Goal: Task Accomplishment & Management: Complete application form

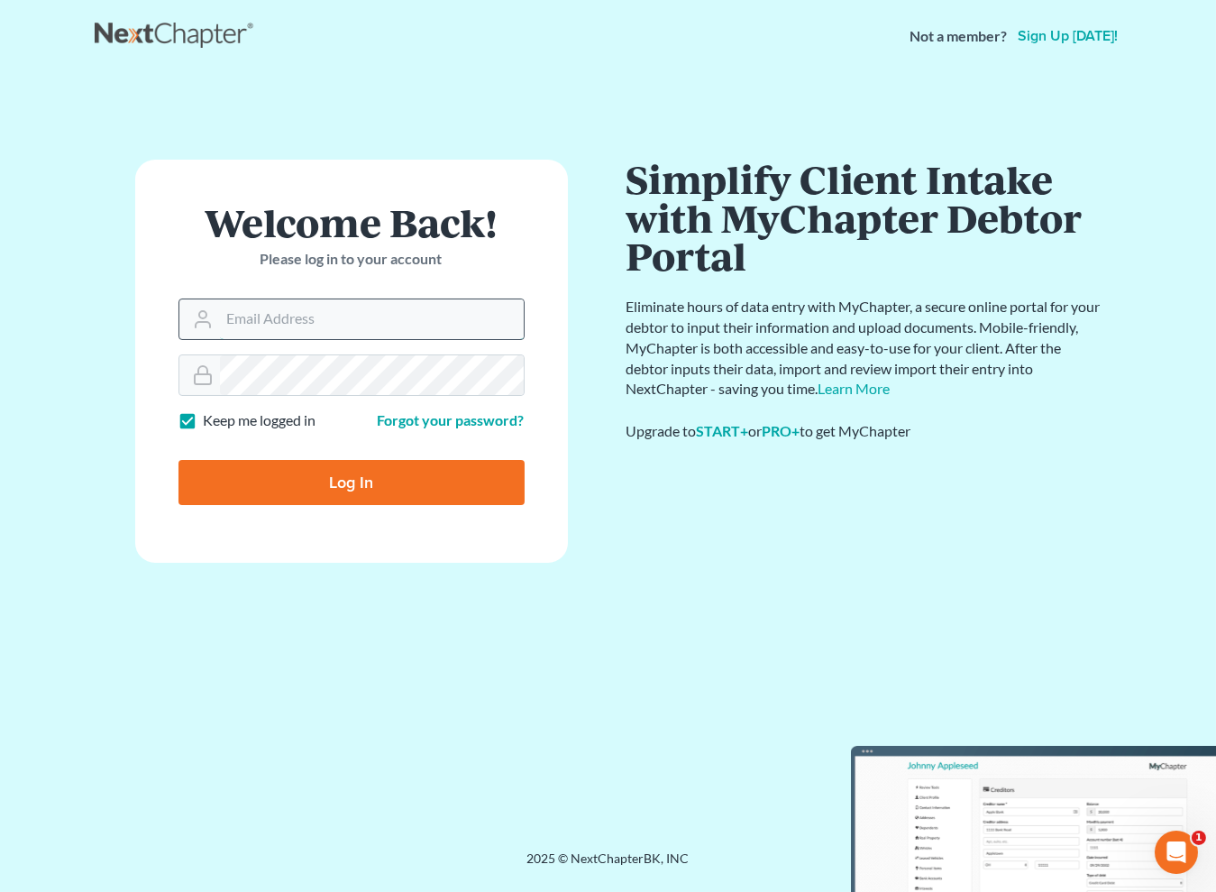
click at [389, 316] on input "Email Address" at bounding box center [372, 319] width 304 height 40
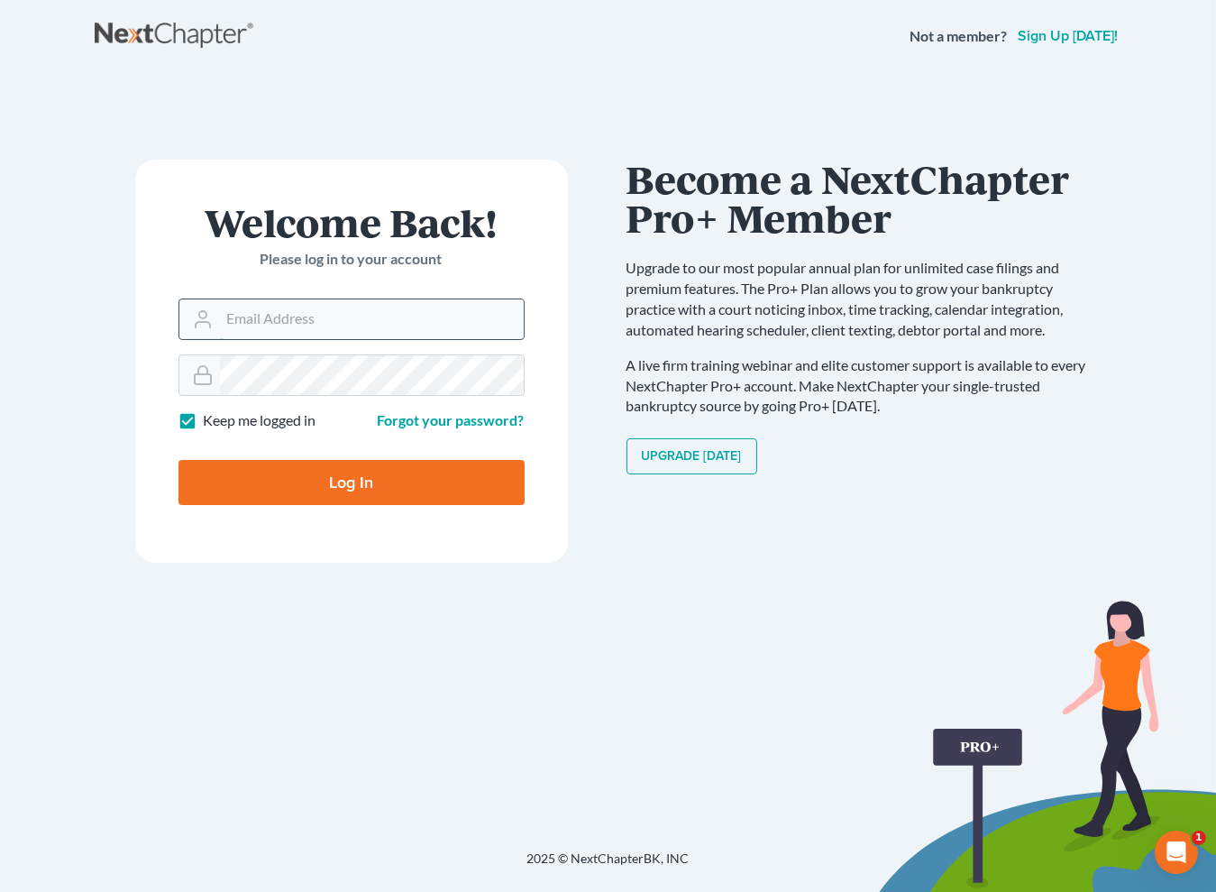
type input "maxwell@groswald.com"
click at [179, 460] on input "Log In" at bounding box center [352, 482] width 346 height 45
type input "Thinking..."
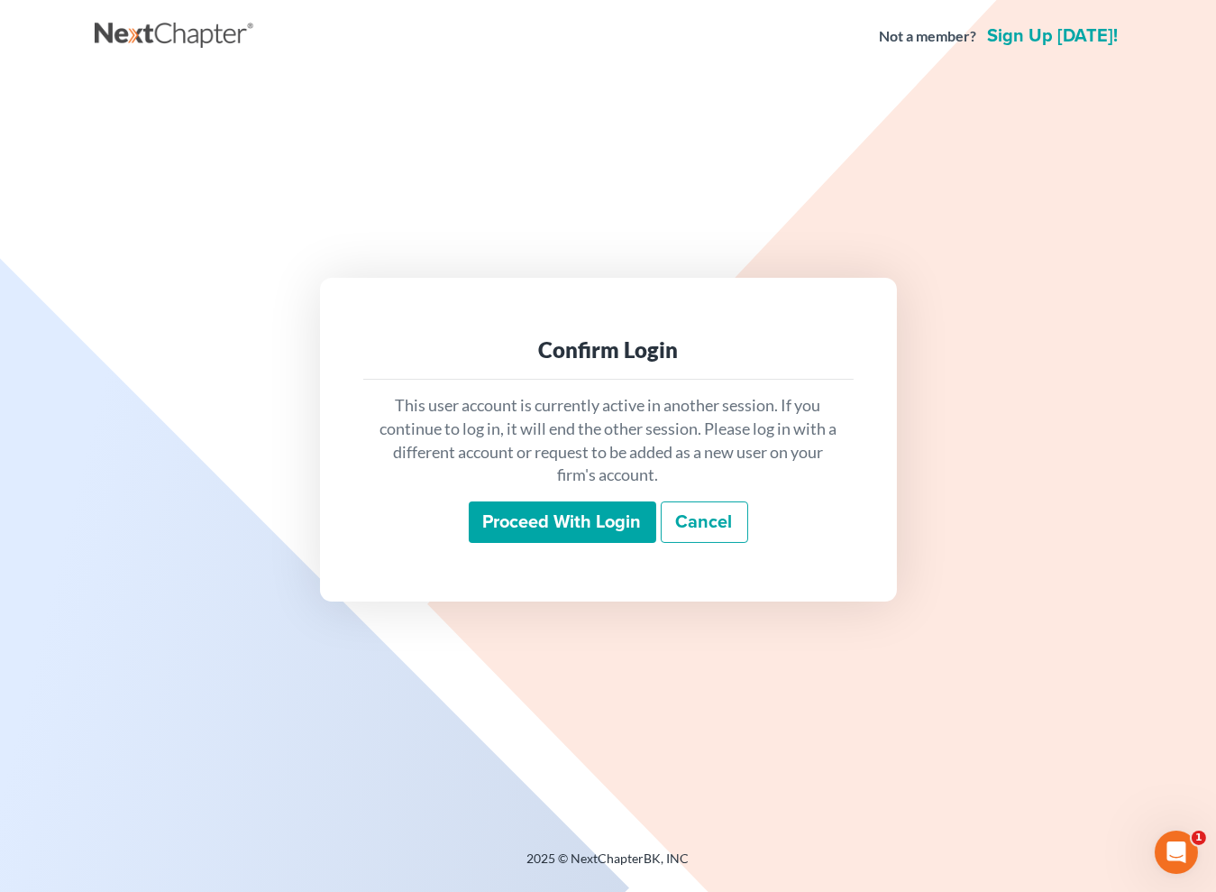
click at [549, 517] on input "Proceed with login" at bounding box center [563, 521] width 188 height 41
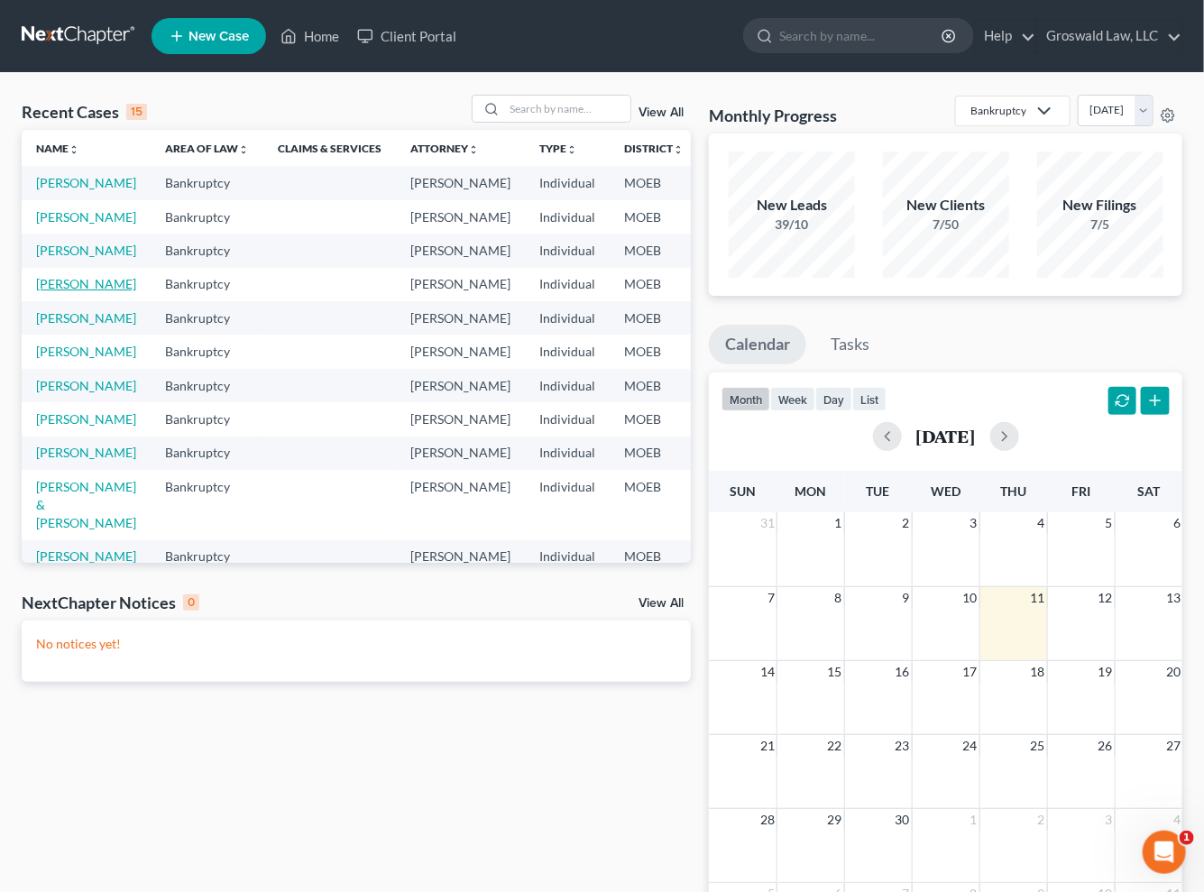
click at [48, 291] on link "[PERSON_NAME]" at bounding box center [86, 283] width 100 height 15
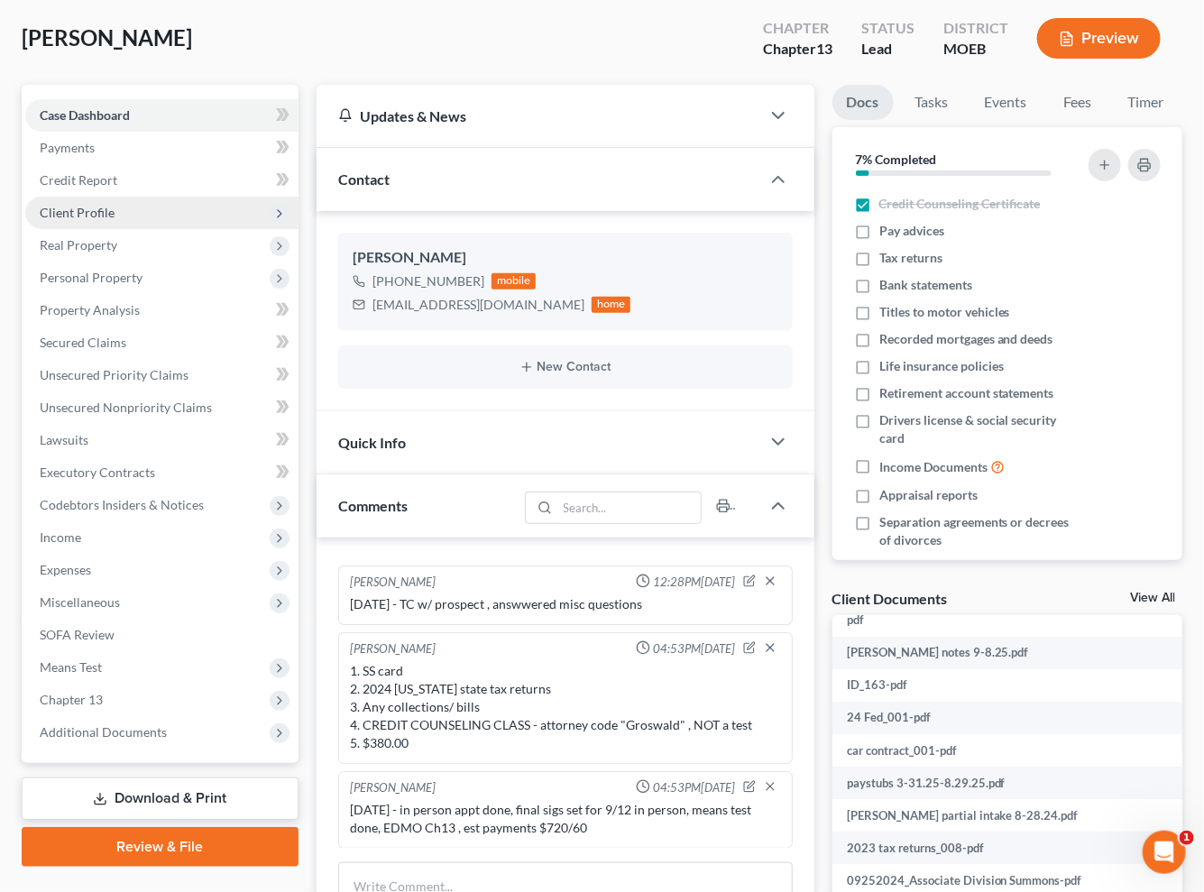
scroll to position [81, 0]
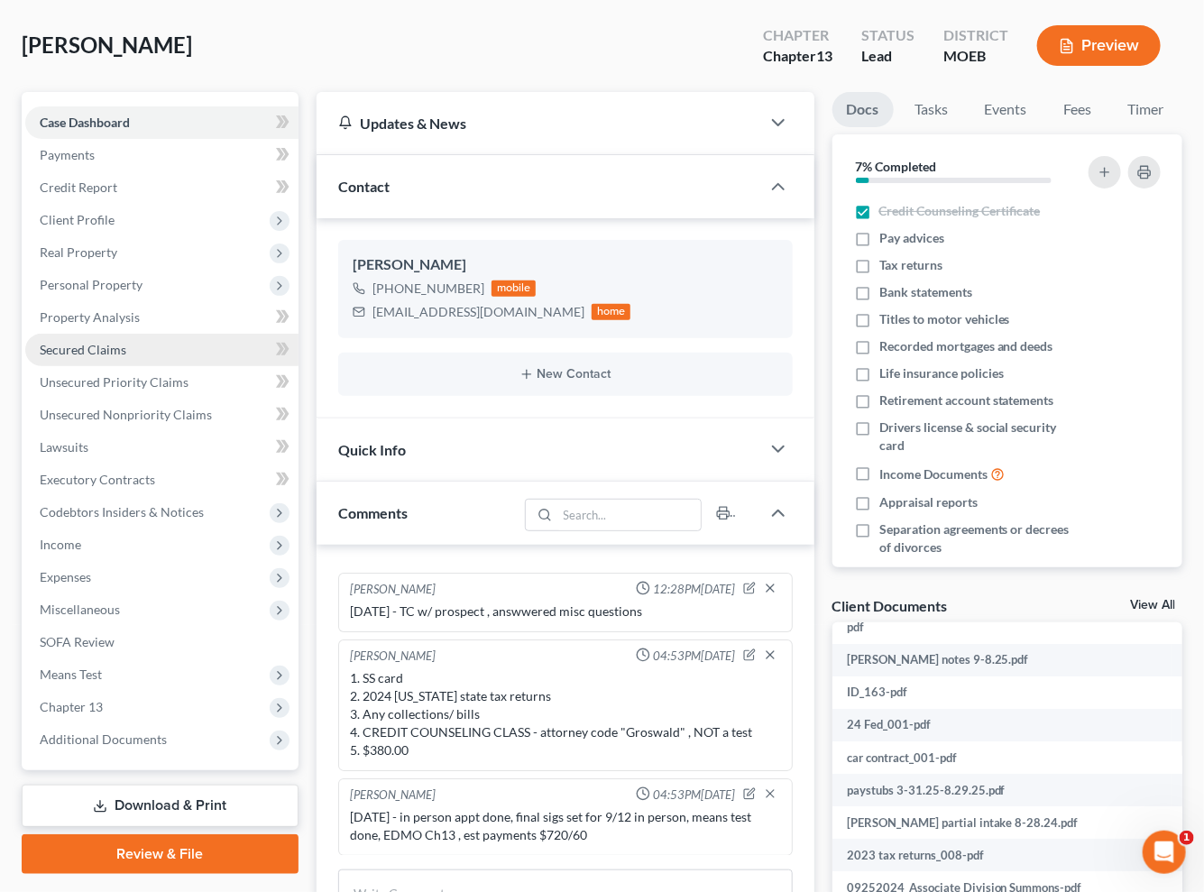
click at [101, 352] on span "Secured Claims" at bounding box center [83, 349] width 87 height 15
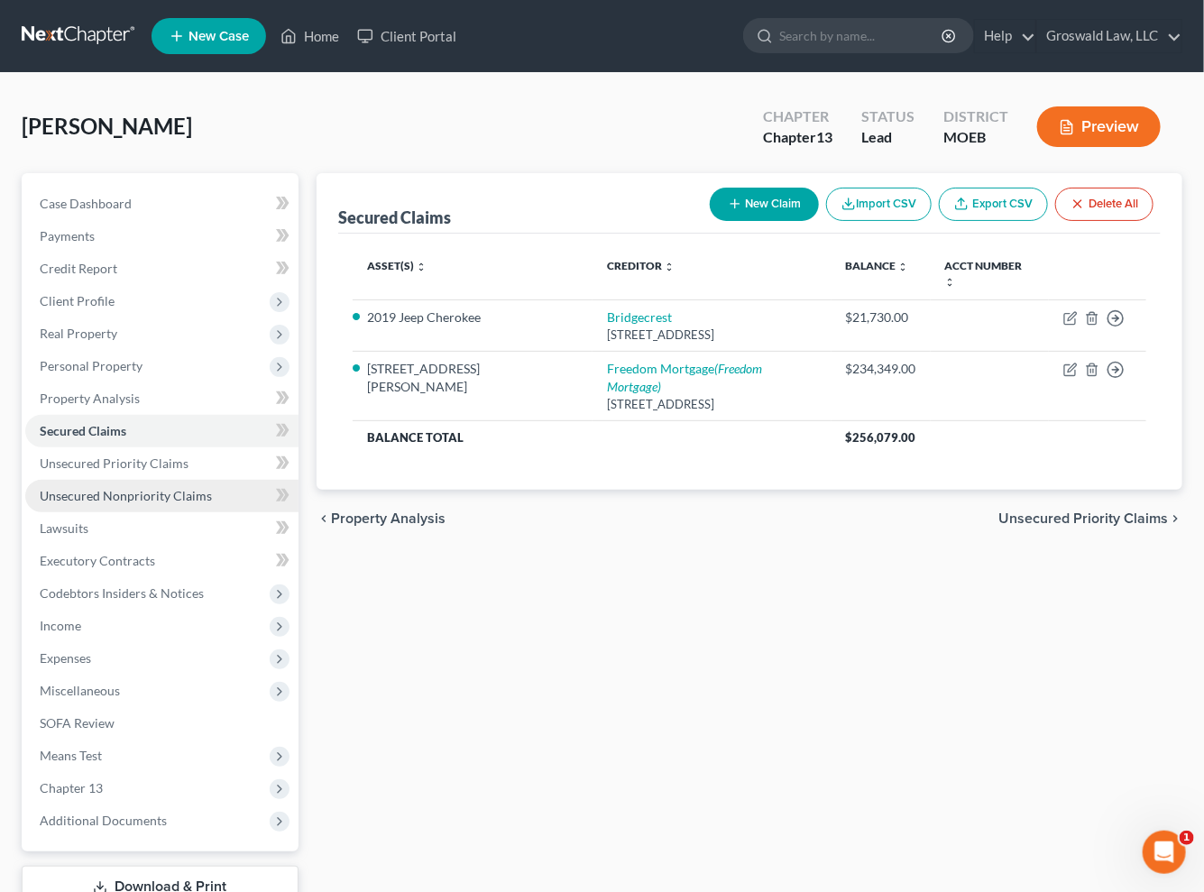
click at [153, 494] on span "Unsecured Nonpriority Claims" at bounding box center [126, 495] width 172 height 15
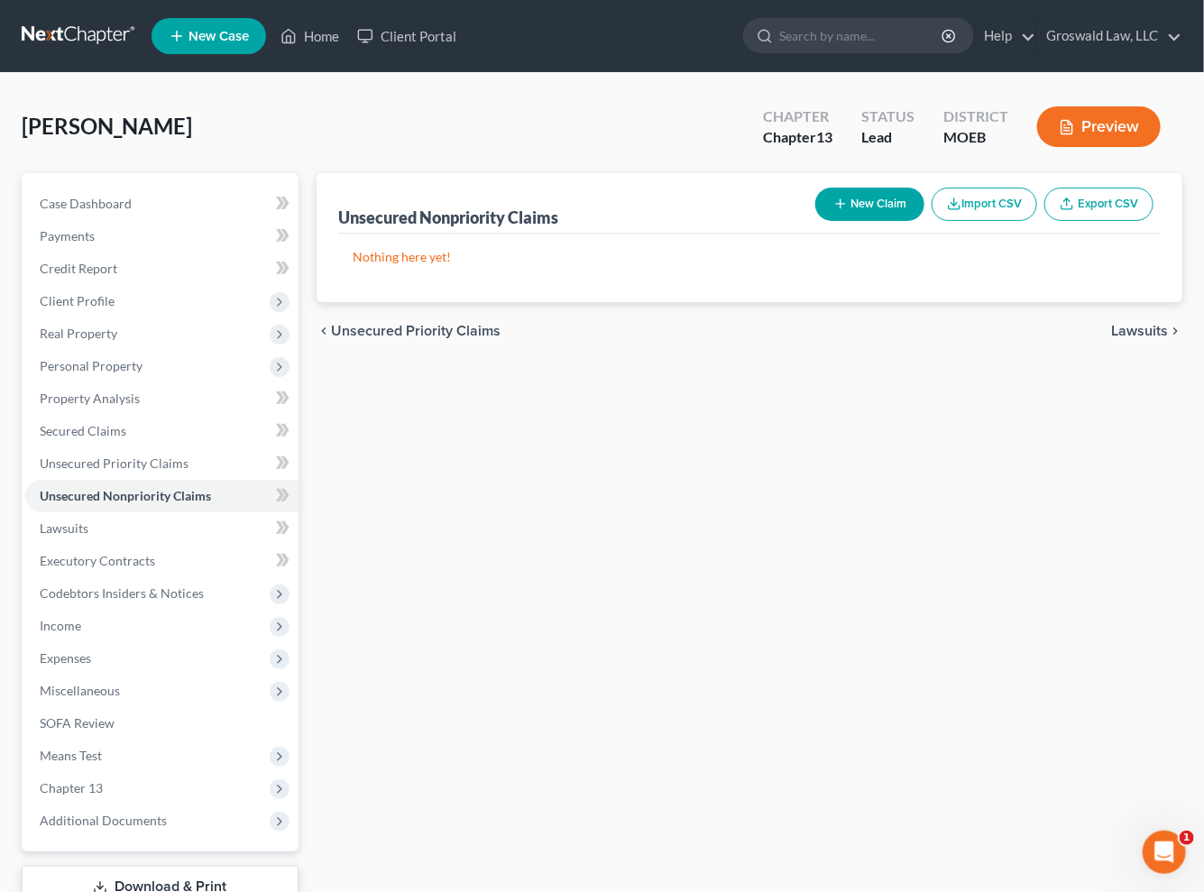
click at [877, 209] on button "New Claim" at bounding box center [869, 204] width 109 height 33
select select "0"
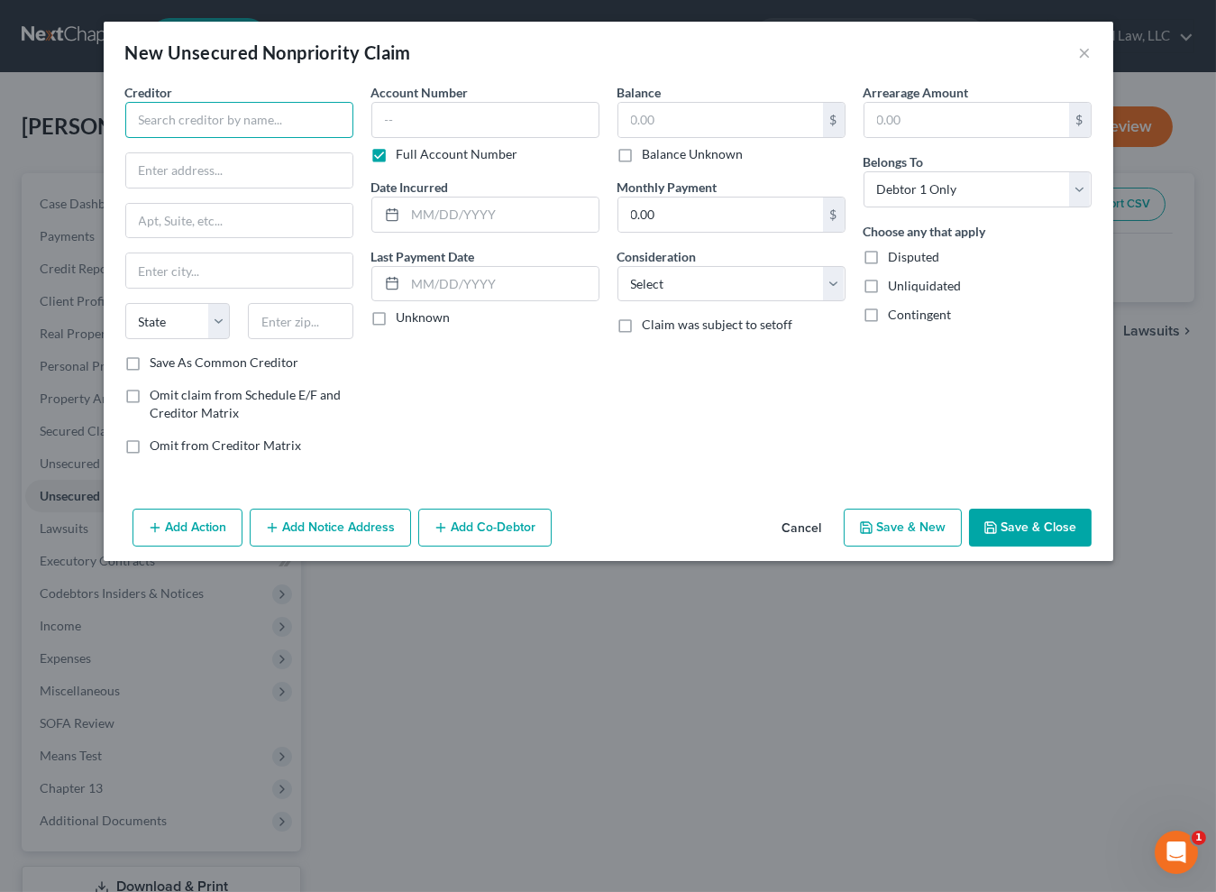
click at [289, 126] on input "text" at bounding box center [239, 120] width 228 height 36
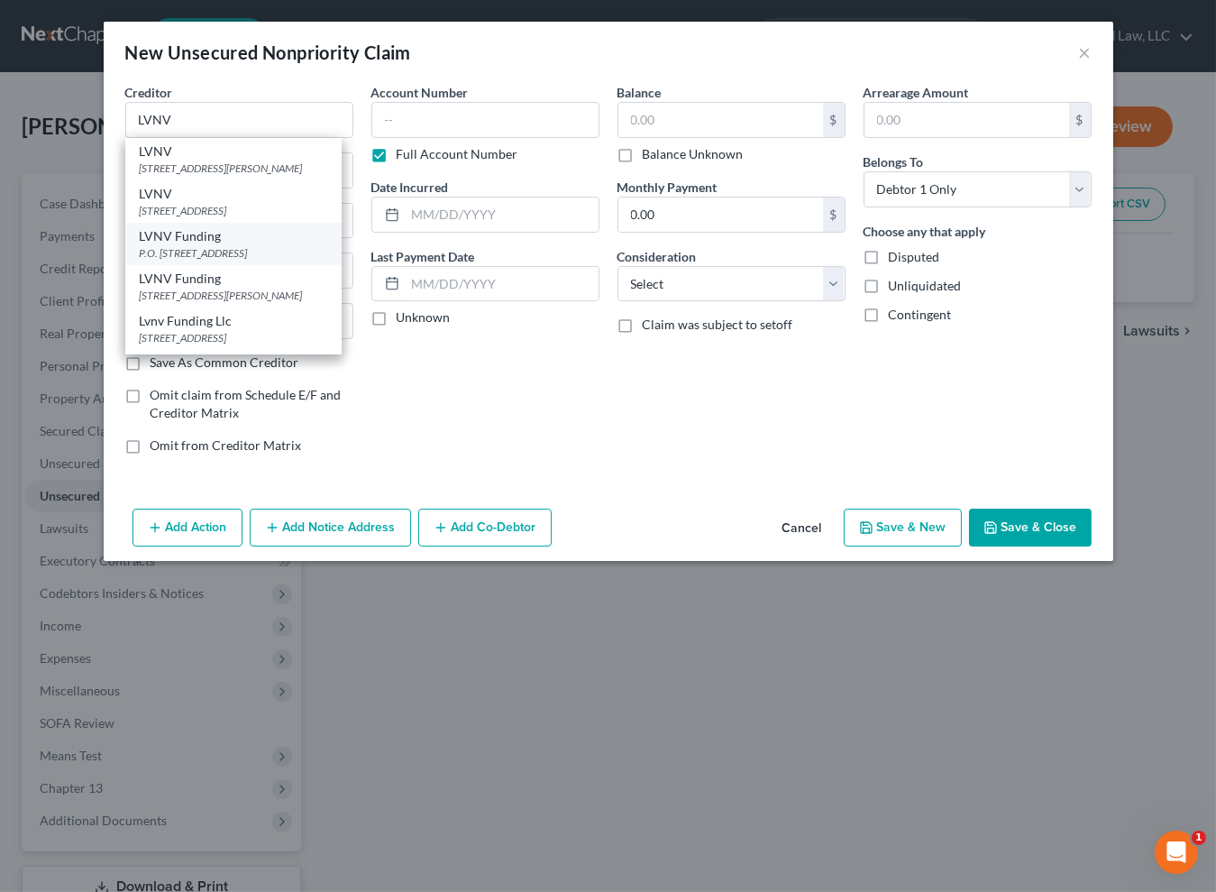
click at [241, 261] on div "P.O. [STREET_ADDRESS]" at bounding box center [234, 252] width 188 height 15
type input "LVNV Funding"
type input "P.O. Box 1269"
type input "[GEOGRAPHIC_DATA]"
select select "42"
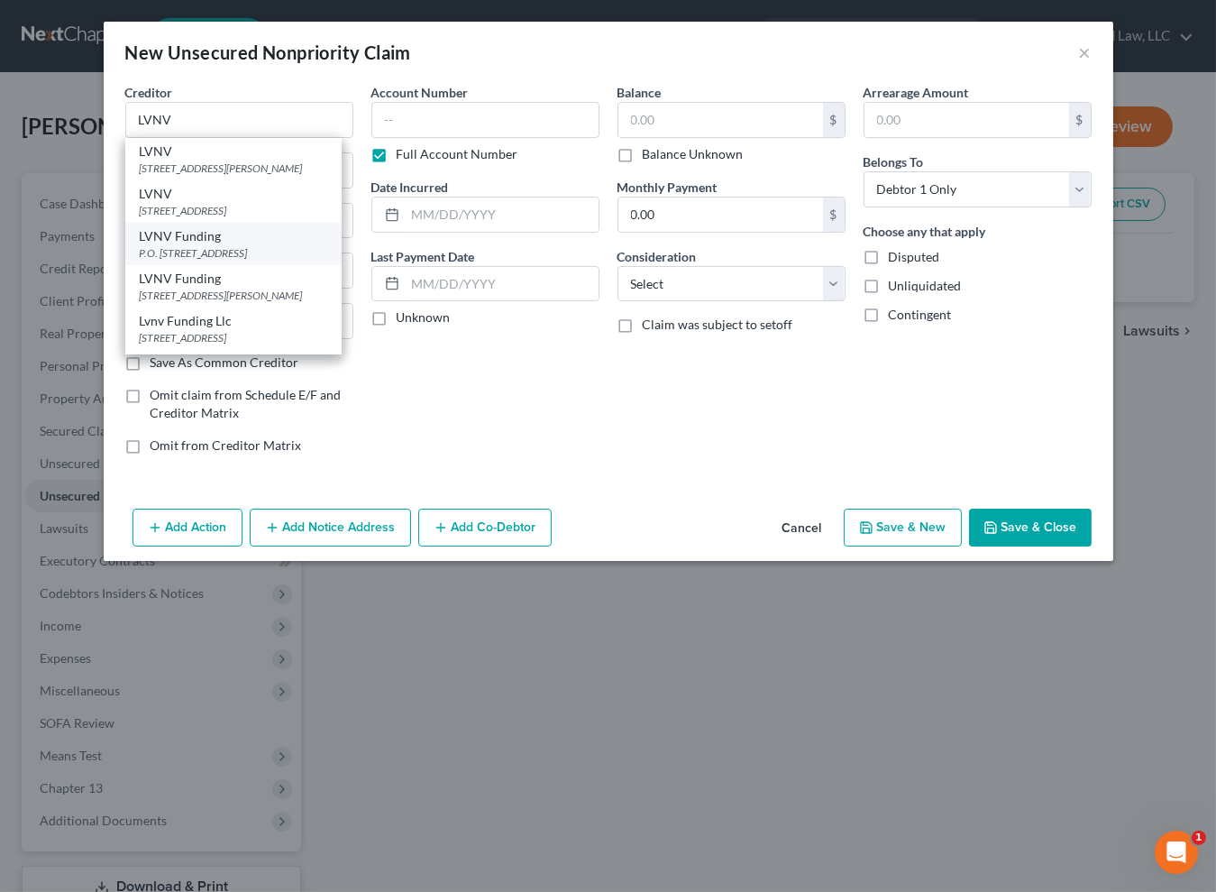
type input "29603"
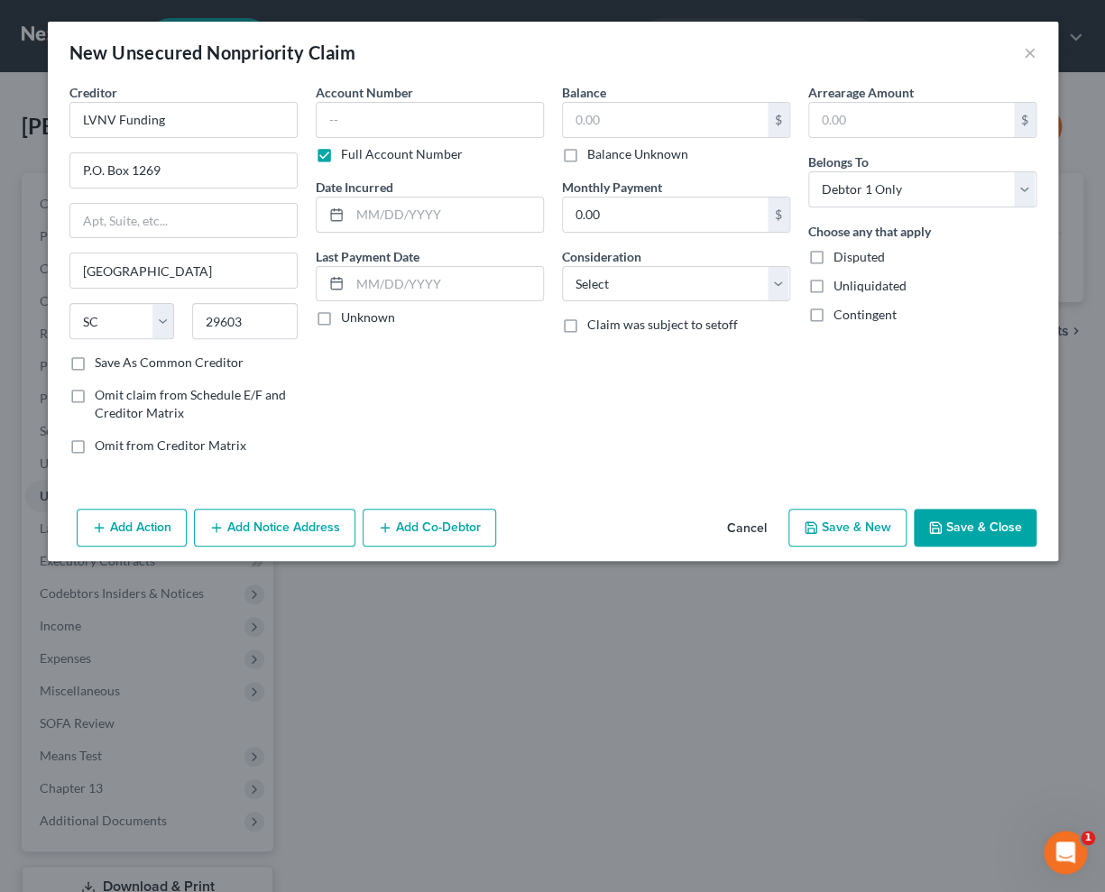
click at [289, 528] on button "Add Notice Address" at bounding box center [274, 528] width 161 height 38
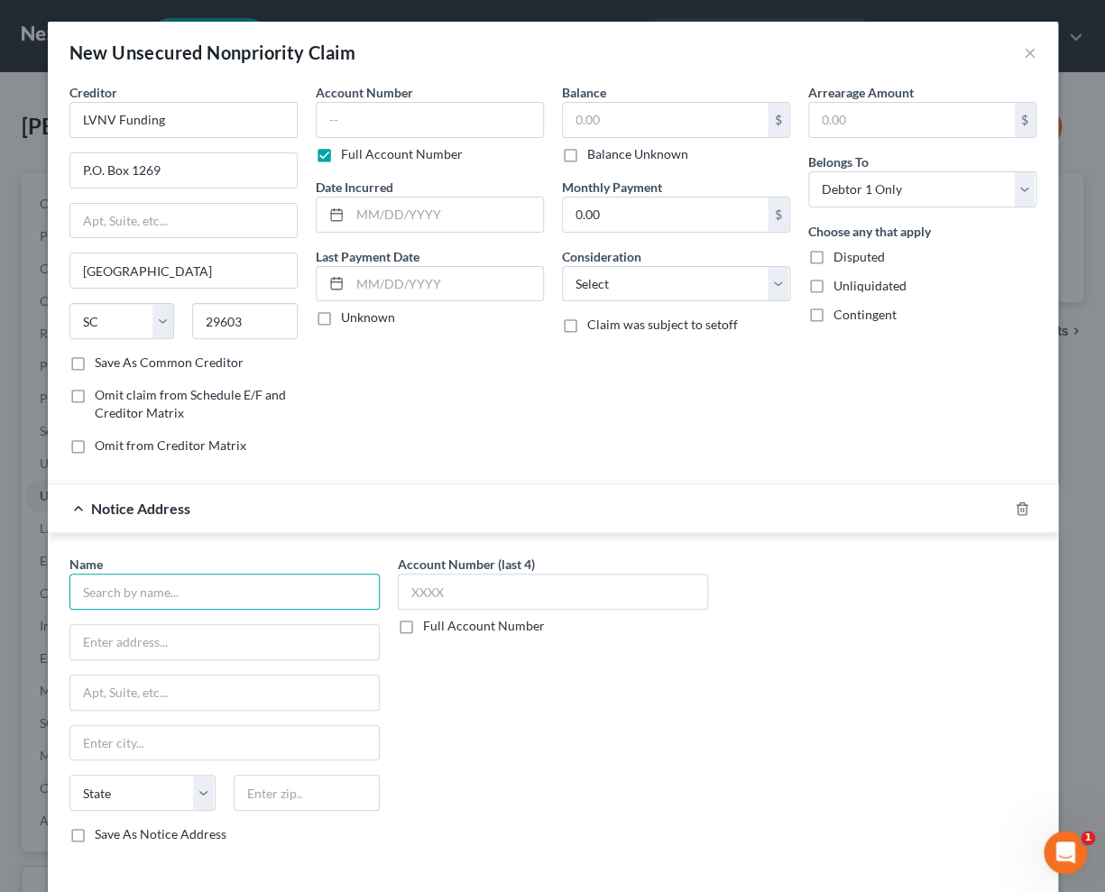
click at [90, 590] on input "text" at bounding box center [224, 592] width 310 height 36
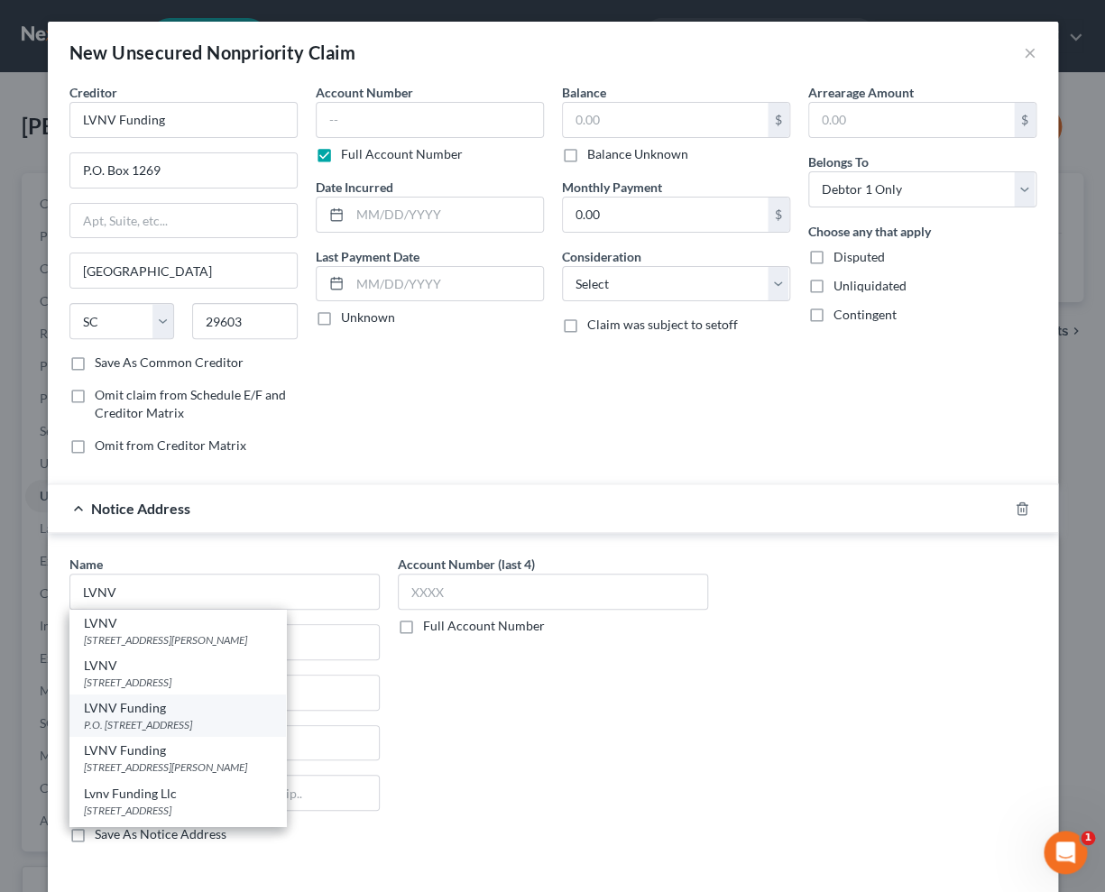
click at [213, 712] on div "LVNV Funding" at bounding box center [178, 708] width 188 height 18
type input "LVNV Funding"
type input "P.O. Box 1269"
type input "[GEOGRAPHIC_DATA]"
select select "42"
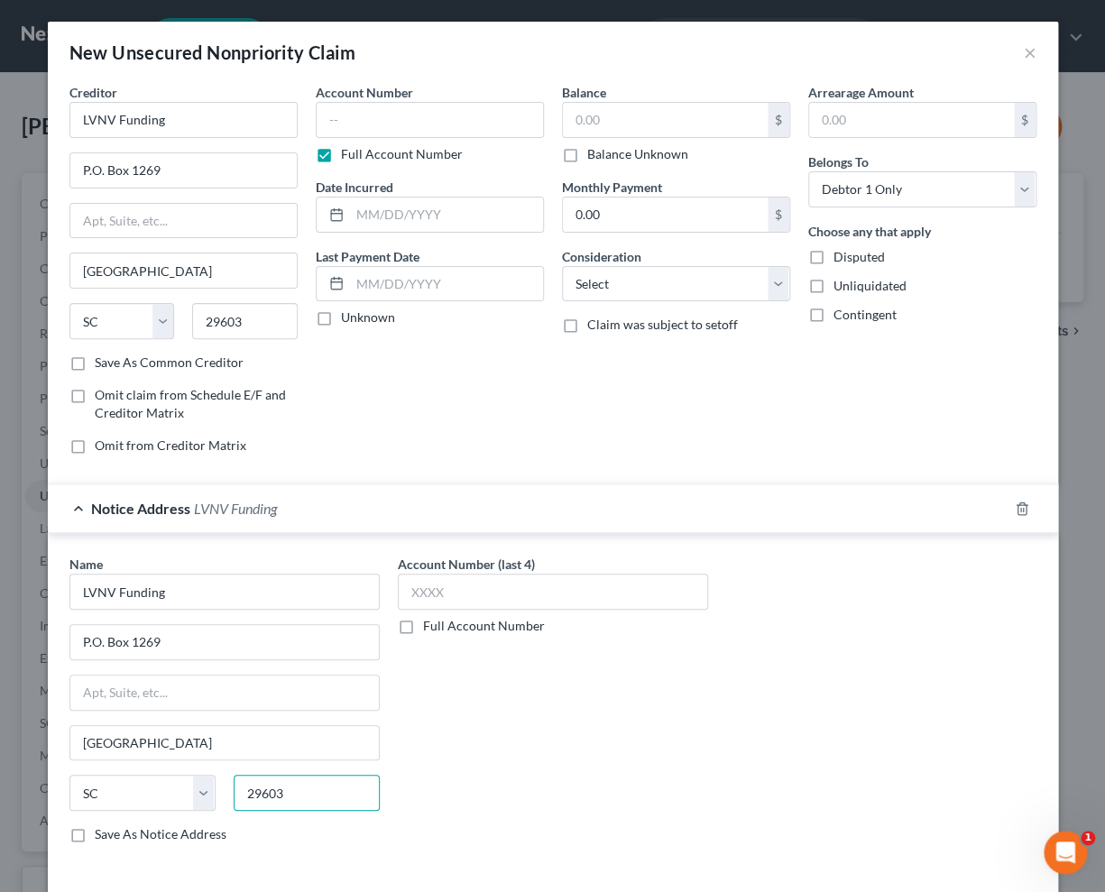
click at [298, 789] on input "29603" at bounding box center [307, 793] width 146 height 36
type input "29602"
drag, startPoint x: 579, startPoint y: 703, endPoint x: 555, endPoint y: 687, distance: 29.3
click at [579, 703] on div "Account Number (last 4) Full Account Number" at bounding box center [553, 706] width 328 height 303
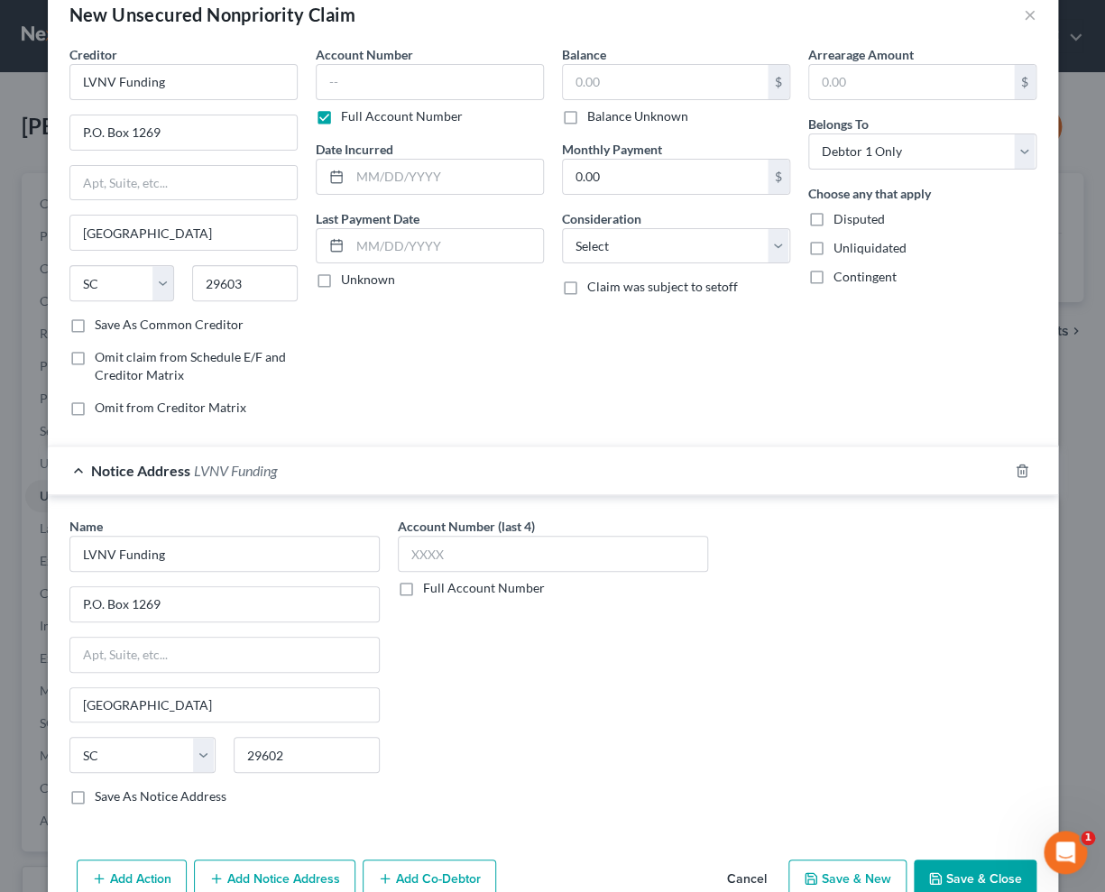
scroll to position [77, 0]
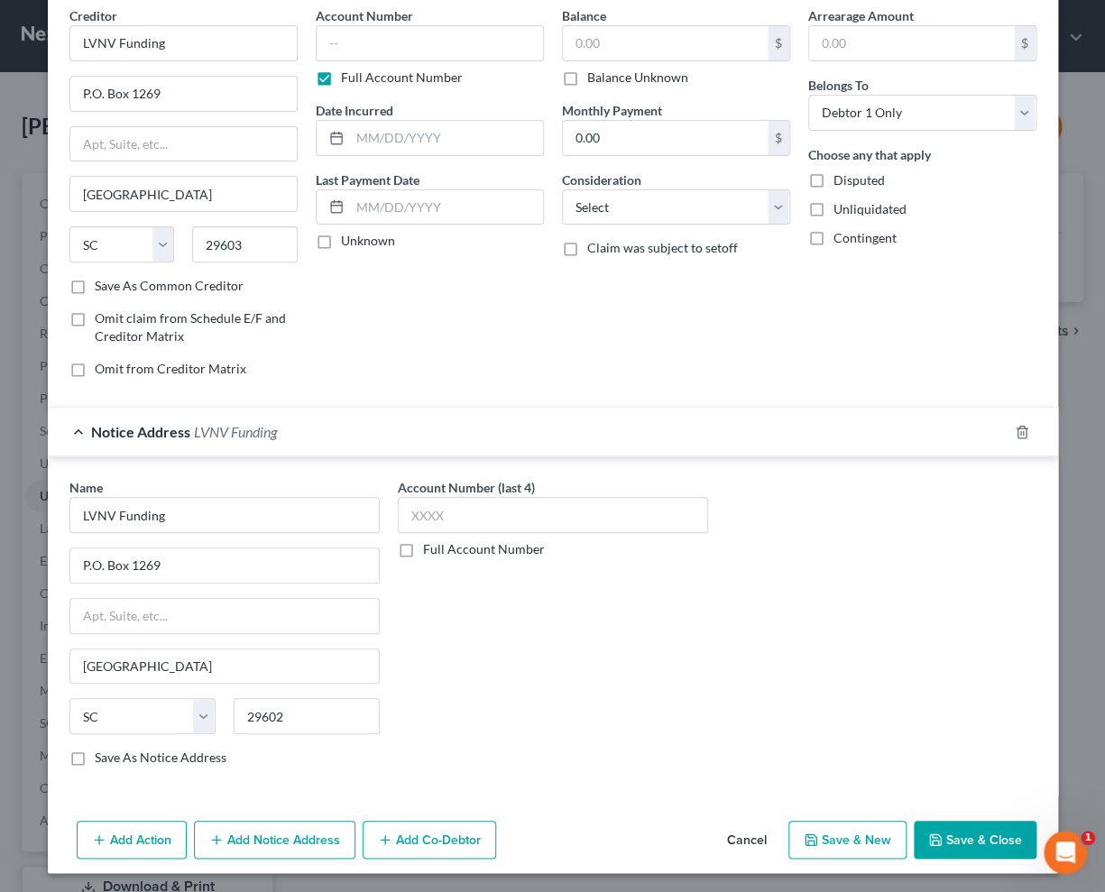
click at [298, 831] on button "Add Notice Address" at bounding box center [274, 840] width 161 height 38
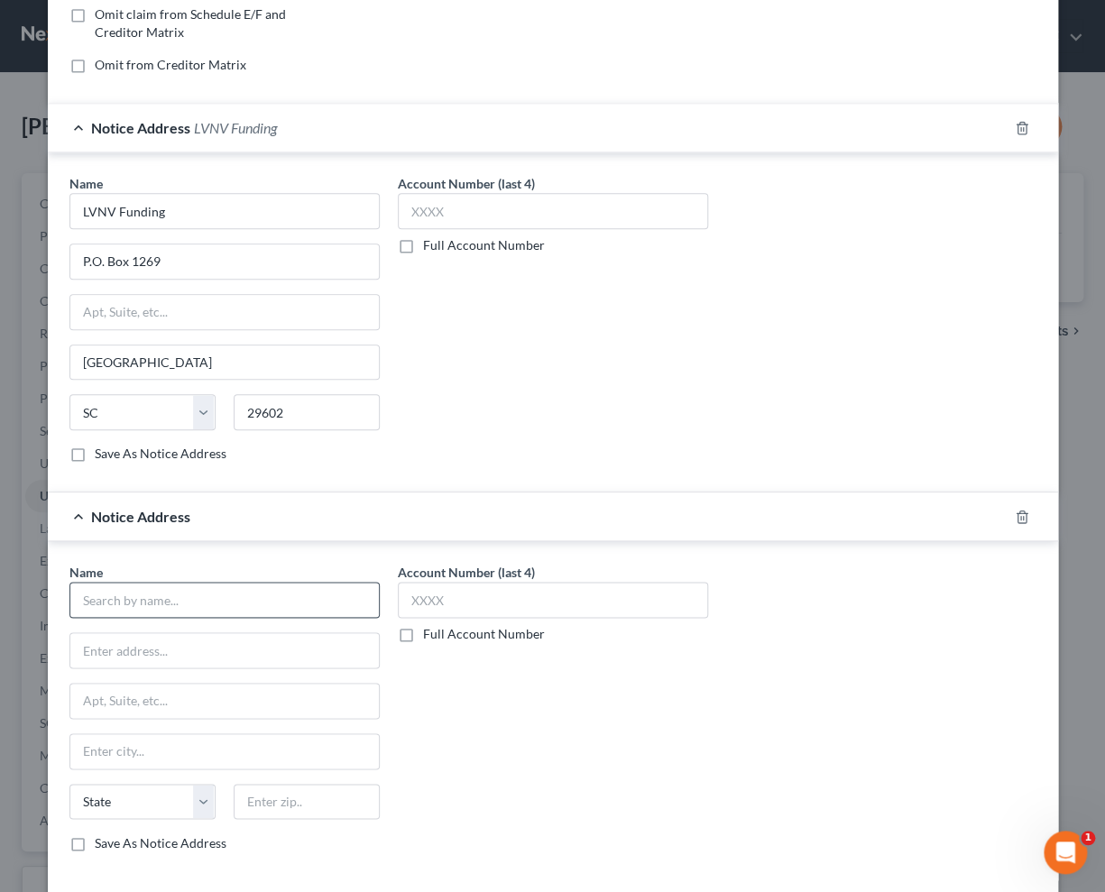
scroll to position [405, 0]
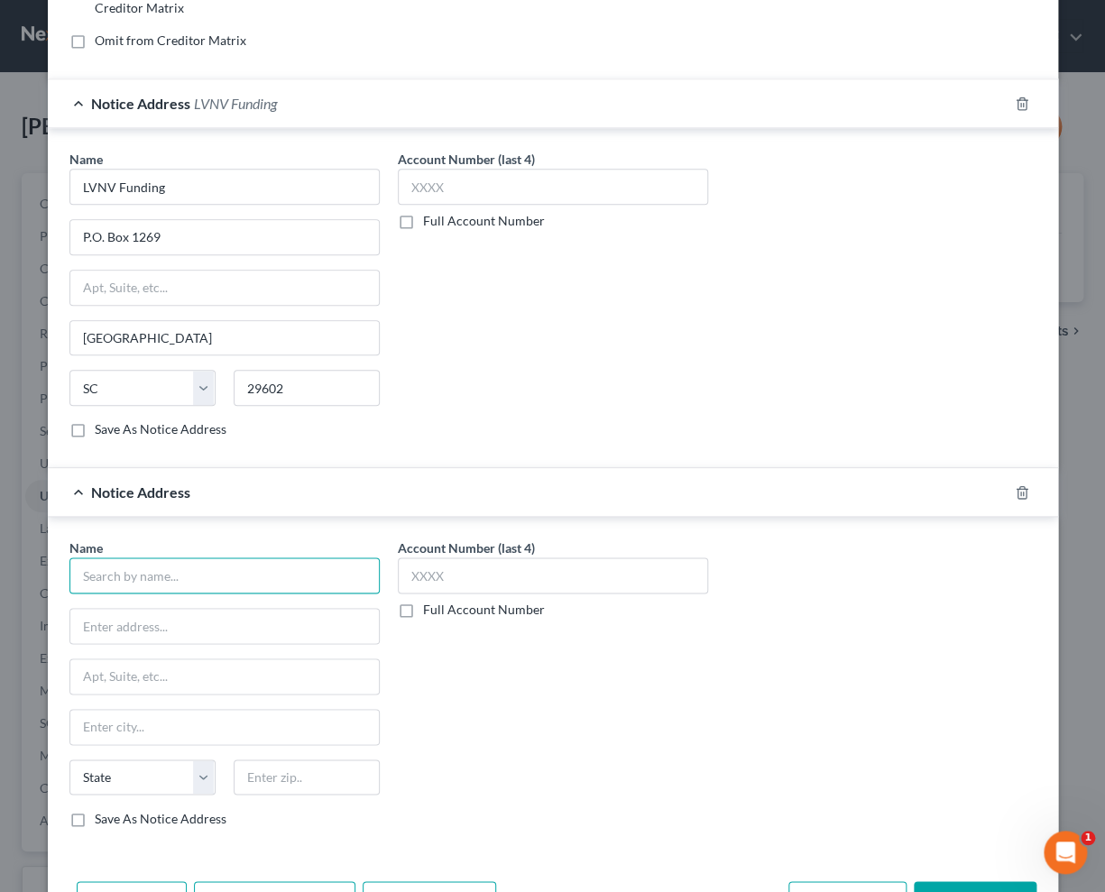
click at [135, 570] on input "text" at bounding box center [224, 575] width 310 height 36
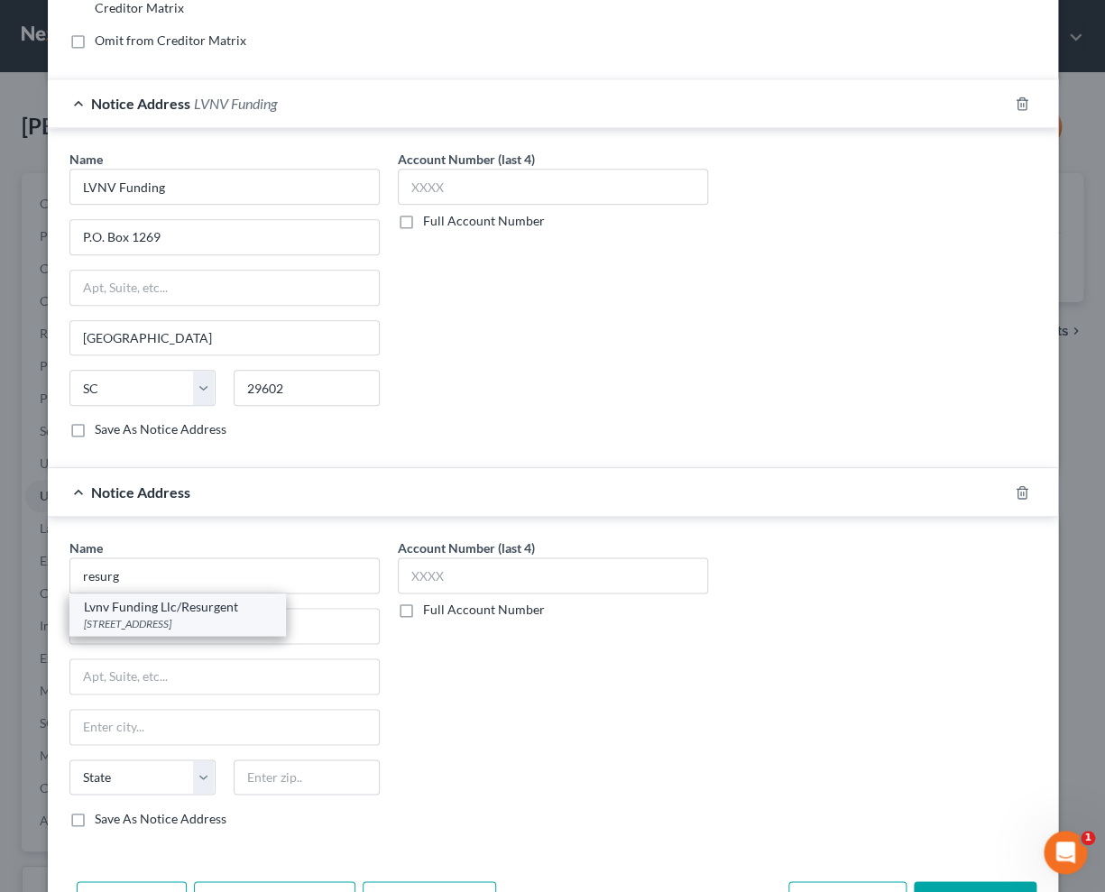
click at [219, 616] on div "[STREET_ADDRESS]" at bounding box center [178, 623] width 188 height 15
type input "Lvnv Funding Llc/Resurgent"
type input "Po Box 10497"
type input "[GEOGRAPHIC_DATA]"
select select "42"
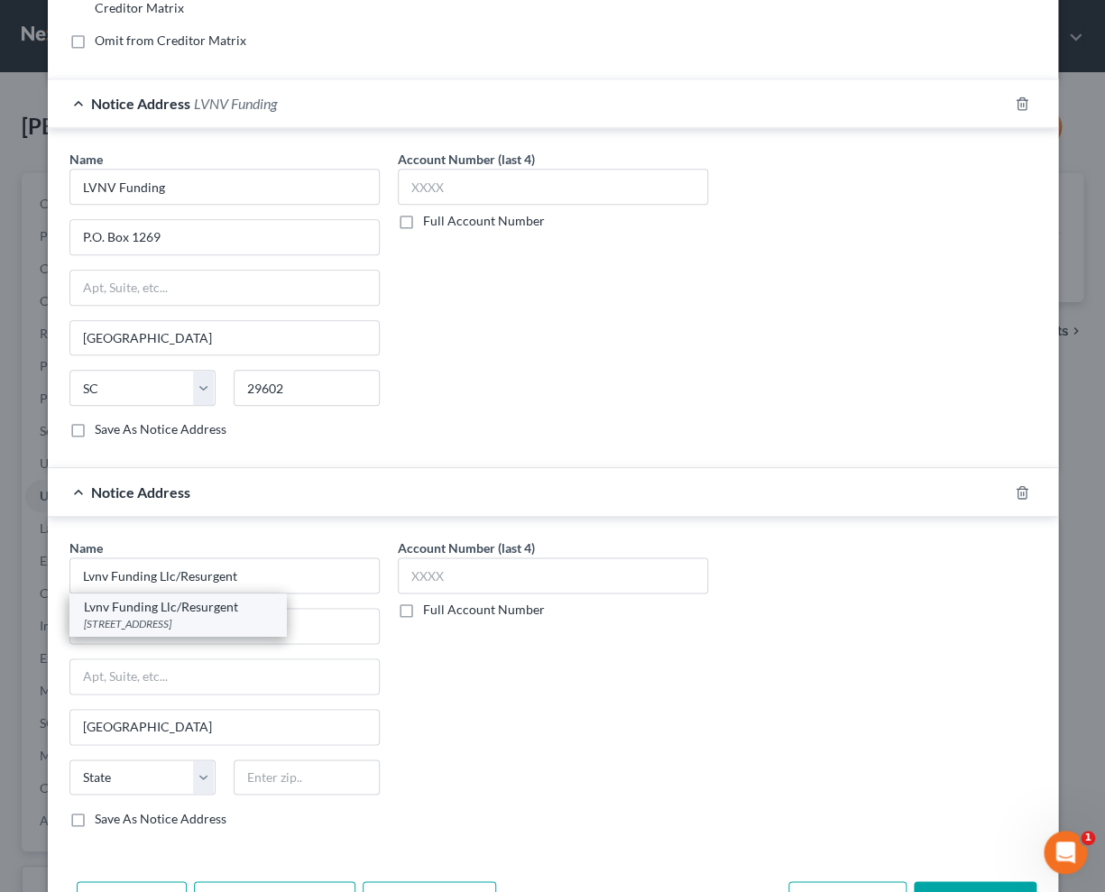
type input "29603"
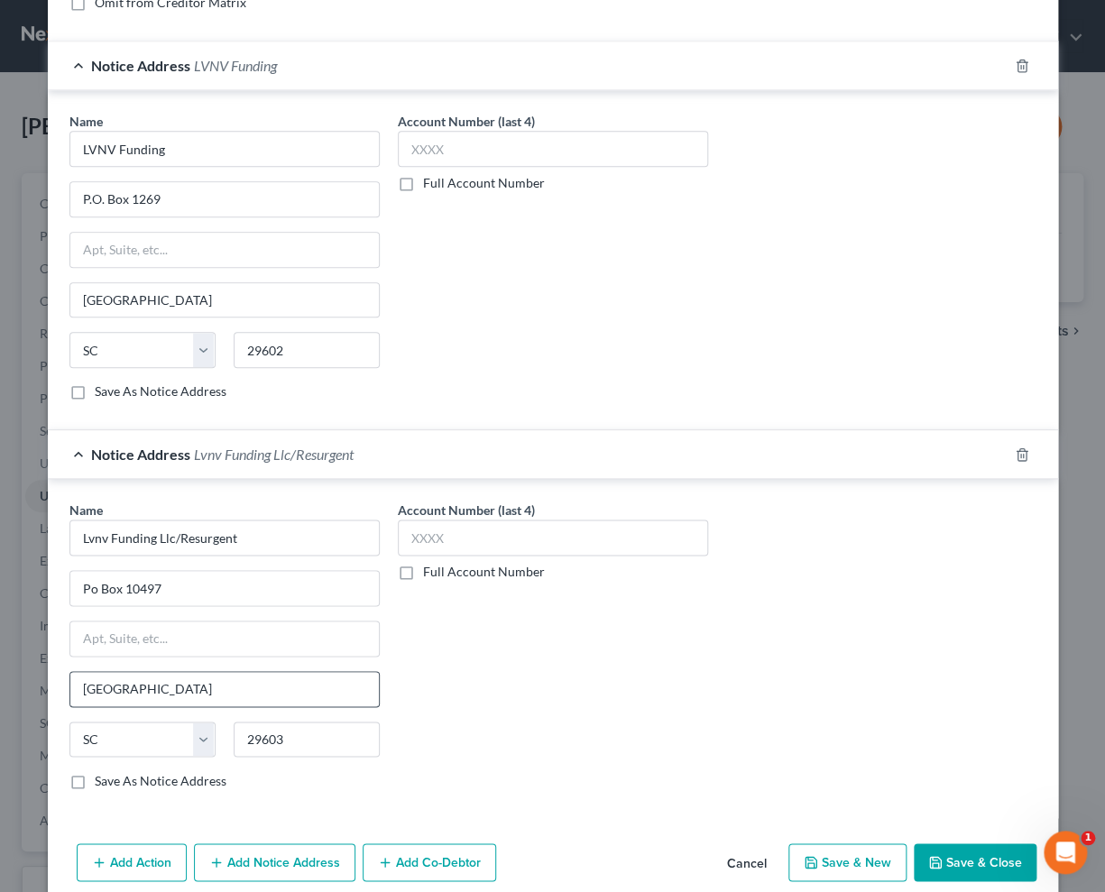
scroll to position [464, 0]
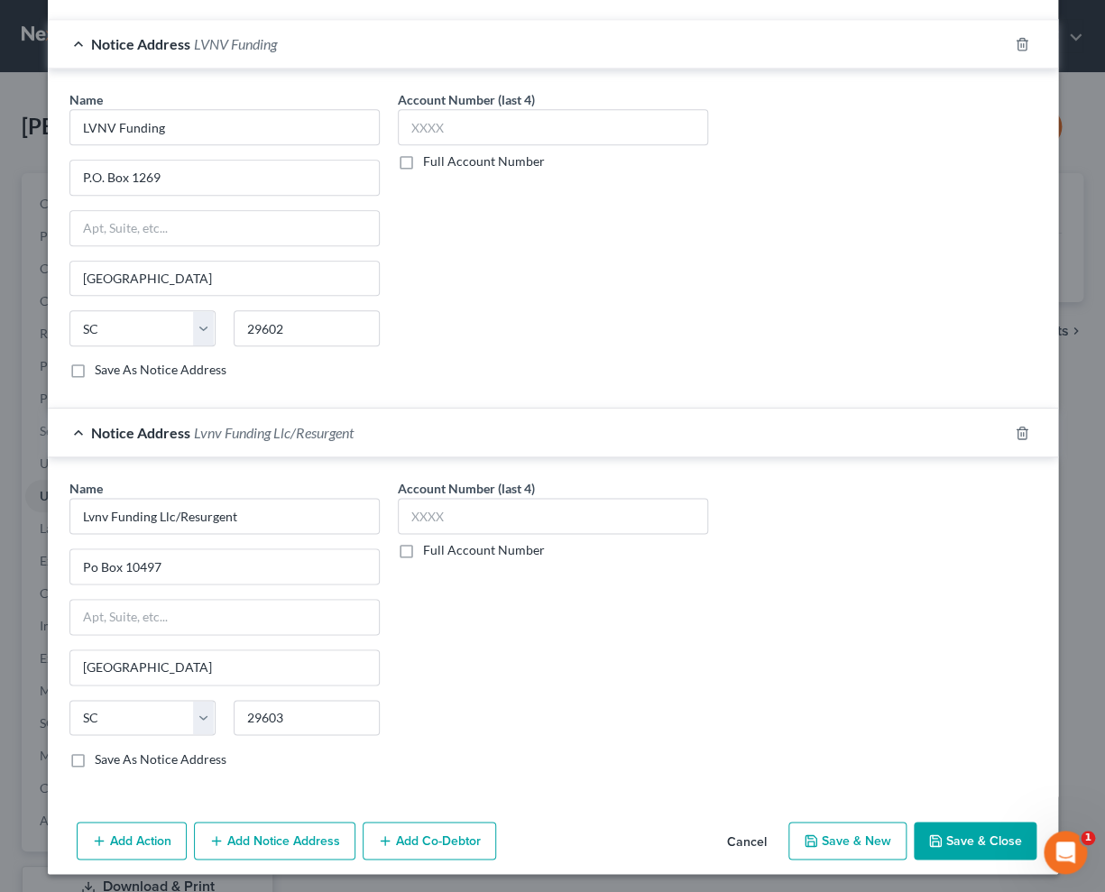
click at [273, 833] on button "Add Notice Address" at bounding box center [274, 841] width 161 height 38
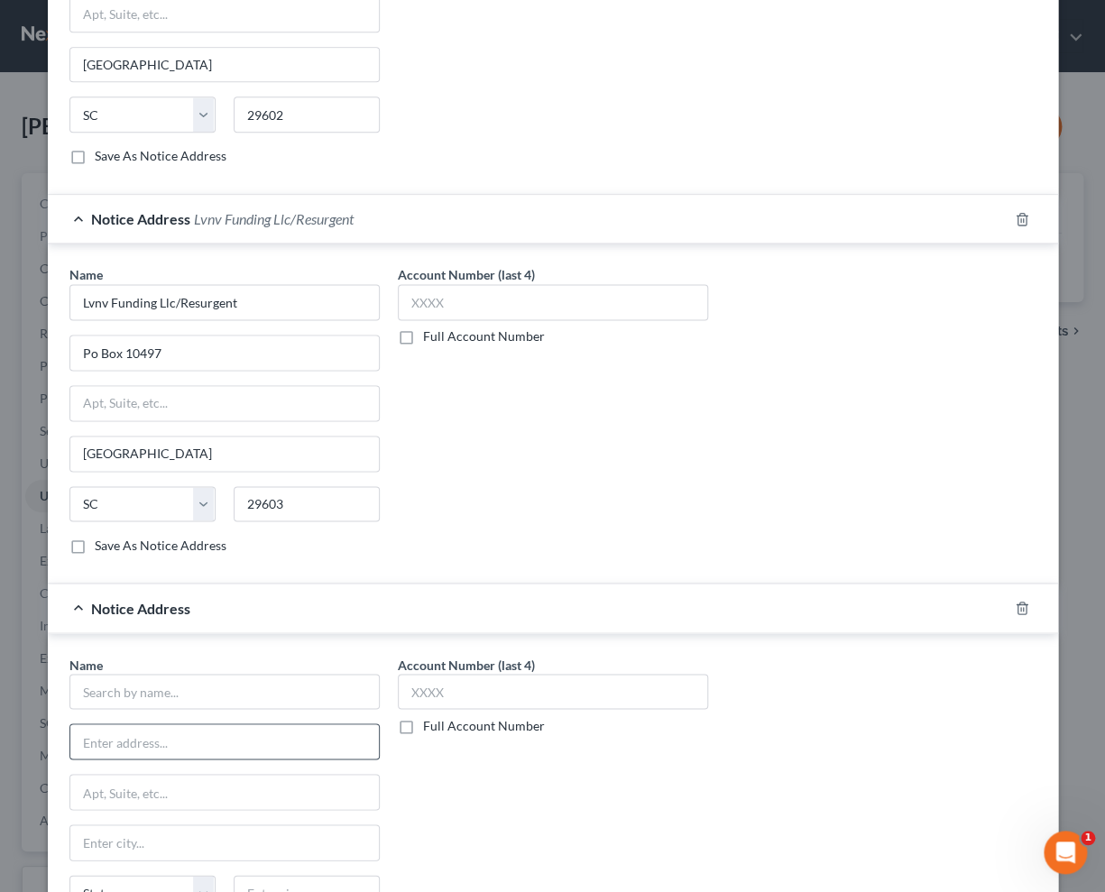
scroll to position [711, 0]
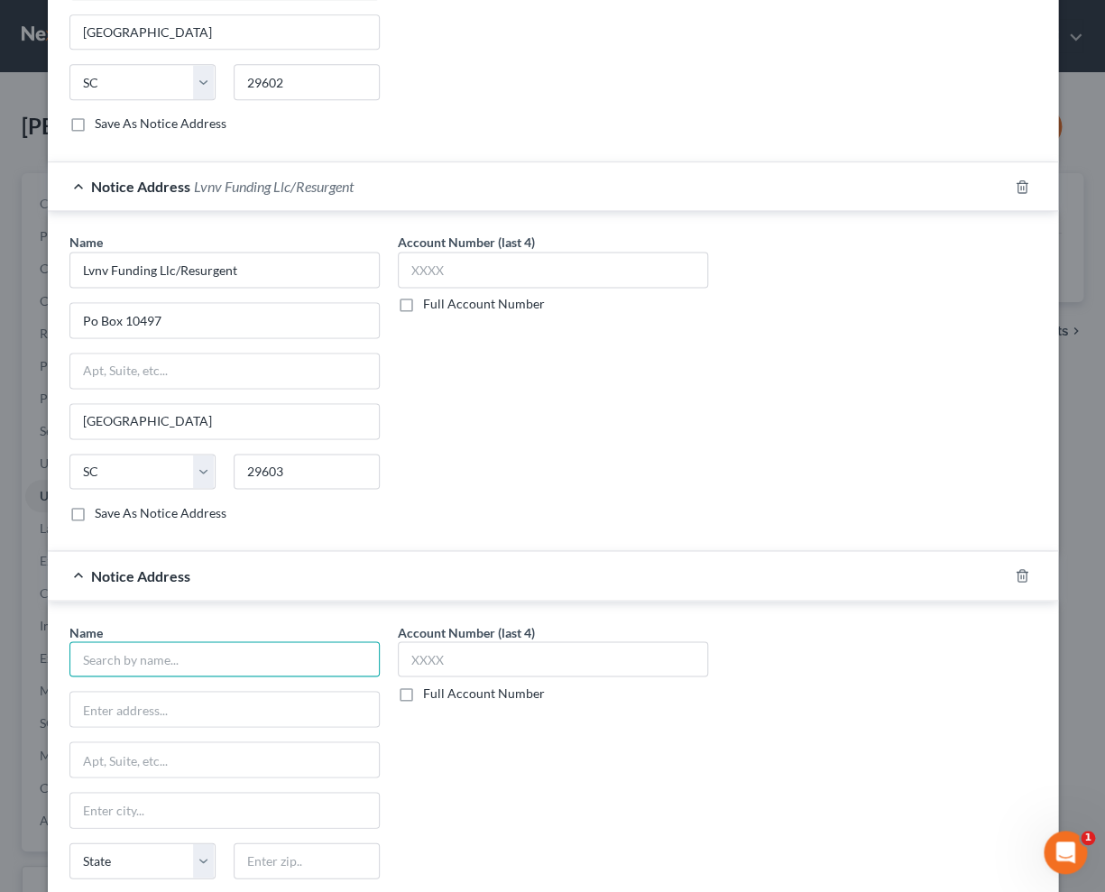
drag, startPoint x: 177, startPoint y: 649, endPoint x: 183, endPoint y: 638, distance: 12.5
click at [177, 650] on input "text" at bounding box center [224, 659] width 310 height 36
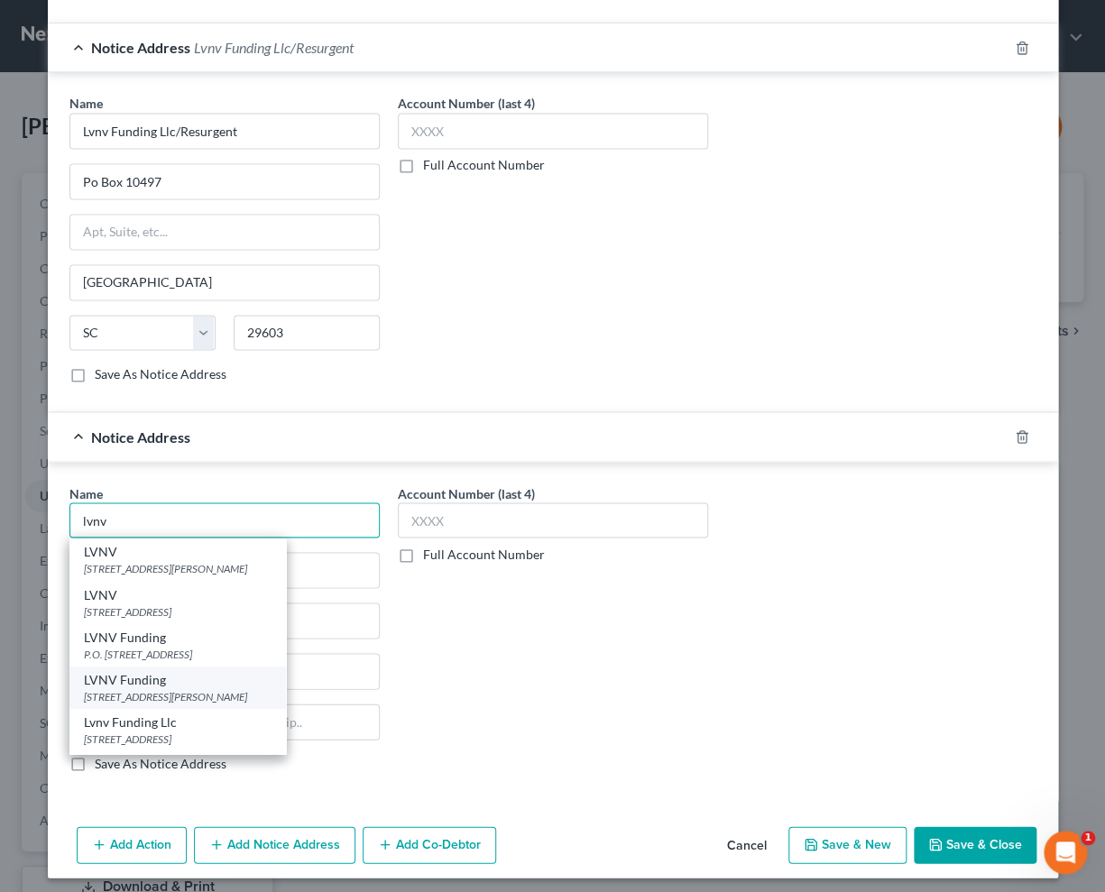
scroll to position [852, 0]
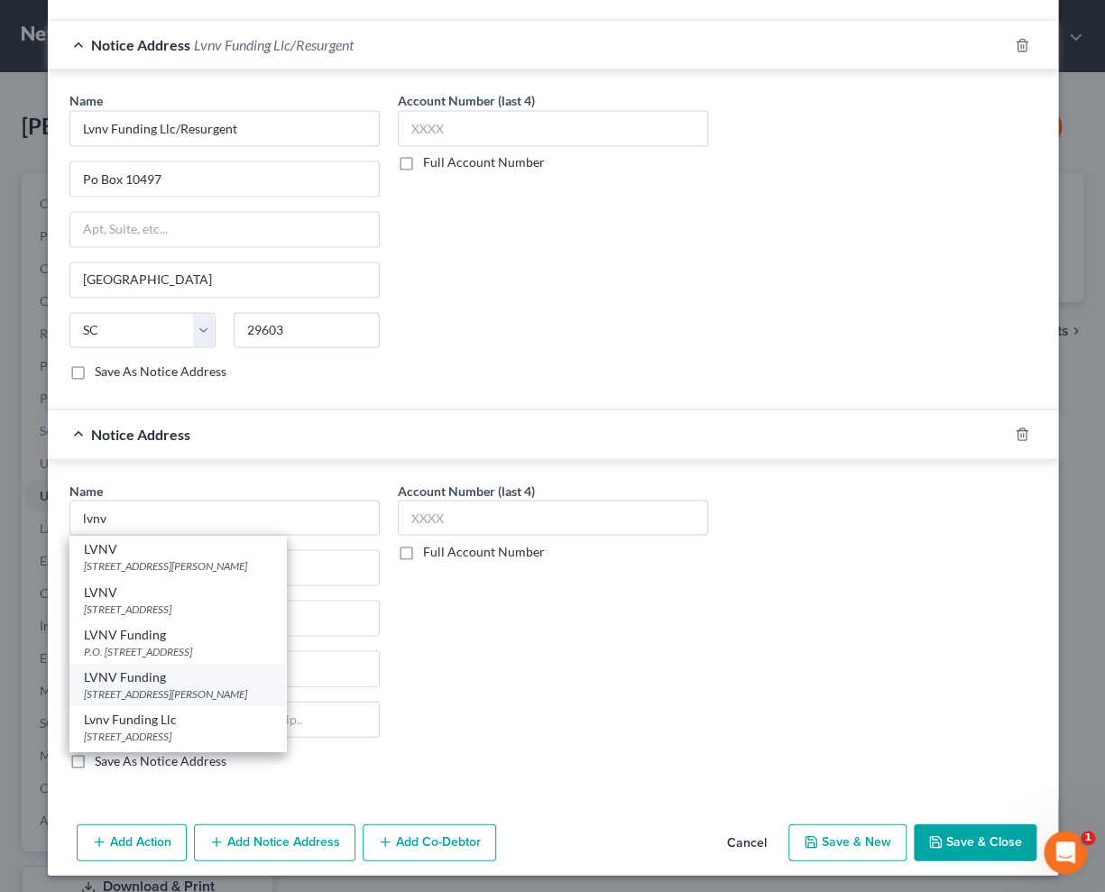
click at [192, 685] on div "[STREET_ADDRESS][PERSON_NAME]" at bounding box center [178, 692] width 188 height 15
type input "LVNV Funding"
type input "[STREET_ADDRESS][PERSON_NAME]"
type input "[GEOGRAPHIC_DATA]"
select select "42"
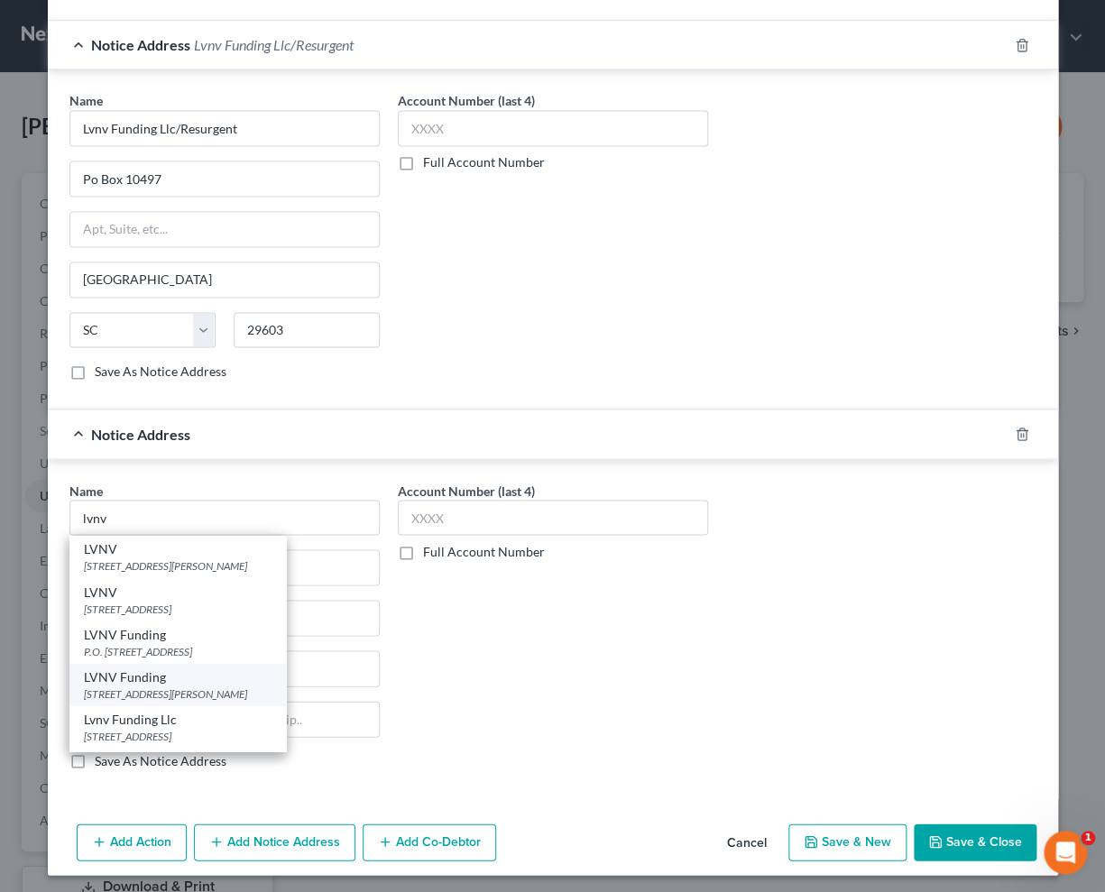
type input "29601"
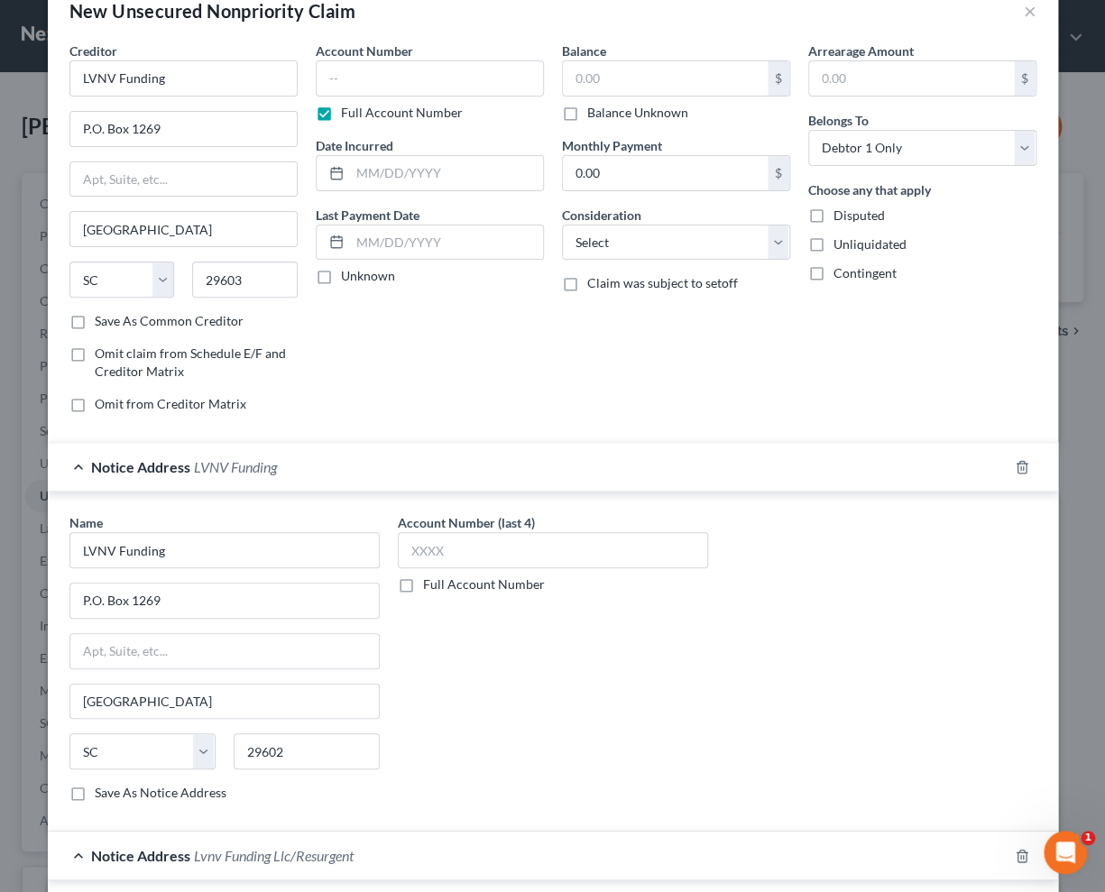
scroll to position [0, 0]
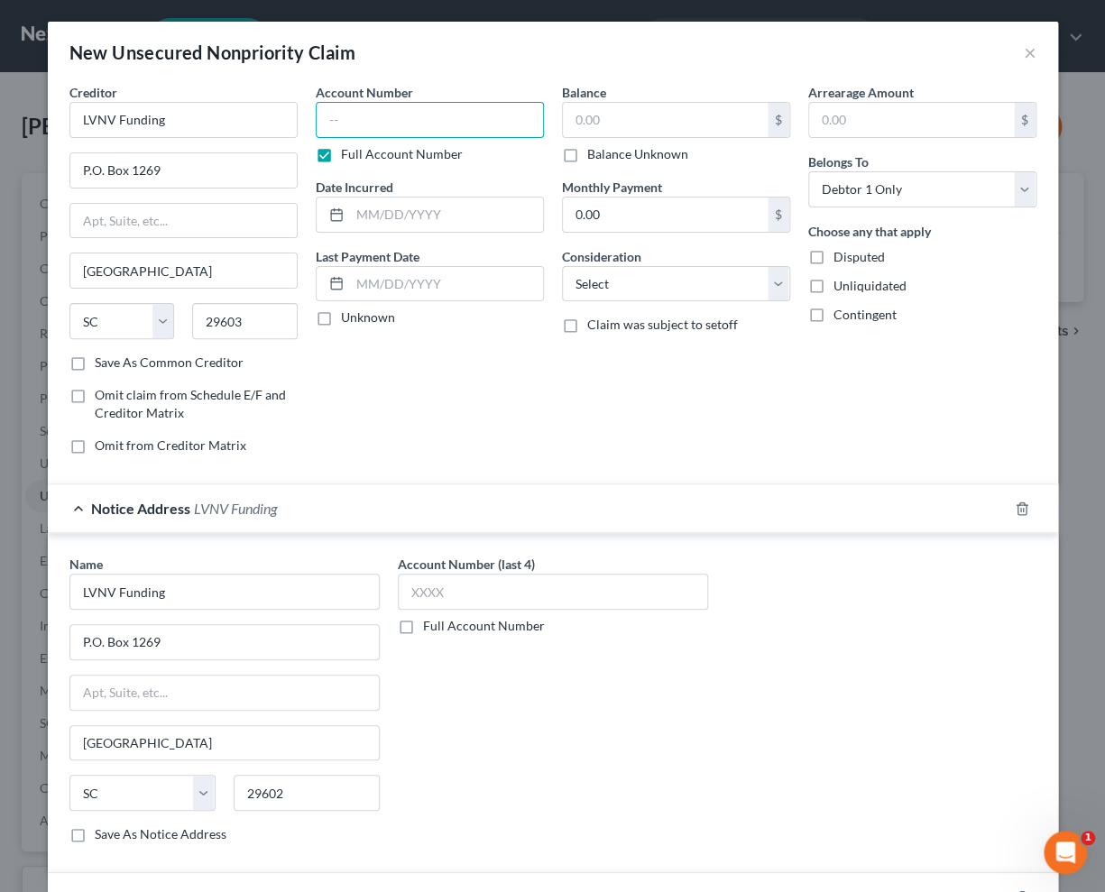
click at [363, 113] on input "text" at bounding box center [430, 120] width 228 height 36
type input "0426"
type input "08/2023"
type input "4,457"
type input "0426"
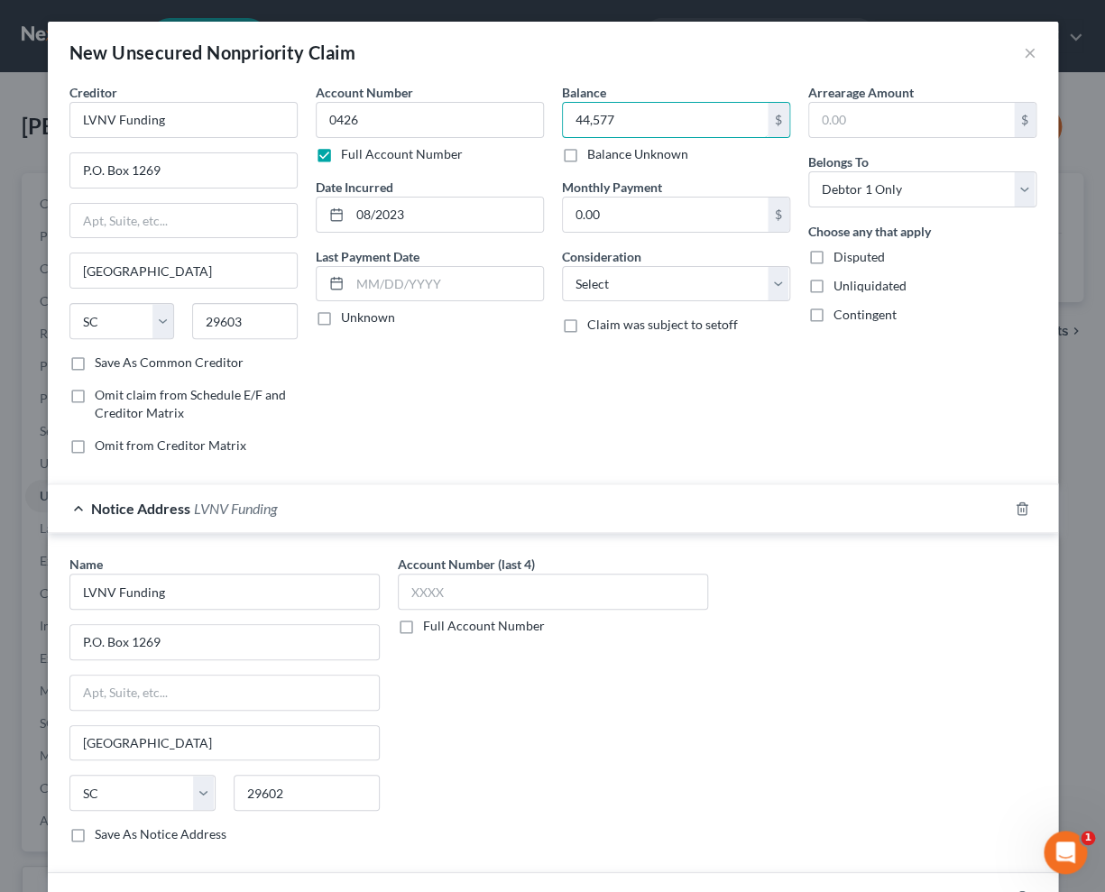
type input "44,577"
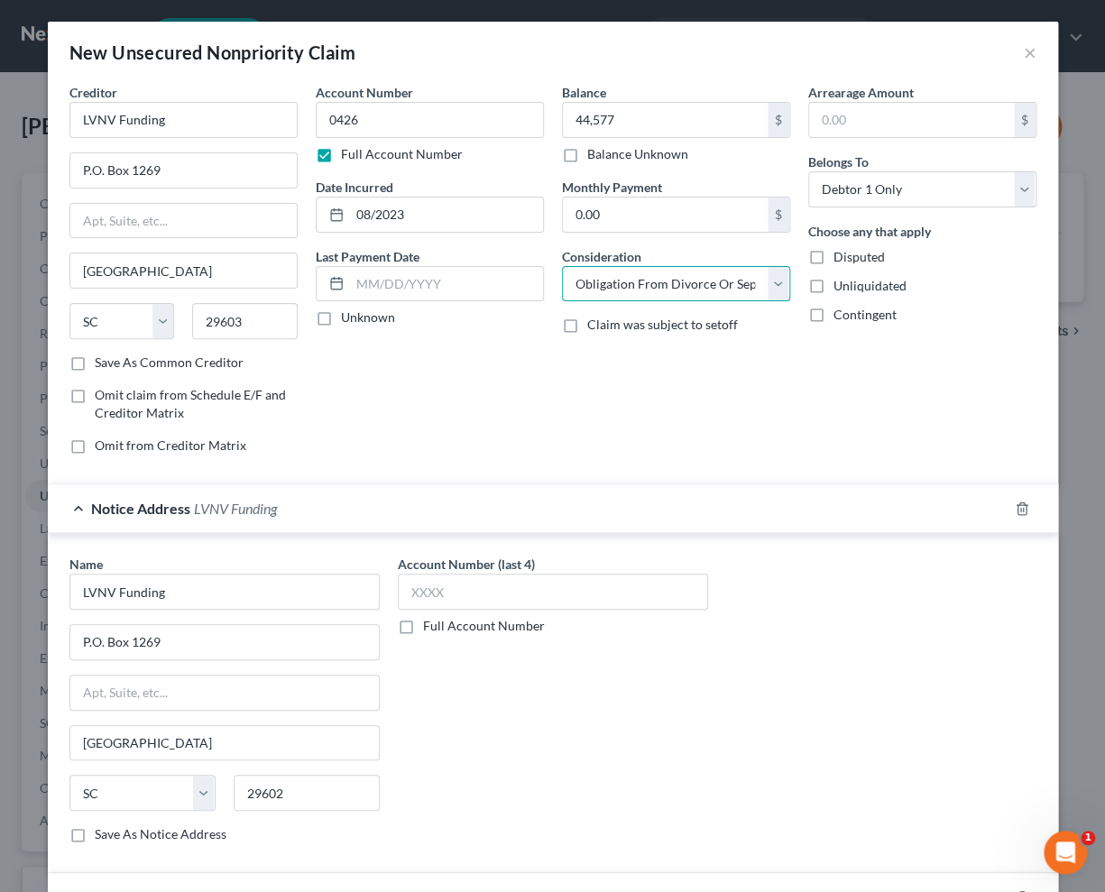
select select "14"
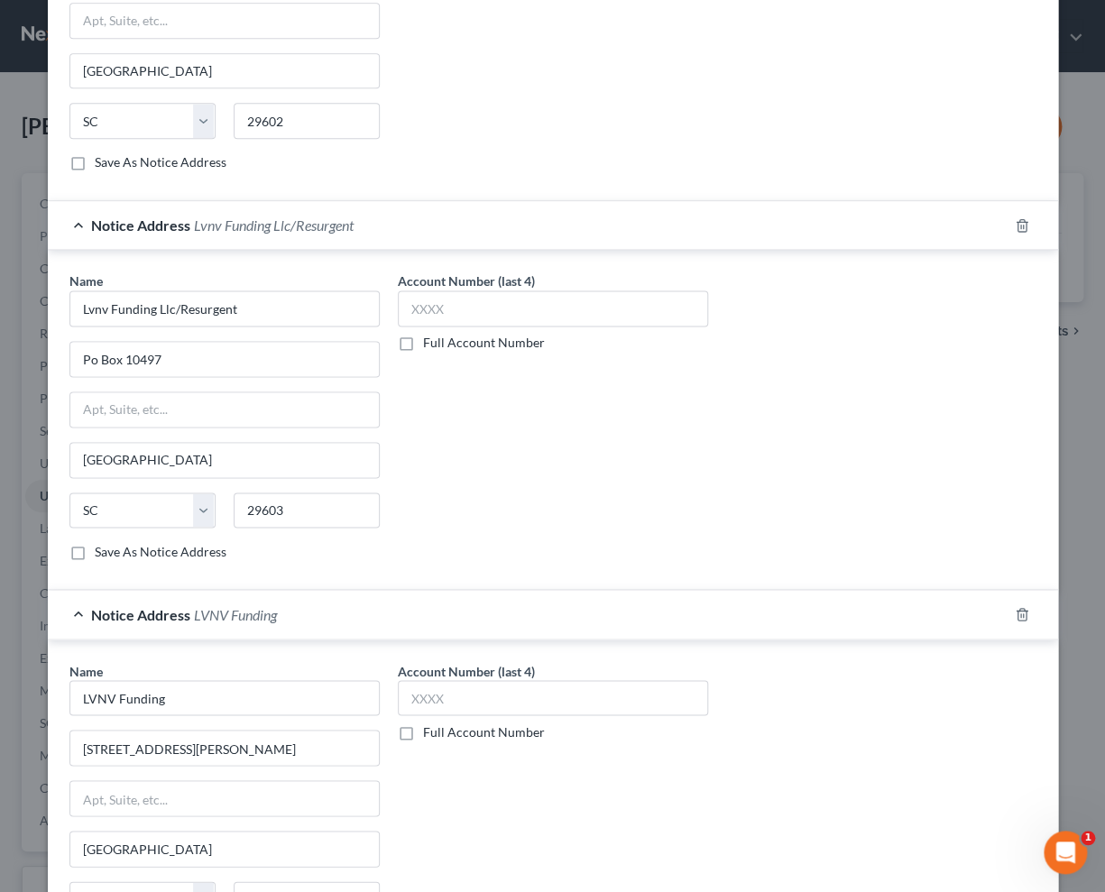
scroll to position [852, 0]
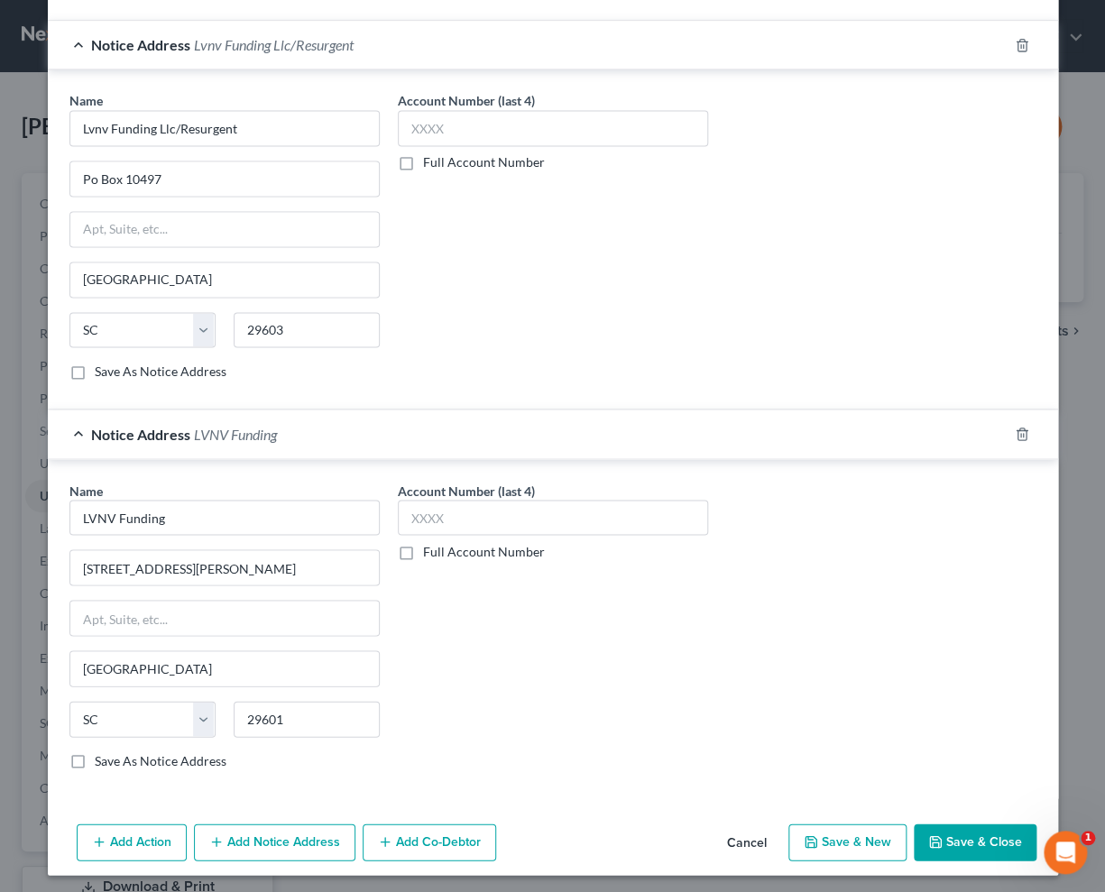
type input "collections - sofi lending corp"
click at [967, 835] on button "Save & Close" at bounding box center [974, 842] width 123 height 38
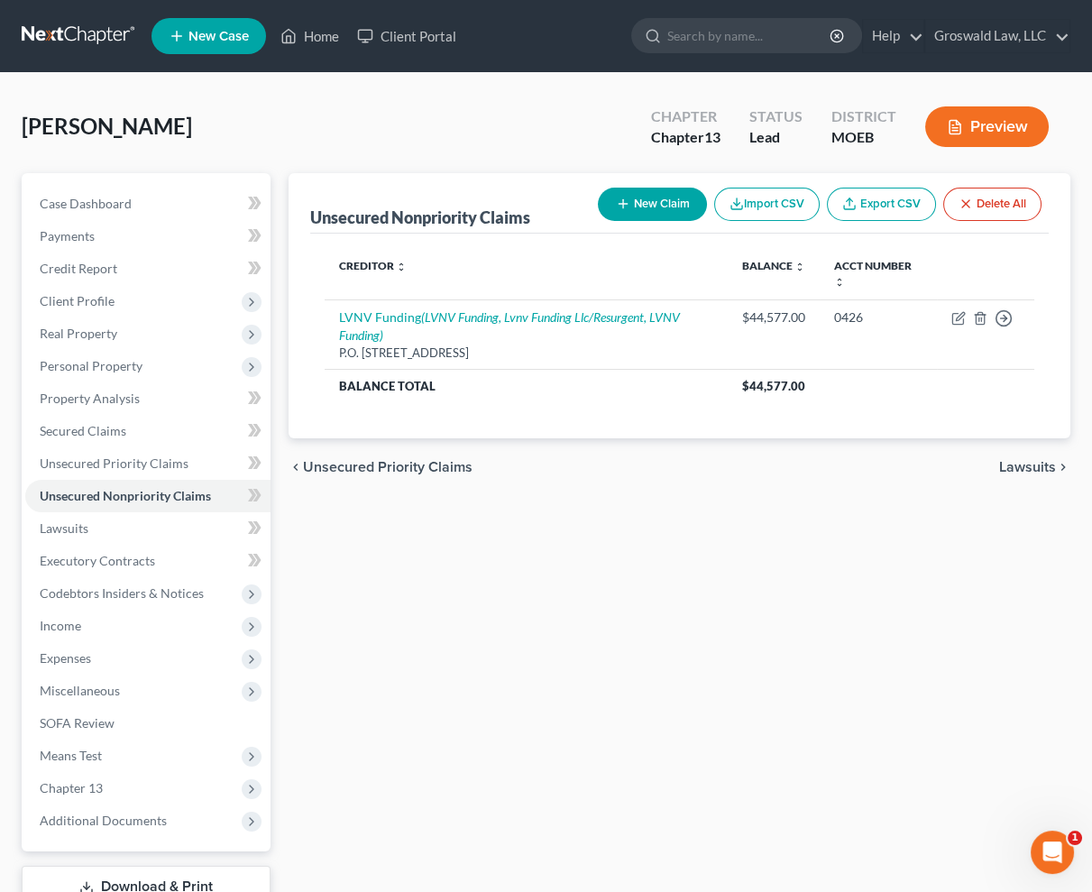
click at [662, 199] on button "New Claim" at bounding box center [652, 204] width 109 height 33
select select "0"
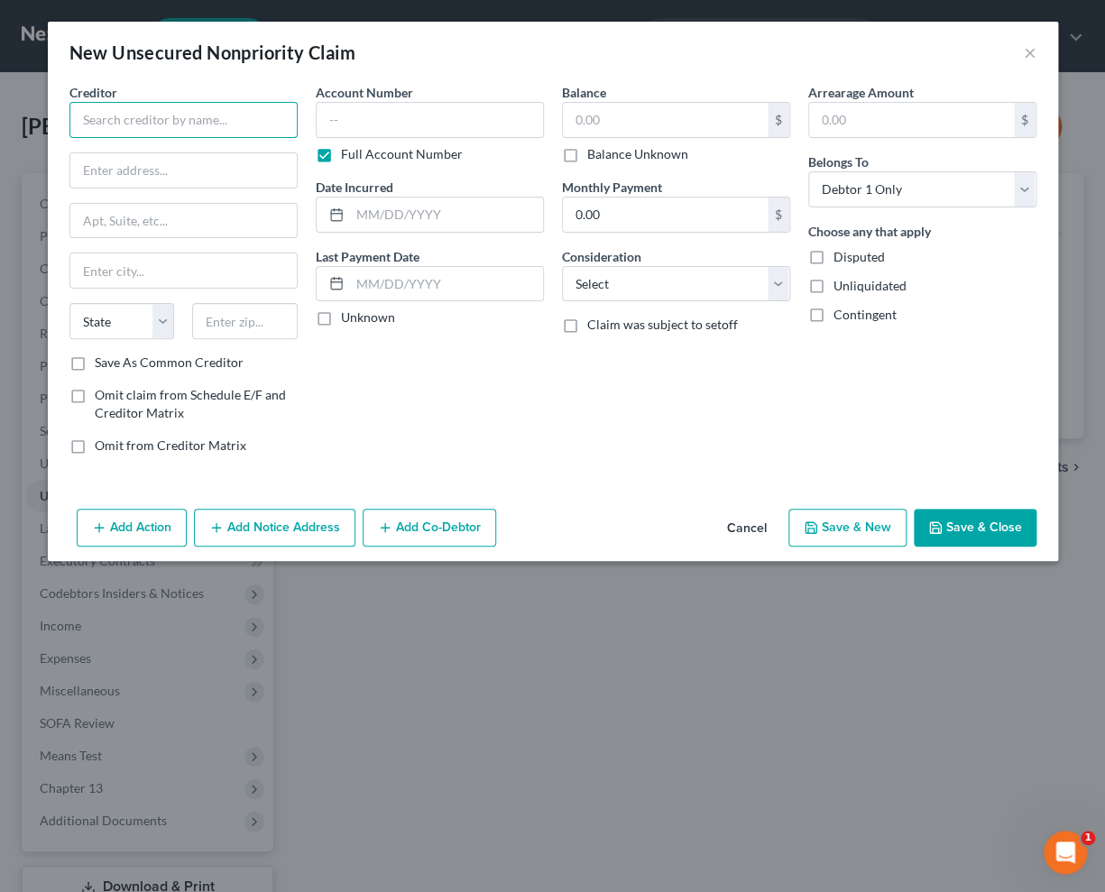
click at [235, 117] on input "text" at bounding box center [183, 120] width 228 height 36
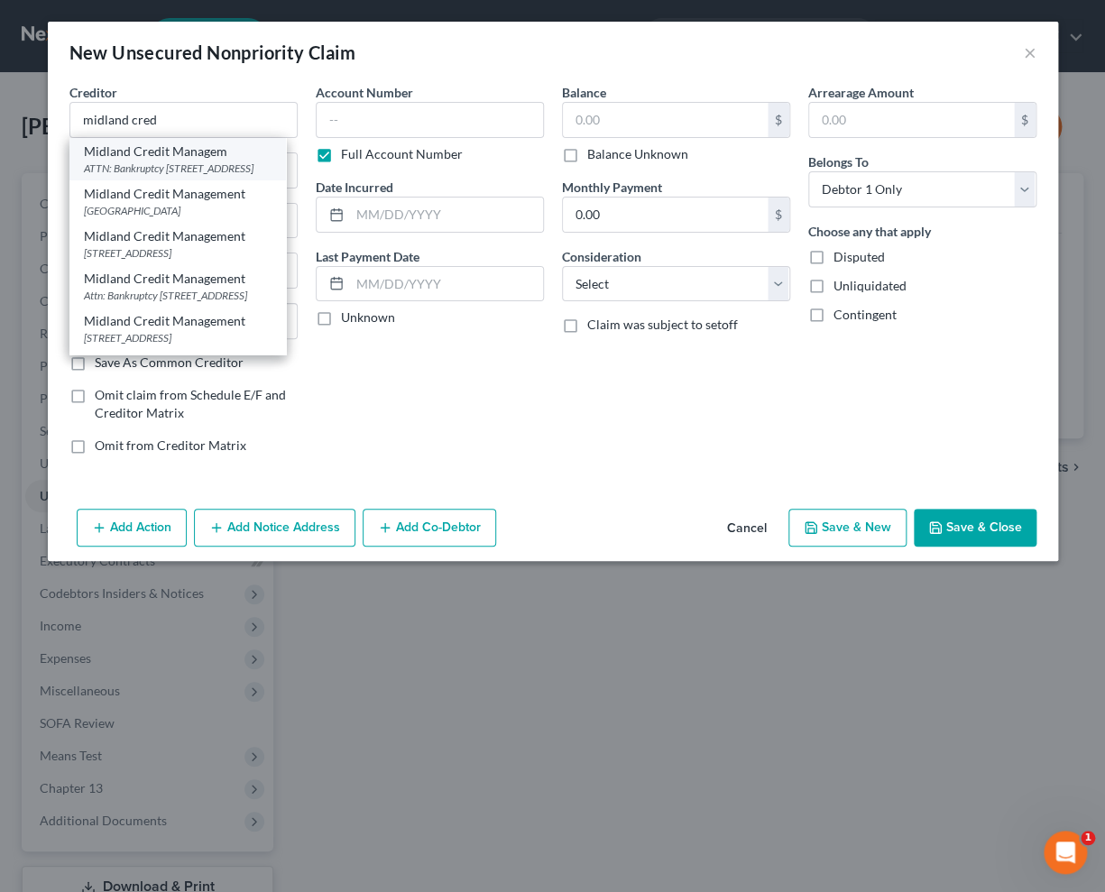
click at [192, 171] on div "ATTN: Bankruptcy [STREET_ADDRESS]" at bounding box center [178, 168] width 188 height 15
type input "Midland Credit Managem"
type input "ATTN: Bankruptcy"
type input "PO Box 939069"
type input "[GEOGRAPHIC_DATA]"
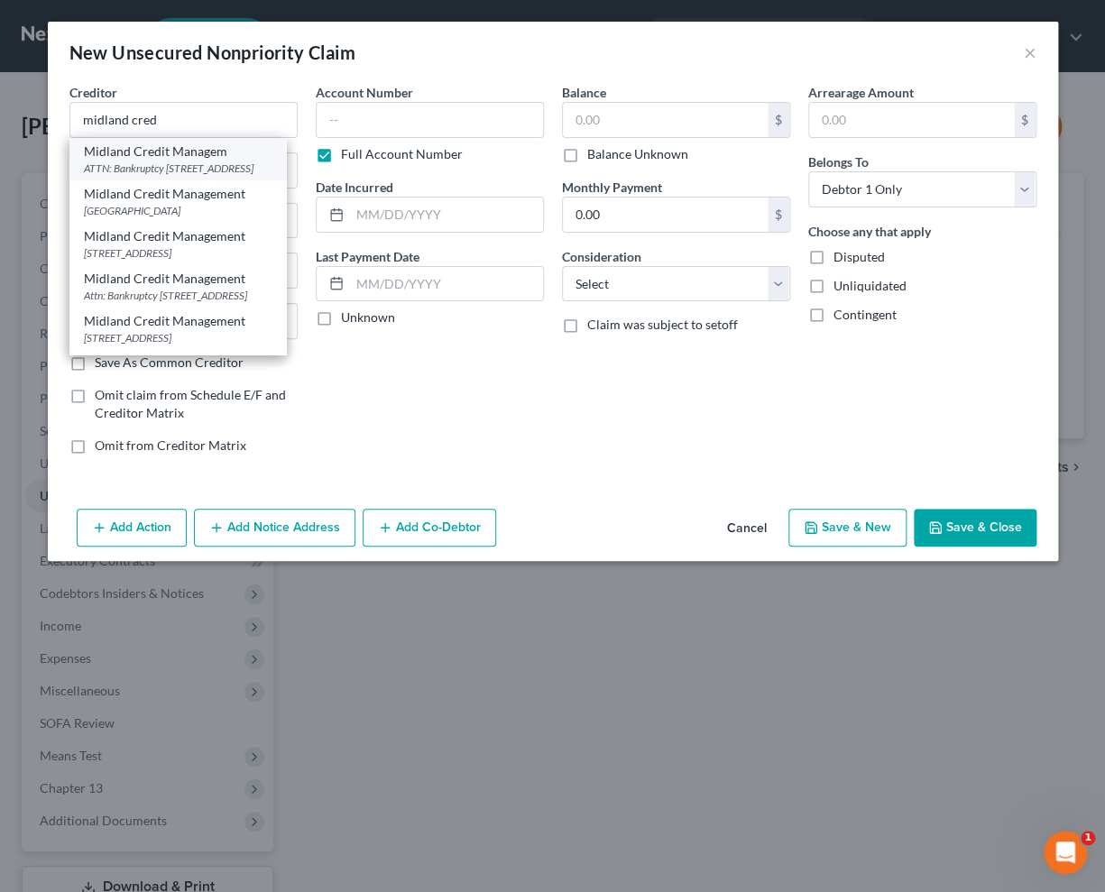
select select "4"
type input "92193"
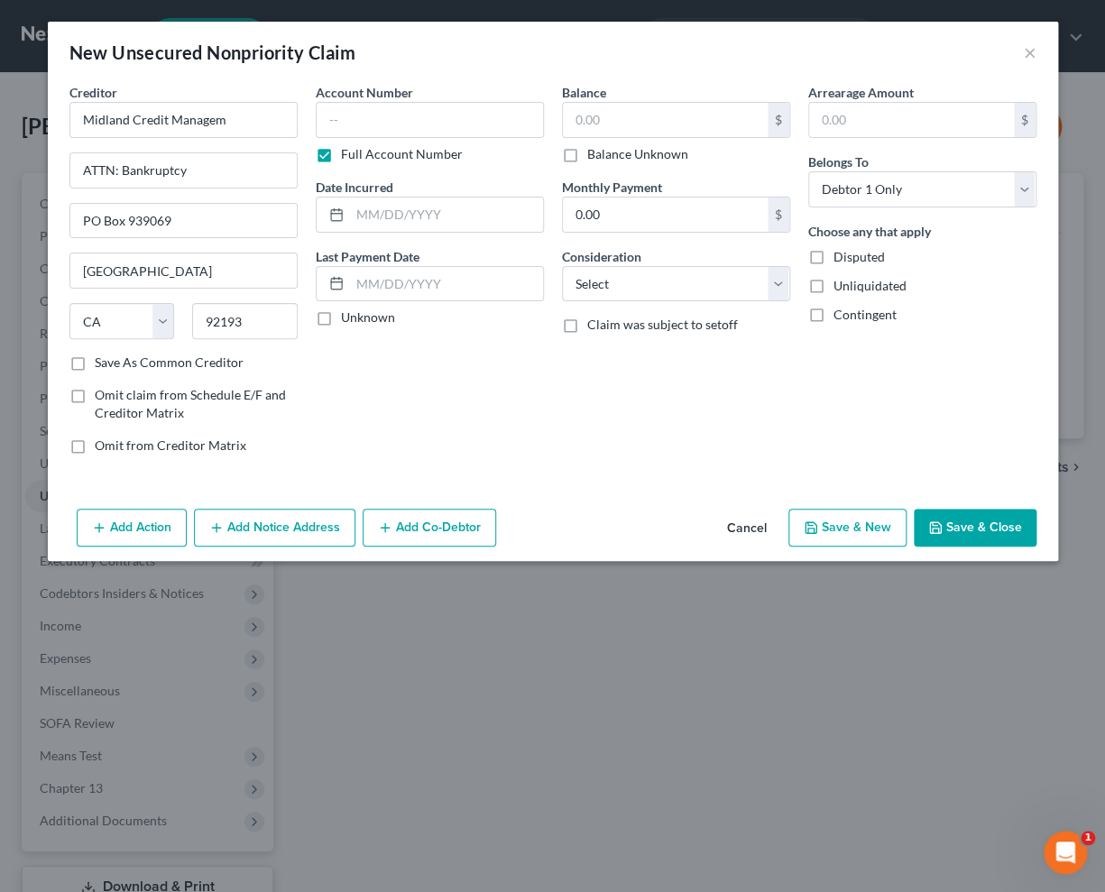
click at [288, 526] on button "Add Notice Address" at bounding box center [274, 528] width 161 height 38
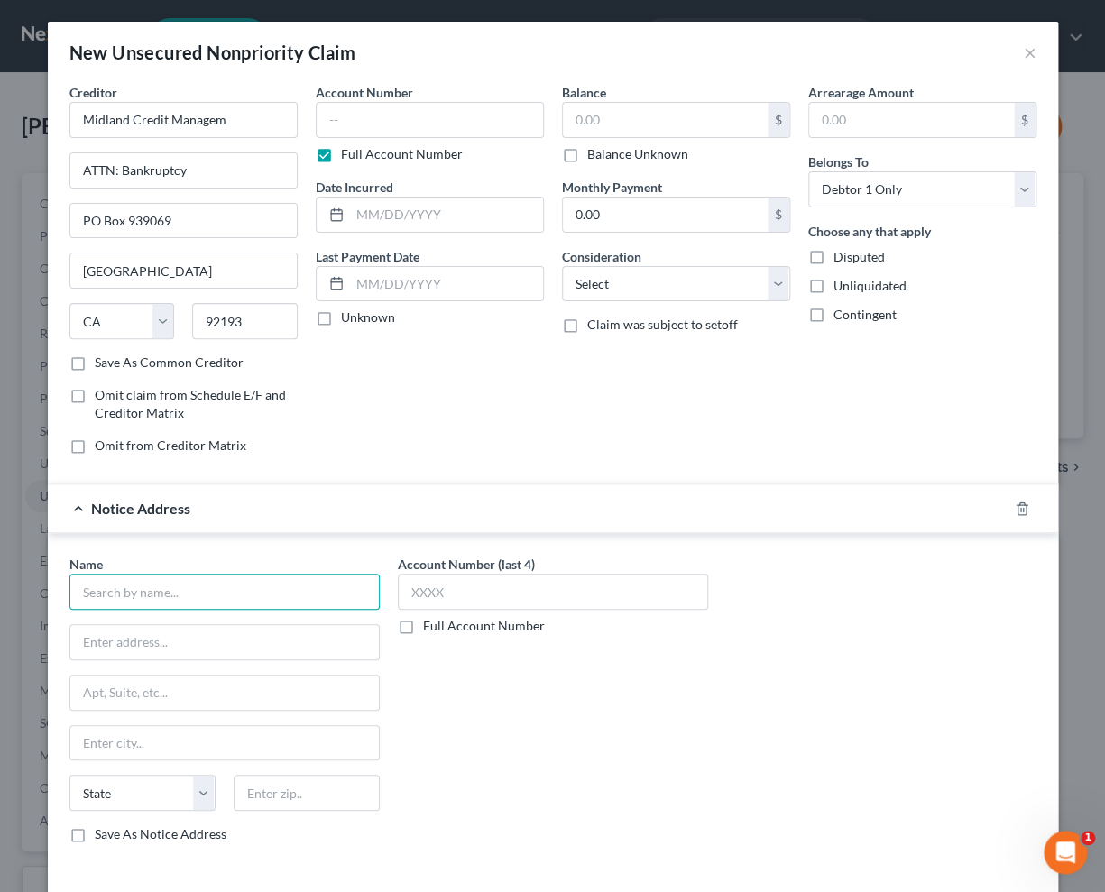
drag, startPoint x: 148, startPoint y: 593, endPoint x: 142, endPoint y: 573, distance: 21.4
click at [148, 592] on input "text" at bounding box center [224, 592] width 310 height 36
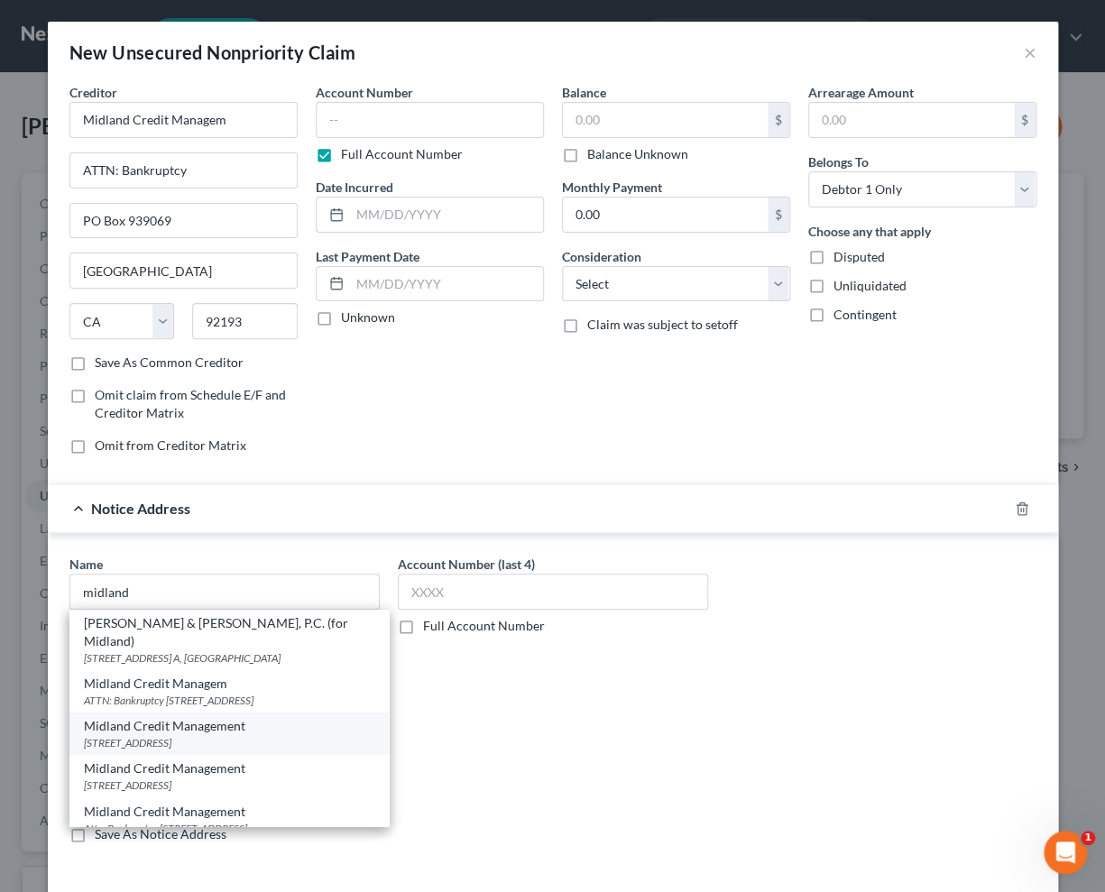
click at [142, 735] on div "[STREET_ADDRESS]" at bounding box center [229, 742] width 290 height 15
type input "Midland Credit Management"
type input "350 Camino De La Reina"
type input "Suite 100"
type input "[GEOGRAPHIC_DATA]"
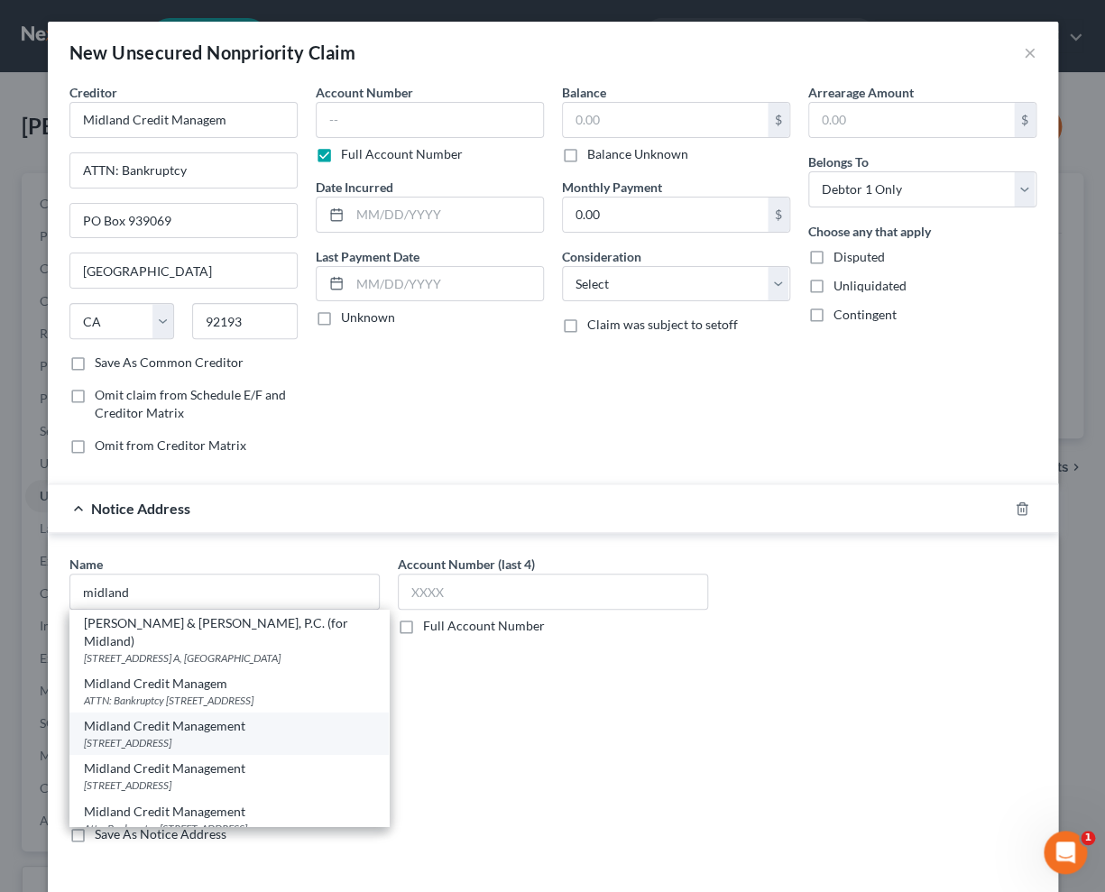
select select "4"
type input "92108"
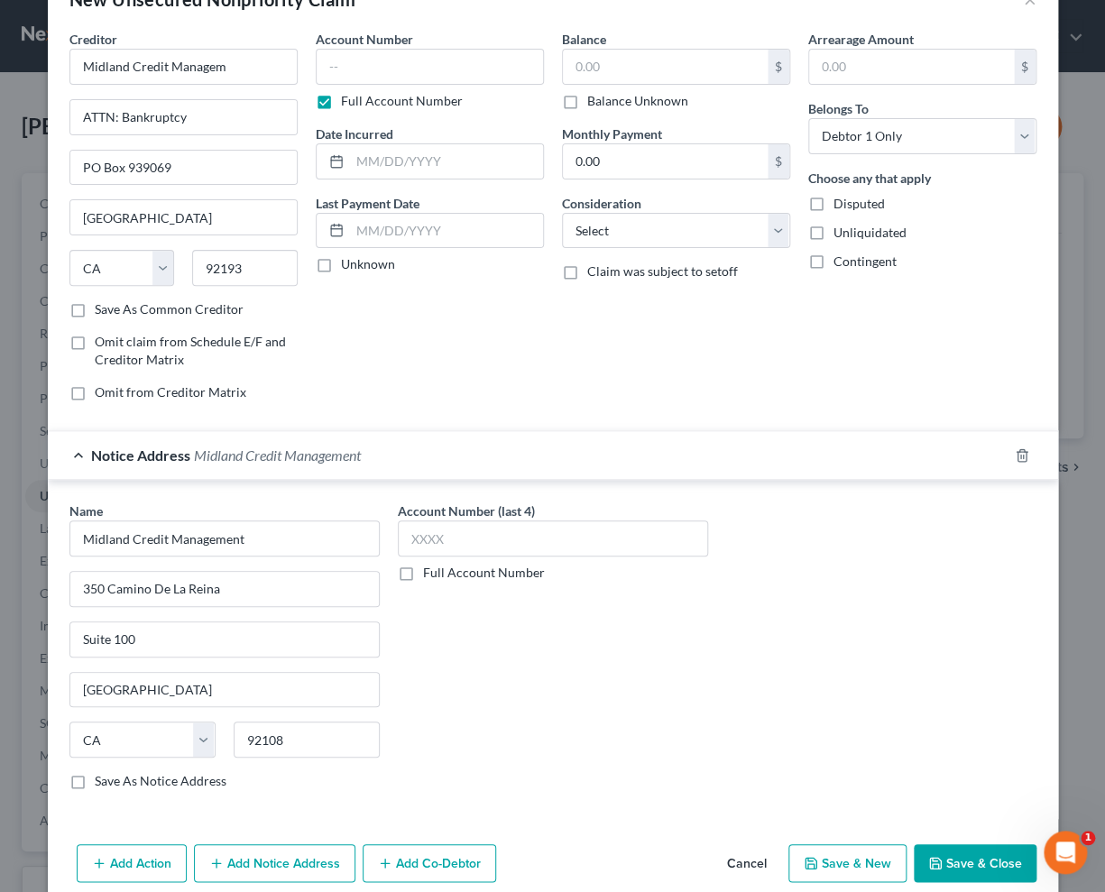
scroll to position [77, 0]
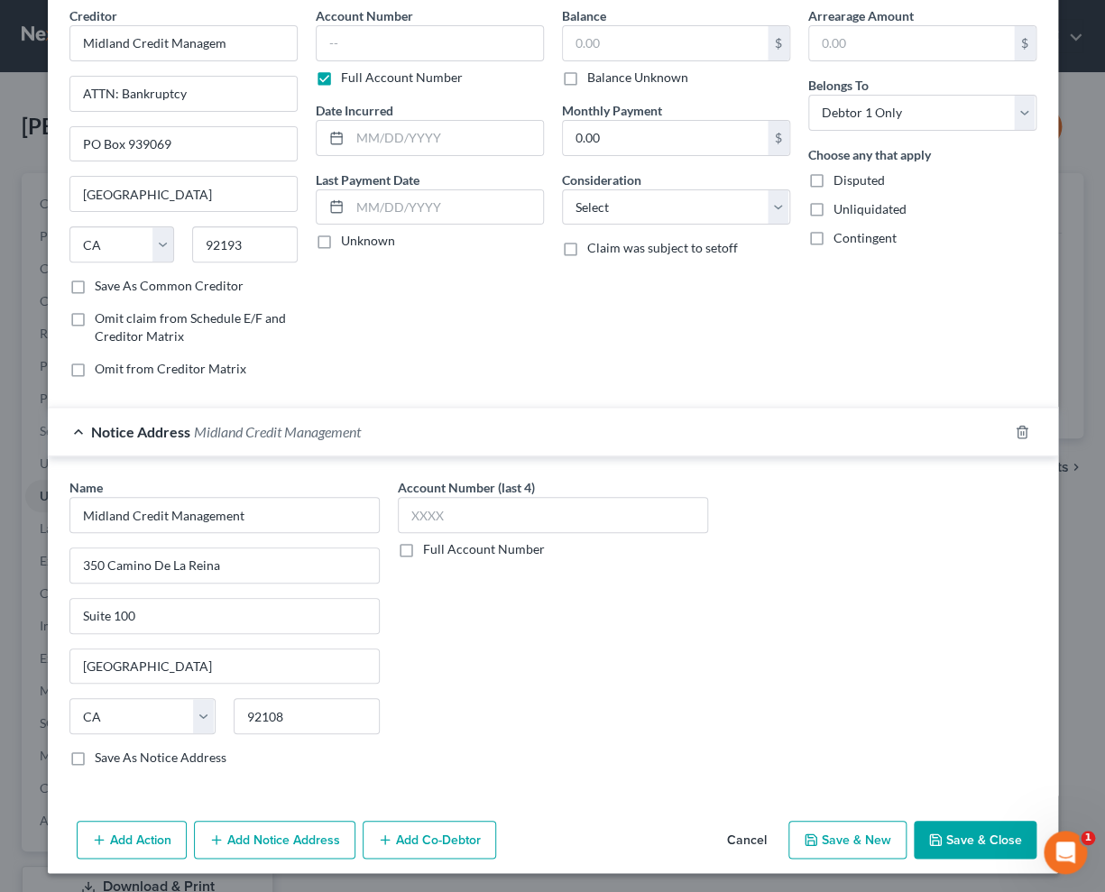
drag, startPoint x: 503, startPoint y: 691, endPoint x: 459, endPoint y: 728, distance: 57.6
click at [503, 693] on div "Account Number (last 4) Full Account Number" at bounding box center [553, 629] width 328 height 303
click at [298, 831] on button "Add Notice Address" at bounding box center [274, 840] width 161 height 38
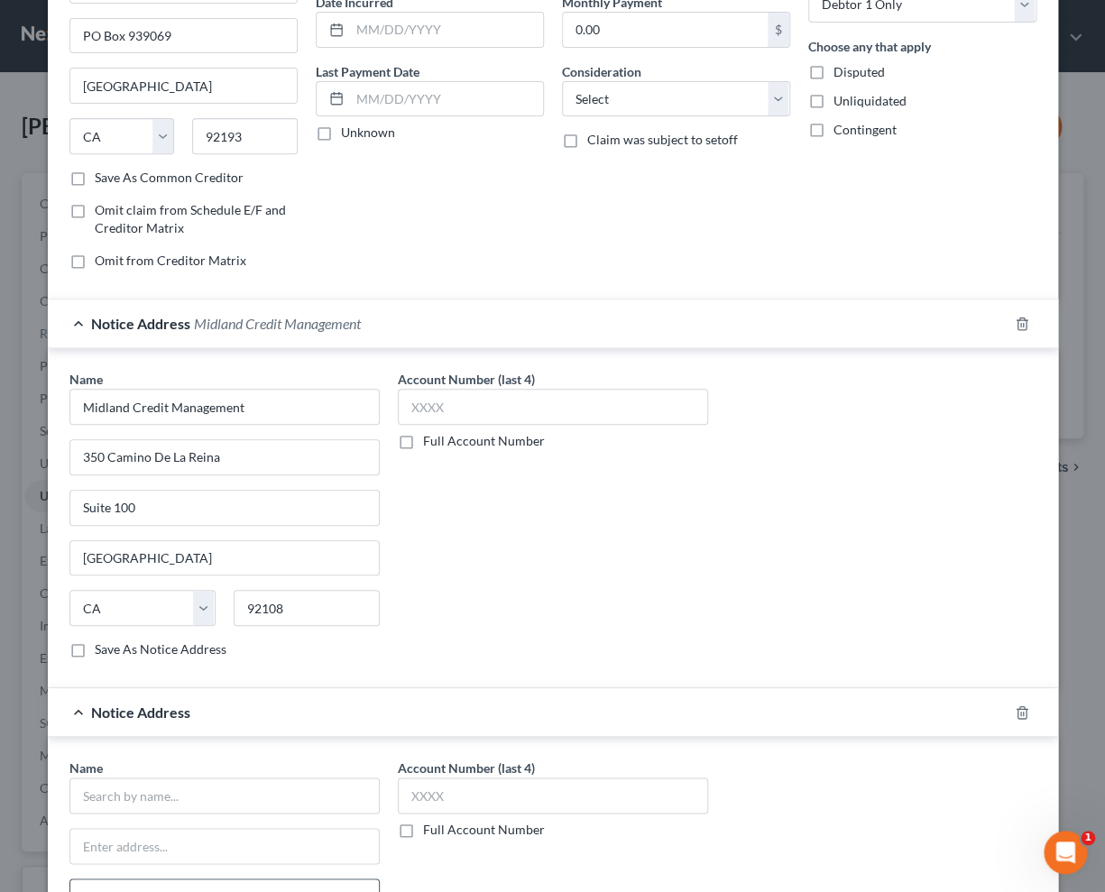
scroll to position [405, 0]
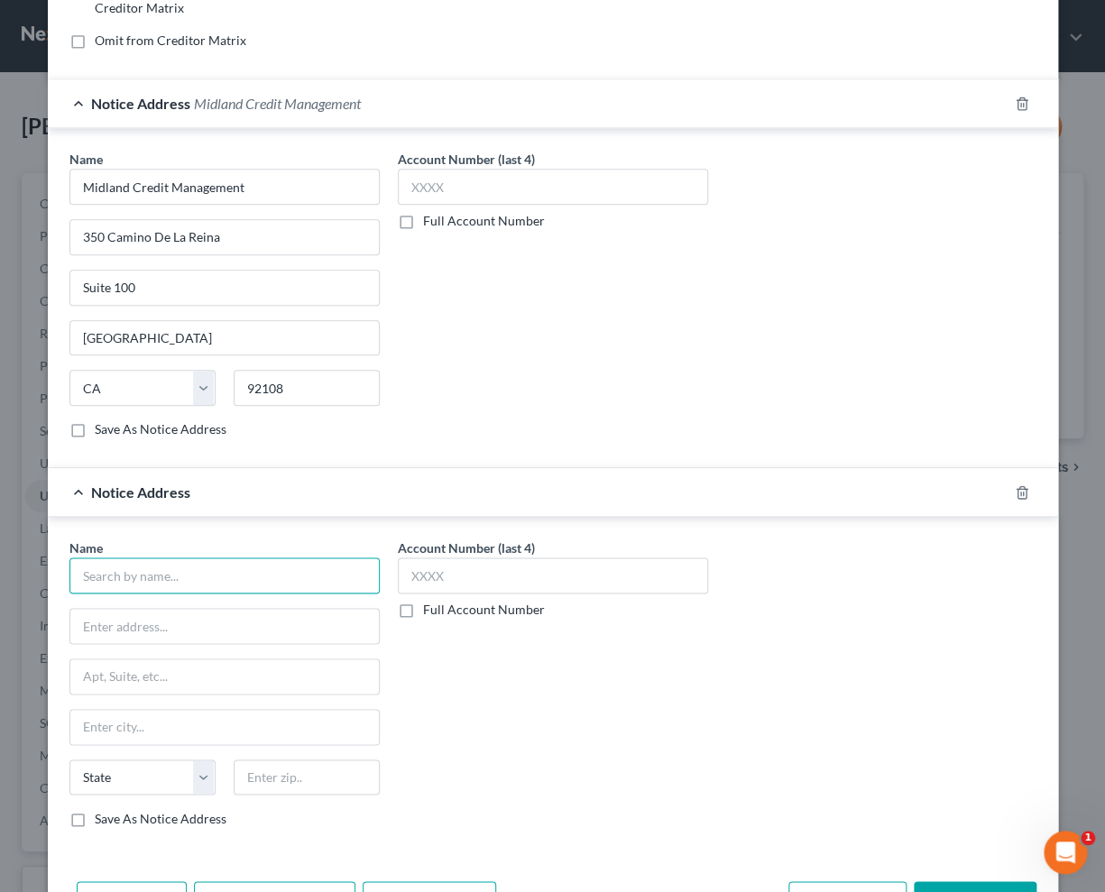
drag, startPoint x: 144, startPoint y: 576, endPoint x: 155, endPoint y: 563, distance: 17.3
click at [148, 571] on input "text" at bounding box center [224, 575] width 310 height 36
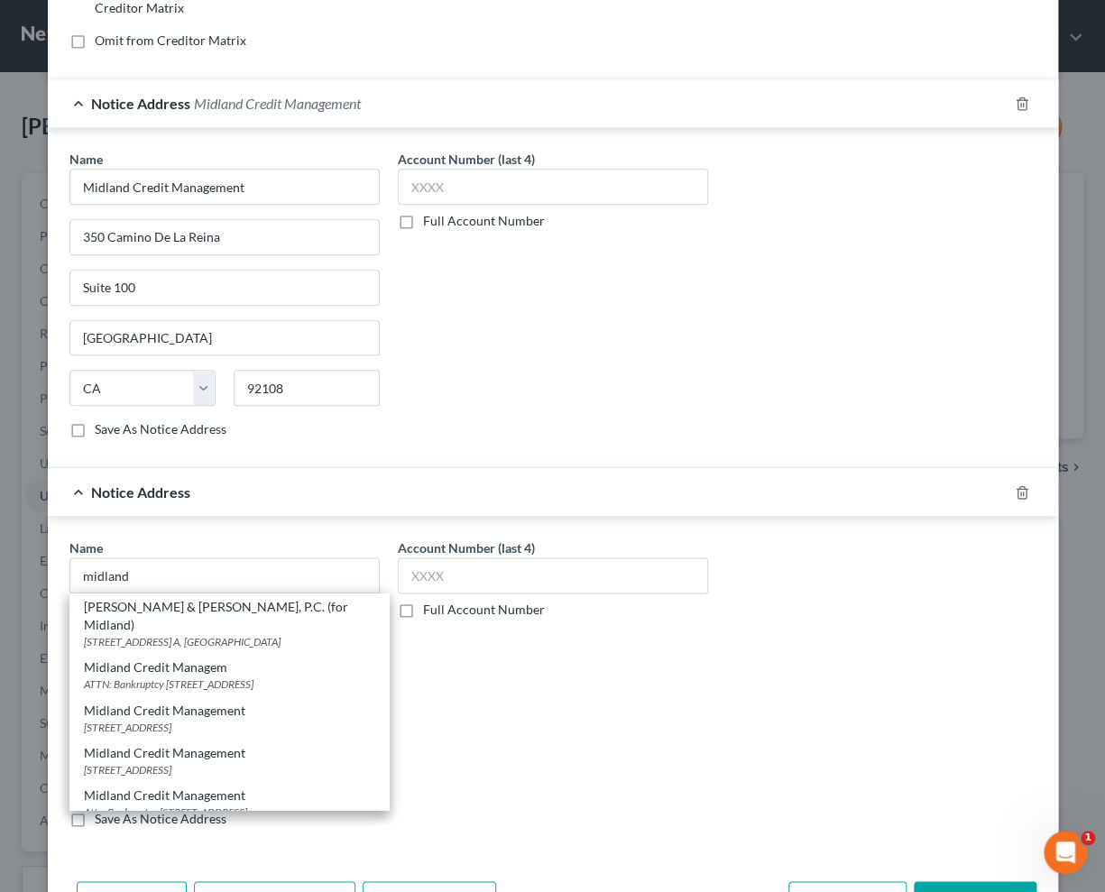
click at [198, 762] on div "[STREET_ADDRESS]" at bounding box center [229, 769] width 290 height 15
type input "Midland Credit Management"
type input "[STREET_ADDRESS]"
type input "[PERSON_NAME]"
select select "23"
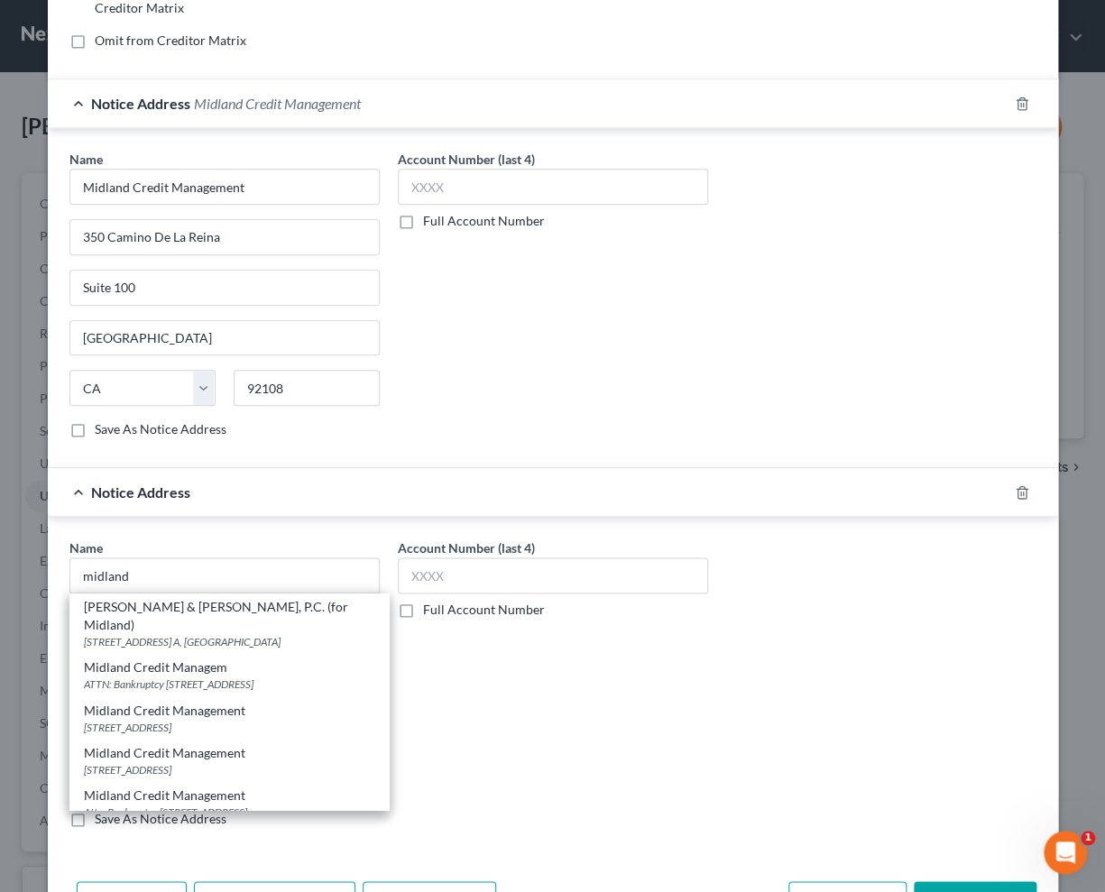
type input "48083"
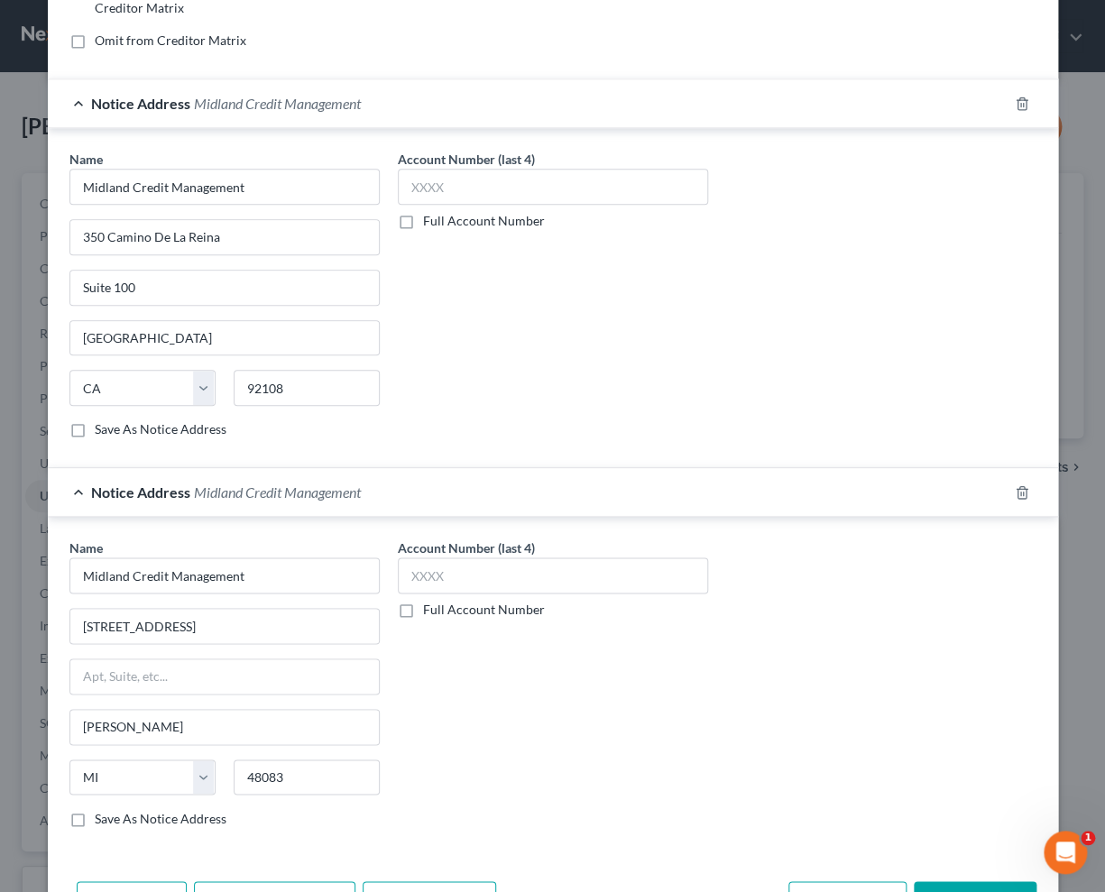
scroll to position [0, 0]
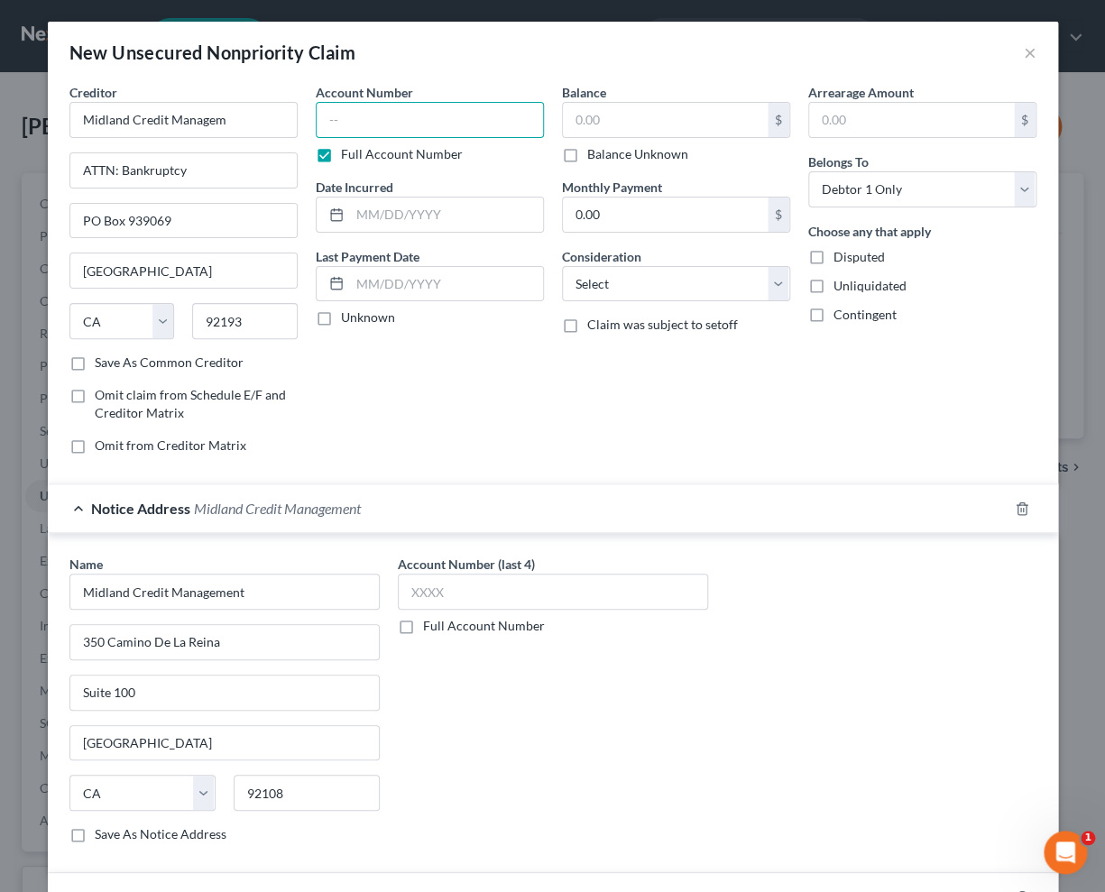
click at [376, 130] on input "text" at bounding box center [430, 120] width 228 height 36
type input "8306"
type input "11/2023"
type input "25,470"
select select "14"
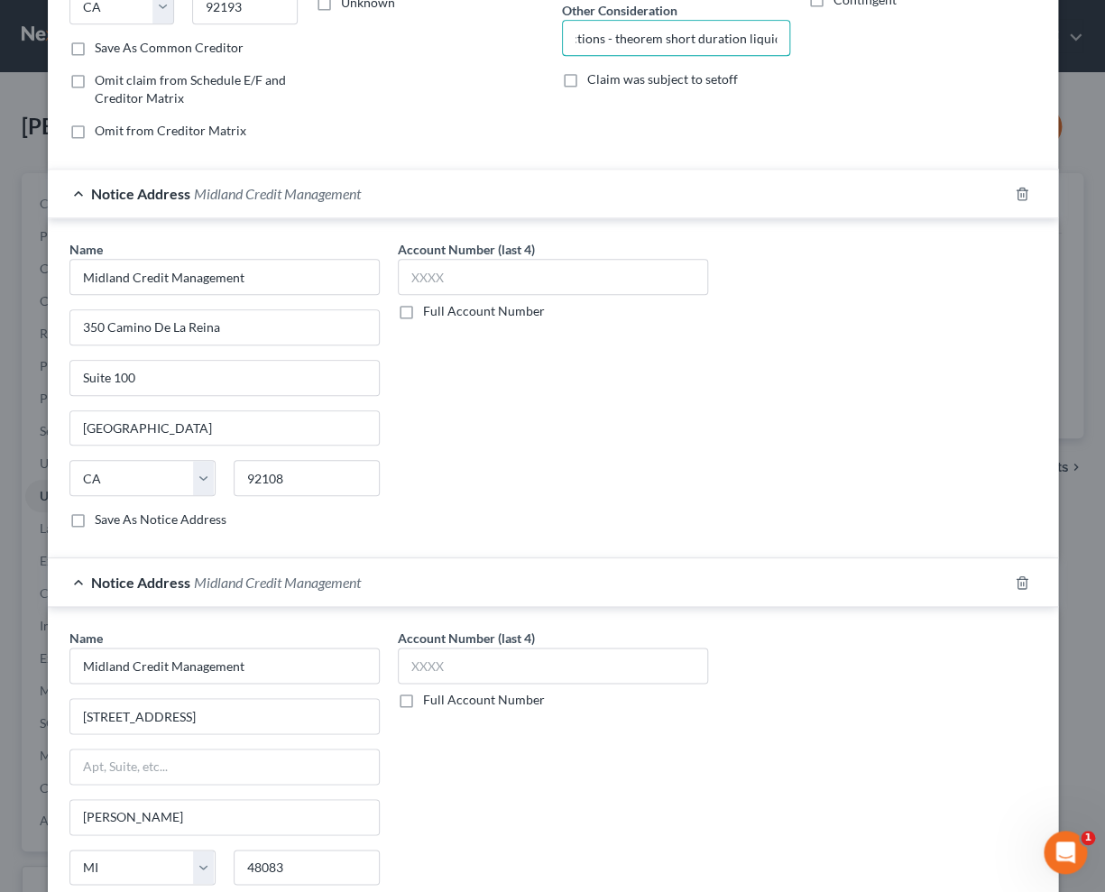
scroll to position [464, 0]
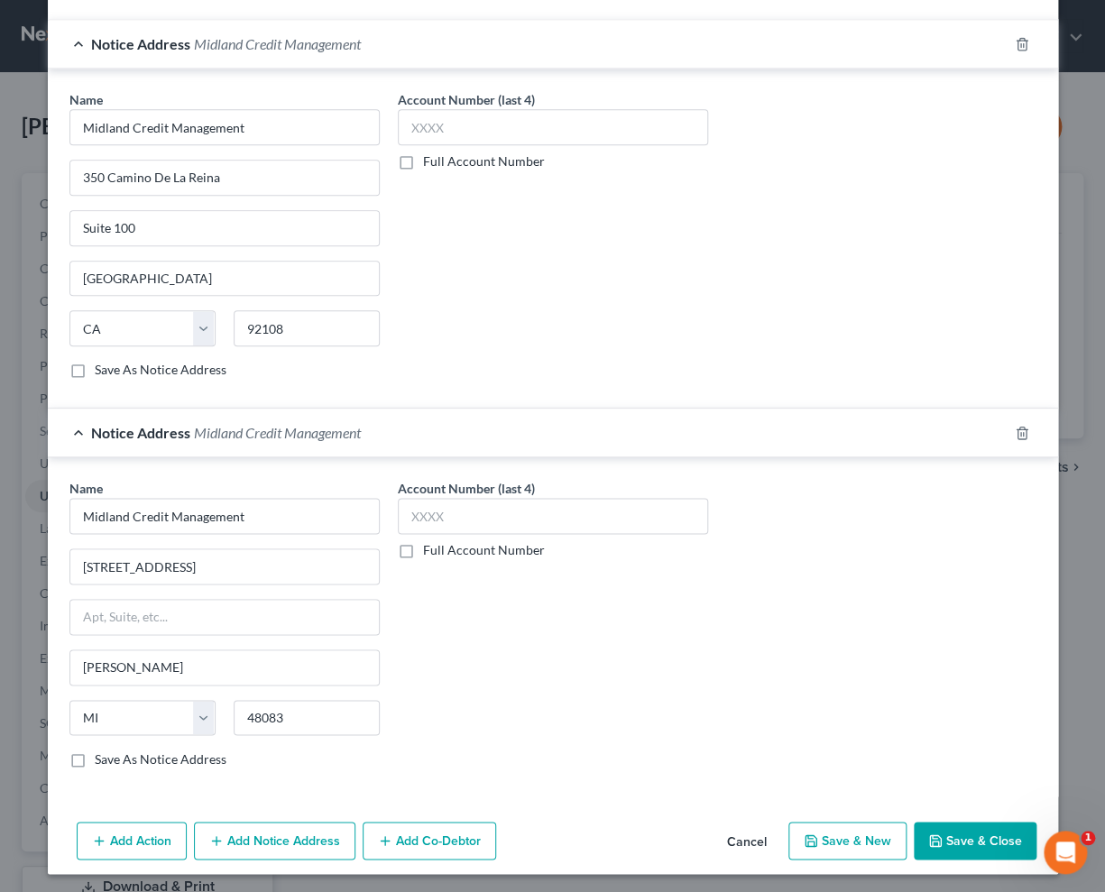
type input "collections - theorem short duration liquidi"
click at [992, 824] on button "Save & Close" at bounding box center [974, 841] width 123 height 38
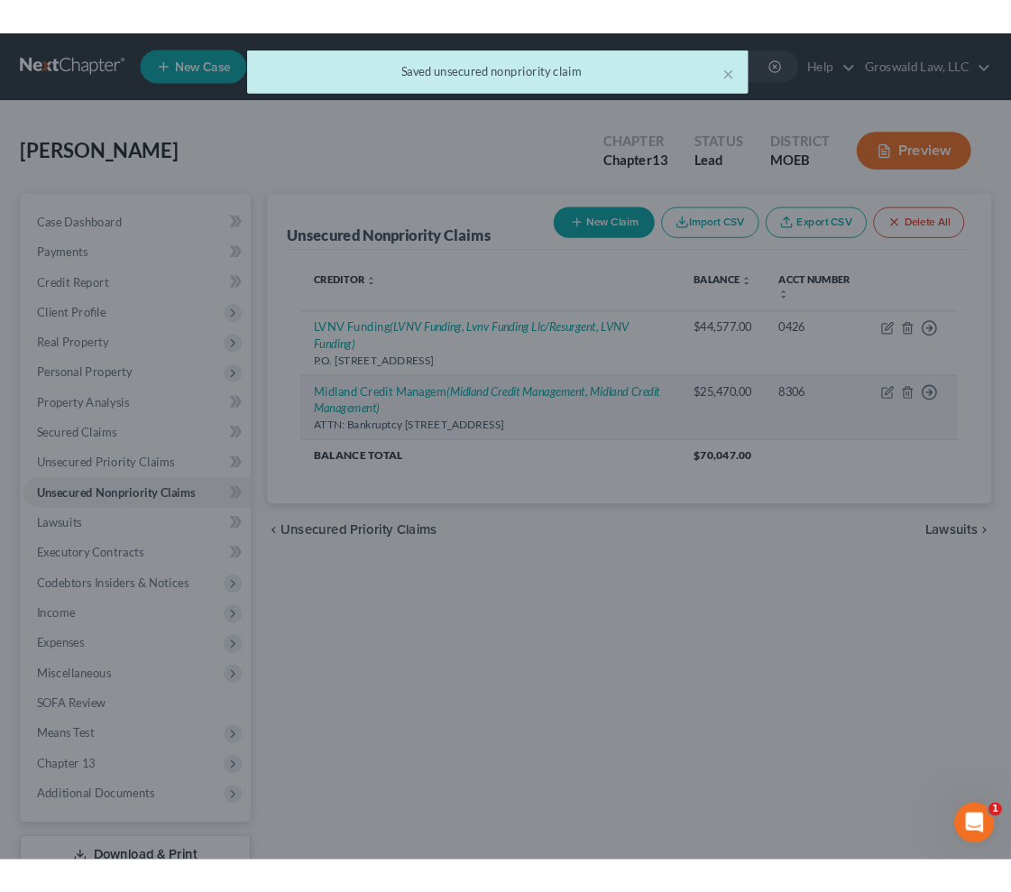
scroll to position [0, 0]
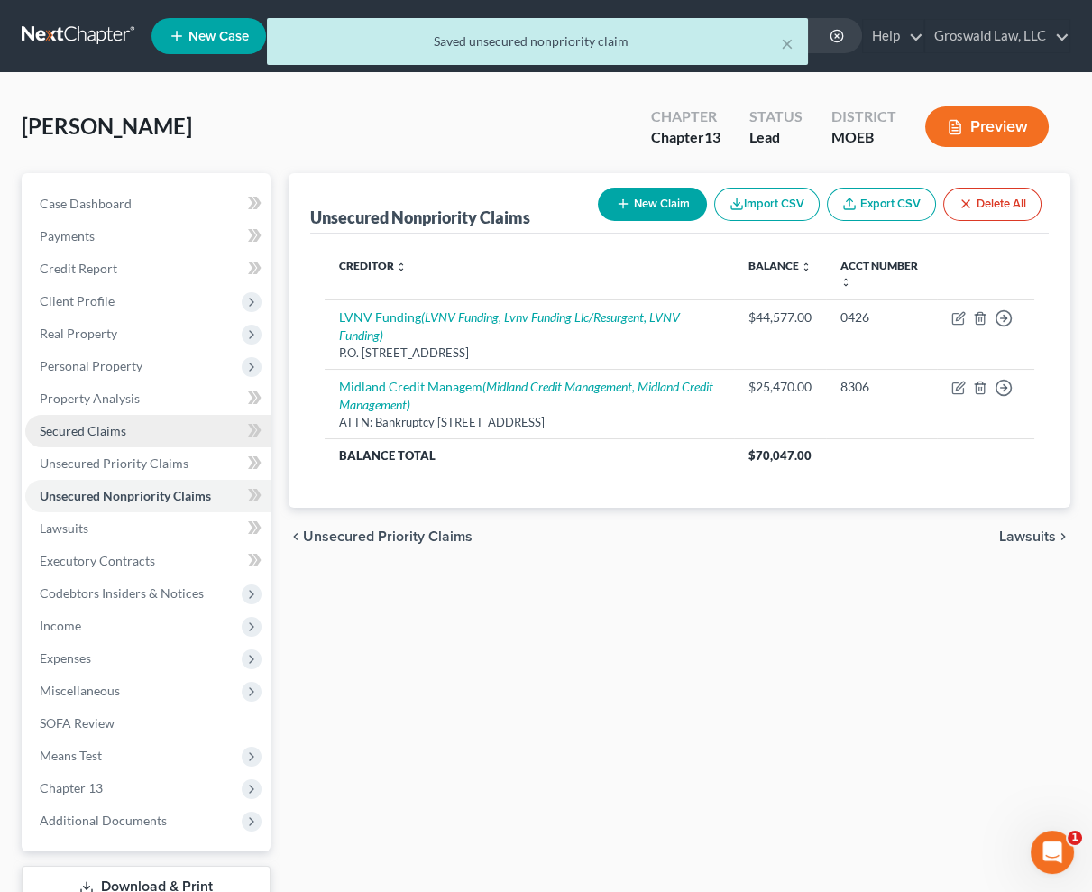
click at [112, 435] on span "Secured Claims" at bounding box center [83, 430] width 87 height 15
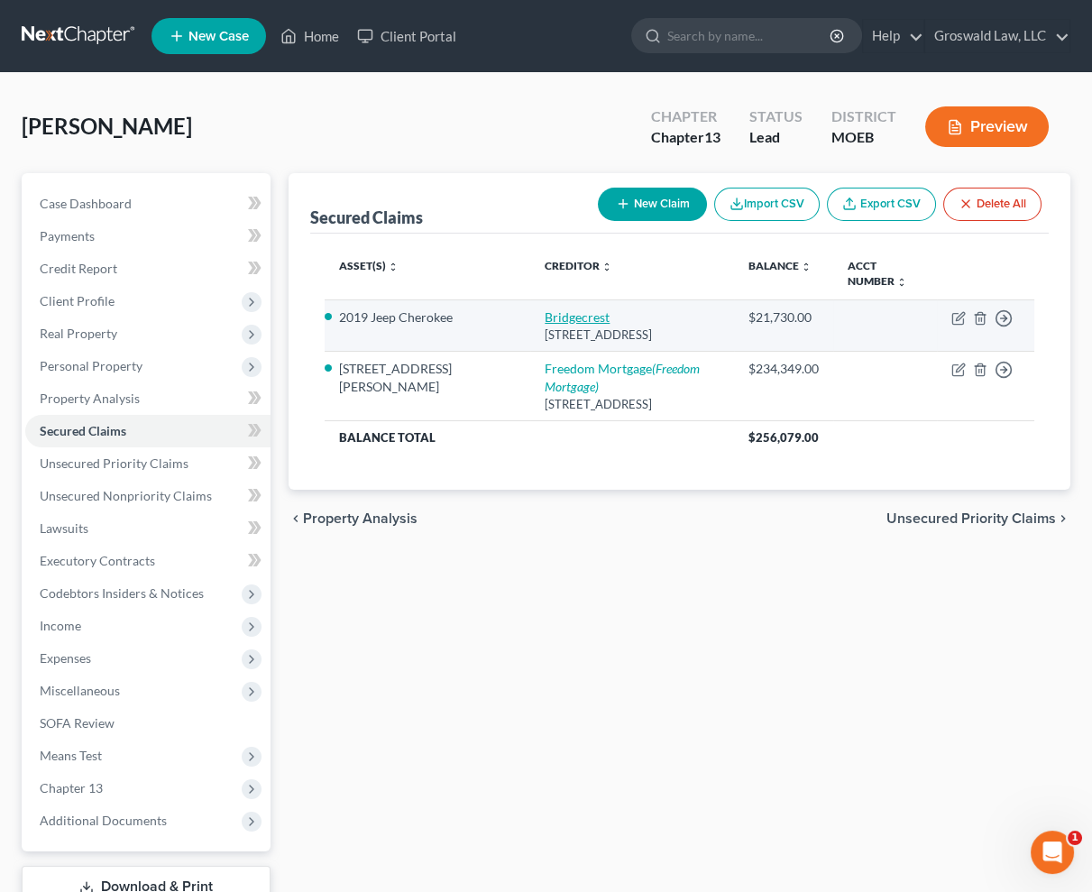
click at [545, 315] on link "Bridgecrest" at bounding box center [577, 316] width 65 height 15
select select "2"
select select "0"
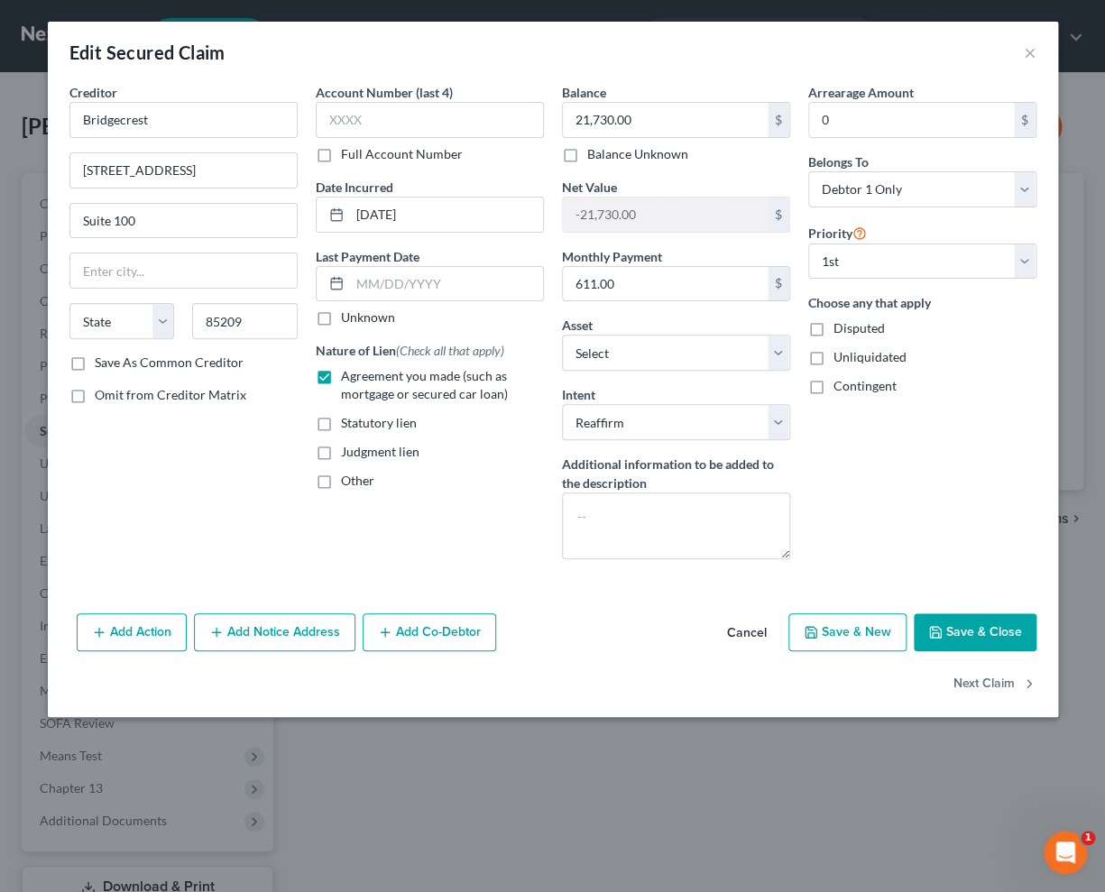
click at [353, 521] on div "Account Number (last 4) Full Account Number Date Incurred [DATE] Last Payment D…" at bounding box center [430, 328] width 246 height 491
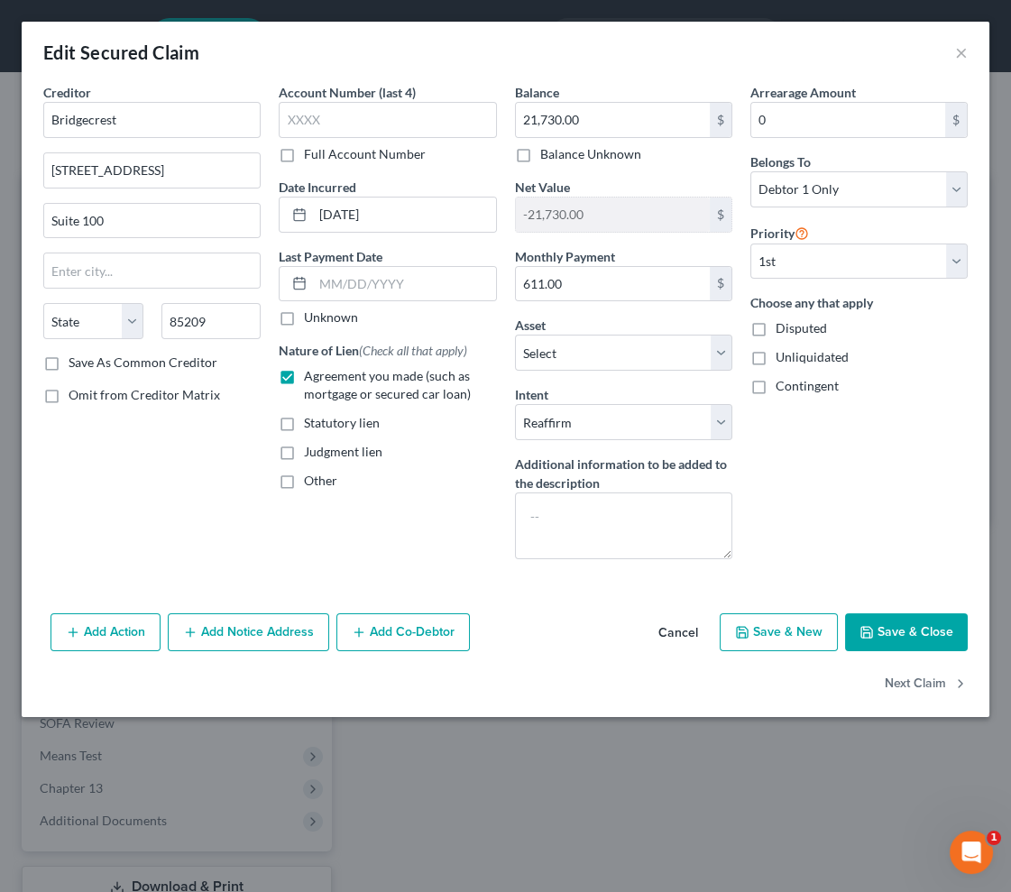
click at [209, 620] on button "Add Notice Address" at bounding box center [248, 632] width 161 height 38
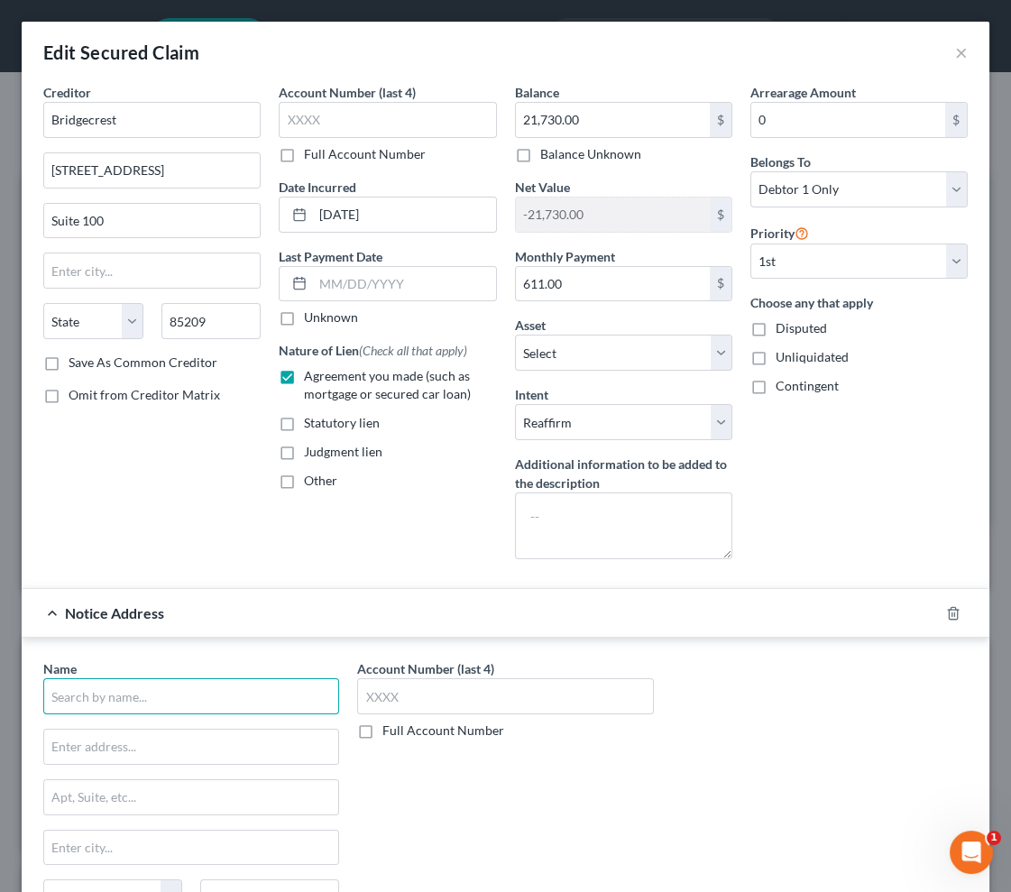
click at [165, 701] on input "text" at bounding box center [191, 696] width 296 height 36
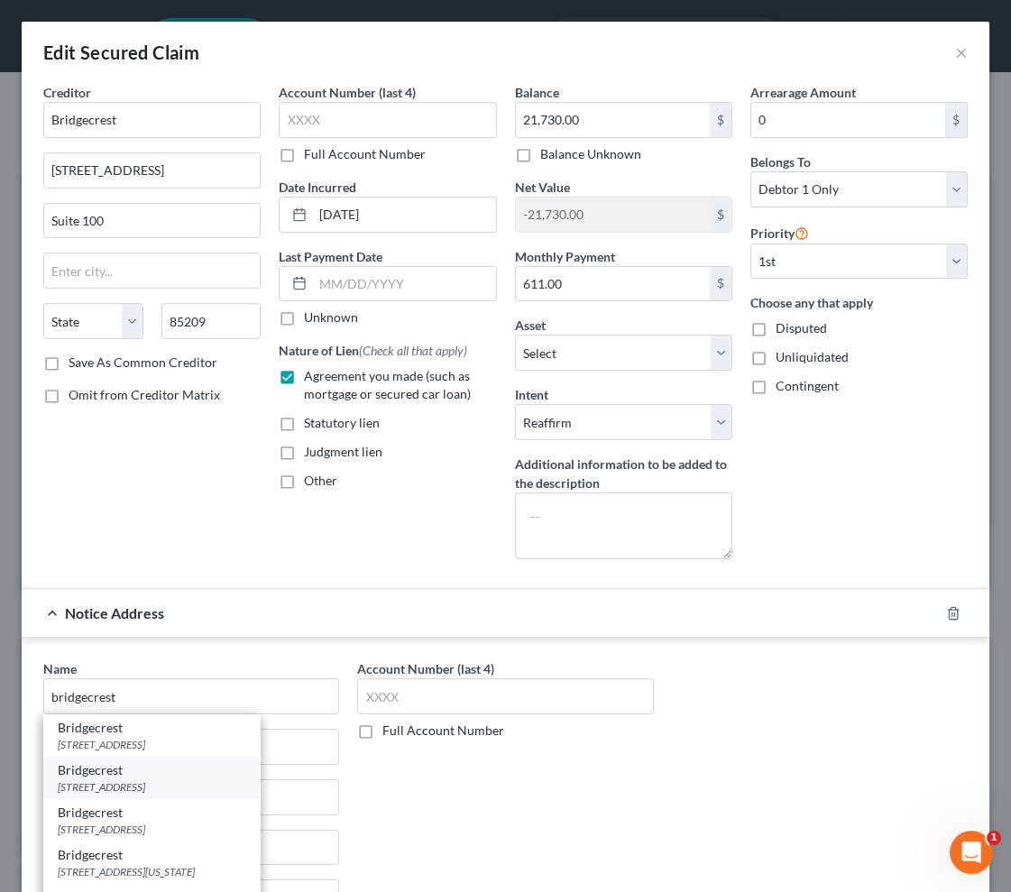
click at [143, 788] on div "[STREET_ADDRESS]" at bounding box center [152, 786] width 188 height 15
type input "Bridgecrest"
type input "Po Box 29018"
type input "Suite 100"
type input "Phoenix"
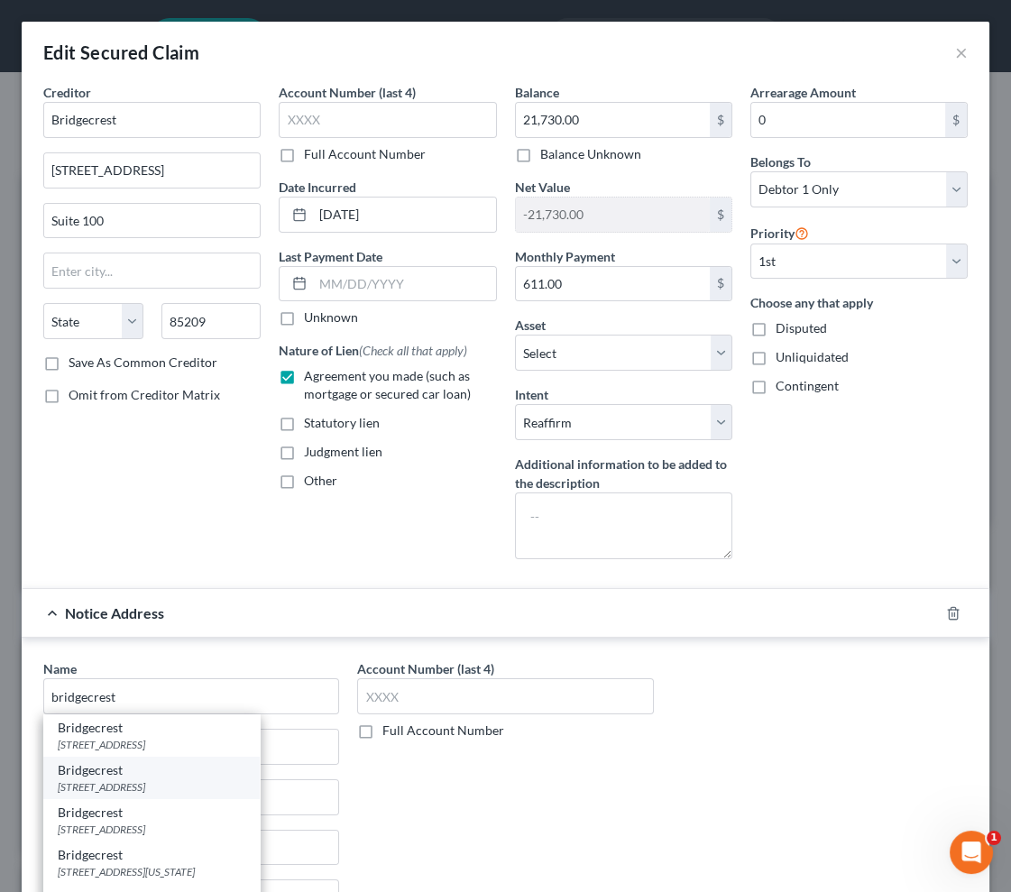
select select "3"
type input "85038"
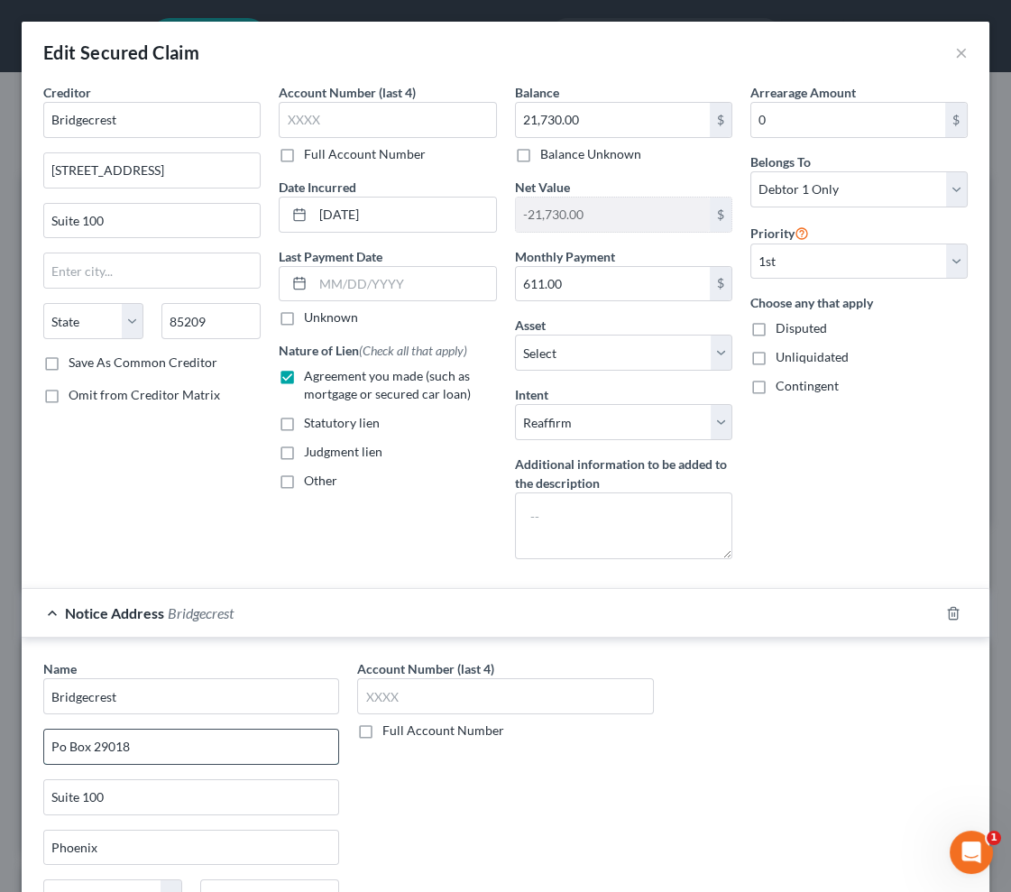
drag, startPoint x: 66, startPoint y: 748, endPoint x: 56, endPoint y: 751, distance: 10.3
click at [56, 751] on input "Po Box 29018" at bounding box center [191, 747] width 294 height 34
type input "PO Box 29018"
click at [217, 659] on div "Name * [GEOGRAPHIC_DATA]" at bounding box center [191, 686] width 296 height 55
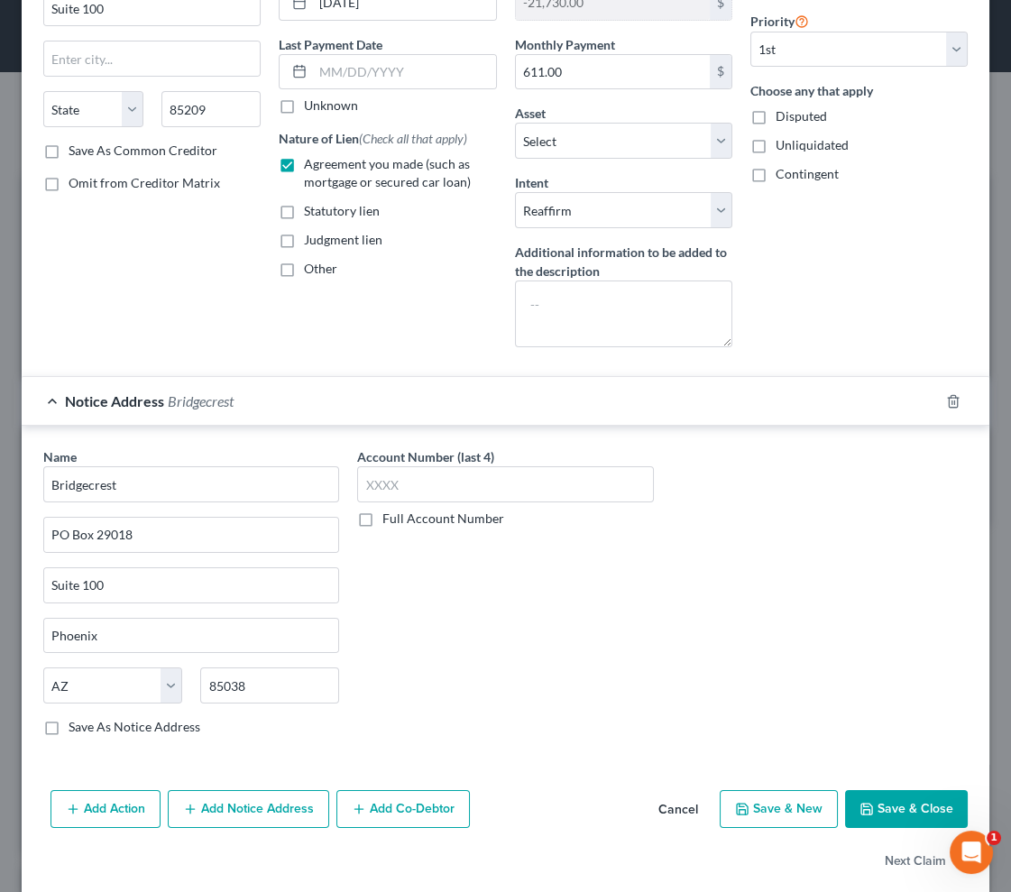
scroll to position [234, 0]
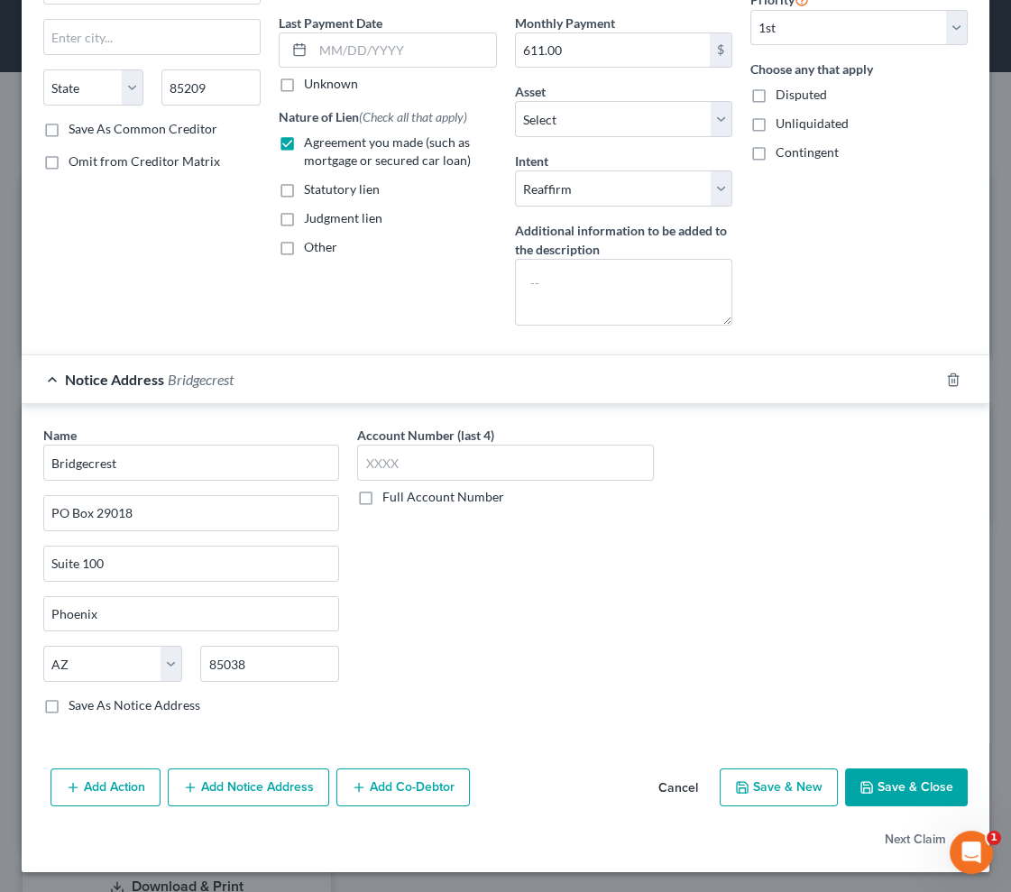
click at [306, 789] on button "Add Notice Address" at bounding box center [248, 787] width 161 height 38
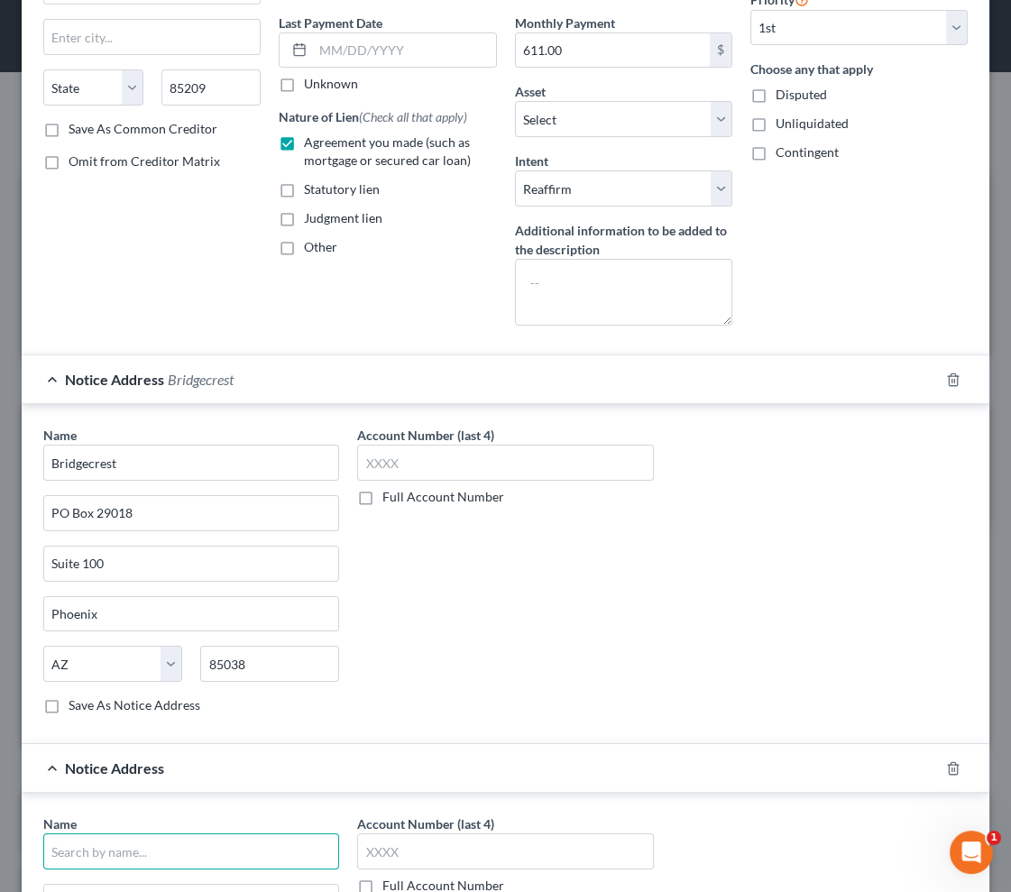
click at [149, 840] on input "text" at bounding box center [191, 851] width 296 height 36
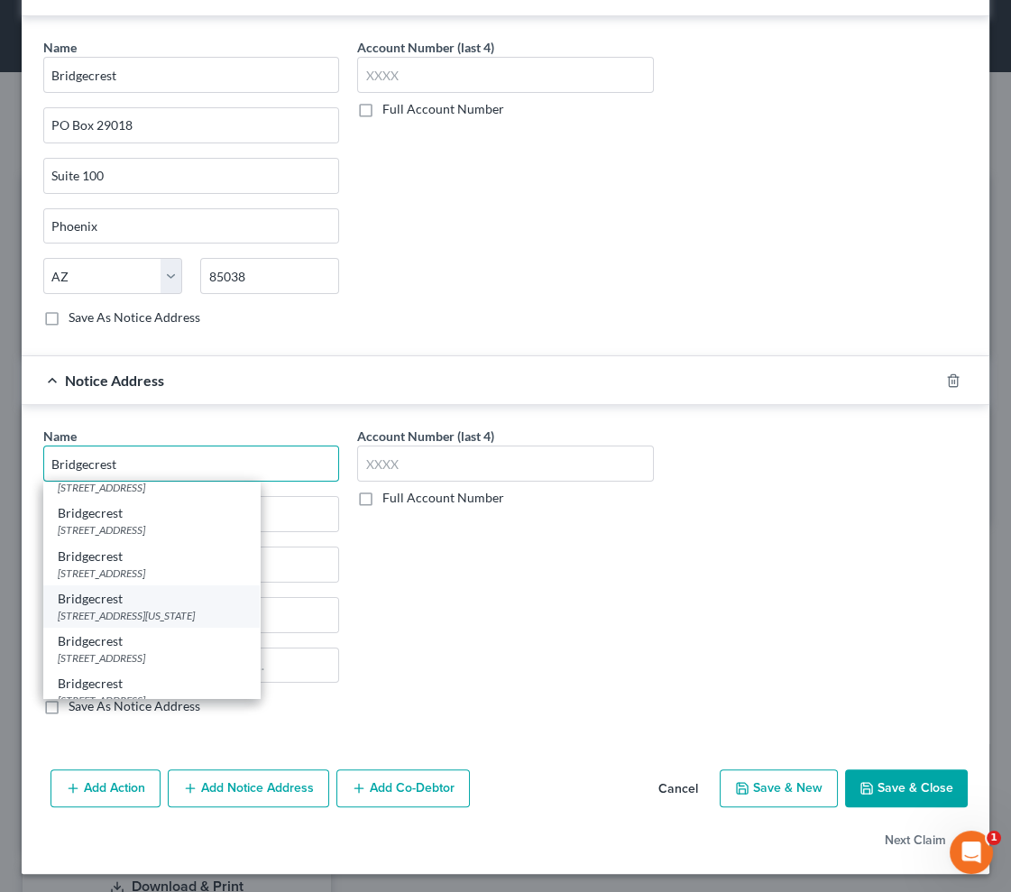
scroll to position [38, 0]
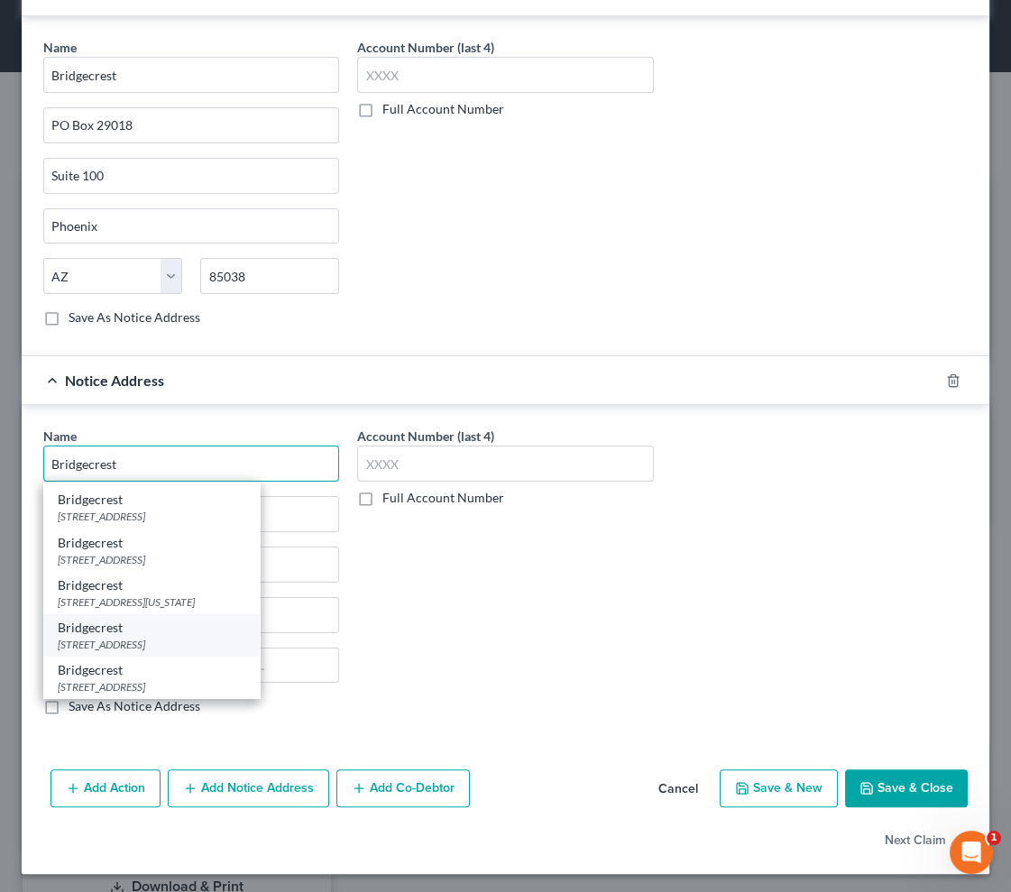
type input "Bridgecrest"
click at [198, 638] on div "[STREET_ADDRESS]" at bounding box center [152, 644] width 188 height 15
type input "PO Box 53087"
type input "suite 100"
type input "Phoenix"
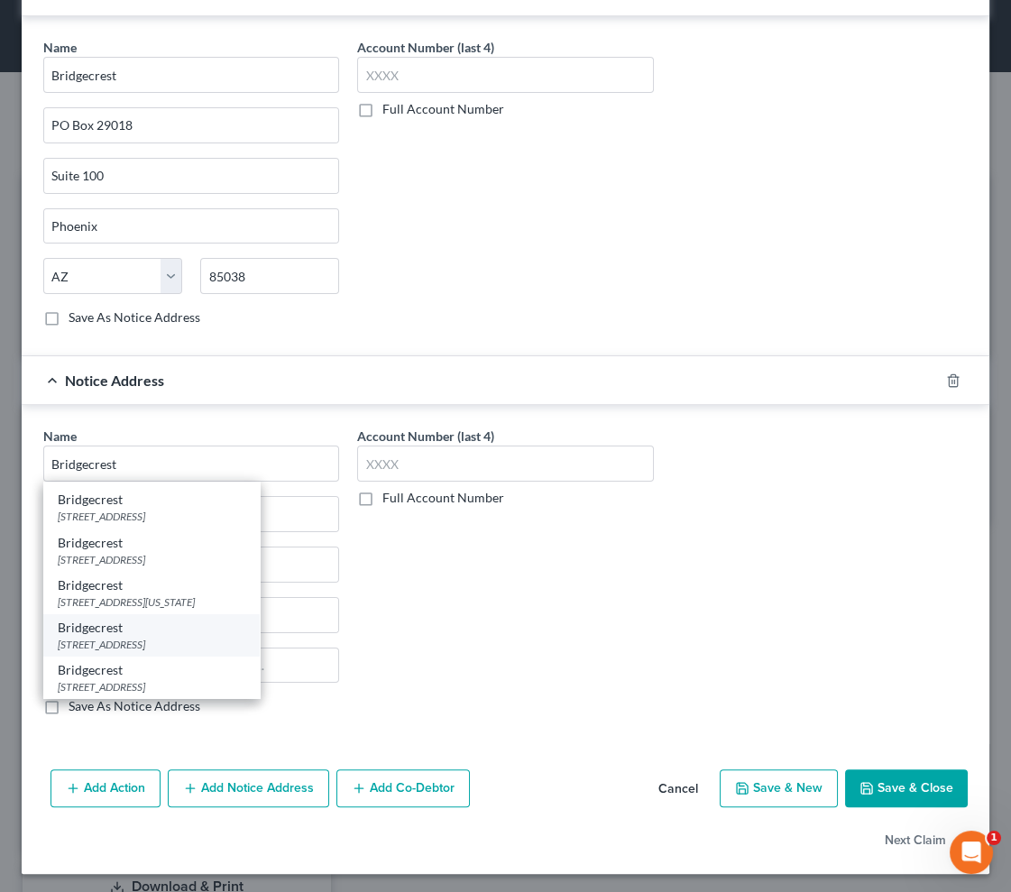
select select "3"
type input "85072"
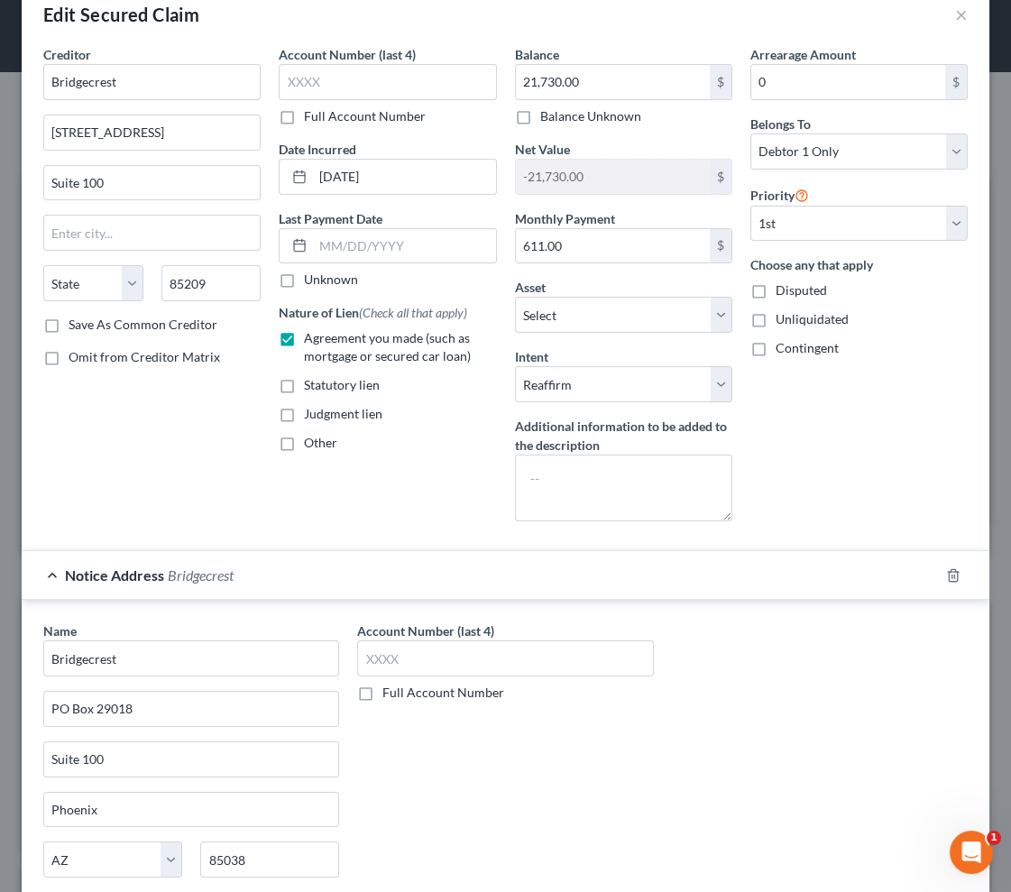
scroll to position [0, 0]
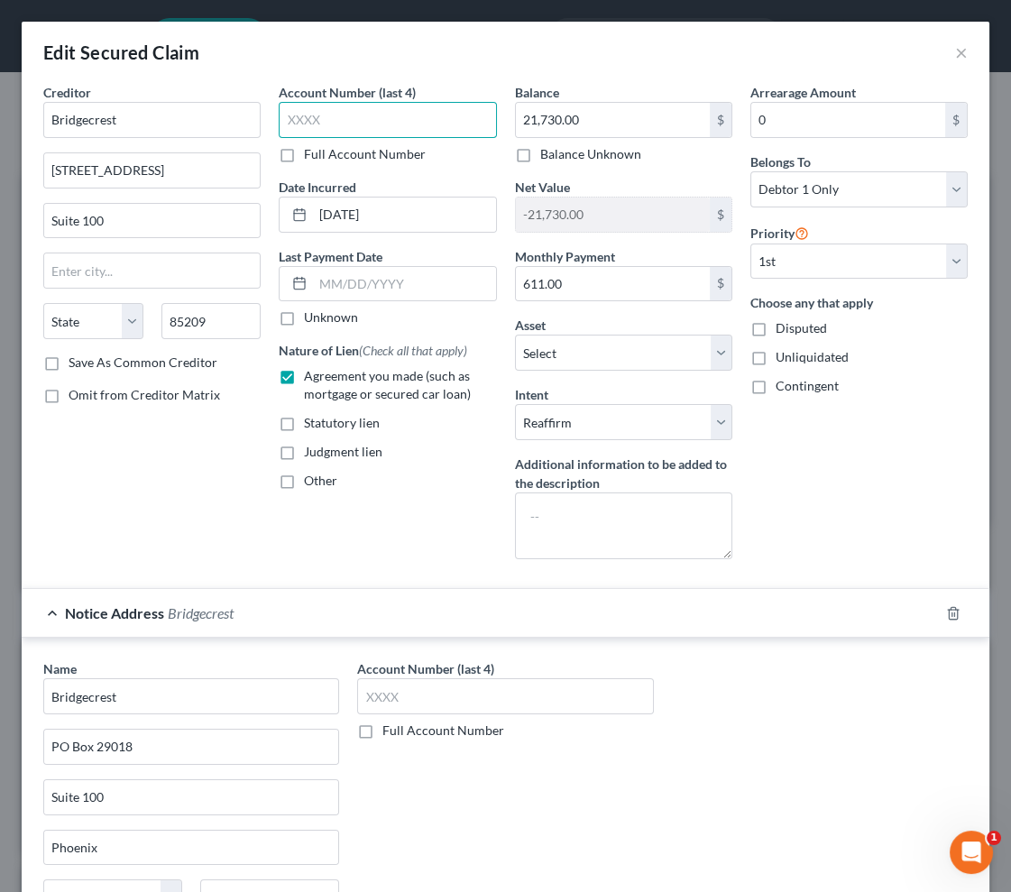
click at [369, 130] on input "text" at bounding box center [387, 120] width 217 height 36
type input "4801"
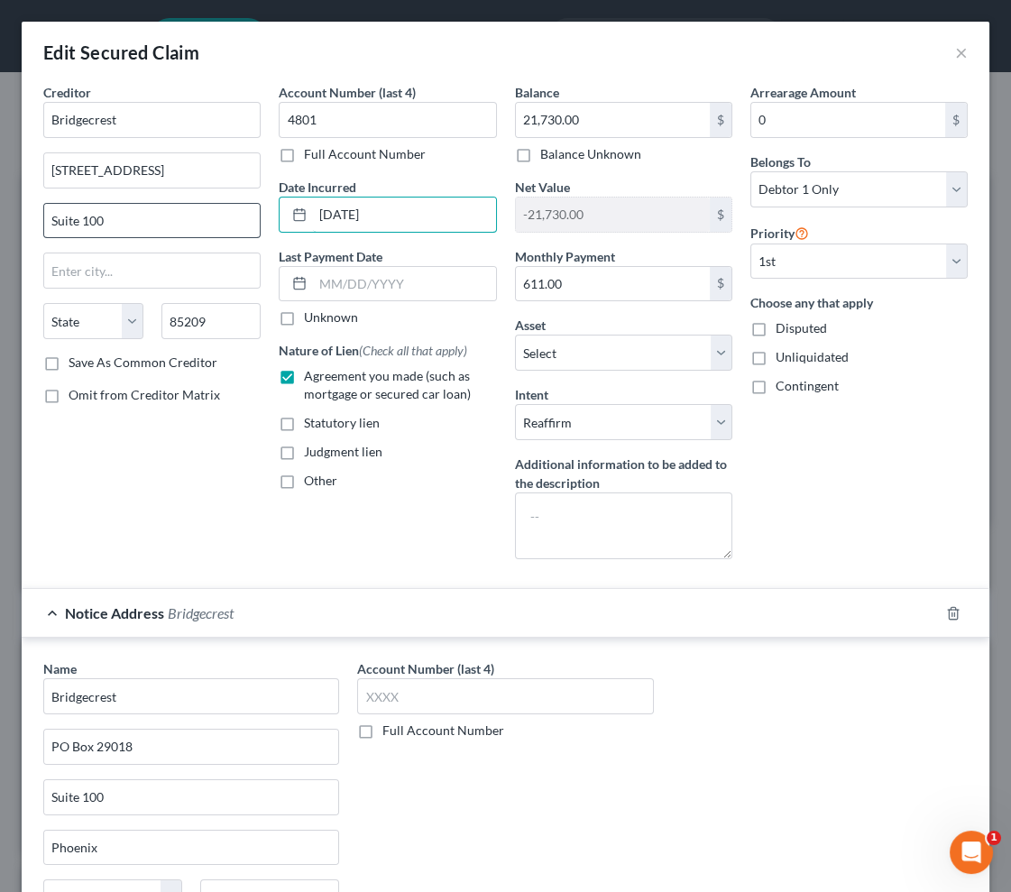
drag, startPoint x: 348, startPoint y: 208, endPoint x: 121, endPoint y: 208, distance: 227.2
click at [121, 208] on div "Creditor * Bridgecrest [STREET_ADDRESS][GEOGRAPHIC_DATA][US_STATE] CA CO [GEOGR…" at bounding box center [505, 328] width 942 height 491
type input "09/2024"
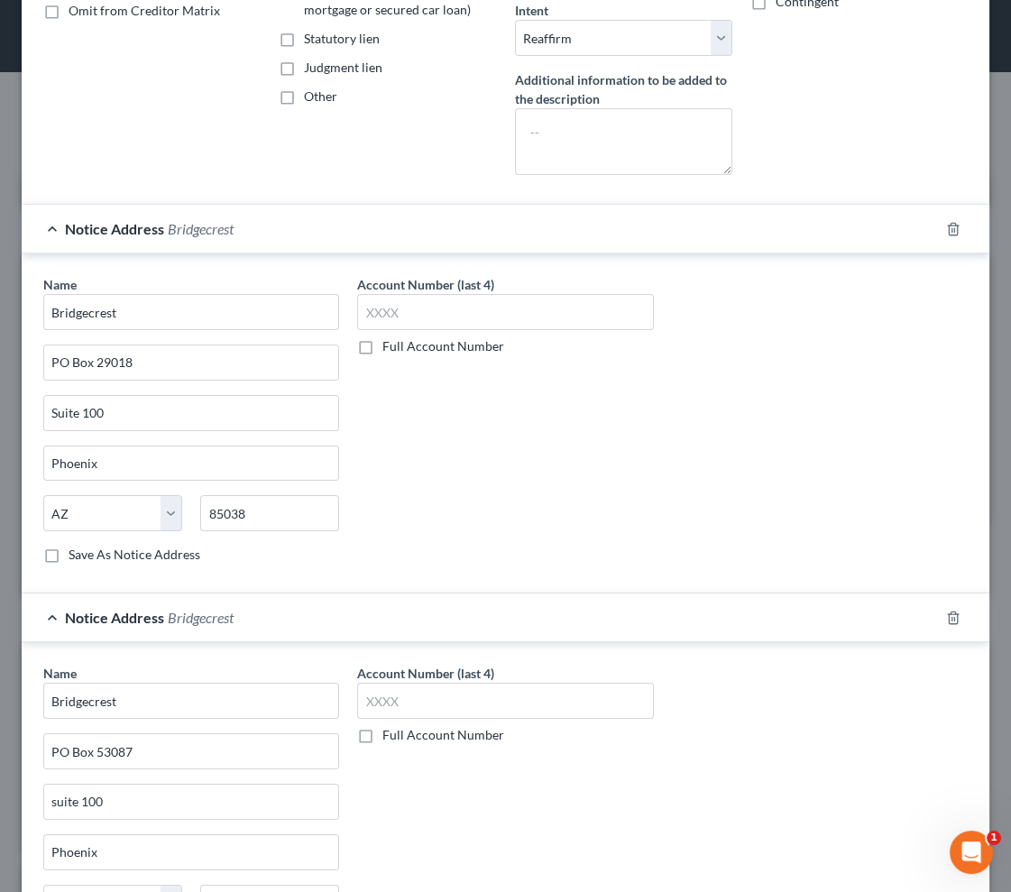
scroll to position [621, 0]
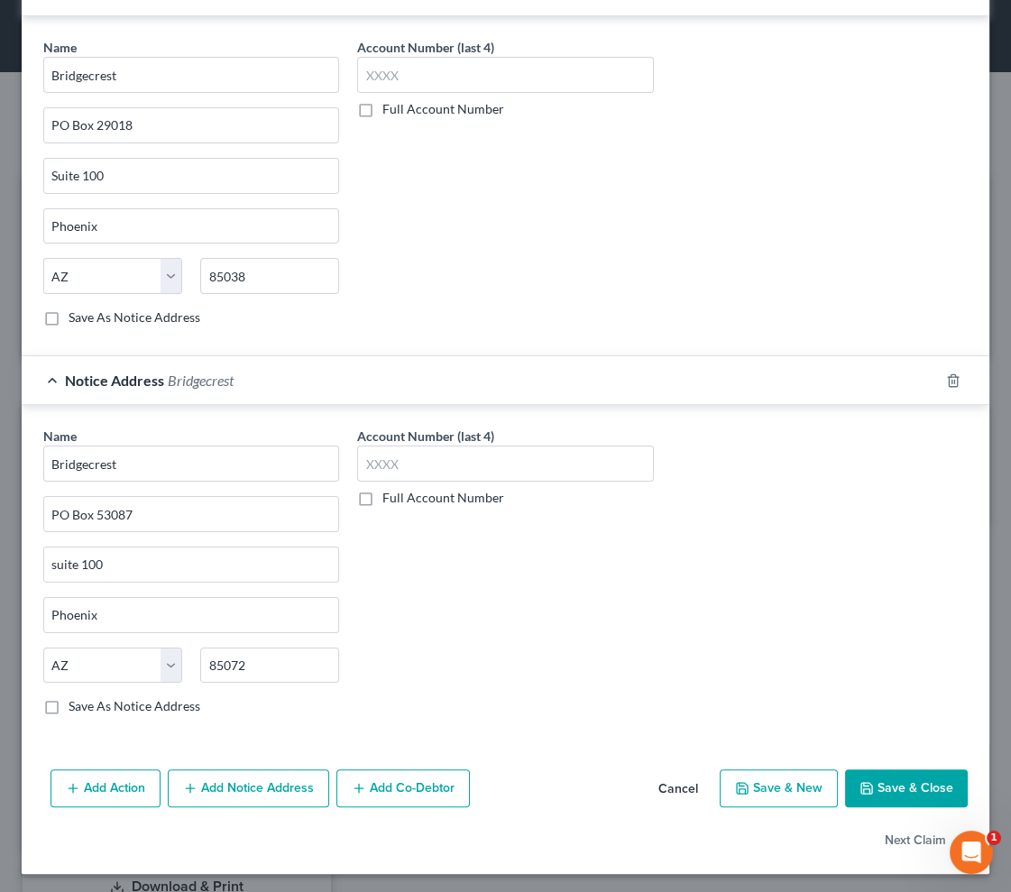
type input "21,923"
click at [923, 788] on button "Save & Close" at bounding box center [906, 788] width 123 height 38
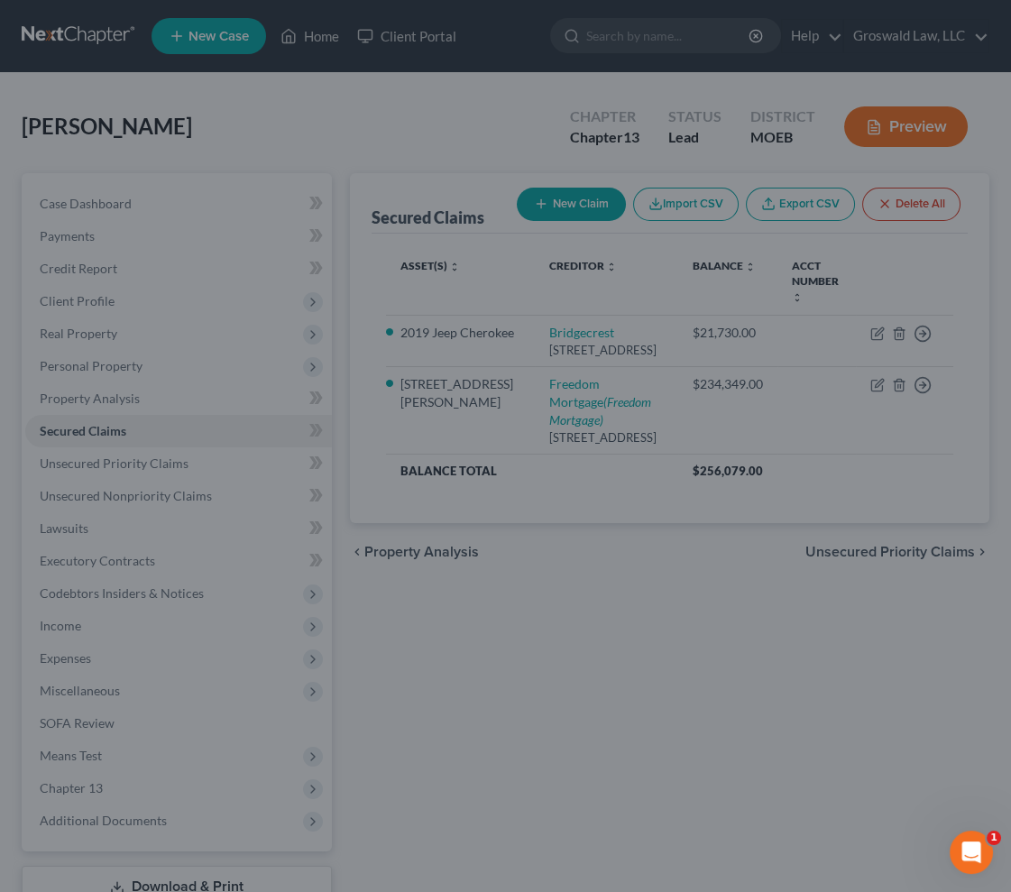
scroll to position [0, 0]
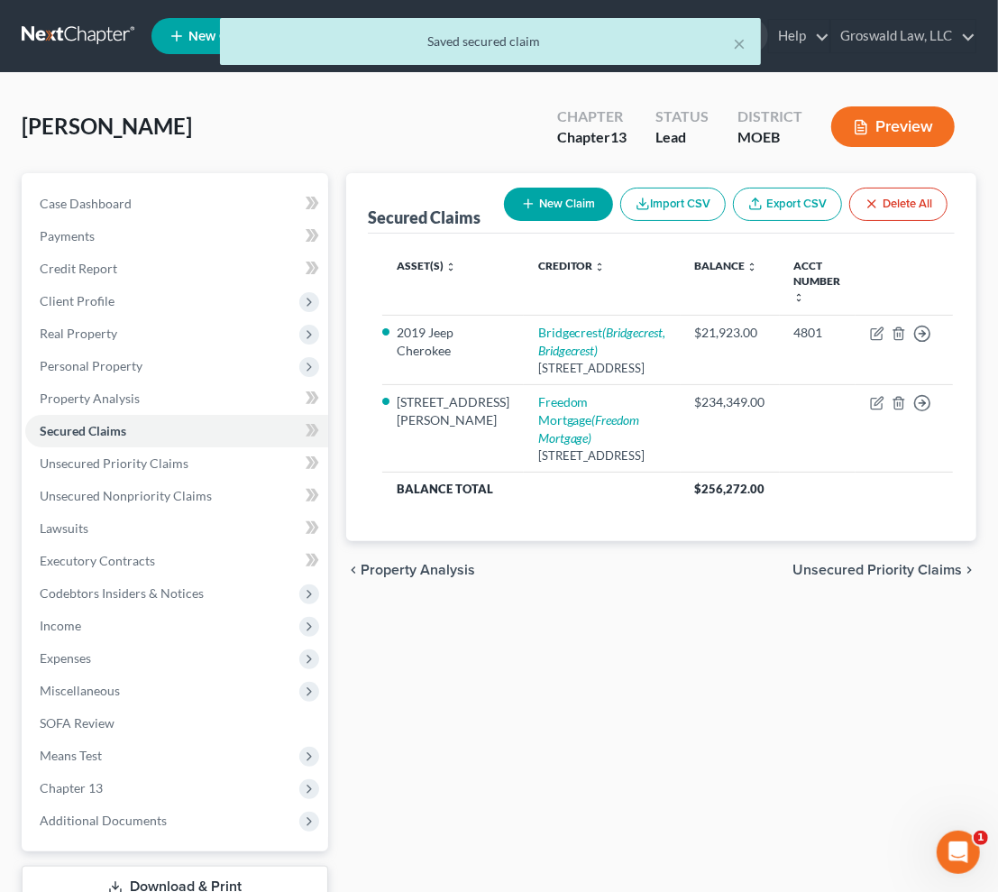
click at [556, 208] on button "New Claim" at bounding box center [558, 204] width 109 height 33
select select "0"
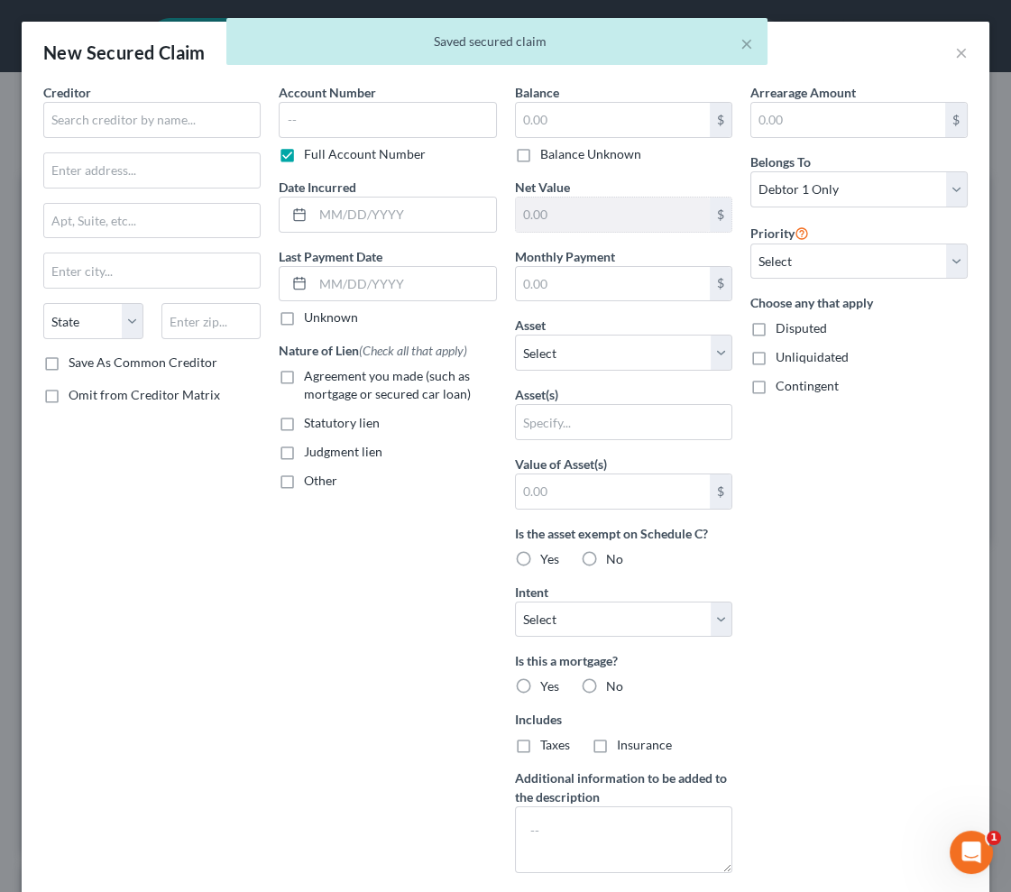
click at [954, 54] on div "× Saved secured claim" at bounding box center [496, 46] width 1011 height 56
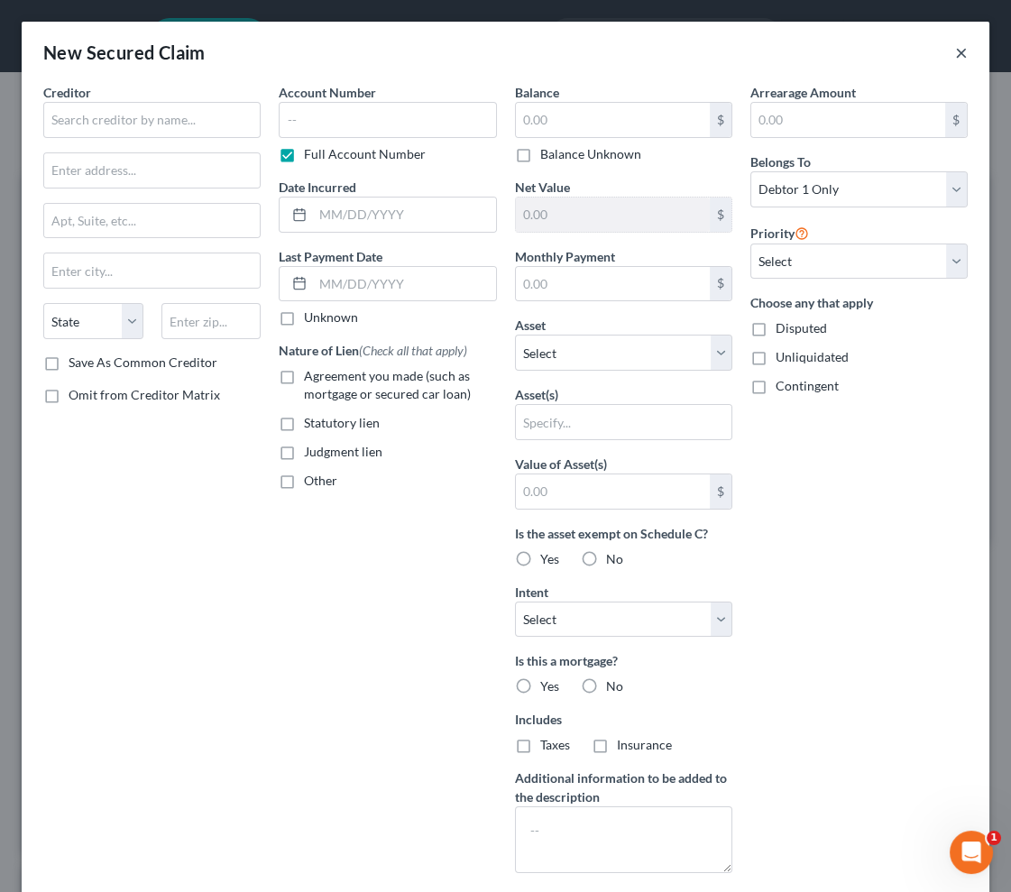
click at [955, 52] on button "×" at bounding box center [961, 52] width 13 height 22
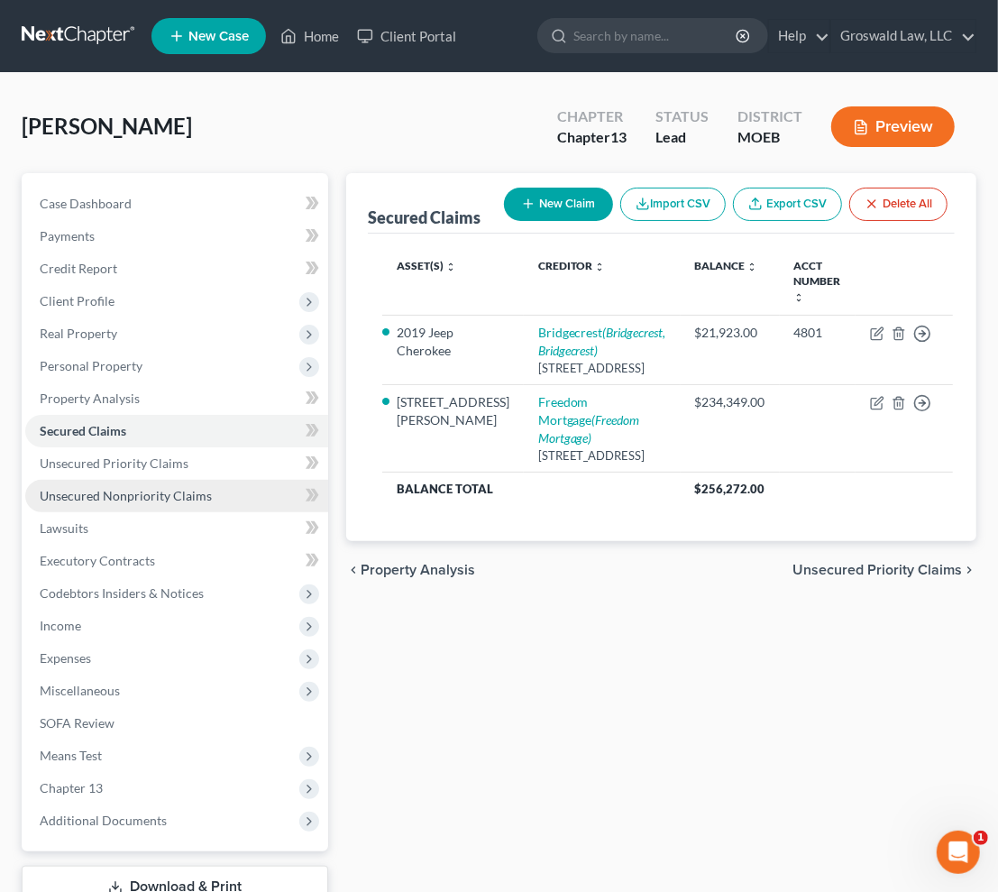
click at [146, 495] on span "Unsecured Nonpriority Claims" at bounding box center [126, 495] width 172 height 15
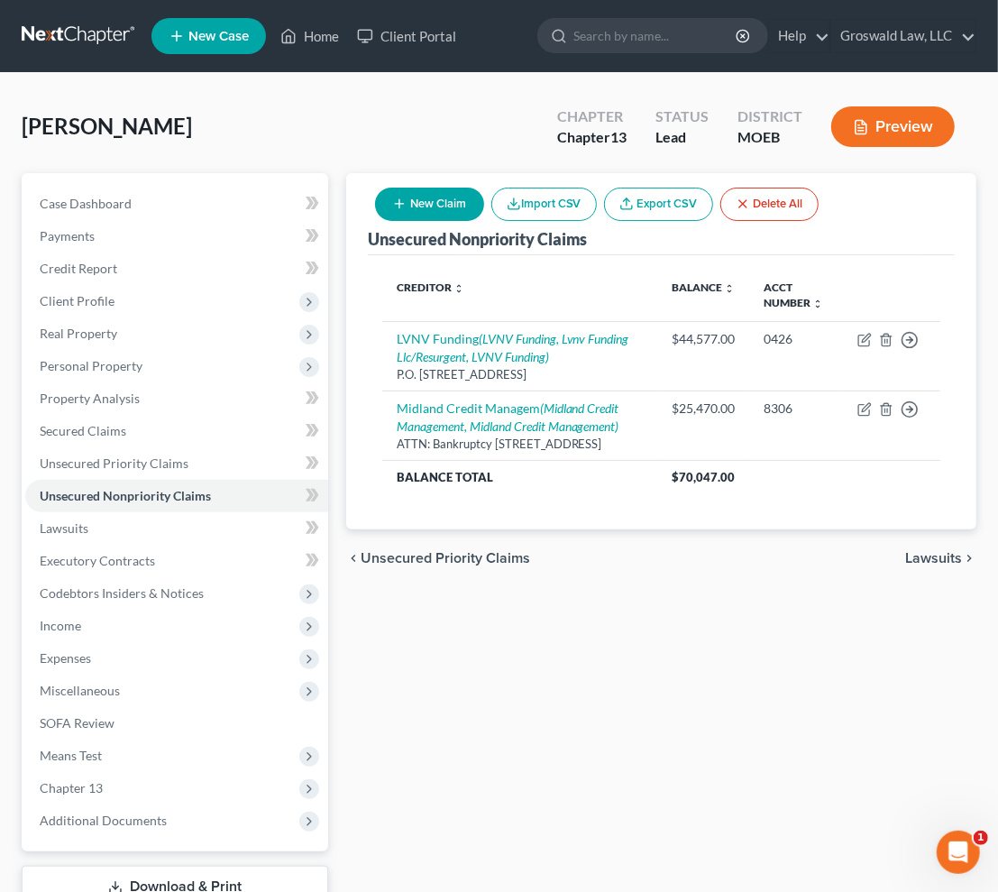
click at [441, 201] on button "New Claim" at bounding box center [429, 204] width 109 height 33
select select "0"
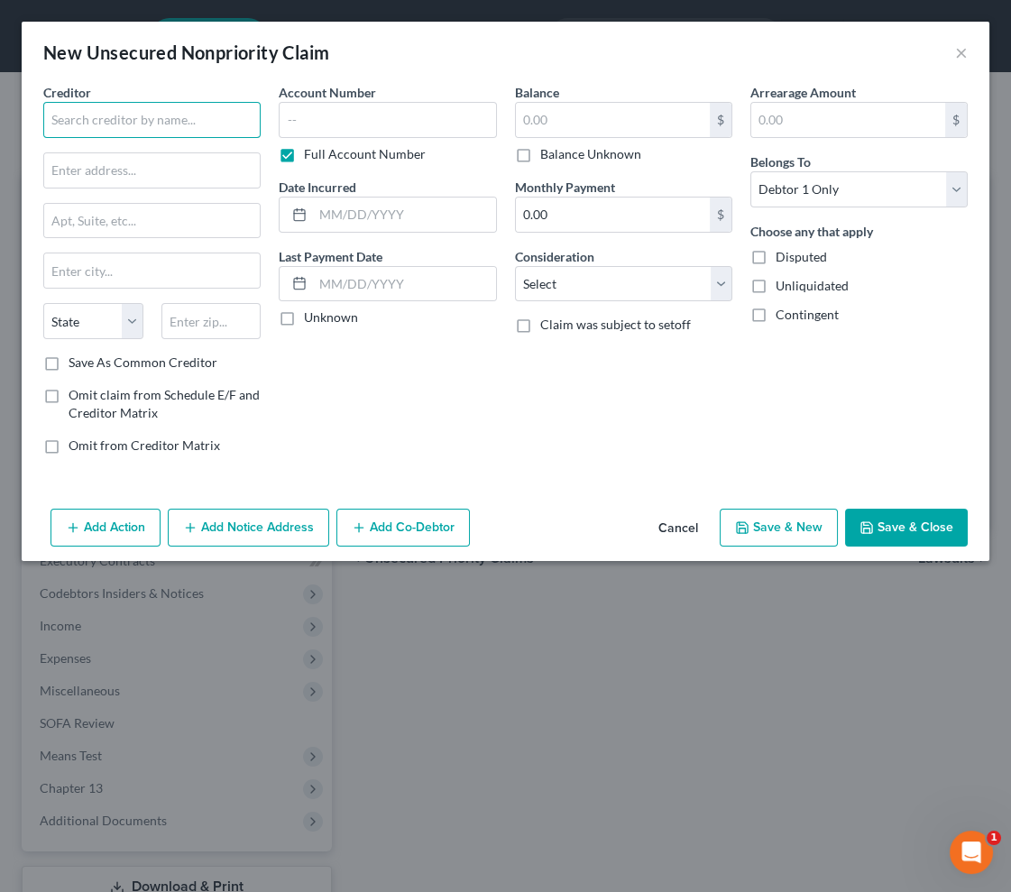
click at [116, 120] on input "text" at bounding box center [151, 120] width 217 height 36
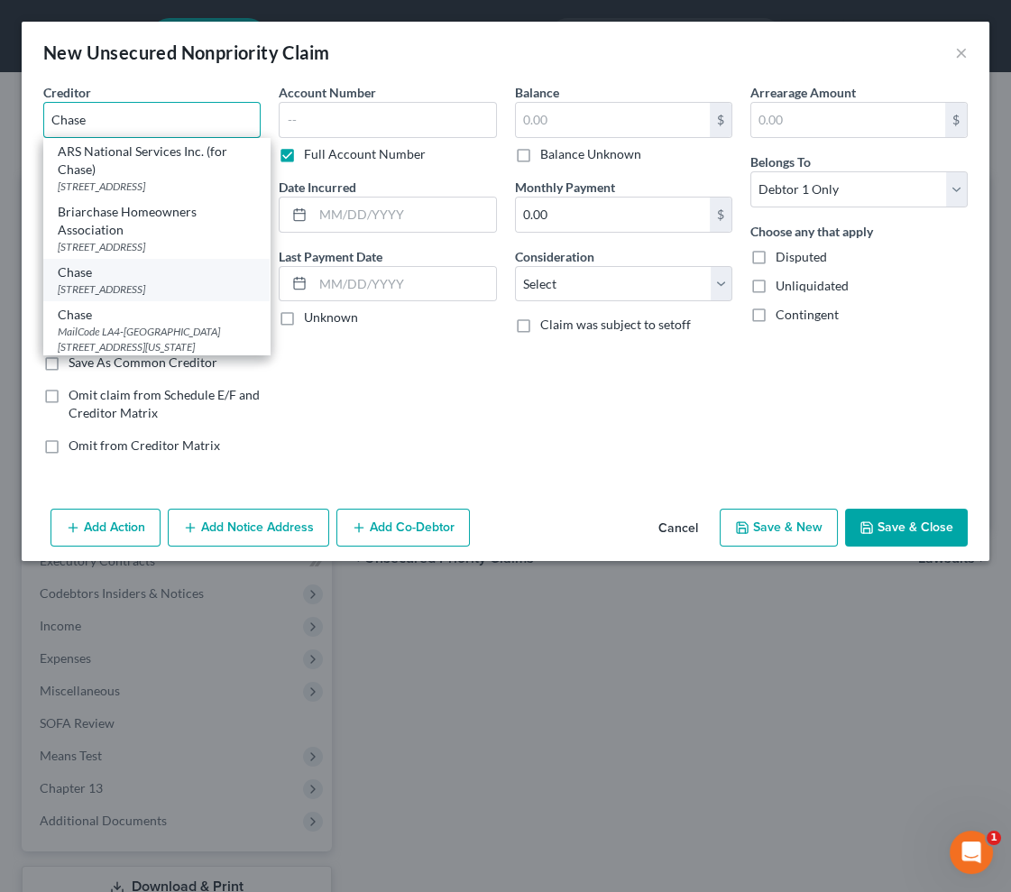
type input "Chase"
click at [170, 296] on div "[STREET_ADDRESS]" at bounding box center [156, 288] width 197 height 15
type input "PO Box 15299"
type input "Wilmington"
select select "7"
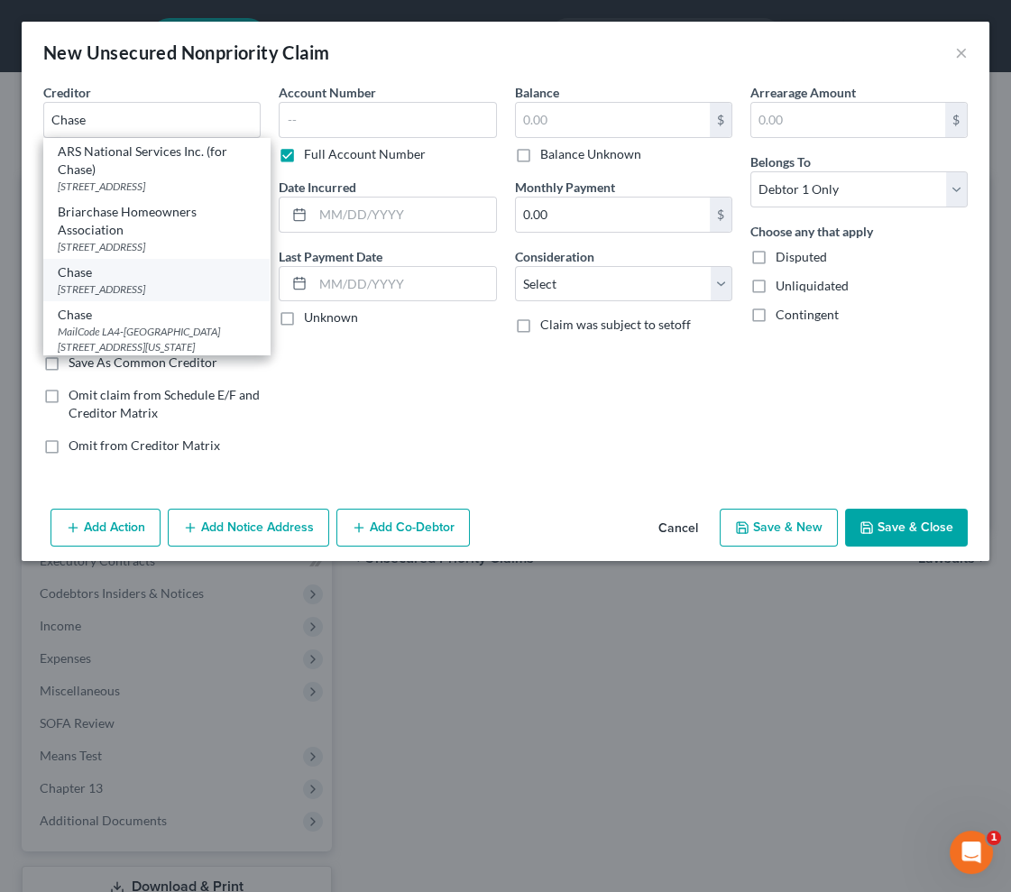
type input "19850"
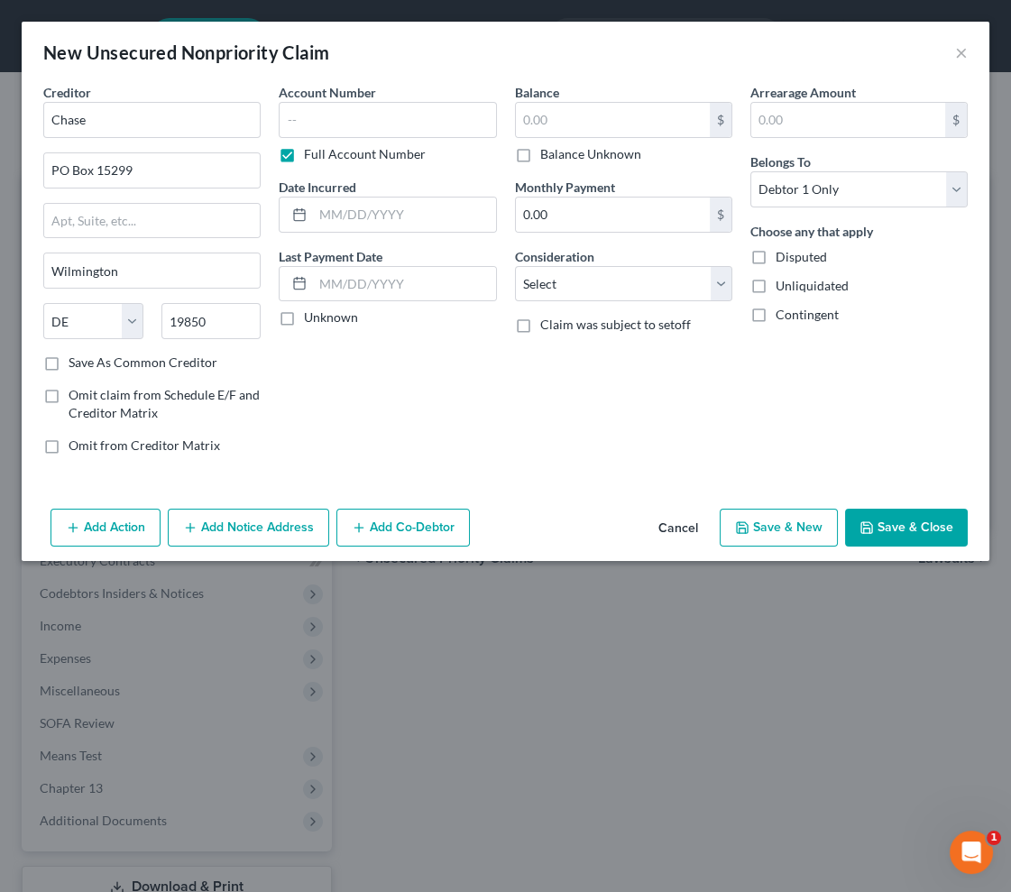
click at [274, 517] on button "Add Notice Address" at bounding box center [248, 528] width 161 height 38
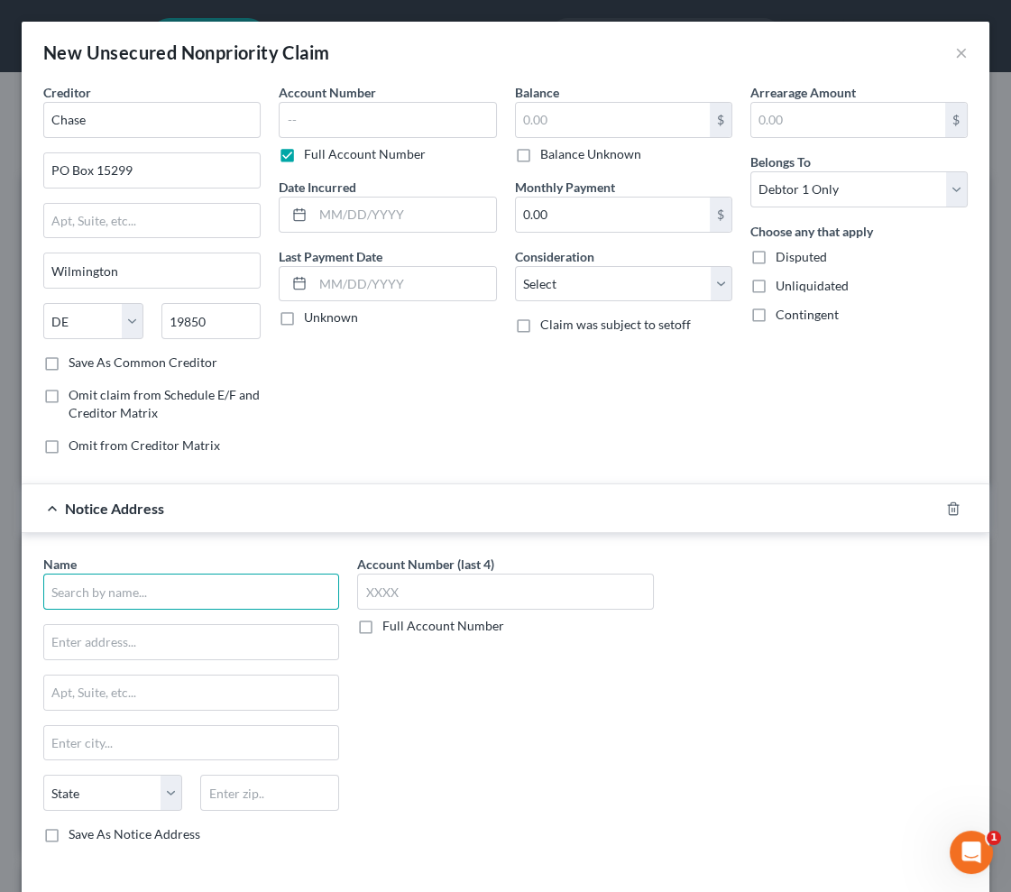
drag, startPoint x: 171, startPoint y: 573, endPoint x: 169, endPoint y: 585, distance: 12.9
click at [171, 579] on input "text" at bounding box center [191, 592] width 296 height 36
click at [168, 585] on input "text" at bounding box center [191, 592] width 296 height 36
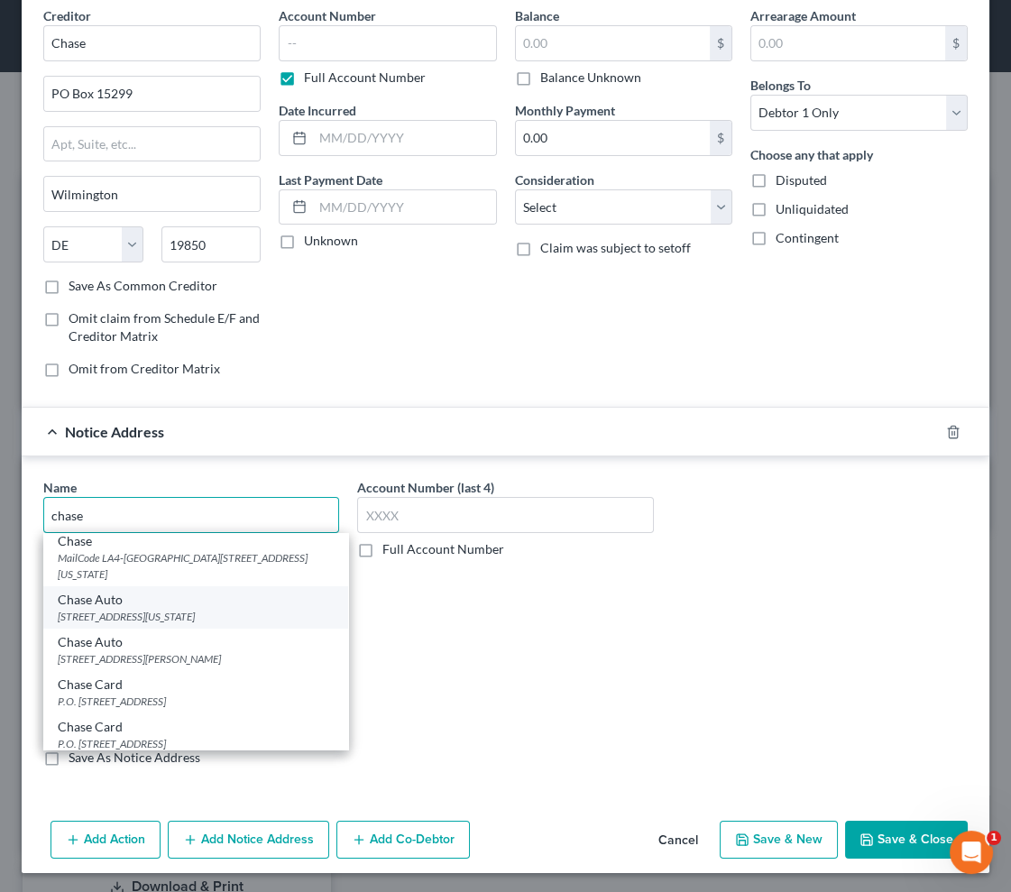
scroll to position [163, 0]
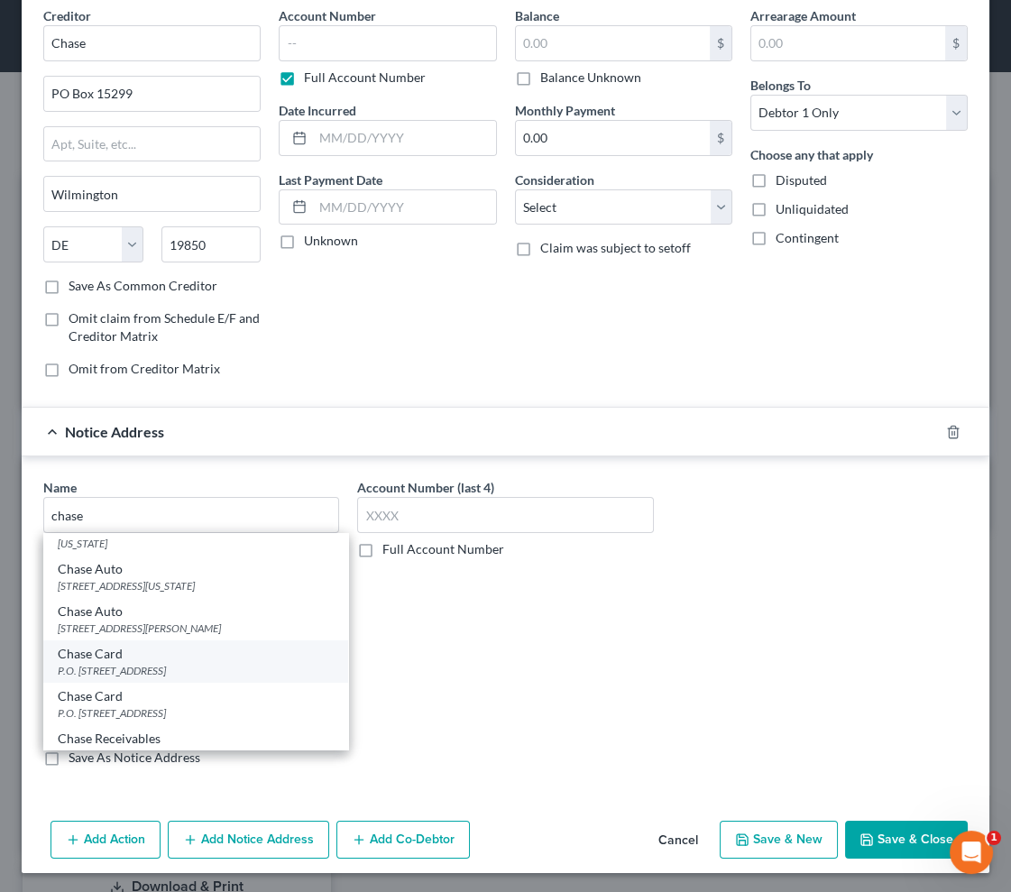
click at [142, 663] on div "P.O. [STREET_ADDRESS]" at bounding box center [196, 670] width 276 height 15
type input "Chase Card"
type input "P.O. Box 15369"
type input "Wilmington"
select select "7"
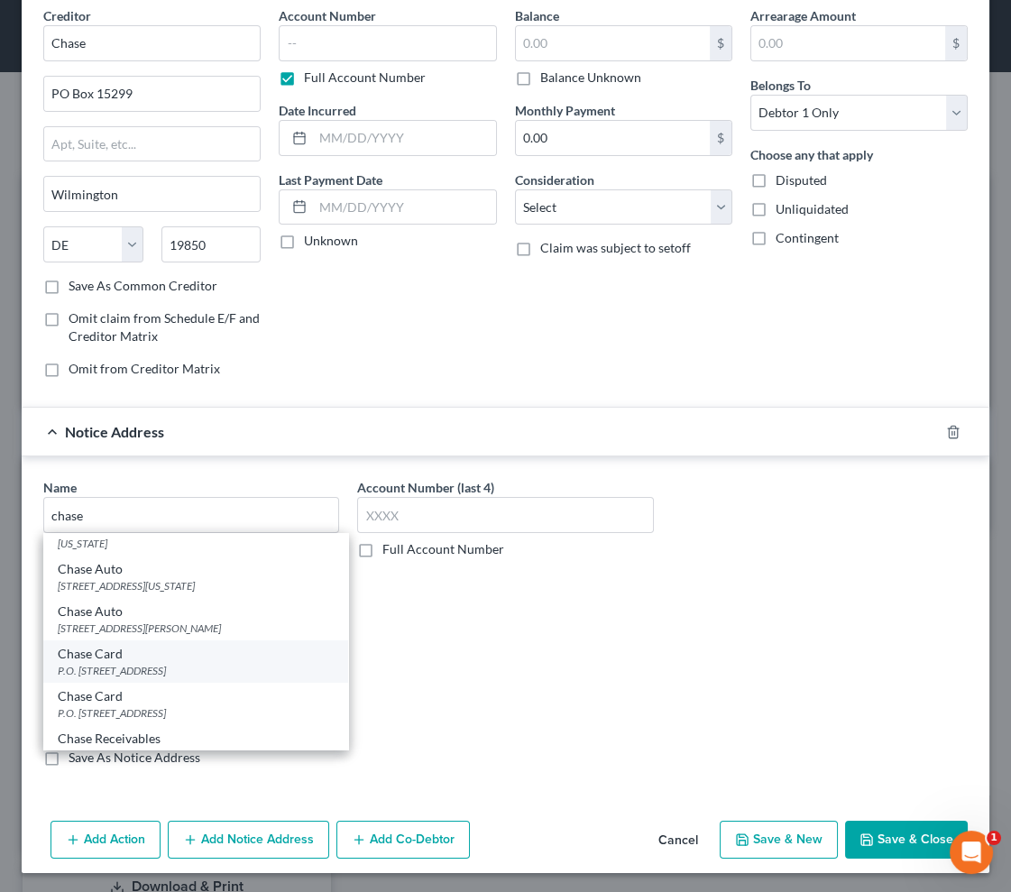
type input "19850"
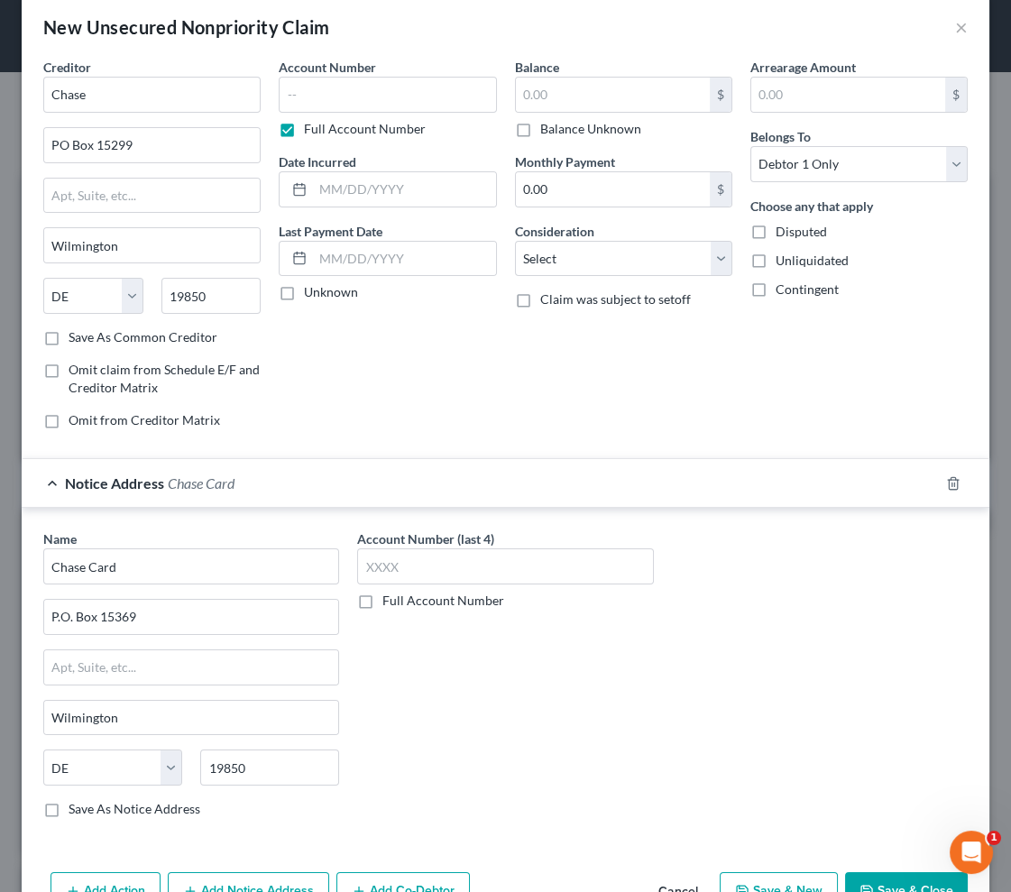
scroll to position [0, 0]
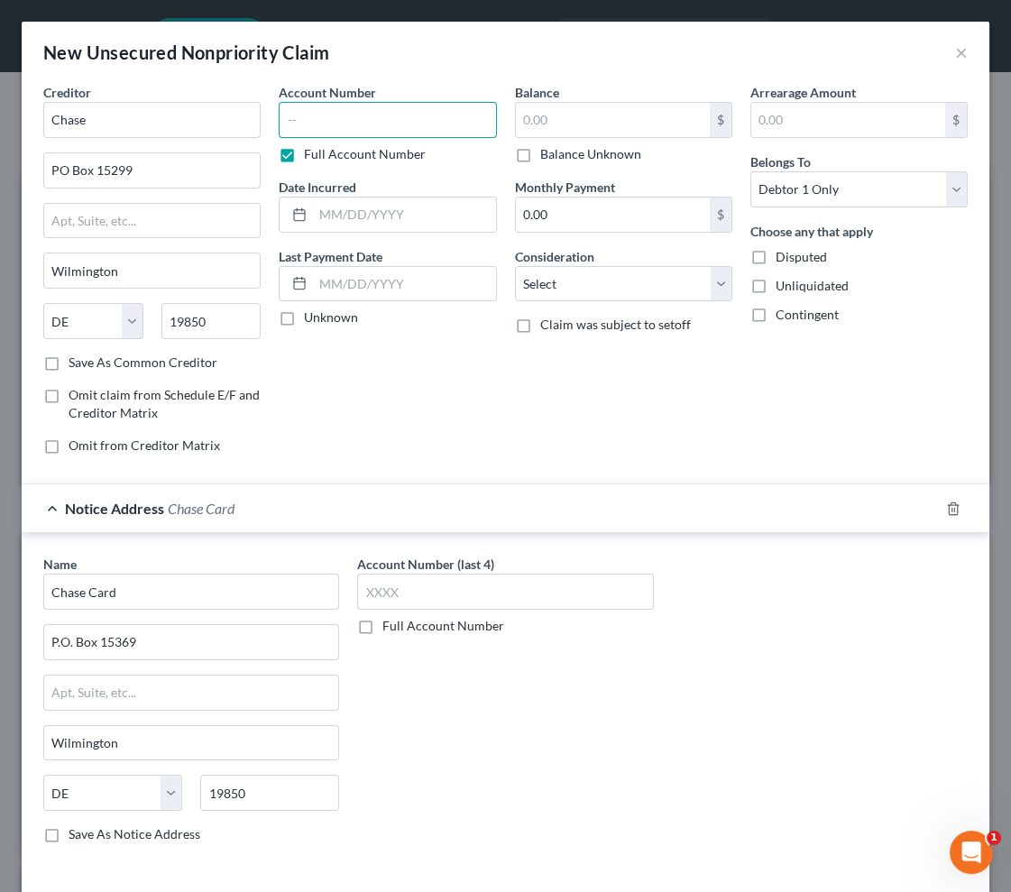
click at [388, 113] on input "text" at bounding box center [387, 120] width 217 height 36
type input "8919"
click at [321, 212] on input "text" at bounding box center [404, 214] width 182 height 34
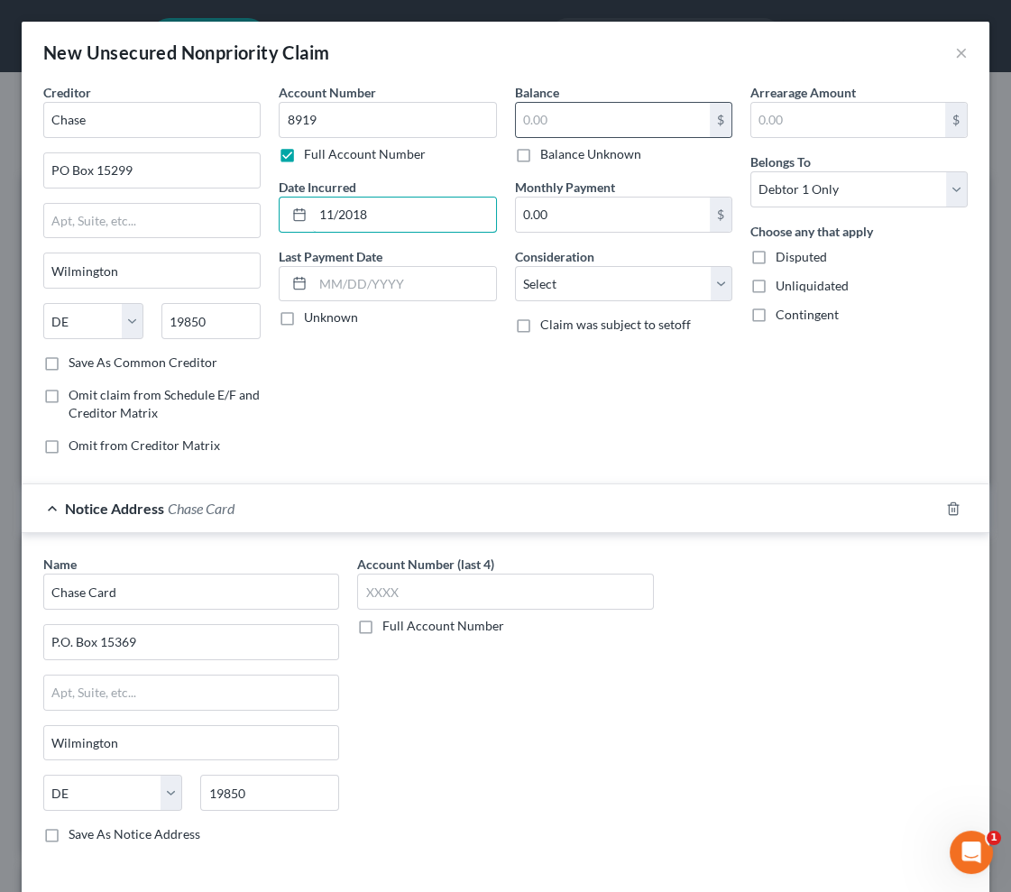
type input "11/2018"
type input "11,414"
select select "2"
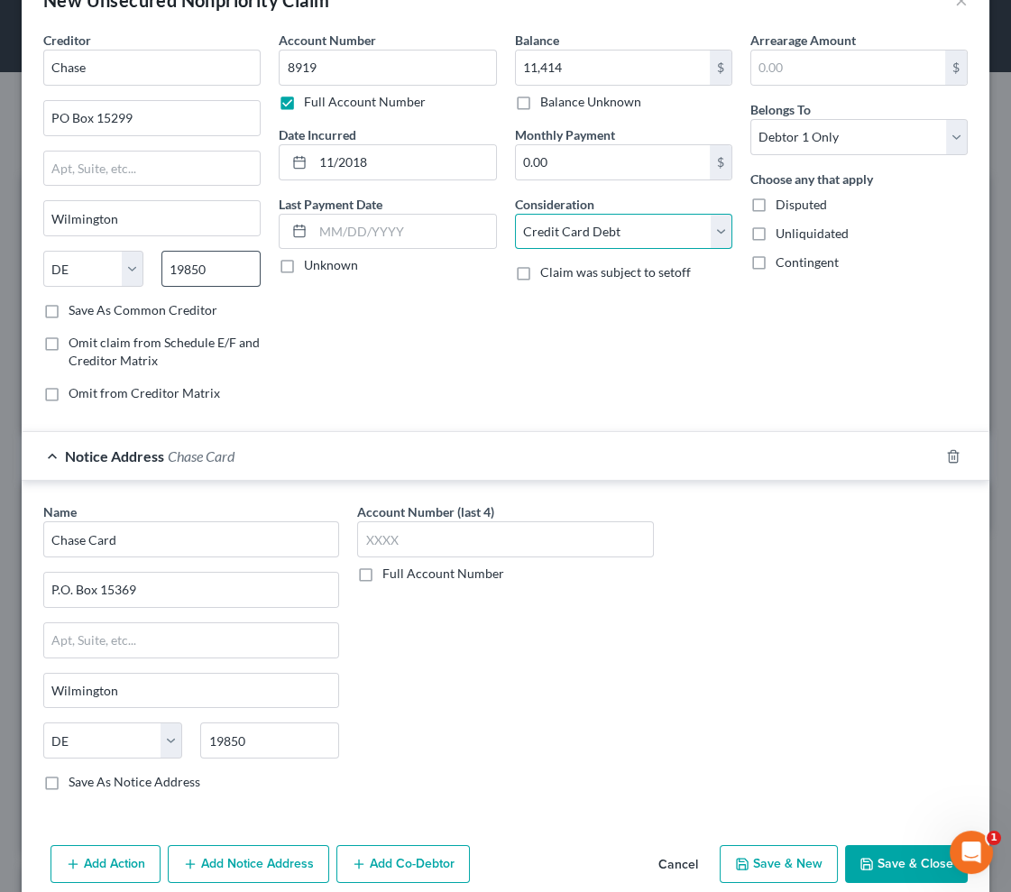
scroll to position [77, 0]
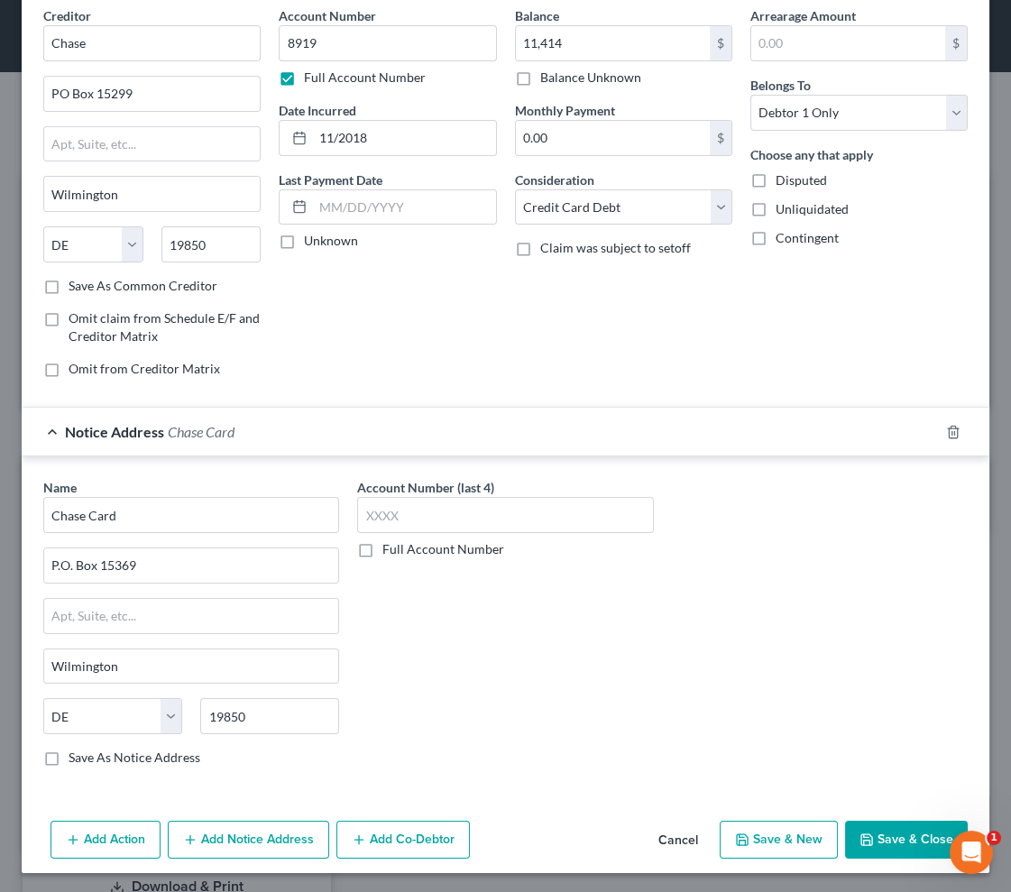
click at [797, 839] on button "Save & New" at bounding box center [779, 840] width 118 height 38
select select "0"
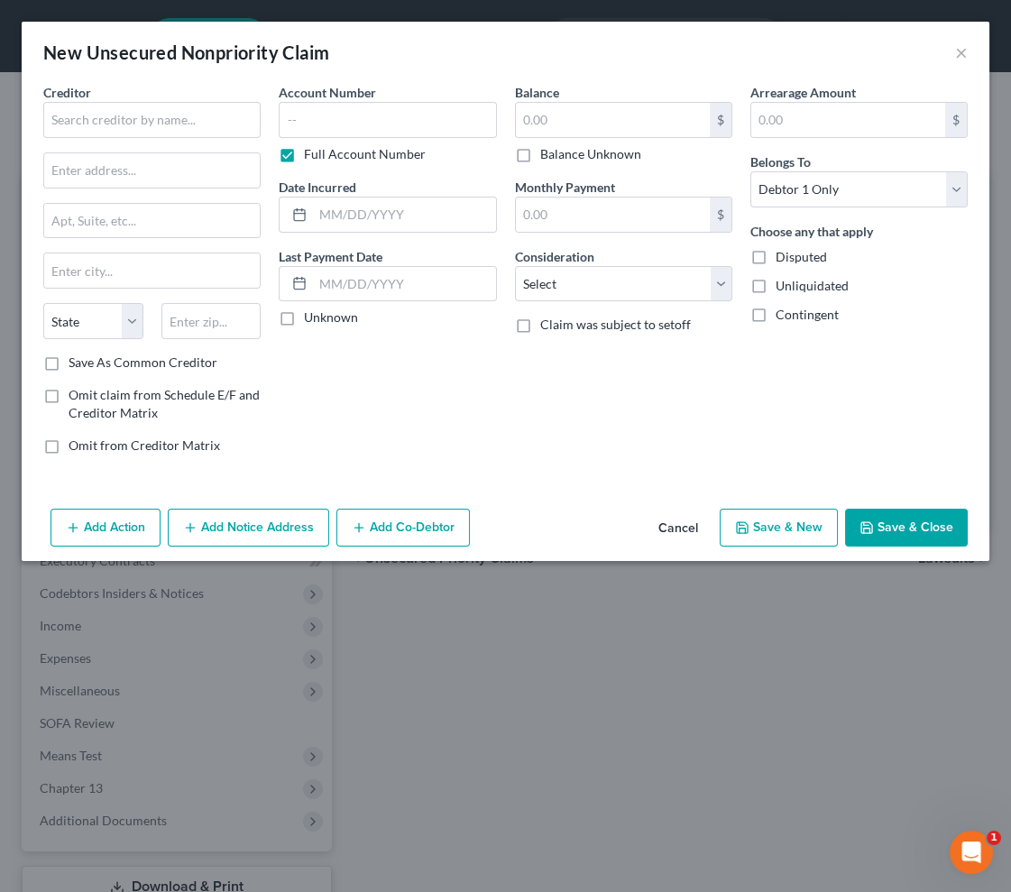
type input "11,414.00"
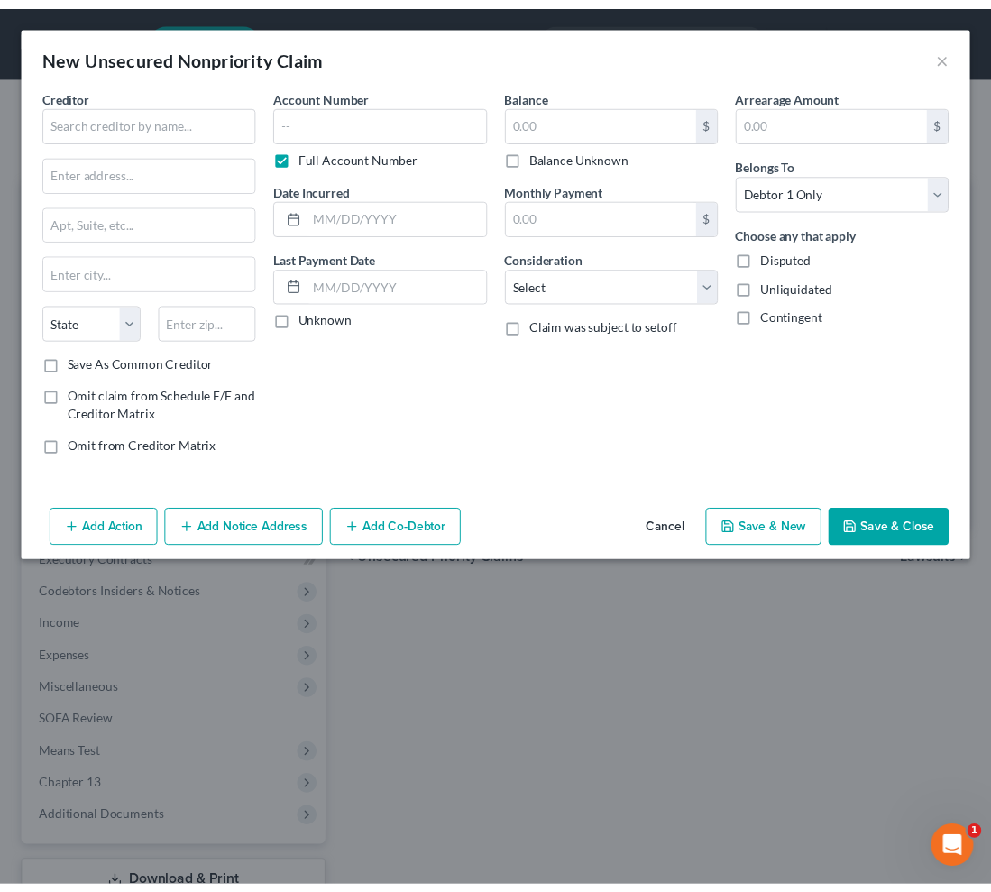
scroll to position [0, 0]
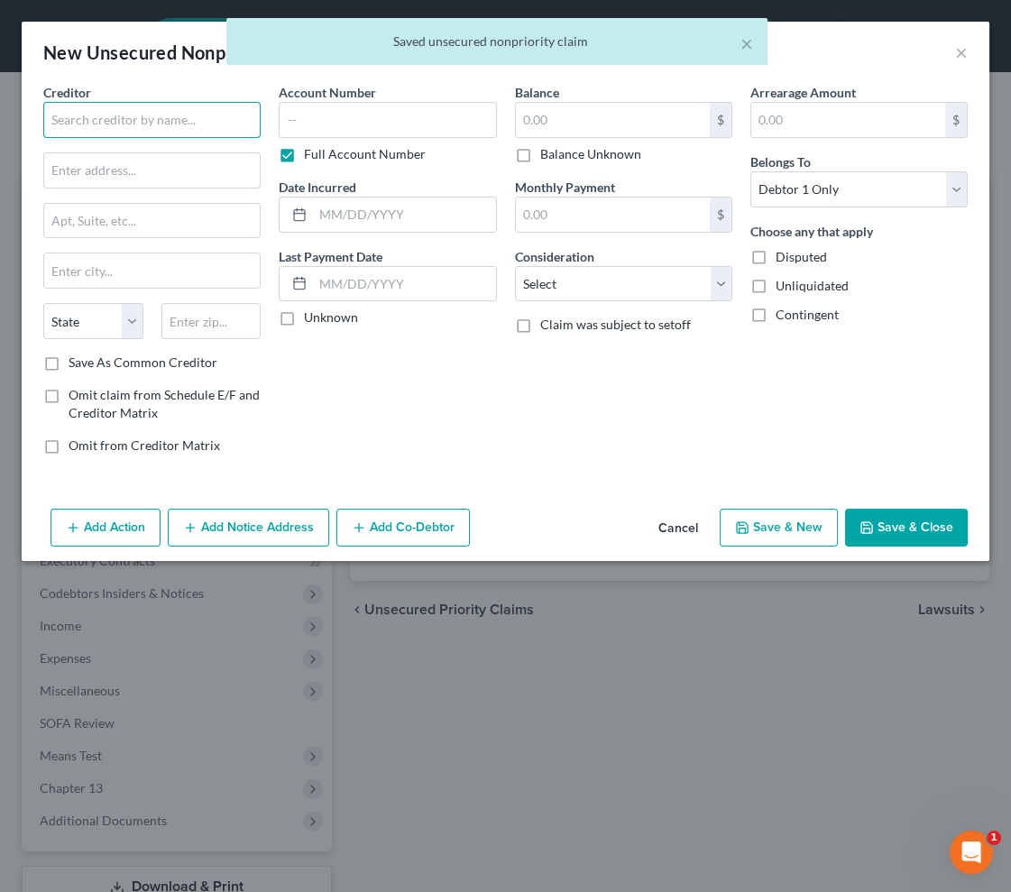
drag, startPoint x: 188, startPoint y: 117, endPoint x: 174, endPoint y: 97, distance: 24.5
click at [184, 115] on input "text" at bounding box center [151, 120] width 217 height 36
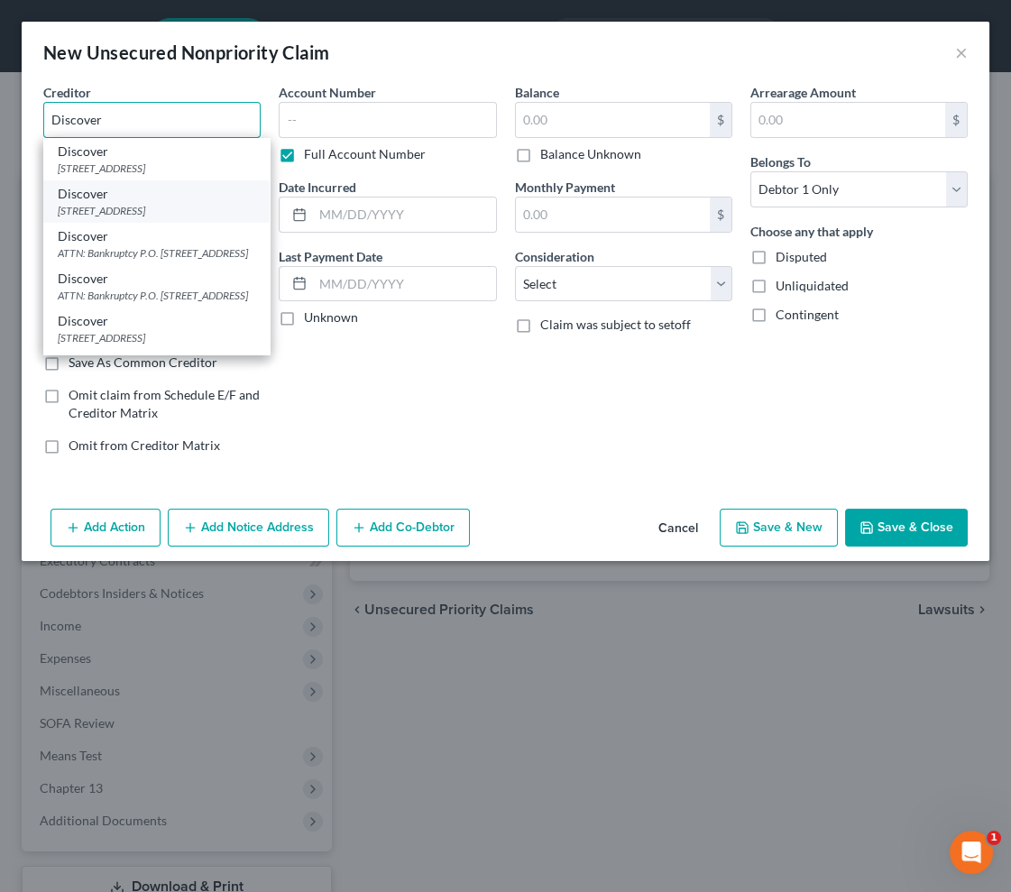
type input "Discover"
click at [163, 212] on div "[STREET_ADDRESS]" at bounding box center [156, 210] width 197 height 15
type input "PO Box 30923"
type input "[GEOGRAPHIC_DATA]"
select select "46"
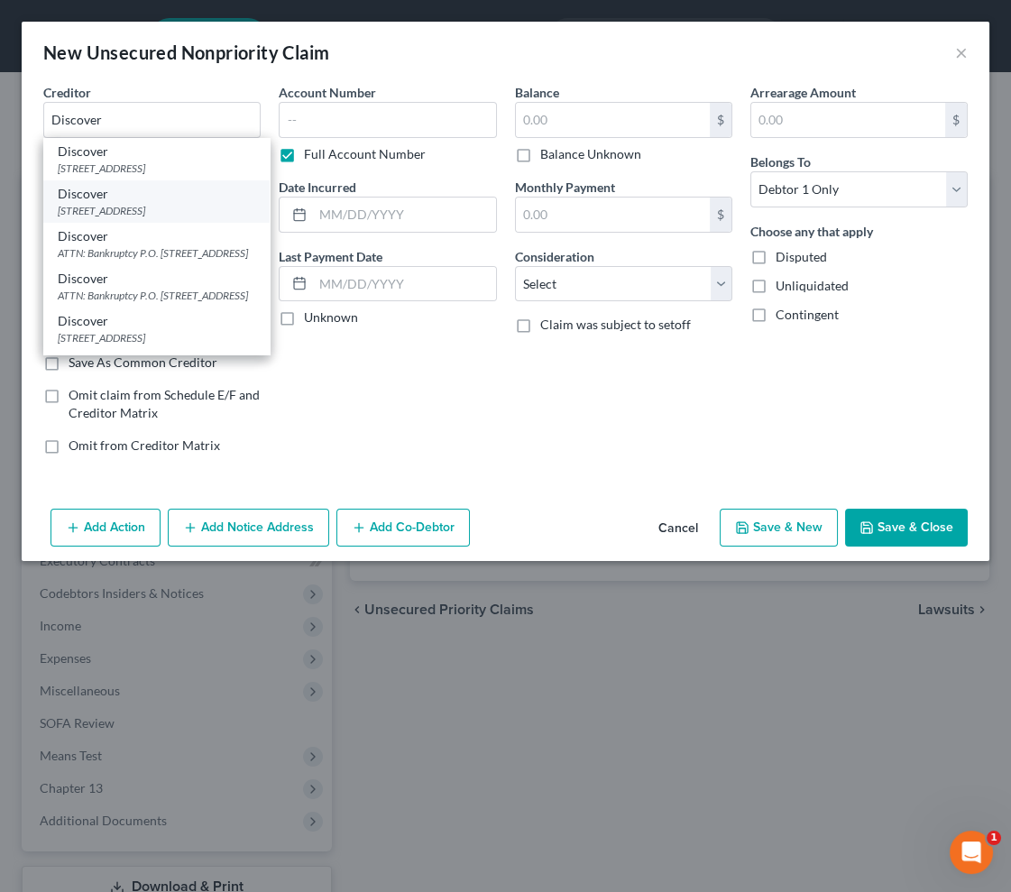
type input "84130"
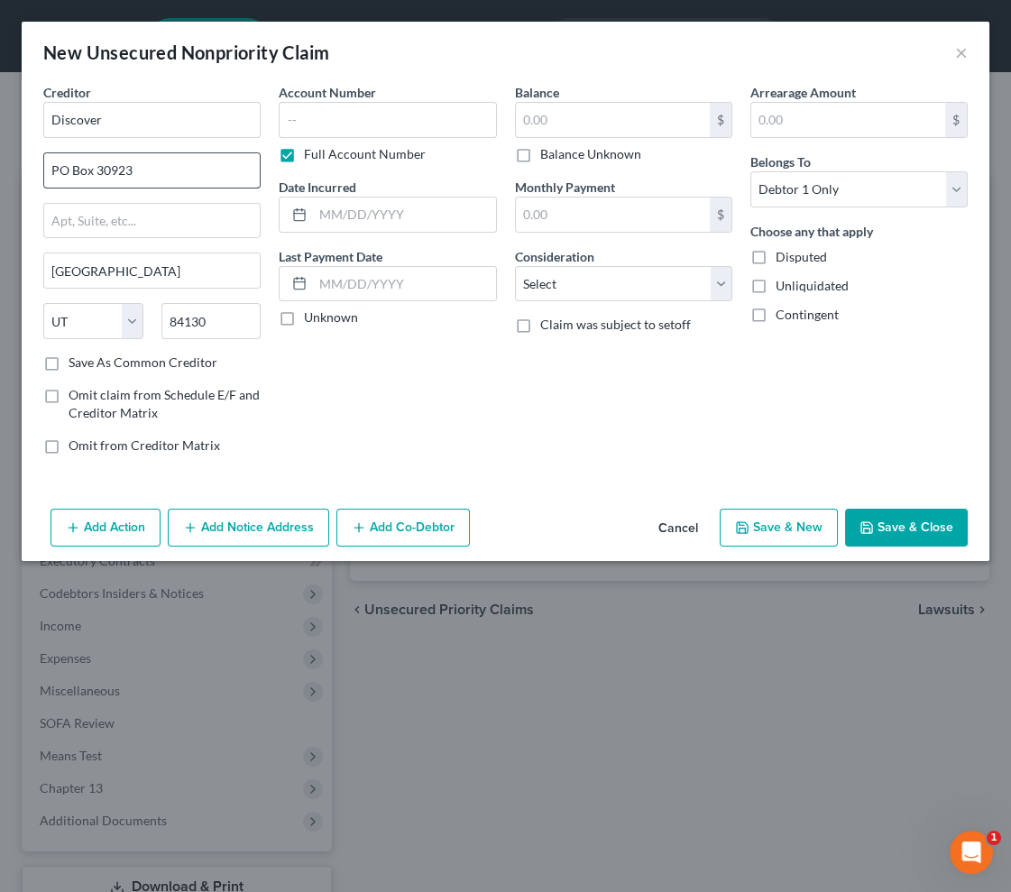
drag, startPoint x: 173, startPoint y: 176, endPoint x: 96, endPoint y: 170, distance: 77.7
click at [96, 170] on input "PO Box 30923" at bounding box center [152, 170] width 216 height 34
paste input "4"
type input "PO Box 30943"
click at [175, 271] on input "[GEOGRAPHIC_DATA]" at bounding box center [152, 270] width 216 height 34
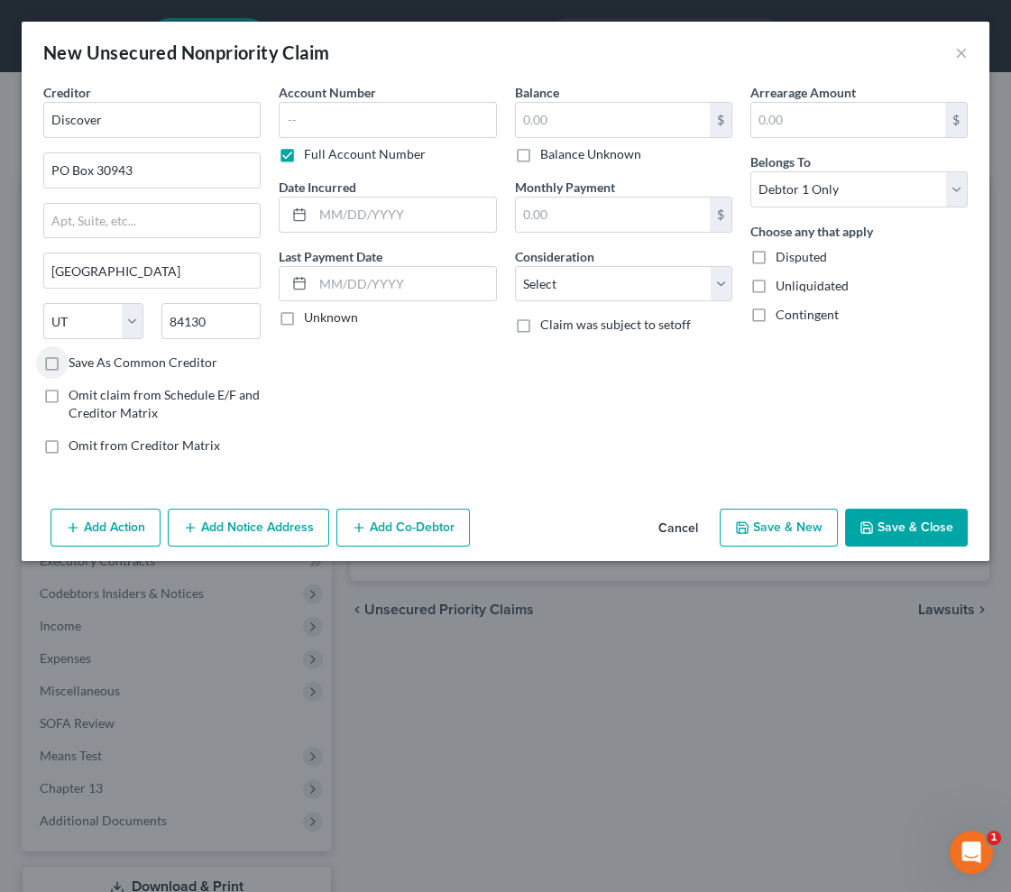
click at [246, 532] on button "Add Notice Address" at bounding box center [248, 528] width 161 height 38
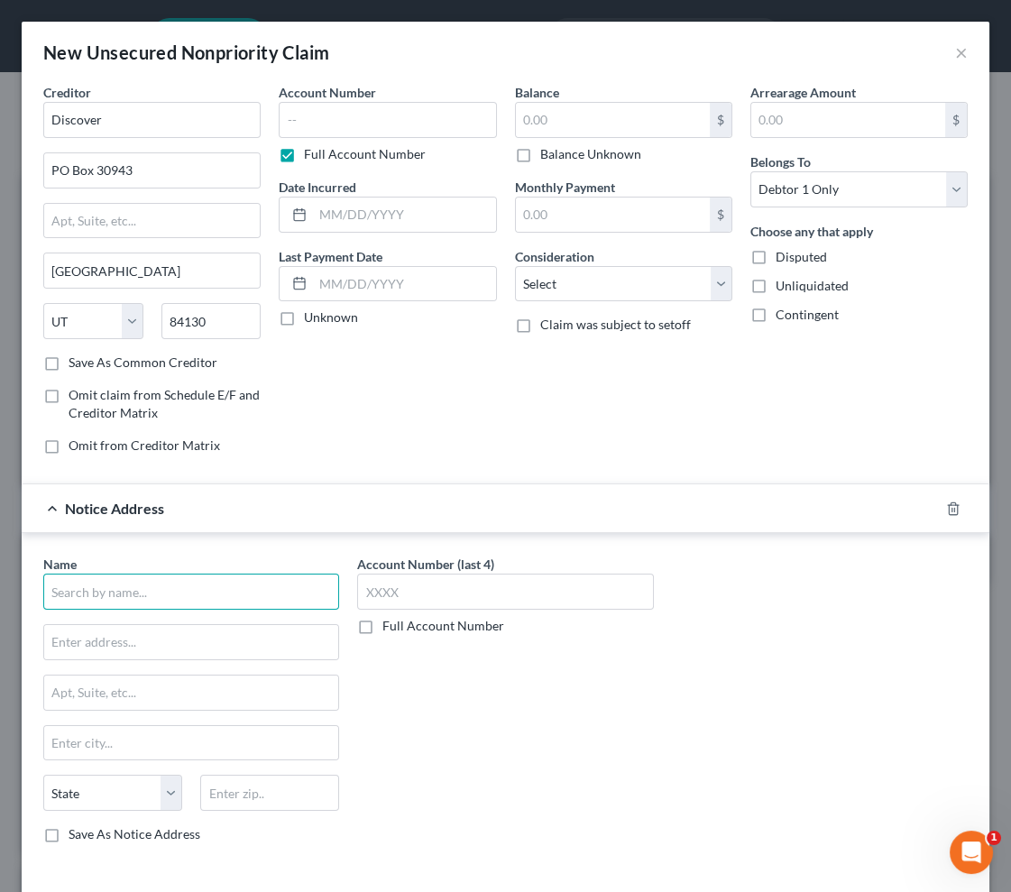
click at [146, 582] on input "text" at bounding box center [191, 592] width 296 height 36
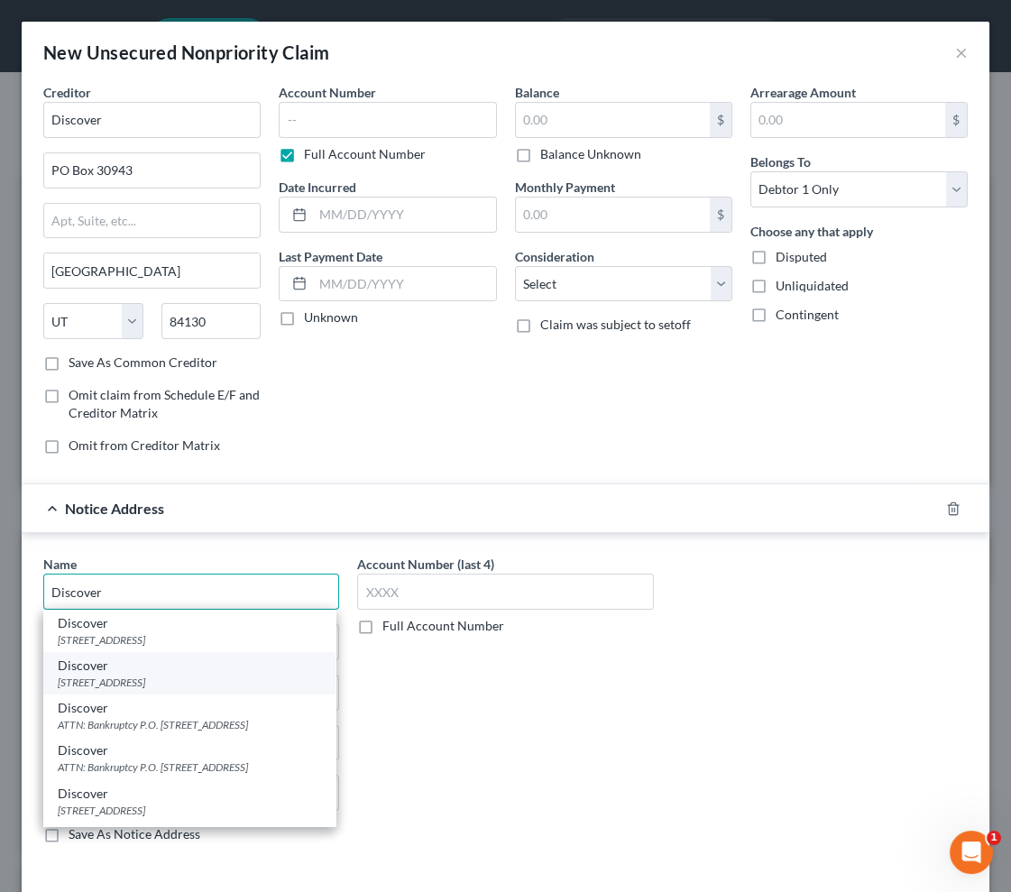
type input "Discover"
click at [145, 684] on div "[STREET_ADDRESS]" at bounding box center [189, 682] width 263 height 15
type input "PO Box 30923"
type input "[GEOGRAPHIC_DATA]"
select select "46"
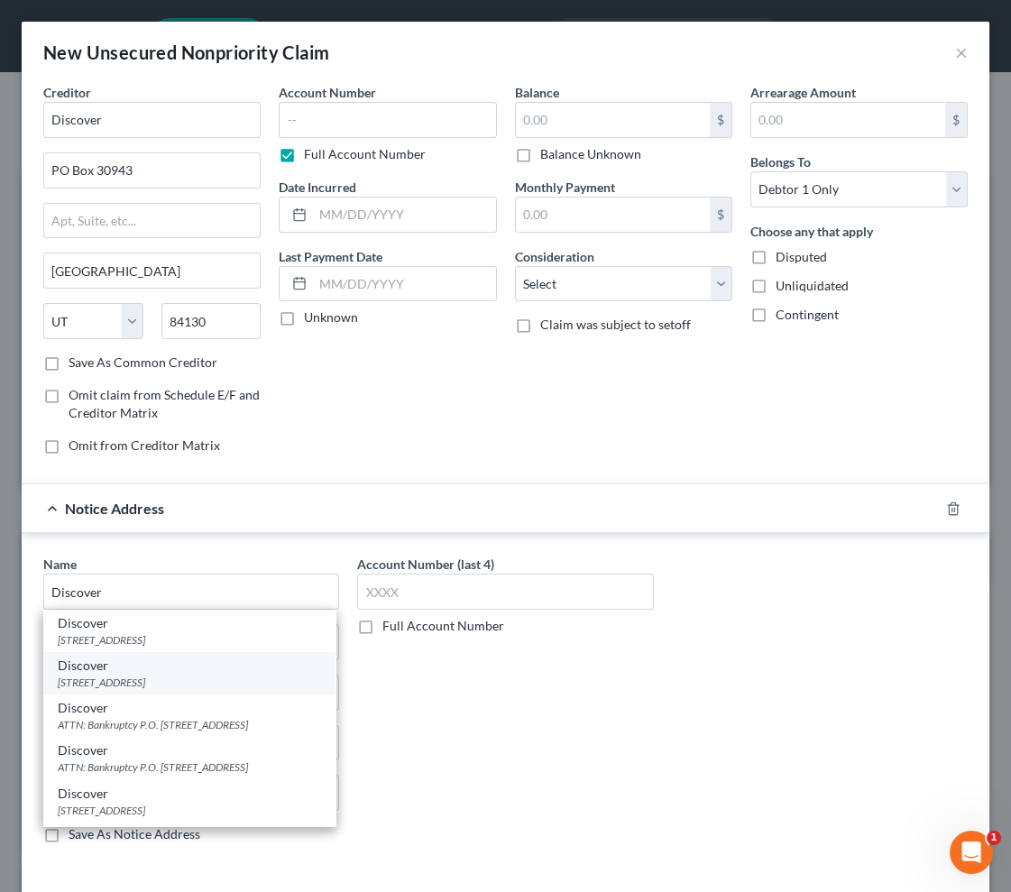
type input "84130"
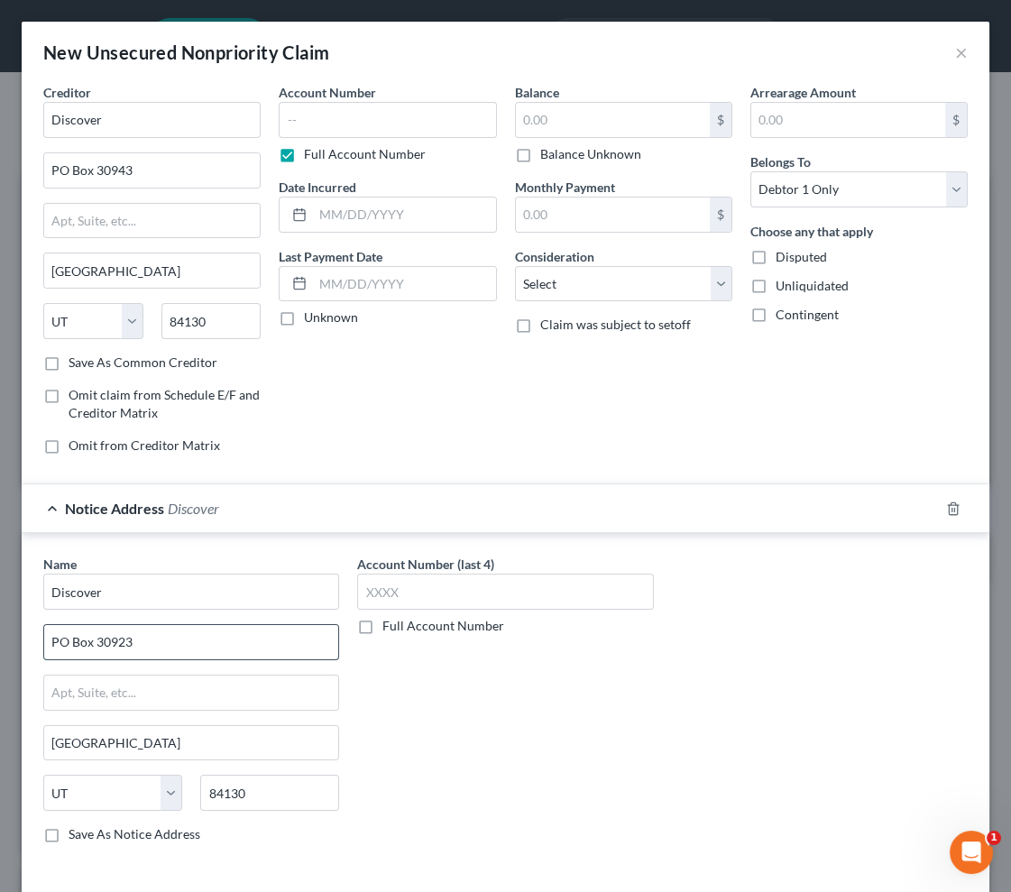
click at [114, 640] on input "PO Box 30923" at bounding box center [191, 642] width 294 height 34
paste input "39"
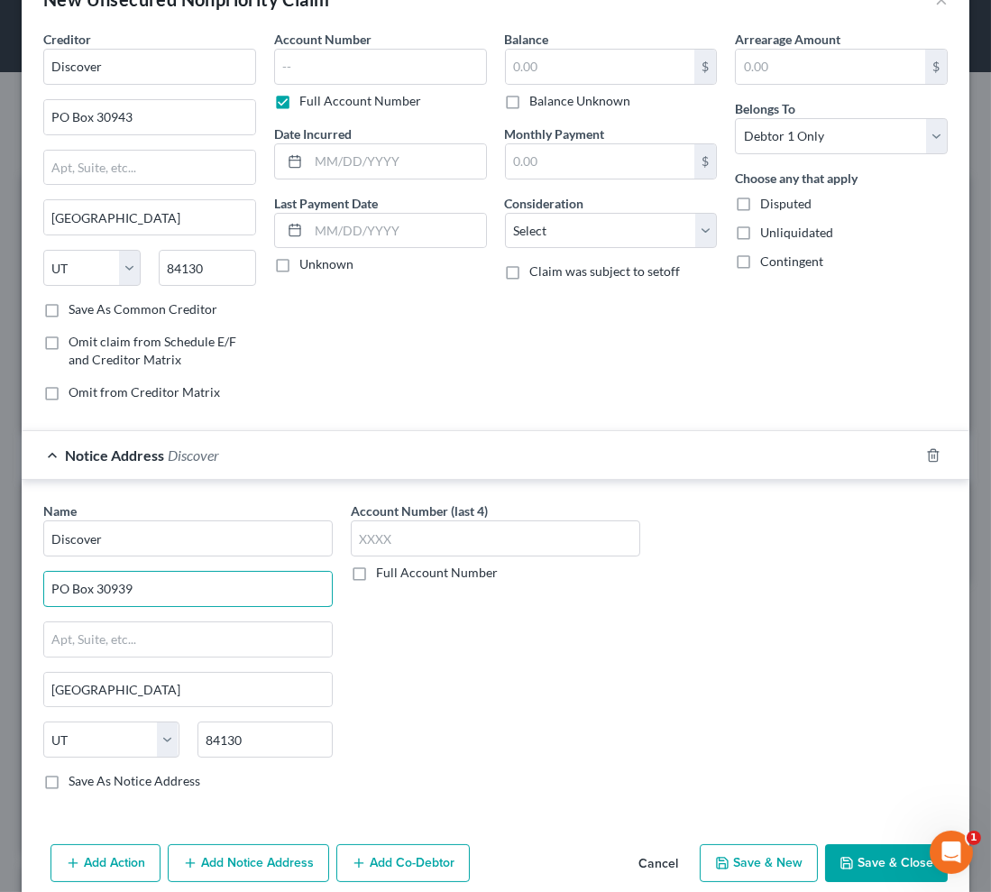
scroll to position [77, 0]
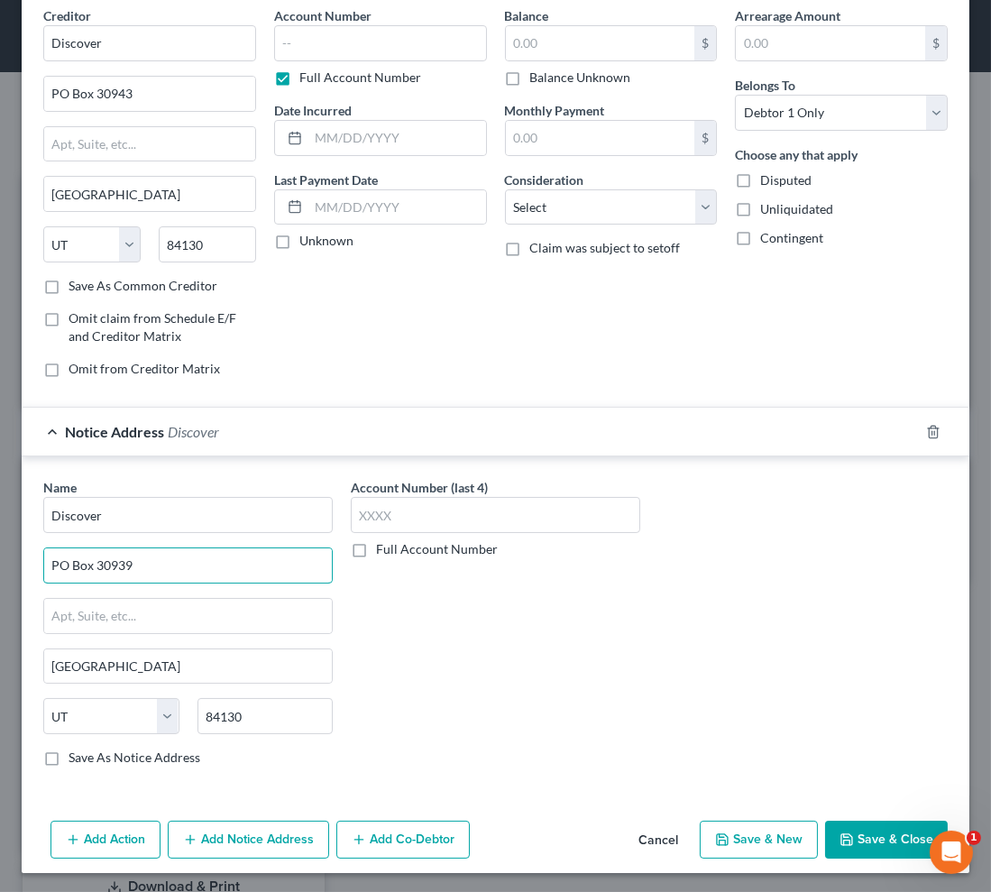
type input "PO Box 30939"
click at [252, 842] on button "Add Notice Address" at bounding box center [248, 840] width 161 height 38
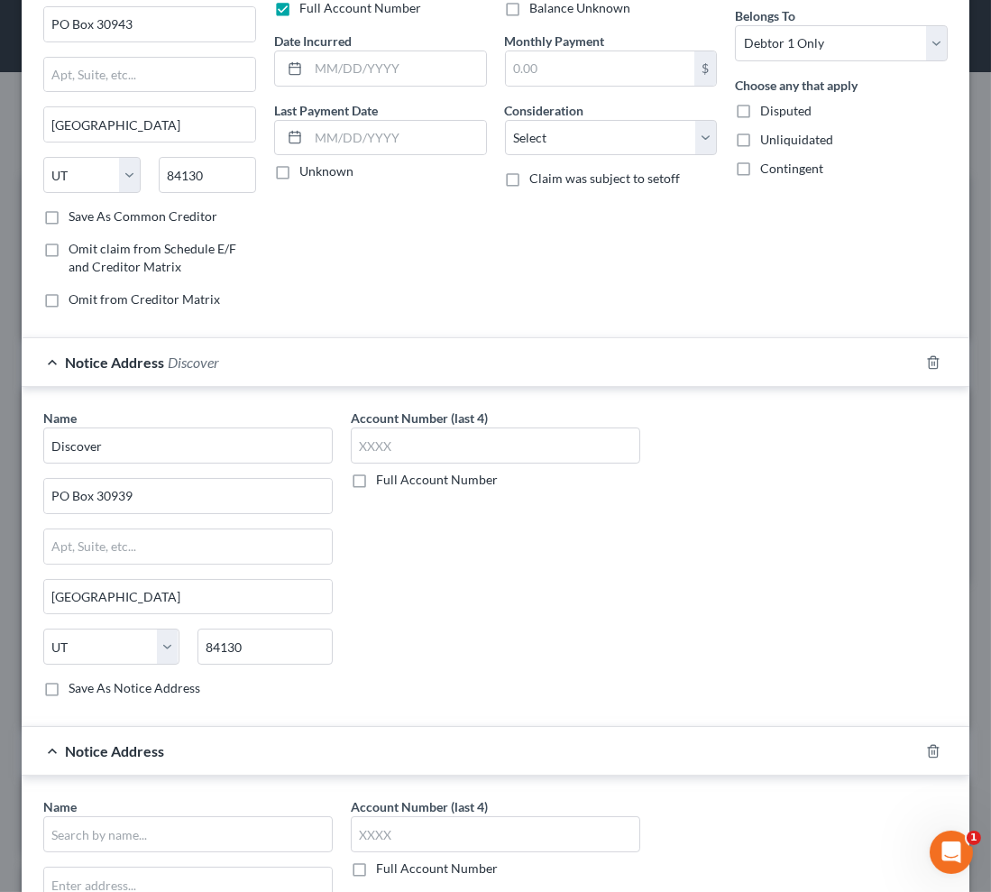
scroll to position [405, 0]
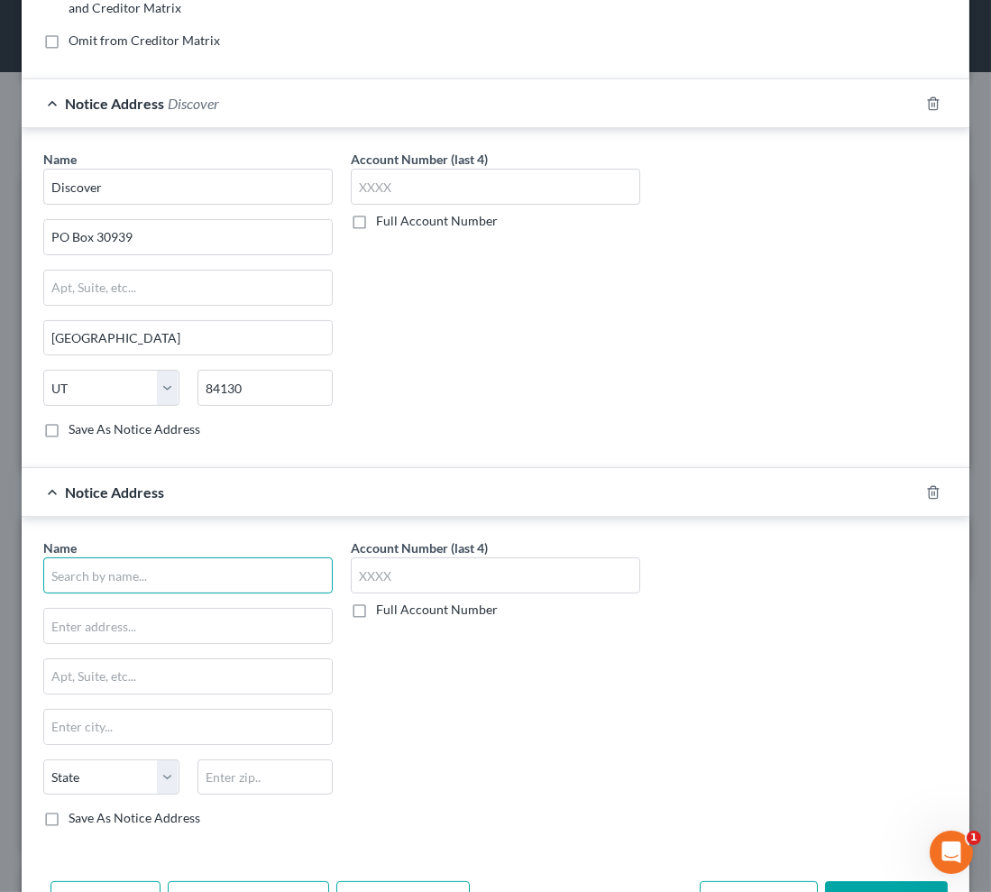
drag, startPoint x: 139, startPoint y: 579, endPoint x: 139, endPoint y: 569, distance: 9.9
click at [139, 578] on input "text" at bounding box center [187, 575] width 289 height 36
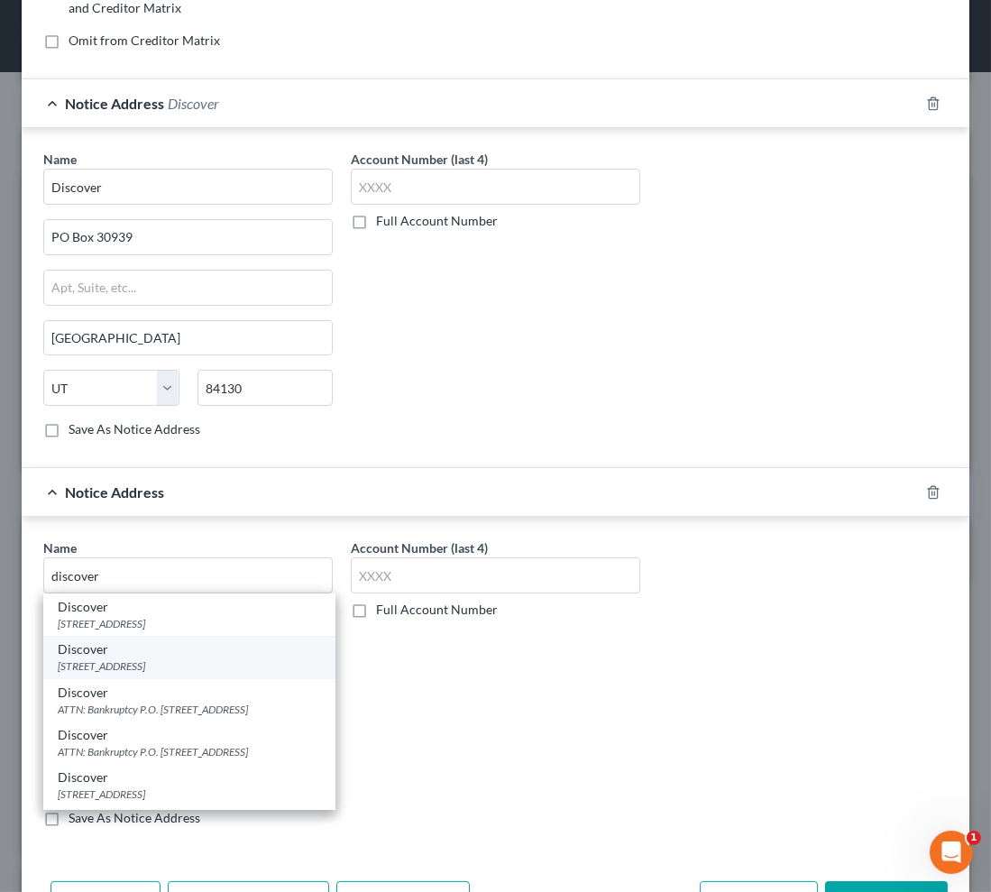
click at [194, 661] on div "[STREET_ADDRESS]" at bounding box center [189, 665] width 263 height 15
type input "Discover"
type input "PO Box 30923"
type input "[GEOGRAPHIC_DATA]"
select select "46"
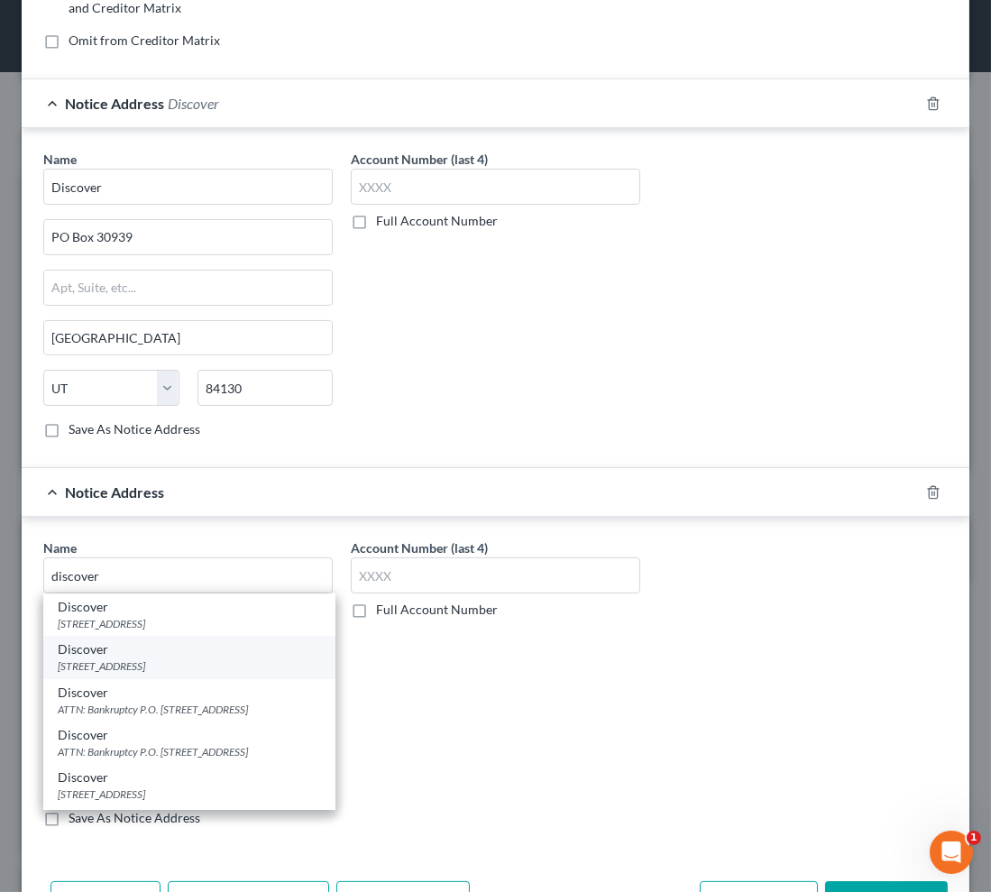
type input "84130"
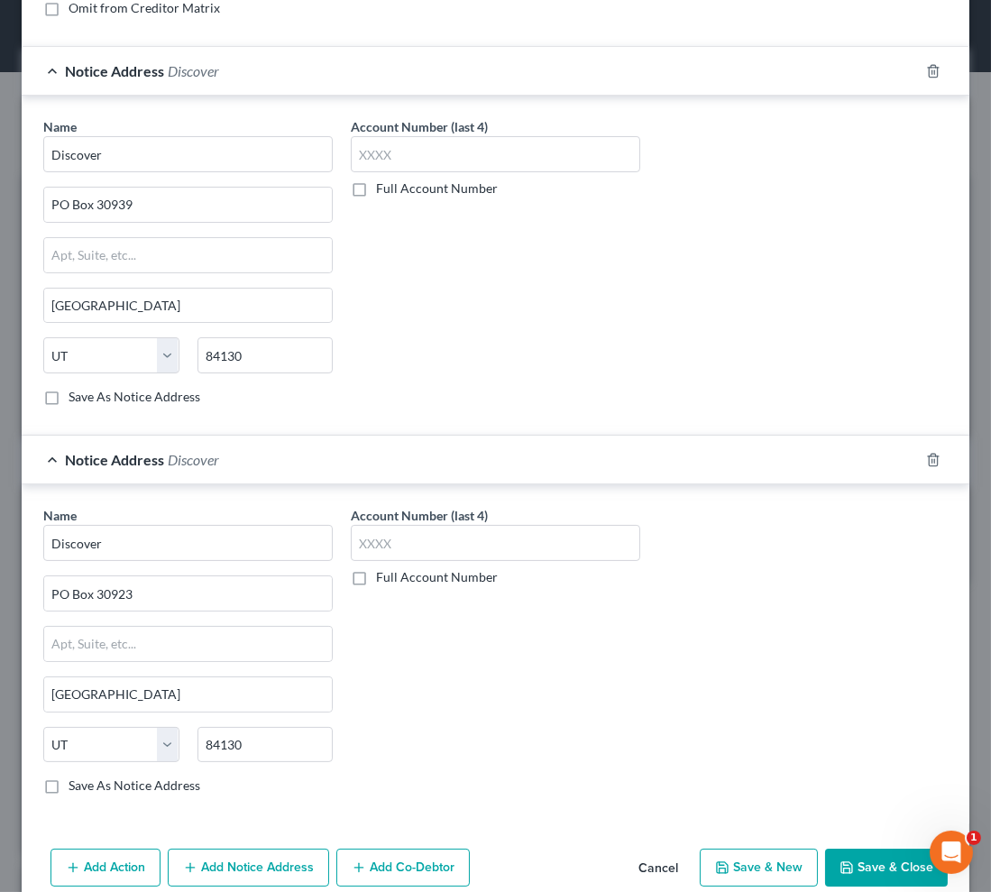
scroll to position [464, 0]
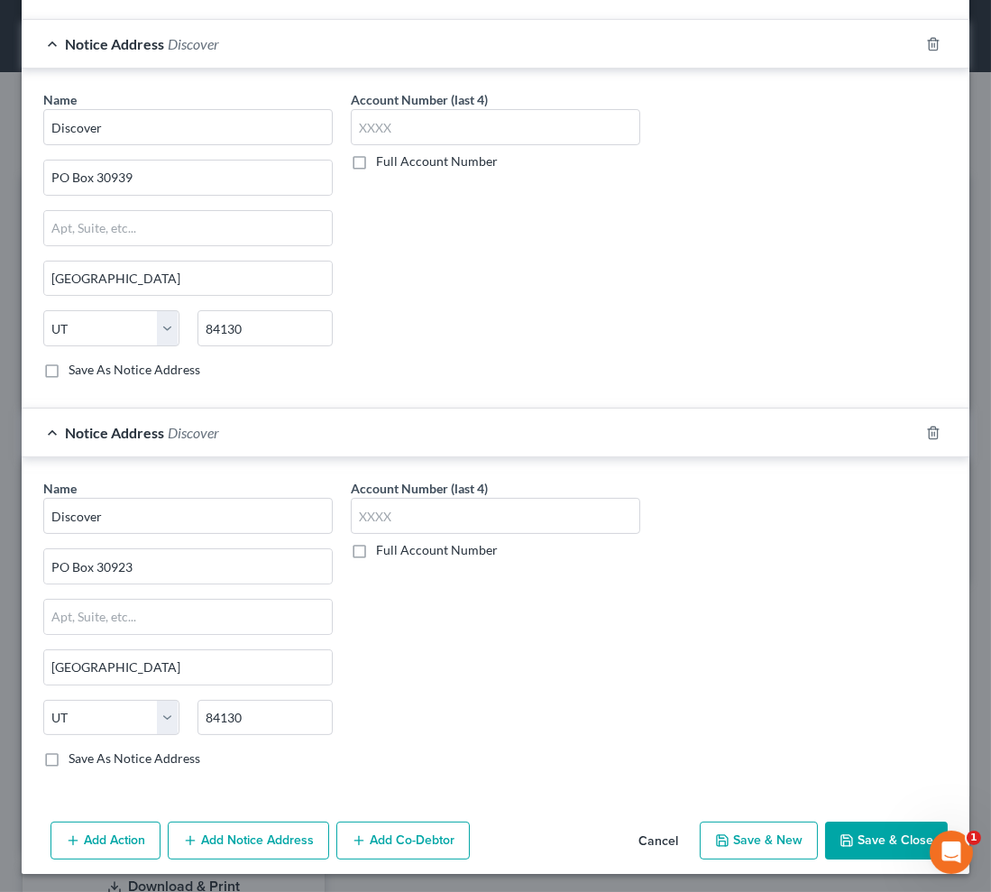
click at [217, 844] on button "Add Notice Address" at bounding box center [248, 841] width 161 height 38
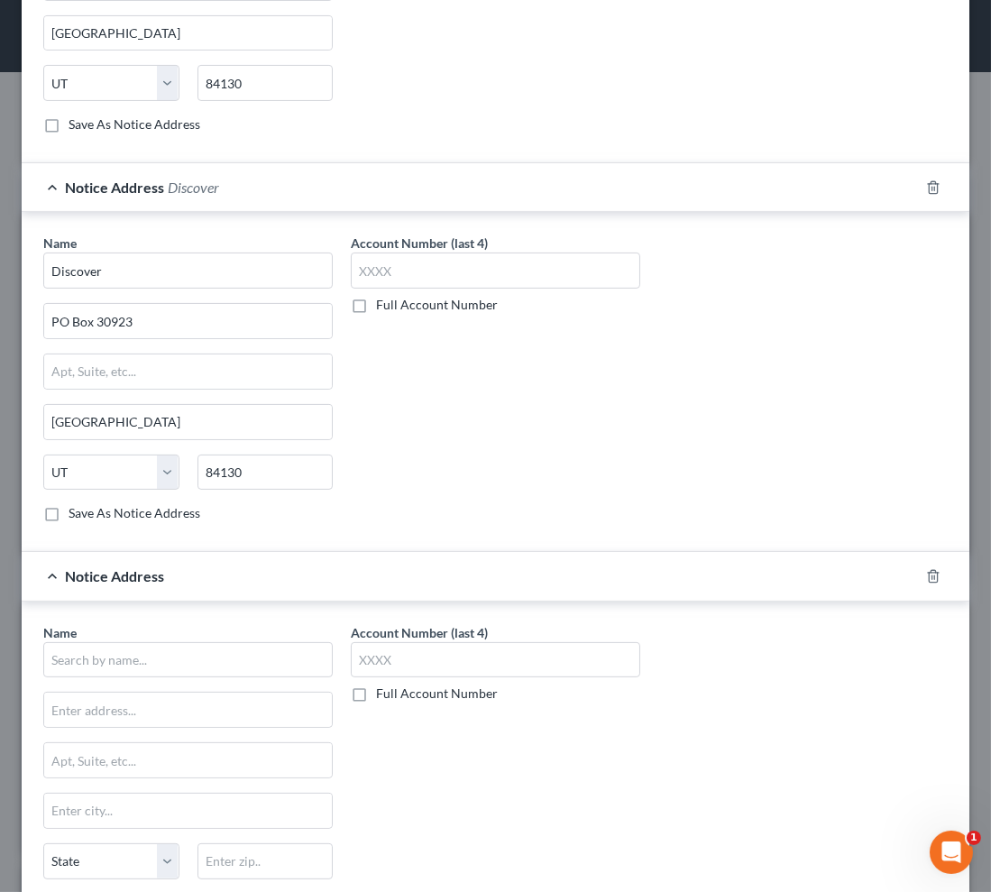
scroll to position [711, 0]
click at [104, 664] on input "text" at bounding box center [187, 659] width 289 height 36
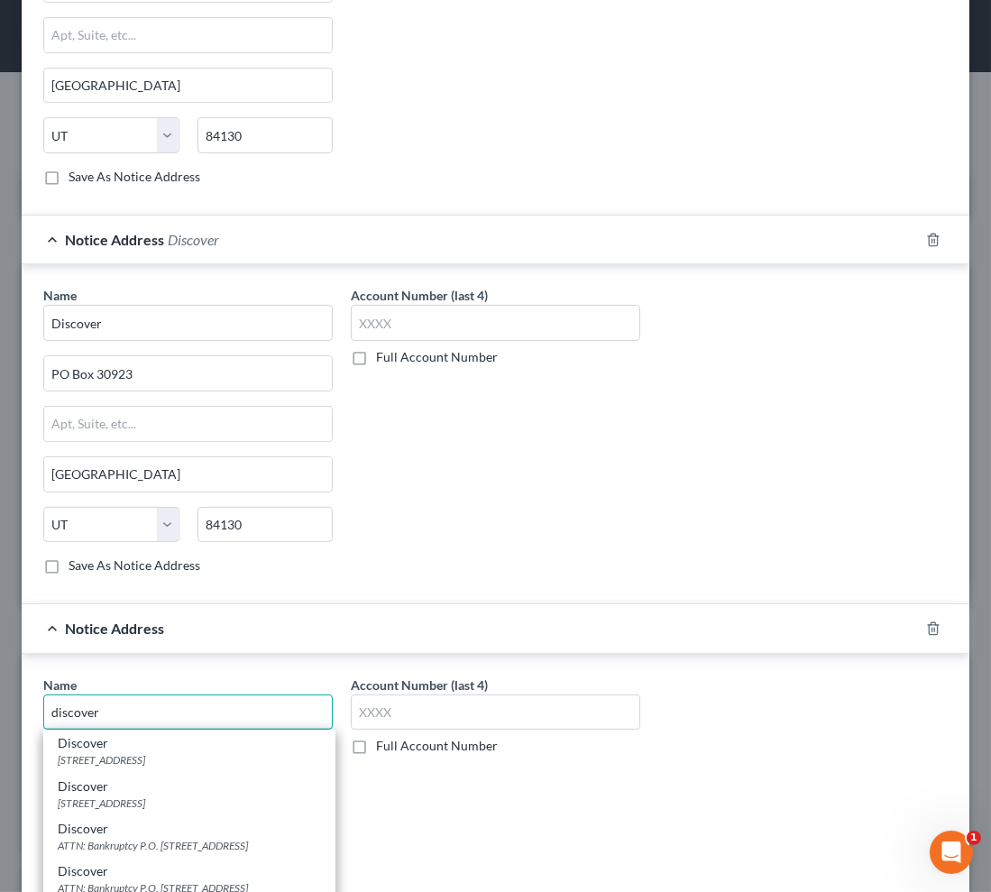
scroll to position [629, 0]
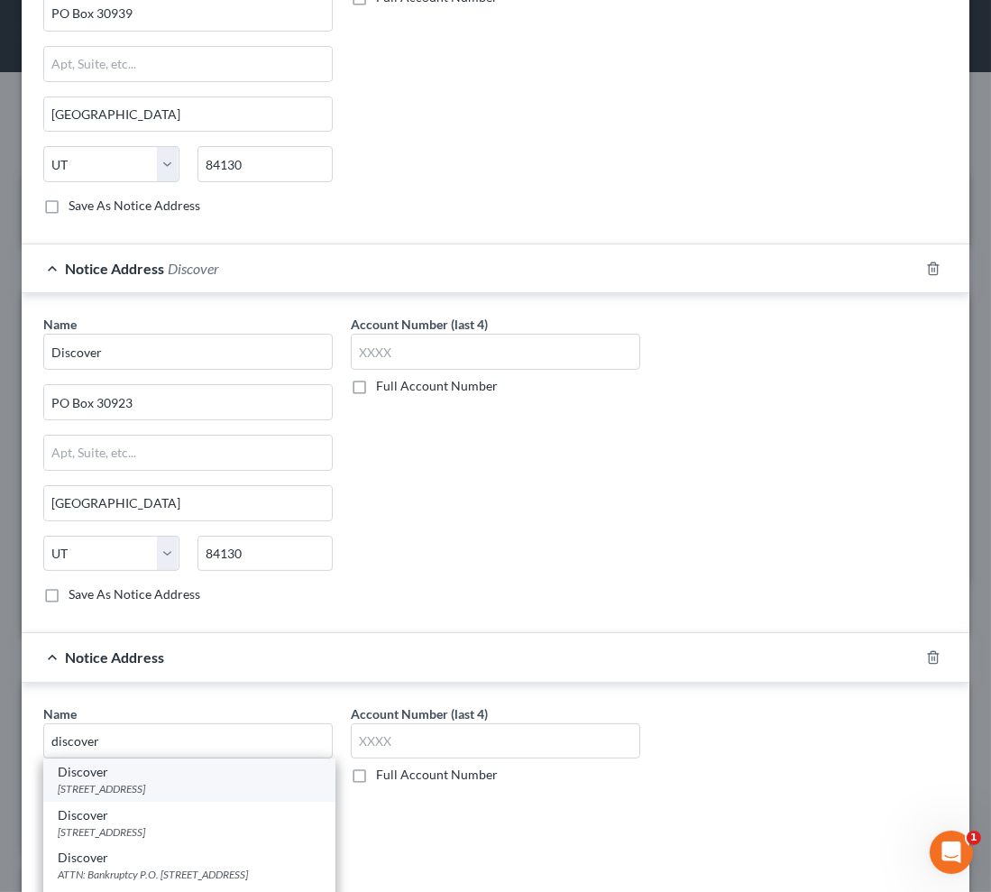
click at [146, 769] on div "Discover" at bounding box center [189, 772] width 263 height 18
type input "Discover"
type input "PO BOX 15316"
type input "Wilmington"
select select "7"
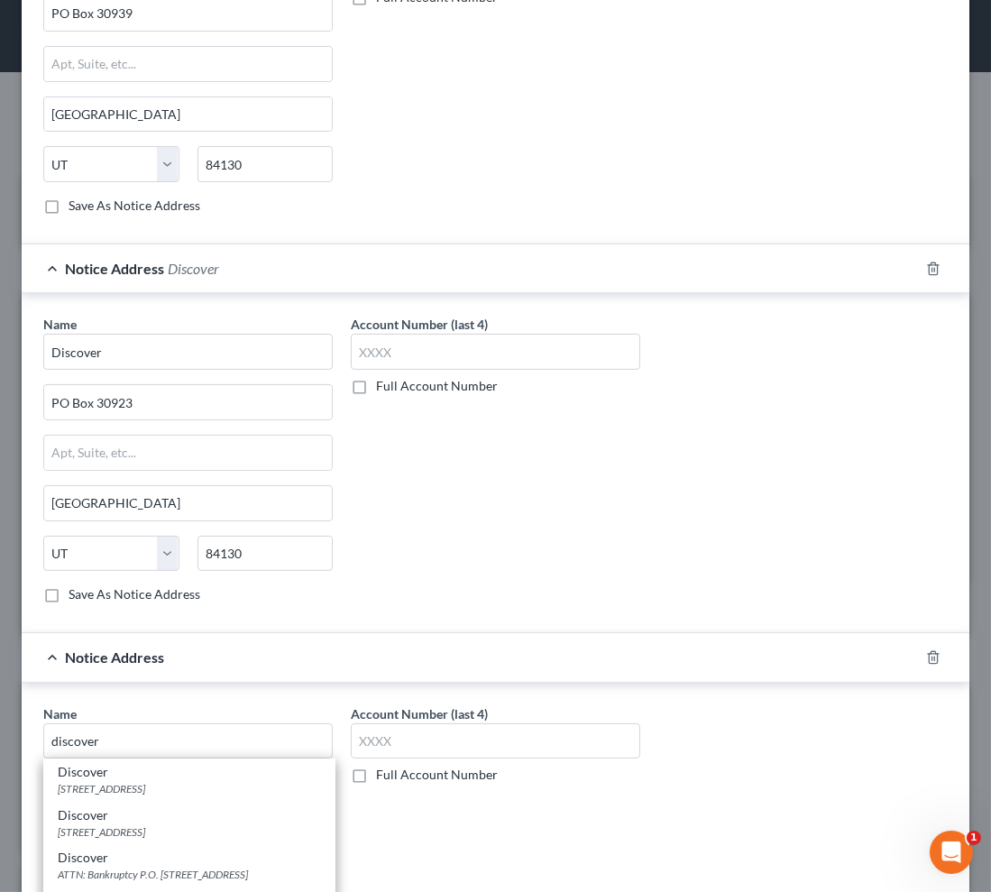
type input "19850"
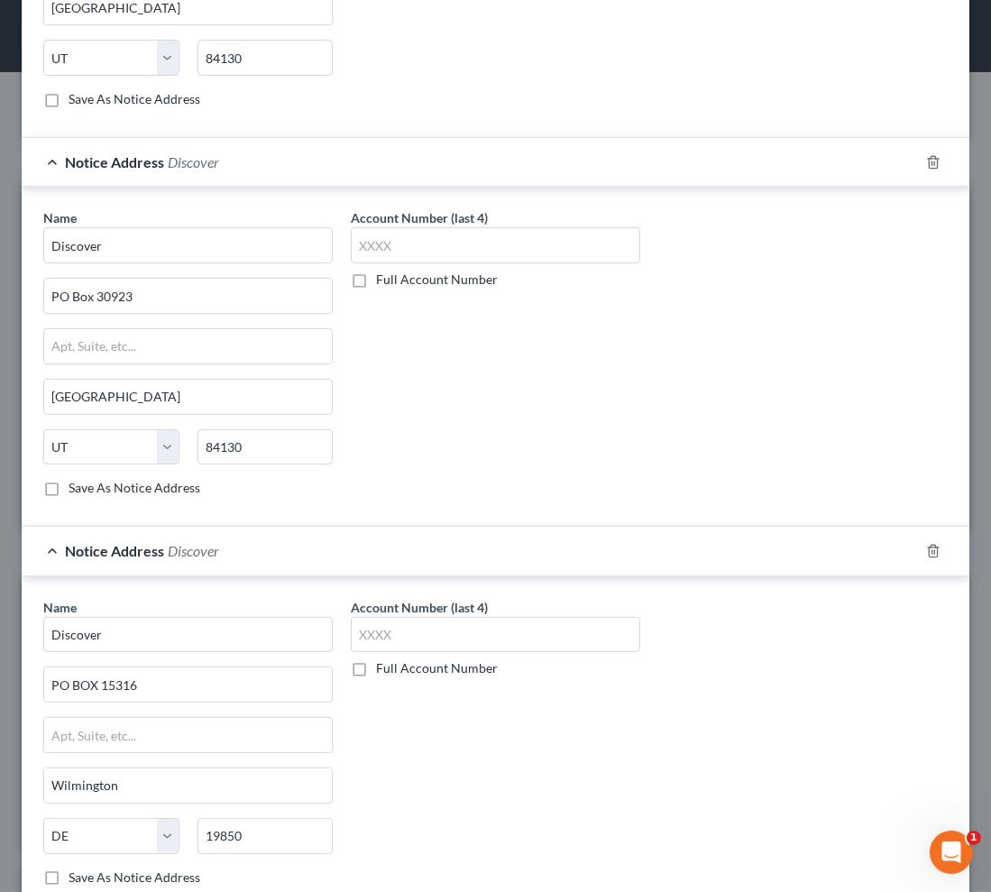
scroll to position [852, 0]
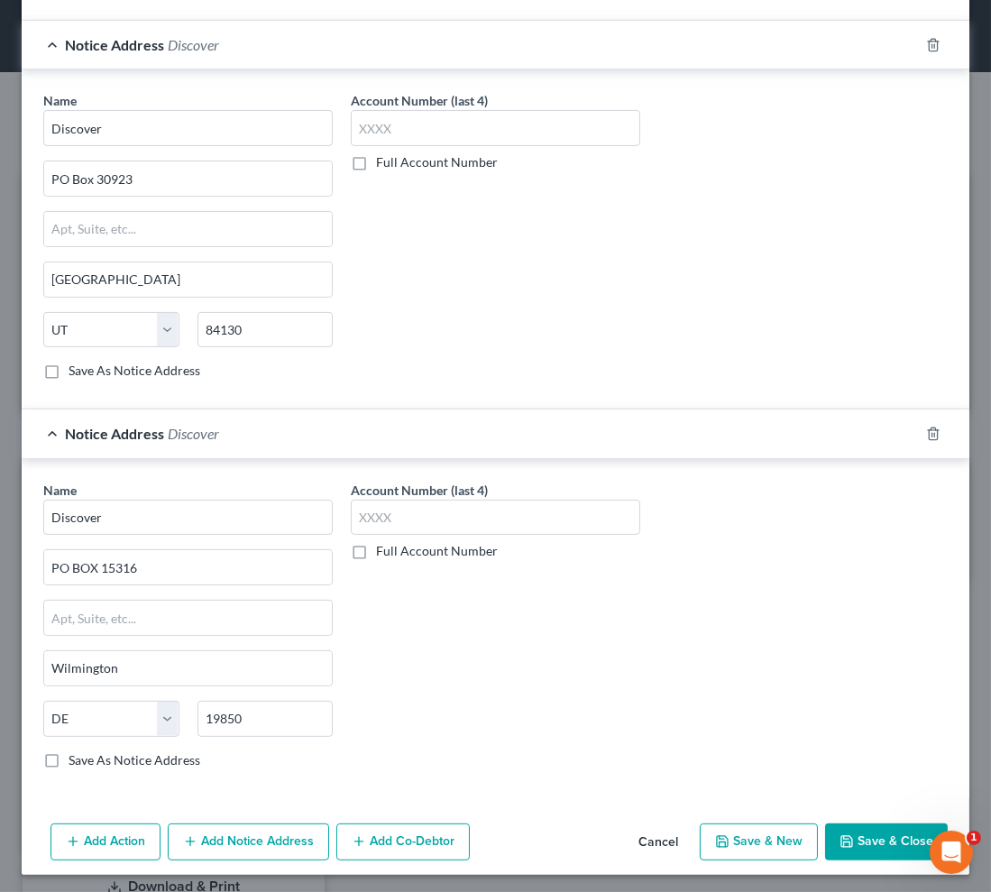
click at [246, 838] on button "Add Notice Address" at bounding box center [248, 842] width 161 height 38
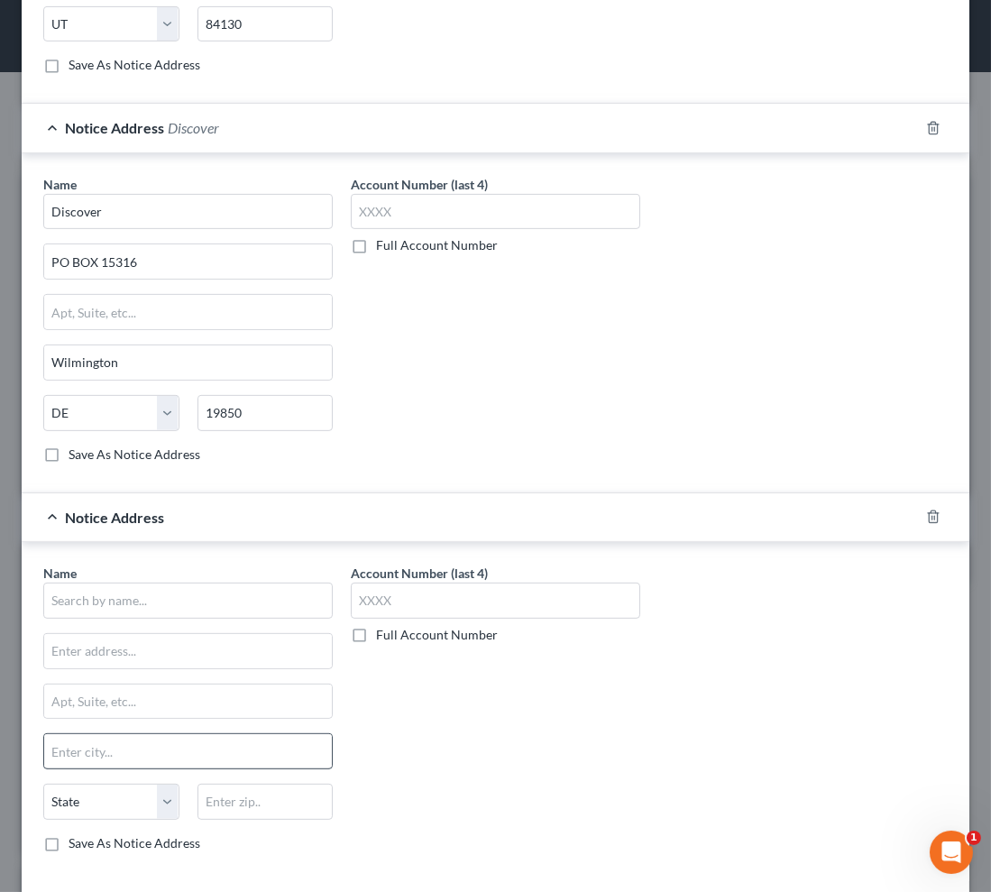
scroll to position [1240, 0]
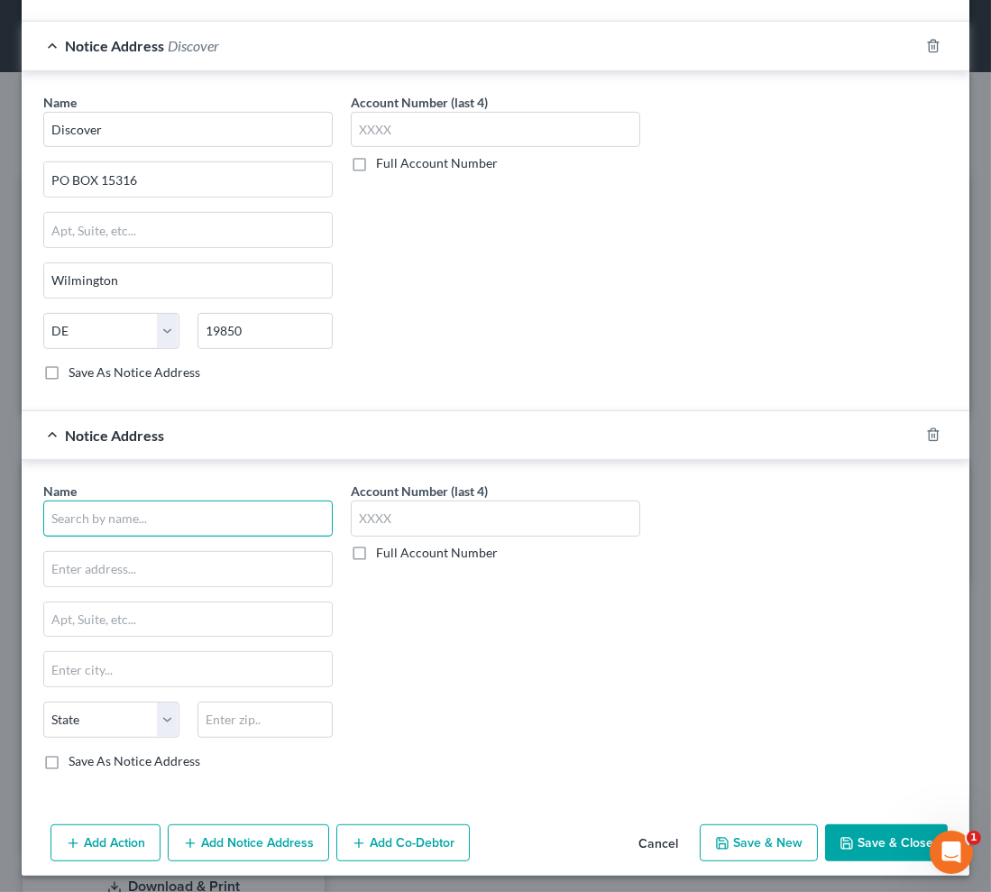
click at [120, 518] on input "text" at bounding box center [187, 518] width 289 height 36
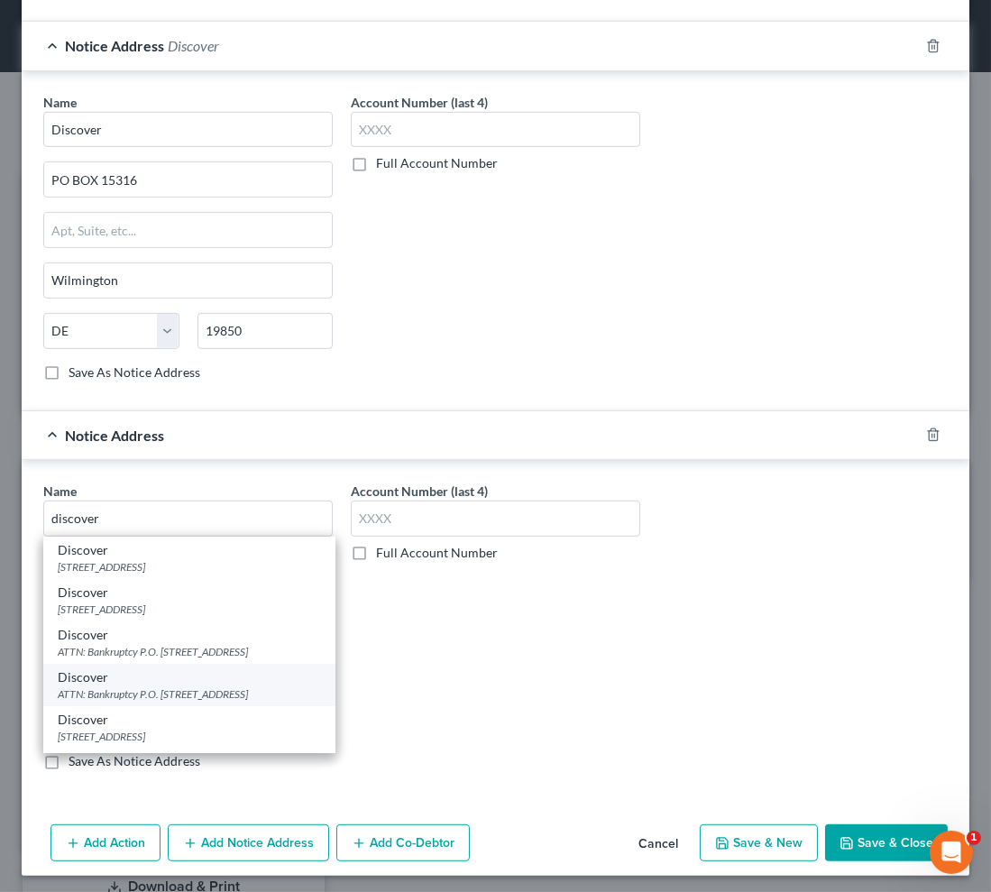
click at [216, 686] on div "Discover" at bounding box center [189, 677] width 263 height 18
type input "Discover"
type input "ATTN: Bankruptcy"
type input "P.O. Box 30939"
type input "[GEOGRAPHIC_DATA]"
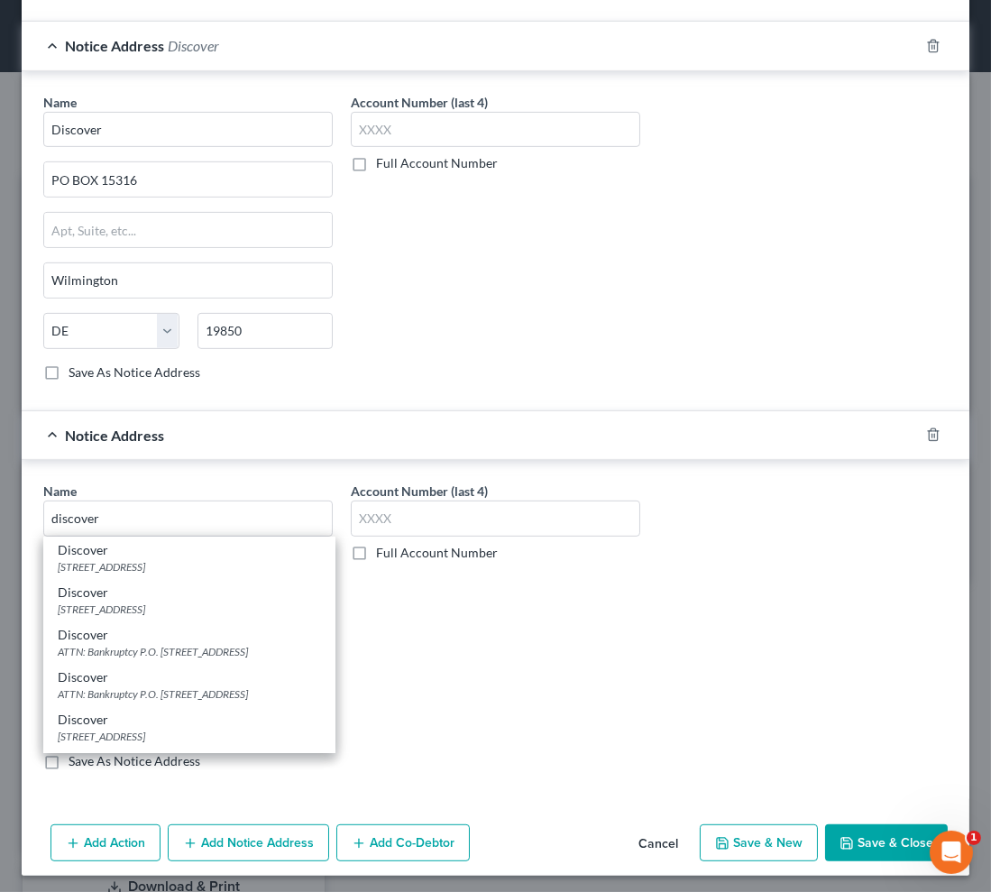
select select "46"
type input "84130"
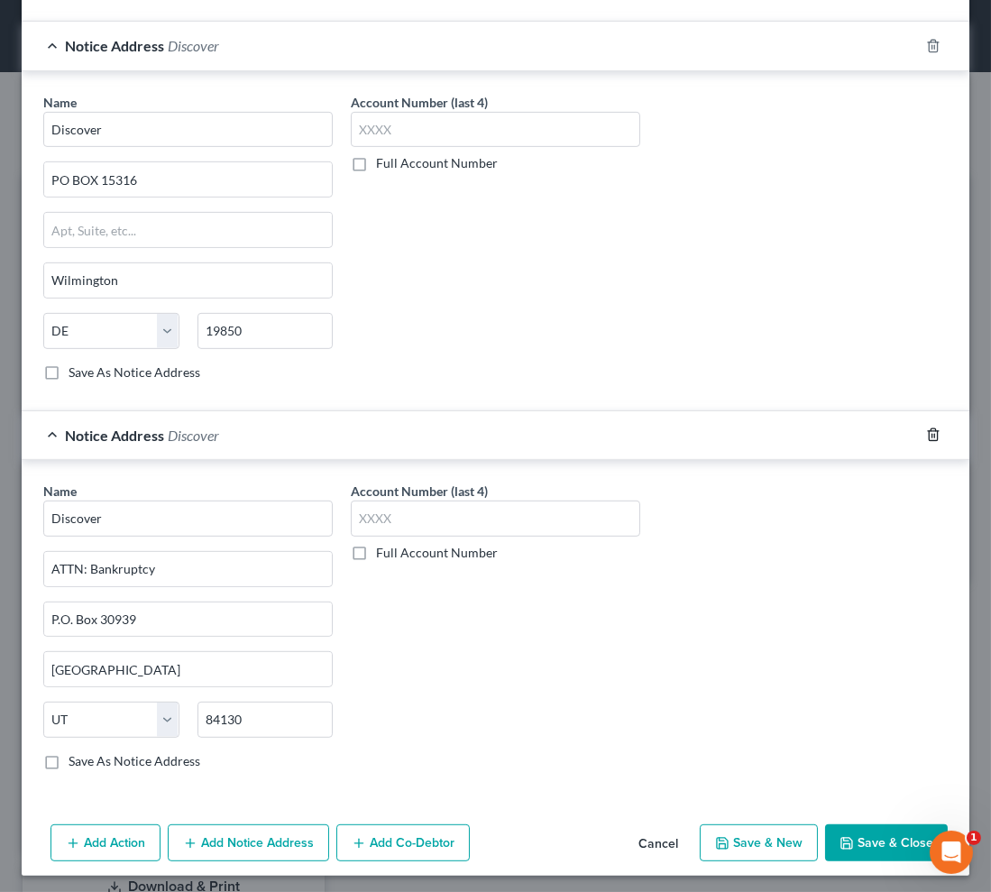
click at [926, 428] on icon "button" at bounding box center [933, 434] width 14 height 14
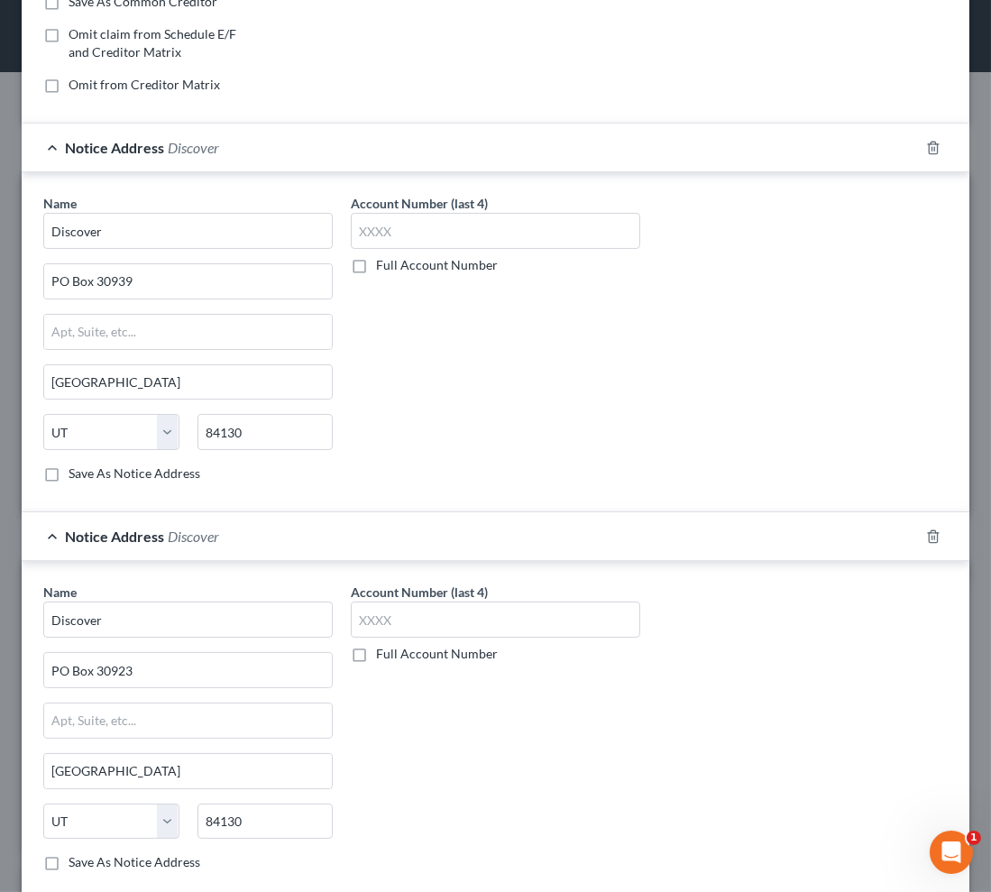
scroll to position [0, 0]
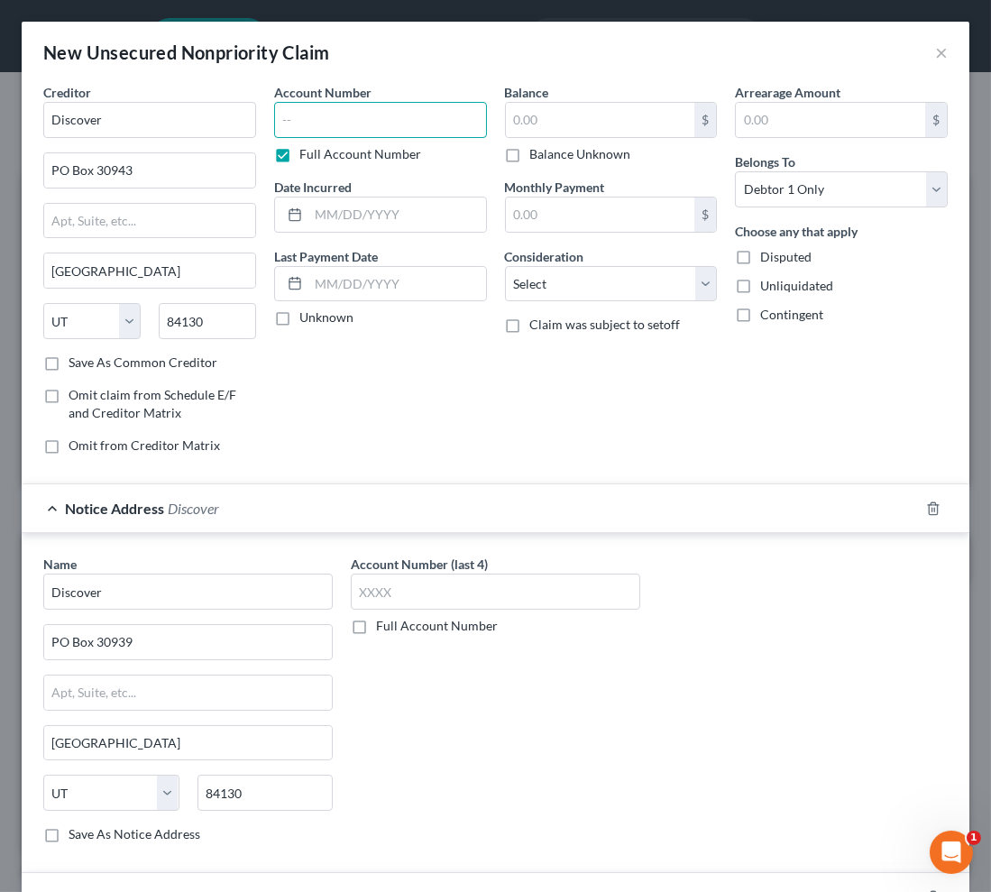
click at [325, 123] on input "text" at bounding box center [380, 120] width 213 height 36
type input "6"
type input "3867"
type input "04/2021"
type input "8,307"
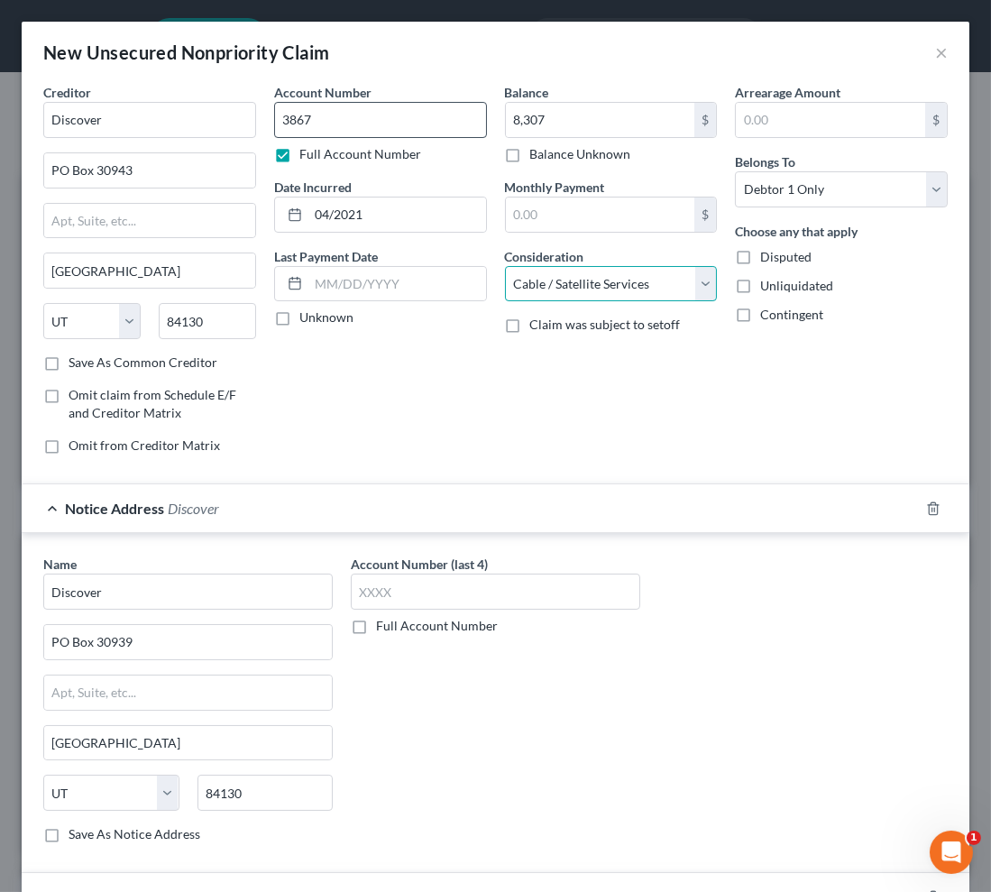
select select "2"
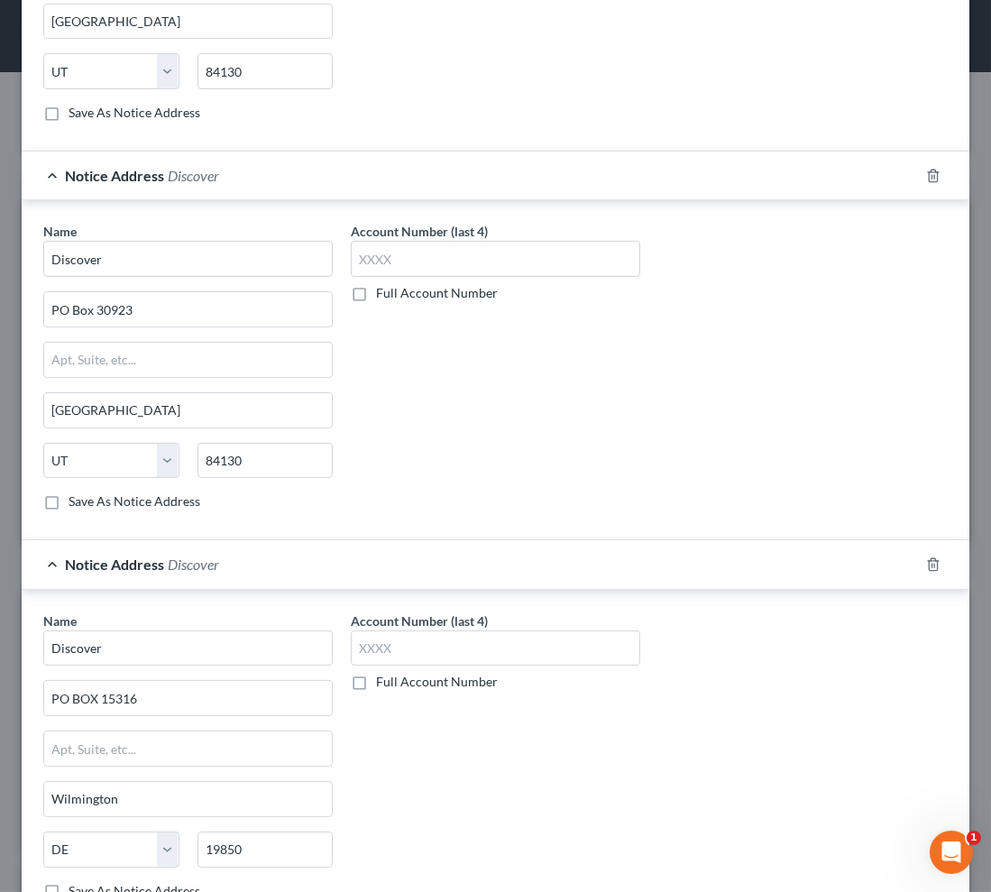
scroll to position [852, 0]
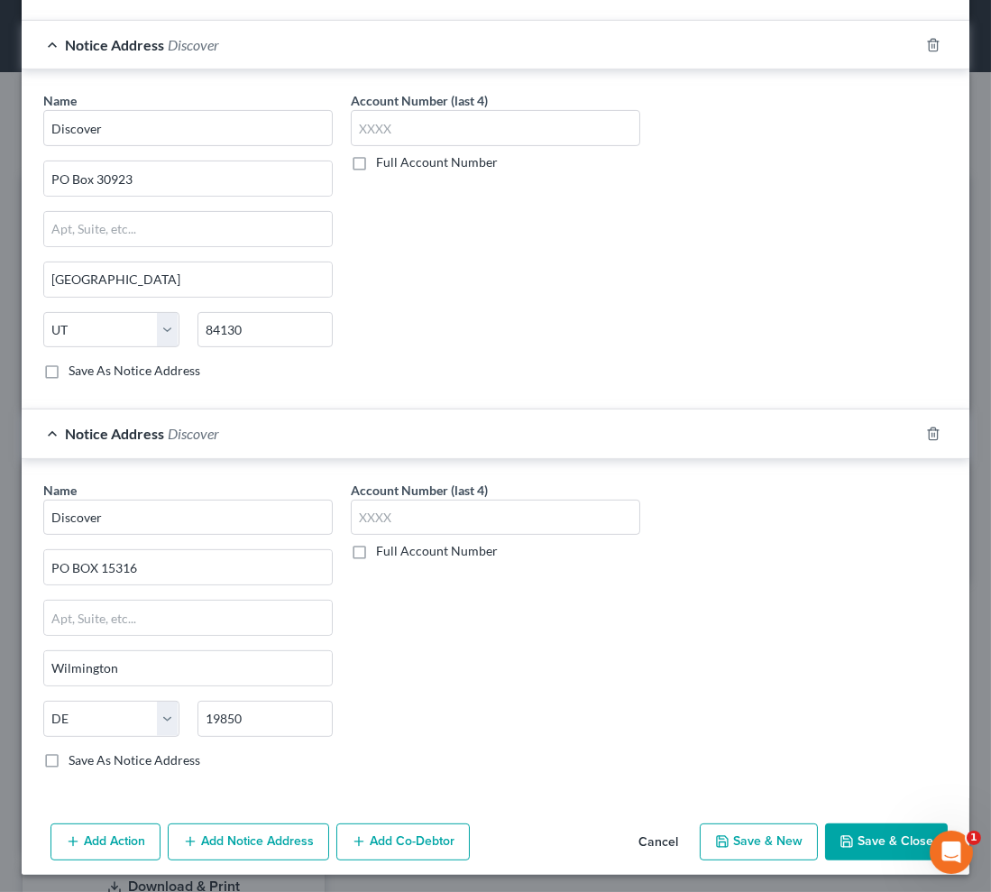
click at [767, 841] on button "Save & New" at bounding box center [759, 842] width 118 height 38
select select "0"
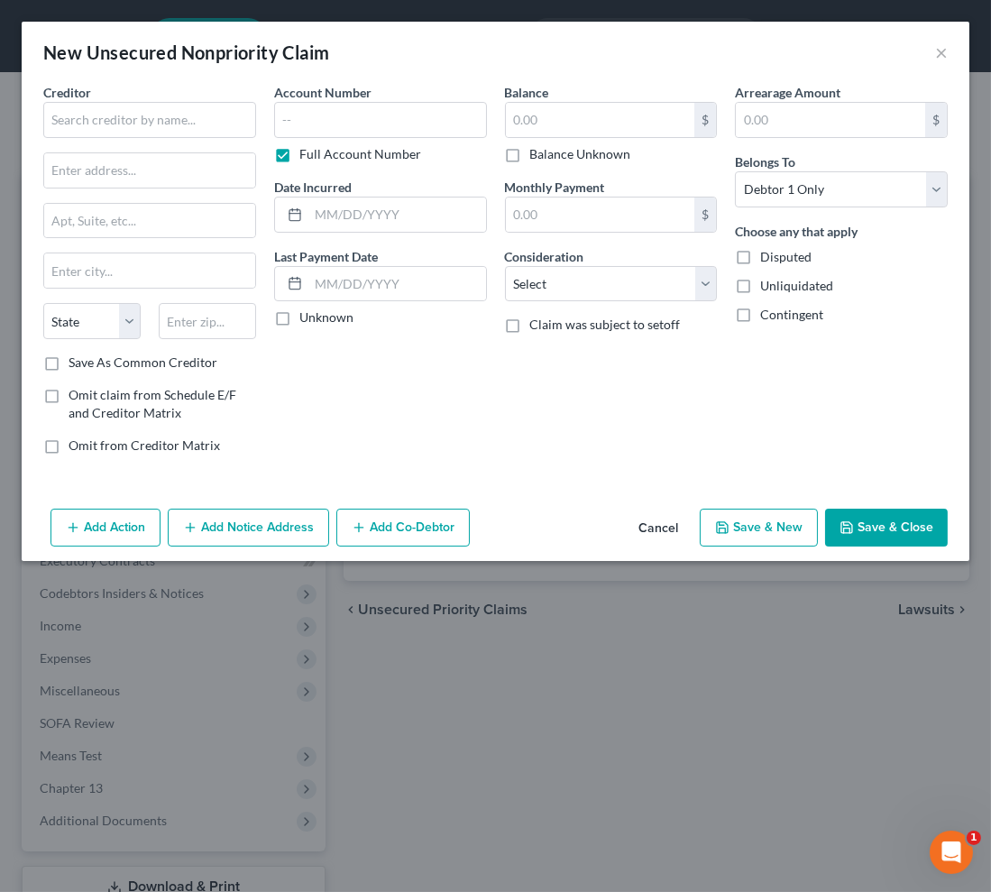
scroll to position [0, 0]
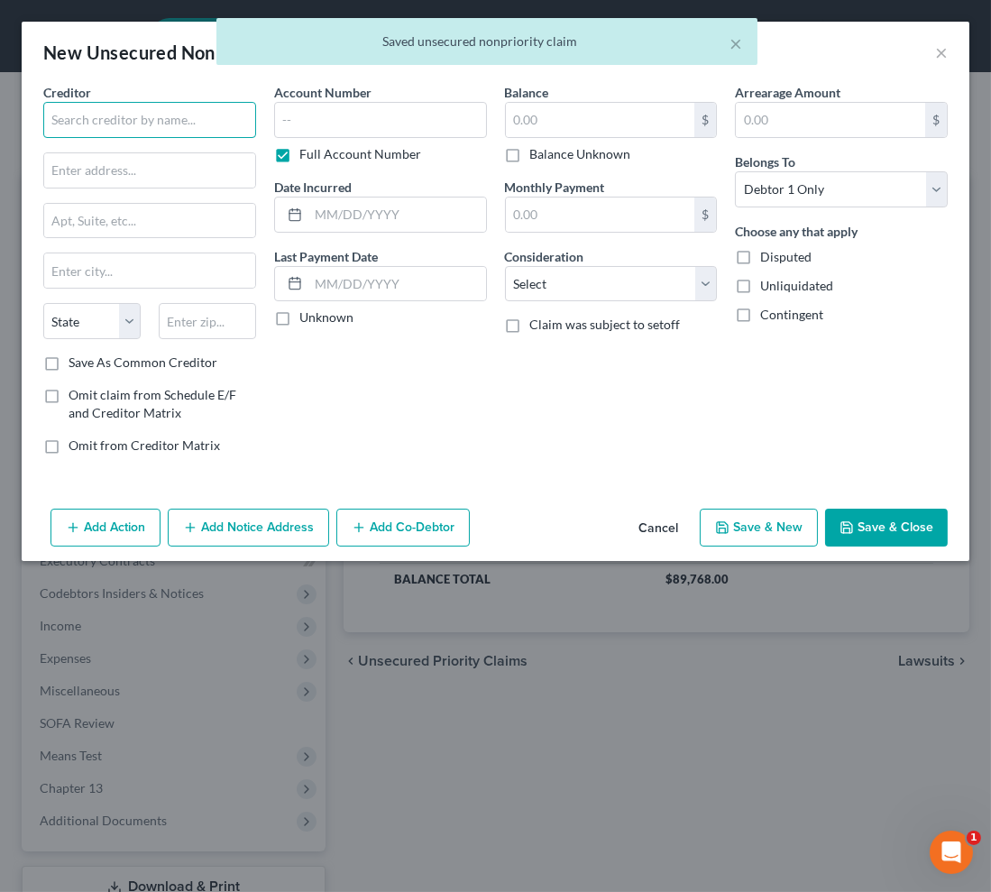
click at [153, 120] on input "text" at bounding box center [149, 120] width 213 height 36
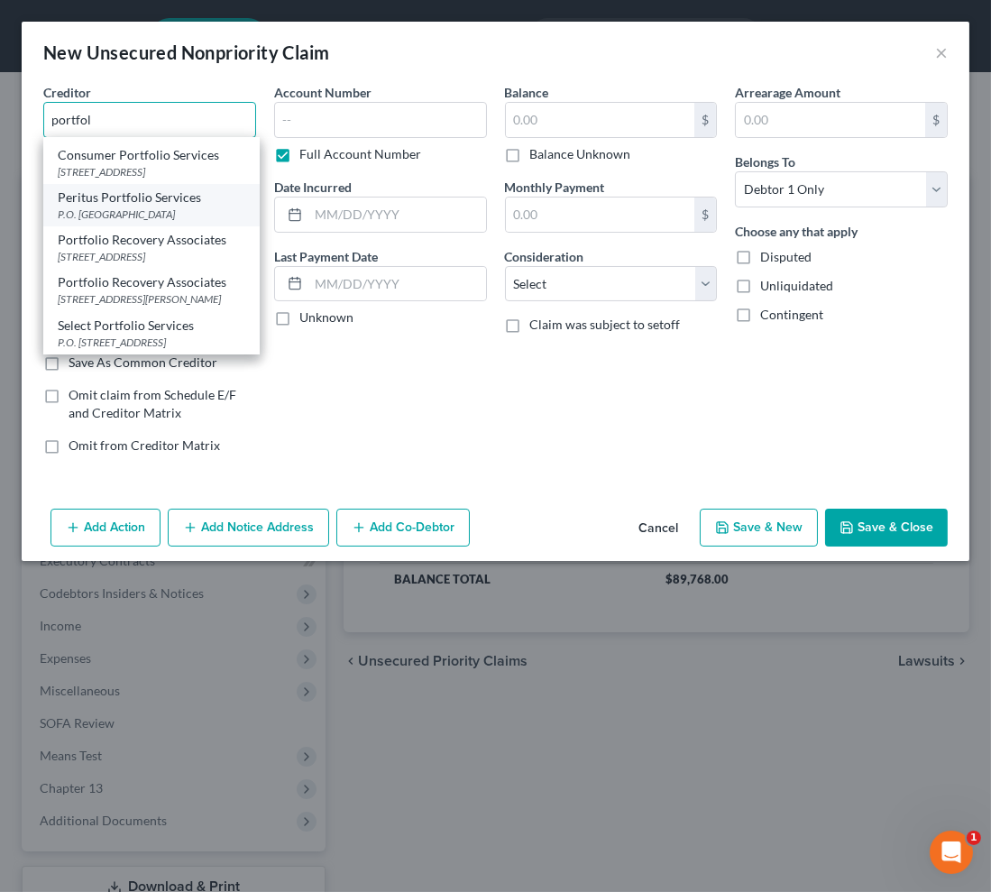
scroll to position [142, 0]
click at [151, 249] on div "[STREET_ADDRESS]" at bounding box center [152, 256] width 188 height 15
type input "Portfolio Recovery Associates"
type input "[STREET_ADDRESS]"
type input "[GEOGRAPHIC_DATA]"
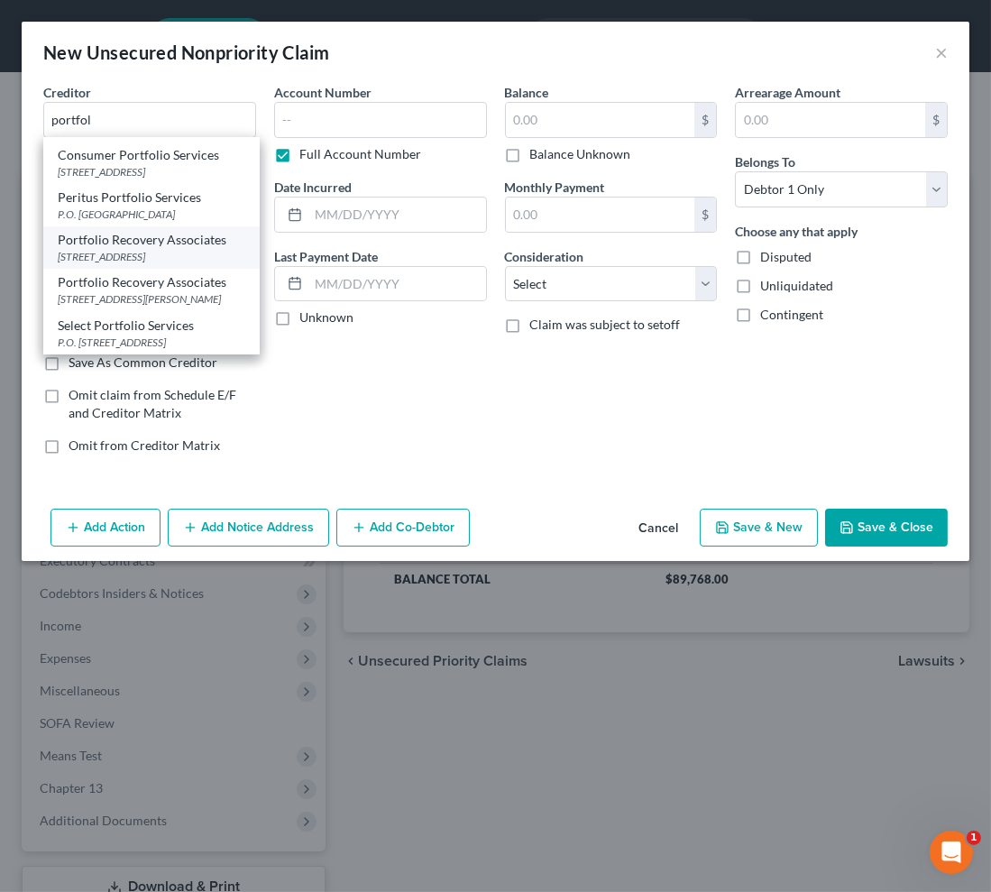
select select "48"
type input "23502"
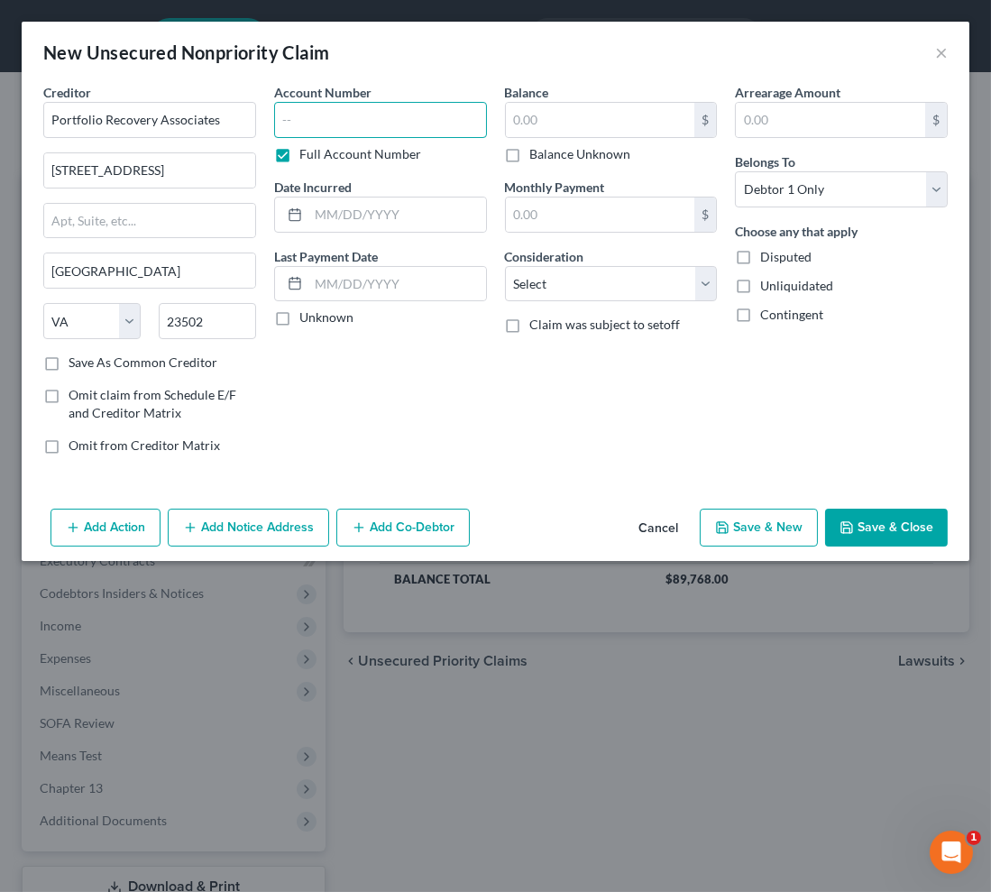
click at [360, 114] on input "text" at bounding box center [380, 120] width 213 height 36
type input "5640"
type input "06/2024"
type input "6,550"
select select "14"
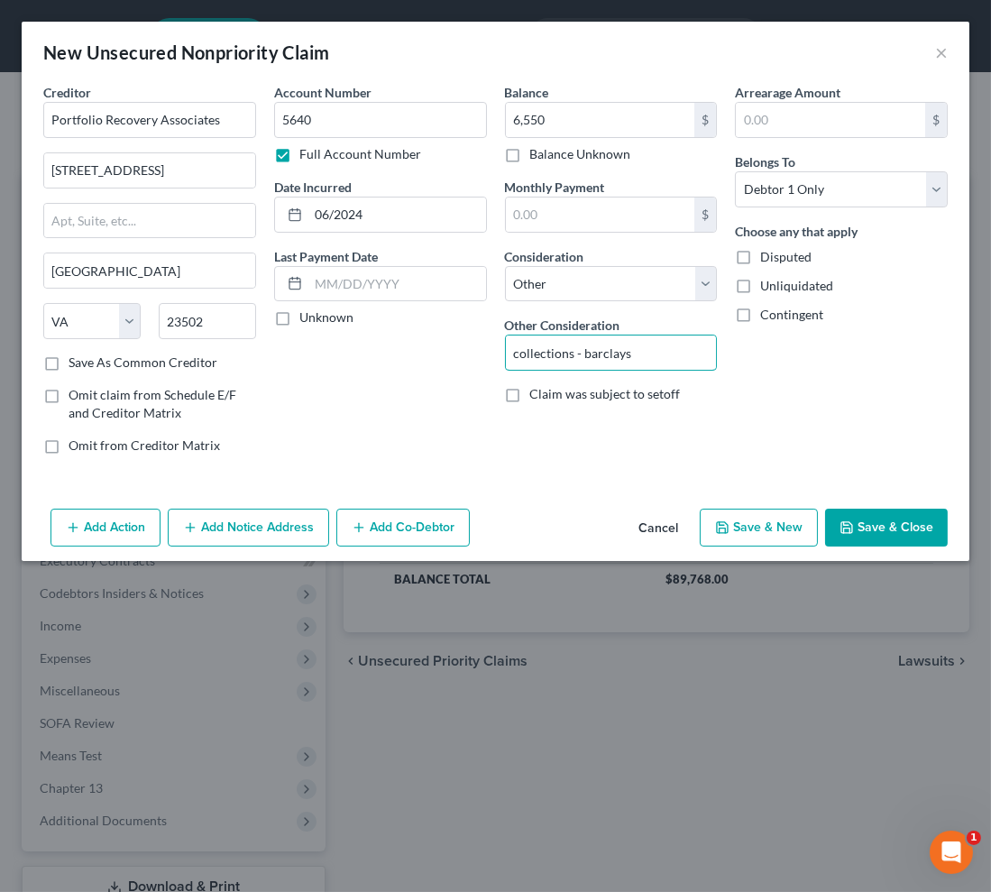
type input "collections - barclays"
click at [870, 528] on button "Save & Close" at bounding box center [886, 528] width 123 height 38
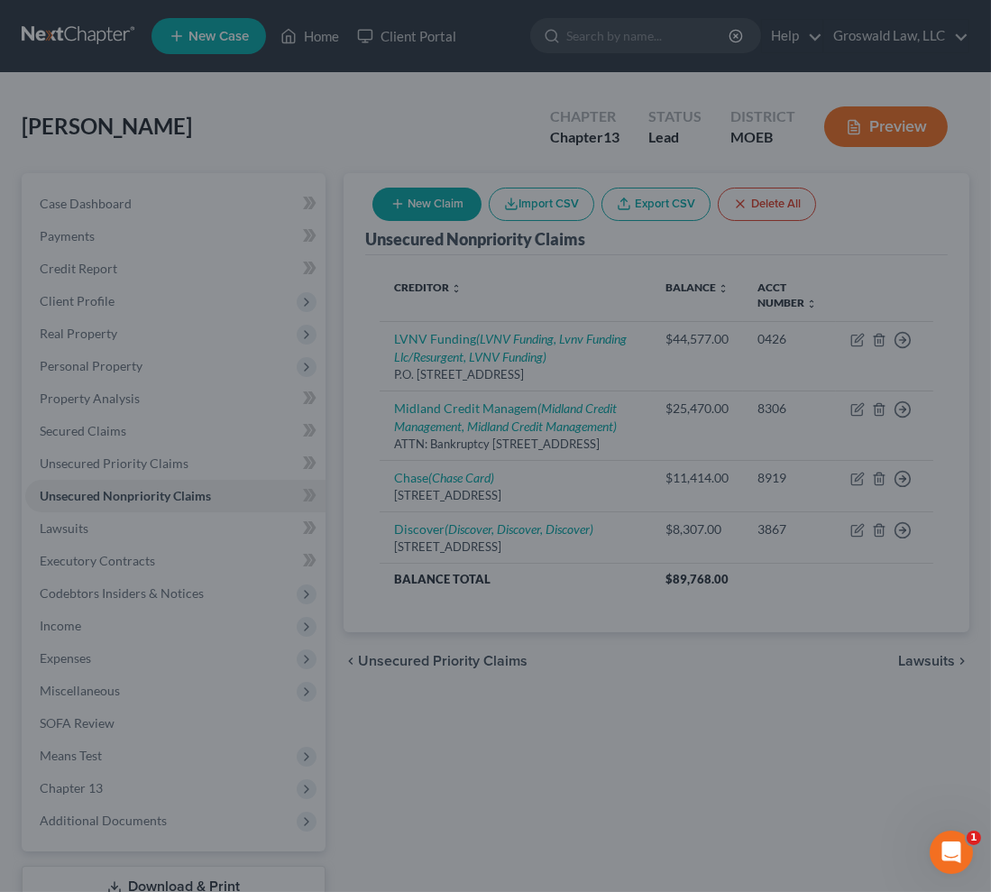
type input "6,550.00"
type input "0.00"
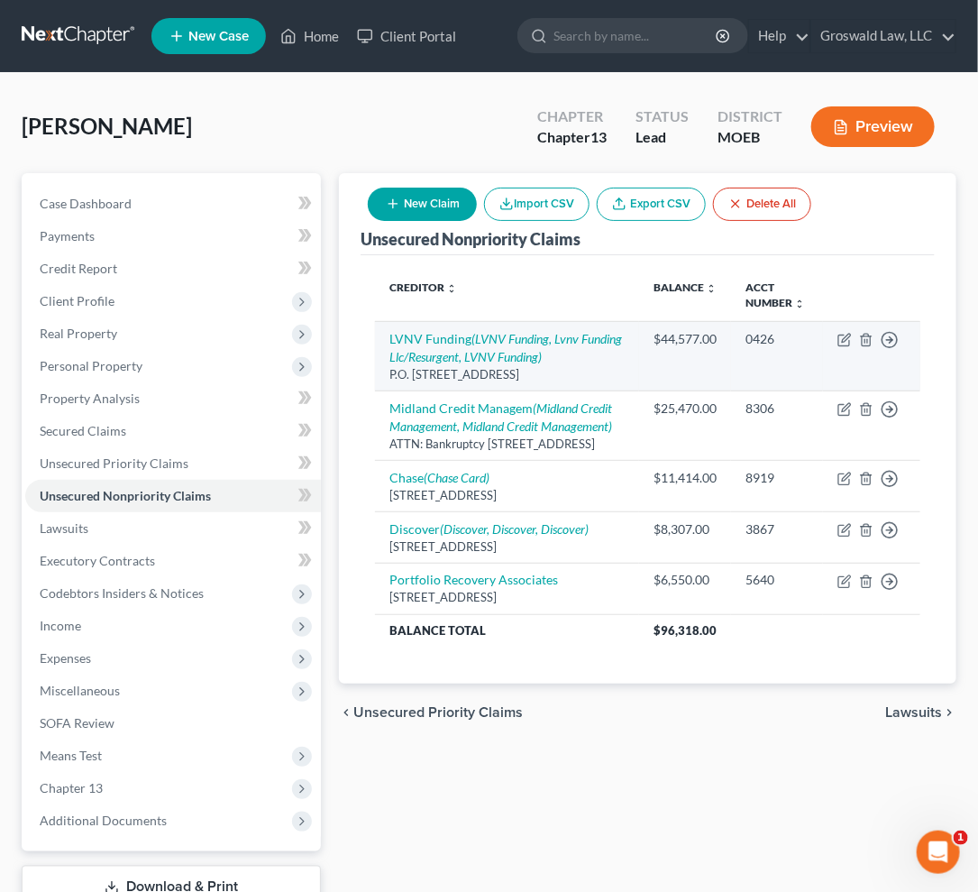
click at [502, 346] on td "LVNV Funding (LVNV Funding, Lvnv Funding Llc/Resurgent, LVNV Funding) P.O. [STR…" at bounding box center [507, 355] width 264 height 69
click at [497, 353] on icon "(LVNV Funding, Lvnv Funding Llc/Resurgent, LVNV Funding)" at bounding box center [506, 347] width 233 height 33
select select "42"
select select "14"
select select "0"
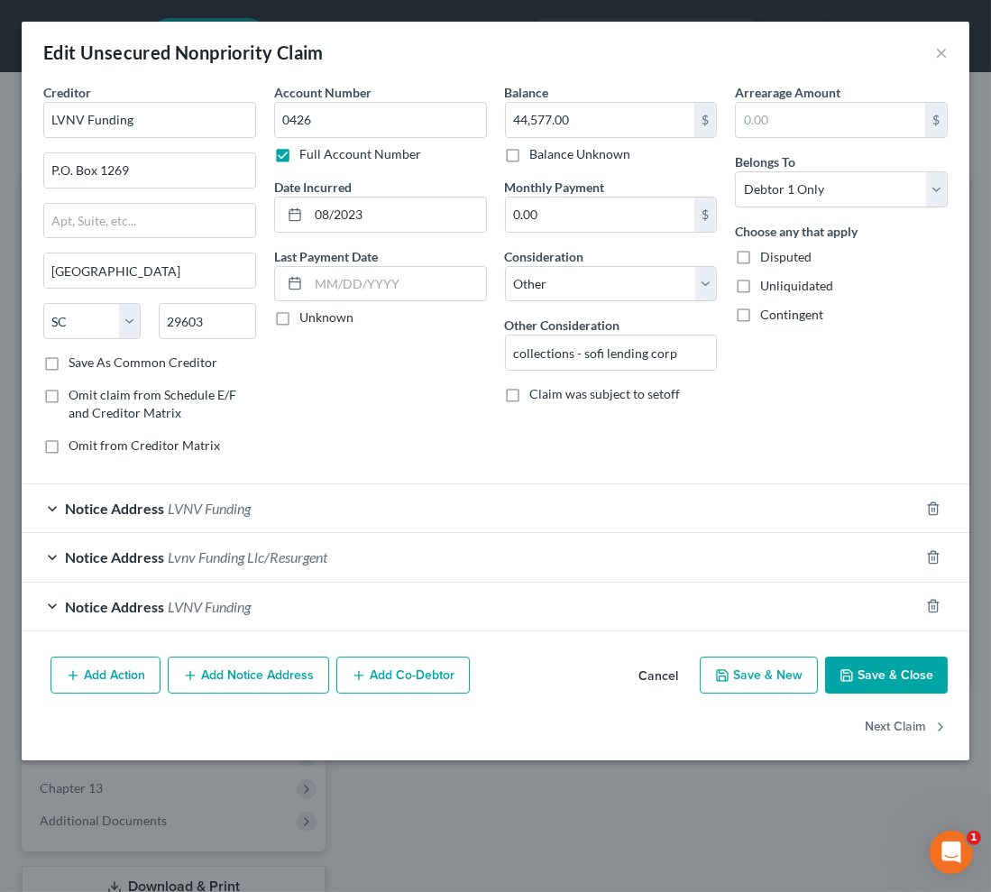
click at [675, 676] on button "Cancel" at bounding box center [658, 676] width 69 height 36
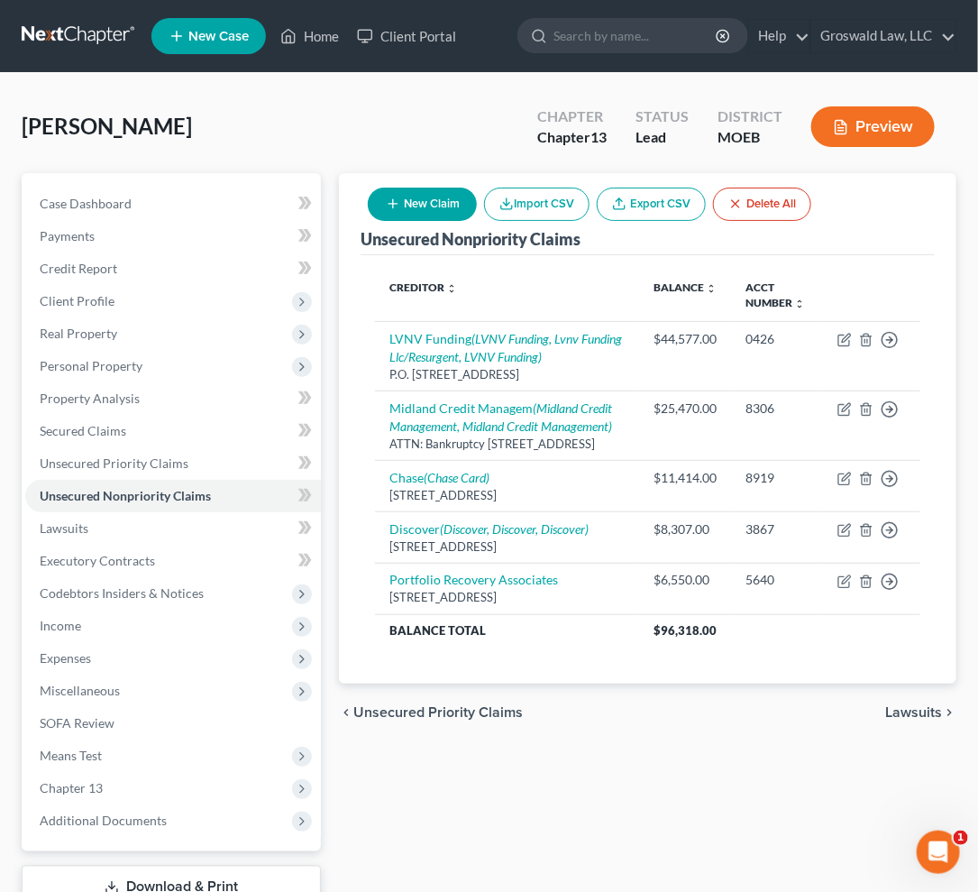
click at [418, 204] on button "New Claim" at bounding box center [422, 204] width 109 height 33
select select "0"
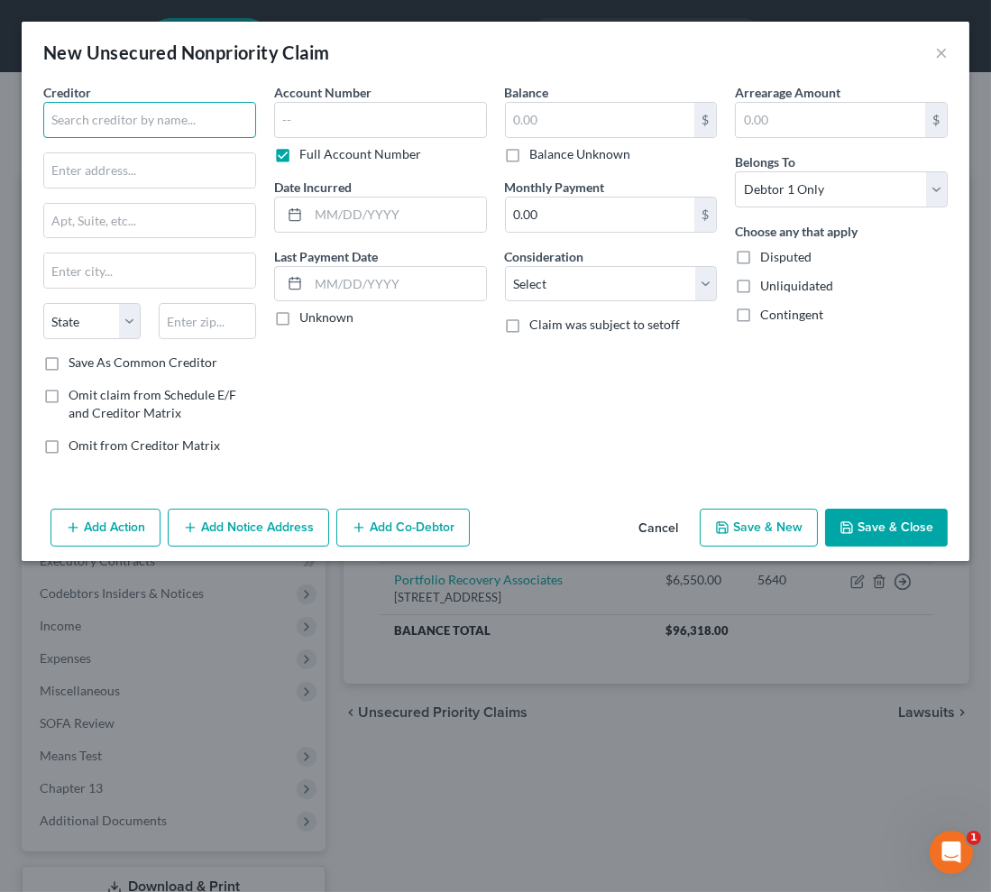
click at [106, 117] on input "text" at bounding box center [149, 120] width 213 height 36
drag, startPoint x: 161, startPoint y: 107, endPoint x: 23, endPoint y: 117, distance: 138.3
click at [23, 117] on div "Creditor * Sofi State [US_STATE] AK AR AZ CA CO [GEOGRAPHIC_DATA] DE DC [GEOGRA…" at bounding box center [496, 292] width 948 height 418
paste input "Lending Corp/MOHELA"
type input "Sofi Lending Corp/MOHELA"
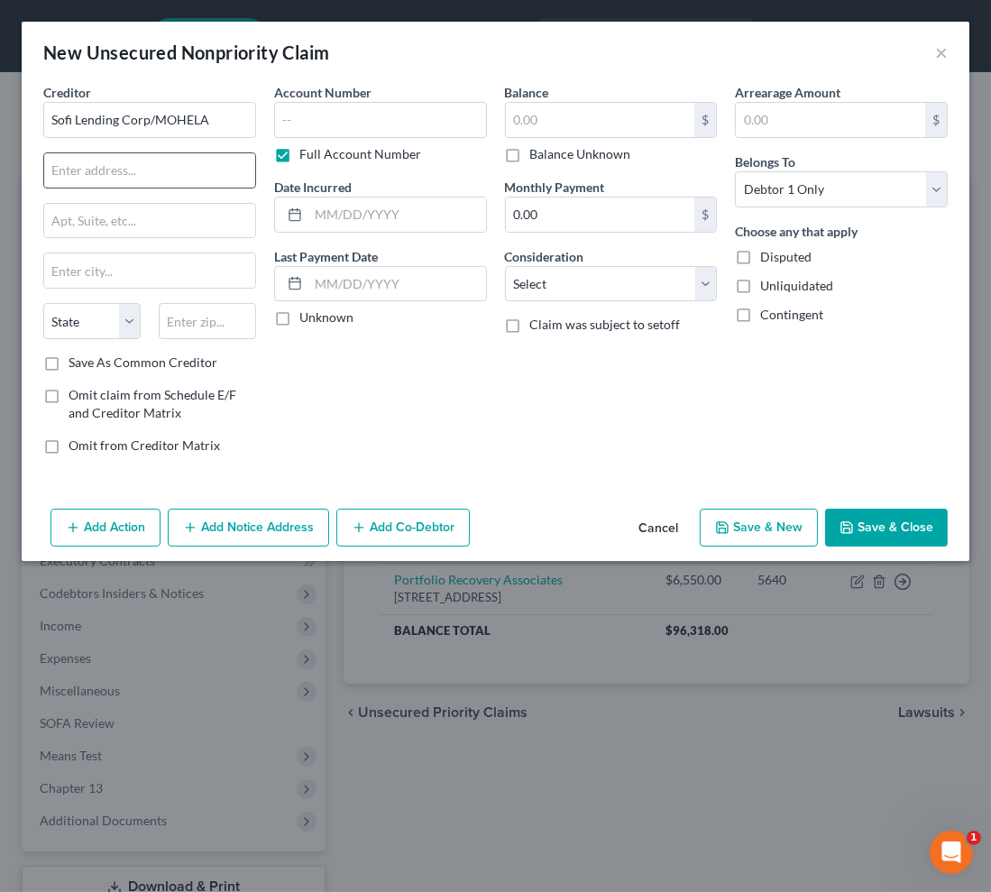
click at [151, 166] on input "text" at bounding box center [149, 170] width 211 height 34
paste input "[STREET_ADDRESS]"
type input "[STREET_ADDRESS]"
type input "63005"
type input "Chesterfield"
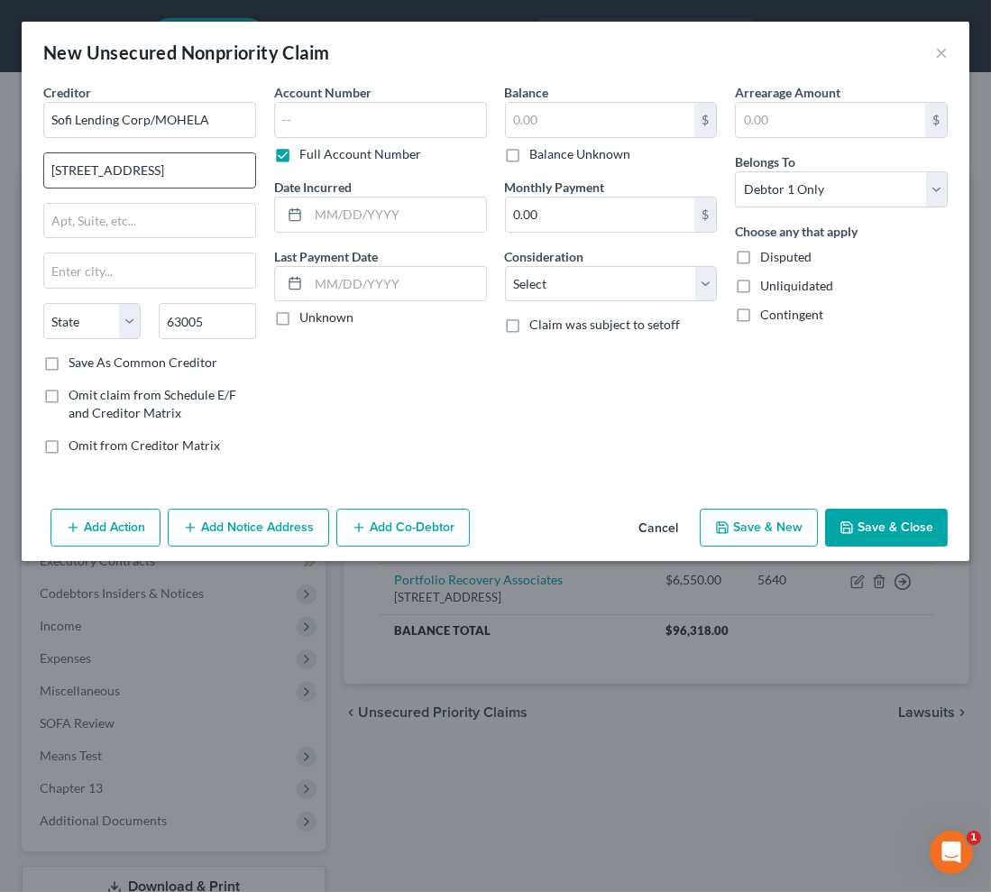
select select "26"
click at [239, 520] on button "Add Notice Address" at bounding box center [248, 528] width 161 height 38
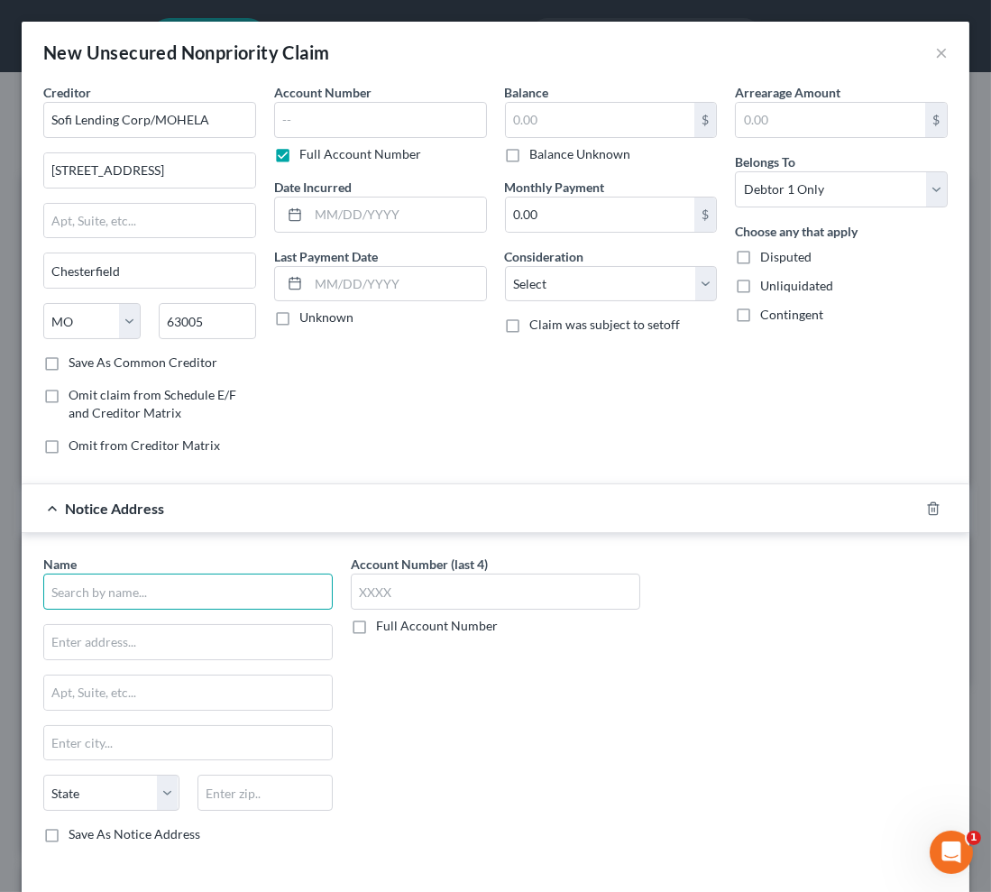
drag, startPoint x: 199, startPoint y: 595, endPoint x: 195, endPoint y: 577, distance: 18.6
click at [199, 593] on input "text" at bounding box center [187, 592] width 289 height 36
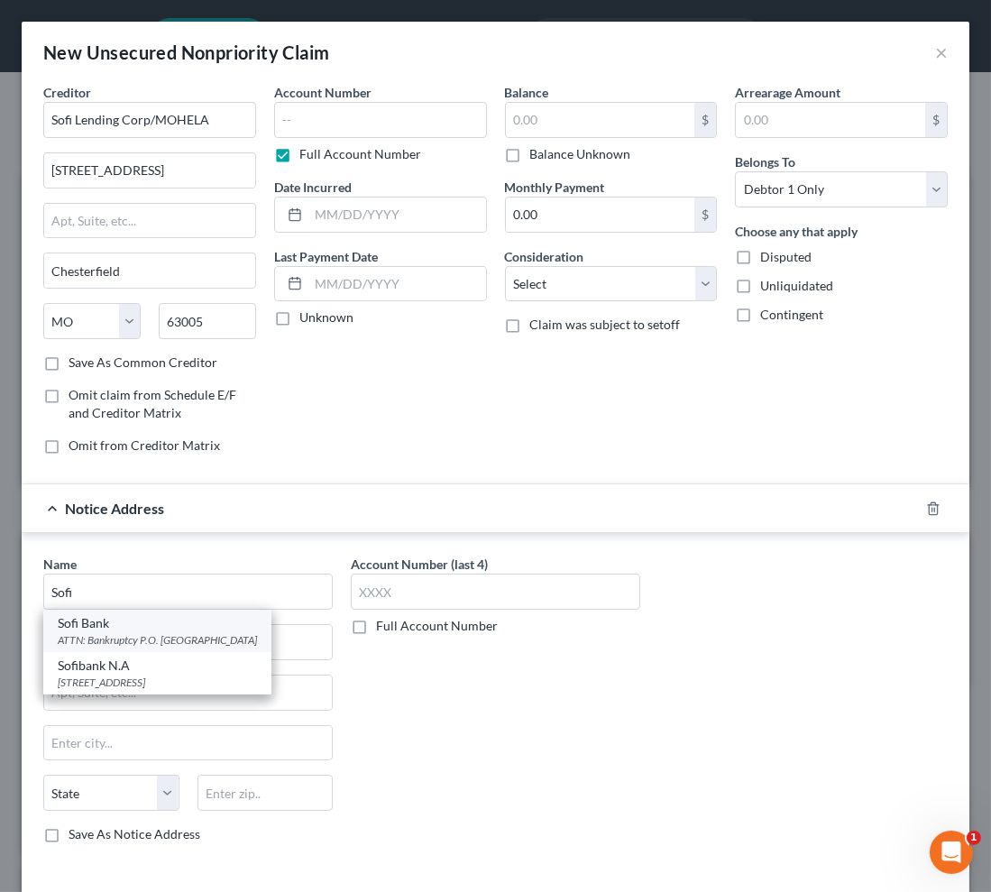
click at [221, 640] on div "ATTN: Bankruptcy P.O. [GEOGRAPHIC_DATA]" at bounding box center [157, 639] width 199 height 15
type input "Sofi Bank"
type input "ATTN: Bankruptcy"
type input "P.O. Box 654158"
type input "[GEOGRAPHIC_DATA]"
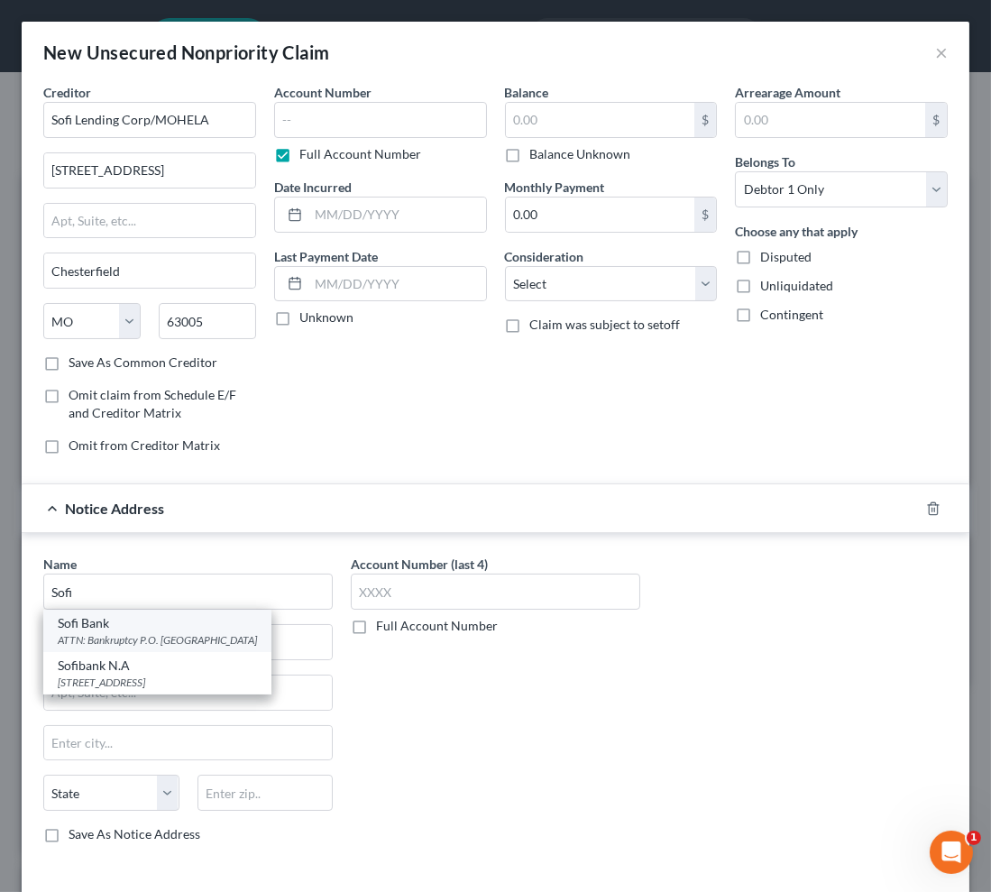
select select "45"
type input "75265"
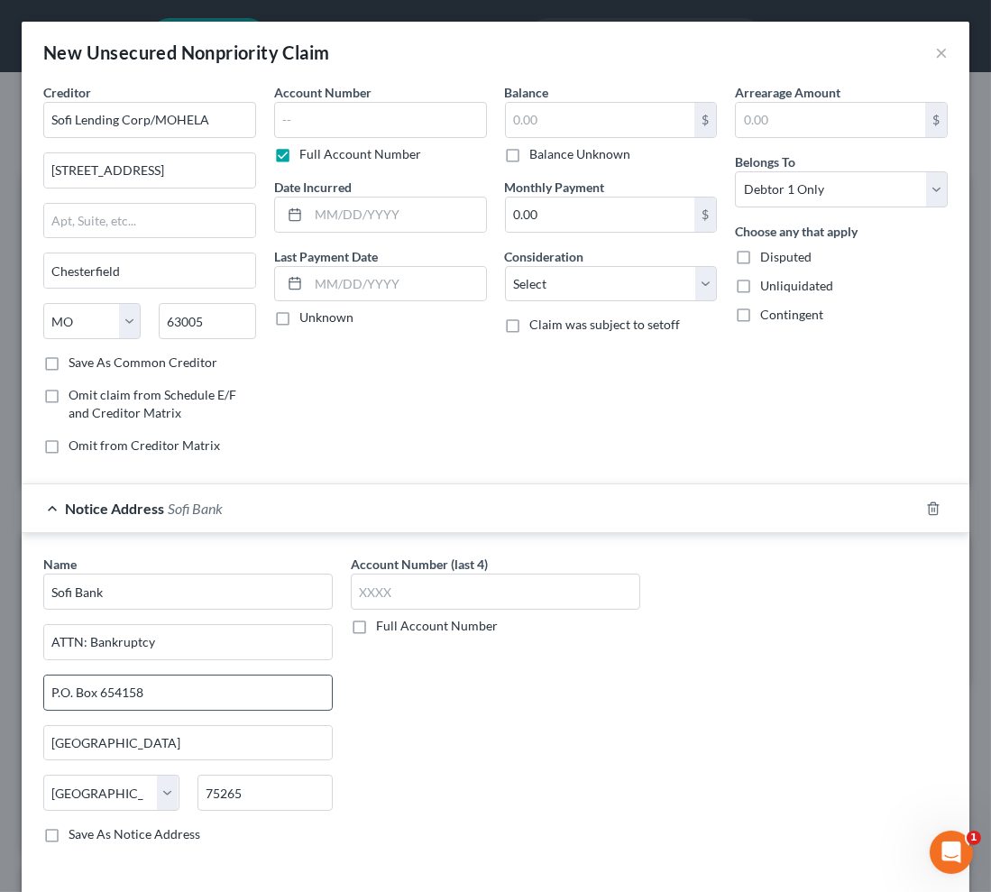
click at [123, 695] on input "P.O. Box 654158" at bounding box center [188, 692] width 288 height 34
paste input "081"
type input "P.O. Box 654081"
click at [457, 728] on div "Account Number (last 4) Full Account Number" at bounding box center [496, 706] width 308 height 303
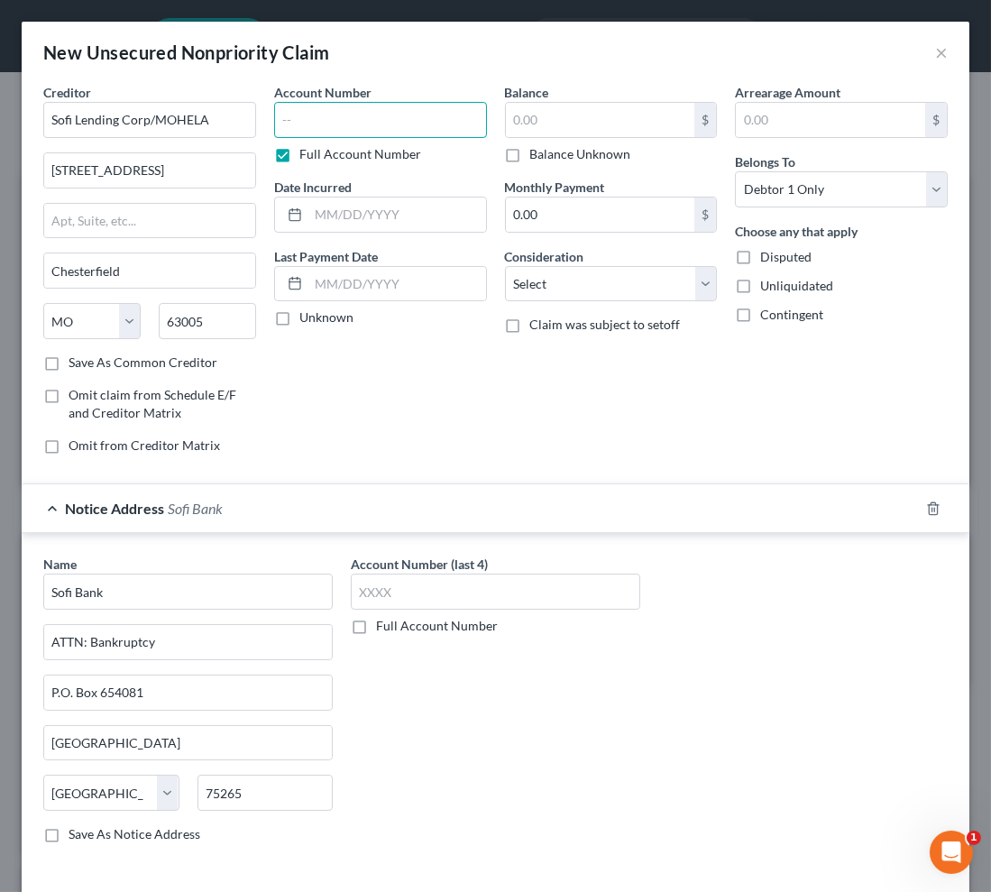
click at [335, 123] on input "text" at bounding box center [380, 120] width 213 height 36
type input "1525"
type input "08/2020"
type input "3,998"
select select "10"
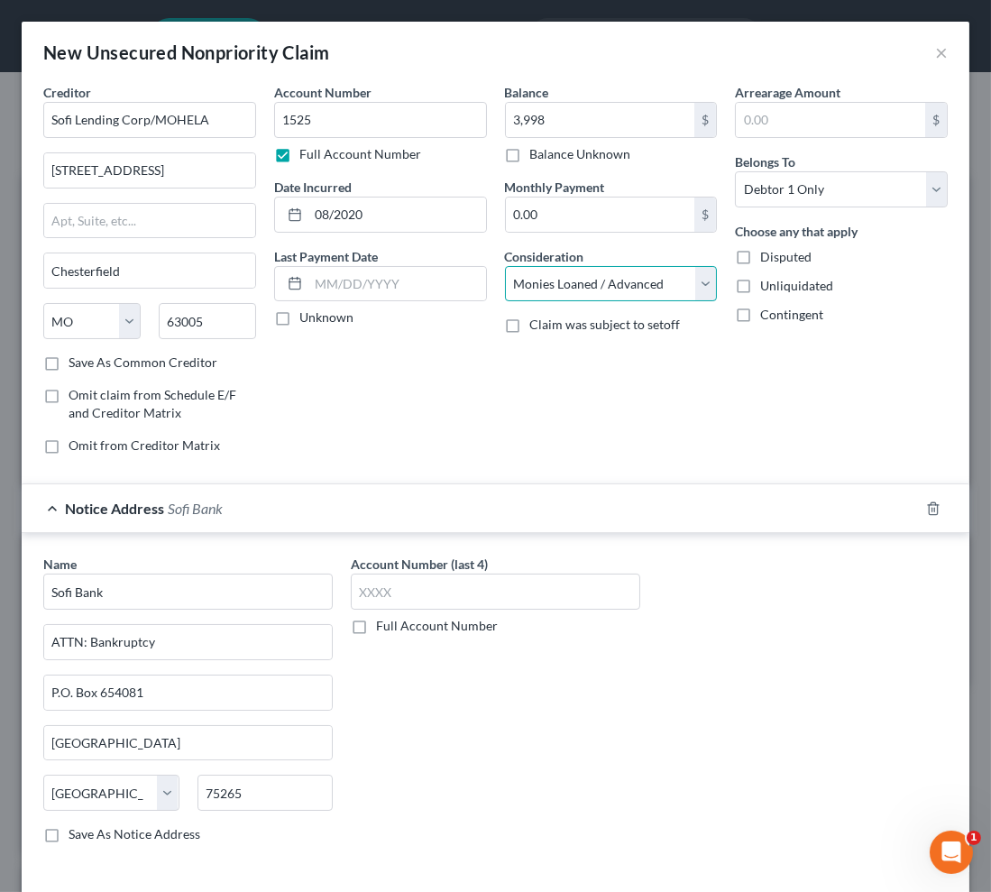
scroll to position [77, 0]
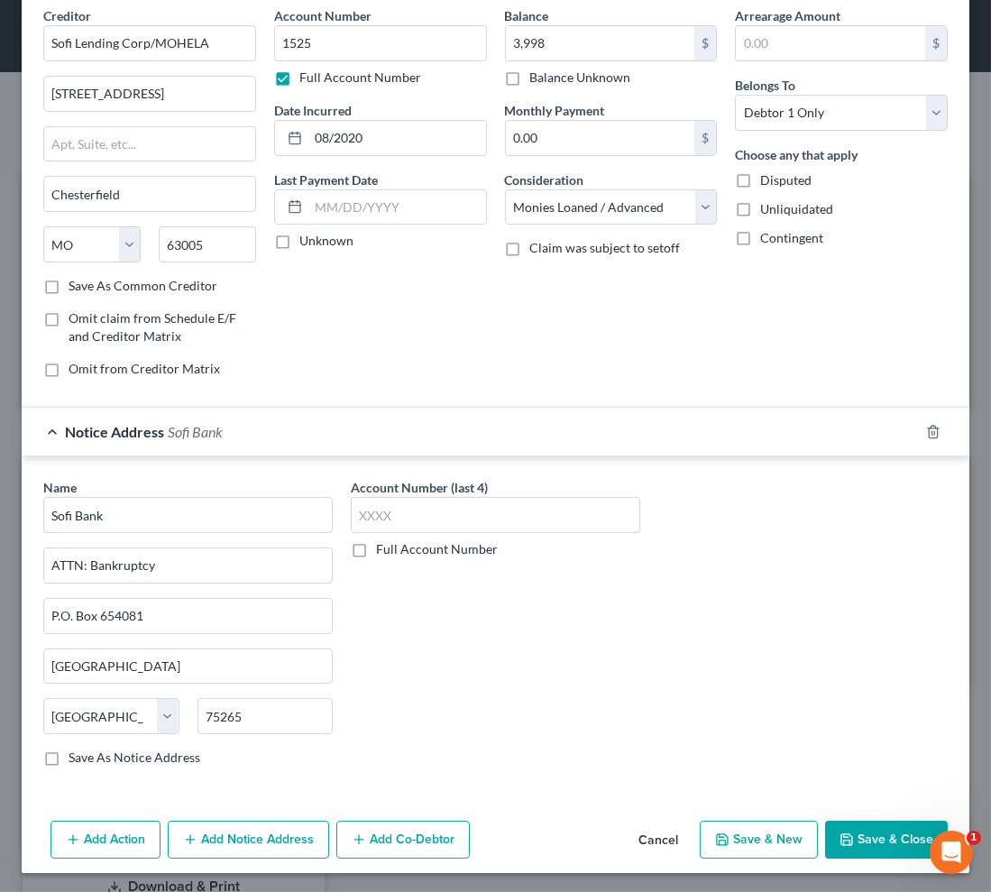
click at [864, 829] on button "Save & Close" at bounding box center [886, 840] width 123 height 38
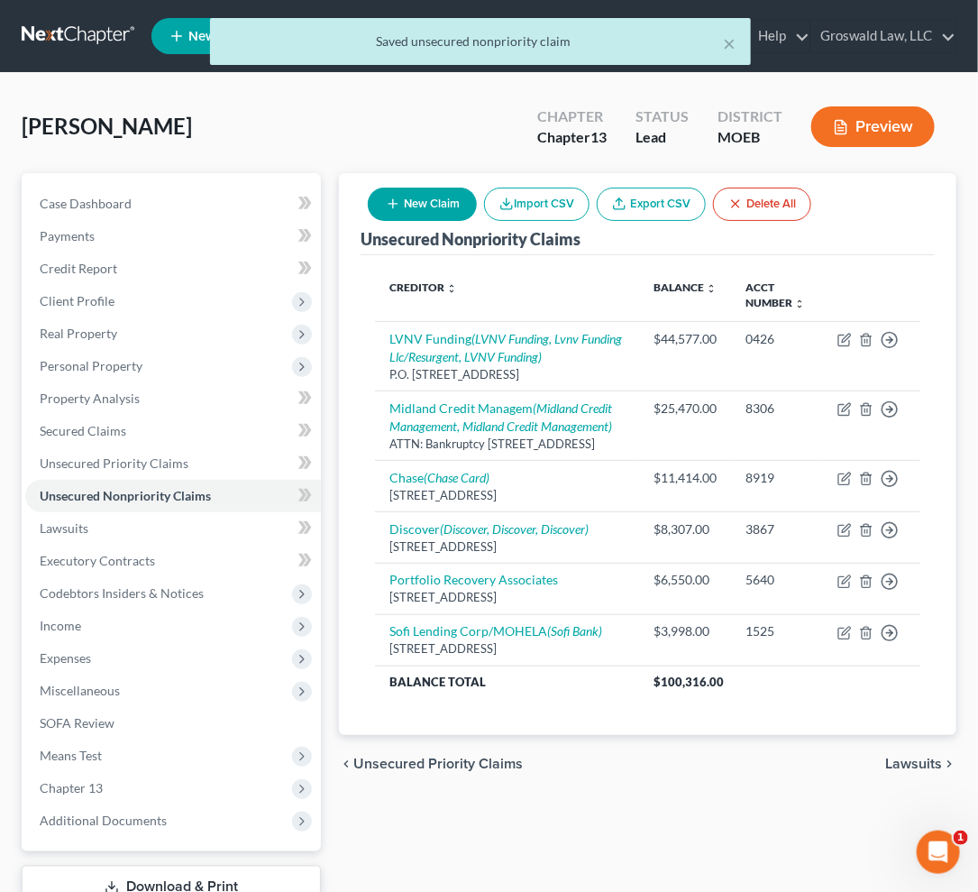
click at [426, 207] on button "New Claim" at bounding box center [422, 204] width 109 height 33
select select "0"
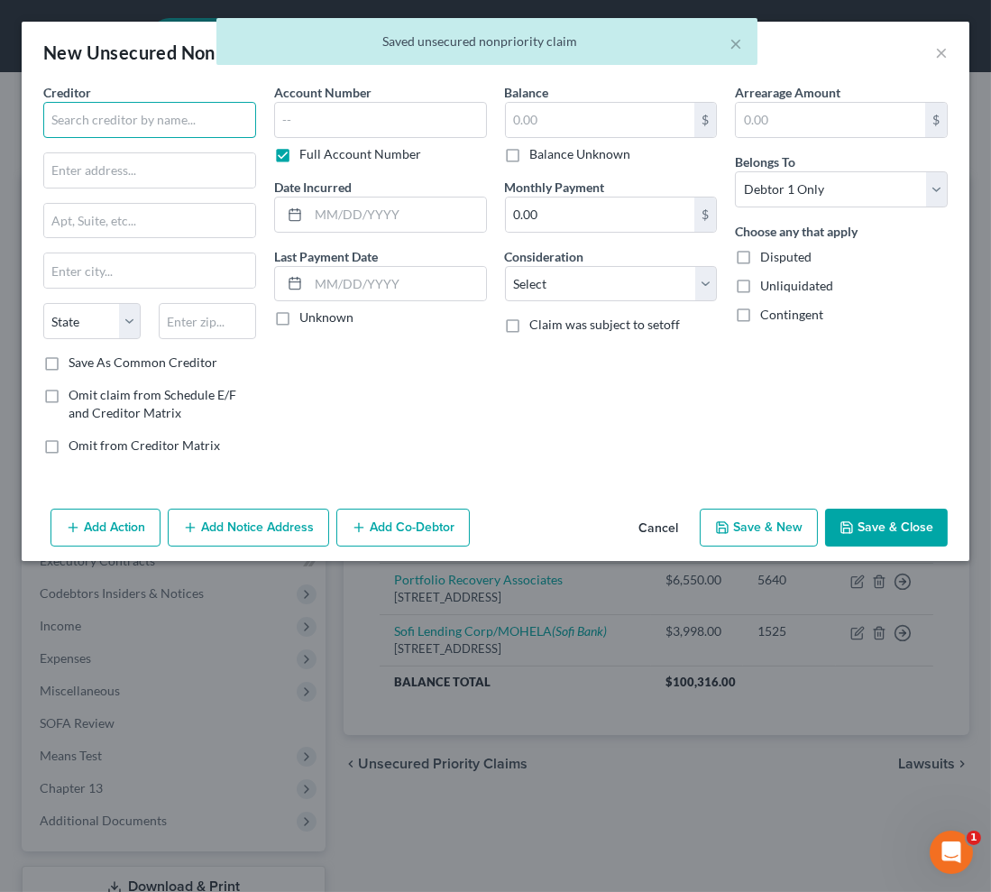
click at [124, 117] on input "text" at bounding box center [149, 120] width 213 height 36
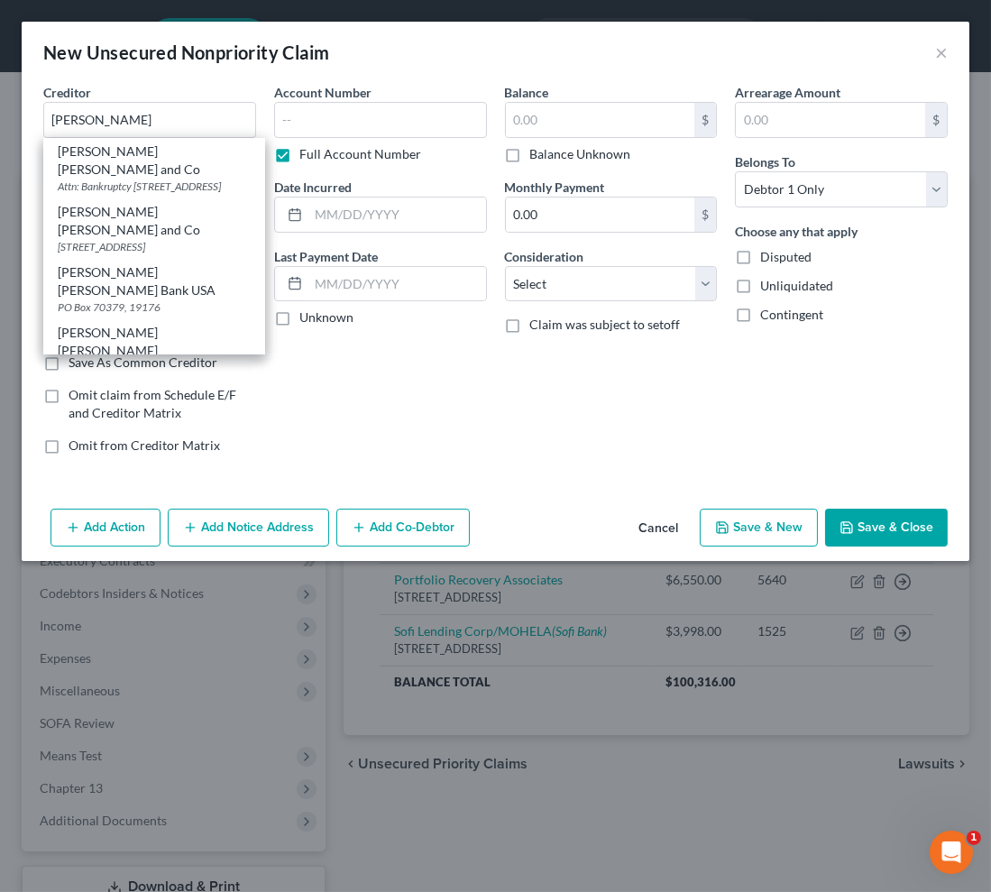
click at [159, 179] on div "Attn: Bankruptcy [STREET_ADDRESS]" at bounding box center [154, 186] width 193 height 15
type input "[PERSON_NAME] [PERSON_NAME] and Co"
type input "Attn: Bankruptcy"
type input "PO Box 7247"
type input "[GEOGRAPHIC_DATA]"
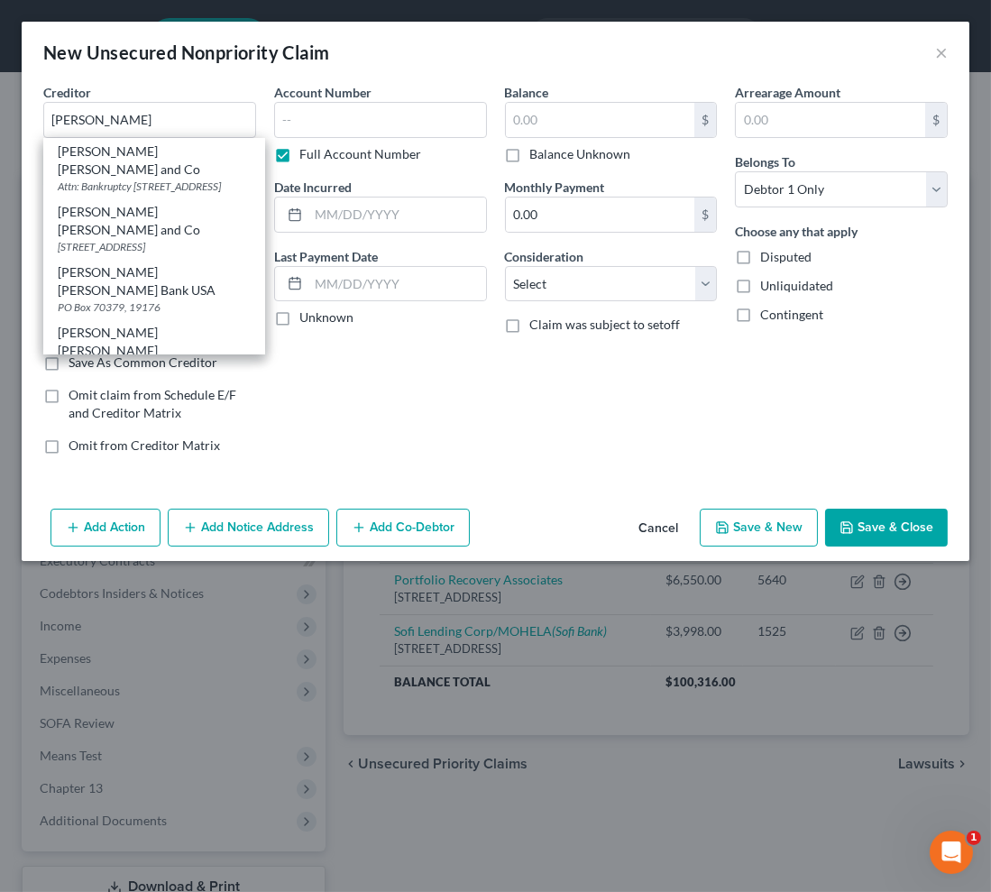
select select "39"
type input "19170"
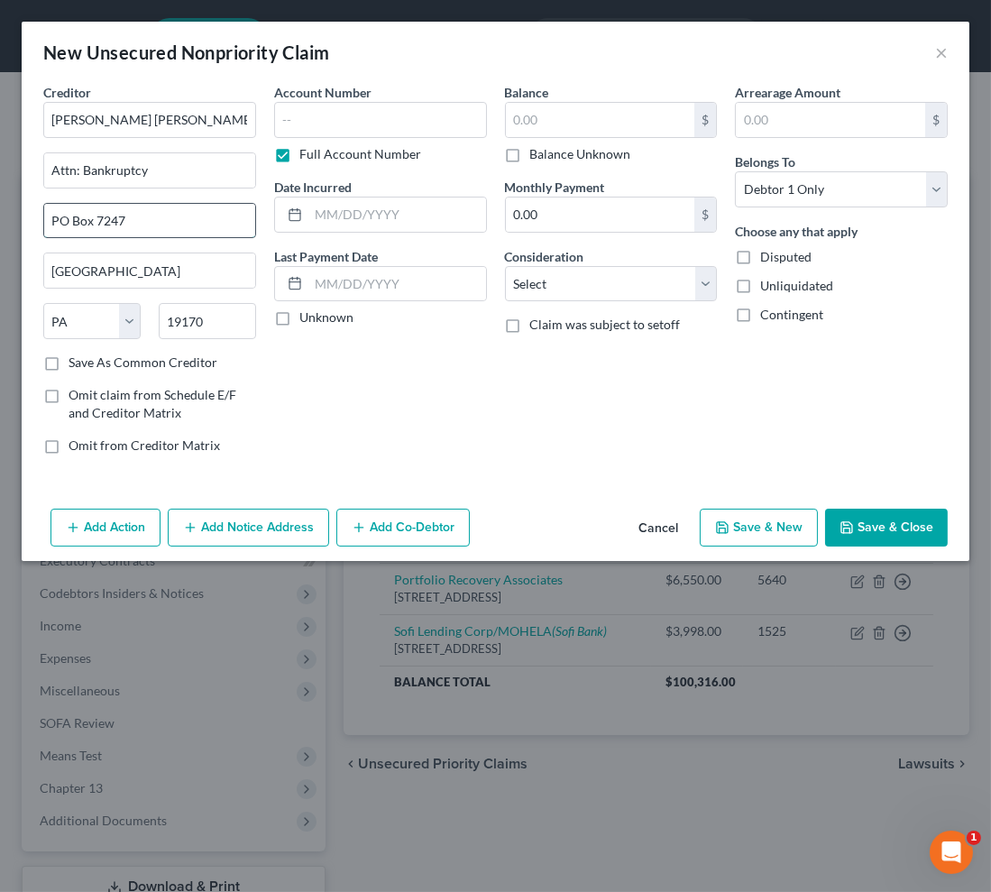
click at [119, 221] on input "PO Box 7247" at bounding box center [149, 221] width 211 height 34
paste input "0379"
type input "PO Box 70379"
drag, startPoint x: 180, startPoint y: 326, endPoint x: 47, endPoint y: 326, distance: 133.5
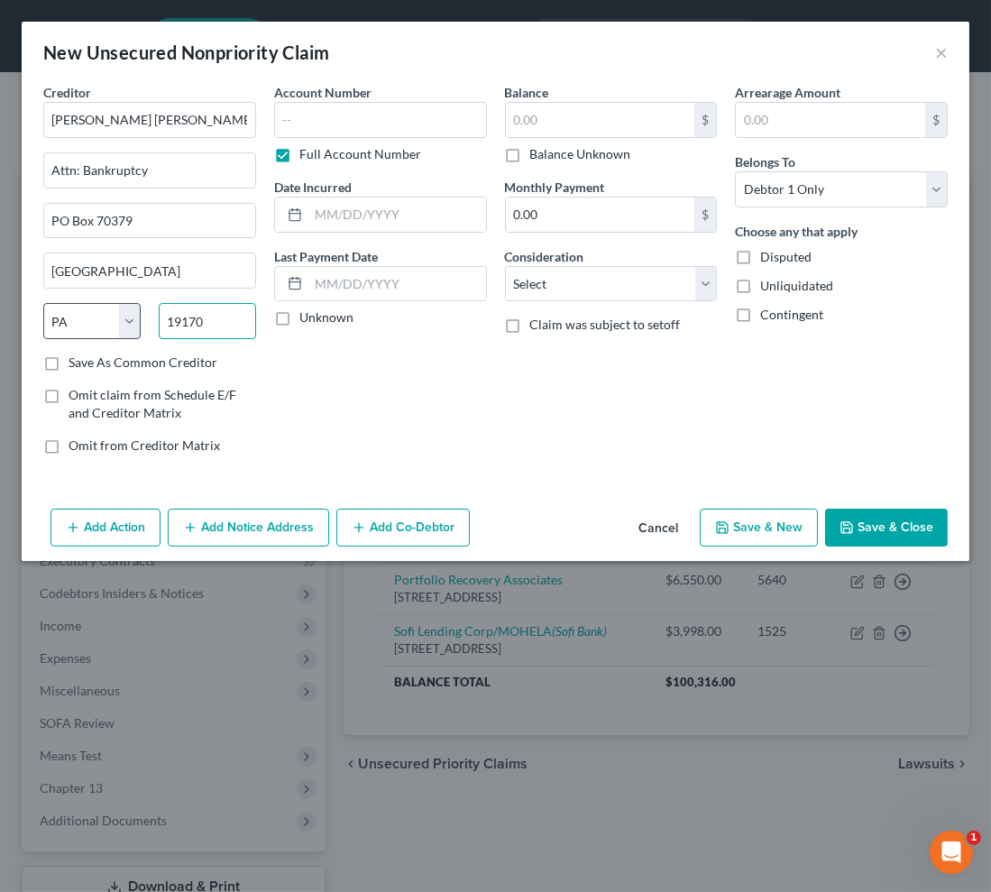
click at [47, 326] on div "State [US_STATE] AK AR AZ CA CO CT DE DC [GEOGRAPHIC_DATA] [GEOGRAPHIC_DATA] GU…" at bounding box center [149, 328] width 231 height 50
paste input "6"
type input "19176"
click at [219, 103] on input "[PERSON_NAME] [PERSON_NAME] and Co" at bounding box center [149, 120] width 213 height 36
type input "[PERSON_NAME] [PERSON_NAME] and Co/Apple"
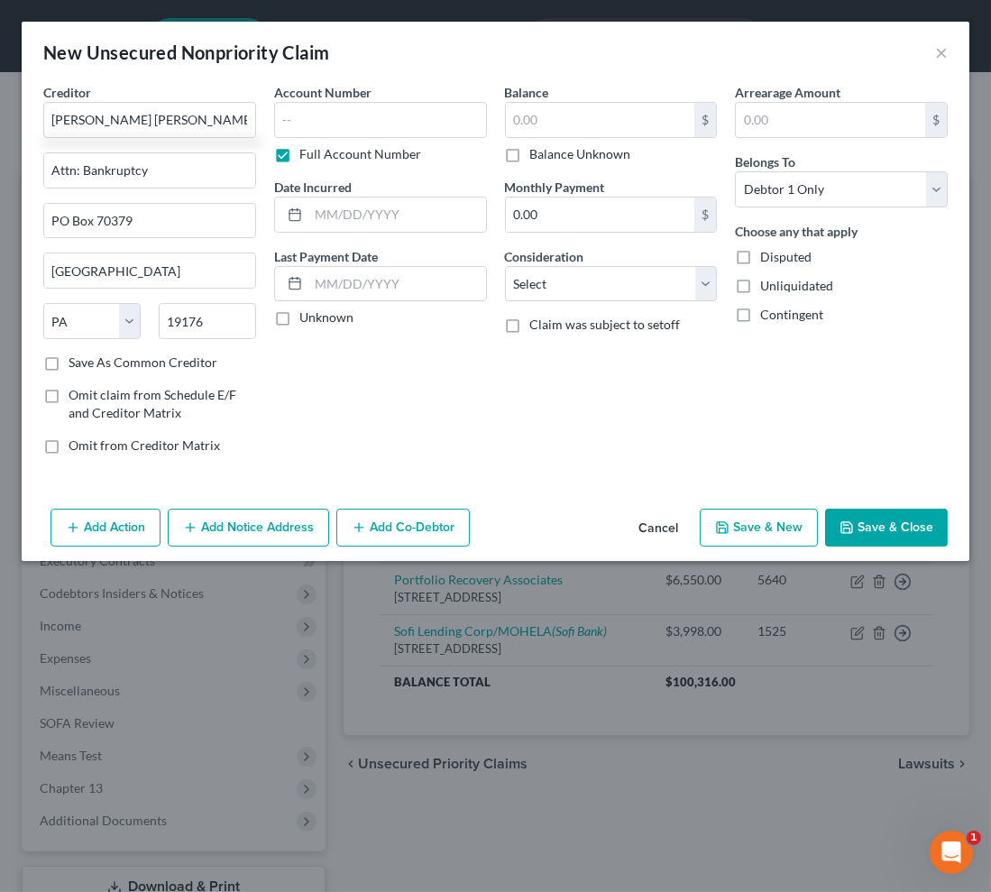
click at [230, 529] on button "Add Notice Address" at bounding box center [248, 528] width 161 height 38
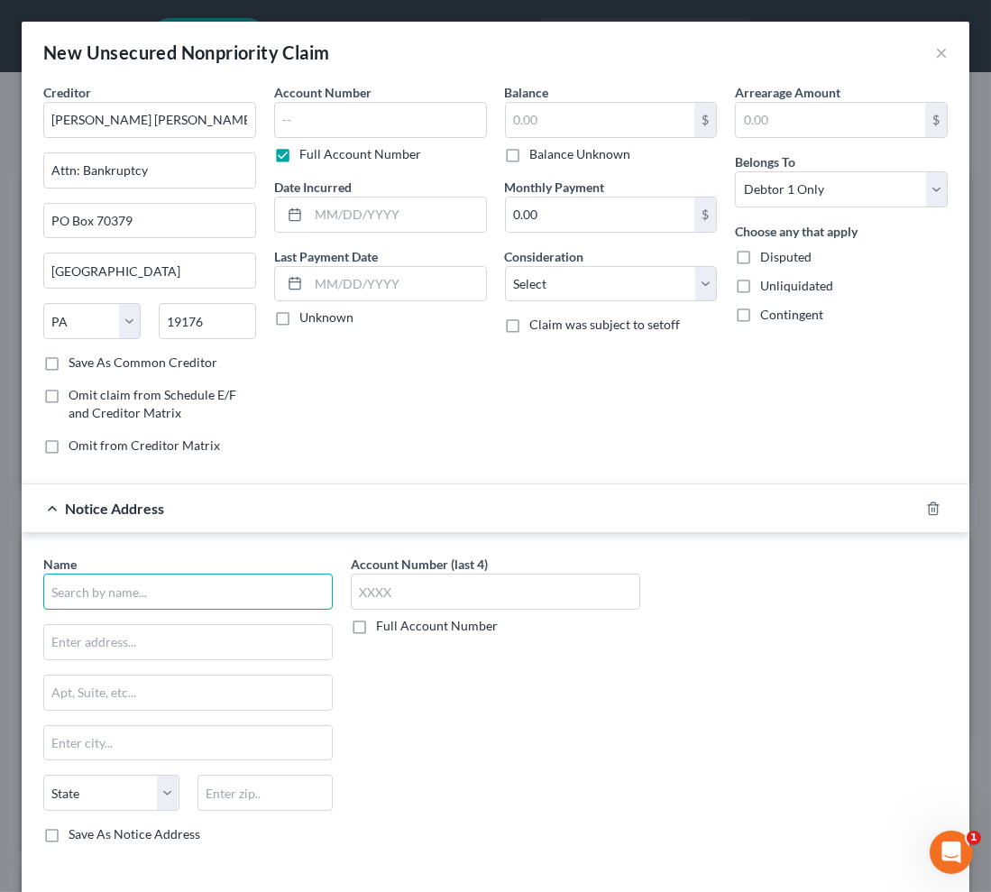
click at [162, 581] on input "text" at bounding box center [187, 592] width 289 height 36
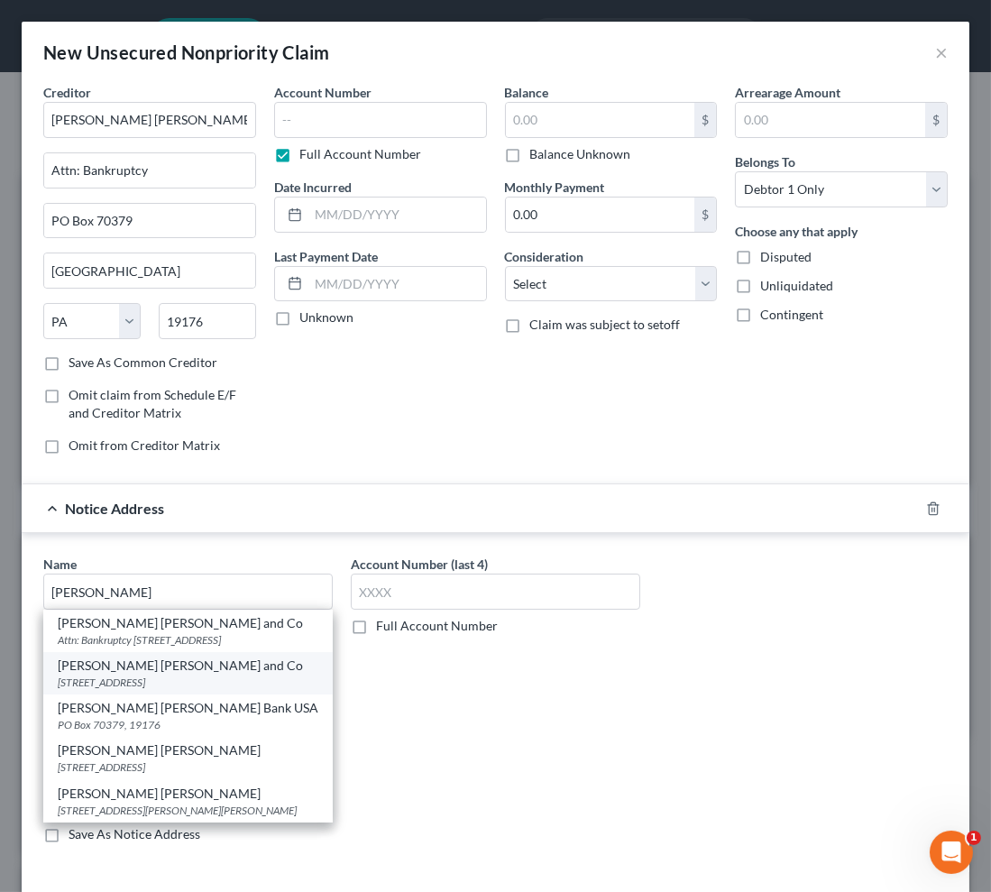
click at [228, 681] on div "[STREET_ADDRESS]" at bounding box center [188, 682] width 261 height 15
type input "[PERSON_NAME] [PERSON_NAME] and Co"
type input "[STREET_ADDRESS]"
type input "[GEOGRAPHIC_DATA]"
select select "39"
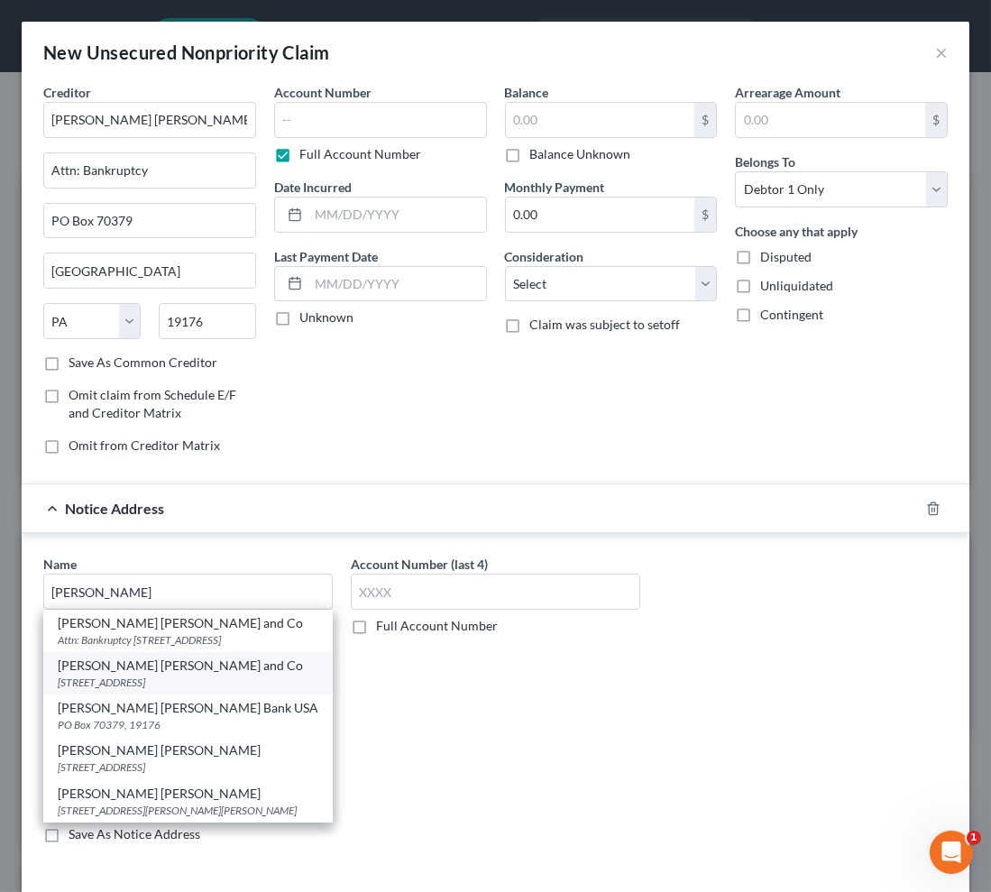
type input "19170"
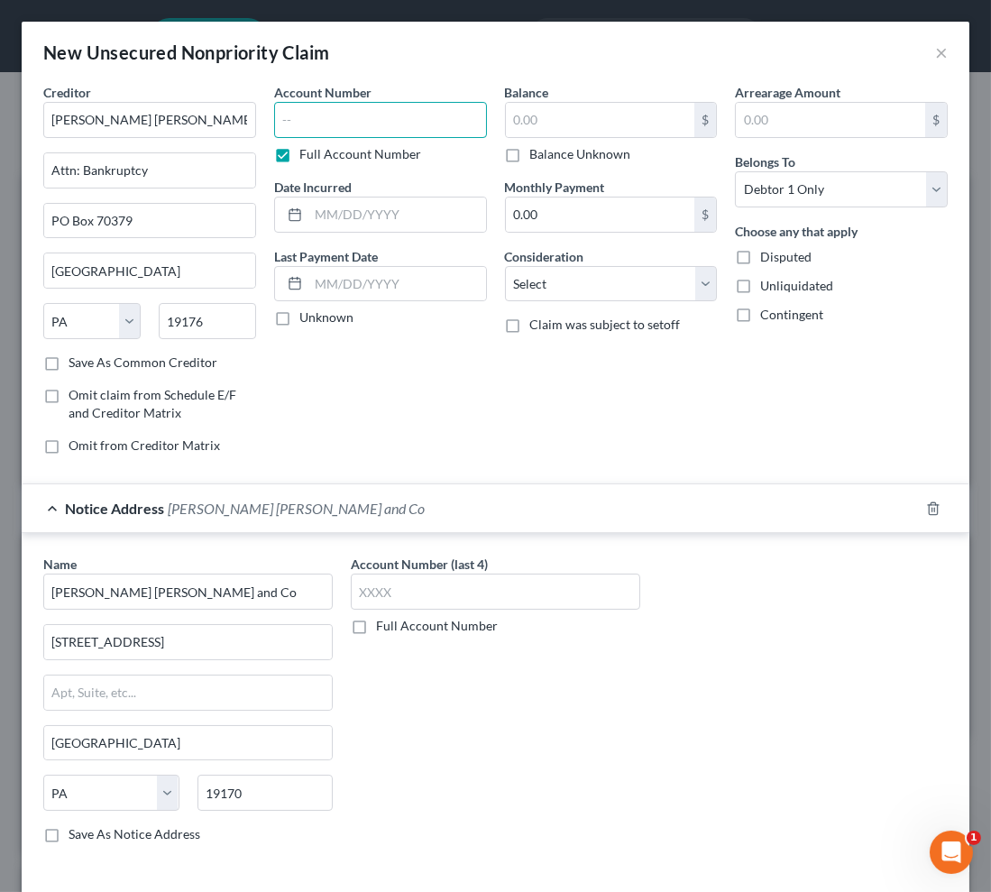
click at [353, 116] on input "text" at bounding box center [380, 120] width 213 height 36
type input "6103"
type input "02/2022"
type input "3,521"
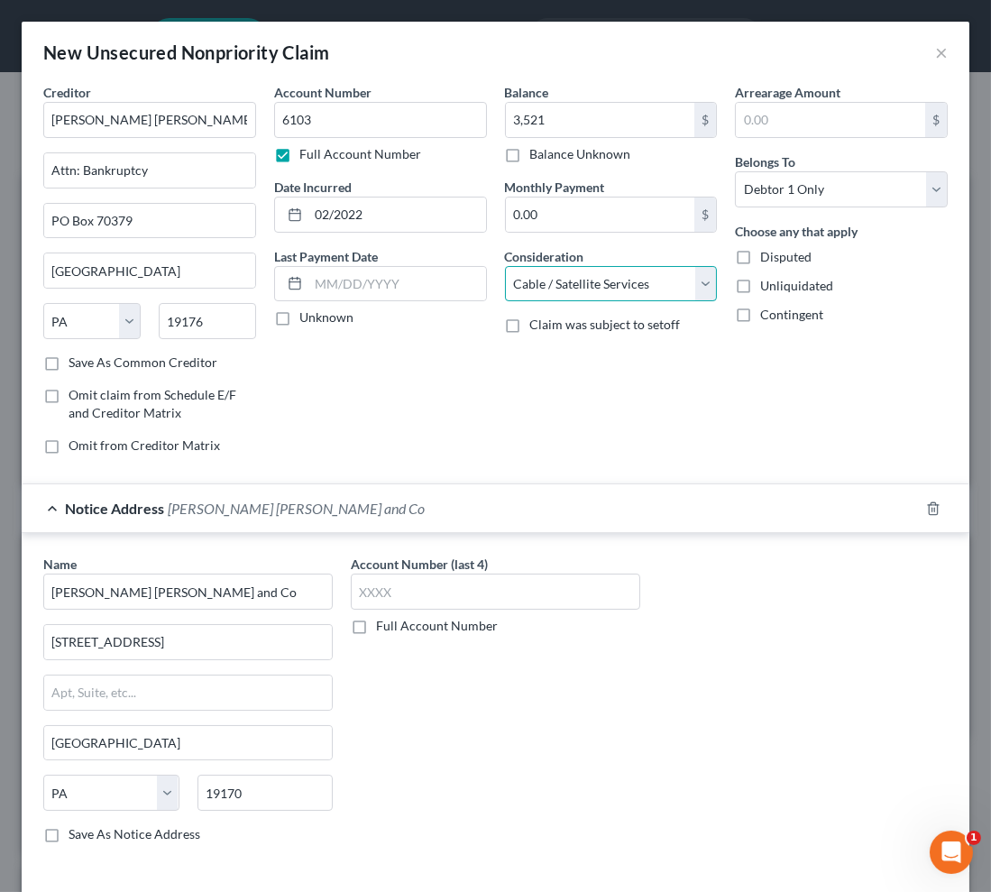
select select "2"
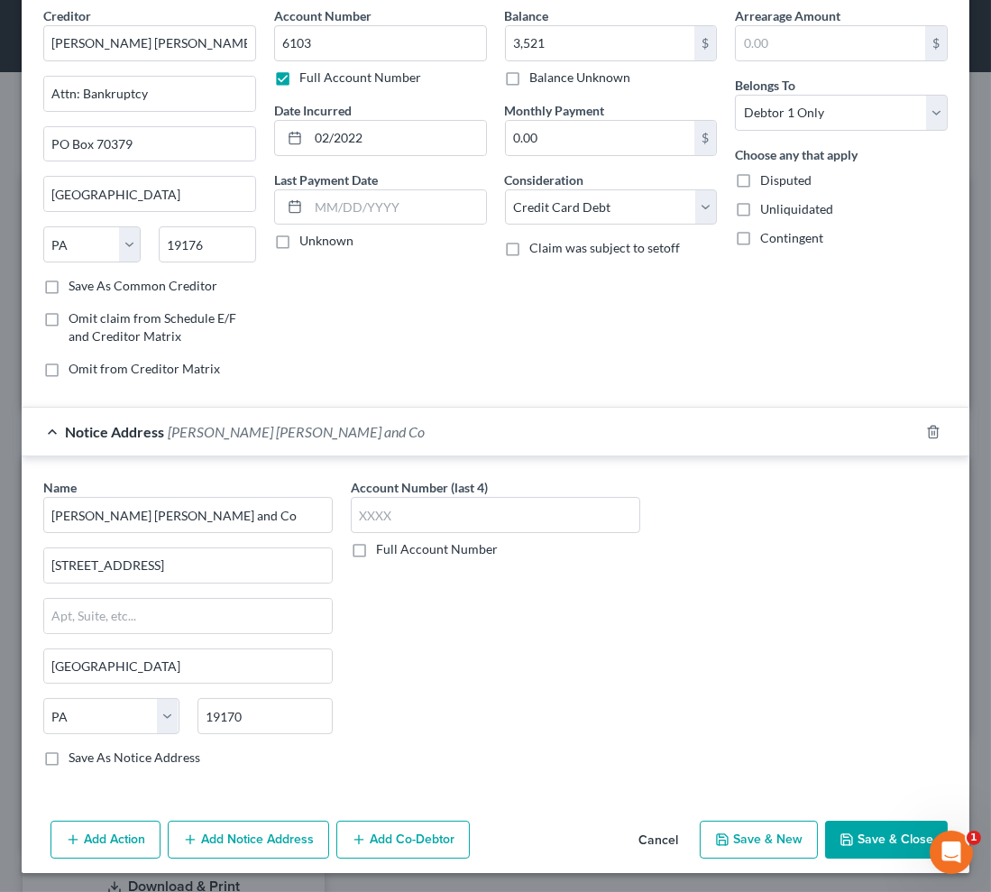
click at [722, 837] on button "Save & New" at bounding box center [759, 840] width 118 height 38
select select "0"
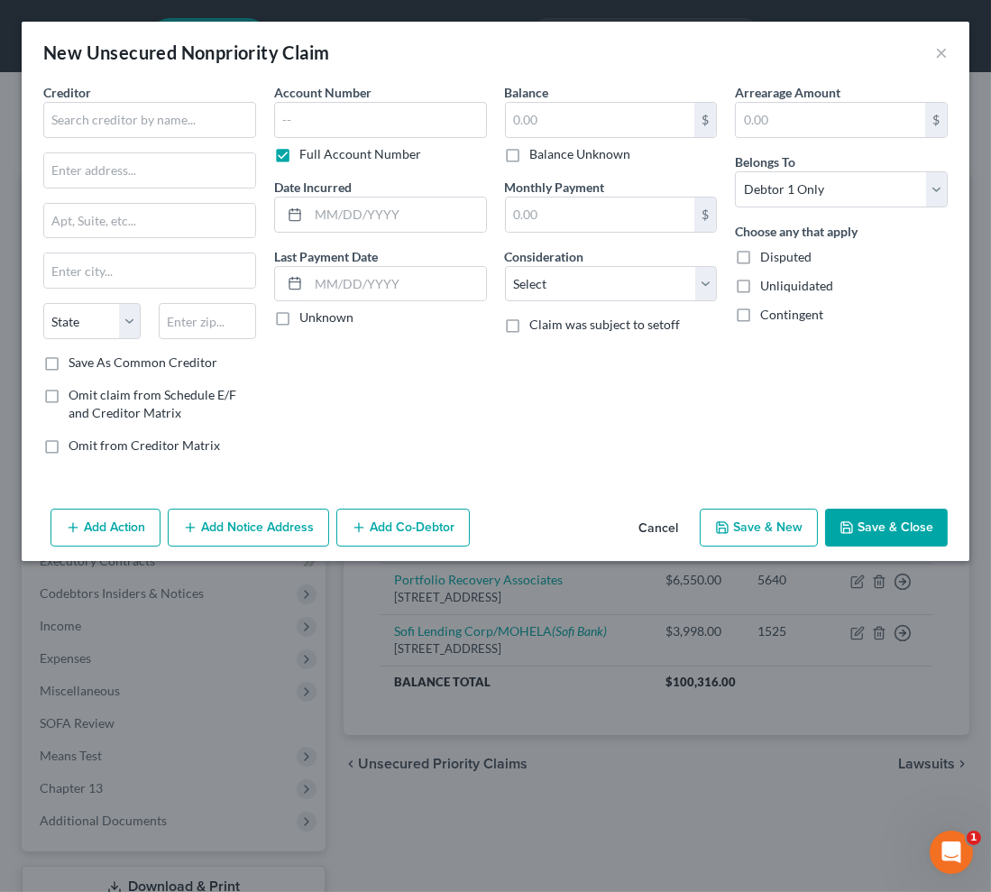
type input "3,521.00"
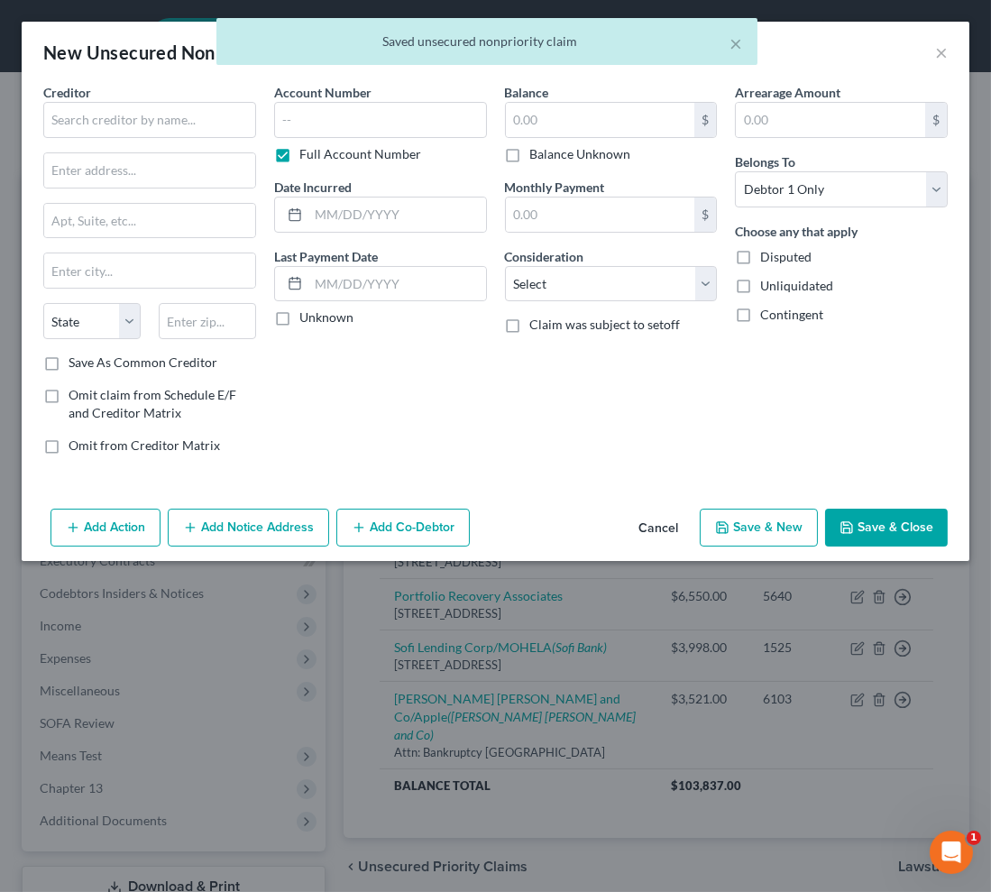
scroll to position [0, 0]
click at [658, 522] on button "Cancel" at bounding box center [658, 528] width 69 height 36
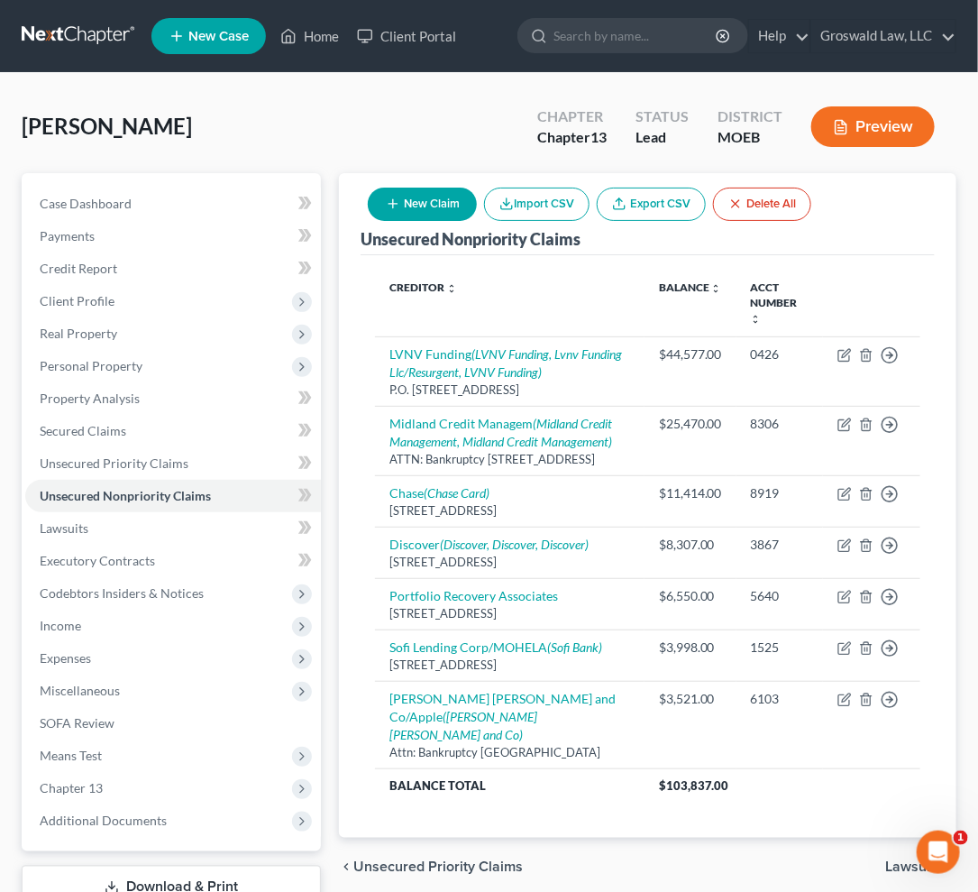
click at [440, 197] on button "New Claim" at bounding box center [422, 204] width 109 height 33
select select "0"
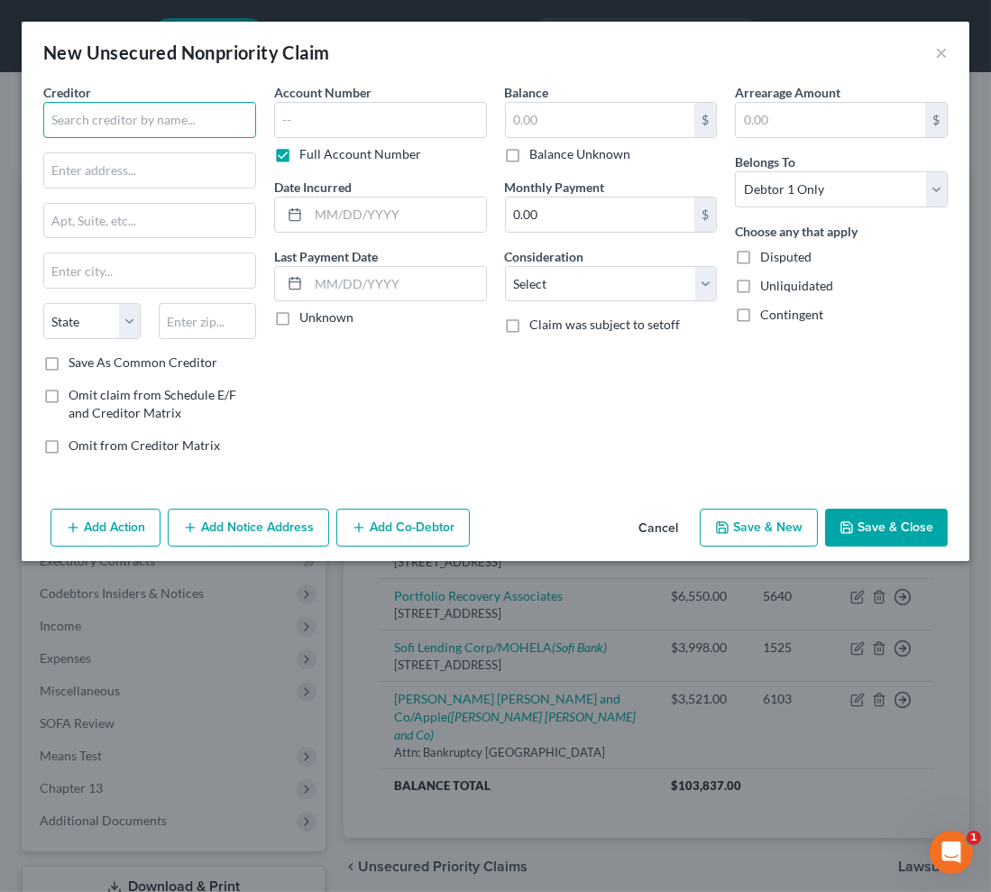
drag, startPoint x: 107, startPoint y: 123, endPoint x: 156, endPoint y: 81, distance: 64.0
click at [108, 117] on input "text" at bounding box center [149, 120] width 213 height 36
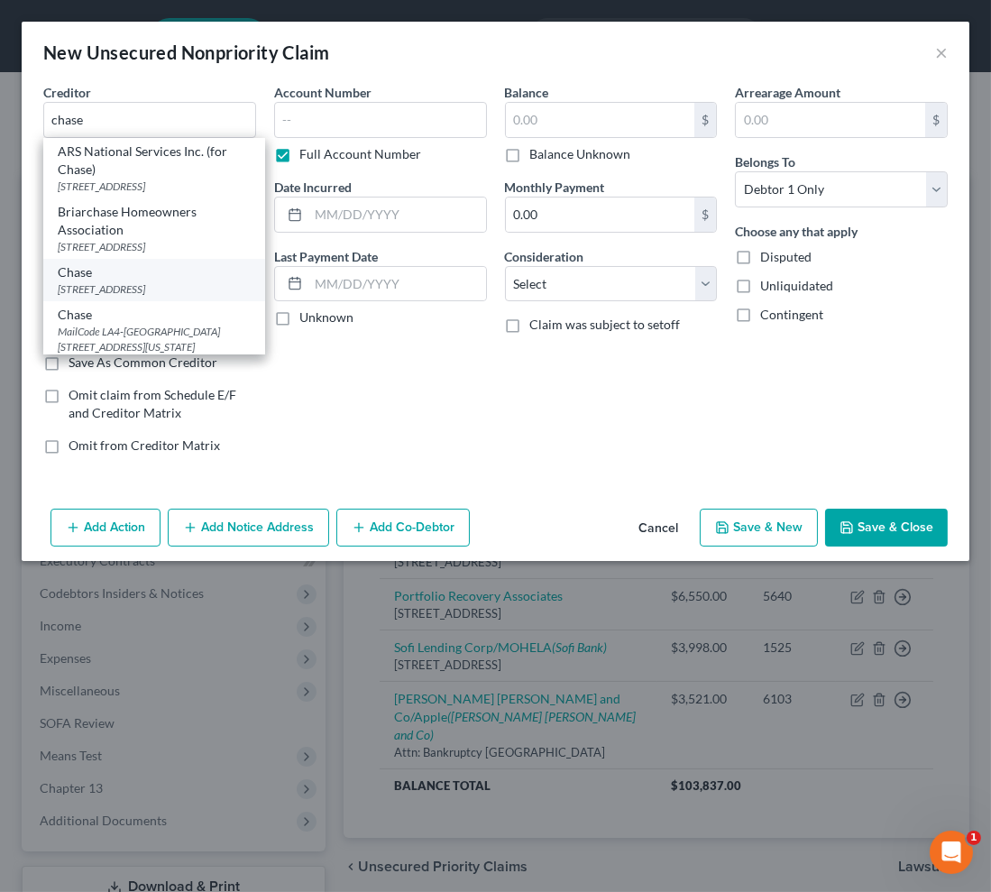
click at [180, 297] on div "[STREET_ADDRESS]" at bounding box center [154, 288] width 193 height 15
type input "Chase"
type input "PO Box 15299"
type input "Wilmington"
select select "7"
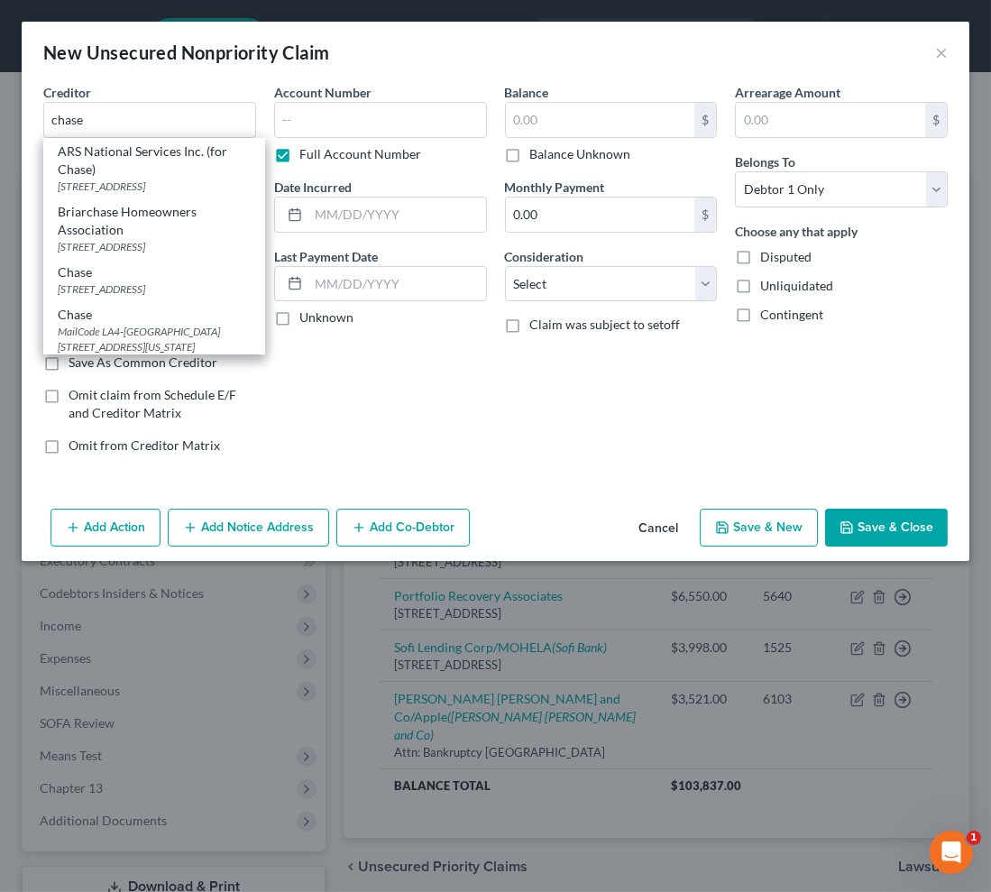
type input "19850"
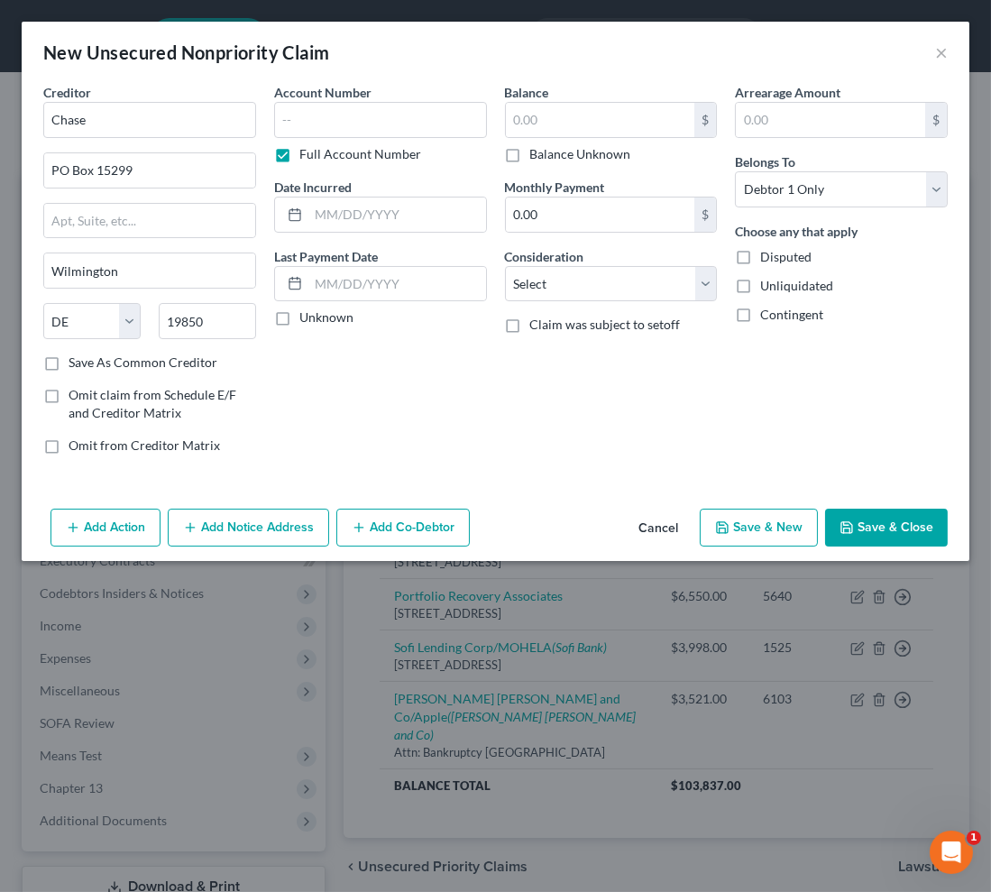
click at [131, 445] on span "Omit from Creditor Matrix" at bounding box center [144, 444] width 151 height 15
click at [87, 445] on input "Omit from Creditor Matrix" at bounding box center [82, 442] width 12 height 12
checkbox input "true"
click at [328, 113] on input "text" at bounding box center [380, 120] width 213 height 36
type input "2135"
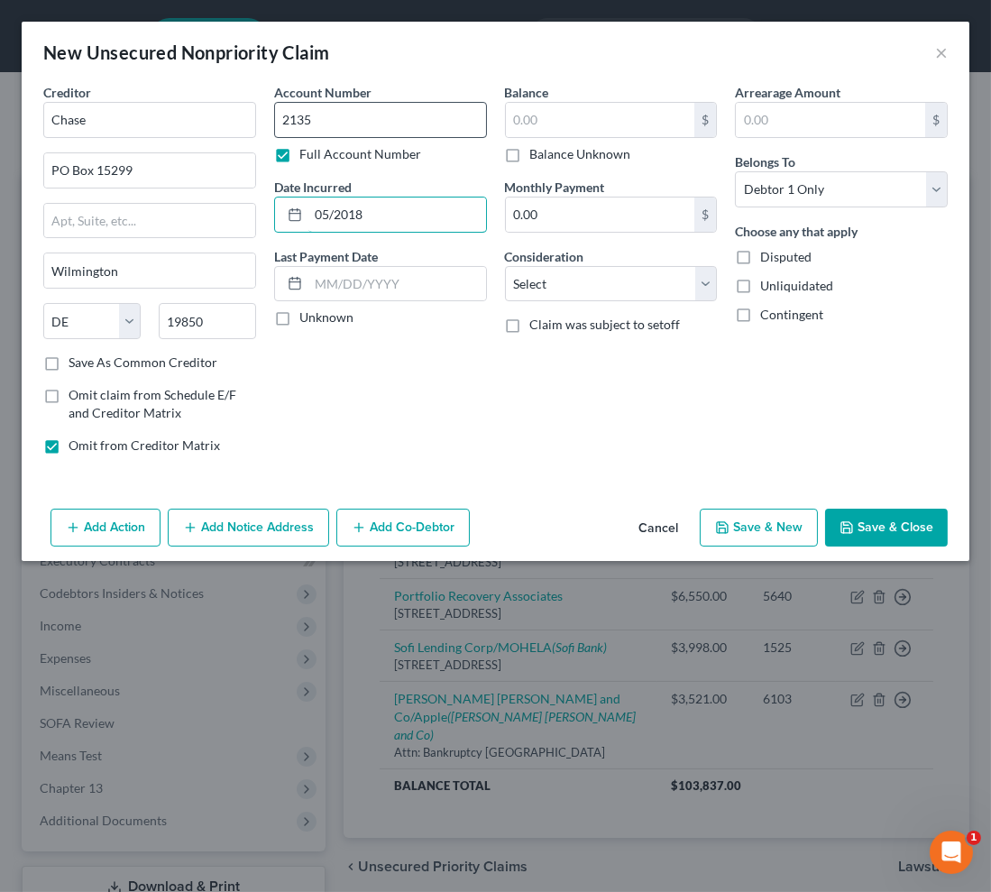
type input "05/2018"
type input "3,055"
select select "2"
click at [889, 524] on button "Save & Close" at bounding box center [886, 528] width 123 height 38
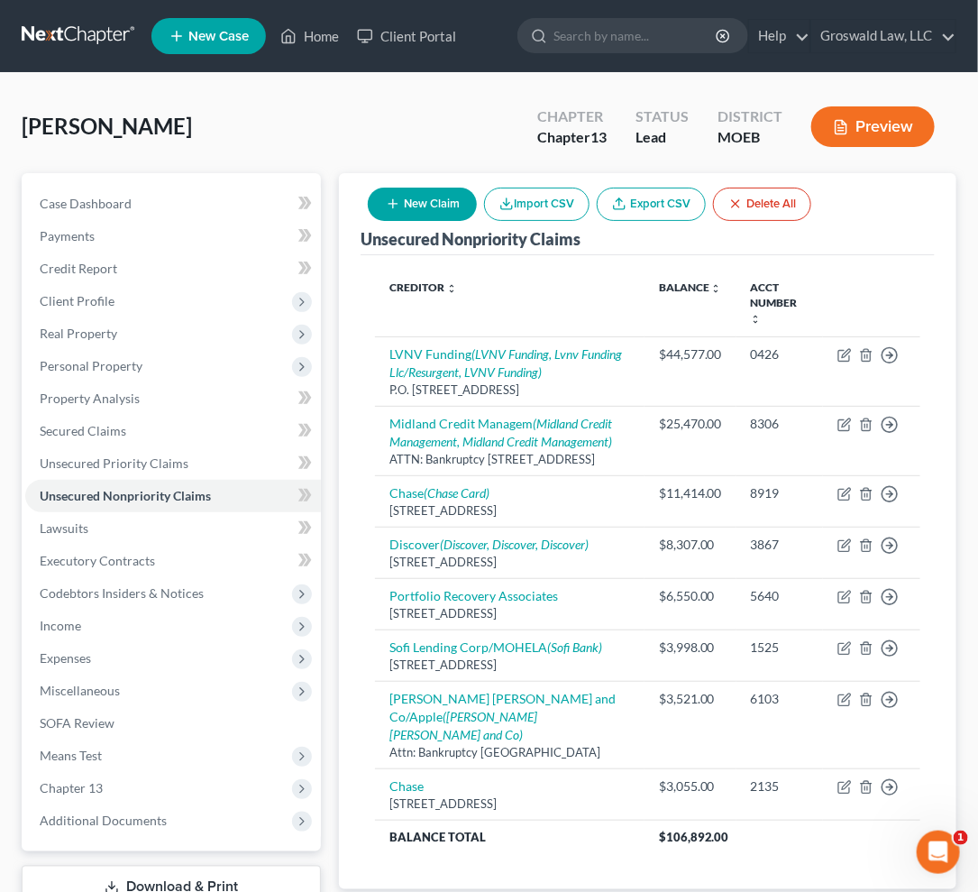
click at [408, 207] on button "New Claim" at bounding box center [422, 204] width 109 height 33
select select "0"
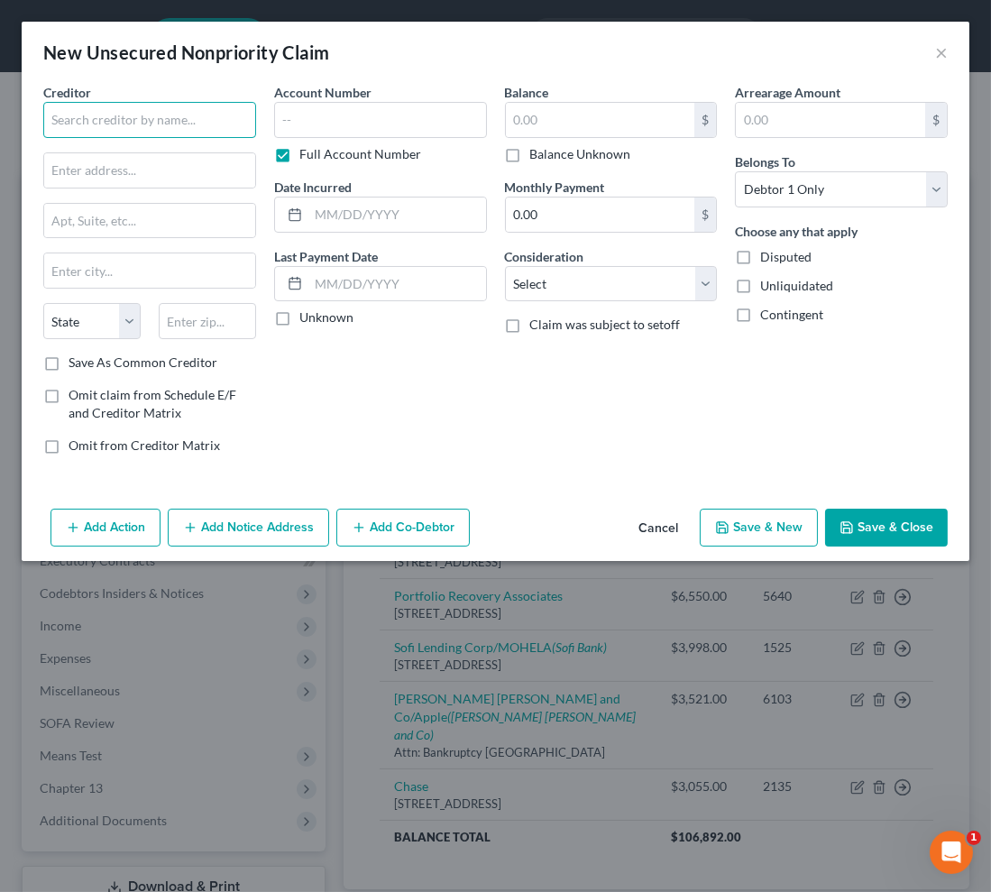
click at [155, 126] on input "text" at bounding box center [149, 120] width 213 height 36
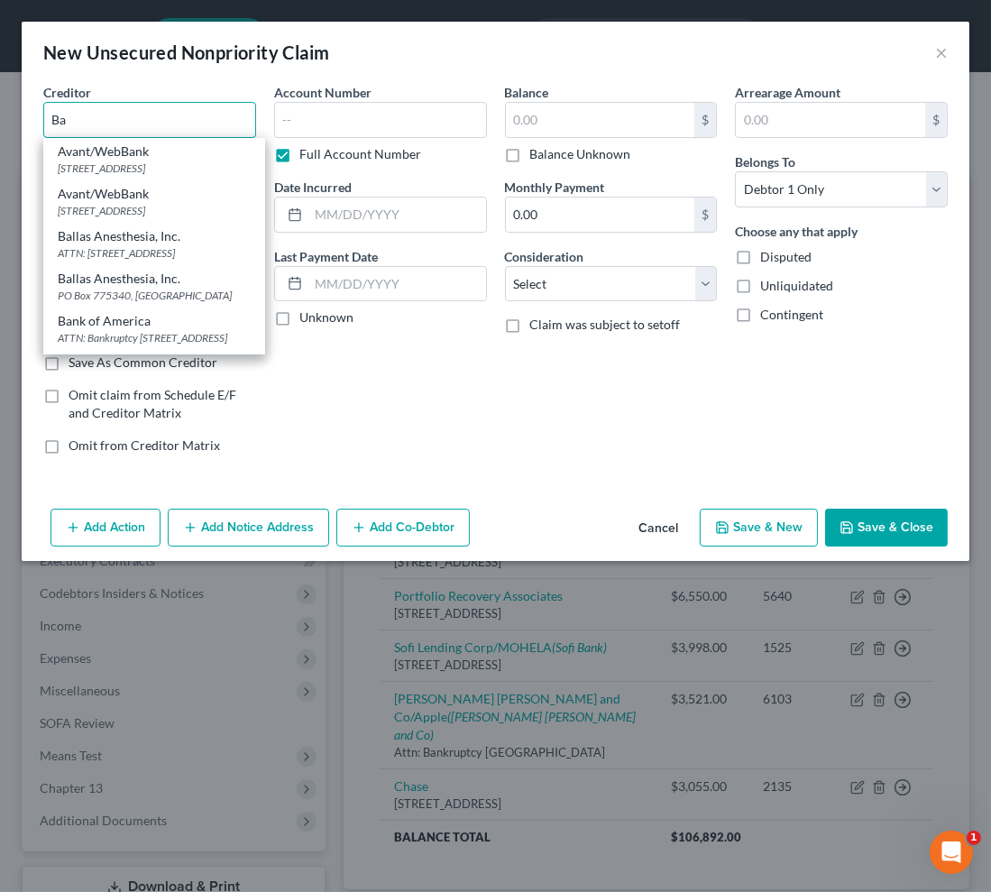
type input "B"
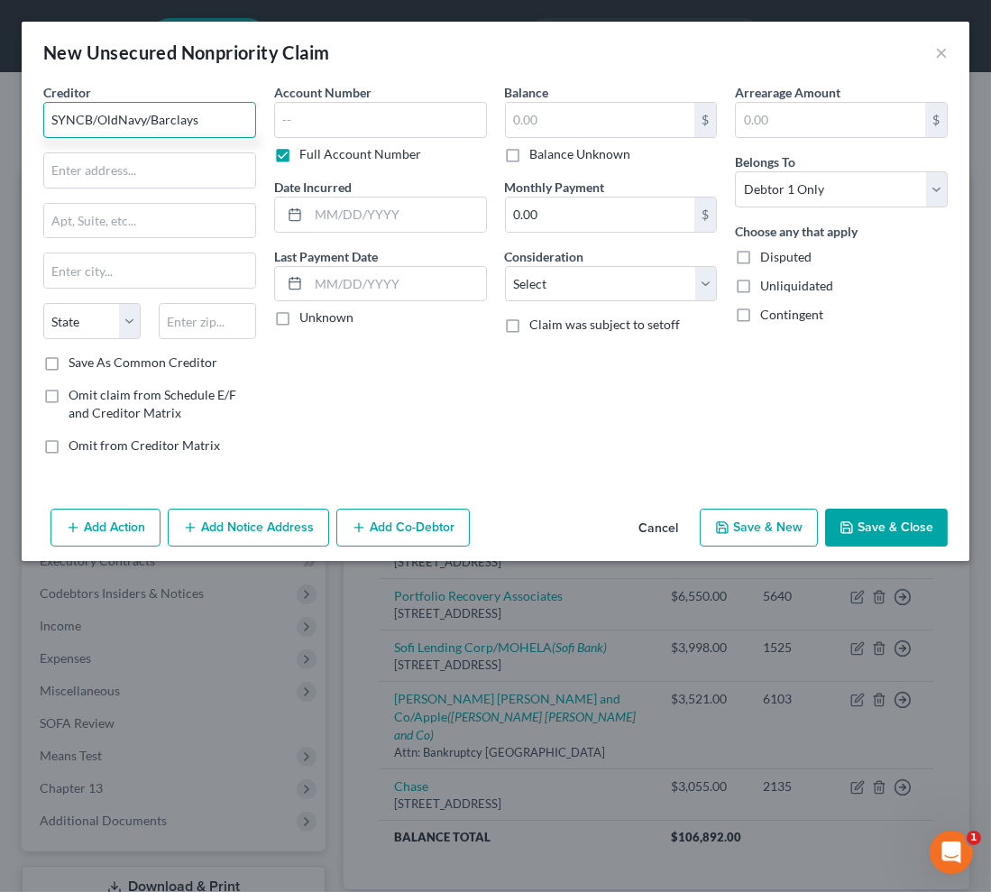
type input "SYNCB/OldNavy/Barclays"
click at [126, 167] on input "text" at bounding box center [149, 170] width 211 height 34
paste input "PO Box 965060"
type input "PO Box 965060"
type input "32896"
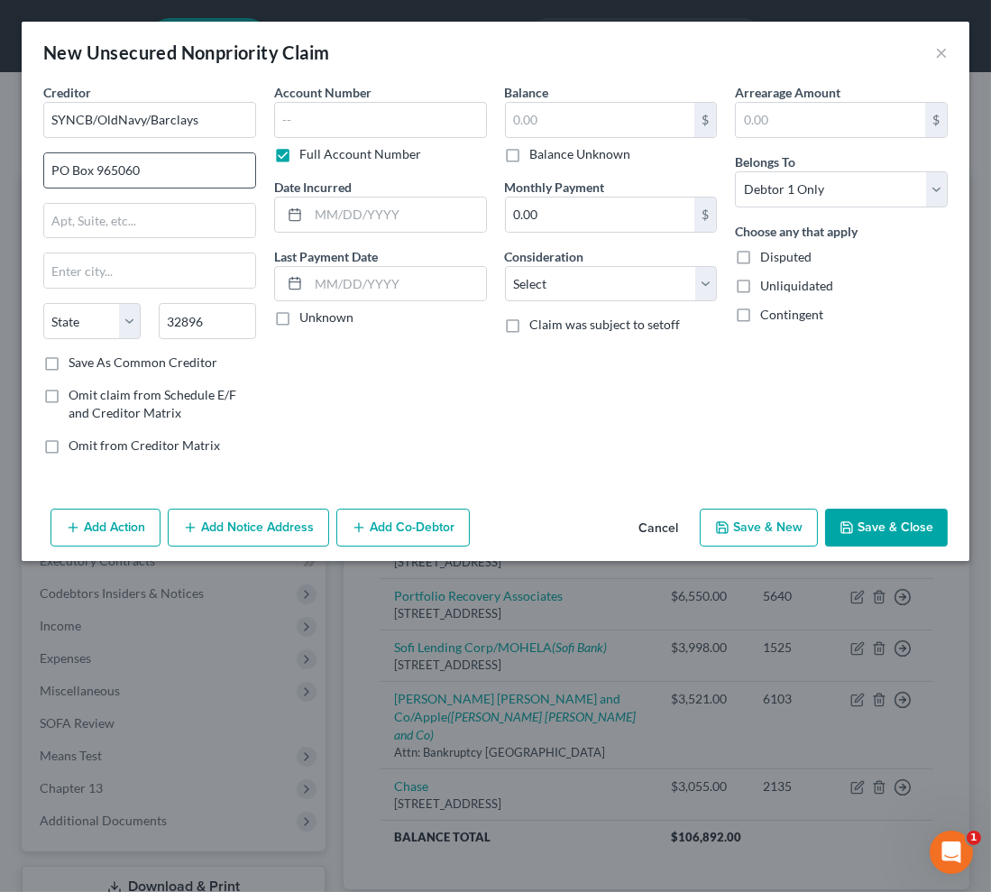
type input "Orlando"
select select "9"
click at [262, 528] on button "Add Notice Address" at bounding box center [248, 528] width 161 height 38
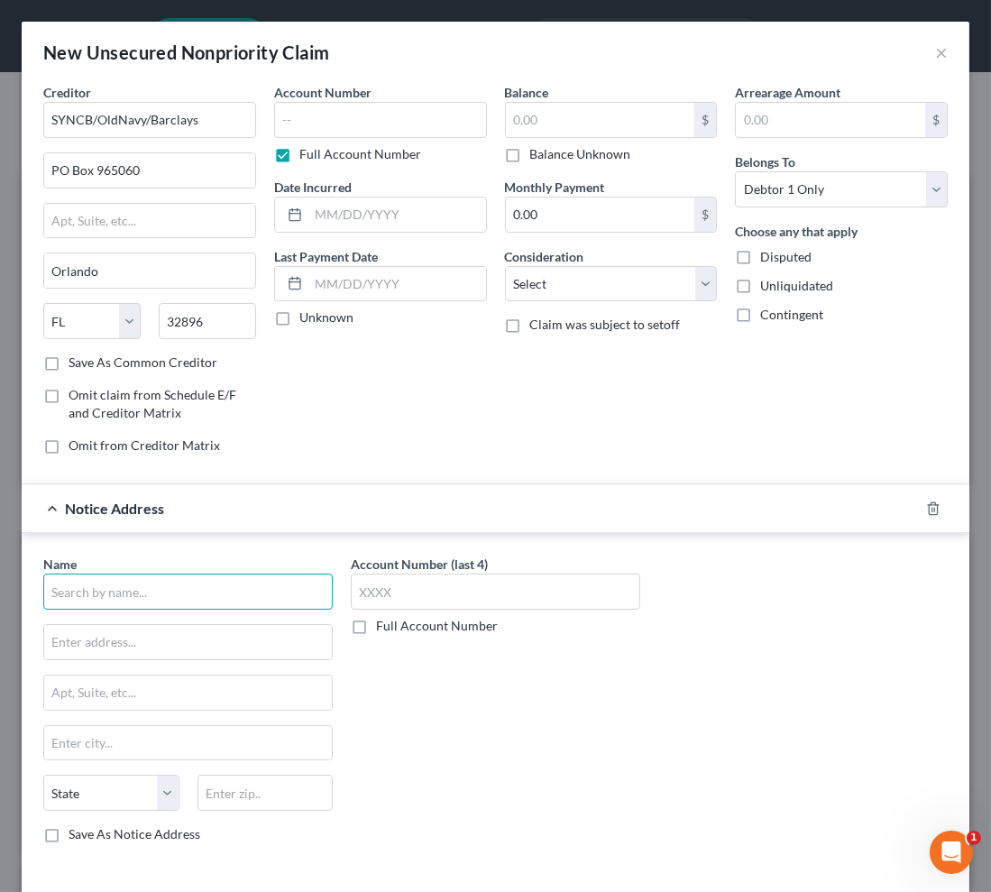
click at [138, 586] on input "text" at bounding box center [187, 592] width 289 height 36
type input "Barclays"
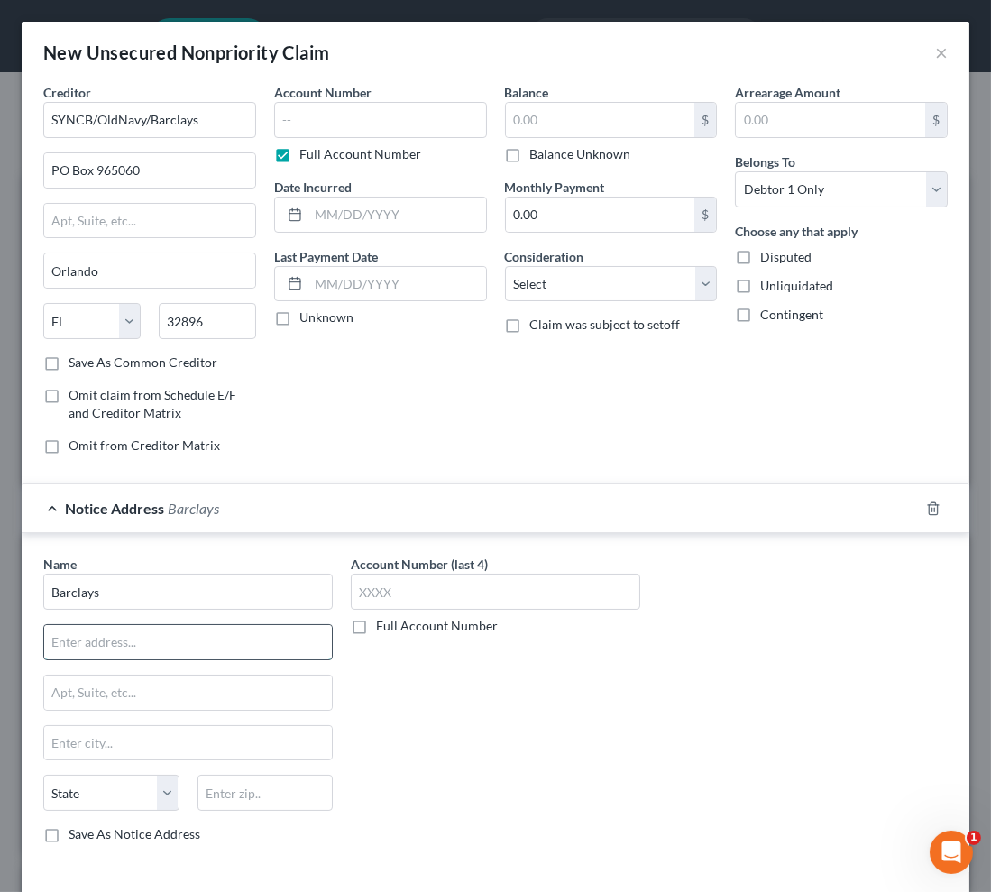
click at [164, 638] on input "text" at bounding box center [188, 642] width 288 height 34
paste input "P.o. Box 8803"
type input "P.o. Box 8803"
type input "19899"
type input "Wilmington"
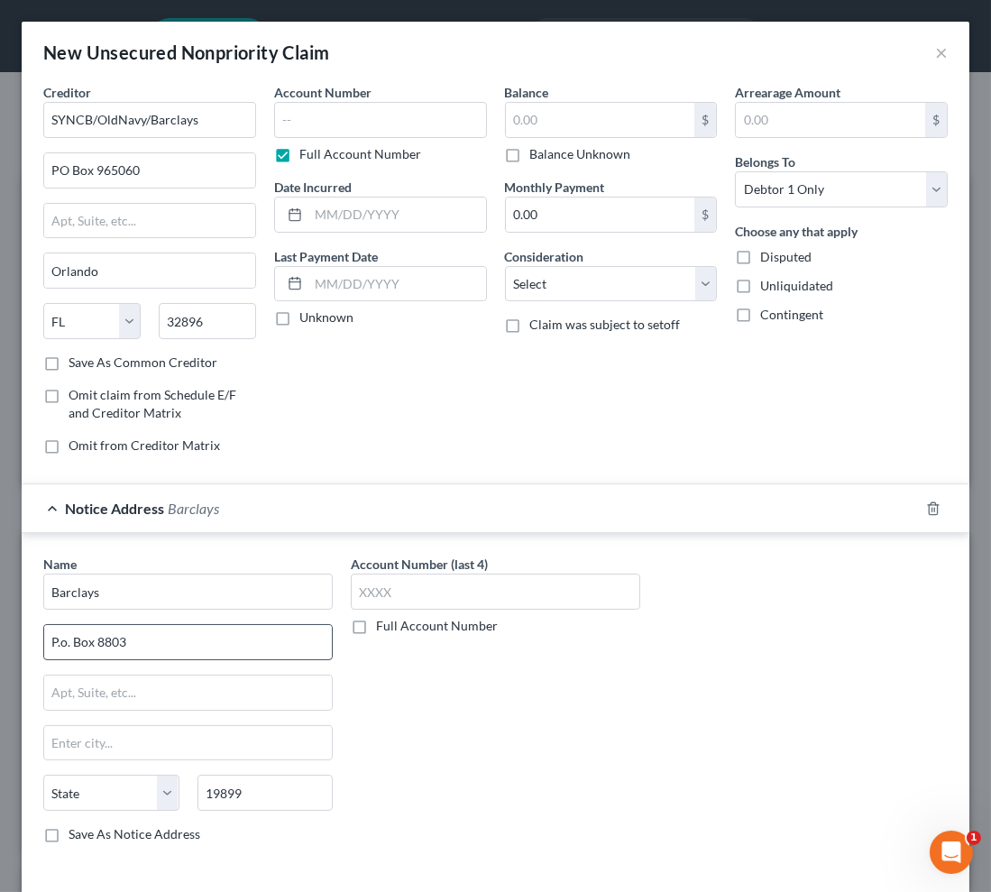
select select "7"
click at [347, 111] on input "text" at bounding box center [380, 120] width 213 height 36
click at [345, 115] on input "text" at bounding box center [380, 120] width 213 height 36
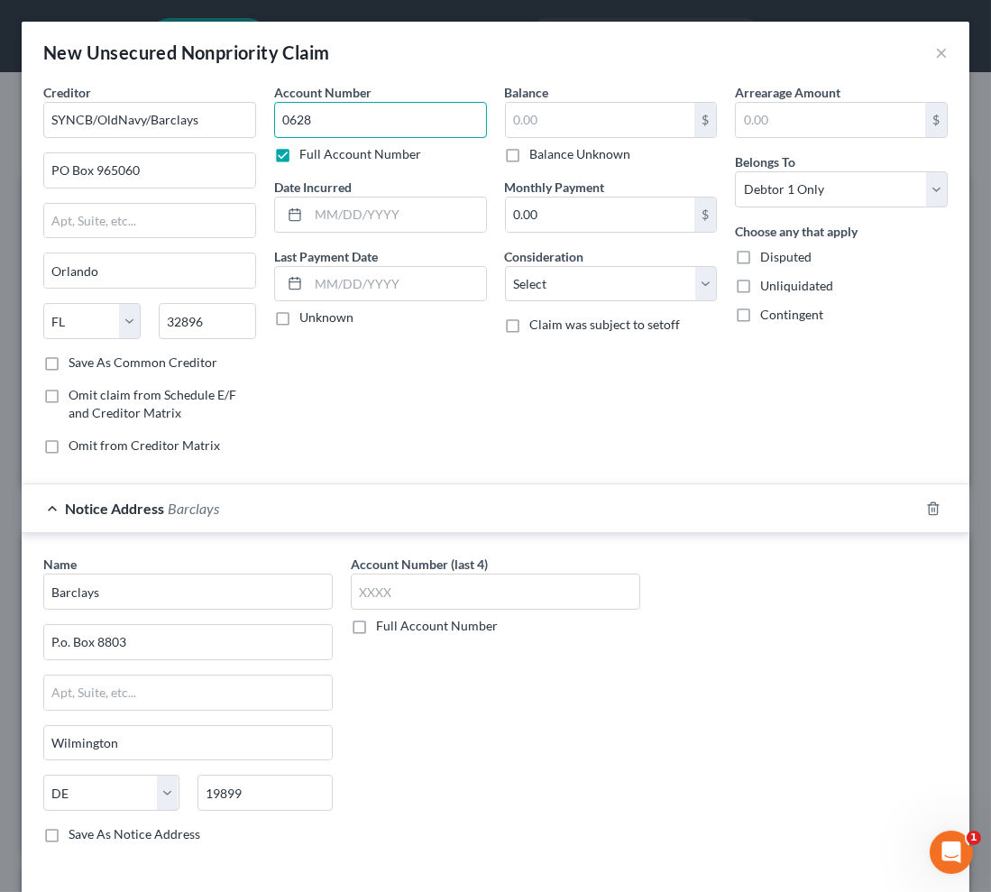
type input "0628"
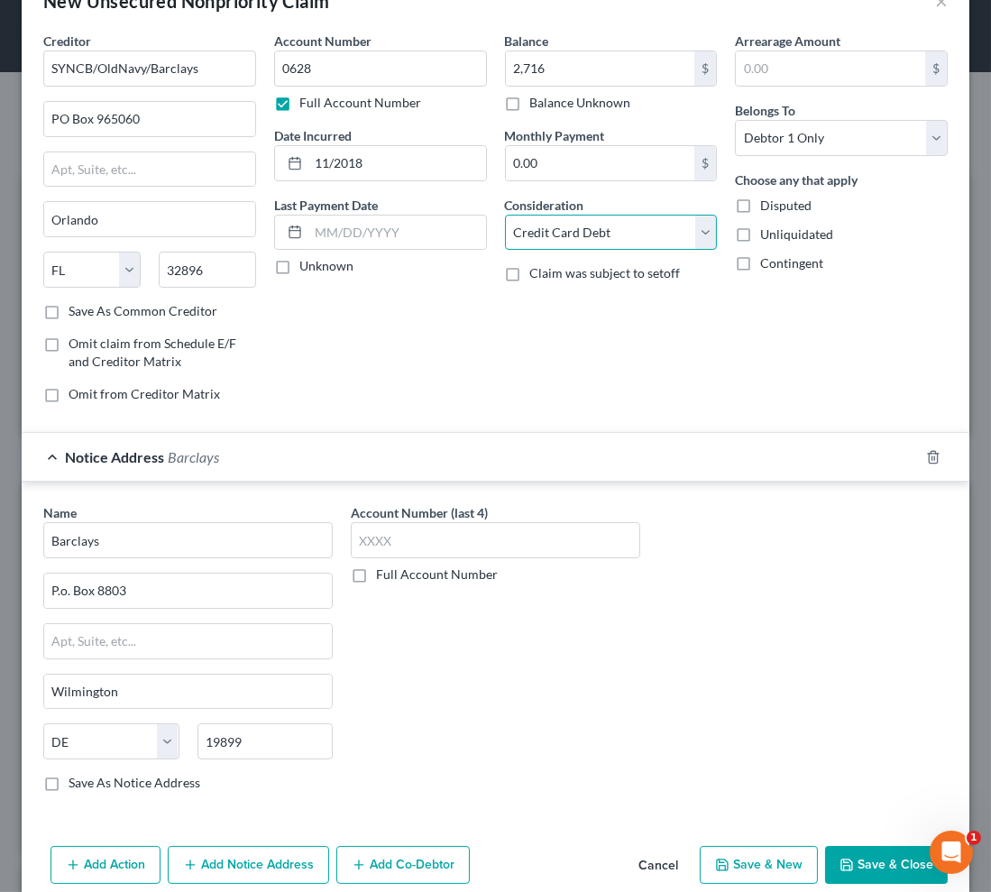
scroll to position [77, 0]
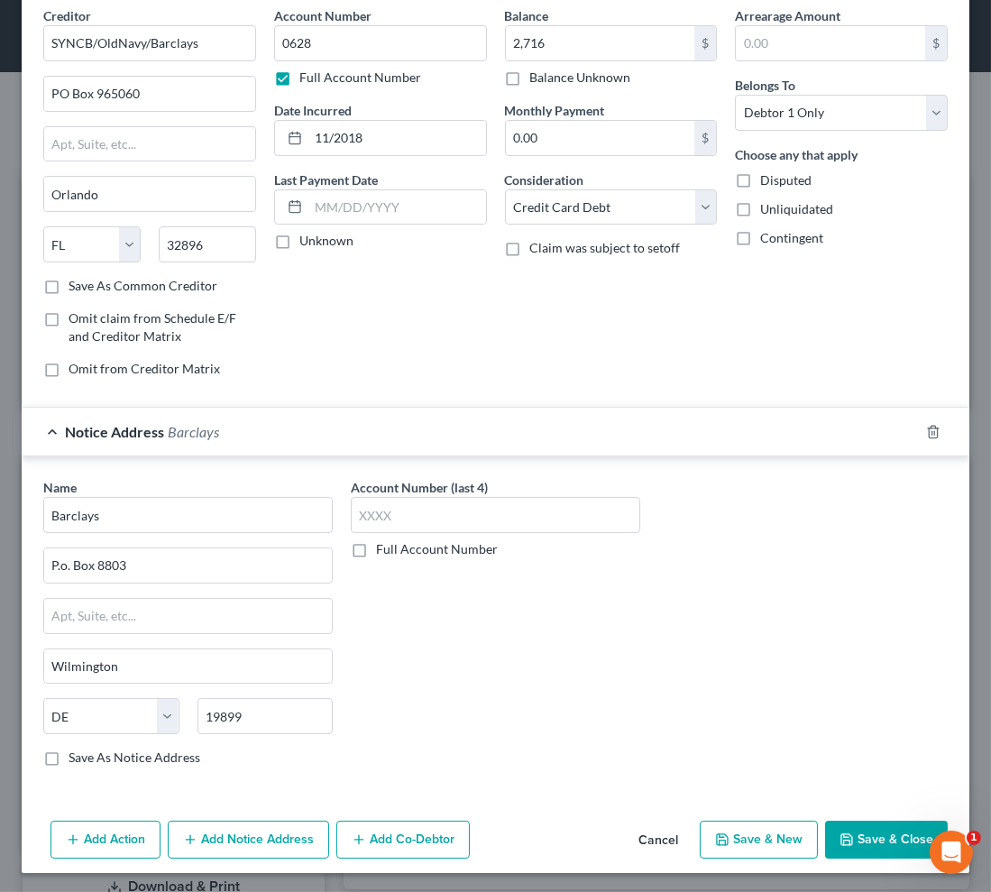
click at [748, 840] on button "Save & New" at bounding box center [759, 840] width 118 height 38
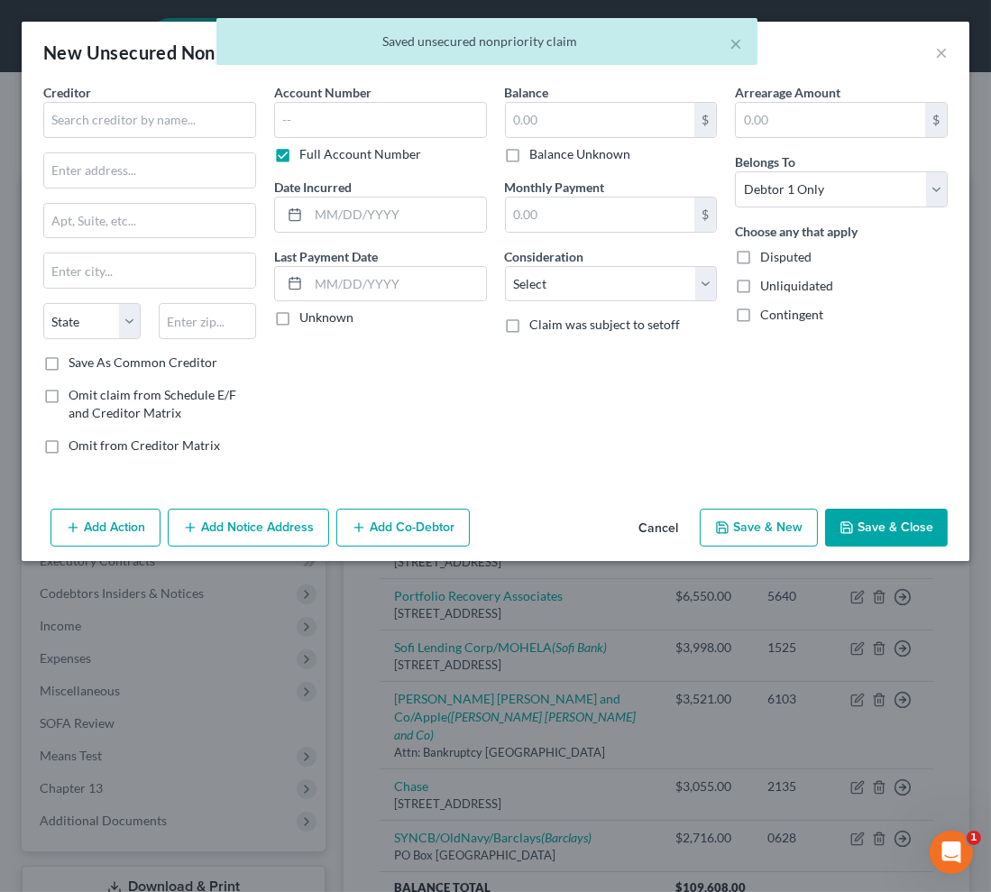
scroll to position [0, 0]
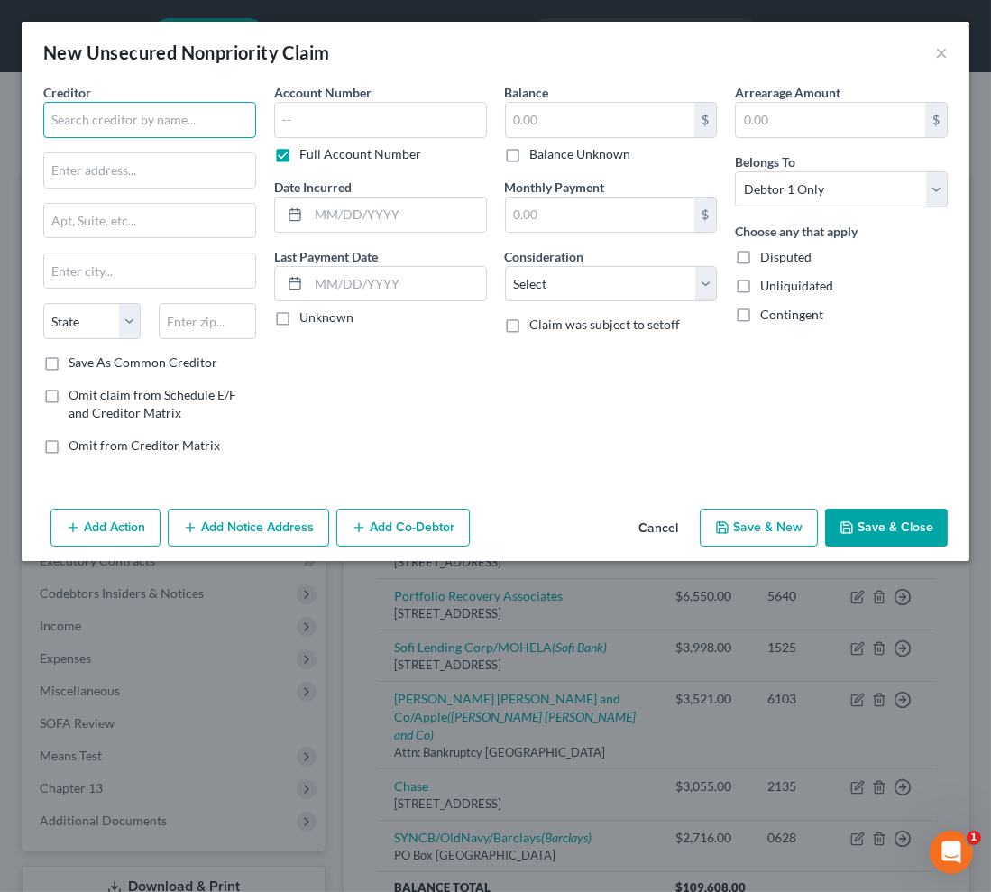
click at [111, 114] on input "text" at bounding box center [149, 120] width 213 height 36
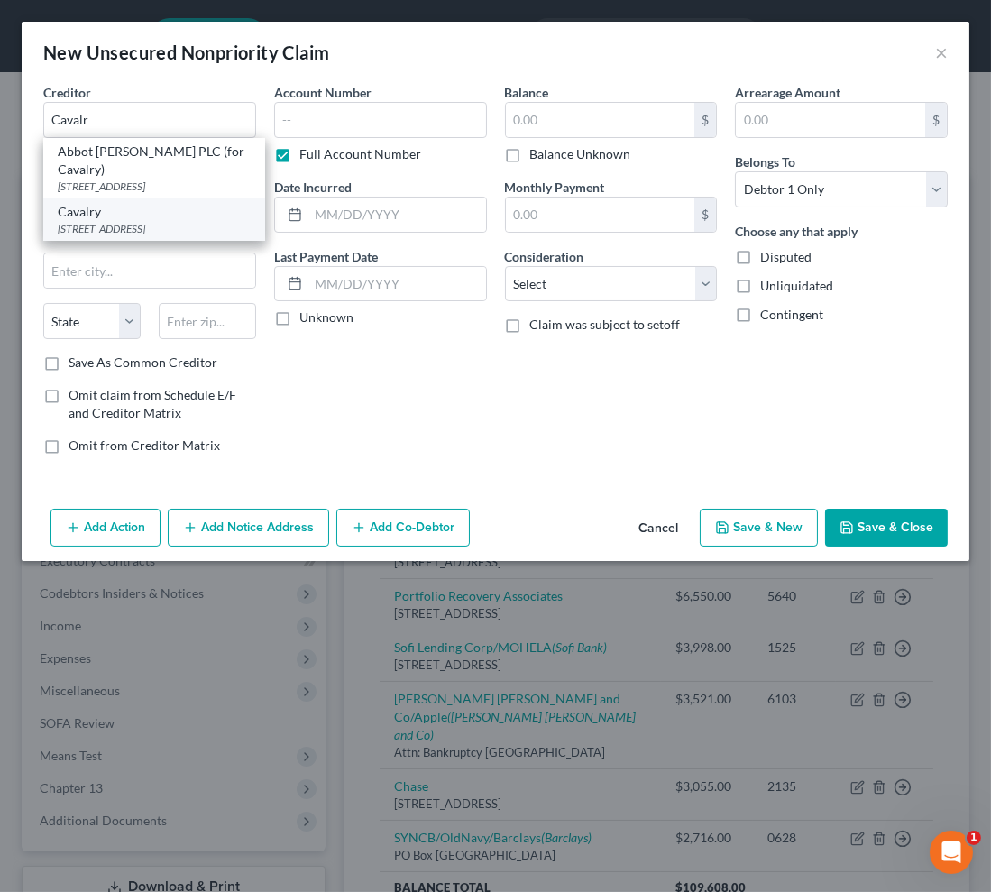
click at [165, 236] on div "[STREET_ADDRESS]" at bounding box center [154, 228] width 193 height 15
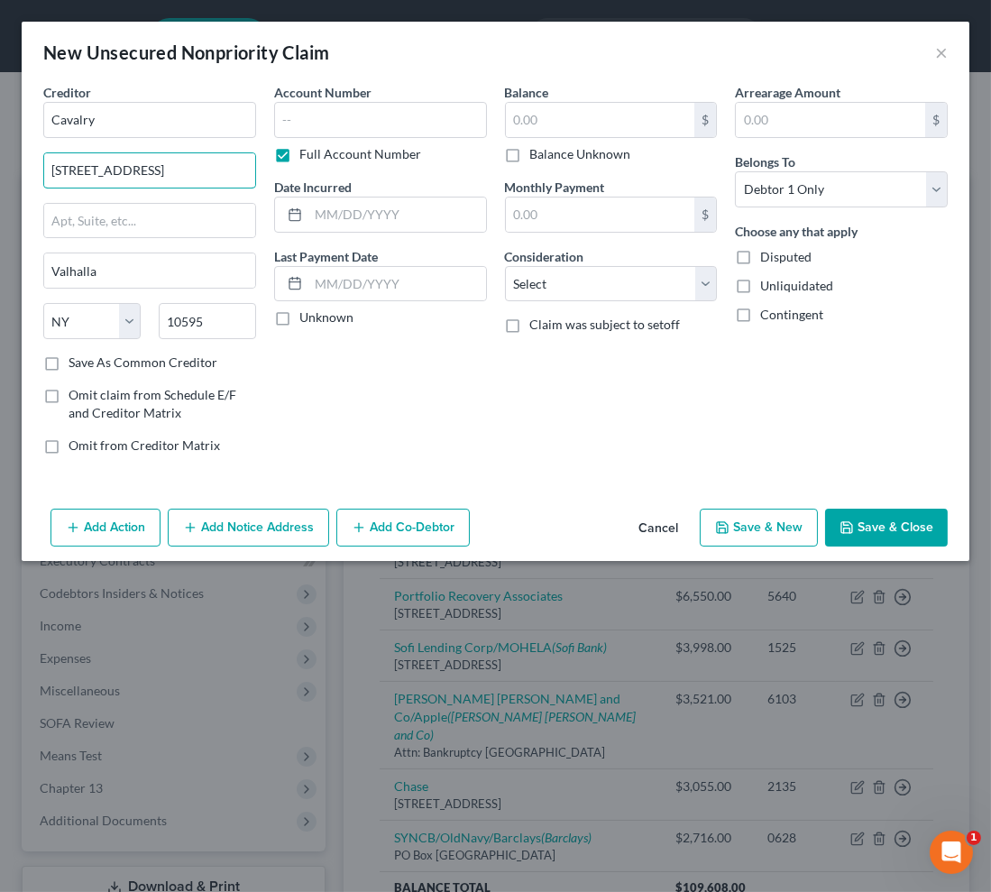
drag, startPoint x: 197, startPoint y: 161, endPoint x: -119, endPoint y: 157, distance: 316.6
click at [0, 157] on html "Home New Case Client Portal Groswald Law, LLC [PERSON_NAME][EMAIL_ADDRESS][DOMA…" at bounding box center [495, 558] width 991 height 1117
paste input "[STREET_ADDRESS]"
drag, startPoint x: 224, startPoint y: 317, endPoint x: 115, endPoint y: 315, distance: 108.2
click at [115, 316] on div "State [US_STATE] AK AR AZ CA CO CT DE DC [GEOGRAPHIC_DATA] [GEOGRAPHIC_DATA] GU…" at bounding box center [149, 328] width 231 height 50
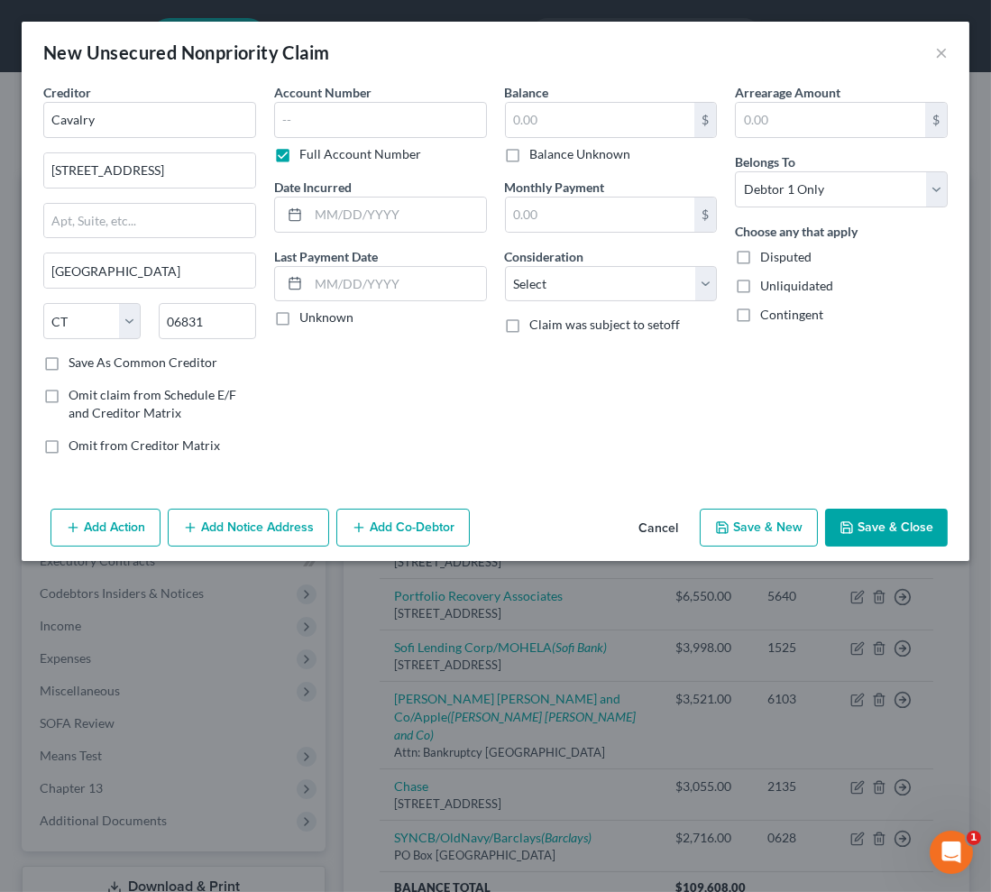
click at [280, 532] on button "Add Notice Address" at bounding box center [248, 528] width 161 height 38
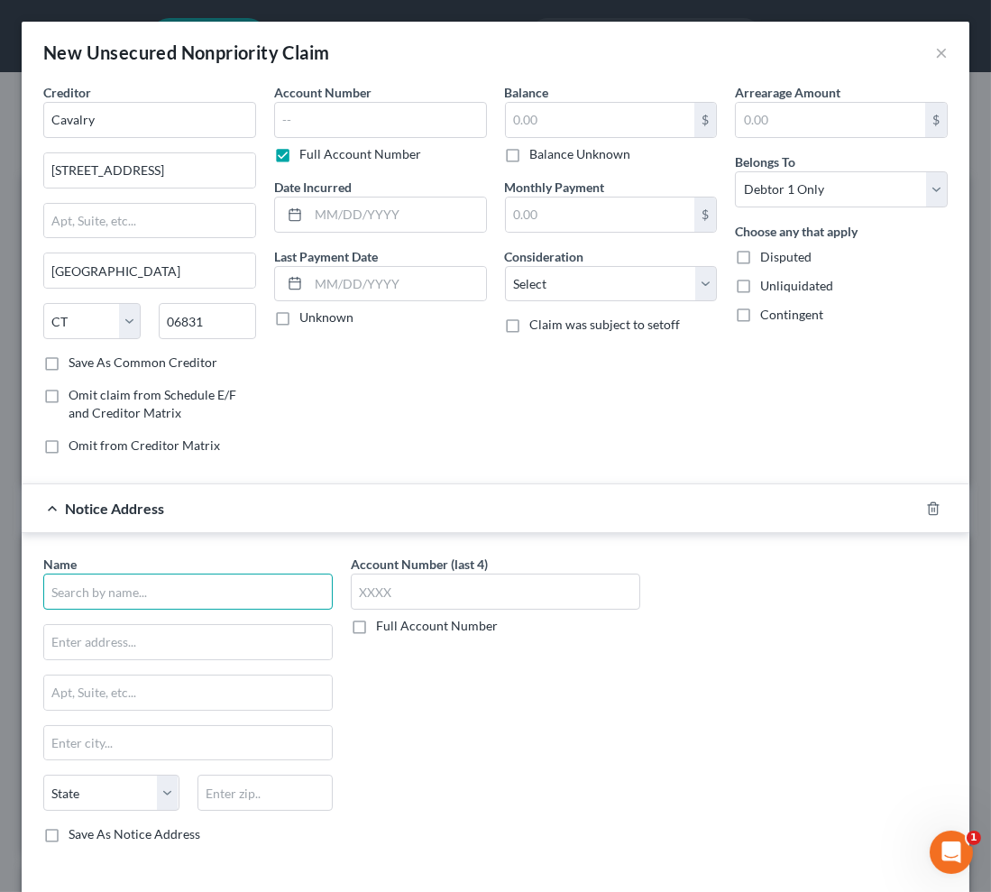
drag, startPoint x: 182, startPoint y: 601, endPoint x: 153, endPoint y: 572, distance: 40.8
click at [183, 596] on input "text" at bounding box center [187, 592] width 289 height 36
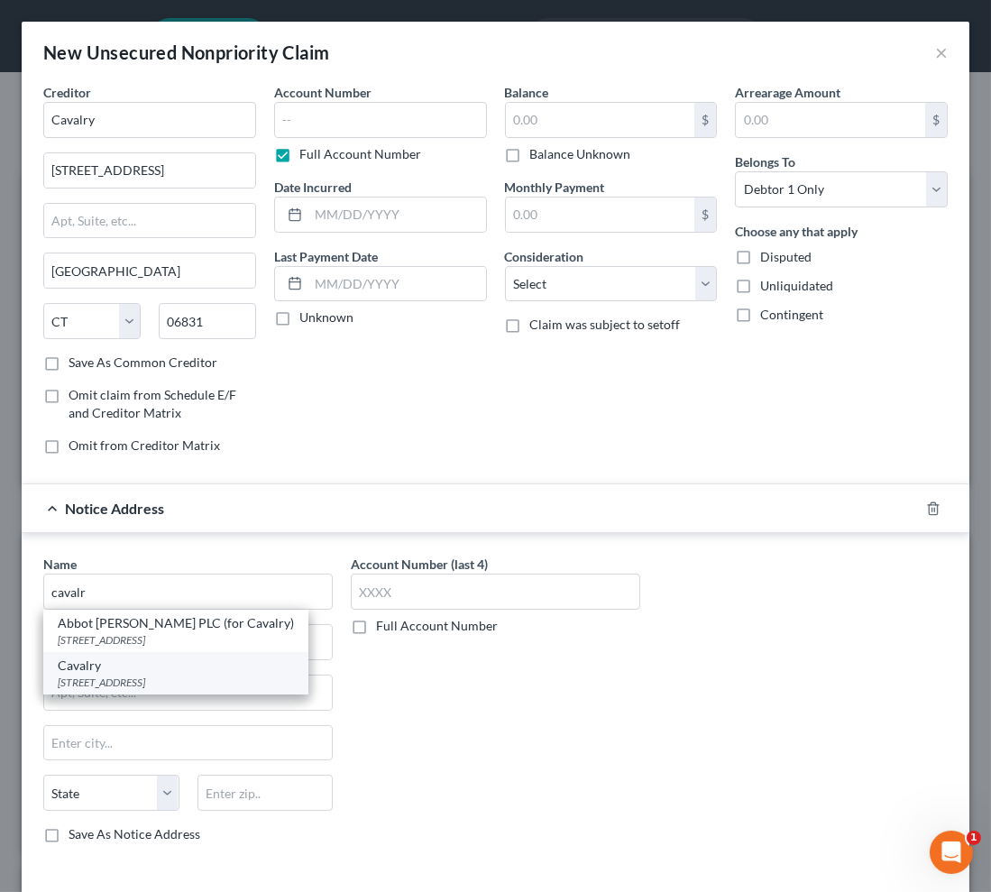
click at [178, 677] on div "[STREET_ADDRESS]" at bounding box center [176, 682] width 236 height 15
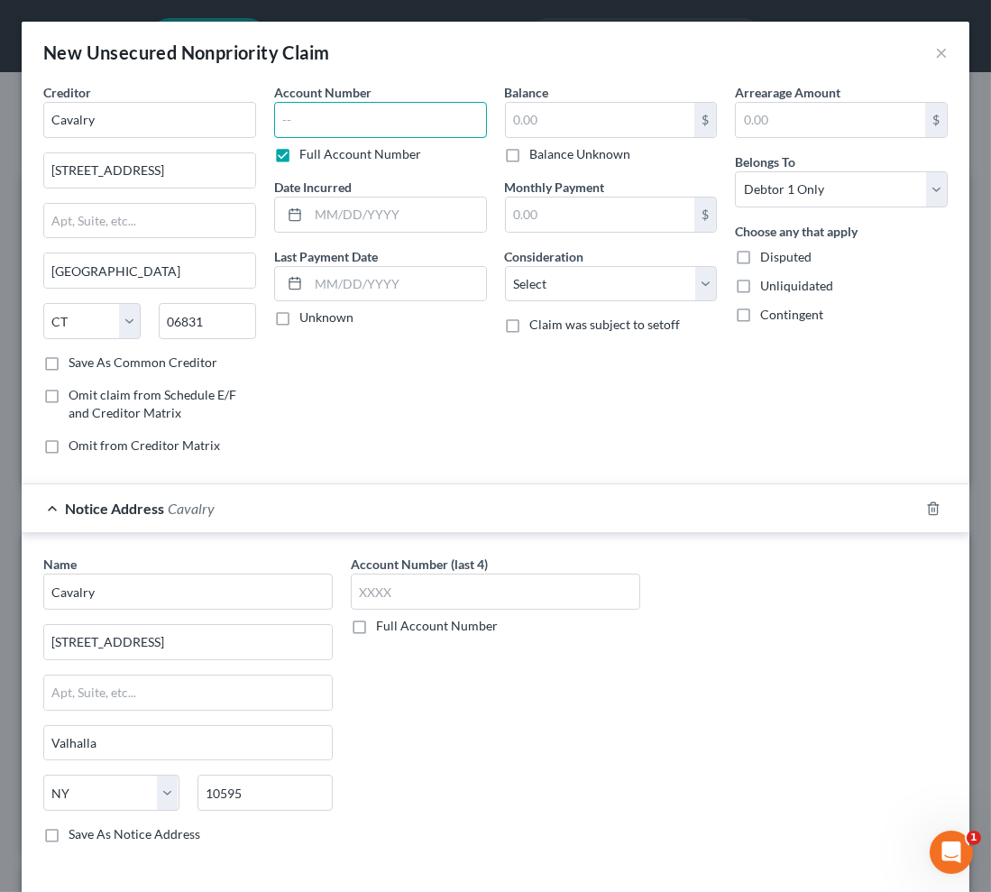
click at [308, 118] on input "text" at bounding box center [380, 120] width 213 height 36
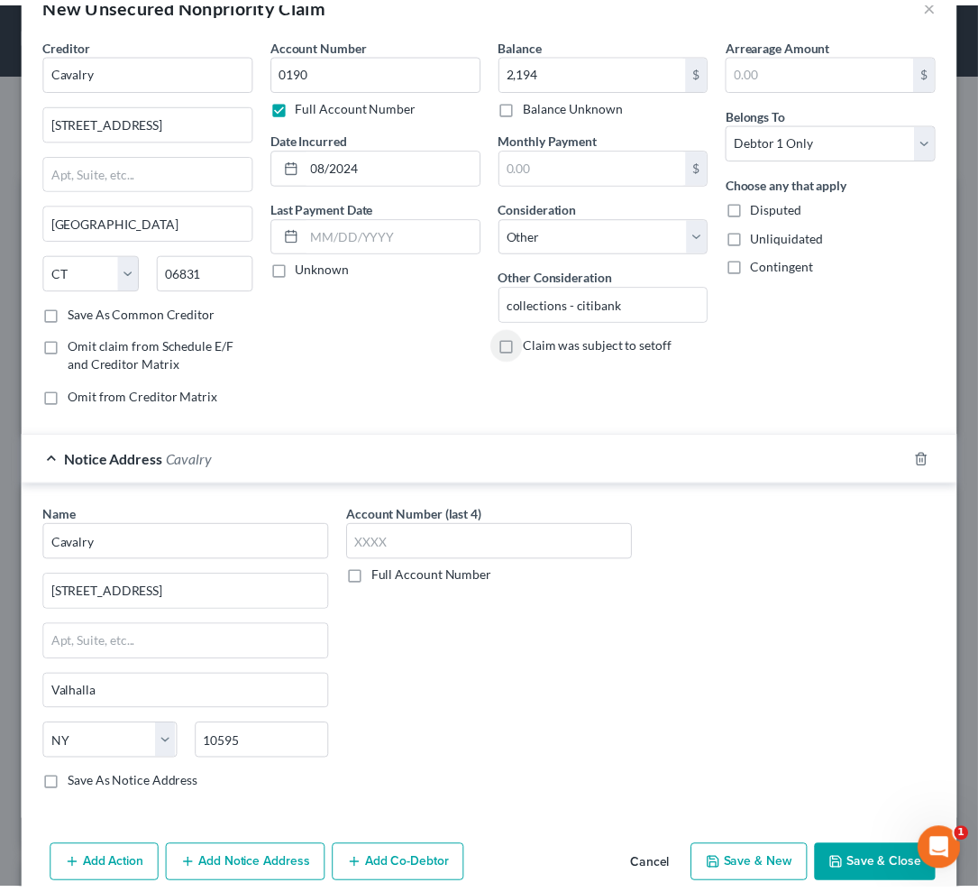
scroll to position [77, 0]
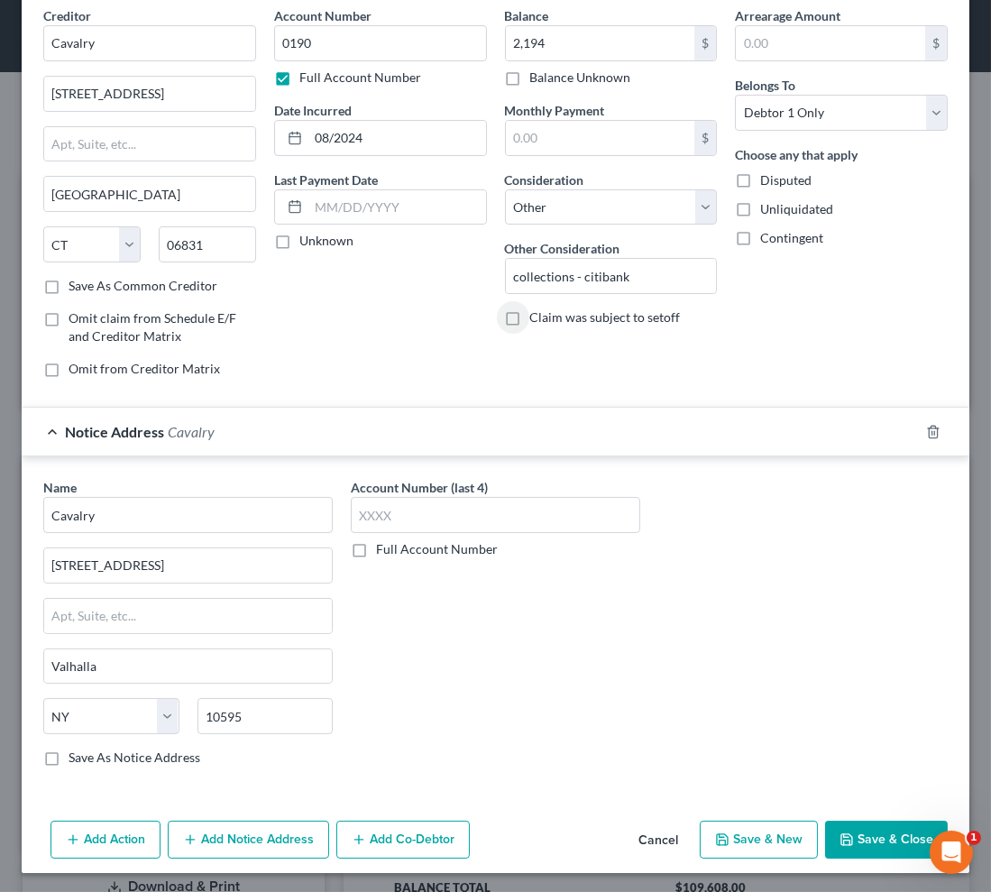
click at [883, 829] on button "Save & Close" at bounding box center [886, 840] width 123 height 38
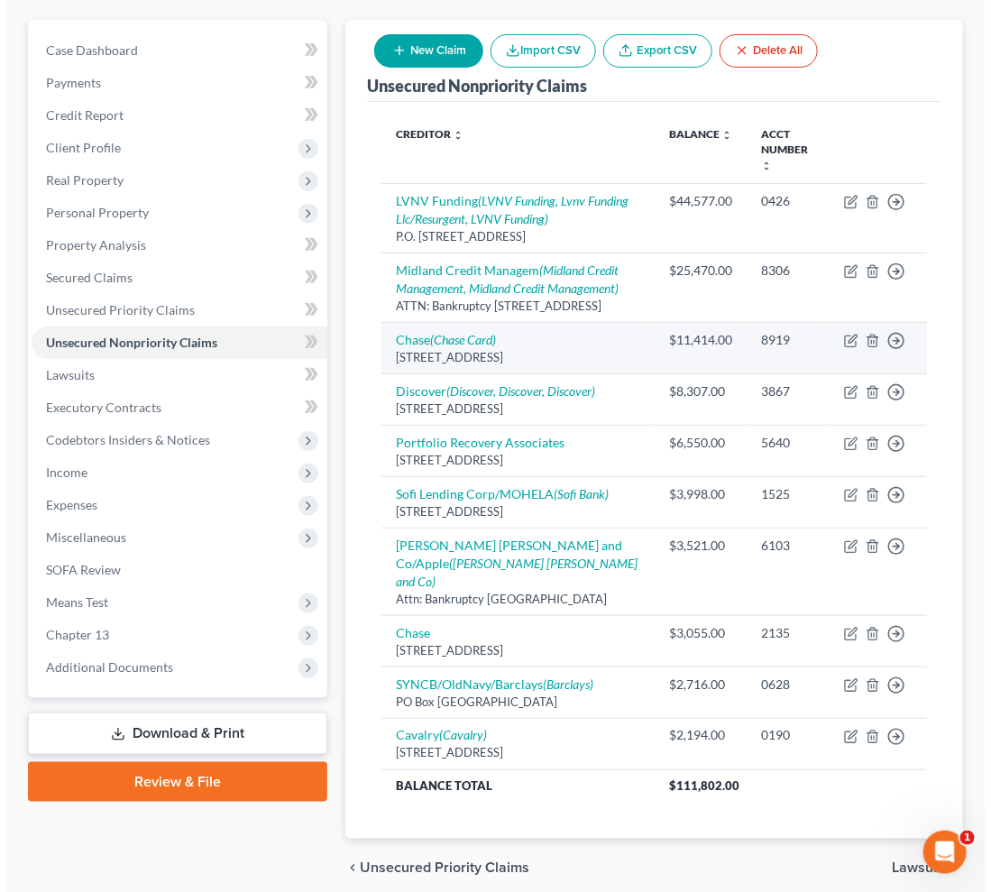
scroll to position [11, 0]
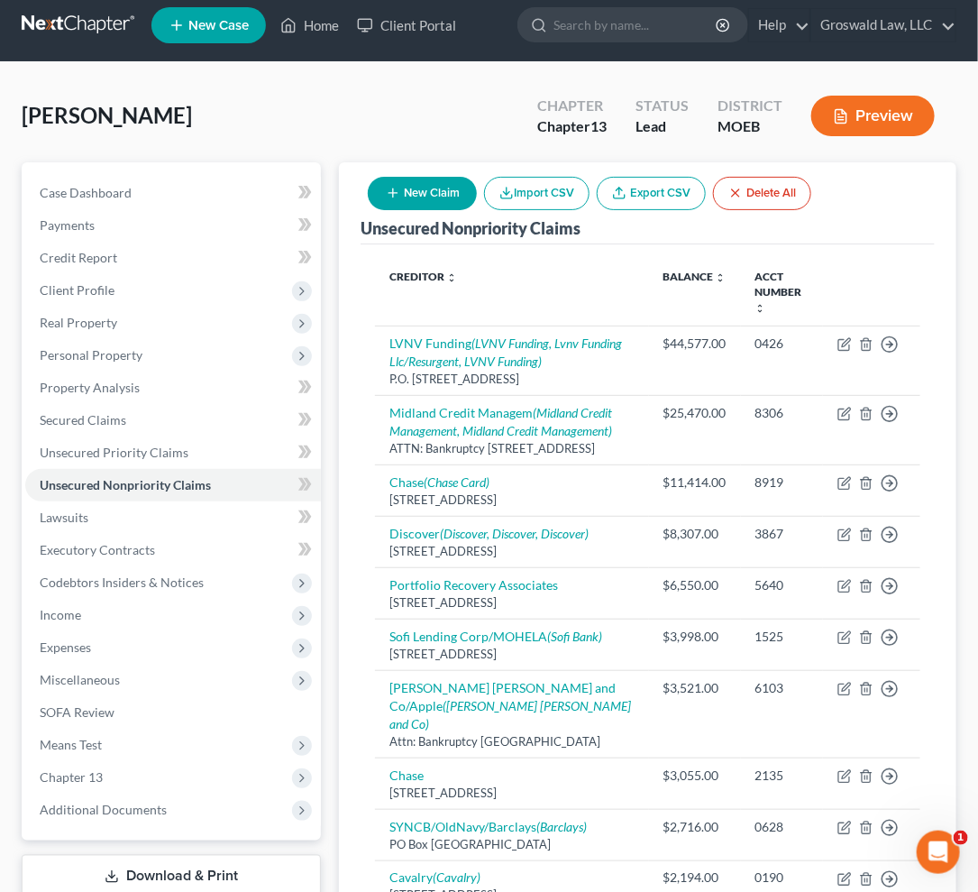
click at [399, 187] on icon "button" at bounding box center [393, 193] width 14 height 14
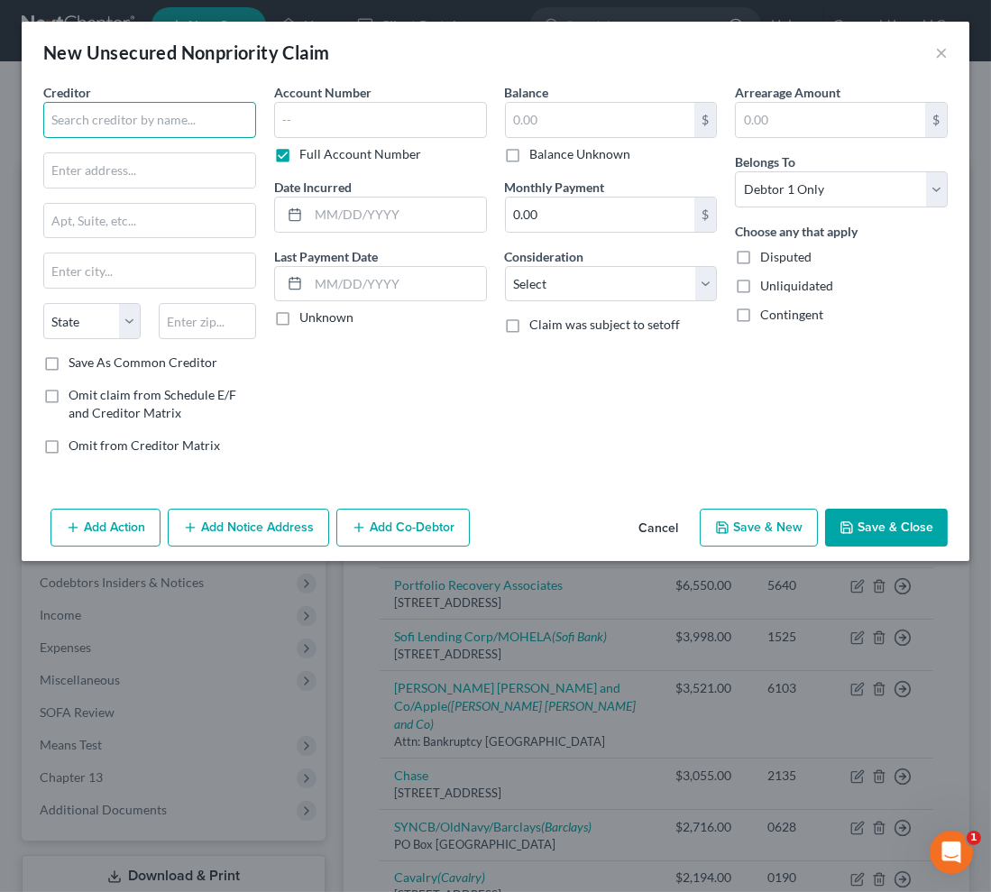
click at [139, 115] on input "text" at bounding box center [149, 120] width 213 height 36
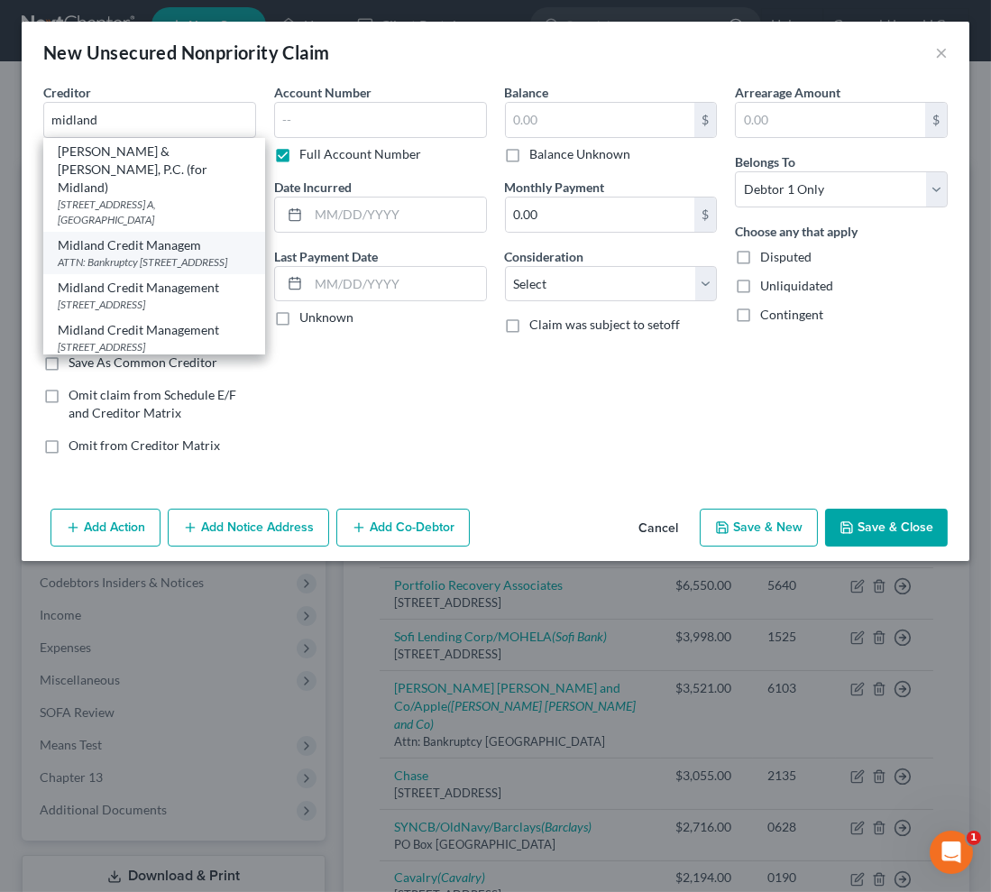
click at [153, 254] on div "ATTN: Bankruptcy [STREET_ADDRESS]" at bounding box center [154, 261] width 193 height 15
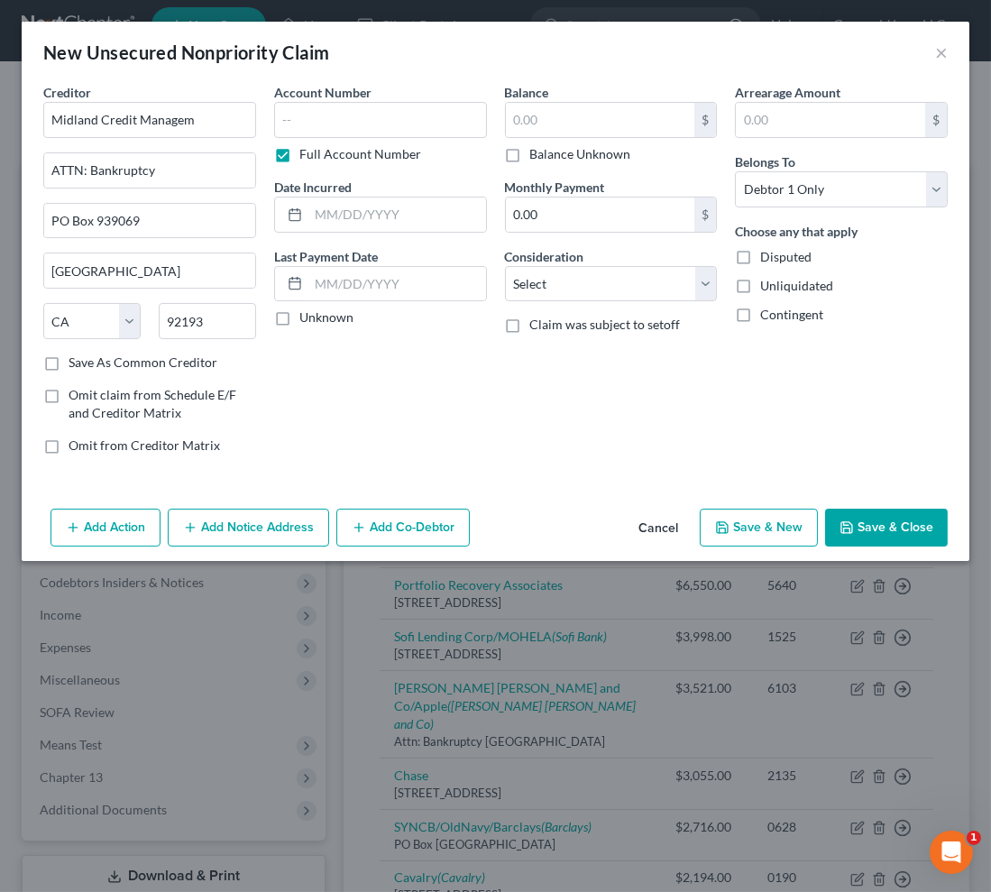
click at [135, 450] on span "Omit from Creditor Matrix" at bounding box center [144, 444] width 151 height 15
click at [87, 448] on input "Omit from Creditor Matrix" at bounding box center [82, 442] width 12 height 12
click at [316, 116] on input "text" at bounding box center [380, 120] width 213 height 36
click at [776, 522] on button "Save & New" at bounding box center [759, 528] width 118 height 38
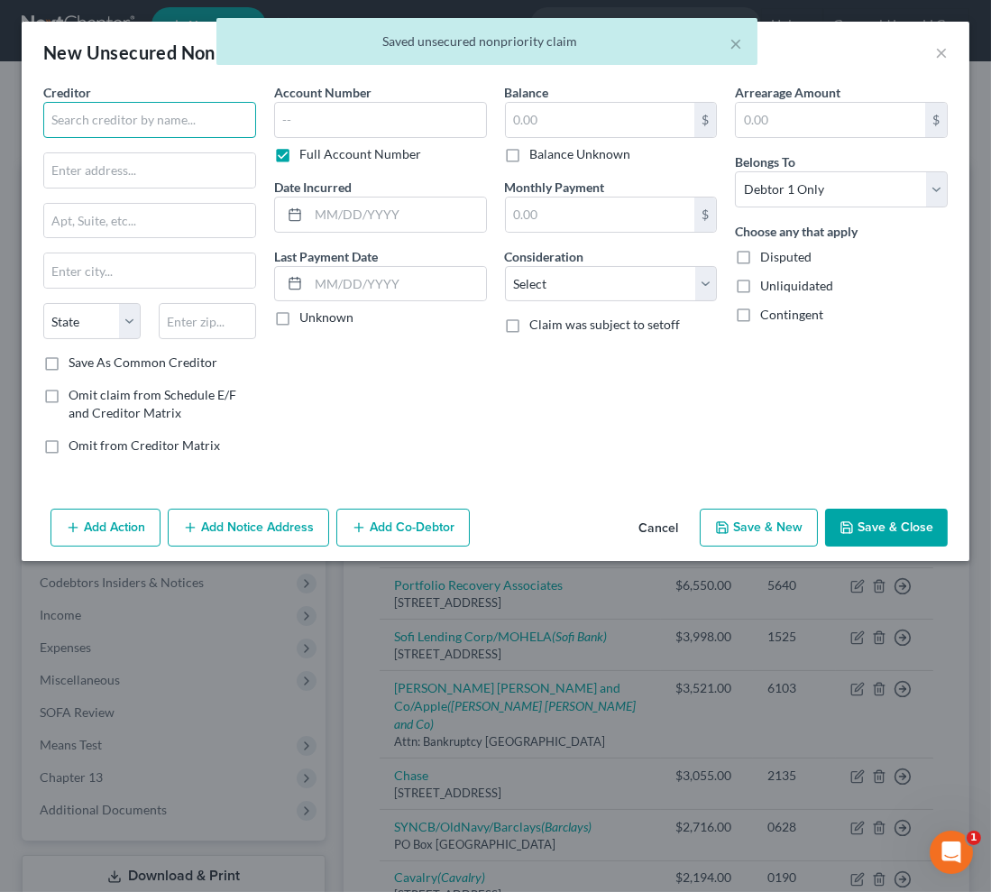
drag, startPoint x: 225, startPoint y: 123, endPoint x: 227, endPoint y: 114, distance: 9.2
click at [225, 119] on input "text" at bounding box center [149, 120] width 213 height 36
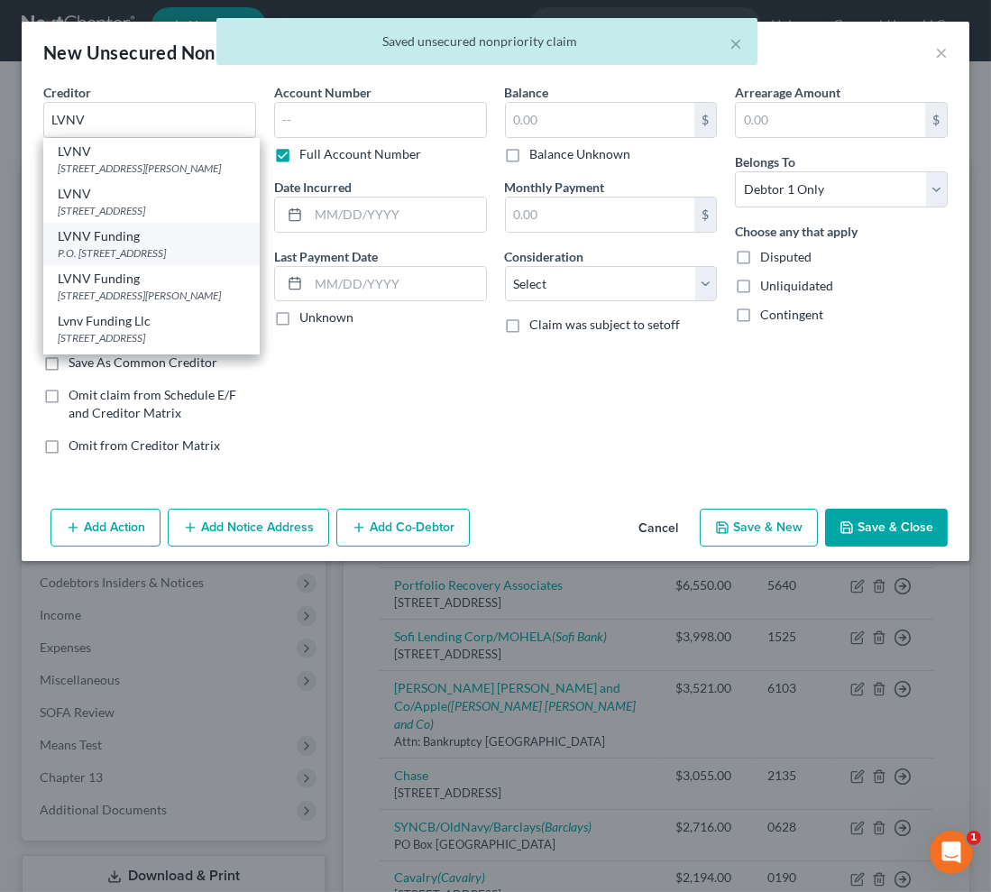
click at [151, 245] on div "LVNV Funding" at bounding box center [152, 236] width 188 height 18
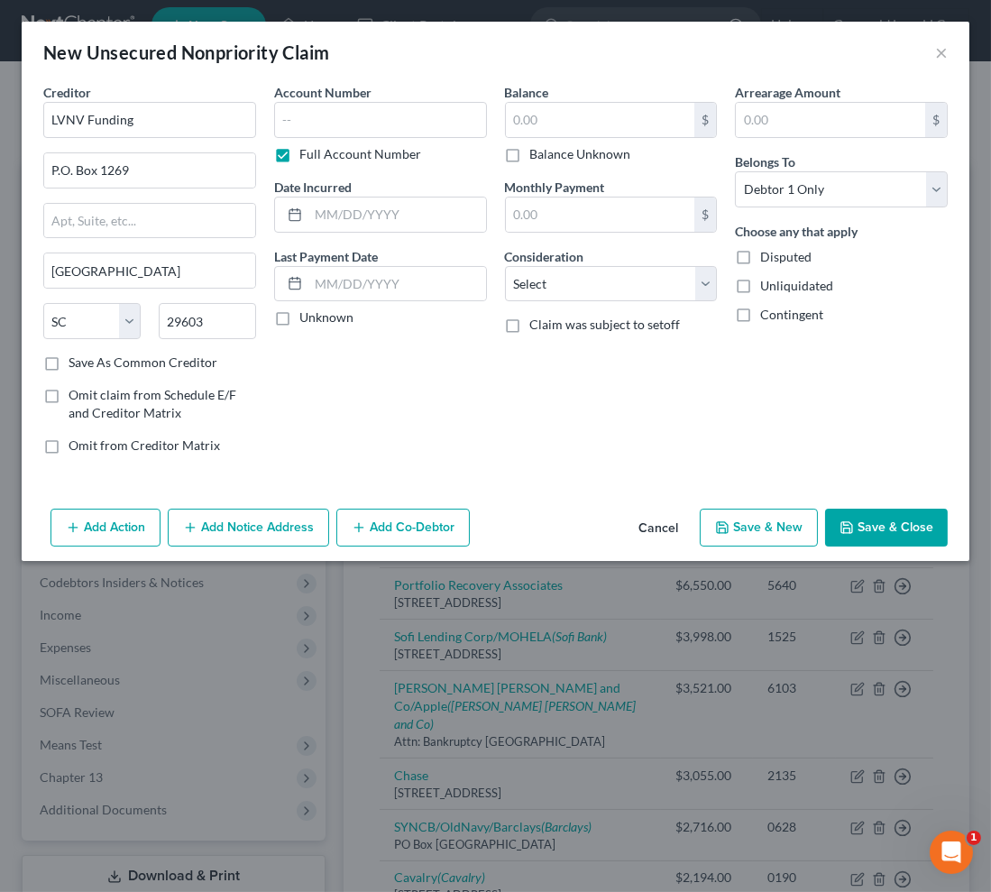
drag, startPoint x: 126, startPoint y: 444, endPoint x: 133, endPoint y: 407, distance: 37.7
click at [126, 443] on span "Omit from Creditor Matrix" at bounding box center [144, 444] width 151 height 15
click at [87, 443] on input "Omit from Creditor Matrix" at bounding box center [82, 442] width 12 height 12
click at [329, 126] on input "text" at bounding box center [380, 120] width 213 height 36
click at [741, 531] on button "Save & New" at bounding box center [759, 528] width 118 height 38
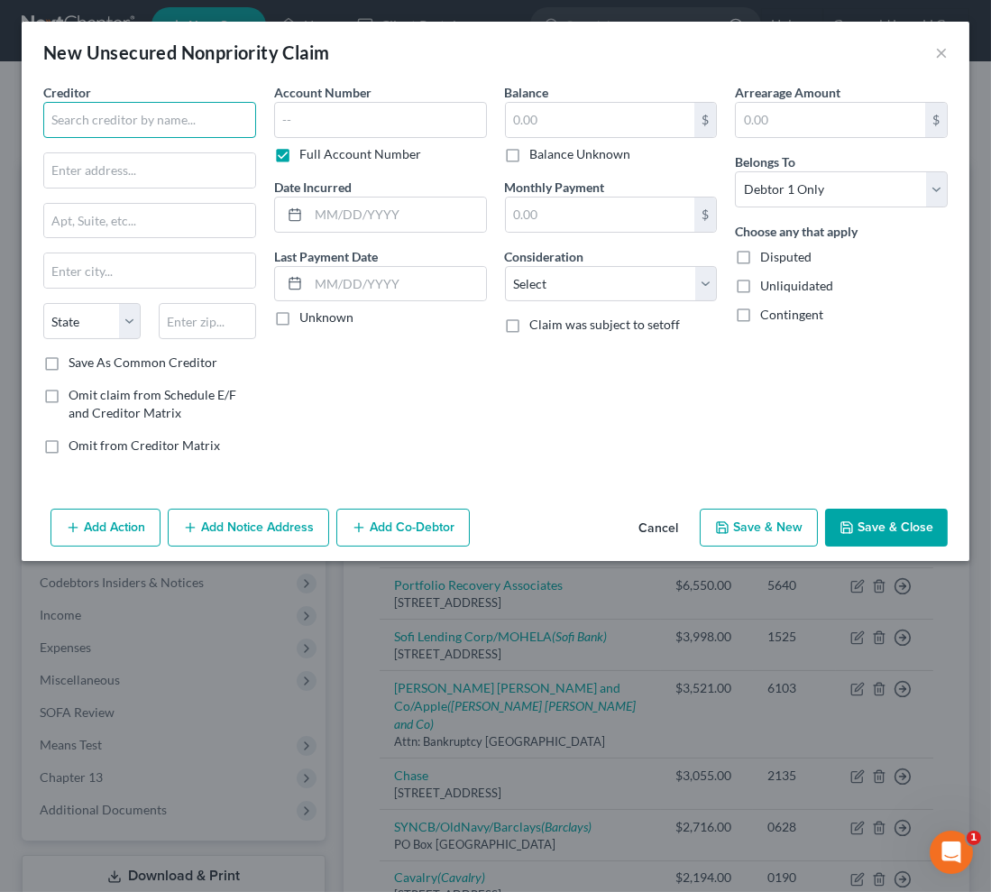
click at [126, 117] on input "text" at bounding box center [149, 120] width 213 height 36
paste input "Uplift Inc/Flexpay"
click at [124, 172] on input "text" at bounding box center [149, 170] width 211 height 34
paste input "[STREET_ADDRESS]"
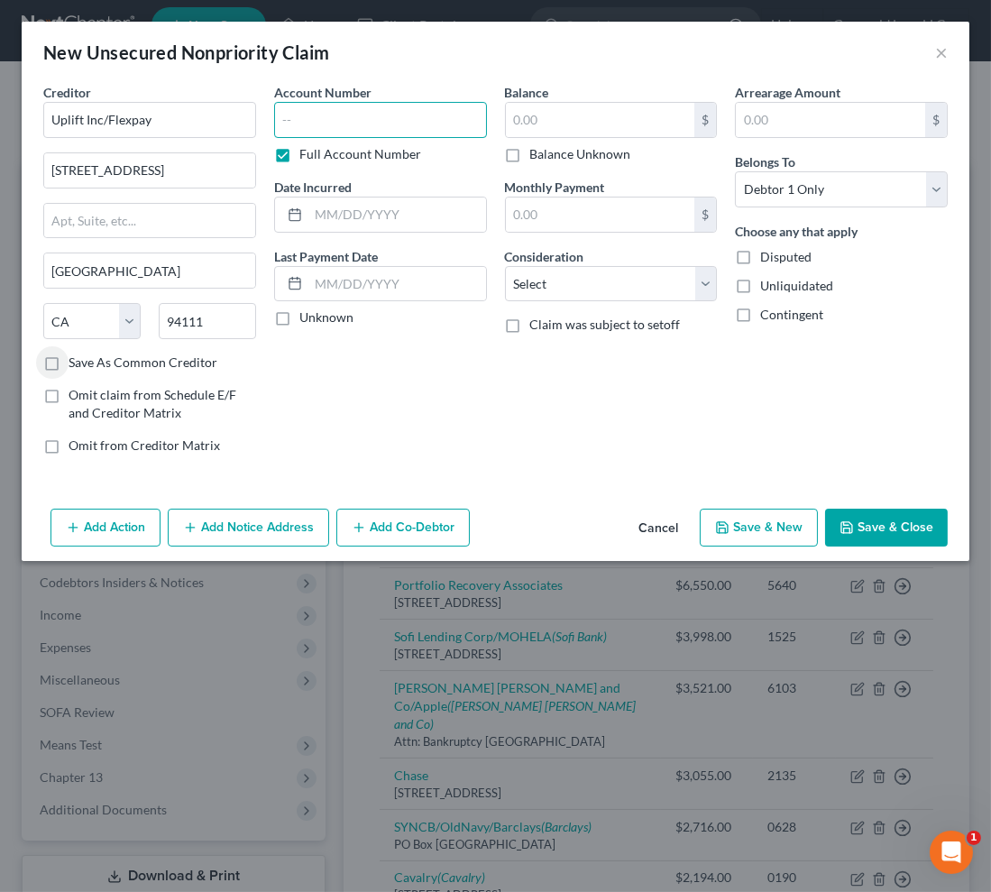
click at [352, 116] on input "text" at bounding box center [380, 120] width 213 height 36
click at [257, 521] on button "Add Notice Address" at bounding box center [248, 528] width 161 height 38
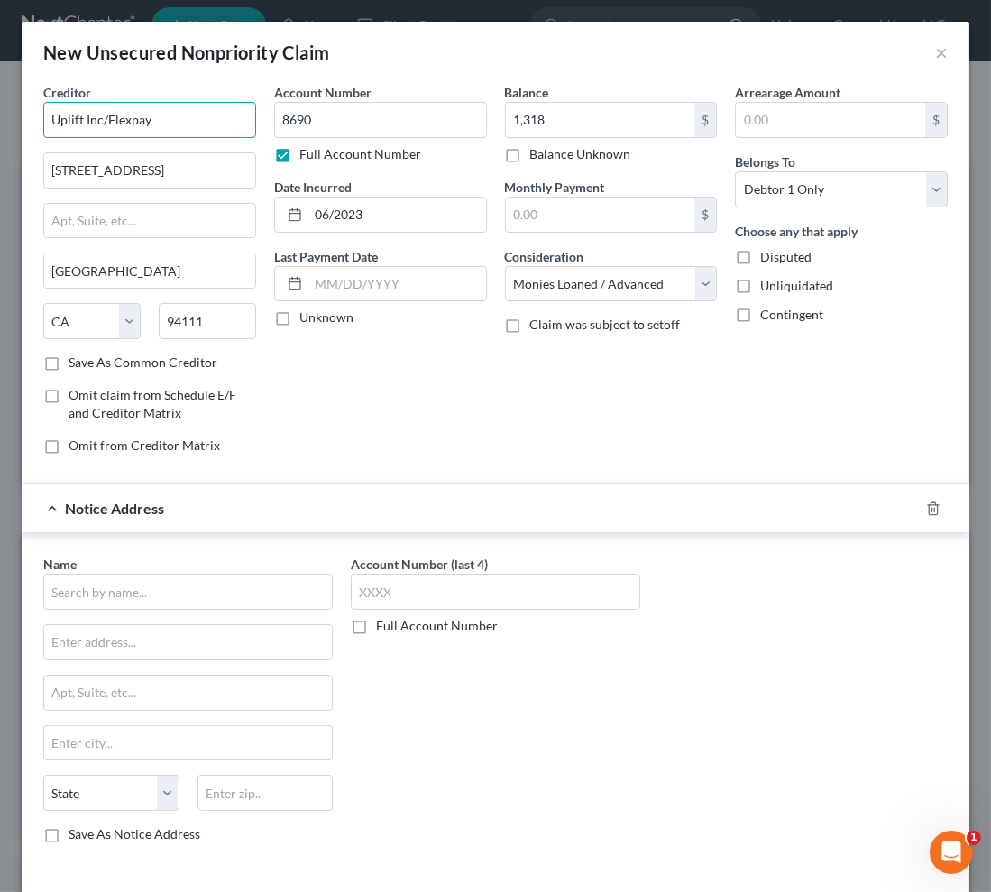
drag, startPoint x: 162, startPoint y: 114, endPoint x: -90, endPoint y: 114, distance: 252.5
click at [0, 114] on html "Home New Case Client Portal Groswald Law, LLC [PERSON_NAME][EMAIL_ADDRESS][DOMA…" at bounding box center [495, 624] width 991 height 1271
click at [155, 588] on input "text" at bounding box center [187, 592] width 289 height 36
paste input "Uplift Inc/Flexpay"
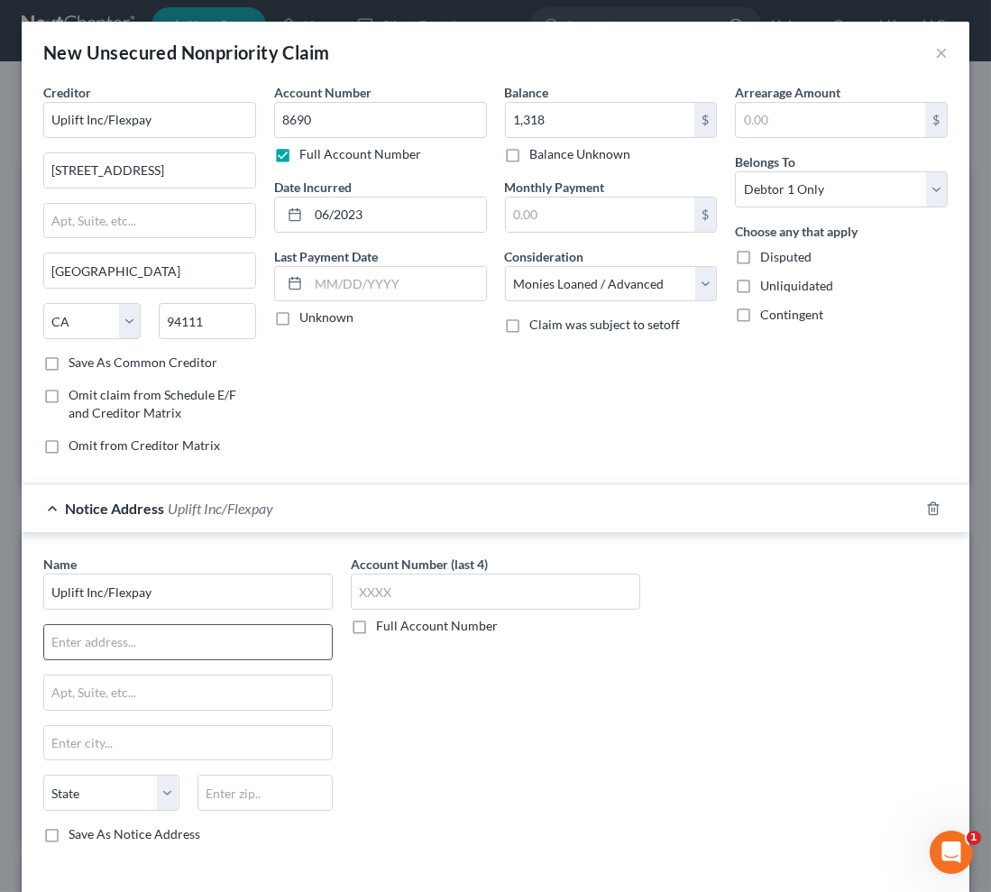
click at [111, 649] on input "text" at bounding box center [188, 642] width 288 height 34
paste input "[STREET_ADDRESS][PERSON_NAME]"
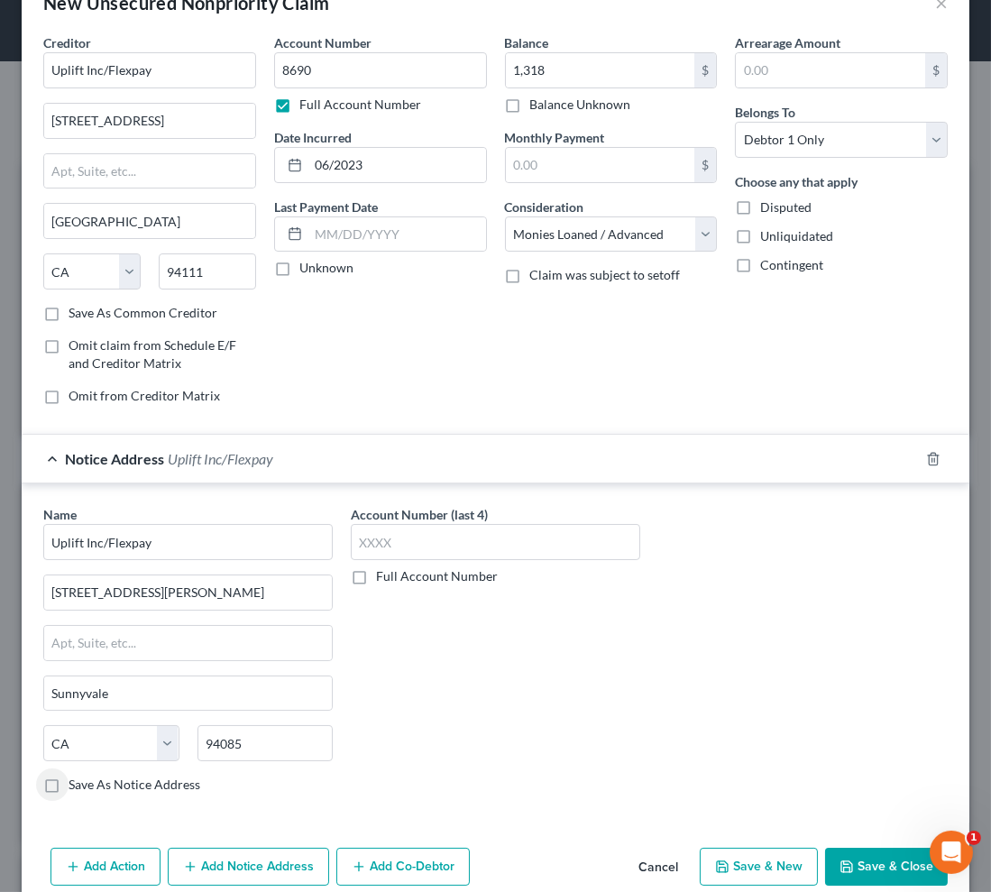
scroll to position [77, 0]
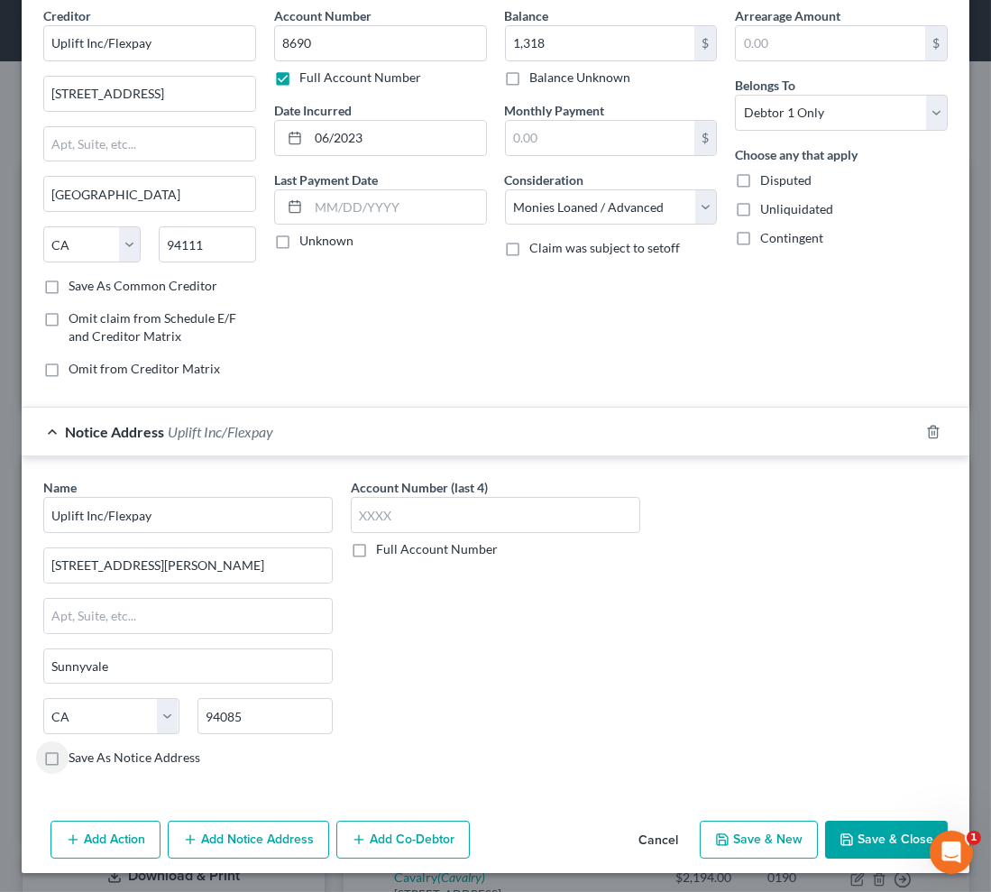
click at [274, 849] on button "Add Notice Address" at bounding box center [248, 840] width 161 height 38
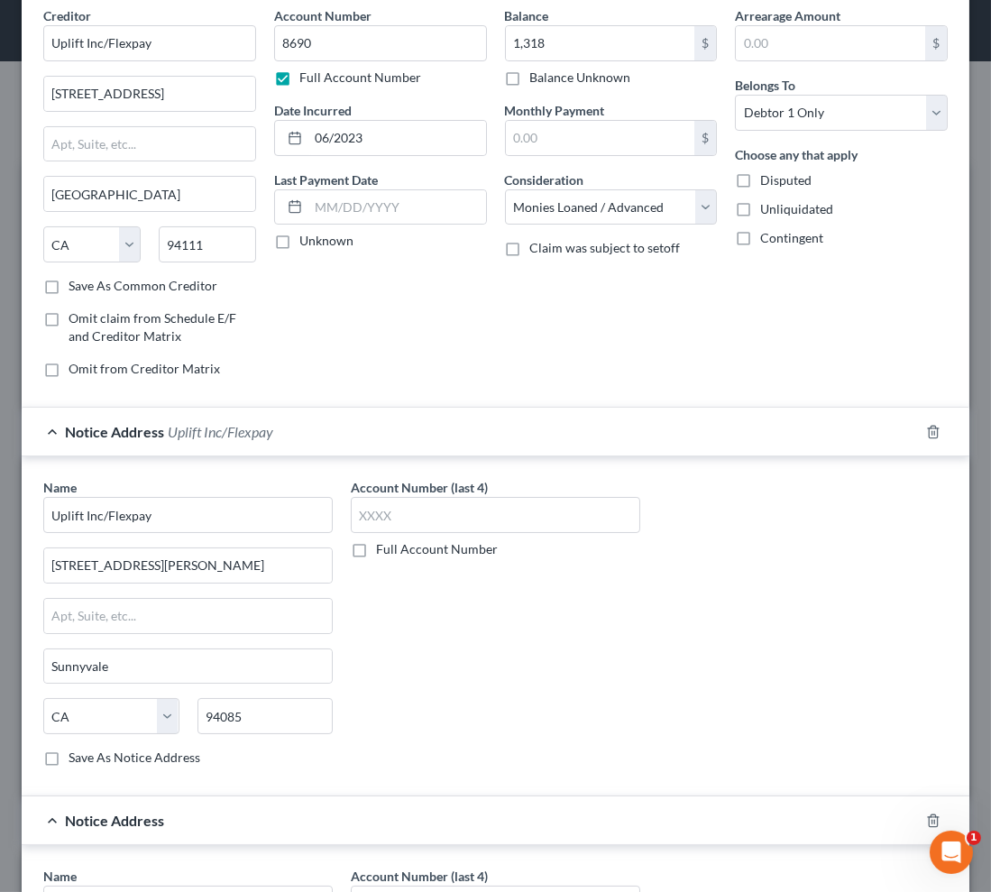
scroll to position [323, 0]
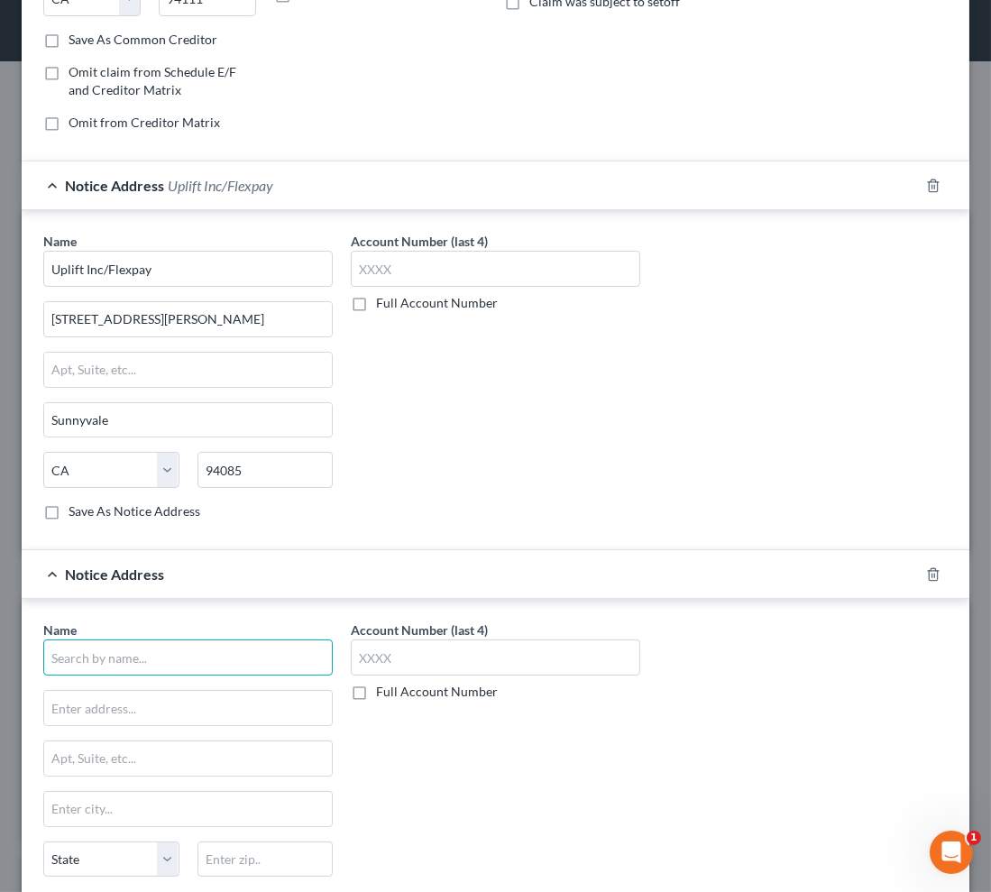
click at [99, 649] on input "text" at bounding box center [187, 657] width 289 height 36
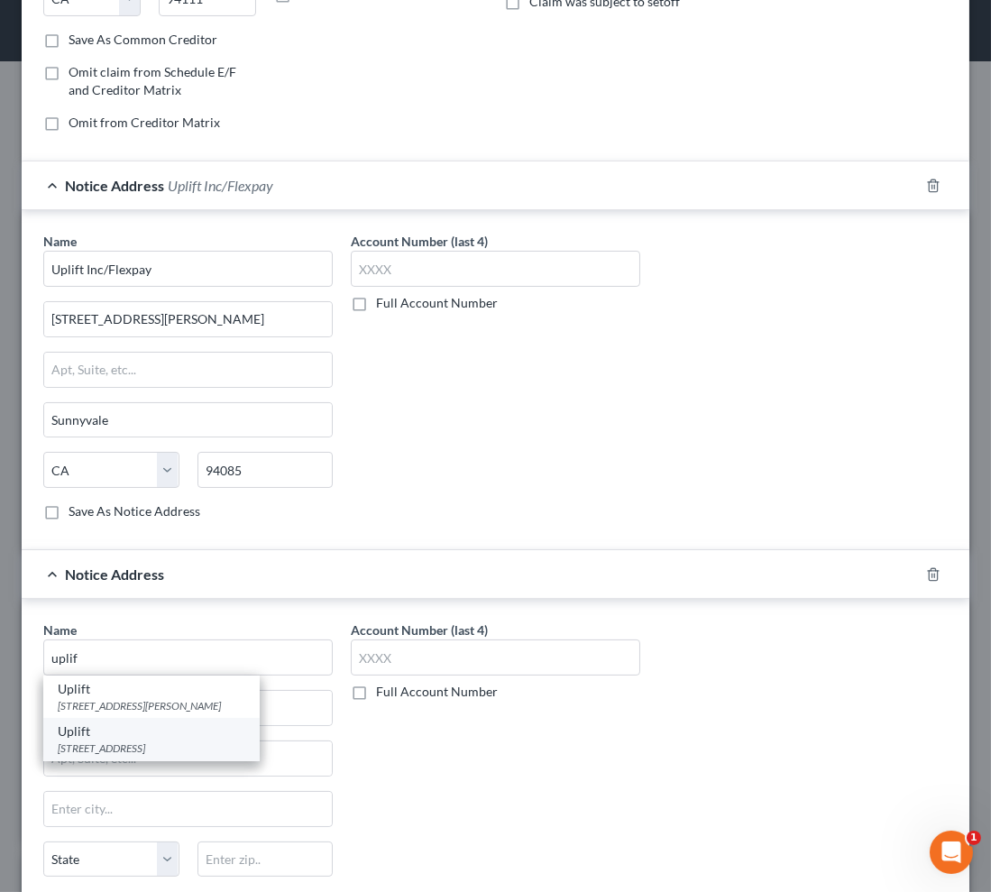
click at [142, 747] on div "[STREET_ADDRESS]" at bounding box center [152, 747] width 188 height 15
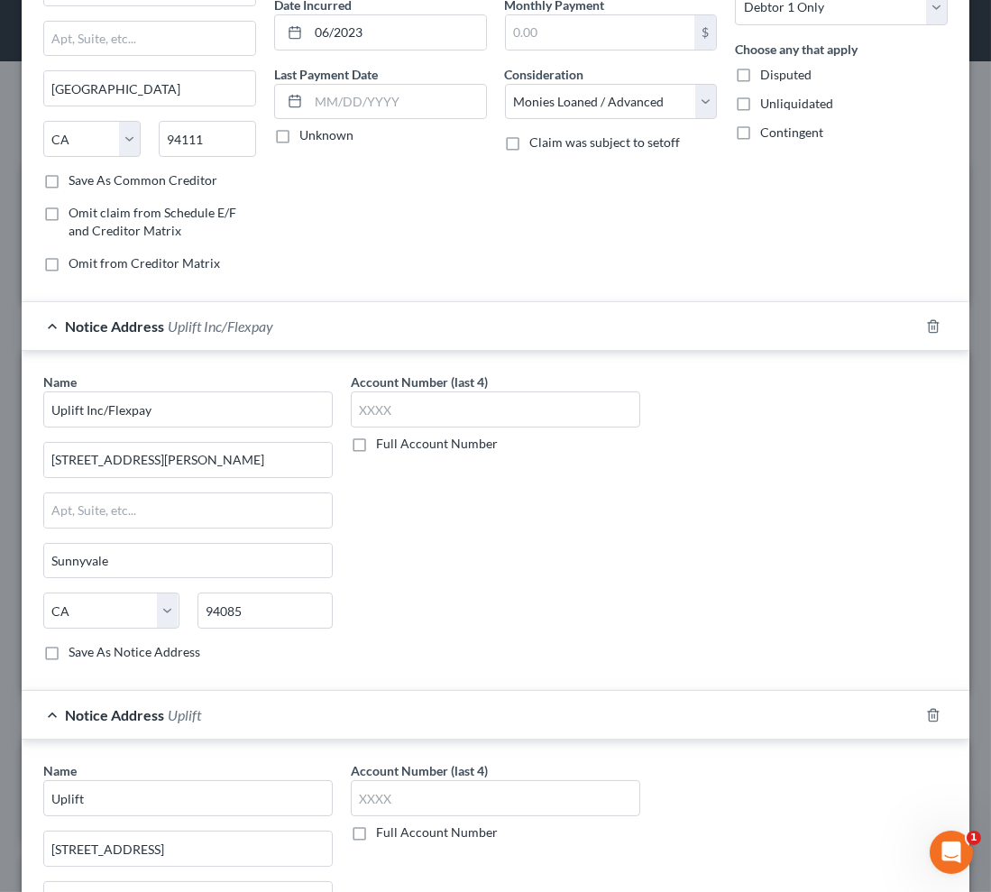
scroll to position [464, 0]
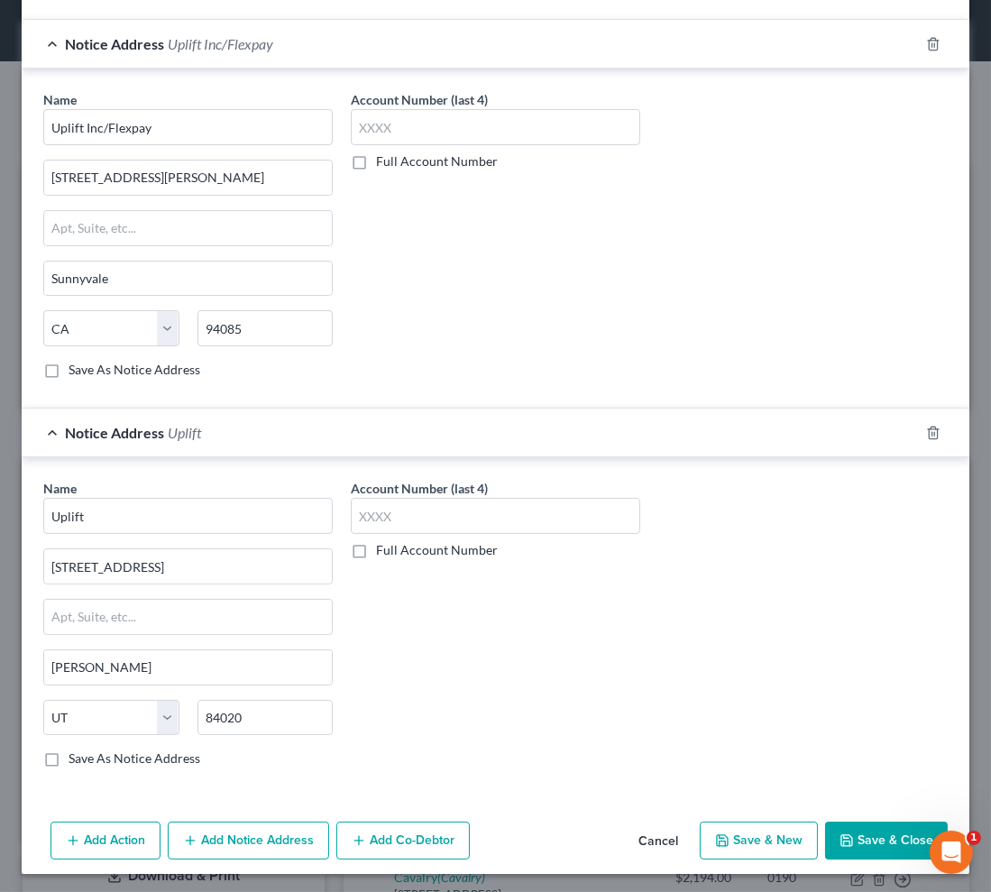
click at [863, 841] on button "Save & Close" at bounding box center [886, 841] width 123 height 38
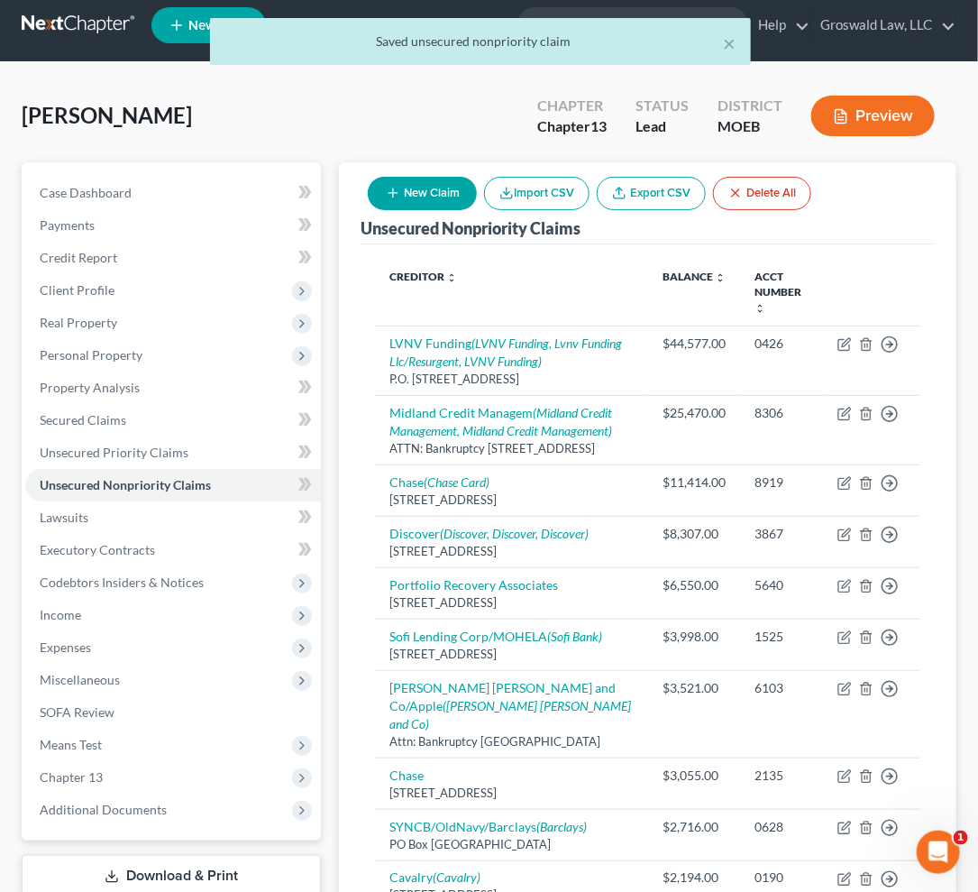
click at [433, 192] on button "New Claim" at bounding box center [422, 193] width 109 height 33
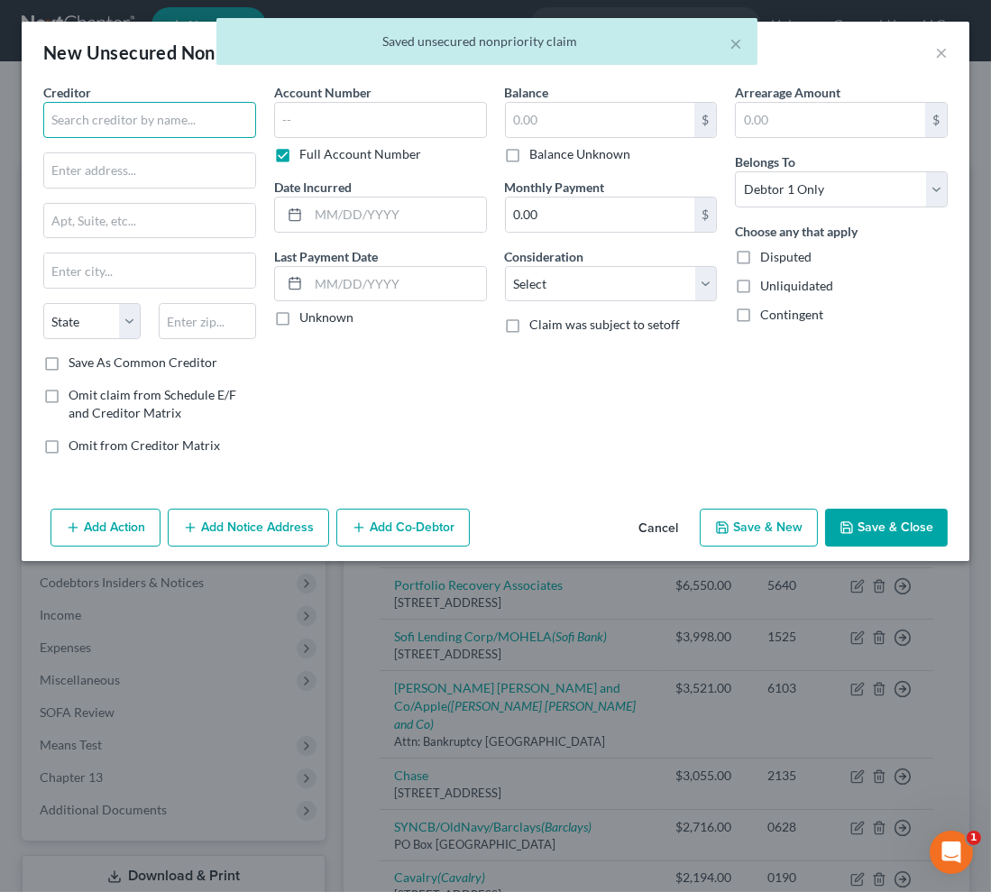
click at [126, 112] on input "text" at bounding box center [149, 120] width 213 height 36
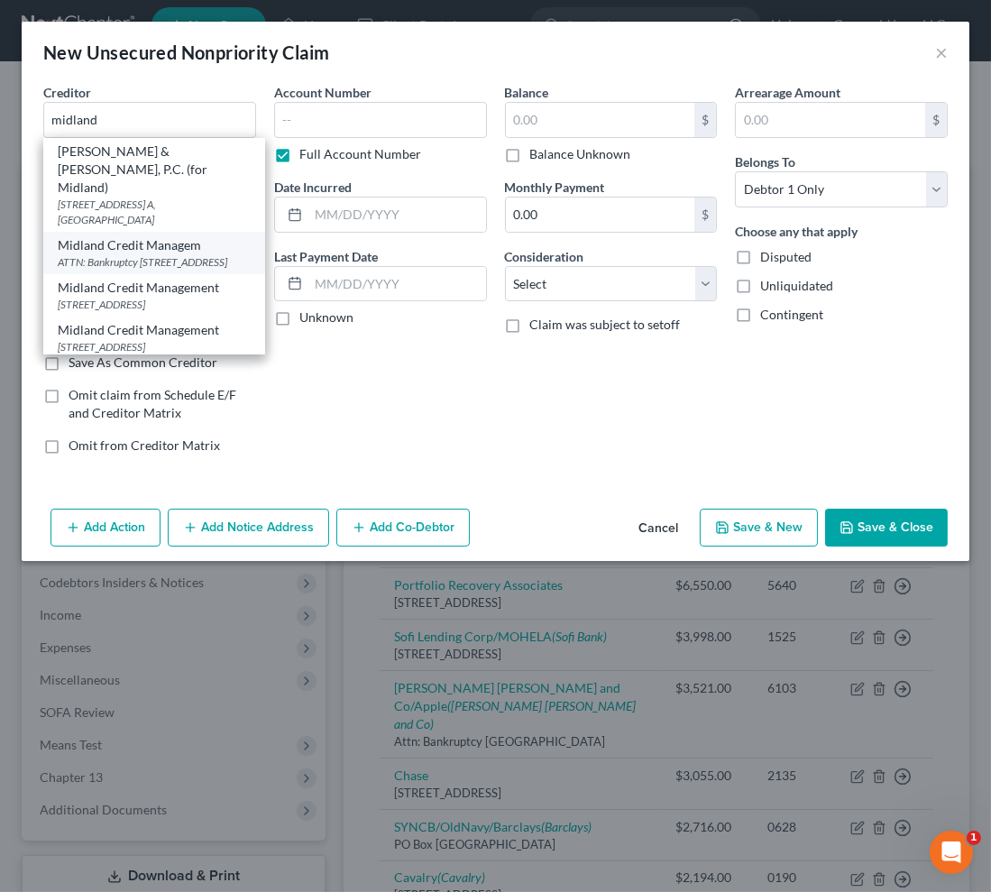
click at [147, 236] on div "Midland Credit Managem" at bounding box center [154, 245] width 193 height 18
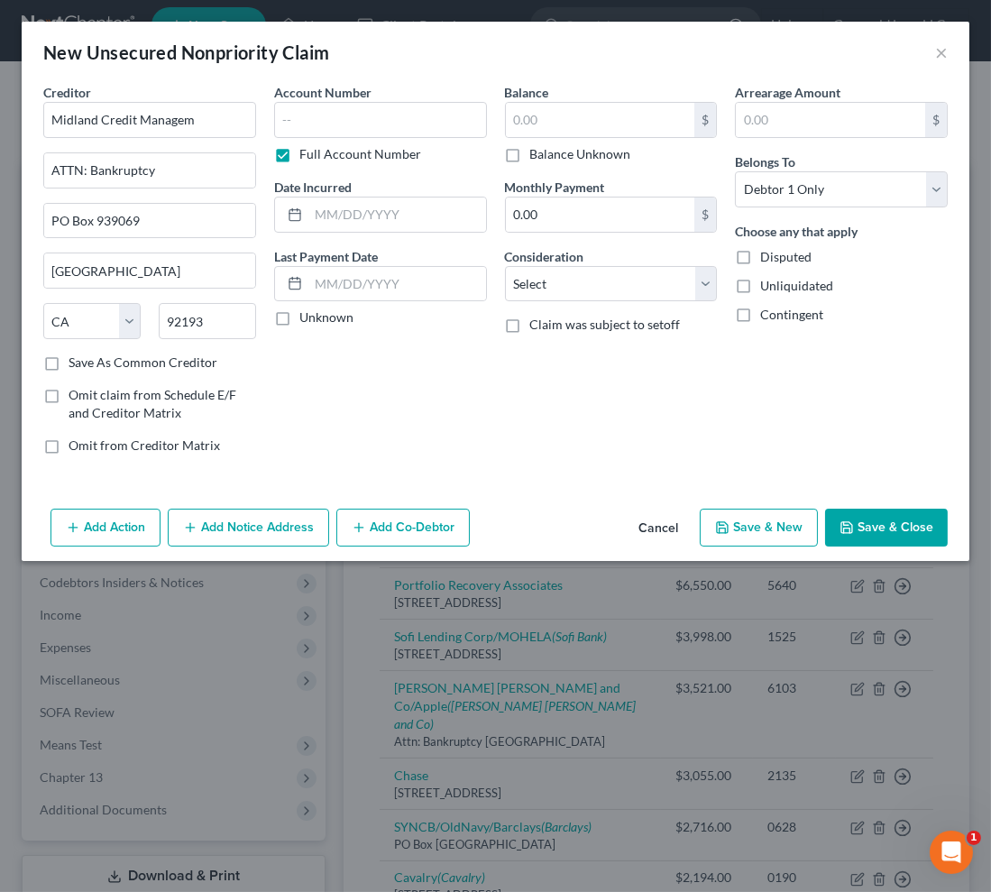
click at [140, 447] on span "Omit from Creditor Matrix" at bounding box center [144, 444] width 151 height 15
click at [87, 447] on input "Omit from Creditor Matrix" at bounding box center [82, 442] width 12 height 12
click at [313, 119] on input "text" at bounding box center [380, 120] width 213 height 36
click at [897, 522] on button "Save & Close" at bounding box center [886, 528] width 123 height 38
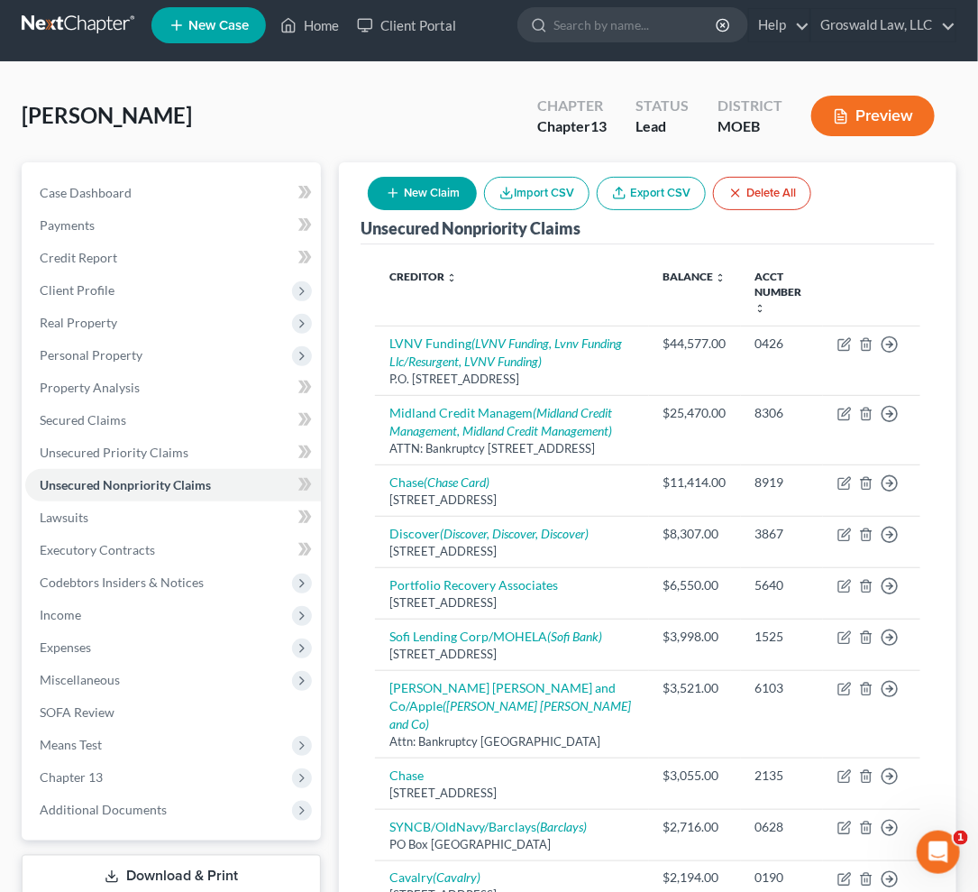
click at [432, 197] on button "New Claim" at bounding box center [422, 193] width 109 height 33
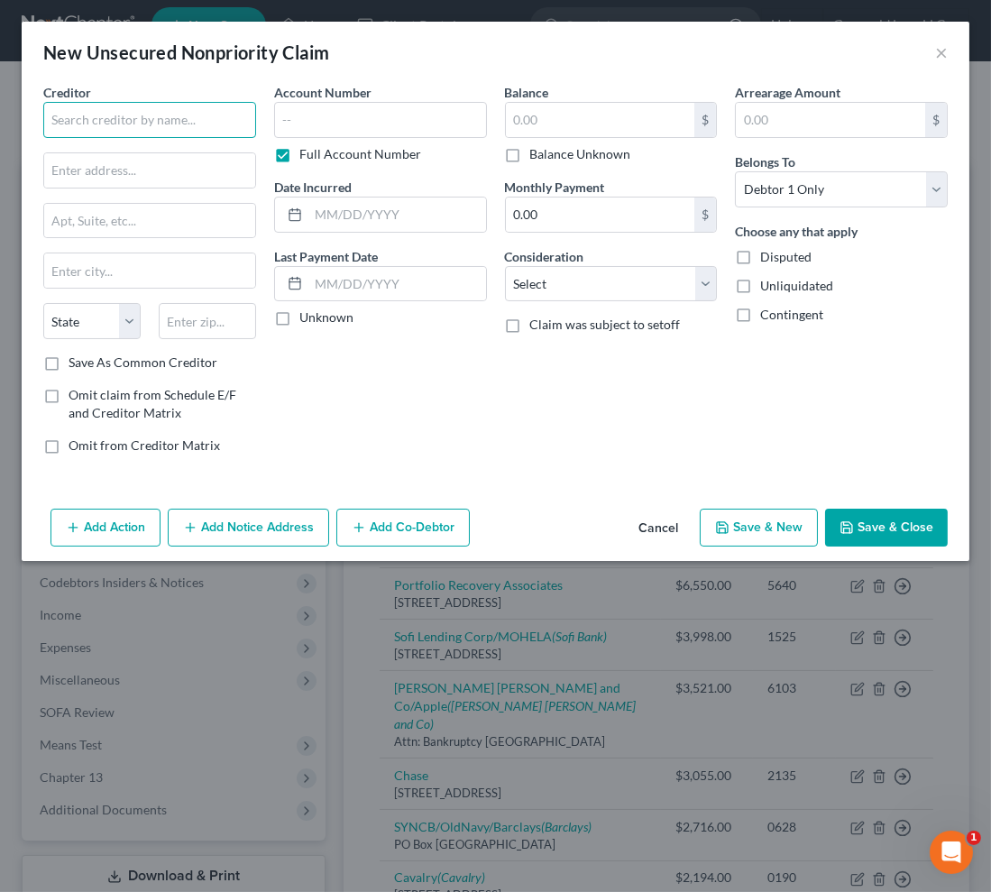
click at [125, 129] on input "text" at bounding box center [149, 120] width 213 height 36
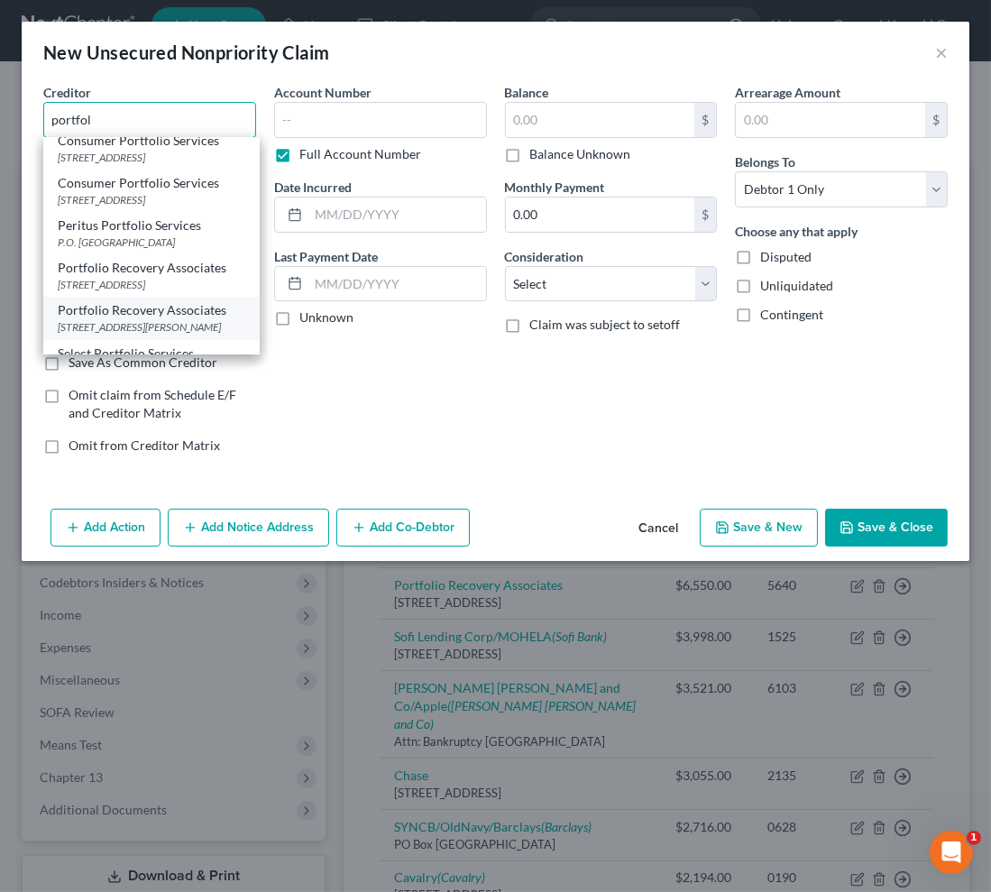
scroll to position [81, 0]
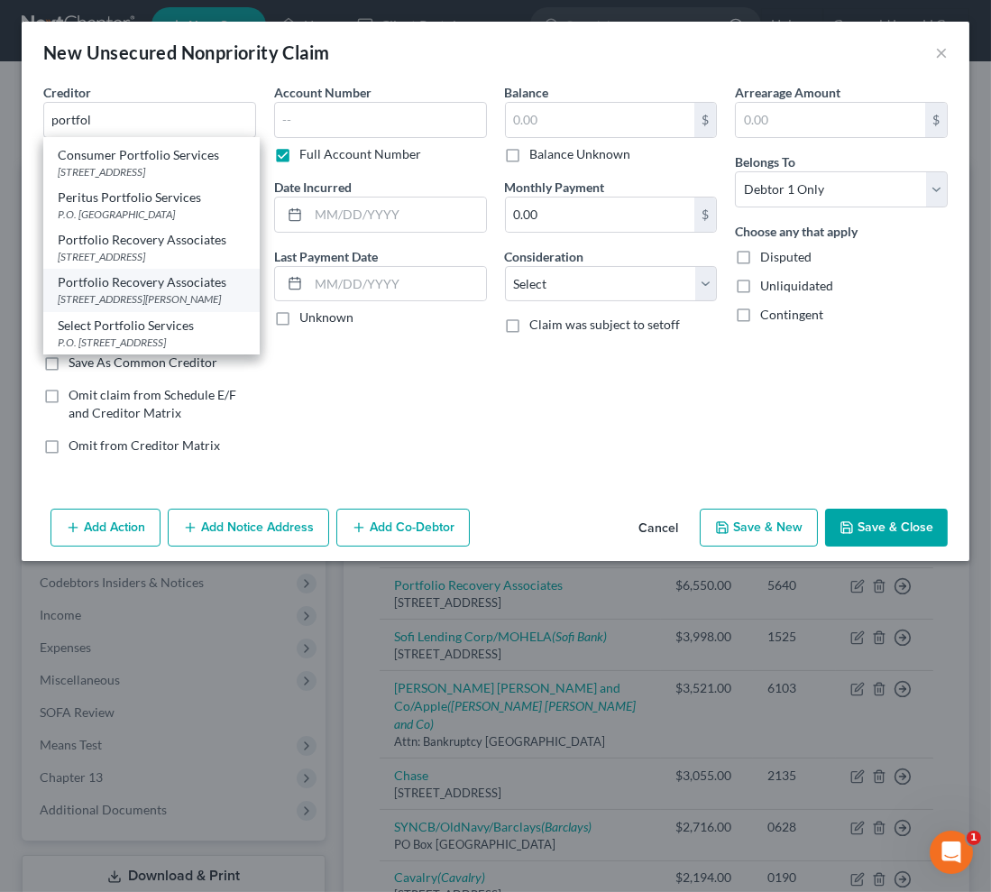
click at [144, 307] on div "[STREET_ADDRESS][PERSON_NAME]" at bounding box center [152, 298] width 188 height 15
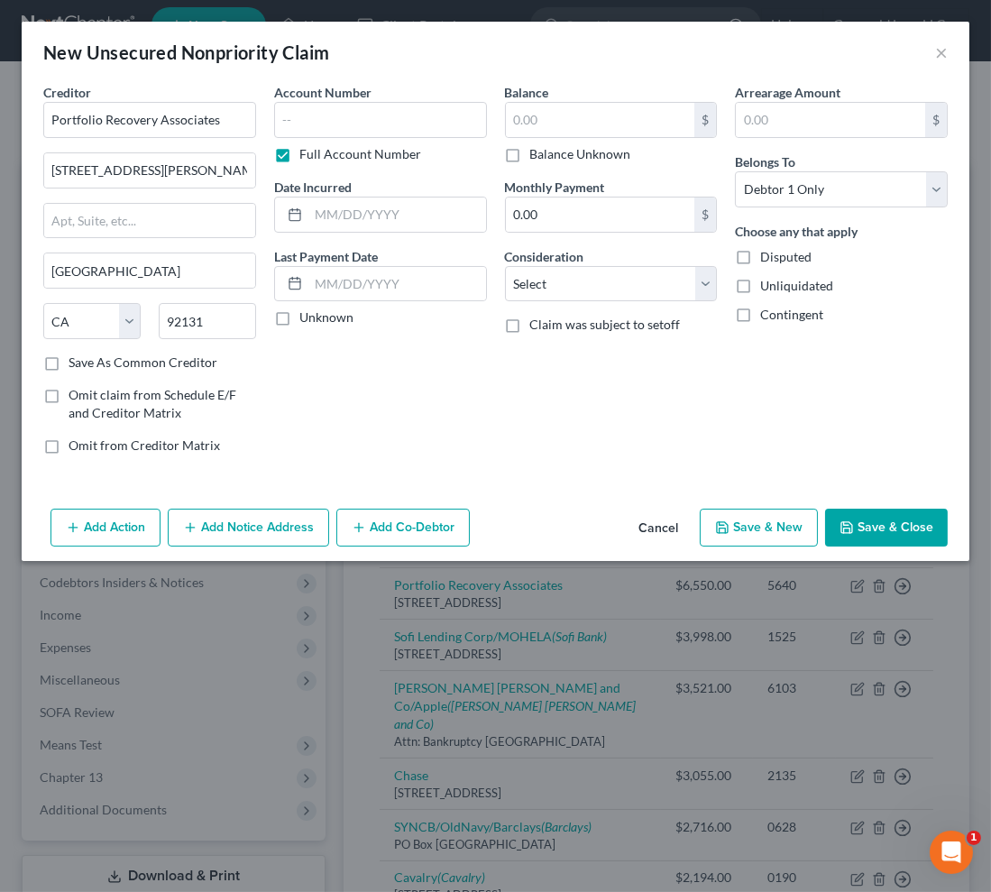
scroll to position [0, 0]
click at [311, 119] on input "text" at bounding box center [380, 120] width 213 height 36
click at [769, 532] on button "Save & New" at bounding box center [759, 528] width 118 height 38
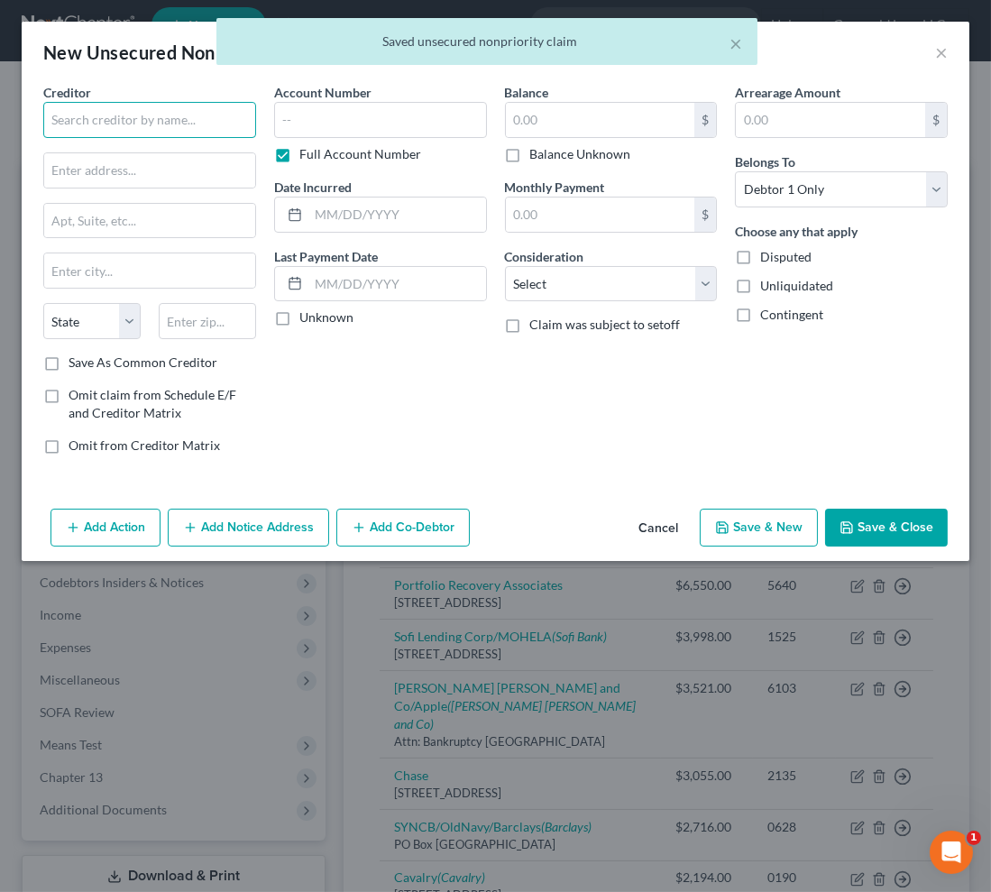
click at [163, 110] on input "text" at bounding box center [149, 120] width 213 height 36
click at [162, 123] on input "text" at bounding box center [149, 120] width 213 height 36
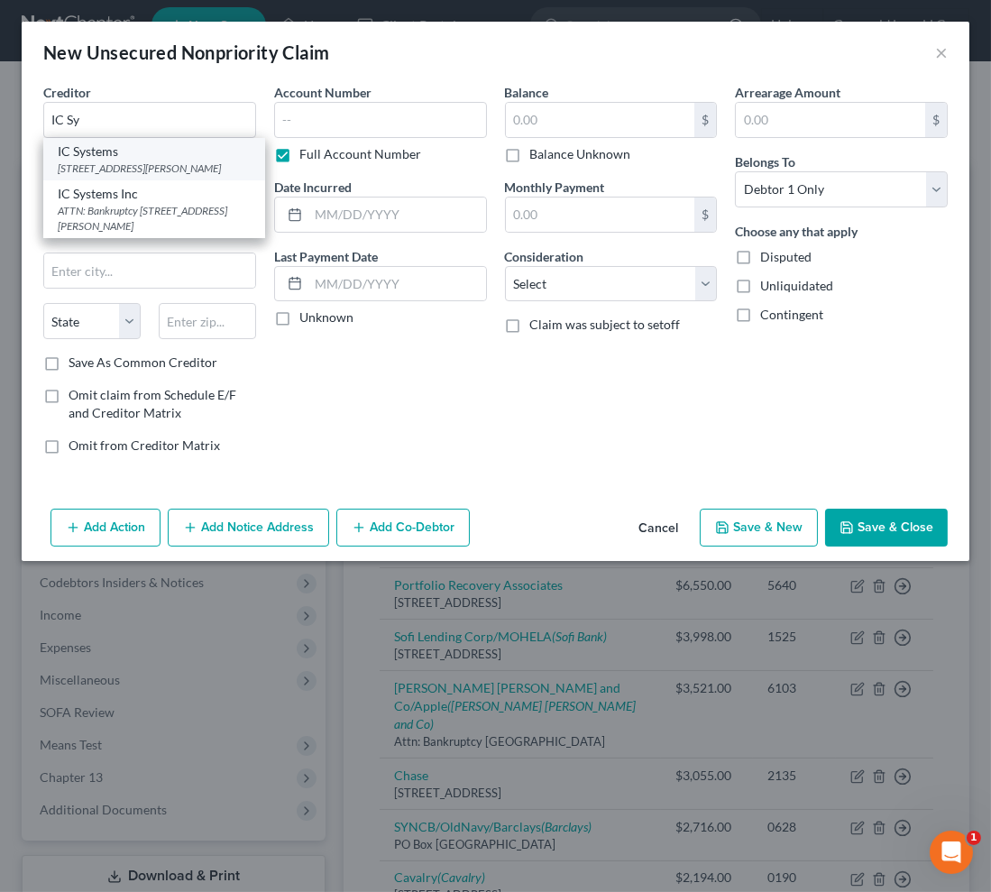
click at [148, 157] on div "IC Systems" at bounding box center [154, 151] width 193 height 18
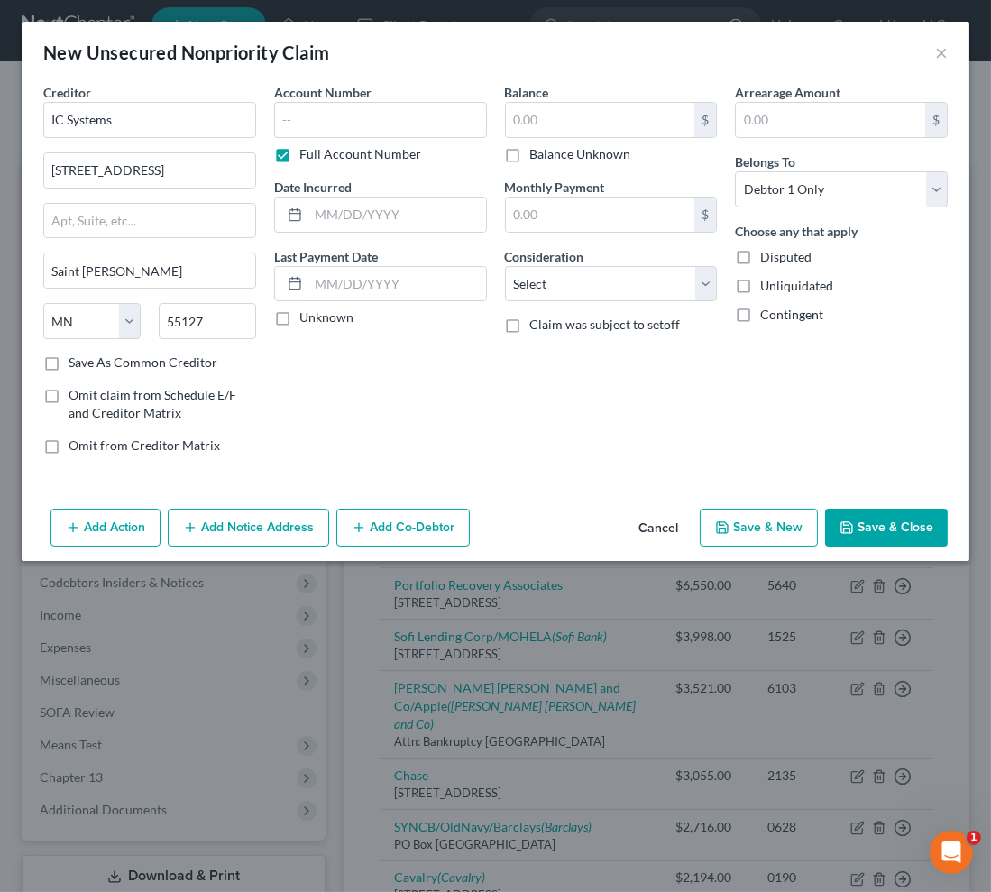
click at [233, 528] on button "Add Notice Address" at bounding box center [248, 528] width 161 height 38
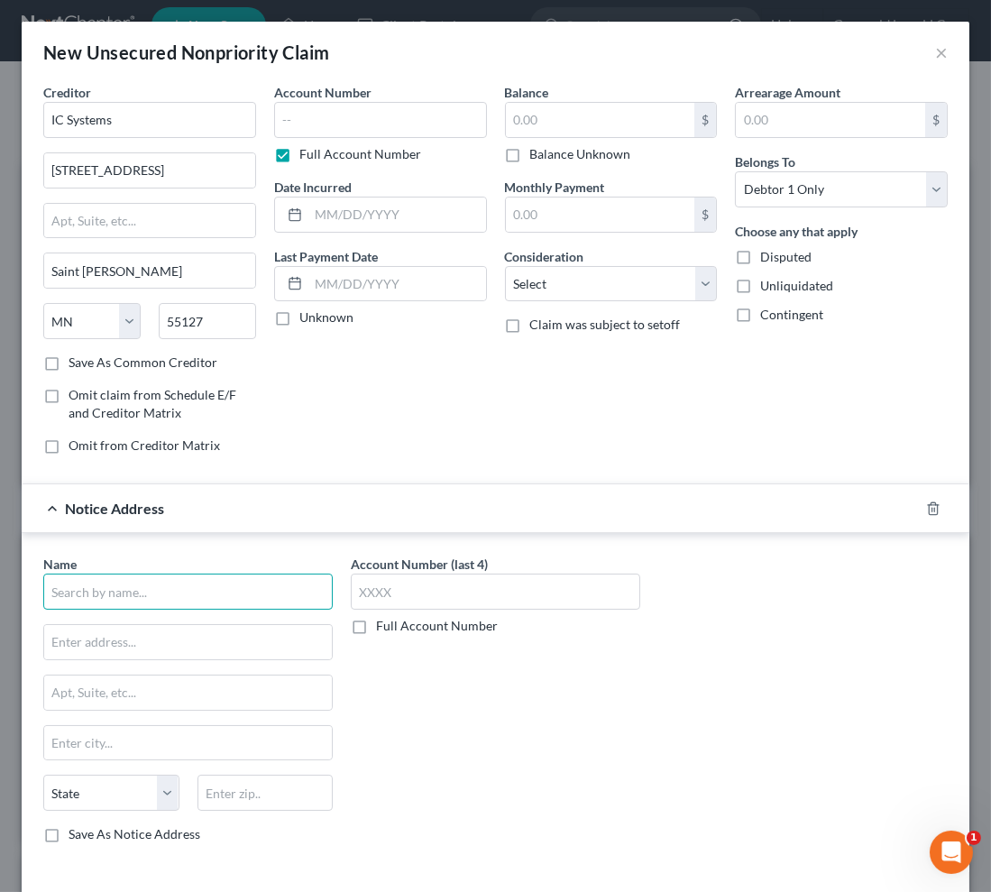
click at [121, 593] on input "text" at bounding box center [187, 592] width 289 height 36
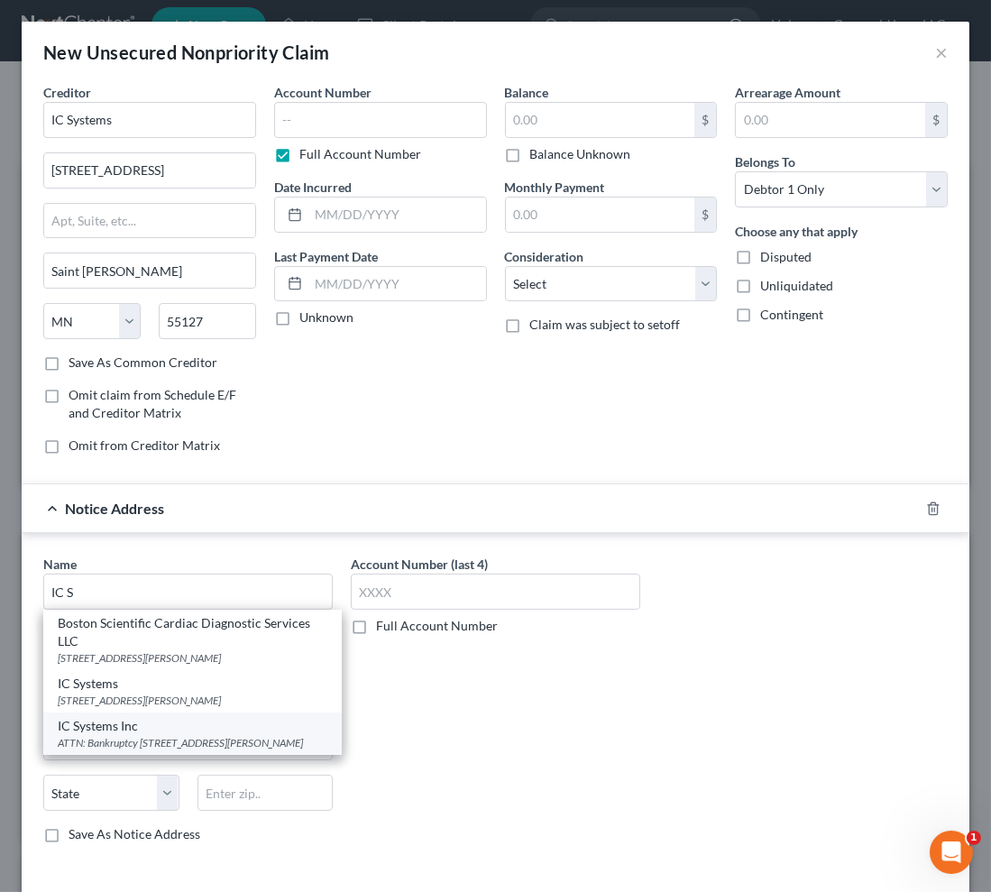
click at [187, 750] on div "ATTN: Bankruptcy [STREET_ADDRESS][PERSON_NAME]" at bounding box center [193, 742] width 270 height 15
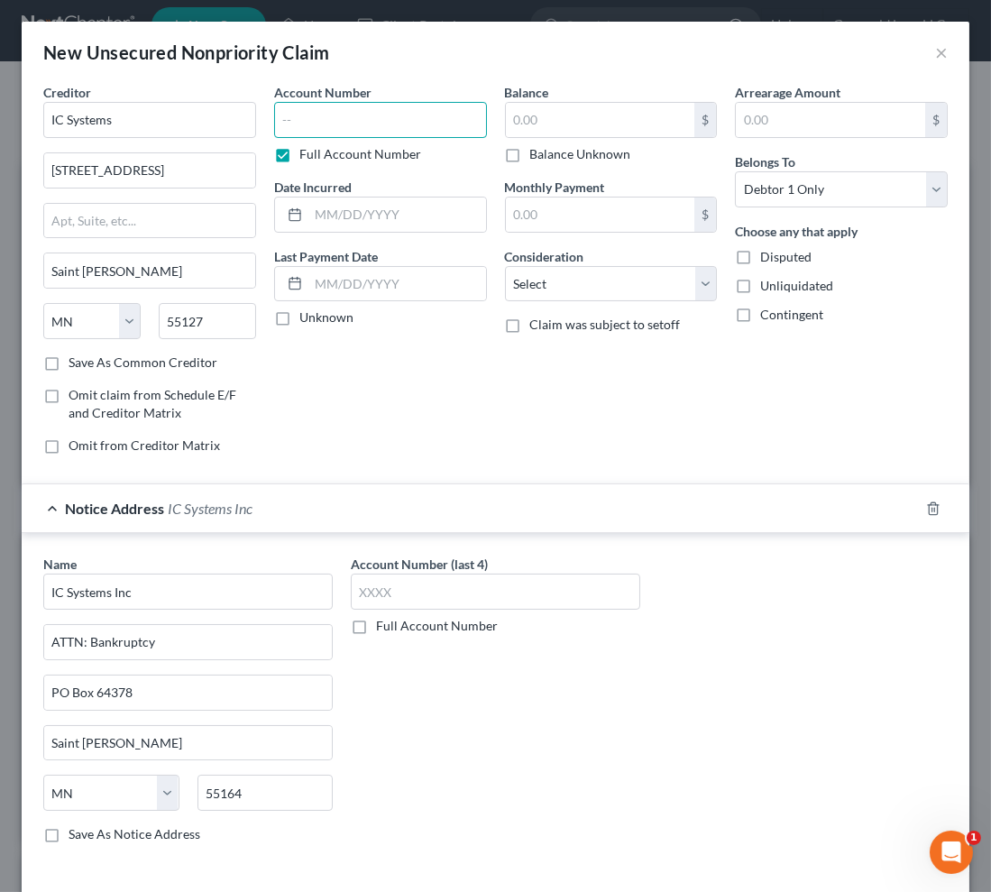
click at [349, 126] on input "text" at bounding box center [380, 120] width 213 height 36
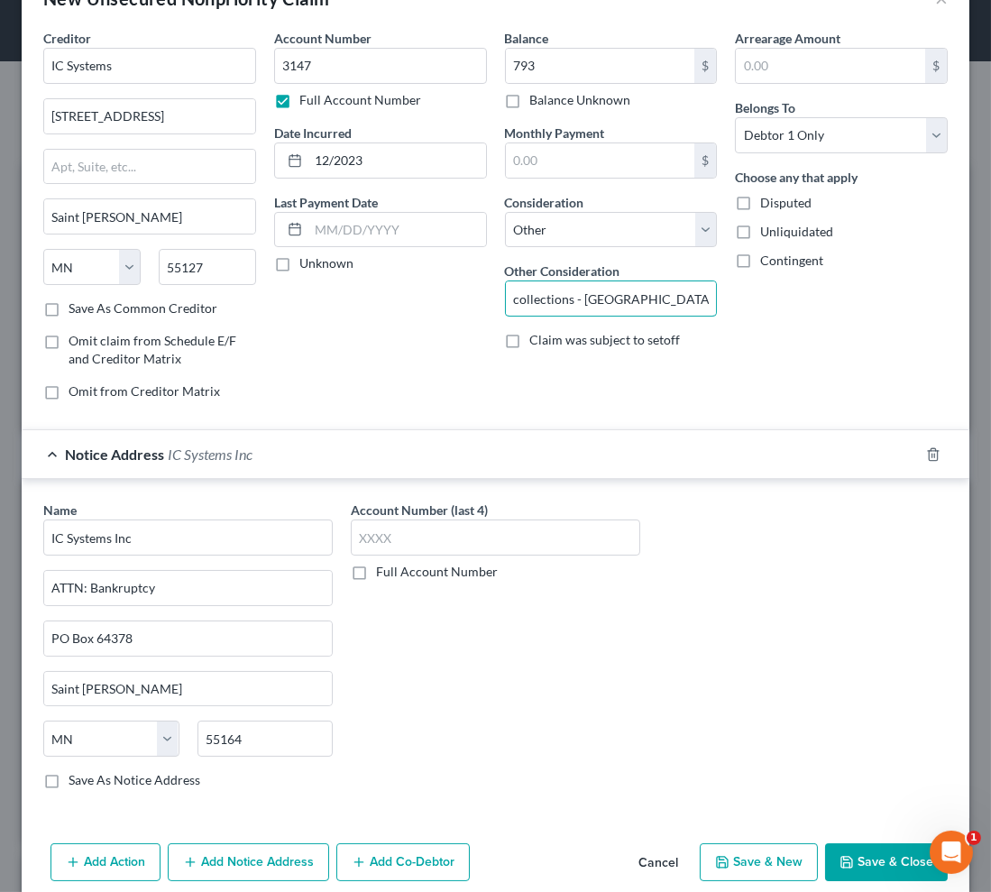
scroll to position [77, 0]
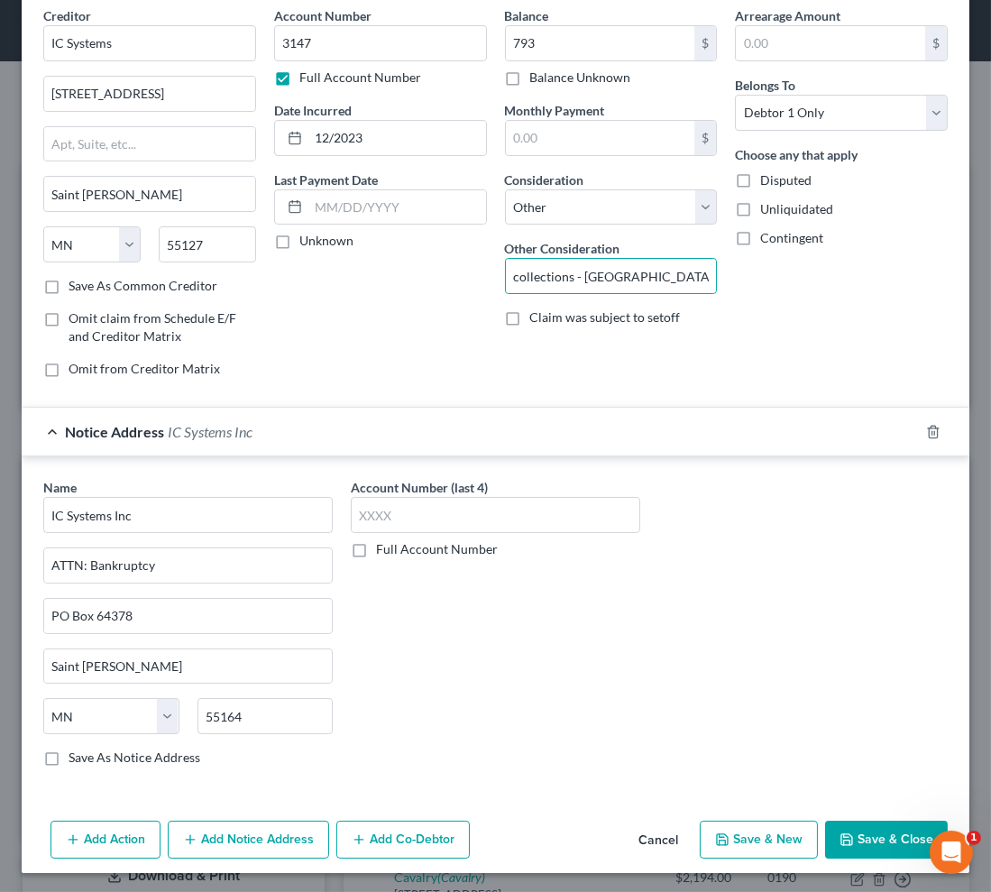
click at [749, 838] on button "Save & New" at bounding box center [759, 840] width 118 height 38
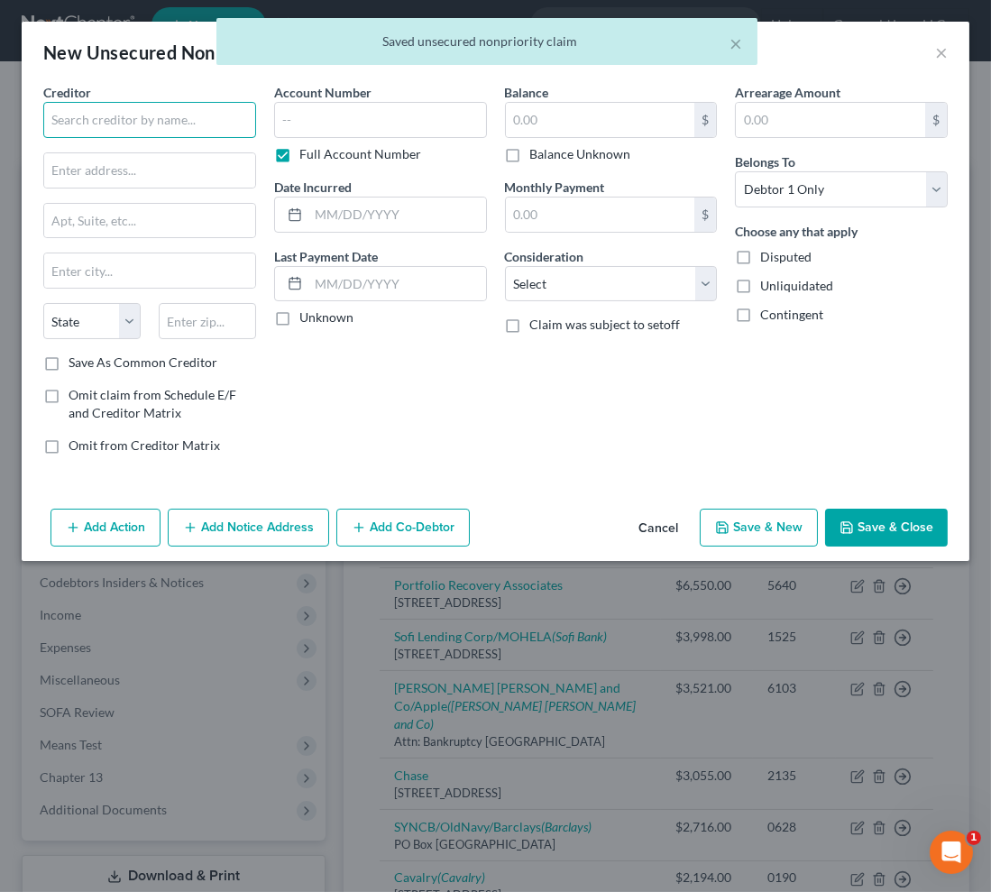
click at [140, 120] on input "text" at bounding box center [149, 120] width 213 height 36
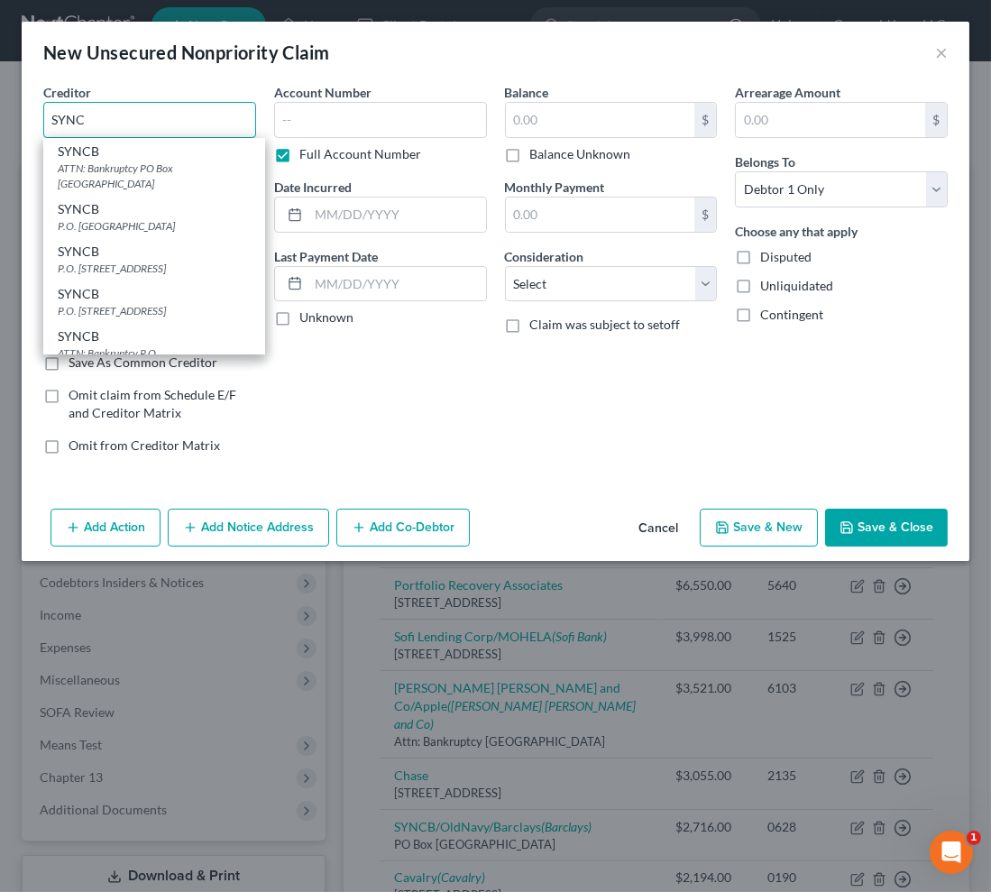
drag, startPoint x: 132, startPoint y: 115, endPoint x: -74, endPoint y: 116, distance: 205.6
click at [0, 116] on html "Home New Case Client Portal Groswald Law, LLC [PERSON_NAME][EMAIL_ADDRESS][DOMA…" at bounding box center [495, 727] width 991 height 1477
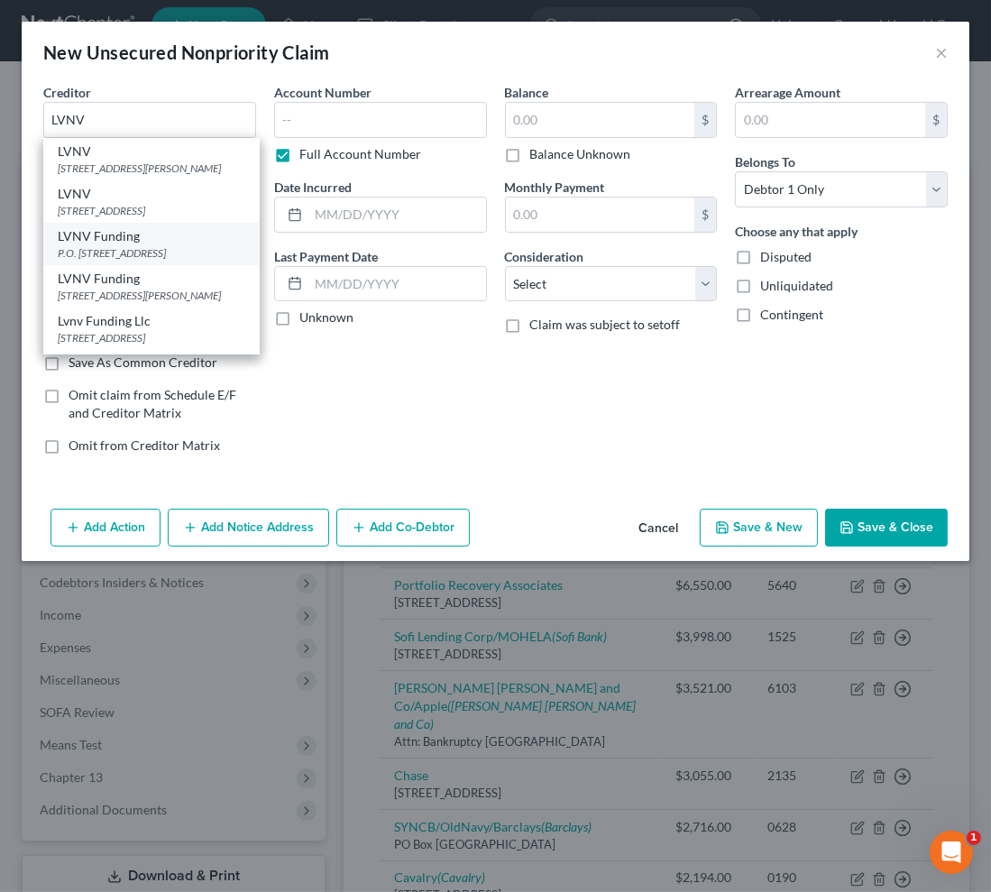
click at [162, 245] on div "LVNV Funding" at bounding box center [152, 236] width 188 height 18
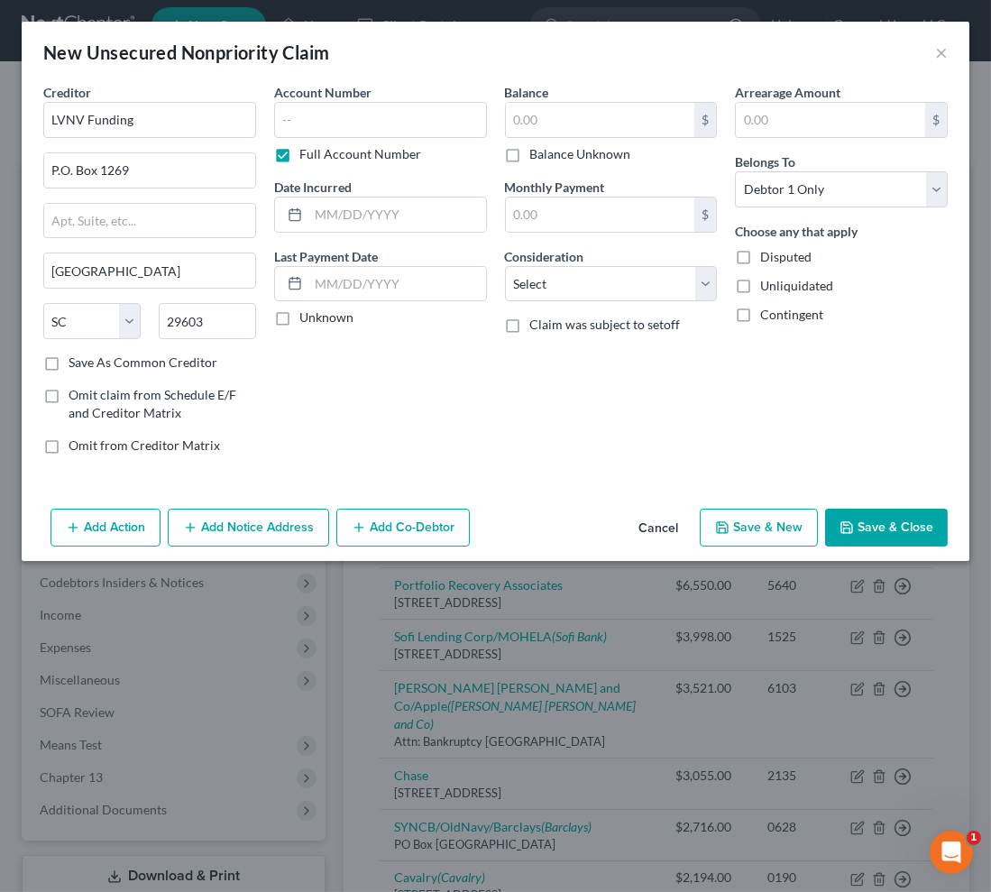
click at [126, 451] on span "Omit from Creditor Matrix" at bounding box center [144, 444] width 151 height 15
click at [87, 448] on input "Omit from Creditor Matrix" at bounding box center [82, 442] width 12 height 12
click at [383, 115] on input "text" at bounding box center [380, 120] width 213 height 36
click at [787, 532] on button "Save & New" at bounding box center [759, 528] width 118 height 38
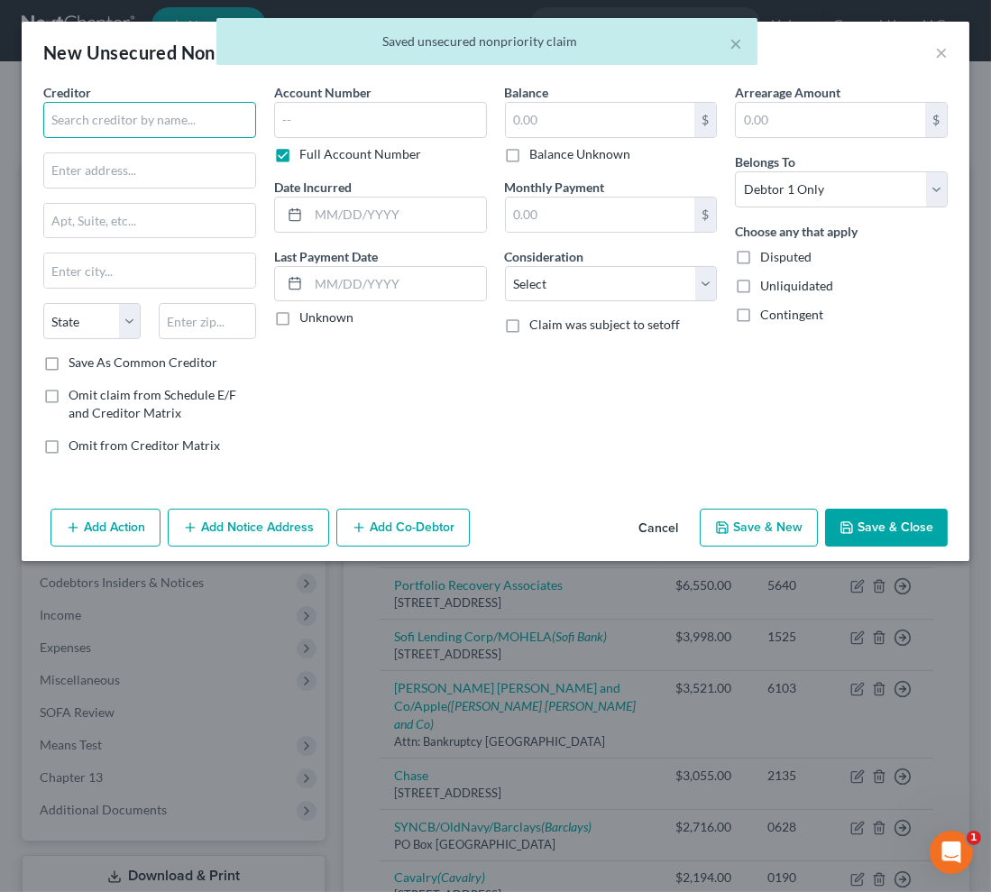
click at [243, 126] on input "text" at bounding box center [149, 120] width 213 height 36
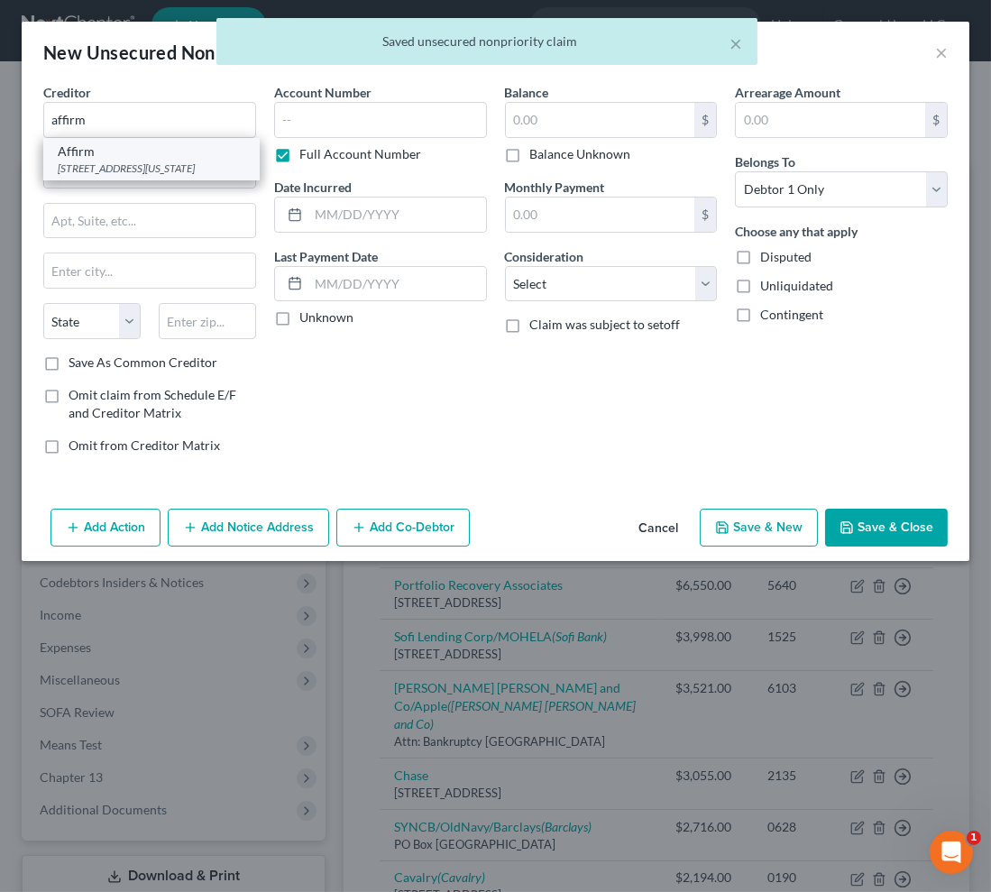
click at [126, 176] on div "[STREET_ADDRESS][US_STATE]" at bounding box center [152, 168] width 188 height 15
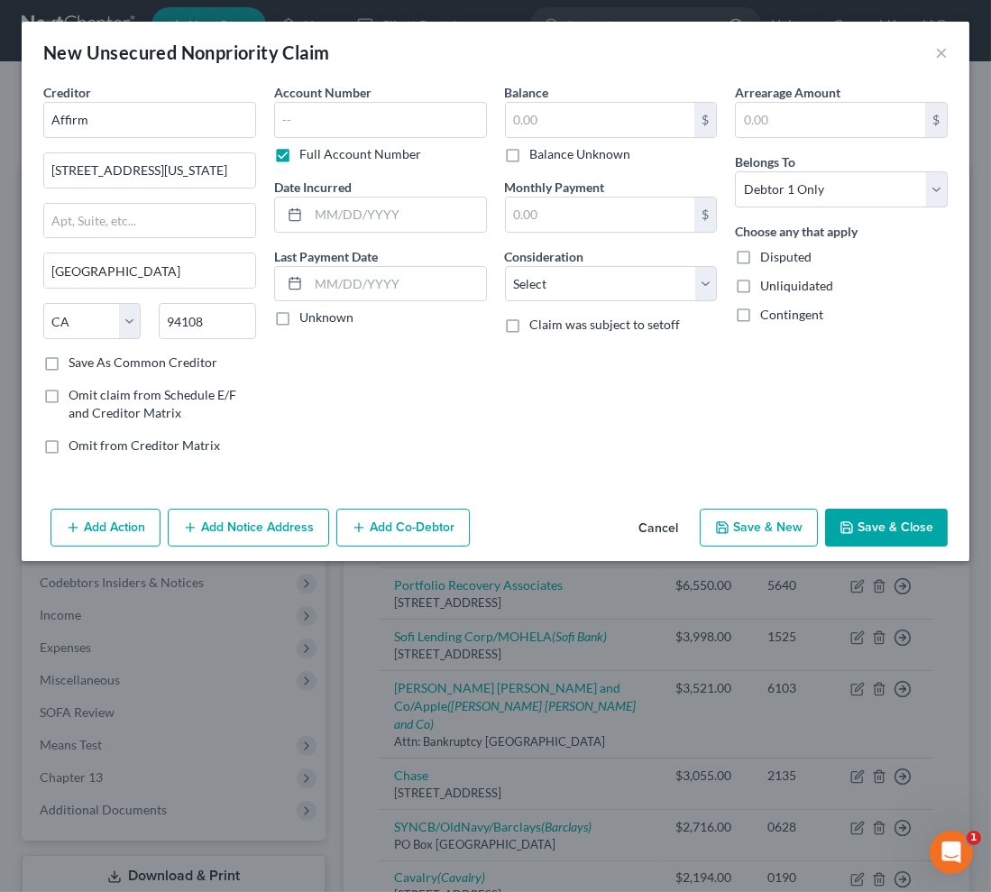
click at [348, 97] on label "Account Number" at bounding box center [322, 92] width 97 height 19
click at [350, 111] on input "text" at bounding box center [380, 120] width 213 height 36
click at [739, 532] on button "Save & New" at bounding box center [759, 528] width 118 height 38
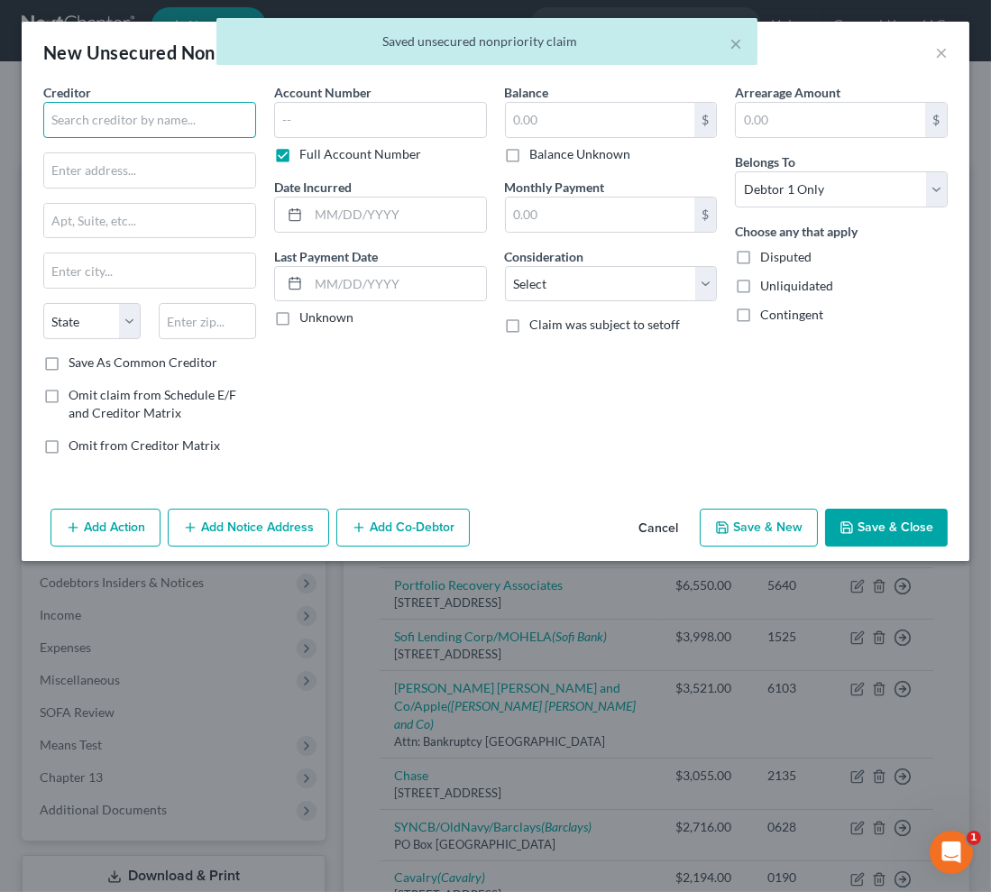
click at [130, 125] on input "text" at bounding box center [149, 120] width 213 height 36
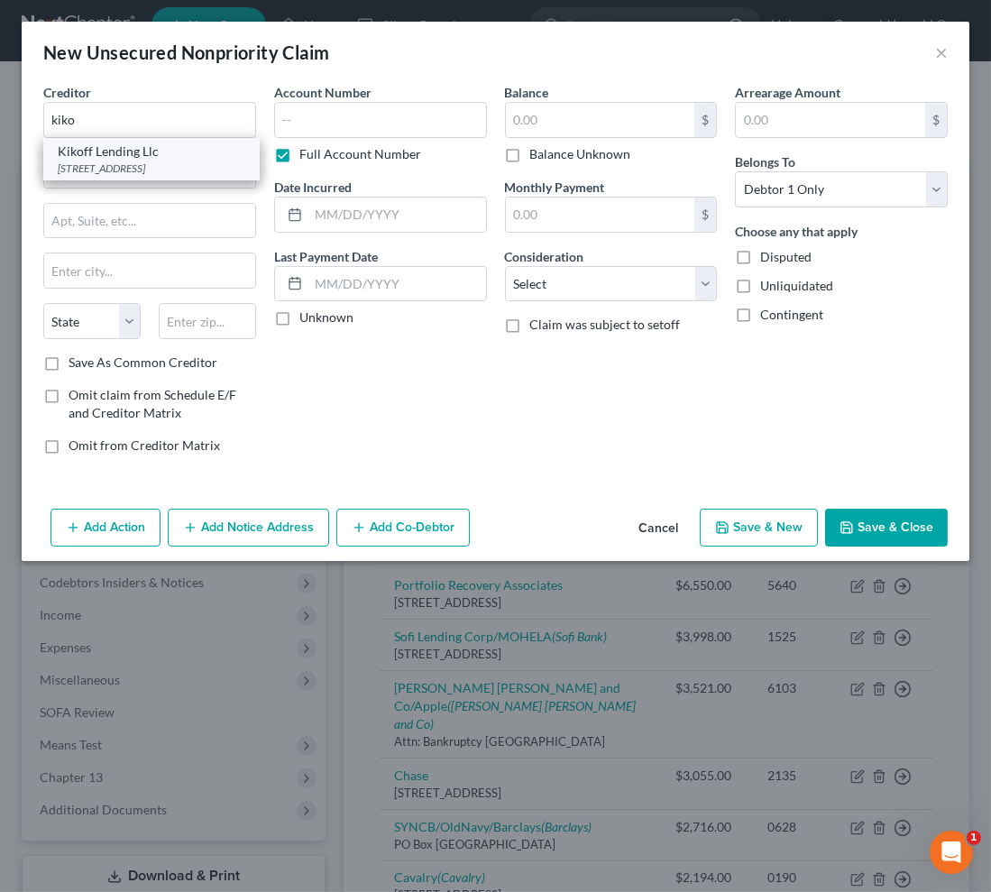
click at [131, 161] on div "[STREET_ADDRESS]" at bounding box center [152, 168] width 188 height 15
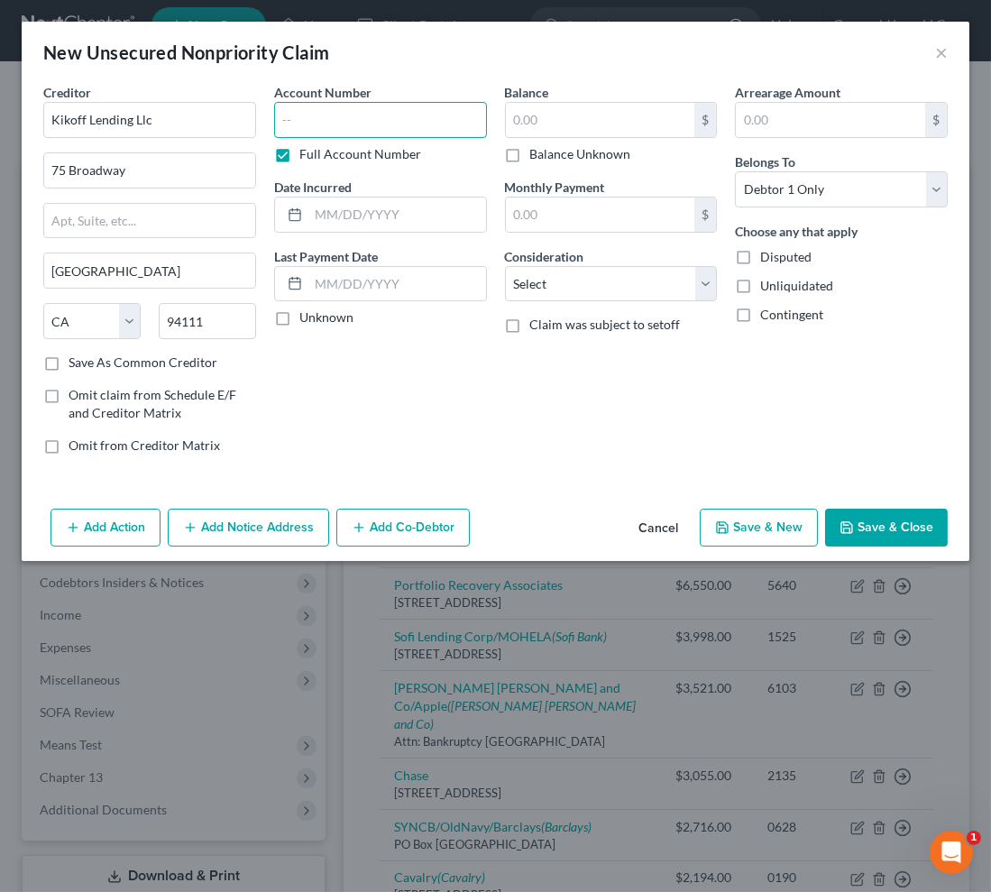
click at [289, 133] on input "text" at bounding box center [380, 120] width 213 height 36
click at [757, 528] on button "Save & New" at bounding box center [759, 528] width 118 height 38
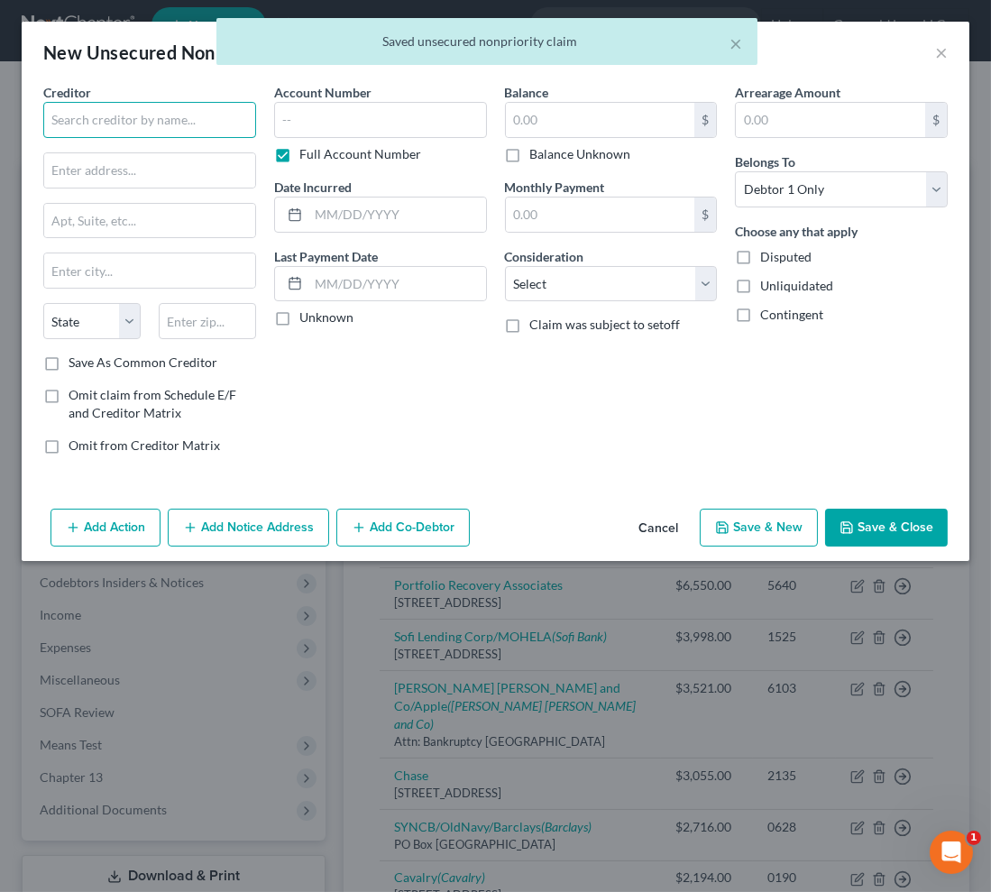
click at [137, 106] on input "text" at bounding box center [149, 120] width 213 height 36
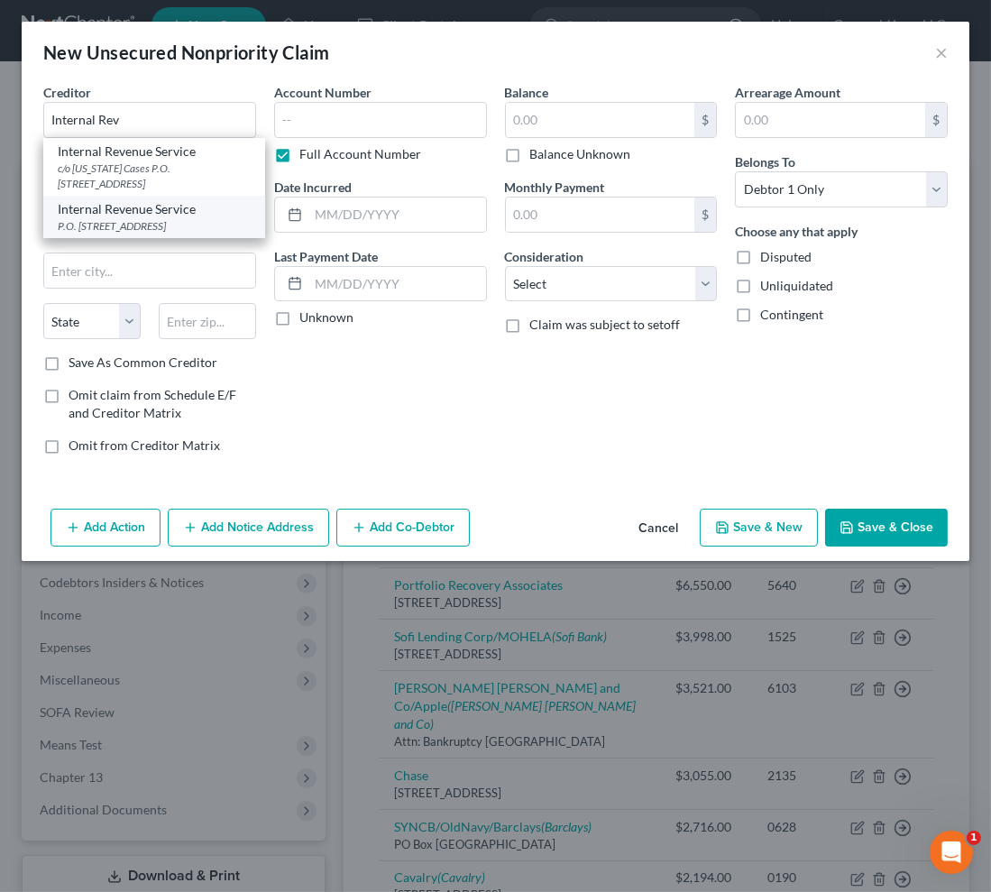
click at [207, 209] on div "Internal Revenue Service" at bounding box center [154, 209] width 193 height 18
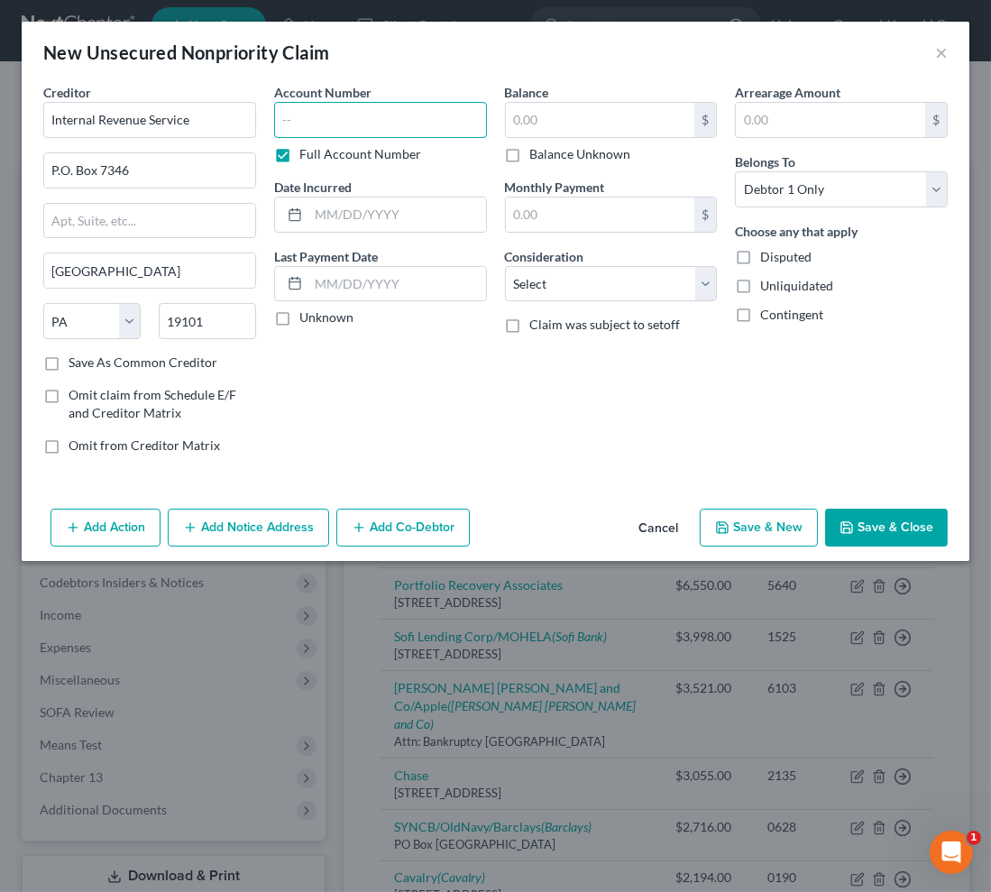
click at [317, 130] on input "text" at bounding box center [380, 120] width 213 height 36
click at [631, 277] on select "Select Cable / Satellite Services Collection Agency Credit Card Debt Debt Couns…" at bounding box center [611, 284] width 213 height 36
click at [505, 266] on select "Select Cable / Satellite Services Collection Agency Credit Card Debt Debt Couns…" at bounding box center [611, 284] width 213 height 36
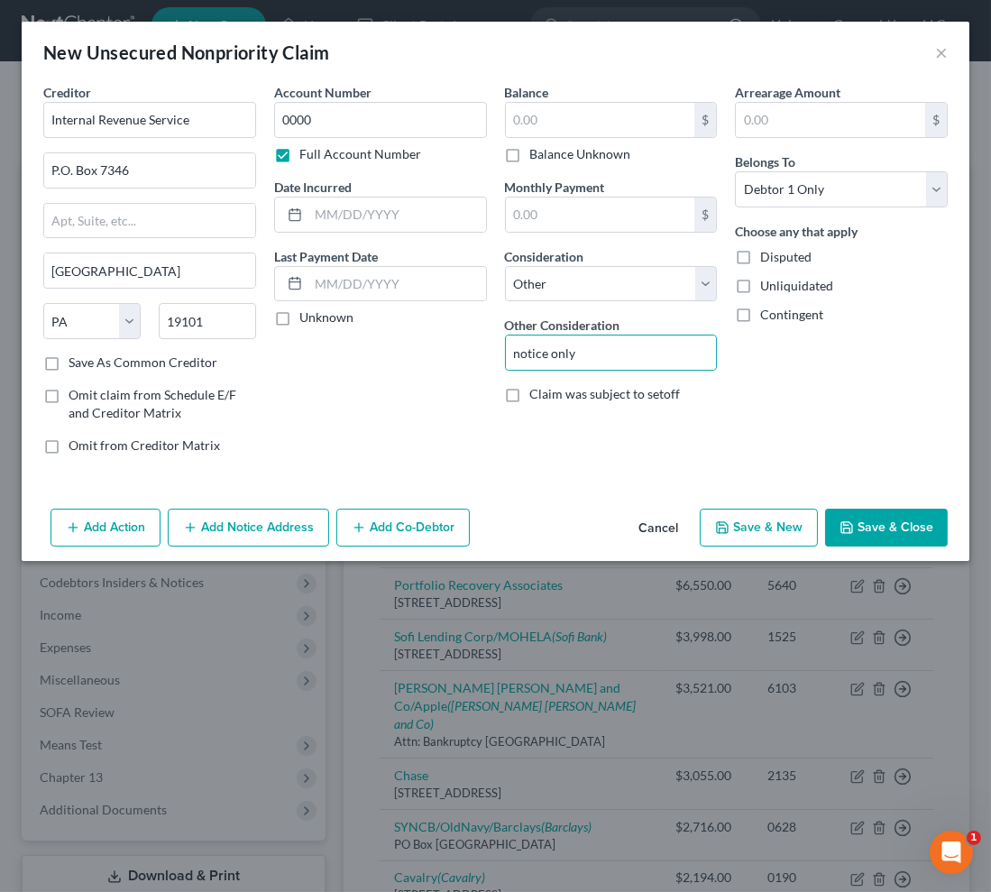
click at [793, 527] on button "Save & New" at bounding box center [759, 528] width 118 height 38
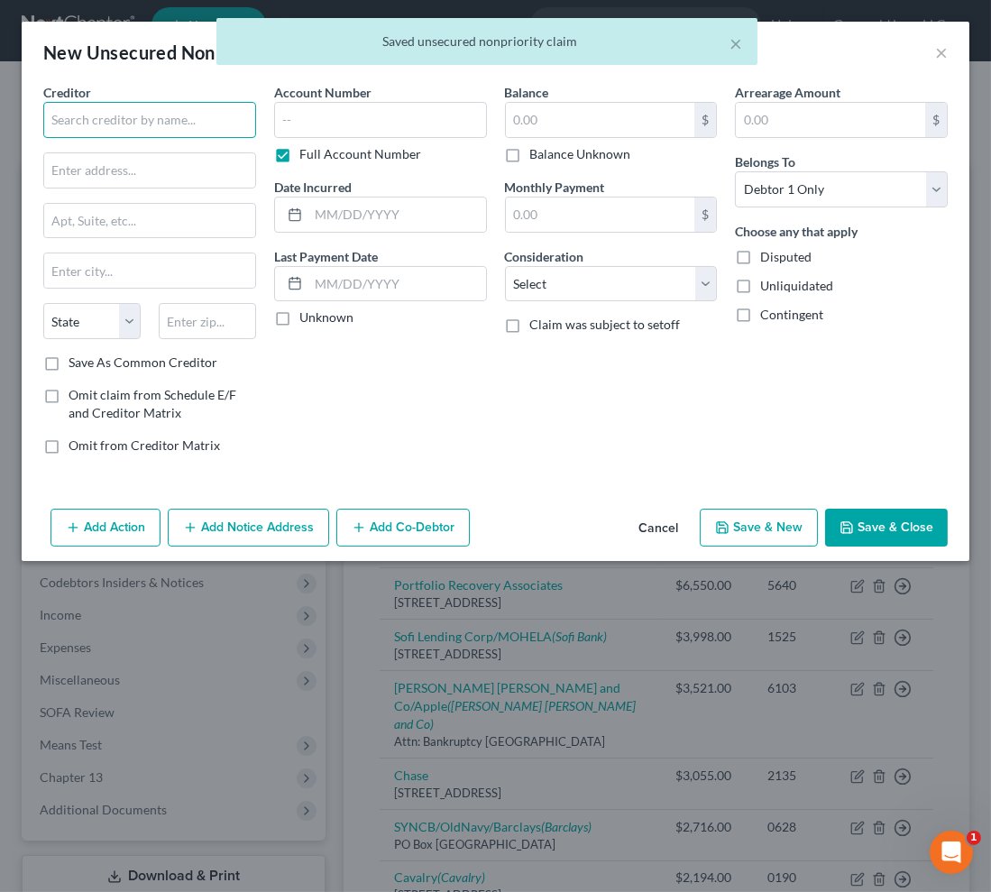
click at [161, 119] on input "text" at bounding box center [149, 120] width 213 height 36
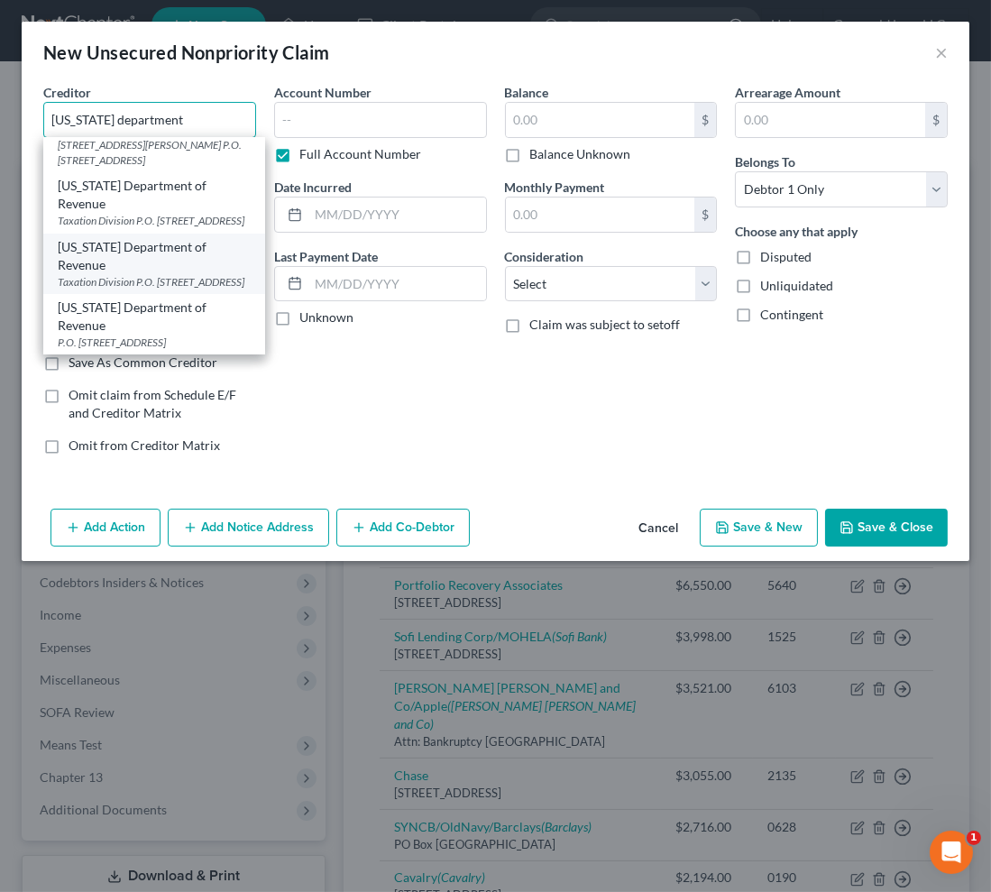
scroll to position [239, 0]
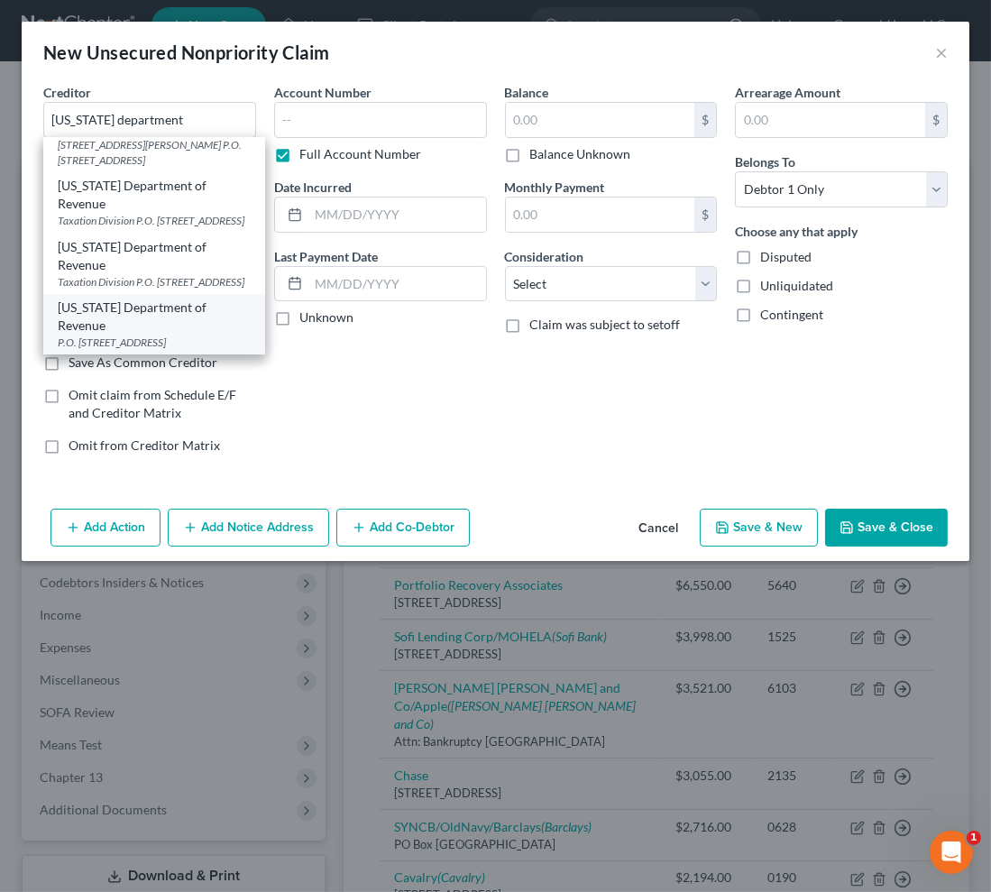
click at [166, 312] on div "[US_STATE] Department of Revenue" at bounding box center [154, 316] width 193 height 36
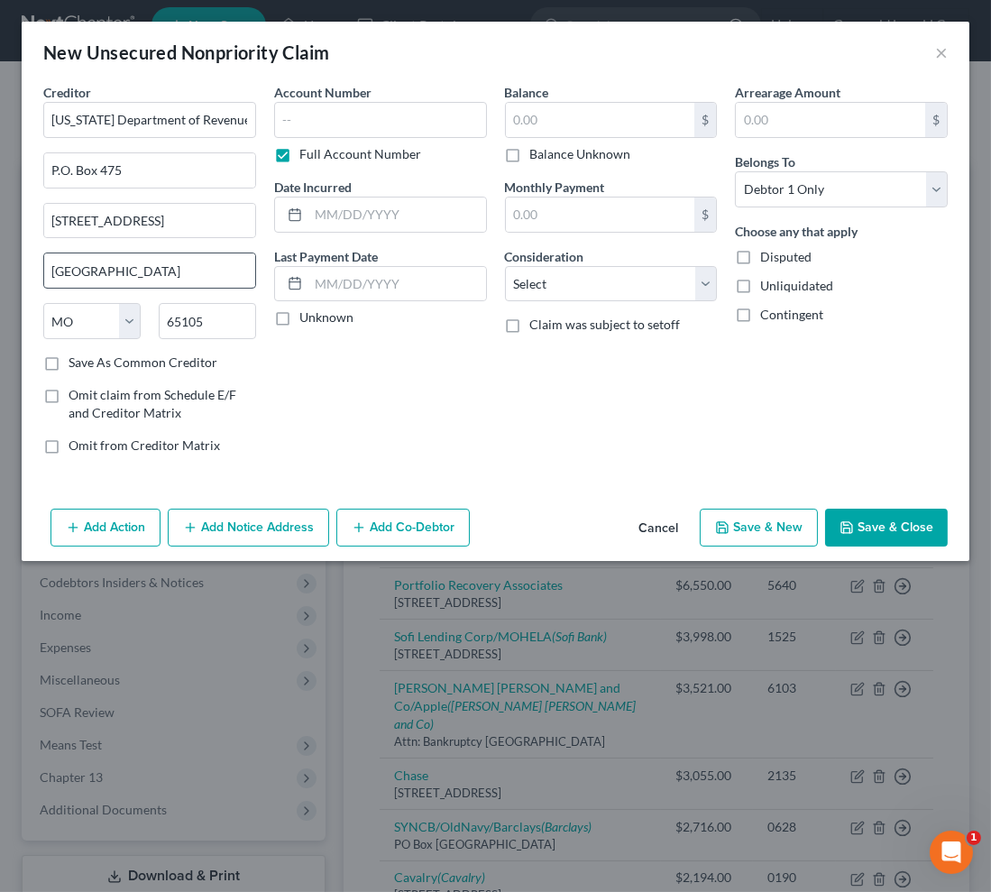
scroll to position [0, 0]
click at [308, 125] on input "text" at bounding box center [380, 120] width 213 height 36
click at [631, 286] on select "Select Cable / Satellite Services Collection Agency Credit Card Debt Debt Couns…" at bounding box center [611, 284] width 213 height 36
click at [505, 266] on select "Select Cable / Satellite Services Collection Agency Credit Card Debt Debt Couns…" at bounding box center [611, 284] width 213 height 36
click at [238, 521] on button "Add Notice Address" at bounding box center [248, 528] width 161 height 38
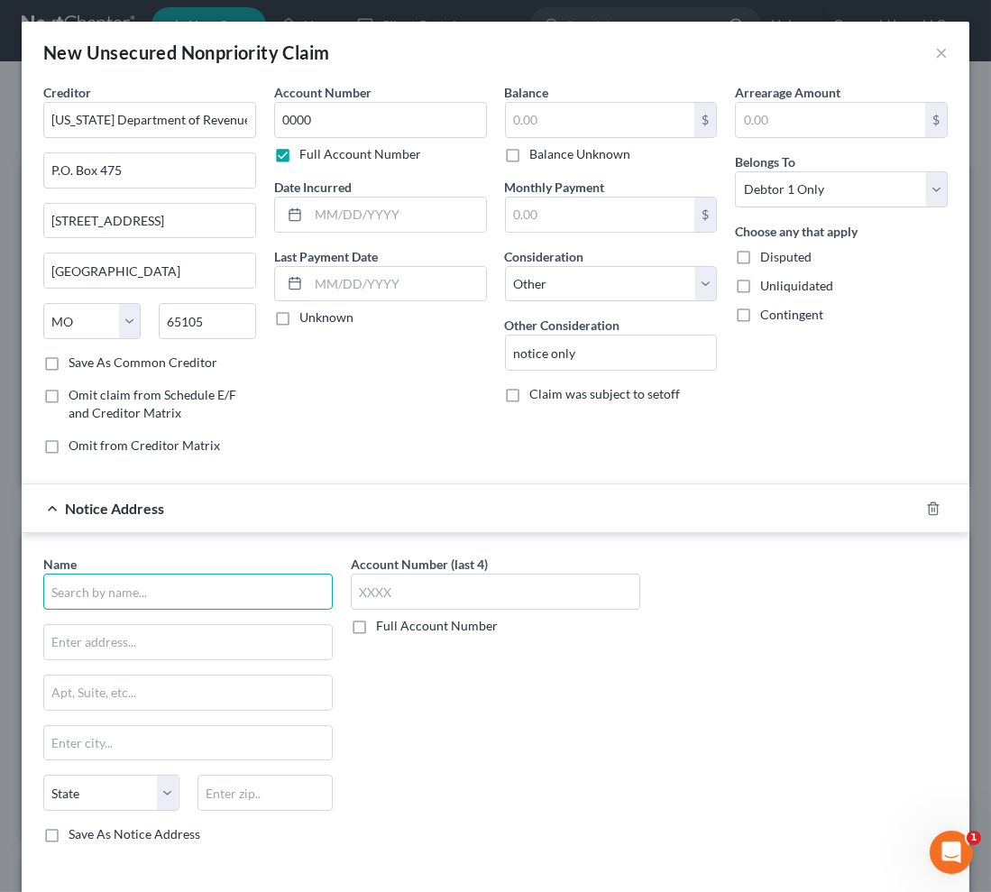
click at [116, 584] on input "text" at bounding box center [187, 592] width 289 height 36
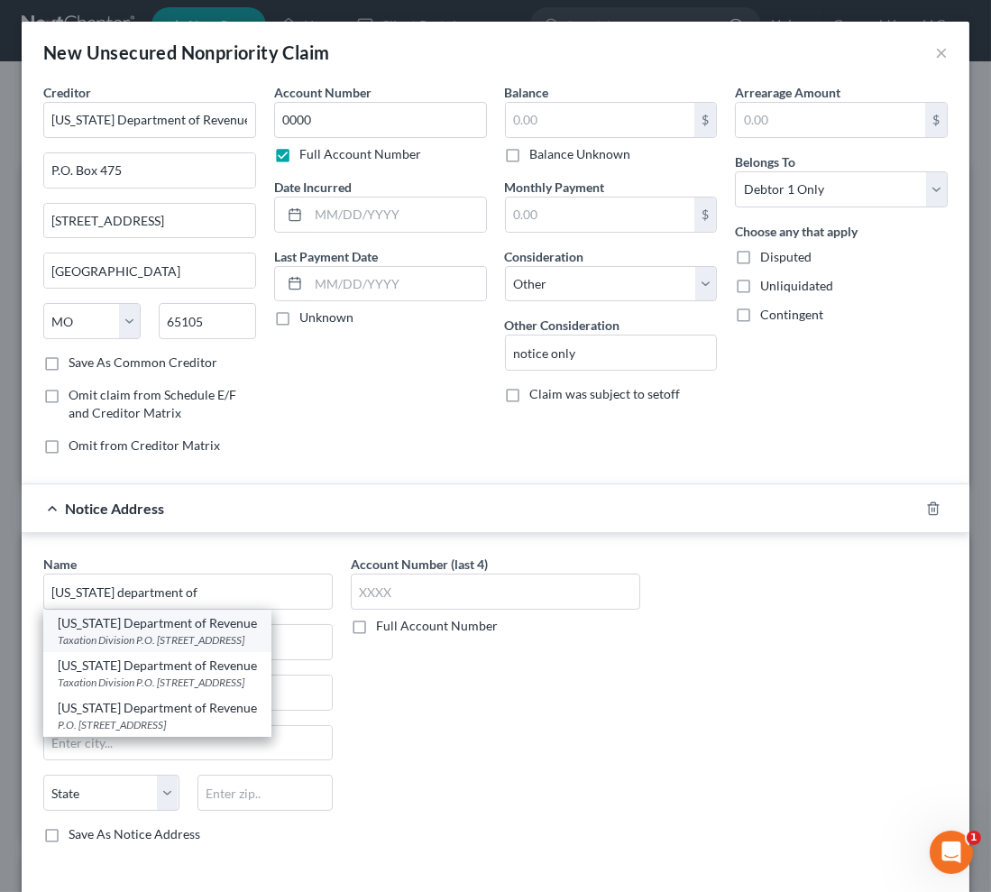
click at [197, 640] on div "Taxation Division P.O. [STREET_ADDRESS]" at bounding box center [157, 639] width 199 height 15
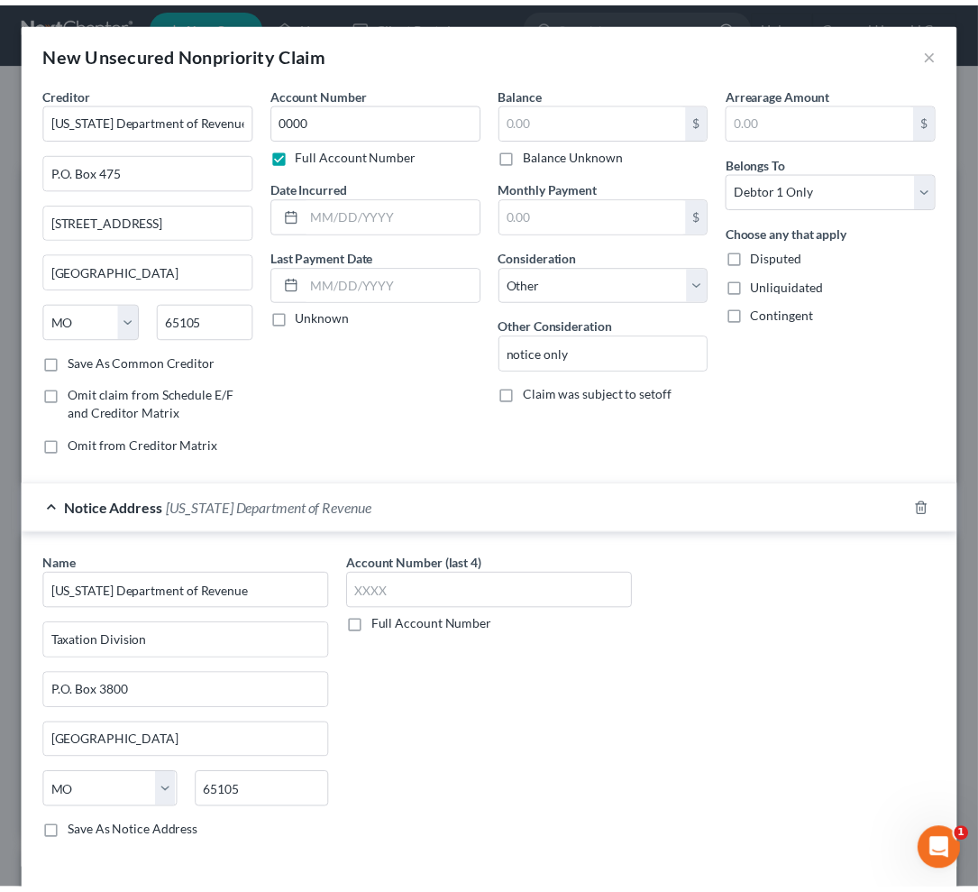
scroll to position [77, 0]
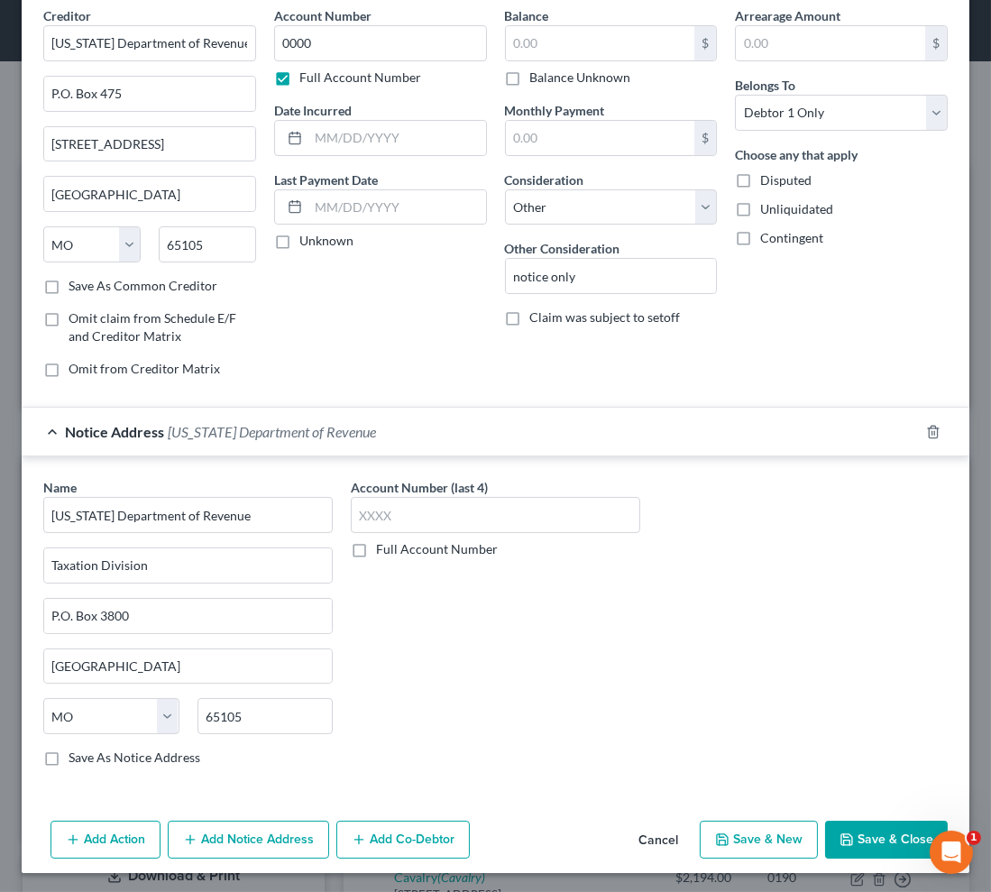
click at [748, 822] on button "Save & New" at bounding box center [759, 840] width 118 height 38
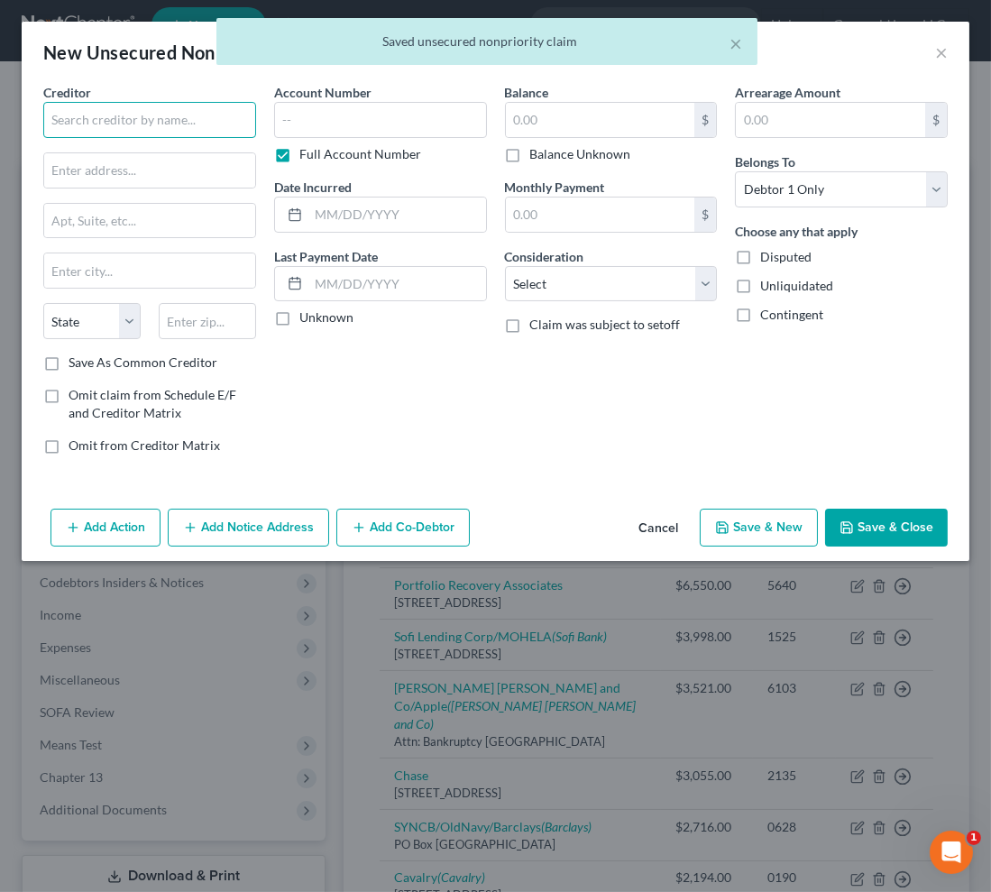
click at [160, 121] on input "text" at bounding box center [149, 120] width 213 height 36
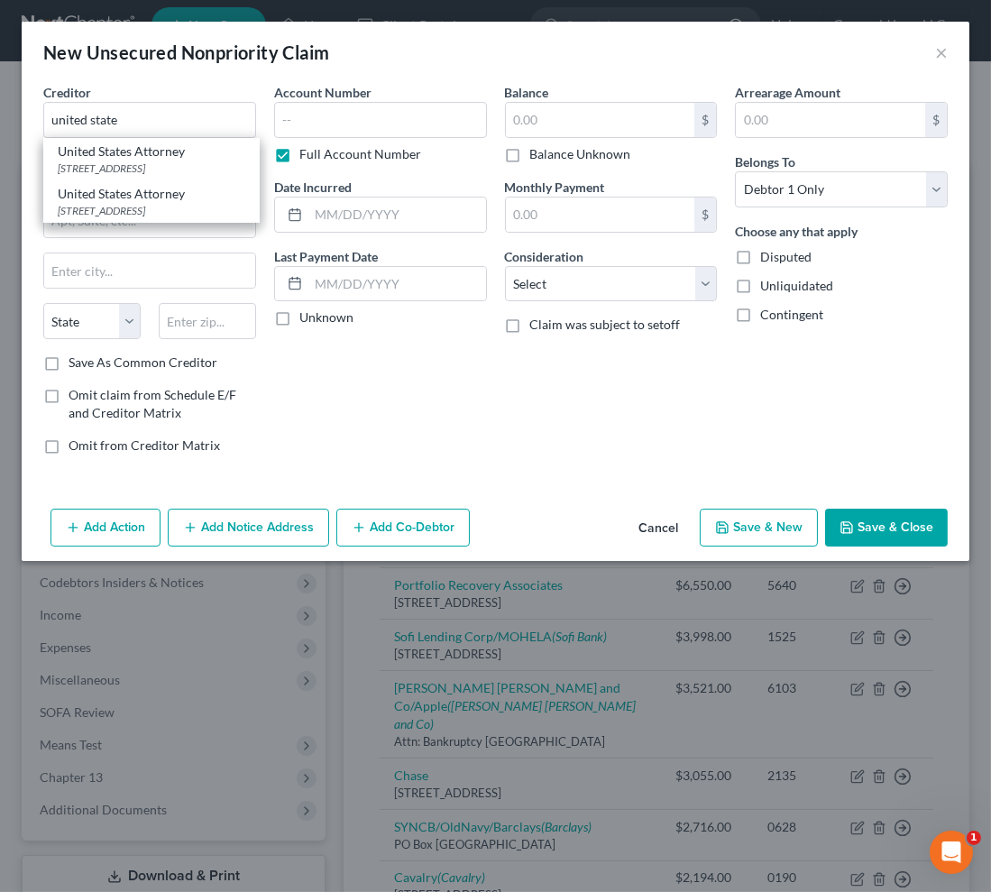
drag, startPoint x: 130, startPoint y: 216, endPoint x: 284, endPoint y: 168, distance: 161.7
click at [132, 203] on div "United States Attorney" at bounding box center [152, 194] width 188 height 18
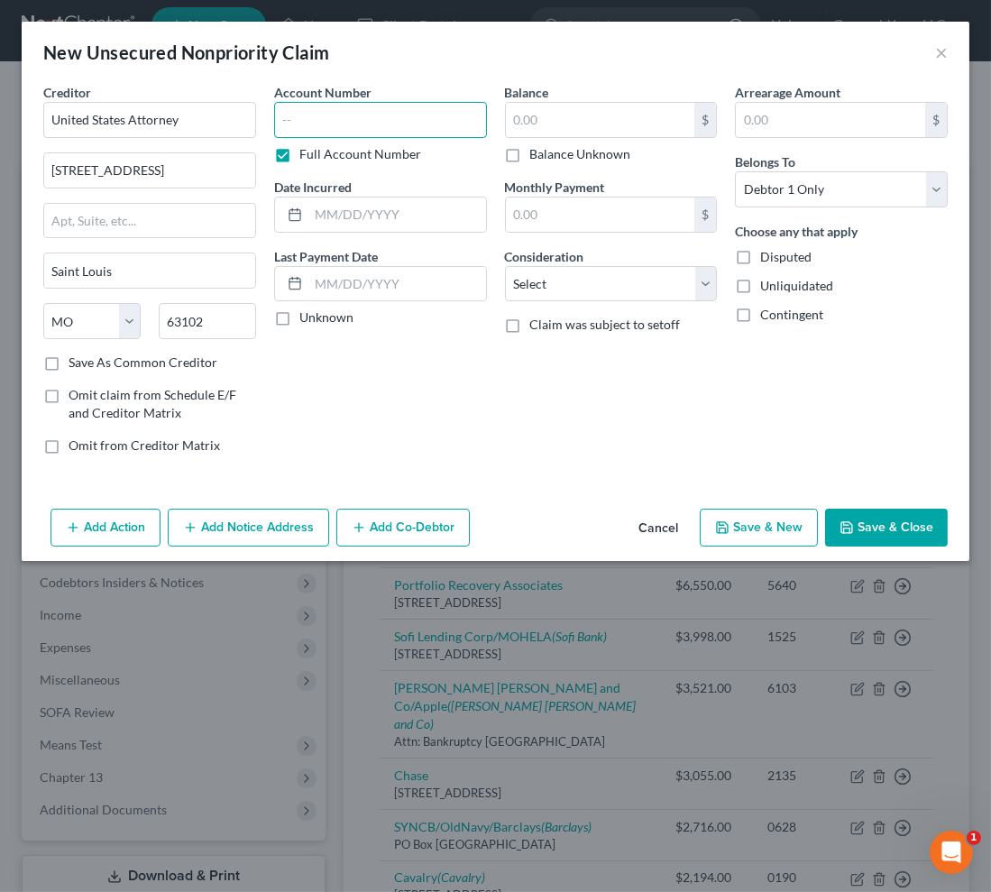
drag, startPoint x: 318, startPoint y: 130, endPoint x: 330, endPoint y: 120, distance: 15.4
click at [319, 129] on input "text" at bounding box center [380, 120] width 213 height 36
click at [610, 280] on select "Select Cable / Satellite Services Collection Agency Credit Card Debt Debt Couns…" at bounding box center [611, 284] width 213 height 36
click at [505, 266] on select "Select Cable / Satellite Services Collection Agency Credit Card Debt Debt Couns…" at bounding box center [611, 284] width 213 height 36
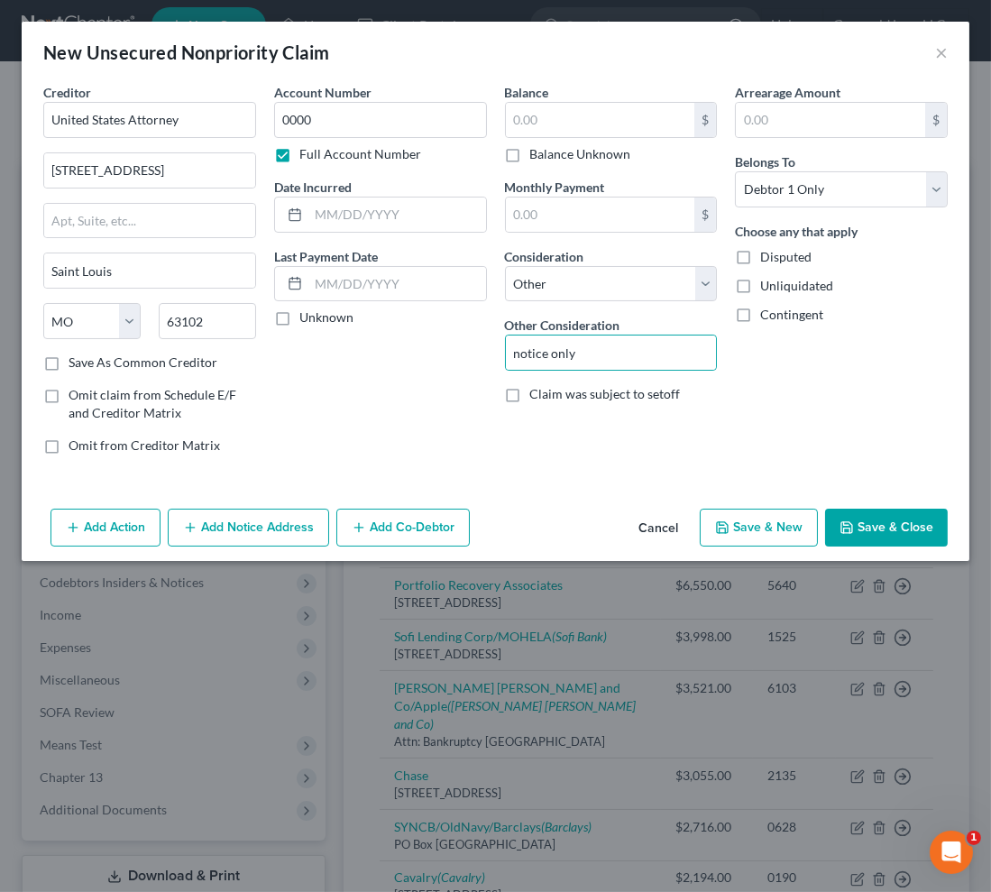
click at [882, 527] on button "Save & Close" at bounding box center [886, 528] width 123 height 38
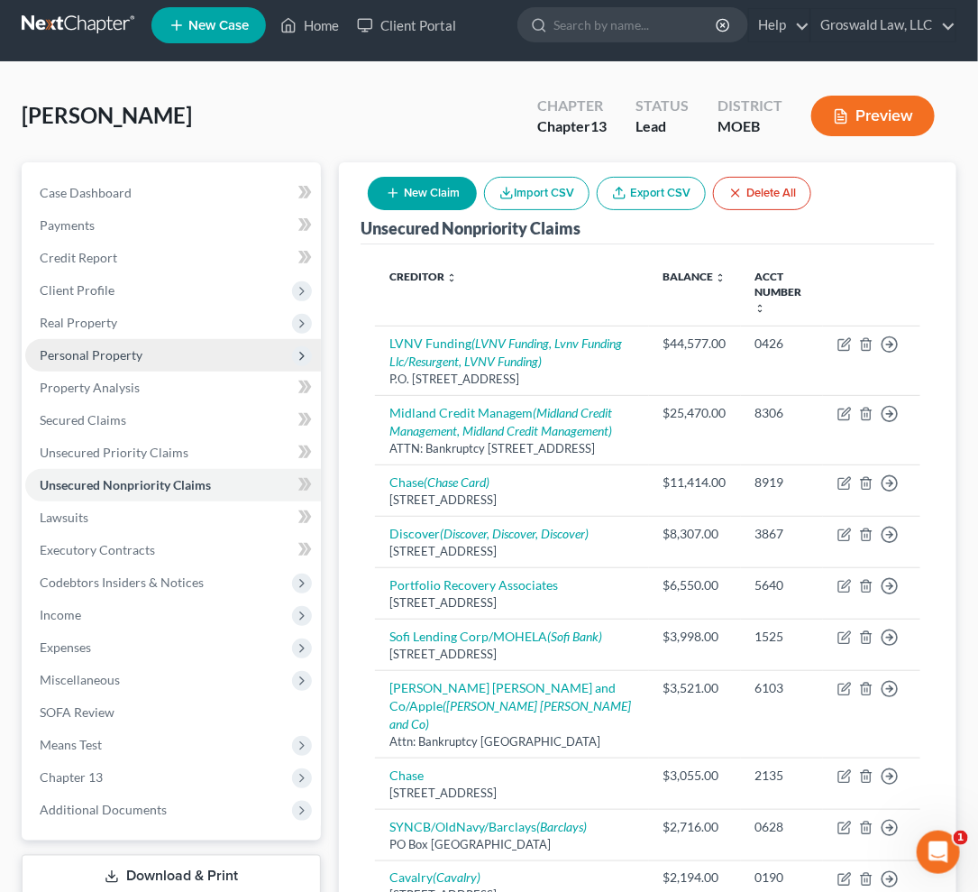
click at [106, 358] on span "Personal Property" at bounding box center [91, 354] width 103 height 15
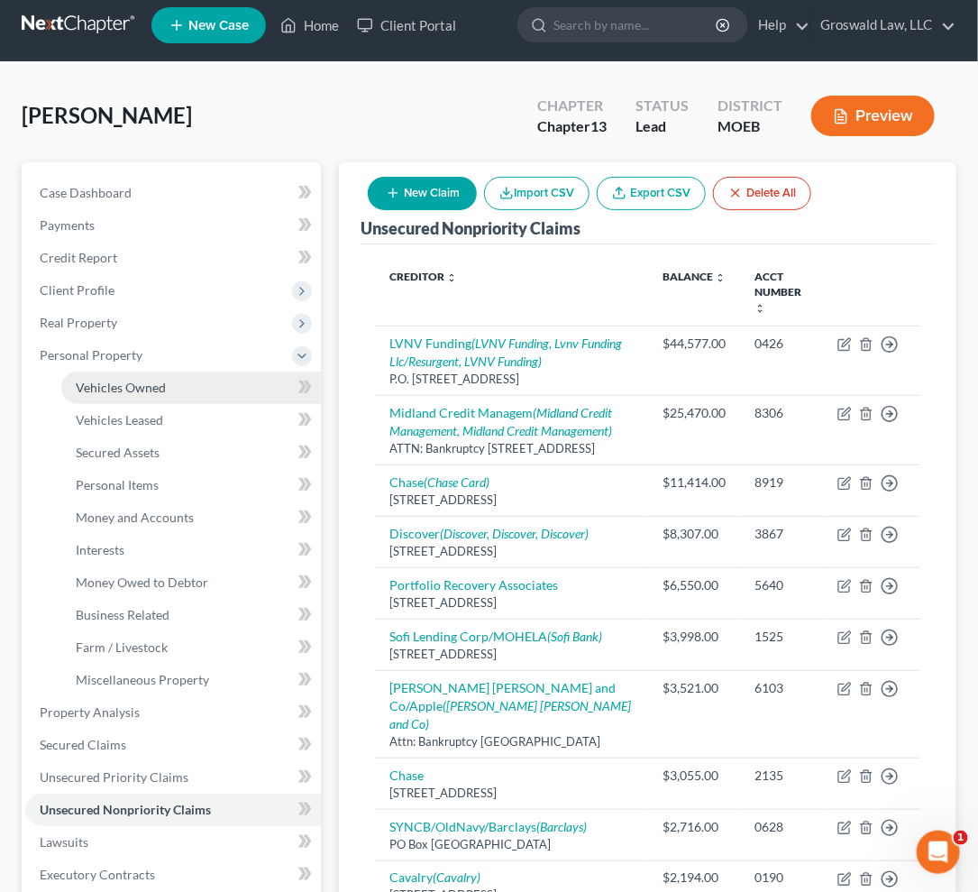
click at [124, 380] on span "Vehicles Owned" at bounding box center [121, 387] width 90 height 15
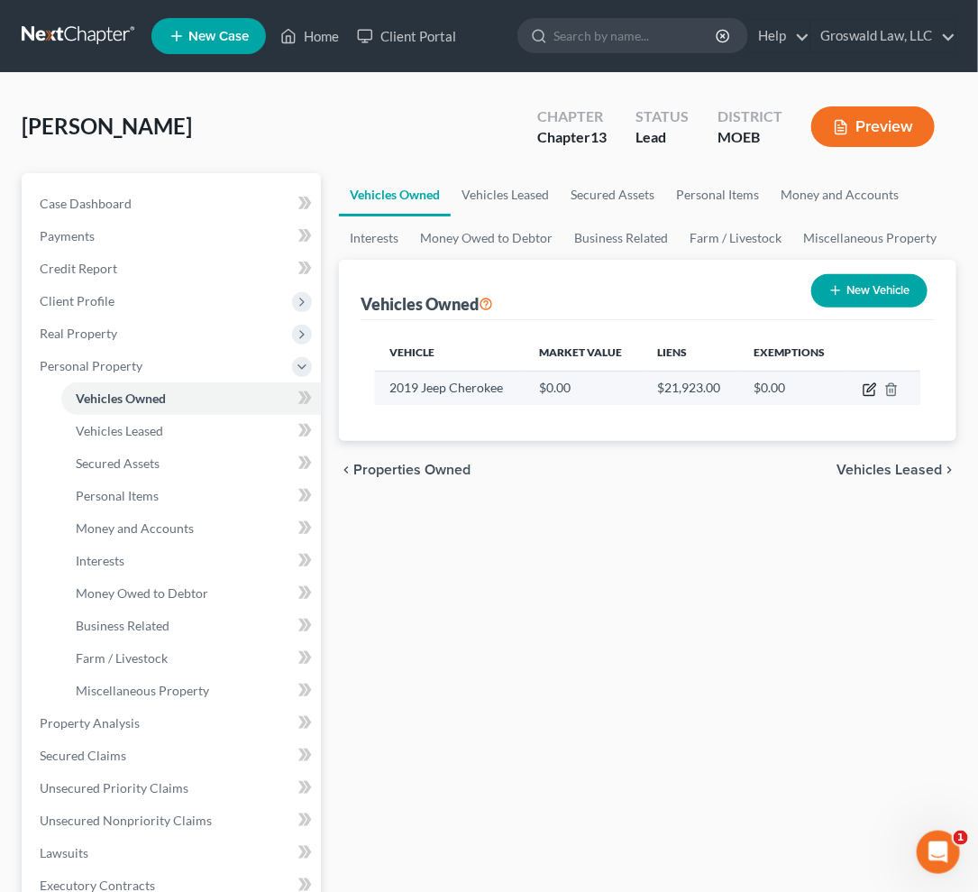
click at [873, 390] on icon "button" at bounding box center [870, 389] width 14 height 14
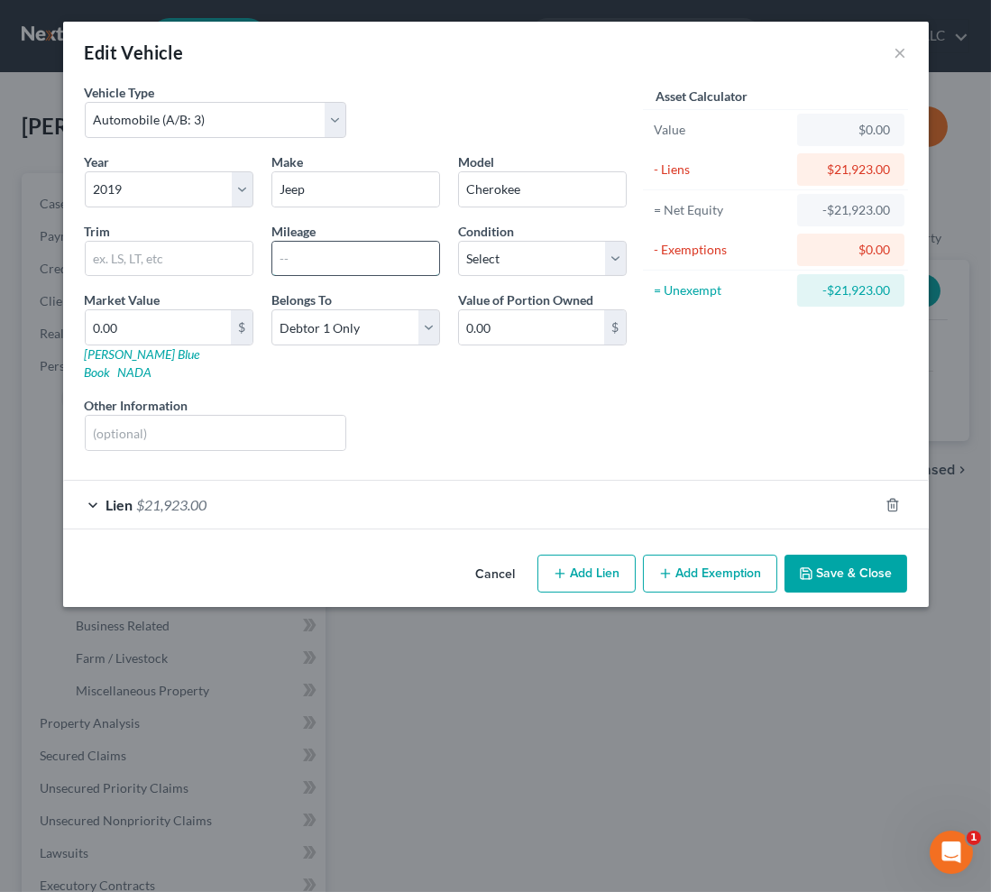
click at [361, 256] on input "text" at bounding box center [355, 259] width 167 height 34
click at [170, 334] on input "0.00" at bounding box center [158, 327] width 145 height 34
click at [723, 558] on button "Add Exemption" at bounding box center [710, 574] width 134 height 38
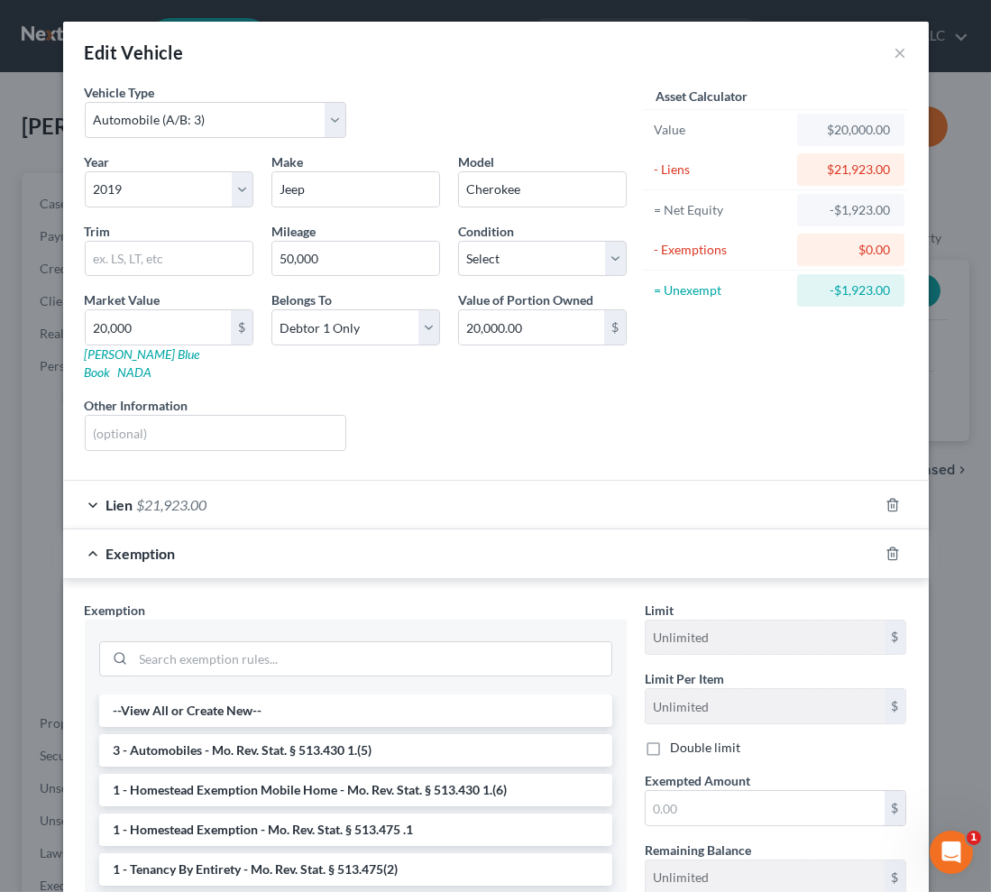
drag, startPoint x: 253, startPoint y: 729, endPoint x: 262, endPoint y: 727, distance: 9.2
click at [258, 734] on li "3 - Automobiles - Mo. Rev. Stat. § 513.430 1.(5)" at bounding box center [355, 750] width 513 height 32
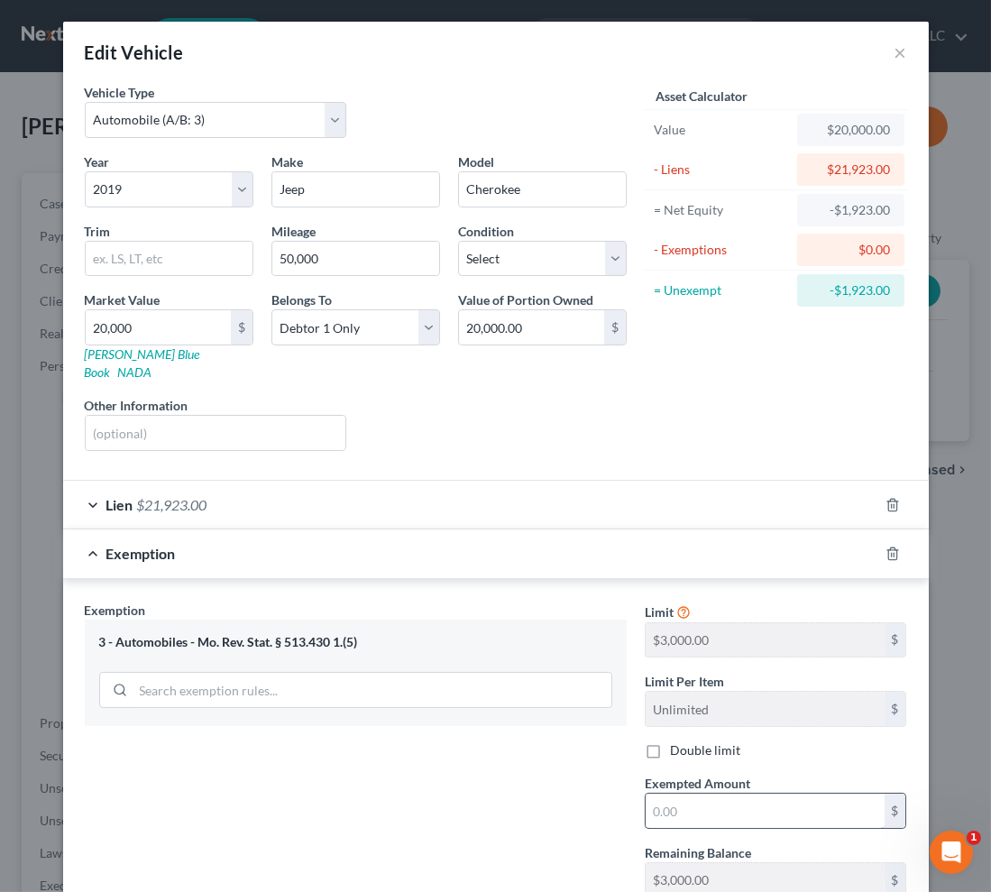
click at [692, 794] on input "text" at bounding box center [765, 811] width 239 height 34
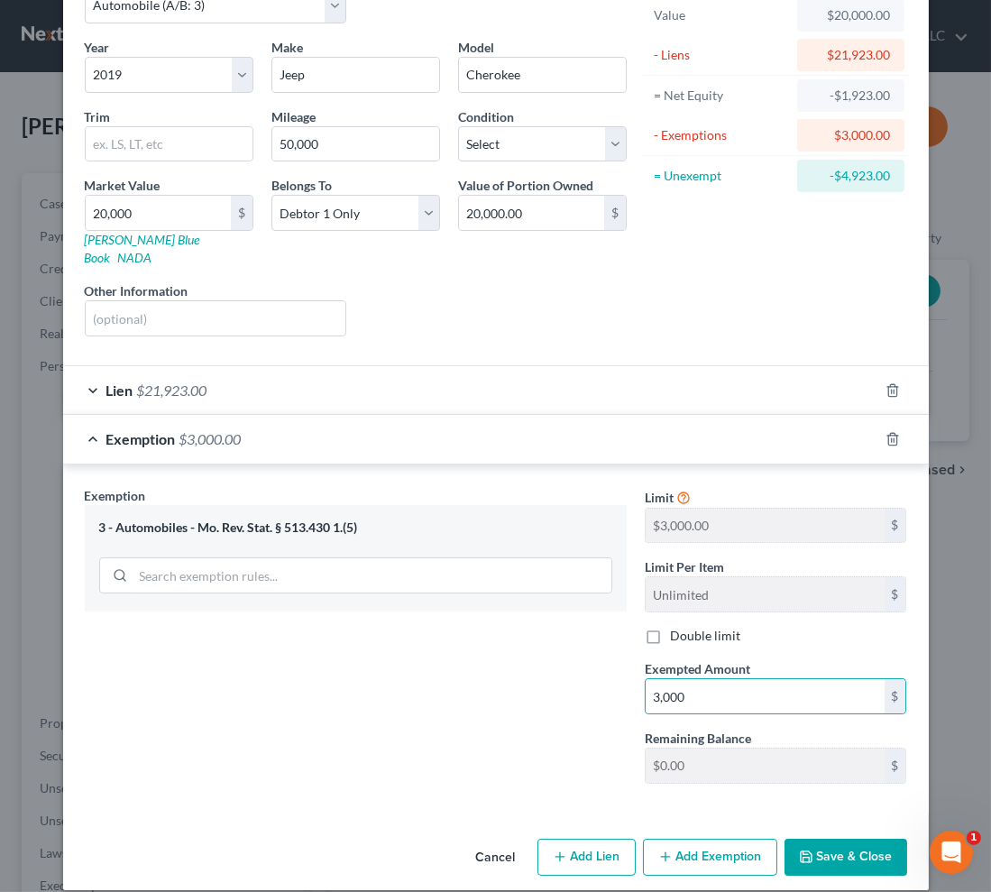
click at [847, 839] on button "Save & Close" at bounding box center [846, 858] width 123 height 38
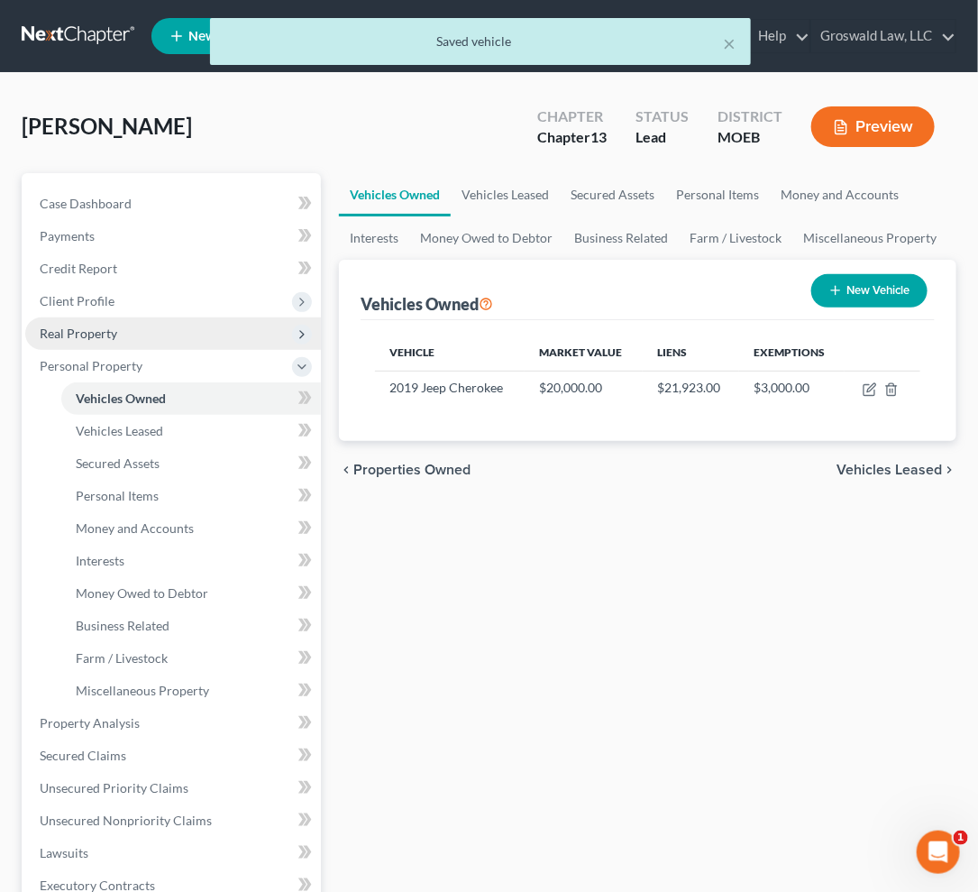
click at [90, 335] on span "Real Property" at bounding box center [79, 333] width 78 height 15
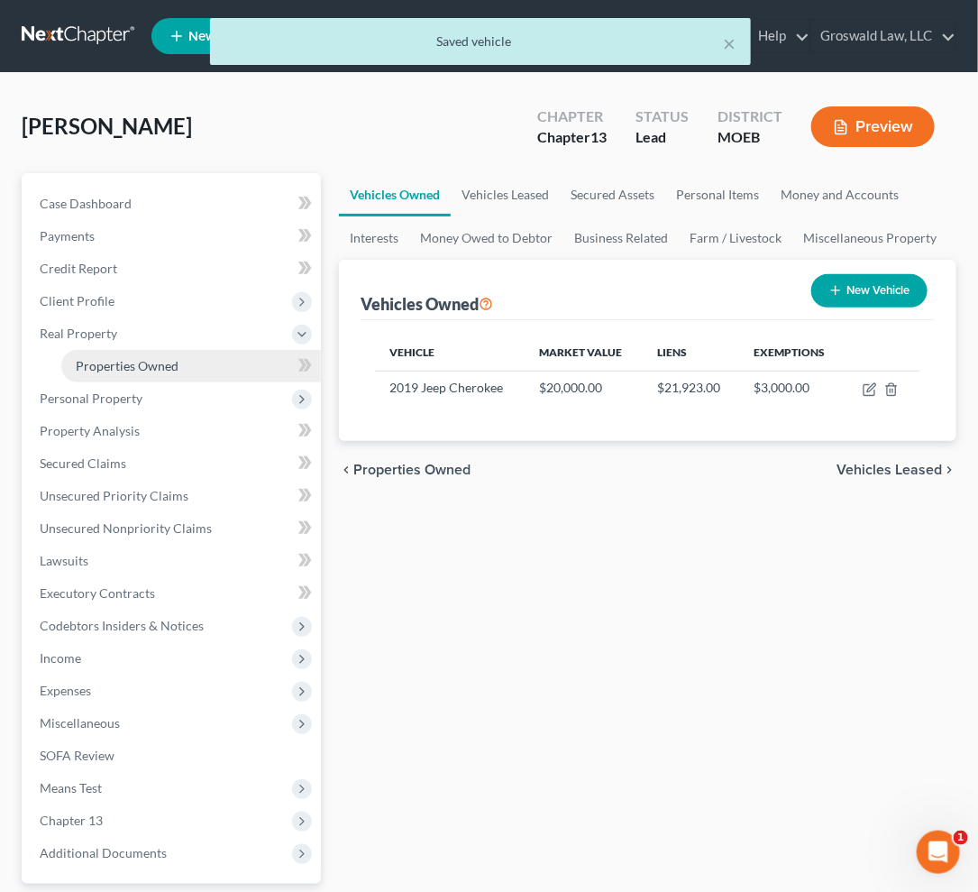
click at [106, 353] on link "Properties Owned" at bounding box center [191, 366] width 260 height 32
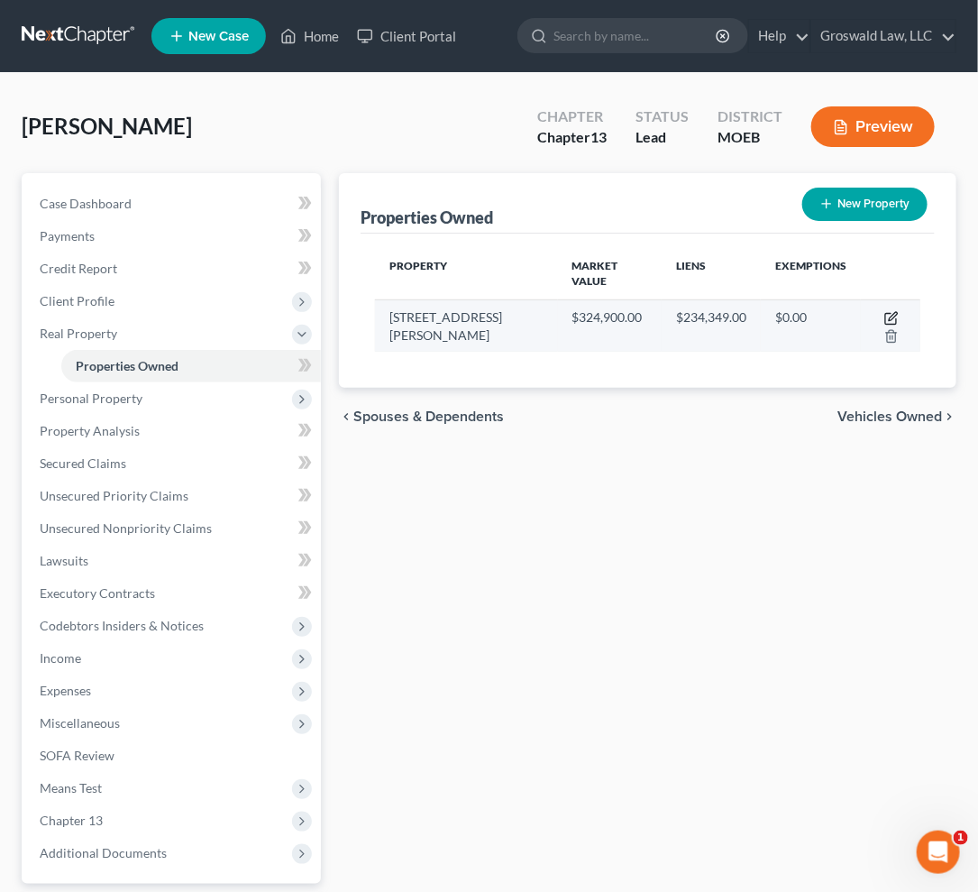
click at [889, 312] on icon "button" at bounding box center [893, 316] width 8 height 8
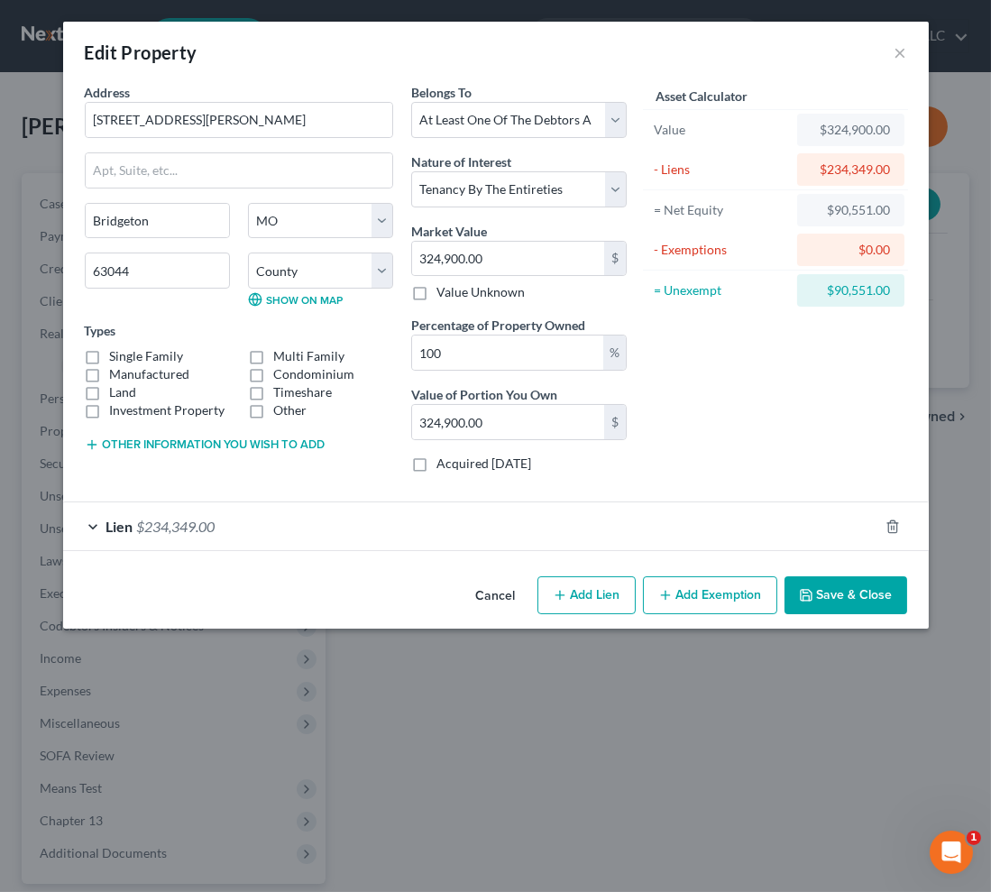
click at [138, 355] on label "Single Family" at bounding box center [147, 356] width 74 height 18
click at [129, 355] on input "Single Family" at bounding box center [123, 353] width 12 height 12
click at [662, 592] on icon "button" at bounding box center [665, 595] width 14 height 14
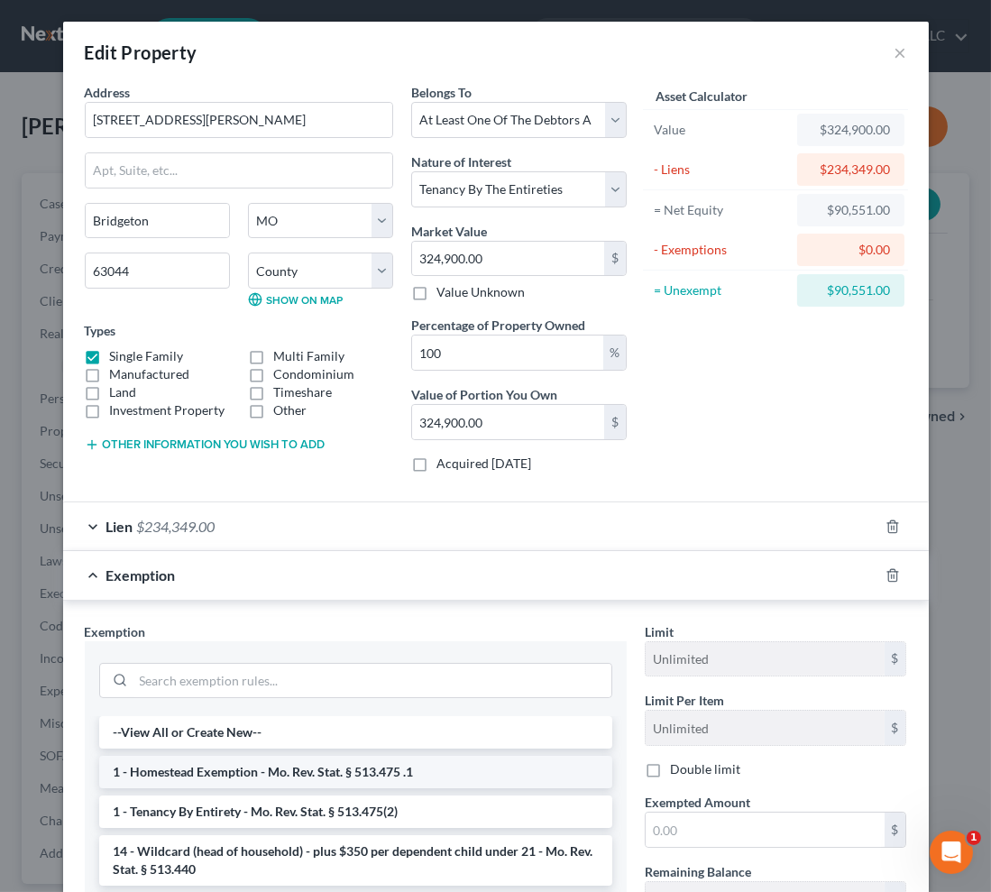
click at [225, 769] on li "1 - Homestead Exemption - Mo. Rev. Stat. § 513.475 .1" at bounding box center [355, 772] width 513 height 32
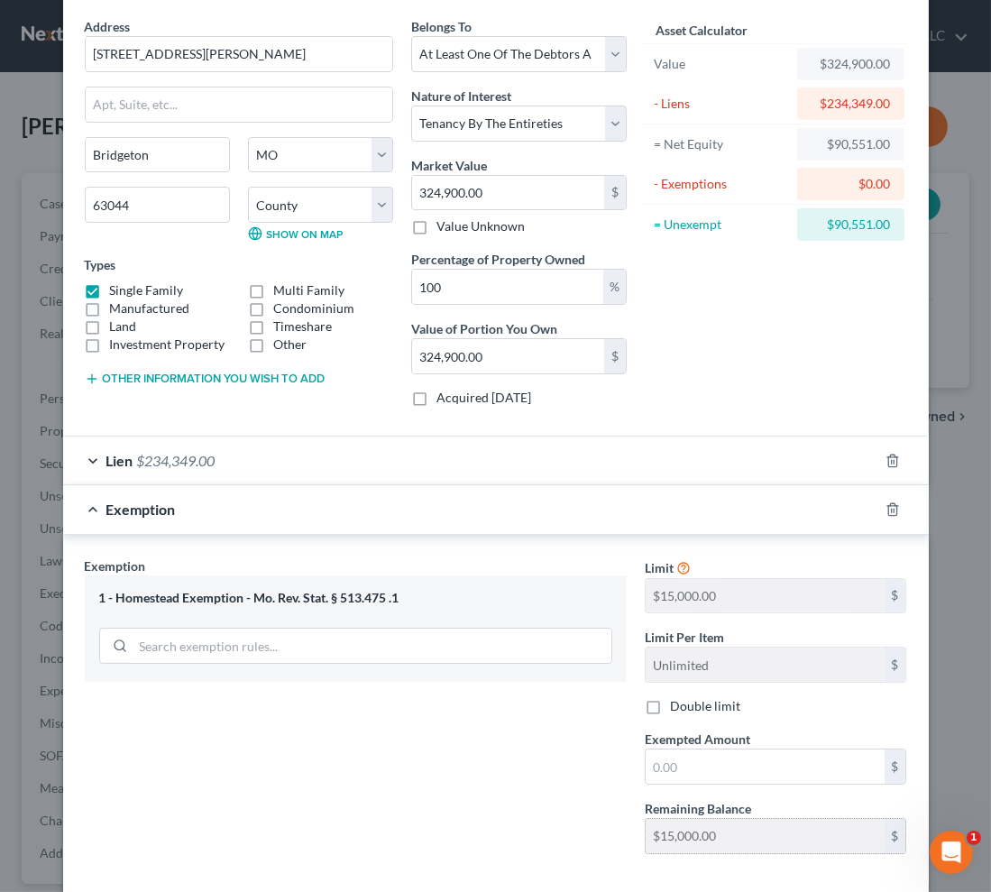
scroll to position [153, 0]
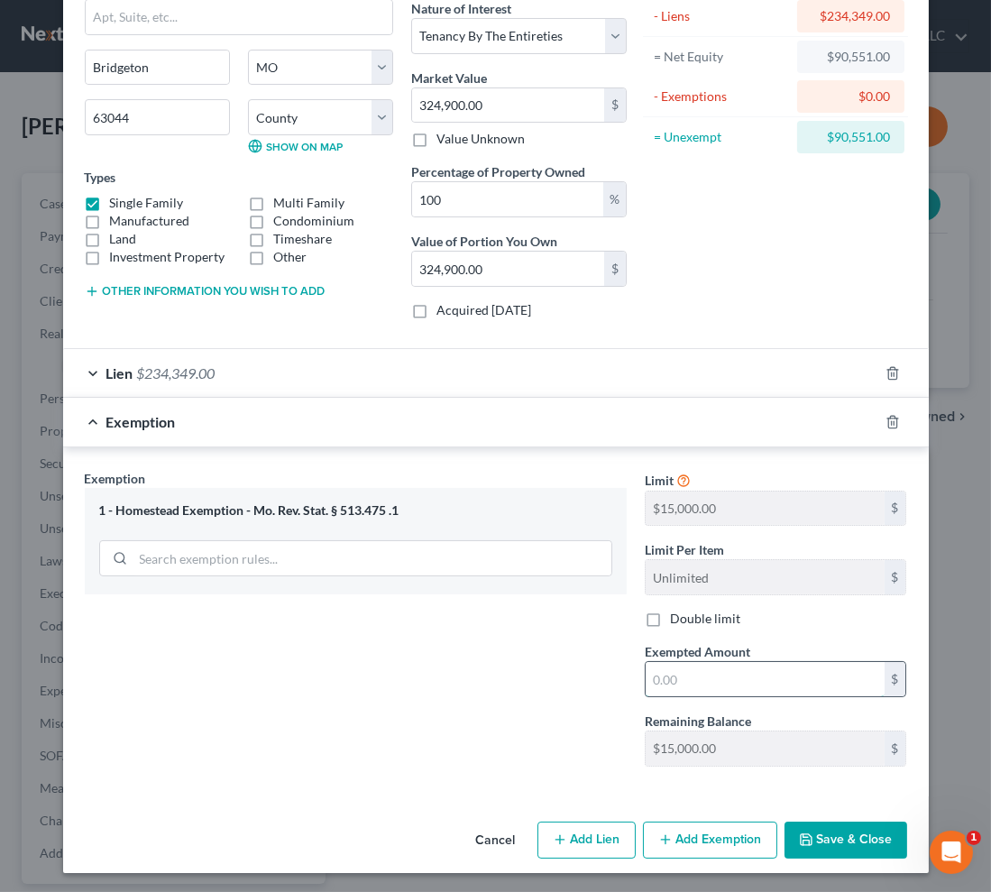
click at [721, 671] on input "text" at bounding box center [765, 679] width 239 height 34
click at [700, 838] on button "Add Exemption" at bounding box center [710, 841] width 134 height 38
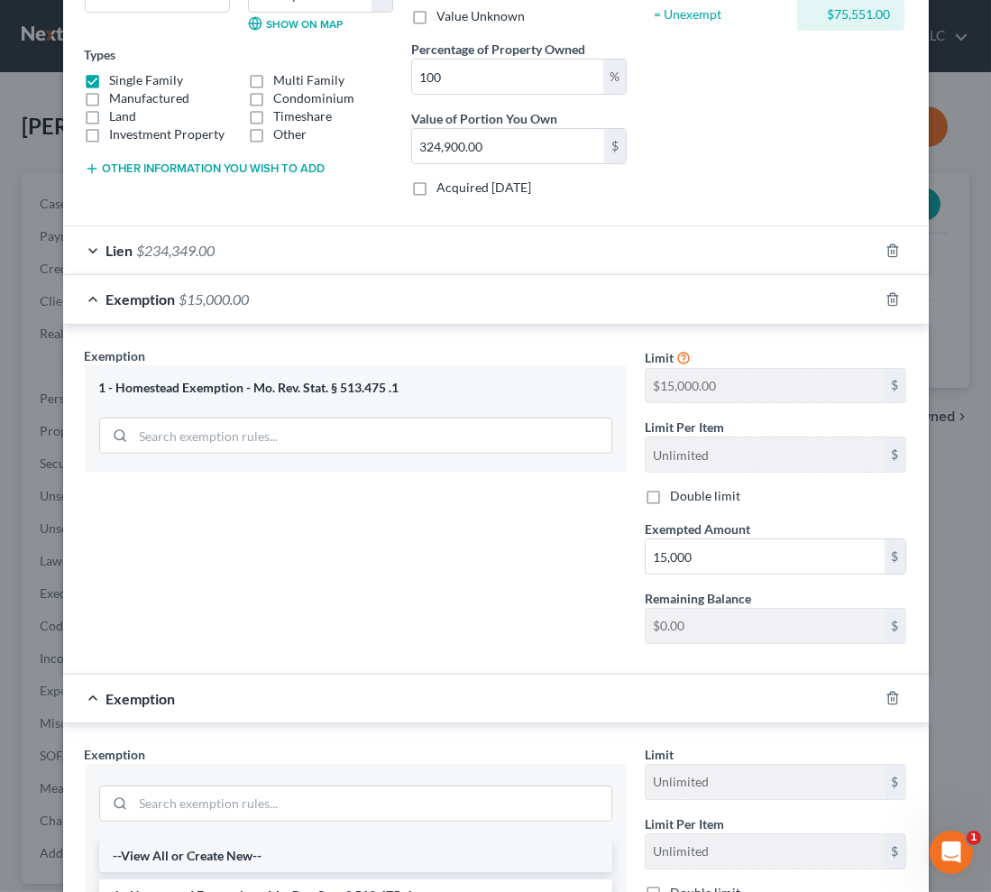
scroll to position [482, 0]
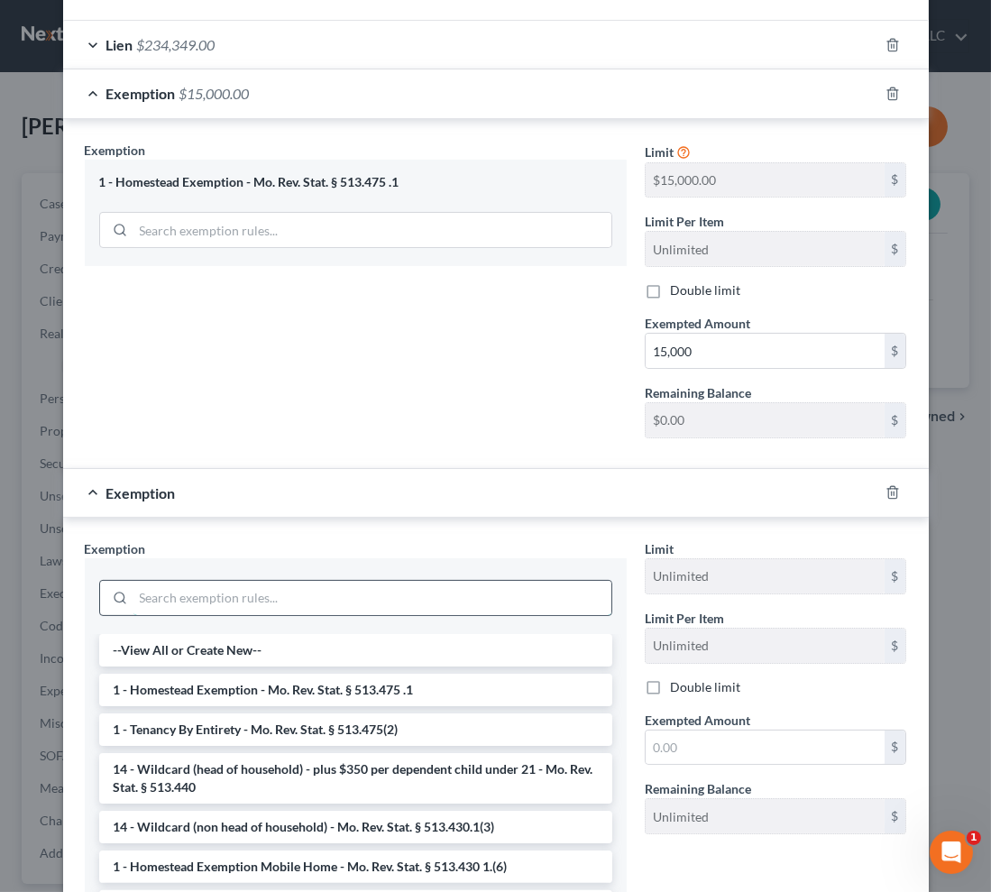
click at [198, 598] on input "search" at bounding box center [372, 598] width 478 height 34
click at [276, 730] on li "1 - Tenancy By Entirety - Mo. Rev. Stat. § 513.475(2)" at bounding box center [355, 729] width 513 height 32
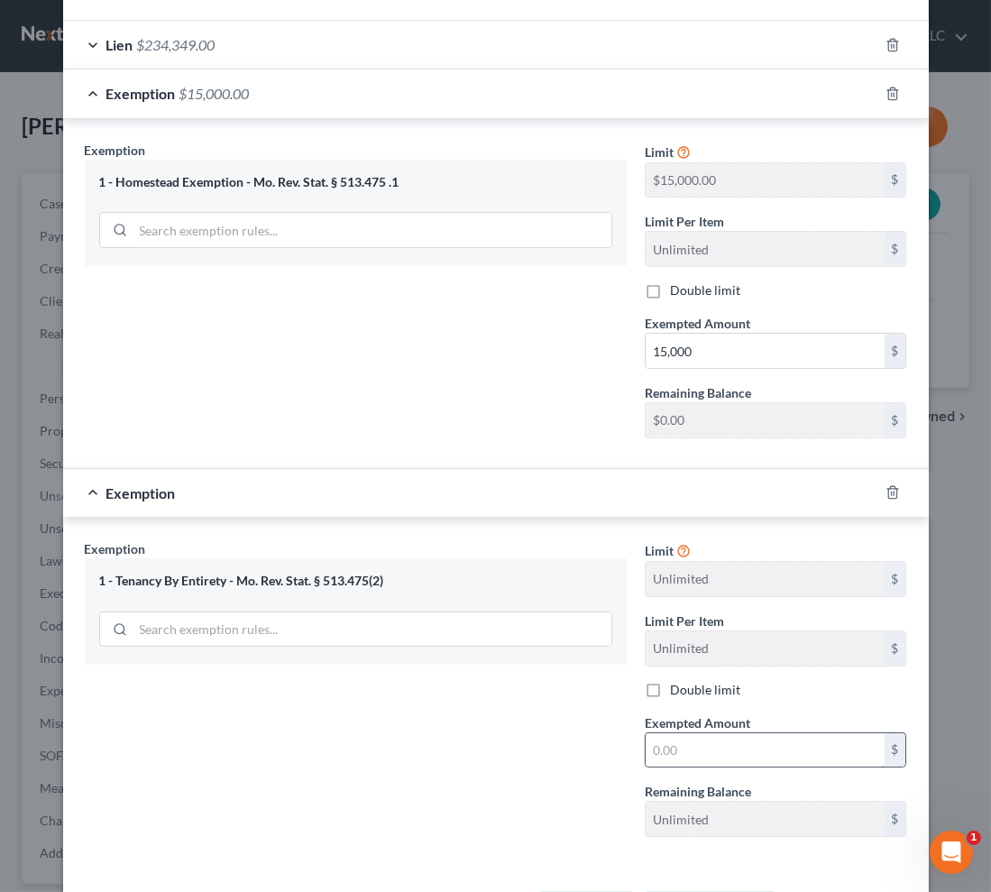
click at [671, 741] on input "text" at bounding box center [765, 750] width 239 height 34
click at [469, 765] on div "Exemption Set must be selected for CA. Exemption * 1 - Tenancy By Entirety - Mo…" at bounding box center [356, 695] width 560 height 312
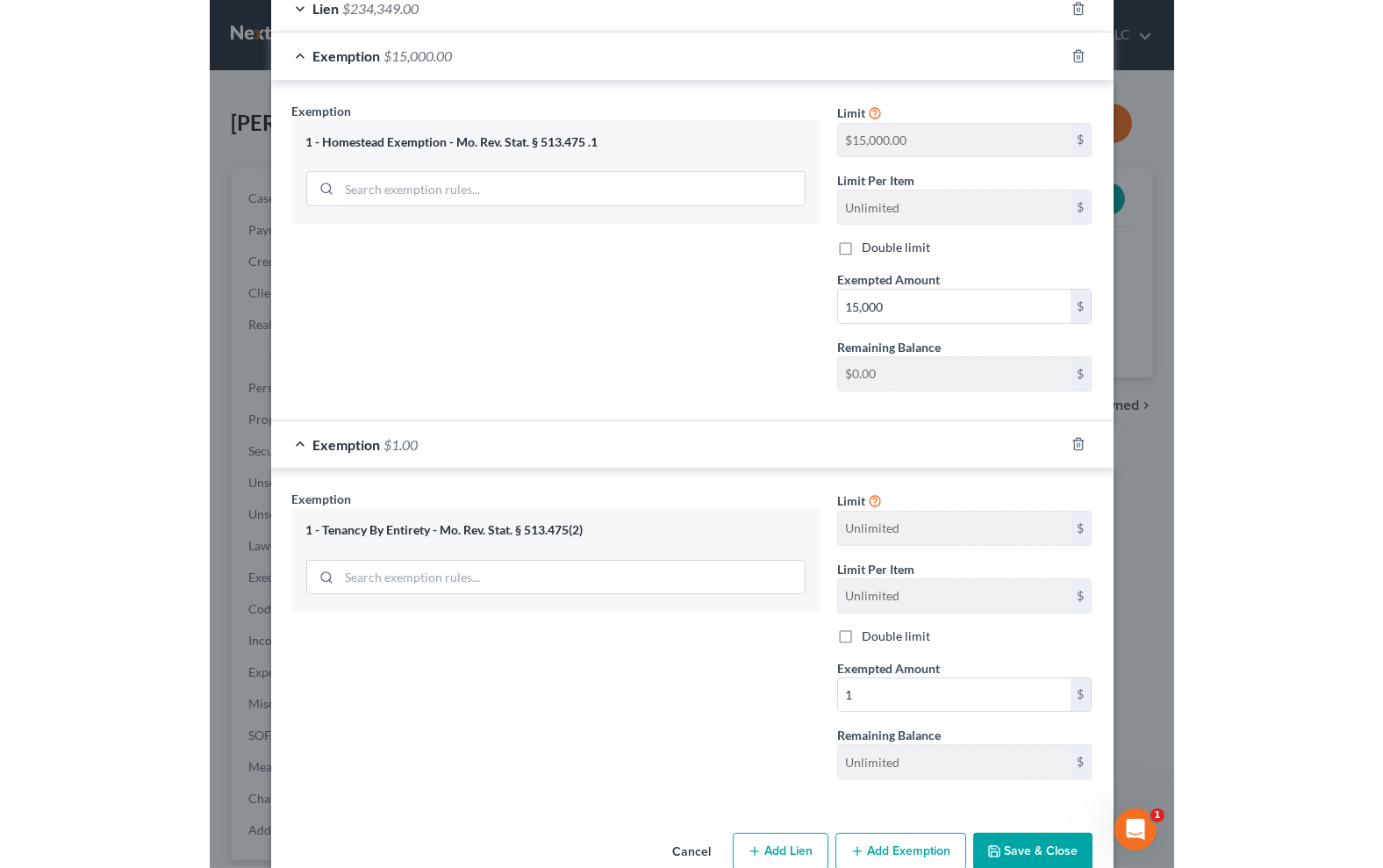
scroll to position [537, 0]
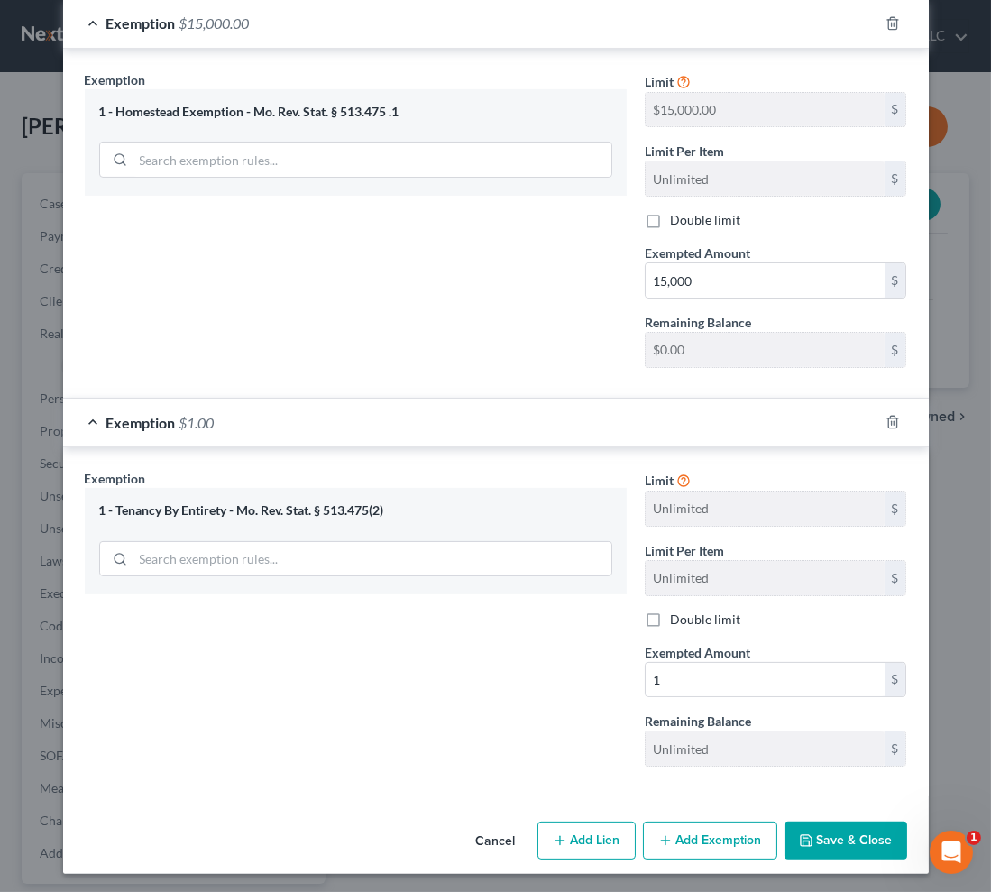
click at [864, 842] on button "Save & Close" at bounding box center [846, 841] width 123 height 38
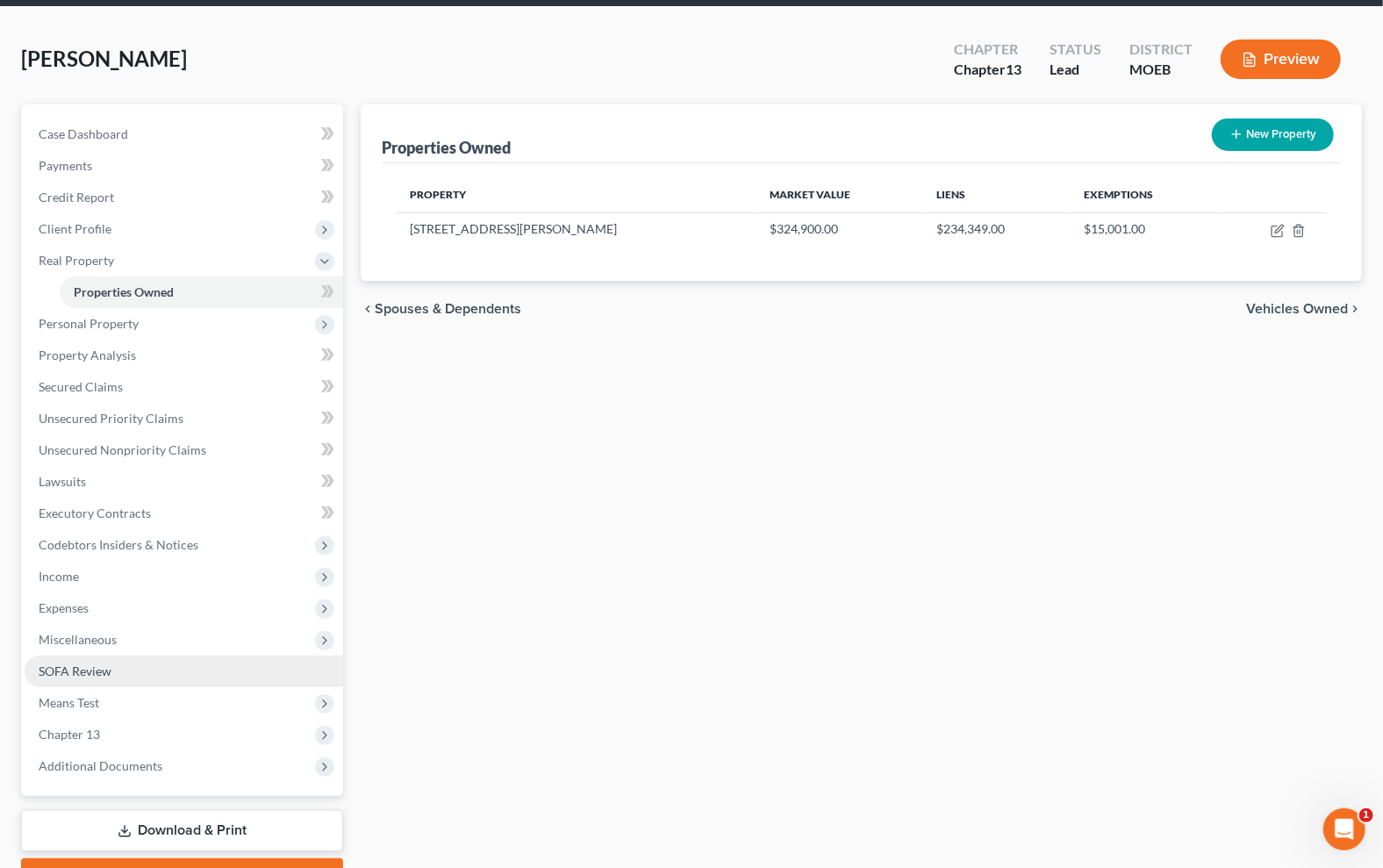
scroll to position [158, 0]
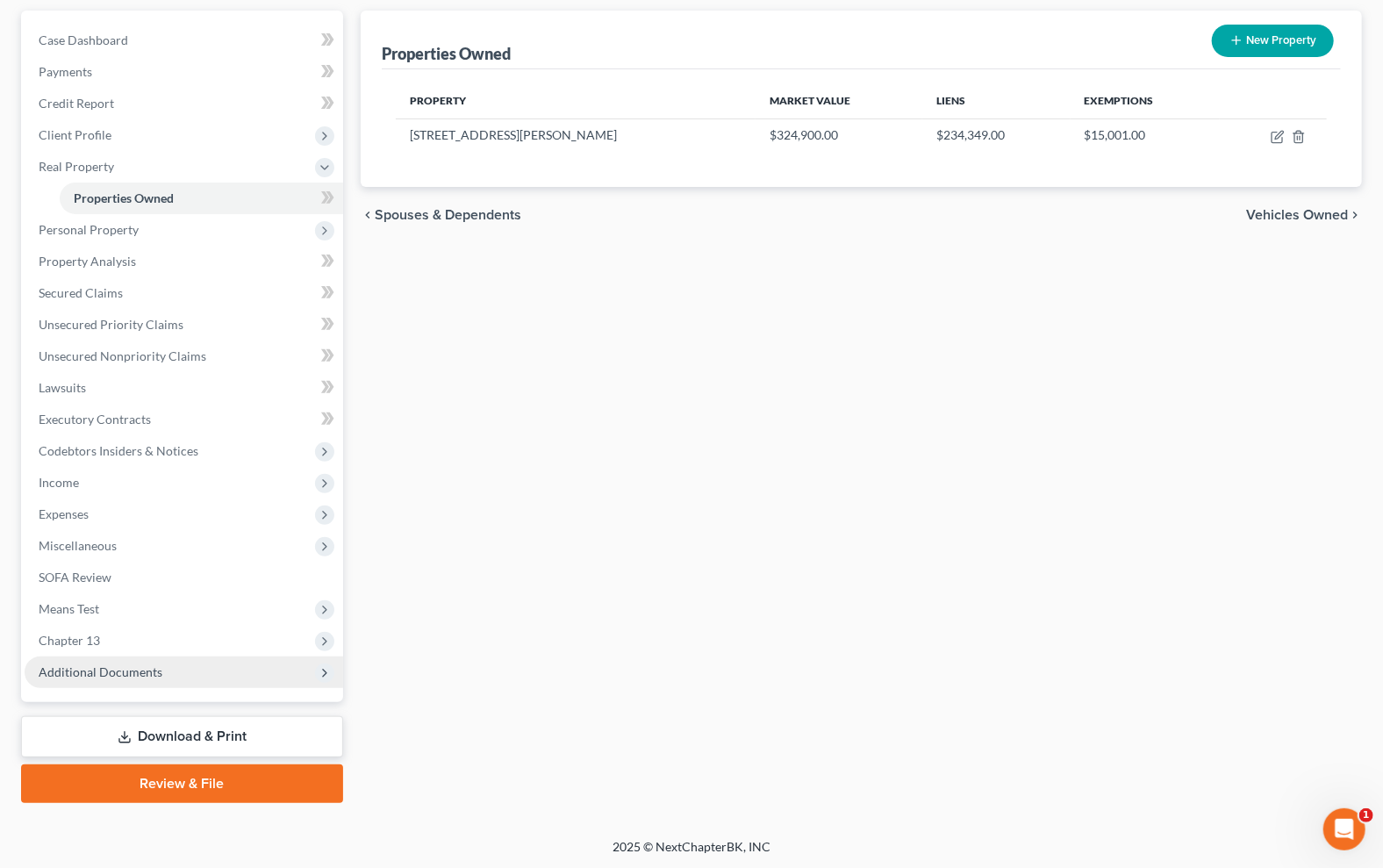
click at [121, 682] on span "Additional Documents" at bounding box center [183, 672] width 318 height 31
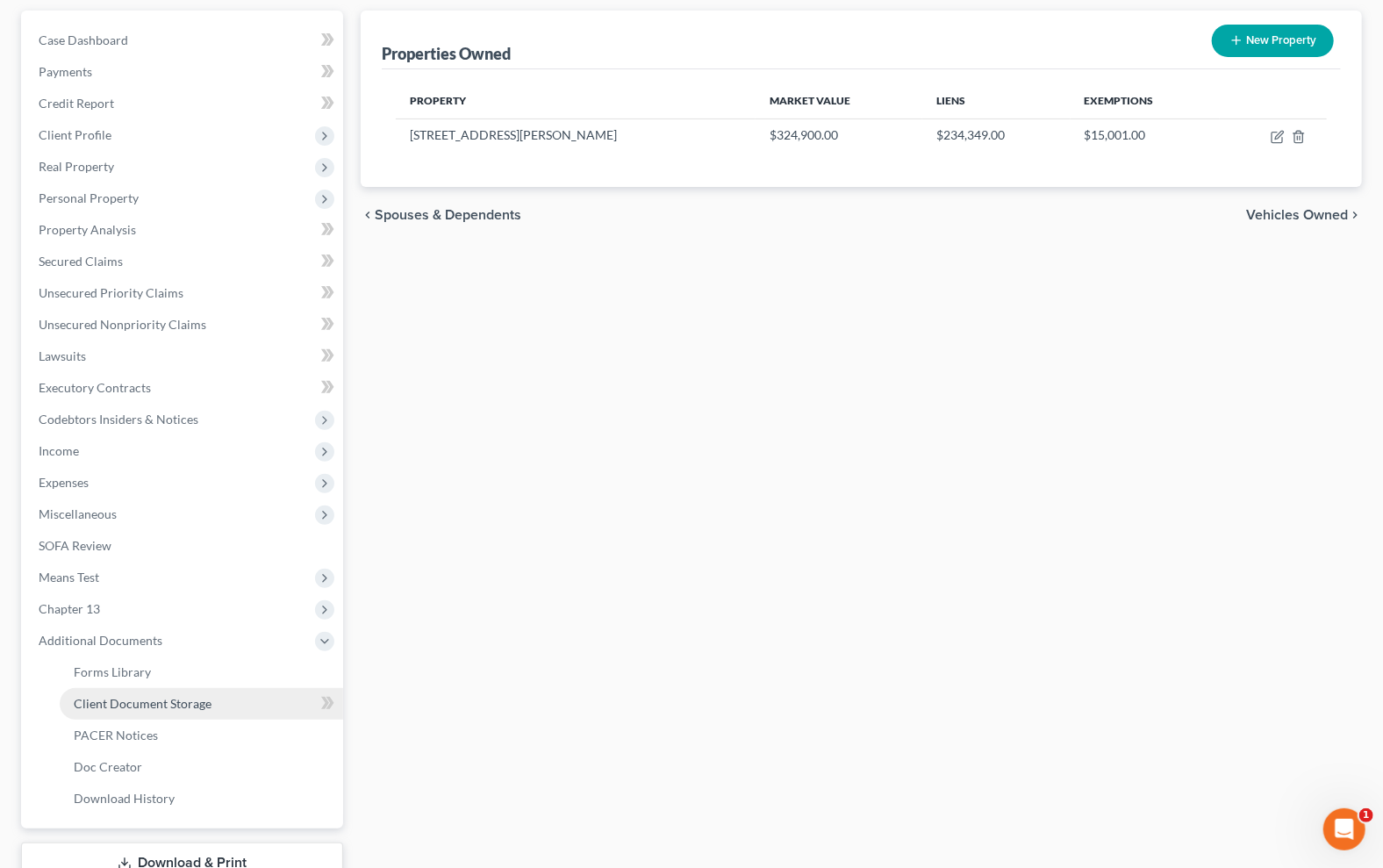
click at [185, 692] on link "Client Document Storage" at bounding box center [200, 704] width 283 height 31
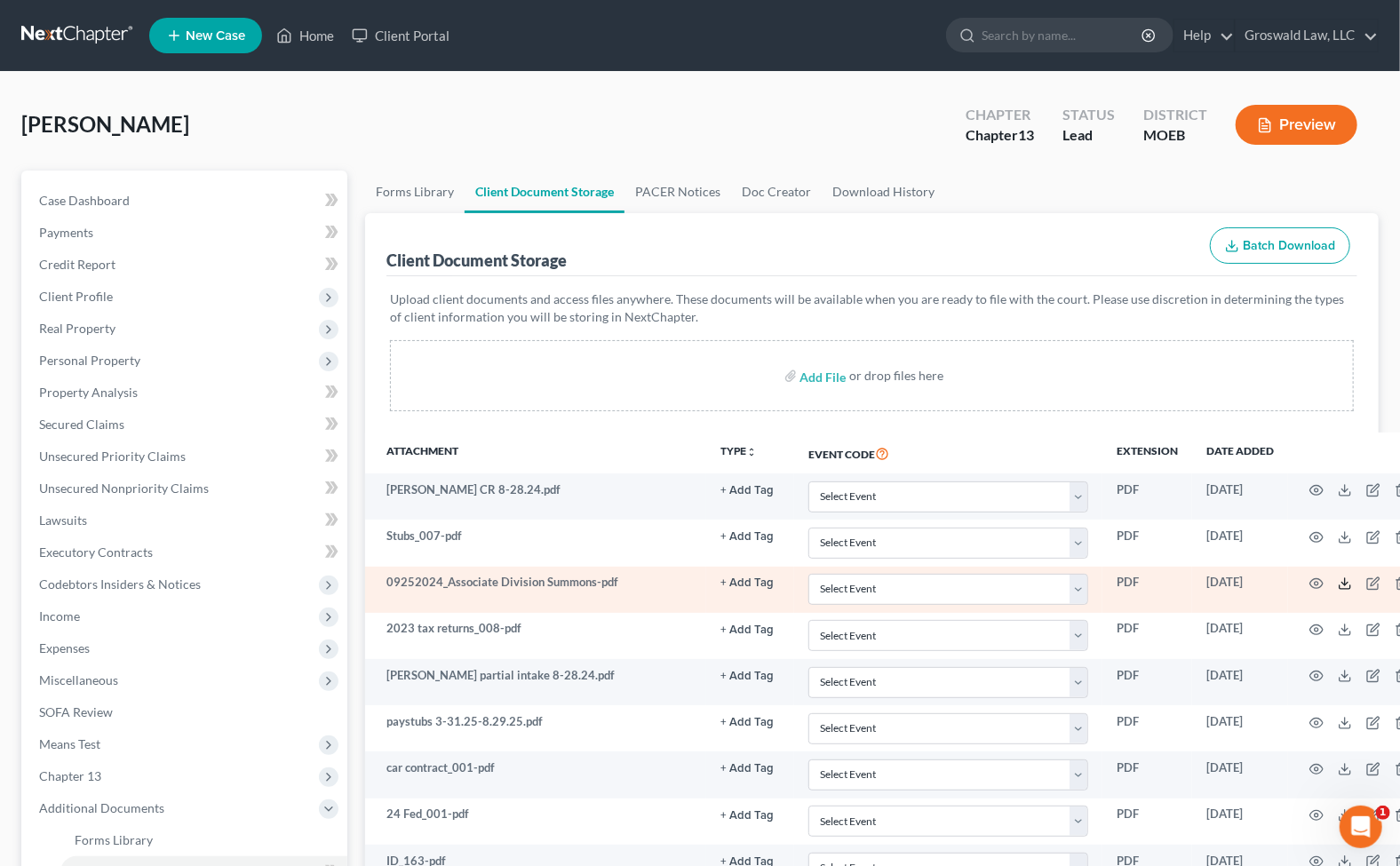
click at [1198, 583] on icon at bounding box center [1345, 583] width 14 height 14
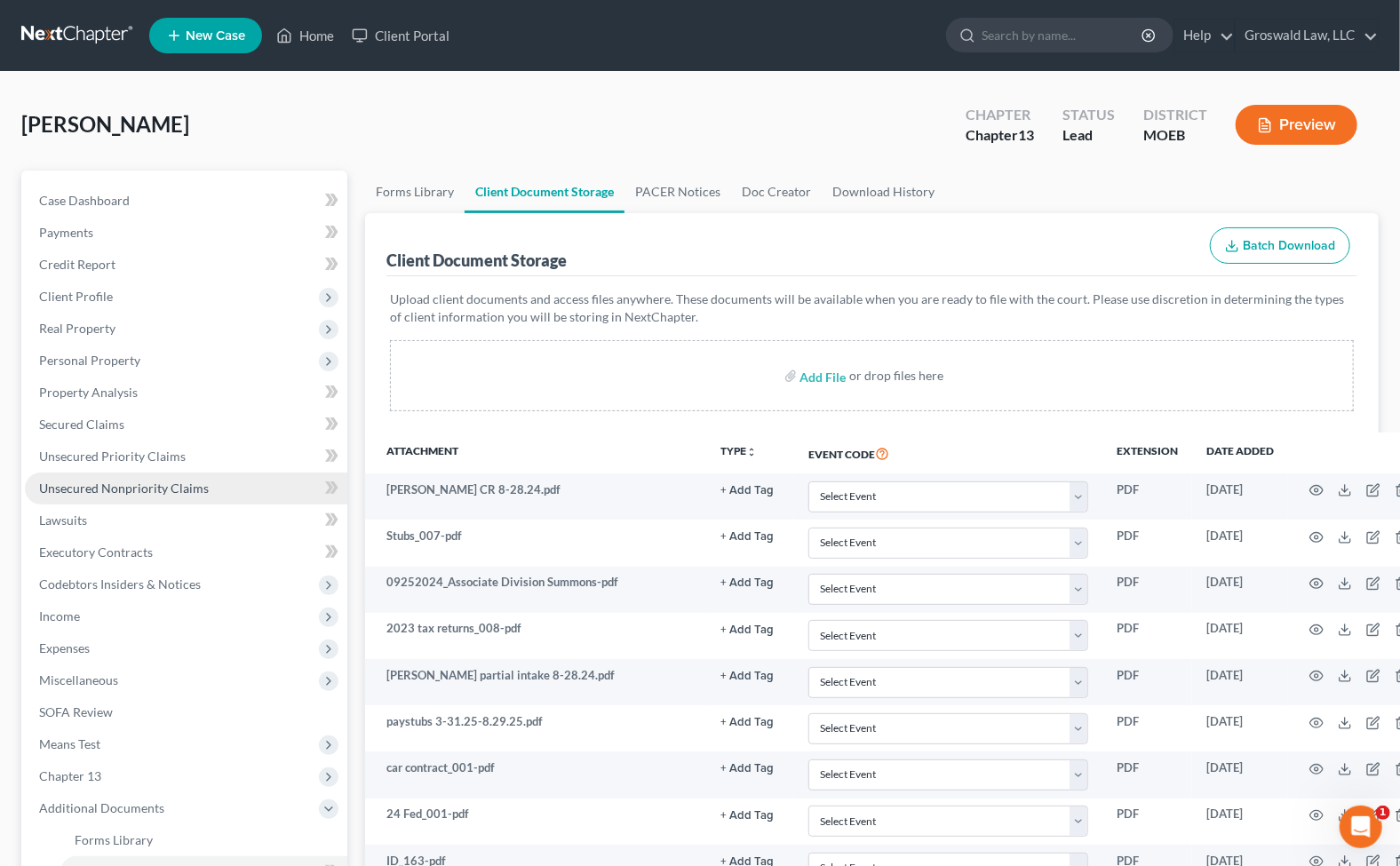
click at [150, 487] on span "Unsecured Nonpriority Claims" at bounding box center [124, 488] width 169 height 15
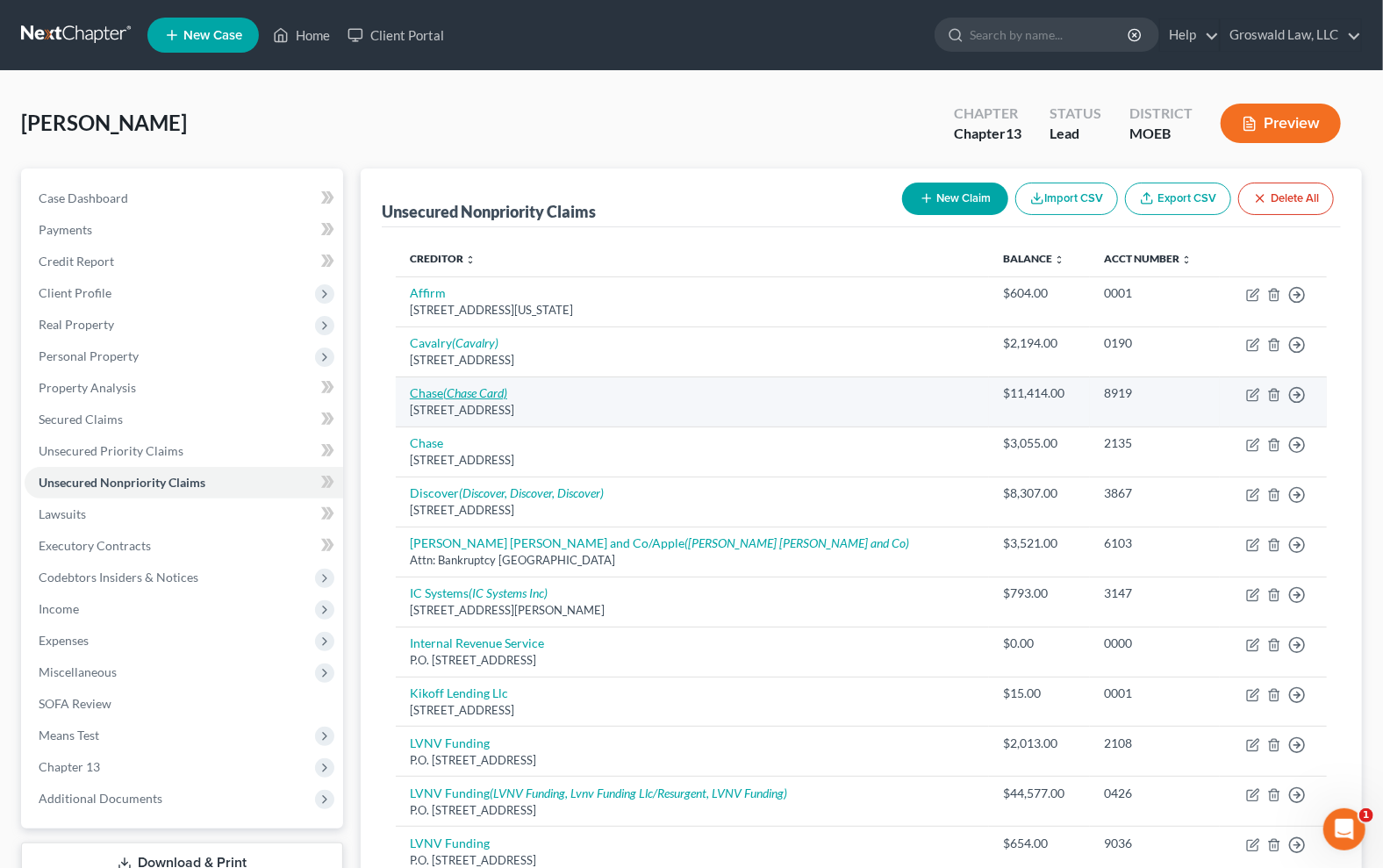
click at [457, 385] on icon "(Chase Card)" at bounding box center [475, 392] width 64 height 15
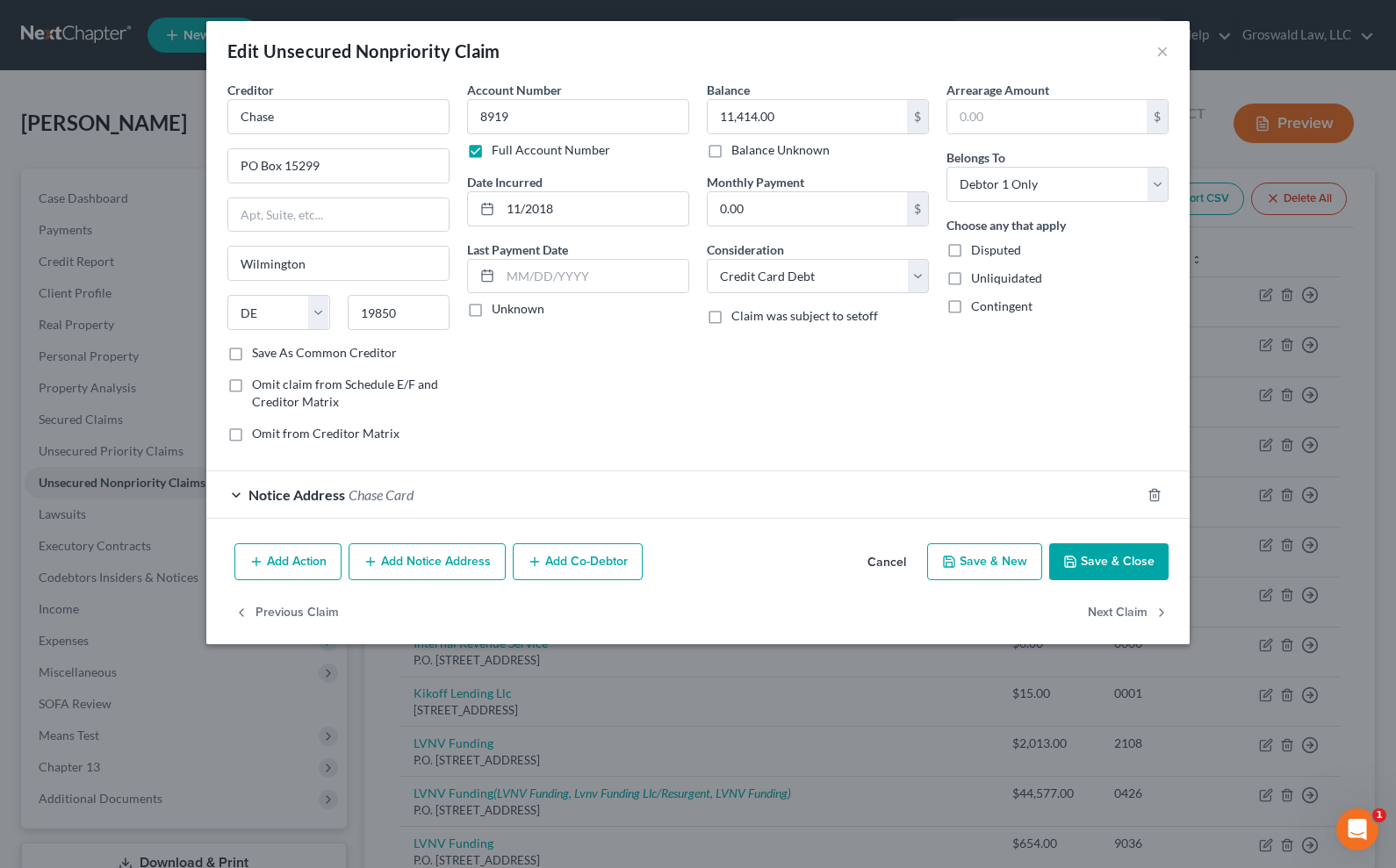
click at [424, 550] on button "Add Notice Address" at bounding box center [426, 561] width 157 height 37
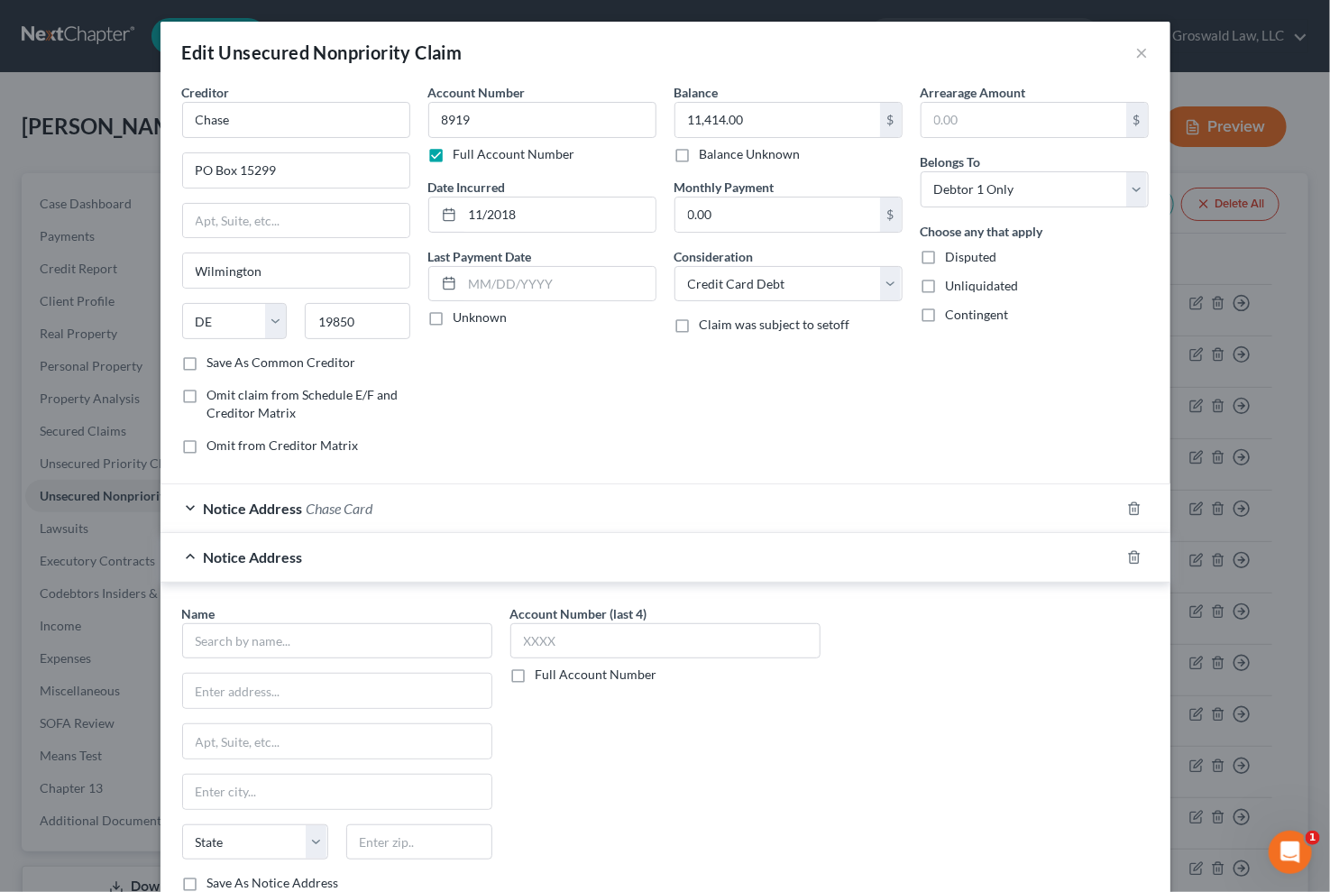
click at [654, 364] on div "Account Number 8919 Full Account Number Date Incurred 11/2018 Last Payment Date…" at bounding box center [542, 276] width 246 height 386
click at [291, 640] on input "text" at bounding box center [337, 641] width 310 height 36
click at [294, 681] on div "[GEOGRAPHIC_DATA]" at bounding box center [291, 688] width 188 height 15
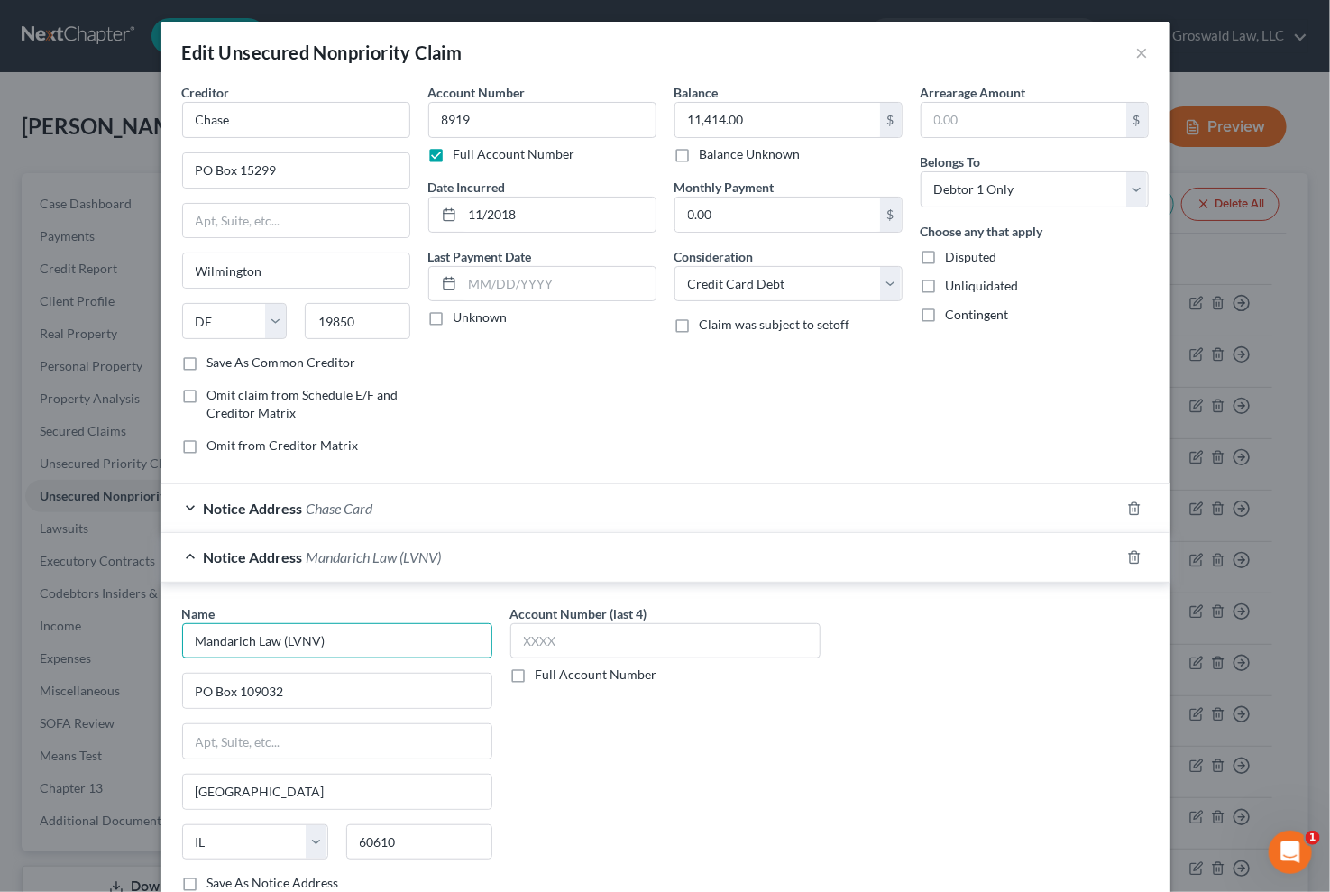
drag, startPoint x: 311, startPoint y: 639, endPoint x: 279, endPoint y: 639, distance: 32.5
click at [279, 639] on input "Mandarich Law (LVNV)" at bounding box center [337, 641] width 310 height 36
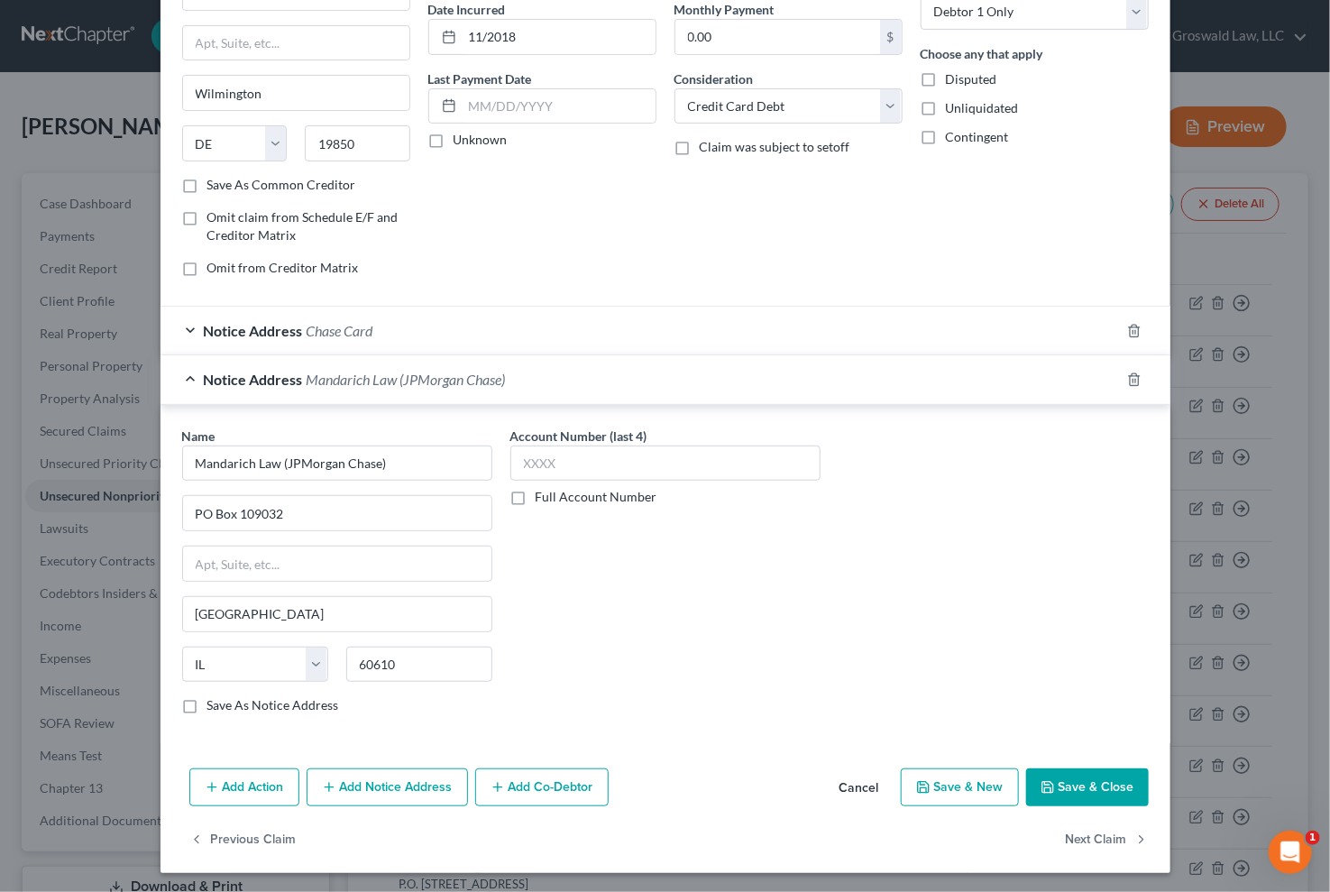
drag, startPoint x: 666, startPoint y: 650, endPoint x: 612, endPoint y: 672, distance: 58.3
click at [666, 650] on div "Account Number (last 4) Full Account Number" at bounding box center [665, 578] width 328 height 303
click at [361, 788] on button "Add Notice Address" at bounding box center [387, 787] width 161 height 38
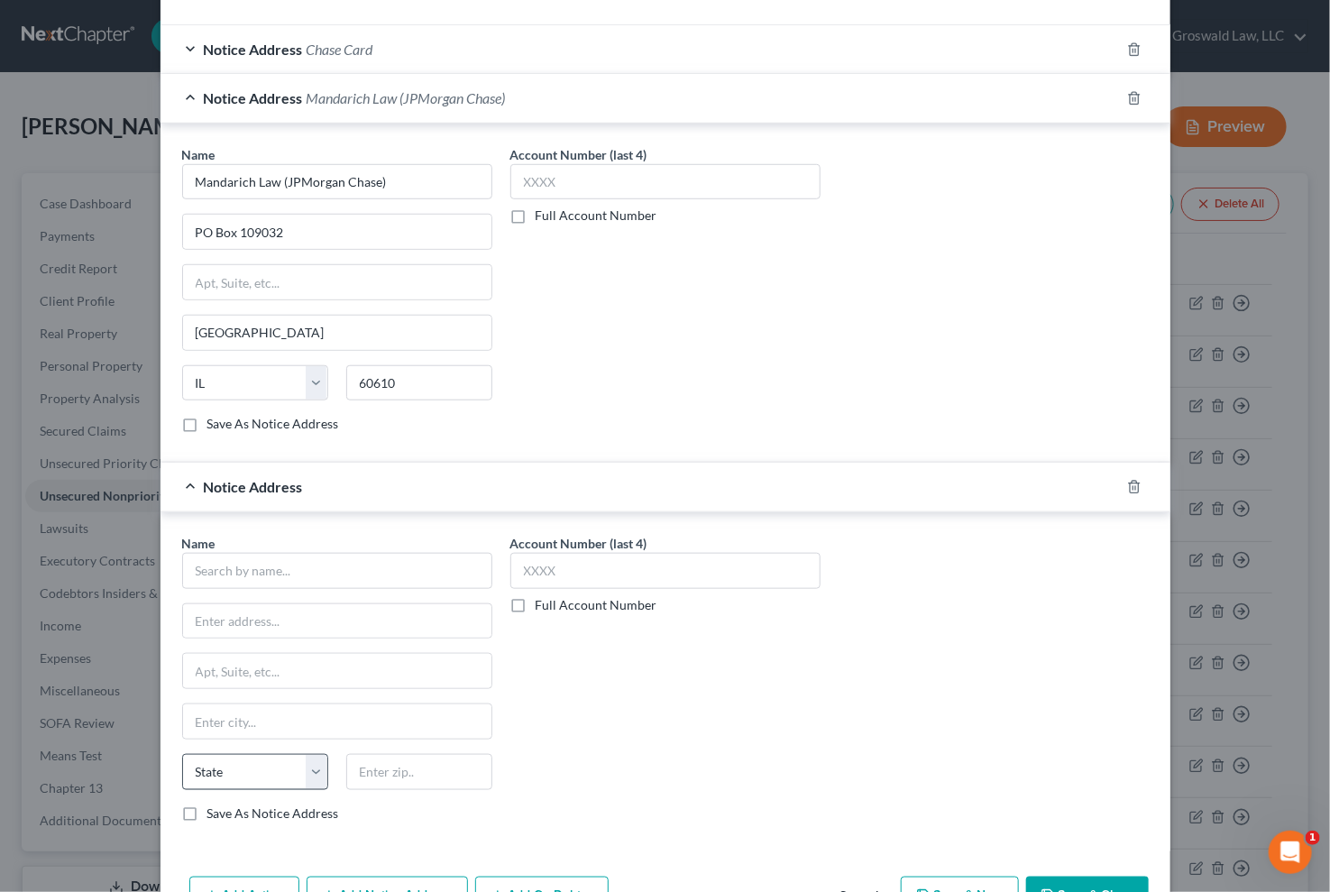
scroll to position [505, 0]
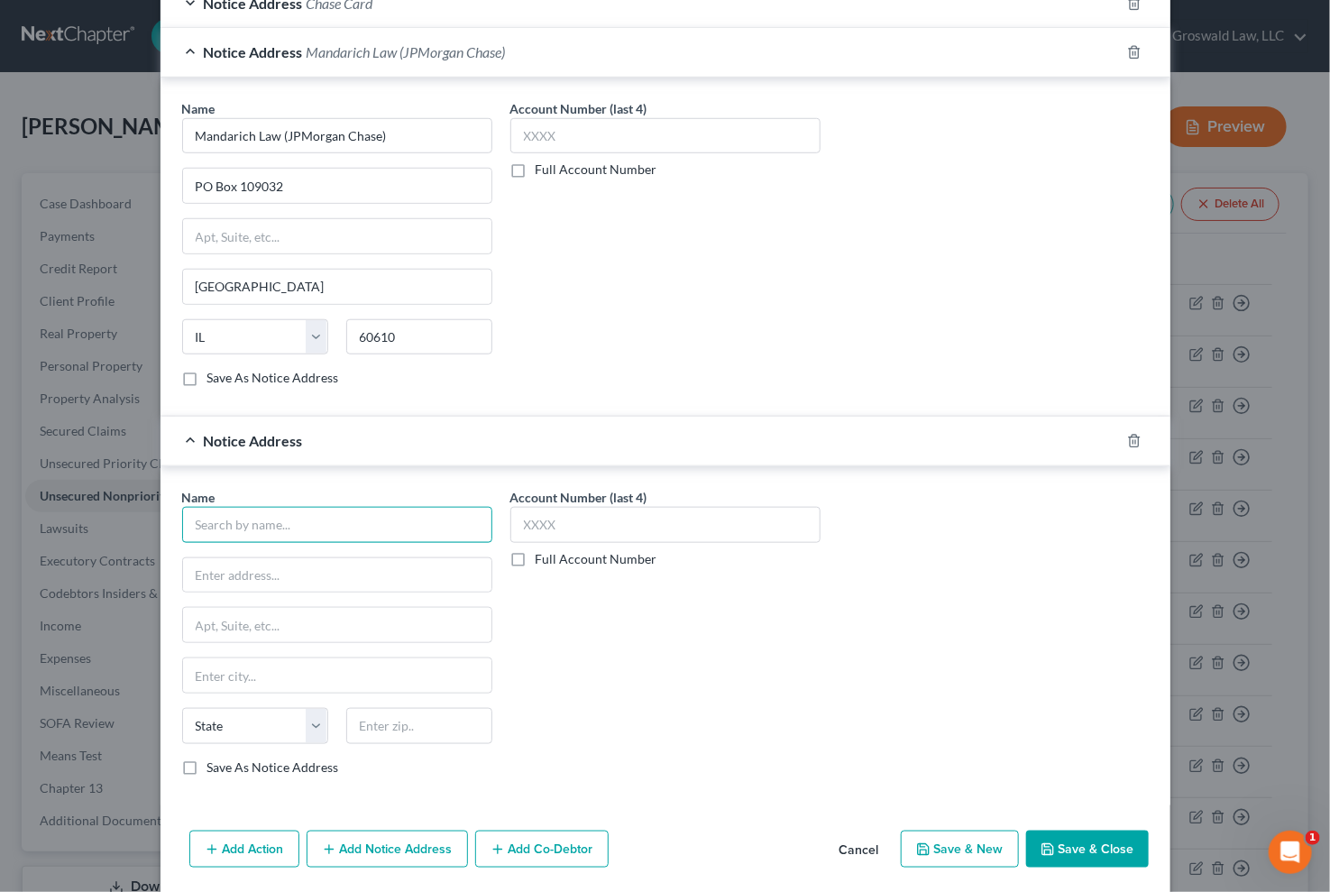
click at [288, 521] on input "text" at bounding box center [337, 525] width 310 height 36
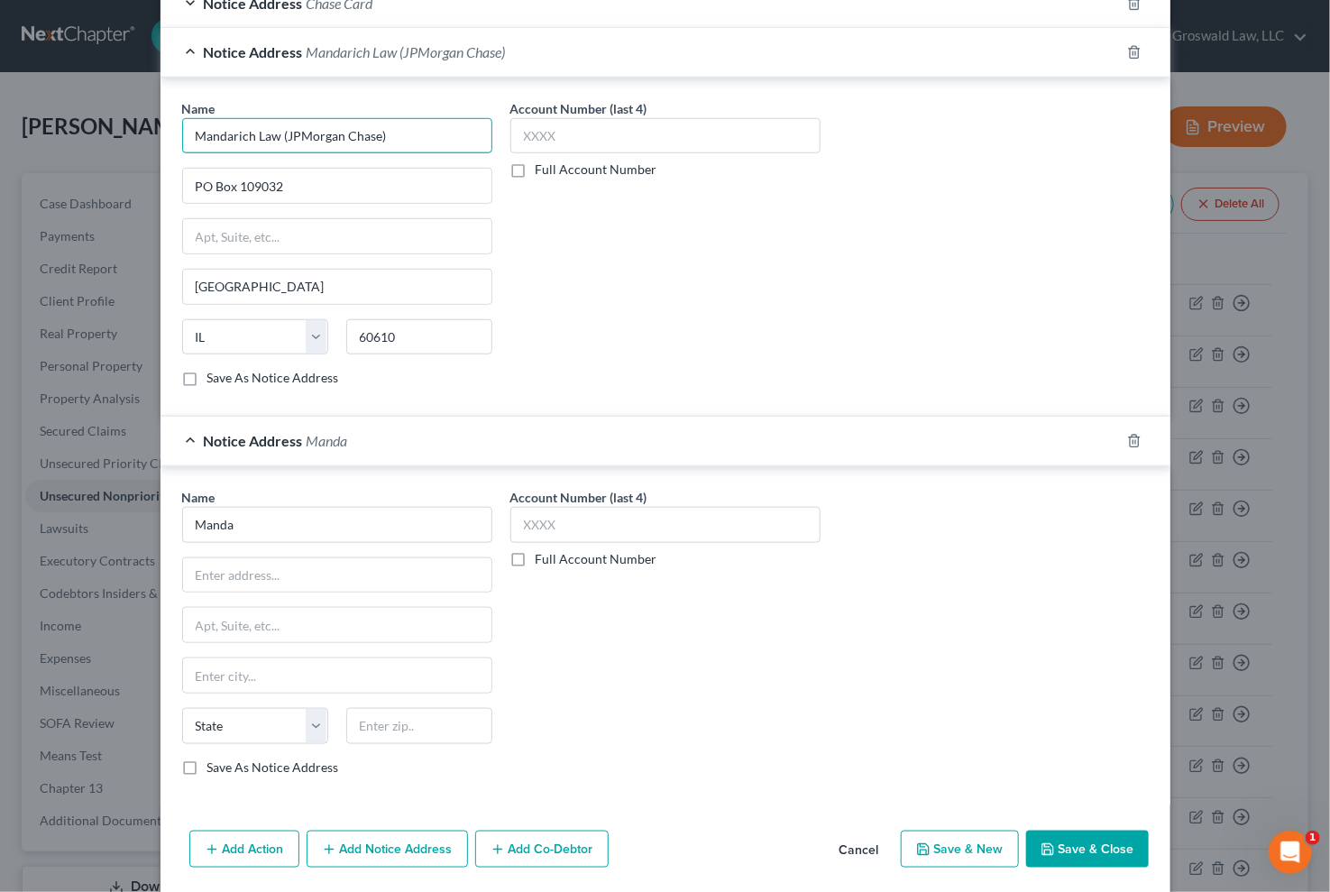
drag, startPoint x: 370, startPoint y: 126, endPoint x: 73, endPoint y: 126, distance: 296.7
click at [73, 126] on div "Edit Unsecured Nonpriority Claim × Creditor * Chase PO Box [GEOGRAPHIC_DATA] [U…" at bounding box center [665, 446] width 1330 height 892
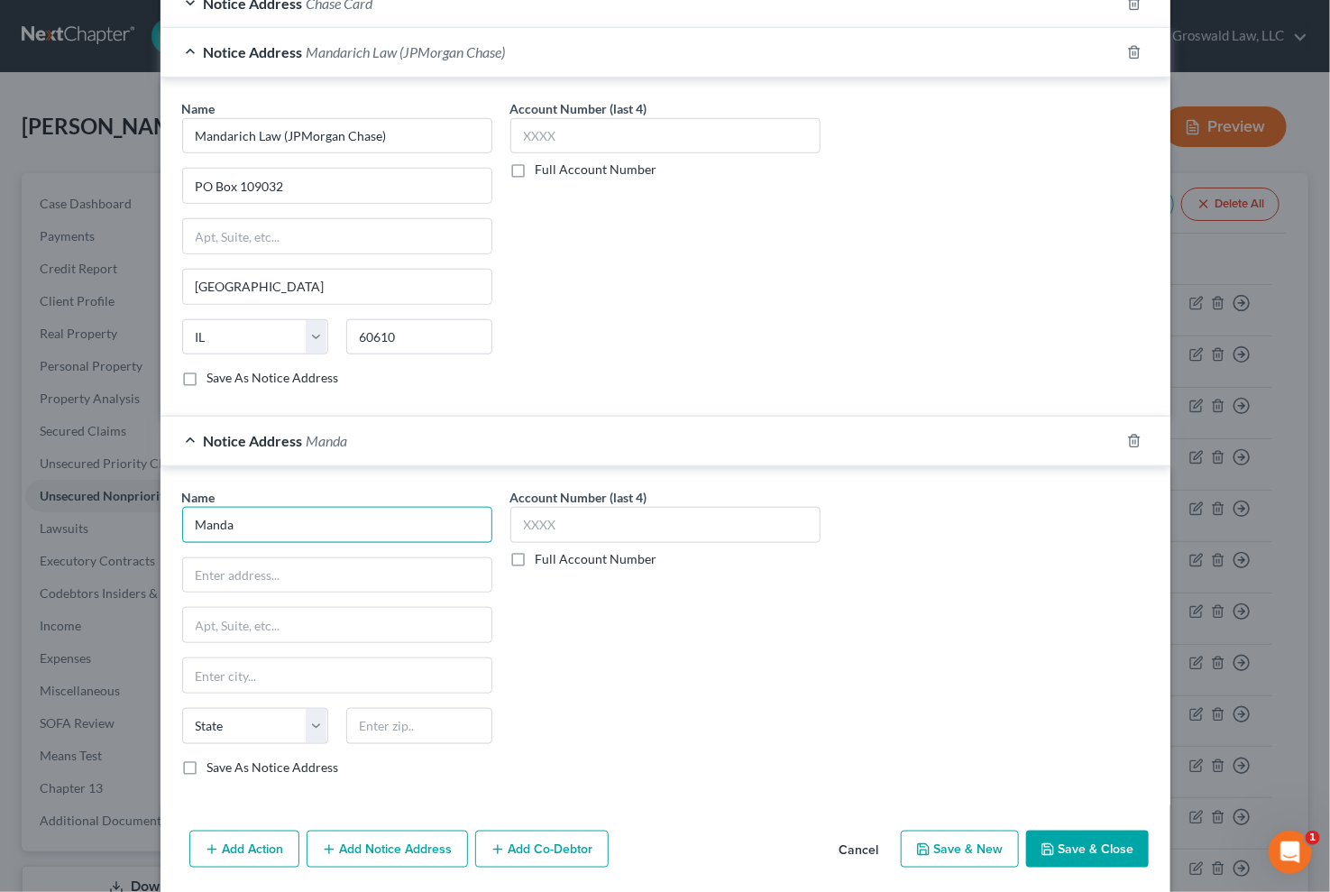
drag, startPoint x: 208, startPoint y: 521, endPoint x: 69, endPoint y: 519, distance: 138.9
click at [69, 520] on div "Edit Unsecured Nonpriority Claim × Creditor * Chase PO Box [GEOGRAPHIC_DATA] [U…" at bounding box center [665, 446] width 1330 height 892
paste input "rich Law (JPMorgan Chase)"
click at [741, 684] on div "Account Number (last 4) Full Account Number" at bounding box center [665, 639] width 328 height 303
click at [251, 573] on input "text" at bounding box center [337, 575] width 308 height 34
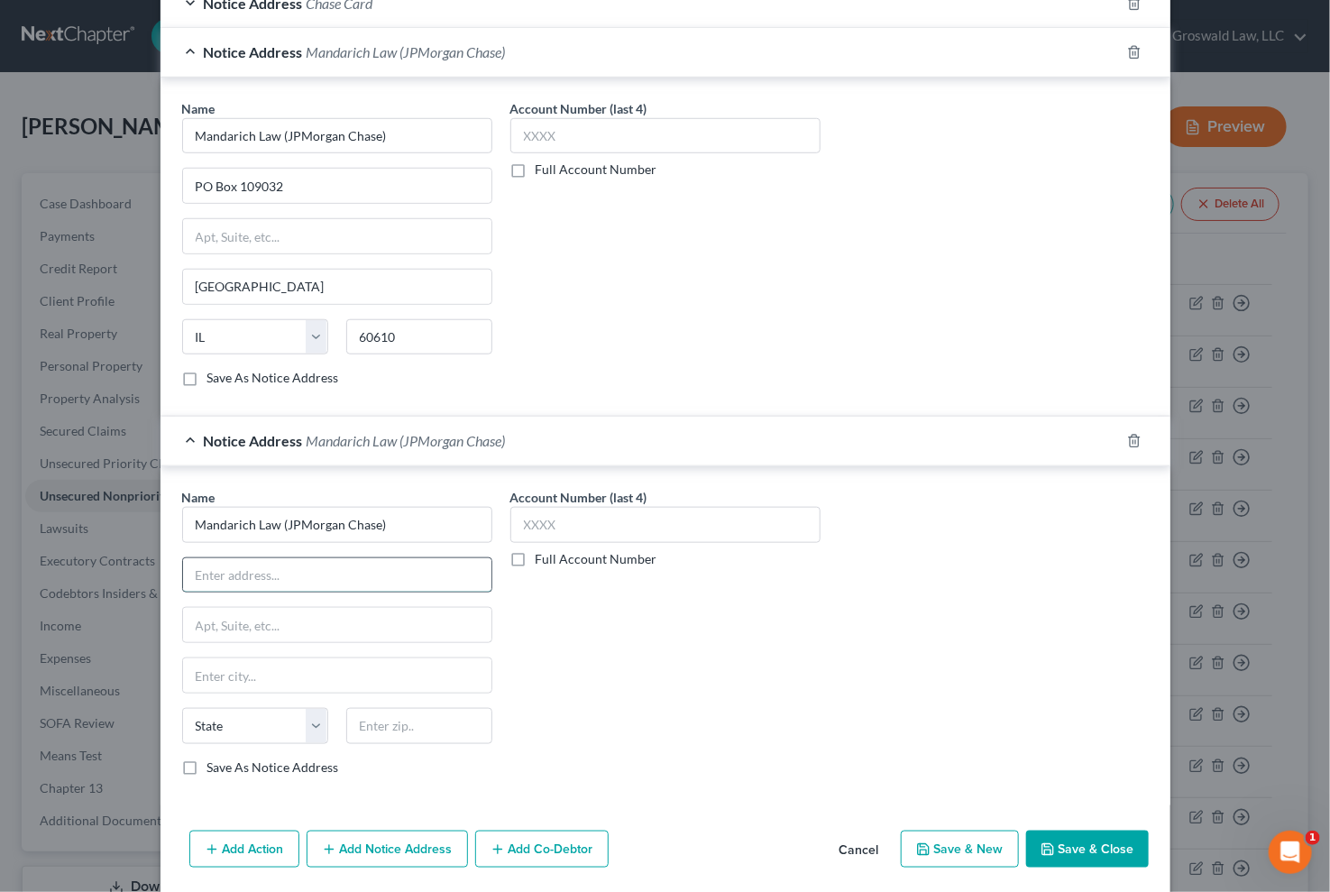
paste input "[STREET_ADDRESS][US_STATE]"
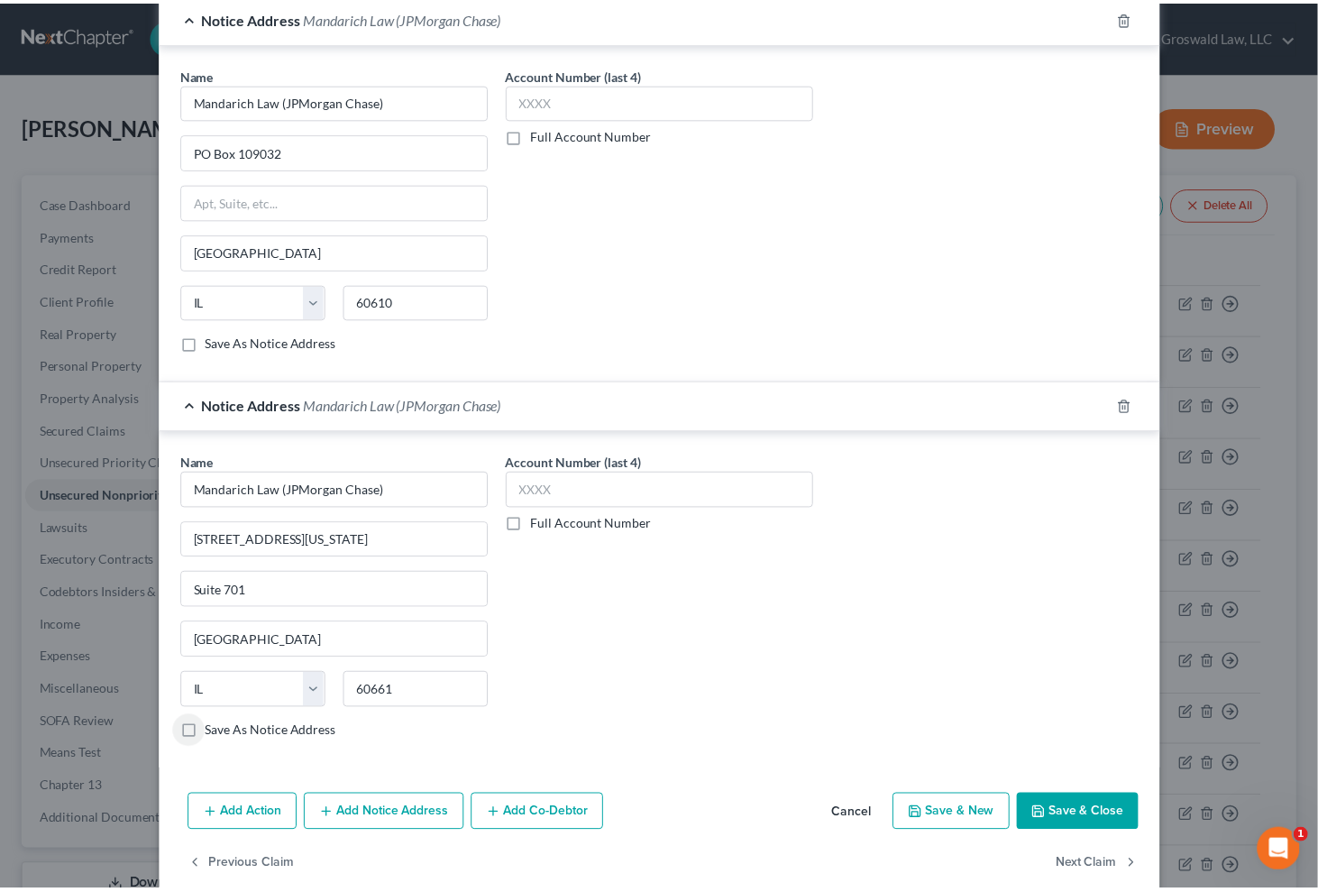
scroll to position [565, 0]
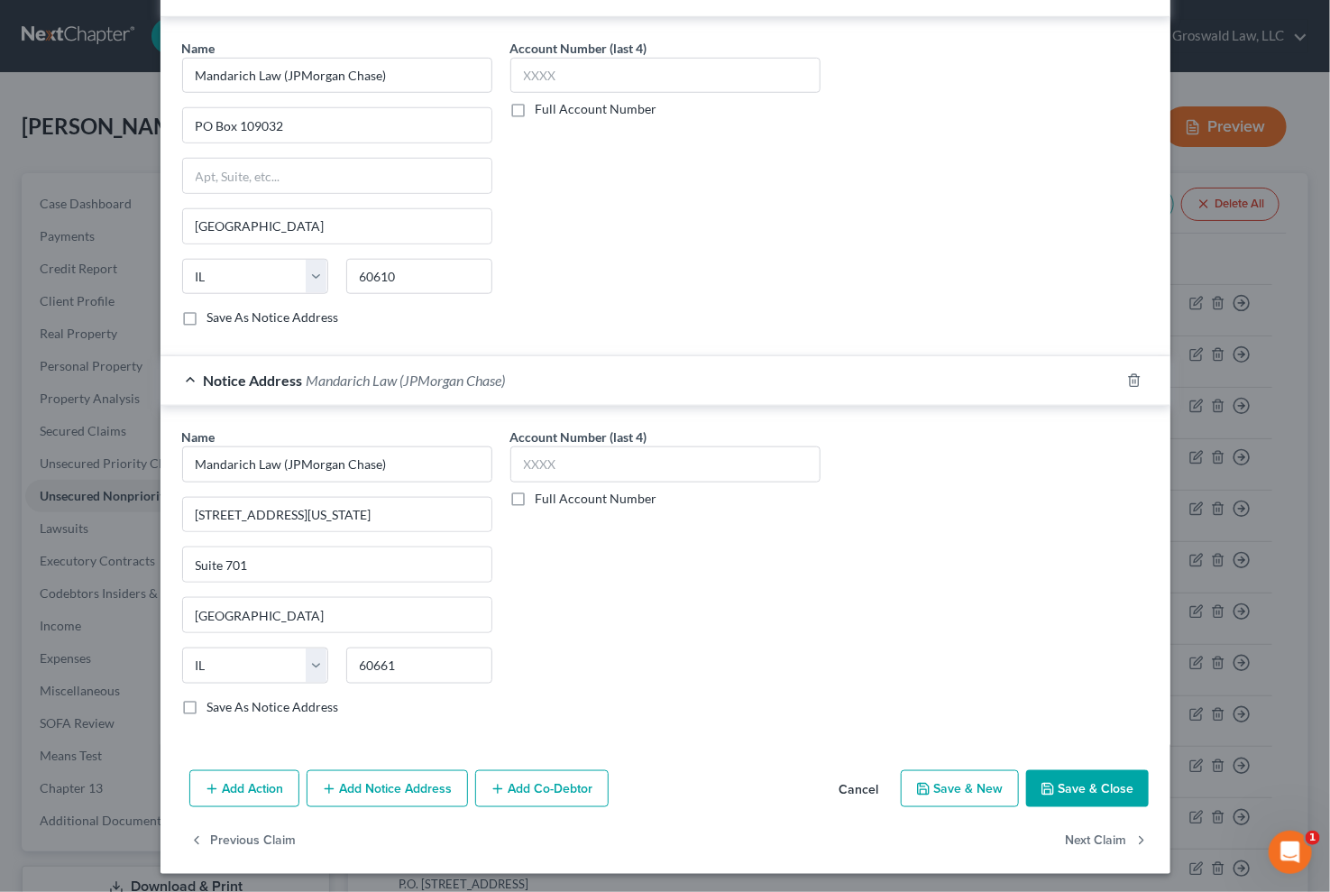
click at [1086, 792] on button "Save & Close" at bounding box center [1087, 789] width 123 height 38
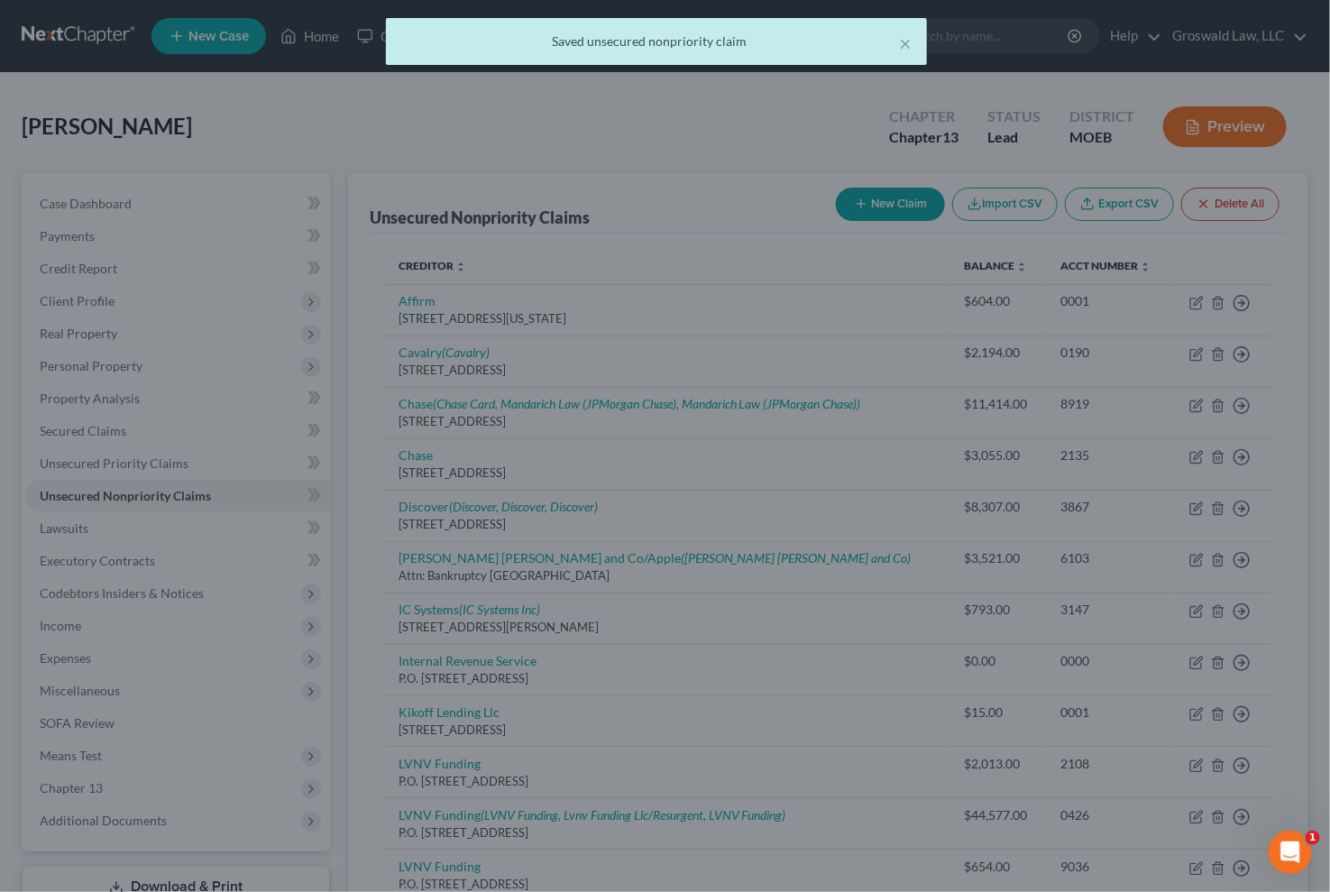
scroll to position [0, 0]
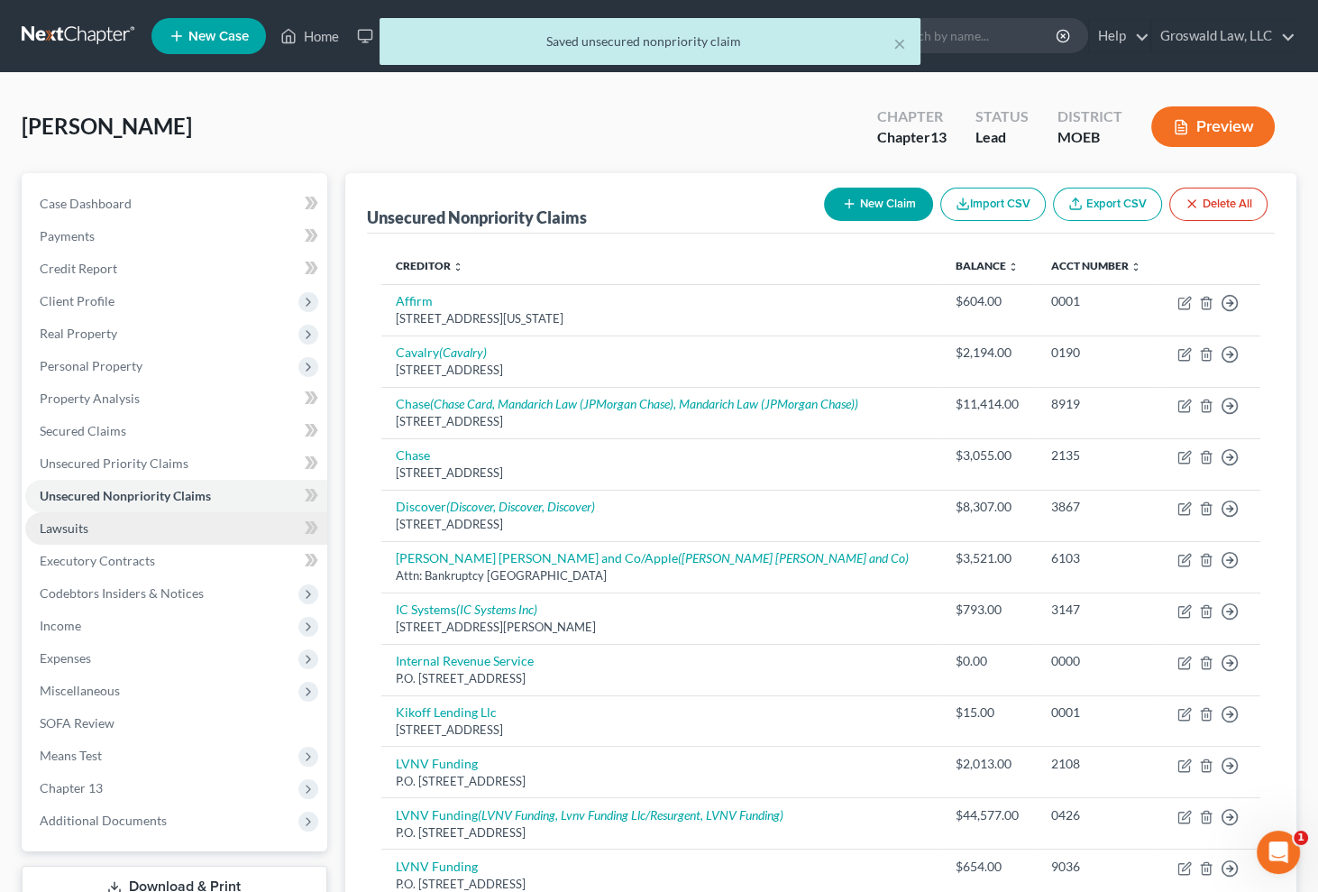
click at [115, 535] on link "Lawsuits" at bounding box center [176, 528] width 302 height 32
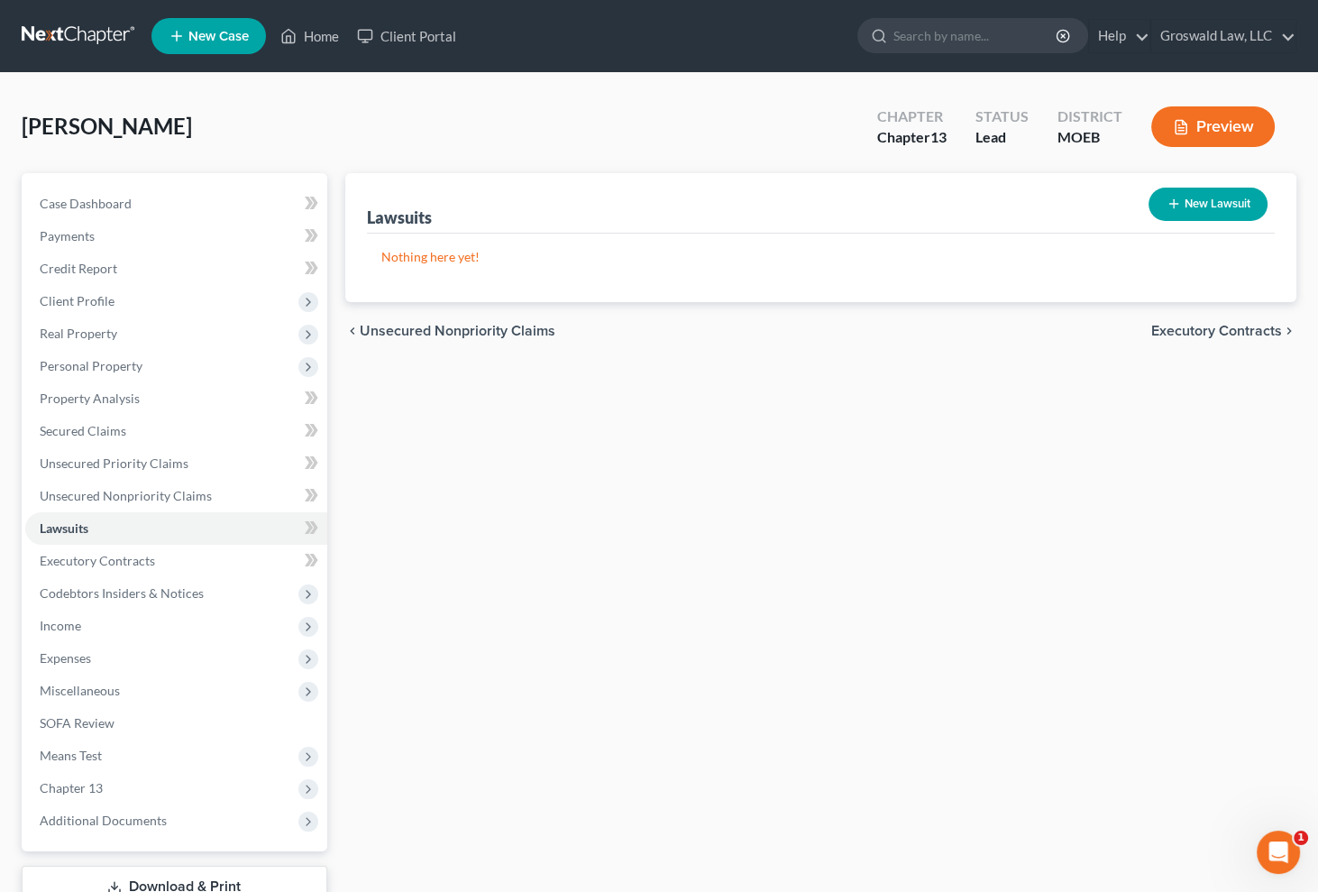
click at [1216, 200] on button "New Lawsuit" at bounding box center [1208, 204] width 119 height 33
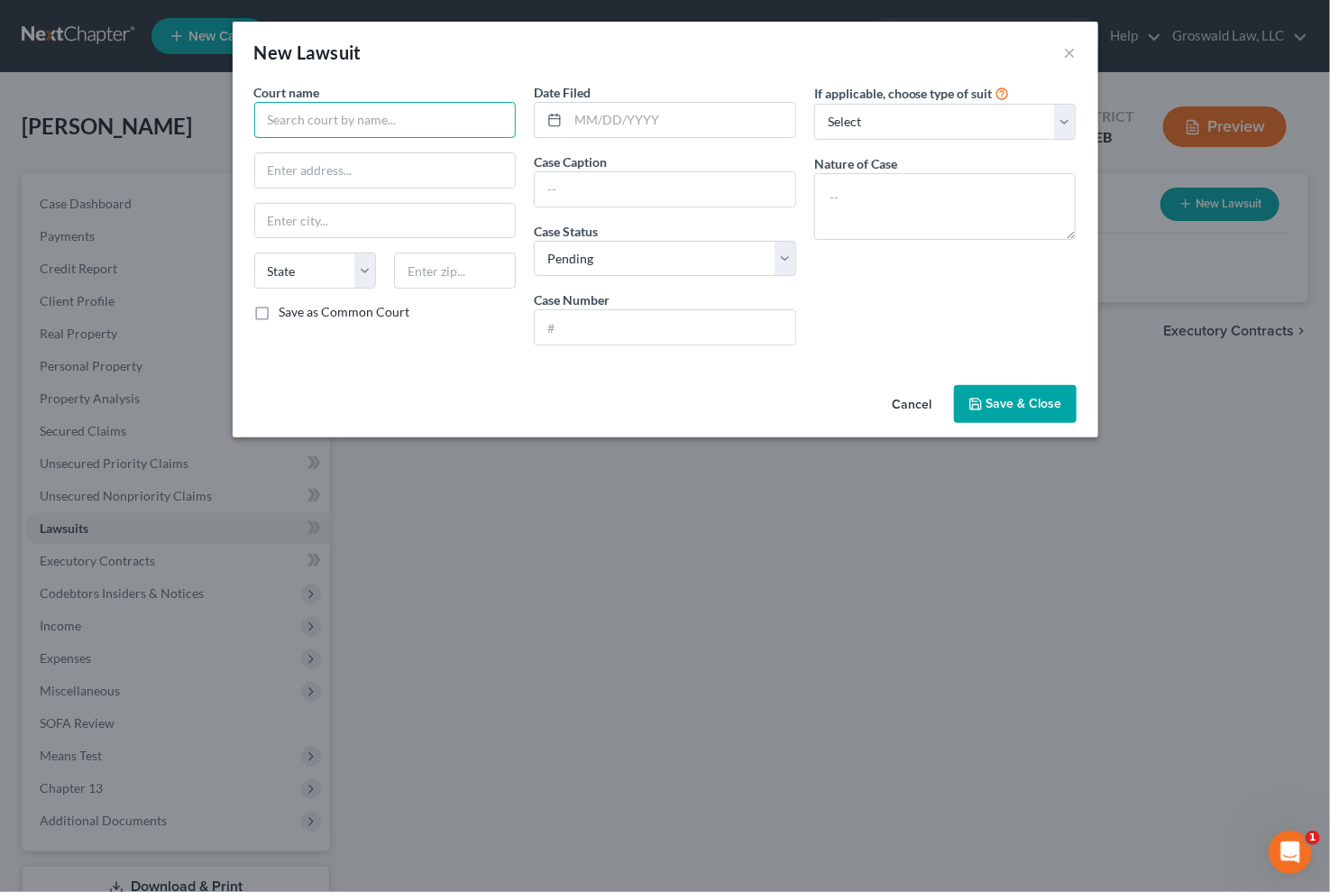
click at [414, 114] on input "text" at bounding box center [385, 120] width 262 height 36
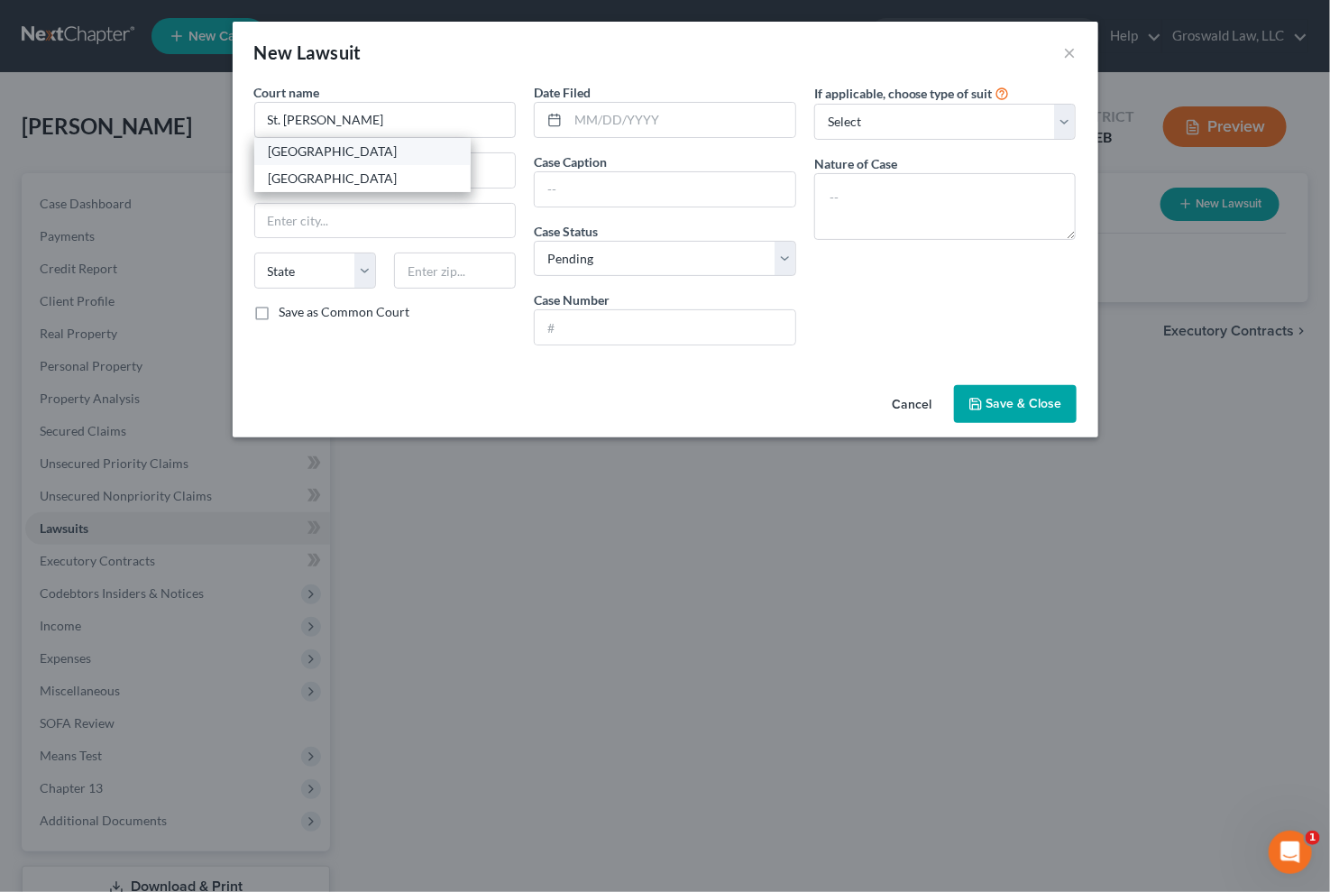
click at [317, 153] on div "[GEOGRAPHIC_DATA]" at bounding box center [363, 151] width 188 height 18
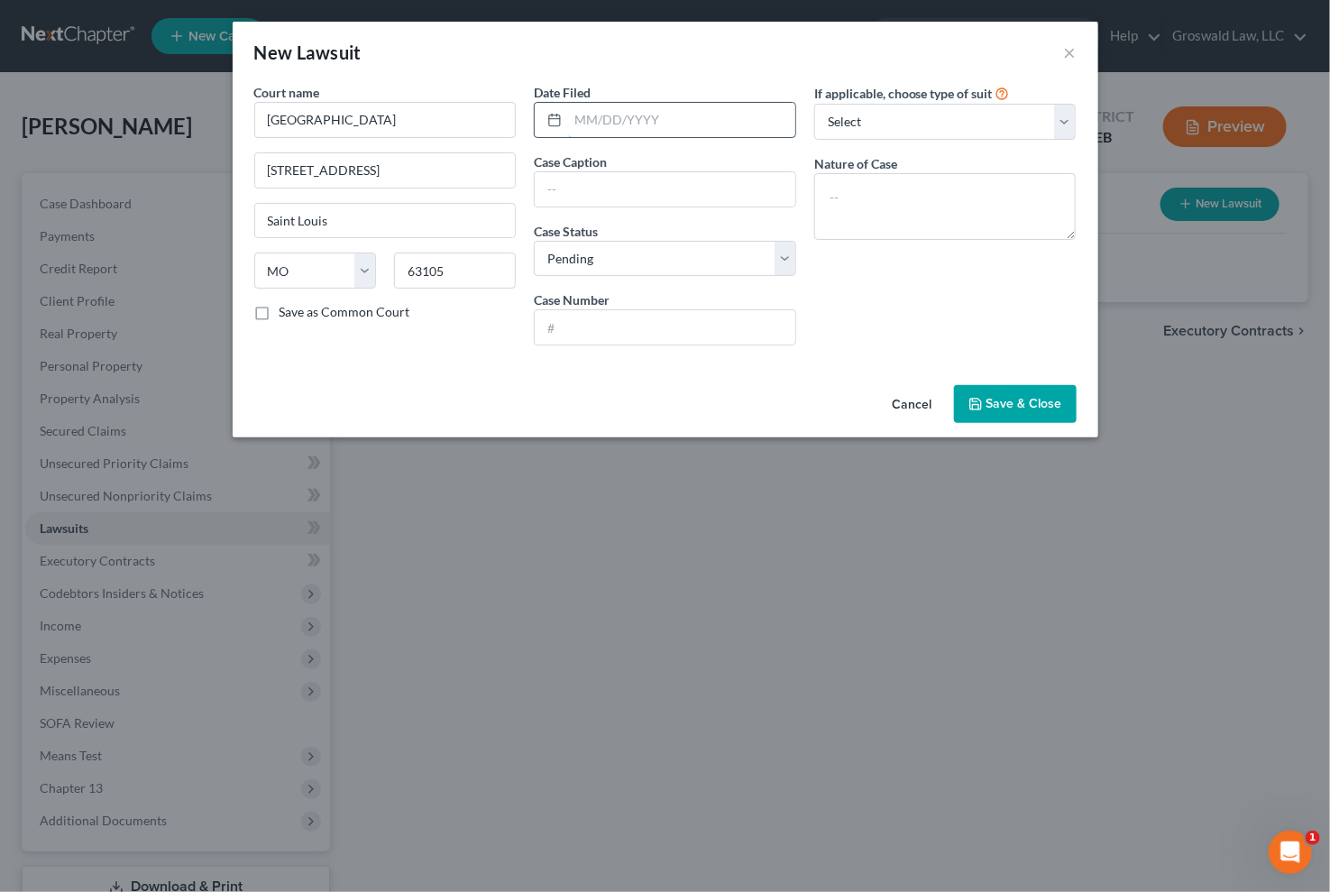
click at [652, 121] on input "text" at bounding box center [681, 120] width 227 height 34
click at [638, 326] on input "text" at bounding box center [665, 327] width 261 height 34
paste input "24SL-AC24527"
click at [919, 207] on textarea at bounding box center [945, 206] width 262 height 67
click at [730, 152] on div "Case Caption" at bounding box center [665, 179] width 262 height 55
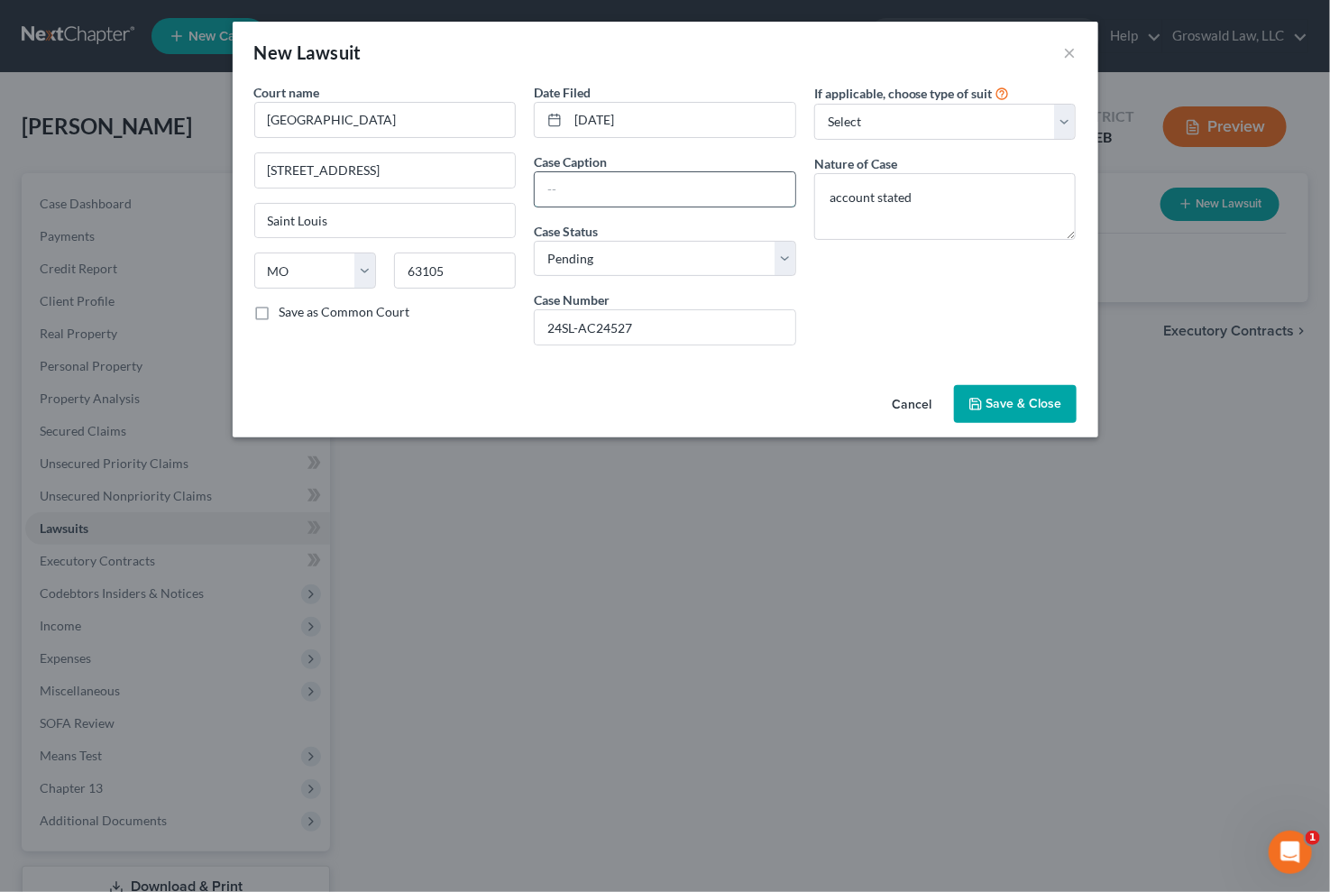
click at [705, 178] on input "text" at bounding box center [665, 189] width 261 height 34
paste input "JPMORGAN CHASE BANK, N.A. V [PERSON_NAME]"
click at [1021, 408] on span "Save & Close" at bounding box center [1025, 403] width 76 height 15
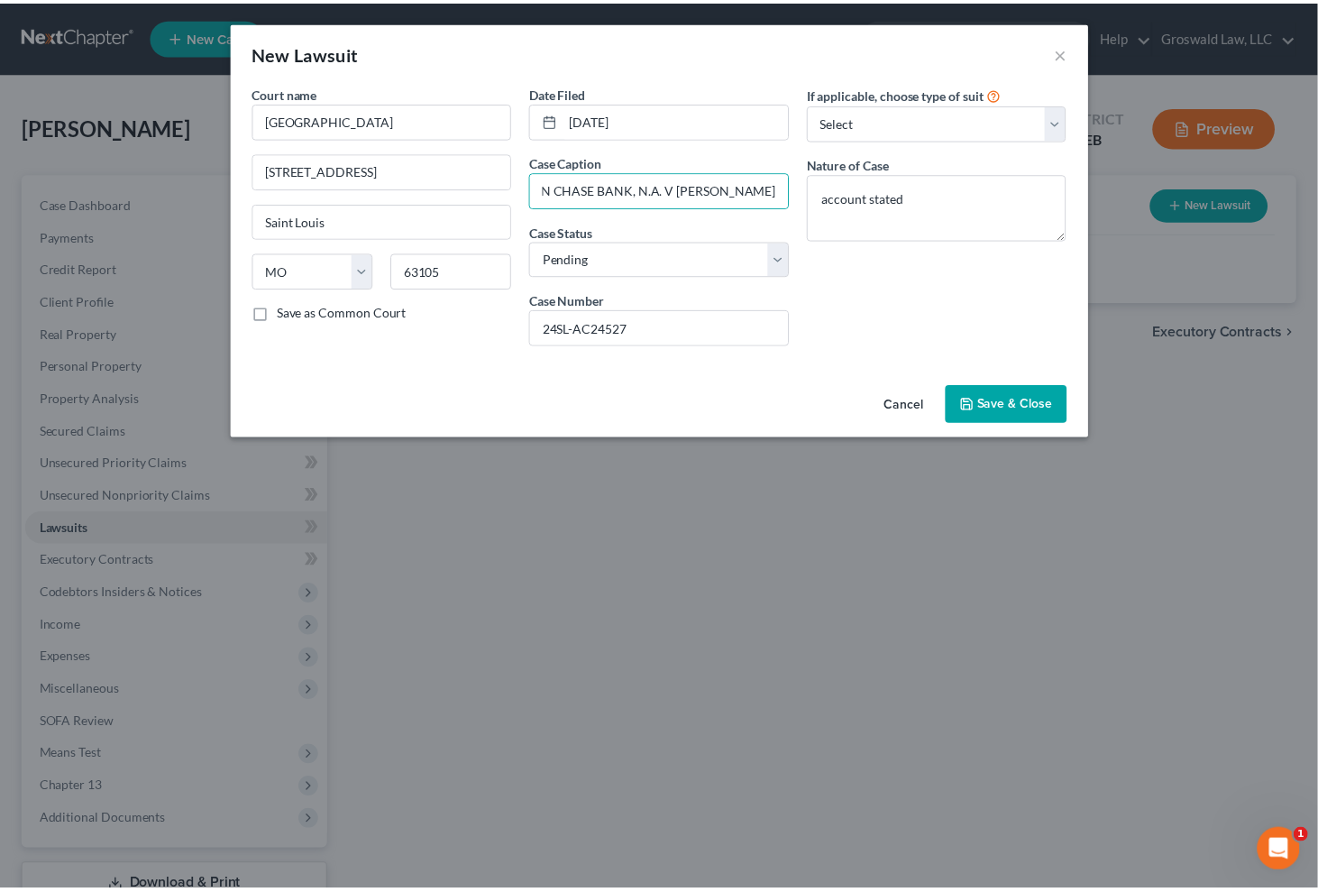
scroll to position [0, 0]
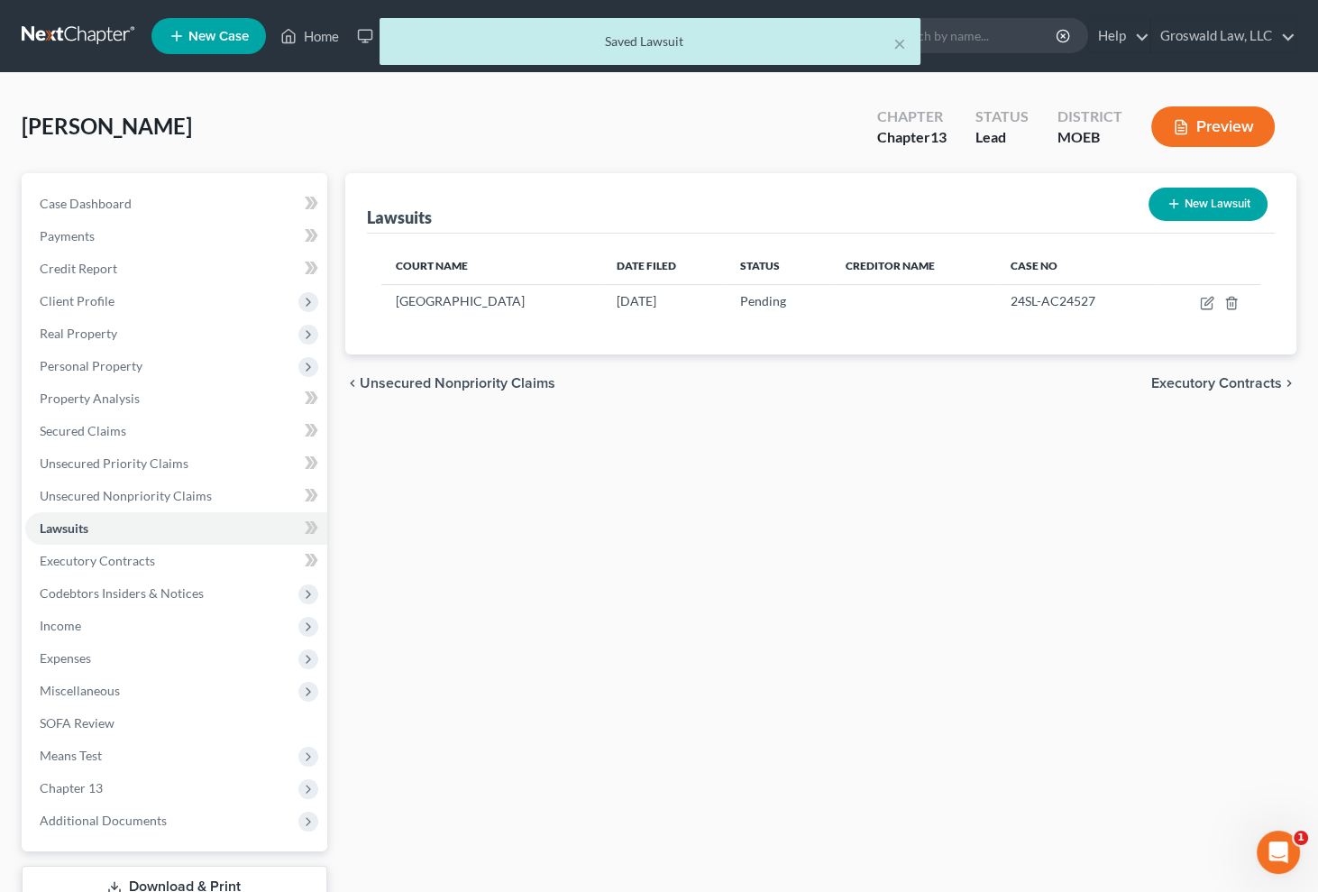
drag, startPoint x: 787, startPoint y: 515, endPoint x: 721, endPoint y: 505, distance: 66.6
click at [785, 515] on div "Lawsuits New Lawsuit Court Name Date Filed Status Creditor Name Case No [GEOGRA…" at bounding box center [821, 564] width 970 height 782
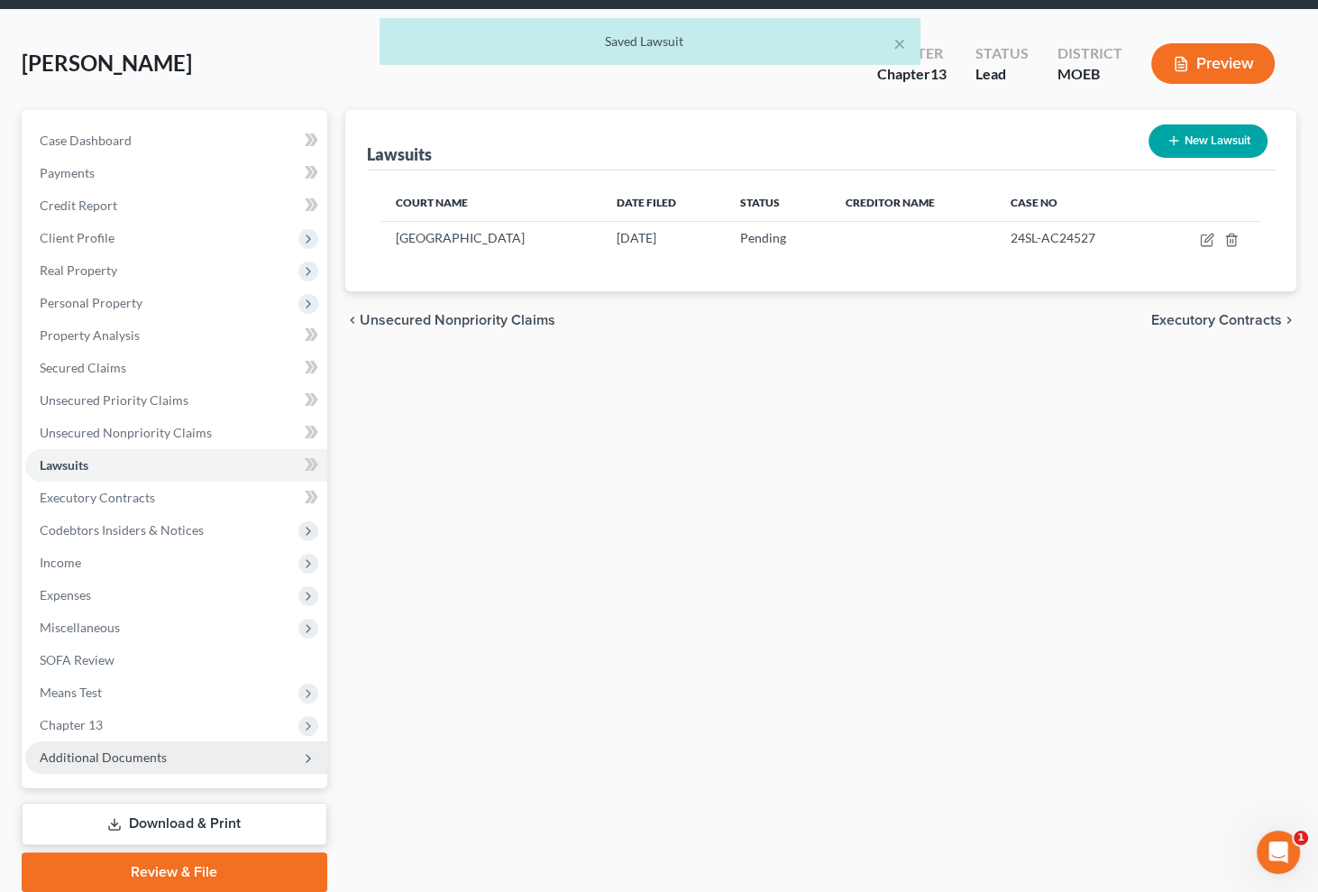
scroll to position [129, 0]
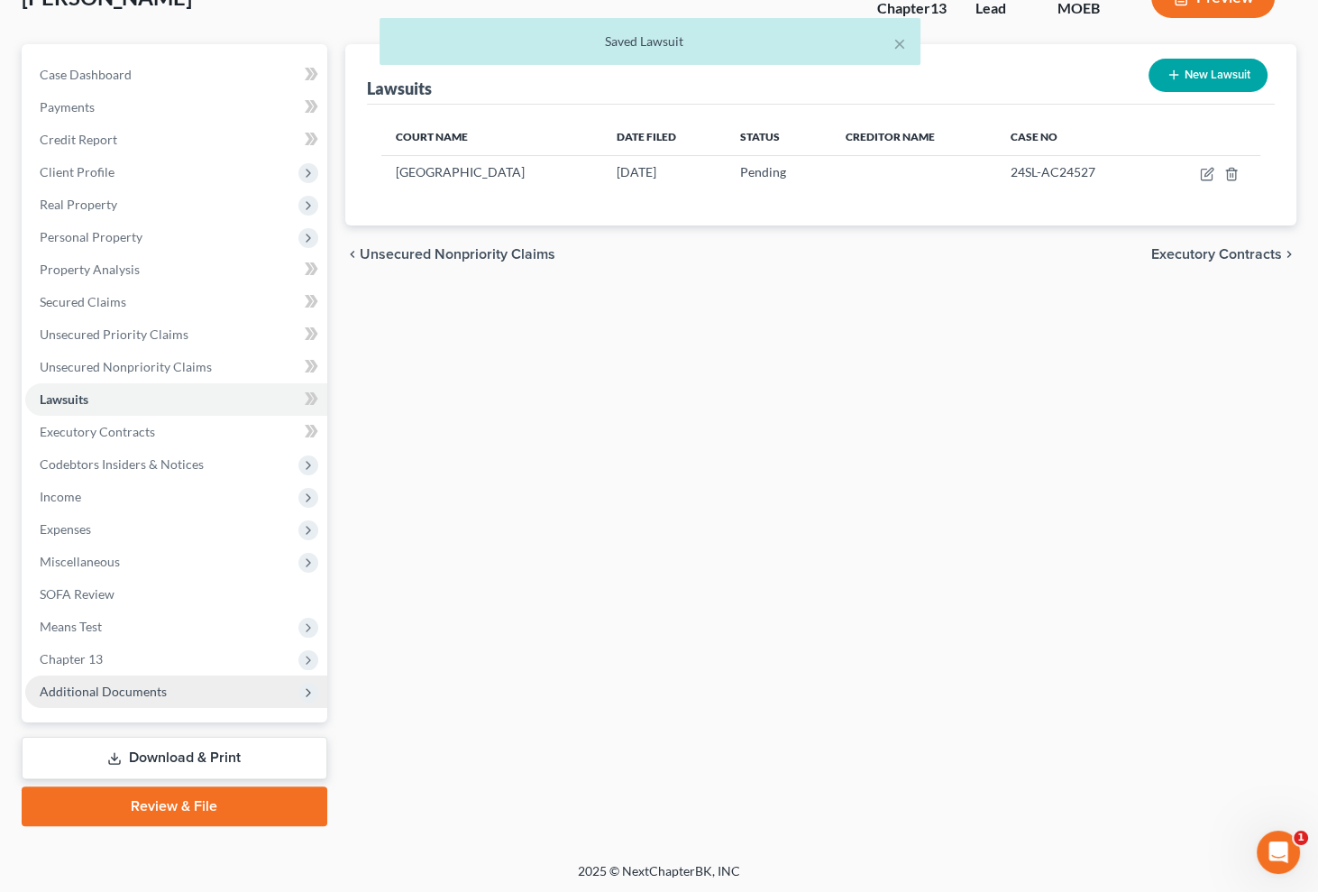
click at [141, 693] on span "Additional Documents" at bounding box center [103, 691] width 127 height 15
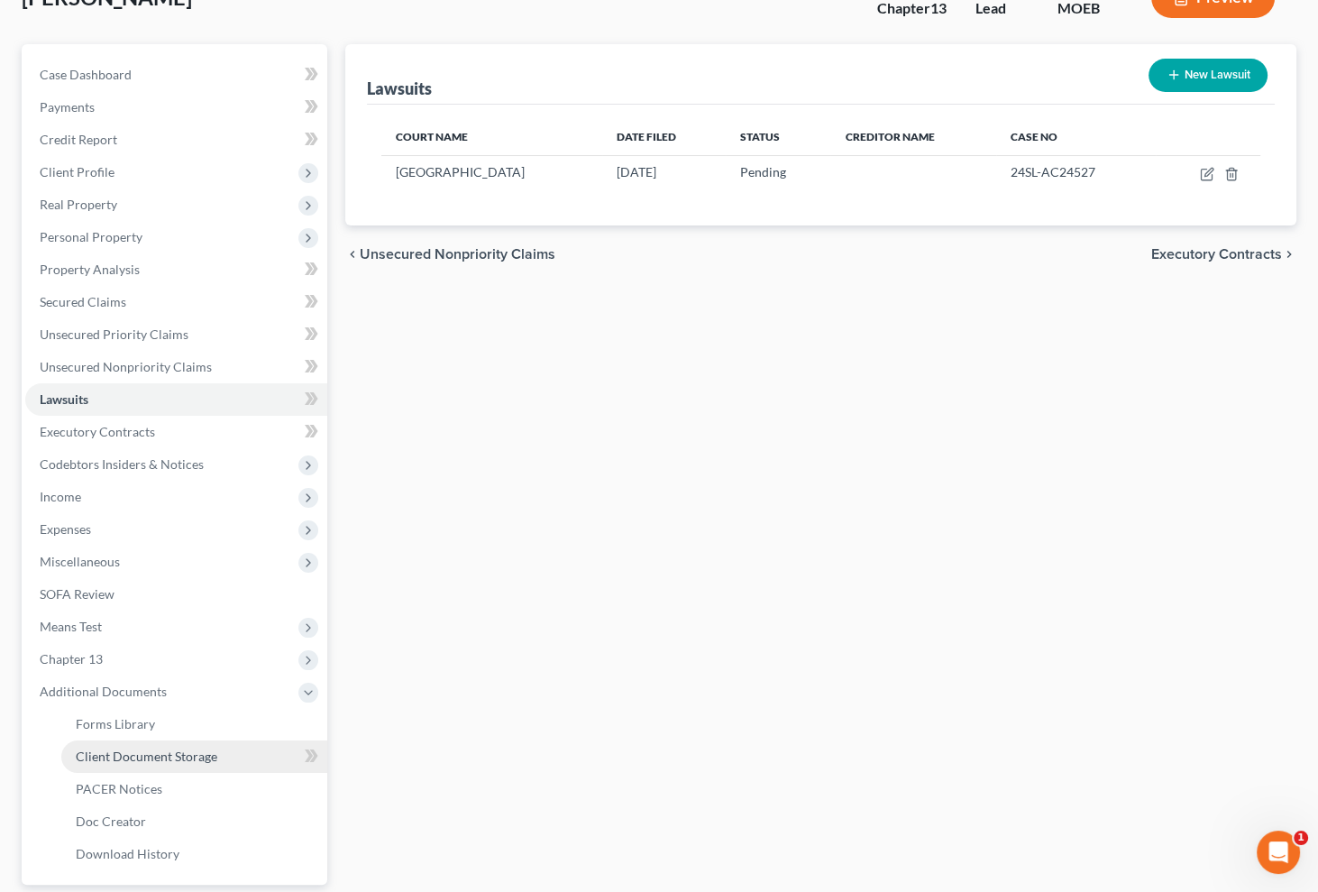
click at [225, 764] on link "Client Document Storage" at bounding box center [194, 756] width 266 height 32
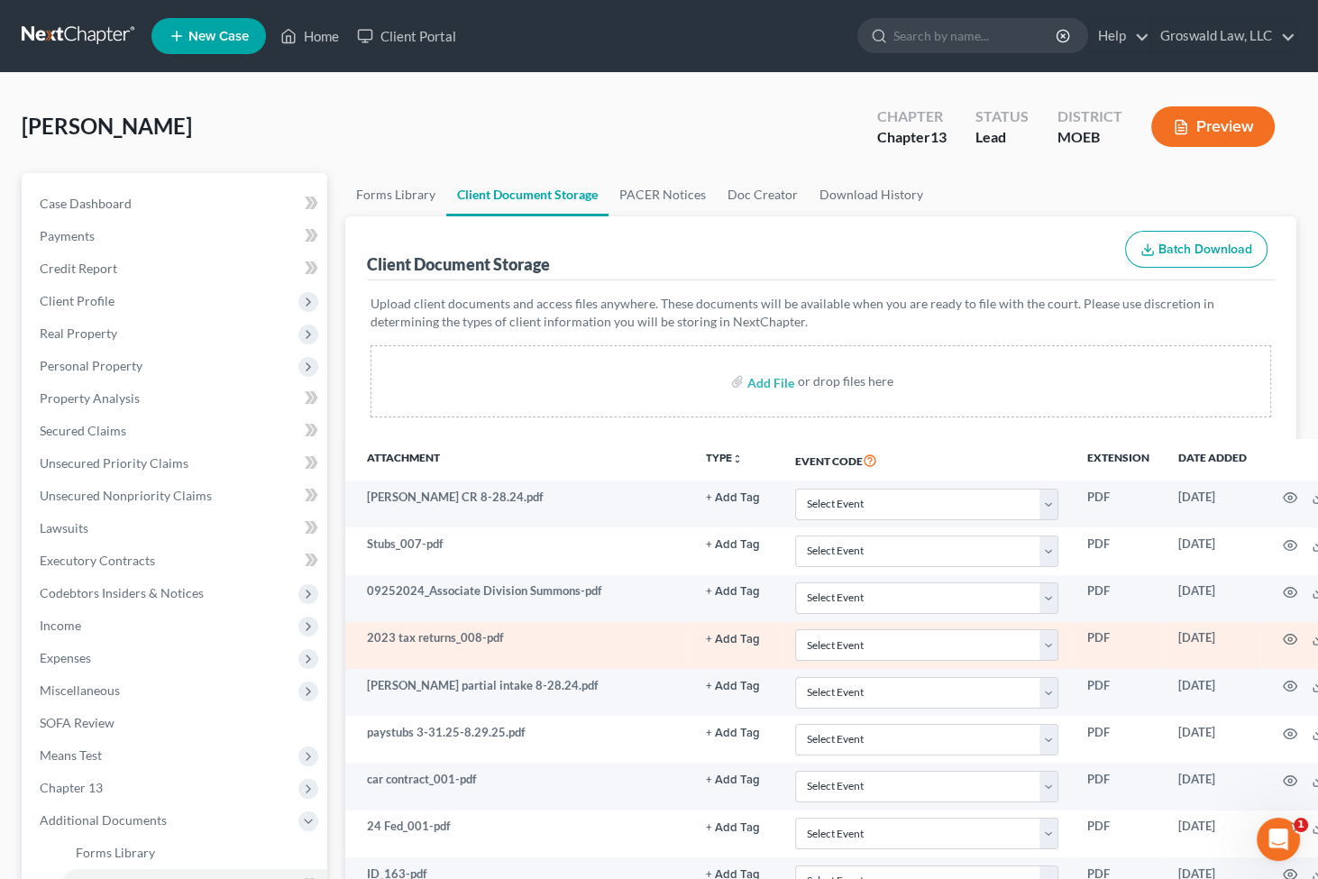
scroll to position [81, 0]
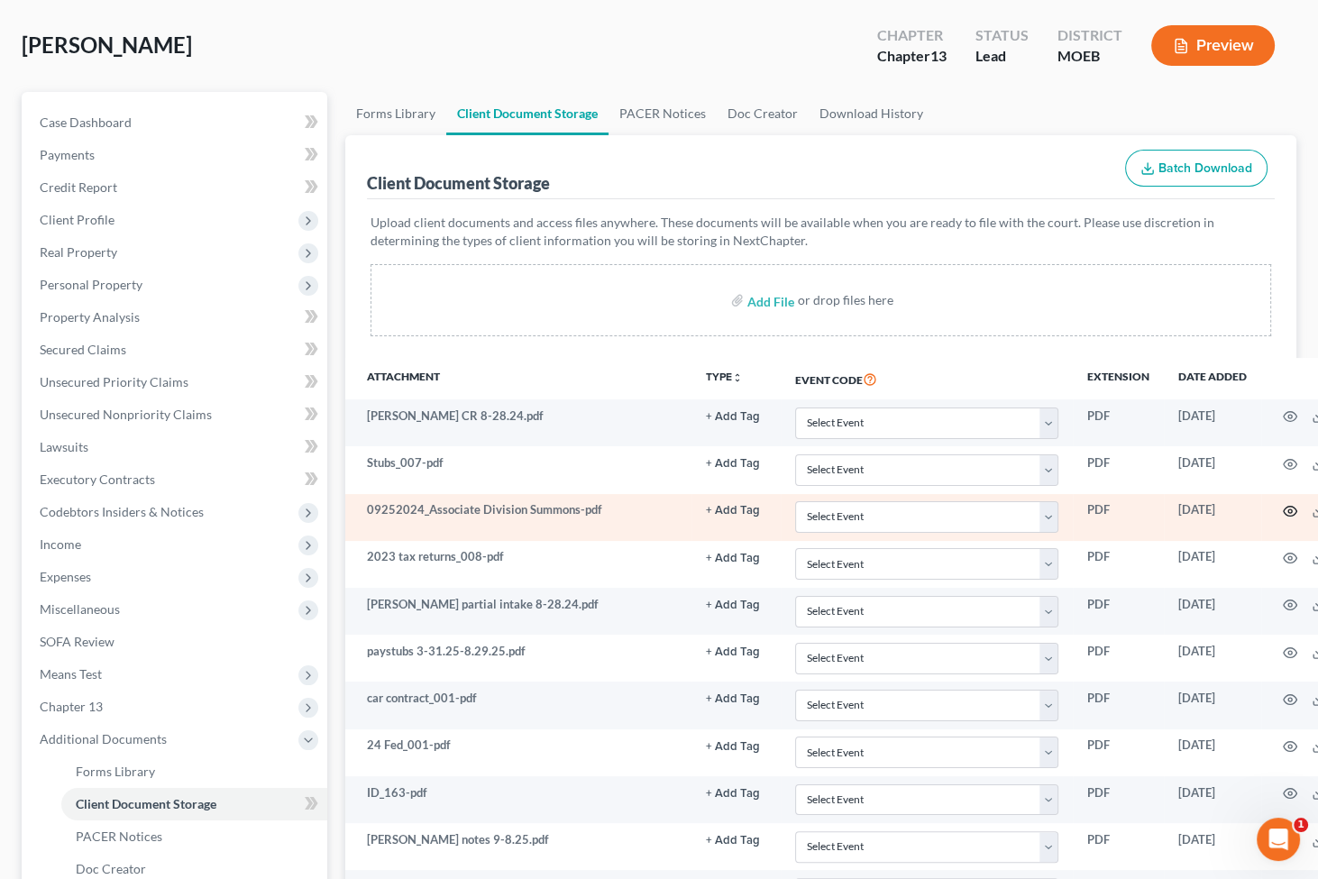
click at [1216, 505] on icon "button" at bounding box center [1290, 511] width 14 height 14
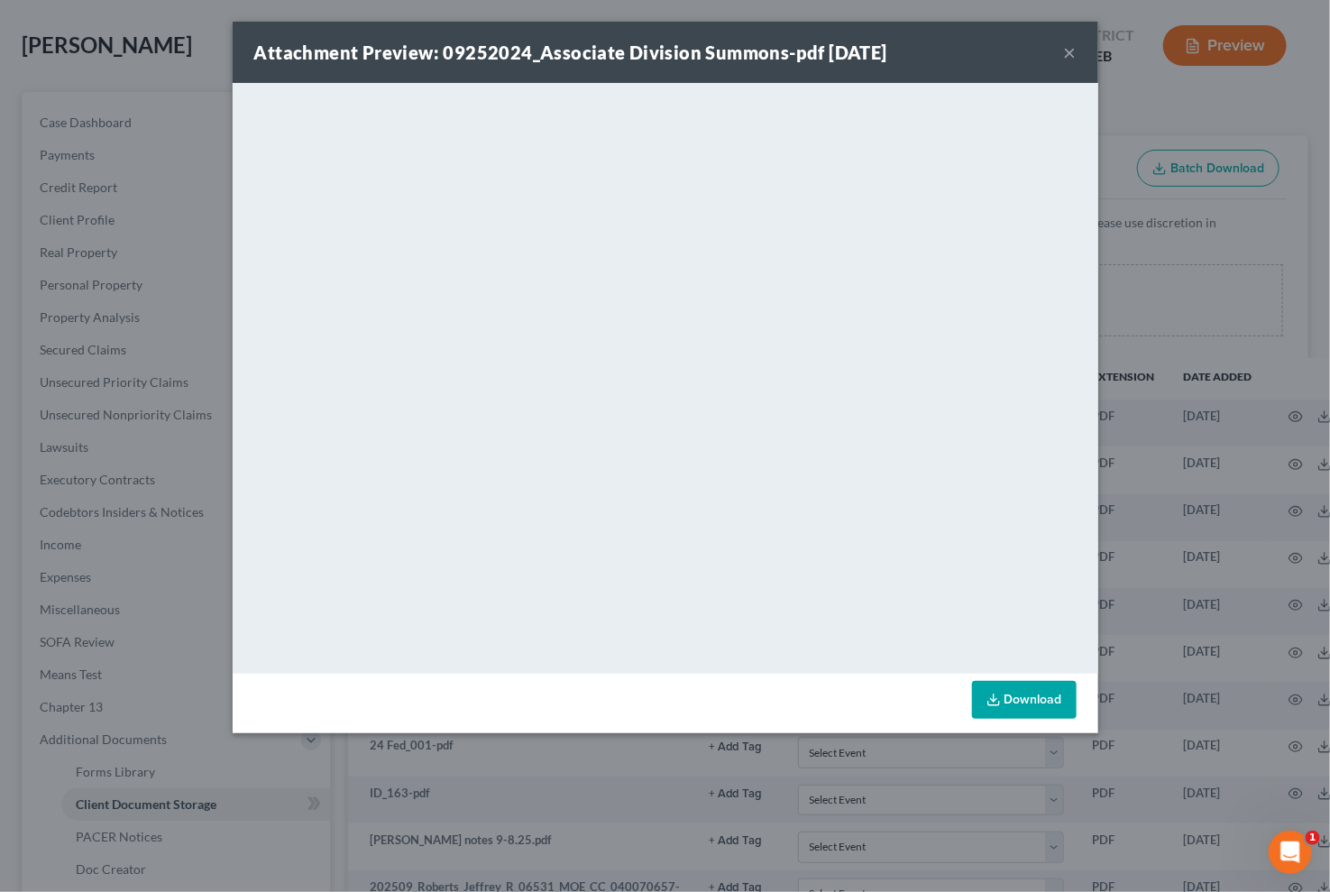
click at [1072, 43] on button "×" at bounding box center [1070, 52] width 13 height 22
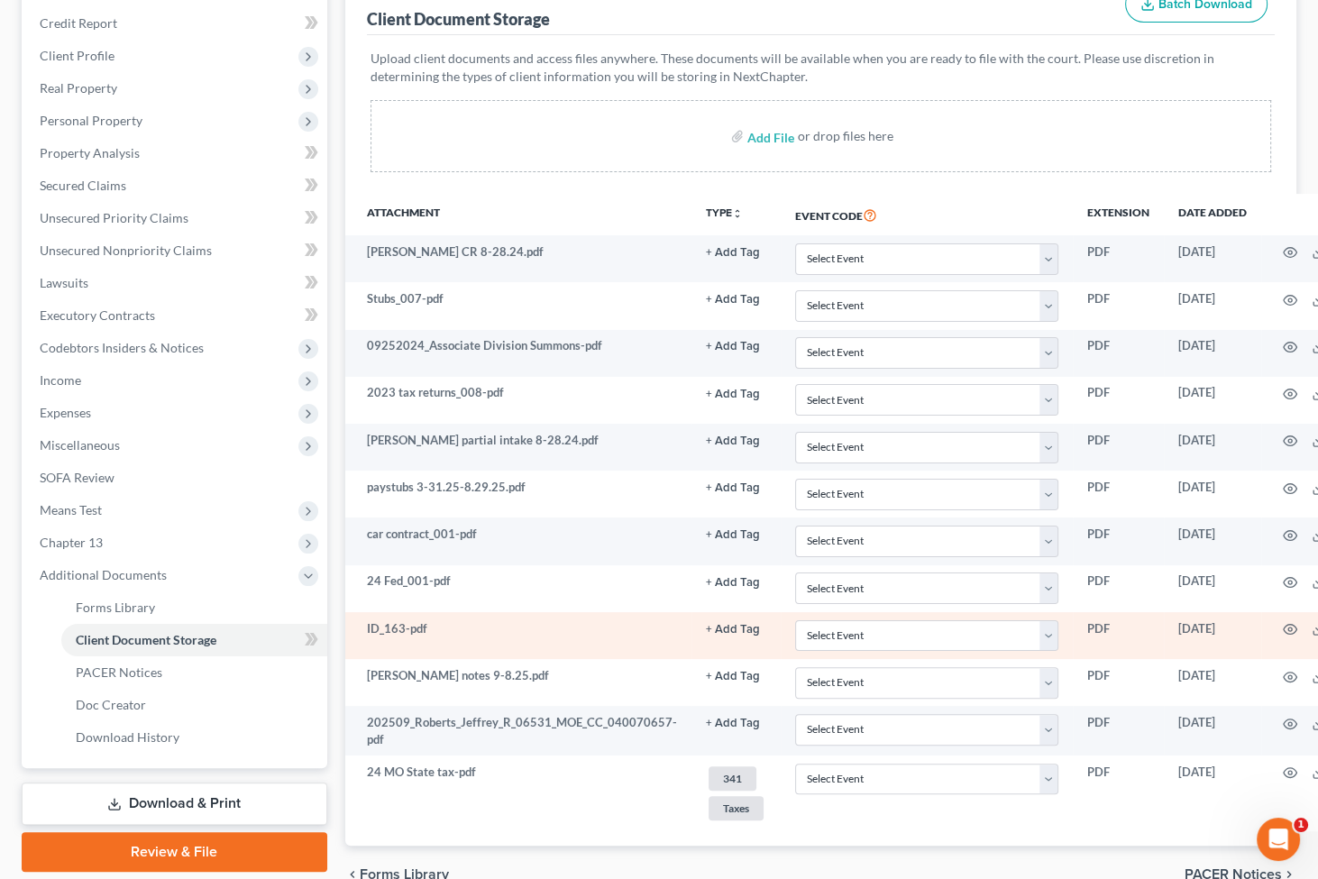
scroll to position [163, 0]
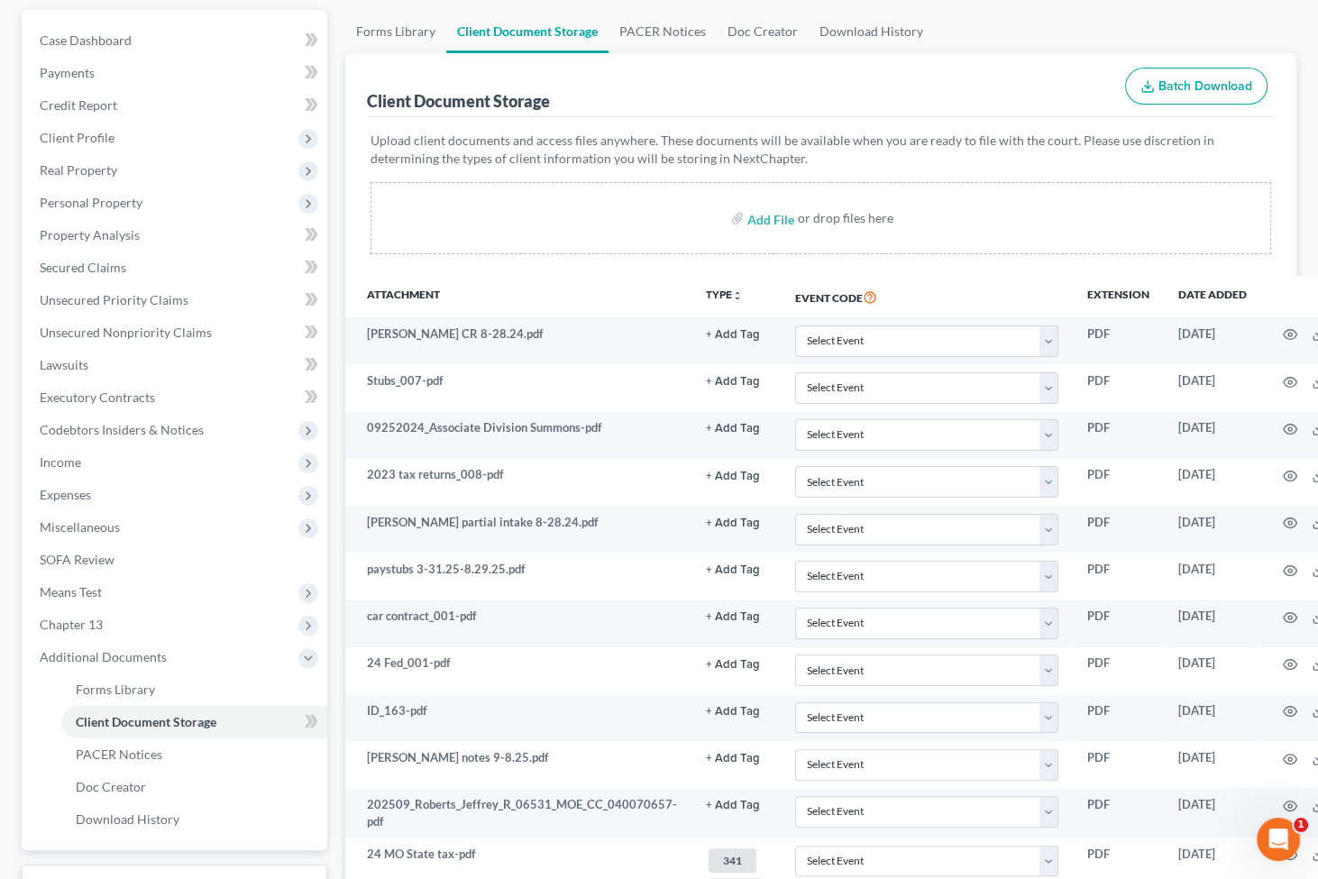
click at [910, 144] on p "Upload client documents and access files anywhere. These documents will be avai…" at bounding box center [822, 150] width 902 height 36
click at [127, 334] on span "Unsecured Nonpriority Claims" at bounding box center [126, 332] width 172 height 15
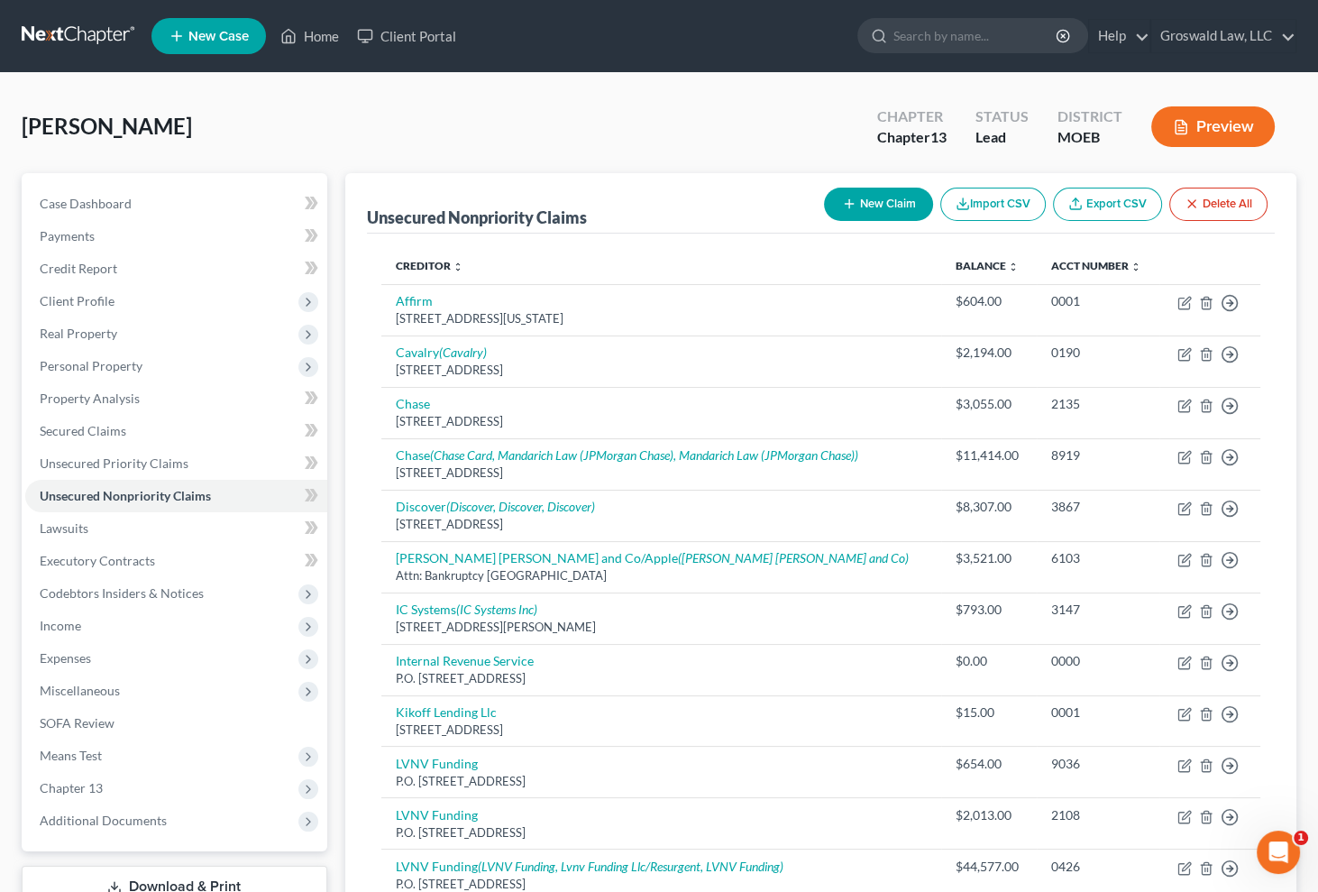
click at [771, 146] on div "[PERSON_NAME] Upgraded Chapter Chapter 13 Status Lead District MOEB Preview" at bounding box center [659, 134] width 1275 height 78
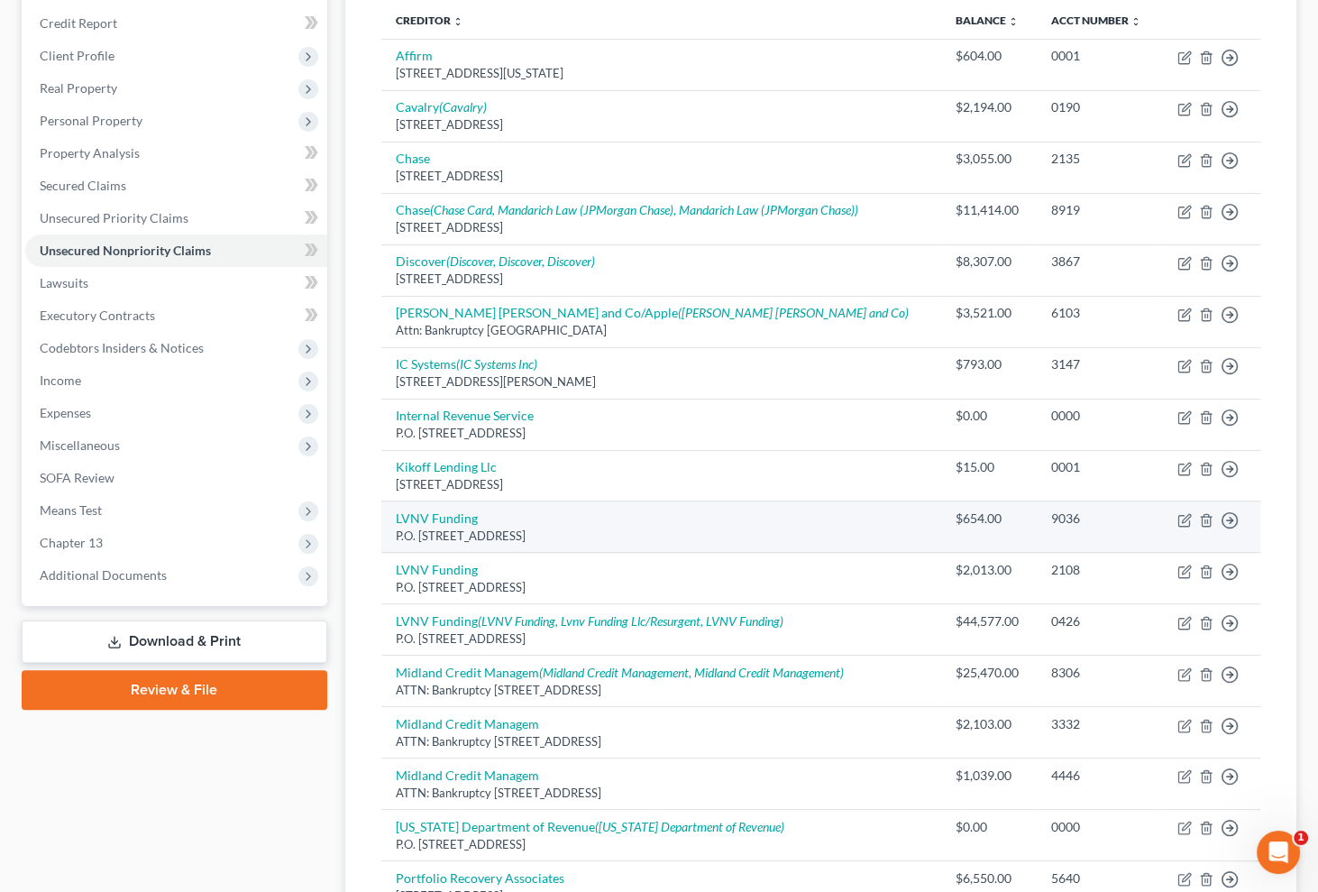
scroll to position [327, 0]
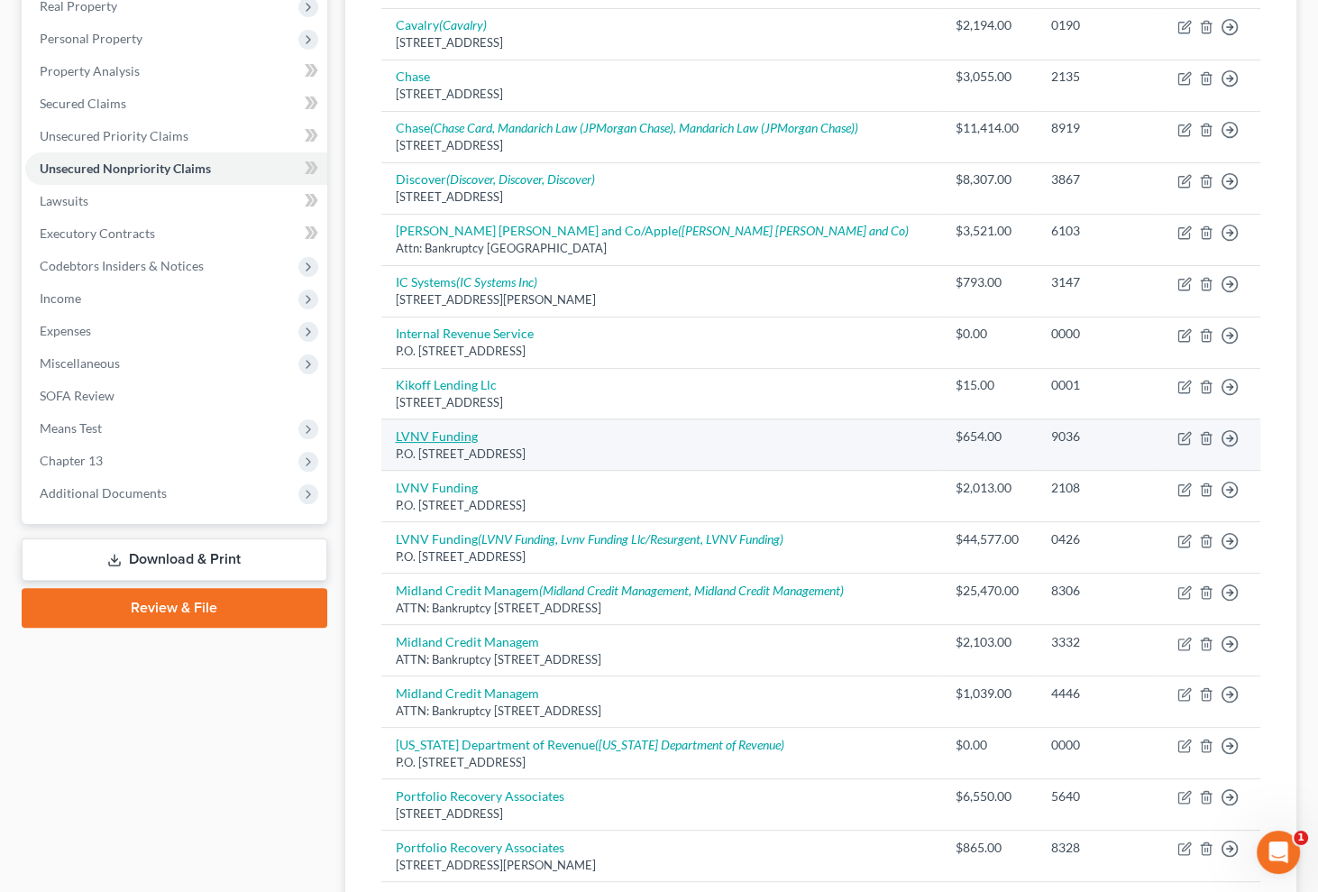
click at [442, 431] on link "LVNV Funding" at bounding box center [437, 435] width 82 height 15
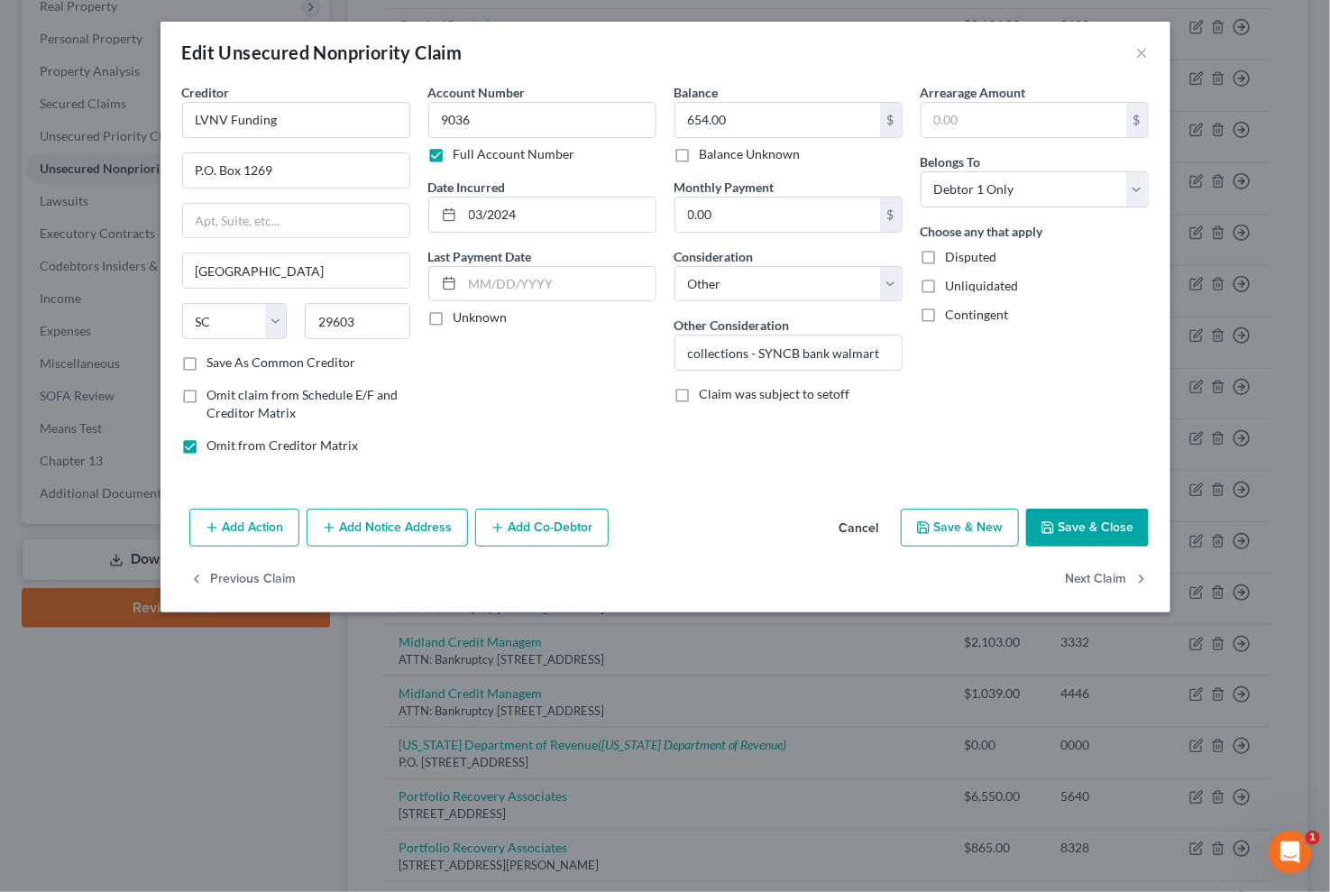
click at [863, 533] on button "Cancel" at bounding box center [859, 528] width 69 height 36
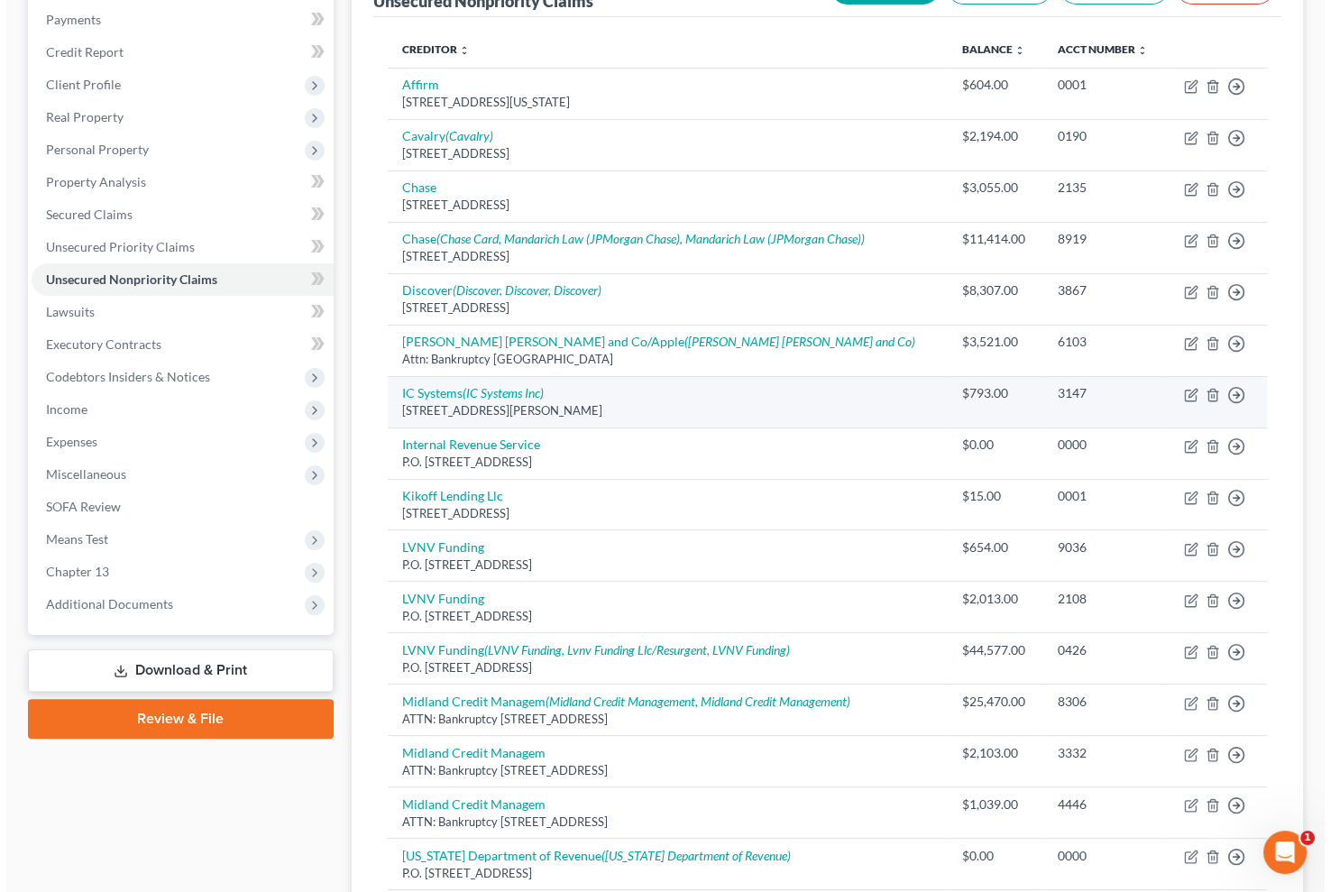
scroll to position [245, 0]
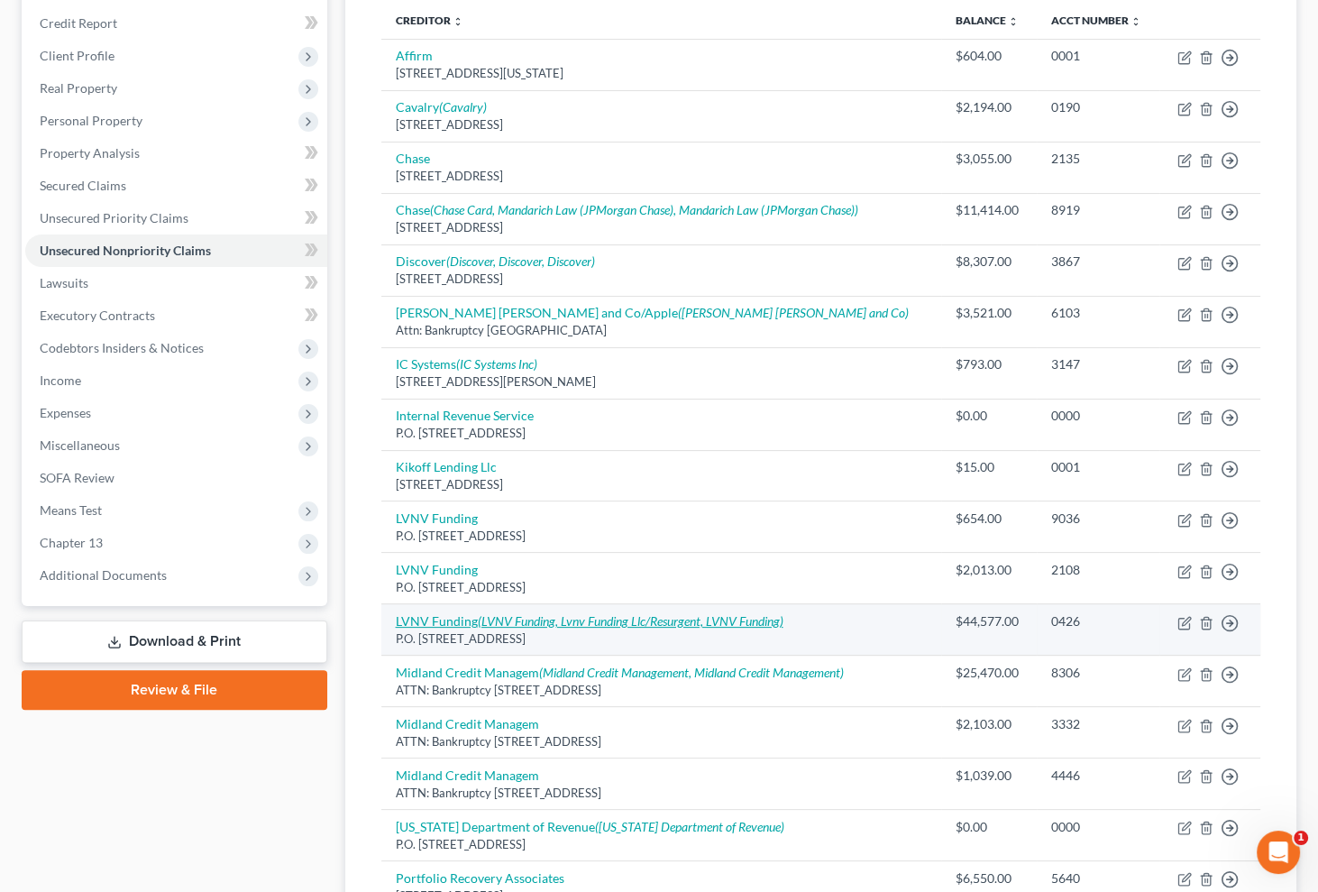
click at [491, 618] on icon "(LVNV Funding, Lvnv Funding Llc/Resurgent, LVNV Funding)" at bounding box center [631, 620] width 306 height 15
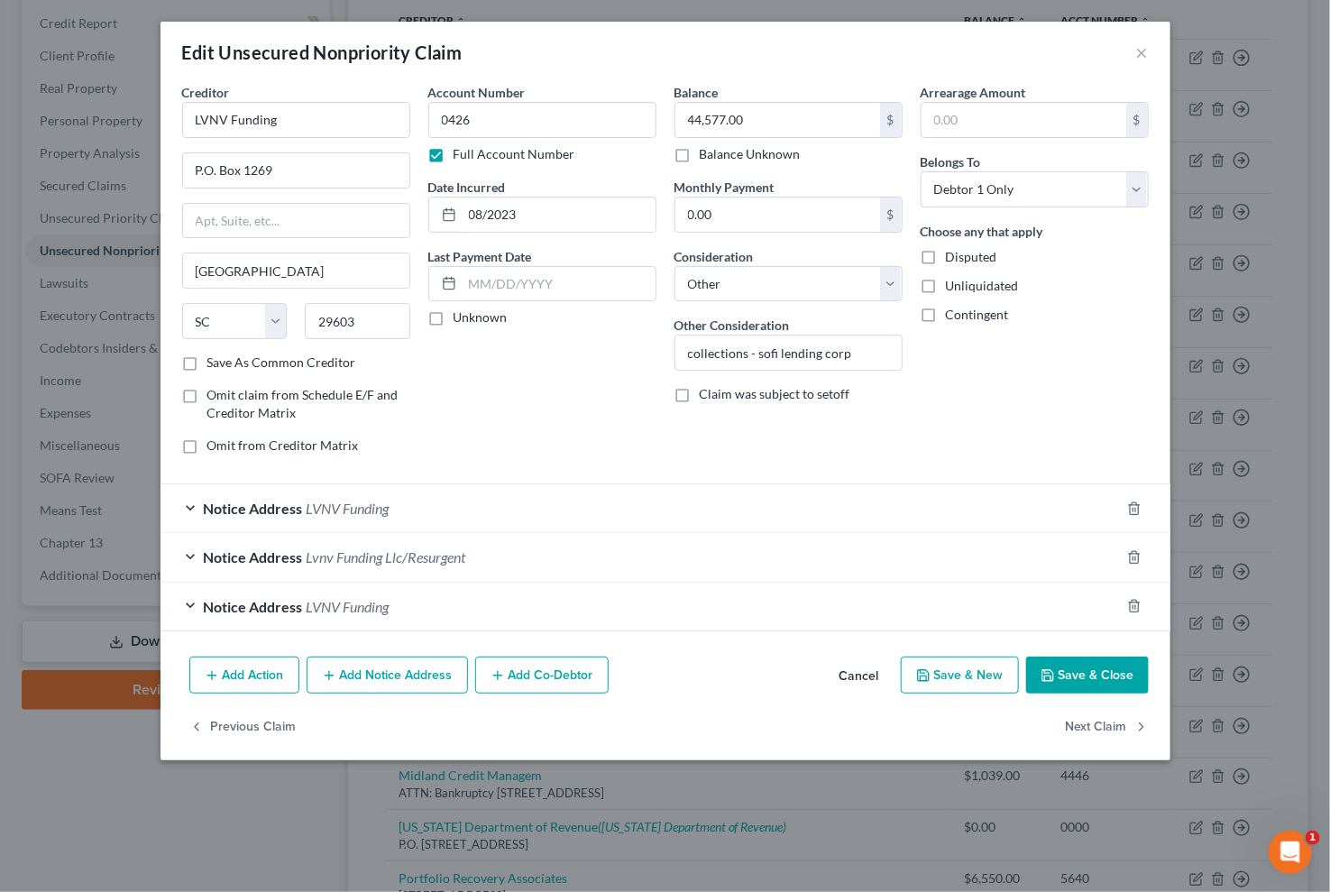
click at [352, 671] on button "Add Notice Address" at bounding box center [387, 675] width 161 height 38
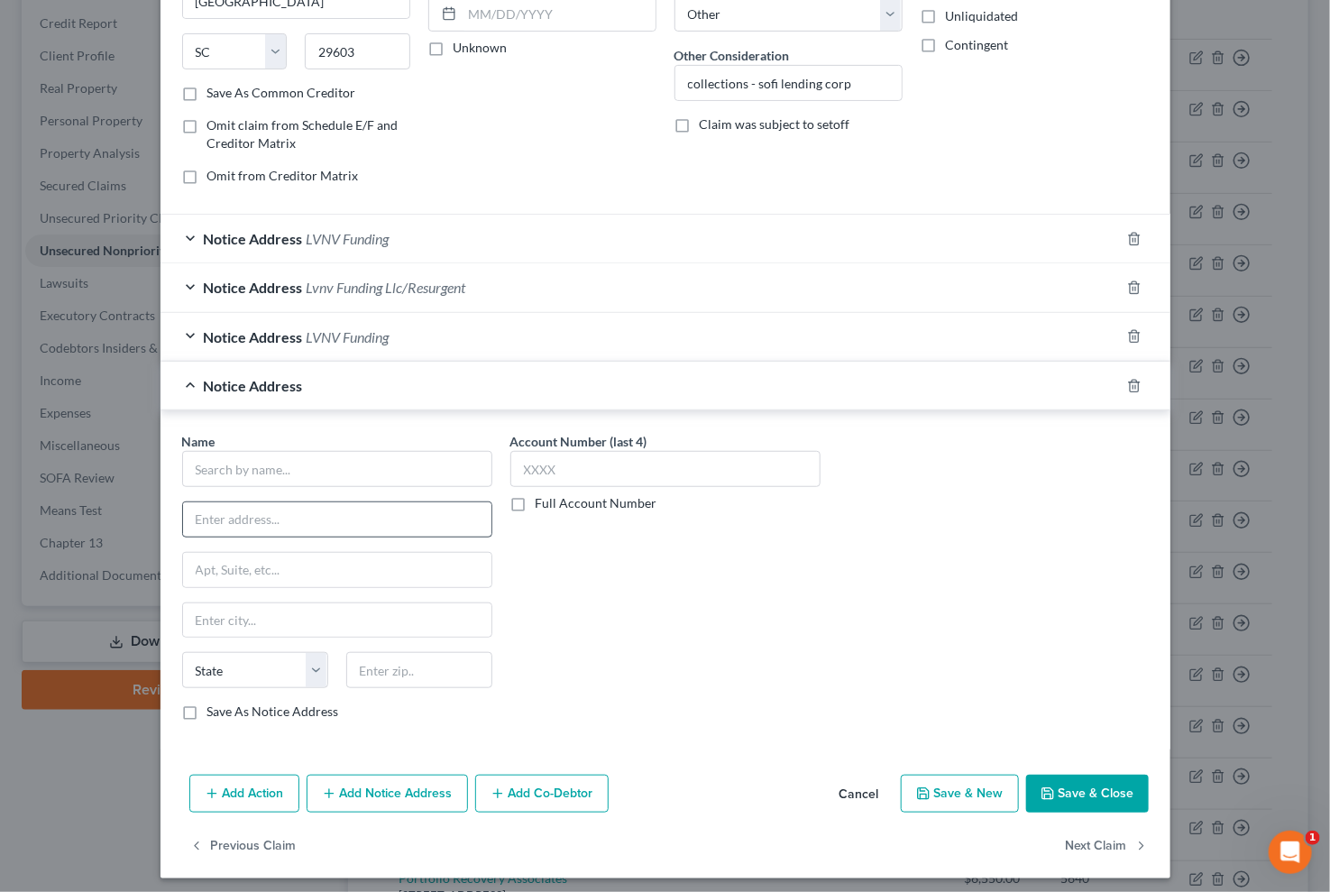
scroll to position [275, 0]
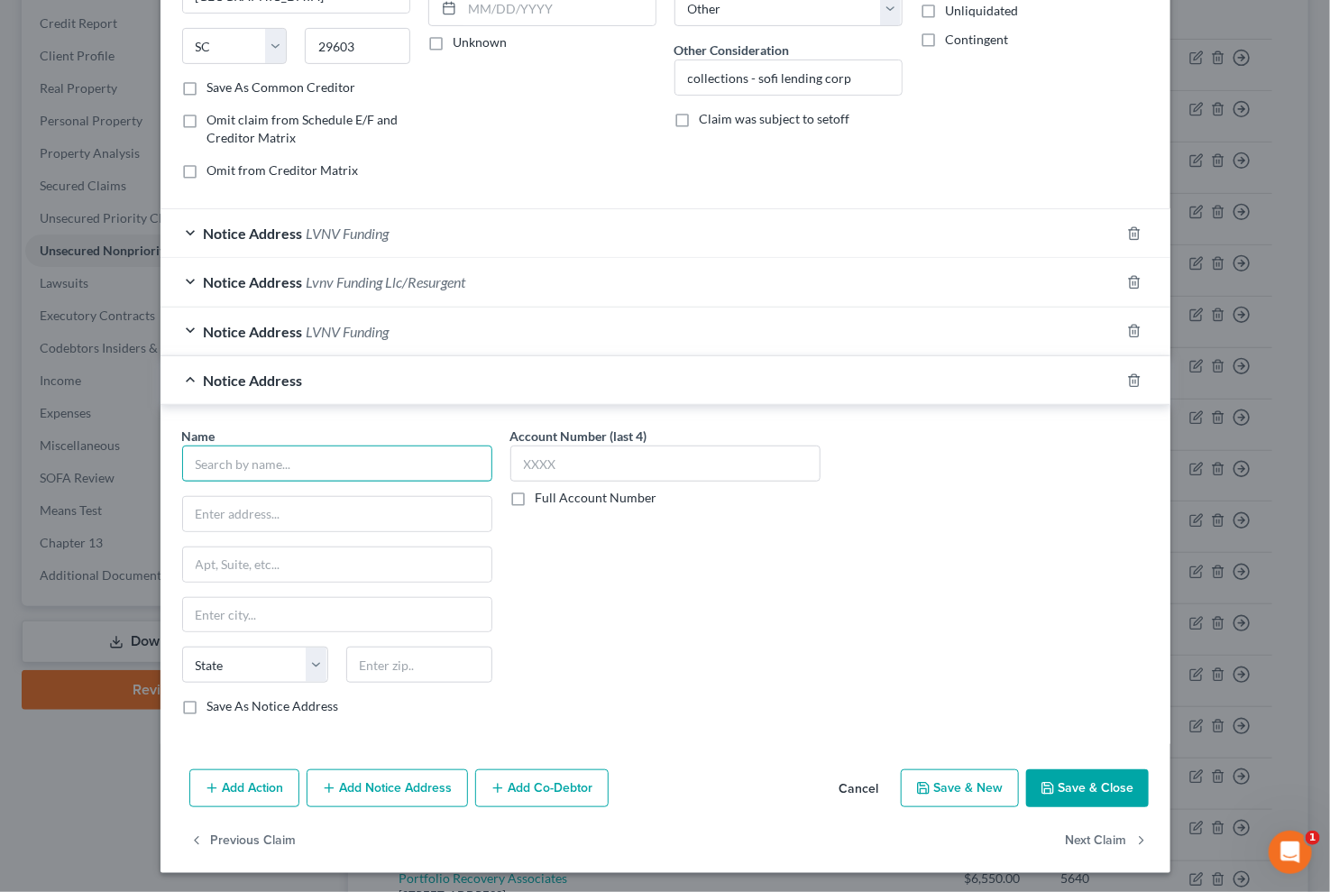
click at [271, 455] on input "text" at bounding box center [337, 463] width 310 height 36
click at [283, 494] on div "Mandarich Law (LVNV)" at bounding box center [291, 495] width 188 height 18
click at [371, 786] on button "Add Notice Address" at bounding box center [387, 788] width 161 height 38
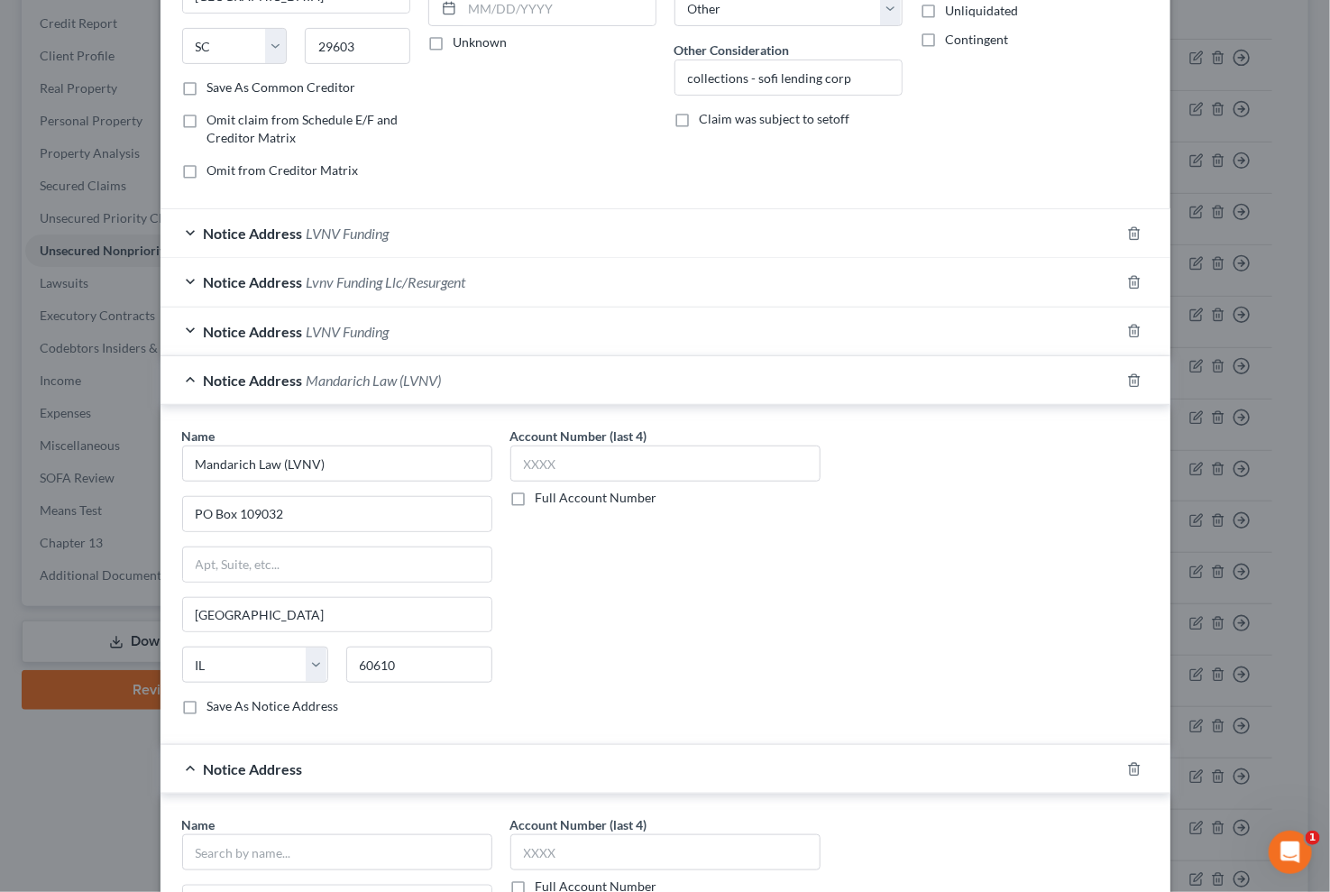
click at [983, 628] on div "Name * Mandarich Law (LVNV) [GEOGRAPHIC_DATA][US_STATE] CO CT DE DC [GEOGRAPHIC…" at bounding box center [665, 578] width 985 height 303
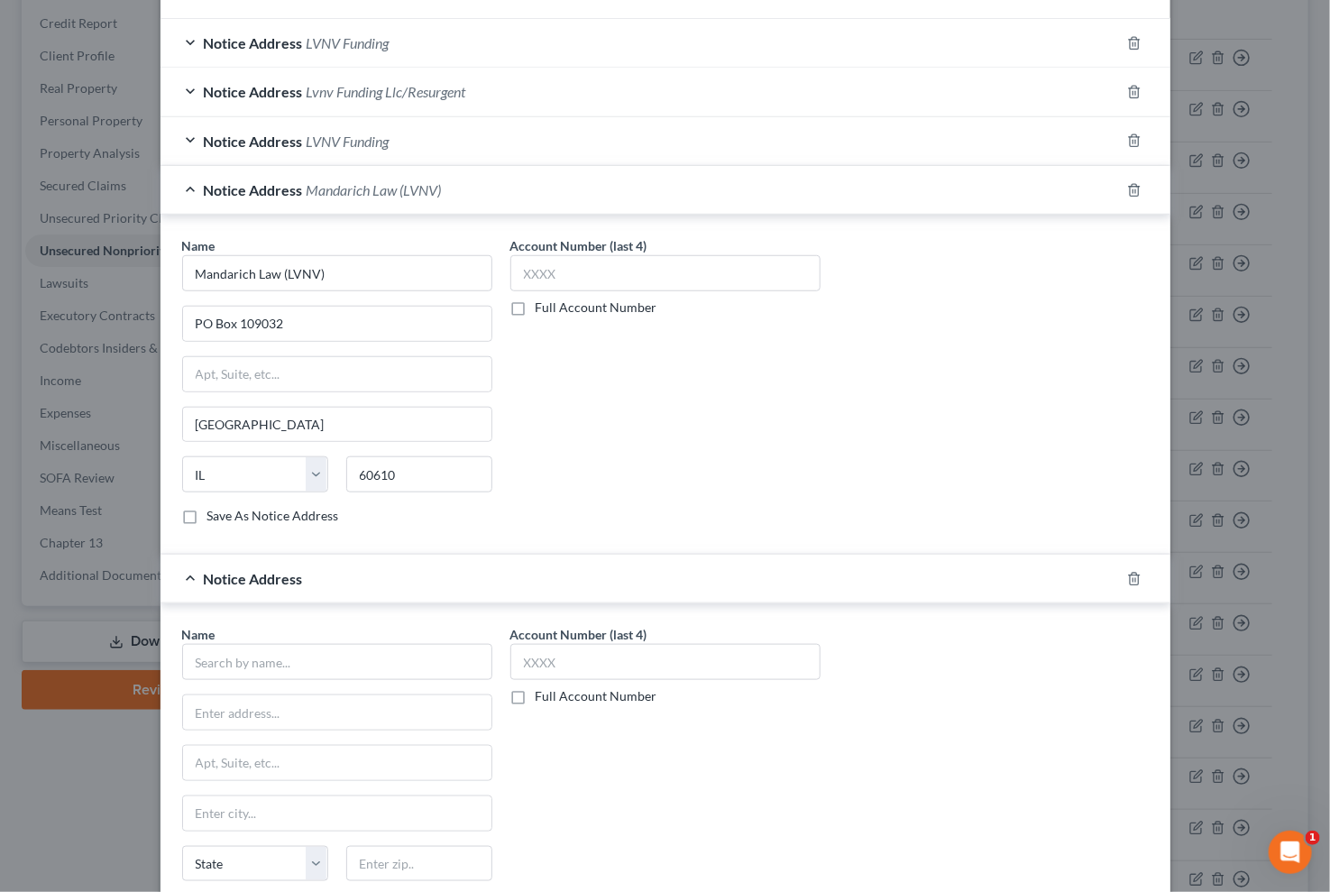
scroll to position [663, 0]
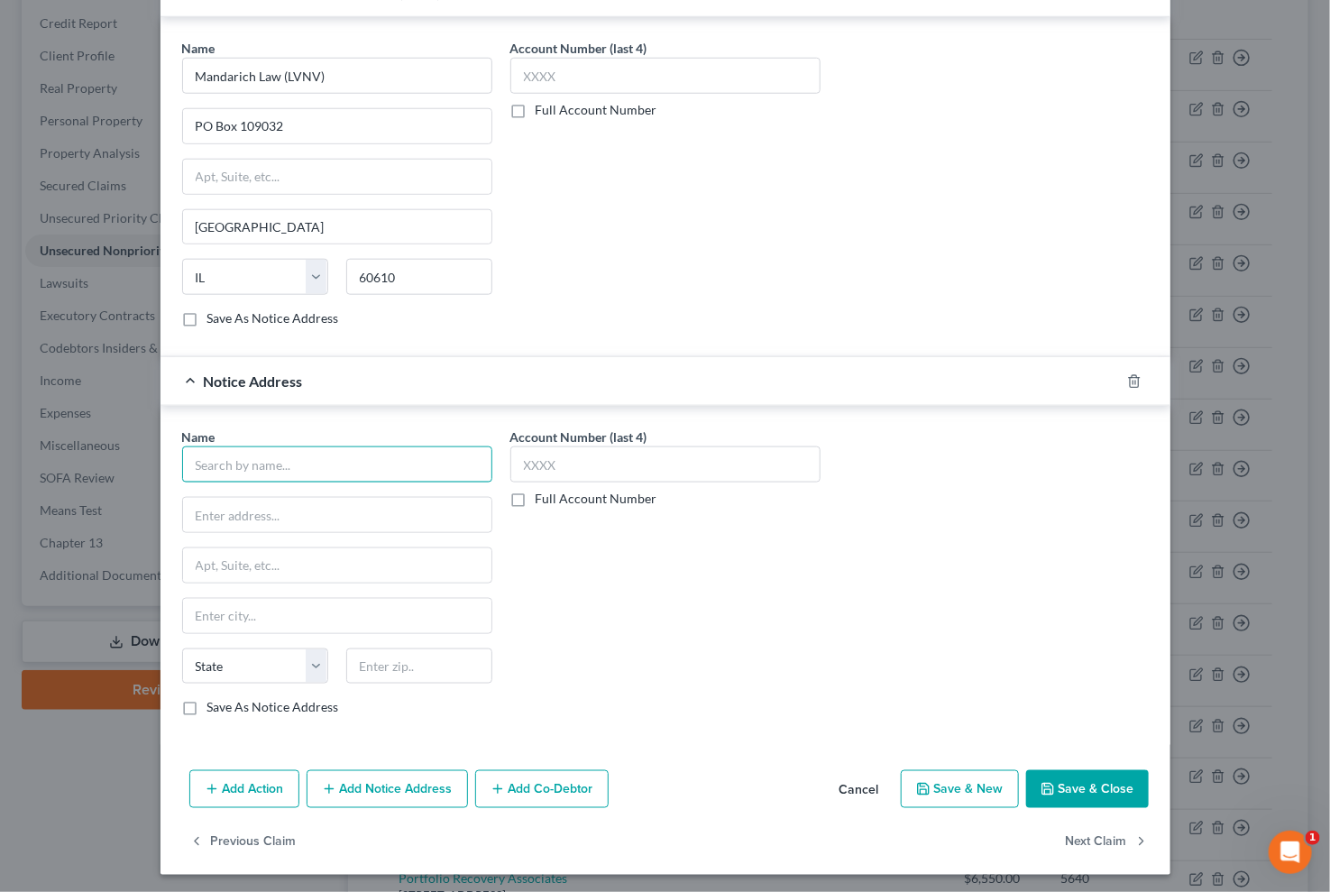
click at [393, 471] on input "text" at bounding box center [337, 464] width 310 height 36
click at [291, 500] on div "Mandarich Law (LVNV)" at bounding box center [291, 496] width 188 height 18
drag, startPoint x: 989, startPoint y: 629, endPoint x: 939, endPoint y: 620, distance: 51.3
click at [986, 629] on div "Name * Mandarich Law (LVNV) [GEOGRAPHIC_DATA][US_STATE] CO CT DE DC [GEOGRAPHIC…" at bounding box center [665, 578] width 985 height 303
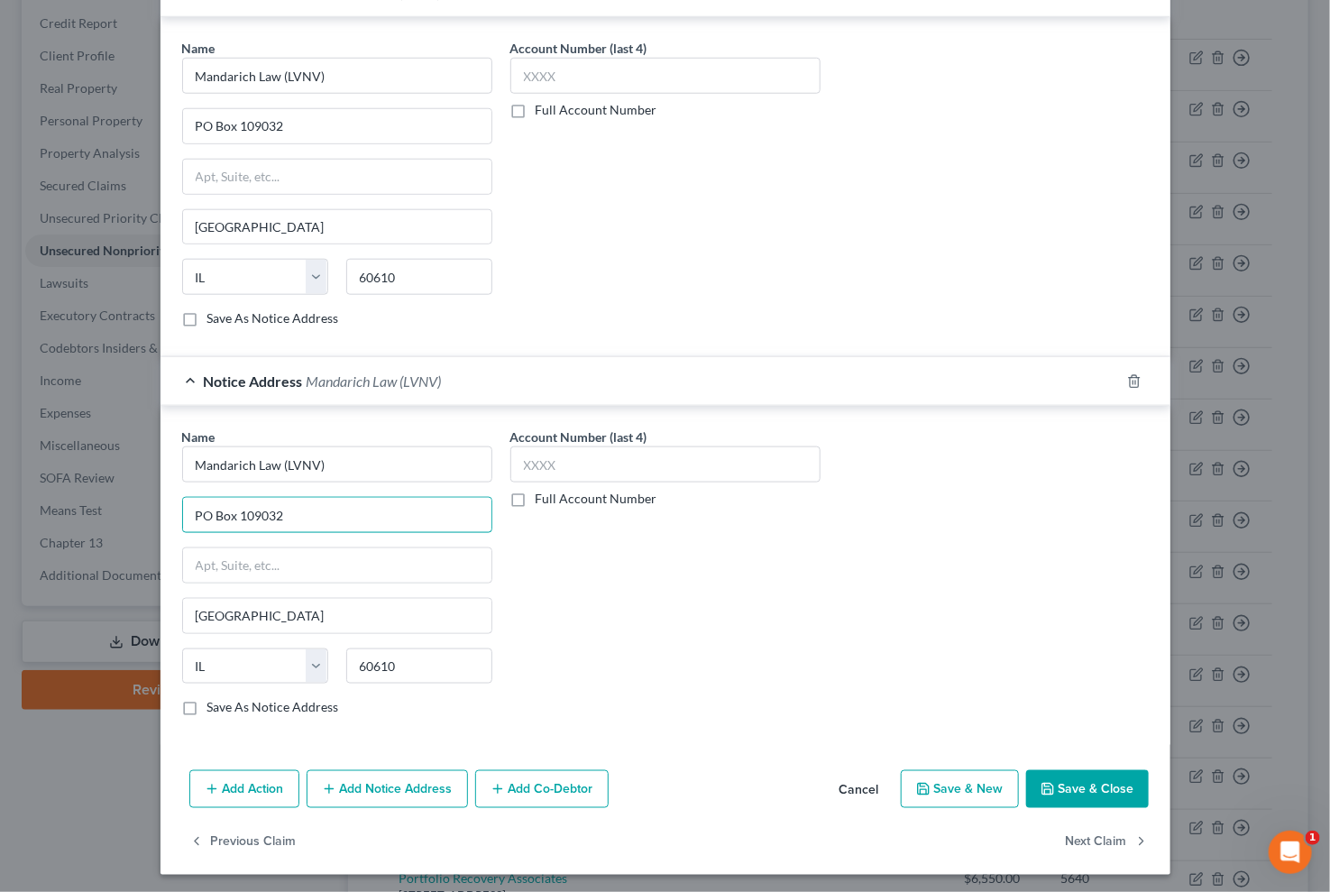
drag, startPoint x: 346, startPoint y: 511, endPoint x: -84, endPoint y: 558, distance: 432.7
click at [0, 558] on html "Home New Case Client Portal Groswald Law, LLC [PERSON_NAME][EMAIL_ADDRESS][DOMA…" at bounding box center [665, 585] width 1330 height 1660
paste input "[STREET_ADDRESS][US_STATE]"
drag, startPoint x: 923, startPoint y: 559, endPoint x: 877, endPoint y: 559, distance: 46.9
click at [920, 559] on div "Name * Mandarich Law (LVNV) [STREET_ADDRESS][GEOGRAPHIC_DATA][US_STATE] [US_STA…" at bounding box center [665, 578] width 985 height 303
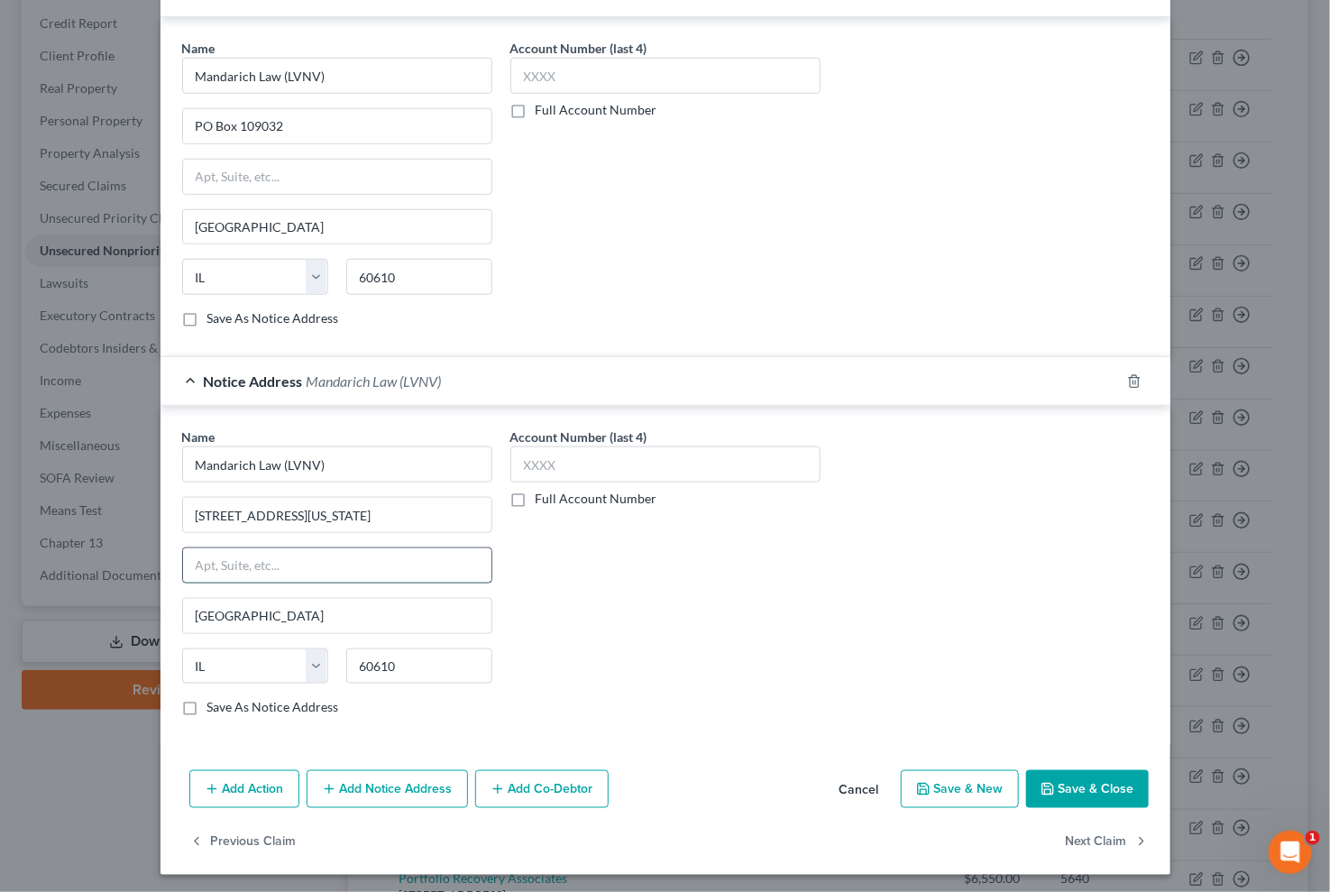
click at [365, 552] on input "text" at bounding box center [337, 565] width 308 height 34
paste input "SUITE 701"
drag, startPoint x: 939, startPoint y: 571, endPoint x: 830, endPoint y: 568, distance: 109.1
click at [929, 571] on div "Name * Mandarich Law (LVNV) [STREET_ADDRESS][GEOGRAPHIC_DATA][US_STATE] [US_STA…" at bounding box center [665, 578] width 985 height 303
click at [386, 613] on input "[GEOGRAPHIC_DATA]" at bounding box center [337, 616] width 308 height 34
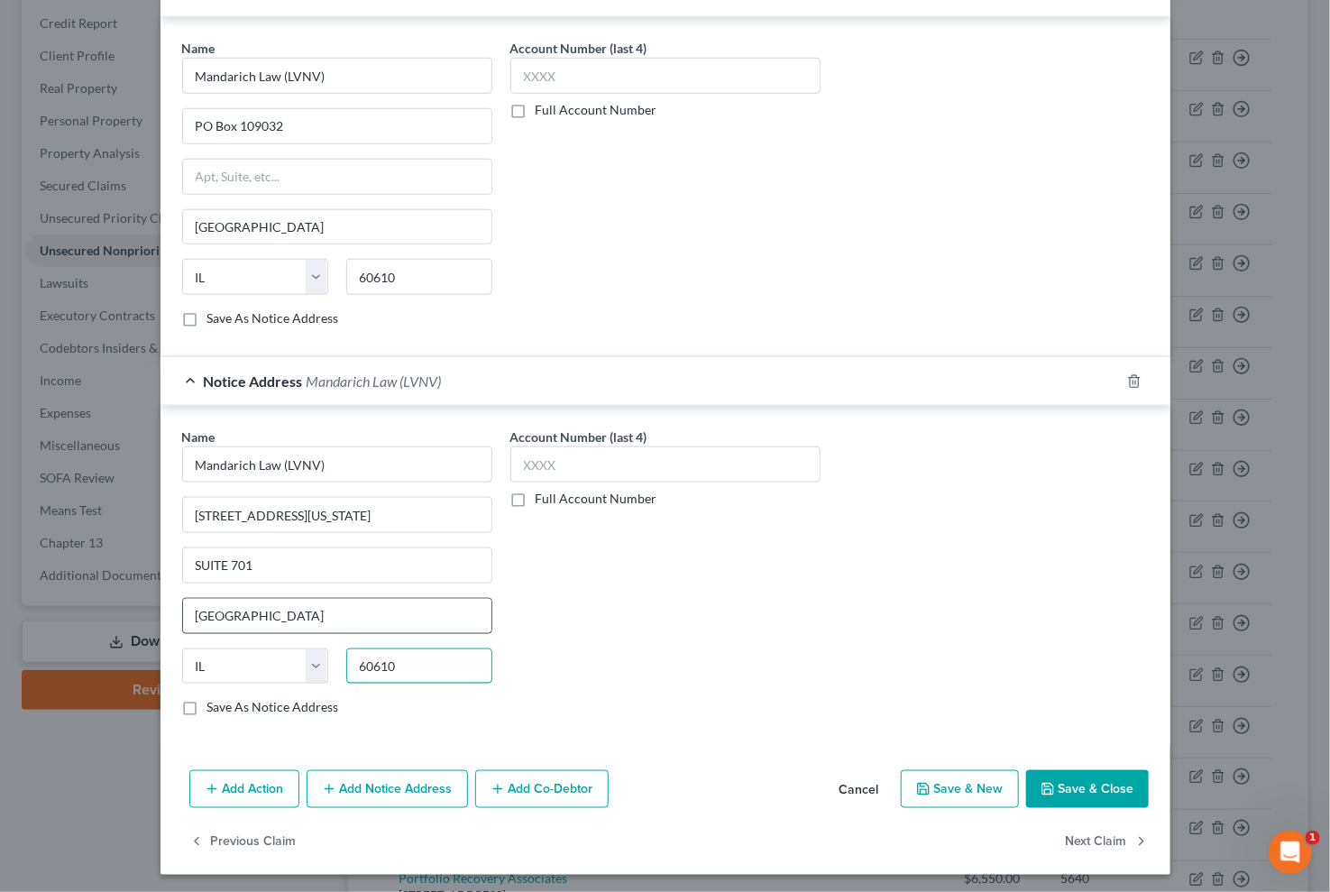
paste input "61"
click at [1074, 780] on button "Save & Close" at bounding box center [1087, 789] width 123 height 38
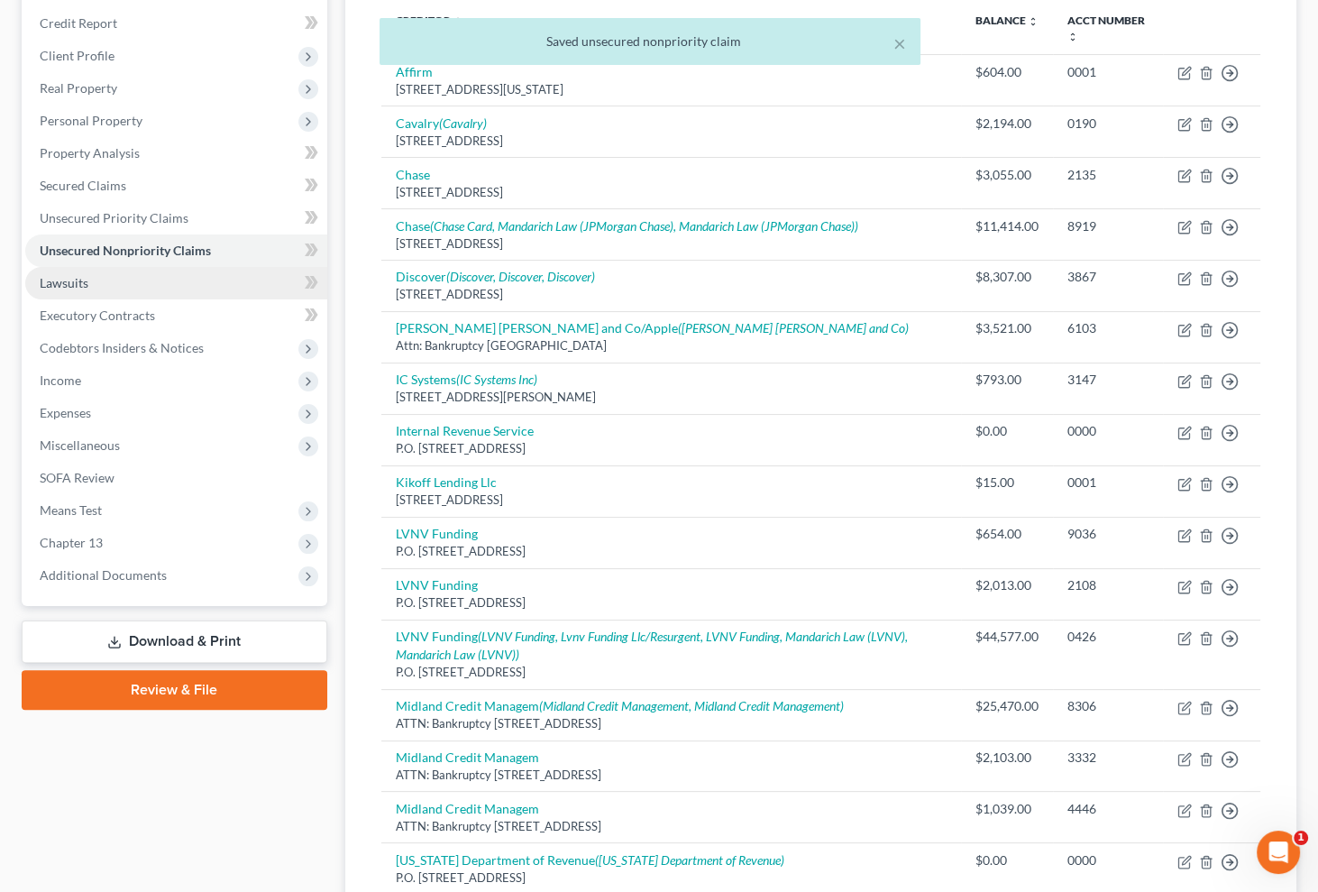
click at [105, 291] on link "Lawsuits" at bounding box center [176, 283] width 302 height 32
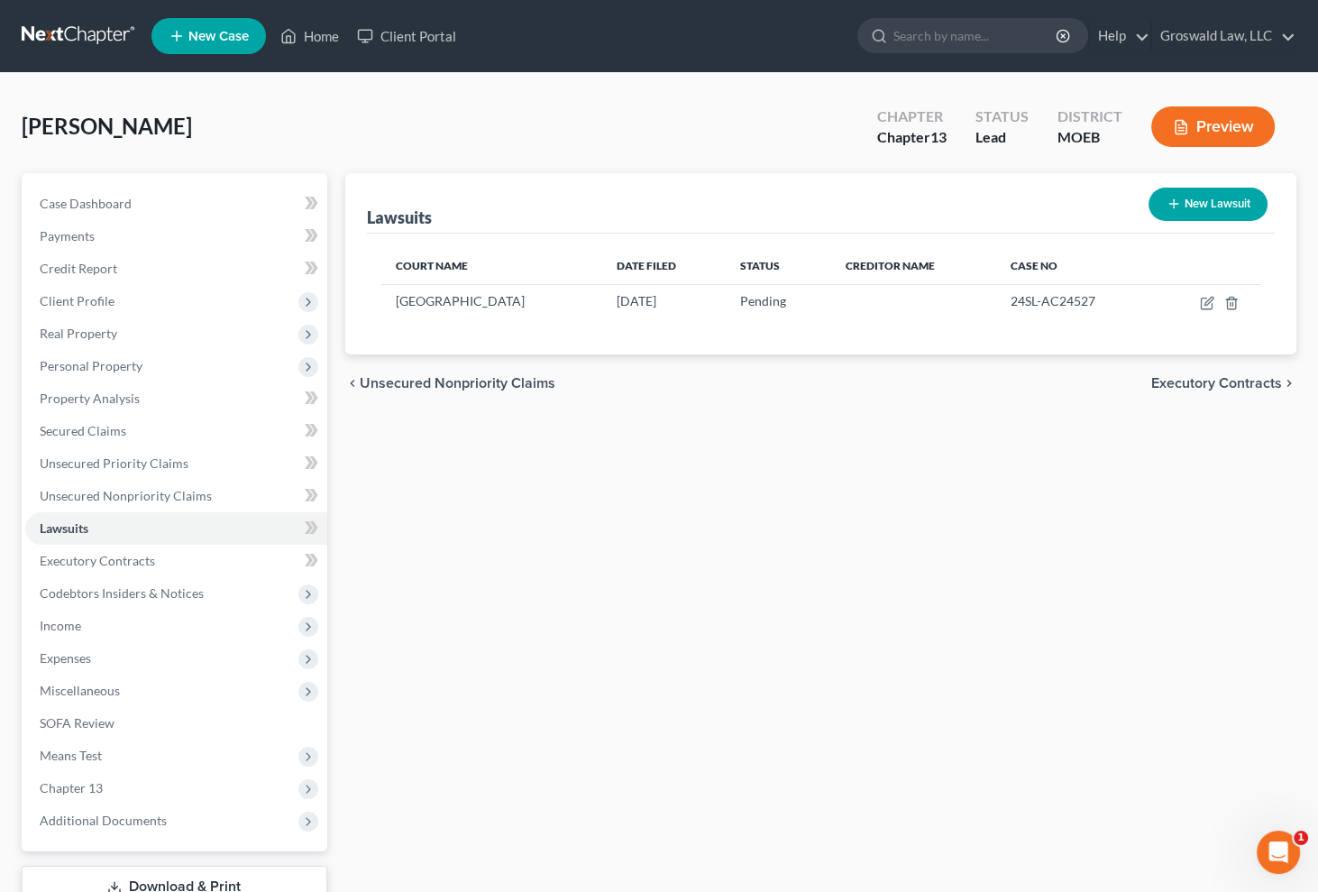
click at [1216, 197] on button "New Lawsuit" at bounding box center [1208, 204] width 119 height 33
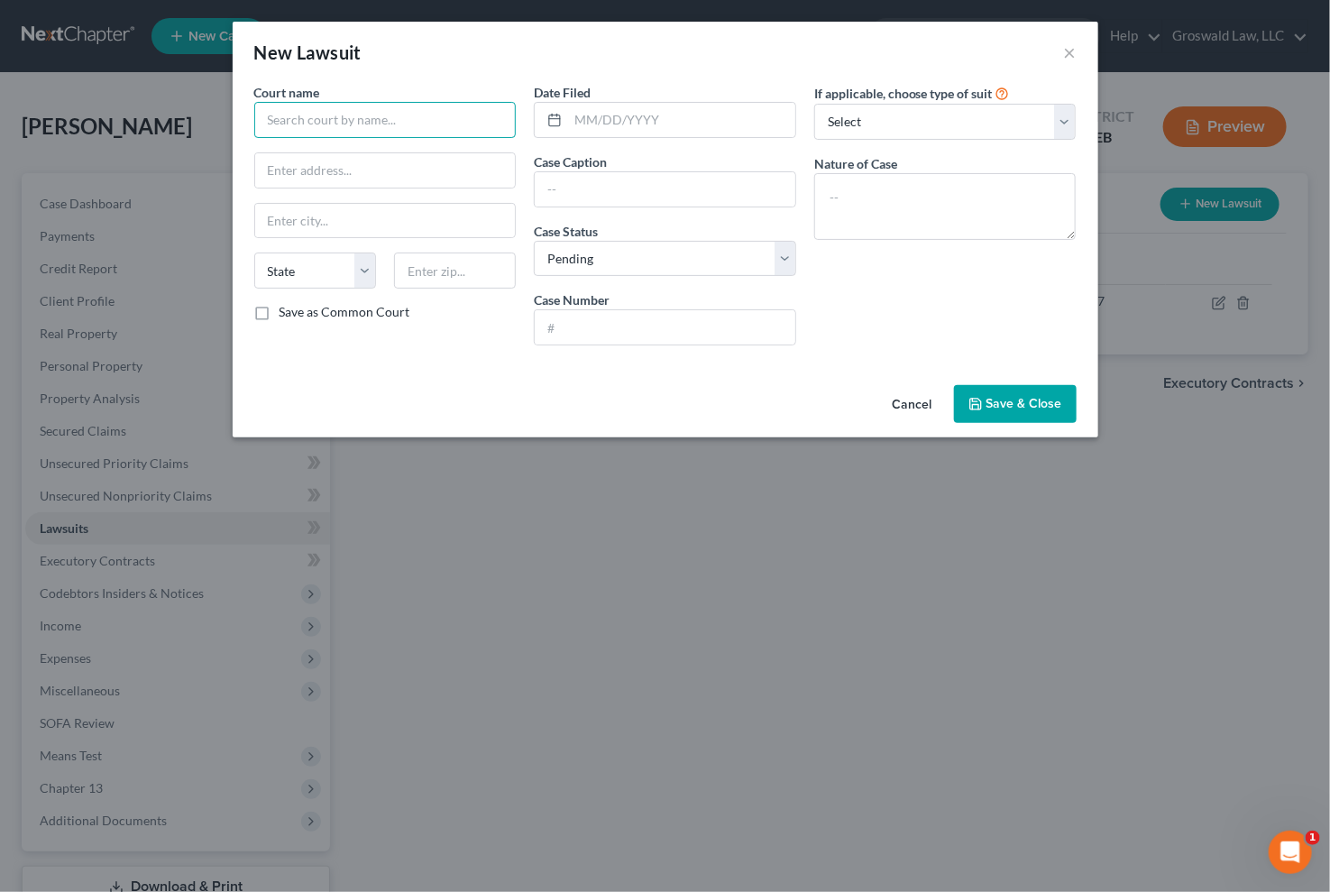
click at [383, 133] on input "text" at bounding box center [385, 120] width 262 height 36
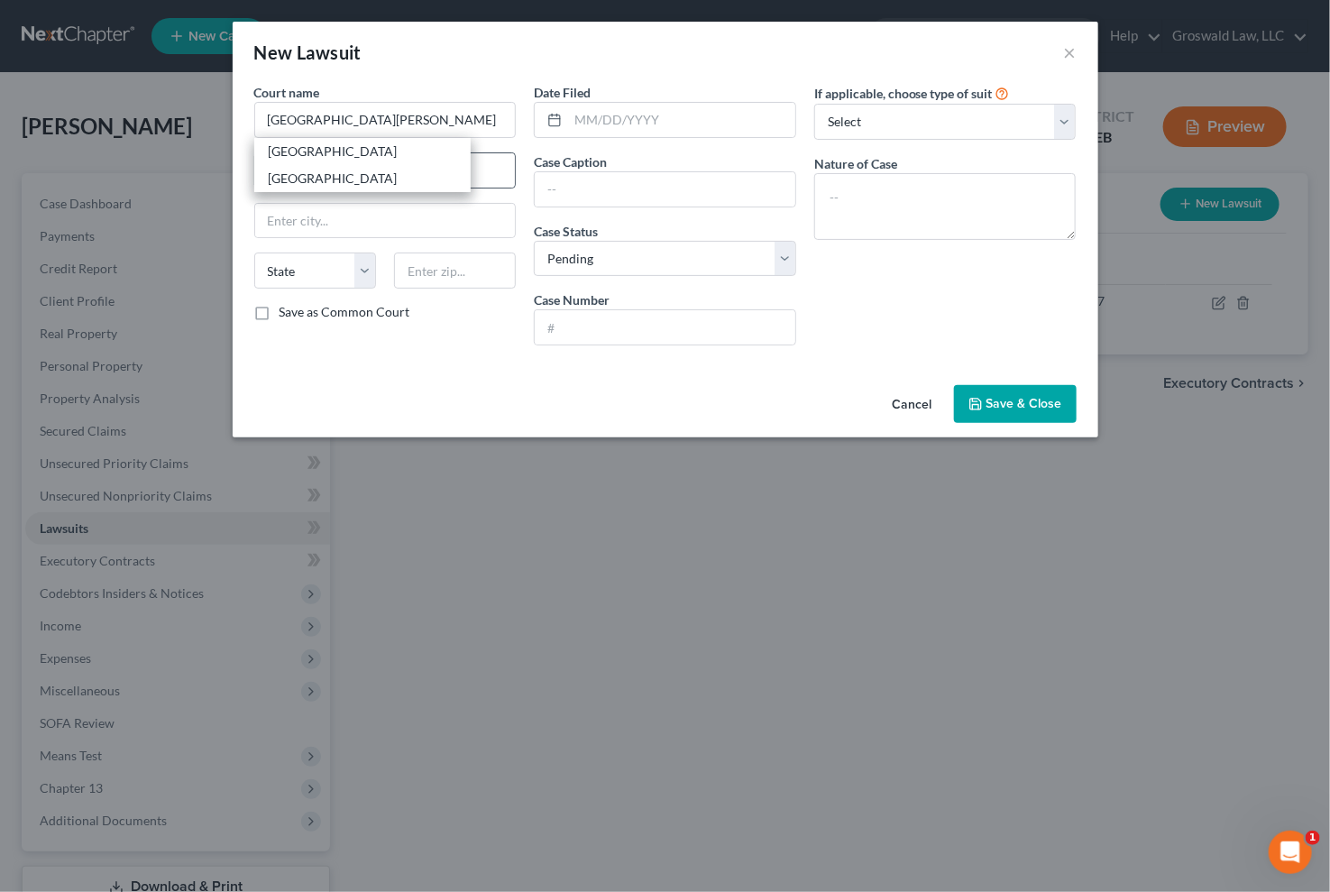
click at [383, 151] on div "[GEOGRAPHIC_DATA]" at bounding box center [363, 151] width 188 height 18
click at [832, 348] on div "If applicable, choose type of suit Select Repossession Garnishment Foreclosure …" at bounding box center [945, 221] width 280 height 277
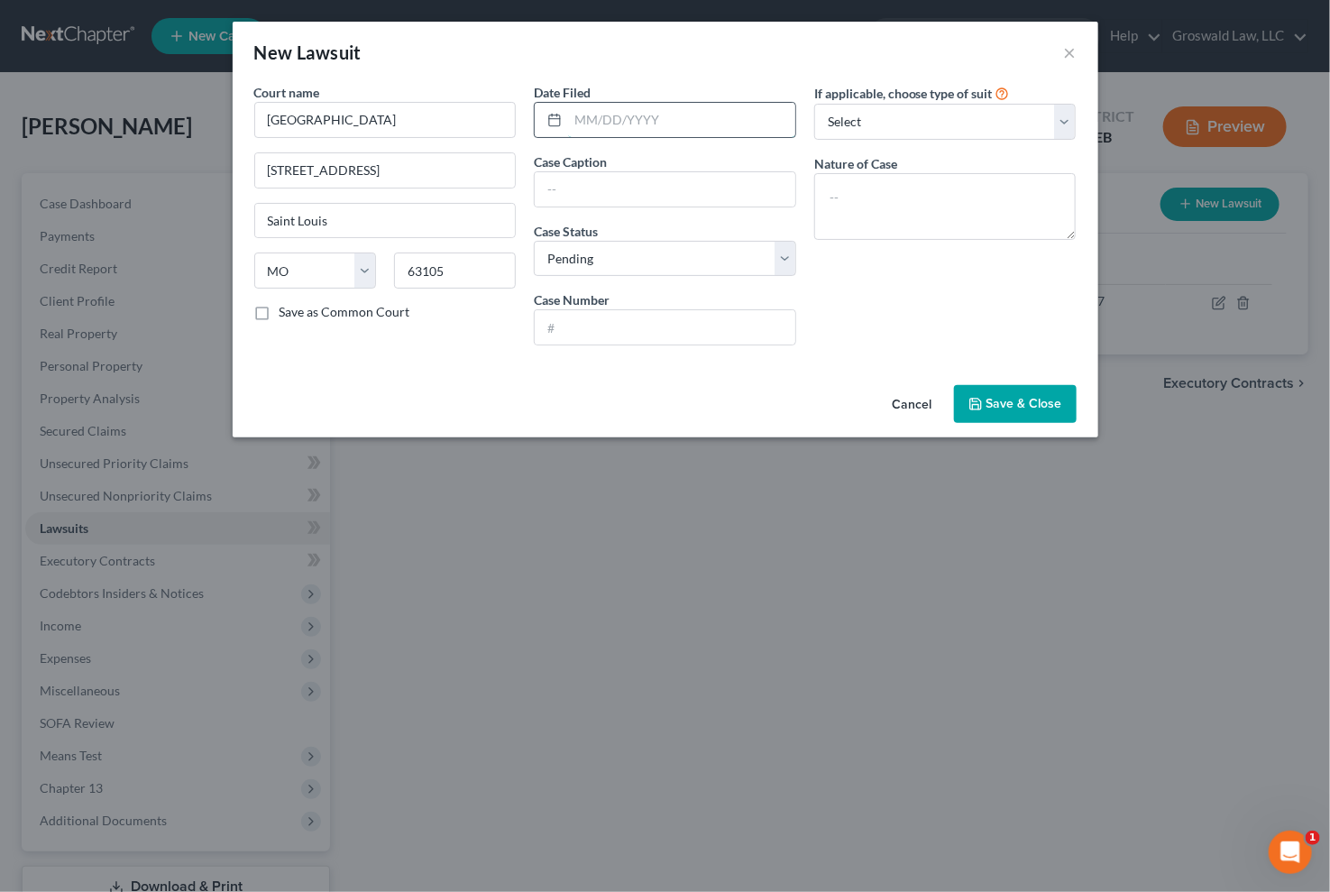
click at [682, 130] on input "text" at bounding box center [681, 120] width 227 height 34
click at [900, 319] on div "If applicable, choose type of suit Select Repossession Garnishment Foreclosure …" at bounding box center [945, 221] width 280 height 277
click at [601, 186] on input "text" at bounding box center [665, 189] width 261 height 34
paste input "LVNV FUNDING LLC V. [PERSON_NAME]"
click at [741, 331] on input "text" at bounding box center [665, 327] width 261 height 34
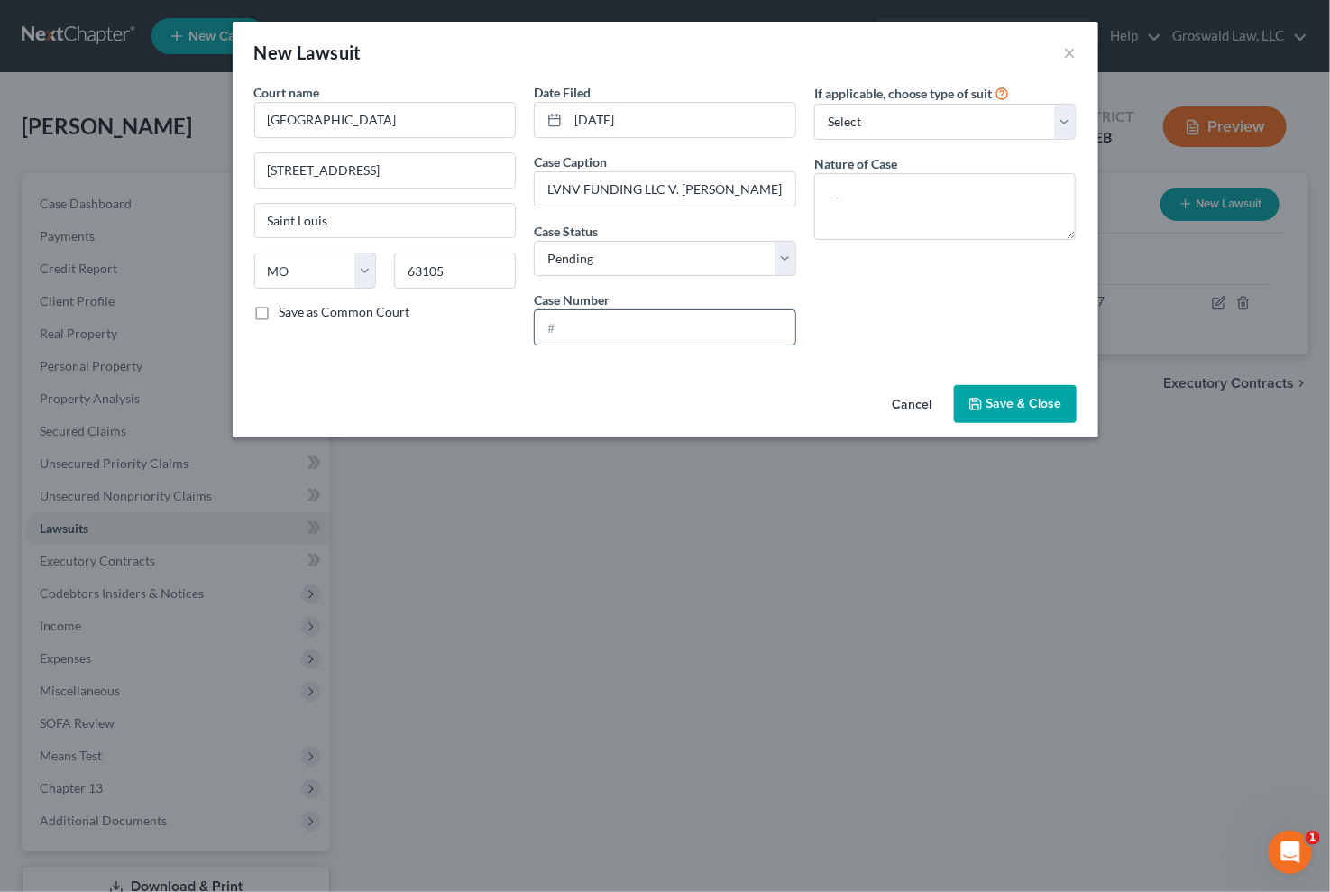
paste input "25SL-CC05216"
click at [932, 197] on textarea at bounding box center [945, 206] width 262 height 67
click at [1032, 388] on button "Save & Close" at bounding box center [1015, 404] width 123 height 38
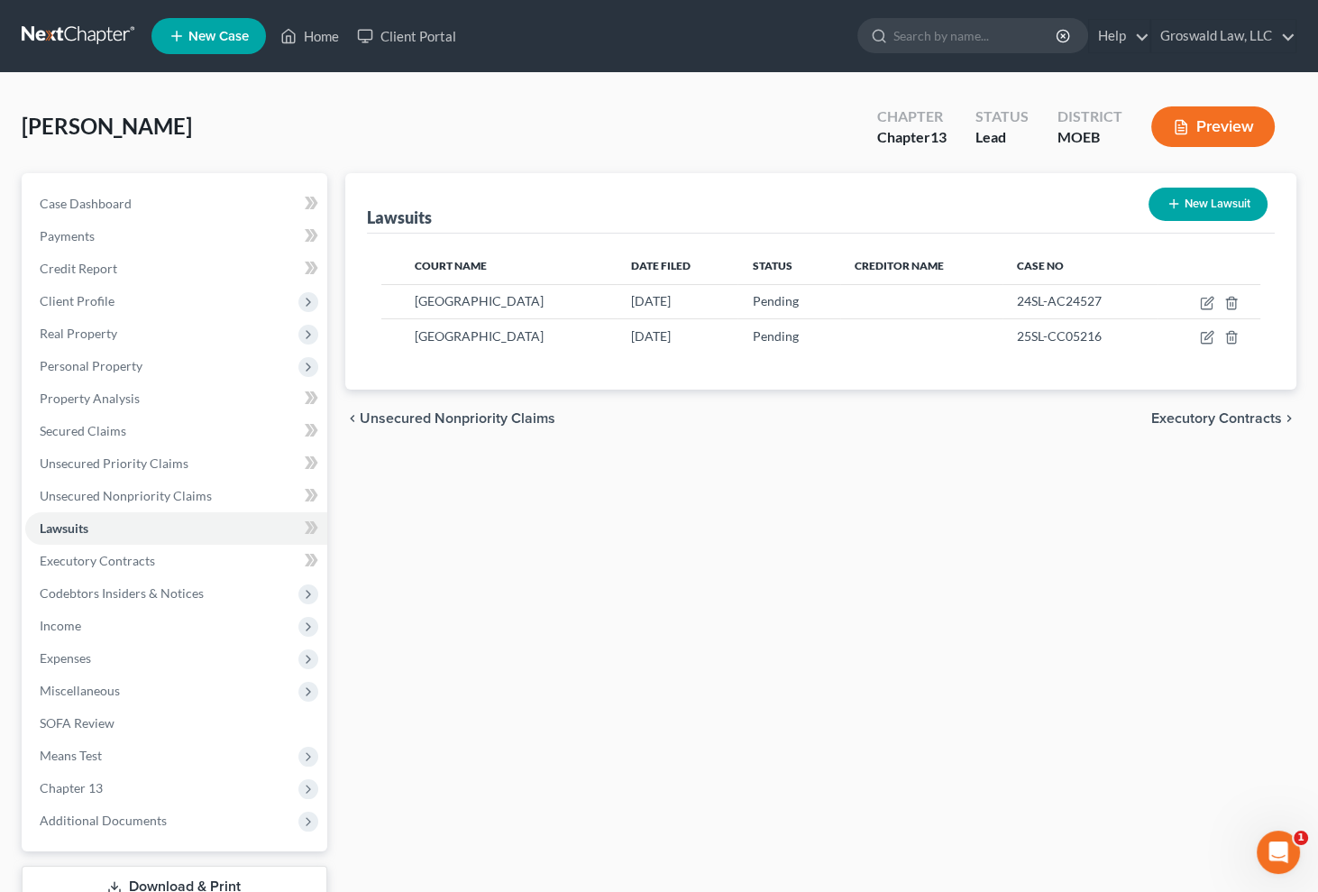
click at [831, 560] on div "Lawsuits New Lawsuit Court Name Date Filed Status Creditor Name Case No [GEOGRA…" at bounding box center [821, 564] width 970 height 782
click at [143, 501] on span "Unsecured Nonpriority Claims" at bounding box center [126, 495] width 172 height 15
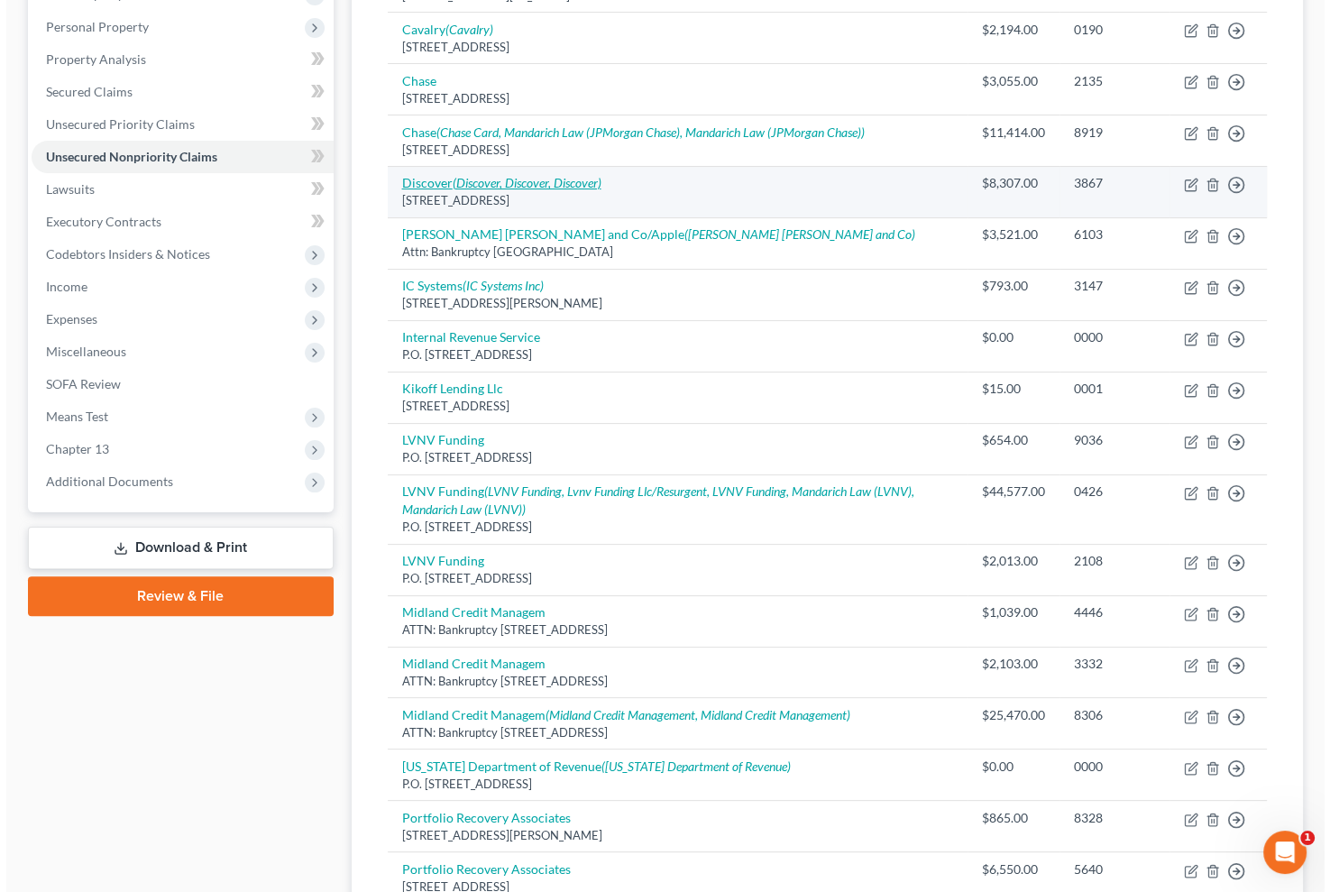
scroll to position [491, 0]
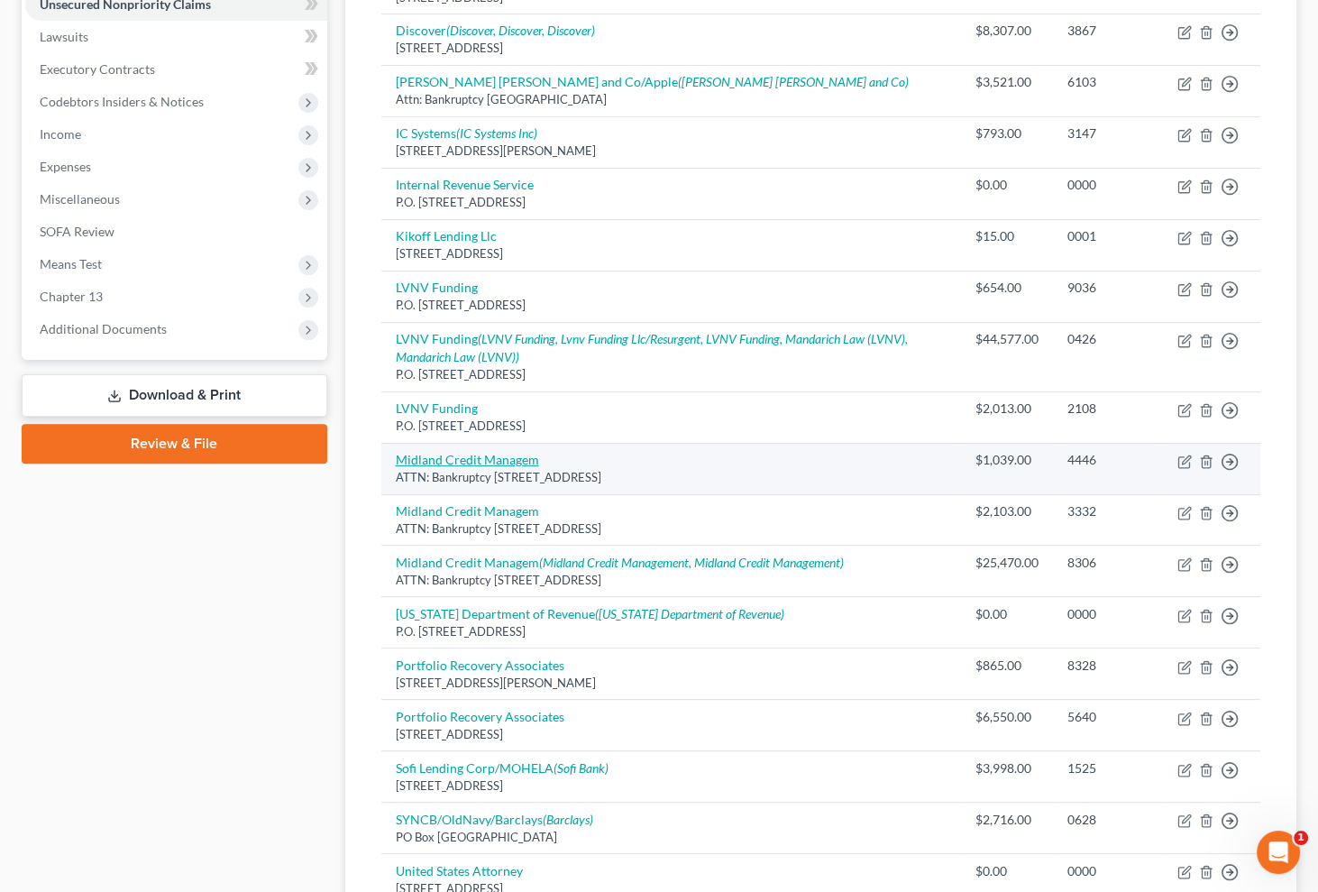
click at [505, 456] on link "Midland Credit Managem" at bounding box center [467, 459] width 143 height 15
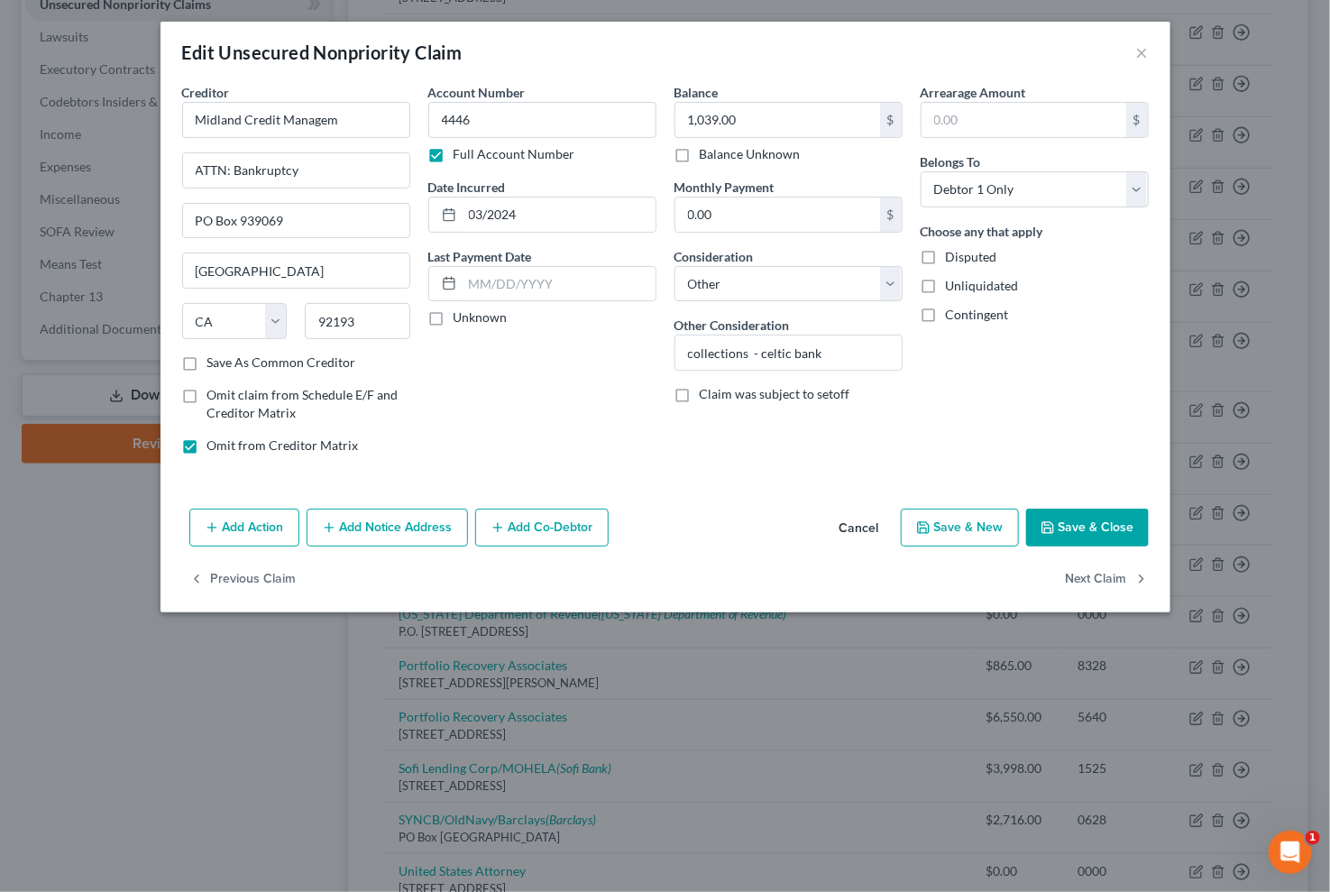
click at [854, 521] on button "Cancel" at bounding box center [859, 528] width 69 height 36
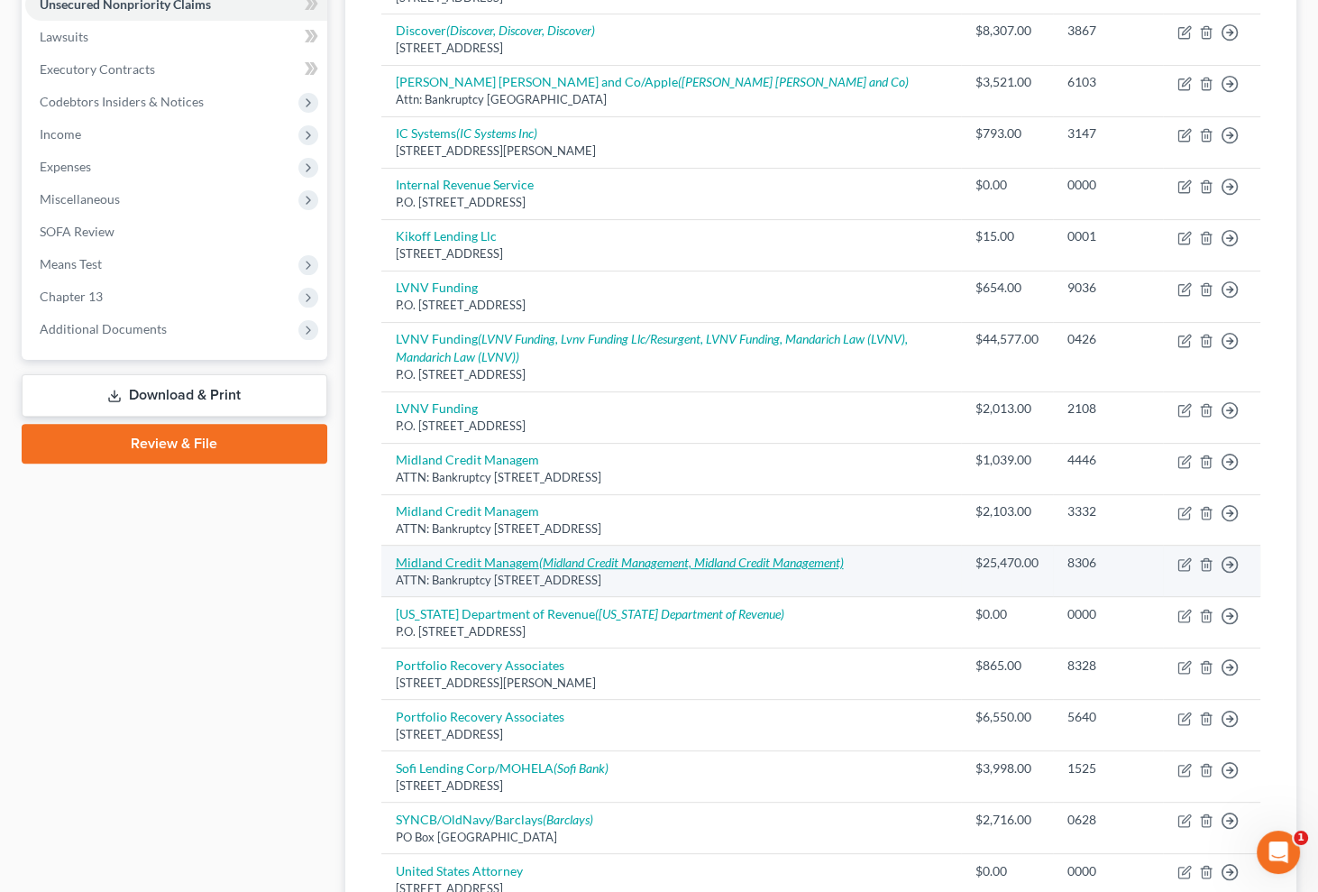
click at [566, 559] on icon "(Midland Credit Management, Midland Credit Management)" at bounding box center [691, 562] width 305 height 15
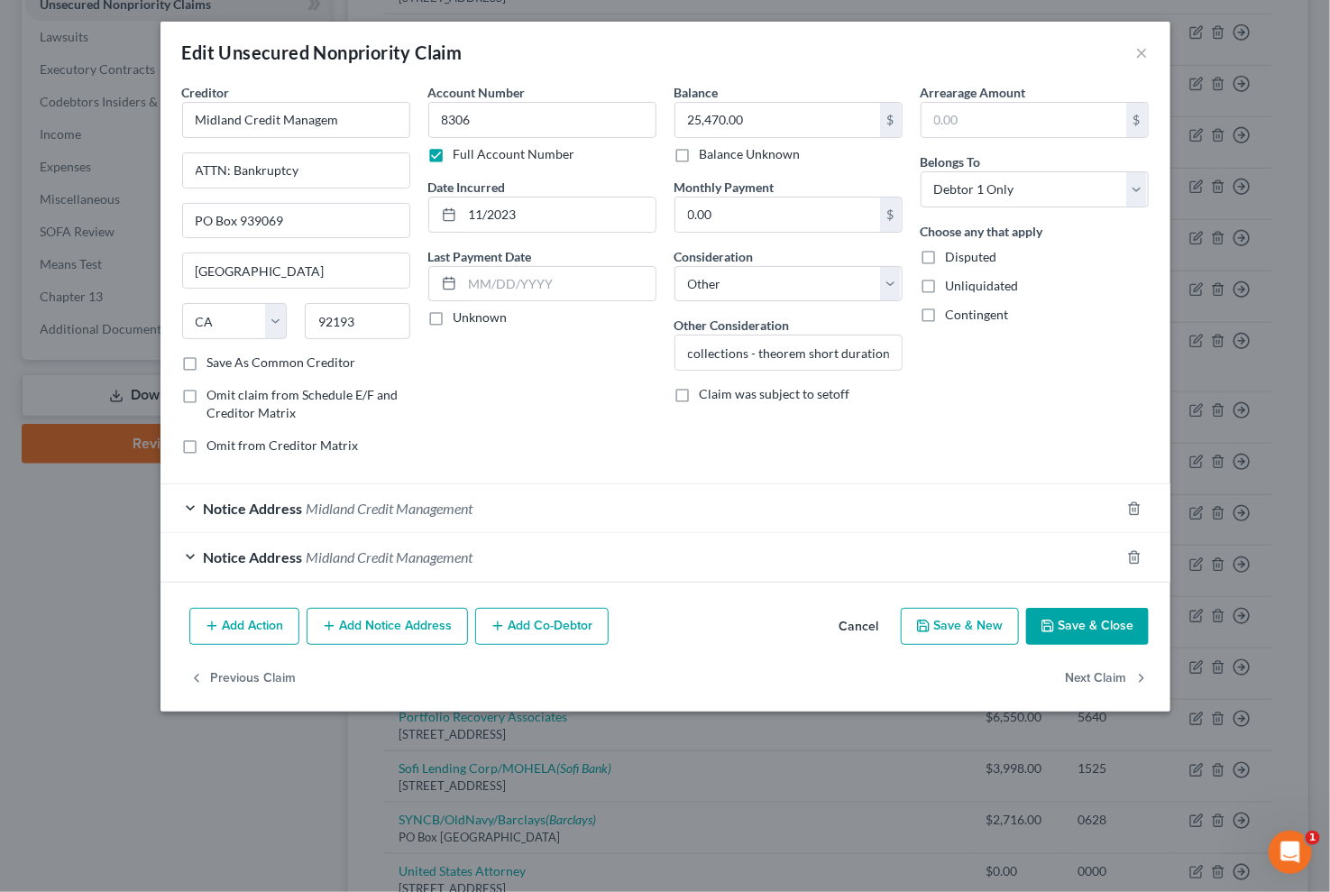
click at [393, 623] on button "Add Notice Address" at bounding box center [387, 627] width 161 height 38
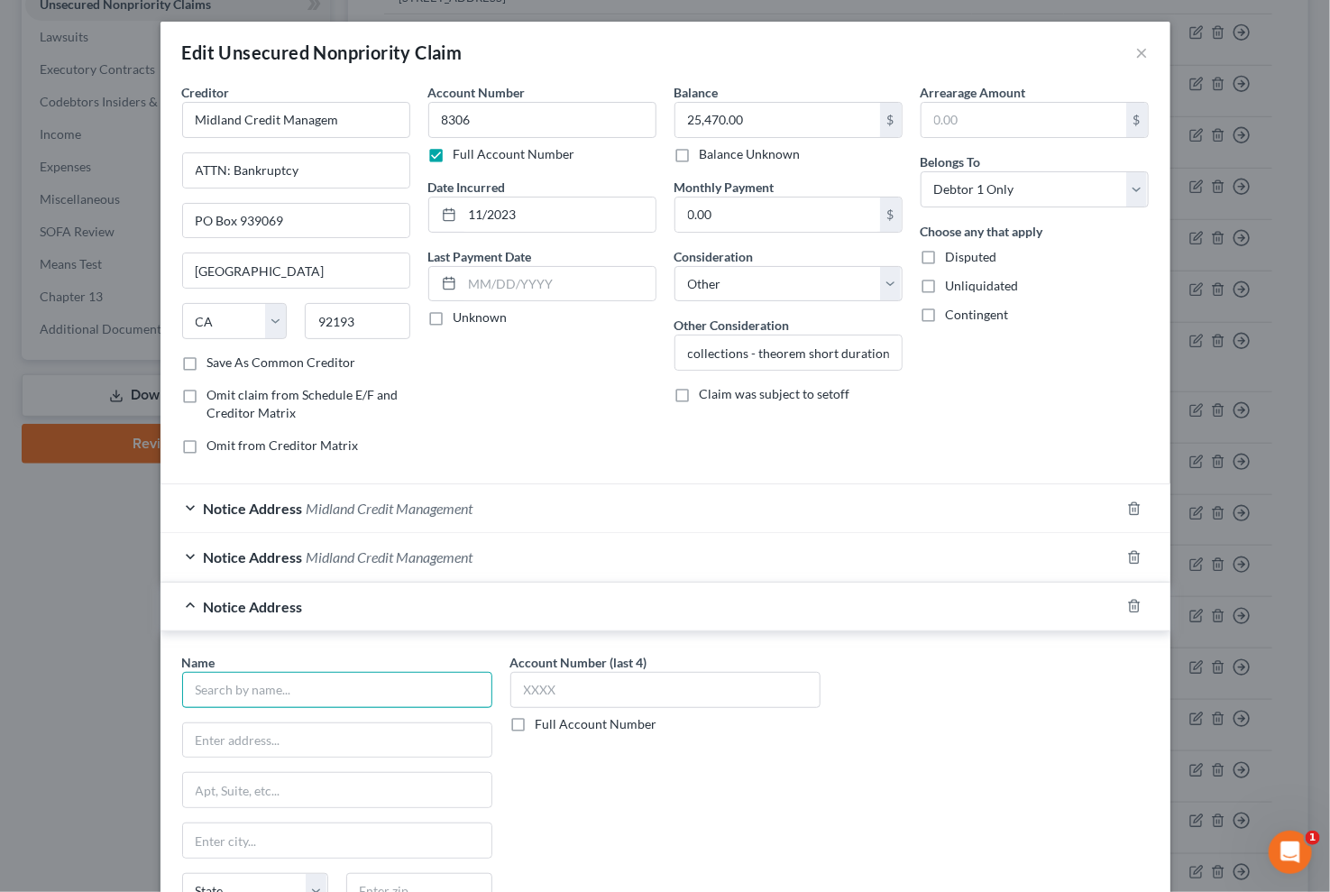
click at [308, 695] on input "text" at bounding box center [337, 690] width 310 height 36
drag, startPoint x: 875, startPoint y: 440, endPoint x: 852, endPoint y: 459, distance: 29.4
click at [877, 440] on div "Balance 25,470.00 $ Balance Unknown Balance Undetermined 25,470.00 $ Balance Un…" at bounding box center [788, 276] width 246 height 386
click at [384, 736] on input "text" at bounding box center [337, 740] width 308 height 34
paste input "P.O. BOX 410949"
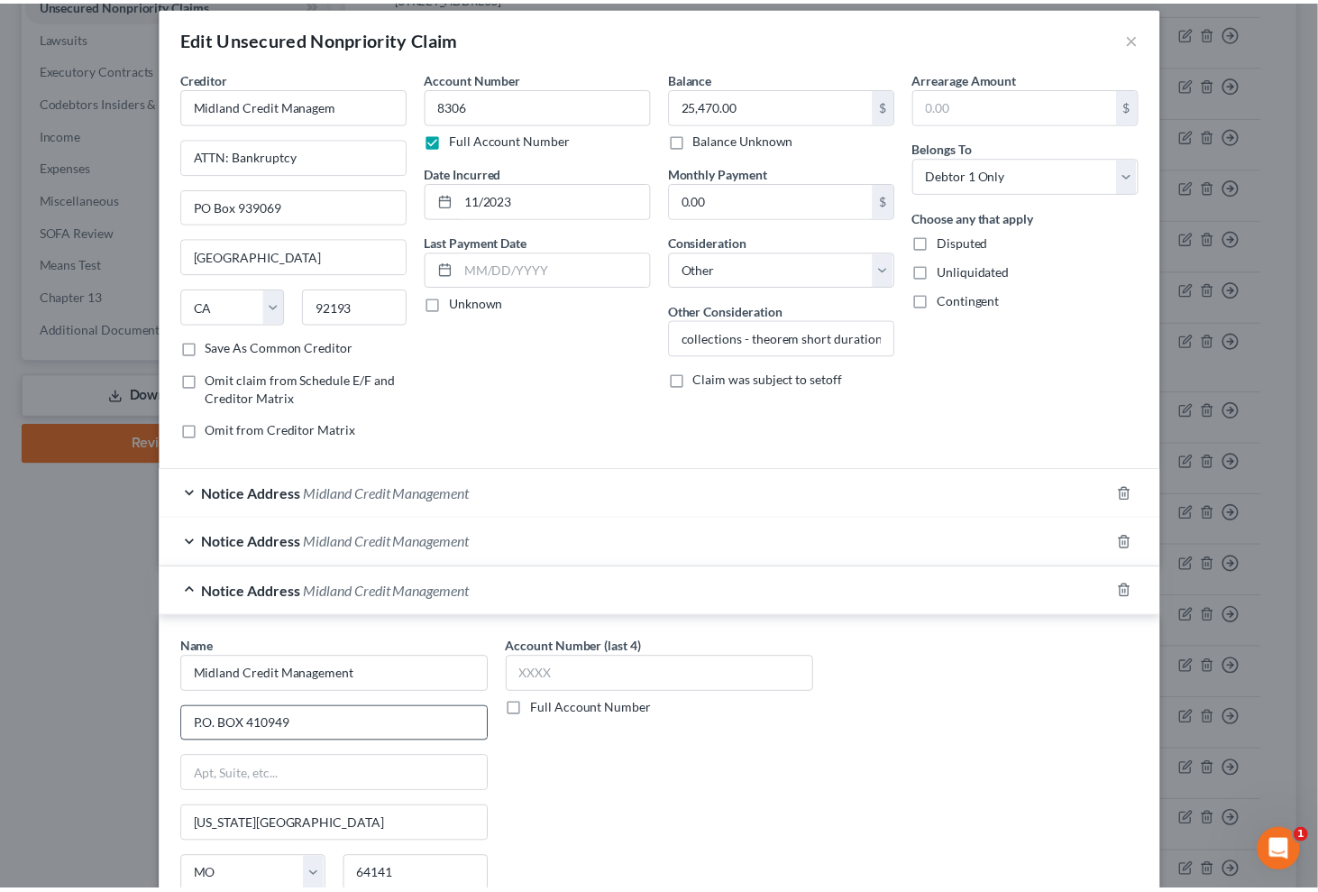
scroll to position [226, 0]
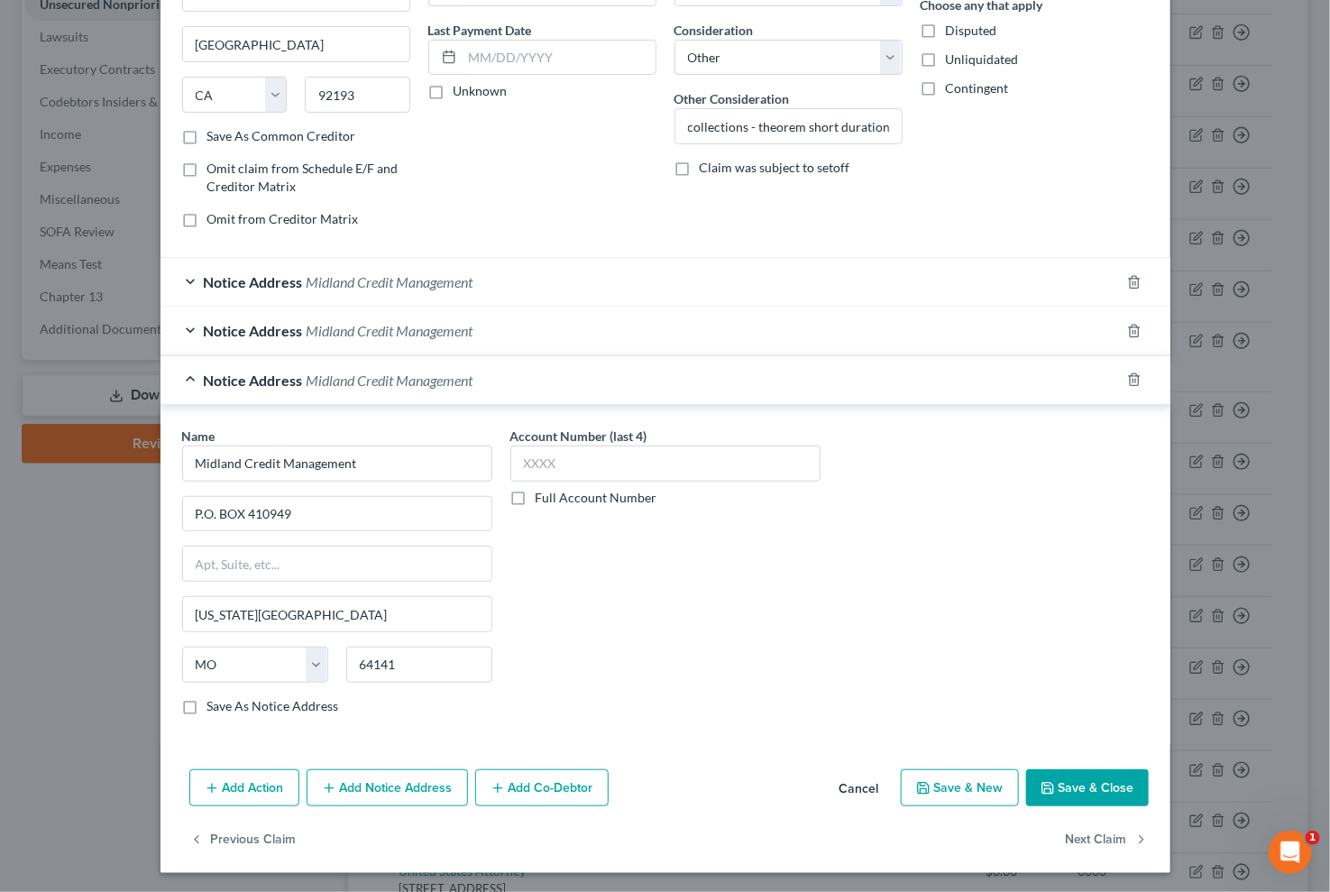
click at [1098, 788] on button "Save & Close" at bounding box center [1087, 788] width 123 height 38
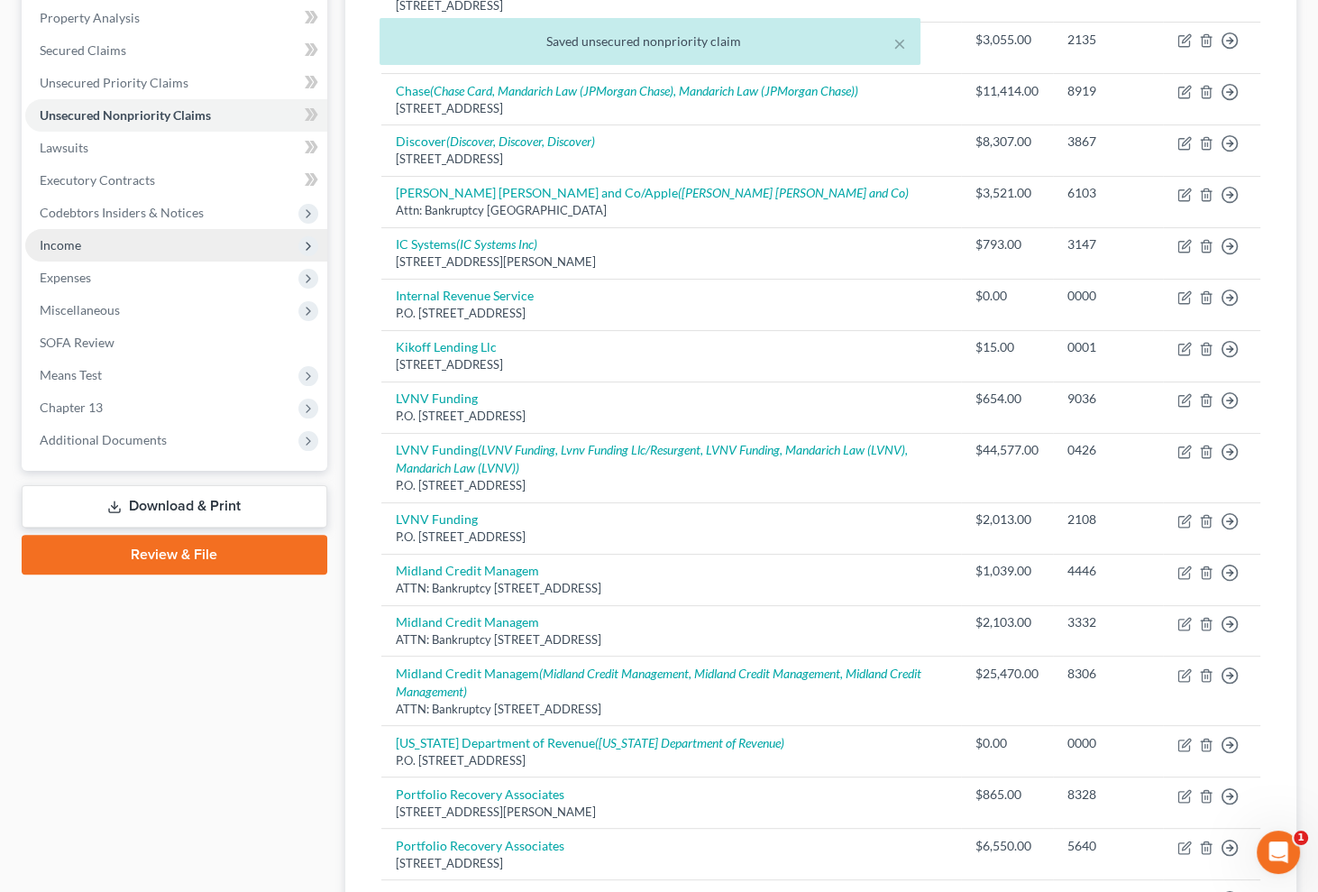
scroll to position [245, 0]
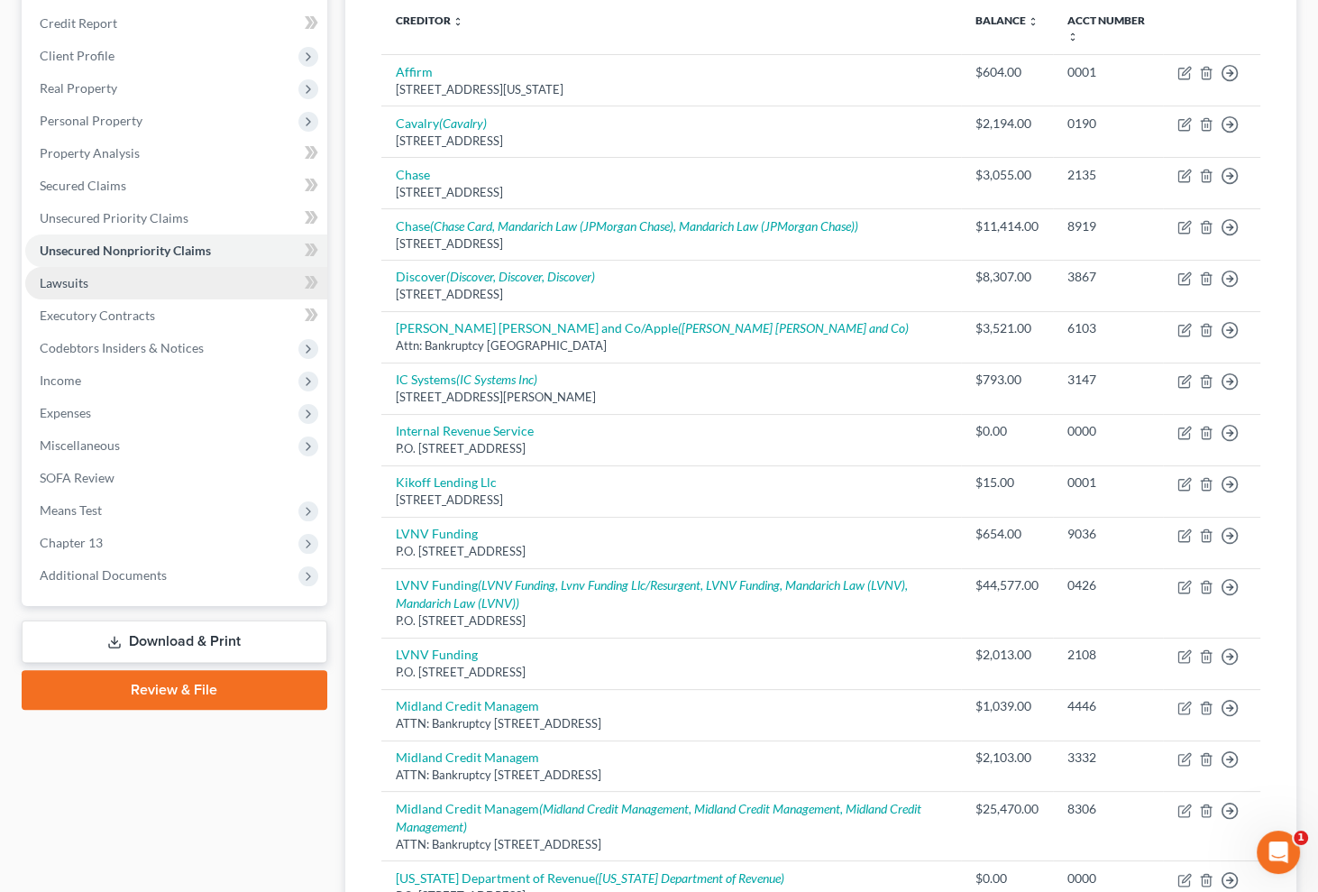
click at [125, 283] on link "Lawsuits" at bounding box center [176, 283] width 302 height 32
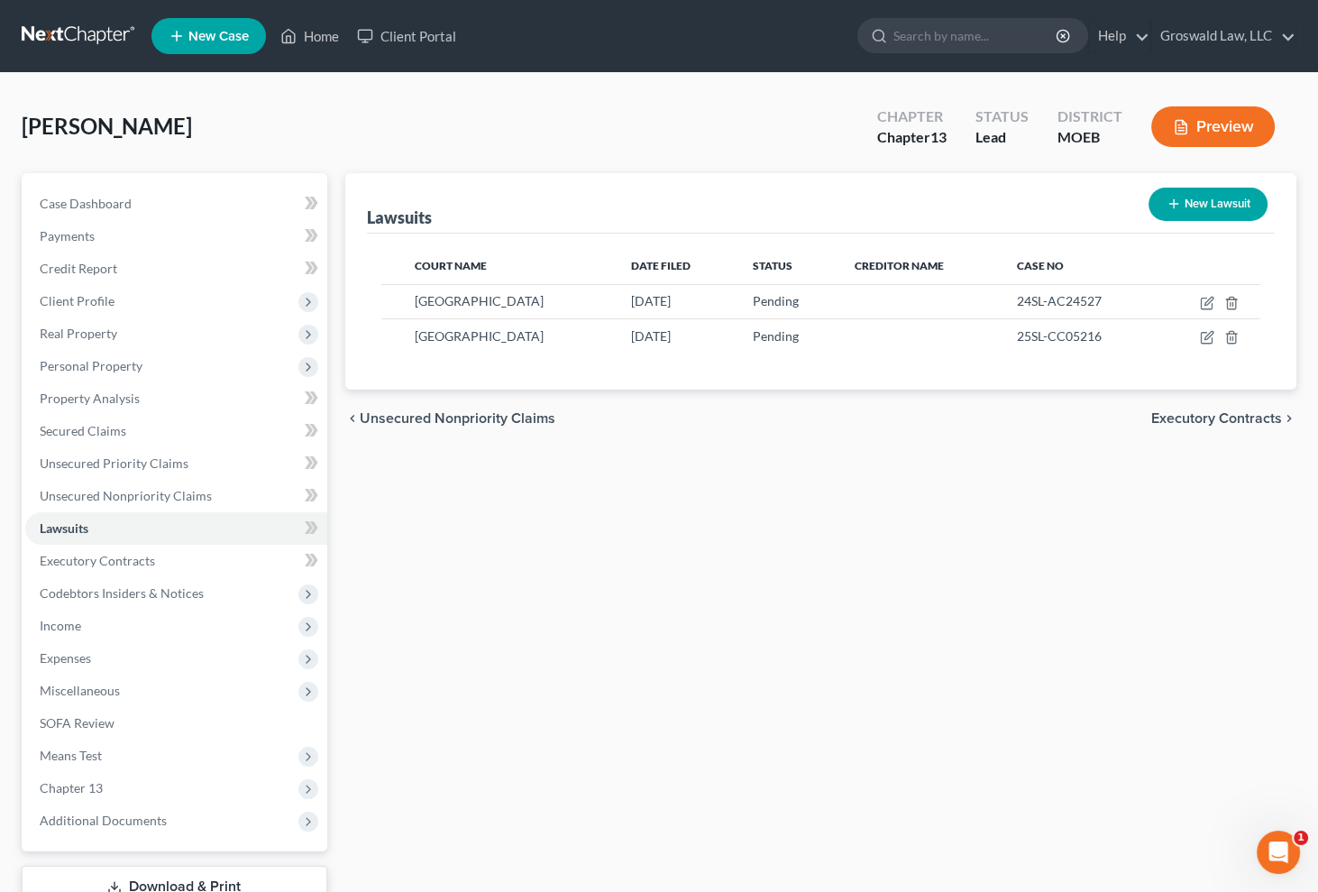
click at [1203, 207] on button "New Lawsuit" at bounding box center [1208, 204] width 119 height 33
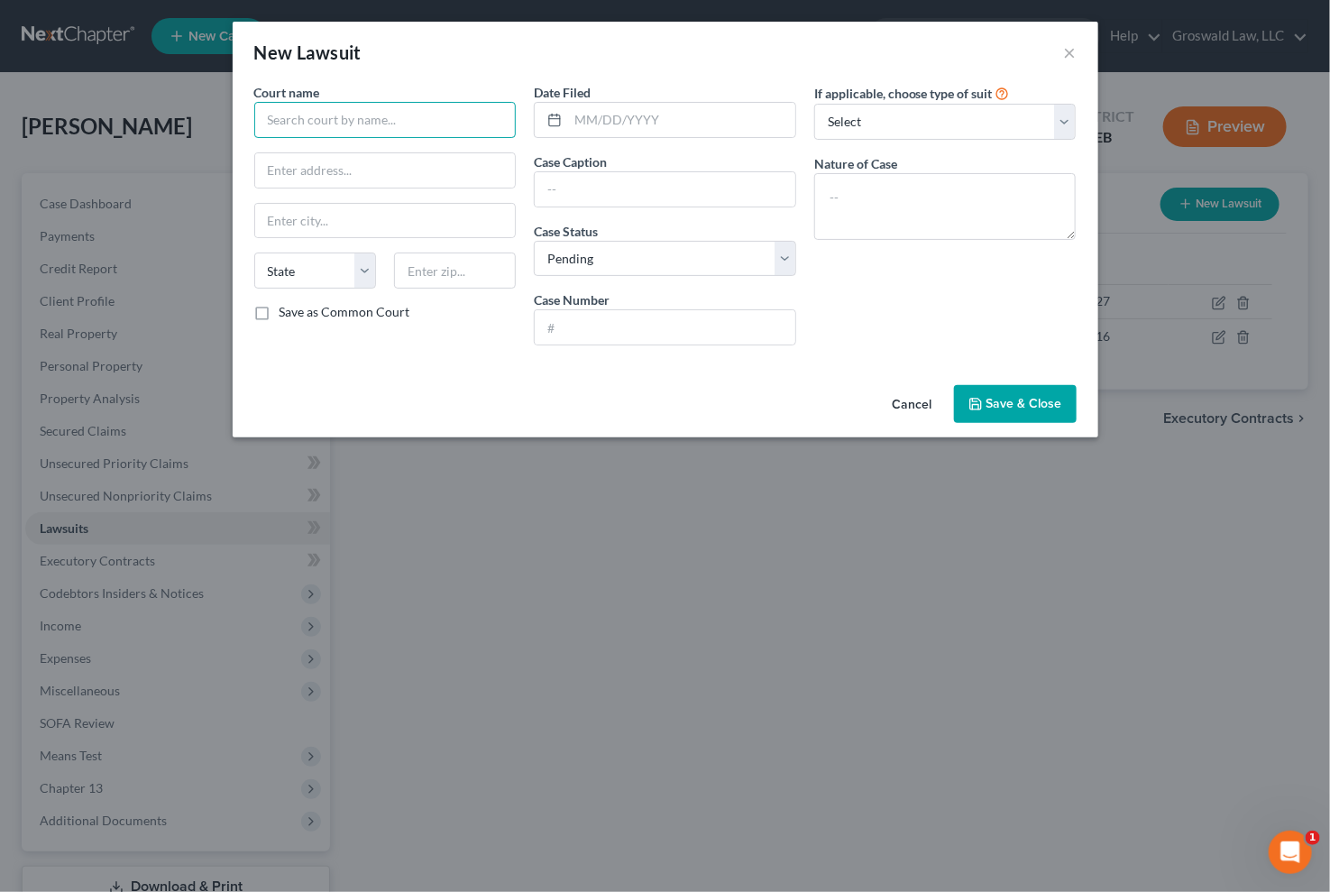
click at [379, 122] on input "text" at bounding box center [385, 120] width 262 height 36
drag, startPoint x: 865, startPoint y: 335, endPoint x: 856, endPoint y: 328, distance: 11.0
click at [865, 334] on div "If applicable, choose type of suit Select Repossession Garnishment Foreclosure …" at bounding box center [945, 221] width 280 height 277
click at [623, 121] on input "text" at bounding box center [681, 120] width 227 height 34
drag, startPoint x: 909, startPoint y: 319, endPoint x: 867, endPoint y: 305, distance: 43.9
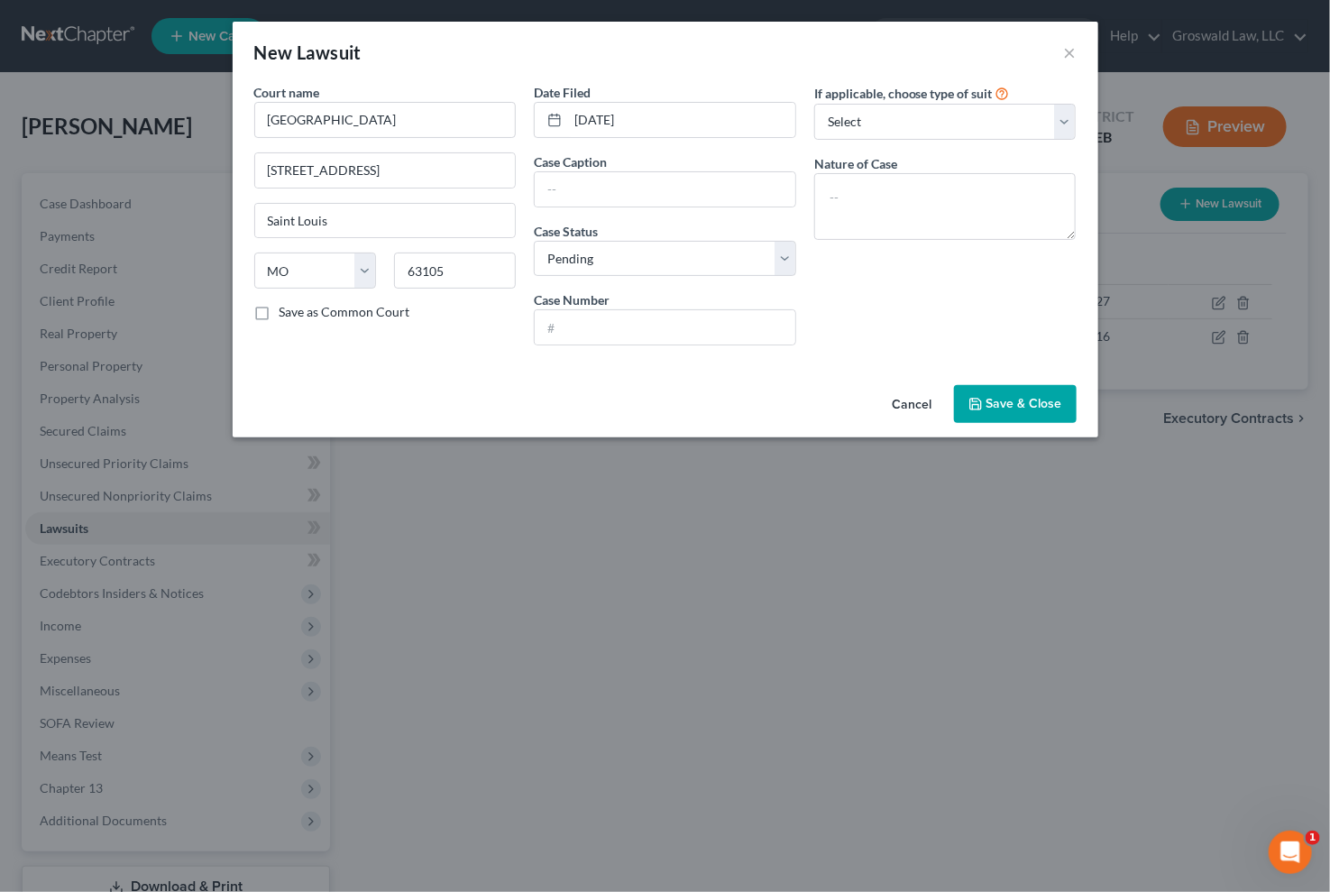
click at [909, 318] on div "If applicable, choose type of suit Select Repossession Garnishment Foreclosure …" at bounding box center [945, 221] width 280 height 277
click at [640, 327] on input "text" at bounding box center [665, 327] width 261 height 34
paste input "25SL-AC06145"
click at [622, 265] on select "Select Pending On Appeal Concluded" at bounding box center [665, 259] width 262 height 36
click at [534, 241] on select "Select Pending On Appeal Concluded" at bounding box center [665, 259] width 262 height 36
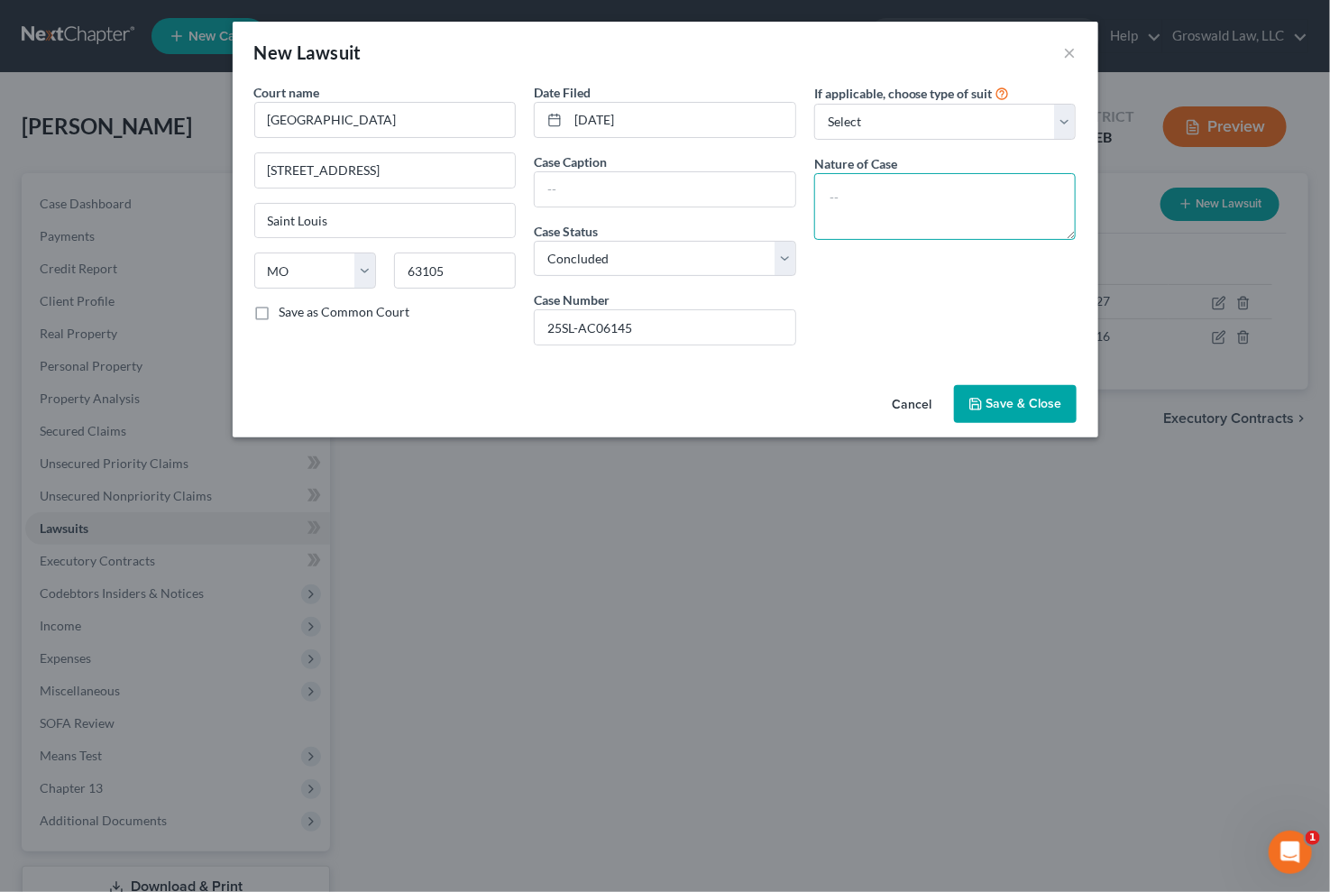
click at [918, 210] on textarea at bounding box center [945, 206] width 262 height 67
drag, startPoint x: 989, startPoint y: 325, endPoint x: 923, endPoint y: 301, distance: 70.7
click at [987, 325] on div "If applicable, choose type of suit Select Repossession Garnishment Foreclosure …" at bounding box center [945, 221] width 280 height 277
click at [591, 172] on input "text" at bounding box center [665, 189] width 261 height 34
paste input "MIDLAND CREDIT MANAGEMENT, INC. V [PERSON_NAME]"
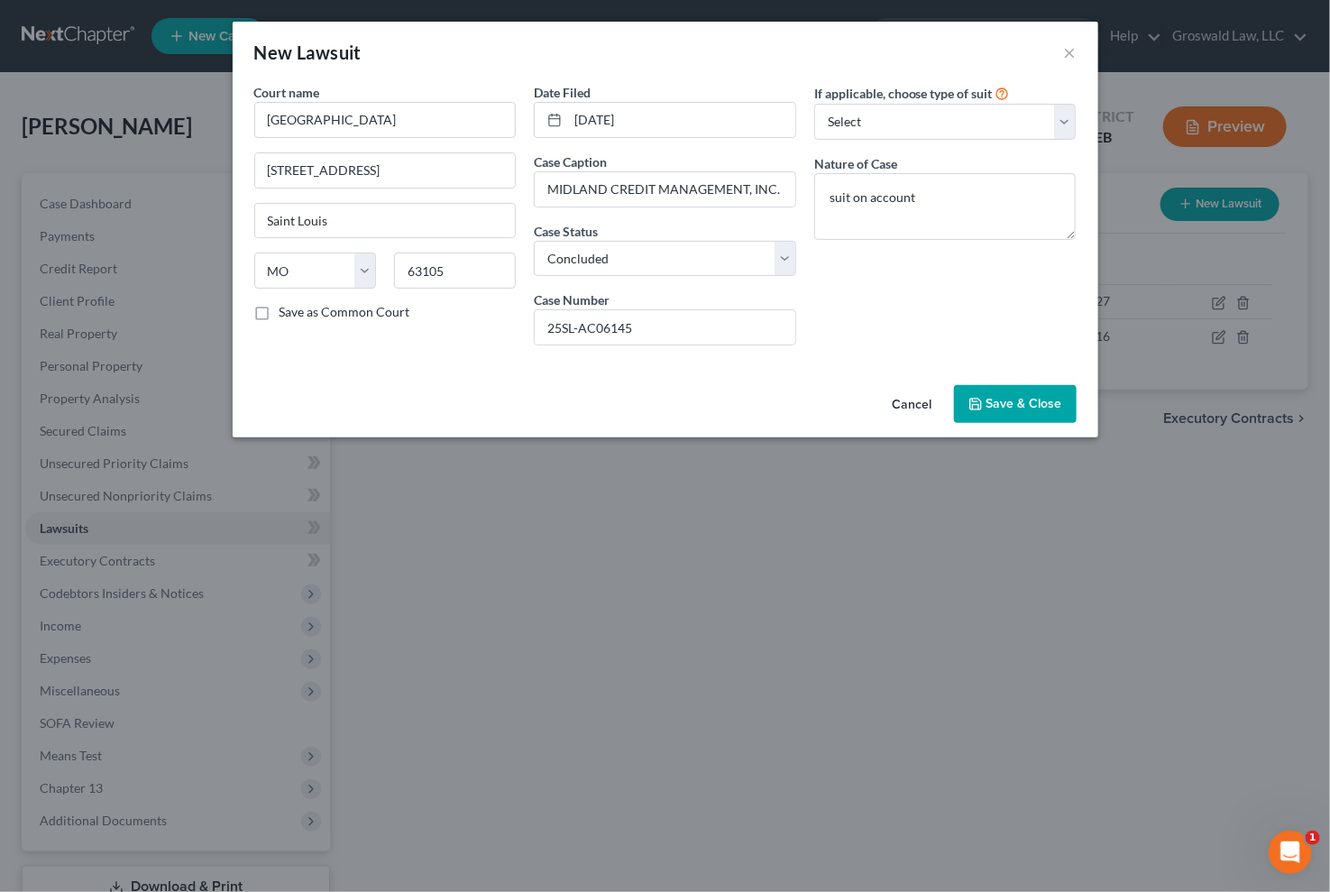
click at [1020, 407] on span "Save & Close" at bounding box center [1025, 403] width 76 height 15
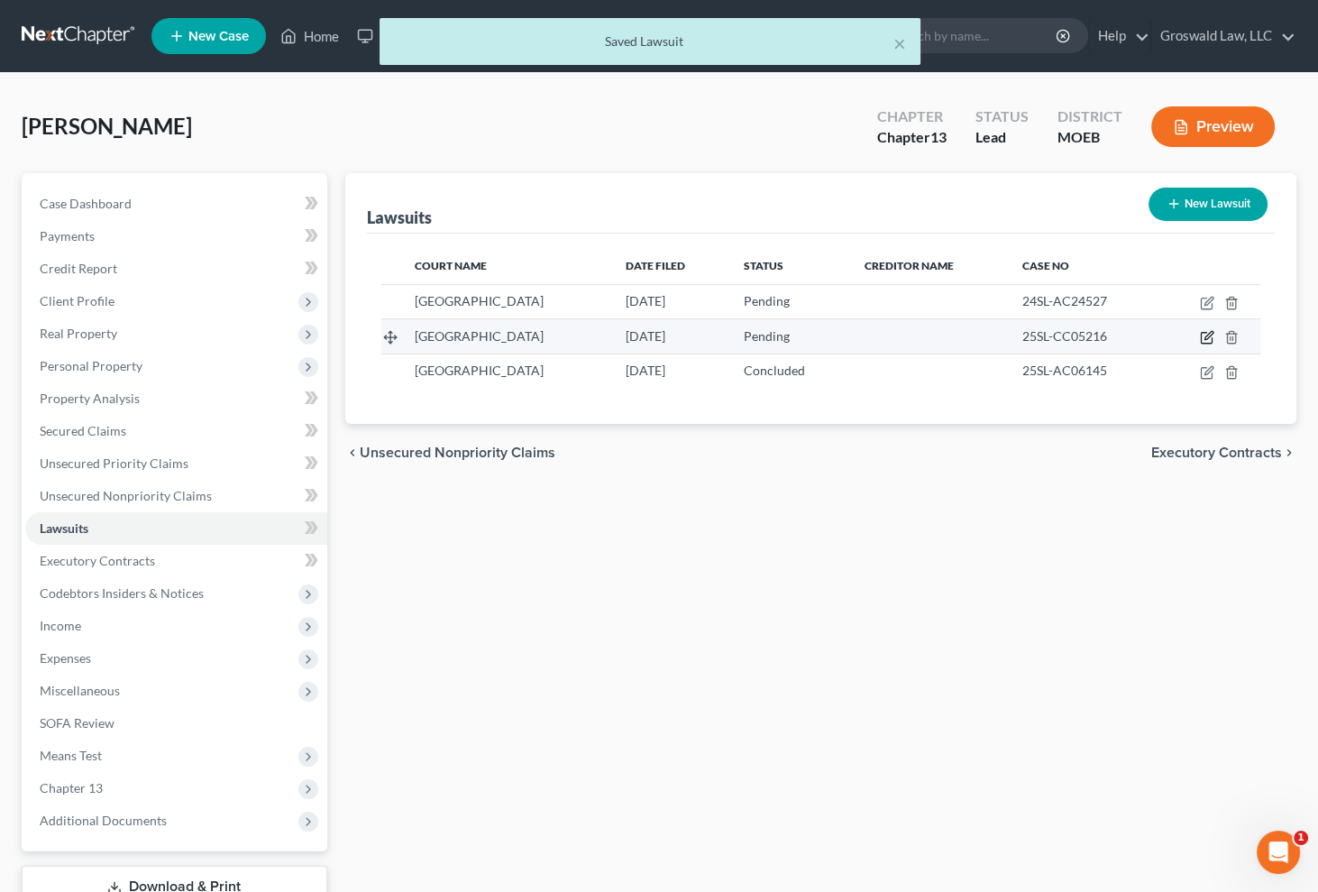
click at [1208, 335] on icon "button" at bounding box center [1209, 336] width 8 height 8
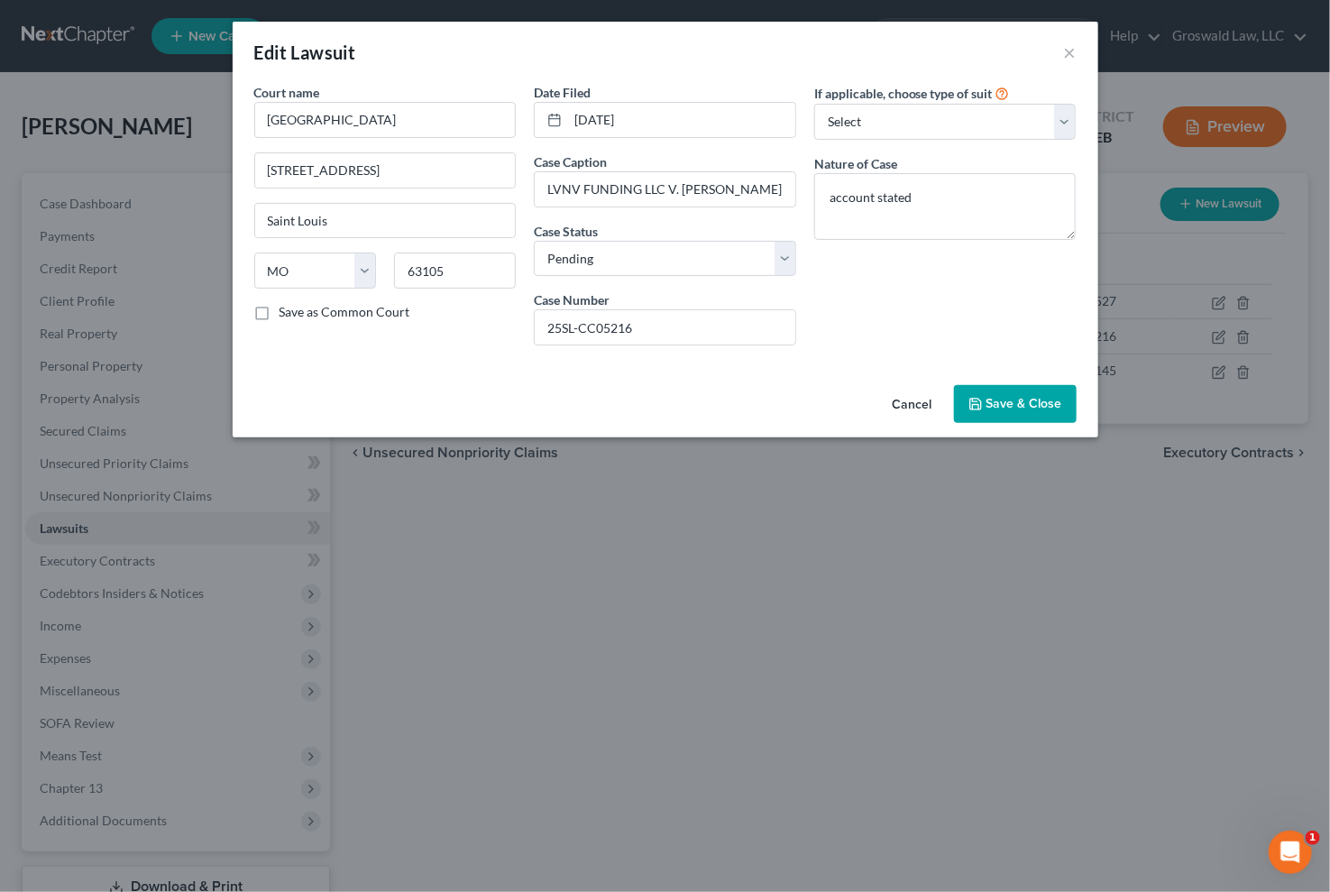
click at [900, 399] on button "Cancel" at bounding box center [912, 405] width 69 height 36
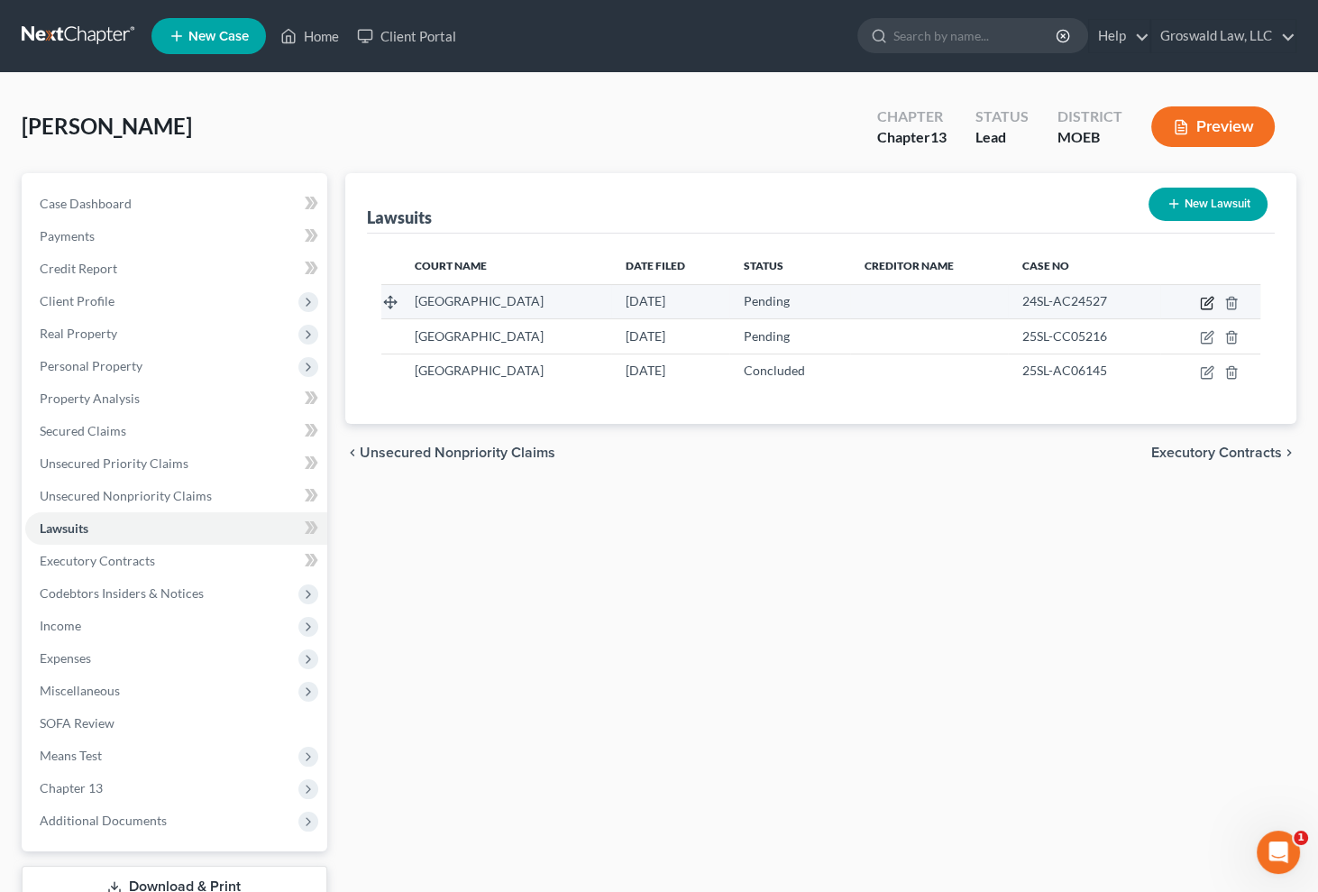
click at [1213, 298] on icon "button" at bounding box center [1209, 301] width 8 height 8
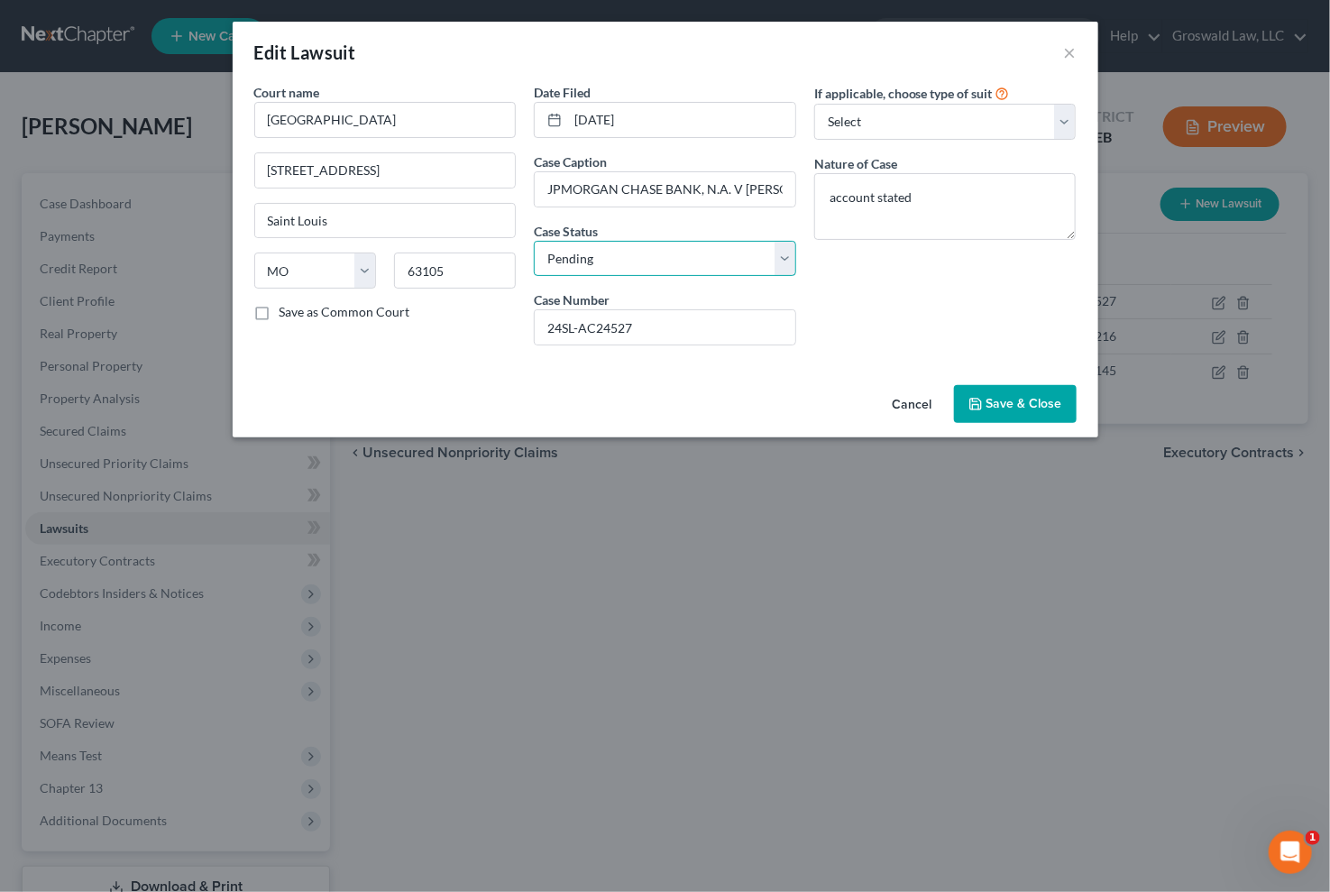
click at [631, 260] on select "Select Pending On Appeal Concluded" at bounding box center [665, 259] width 262 height 36
click at [534, 241] on select "Select Pending On Appeal Concluded" at bounding box center [665, 259] width 262 height 36
click at [1039, 398] on span "Save & Close" at bounding box center [1025, 403] width 76 height 15
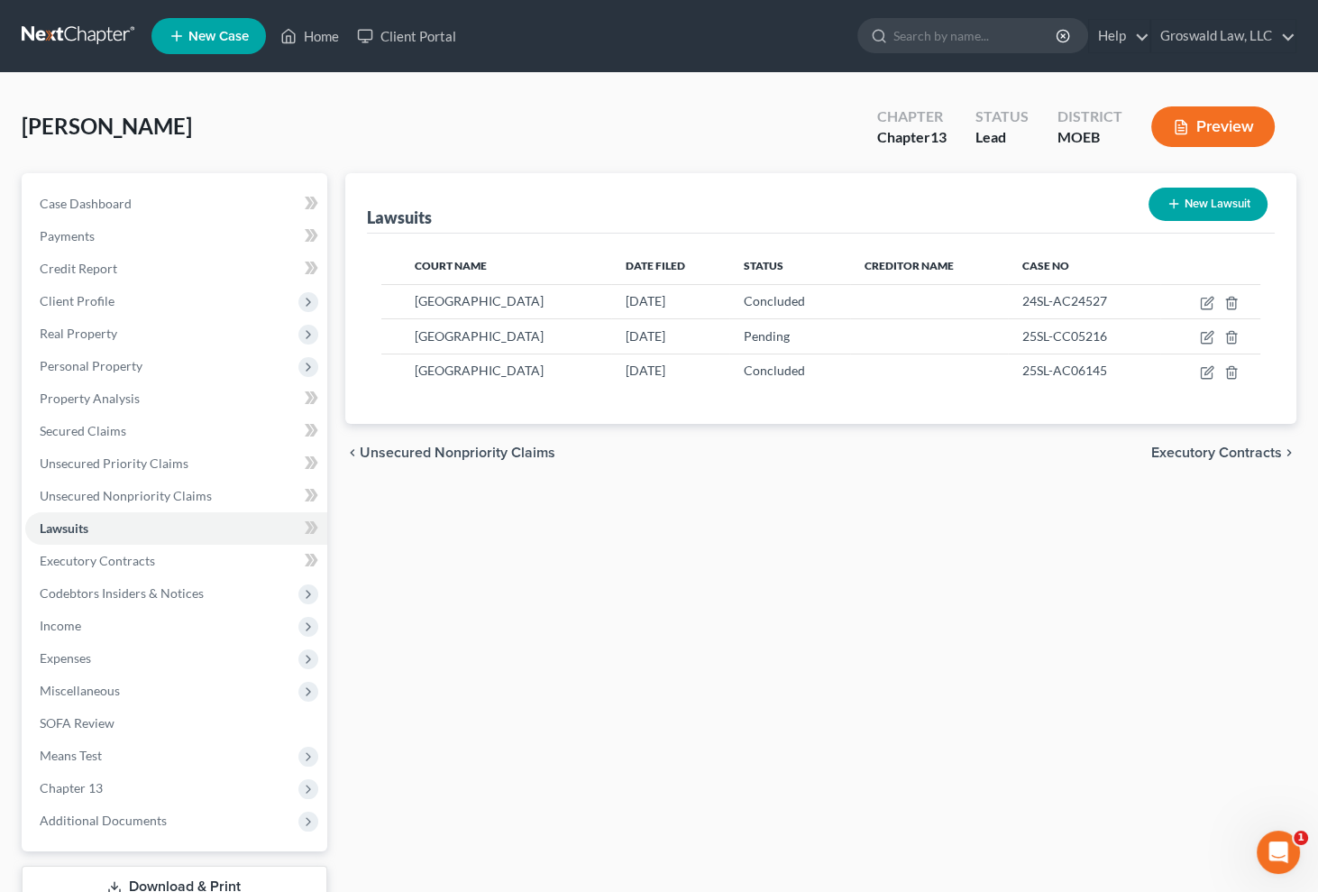
drag, startPoint x: 943, startPoint y: 651, endPoint x: 831, endPoint y: 559, distance: 144.8
click at [943, 649] on div "Lawsuits New Lawsuit Court Name Date Filed Status Creditor Name Case No [GEOGRA…" at bounding box center [821, 564] width 970 height 782
click at [156, 492] on span "Unsecured Nonpriority Claims" at bounding box center [126, 495] width 172 height 15
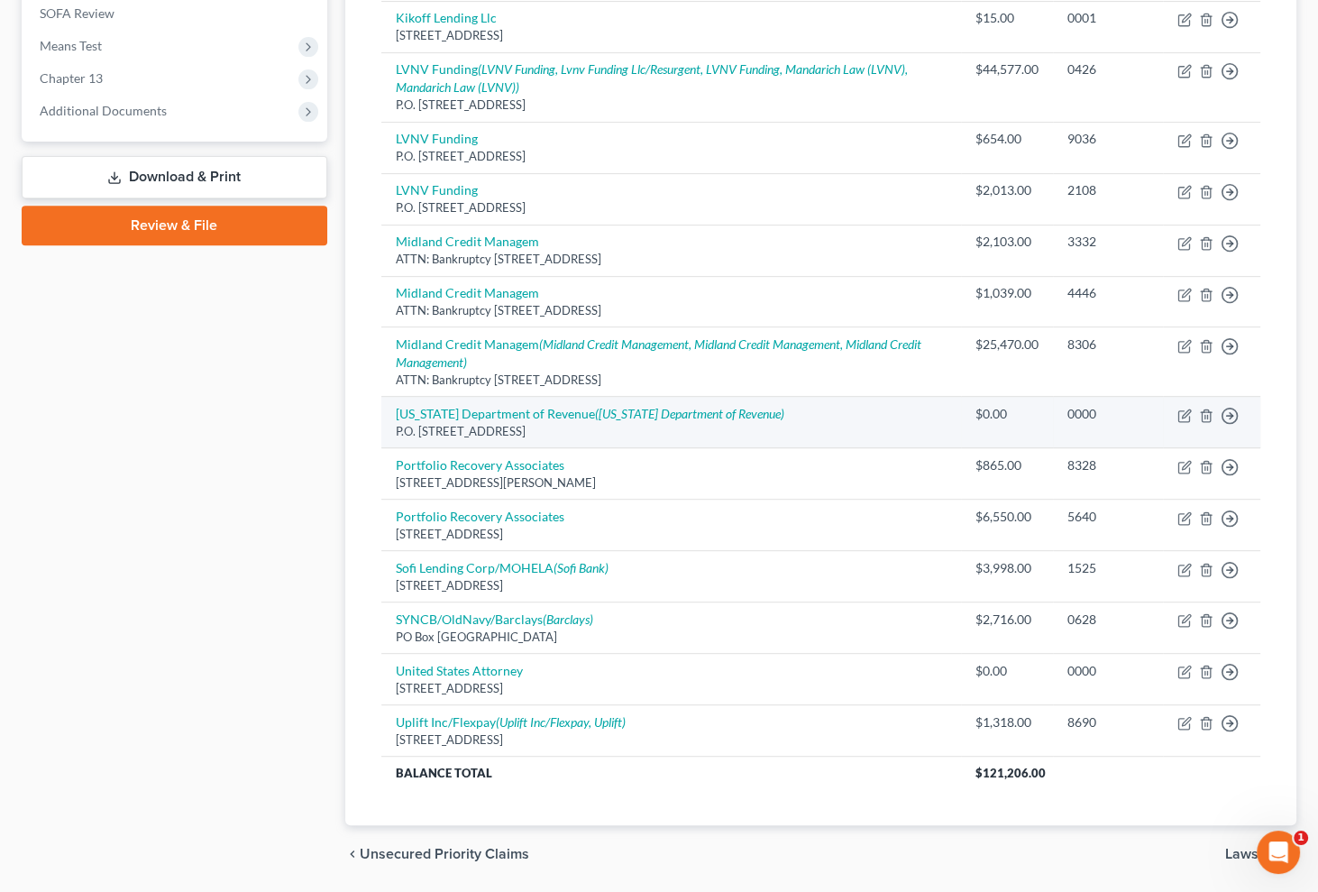
scroll to position [766, 0]
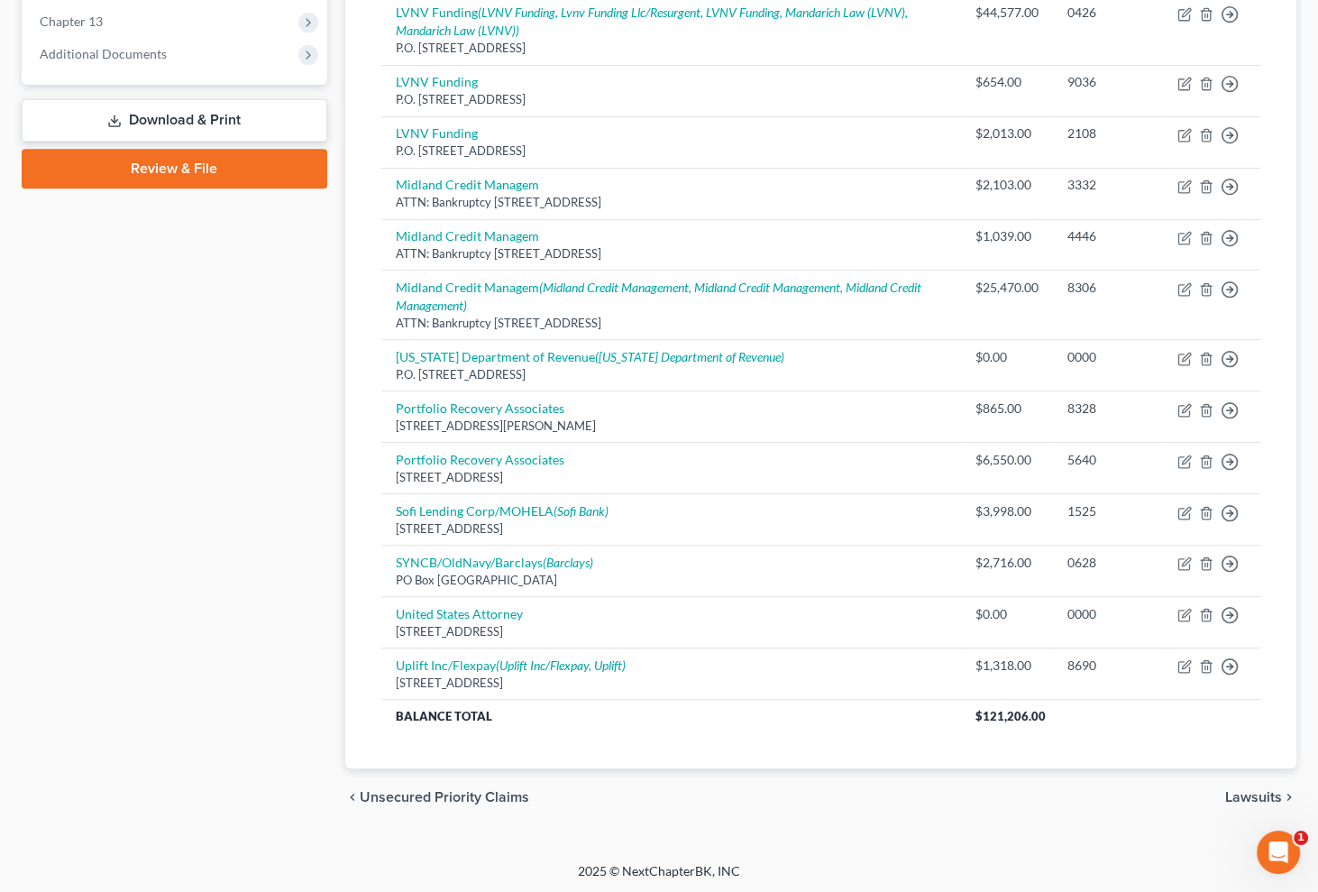
click at [893, 818] on div "chevron_left Unsecured Priority Claims Lawsuits chevron_right" at bounding box center [821, 797] width 952 height 58
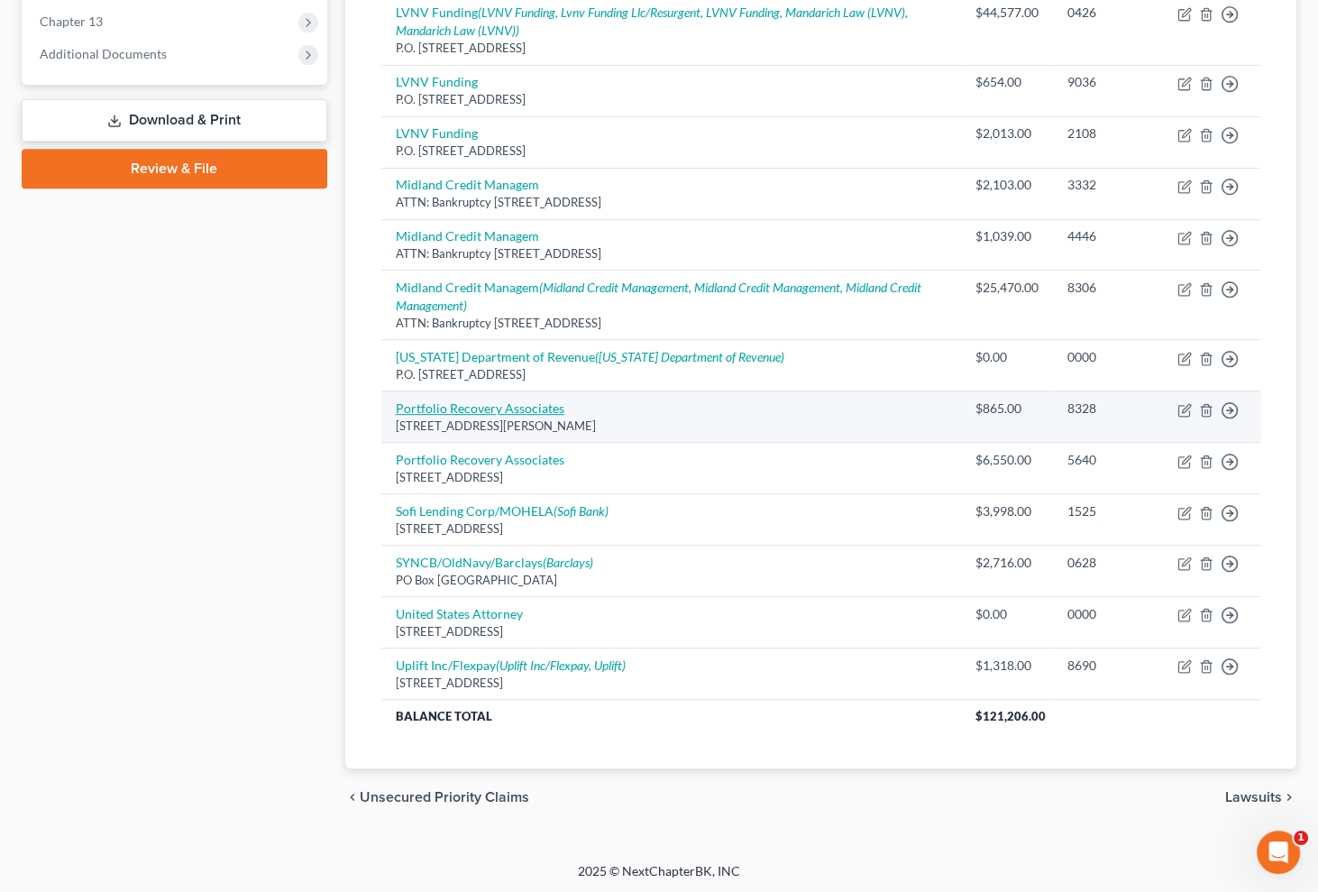
click at [508, 406] on link "Portfolio Recovery Associates" at bounding box center [480, 407] width 169 height 15
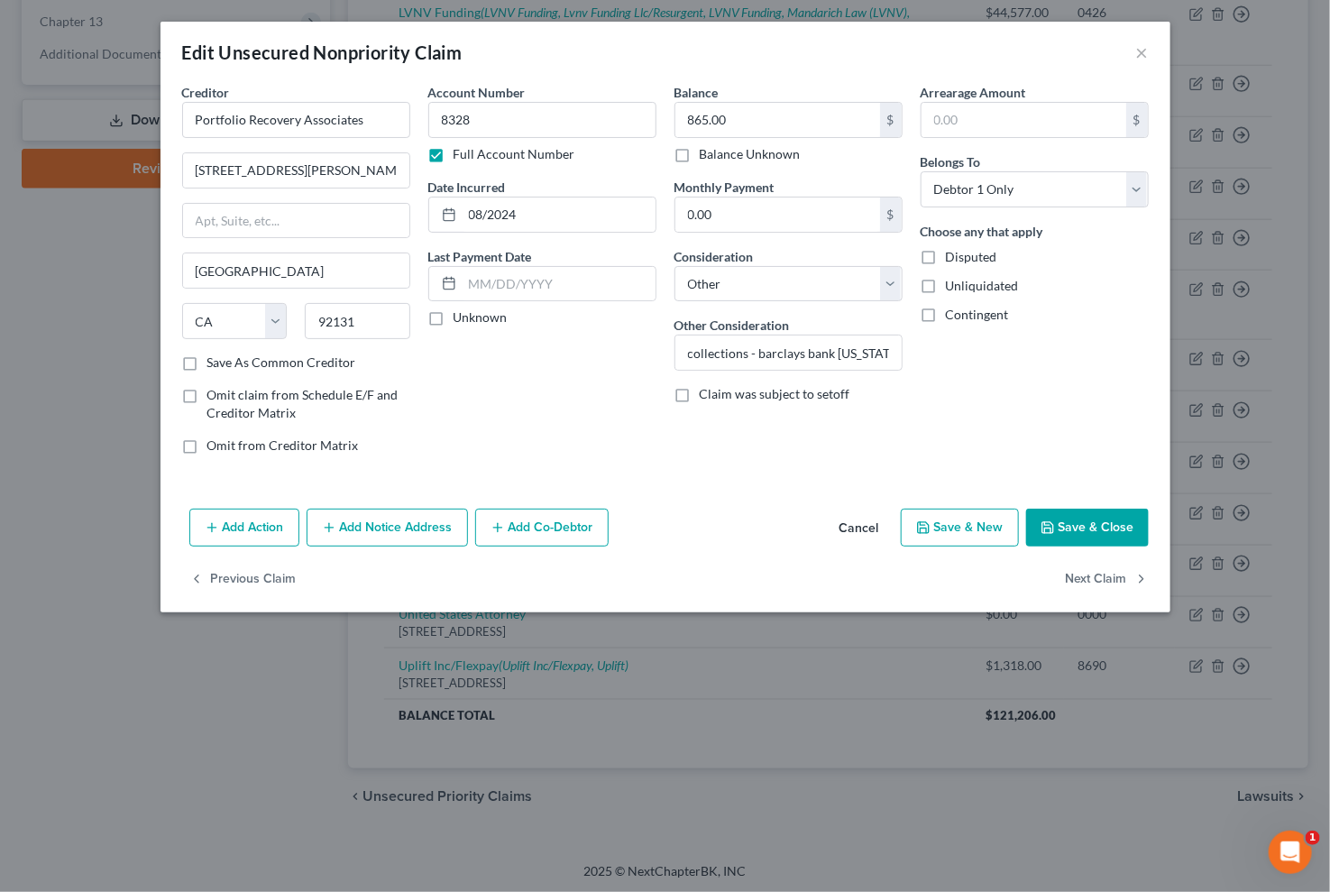
click at [382, 537] on button "Add Notice Address" at bounding box center [387, 528] width 161 height 38
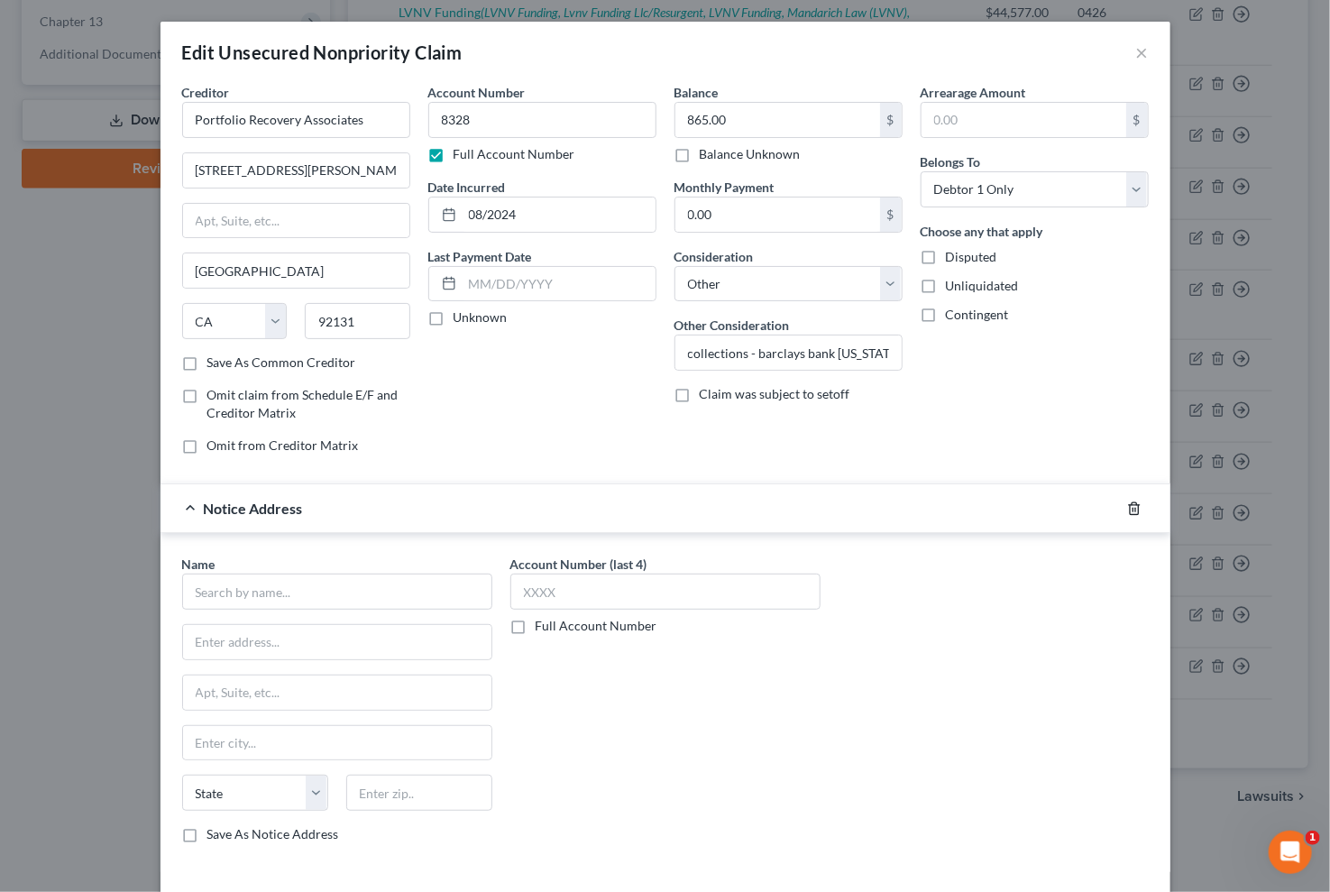
click at [1127, 509] on icon "button" at bounding box center [1134, 508] width 14 height 14
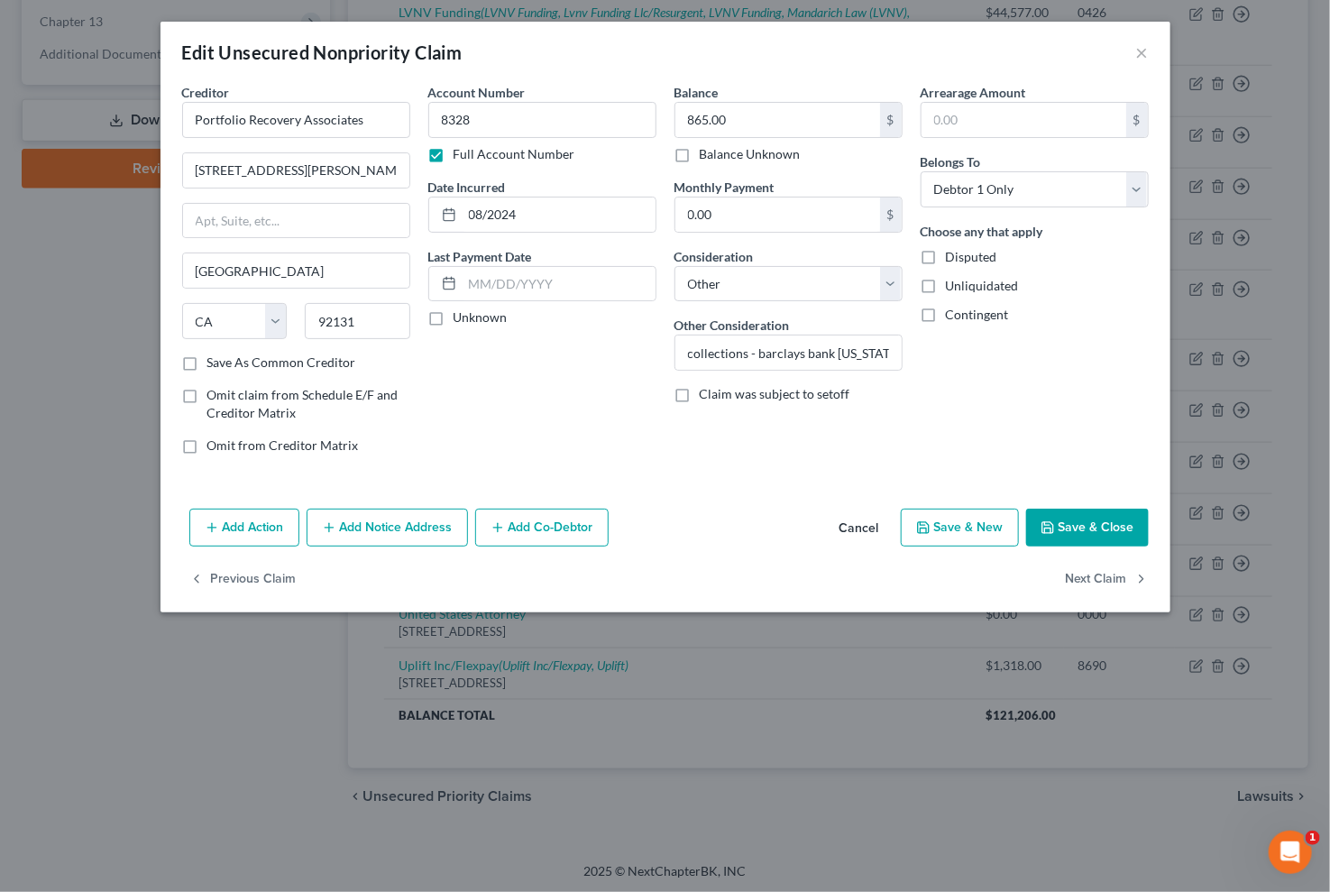
click at [1090, 523] on button "Save & Close" at bounding box center [1087, 528] width 123 height 38
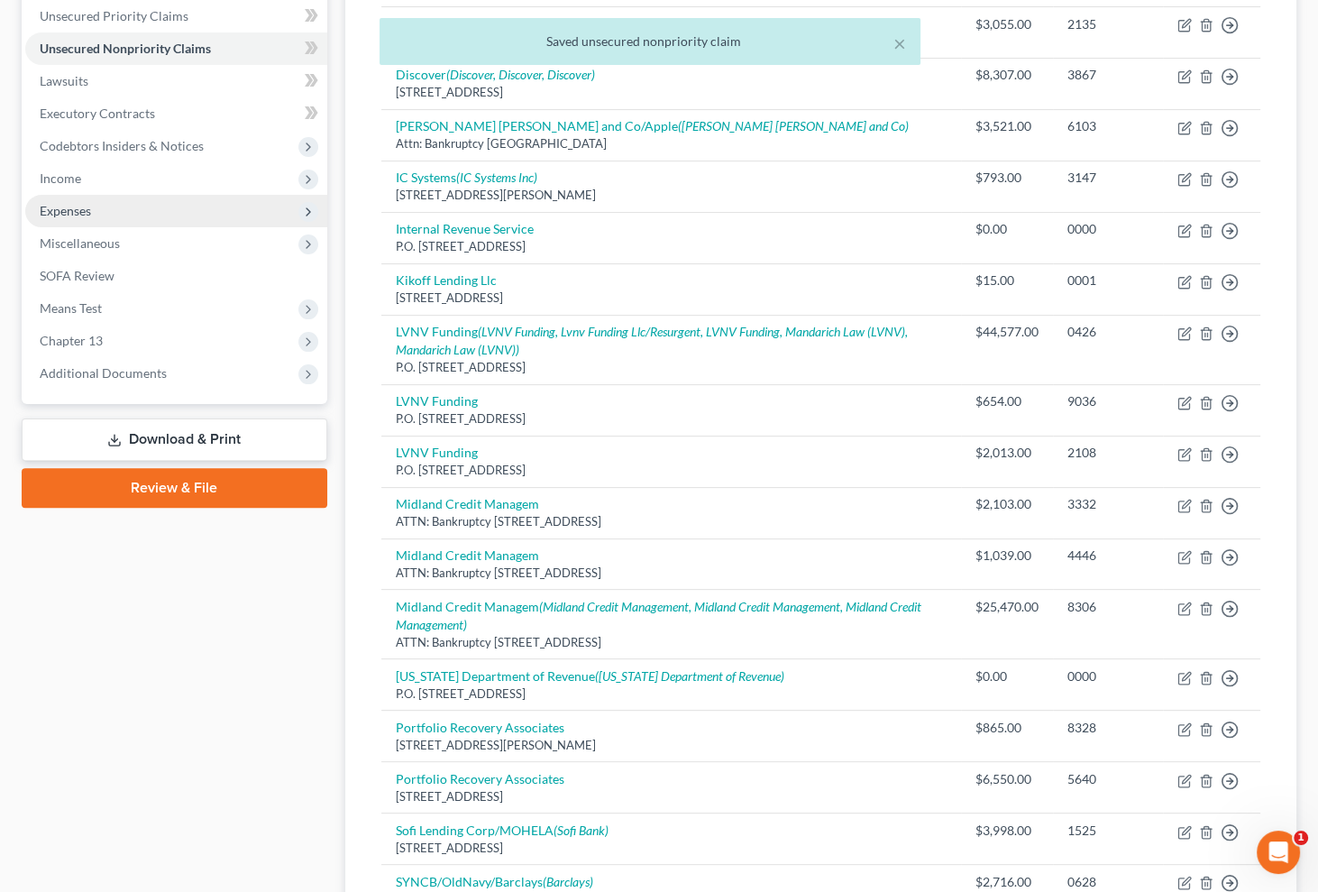
scroll to position [274, 0]
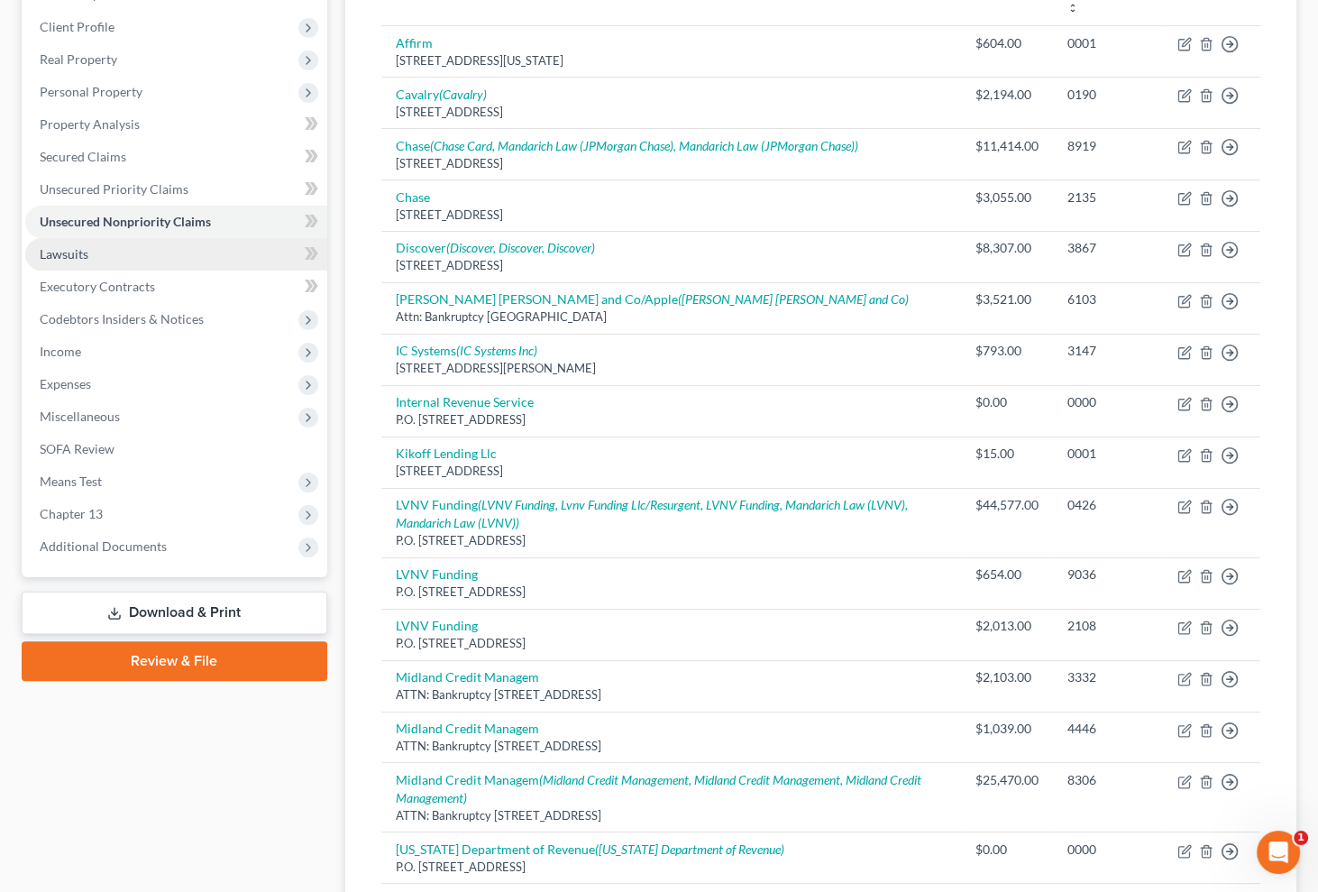
click at [97, 246] on link "Lawsuits" at bounding box center [176, 254] width 302 height 32
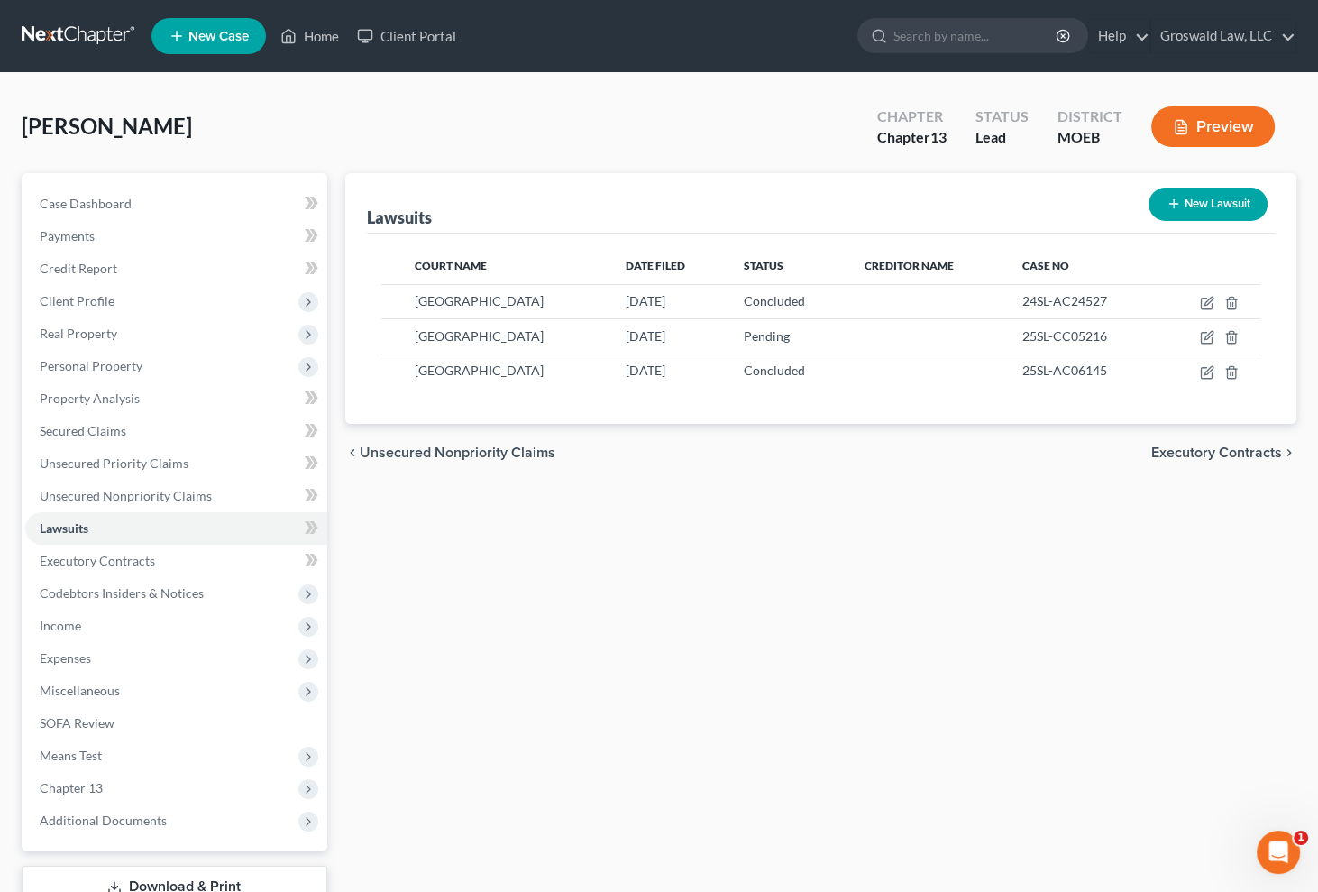
click at [1216, 201] on button "New Lawsuit" at bounding box center [1208, 204] width 119 height 33
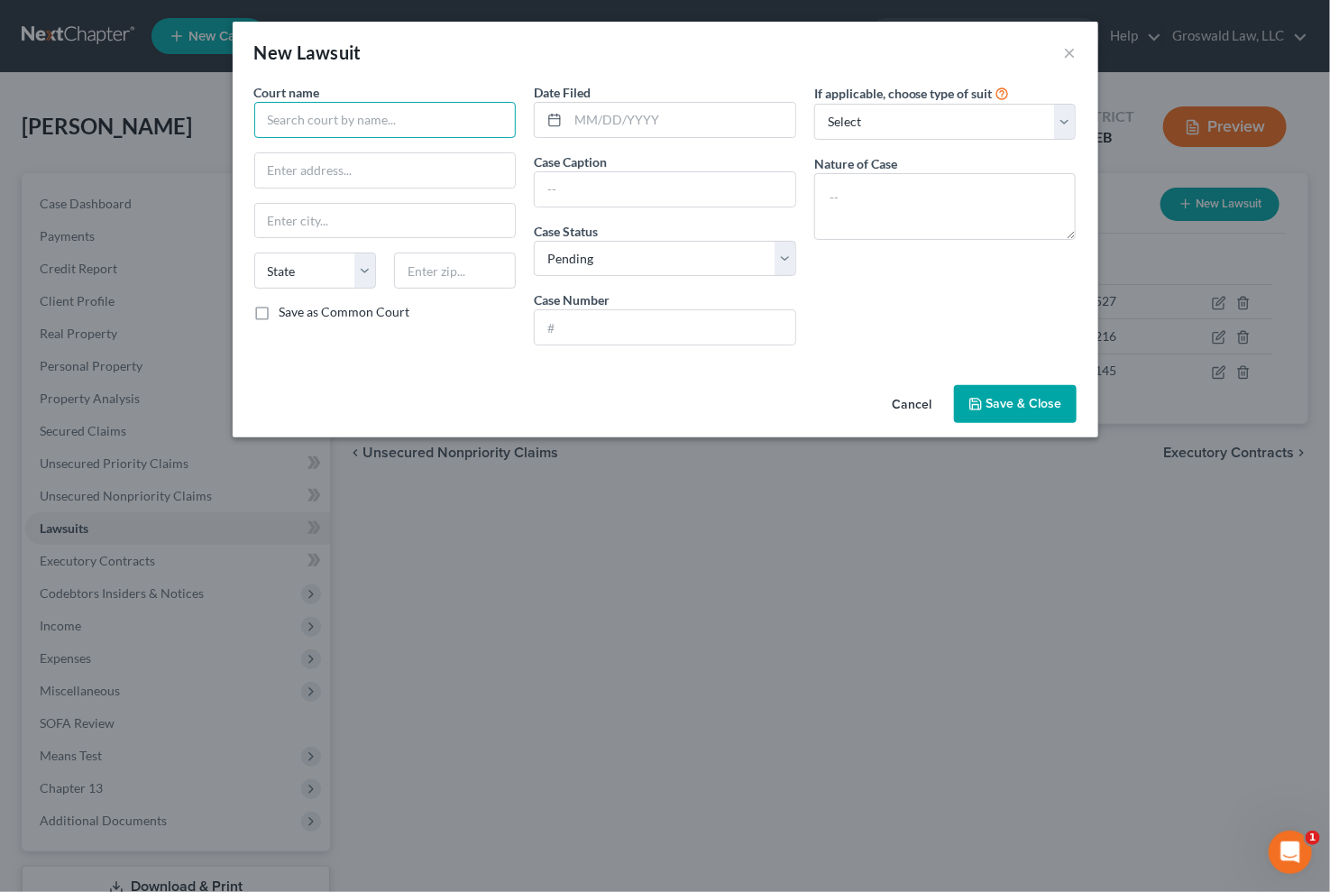
click at [475, 122] on input "text" at bounding box center [385, 120] width 262 height 36
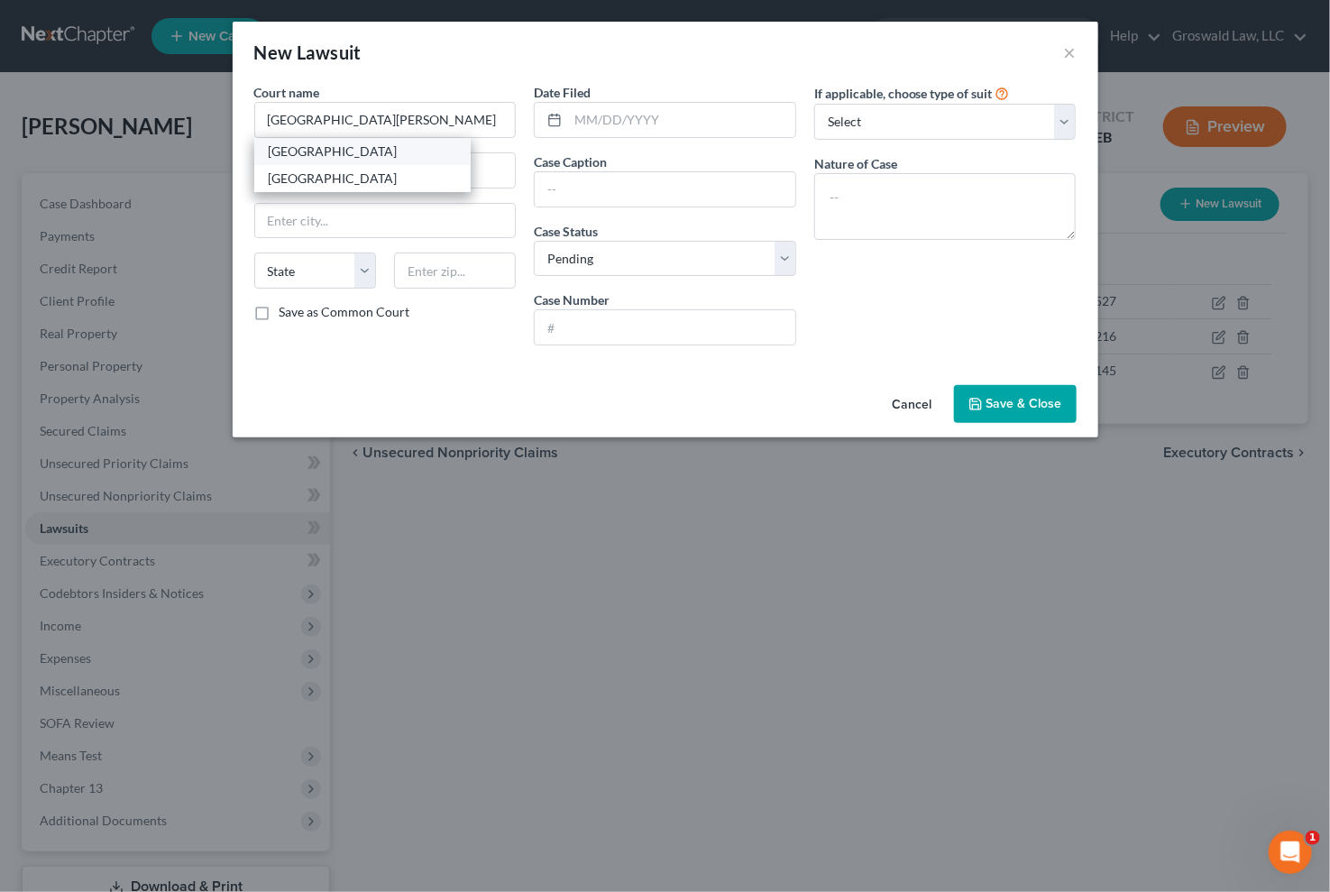
click at [337, 160] on div "[GEOGRAPHIC_DATA]" at bounding box center [363, 151] width 188 height 18
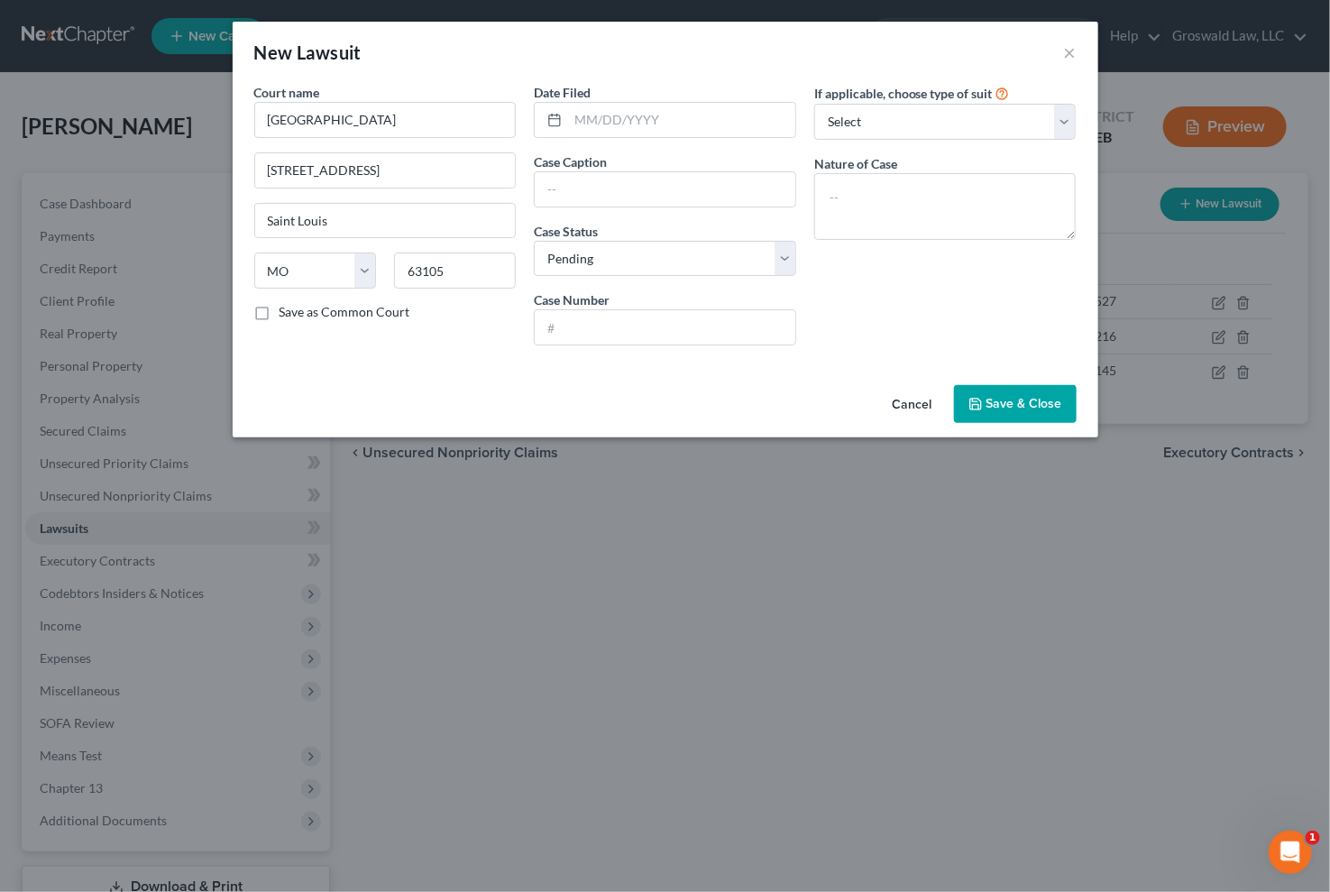
drag, startPoint x: 846, startPoint y: 334, endPoint x: 822, endPoint y: 294, distance: 46.6
click at [846, 330] on div "If applicable, choose type of suit Select Repossession Garnishment Foreclosure …" at bounding box center [945, 221] width 280 height 277
click at [628, 113] on input "text" at bounding box center [681, 120] width 227 height 34
click at [926, 281] on div "If applicable, choose type of suit Select Repossession Garnishment Foreclosure …" at bounding box center [945, 221] width 280 height 277
drag, startPoint x: 622, startPoint y: 344, endPoint x: 622, endPoint y: 335, distance: 9.9
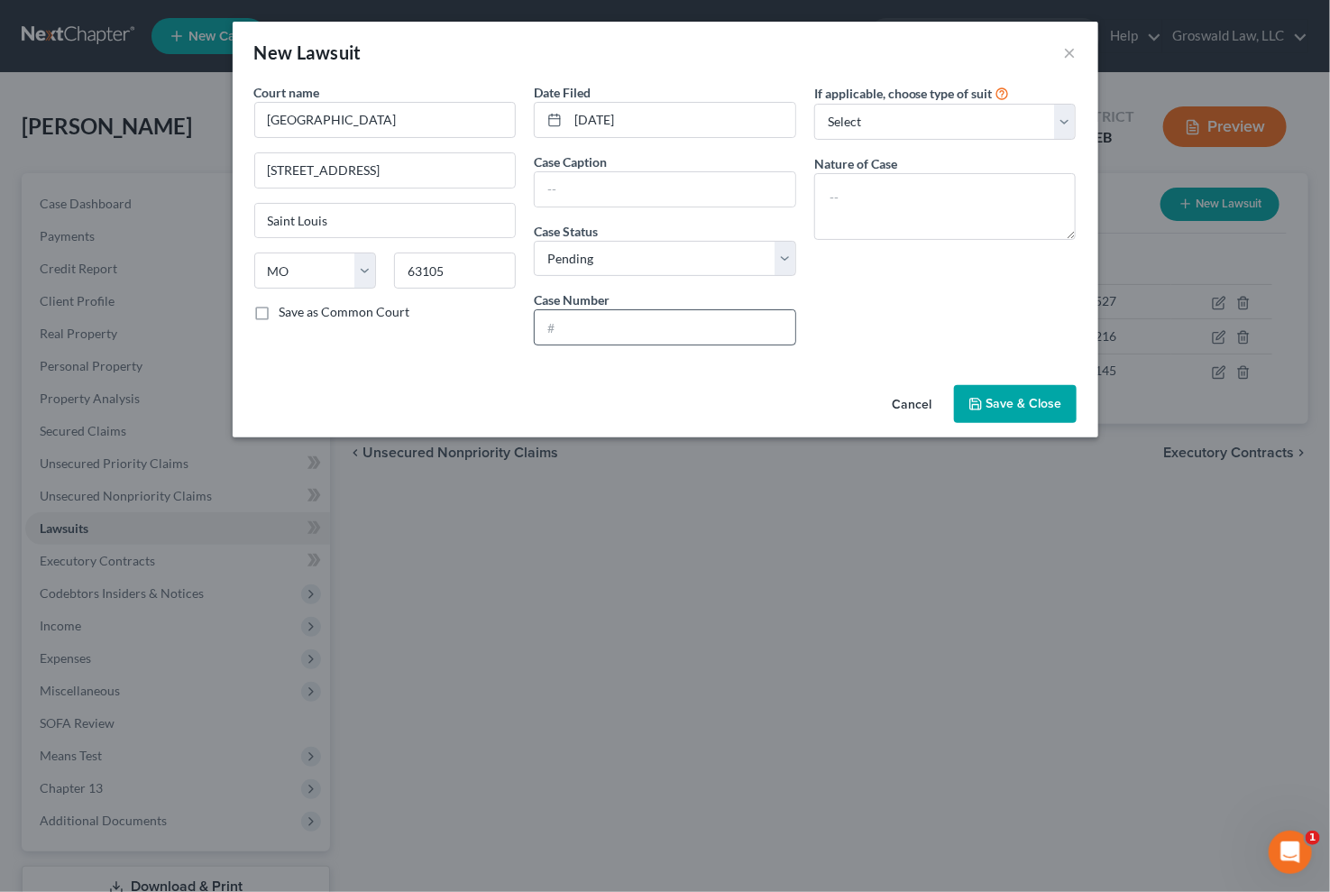
click at [622, 340] on div "Date Filed [DATE] Case Caption Case Status * Select Pending On Appeal Concluded…" at bounding box center [665, 221] width 280 height 277
click at [622, 334] on input "text" at bounding box center [665, 327] width 261 height 34
paste input "25SL-AC08896"
drag, startPoint x: 1006, startPoint y: 298, endPoint x: 909, endPoint y: 283, distance: 98.6
click at [1000, 298] on div "If applicable, choose type of suit Select Repossession Garnishment Foreclosure …" at bounding box center [945, 221] width 280 height 277
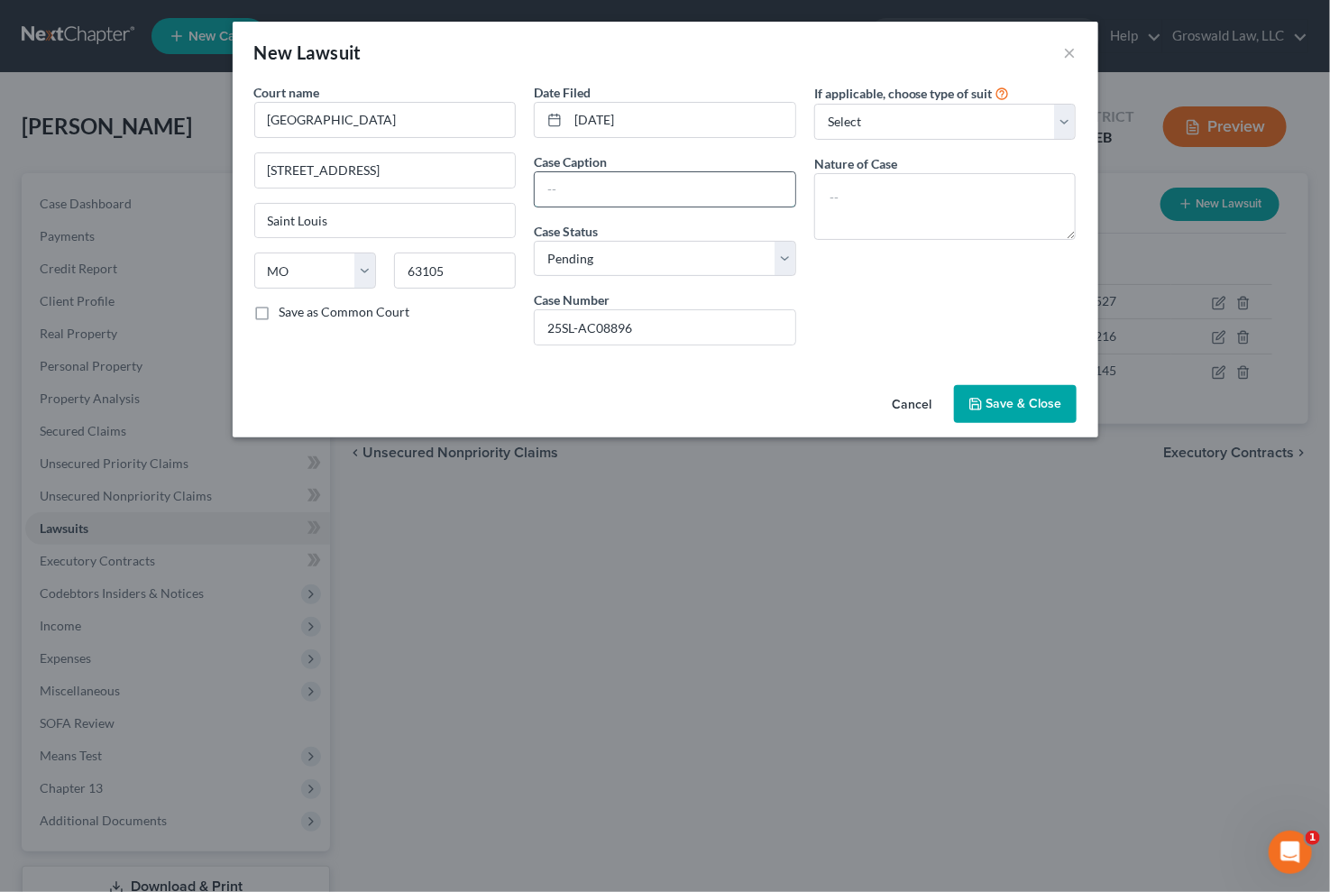
click at [635, 184] on input "text" at bounding box center [665, 189] width 261 height 34
paste input "PORTFOLIO RECOVERY ASSOCIATES, V [PERSON_NAME]"
drag, startPoint x: 592, startPoint y: 261, endPoint x: 598, endPoint y: 270, distance: 10.5
click at [595, 262] on select "Select Pending On Appeal Concluded" at bounding box center [665, 259] width 262 height 36
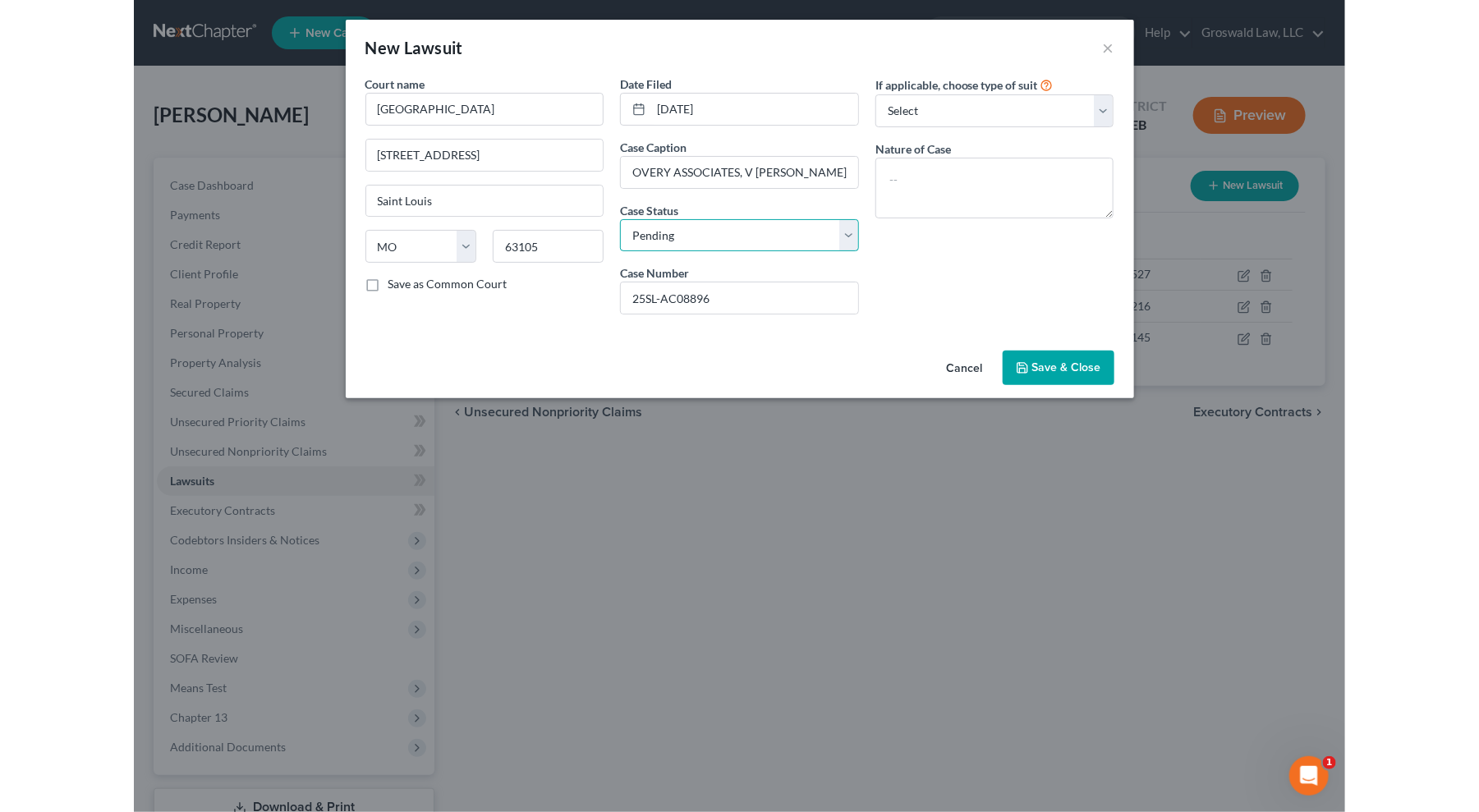
scroll to position [0, 0]
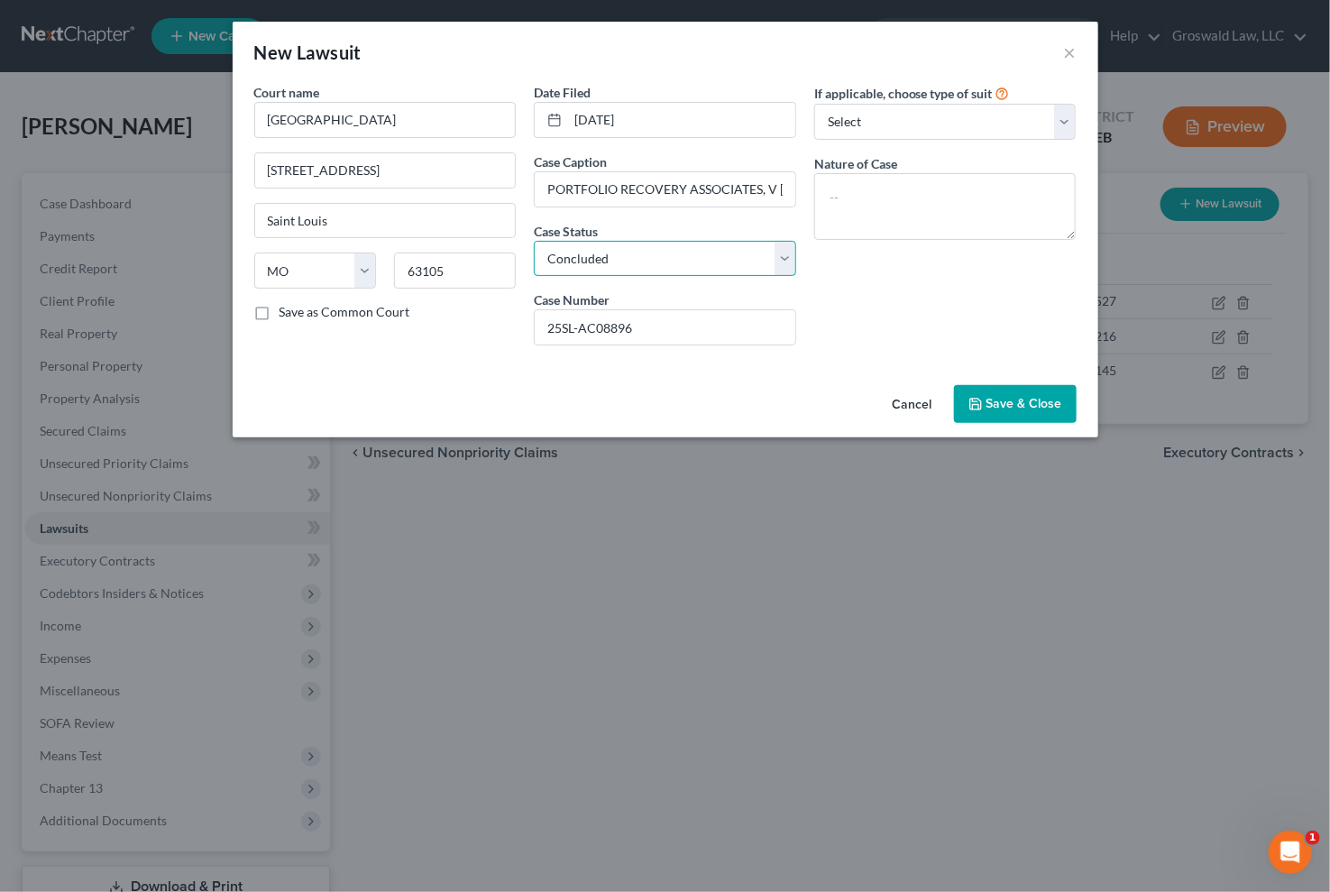
click at [534, 241] on select "Select Pending On Appeal Concluded" at bounding box center [665, 259] width 262 height 36
click at [858, 187] on textarea at bounding box center [945, 206] width 262 height 67
click at [1002, 410] on button "Save & Close" at bounding box center [1015, 404] width 123 height 38
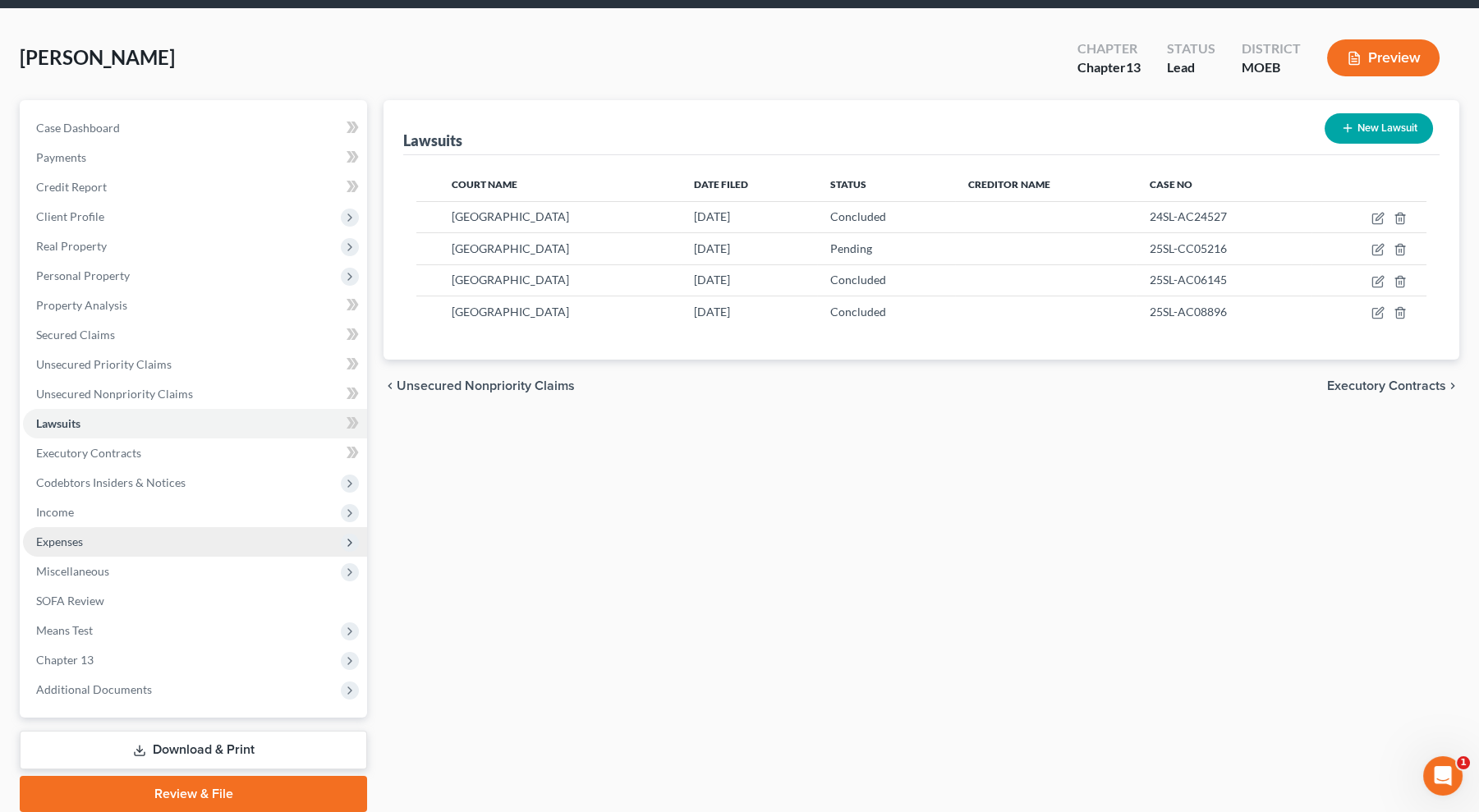
scroll to position [117, 0]
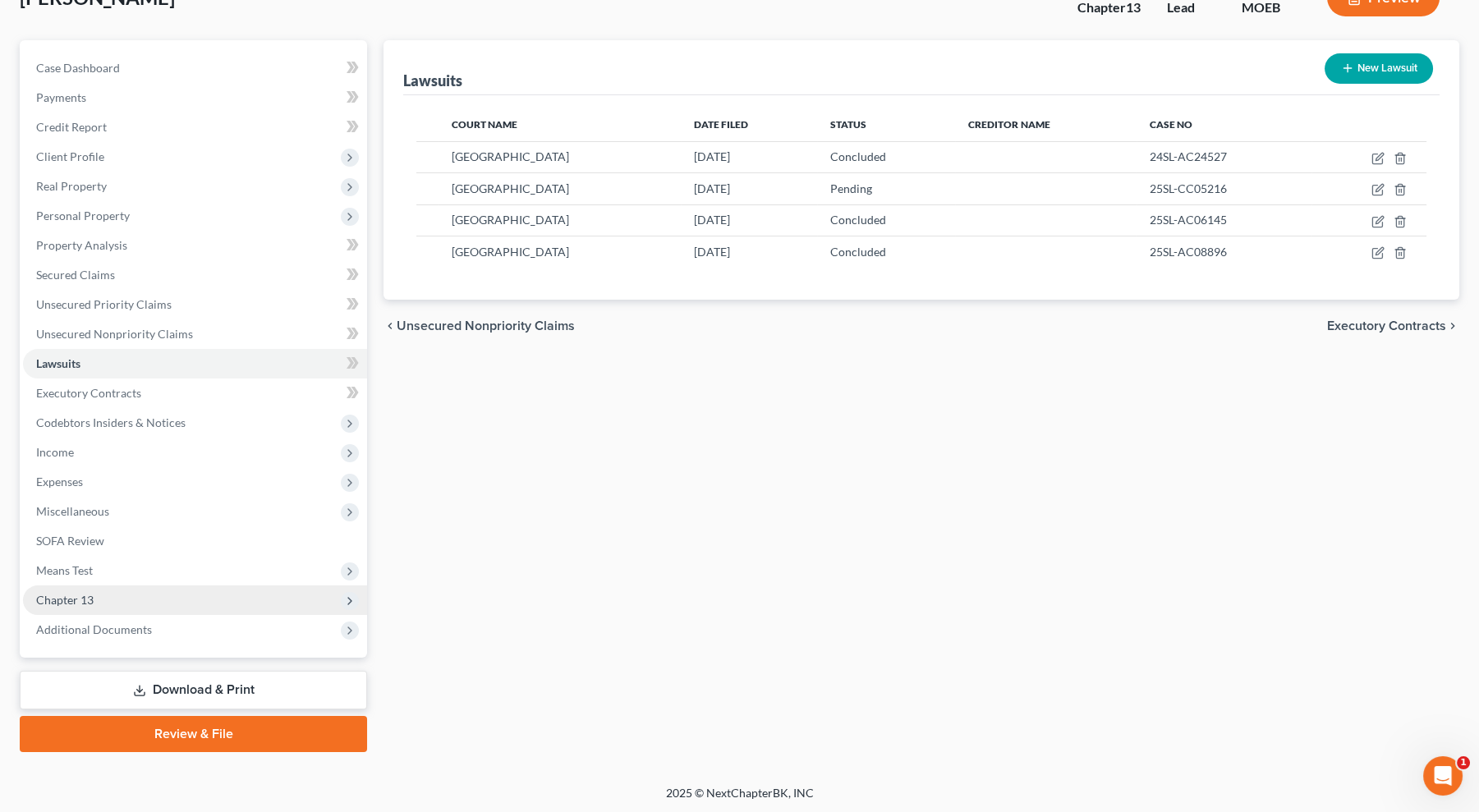
drag, startPoint x: 150, startPoint y: 620, endPoint x: 153, endPoint y: 609, distance: 11.4
click at [150, 622] on span "Additional Documents" at bounding box center [195, 629] width 344 height 29
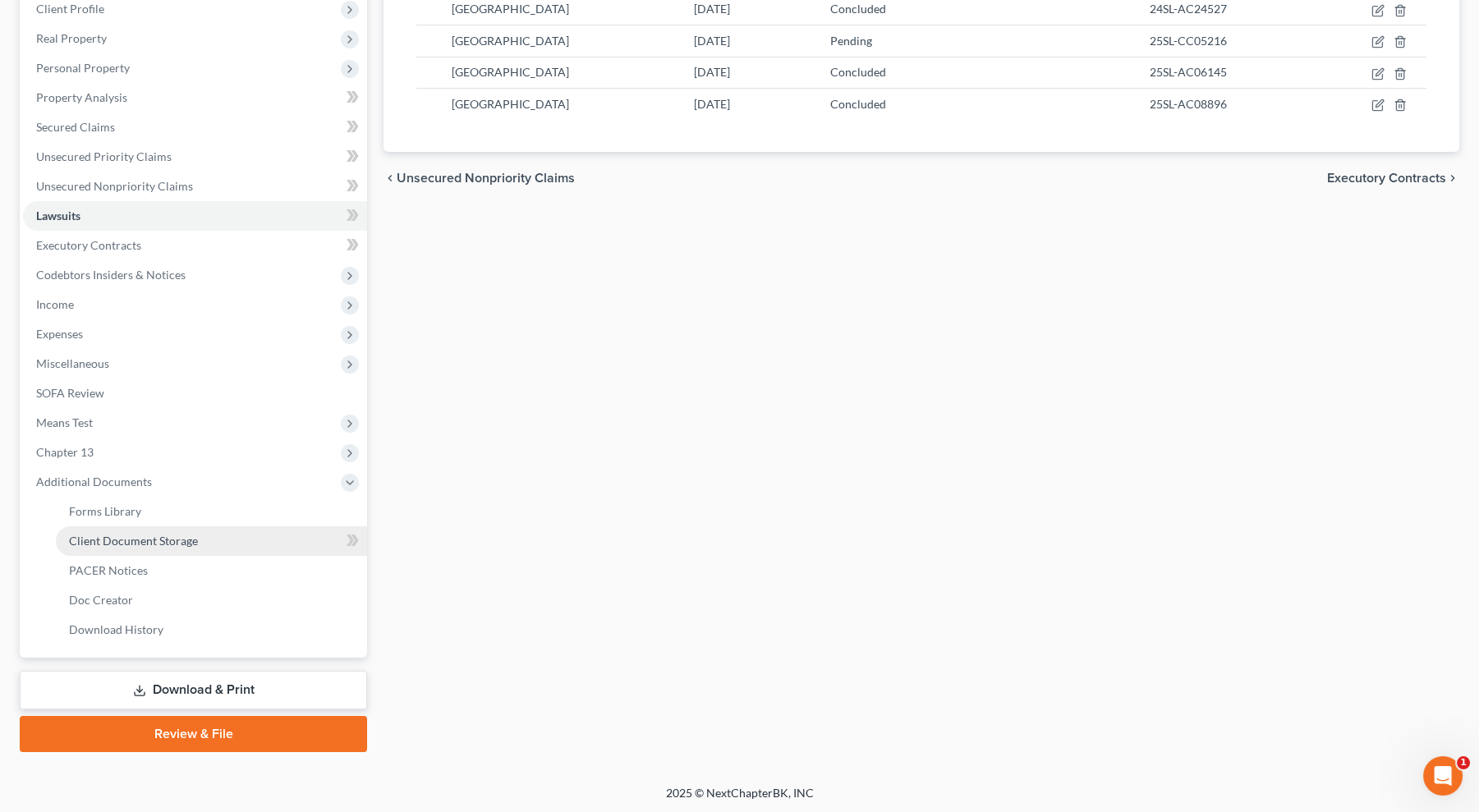
click at [158, 533] on span "Client Document Storage" at bounding box center [134, 540] width 129 height 14
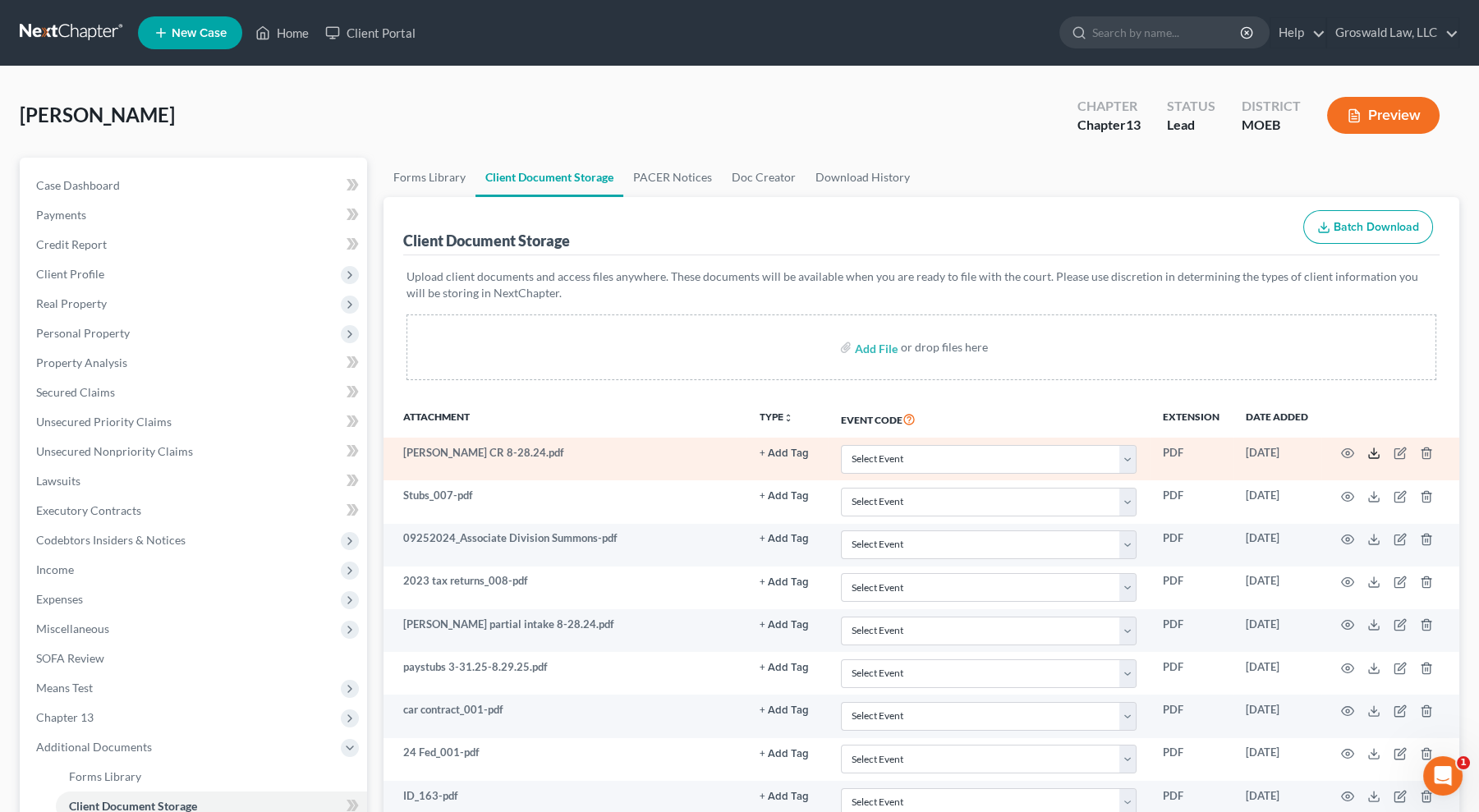
click at [1107, 447] on icon at bounding box center [1373, 453] width 13 height 13
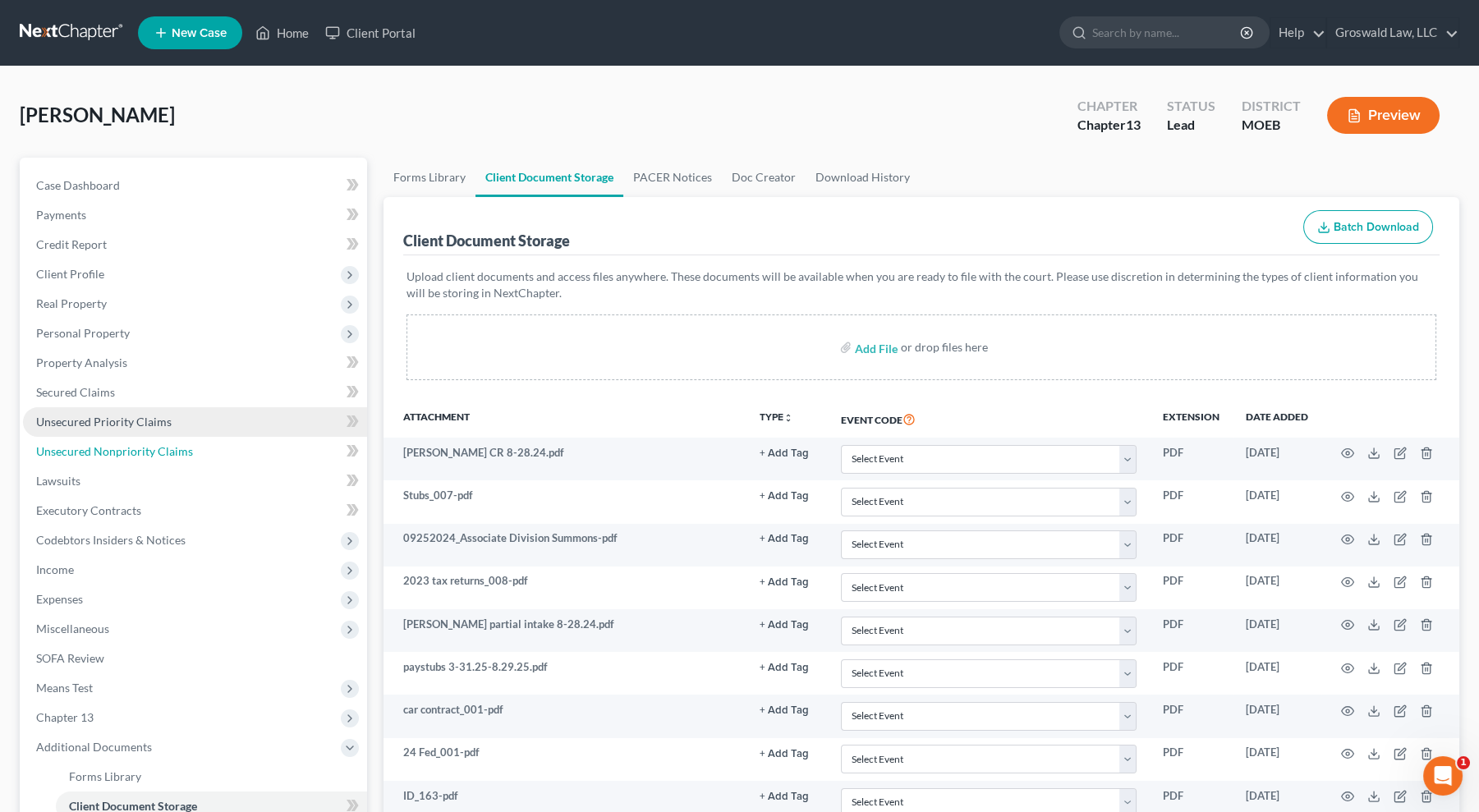
drag, startPoint x: 139, startPoint y: 447, endPoint x: 151, endPoint y: 431, distance: 20.0
click at [139, 447] on span "Unsecured Nonpriority Claims" at bounding box center [115, 451] width 157 height 14
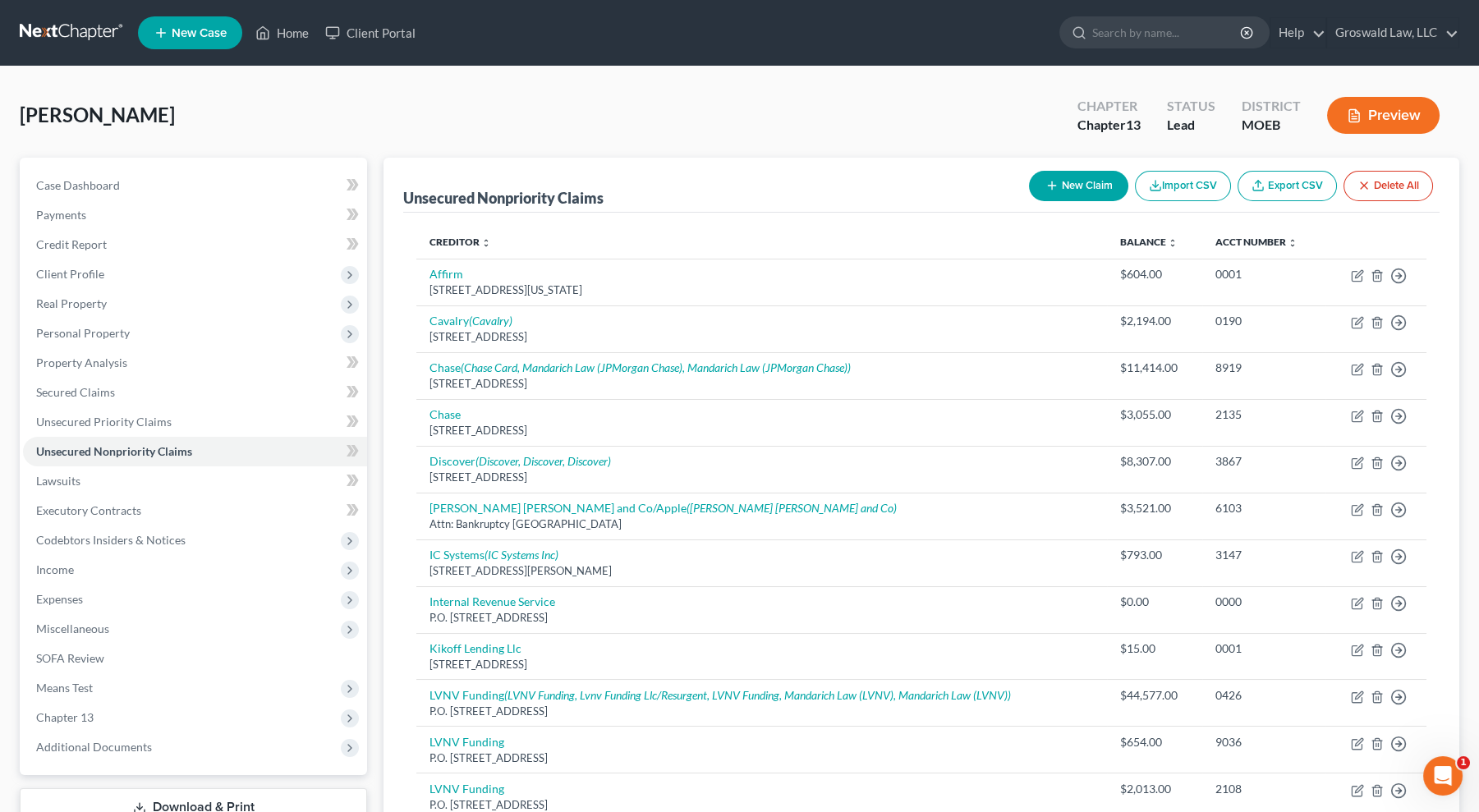
click at [1067, 179] on button "New Claim" at bounding box center [1078, 186] width 99 height 30
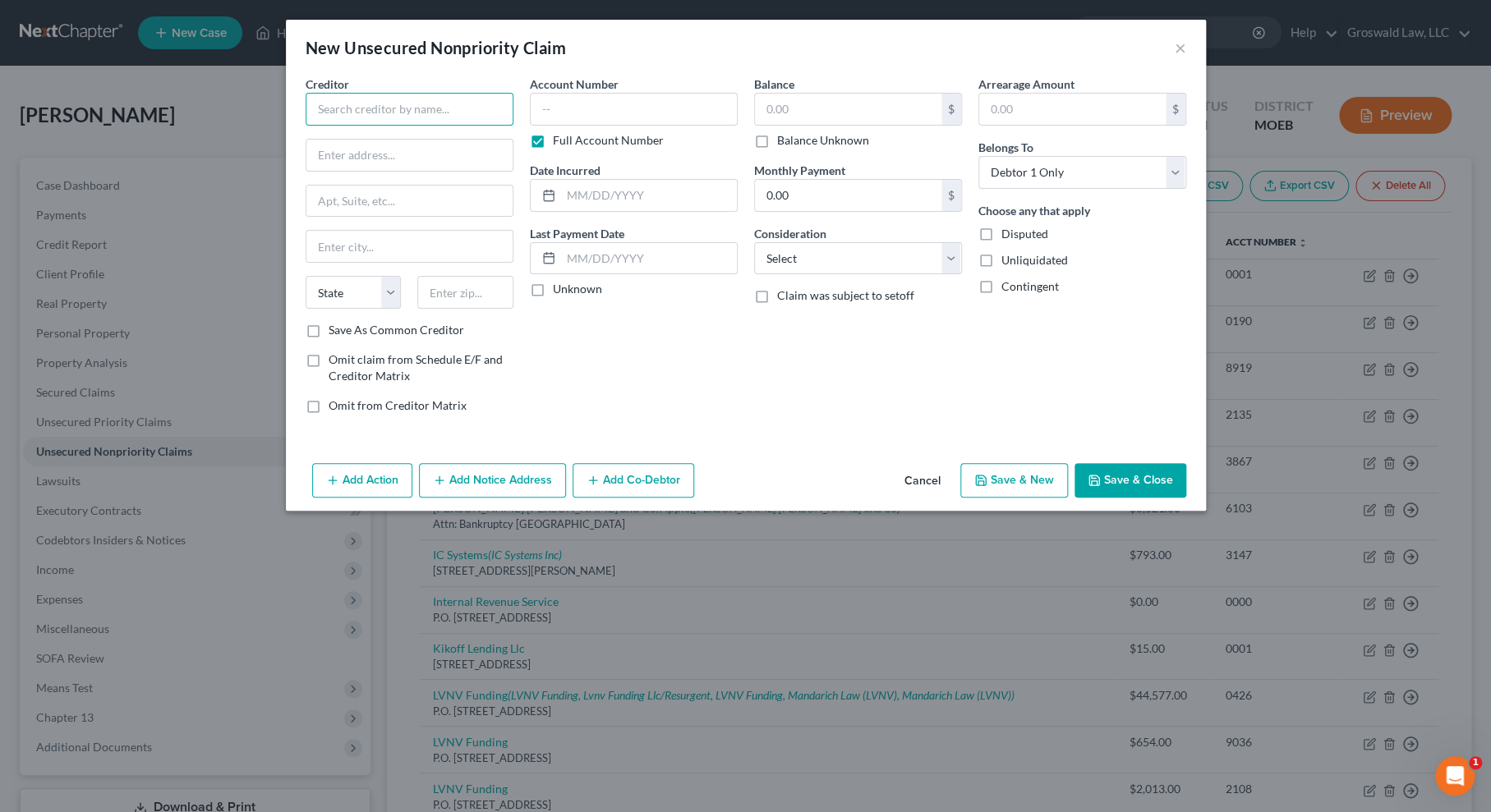
drag, startPoint x: 447, startPoint y: 105, endPoint x: 449, endPoint y: 86, distance: 19.1
click at [447, 104] on input "text" at bounding box center [409, 109] width 208 height 33
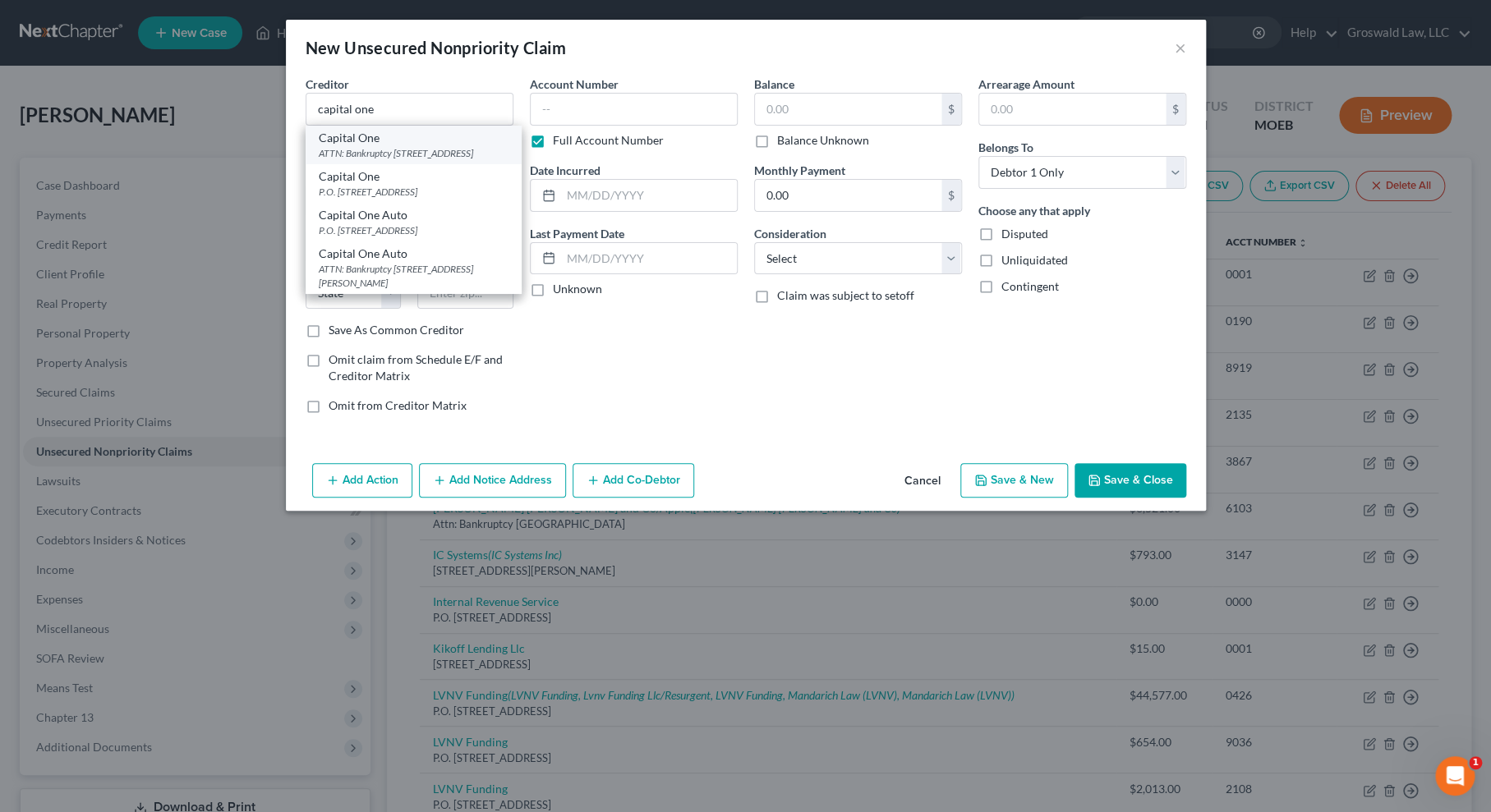
click at [411, 155] on div "ATTN: Bankruptcy [STREET_ADDRESS]" at bounding box center [414, 153] width 189 height 14
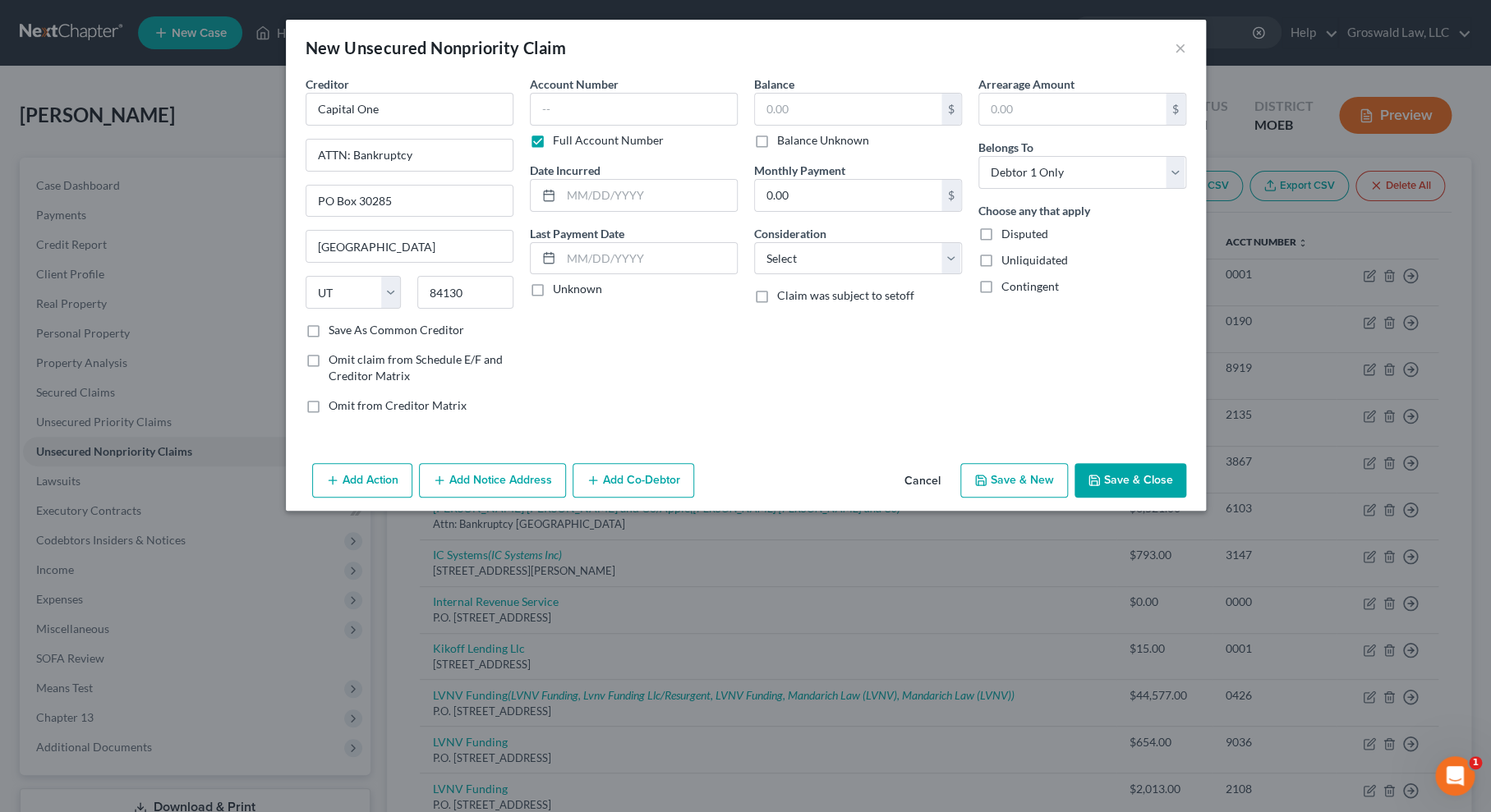
click at [496, 473] on button "Add Notice Address" at bounding box center [492, 481] width 147 height 35
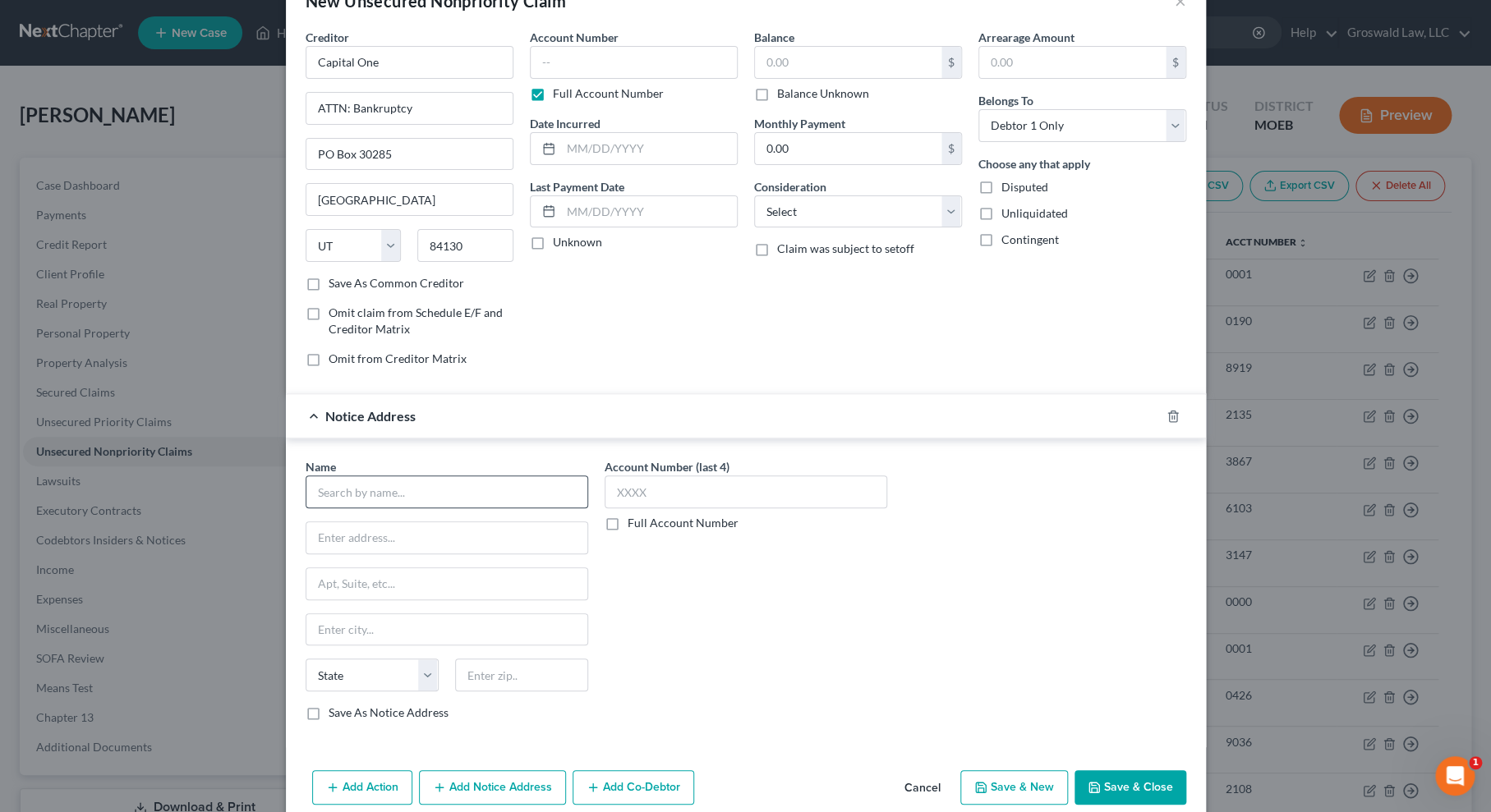
scroll to position [70, 0]
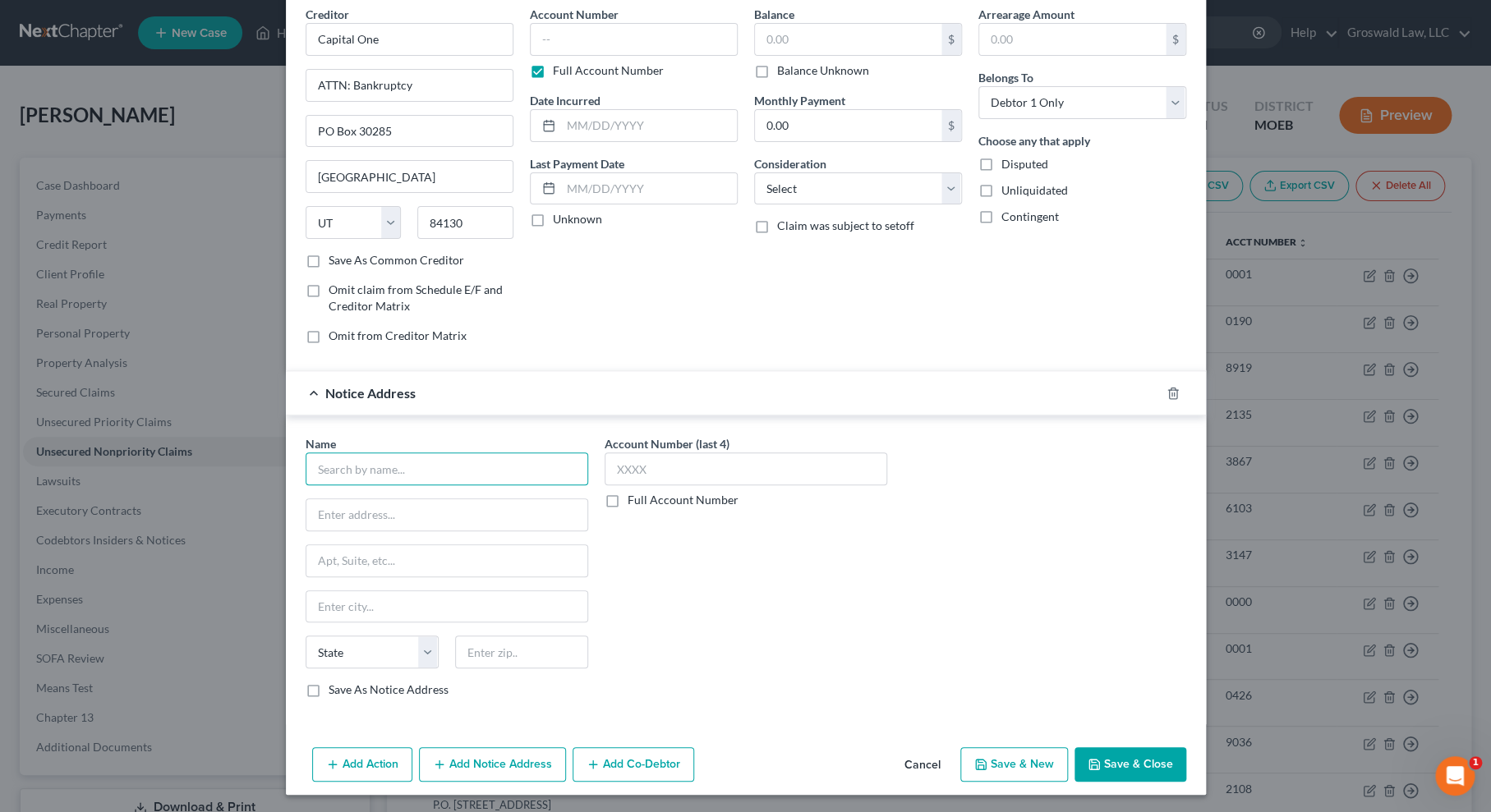
click at [470, 476] on input "text" at bounding box center [446, 469] width 282 height 33
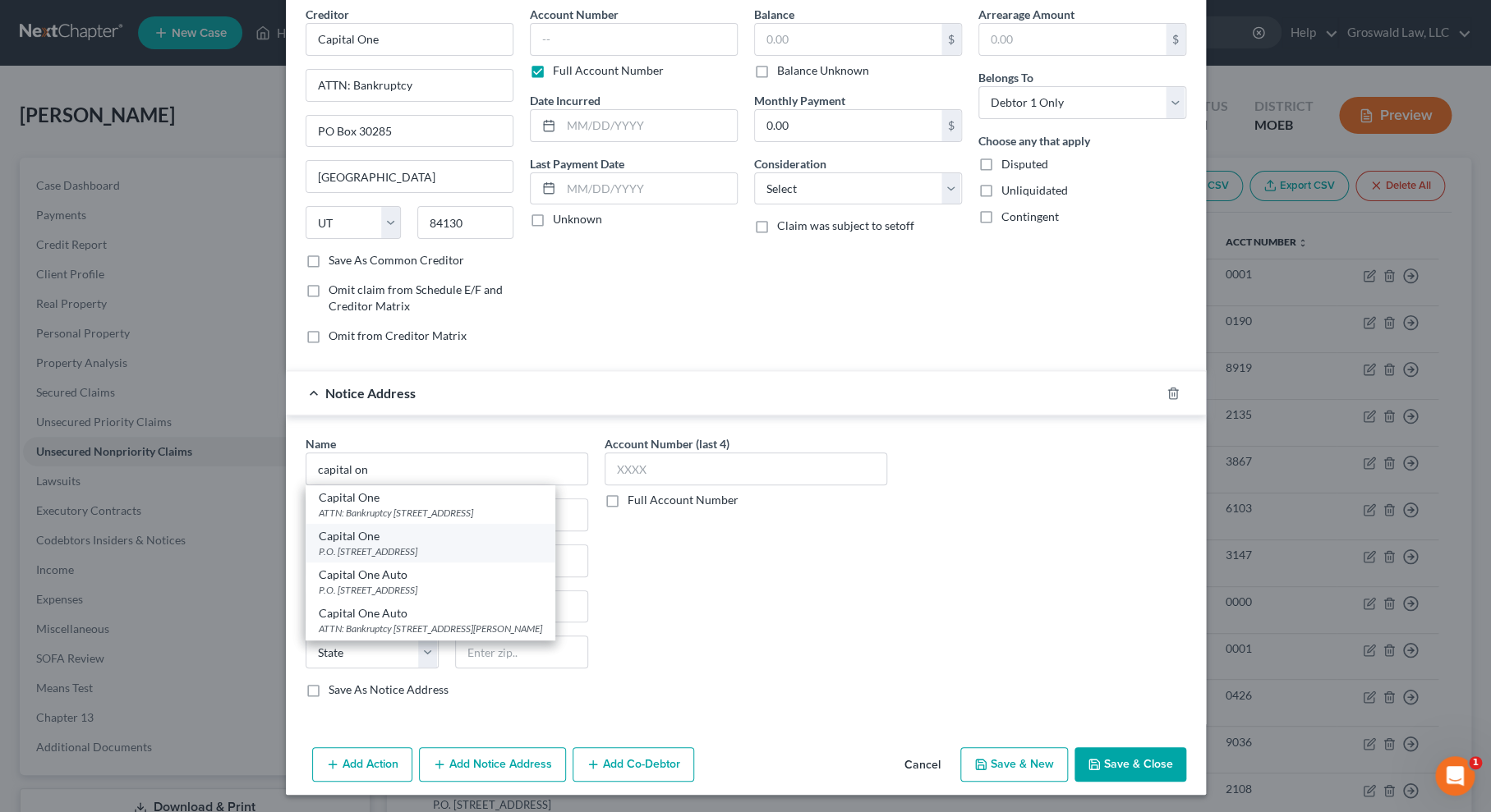
click at [408, 541] on div "Capital One" at bounding box center [430, 536] width 223 height 16
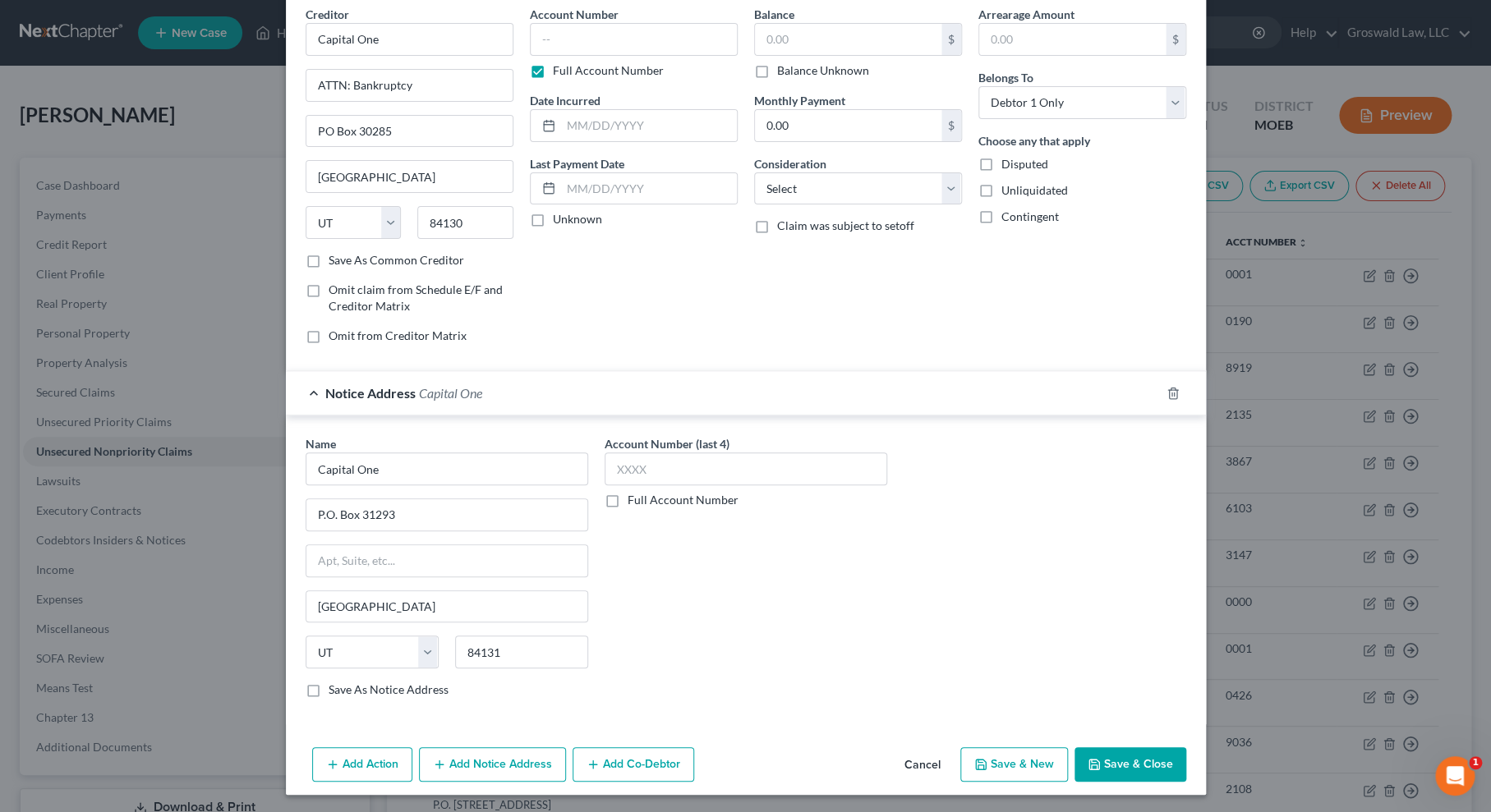
drag, startPoint x: 1132, startPoint y: 278, endPoint x: 1141, endPoint y: 258, distance: 21.9
click at [1108, 278] on div "Arrearage Amount $ Belongs To * Select Debtor 1 Only Debtor 2 Only Debtor 1 And…" at bounding box center [1082, 181] width 224 height 351
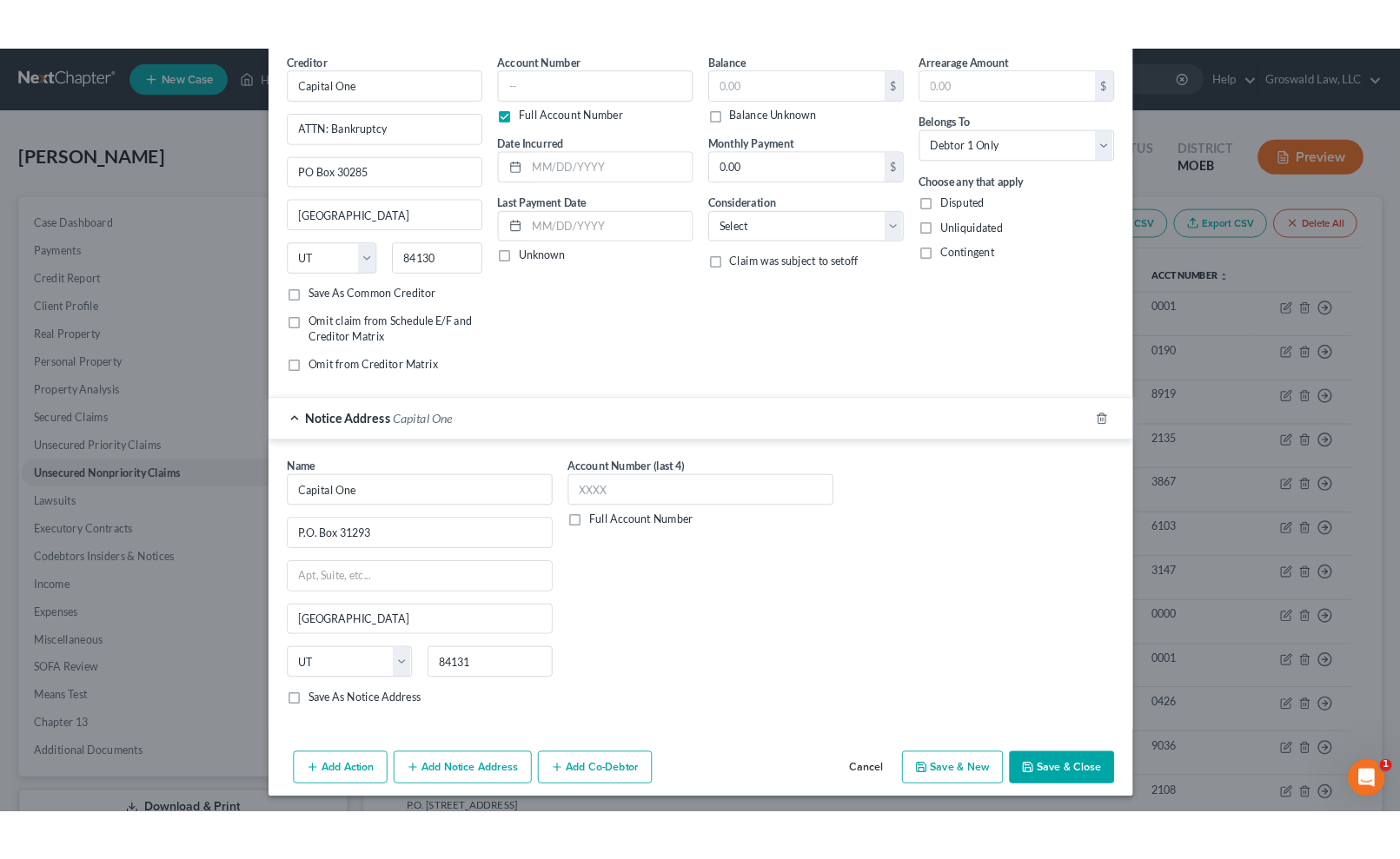
scroll to position [0, 0]
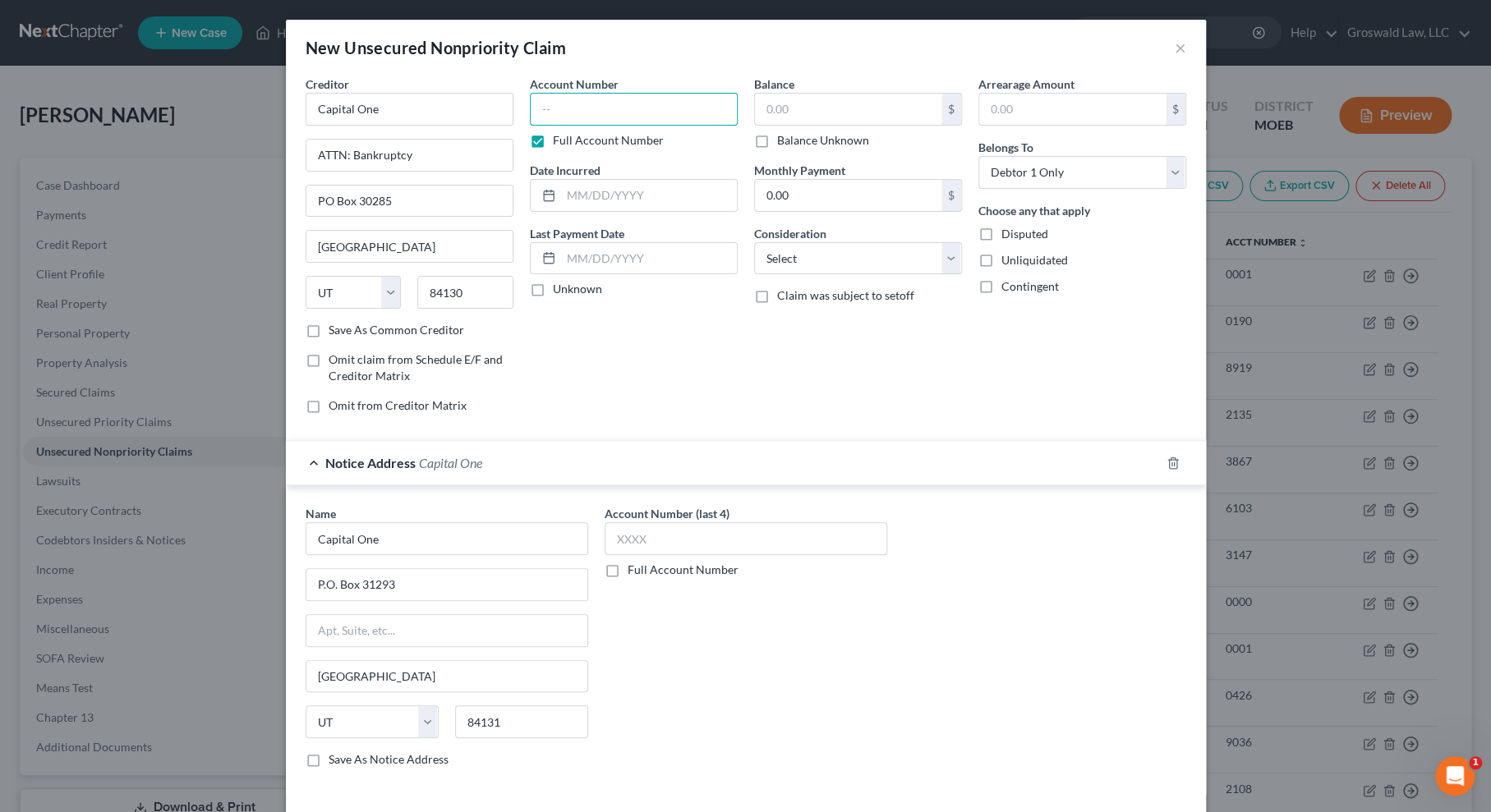
click at [613, 109] on input "text" at bounding box center [634, 109] width 208 height 33
paste input "51780"
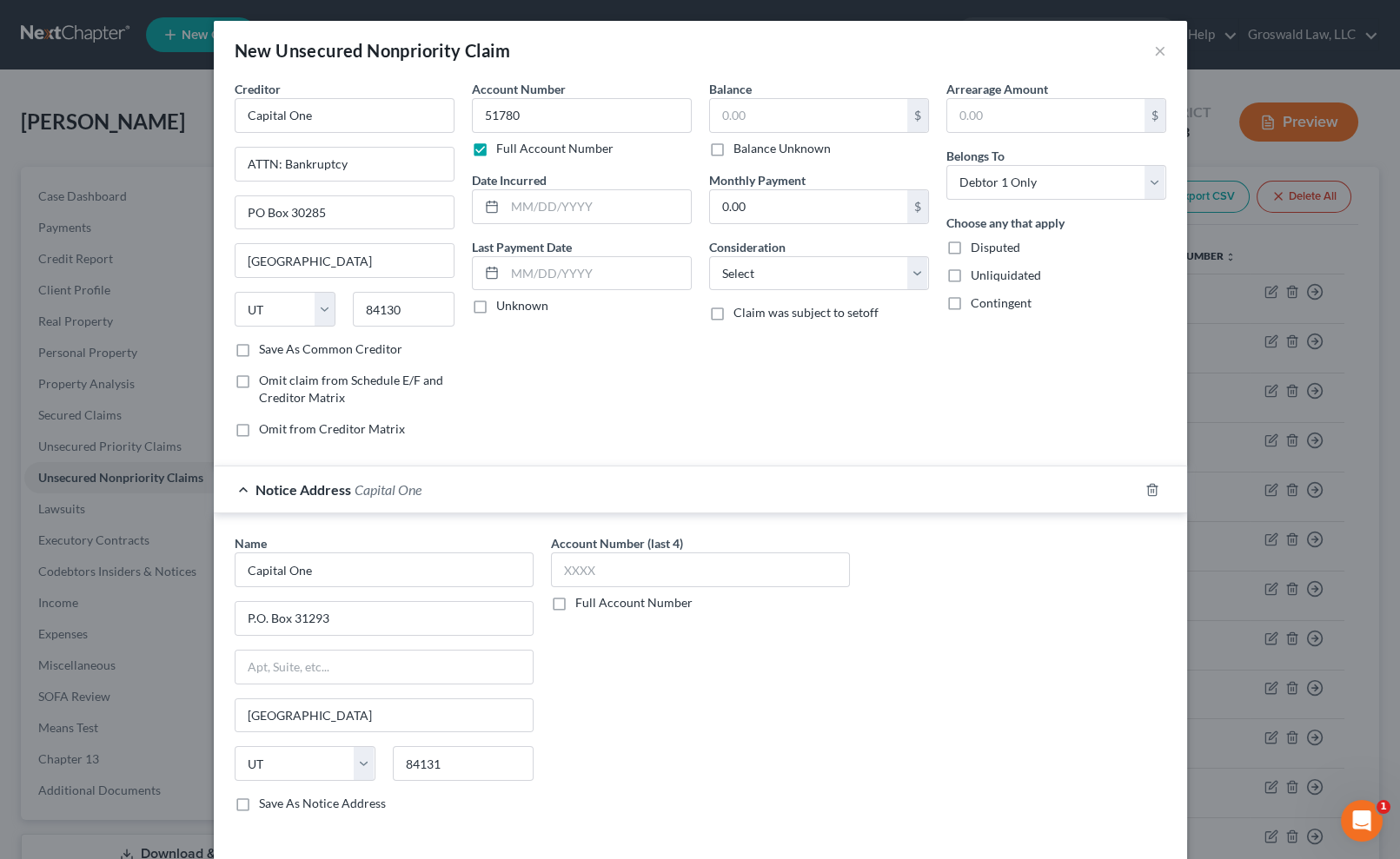
drag, startPoint x: 999, startPoint y: 372, endPoint x: 965, endPoint y: 333, distance: 51.7
click at [999, 372] on div "Arrearage Amount $ Belongs To * Select Debtor 1 Only Debtor 2 Only Debtor 1 And…" at bounding box center [1056, 266] width 237 height 372
click at [612, 208] on input "text" at bounding box center [597, 206] width 186 height 33
click at [819, 113] on input "text" at bounding box center [808, 116] width 198 height 33
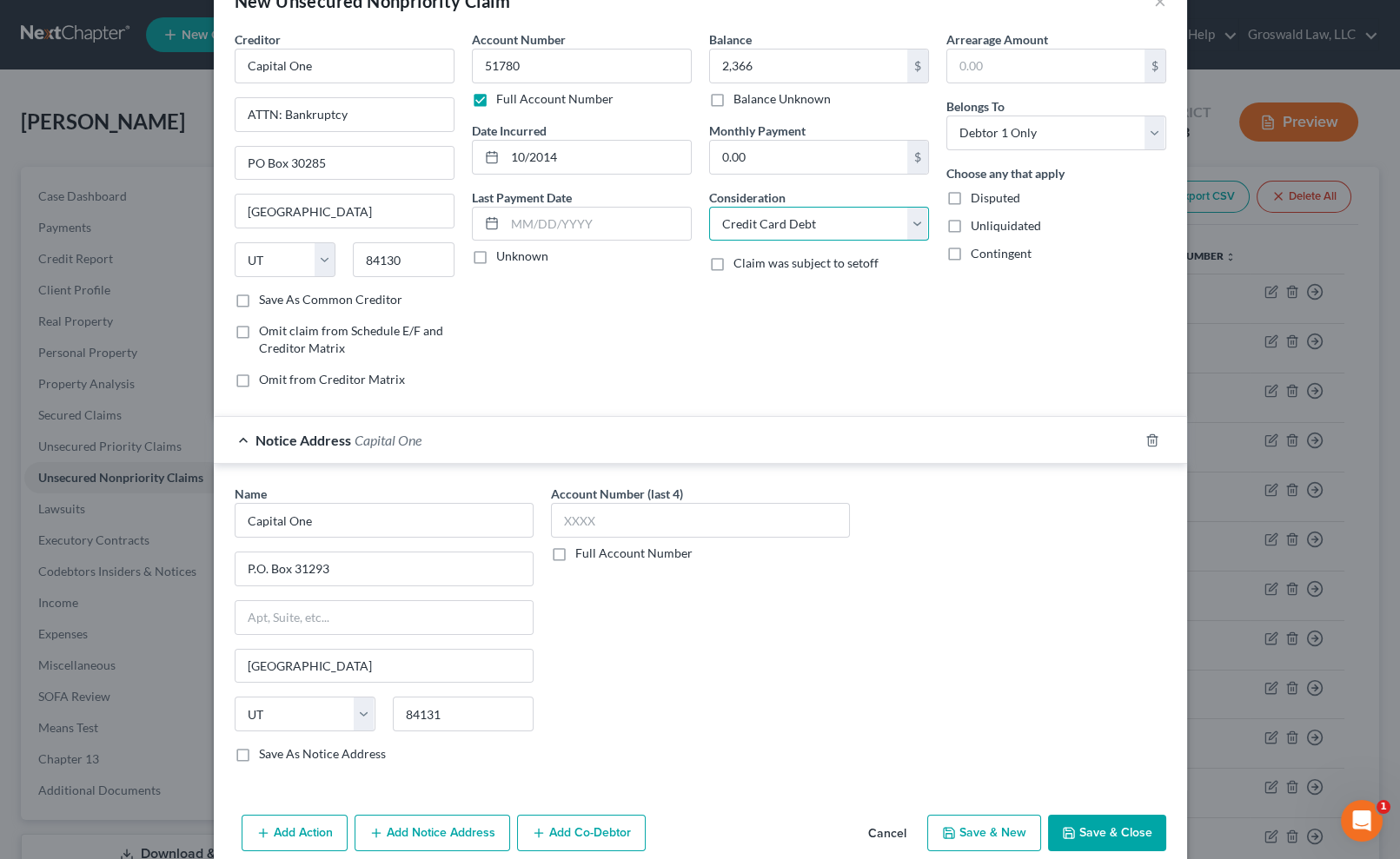
scroll to position [74, 0]
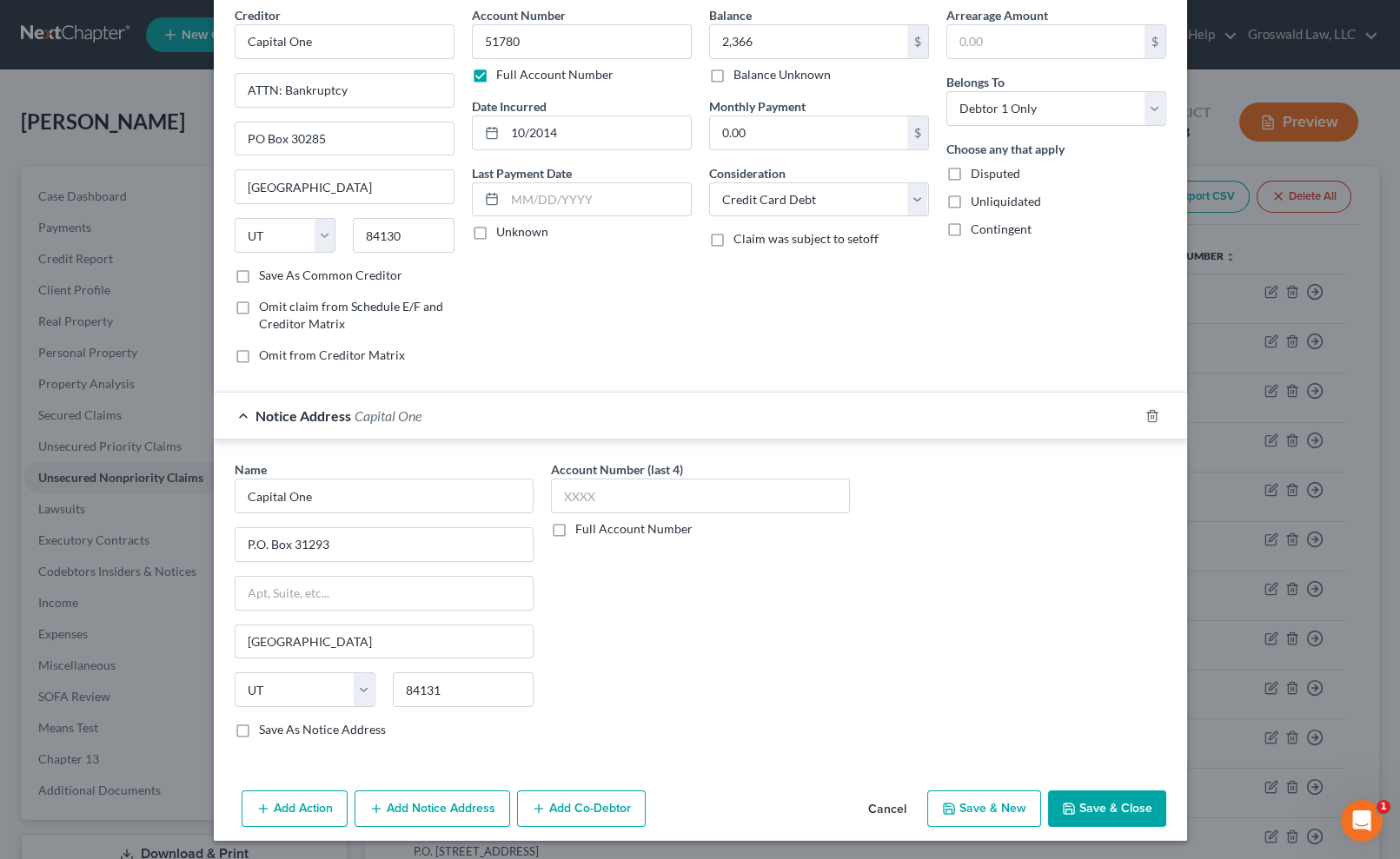
click at [1098, 801] on button "Save & Close" at bounding box center [1107, 809] width 119 height 37
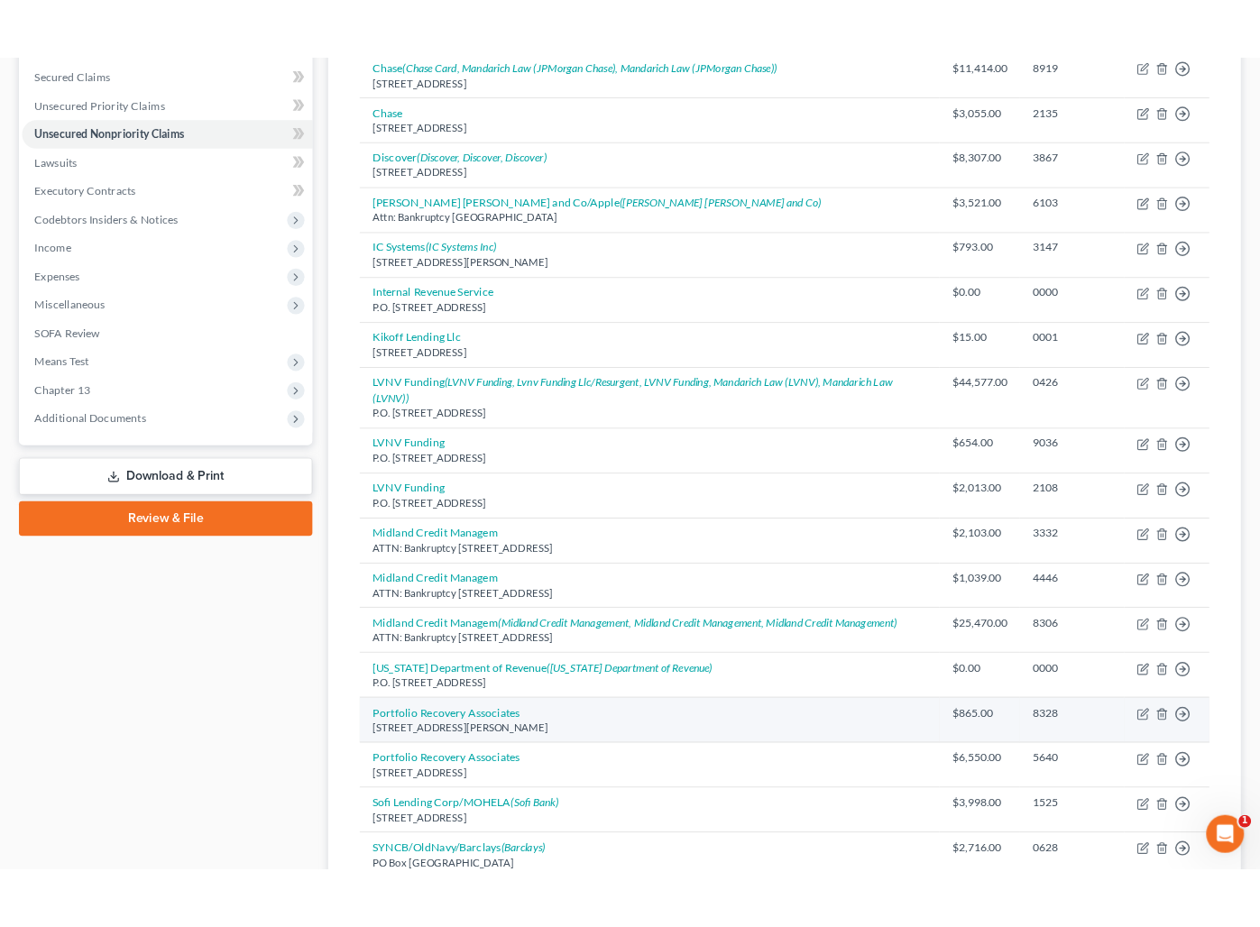
scroll to position [409, 0]
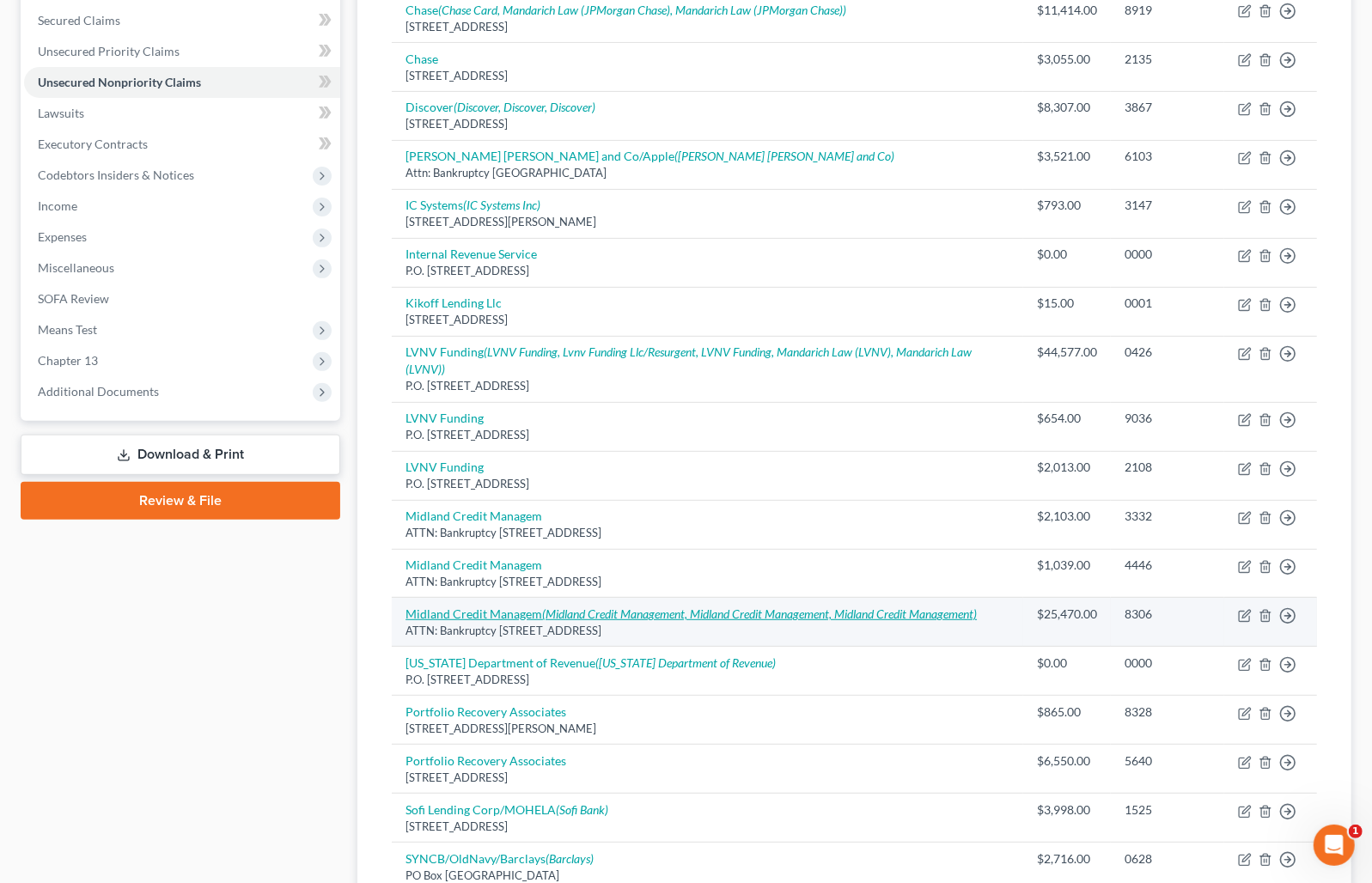
click at [622, 607] on icon "(Midland Credit Management, Midland Credit Management, Midland Credit Managemen…" at bounding box center [759, 613] width 434 height 14
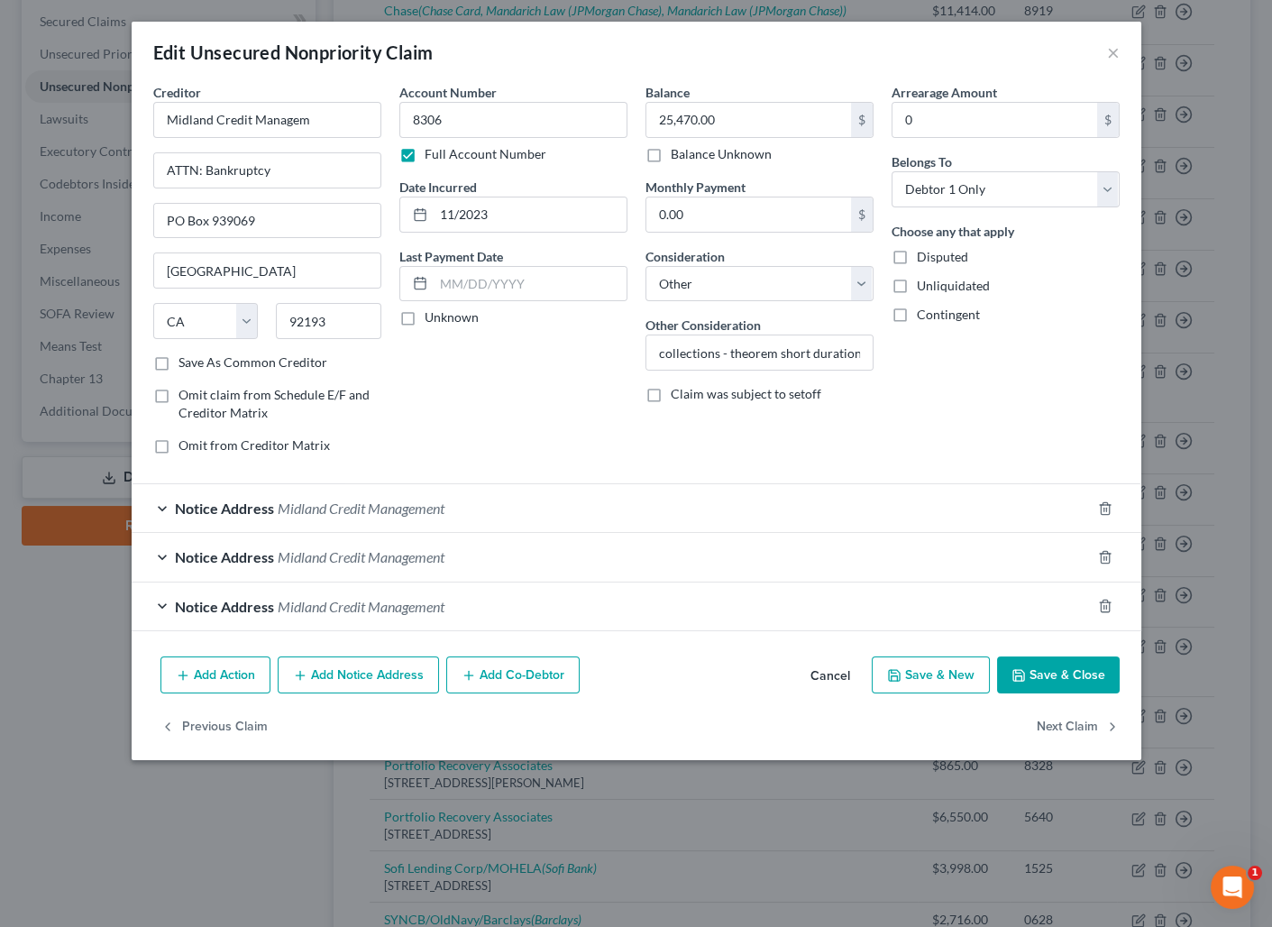
click at [828, 675] on button "Cancel" at bounding box center [830, 676] width 69 height 36
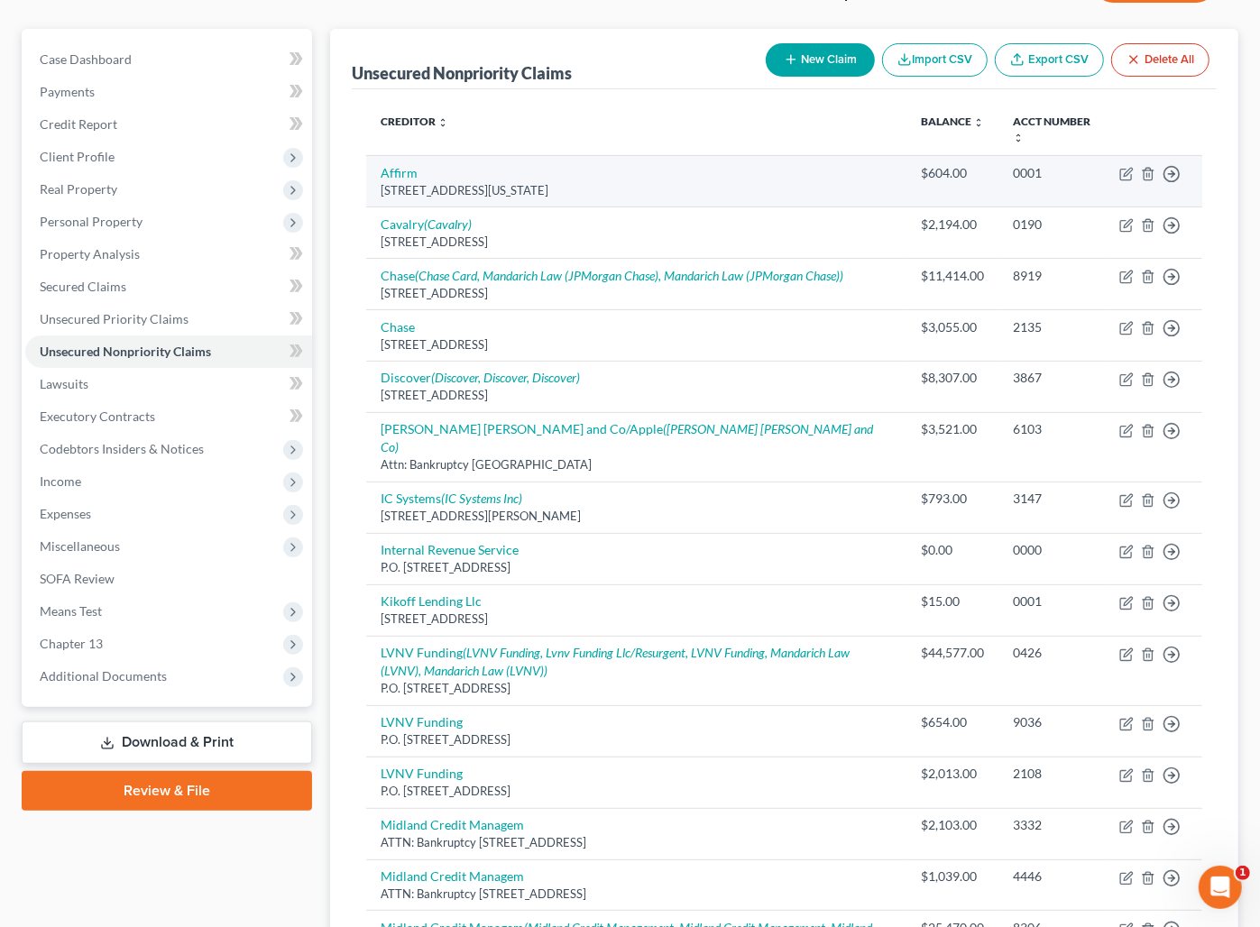
scroll to position [0, 0]
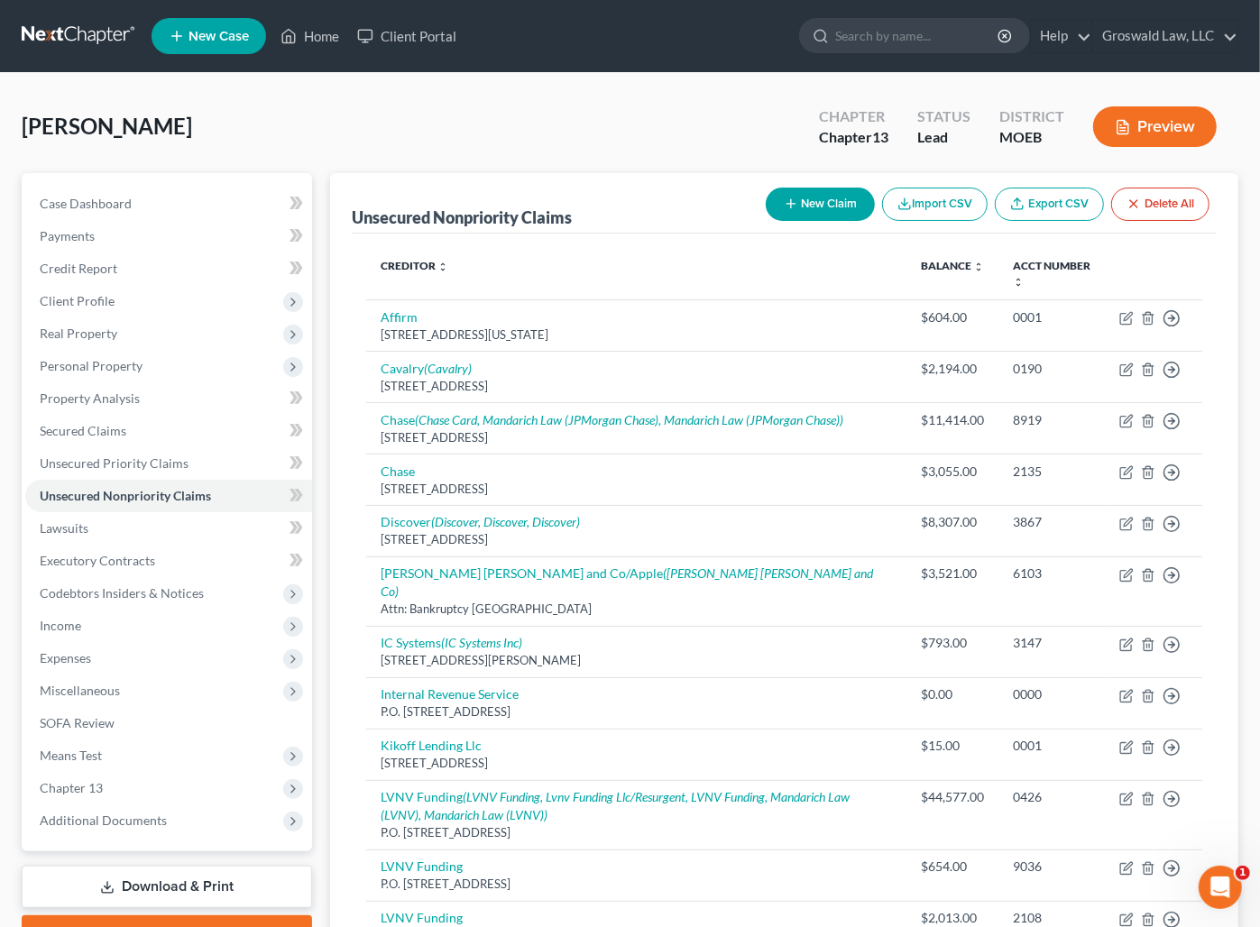
click at [803, 197] on button "New Claim" at bounding box center [820, 204] width 109 height 33
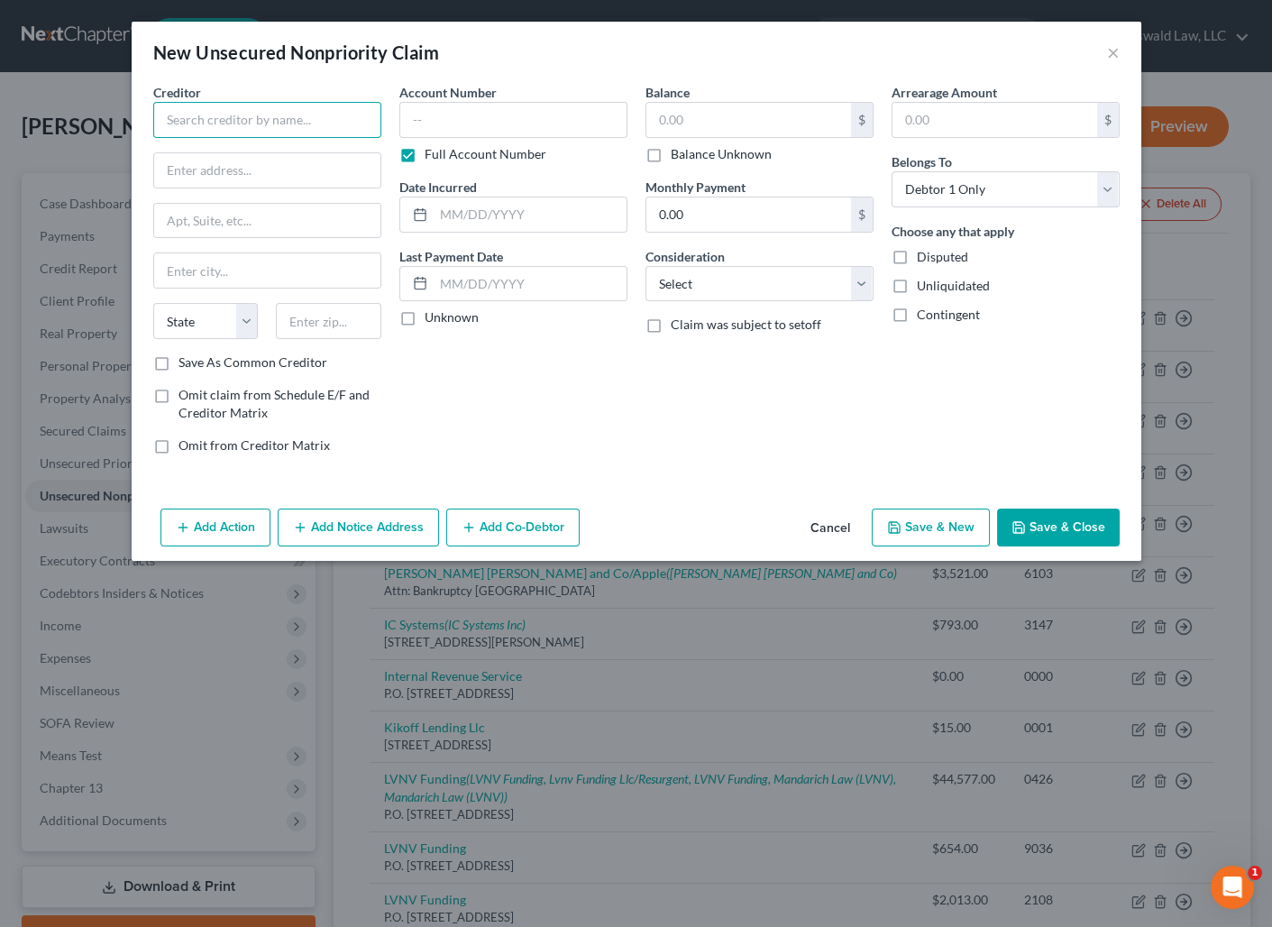
click at [278, 123] on input "text" at bounding box center [267, 120] width 228 height 36
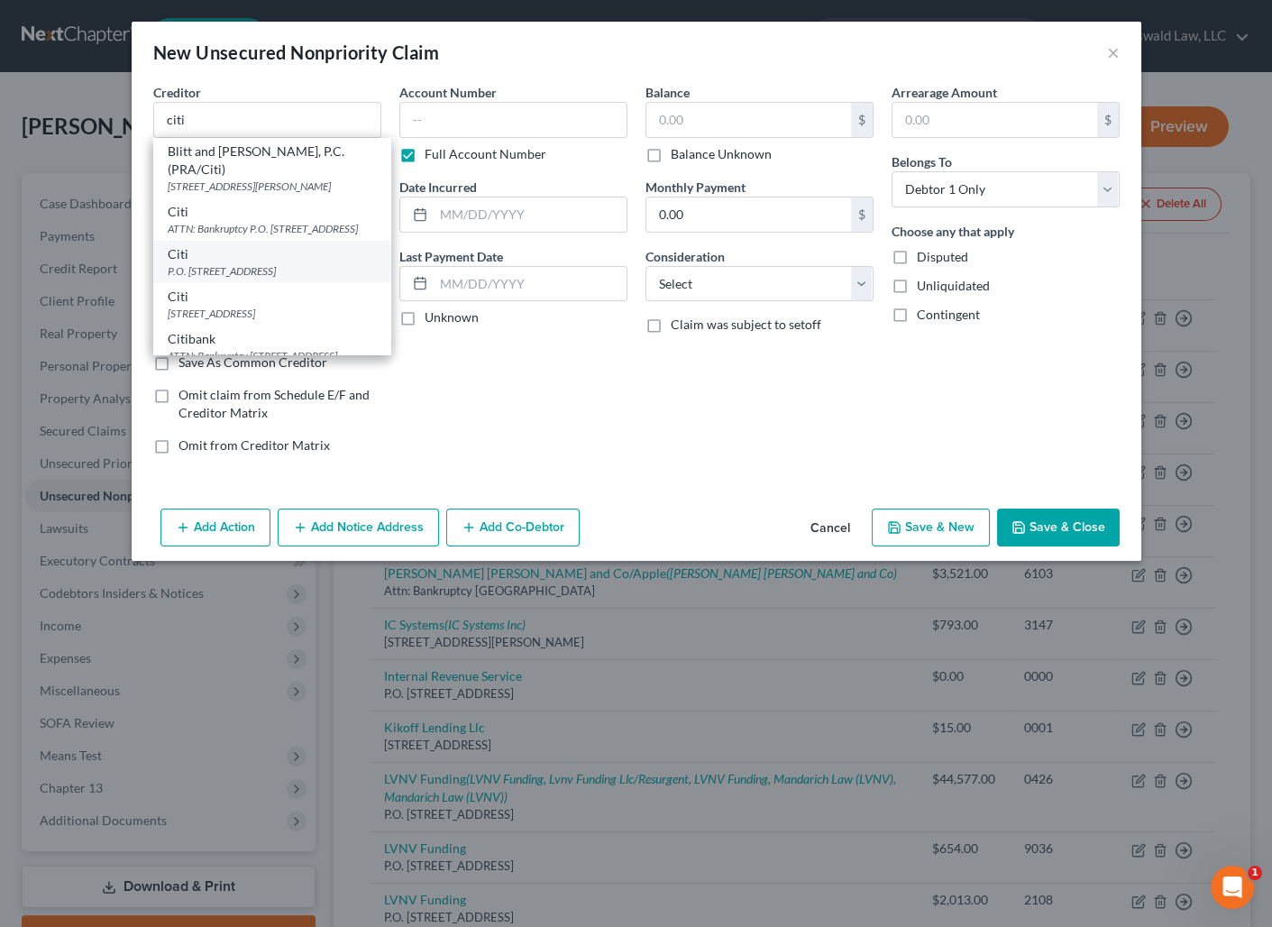
click at [259, 283] on div "Citi P.O. [STREET_ADDRESS]" at bounding box center [271, 262] width 237 height 42
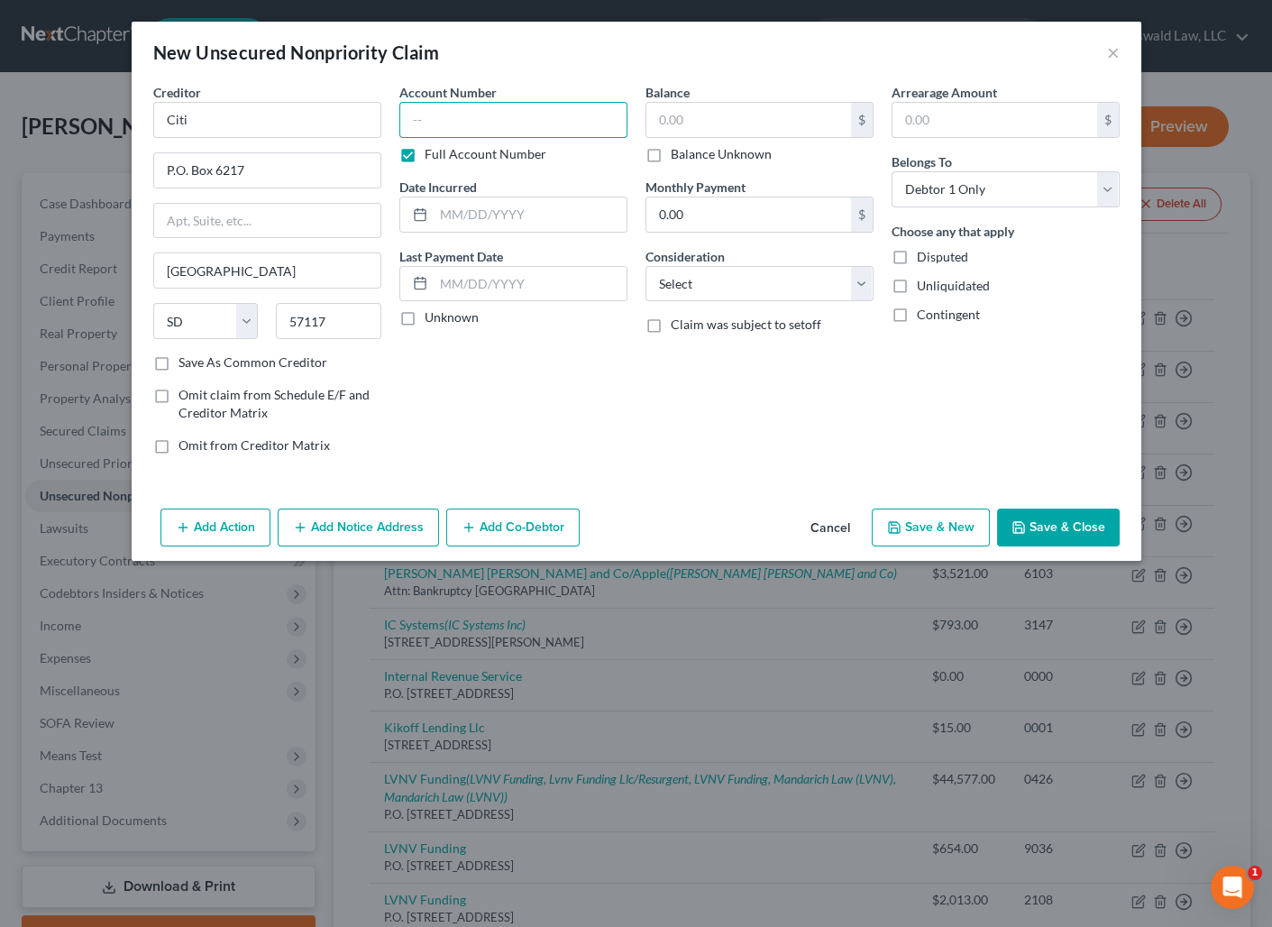
click at [574, 124] on input "text" at bounding box center [513, 120] width 228 height 36
drag, startPoint x: 666, startPoint y: 390, endPoint x: 592, endPoint y: 347, distance: 85.2
click at [665, 387] on div "Balance 4,232.00 $ Balance Unknown Balance Undetermined 4,232 $ Balance Unknown…" at bounding box center [760, 276] width 246 height 386
drag, startPoint x: 285, startPoint y: 173, endPoint x: 211, endPoint y: 171, distance: 74.0
click at [211, 171] on input "P.O. Box 6217" at bounding box center [267, 170] width 226 height 34
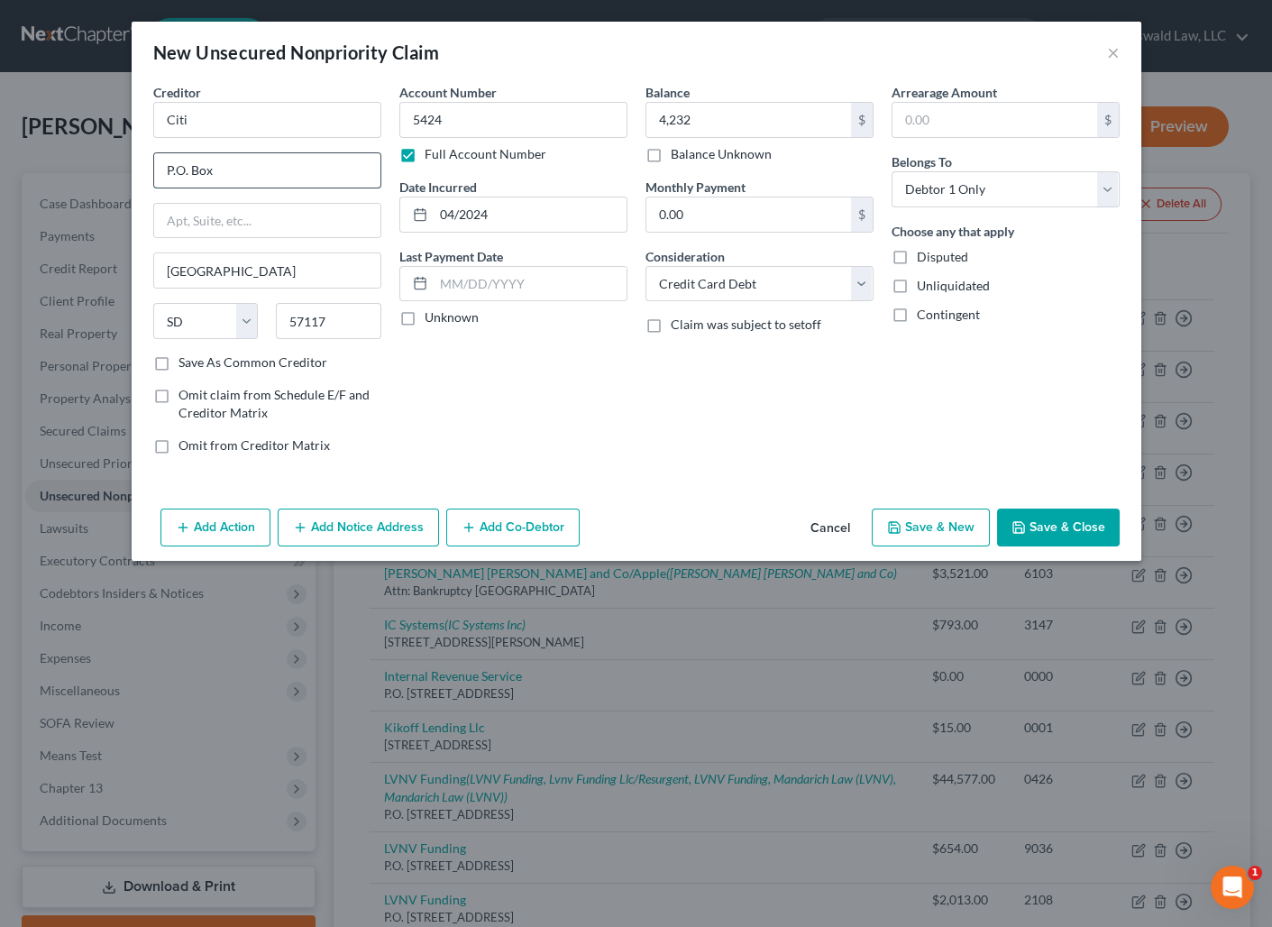
paste input "6241,"
click at [717, 463] on div "Balance 4,232.00 $ Balance Unknown Balance Undetermined 4,232 $ Balance Unknown…" at bounding box center [760, 276] width 246 height 386
click at [1024, 528] on icon "button" at bounding box center [1019, 527] width 11 height 11
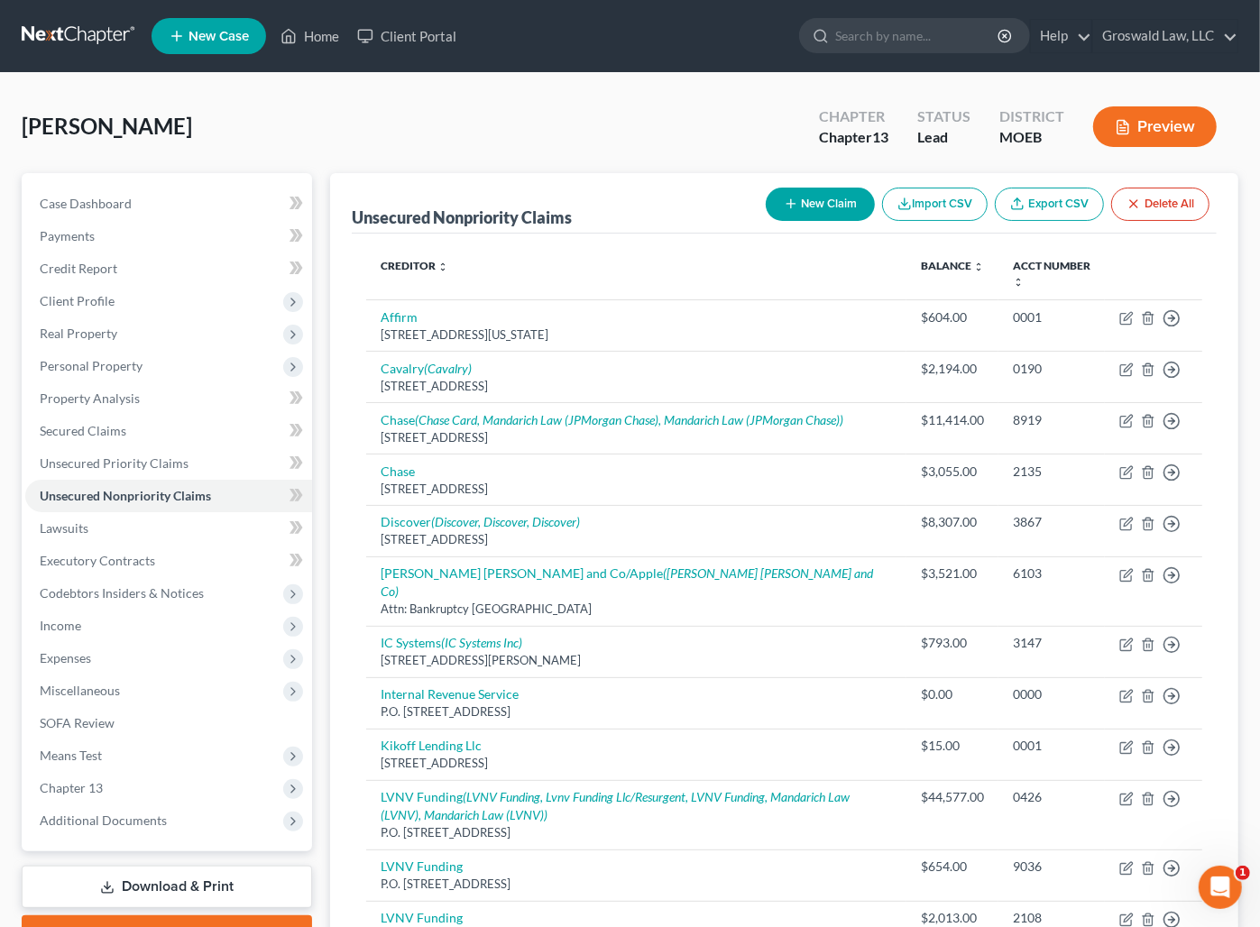
click at [808, 205] on button "New Claim" at bounding box center [820, 204] width 109 height 33
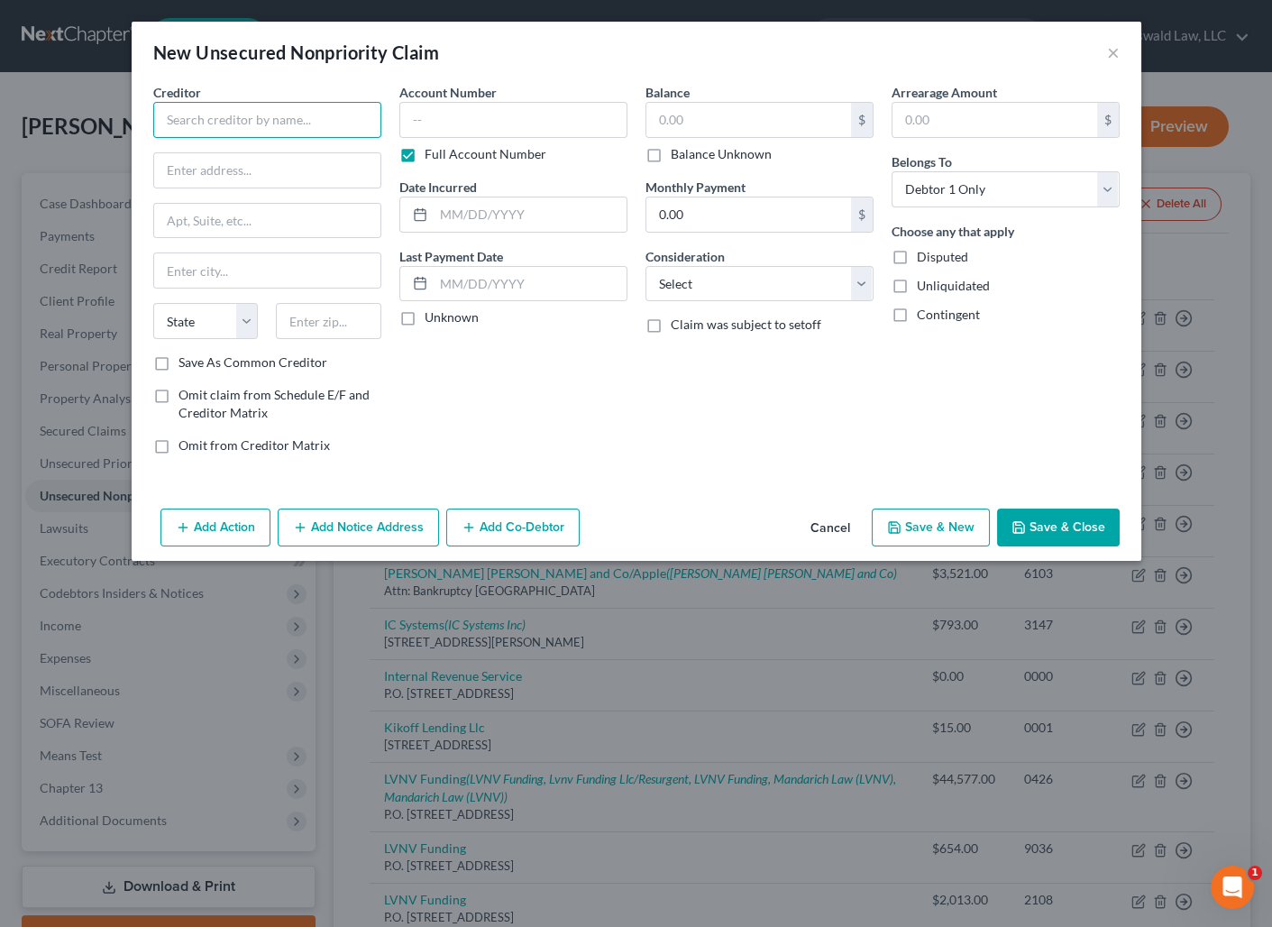
click at [225, 113] on input "text" at bounding box center [267, 120] width 228 height 36
click at [445, 130] on input "text" at bounding box center [513, 120] width 228 height 36
click at [670, 414] on div "Balance 5,172.00 $ Balance Unknown Balance Undetermined 5172 $ Balance Unknown …" at bounding box center [760, 276] width 246 height 386
click at [228, 170] on input "text" at bounding box center [267, 170] width 226 height 34
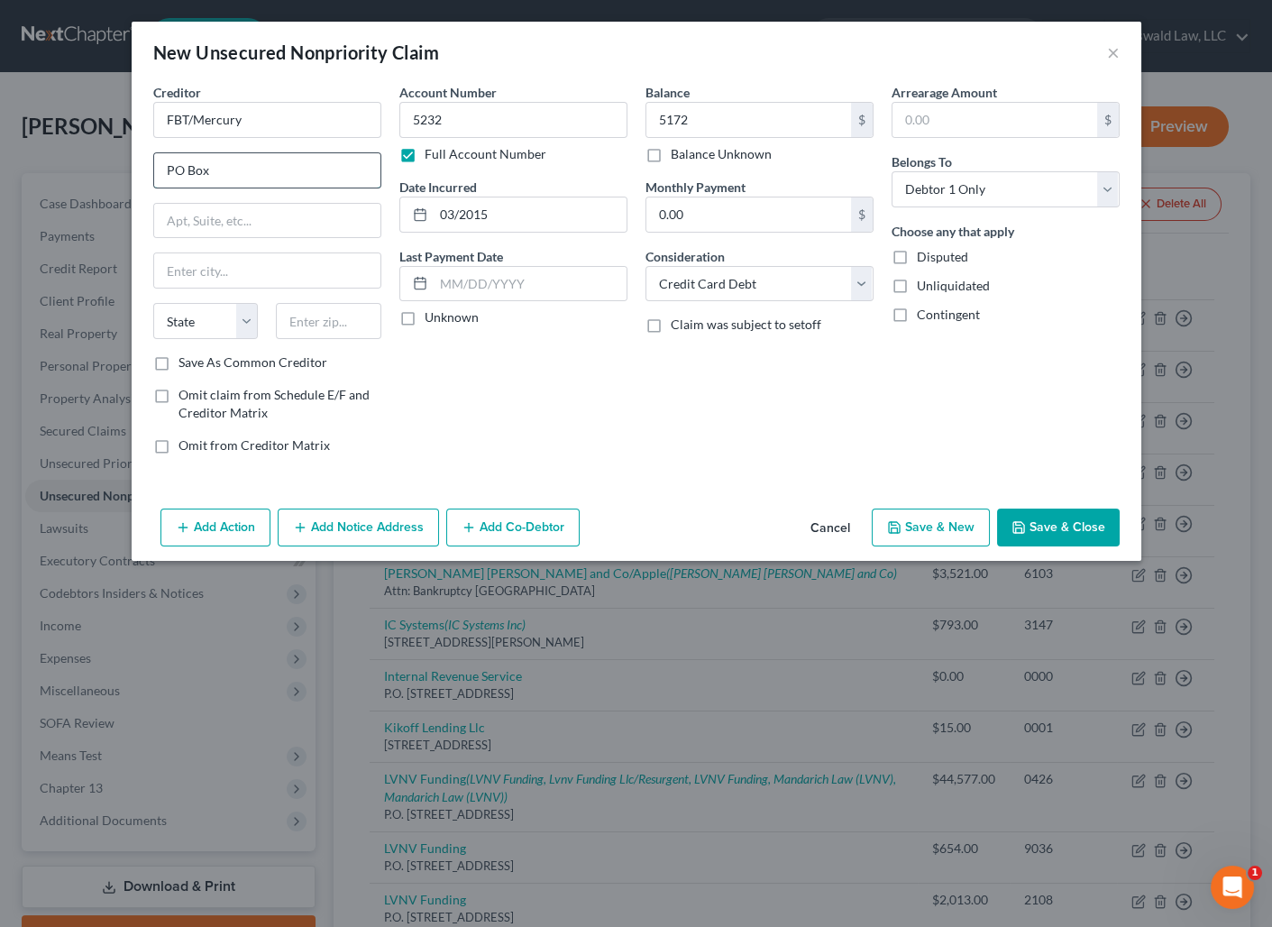
paste input "84064"
click at [1031, 537] on button "Save & Close" at bounding box center [1058, 528] width 123 height 38
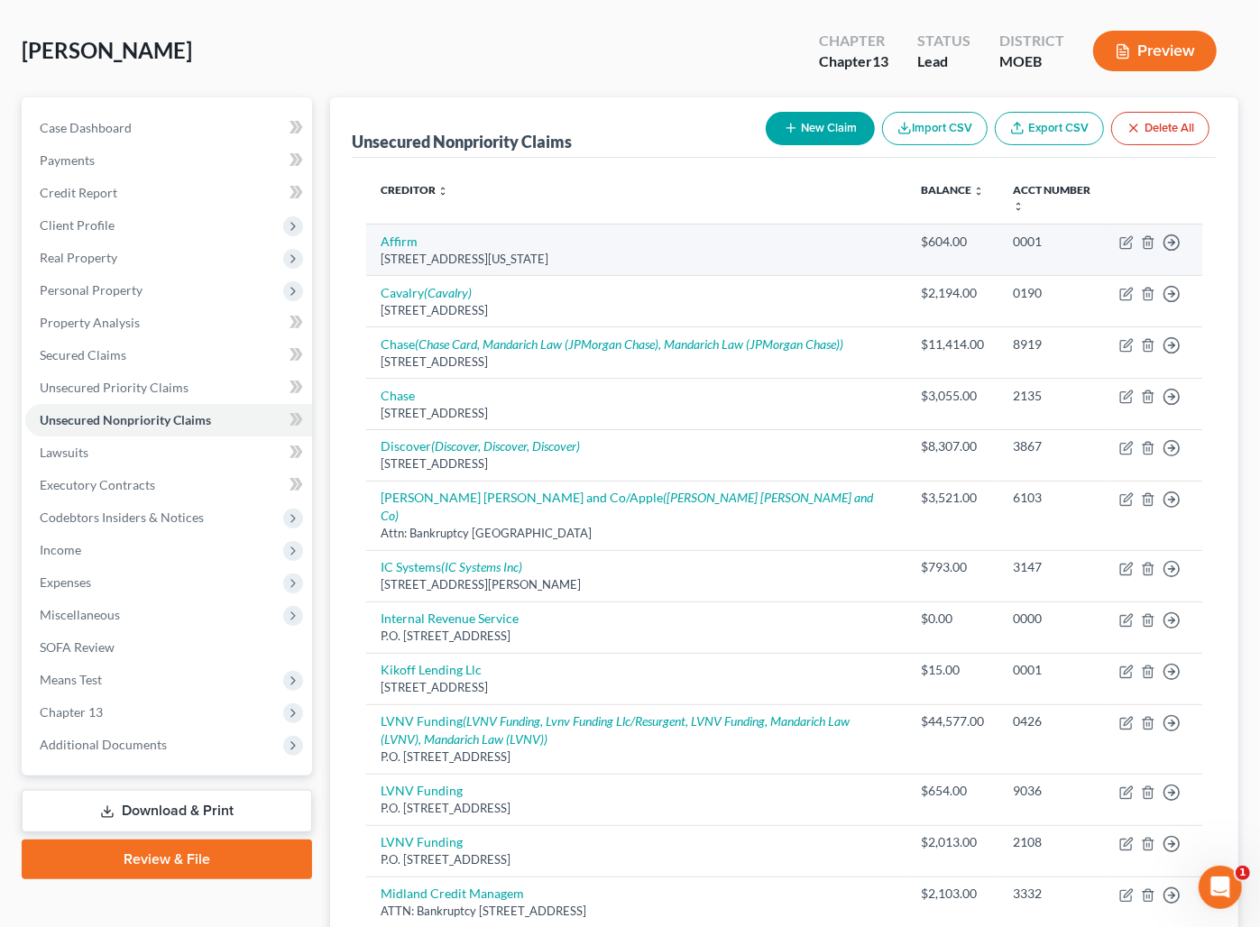
scroll to position [163, 0]
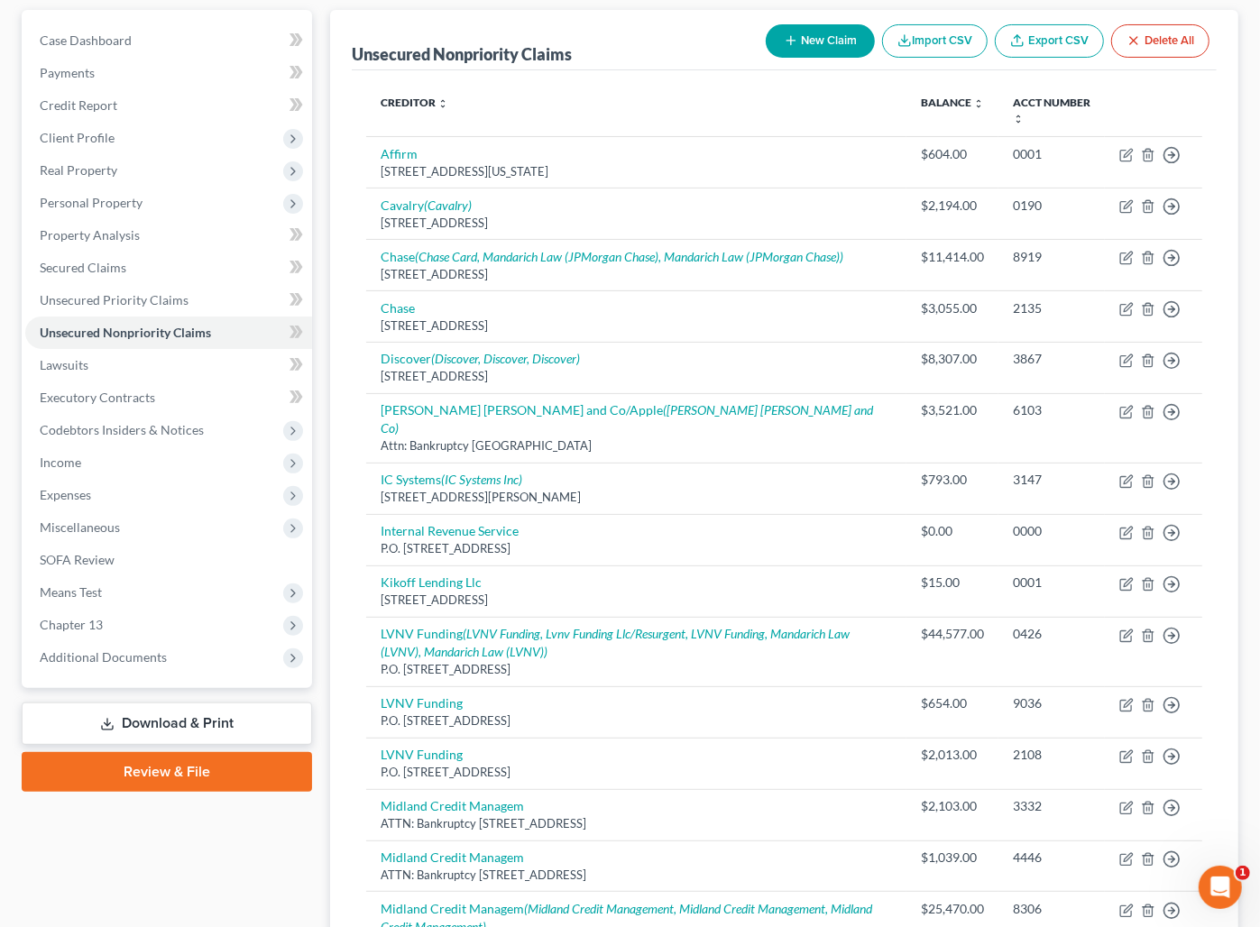
click at [672, 92] on th "Creditor expand_more expand_less unfold_more" at bounding box center [636, 111] width 540 height 52
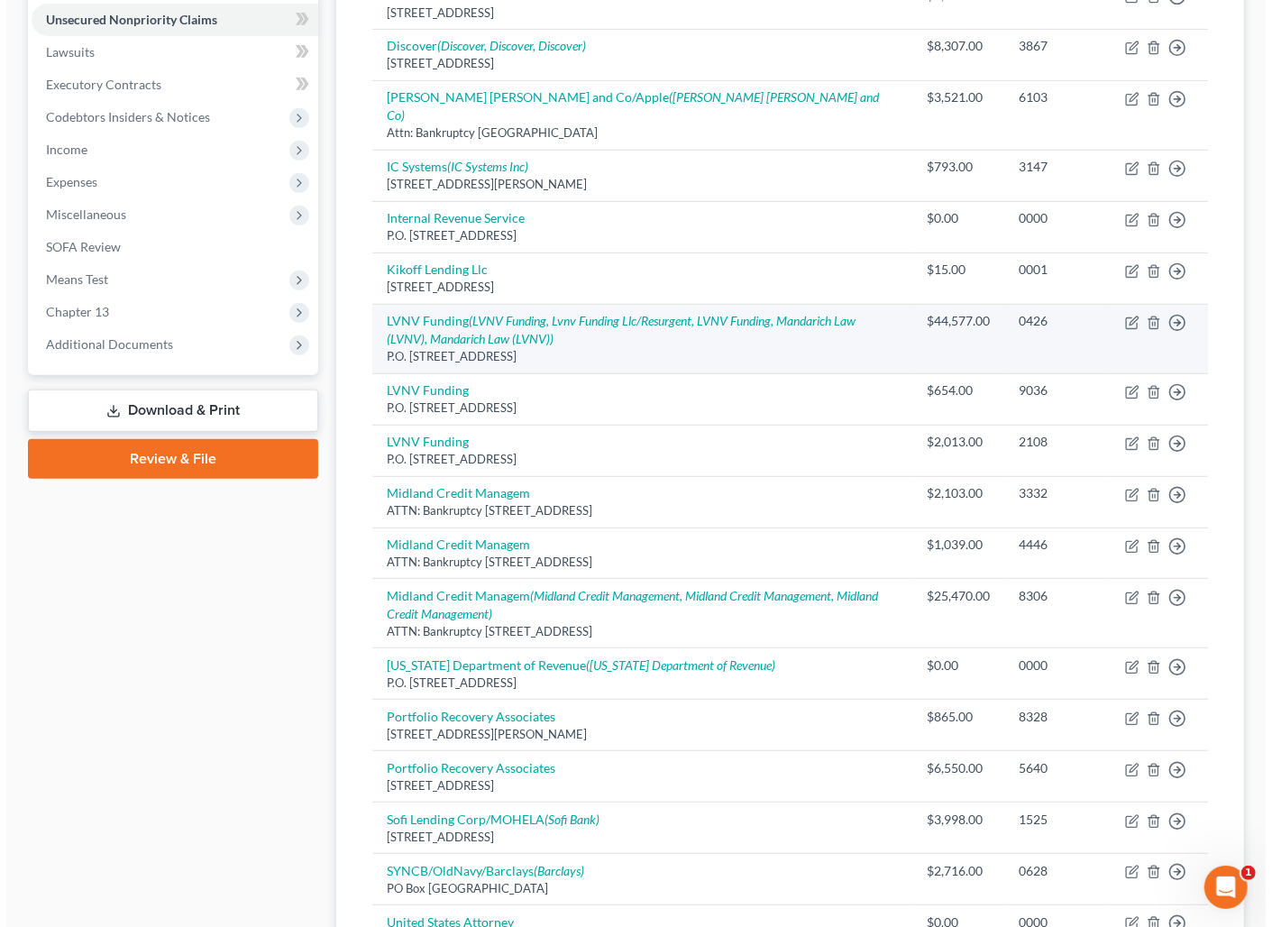
scroll to position [474, 0]
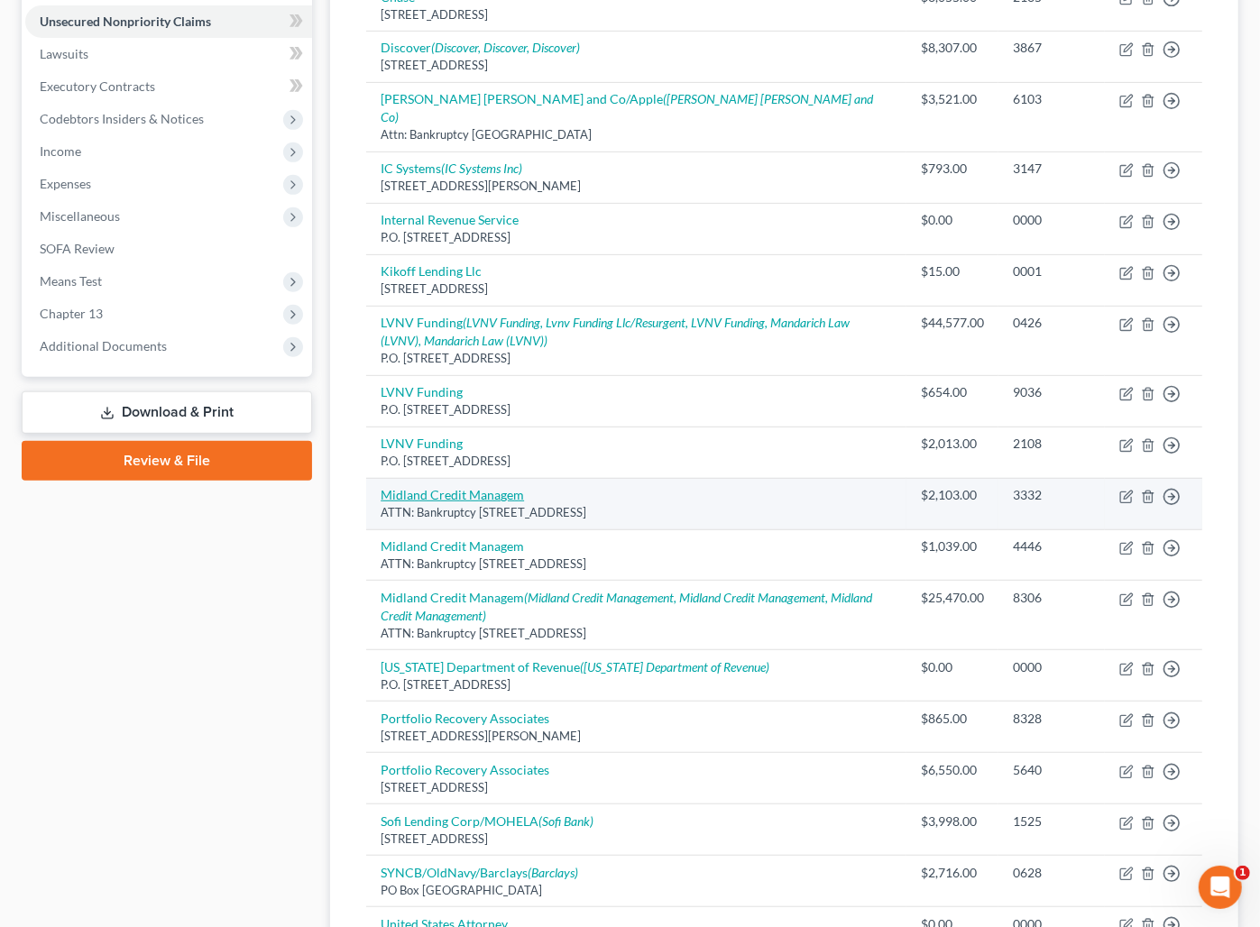
click at [453, 487] on link "Midland Credit Managem" at bounding box center [452, 494] width 143 height 15
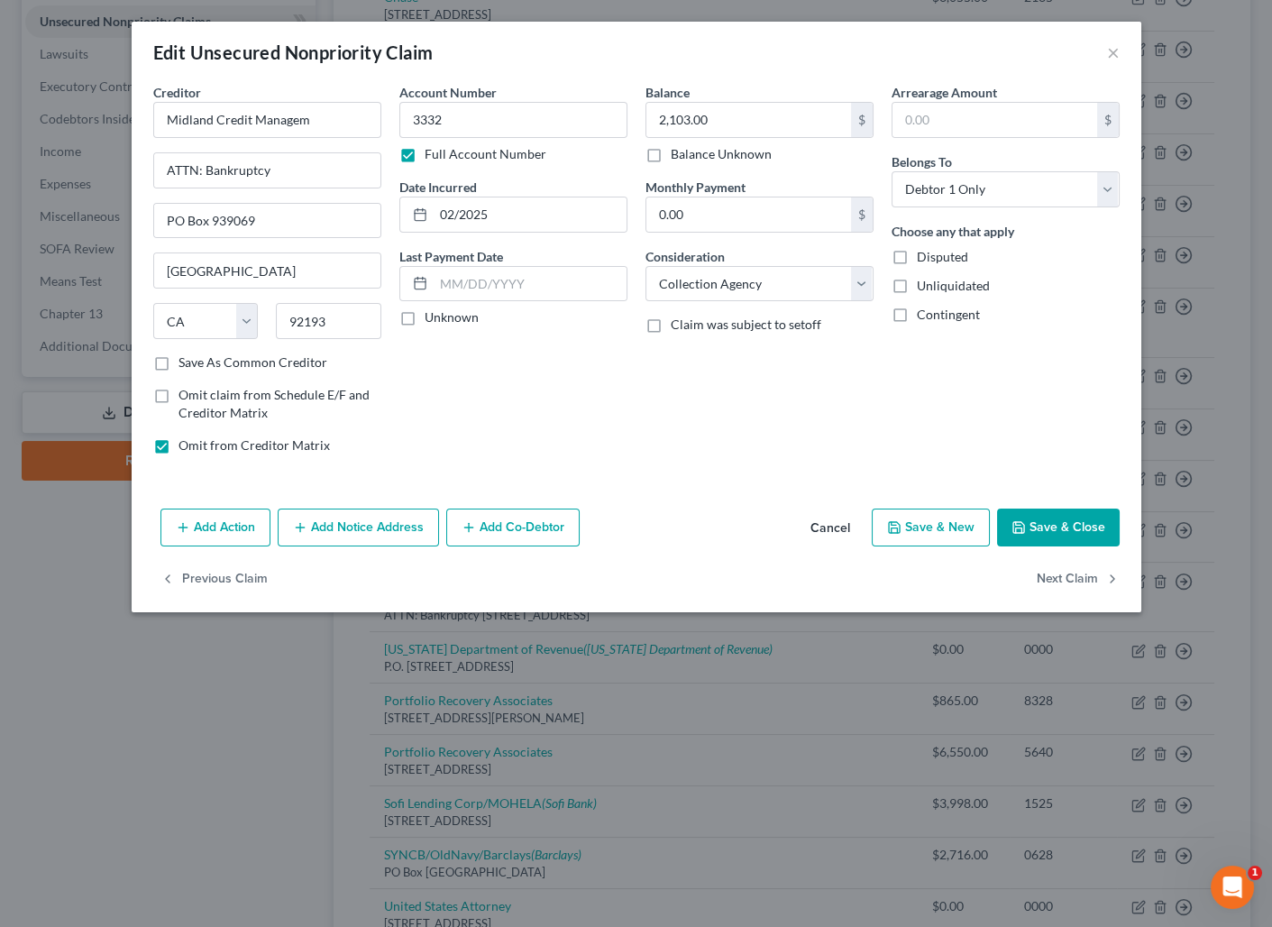
click at [828, 528] on button "Cancel" at bounding box center [830, 528] width 69 height 36
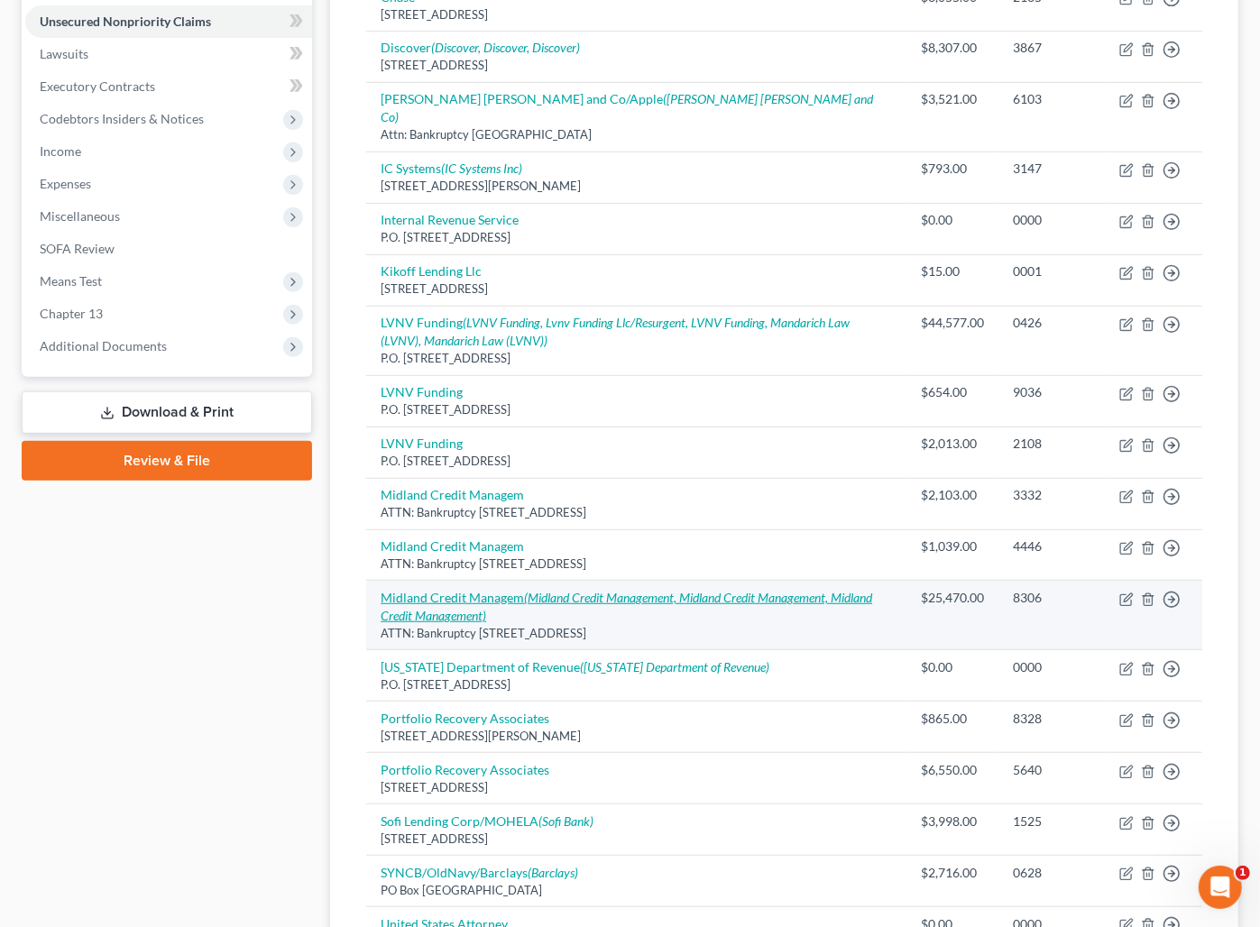
click at [495, 590] on link "Midland Credit Managem (Midland Credit Management, Midland Credit Management, M…" at bounding box center [626, 606] width 491 height 33
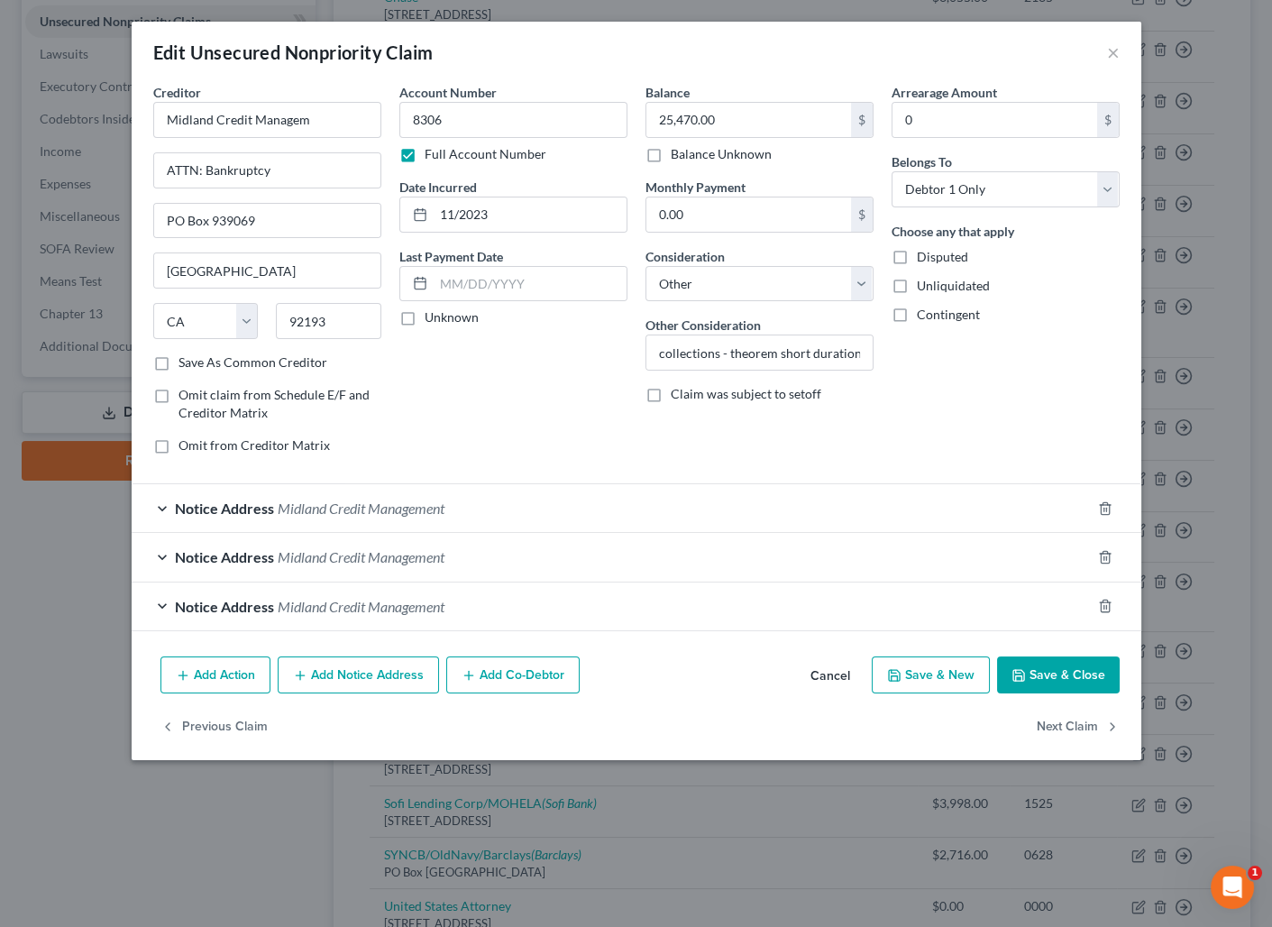
click at [360, 671] on button "Add Notice Address" at bounding box center [358, 675] width 161 height 38
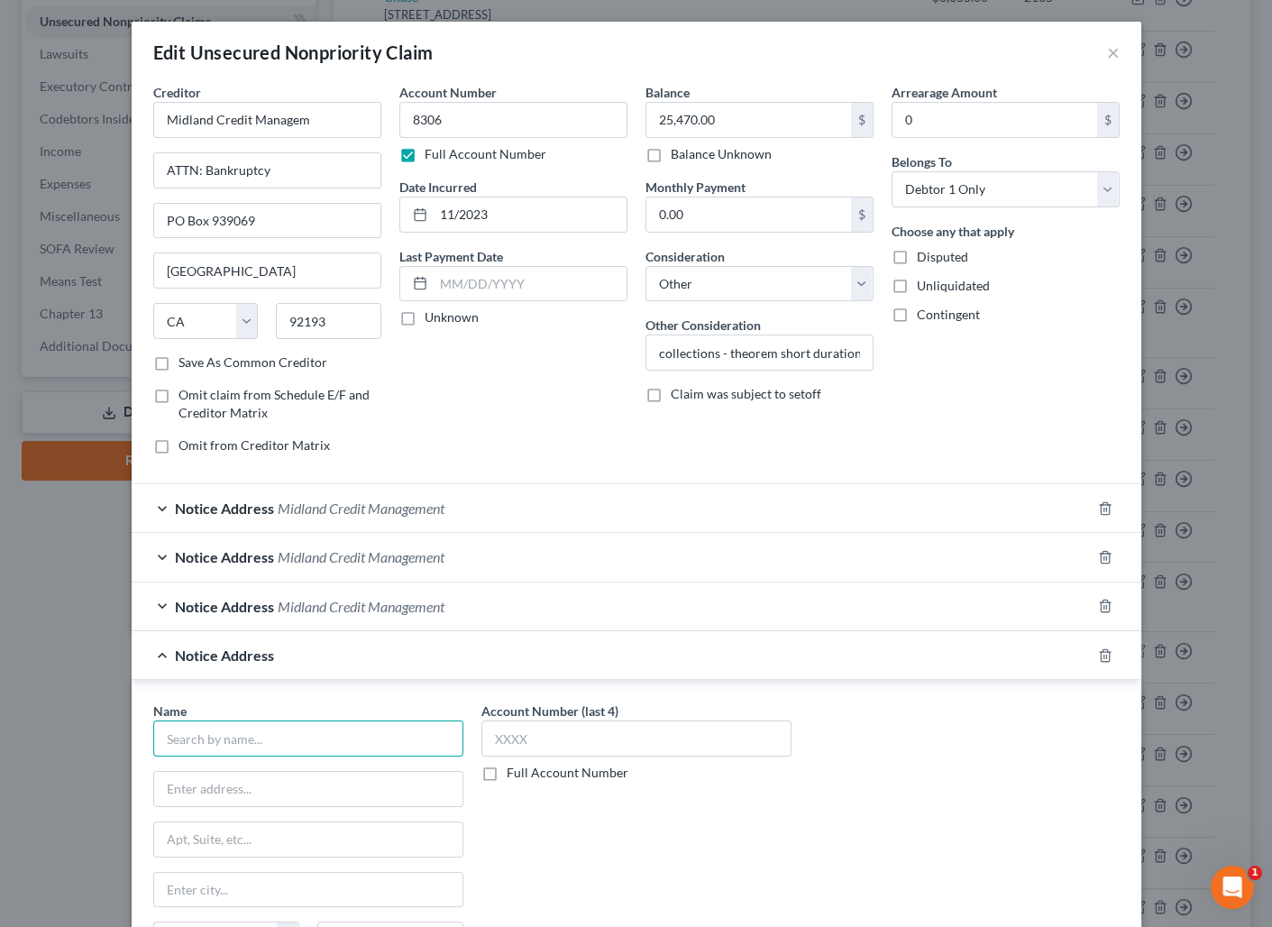
click at [219, 739] on input "text" at bounding box center [308, 739] width 310 height 36
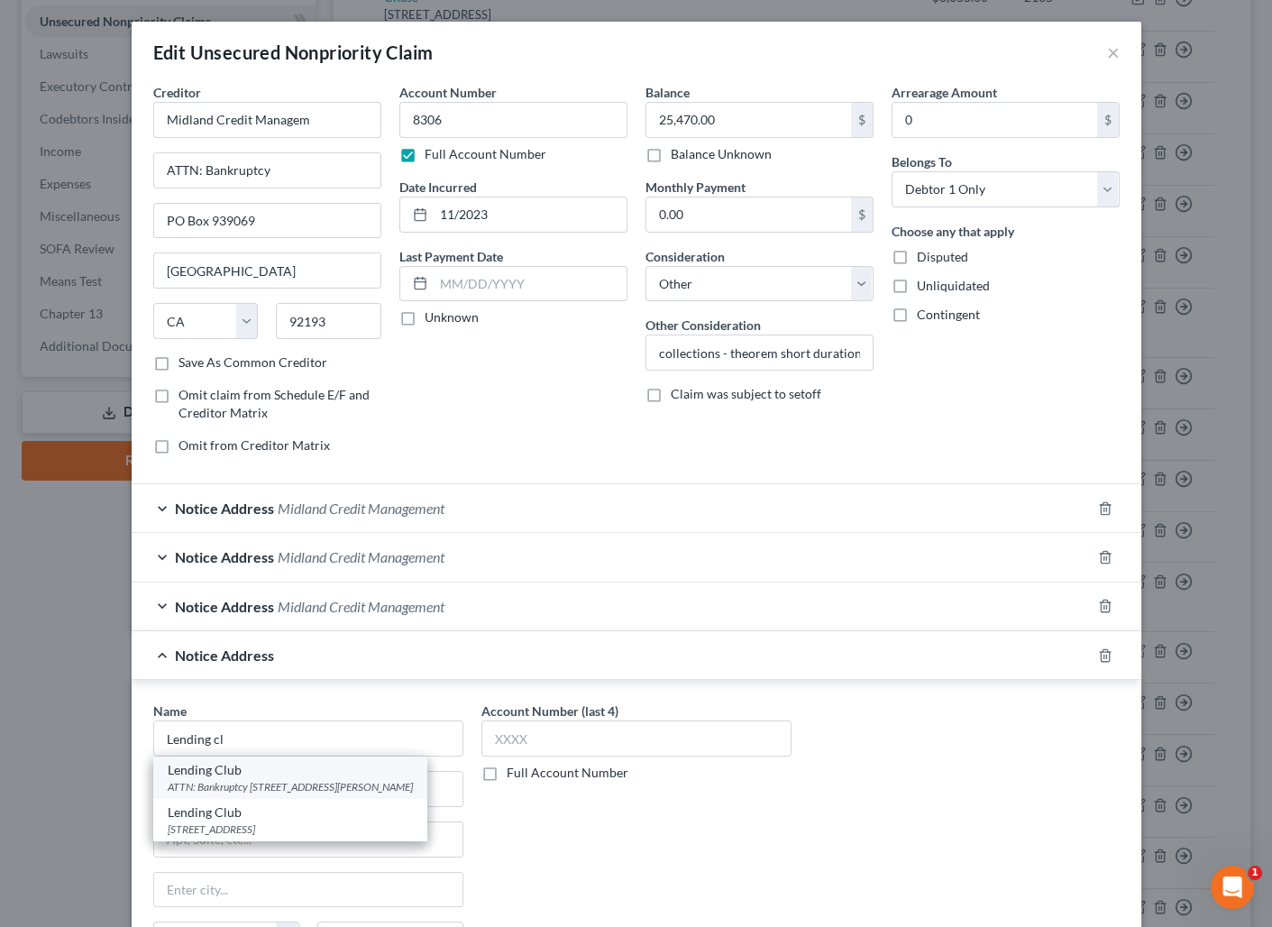
click at [265, 787] on div "ATTN: Bankruptcy [STREET_ADDRESS][PERSON_NAME]" at bounding box center [290, 786] width 245 height 15
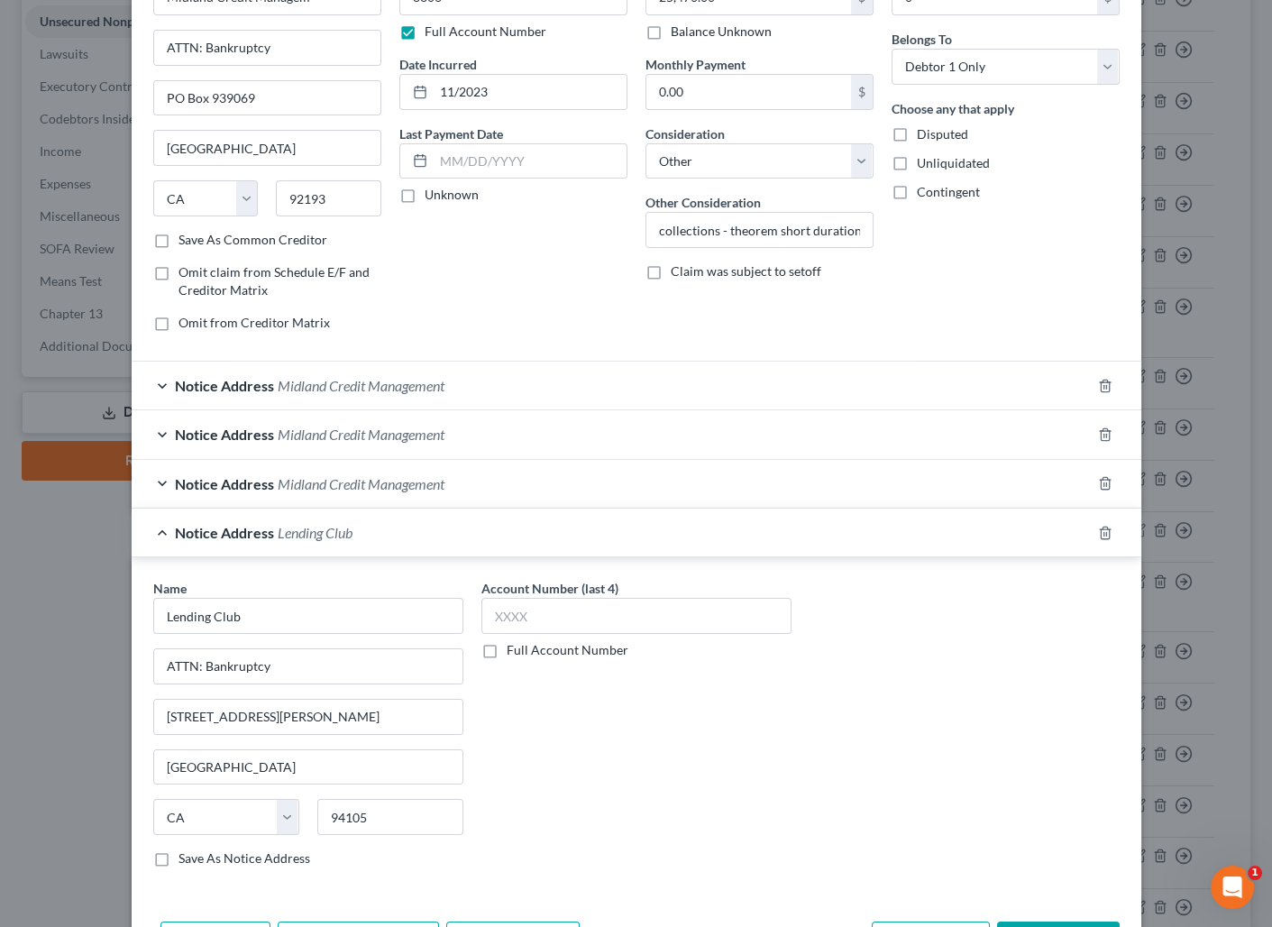
scroll to position [240, 0]
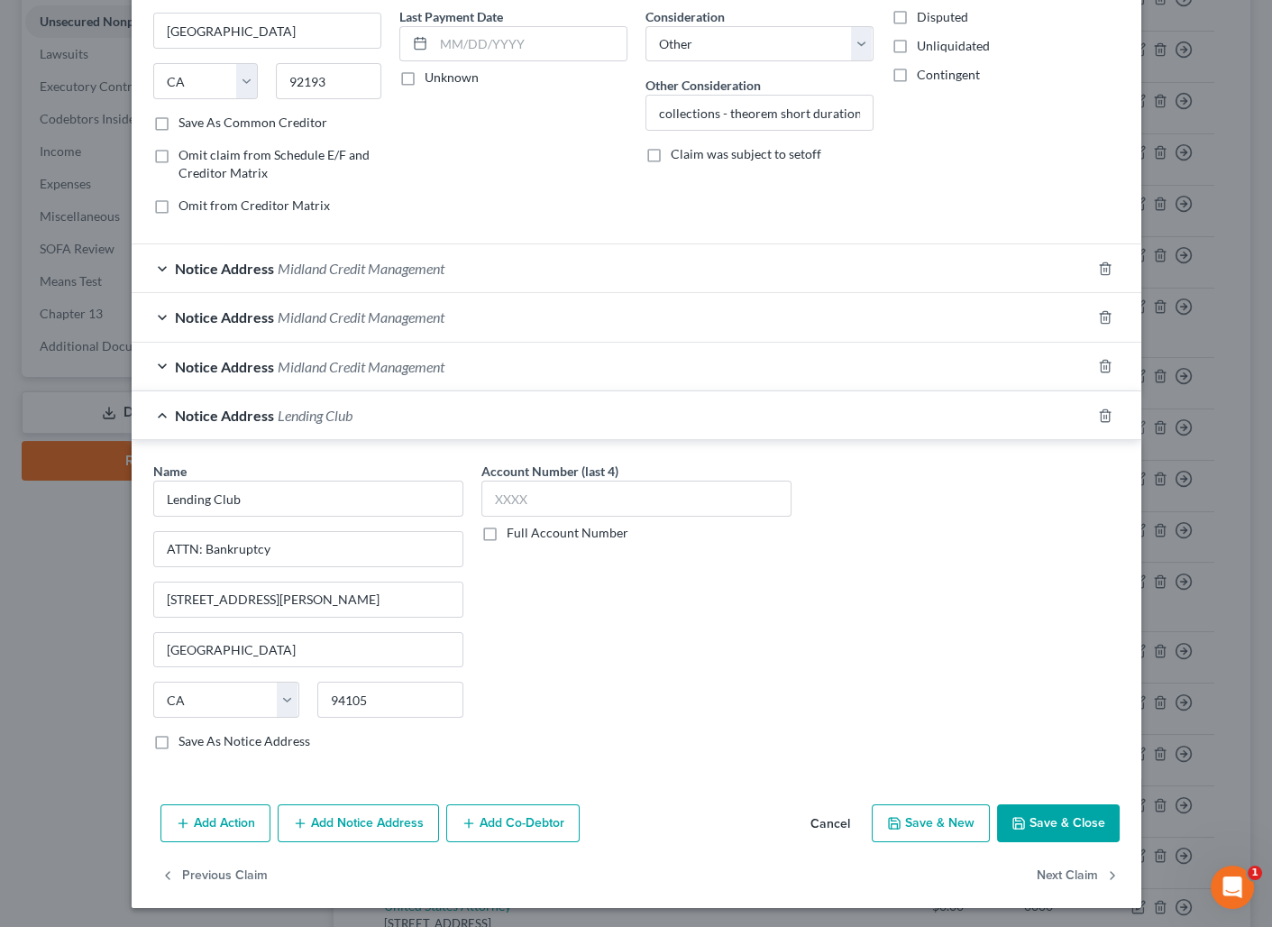
click at [318, 821] on button "Add Notice Address" at bounding box center [358, 823] width 161 height 38
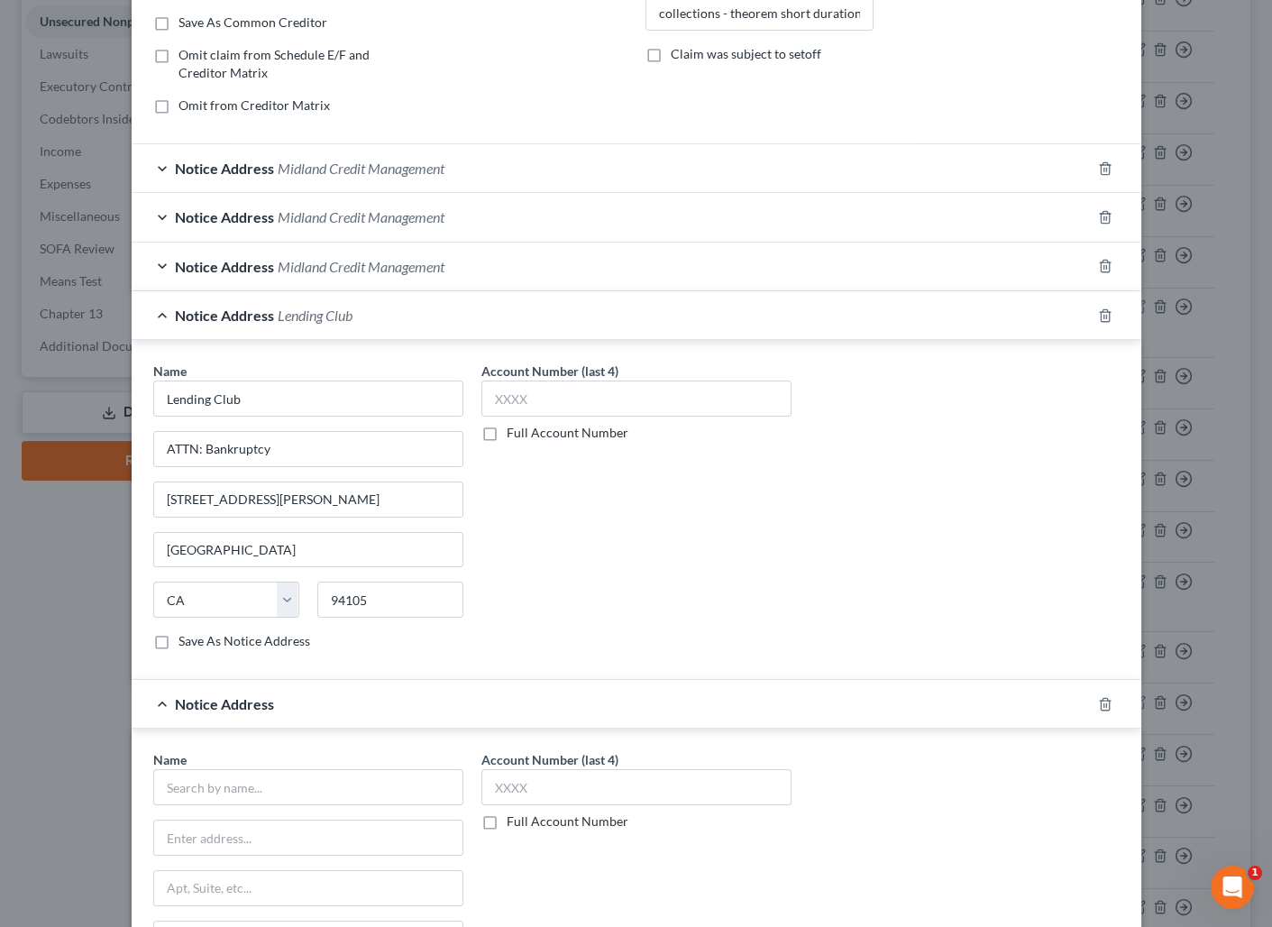
scroll to position [486, 0]
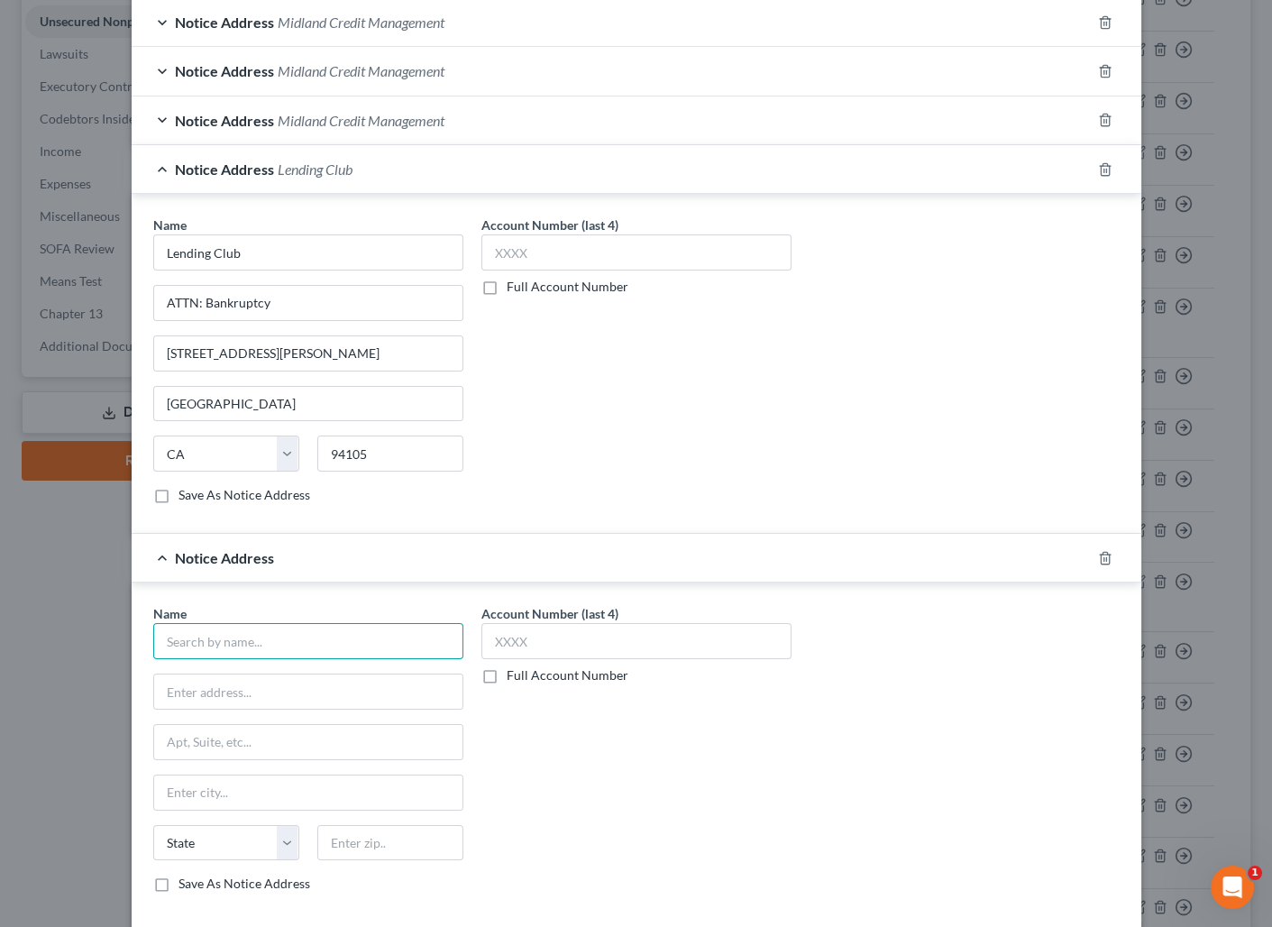
click at [282, 639] on input "text" at bounding box center [308, 641] width 310 height 36
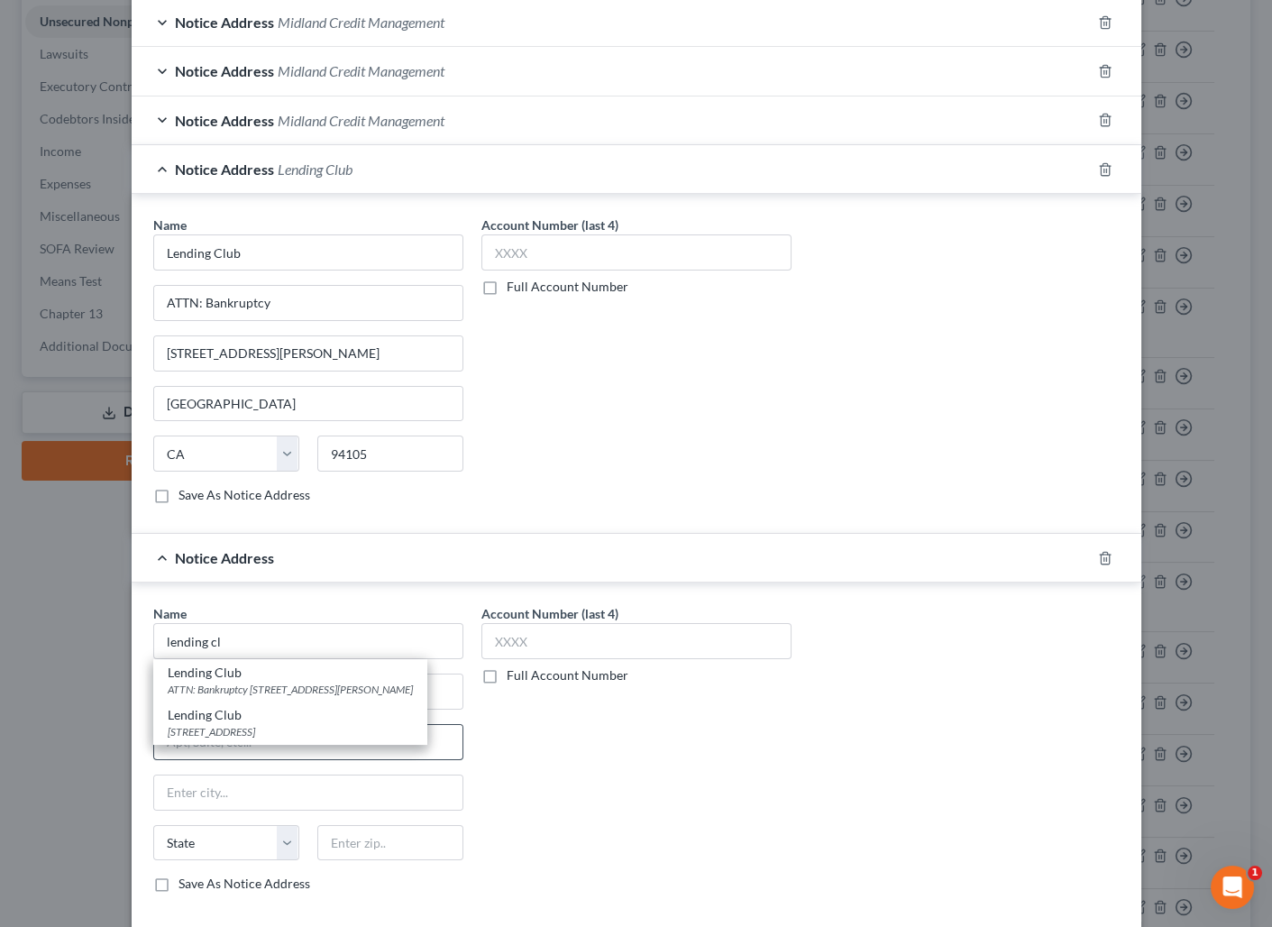
drag, startPoint x: 350, startPoint y: 744, endPoint x: 376, endPoint y: 741, distance: 26.3
click at [350, 739] on div "[STREET_ADDRESS]" at bounding box center [290, 731] width 245 height 15
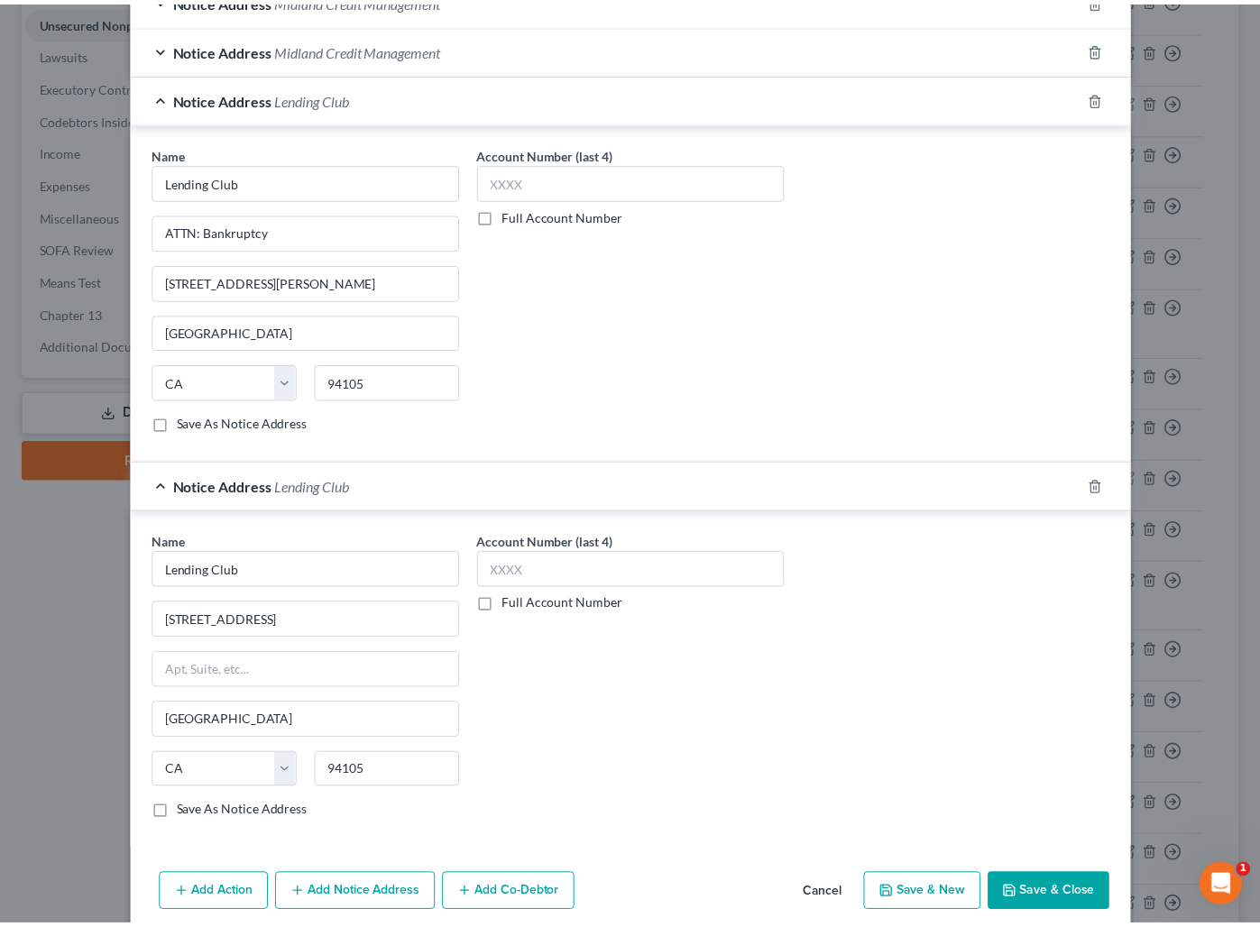
scroll to position [628, 0]
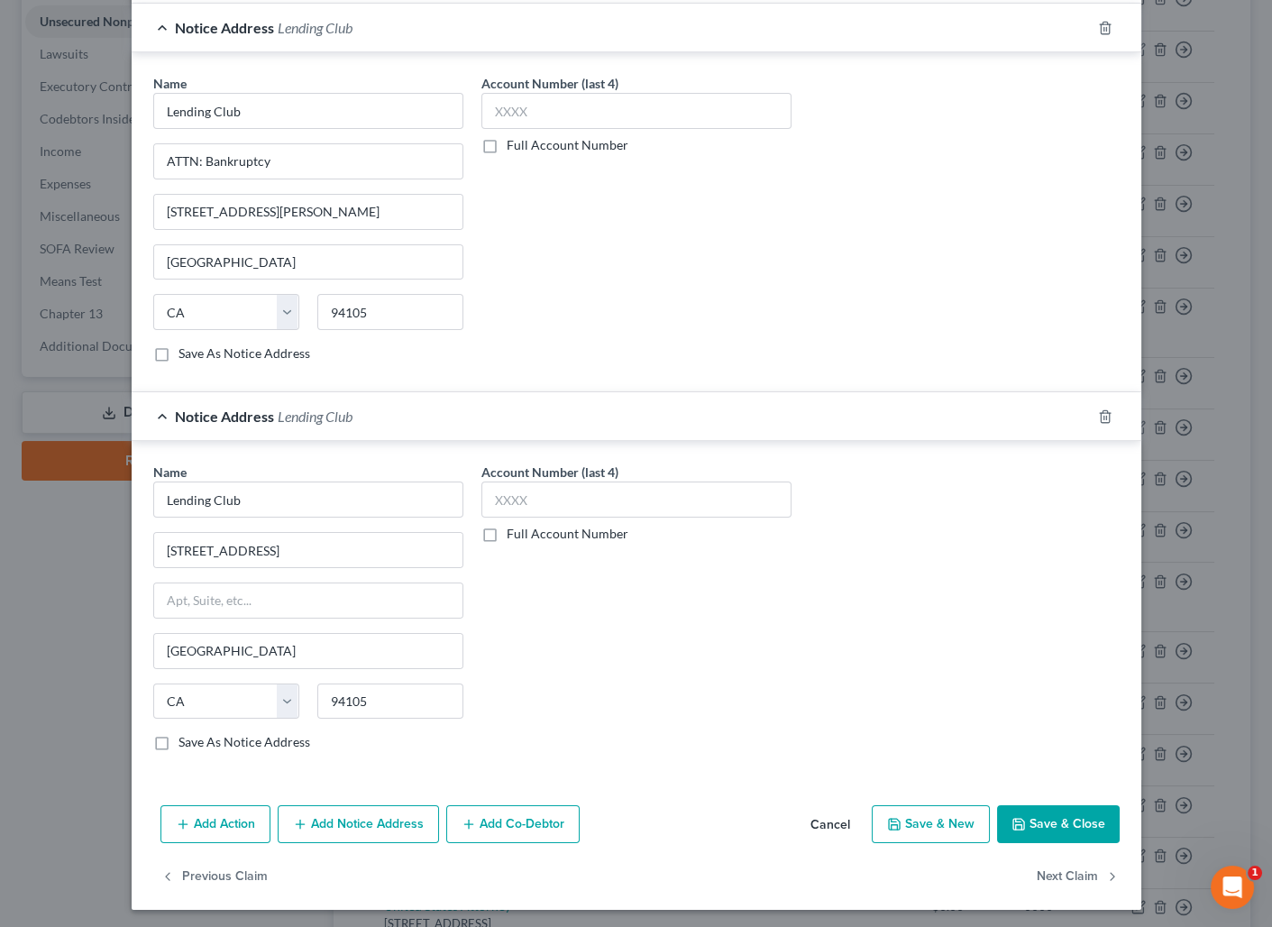
click at [1064, 818] on button "Save & Close" at bounding box center [1058, 824] width 123 height 38
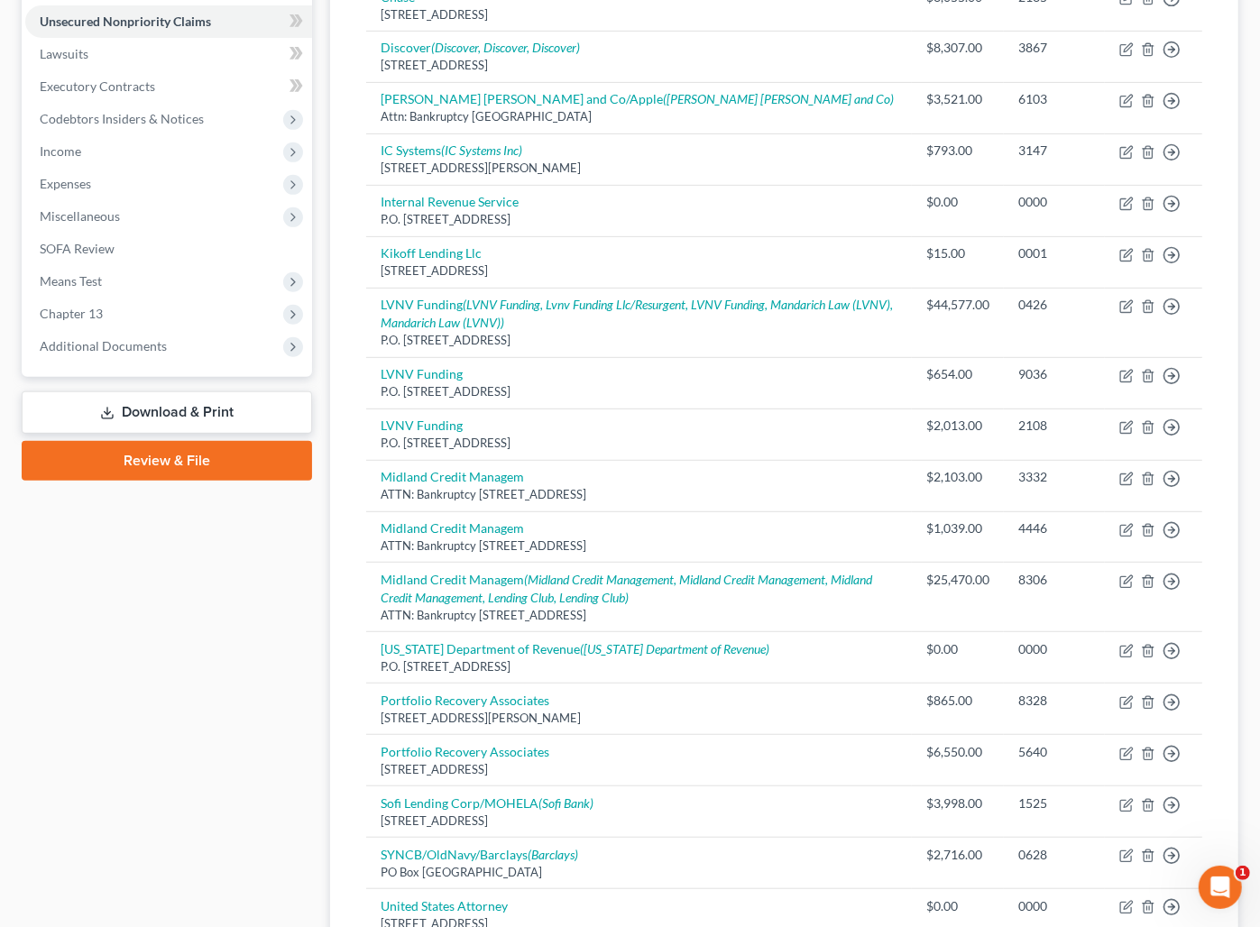
drag, startPoint x: 178, startPoint y: 611, endPoint x: 233, endPoint y: 605, distance: 55.4
click at [179, 612] on div "Case Dashboard Payments Invoices Payments Payments Credit Report Client Profile" at bounding box center [167, 486] width 308 height 1574
click at [358, 617] on div "Creditor expand_more expand_less unfold_more Balance expand_more expand_less un…" at bounding box center [784, 486] width 865 height 1455
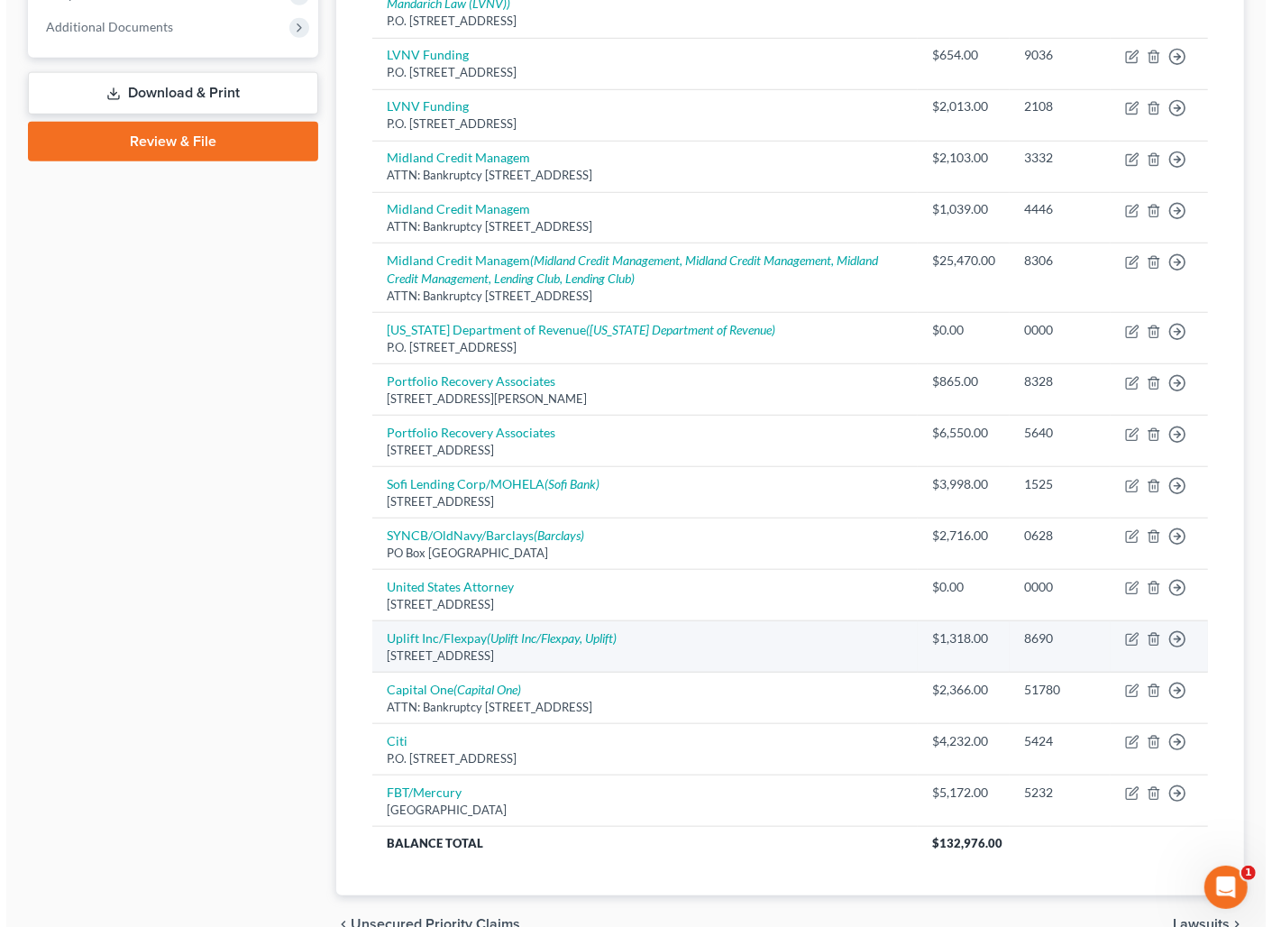
scroll to position [803, 0]
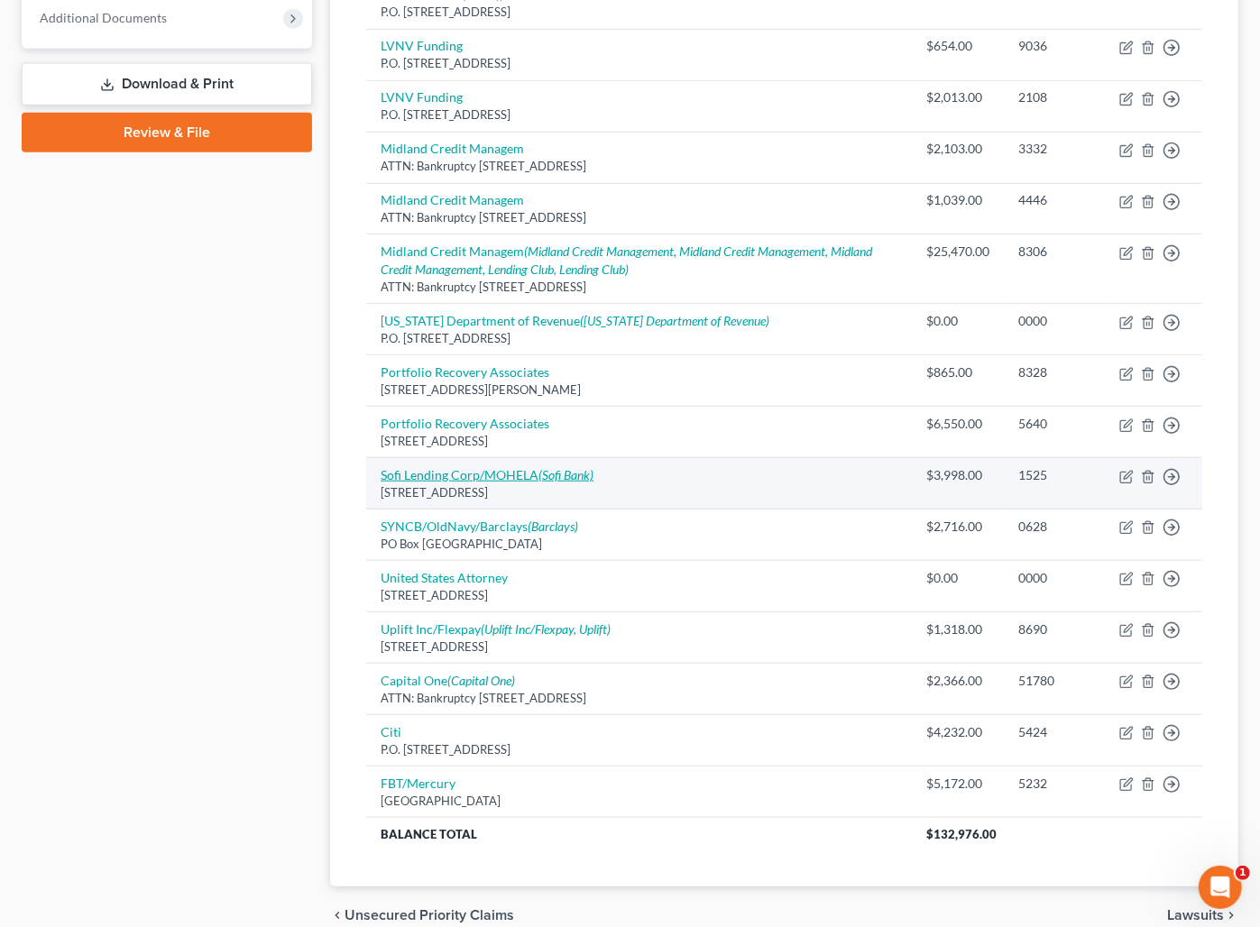
click at [430, 473] on link "Sofi Lending Corp/MOHELA (Sofi Bank)" at bounding box center [487, 474] width 213 height 15
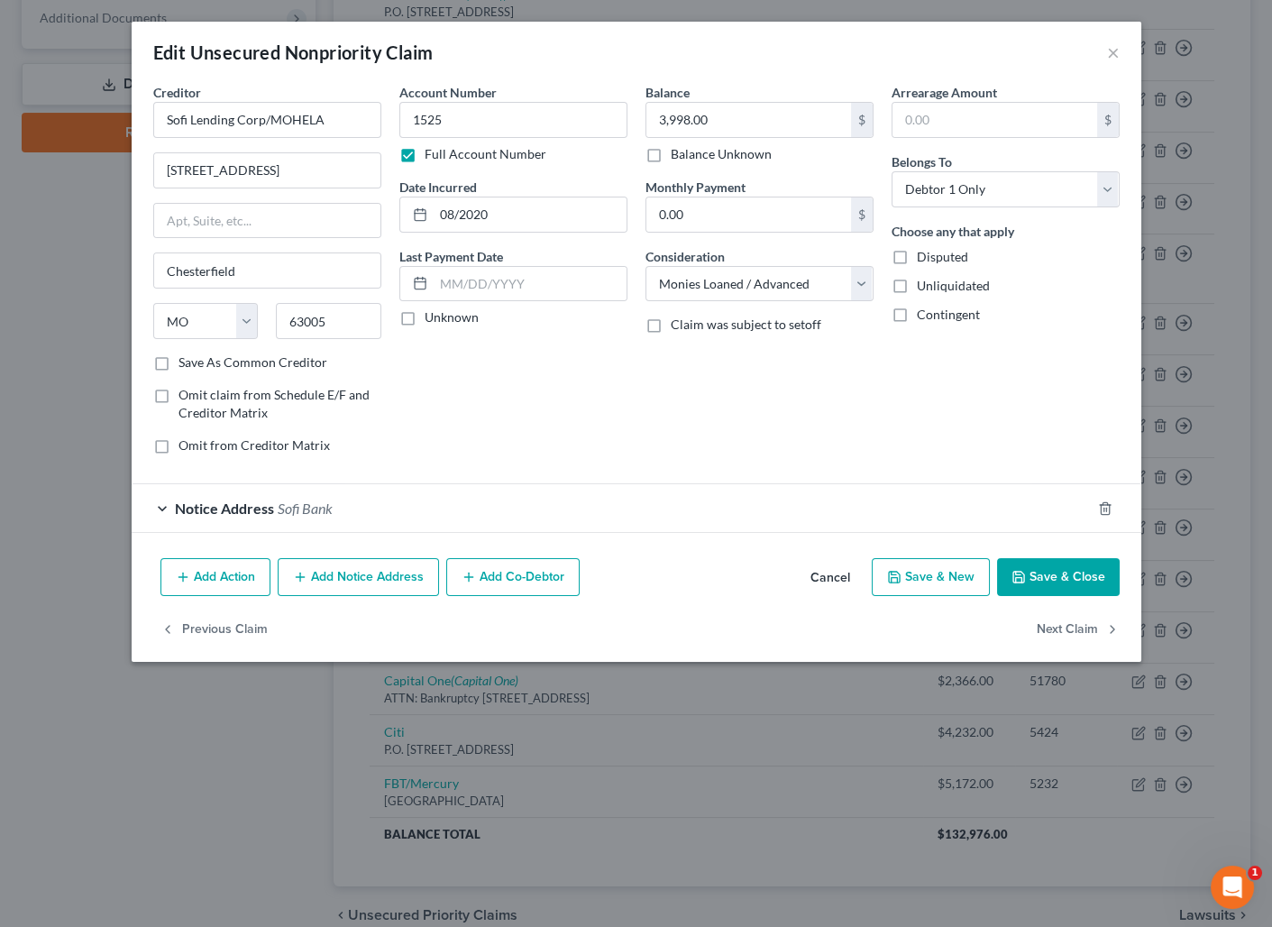
click at [339, 579] on button "Add Notice Address" at bounding box center [358, 577] width 161 height 38
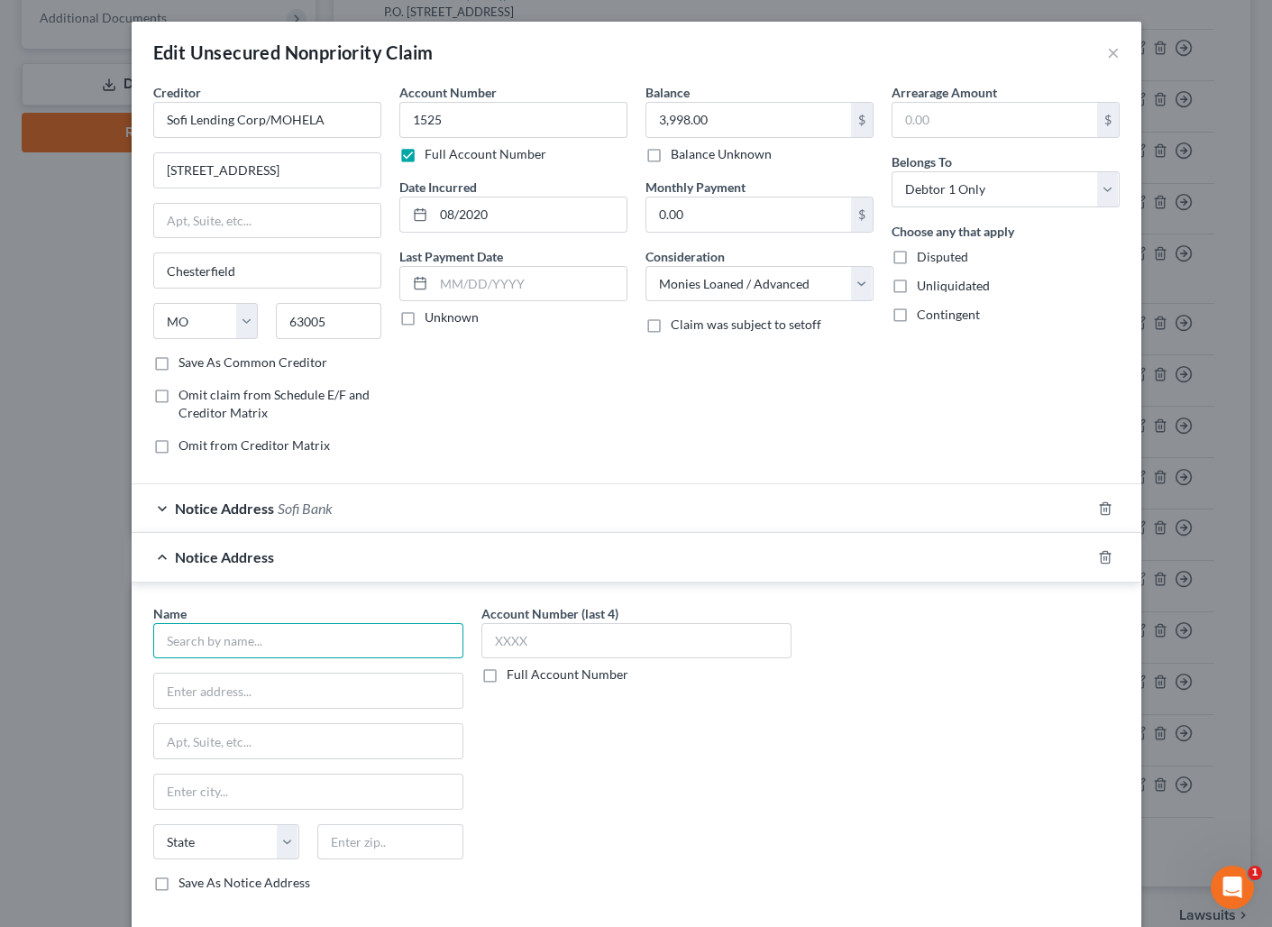
drag, startPoint x: 236, startPoint y: 642, endPoint x: 233, endPoint y: 622, distance: 20.2
click at [235, 631] on input "text" at bounding box center [308, 641] width 310 height 36
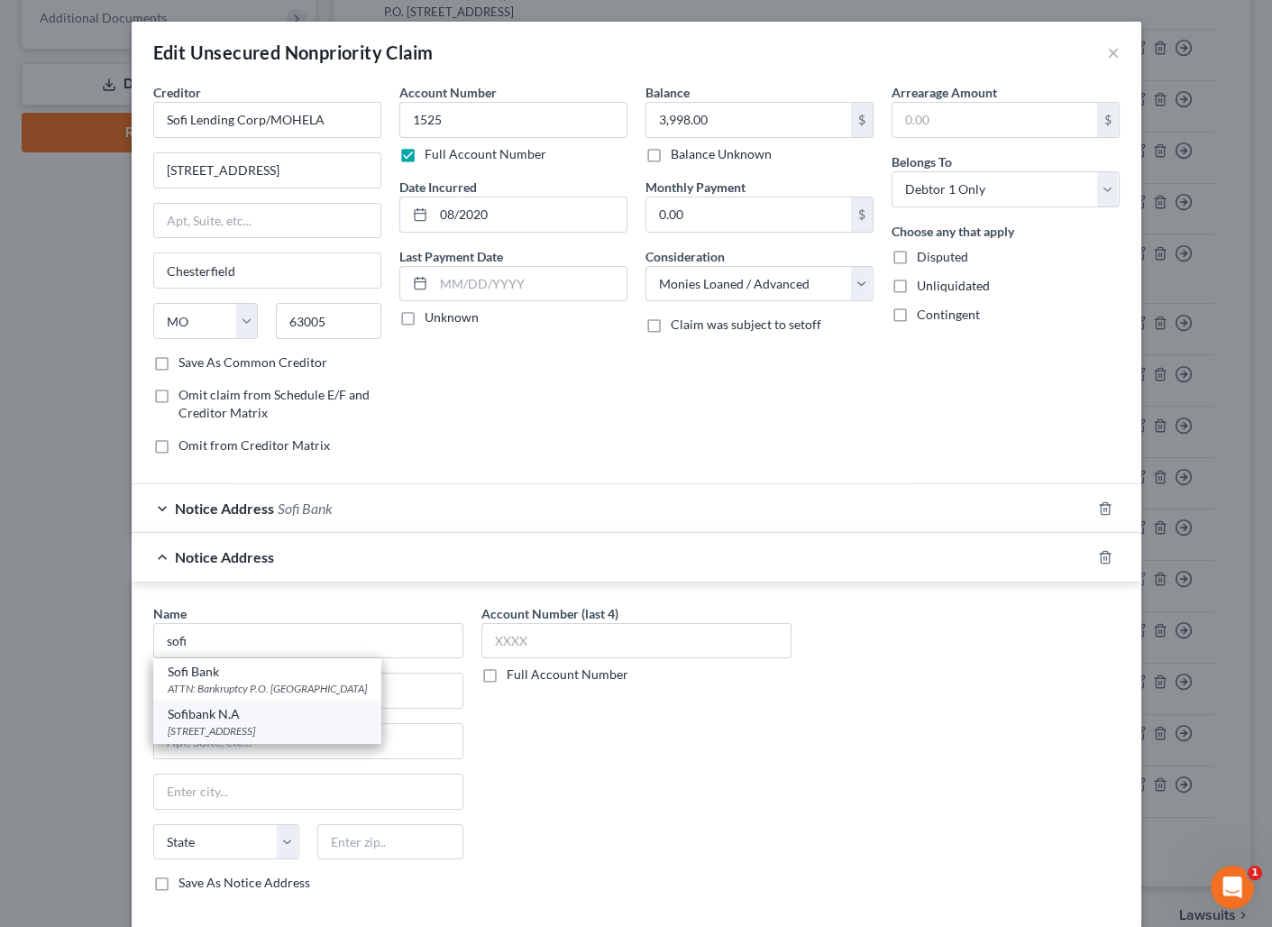
click at [291, 723] on div "[STREET_ADDRESS]" at bounding box center [267, 730] width 199 height 15
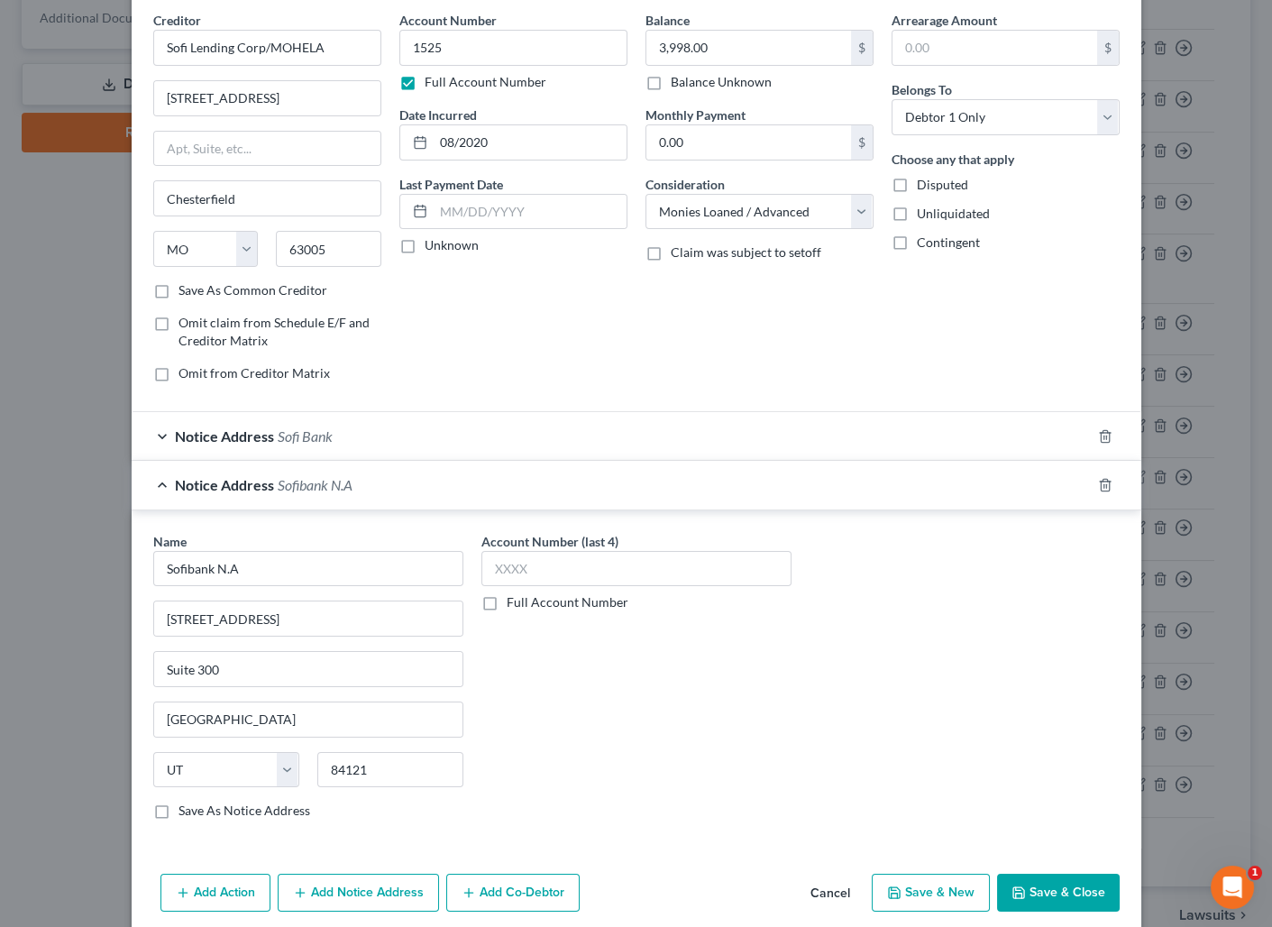
scroll to position [142, 0]
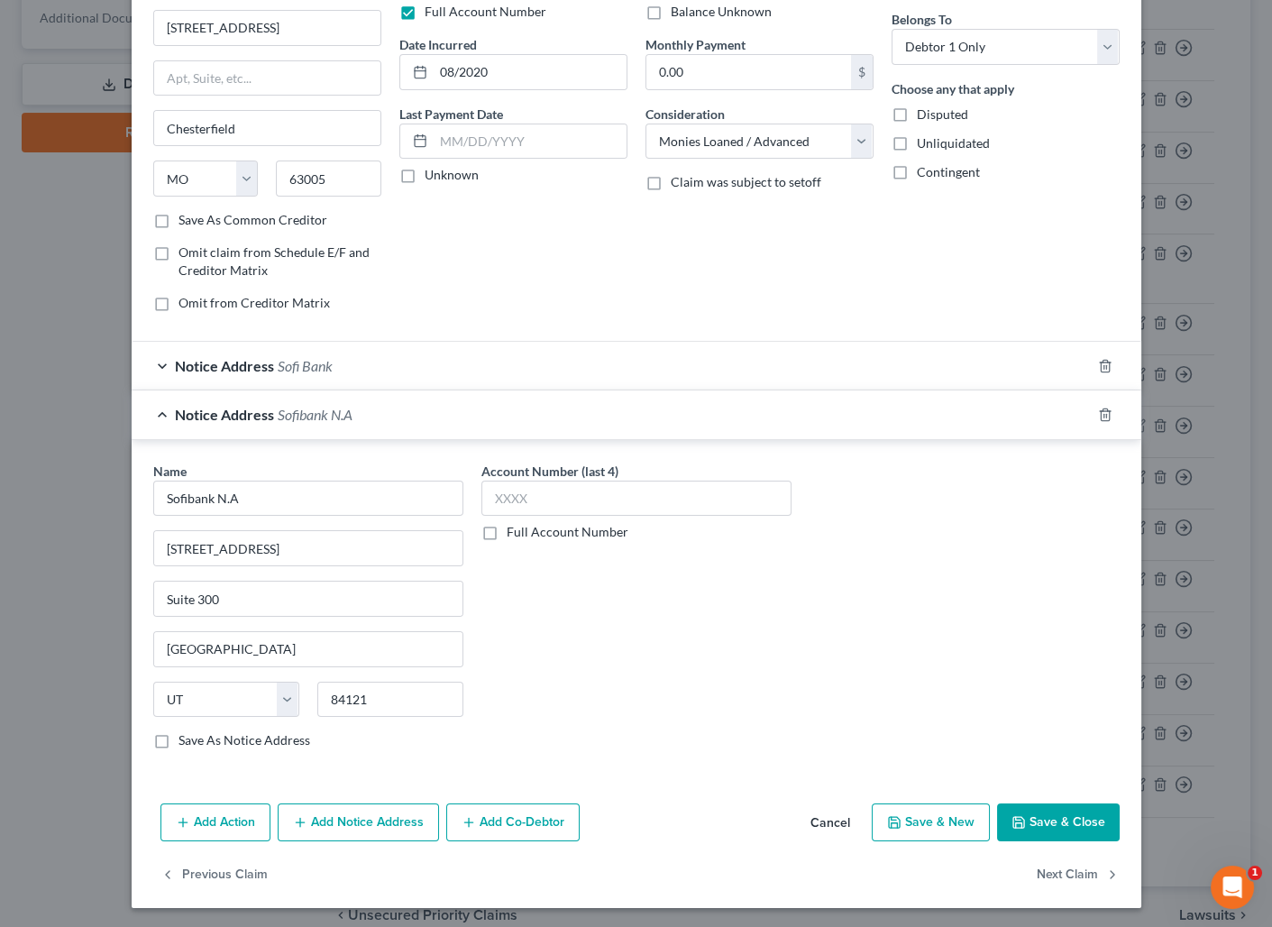
click at [1055, 829] on button "Save & Close" at bounding box center [1058, 822] width 123 height 38
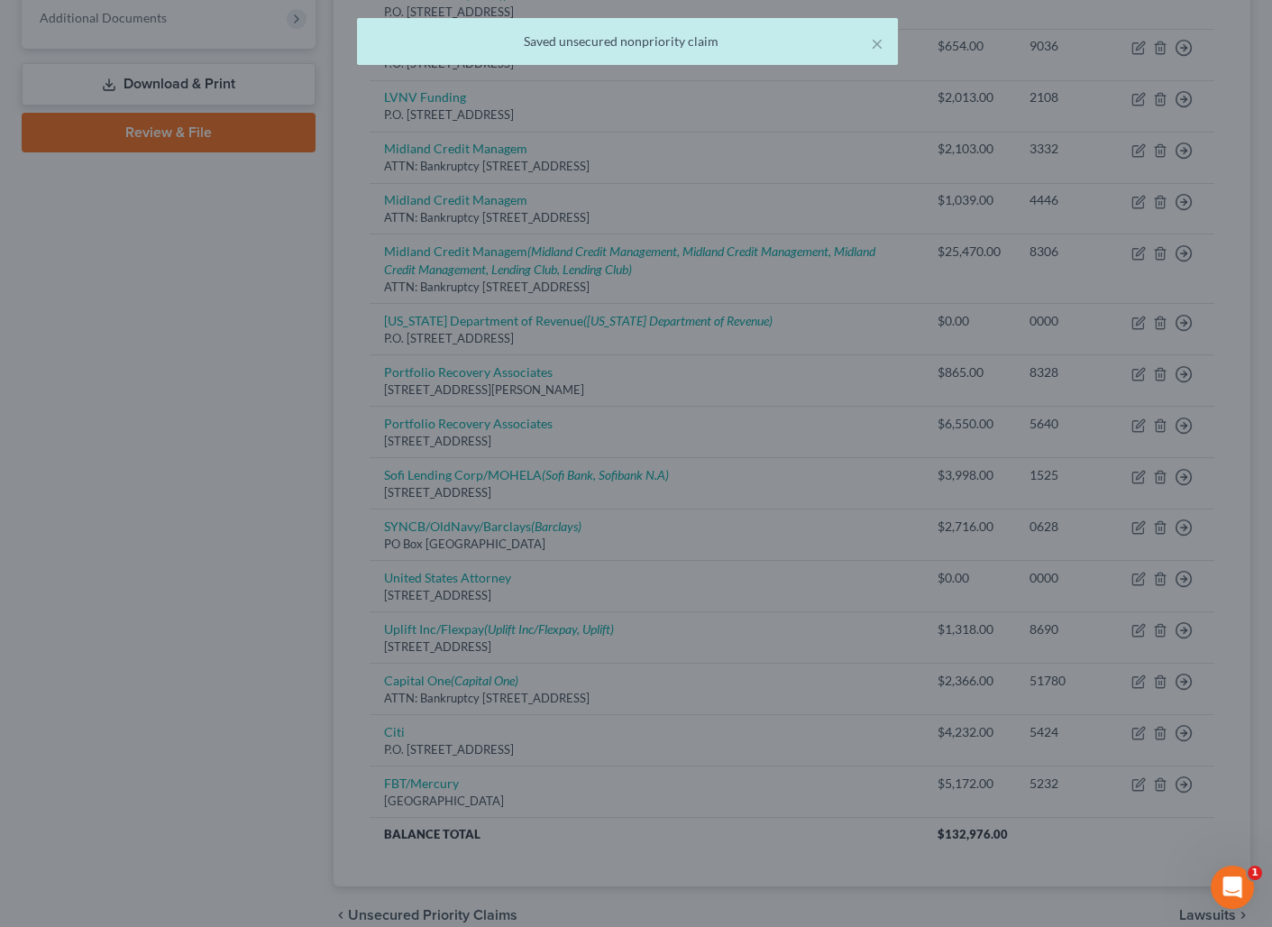
scroll to position [0, 0]
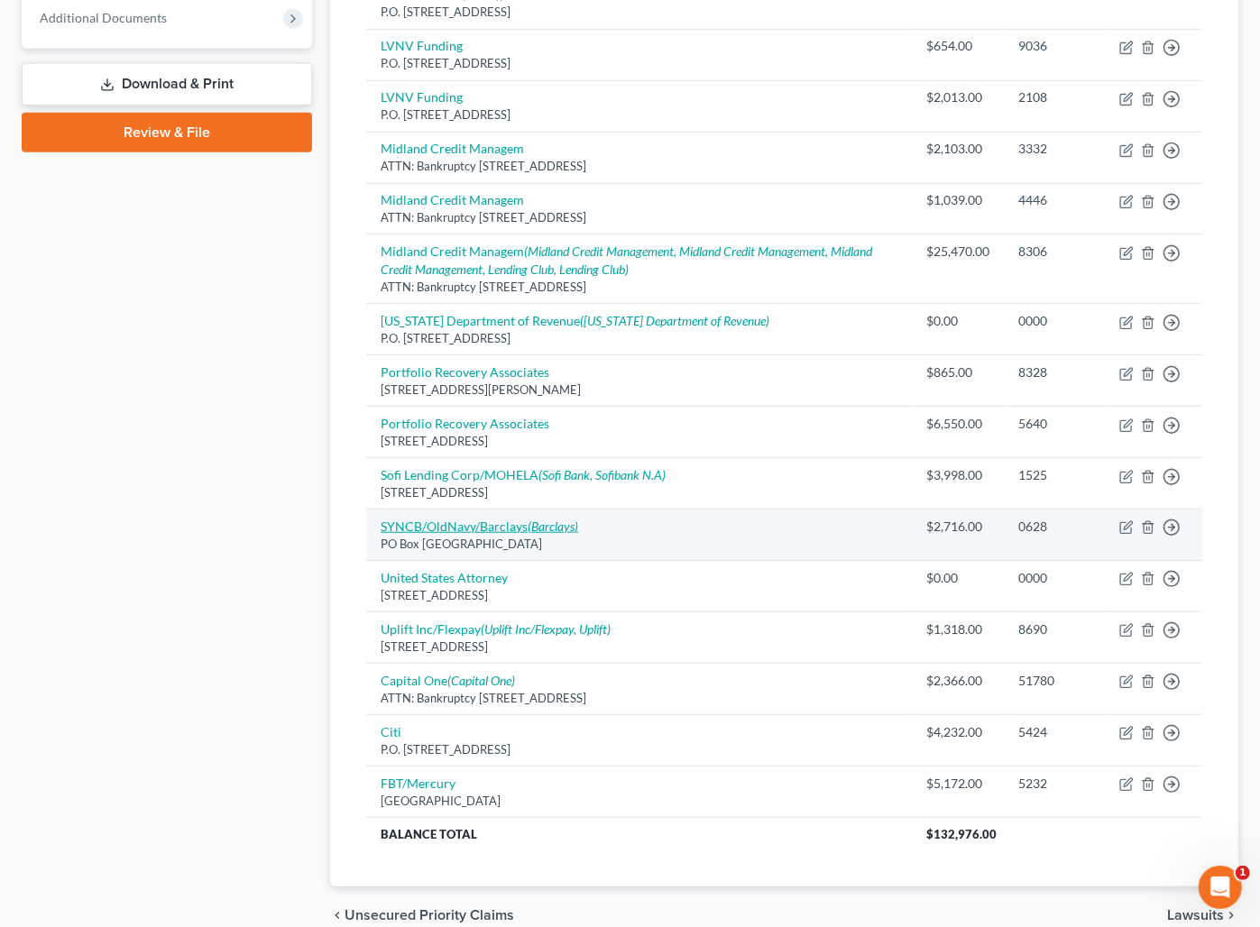
click at [471, 528] on link "SYNCB/OldNavy/Barclays (Barclays)" at bounding box center [479, 526] width 197 height 15
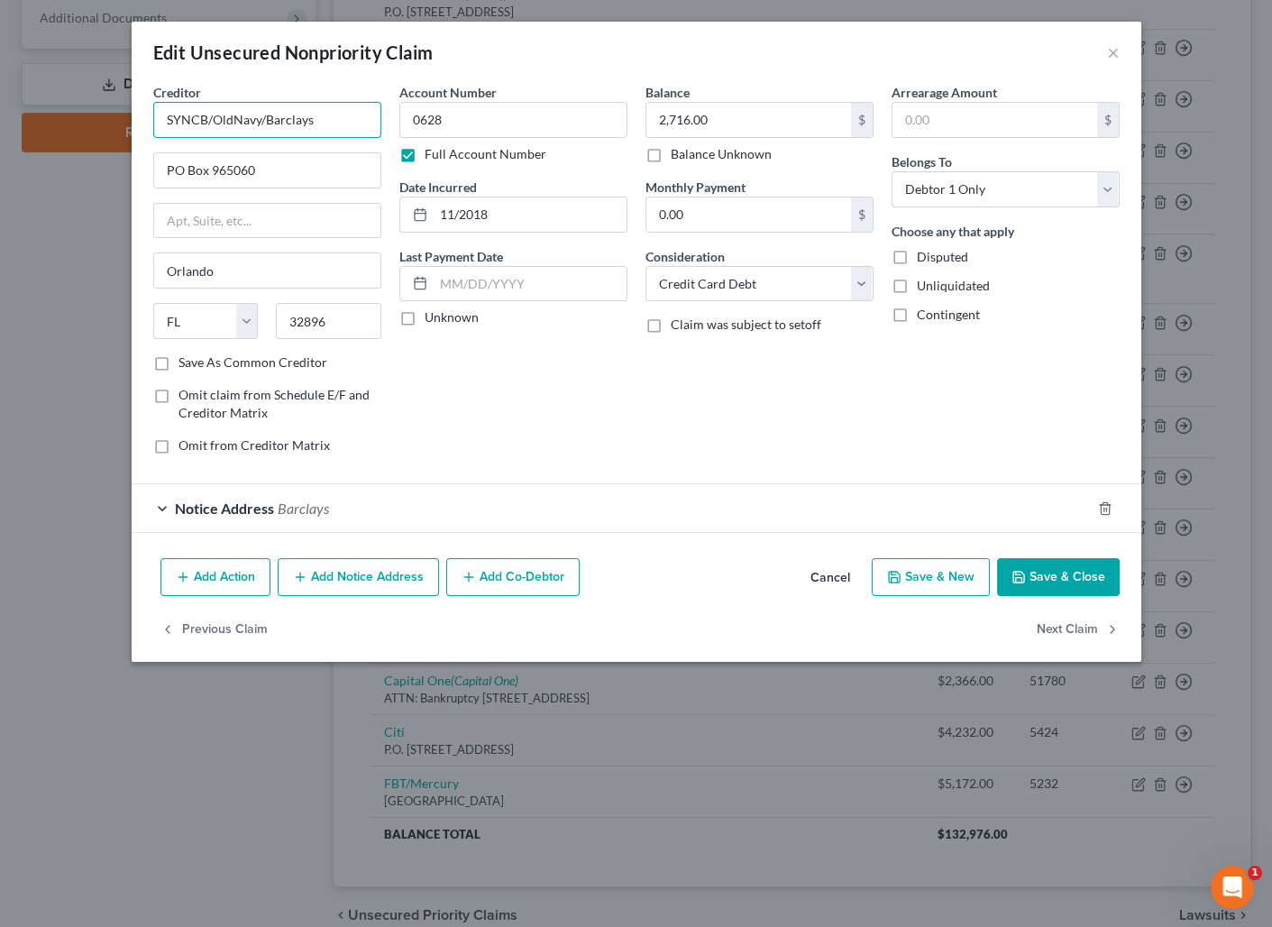
click at [341, 118] on input "SYNCB/OldNavy/Barclays" at bounding box center [267, 120] width 228 height 36
click at [330, 576] on button "Add Notice Address" at bounding box center [358, 577] width 161 height 38
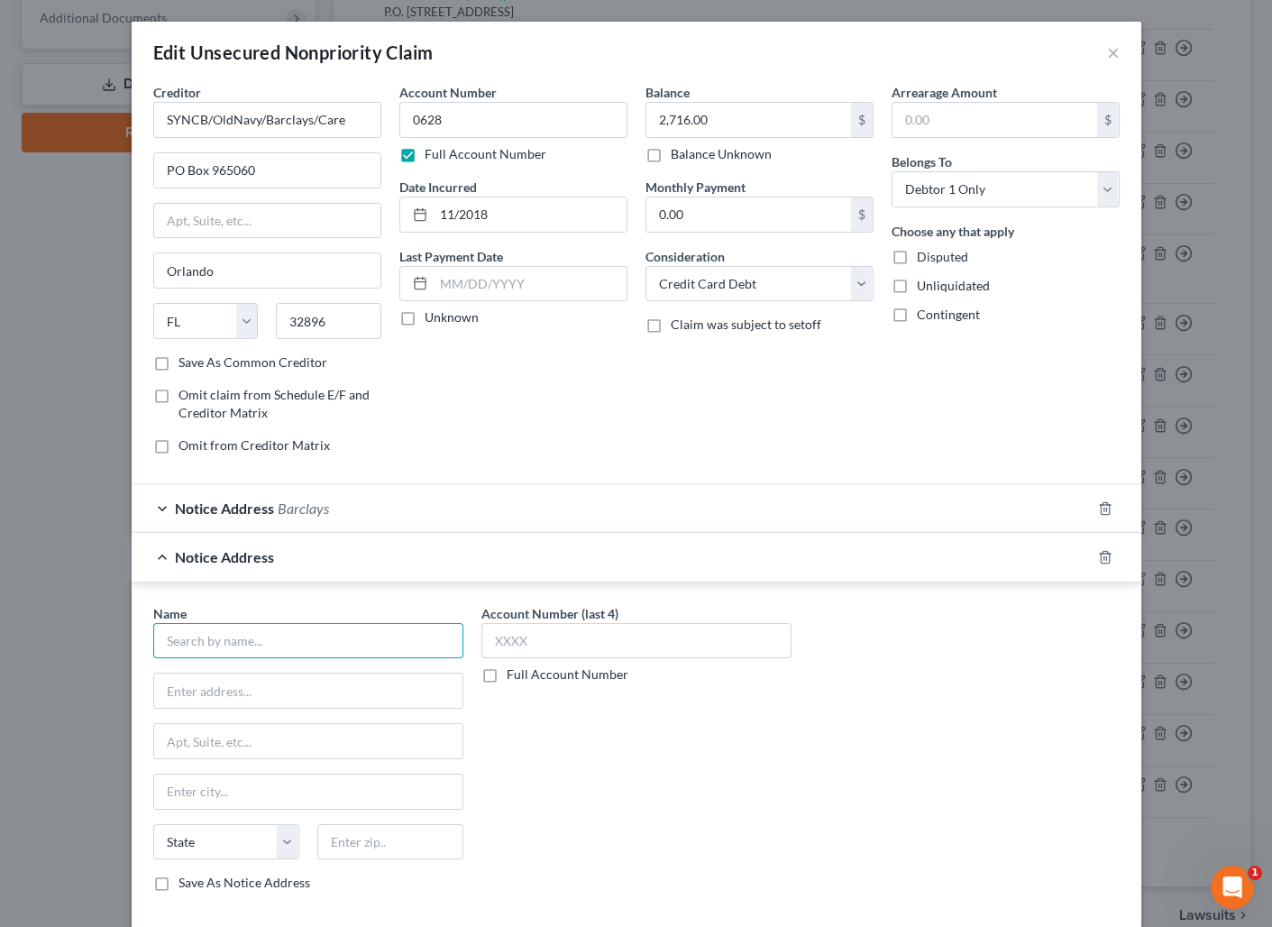
click at [270, 630] on input "text" at bounding box center [308, 641] width 310 height 36
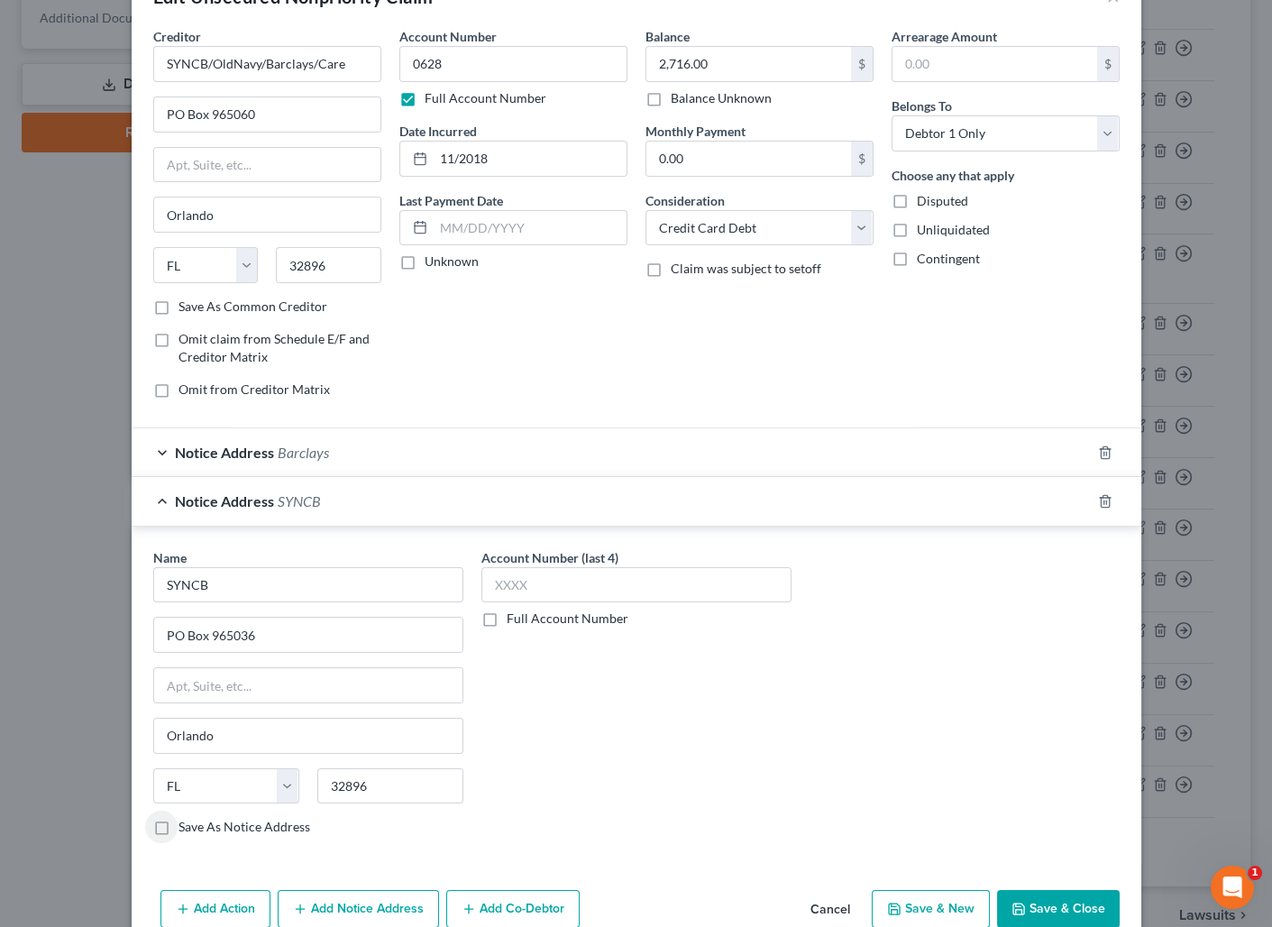
scroll to position [142, 0]
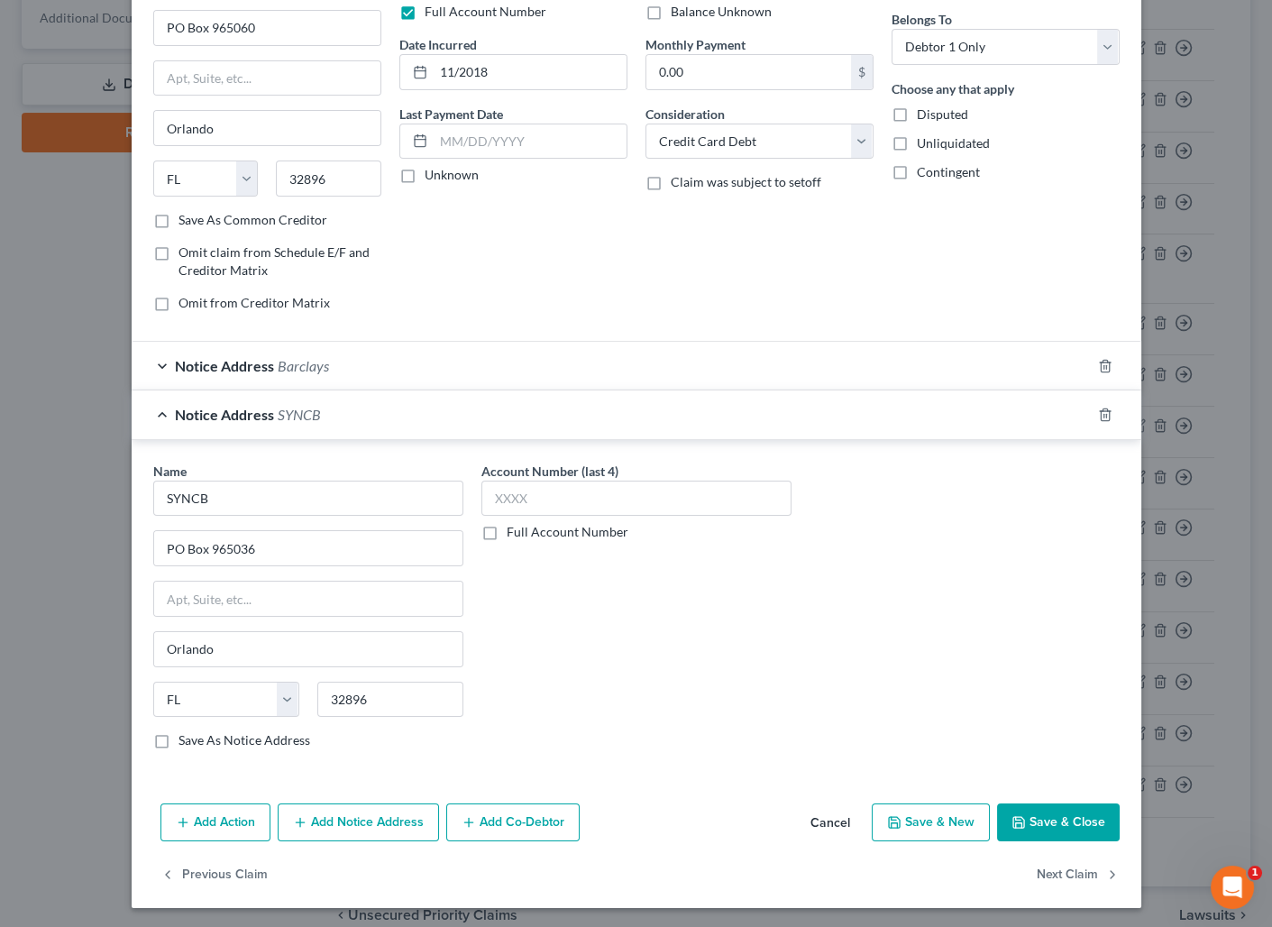
click at [1017, 833] on button "Save & Close" at bounding box center [1058, 822] width 123 height 38
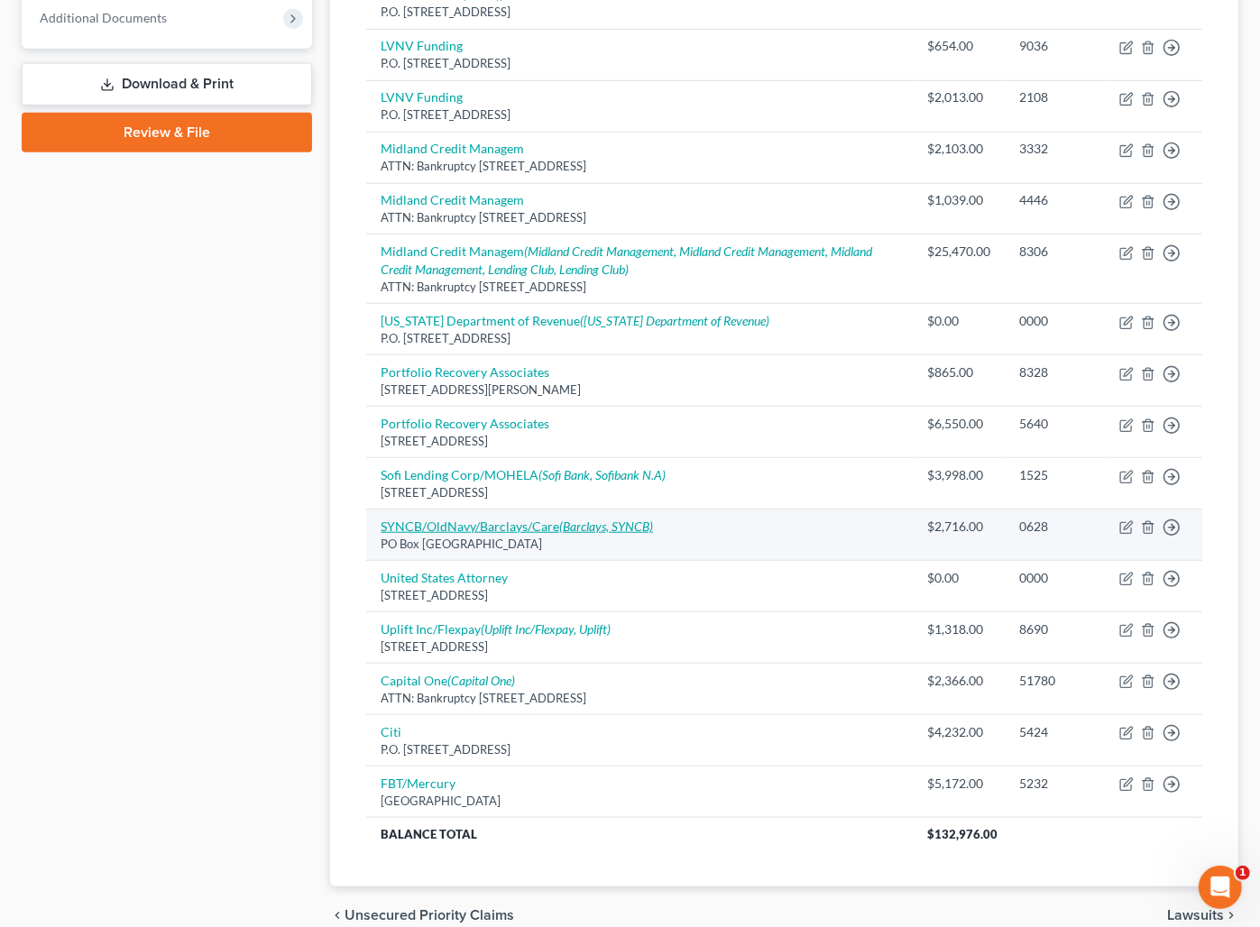
click at [408, 521] on link "SYNCB/OldNavy/Barclays/Care (Barclays, SYNCB)" at bounding box center [517, 526] width 272 height 15
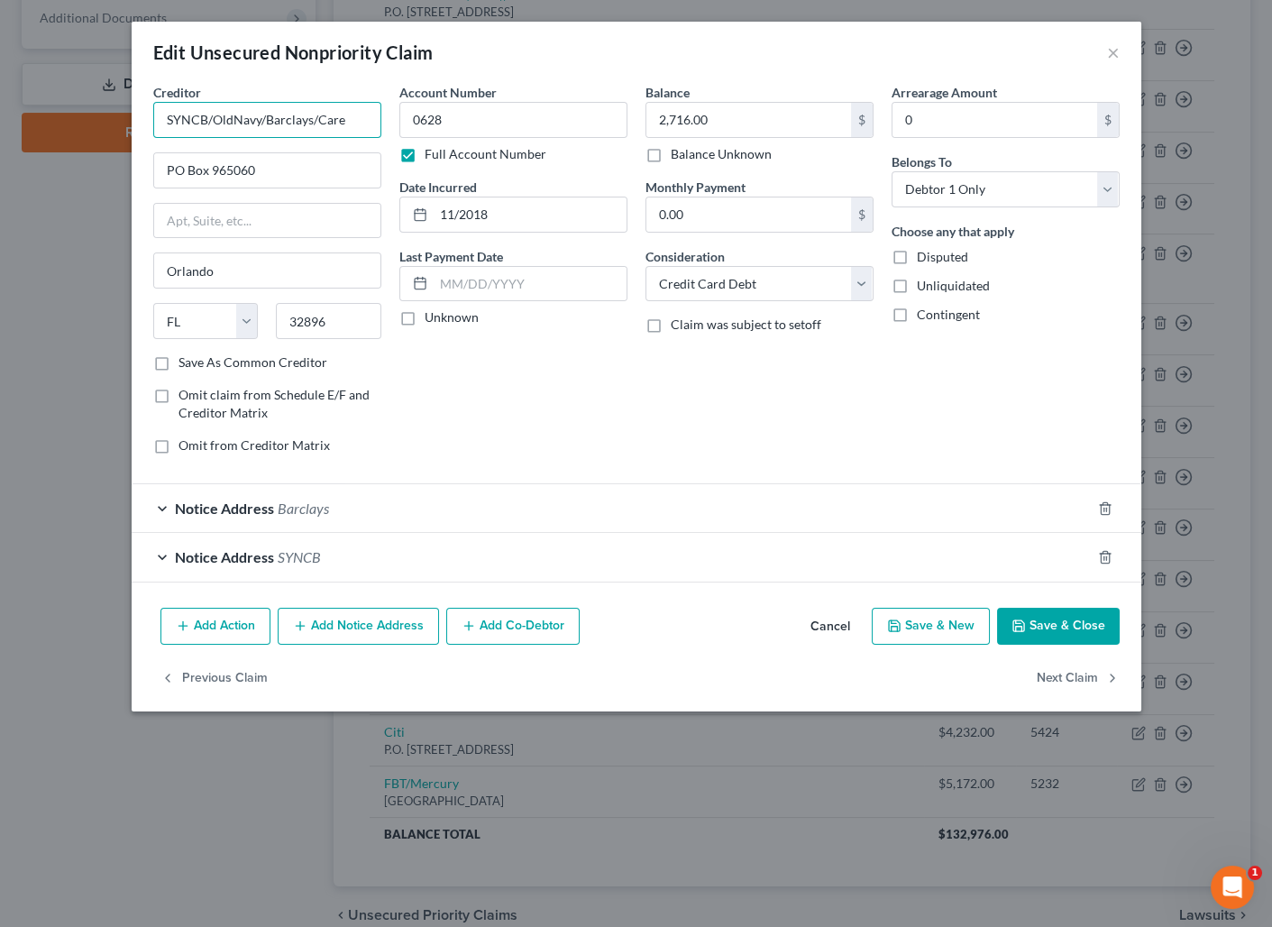
click at [347, 123] on input "SYNCB/OldNavy/Barclays/Care" at bounding box center [267, 120] width 228 height 36
drag, startPoint x: 1037, startPoint y: 620, endPoint x: 653, endPoint y: 641, distance: 384.8
click at [1034, 620] on button "Save & Close" at bounding box center [1058, 627] width 123 height 38
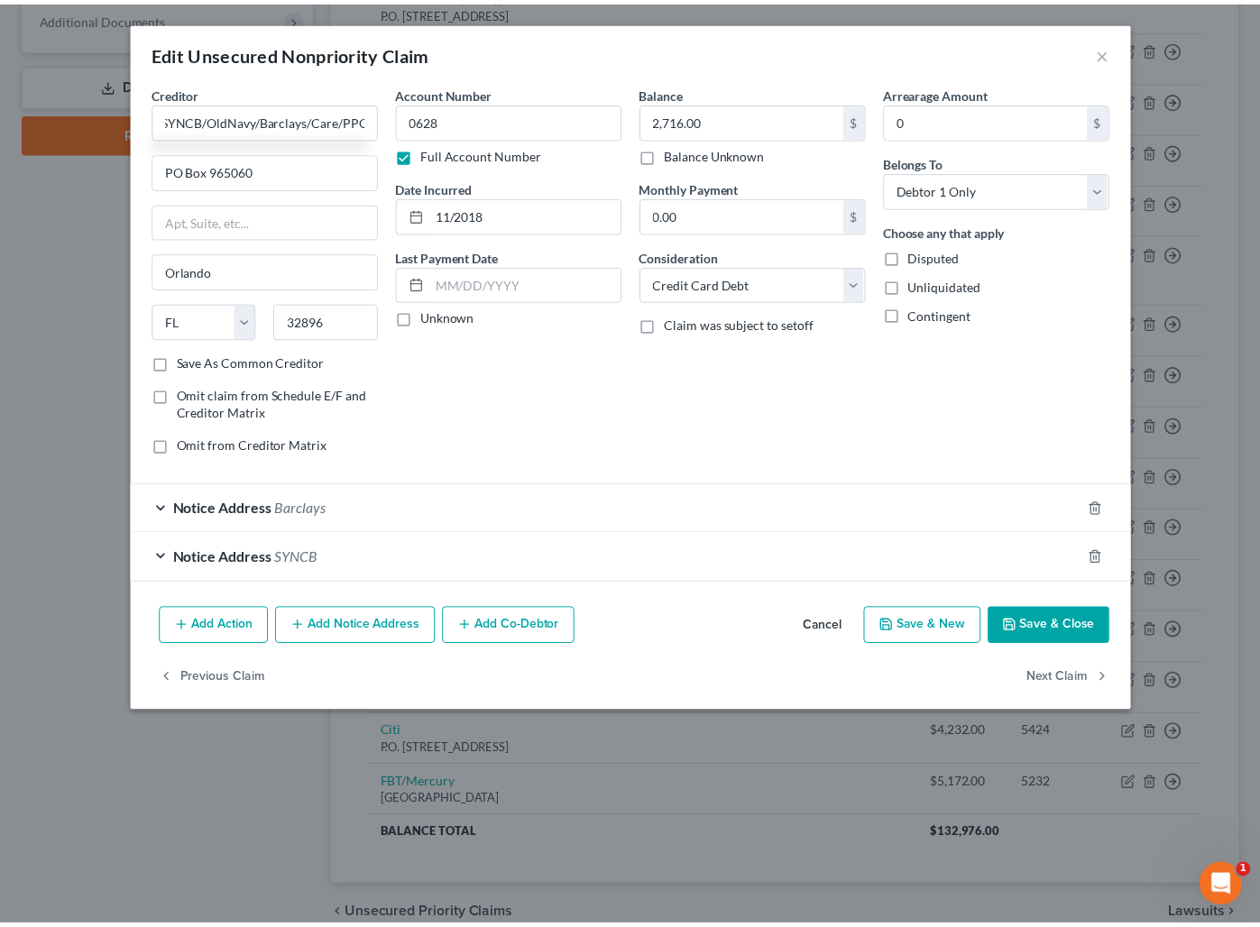
scroll to position [0, 0]
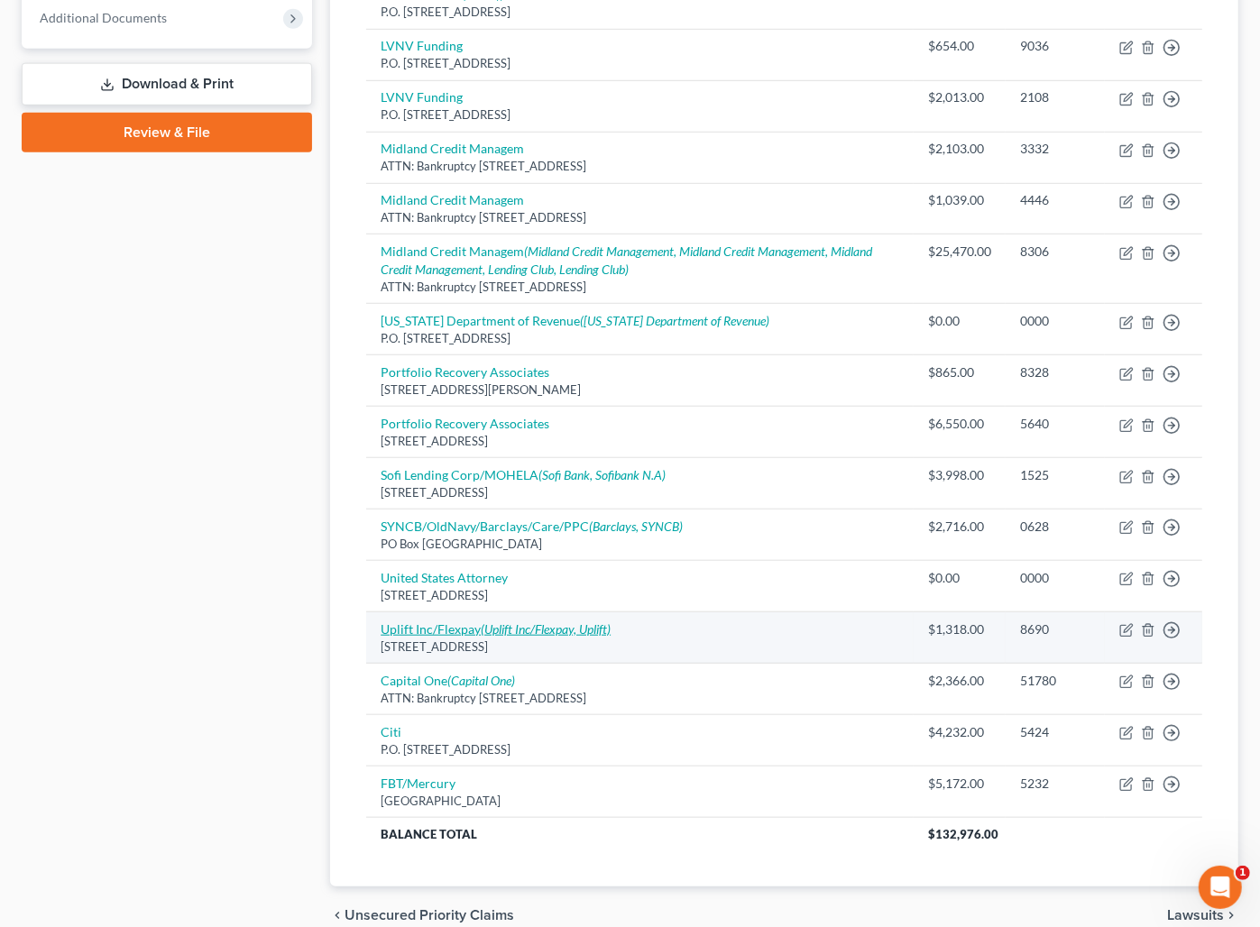
click at [453, 627] on link "Uplift Inc/Flexpay (Uplift Inc/Flexpay, Uplift)" at bounding box center [496, 628] width 230 height 15
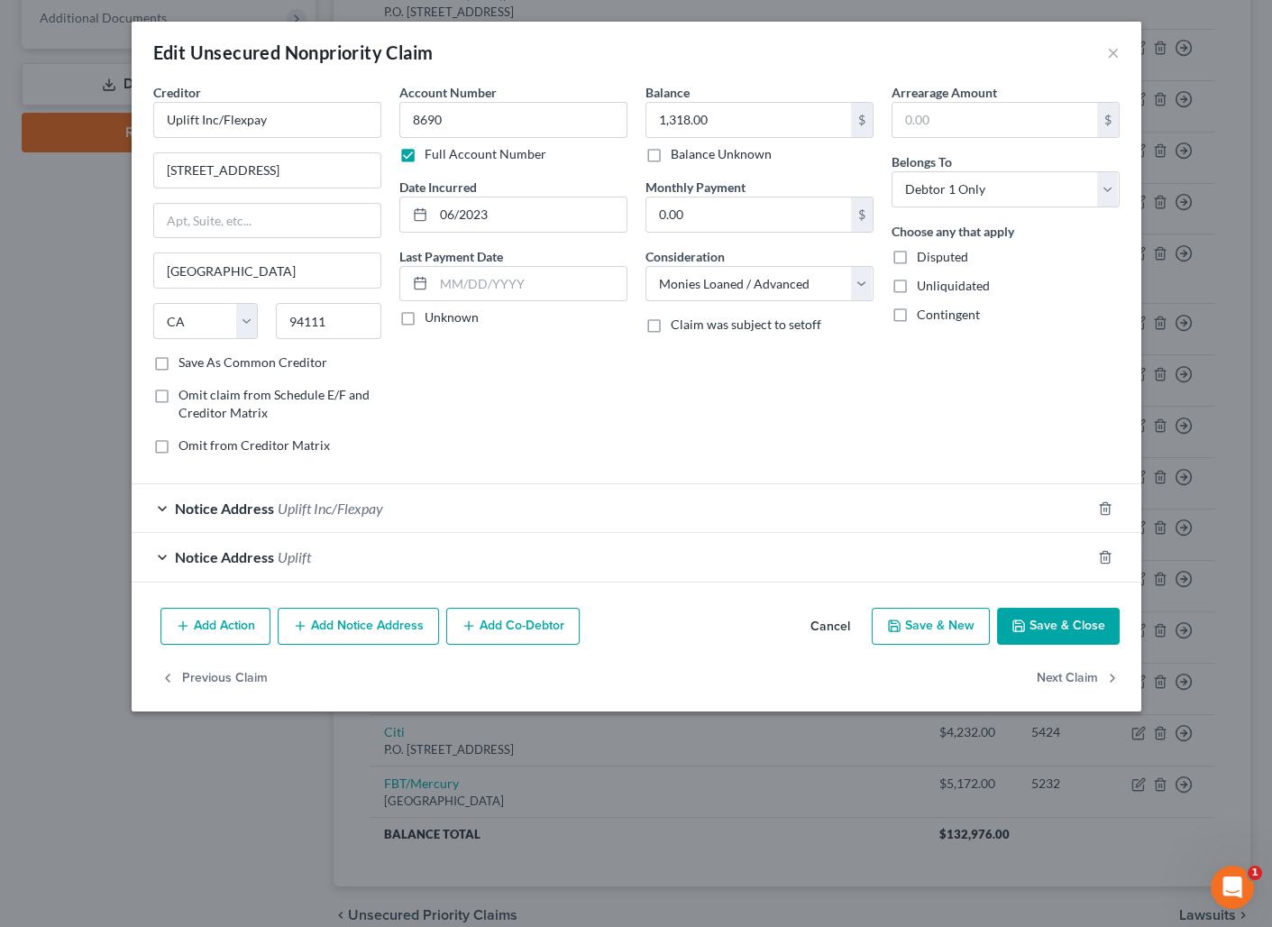
drag, startPoint x: 825, startPoint y: 622, endPoint x: 60, endPoint y: 558, distance: 767.4
click at [822, 623] on button "Cancel" at bounding box center [830, 628] width 69 height 36
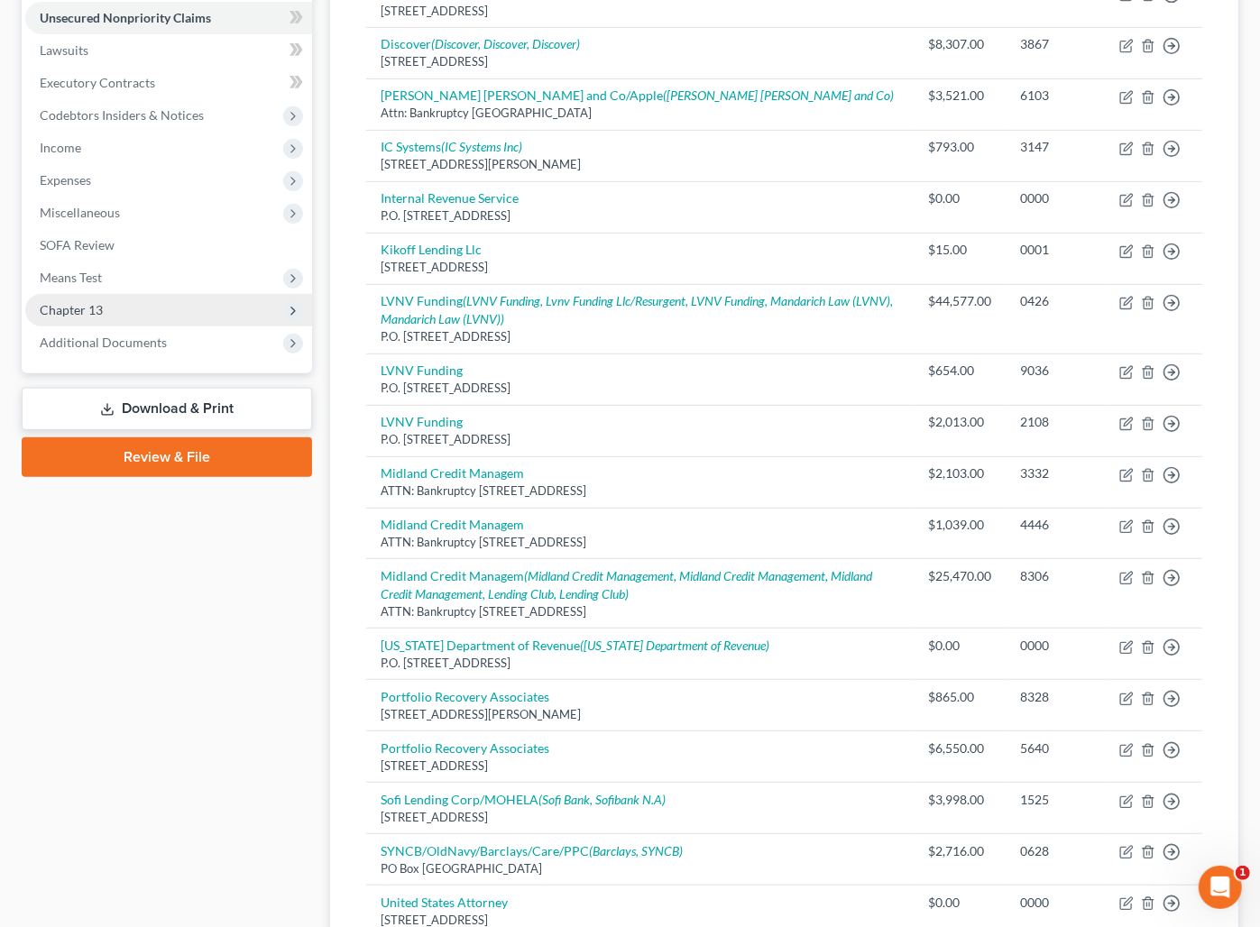
scroll to position [474, 0]
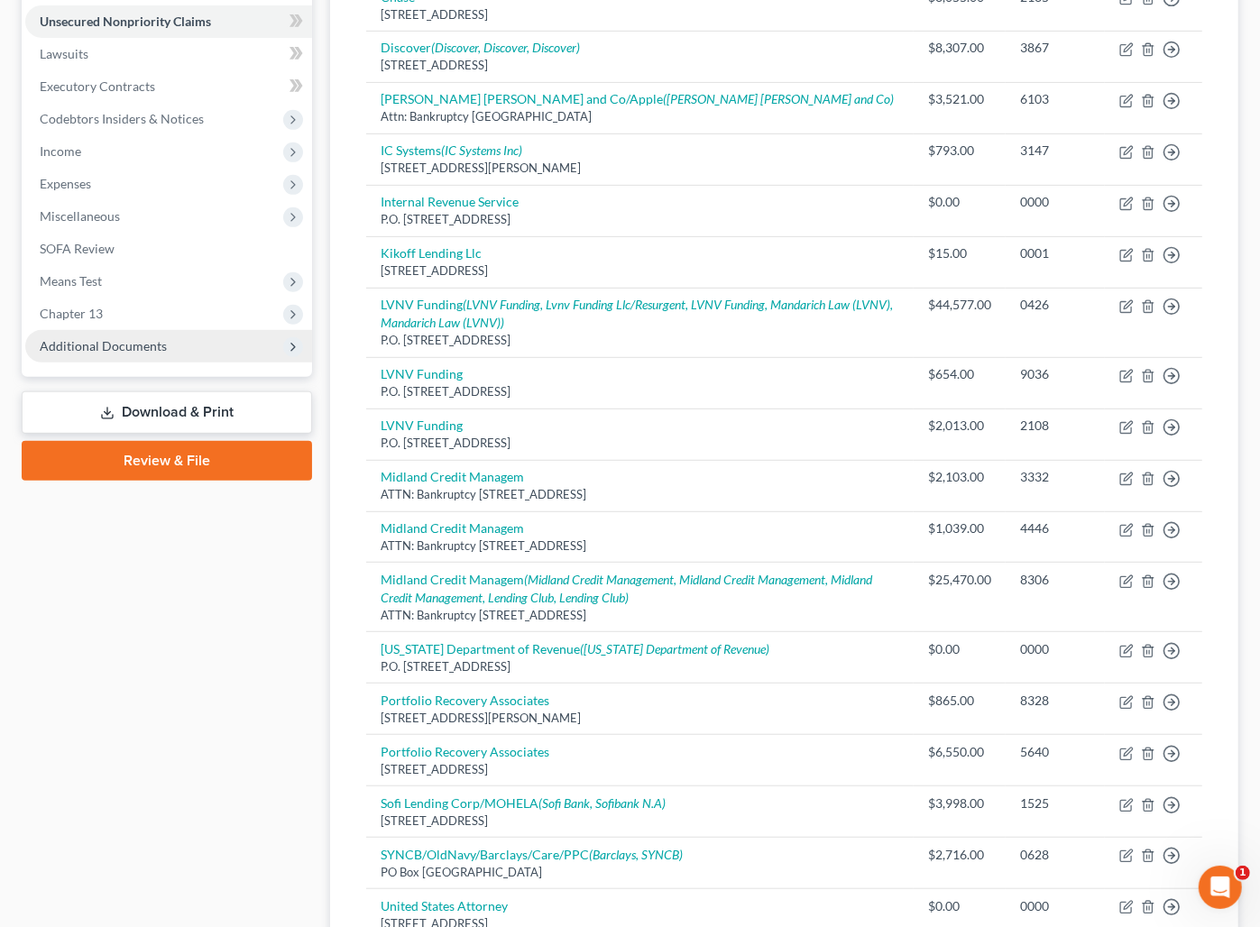
click at [126, 339] on span "Additional Documents" at bounding box center [103, 345] width 127 height 15
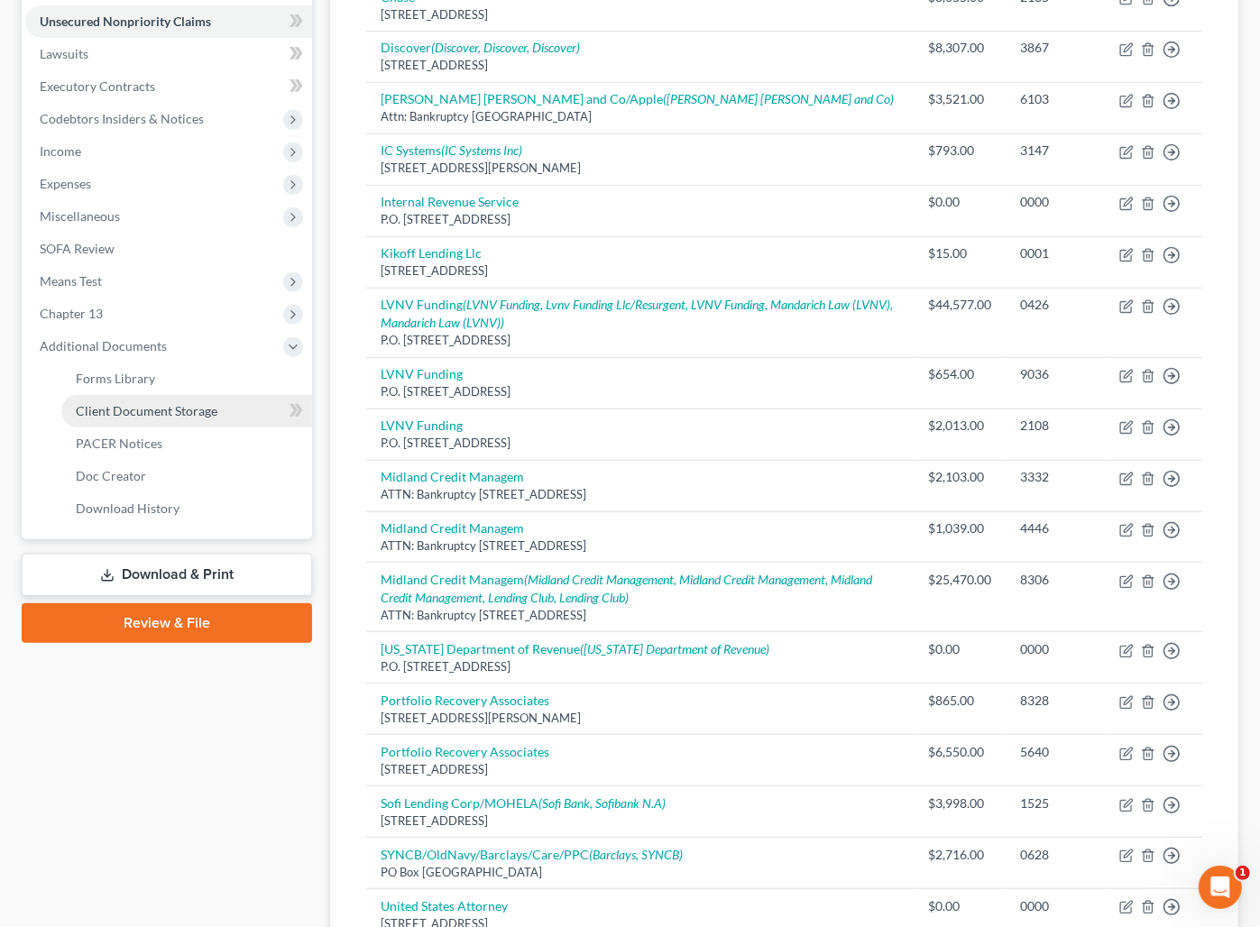
click at [169, 415] on span "Client Document Storage" at bounding box center [147, 410] width 142 height 15
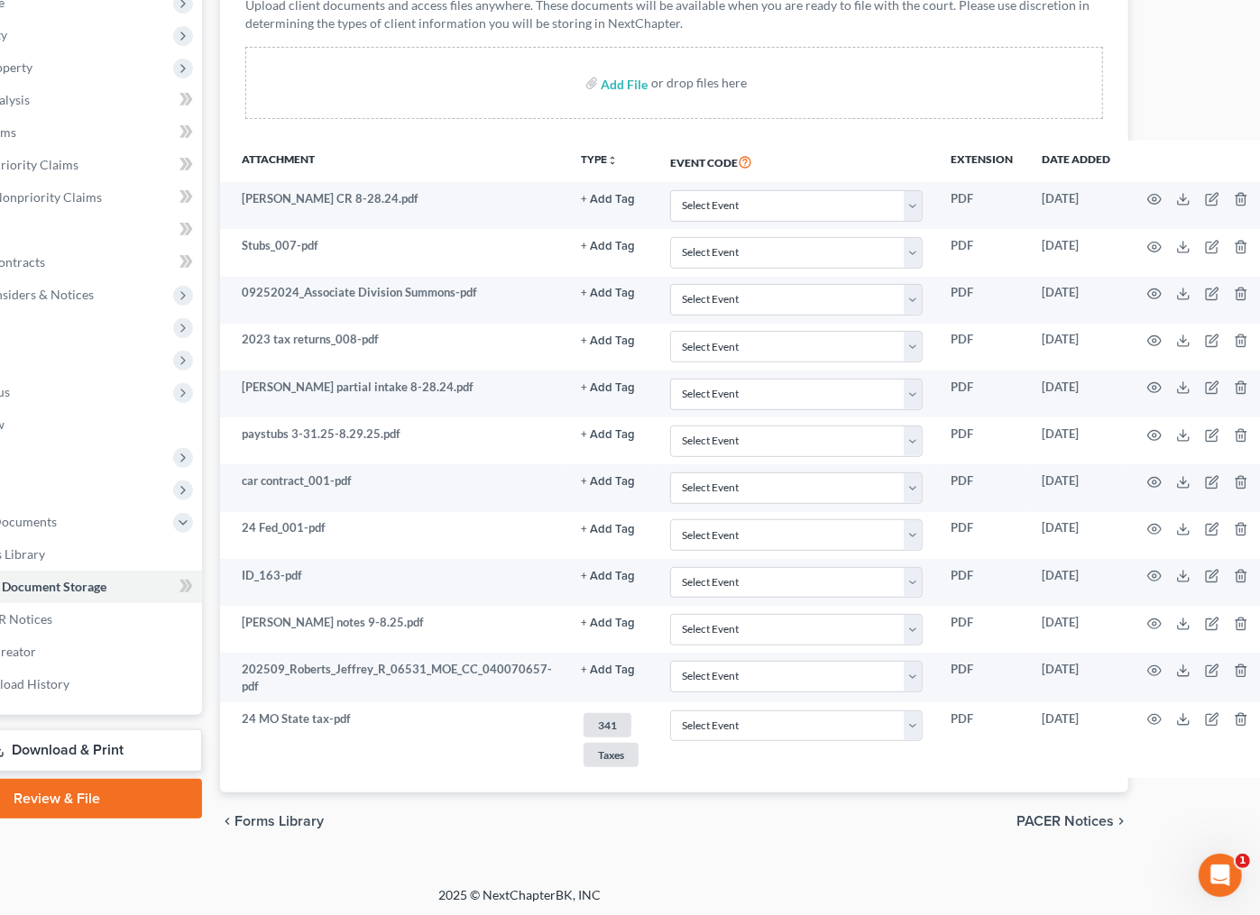
scroll to position [298, 119]
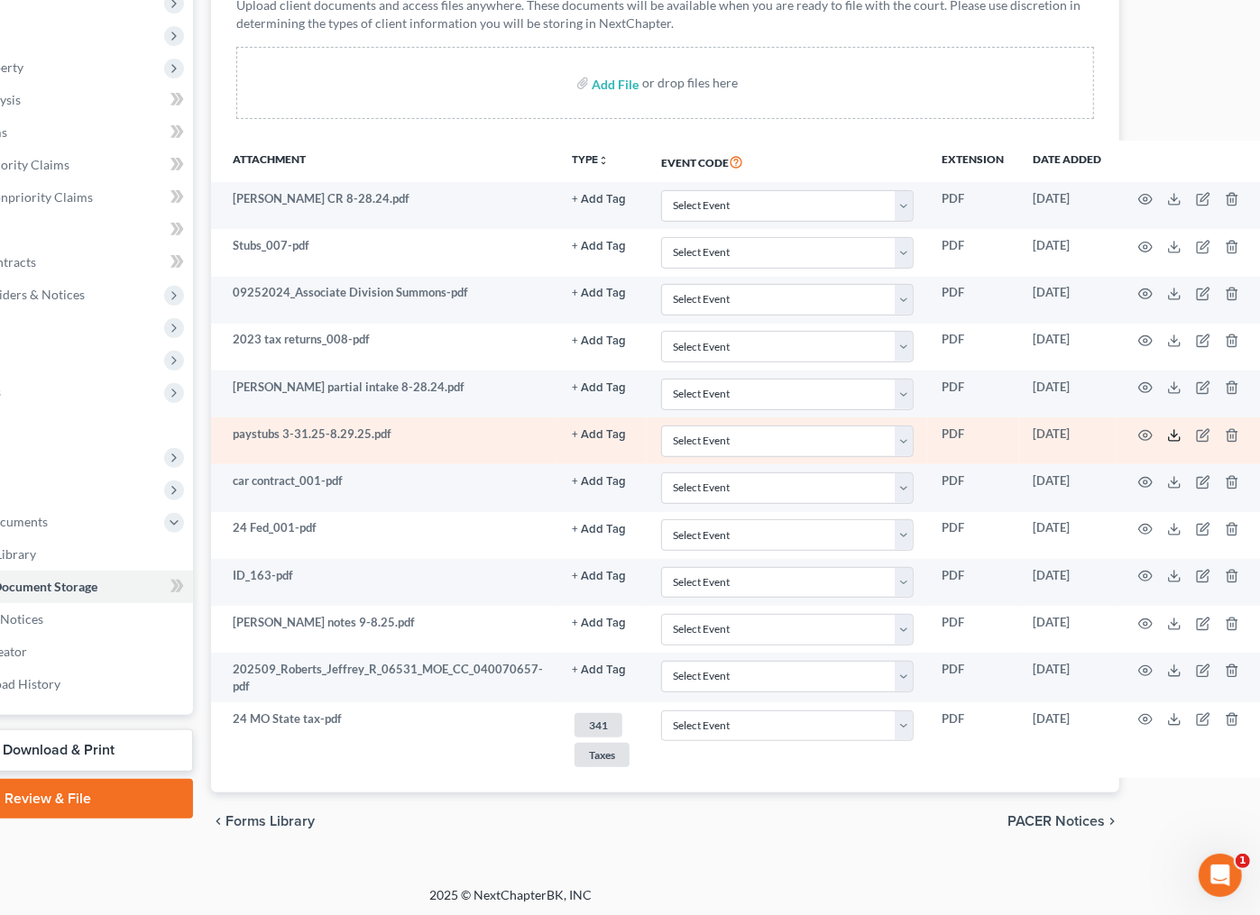
click at [1167, 431] on icon at bounding box center [1174, 435] width 14 height 14
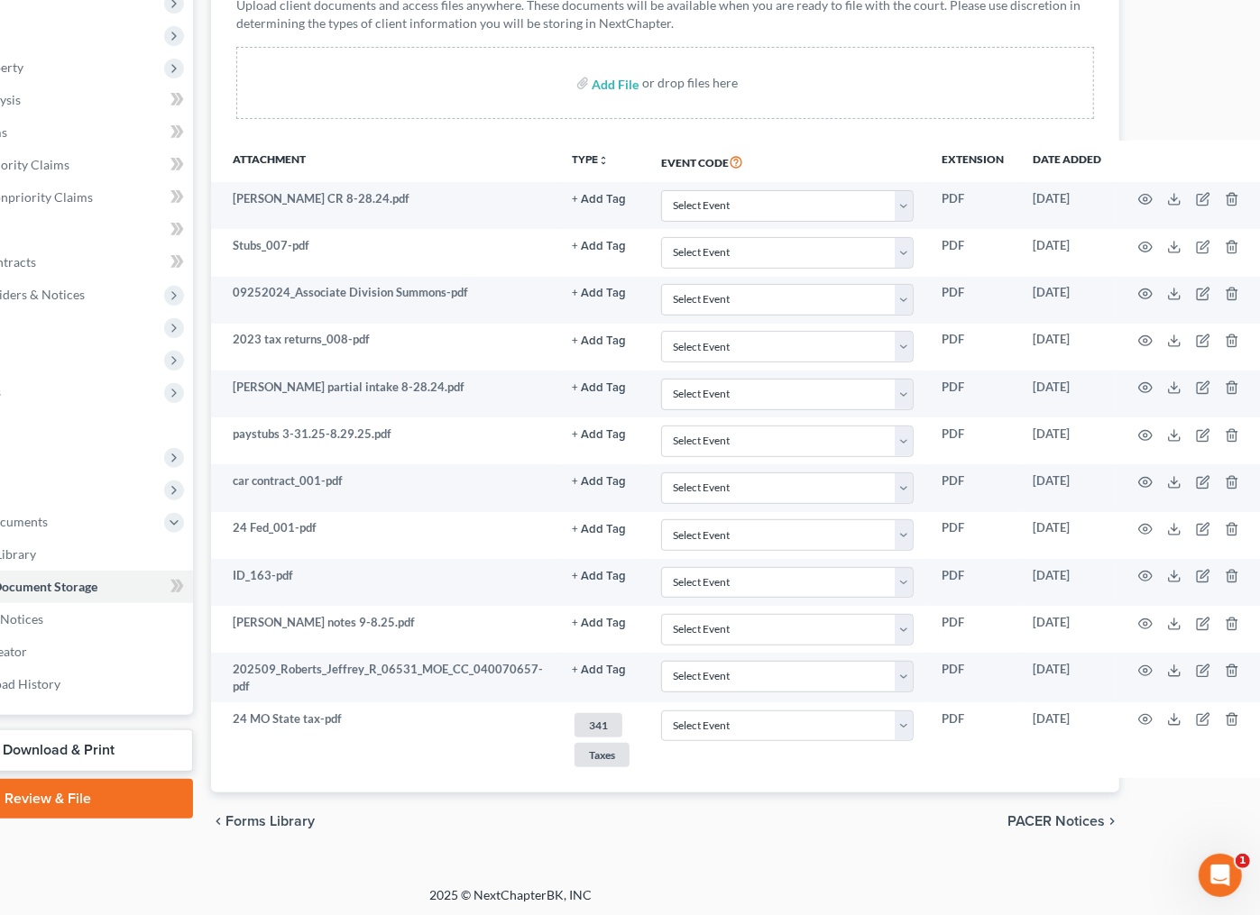
click at [962, 861] on div "[PERSON_NAME] Upgraded Chapter Chapter 13 Status Lead District MOEB Preview Pet…" at bounding box center [511, 331] width 1260 height 1112
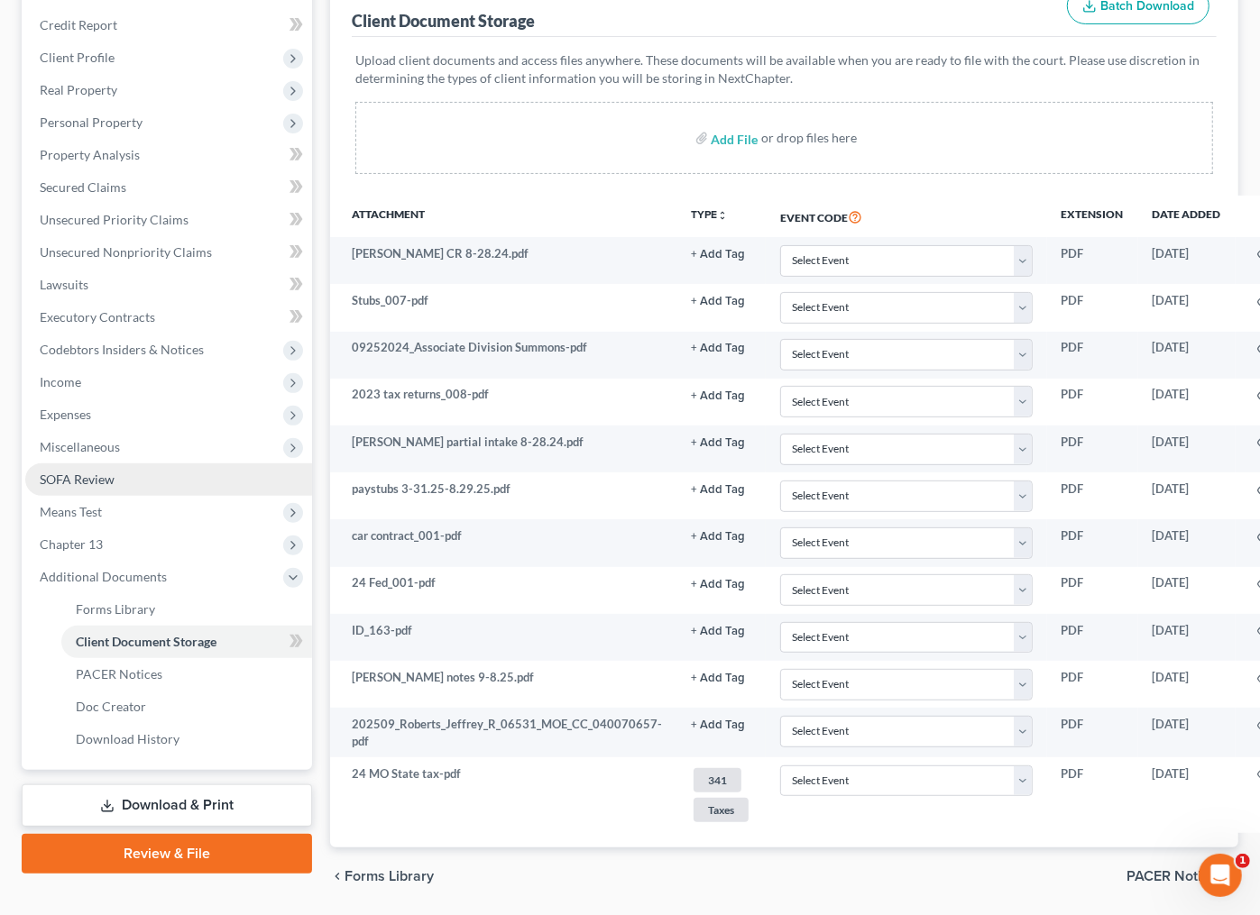
scroll to position [216, 0]
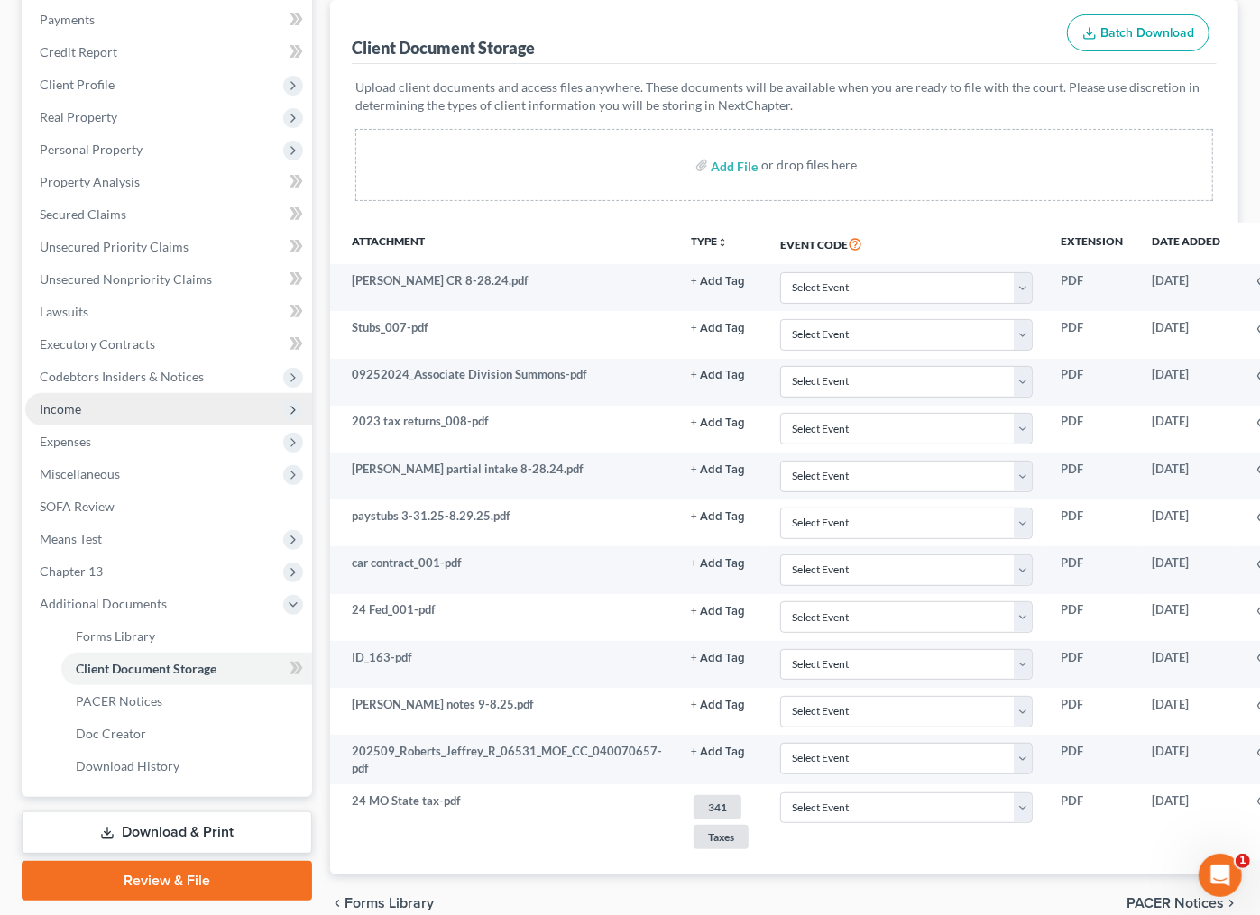
click at [121, 407] on span "Income" at bounding box center [168, 409] width 287 height 32
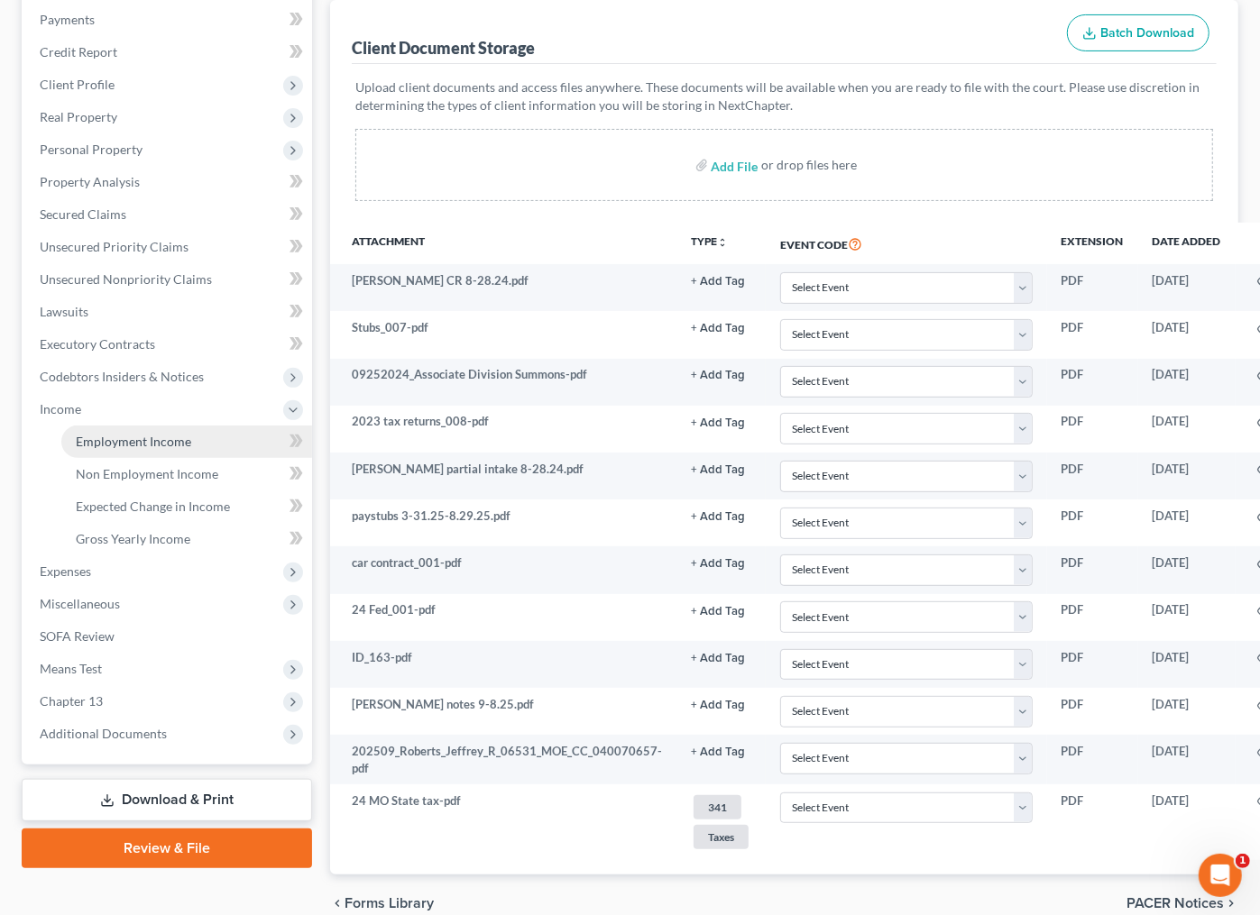
click at [117, 440] on span "Employment Income" at bounding box center [133, 441] width 115 height 15
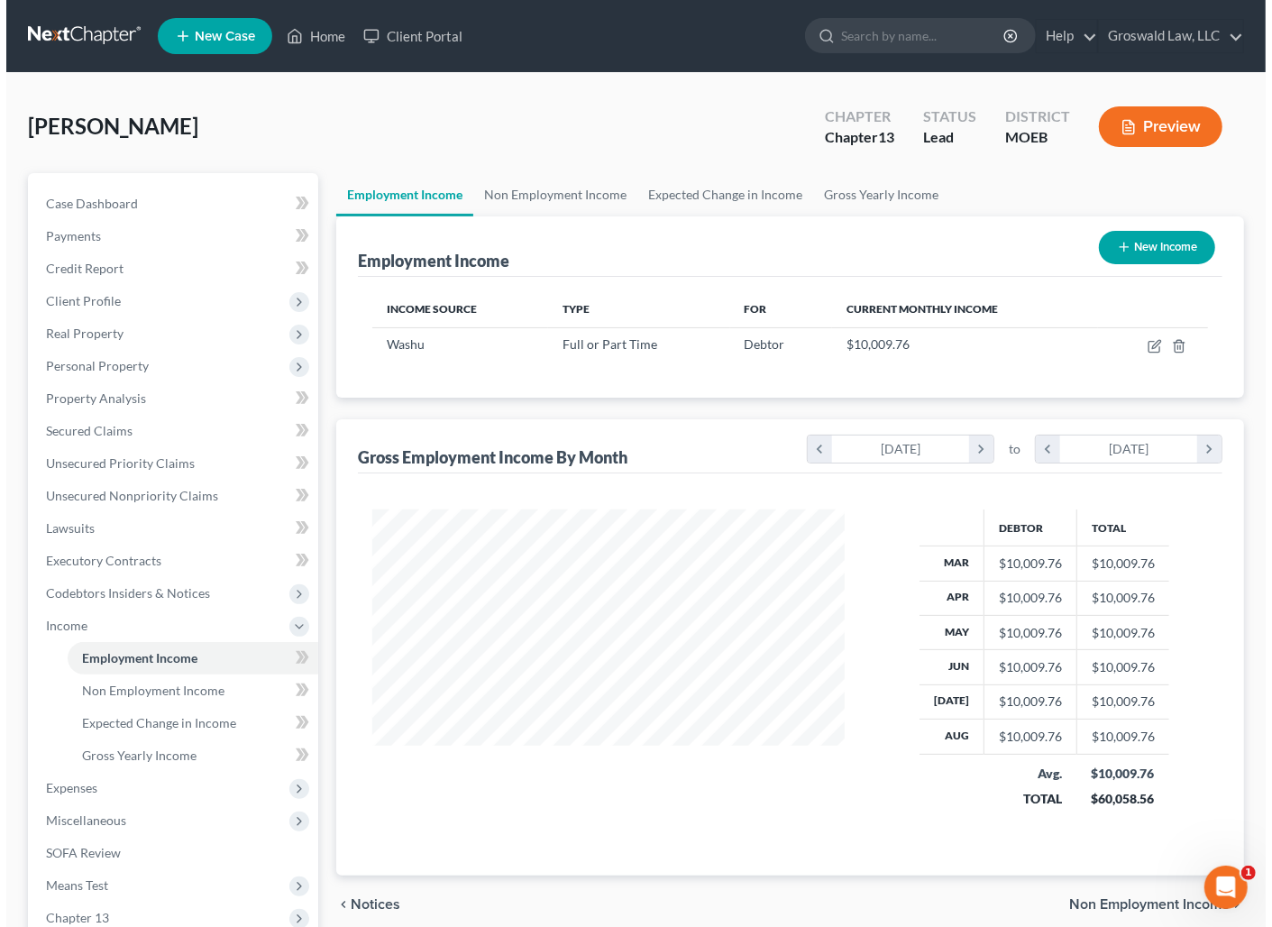
scroll to position [323, 509]
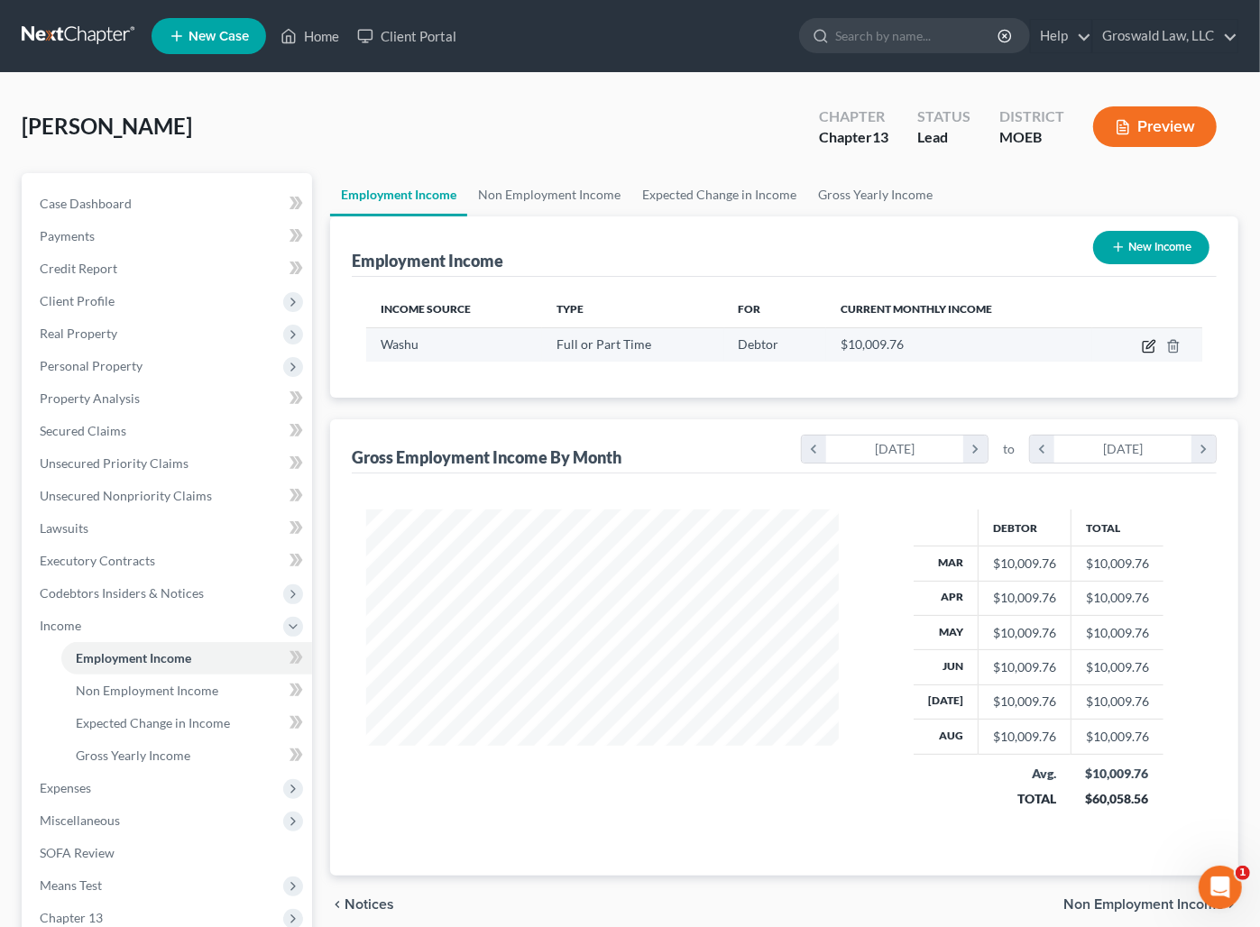
click at [1147, 344] on icon "button" at bounding box center [1150, 344] width 8 height 8
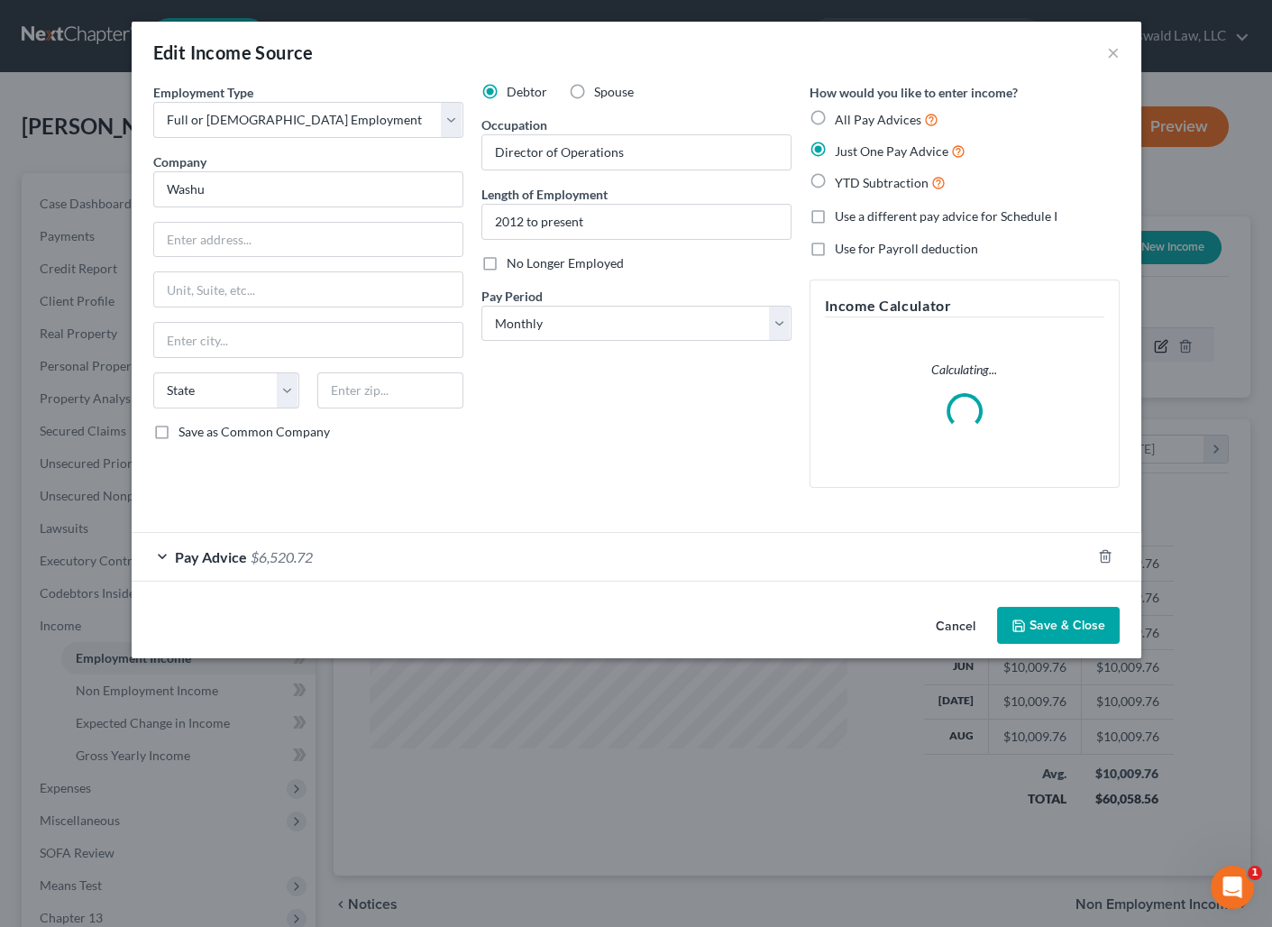
scroll to position [323, 514]
click at [661, 559] on div "Pay Advice $6,520.72" at bounding box center [611, 557] width 959 height 48
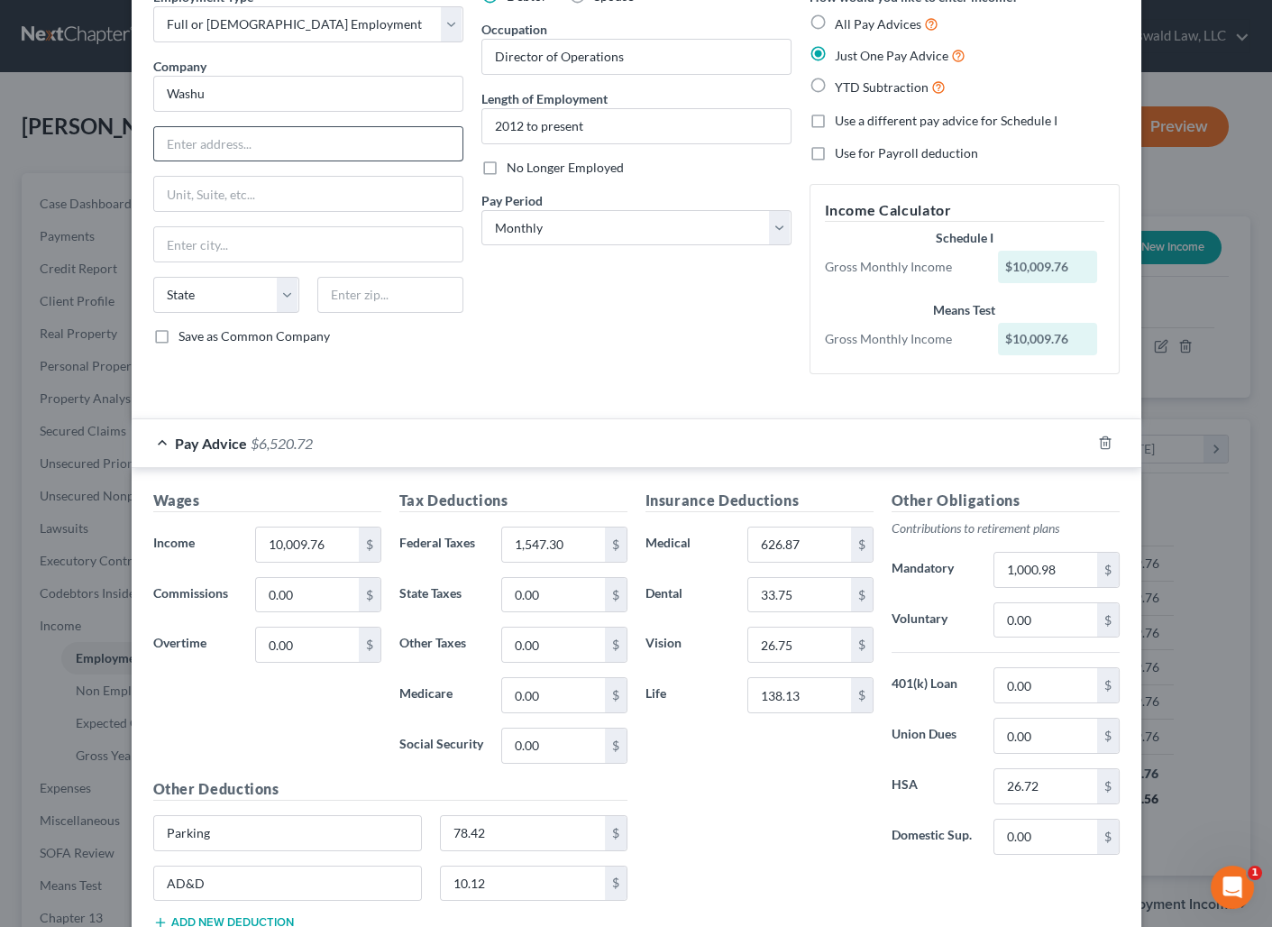
scroll to position [0, 0]
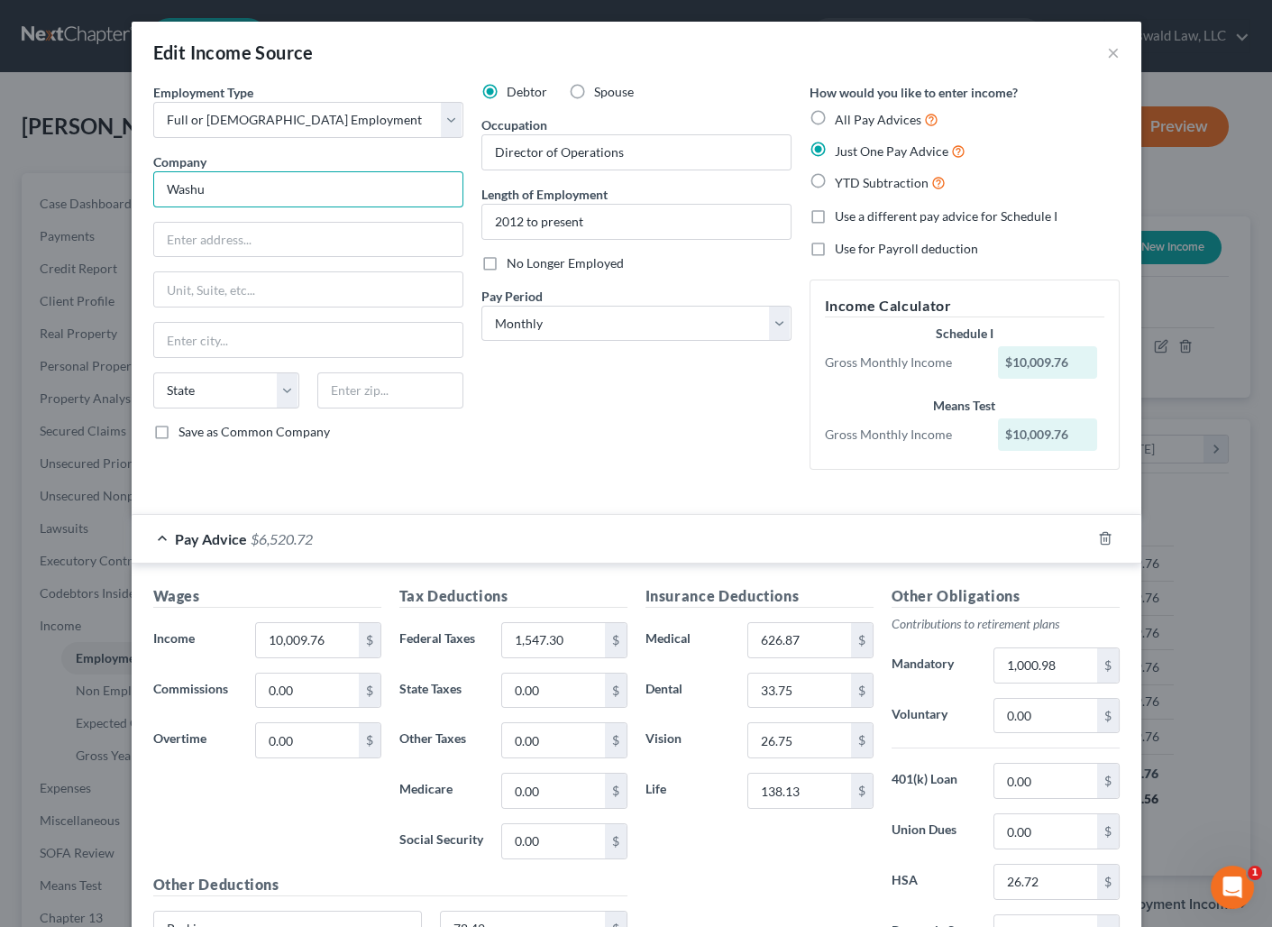
drag, startPoint x: 236, startPoint y: 186, endPoint x: -150, endPoint y: 186, distance: 386.0
click at [0, 186] on html "Home New Case Client Portal Groswald Law, LLC [PERSON_NAME][EMAIL_ADDRESS][DOMA…" at bounding box center [636, 602] width 1272 height 1204
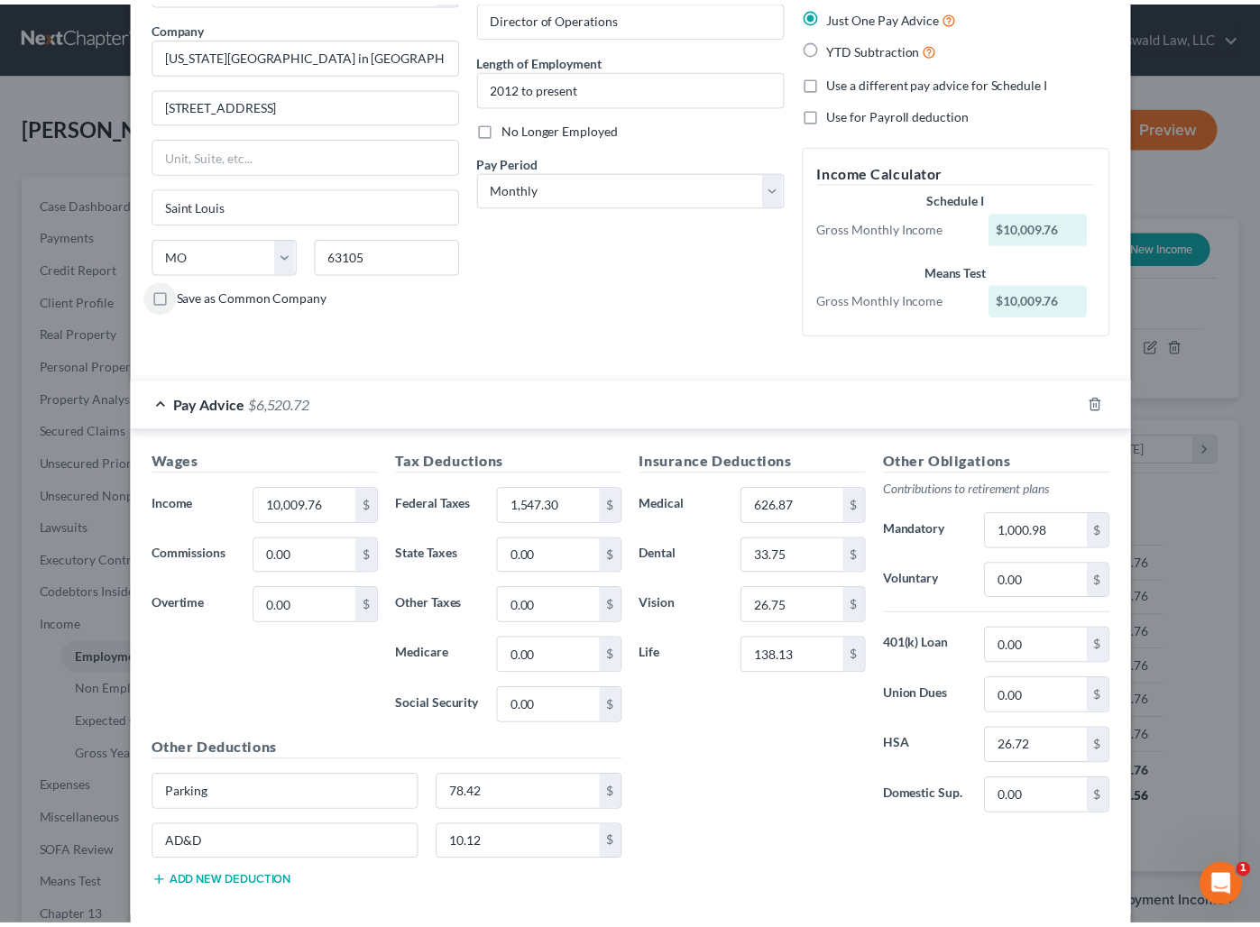
scroll to position [224, 0]
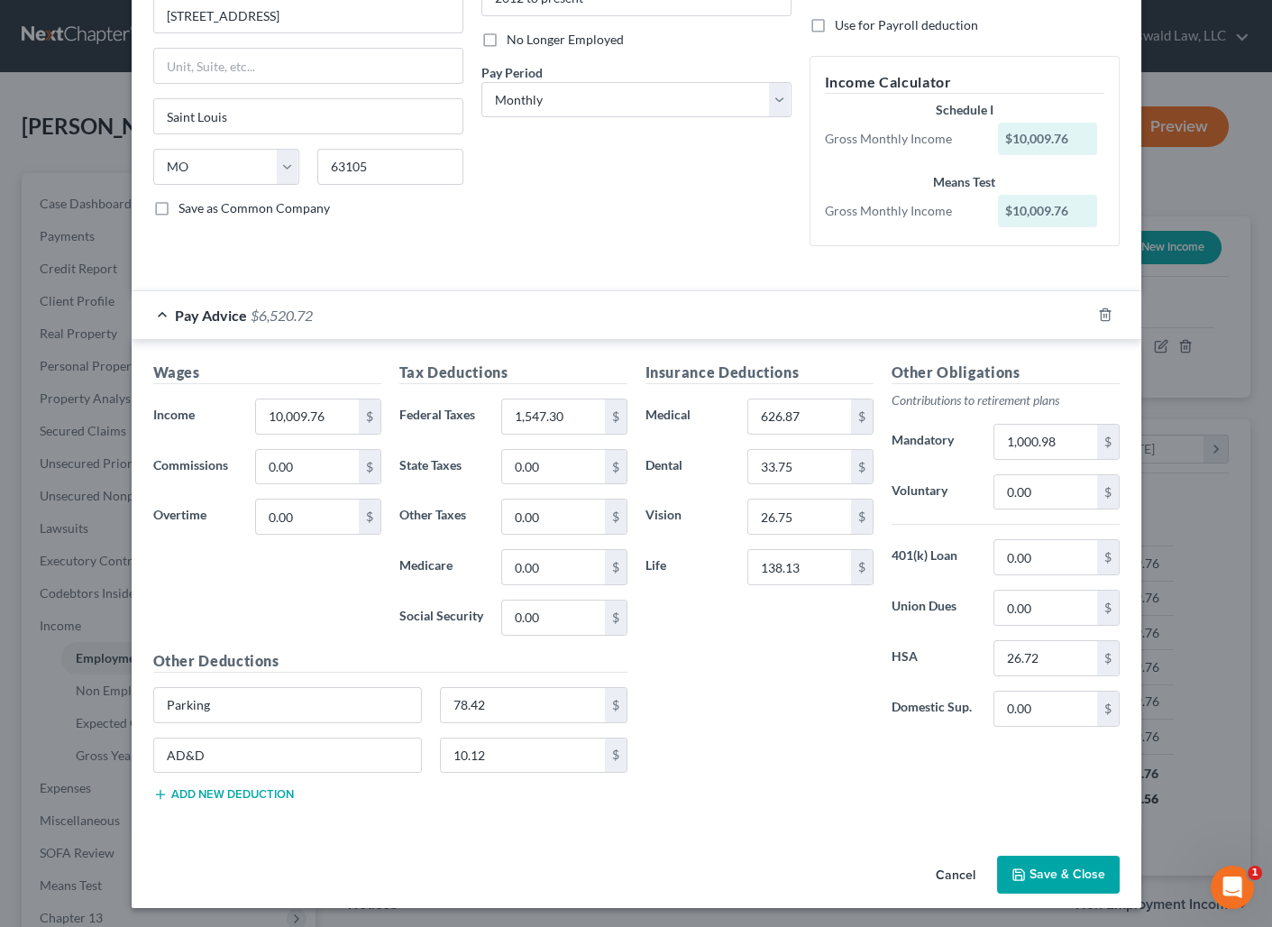
click at [1063, 870] on button "Save & Close" at bounding box center [1058, 875] width 123 height 38
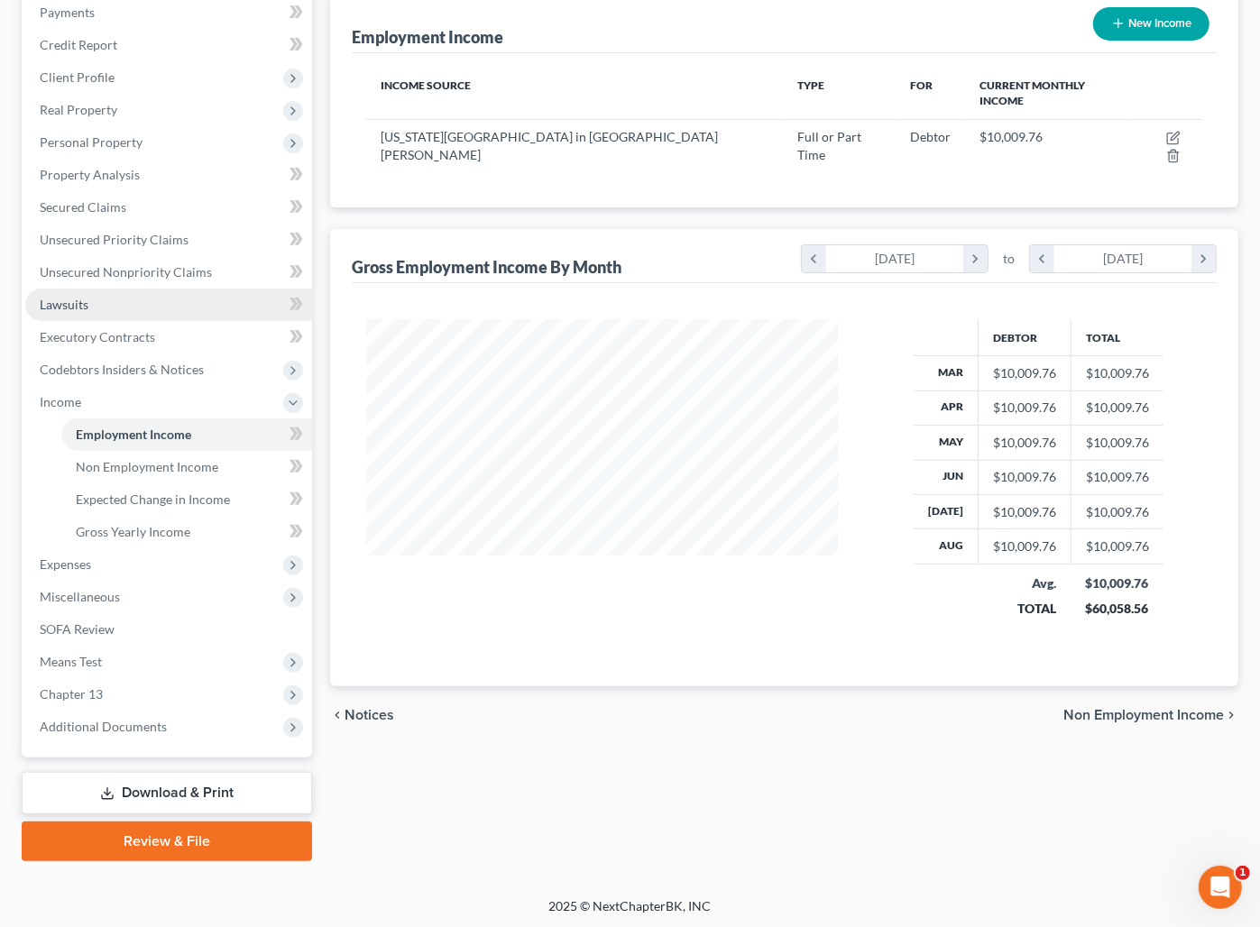
click at [134, 307] on link "Lawsuits" at bounding box center [168, 305] width 287 height 32
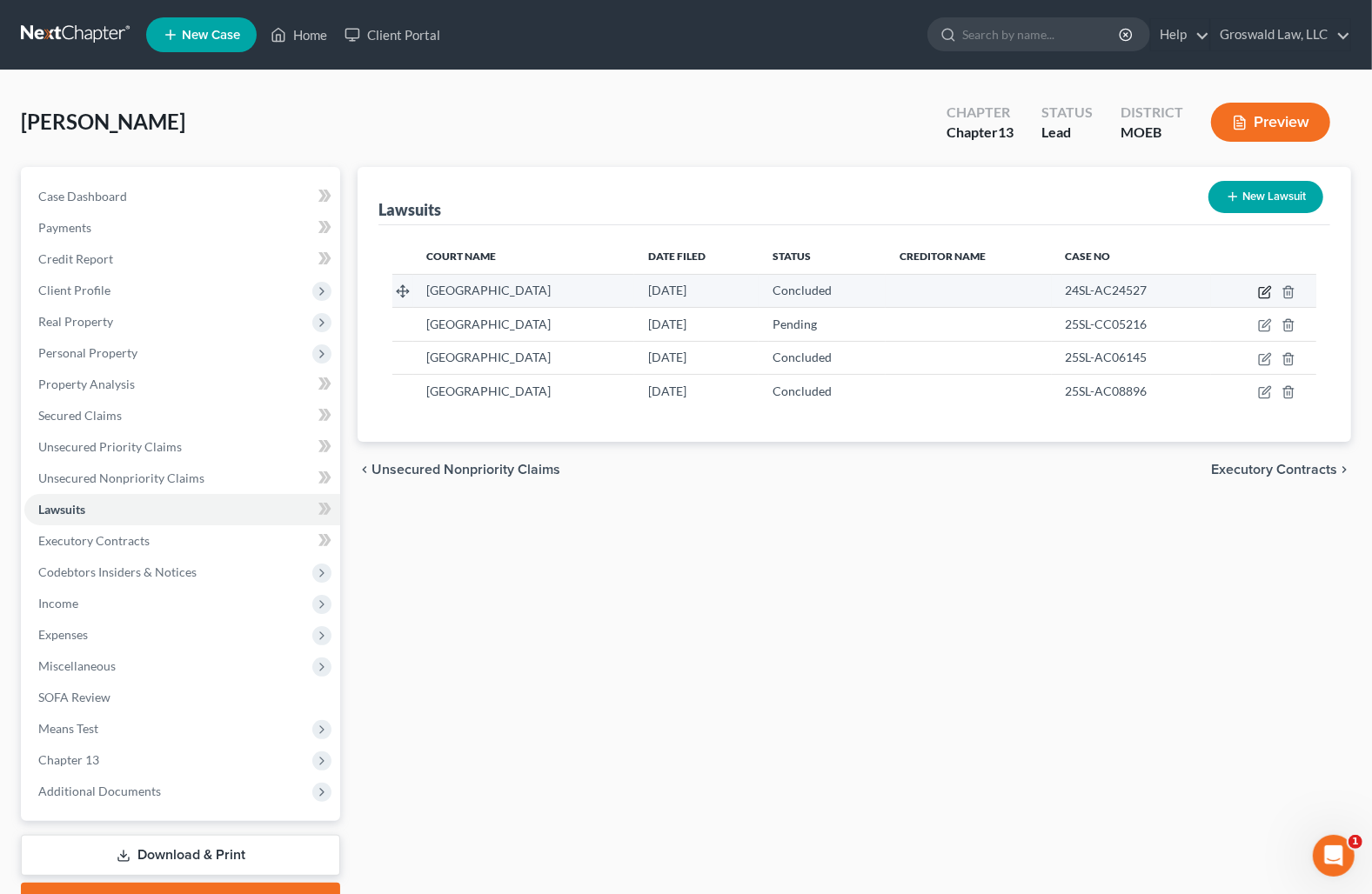
click at [1173, 285] on icon "button" at bounding box center [1265, 292] width 14 height 14
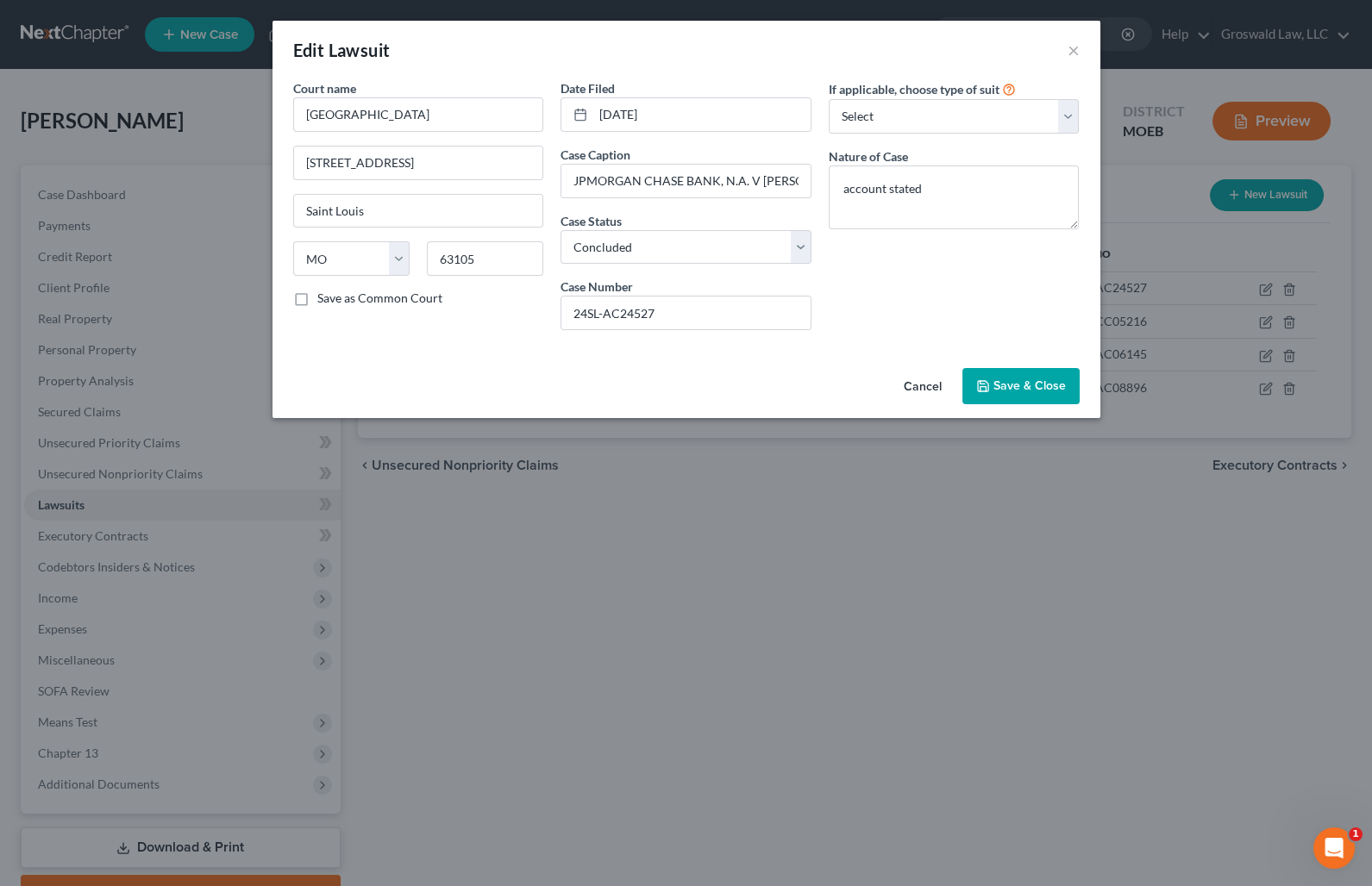
click at [919, 379] on button "Cancel" at bounding box center [923, 387] width 66 height 34
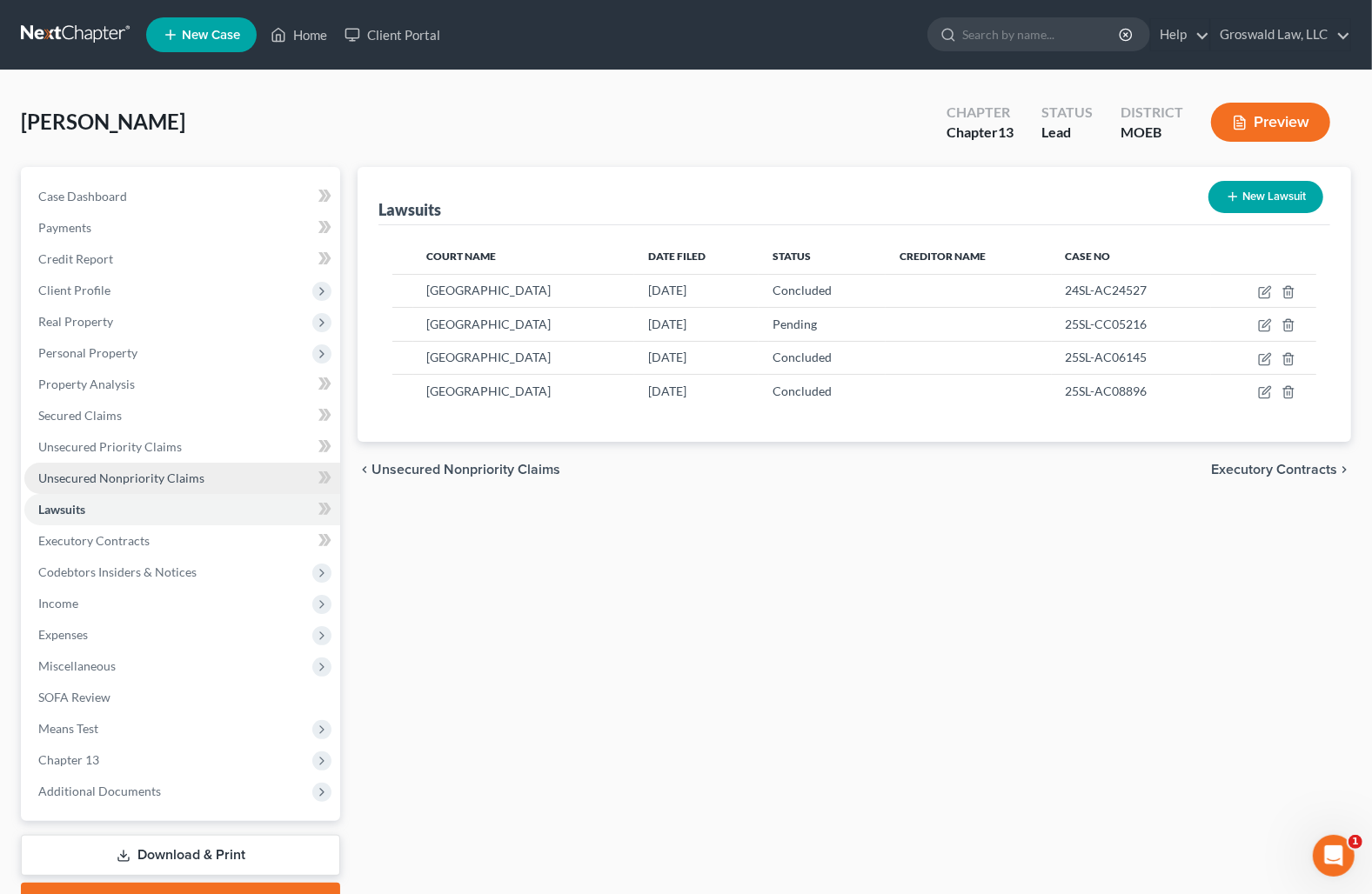
click at [113, 474] on span "Unsecured Nonpriority Claims" at bounding box center [122, 477] width 166 height 14
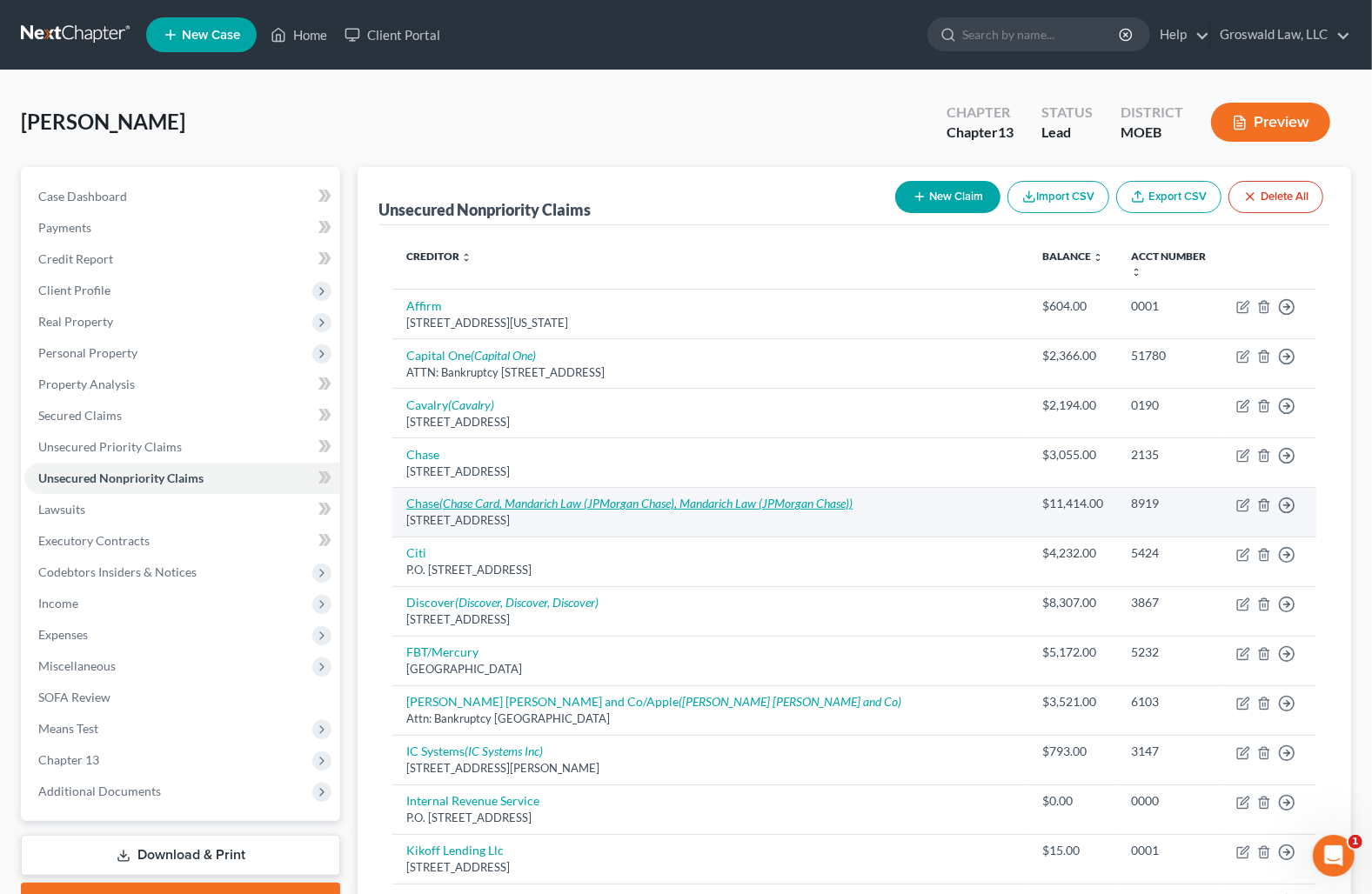
click at [622, 501] on icon "(Chase Card, Mandarich Law (JPMorgan Chase), Mandarich Law (JPMorgan Chase))" at bounding box center [645, 502] width 413 height 14
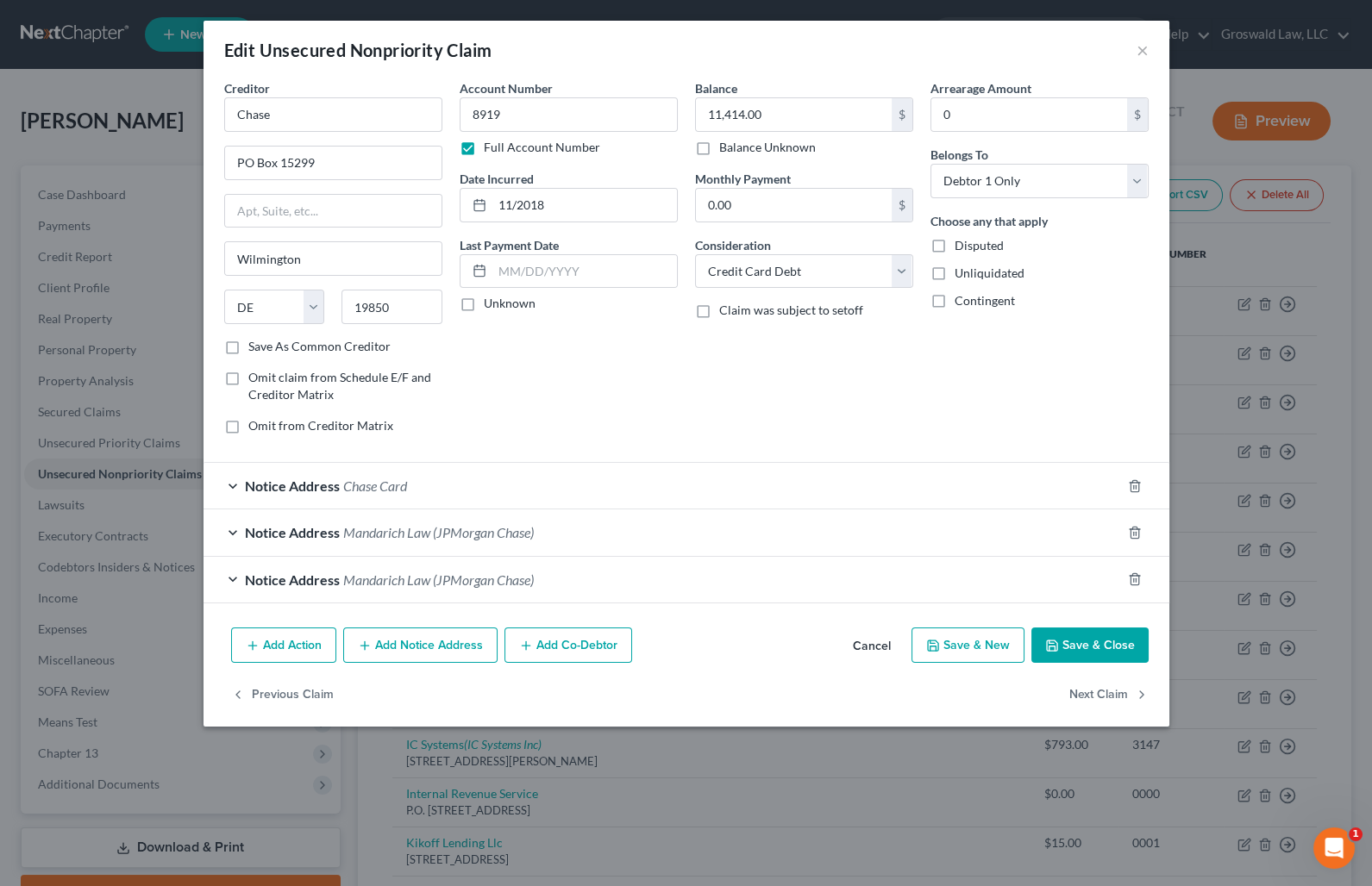
click at [356, 577] on span "Mandarich Law (JPMorgan Chase)" at bounding box center [438, 579] width 190 height 16
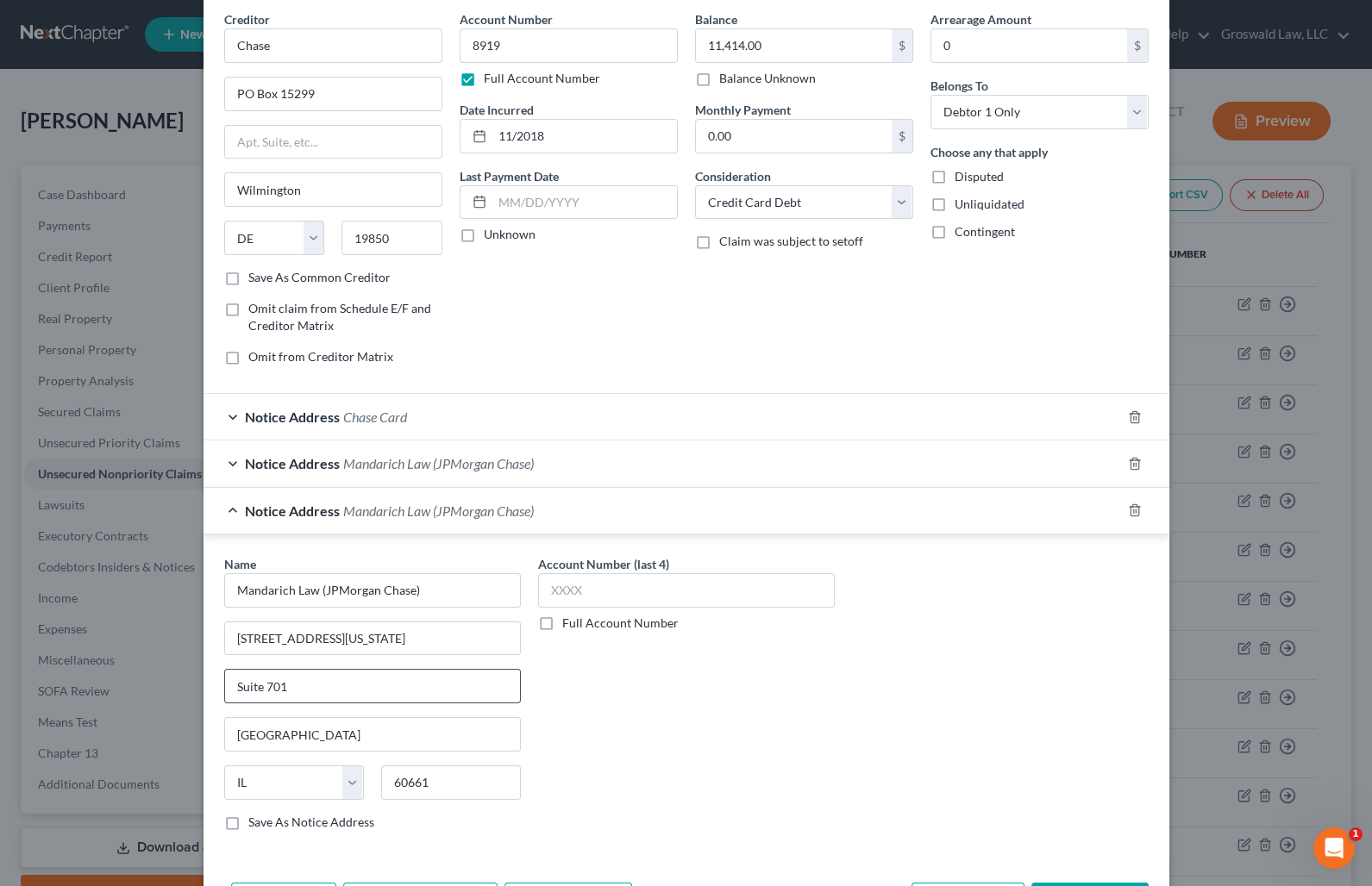
scroll to position [183, 0]
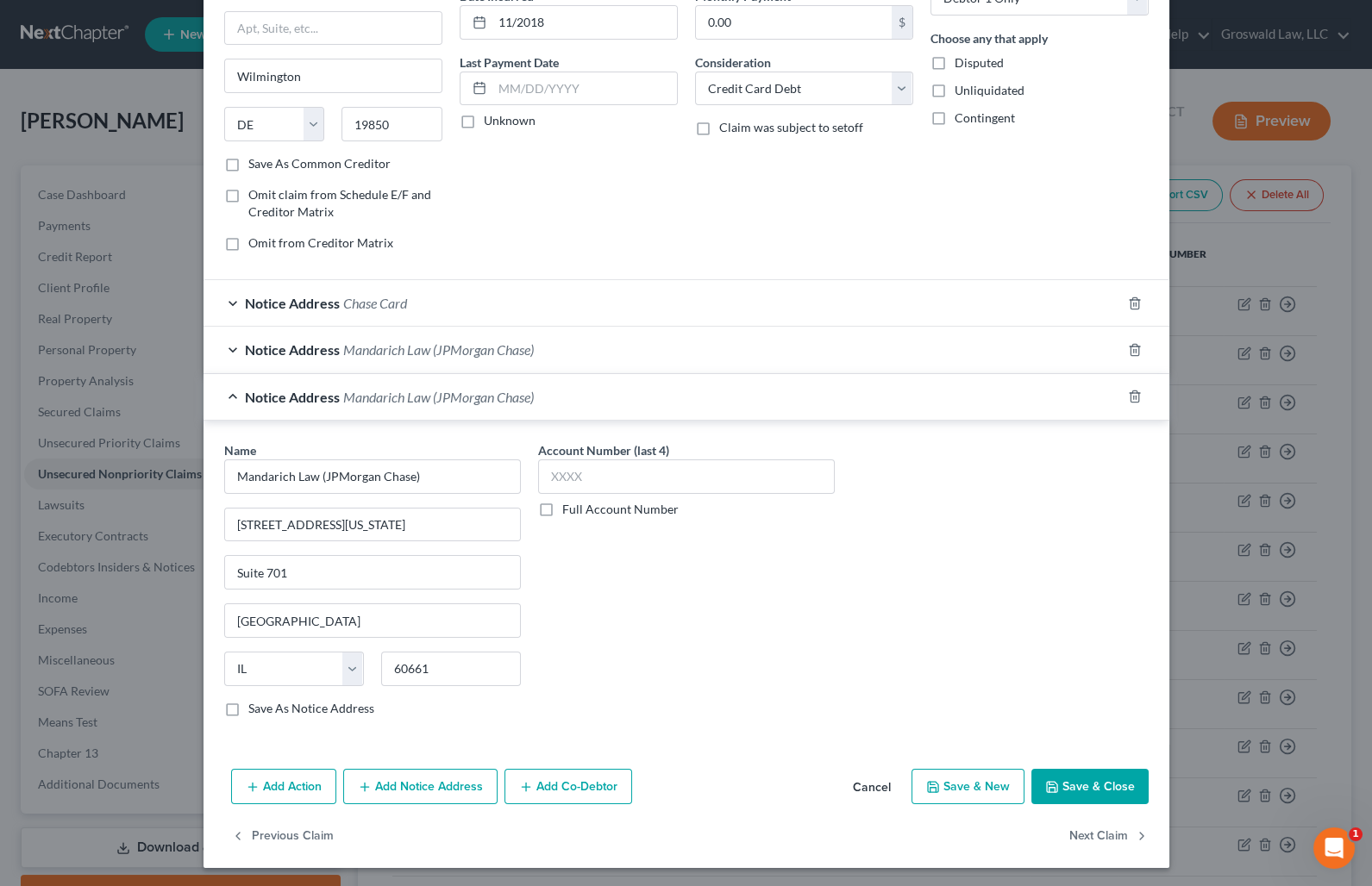
drag, startPoint x: 272, startPoint y: 787, endPoint x: 285, endPoint y: 776, distance: 17.0
click at [272, 786] on button "Add Action" at bounding box center [284, 787] width 105 height 36
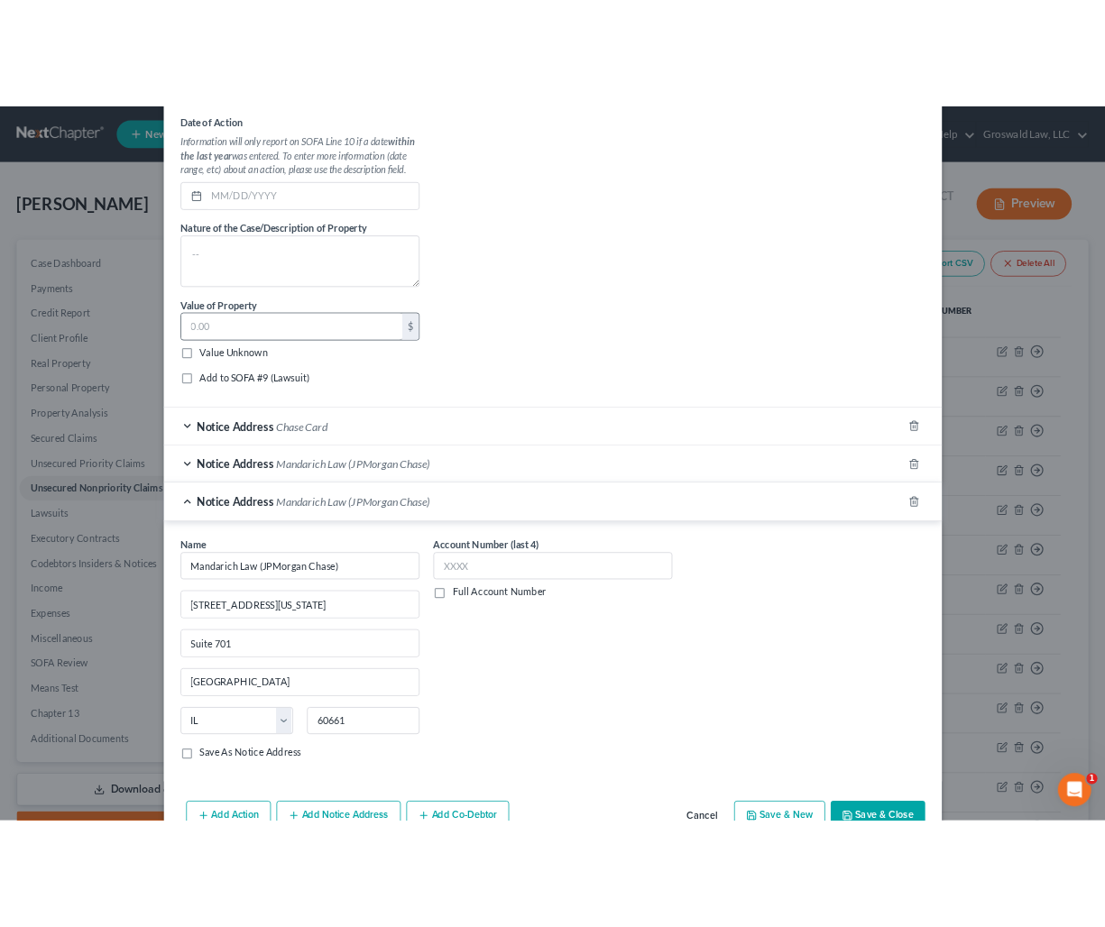
scroll to position [400, 0]
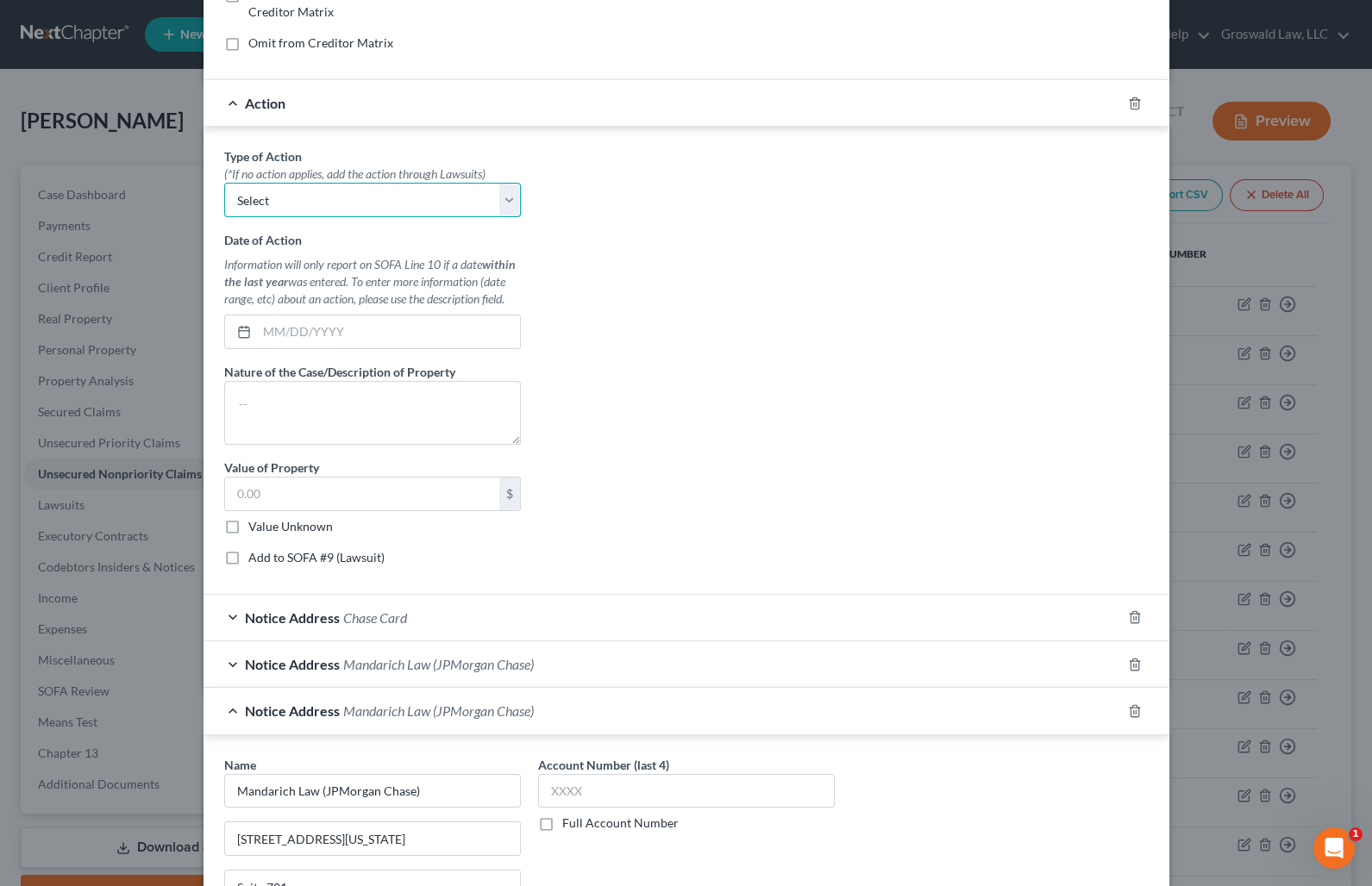
click at [319, 198] on select "Select Repossession Garnishment Foreclosure Personal Injury Attached, Seized, O…" at bounding box center [372, 200] width 296 height 34
click at [224, 183] on select "Select Repossession Garnishment Foreclosure Personal Injury Attached, Seized, O…" at bounding box center [372, 200] width 296 height 34
click at [345, 328] on input "text" at bounding box center [388, 332] width 263 height 32
drag, startPoint x: 892, startPoint y: 490, endPoint x: 784, endPoint y: 486, distance: 108.1
click at [892, 490] on div "Type of Action * (*If no action applies, add the action through Lawsuits) Selec…" at bounding box center [686, 363] width 942 height 432
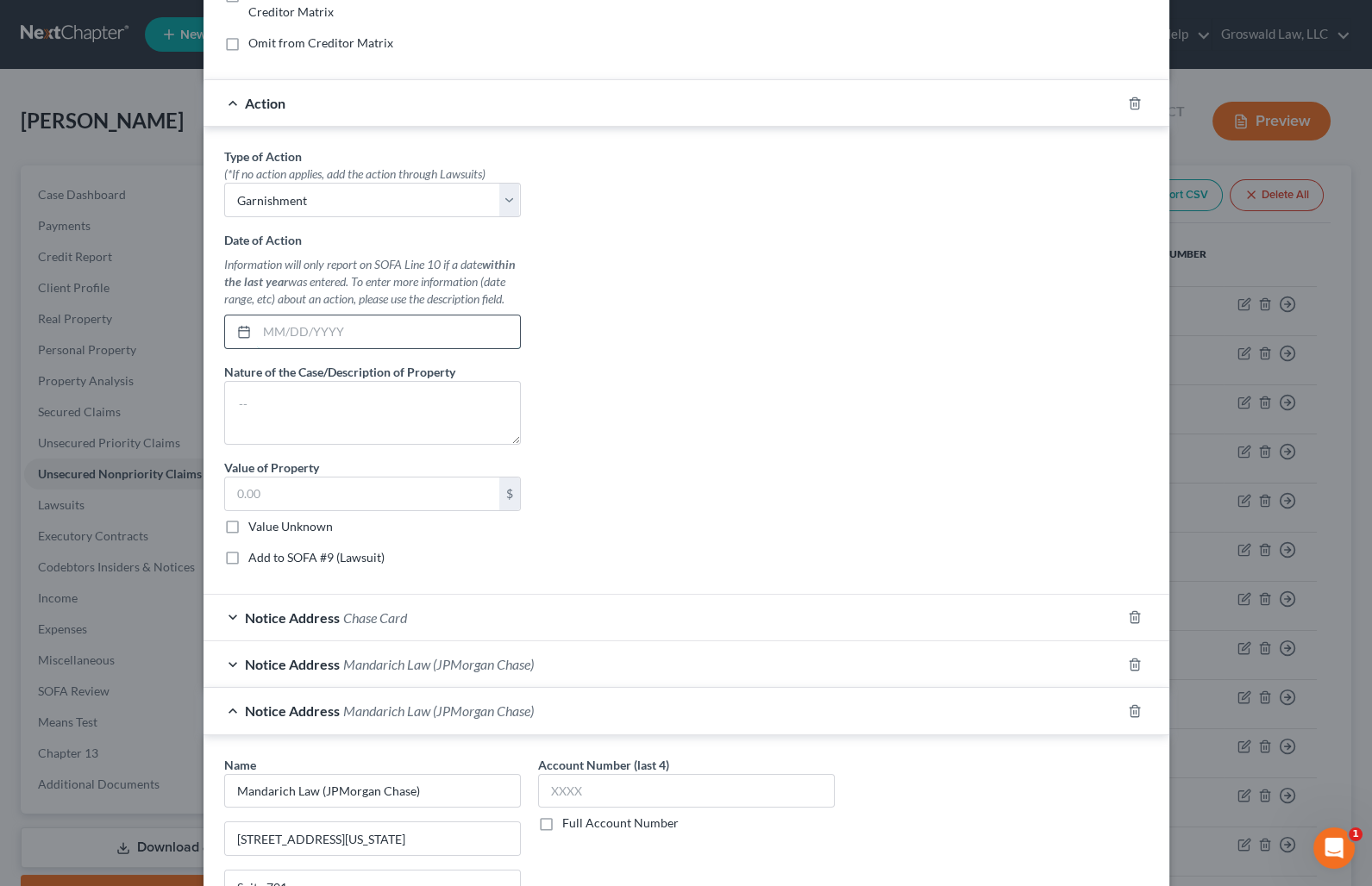
click at [330, 333] on input "text" at bounding box center [388, 332] width 263 height 32
click at [855, 513] on div "Type of Action * (*If no action applies, add the action through Lawsuits) Selec…" at bounding box center [686, 363] width 942 height 432
click at [401, 500] on input "text" at bounding box center [361, 494] width 274 height 32
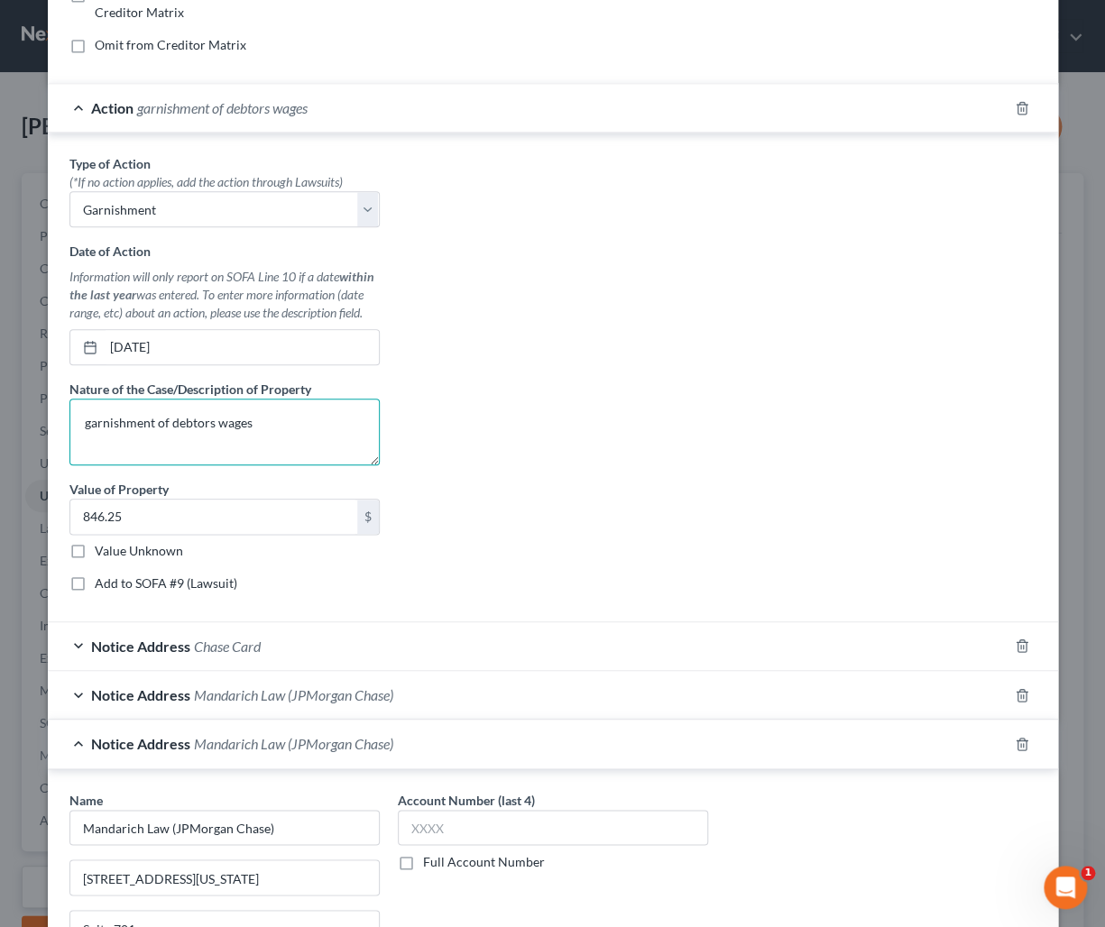
click at [358, 431] on textarea "garnishment of debtors wages" at bounding box center [224, 432] width 310 height 67
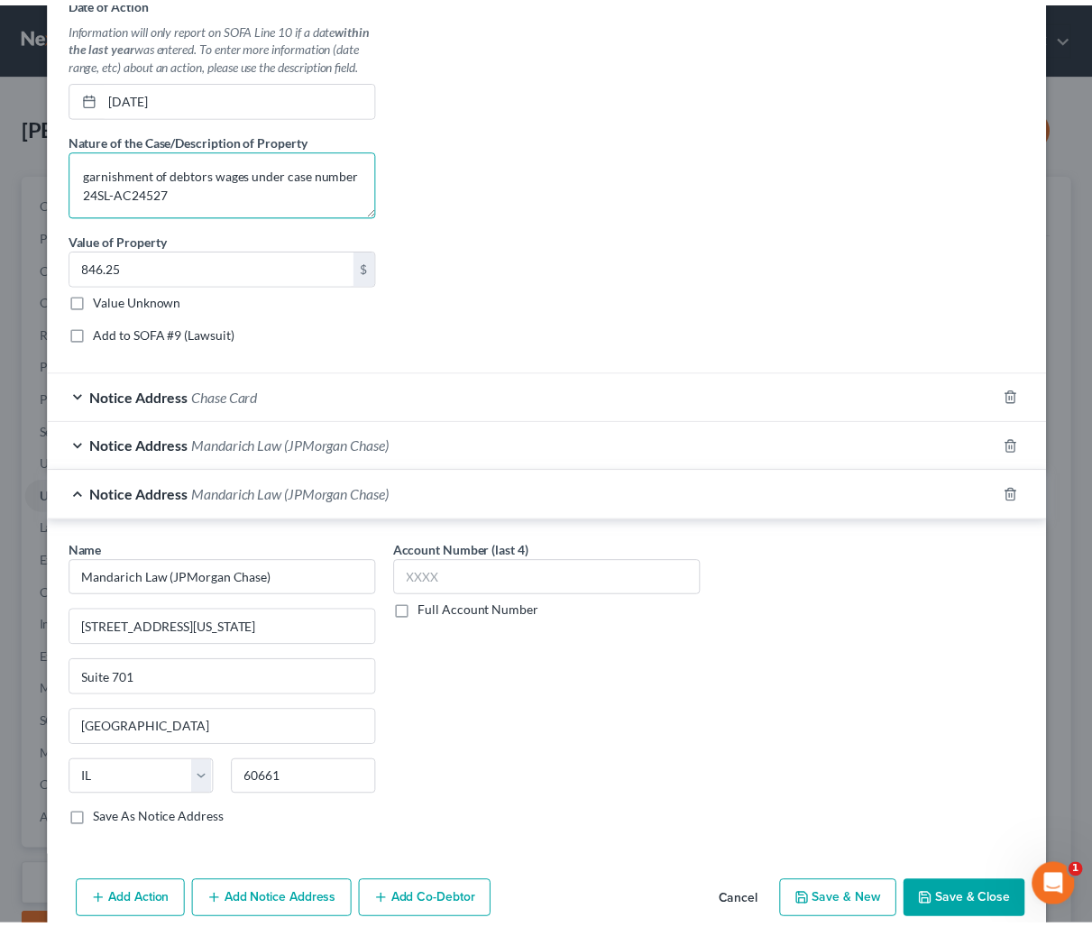
scroll to position [729, 0]
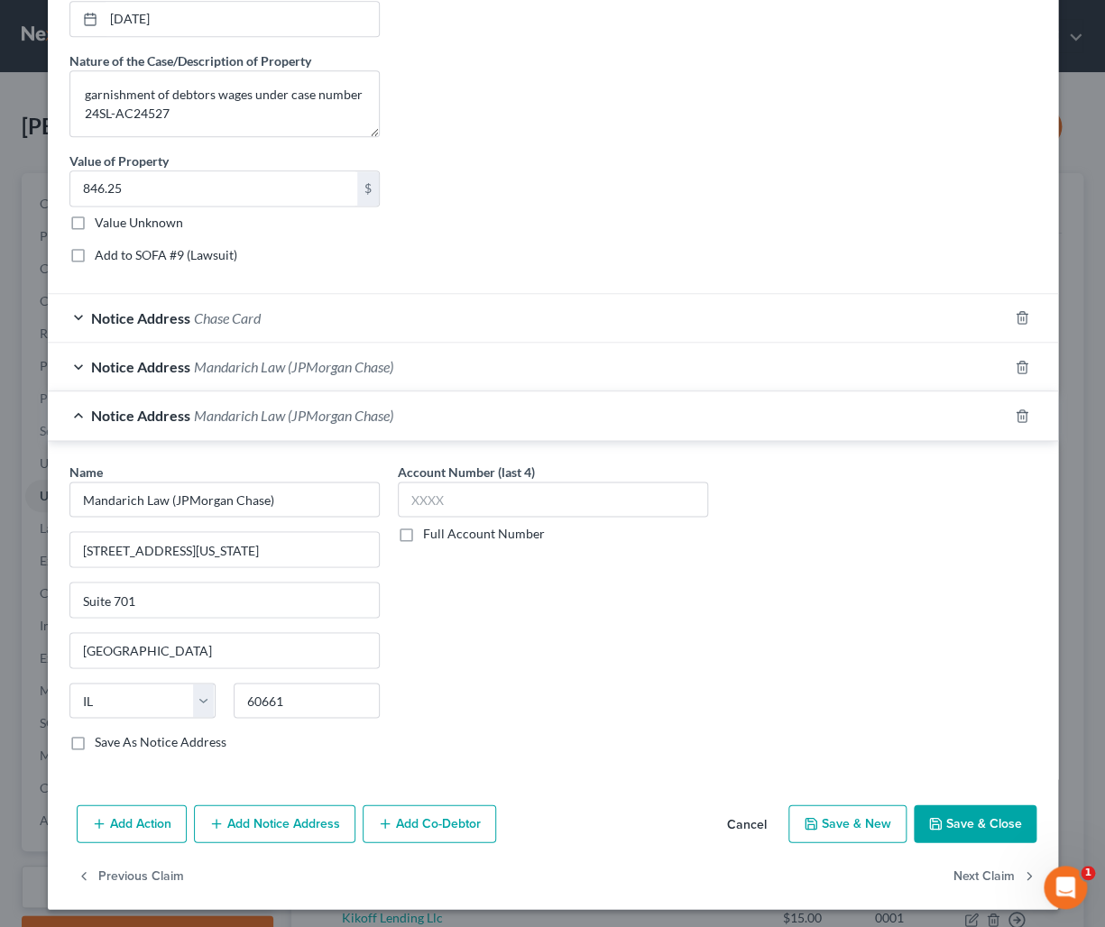
click at [962, 825] on button "Save & Close" at bounding box center [974, 823] width 123 height 38
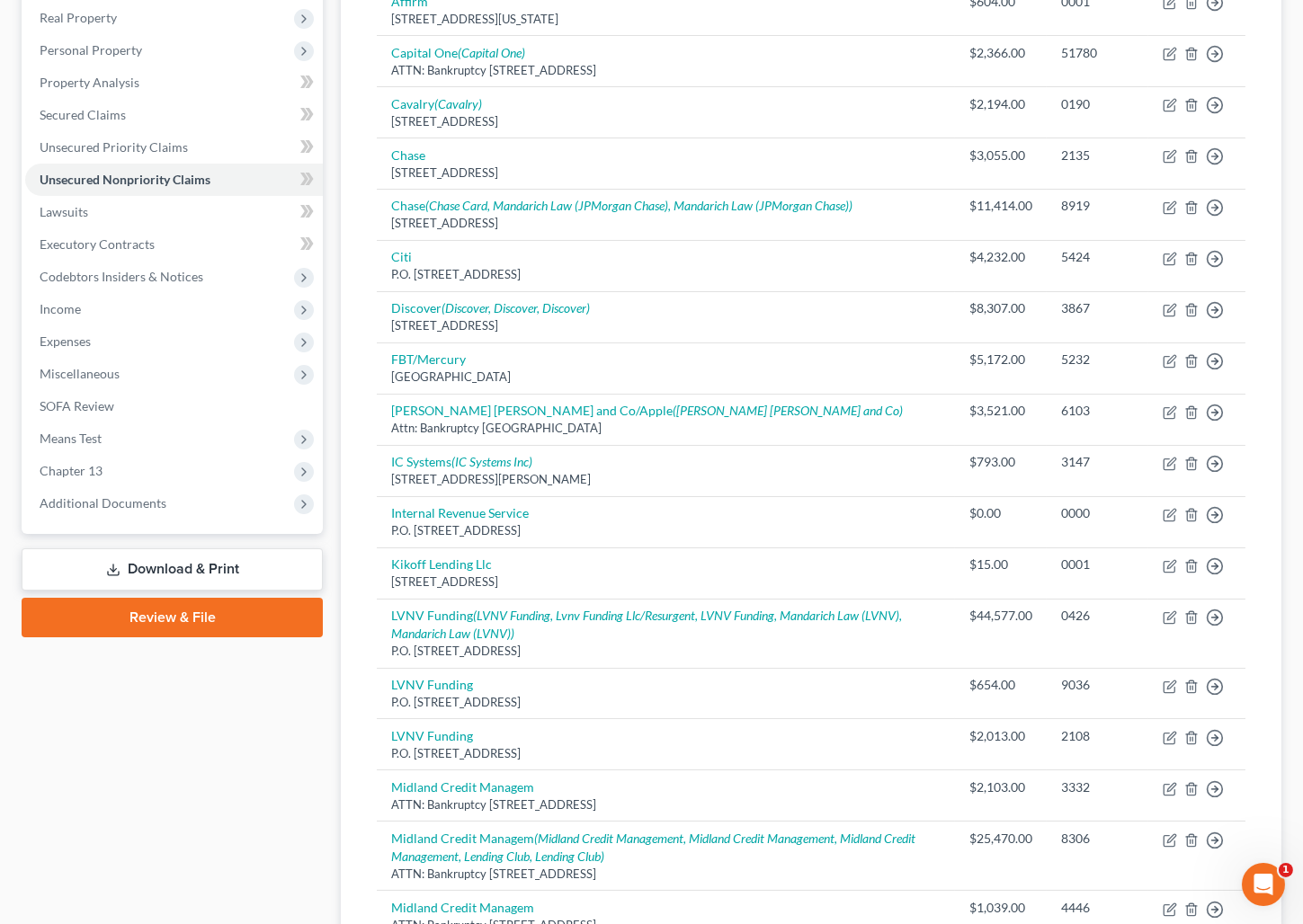
scroll to position [326, 0]
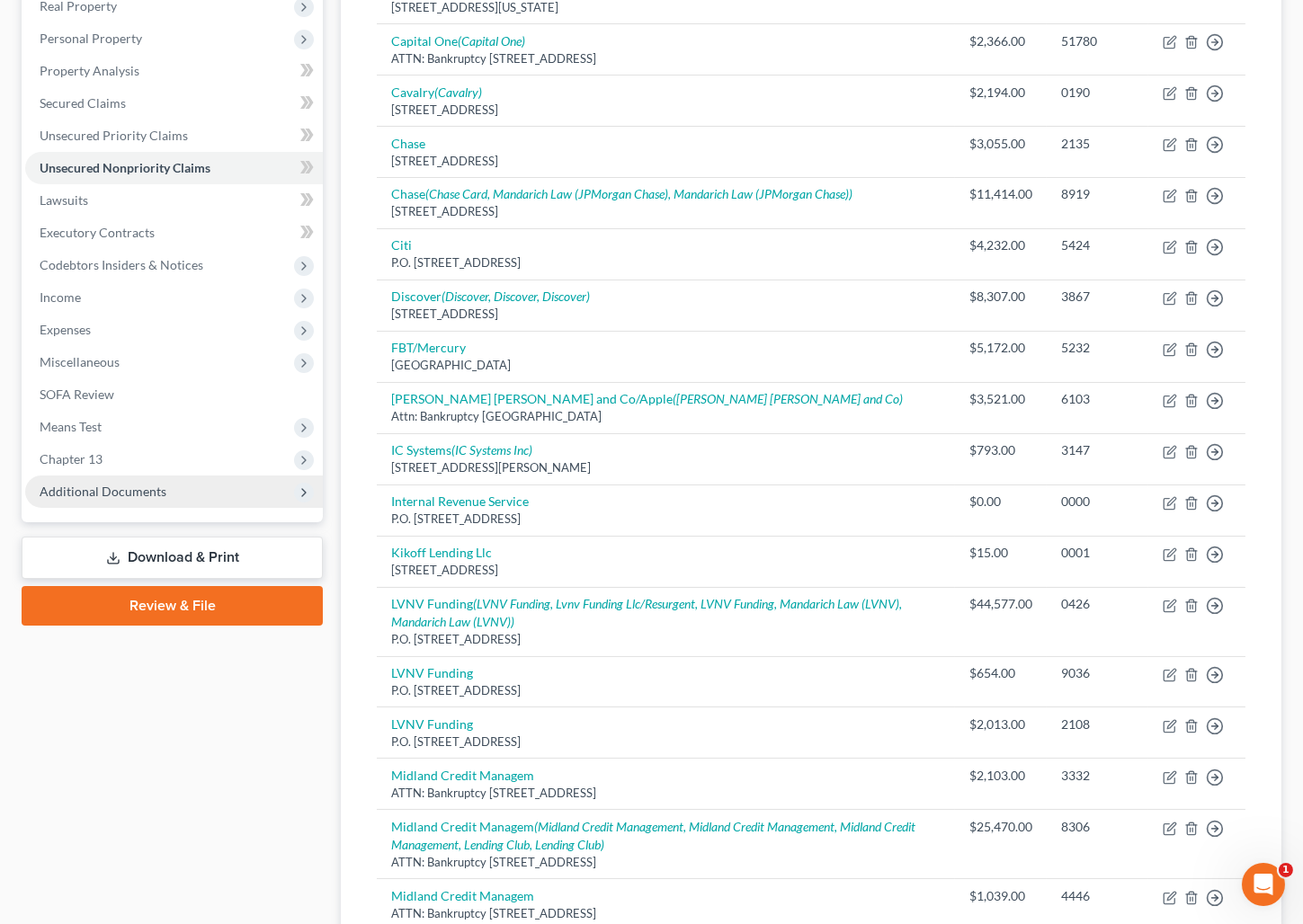
click at [107, 494] on span "Additional Documents" at bounding box center [103, 490] width 127 height 15
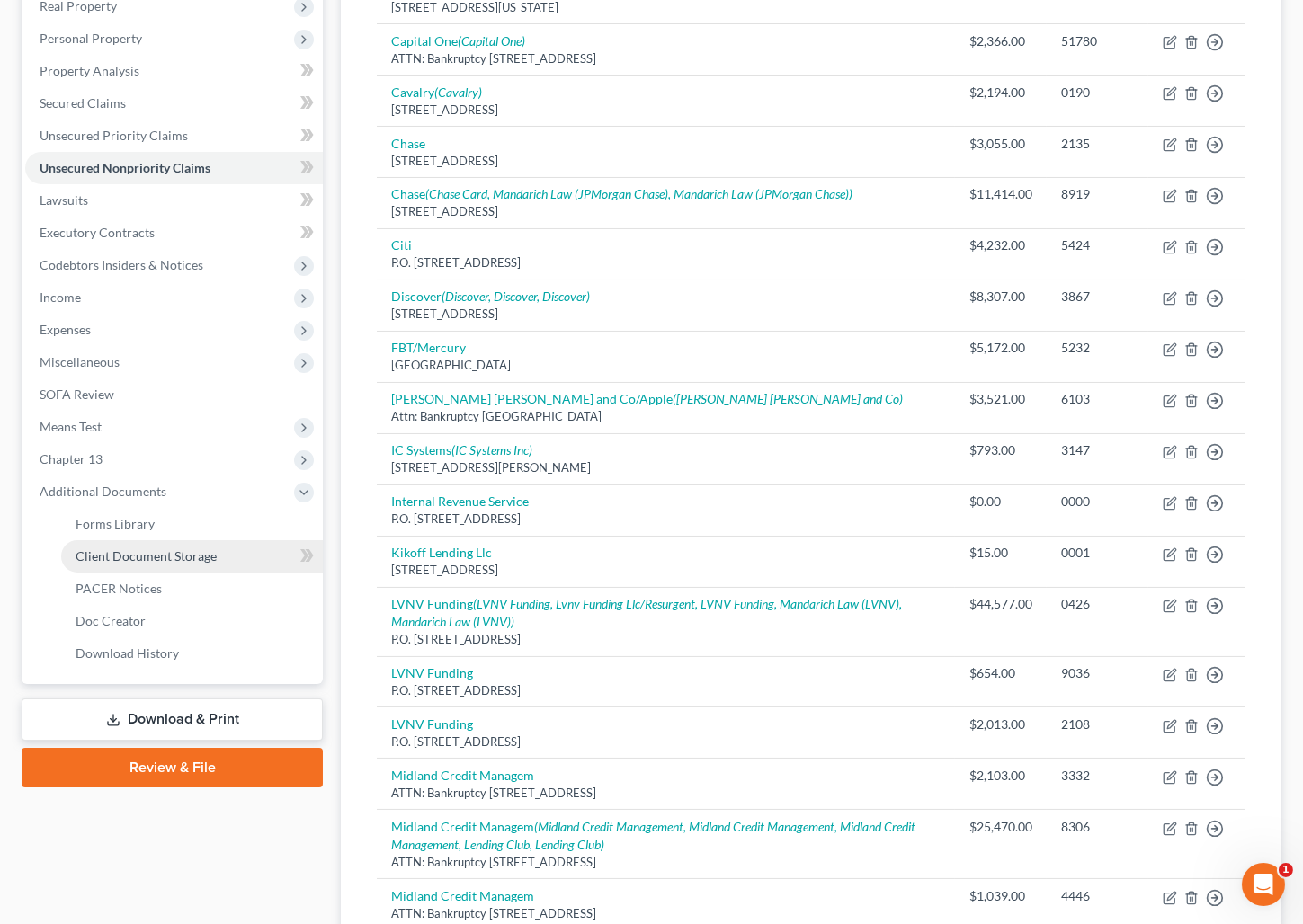
click at [157, 560] on span "Client Document Storage" at bounding box center [147, 555] width 142 height 15
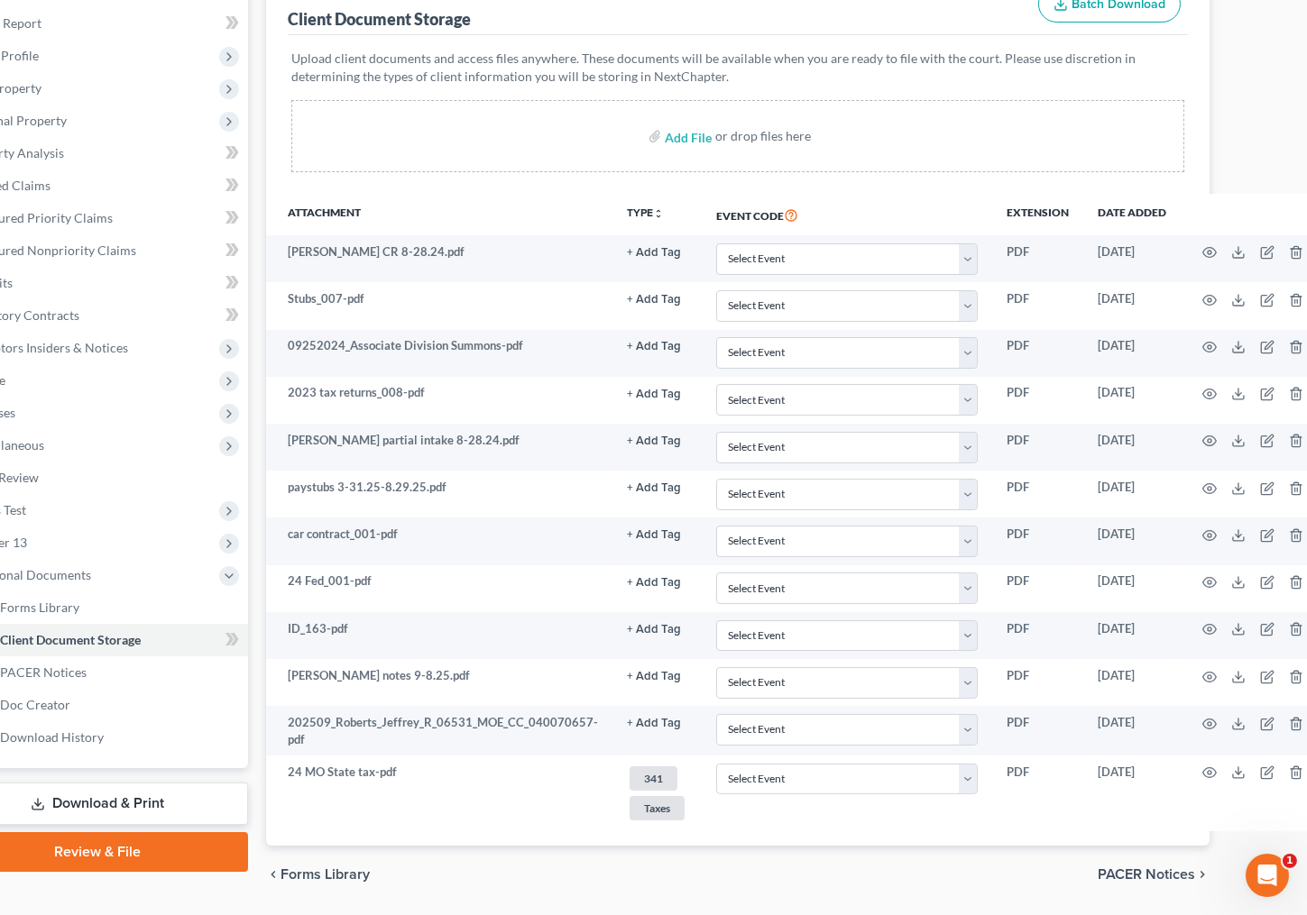
scroll to position [245, 94]
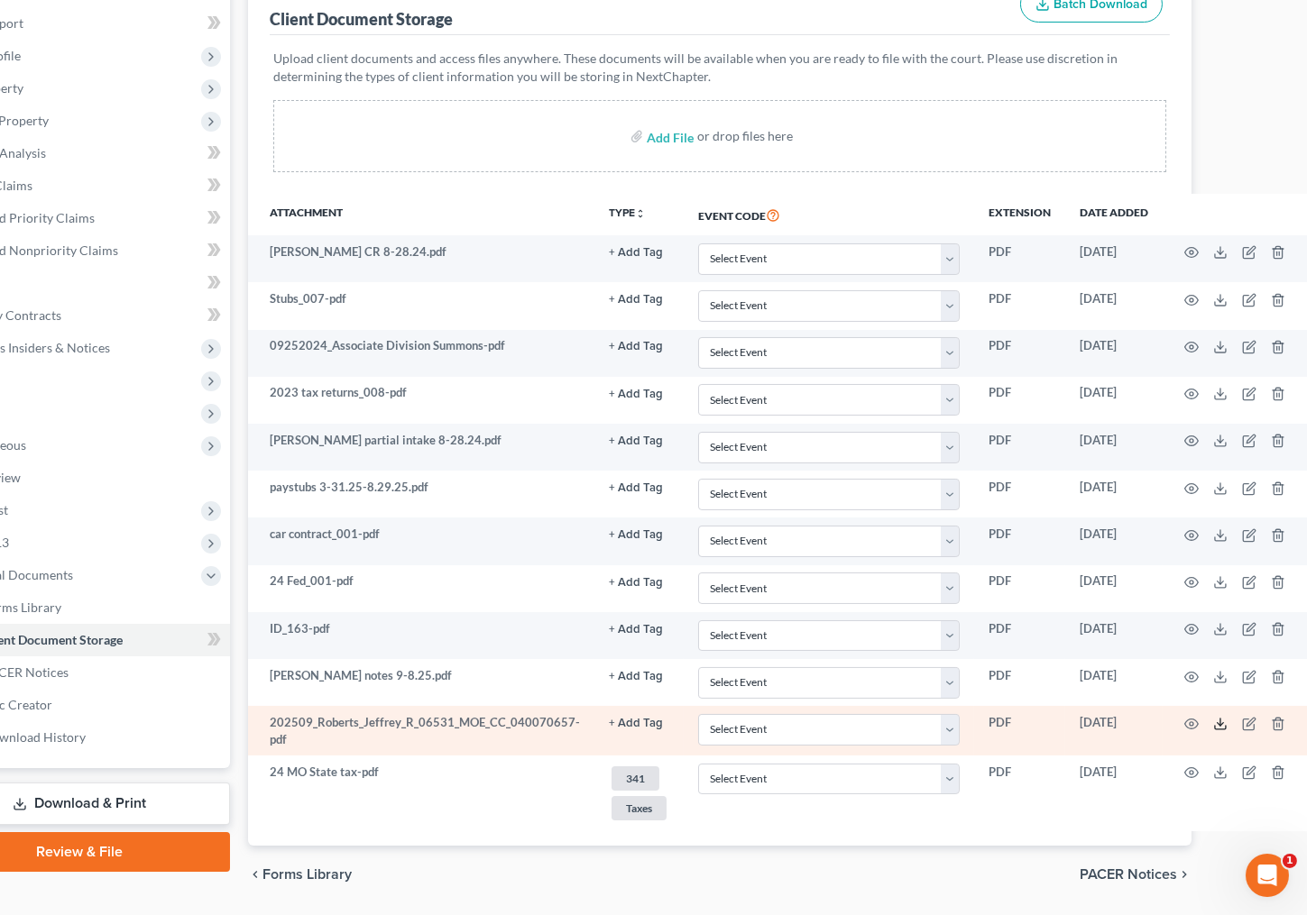
click at [1214, 717] on icon at bounding box center [1220, 724] width 14 height 14
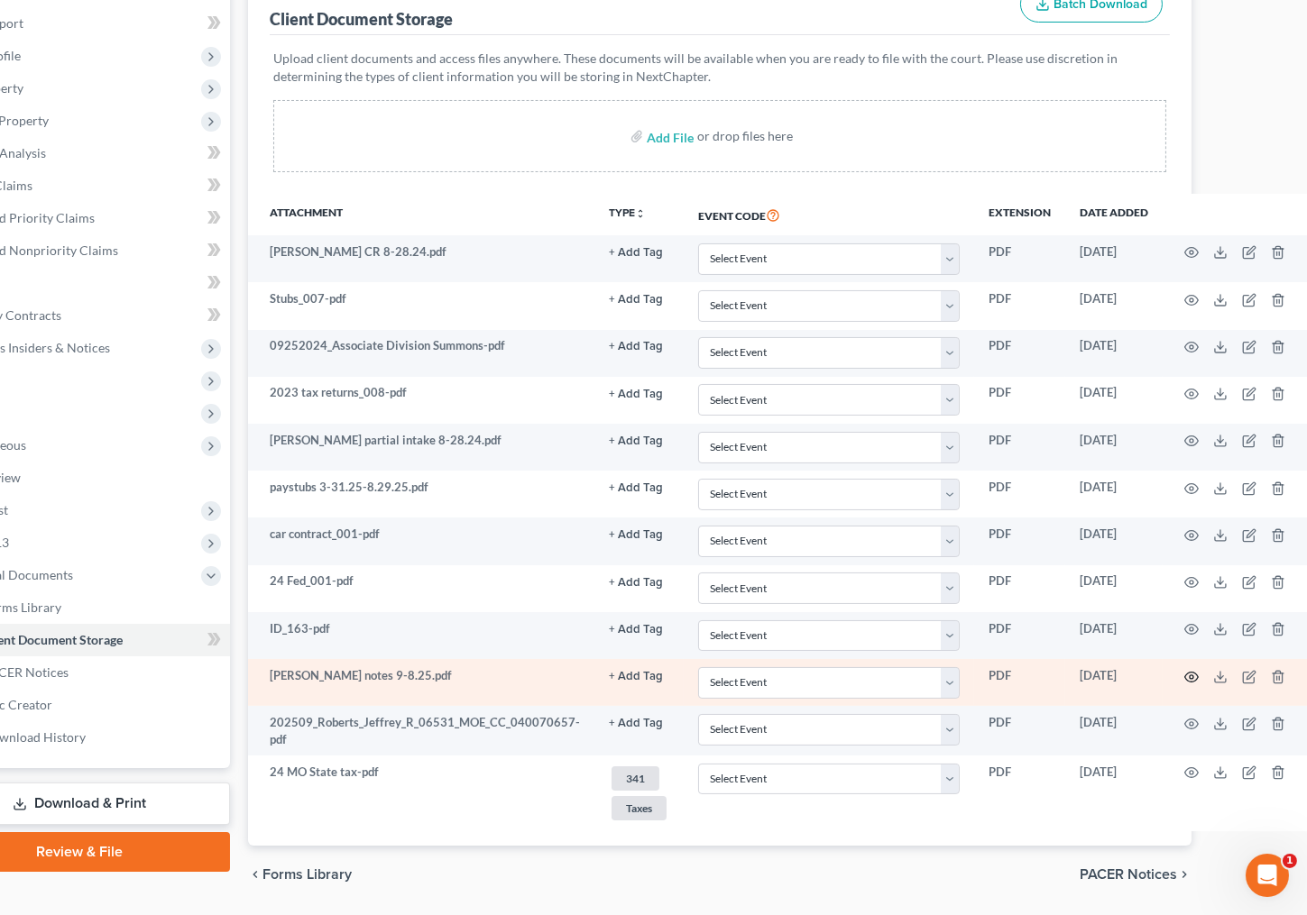
click at [1184, 672] on icon "button" at bounding box center [1191, 677] width 14 height 14
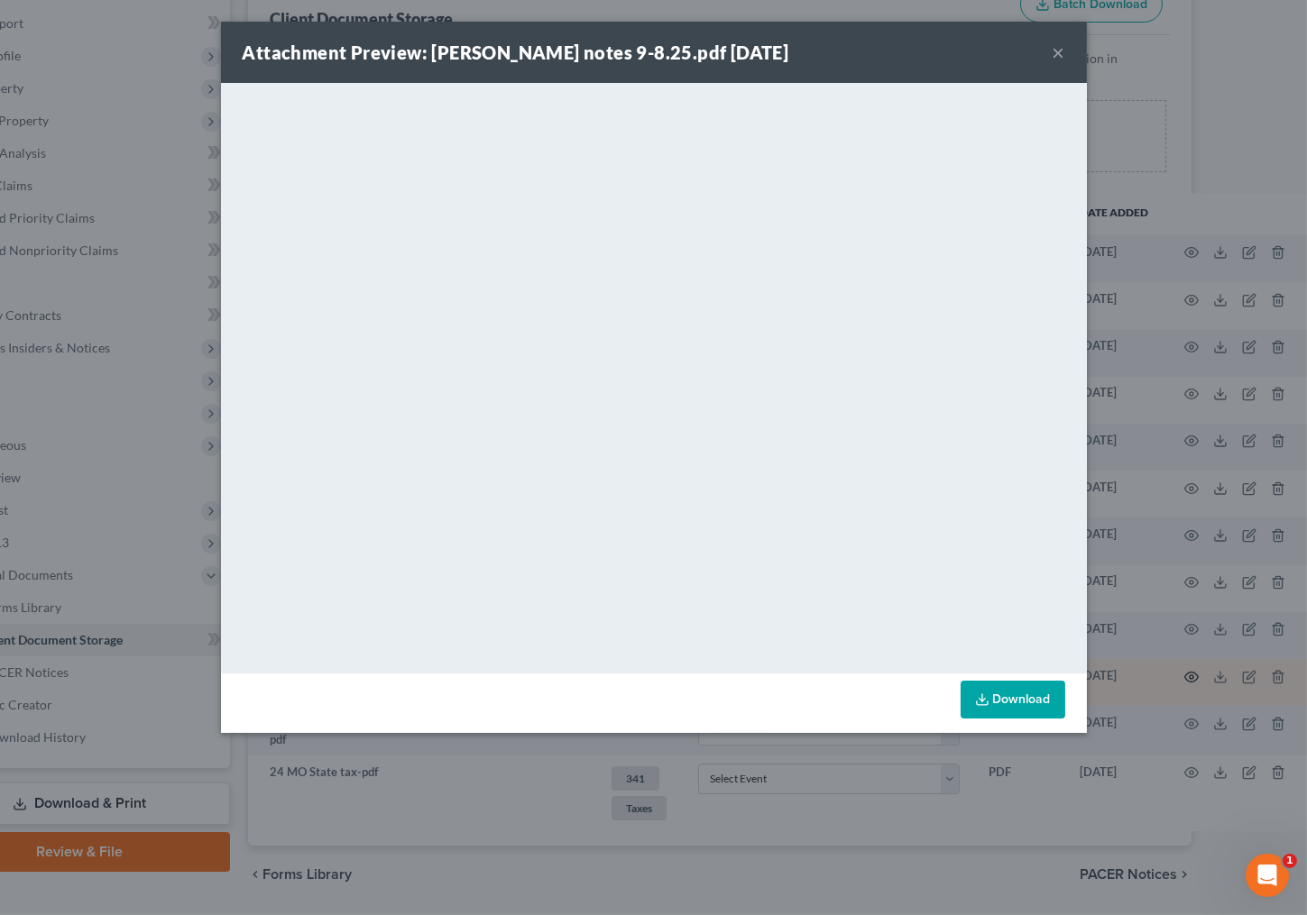
scroll to position [245, 85]
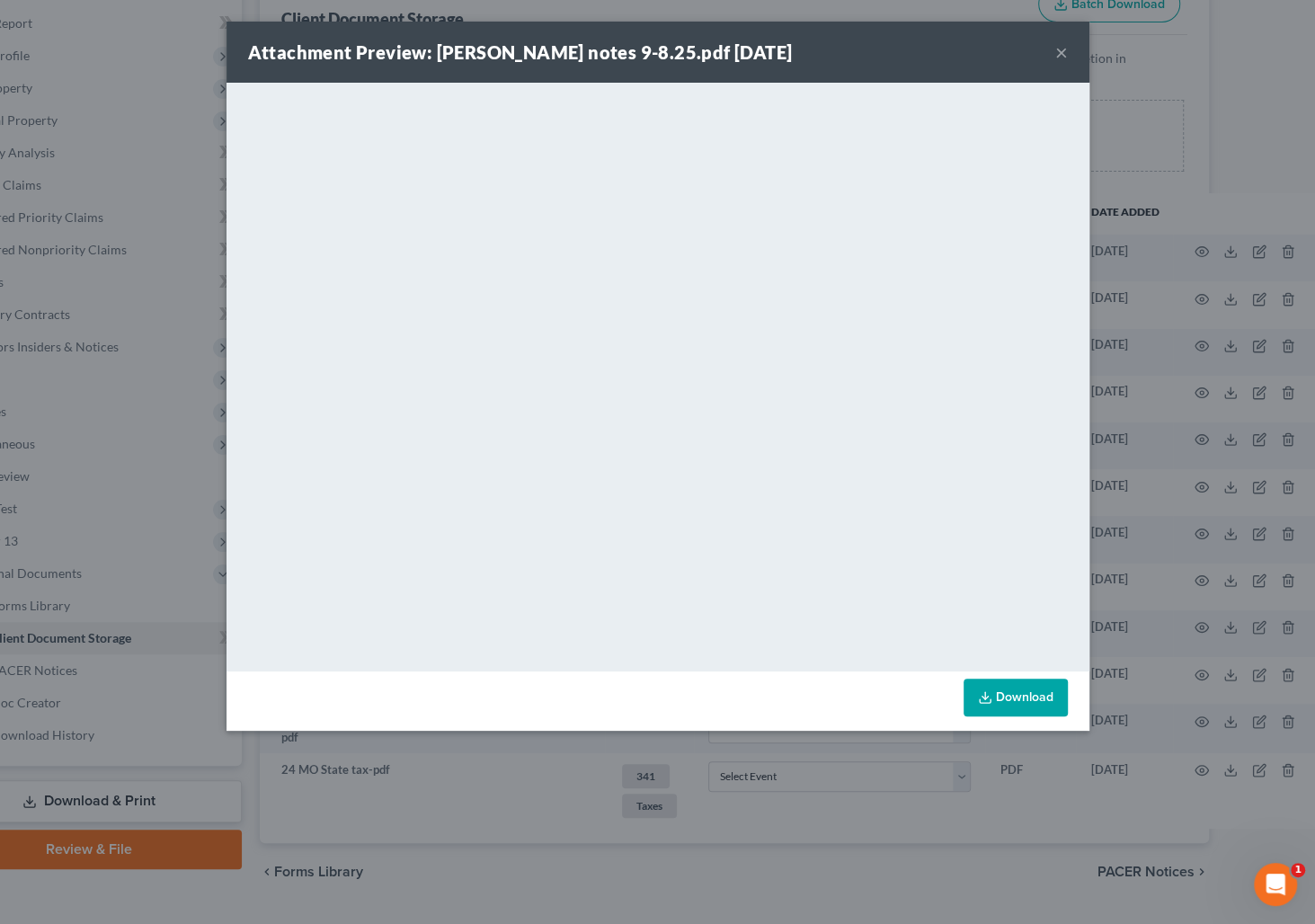
click at [1006, 709] on link "Download" at bounding box center [1016, 698] width 105 height 38
click at [1061, 50] on button "×" at bounding box center [1062, 52] width 13 height 22
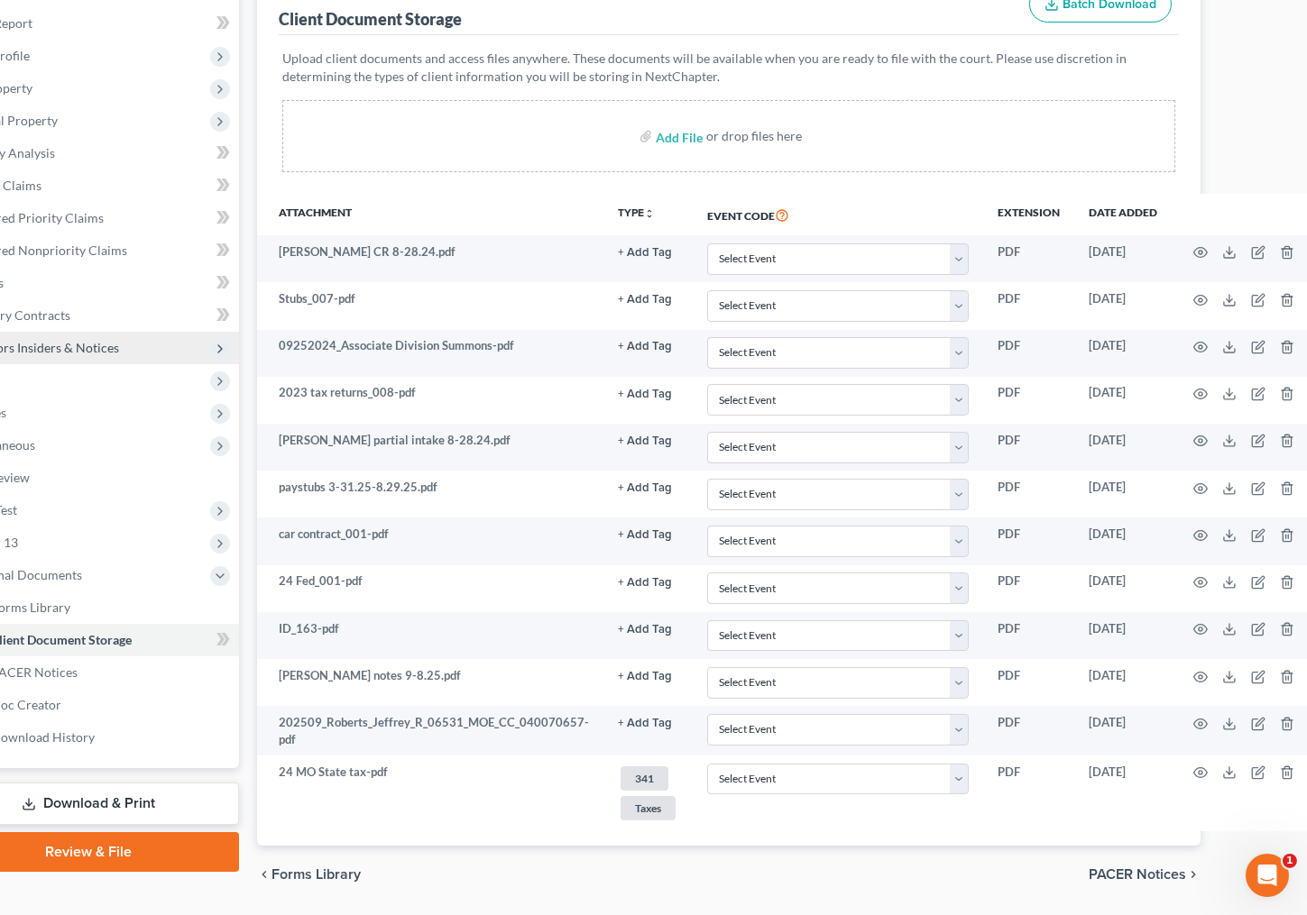
scroll to position [0, 85]
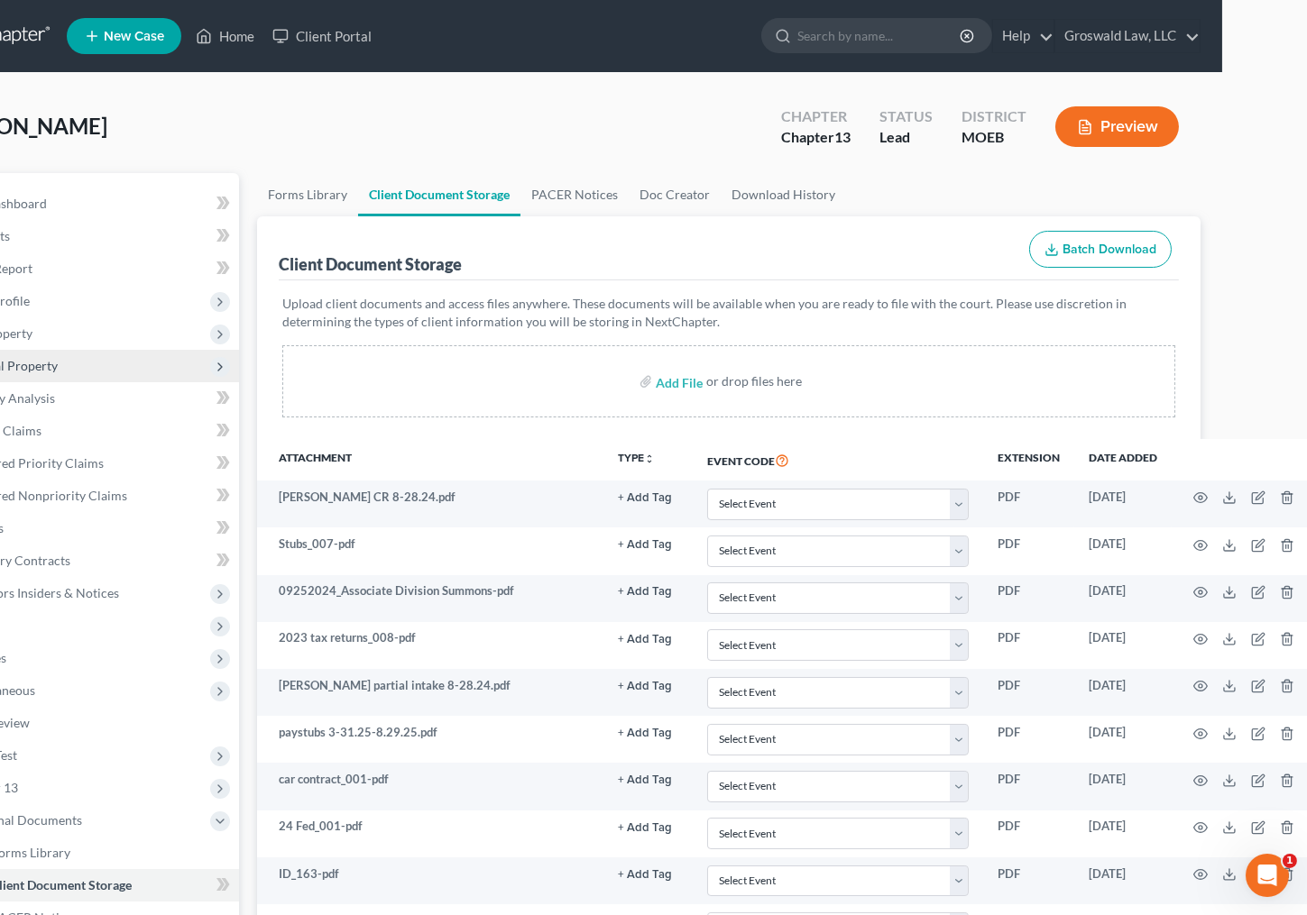
click at [82, 374] on span "Personal Property" at bounding box center [89, 366] width 298 height 32
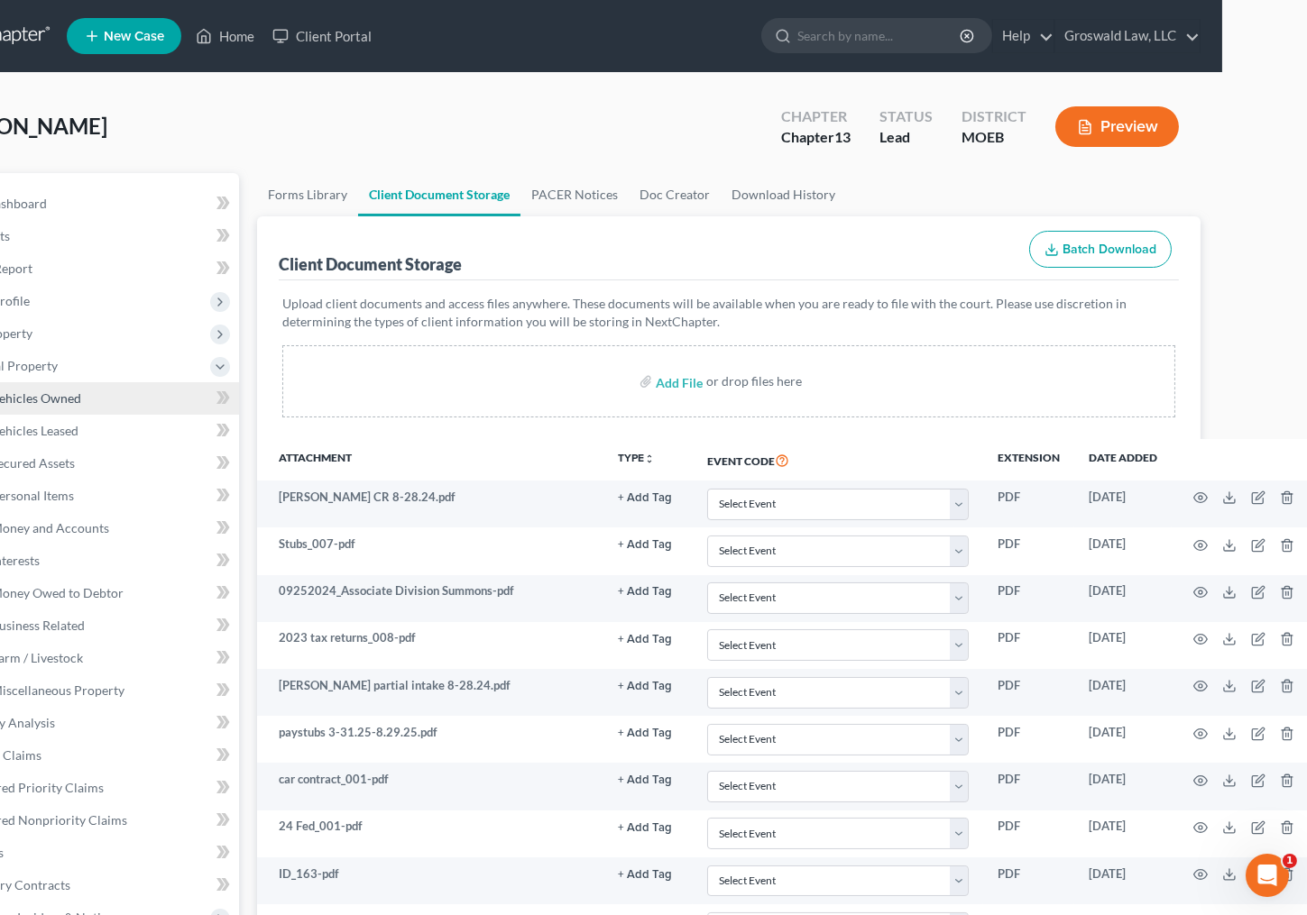
click at [76, 404] on span "Vehicles Owned" at bounding box center [36, 397] width 90 height 15
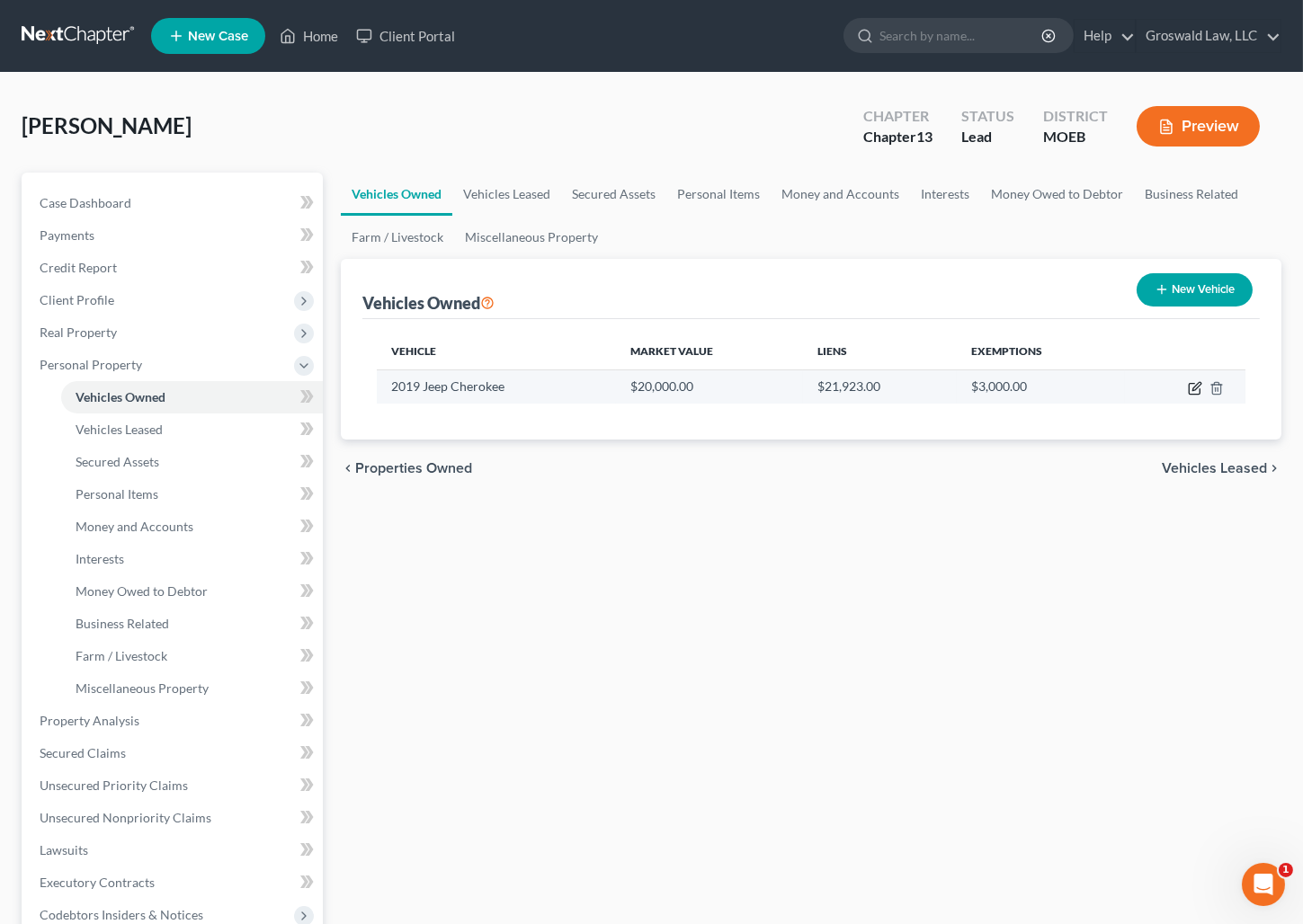
click at [1191, 386] on icon "button" at bounding box center [1194, 388] width 14 height 14
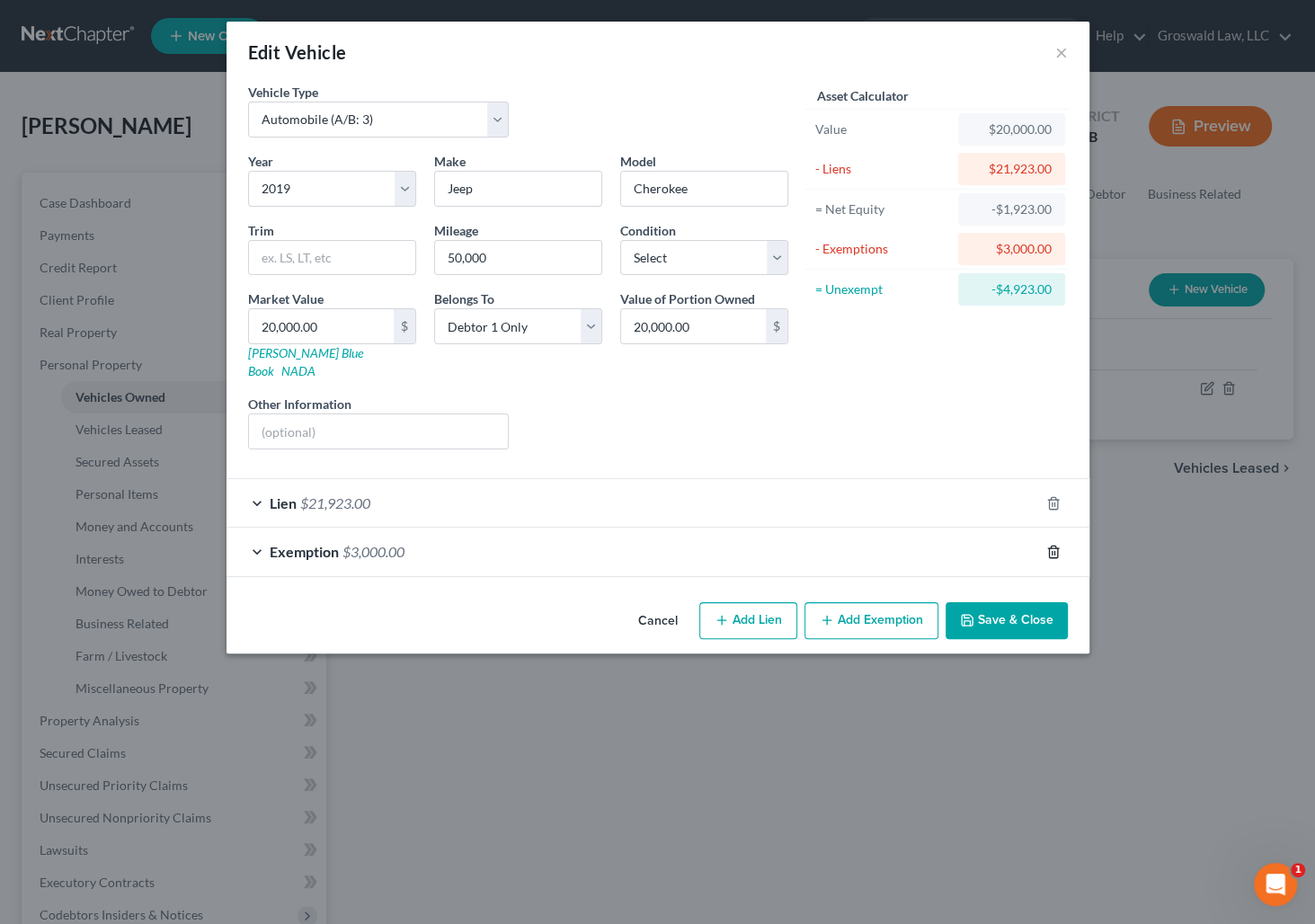
click at [1053, 544] on icon "button" at bounding box center [1054, 551] width 14 height 14
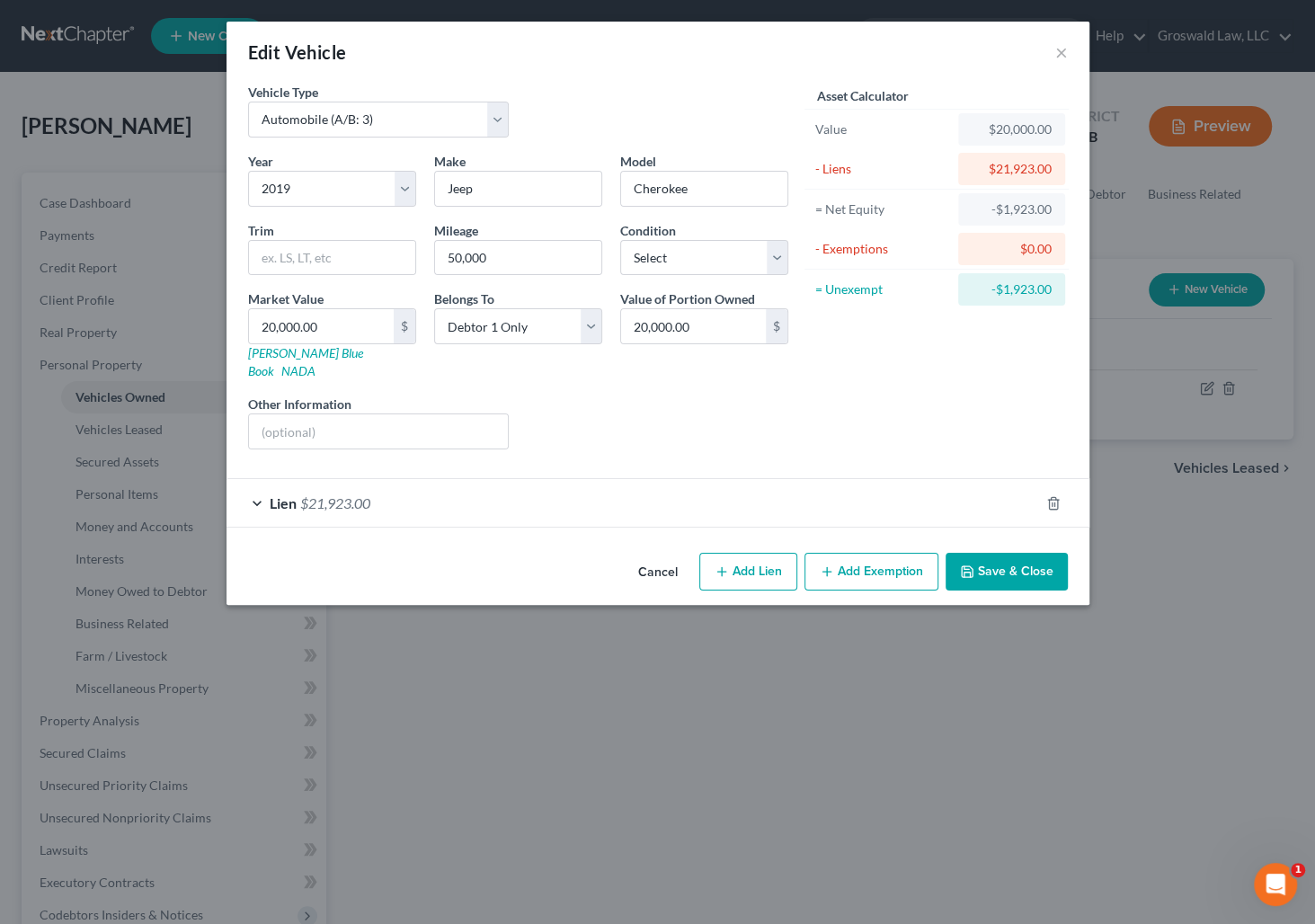
click at [1030, 556] on button "Save & Close" at bounding box center [1007, 572] width 123 height 38
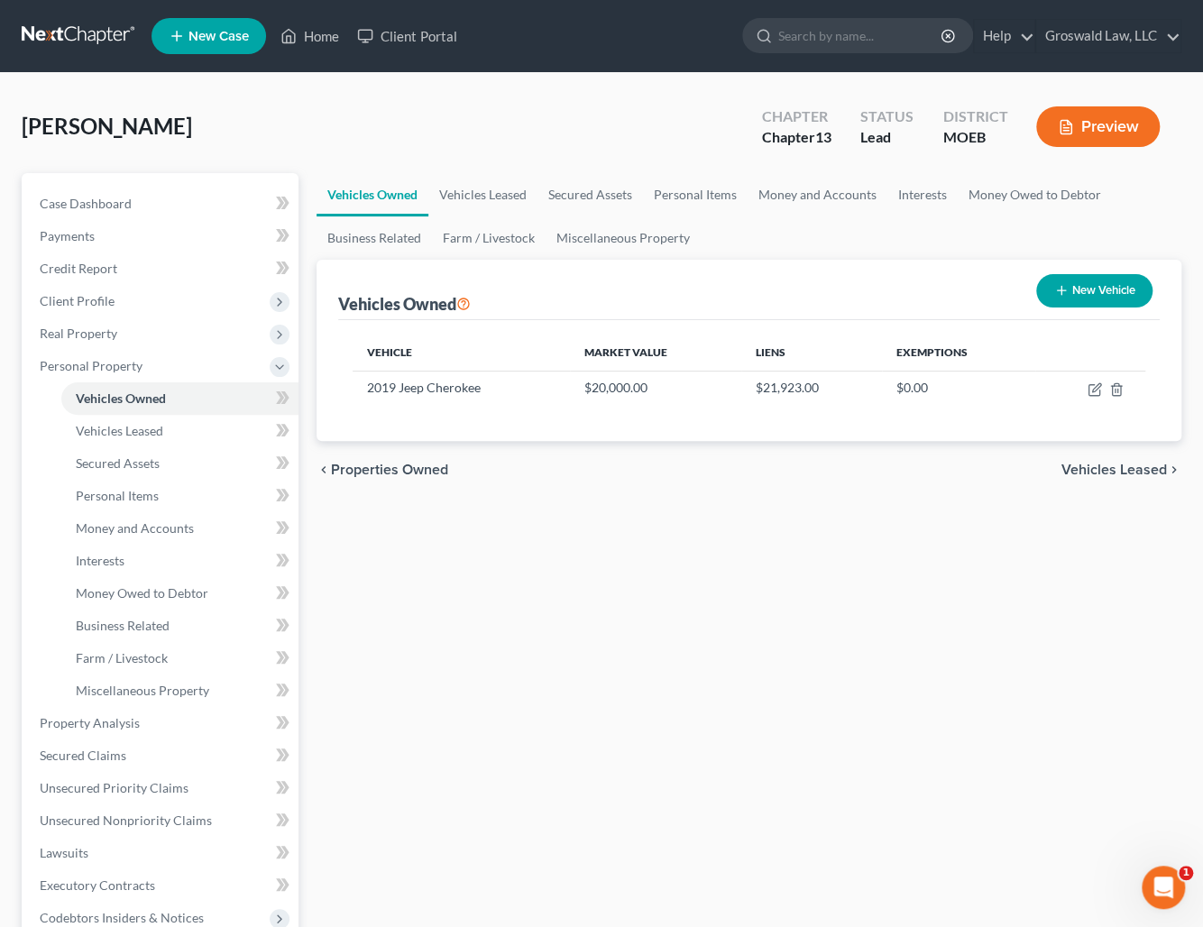
click at [1124, 291] on button "New Vehicle" at bounding box center [1094, 290] width 116 height 33
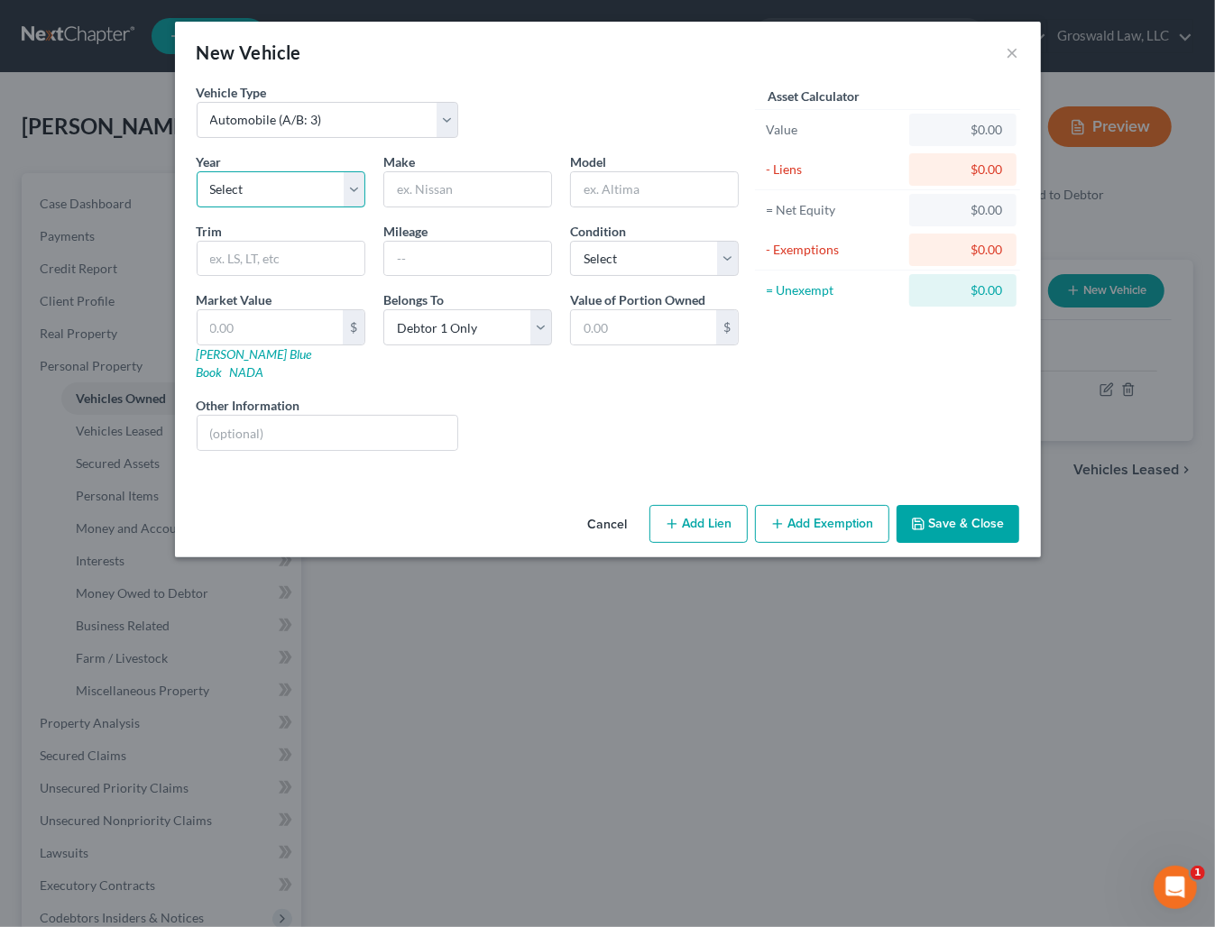
click at [289, 179] on select "Select 2026 2025 2024 2023 2022 2021 2020 2019 2018 2017 2016 2015 2014 2013 20…" at bounding box center [281, 189] width 169 height 36
click at [197, 171] on select "Select 2026 2025 2024 2023 2022 2021 2020 2019 2018 2017 2016 2015 2014 2013 20…" at bounding box center [281, 189] width 169 height 36
click at [435, 182] on input "text" at bounding box center [467, 189] width 167 height 34
click at [299, 338] on input "text" at bounding box center [269, 327] width 145 height 34
drag, startPoint x: 724, startPoint y: 501, endPoint x: 610, endPoint y: 546, distance: 121.9
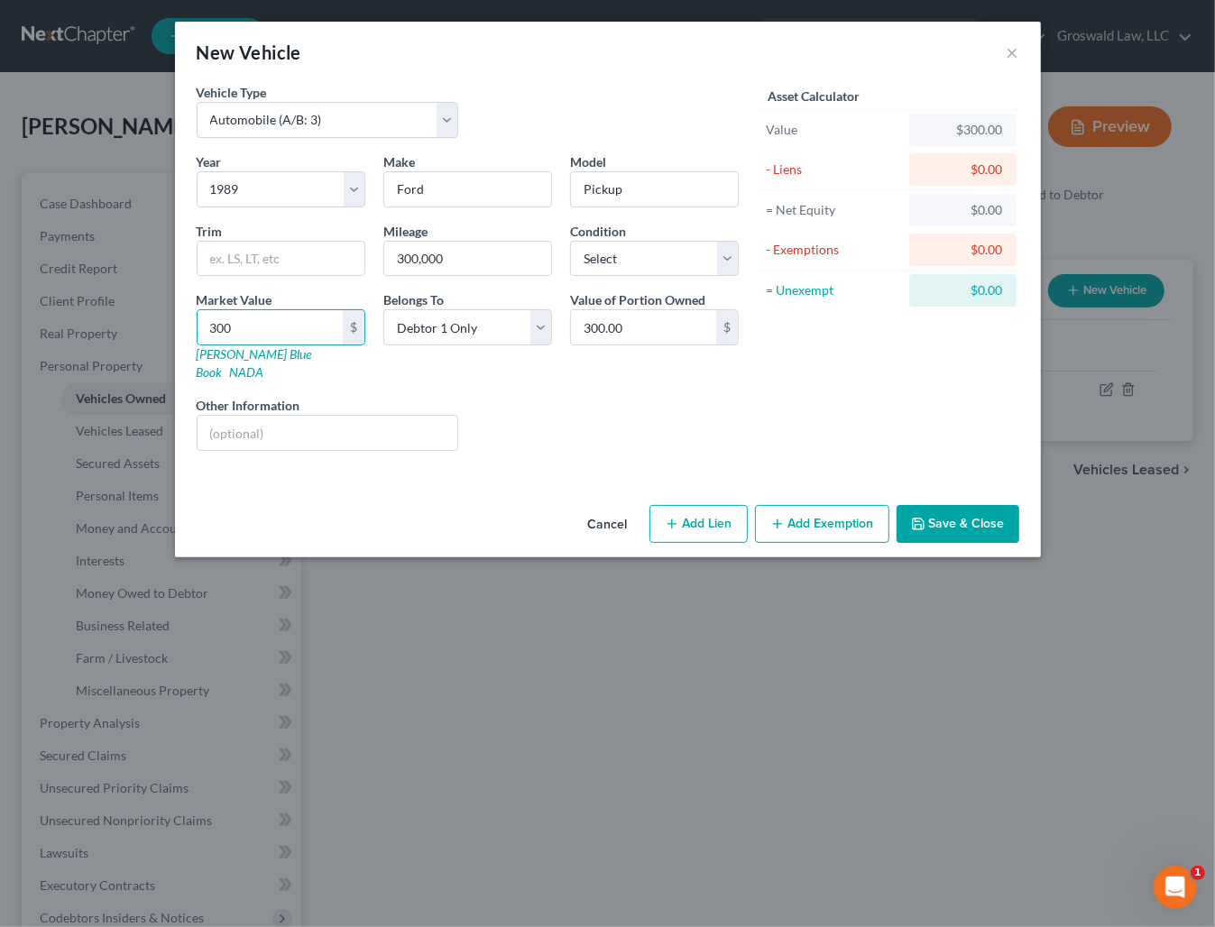
click at [723, 505] on button "Add Lien" at bounding box center [698, 524] width 98 height 38
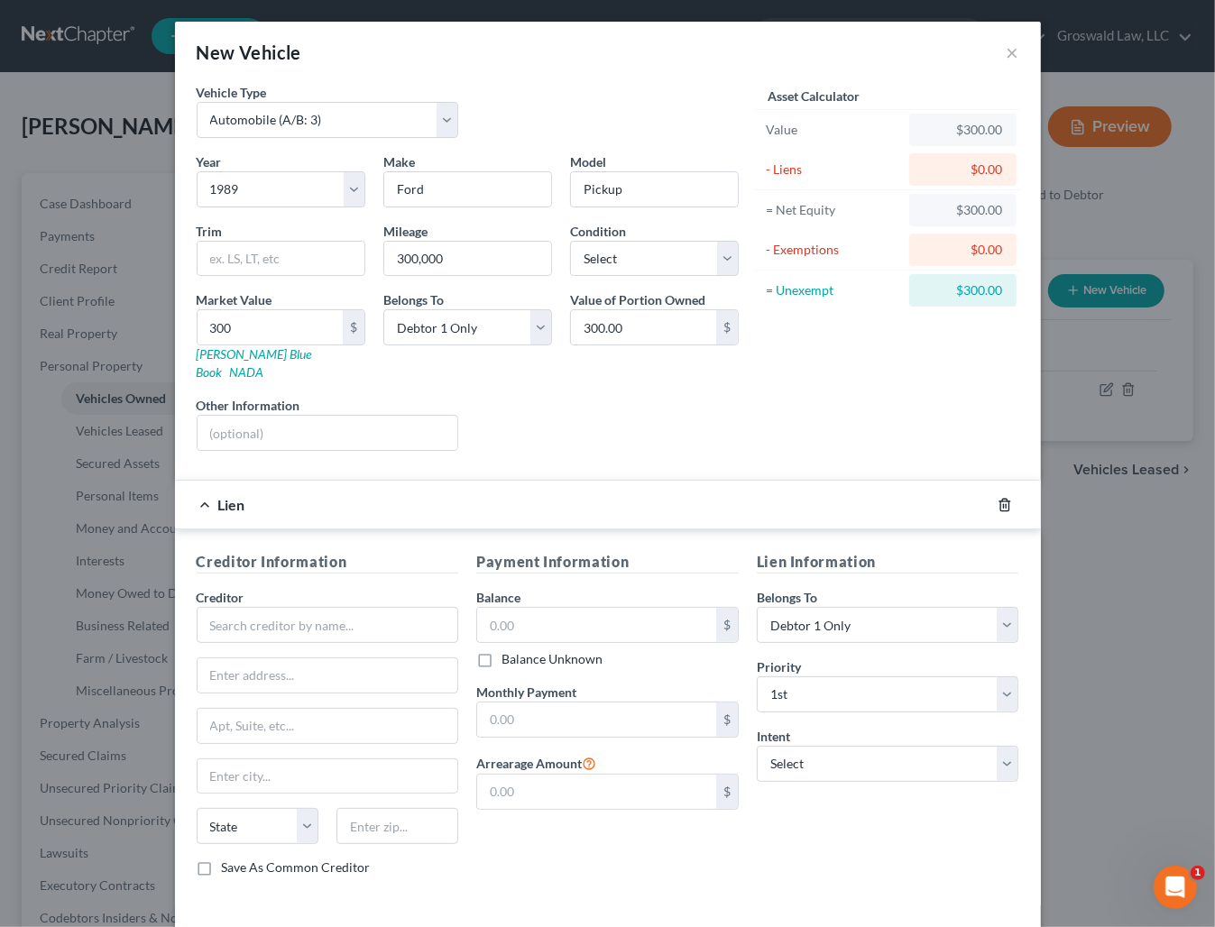
click at [1000, 499] on icon "button" at bounding box center [1004, 505] width 8 height 12
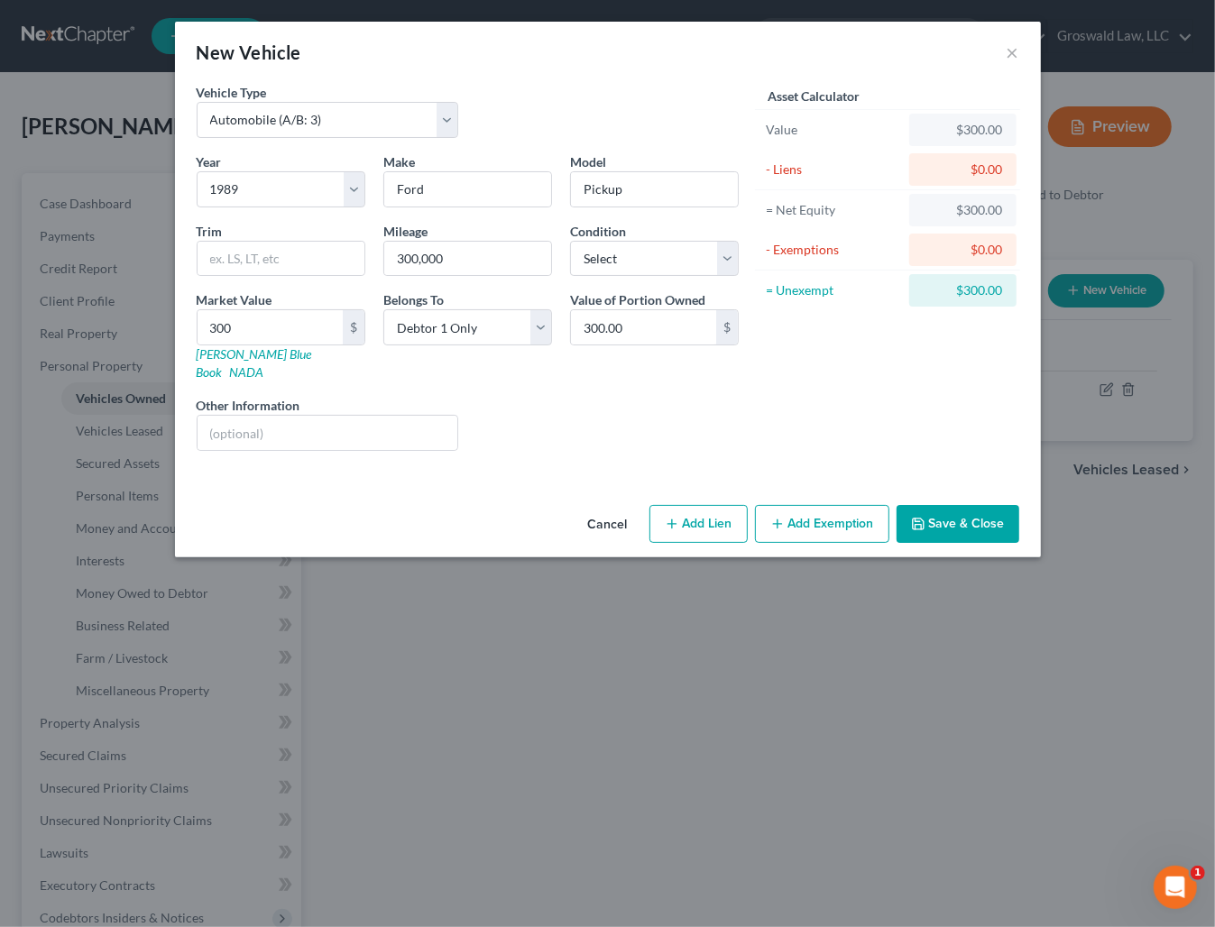
click at [839, 506] on button "Add Exemption" at bounding box center [822, 524] width 134 height 38
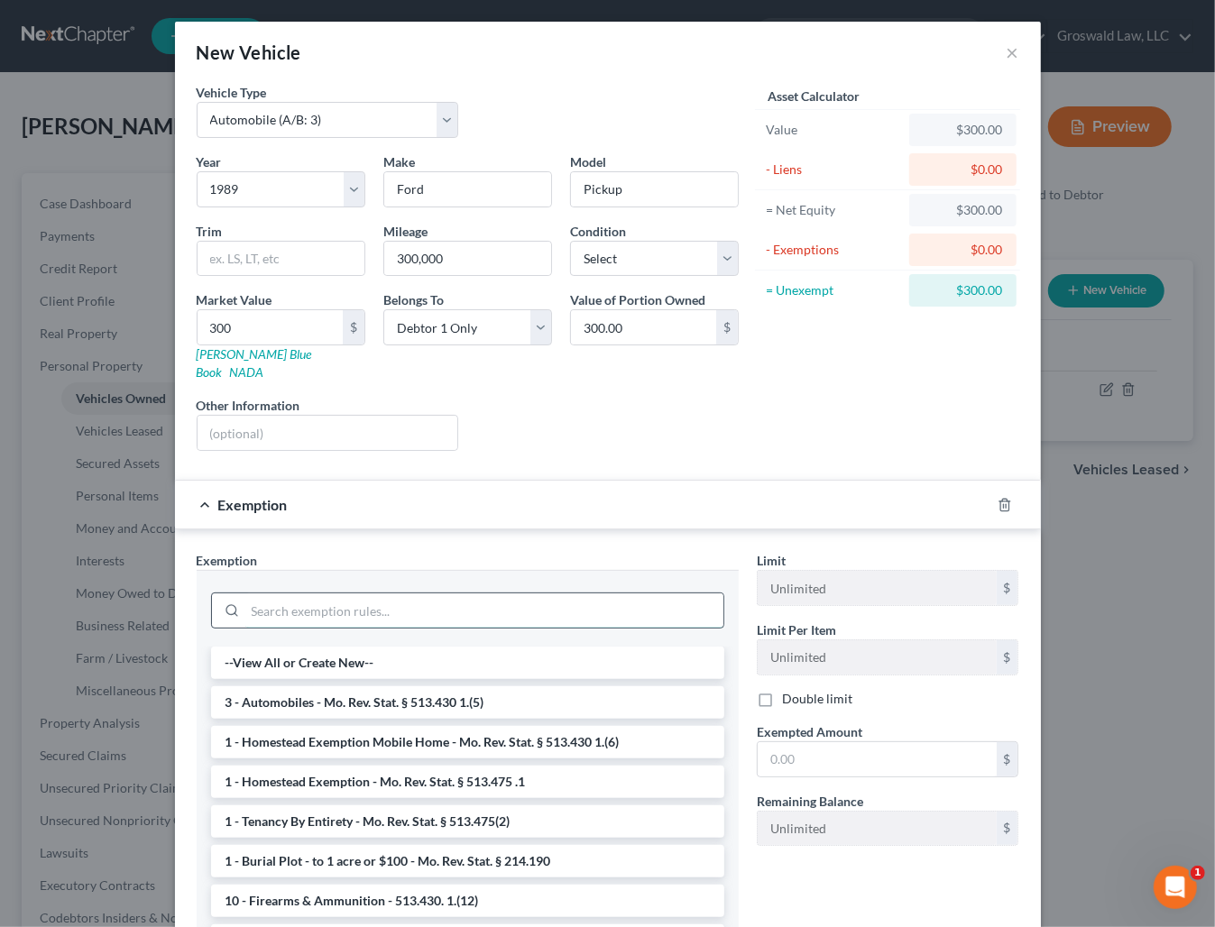
drag, startPoint x: 336, startPoint y: 592, endPoint x: 343, endPoint y: 581, distance: 13.3
click at [337, 593] on input "search" at bounding box center [484, 610] width 478 height 34
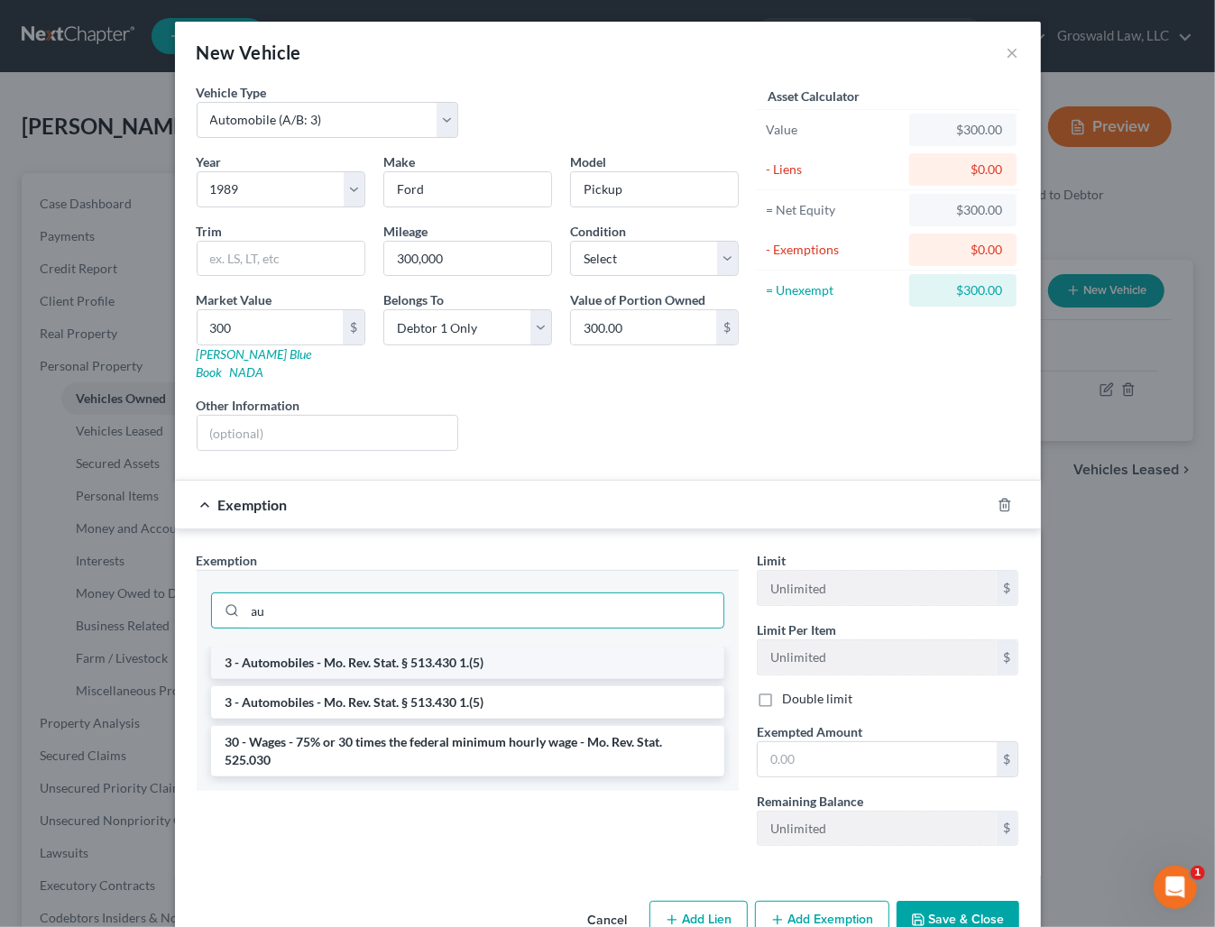
click at [391, 647] on li "3 - Automobiles - Mo. Rev. Stat. § 513.430 1.(5)" at bounding box center [467, 663] width 513 height 32
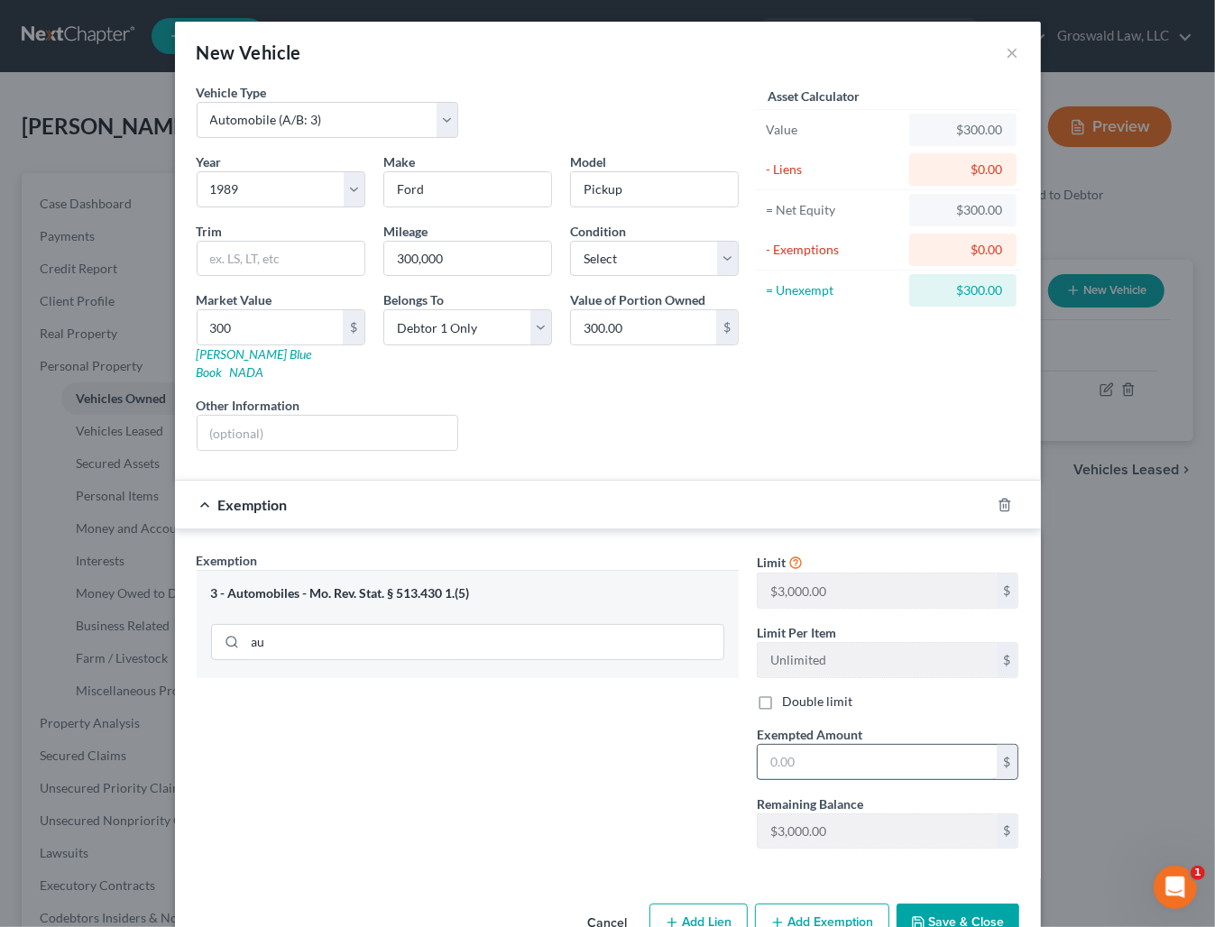
click at [823, 745] on input "text" at bounding box center [876, 762] width 239 height 34
drag, startPoint x: 546, startPoint y: 830, endPoint x: 675, endPoint y: 839, distance: 130.2
click at [549, 829] on div "Exemption Set must be selected for CA. Exemption * 3 - Automobiles - Mo. Rev. S…" at bounding box center [468, 707] width 560 height 312
click at [932, 891] on button "Save & Close" at bounding box center [957, 923] width 123 height 38
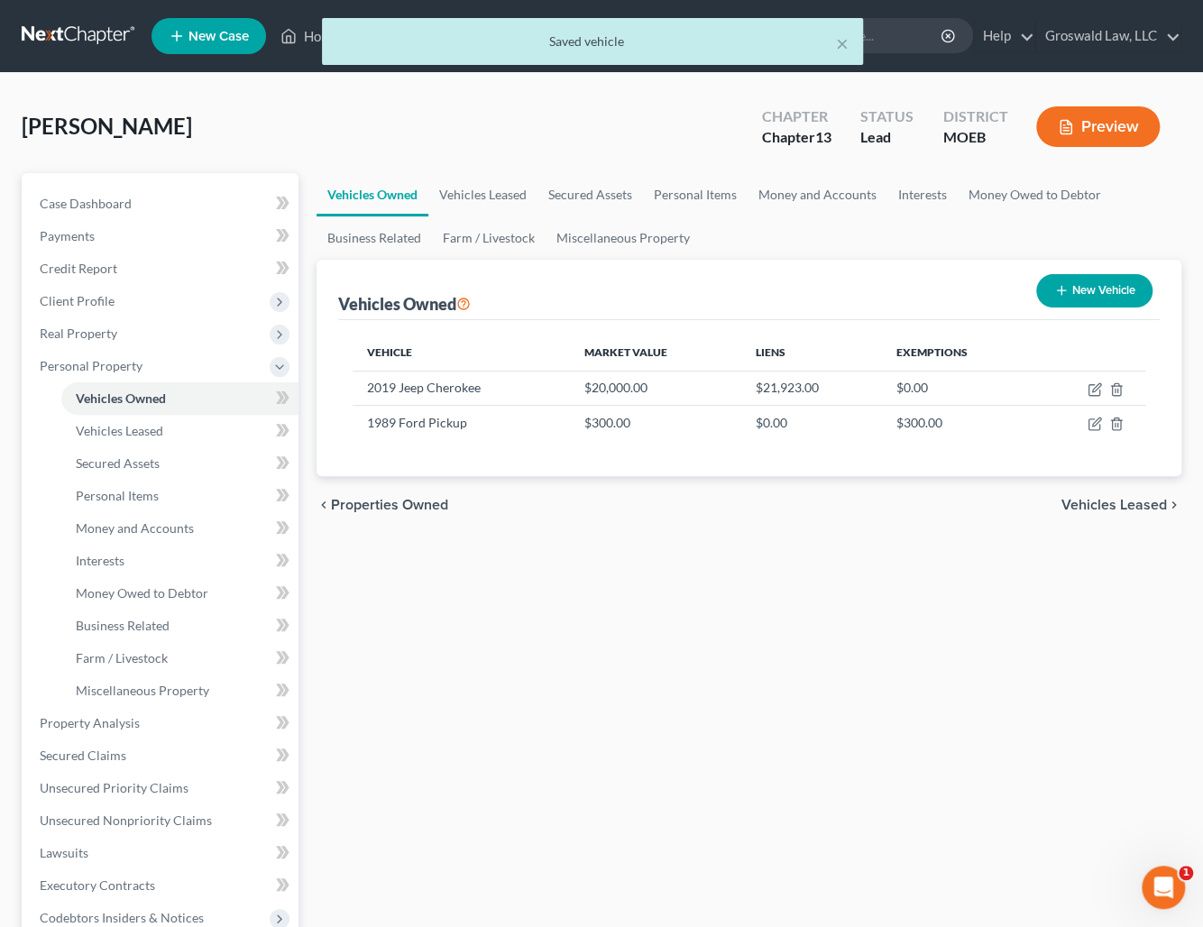
click at [1088, 294] on button "New Vehicle" at bounding box center [1094, 290] width 116 height 33
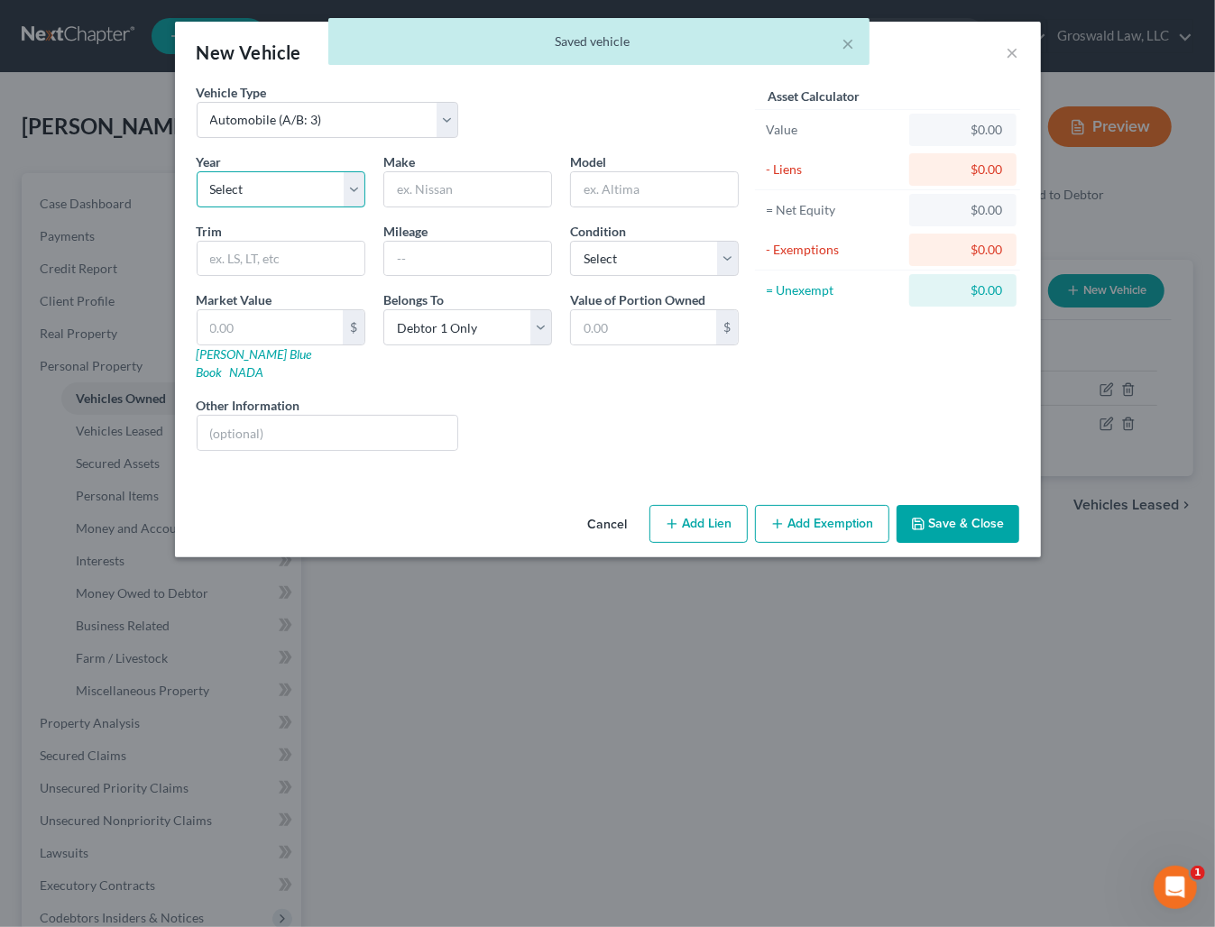
click at [294, 197] on select "Select 2026 2025 2024 2023 2022 2021 2020 2019 2018 2017 2016 2015 2014 2013 20…" at bounding box center [281, 189] width 169 height 36
click at [197, 171] on select "Select 2026 2025 2024 2023 2022 2021 2020 2019 2018 2017 2016 2015 2014 2013 20…" at bounding box center [281, 189] width 169 height 36
click at [426, 193] on input "text" at bounding box center [467, 189] width 167 height 34
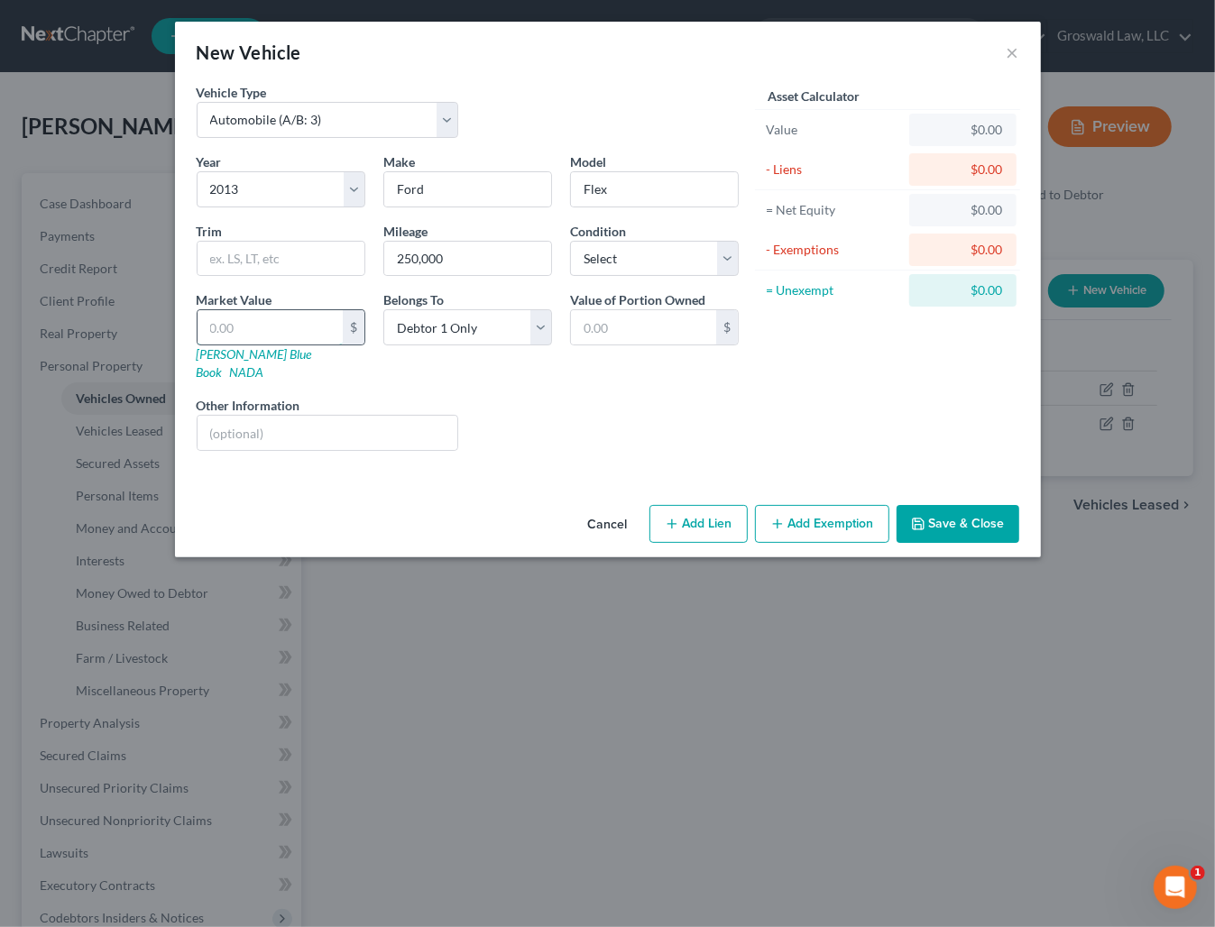
click at [242, 325] on input "text" at bounding box center [269, 327] width 145 height 34
click at [833, 505] on button "Add Exemption" at bounding box center [822, 524] width 134 height 38
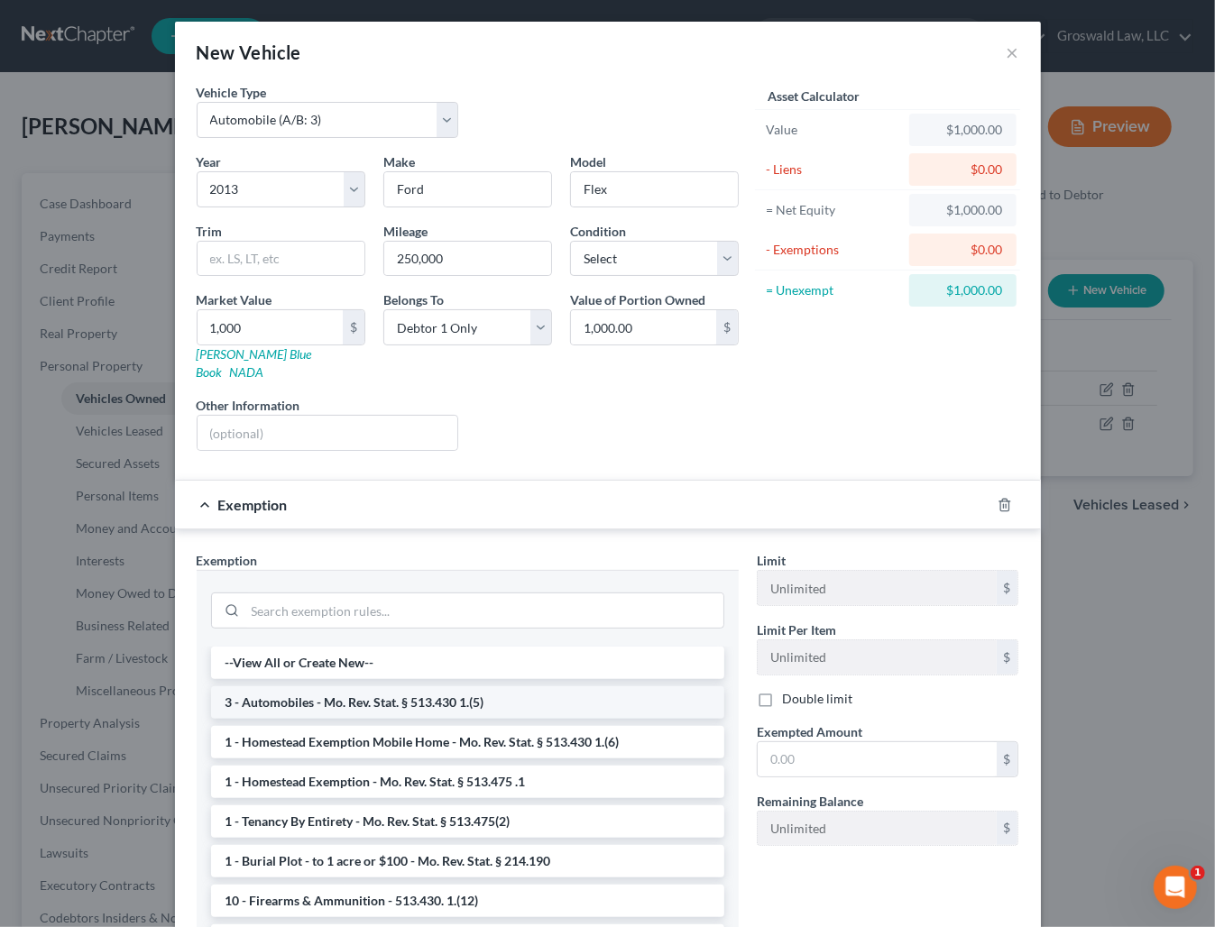
click at [377, 686] on li "3 - Automobiles - Mo. Rev. Stat. § 513.430 1.(5)" at bounding box center [467, 702] width 513 height 32
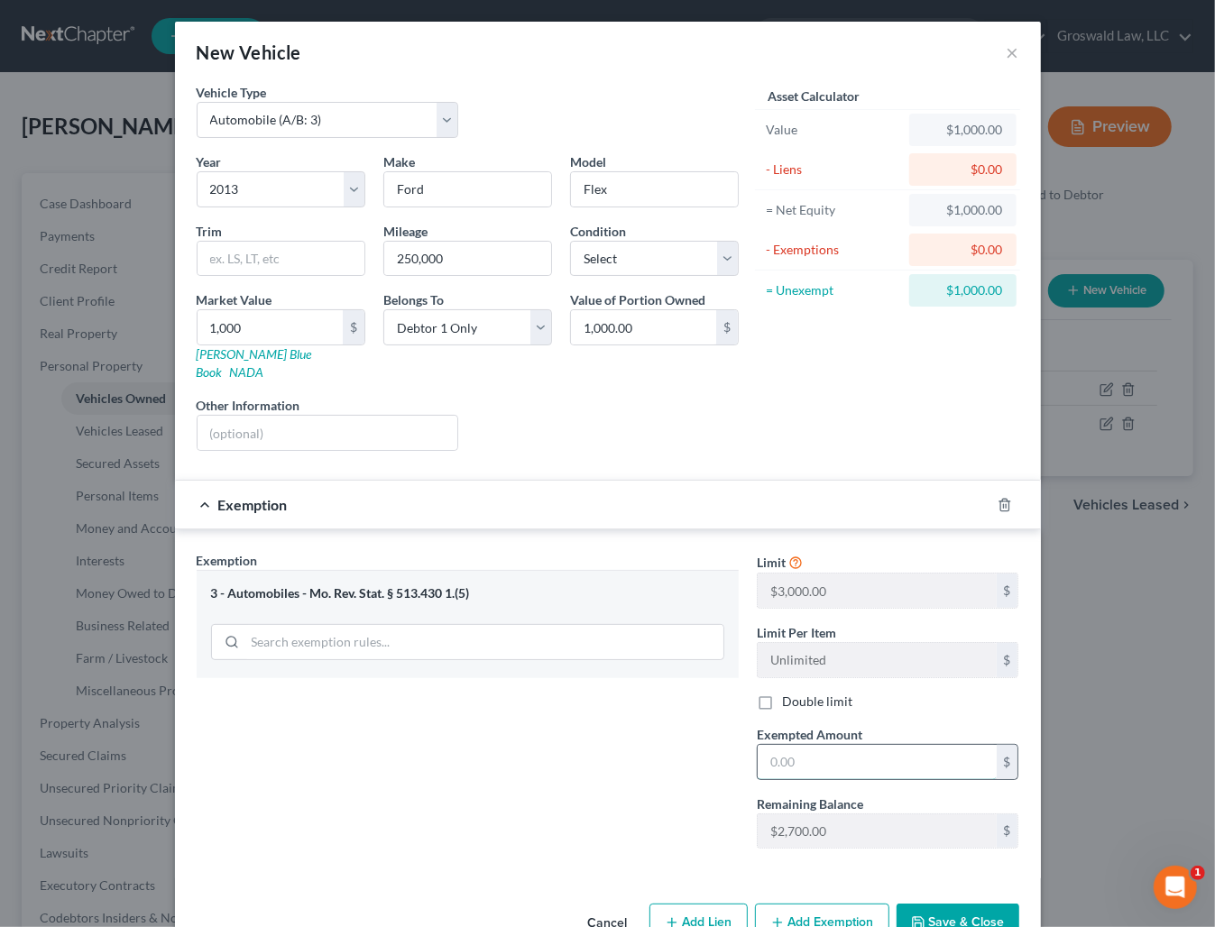
click at [838, 745] on input "text" at bounding box center [876, 762] width 239 height 34
click at [942, 891] on button "Save & Close" at bounding box center [957, 923] width 123 height 38
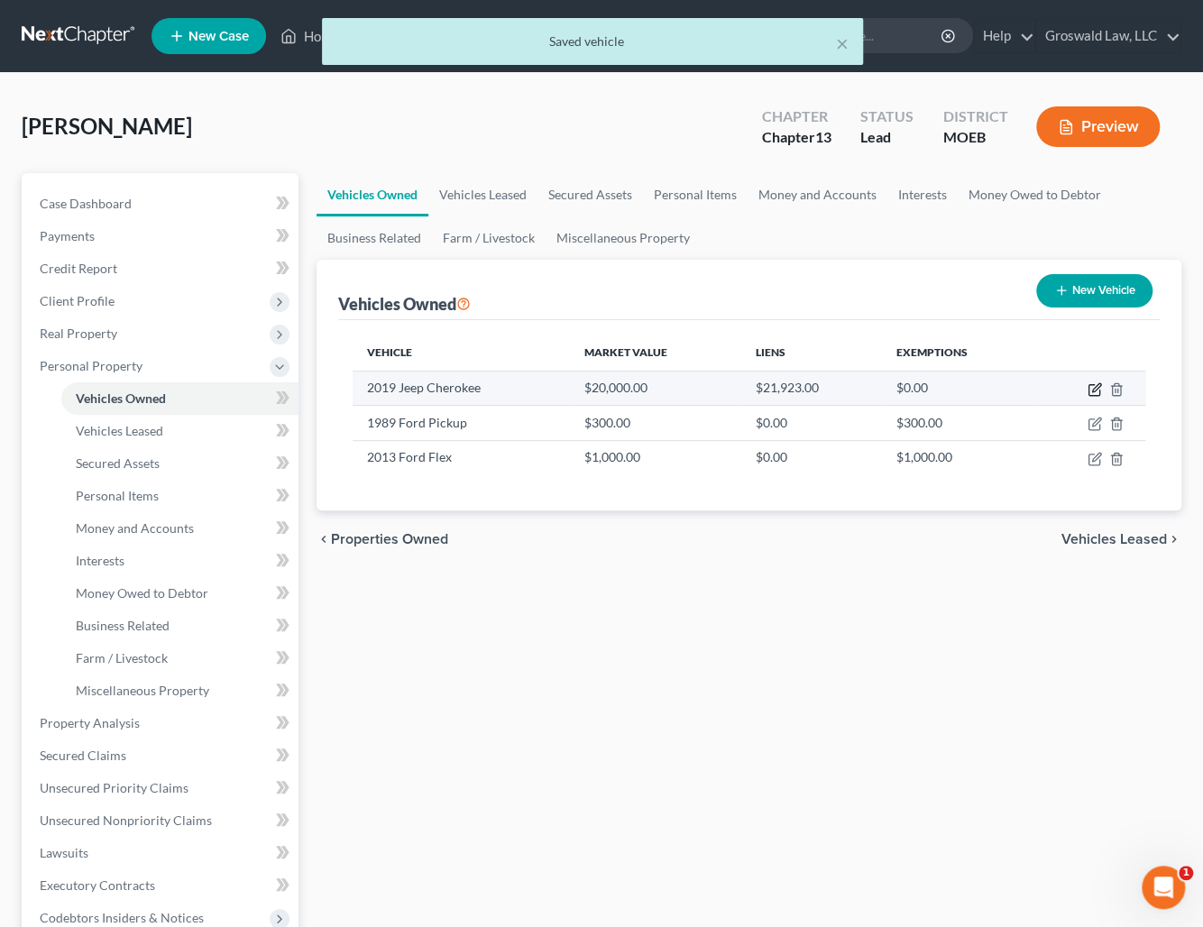
click at [1089, 384] on icon "button" at bounding box center [1095, 389] width 14 height 14
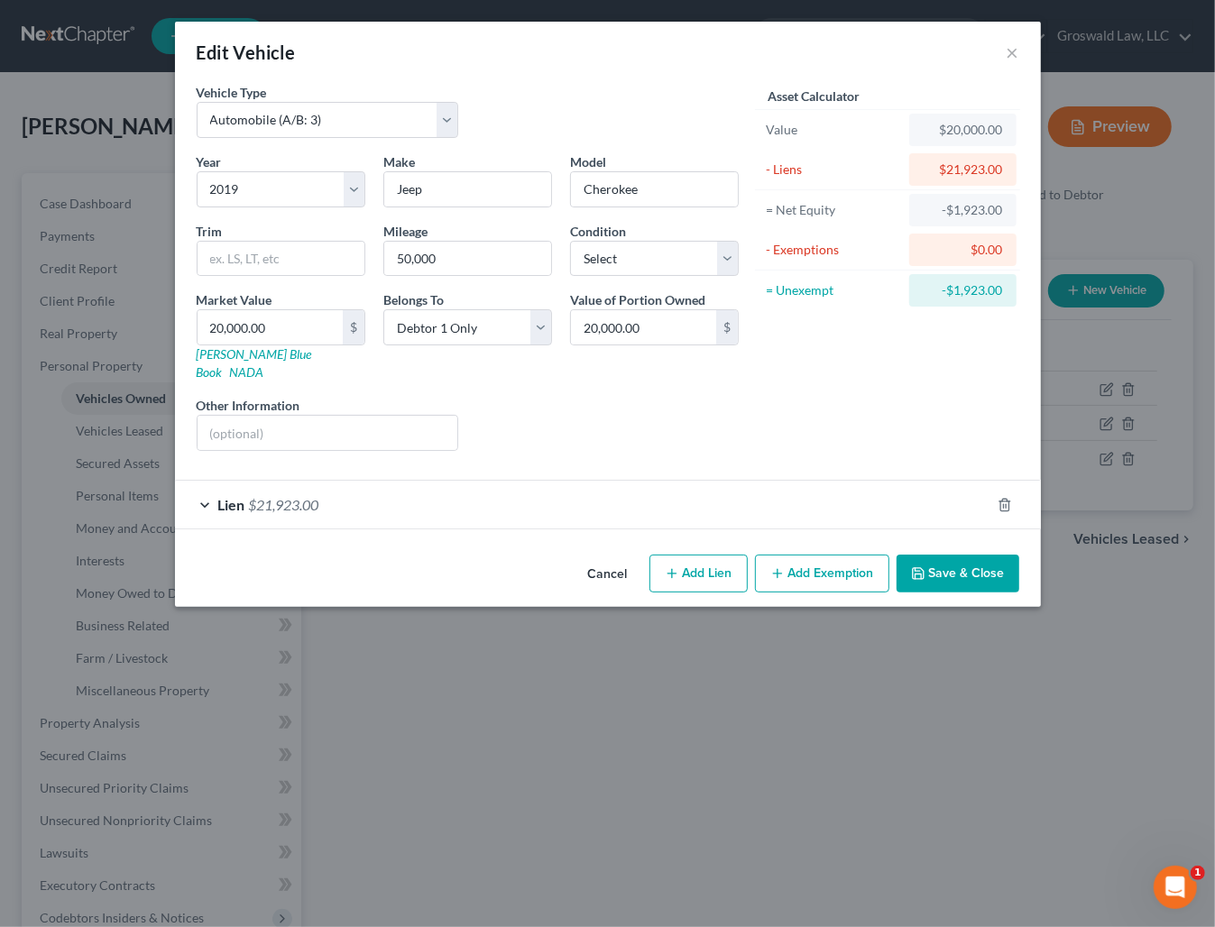
click at [804, 555] on button "Add Exemption" at bounding box center [822, 574] width 134 height 38
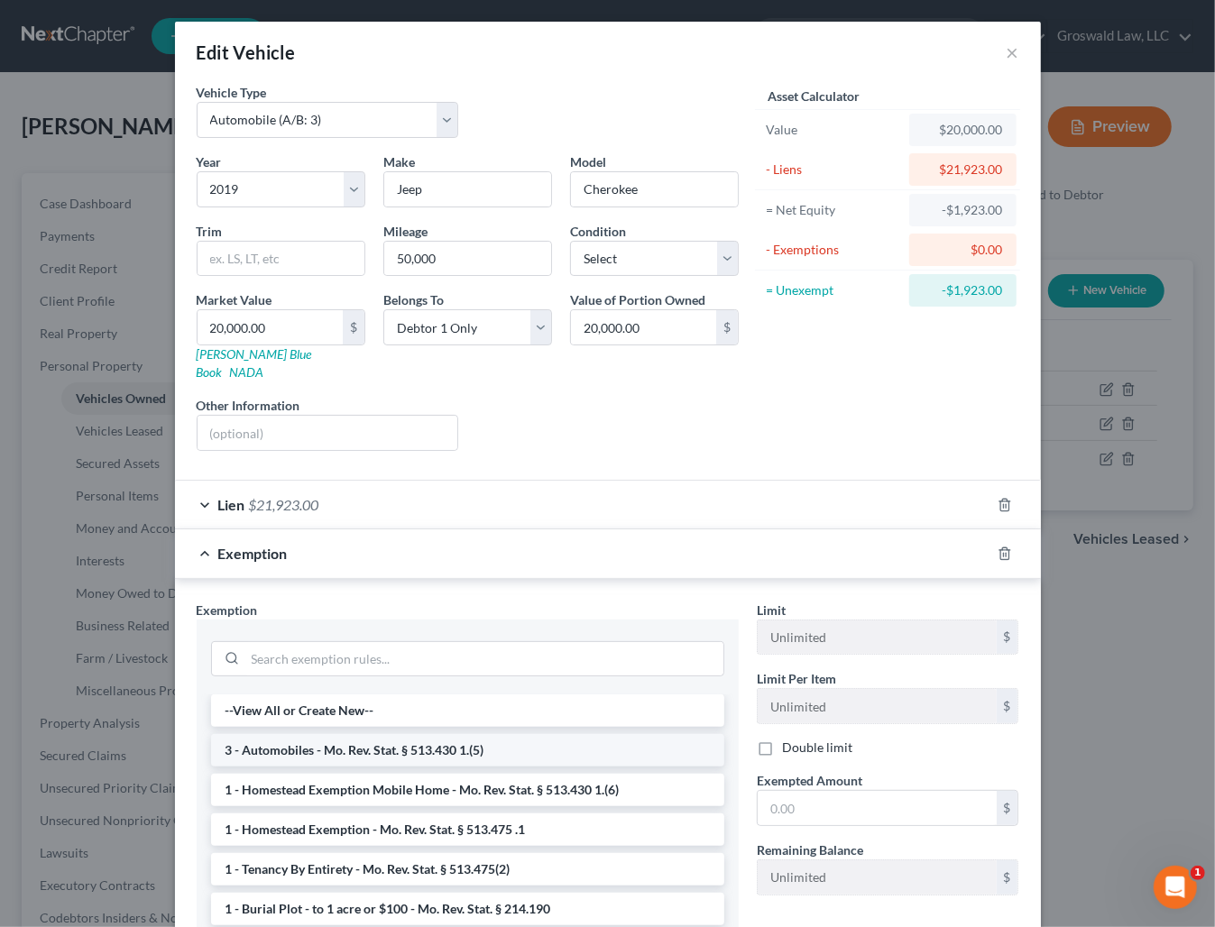
click at [327, 734] on li "3 - Automobiles - Mo. Rev. Stat. § 513.430 1.(5)" at bounding box center [467, 750] width 513 height 32
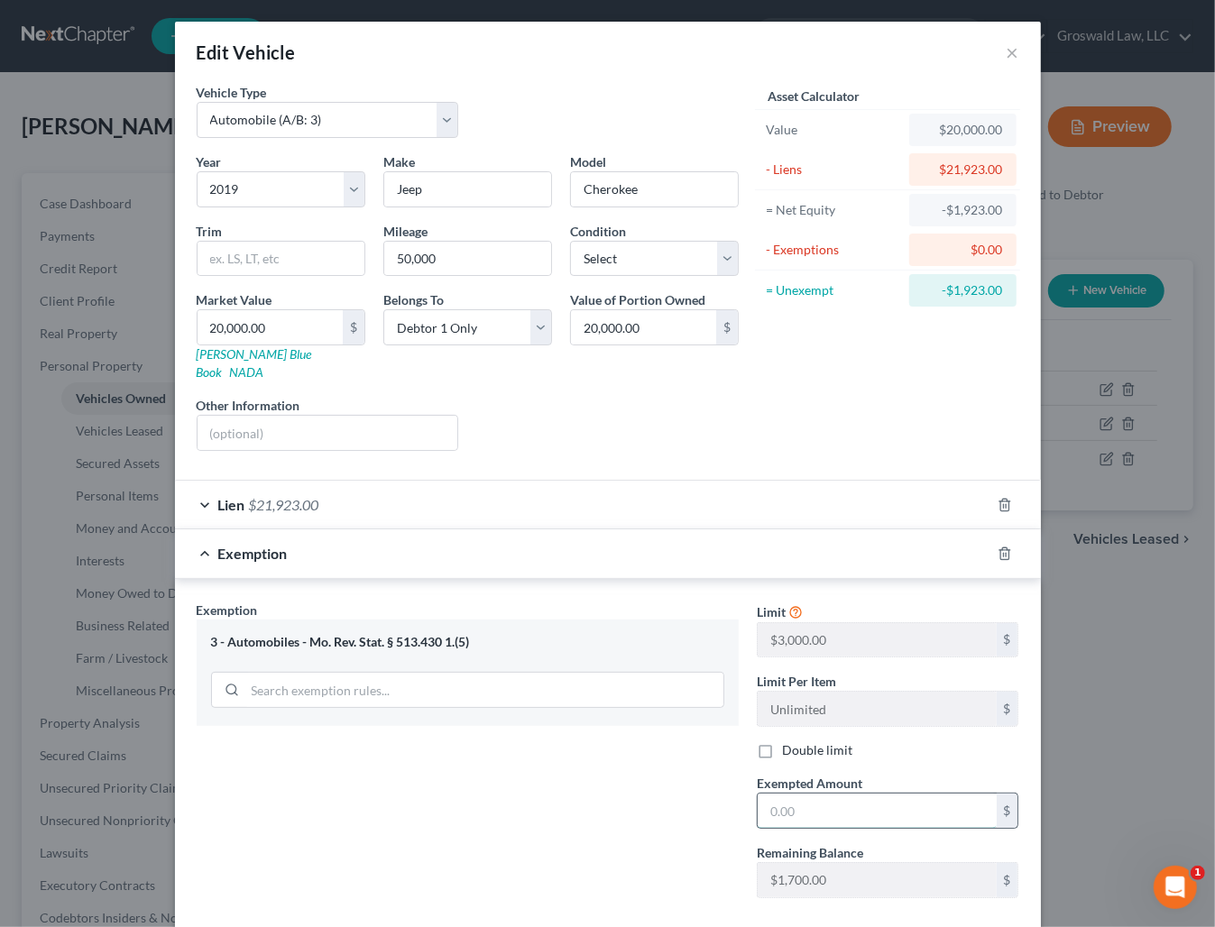
click at [835, 794] on input "text" at bounding box center [876, 811] width 239 height 34
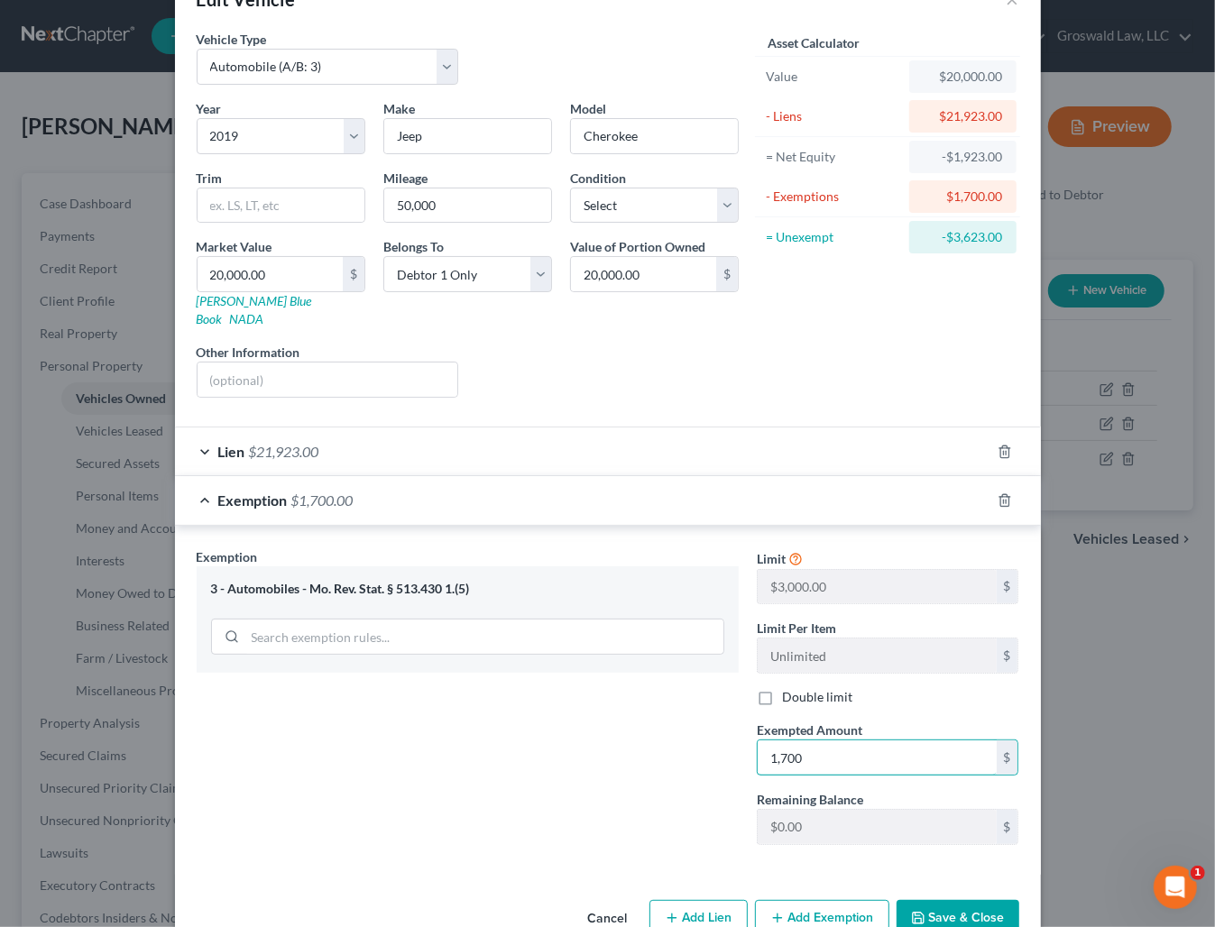
scroll to position [79, 0]
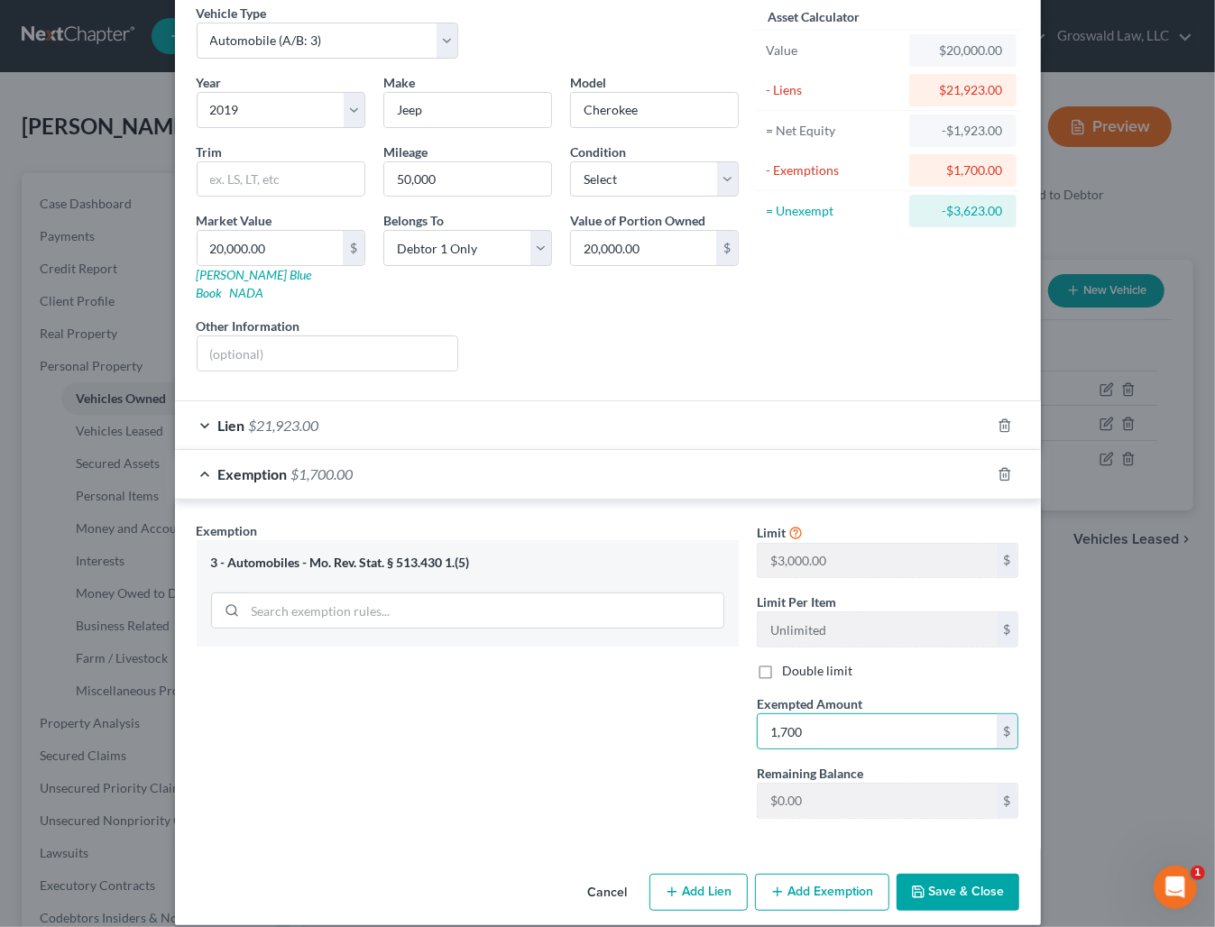
click at [991, 874] on button "Save & Close" at bounding box center [957, 893] width 123 height 38
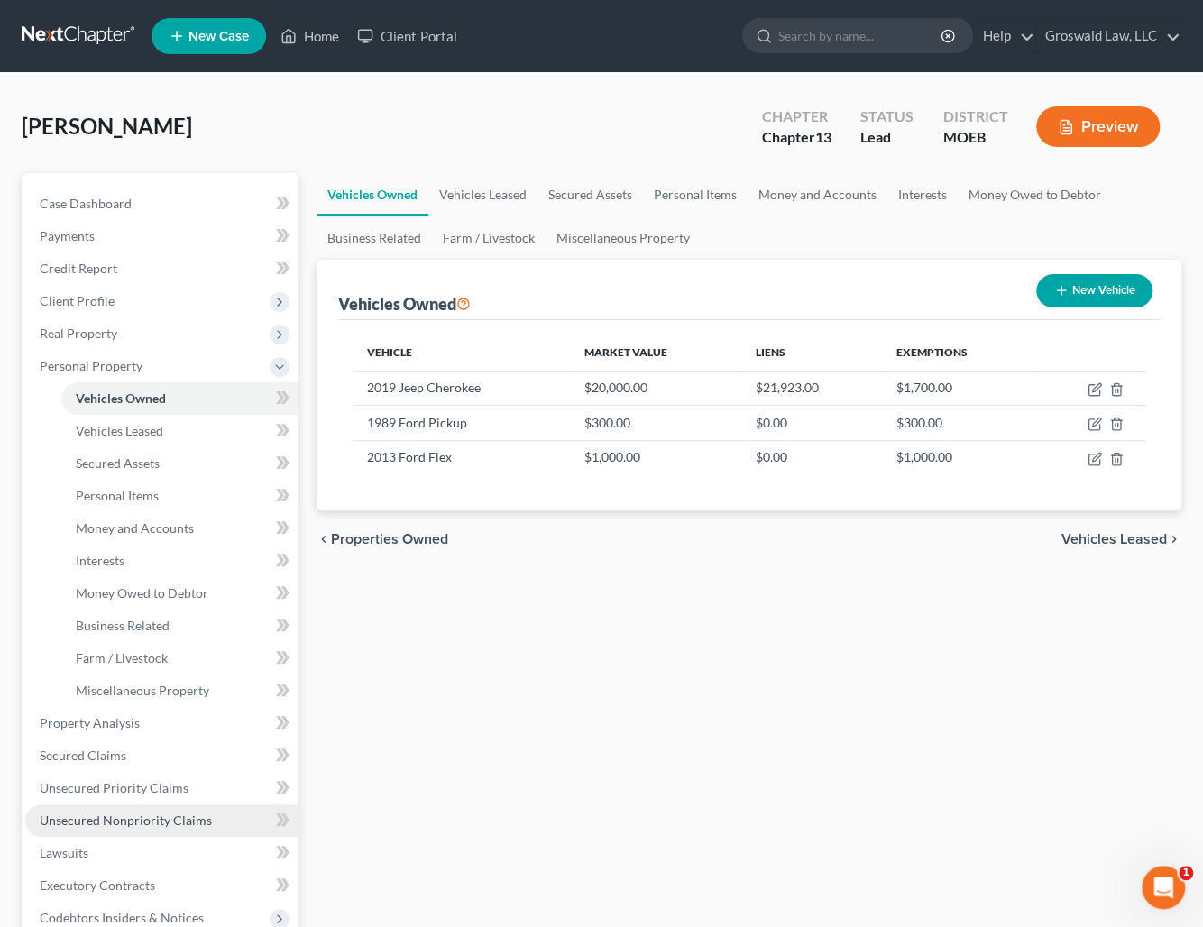
drag, startPoint x: 208, startPoint y: 817, endPoint x: 225, endPoint y: 812, distance: 17.7
click at [208, 817] on link "Unsecured Nonpriority Claims" at bounding box center [161, 820] width 273 height 32
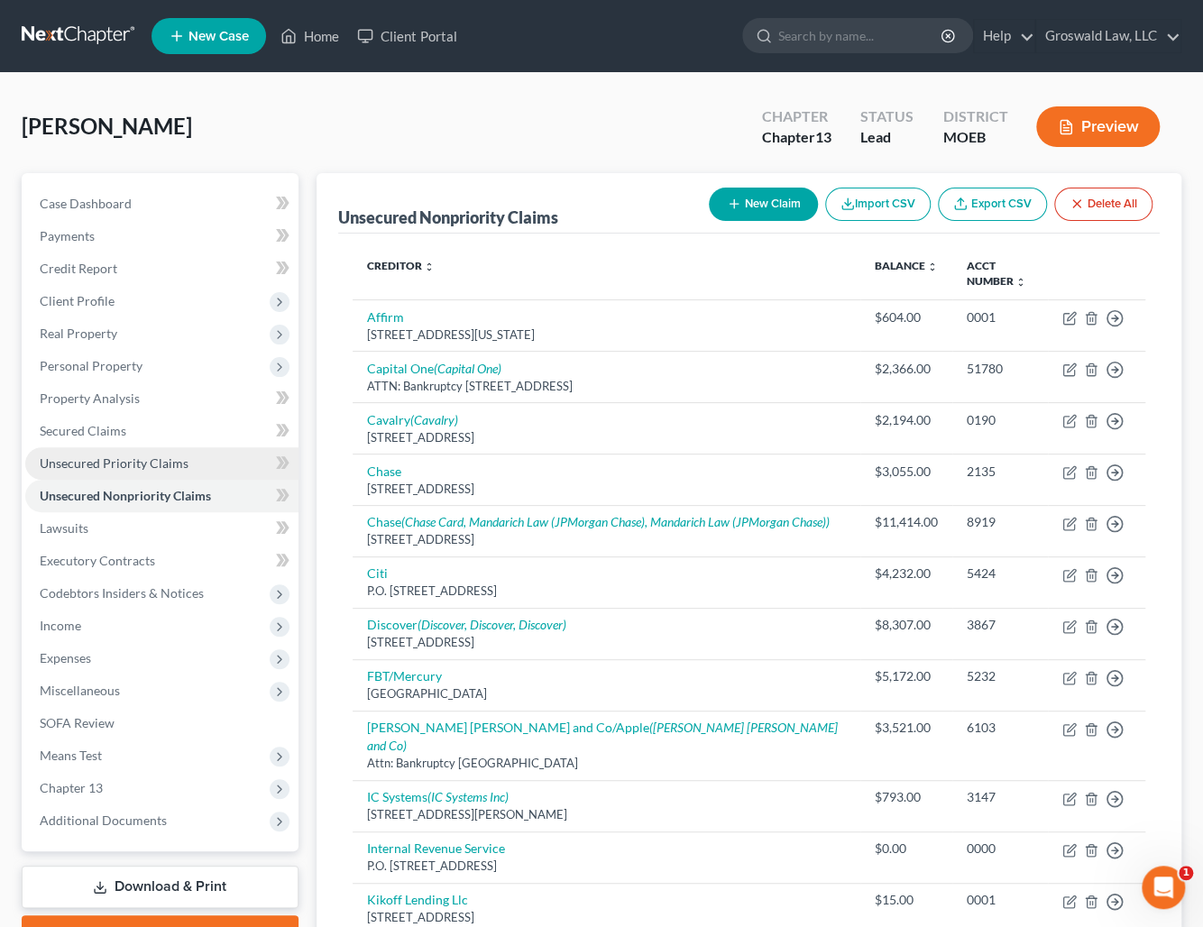
click at [87, 448] on link "Unsecured Priority Claims" at bounding box center [161, 463] width 273 height 32
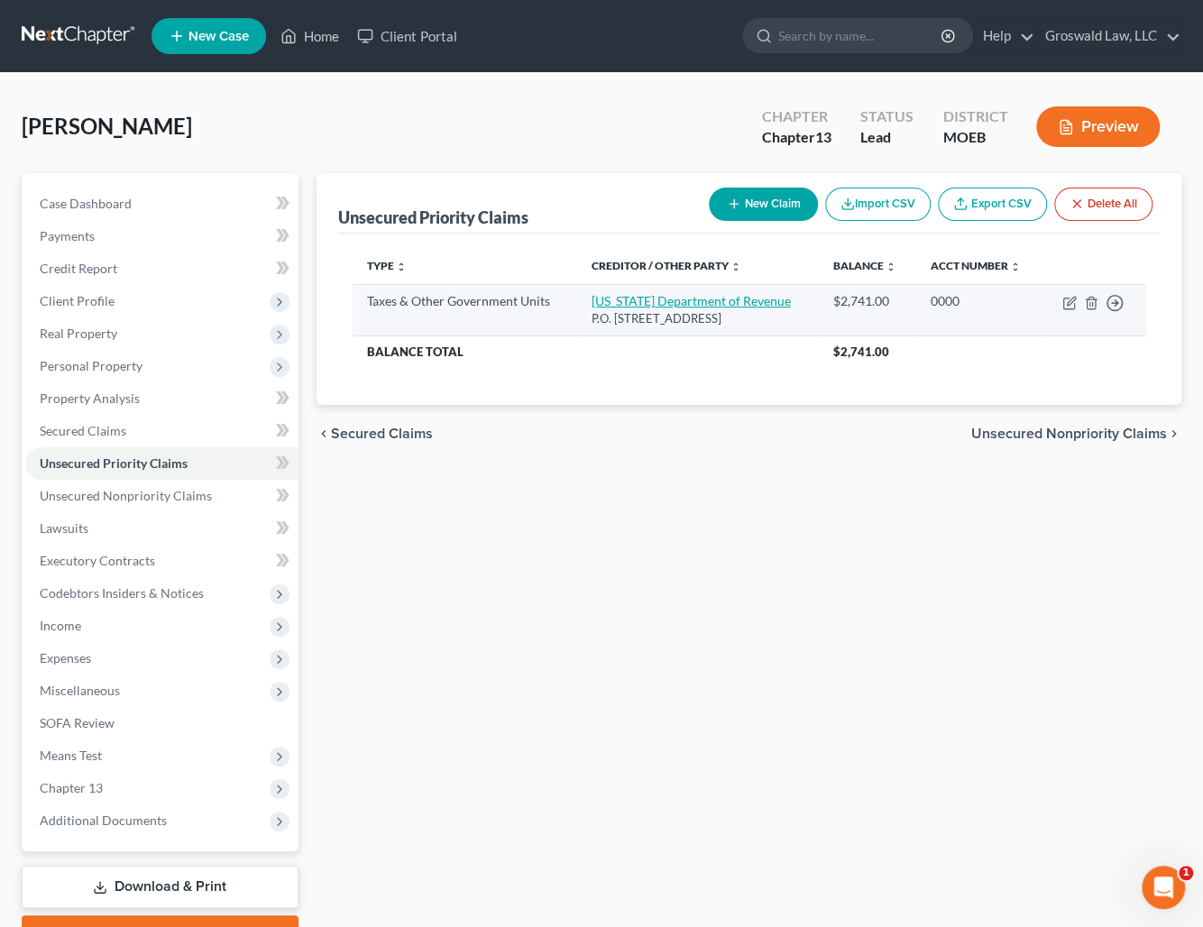
click at [693, 308] on link "[US_STATE] Department of Revenue" at bounding box center [691, 300] width 199 height 15
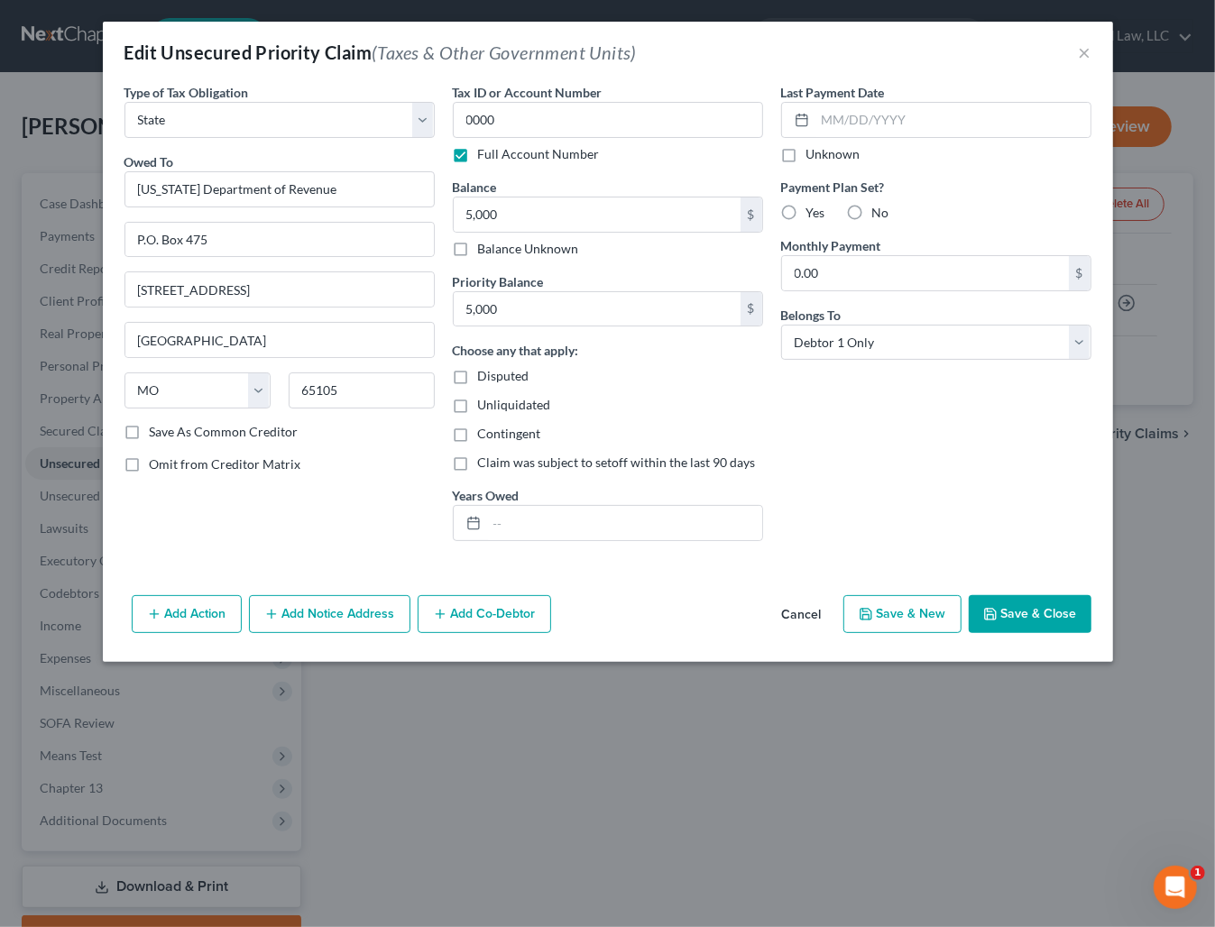
click at [570, 541] on div "Tax ID or Account Number 0000 Full Account Number Balance 5,000.00 $ Balance Un…" at bounding box center [608, 319] width 328 height 473
click at [579, 531] on input "text" at bounding box center [624, 523] width 275 height 34
click at [324, 620] on button "Add Notice Address" at bounding box center [329, 614] width 161 height 38
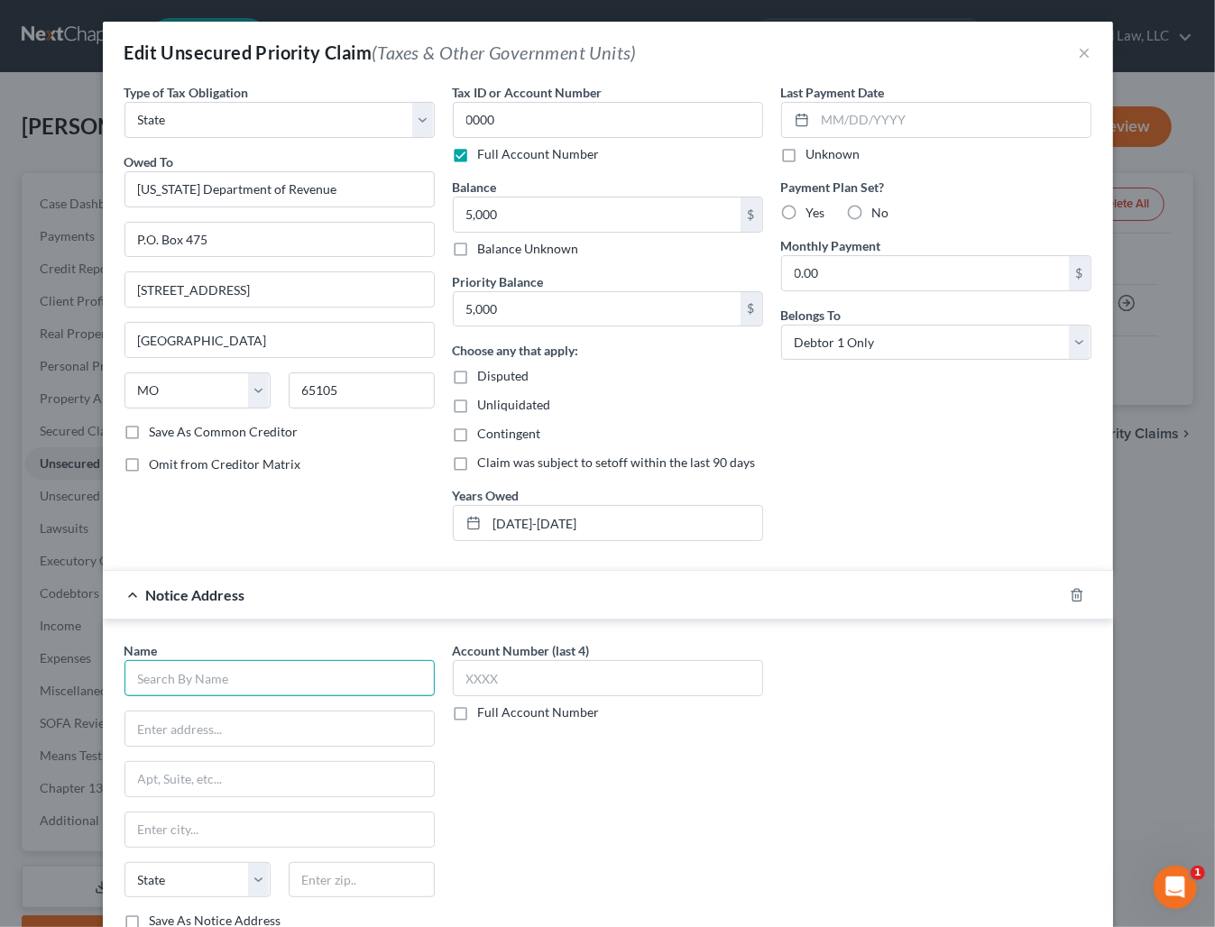
click at [268, 686] on input "text" at bounding box center [279, 678] width 310 height 36
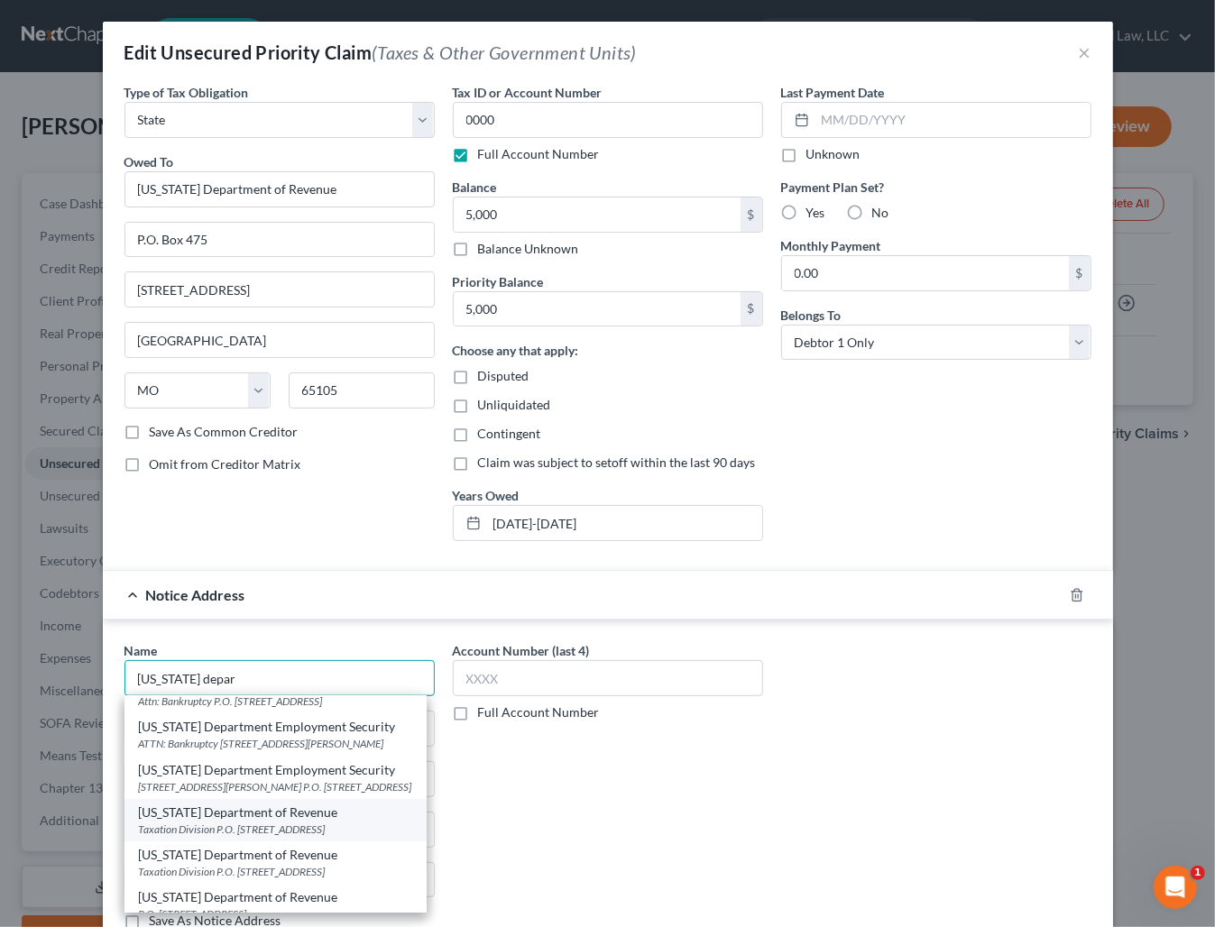
scroll to position [69, 0]
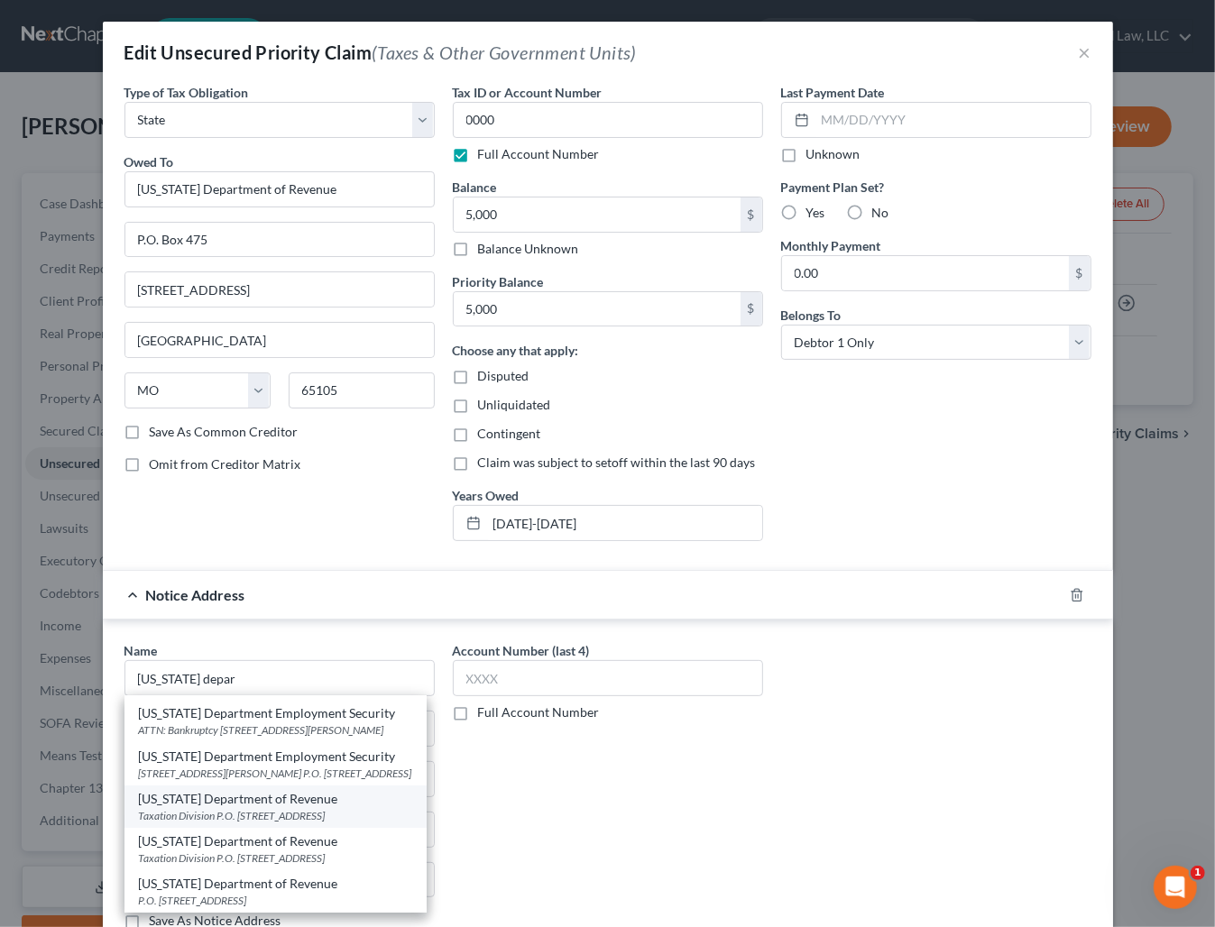
click at [268, 811] on div "Taxation Division P.O. [STREET_ADDRESS]" at bounding box center [275, 815] width 273 height 15
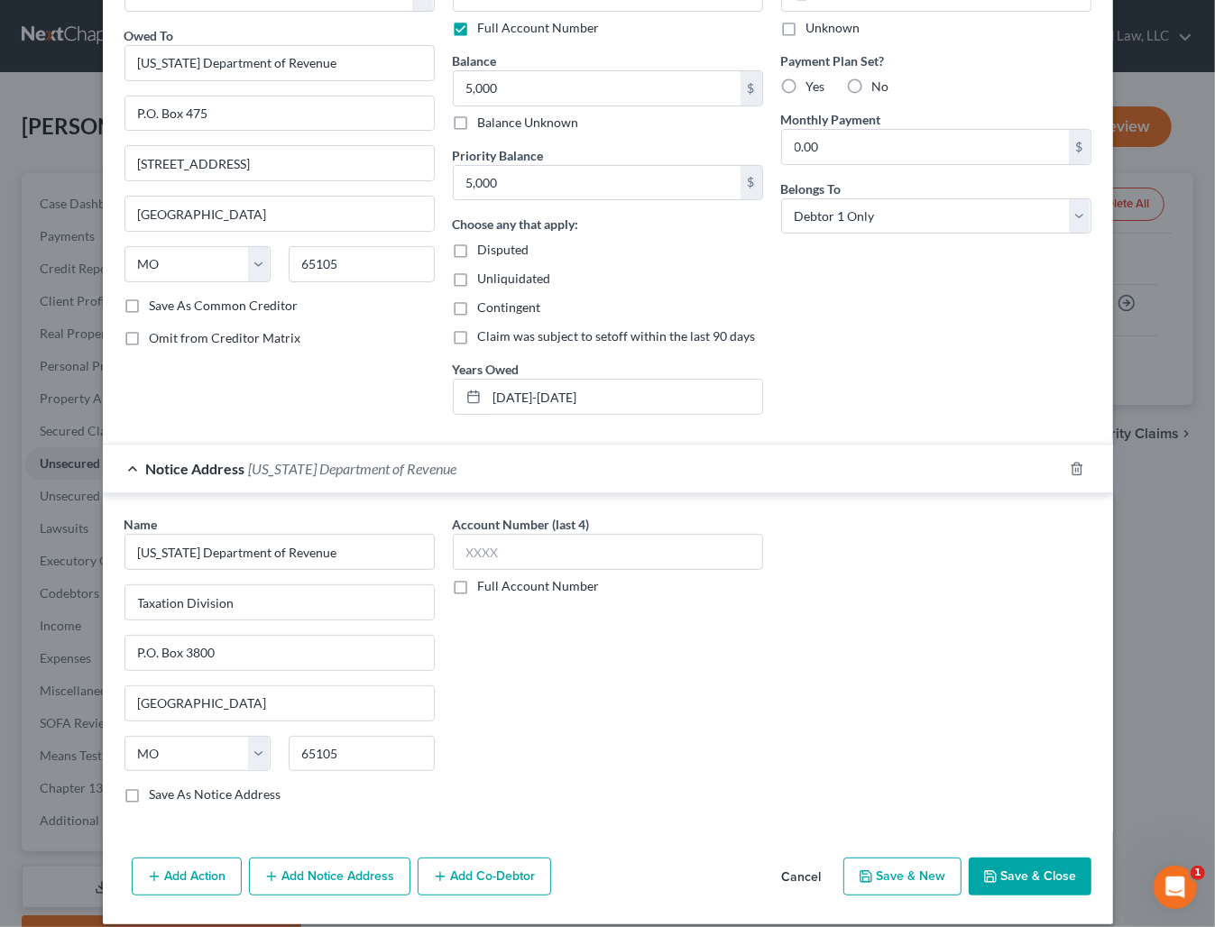
scroll to position [143, 0]
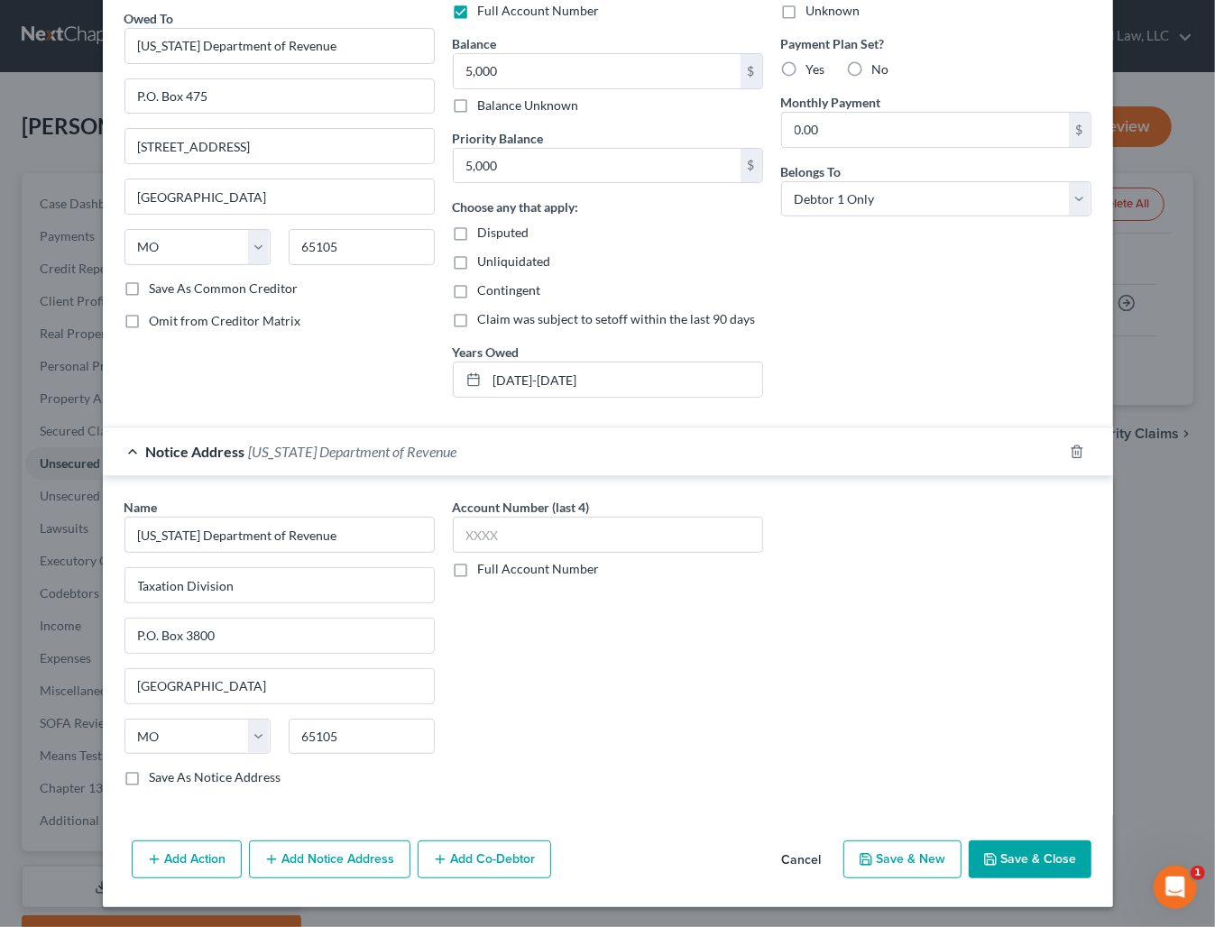
click at [1042, 858] on button "Save & Close" at bounding box center [1029, 859] width 123 height 38
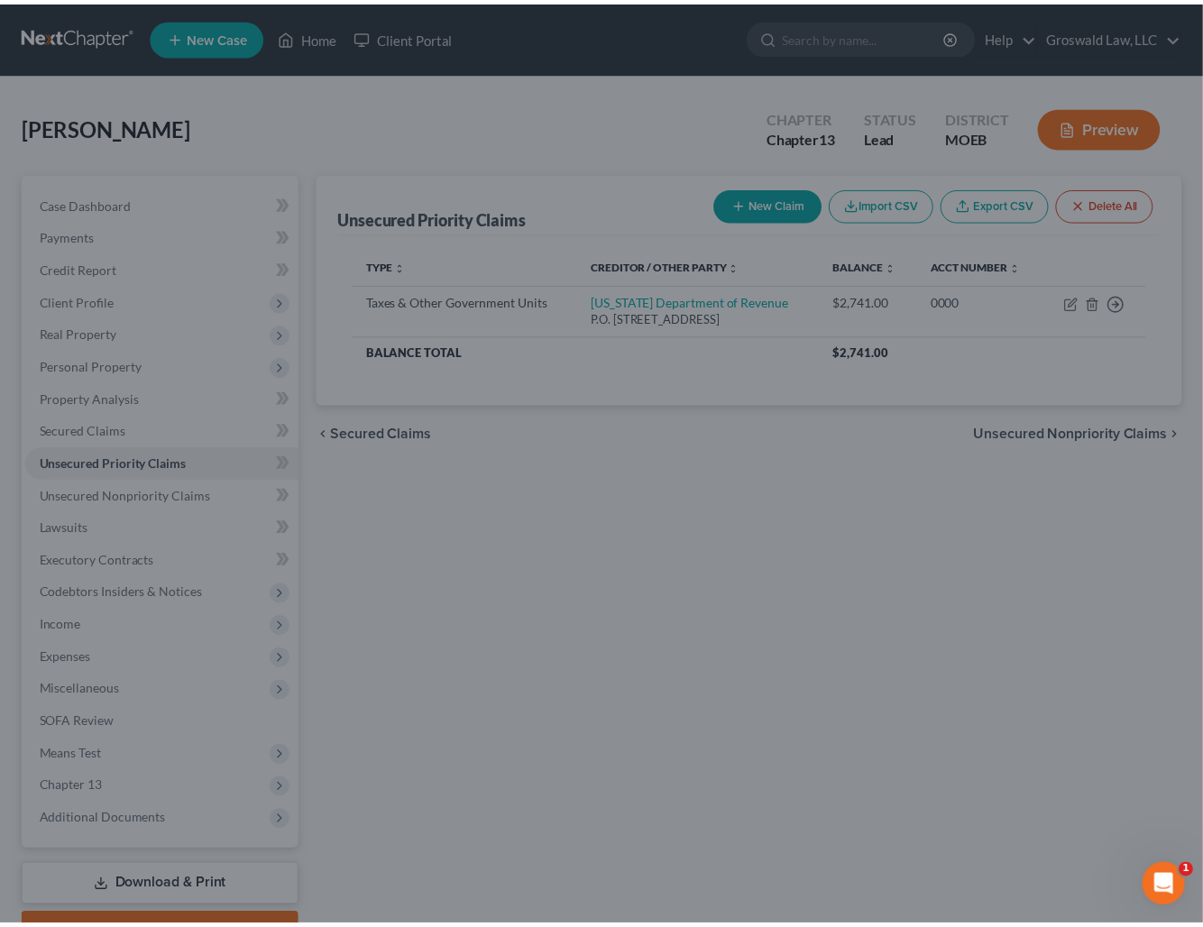
scroll to position [0, 0]
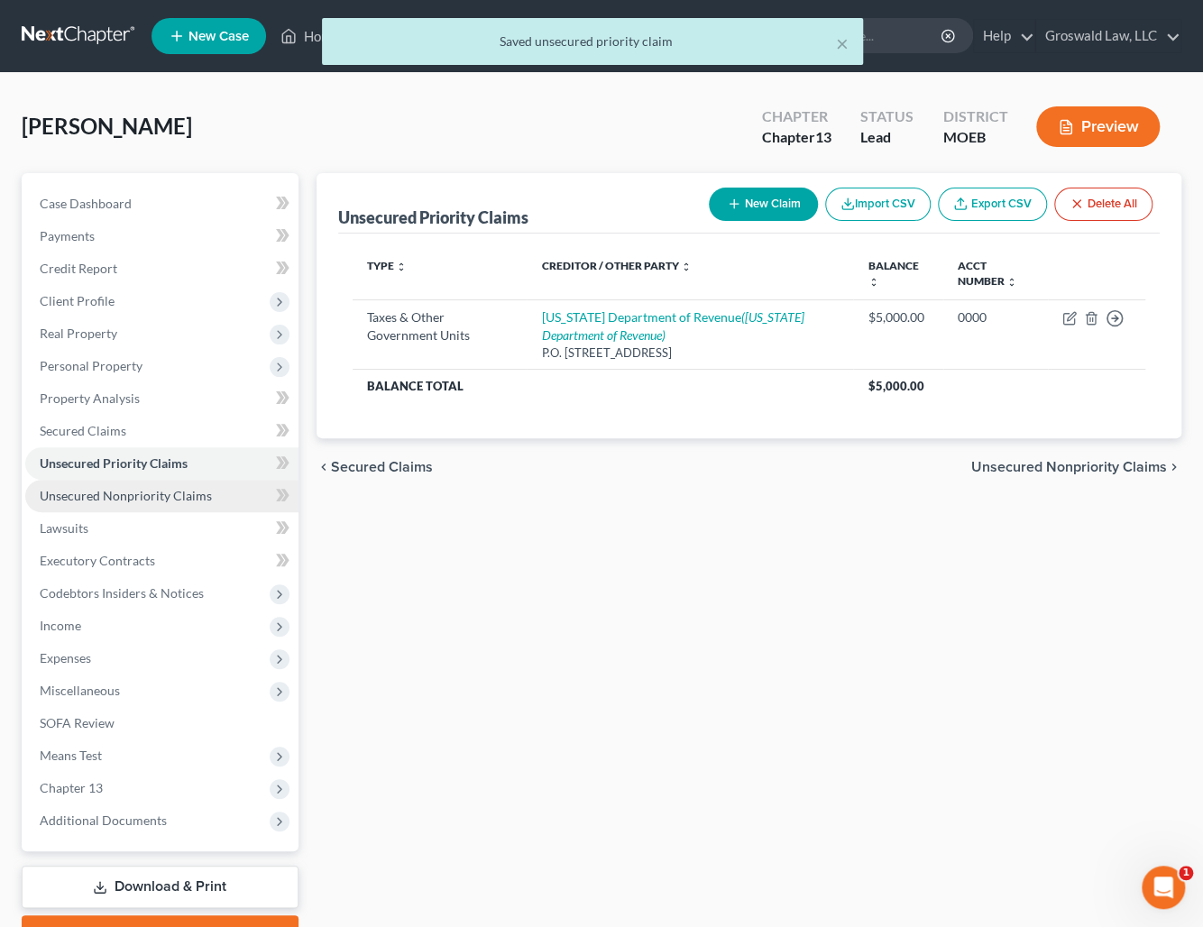
click at [158, 508] on link "Unsecured Nonpriority Claims" at bounding box center [161, 496] width 273 height 32
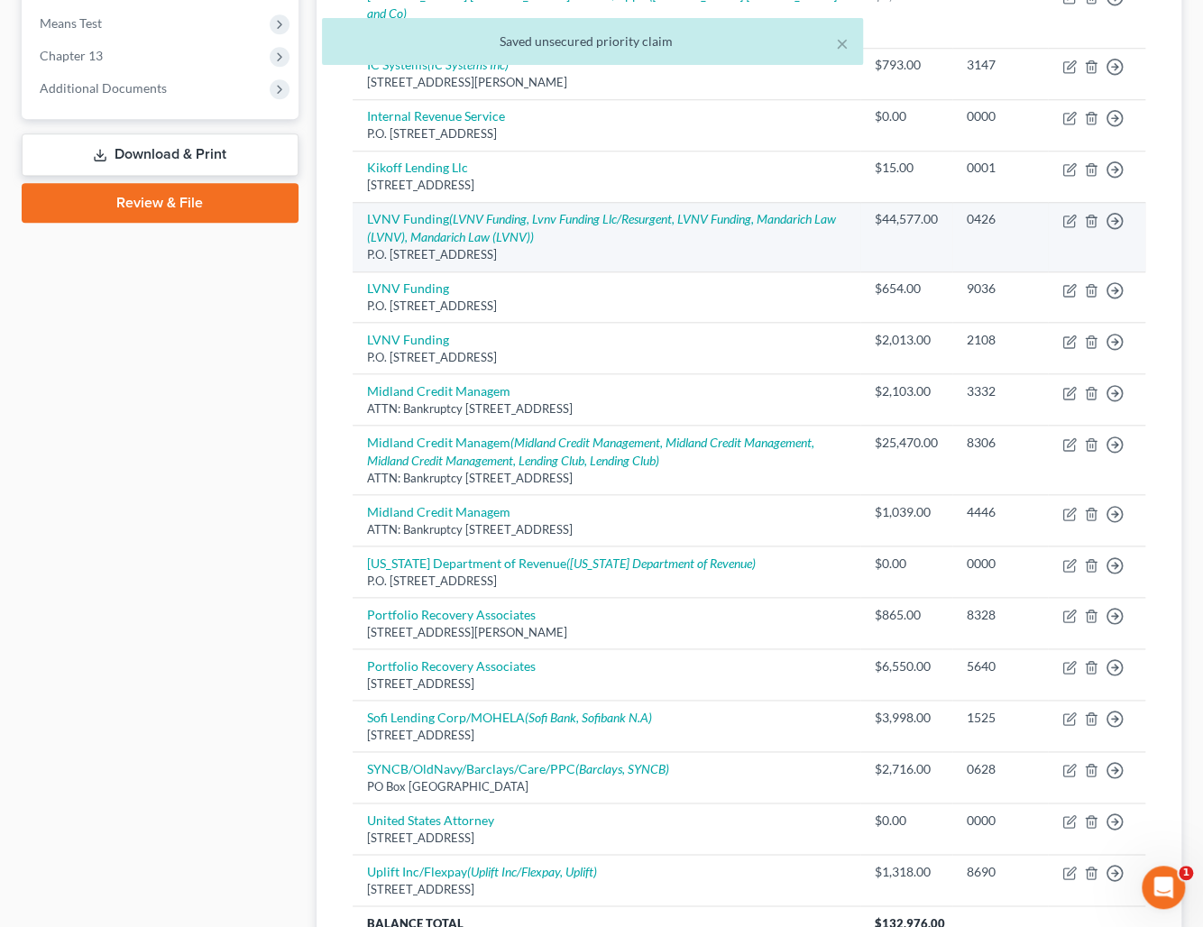
scroll to position [738, 0]
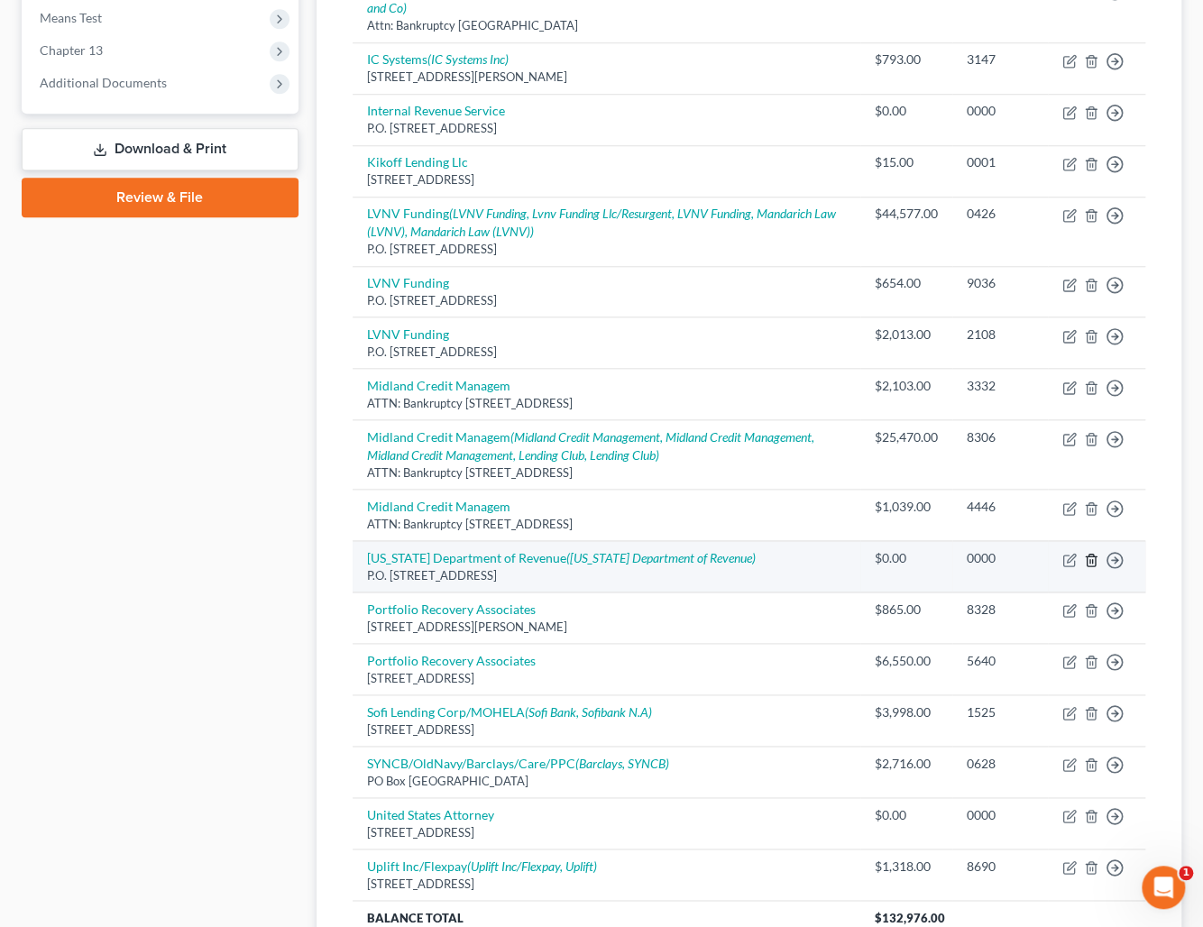
click at [1092, 559] on line "button" at bounding box center [1092, 561] width 0 height 4
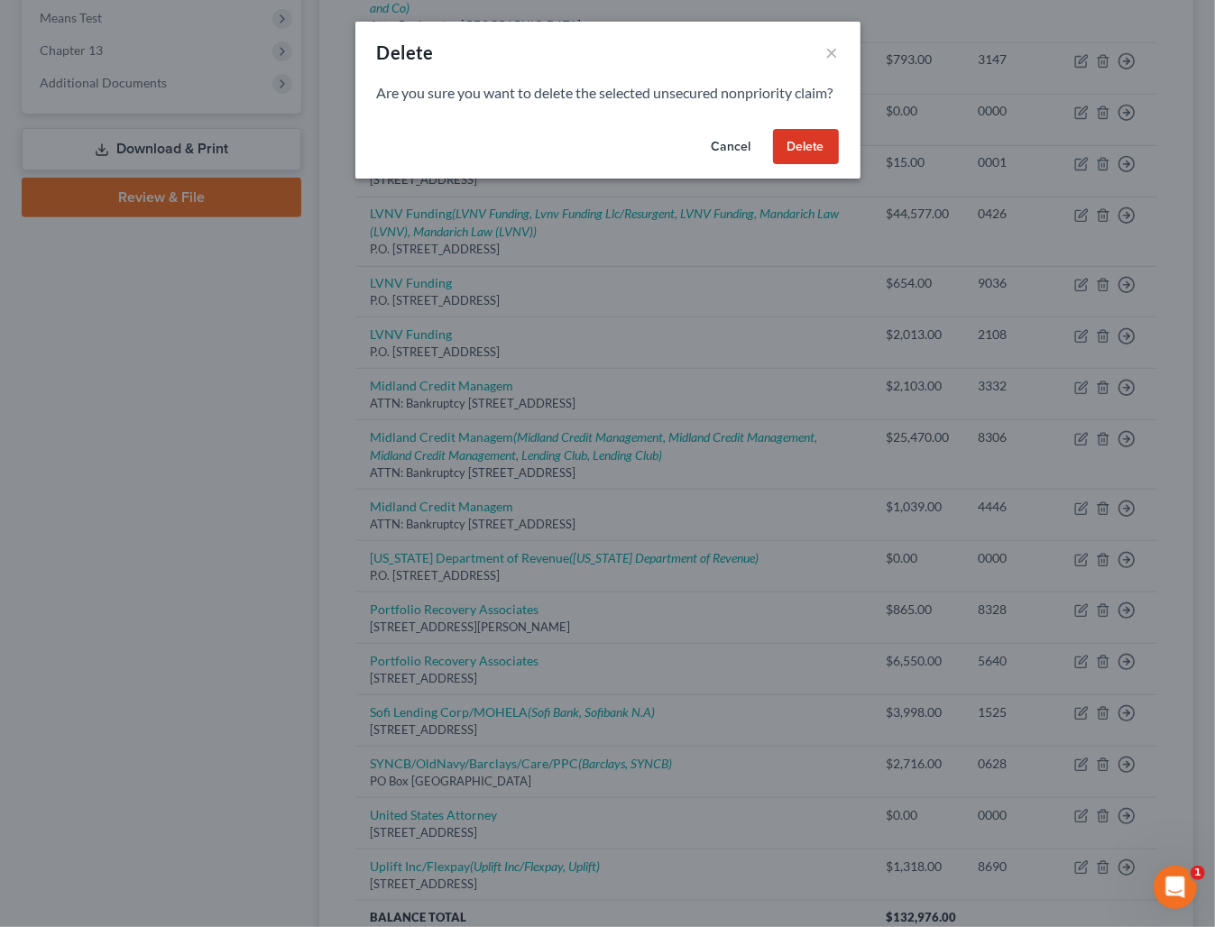
click at [795, 165] on button "Delete" at bounding box center [806, 147] width 66 height 36
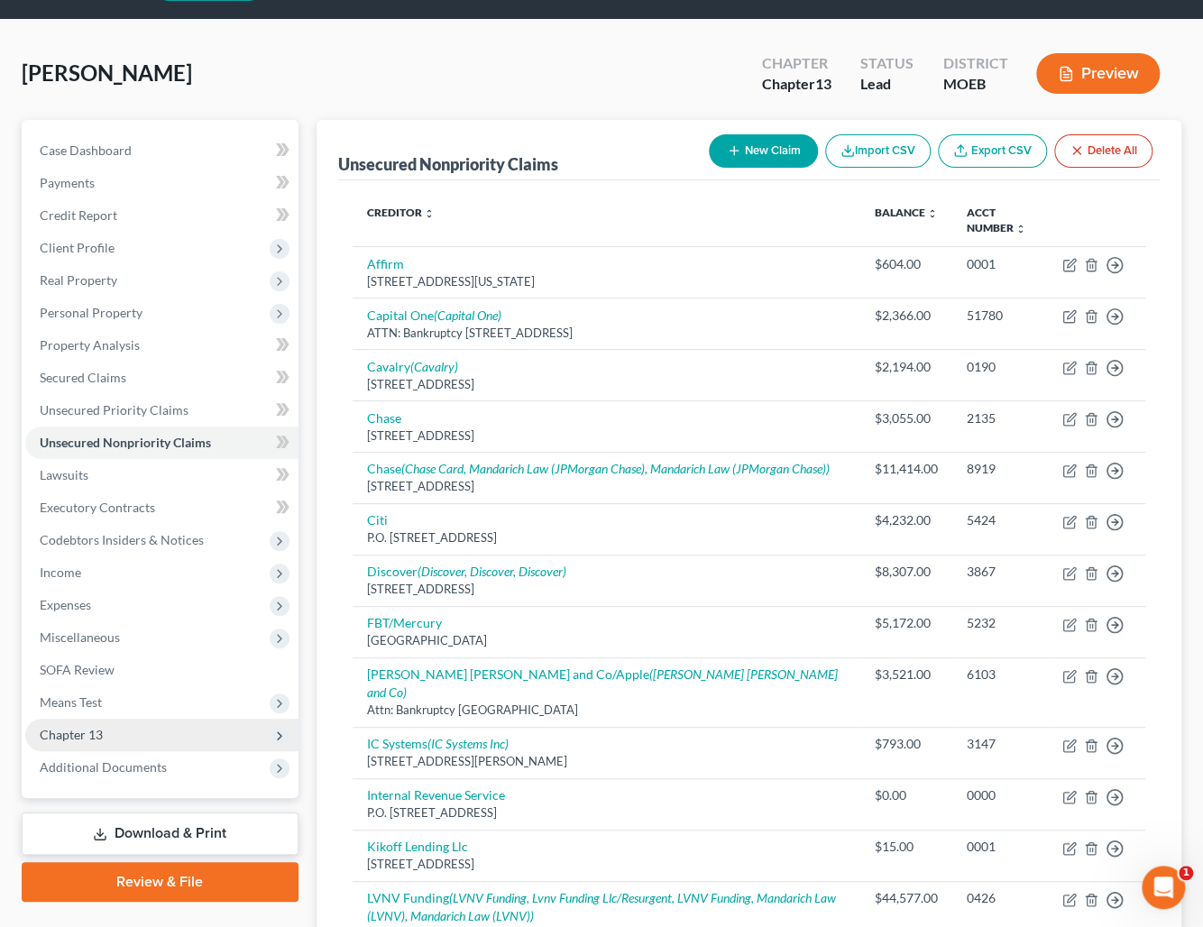
scroll to position [81, 0]
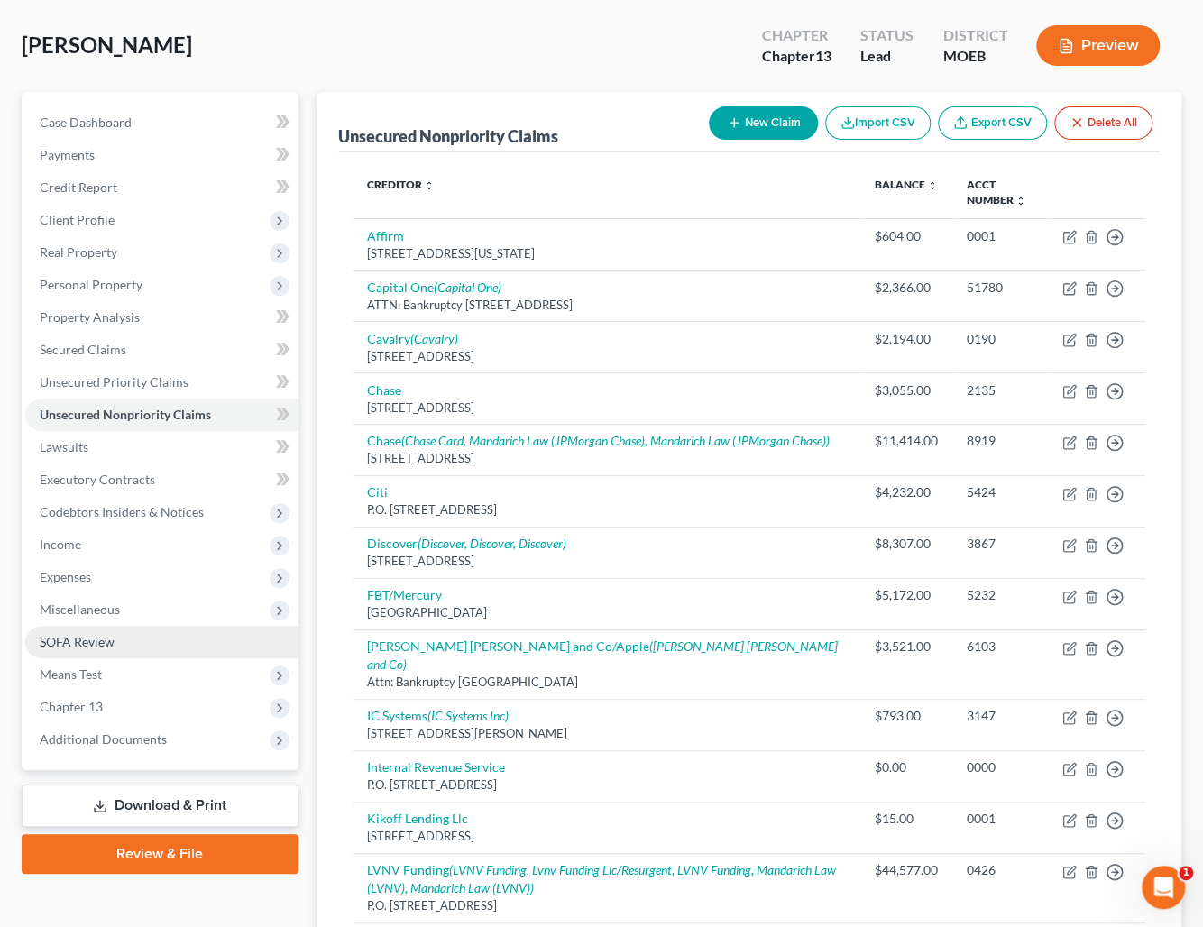
click at [113, 642] on span "SOFA Review" at bounding box center [77, 641] width 75 height 15
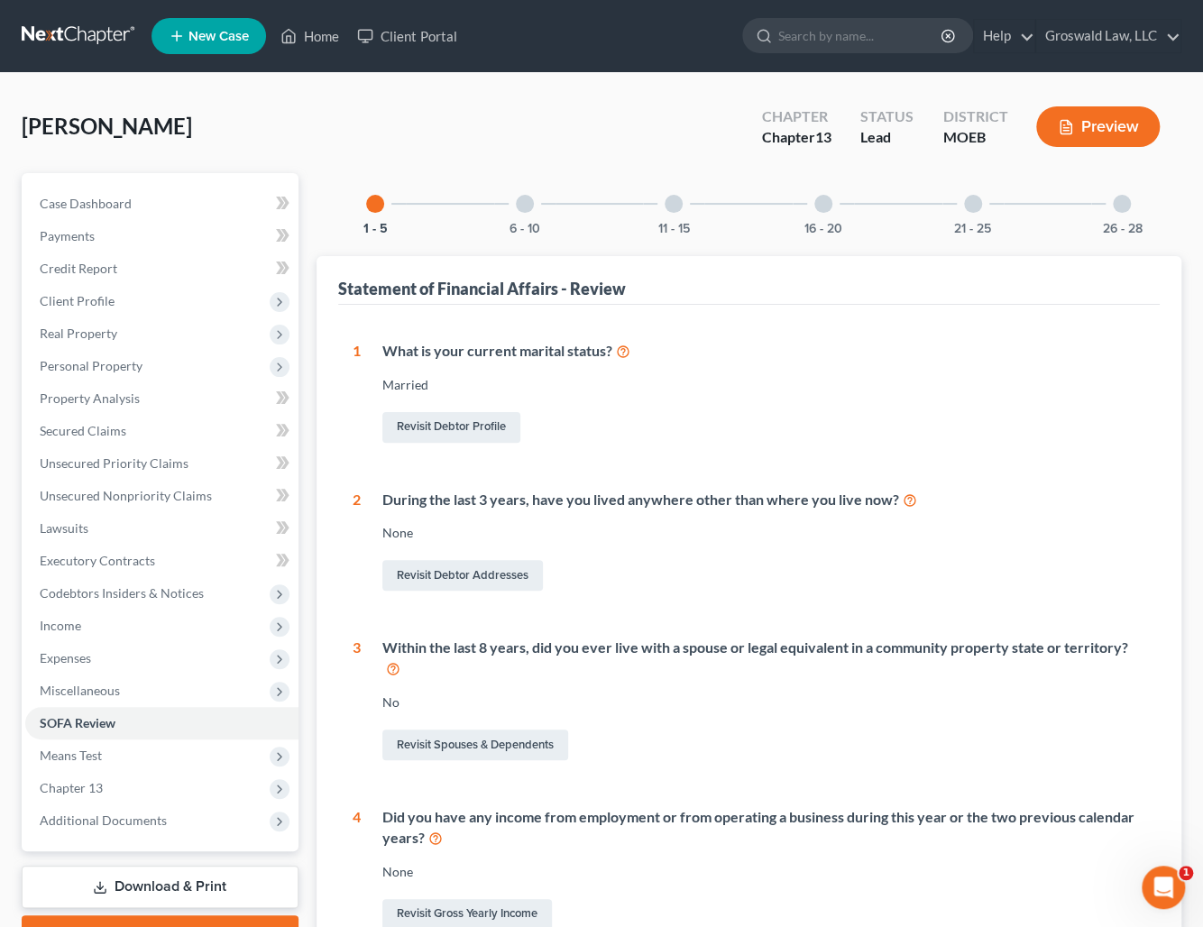
click at [814, 205] on div at bounding box center [823, 204] width 18 height 18
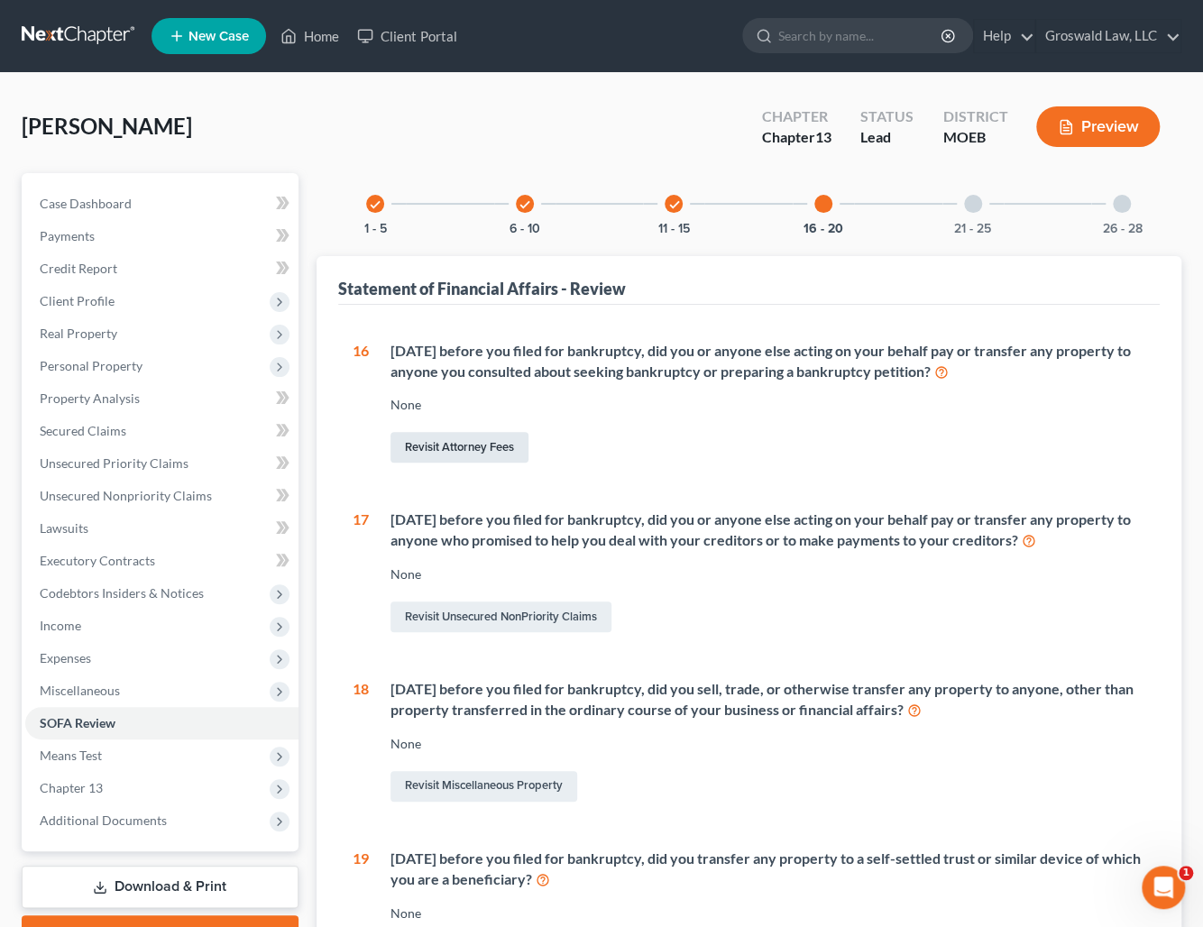
click at [486, 440] on link "Revisit Attorney Fees" at bounding box center [459, 447] width 138 height 31
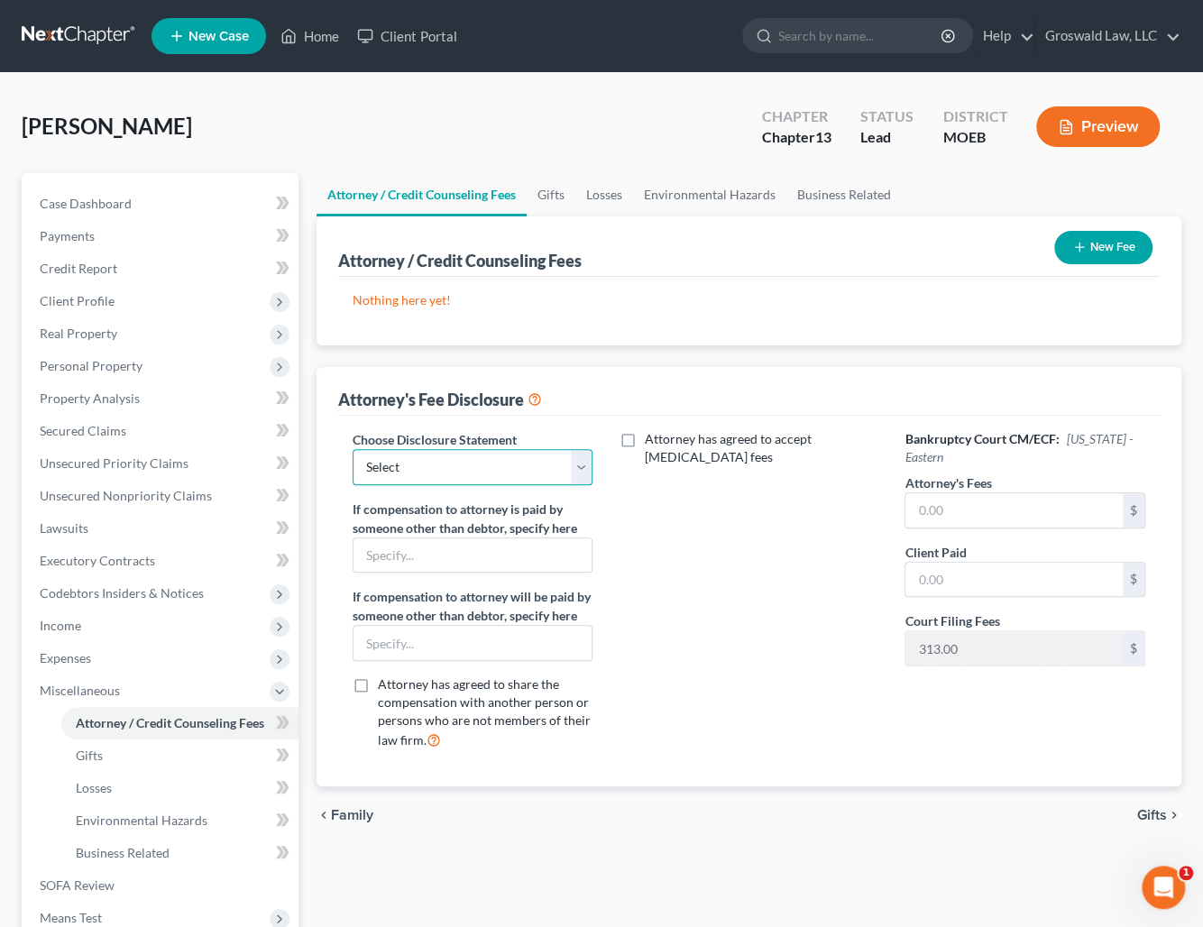
drag, startPoint x: 500, startPoint y: 459, endPoint x: 492, endPoint y: 473, distance: 16.6
click at [500, 459] on select "Select Chapter 13 Fee Disclosure Chapter 7 Fee Disclosure" at bounding box center [473, 467] width 240 height 36
click at [353, 449] on select "Select Chapter 13 Fee Disclosure Chapter 7 Fee Disclosure" at bounding box center [473, 467] width 240 height 36
click at [956, 509] on input "text" at bounding box center [1013, 510] width 217 height 34
click at [842, 572] on div "Attorney has agreed to accept [MEDICAL_DATA] fees" at bounding box center [748, 597] width 276 height 335
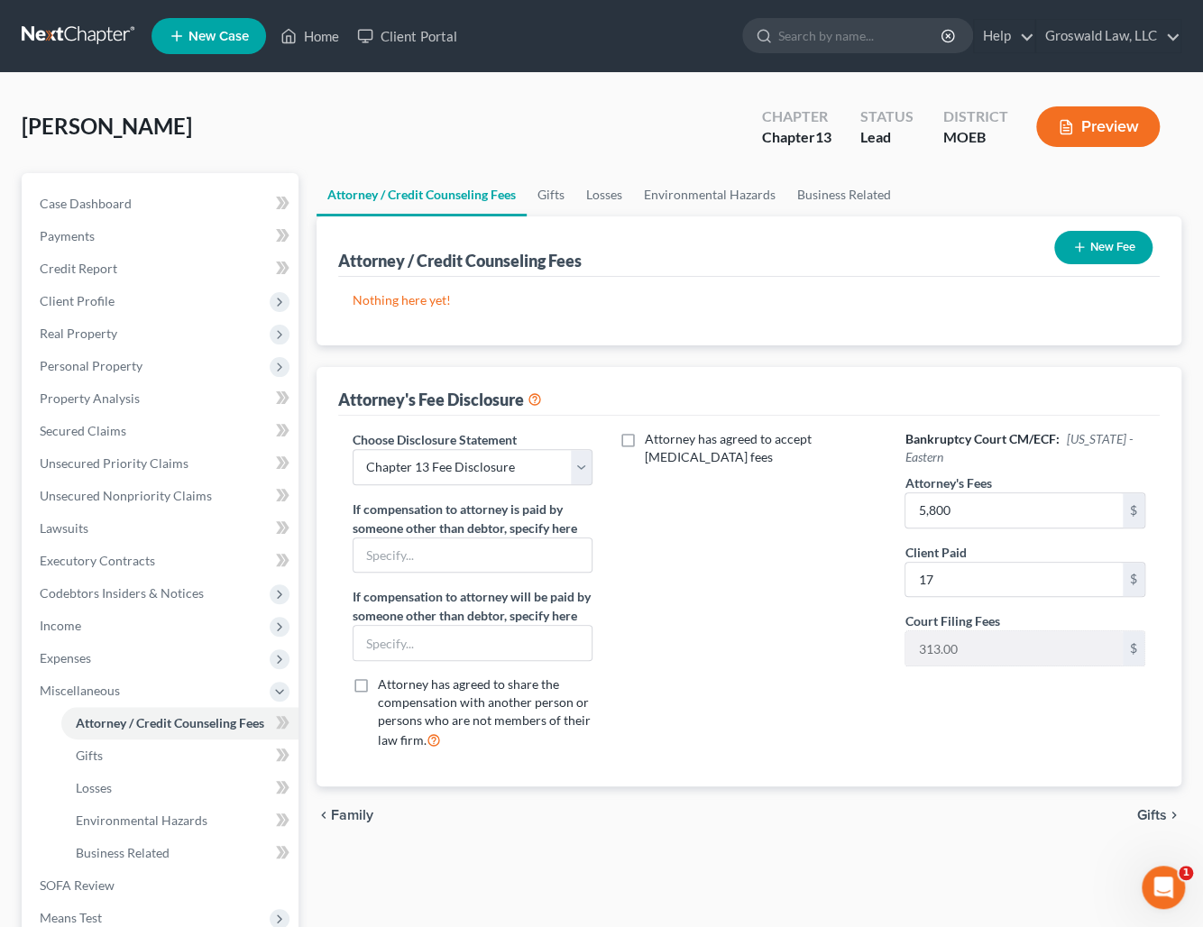
click at [1093, 248] on button "New Fee" at bounding box center [1103, 247] width 98 height 33
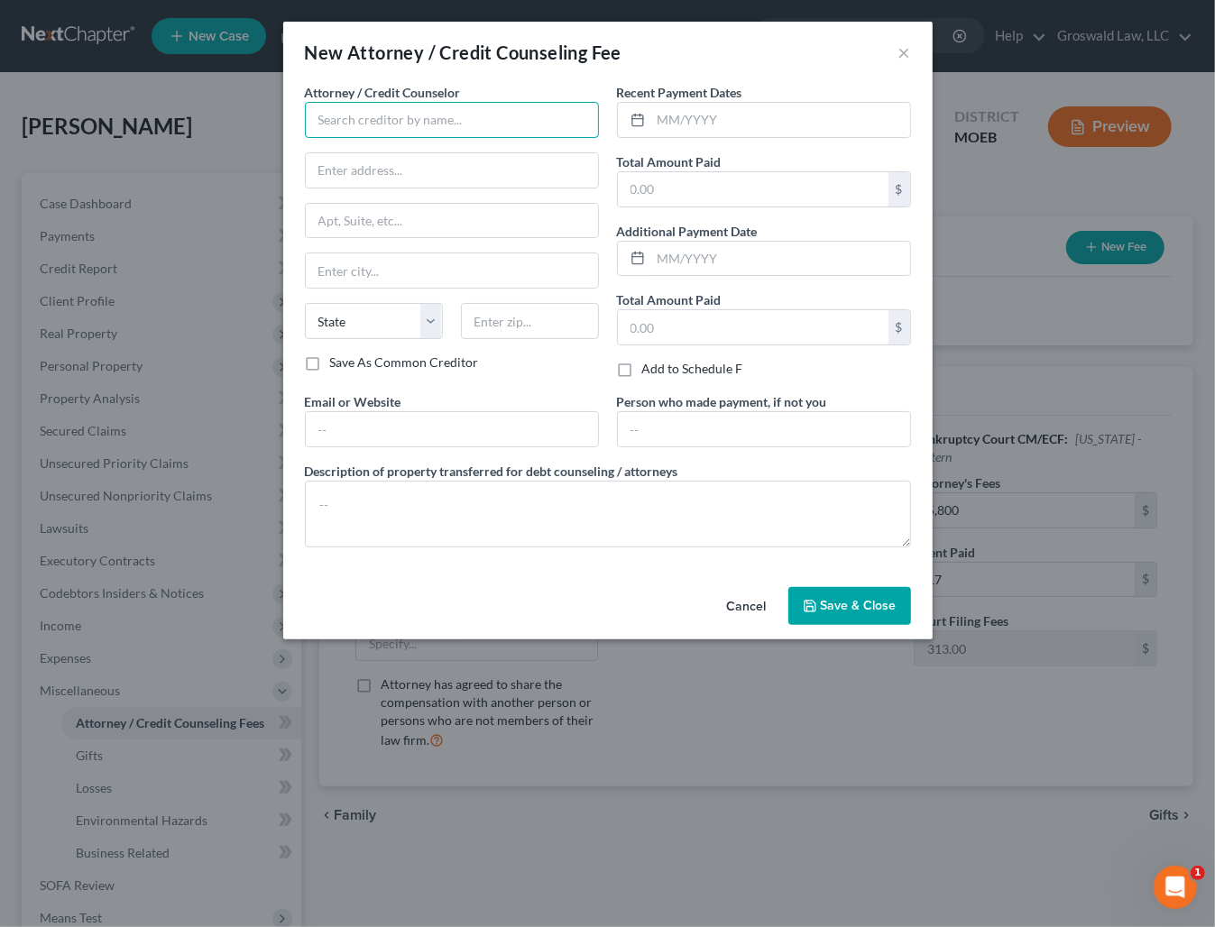
click at [531, 124] on input "text" at bounding box center [452, 120] width 294 height 36
click at [379, 149] on div "Groswald Law" at bounding box center [413, 151] width 188 height 18
click at [705, 113] on input "text" at bounding box center [780, 120] width 259 height 34
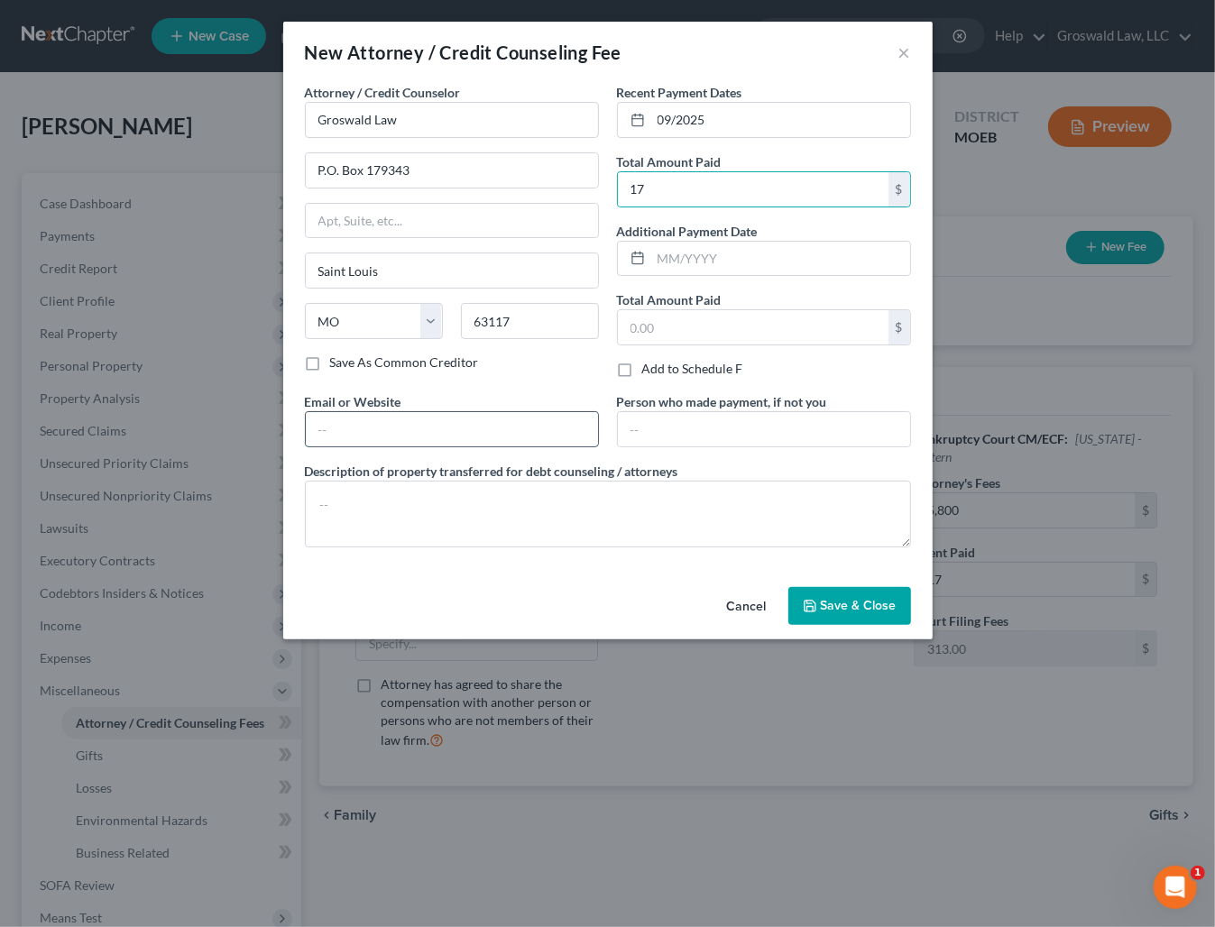
click at [422, 432] on input "text" at bounding box center [452, 429] width 292 height 34
click at [850, 611] on span "Save & Close" at bounding box center [859, 605] width 76 height 15
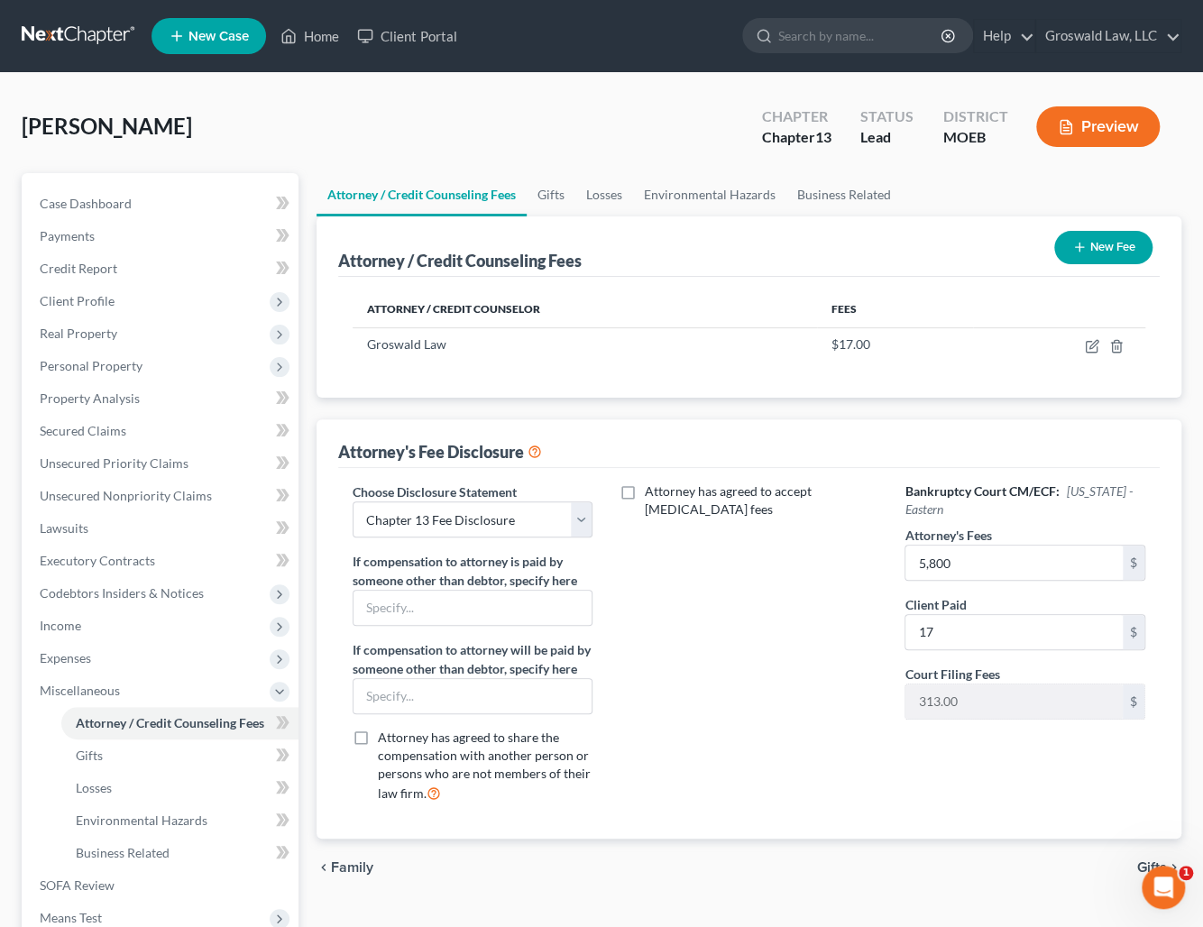
click at [1098, 251] on button "New Fee" at bounding box center [1103, 247] width 98 height 33
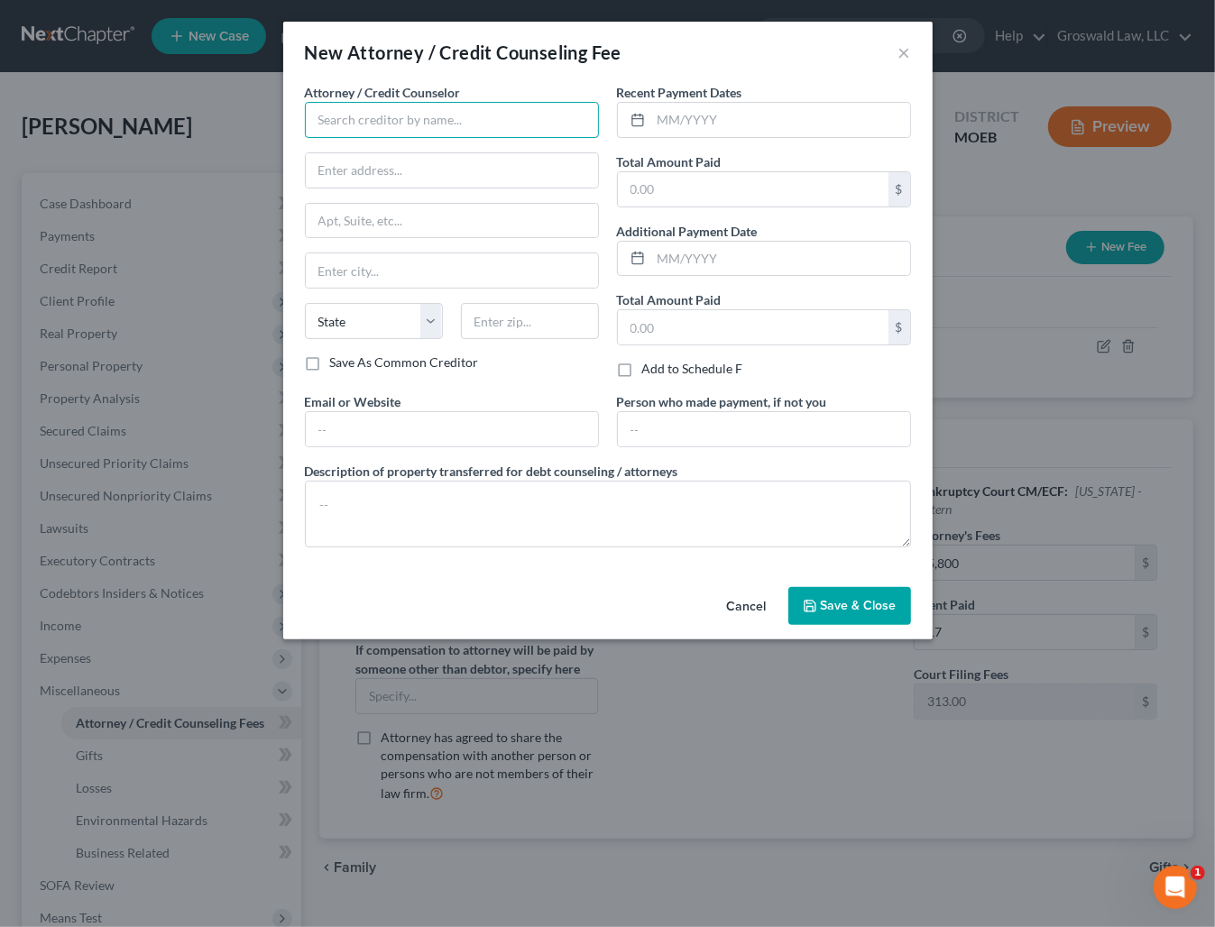
click at [404, 122] on input "text" at bounding box center [452, 120] width 294 height 36
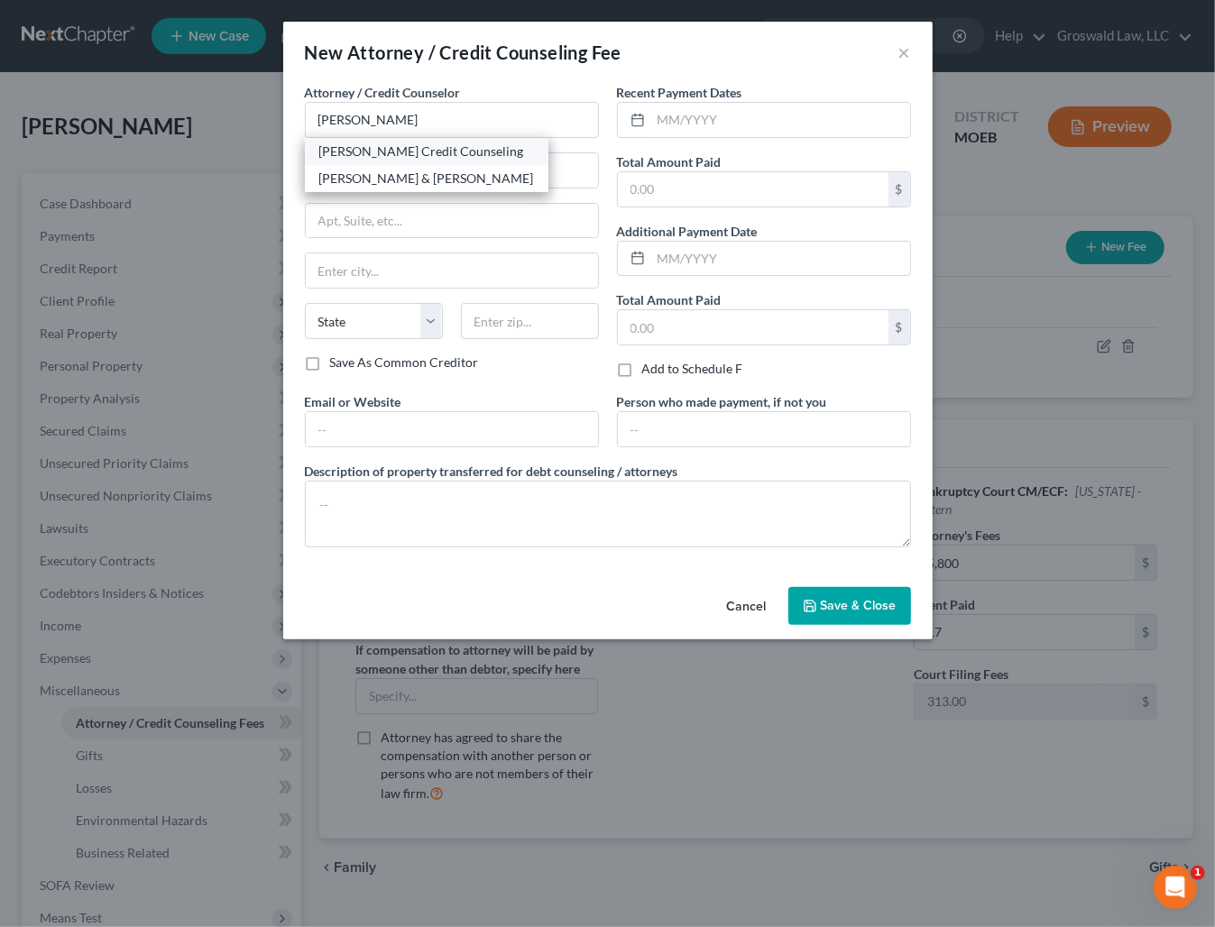
click at [412, 151] on div "[PERSON_NAME] Credit Counseling" at bounding box center [426, 151] width 215 height 18
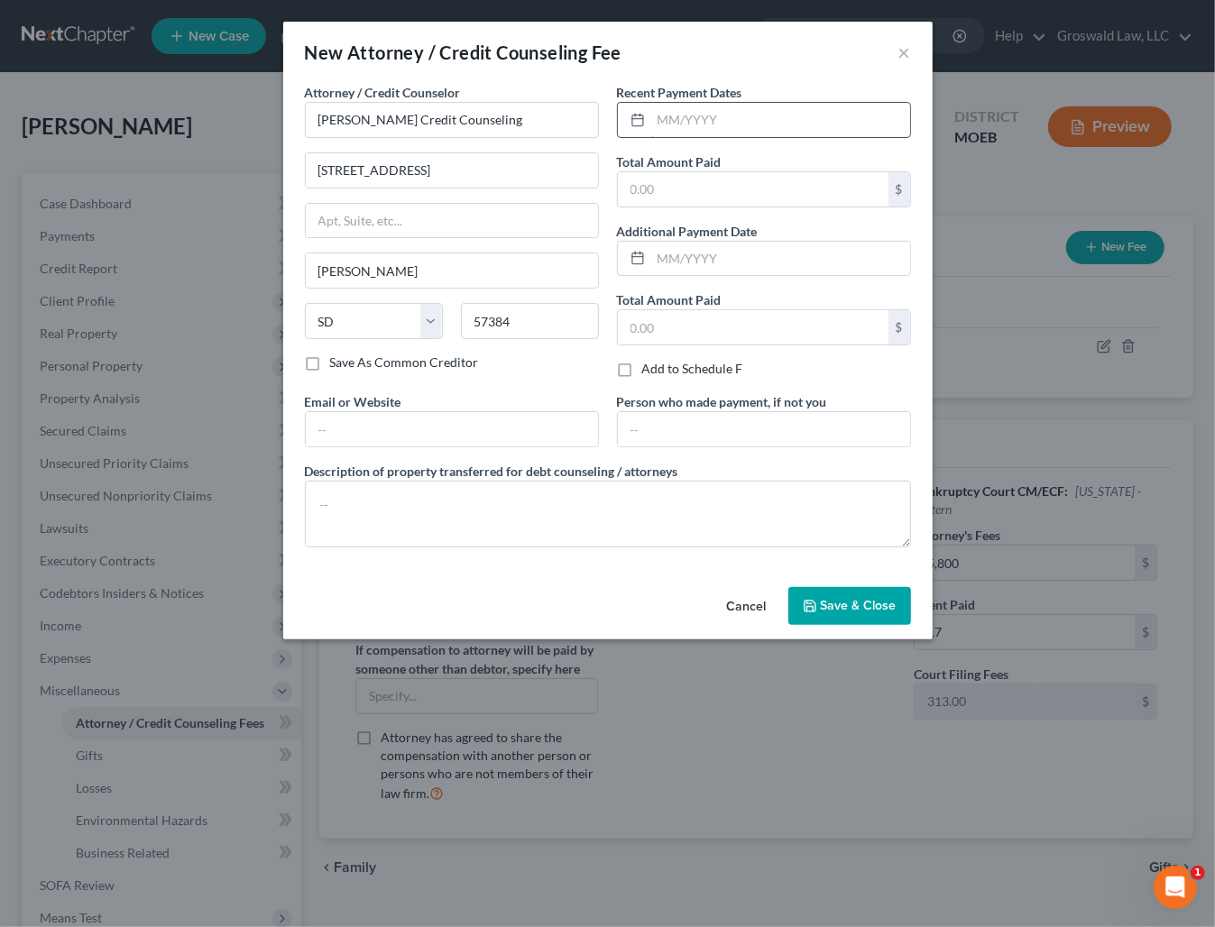
click at [776, 112] on input "text" at bounding box center [780, 120] width 259 height 34
click at [481, 429] on input "text" at bounding box center [452, 429] width 292 height 34
click at [805, 604] on icon "button" at bounding box center [809, 606] width 11 height 11
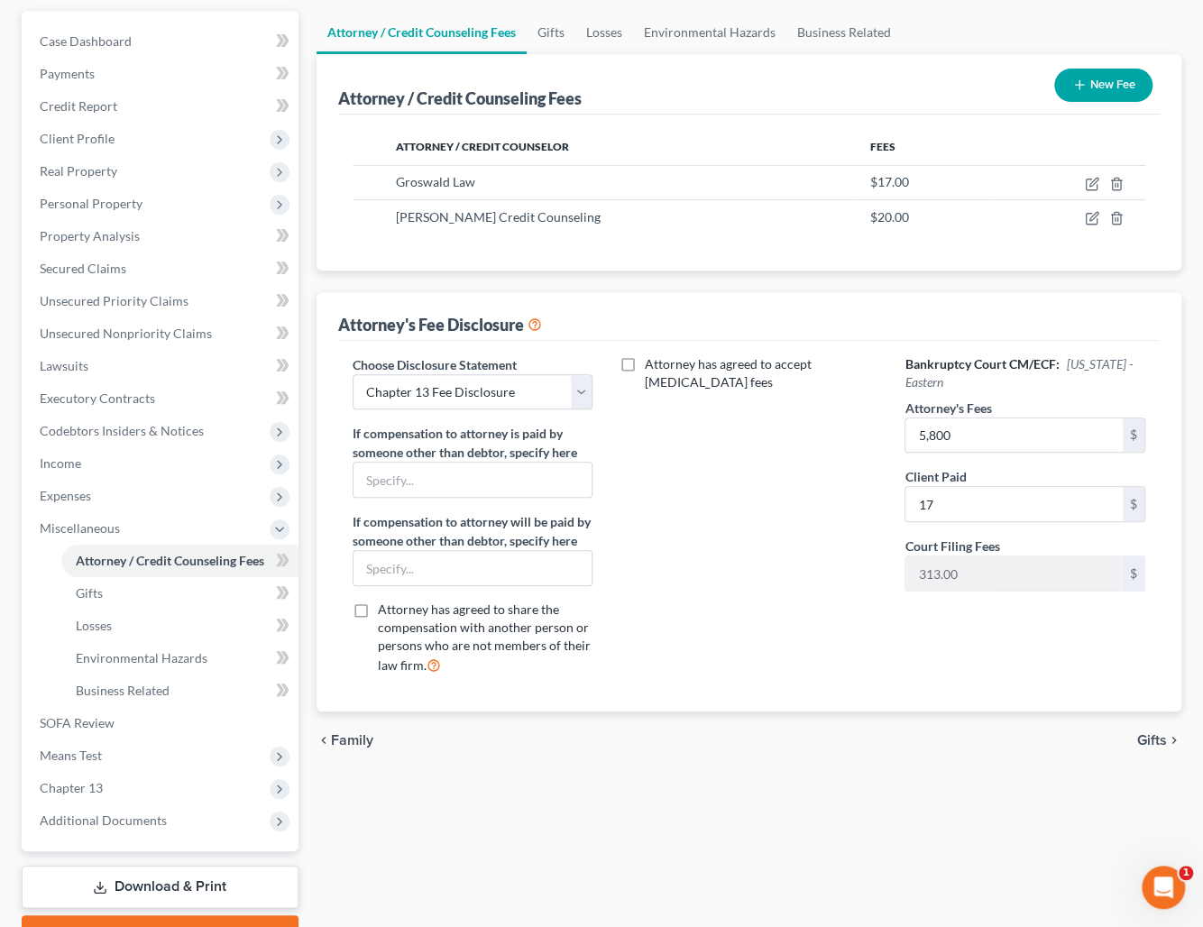
scroll to position [163, 0]
click at [153, 783] on span "Chapter 13" at bounding box center [161, 787] width 273 height 32
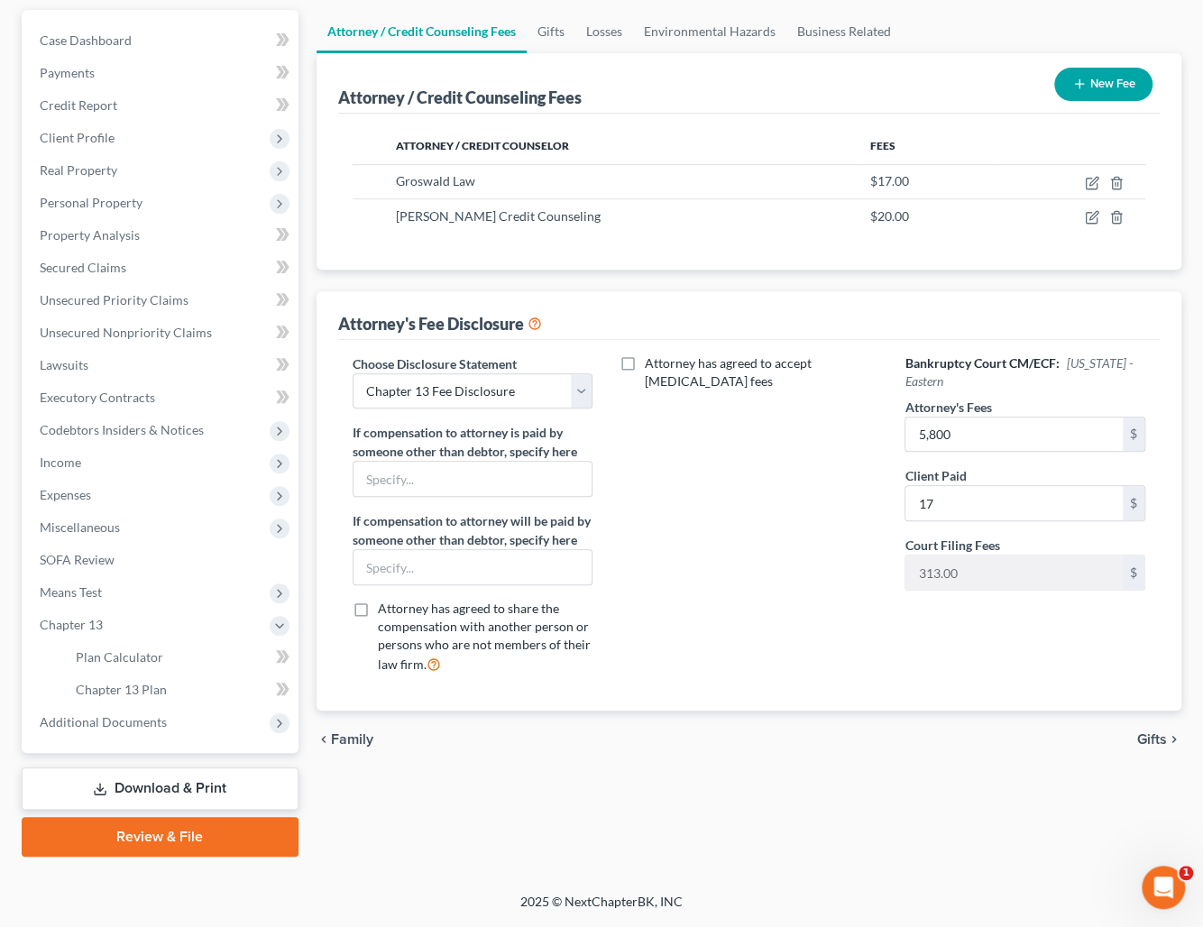
scroll to position [159, 0]
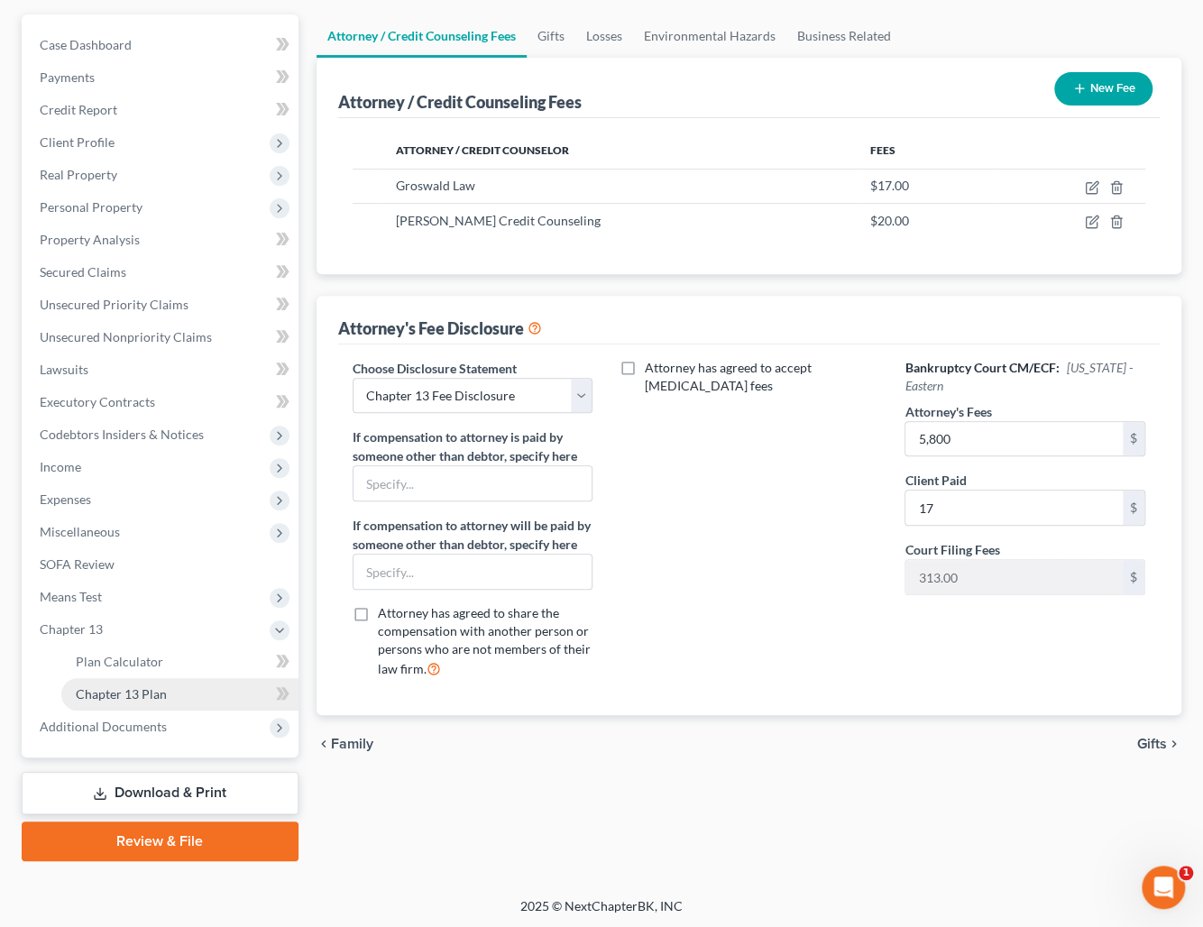
click at [161, 695] on span "Chapter 13 Plan" at bounding box center [121, 693] width 91 height 15
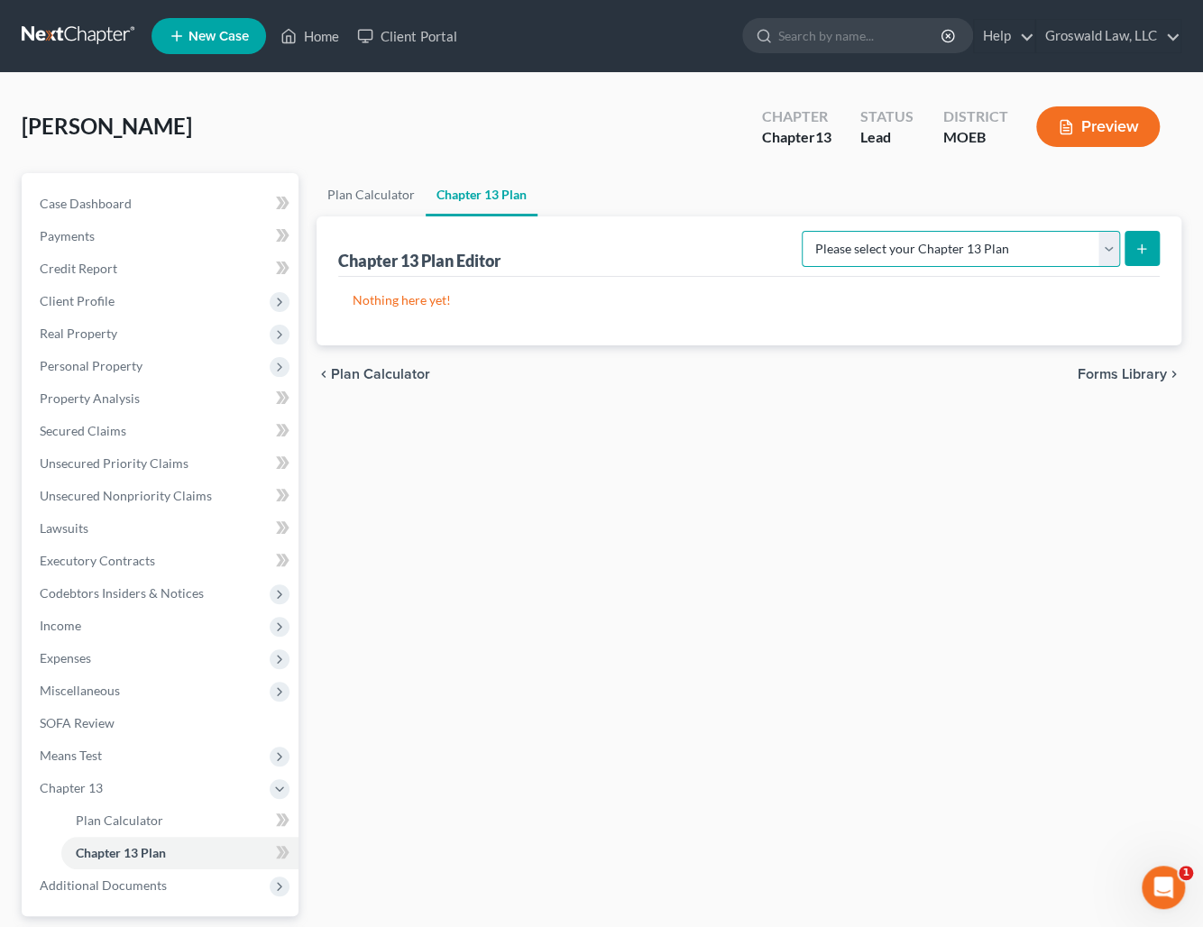
click at [951, 259] on select "Please select your Chapter 13 Plan Eastern District of [US_STATE] Eastern Distr…" at bounding box center [961, 249] width 318 height 36
click at [813, 231] on select "Please select your Chapter 13 Plan Eastern District of [US_STATE] Eastern Distr…" at bounding box center [961, 249] width 318 height 36
click at [1145, 242] on icon "submit" at bounding box center [1141, 249] width 14 height 14
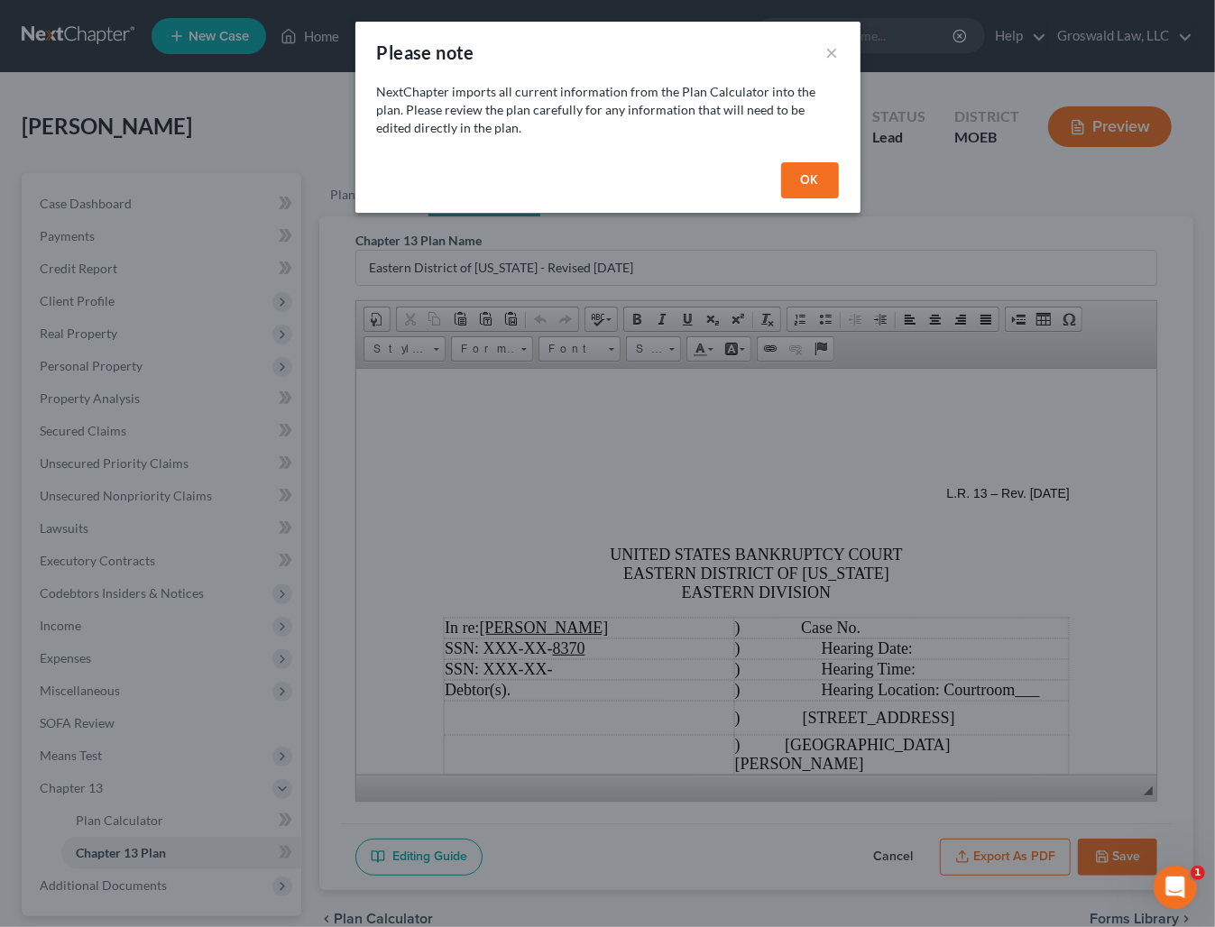
click at [820, 177] on button "OK" at bounding box center [810, 180] width 58 height 36
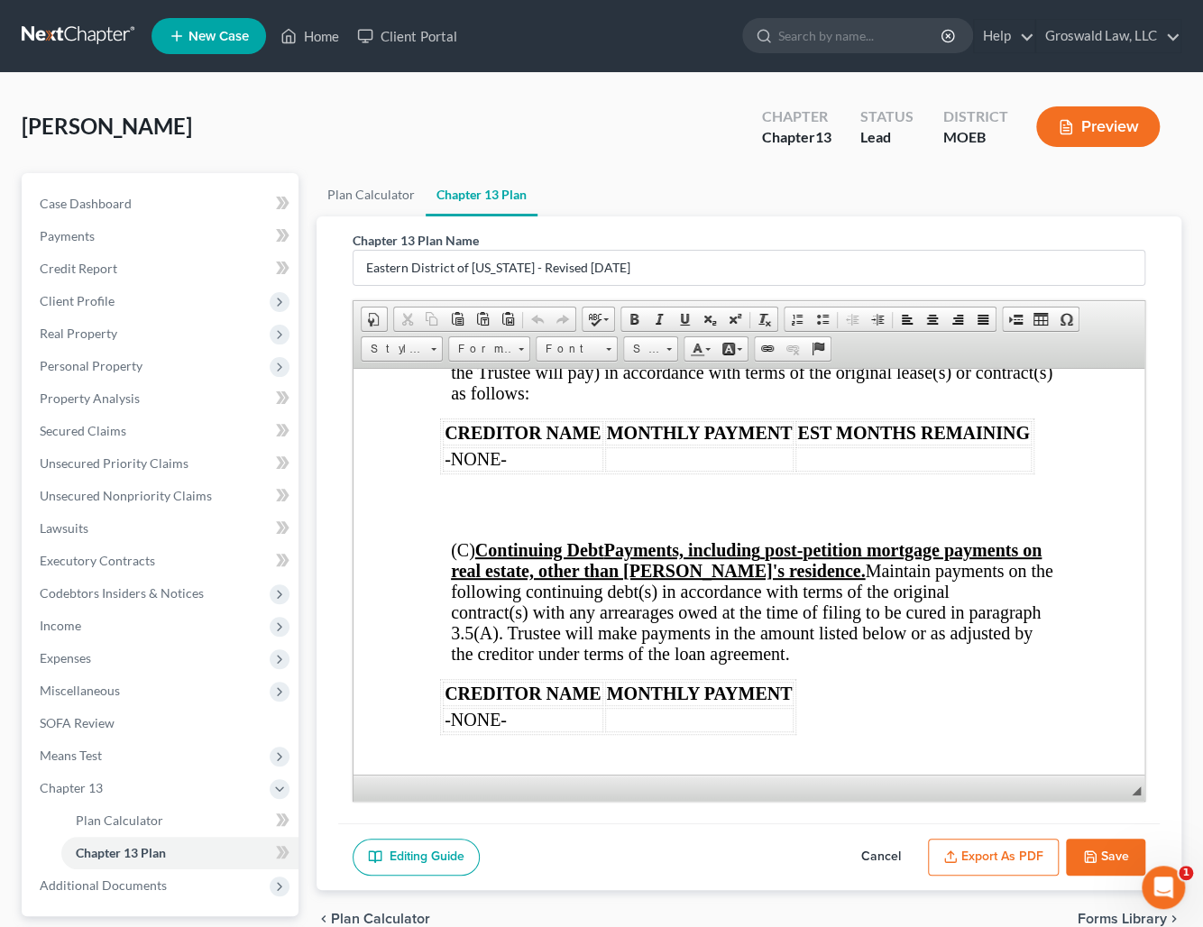
scroll to position [2541, 0]
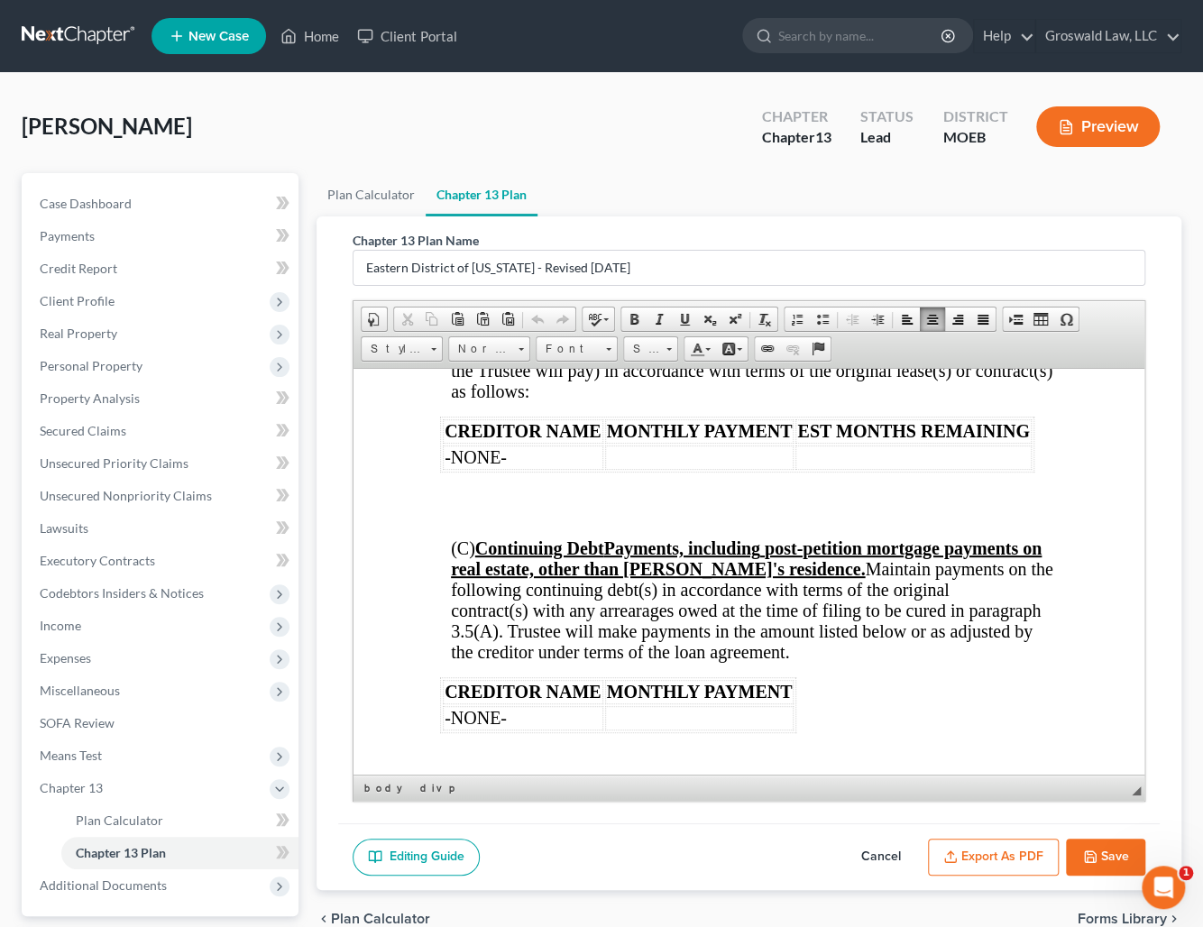
click at [748, 523] on p at bounding box center [760, 515] width 595 height 16
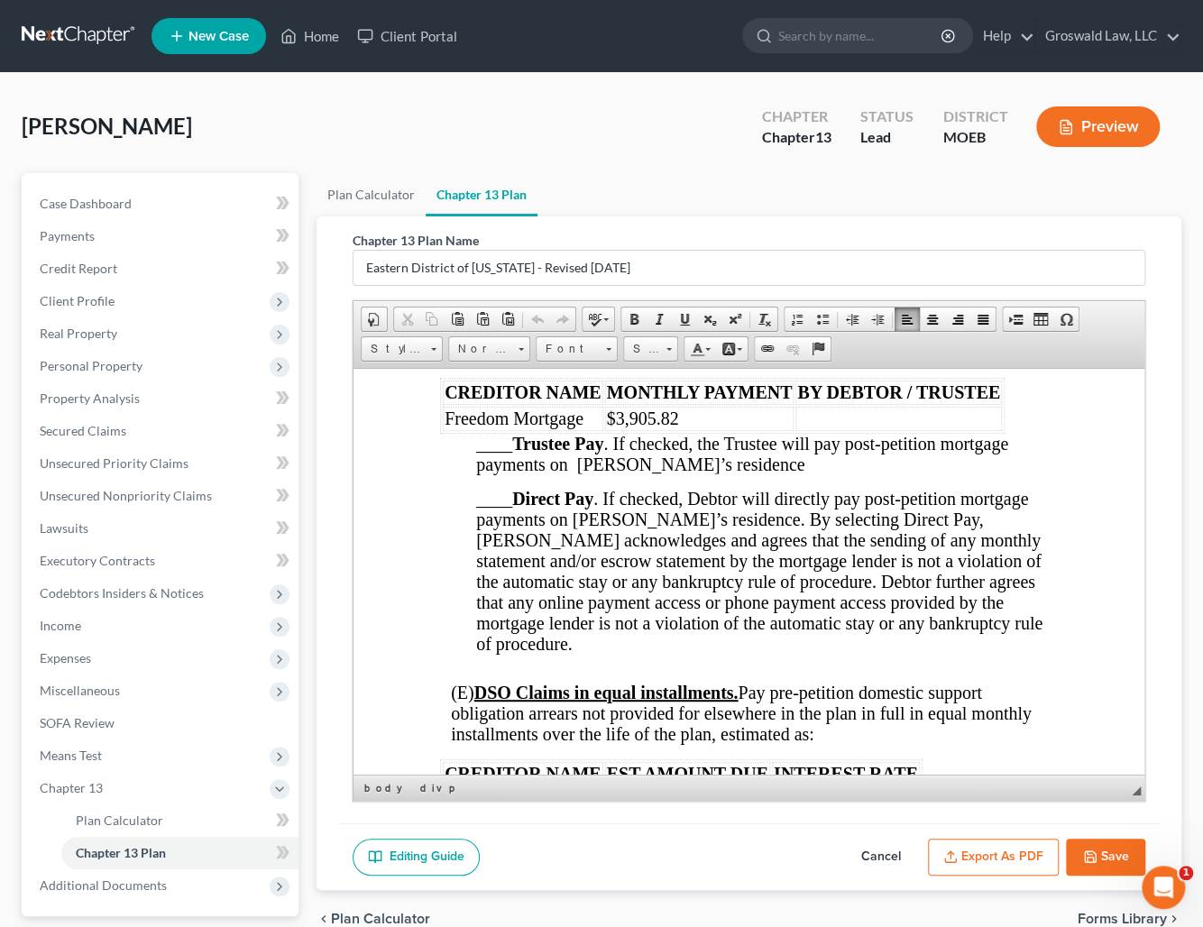
scroll to position [3033, 0]
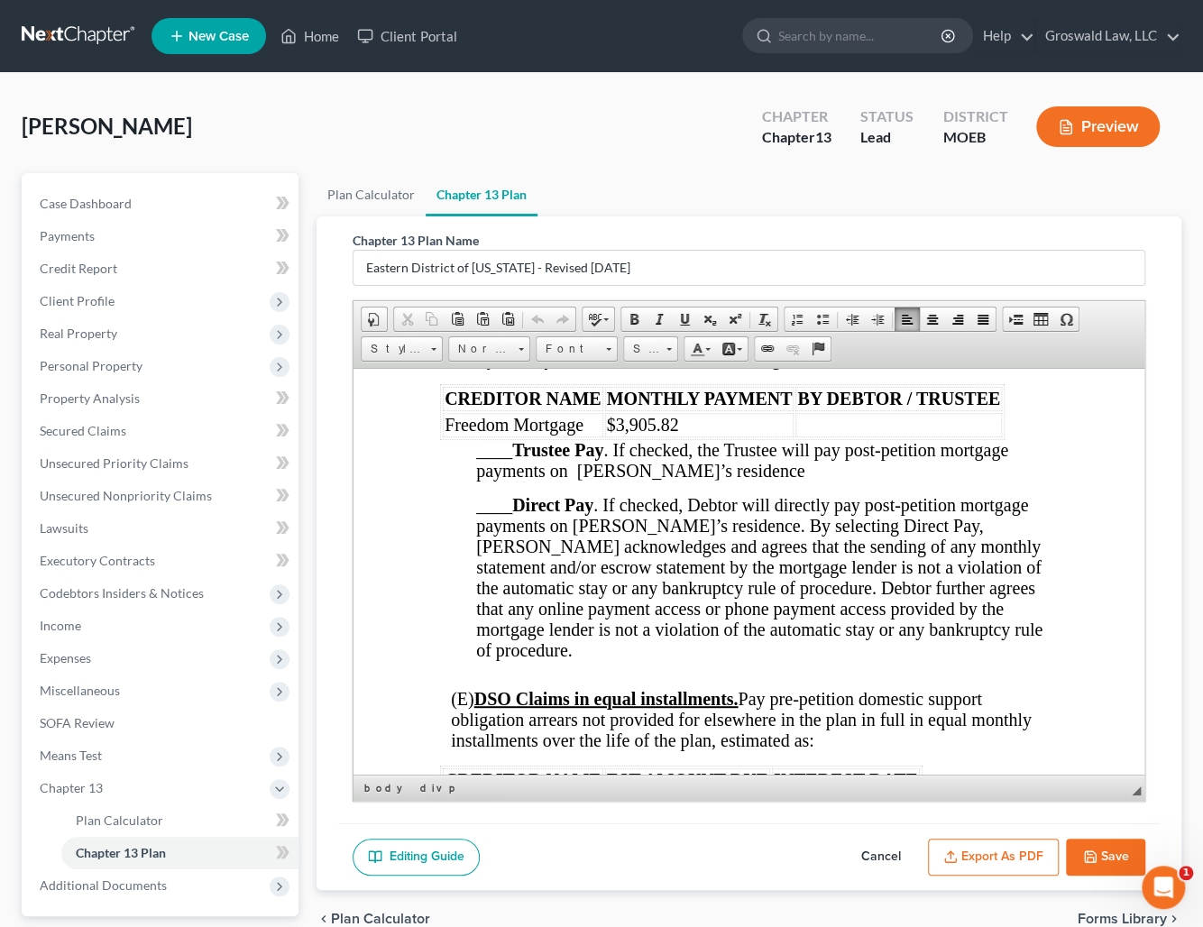
click at [900, 408] on span "BY DEBTOR / TRUSTEE" at bounding box center [897, 398] width 203 height 20
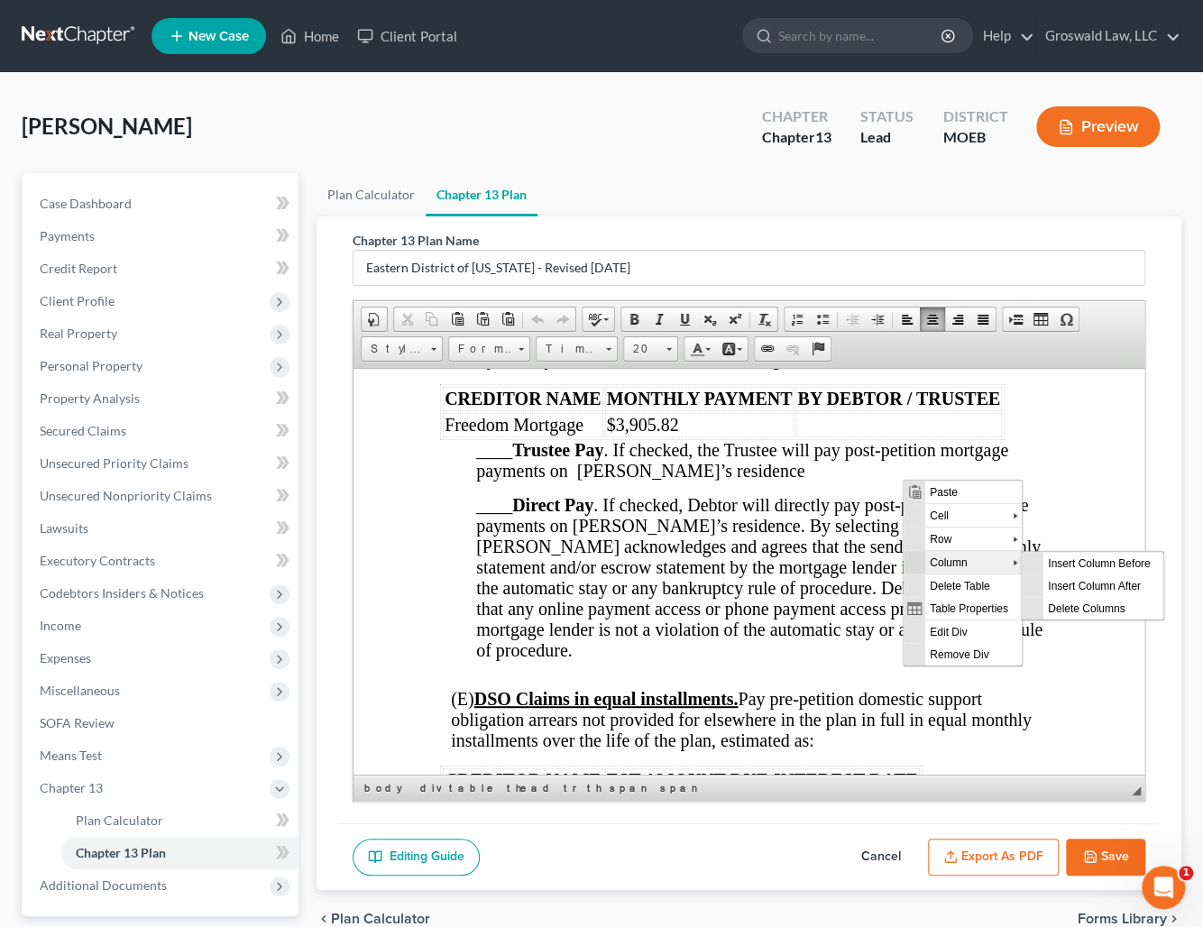
scroll to position [0, 0]
click at [1079, 598] on span "Delete Columns" at bounding box center [1103, 608] width 120 height 23
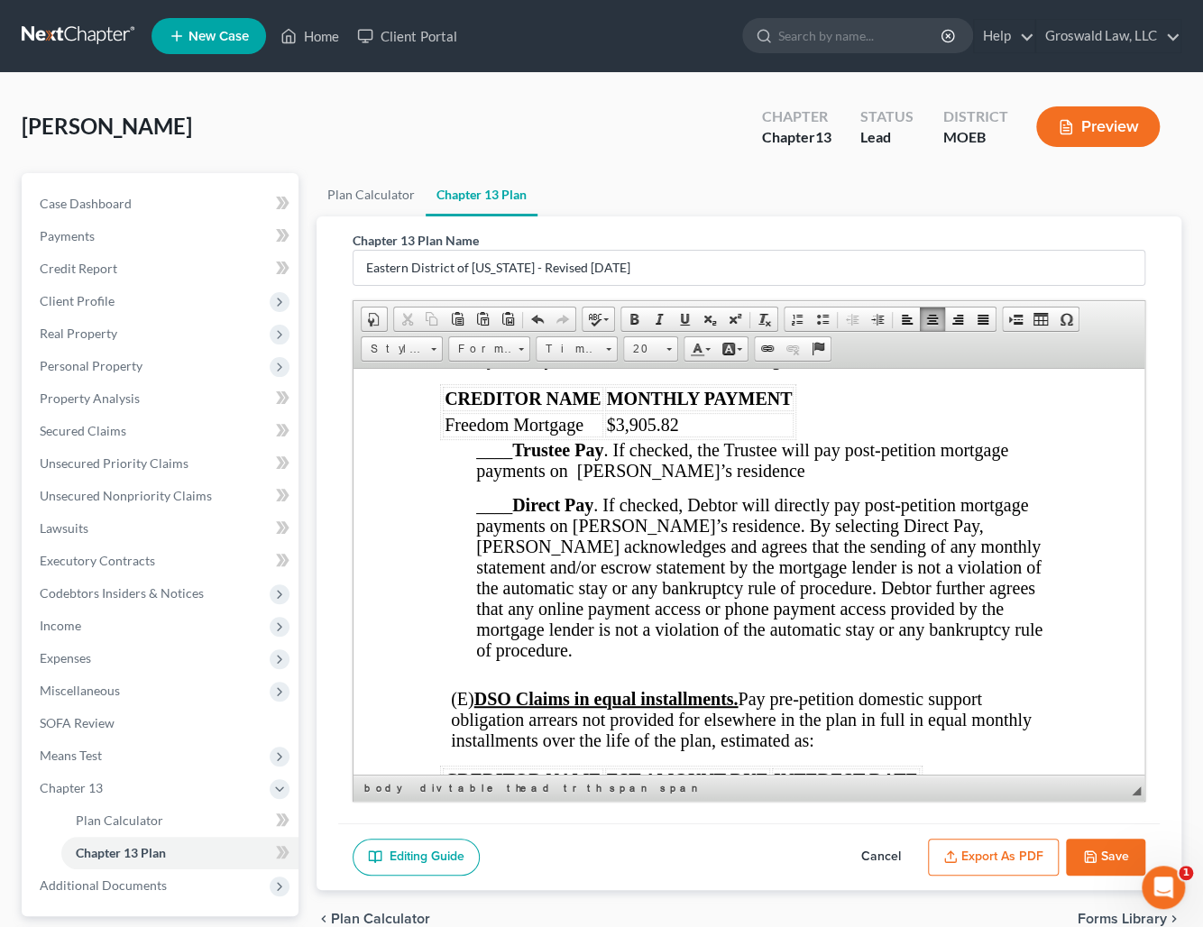
click at [499, 586] on span "____ Direct Pay . If checked, Debtor will directly pay post-petition mortgage p…" at bounding box center [758, 576] width 566 height 165
drag, startPoint x: 668, startPoint y: 500, endPoint x: 616, endPoint y: 500, distance: 52.3
click at [616, 436] on td "$3,905.82" at bounding box center [698, 424] width 189 height 24
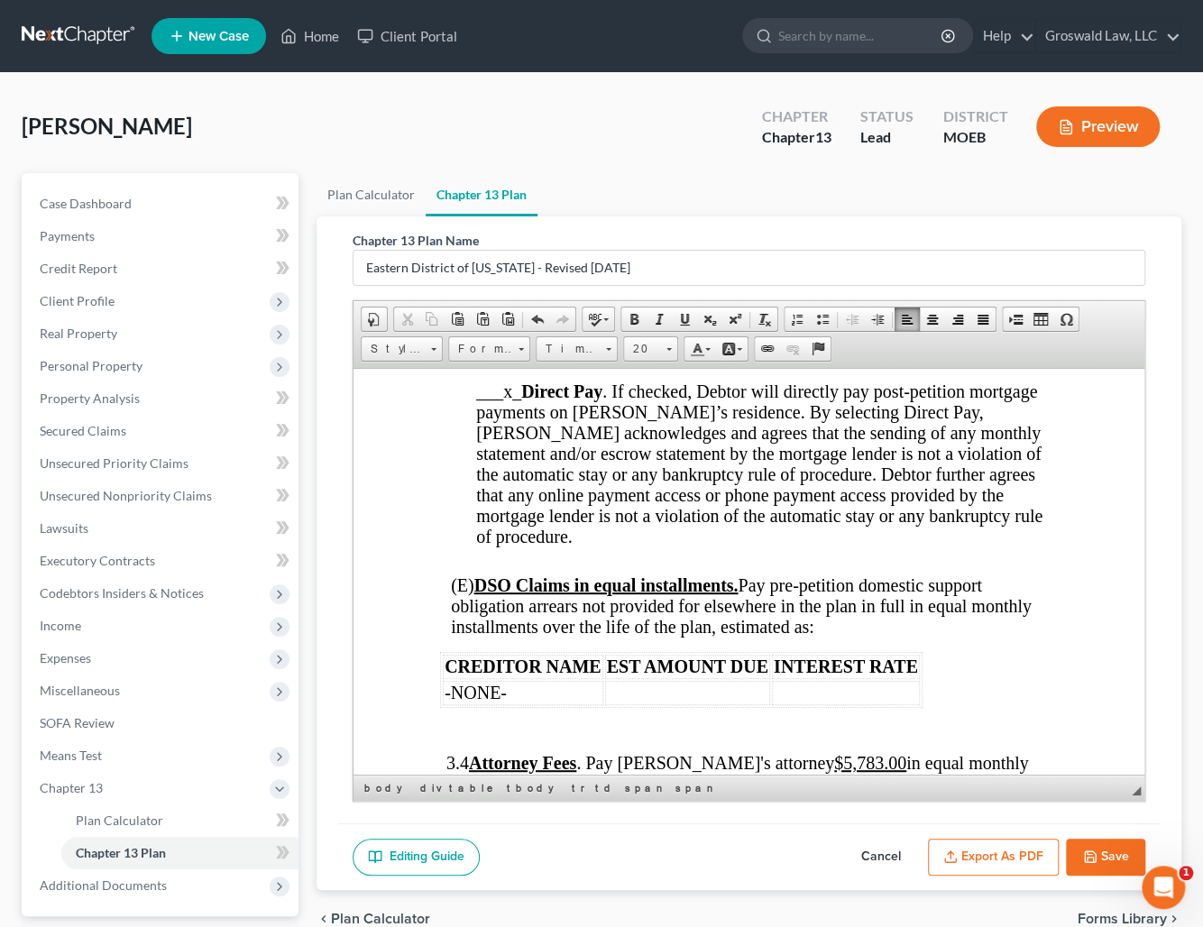
scroll to position [3361, 0]
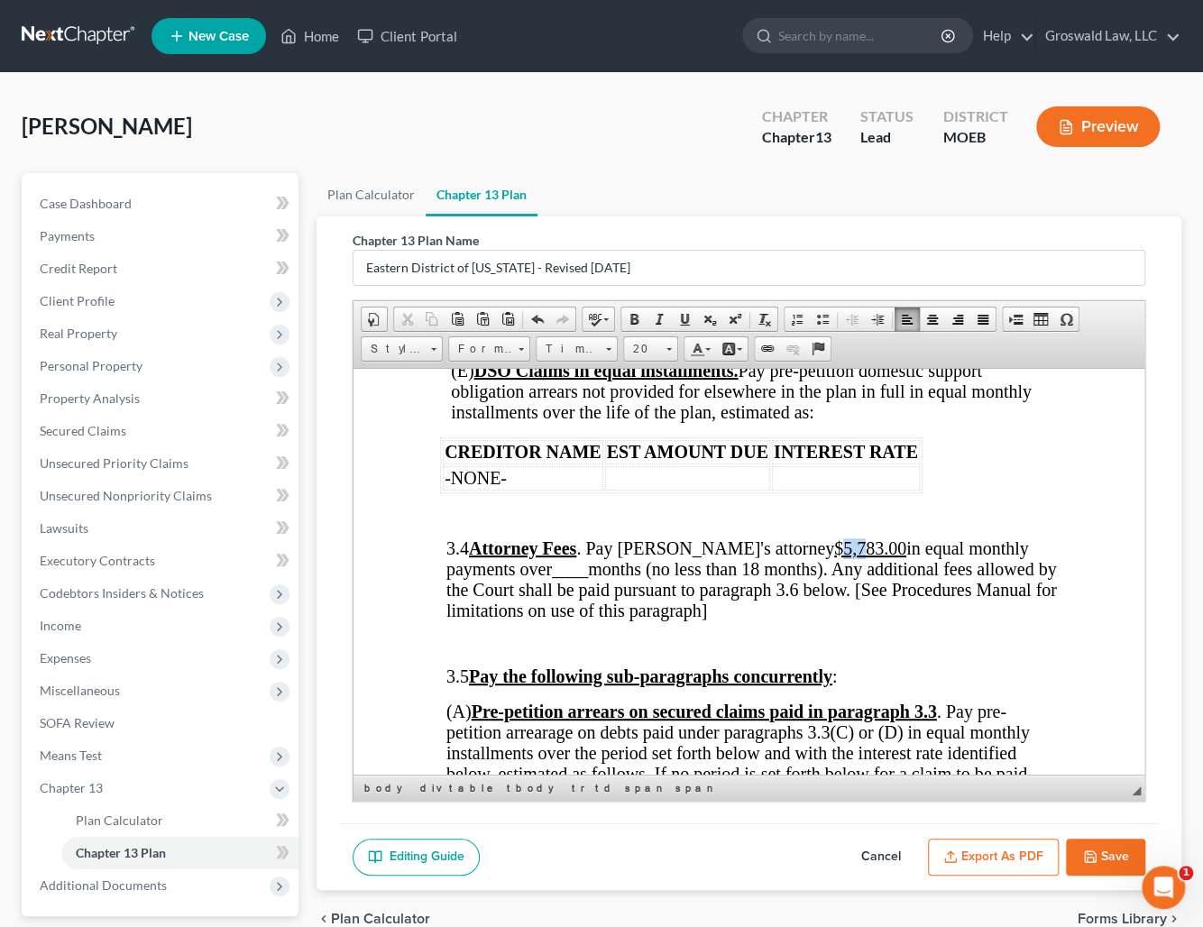
drag, startPoint x: 812, startPoint y: 618, endPoint x: 792, endPoint y: 620, distance: 20.0
click at [833, 557] on u "$5,783.00" at bounding box center [869, 547] width 72 height 20
drag, startPoint x: 588, startPoint y: 643, endPoint x: 558, endPoint y: 643, distance: 29.8
click at [558, 578] on span "____" at bounding box center [569, 568] width 36 height 20
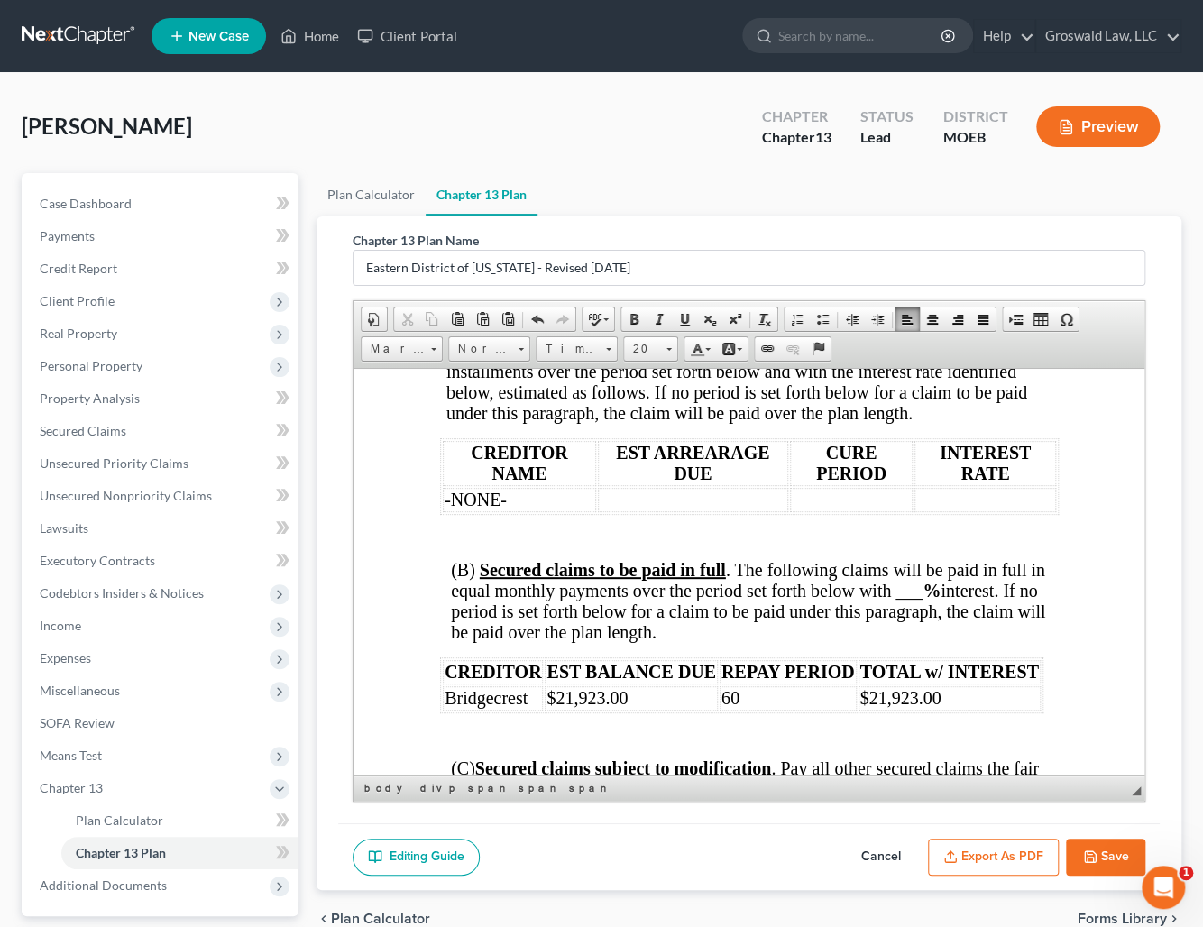
scroll to position [3770, 0]
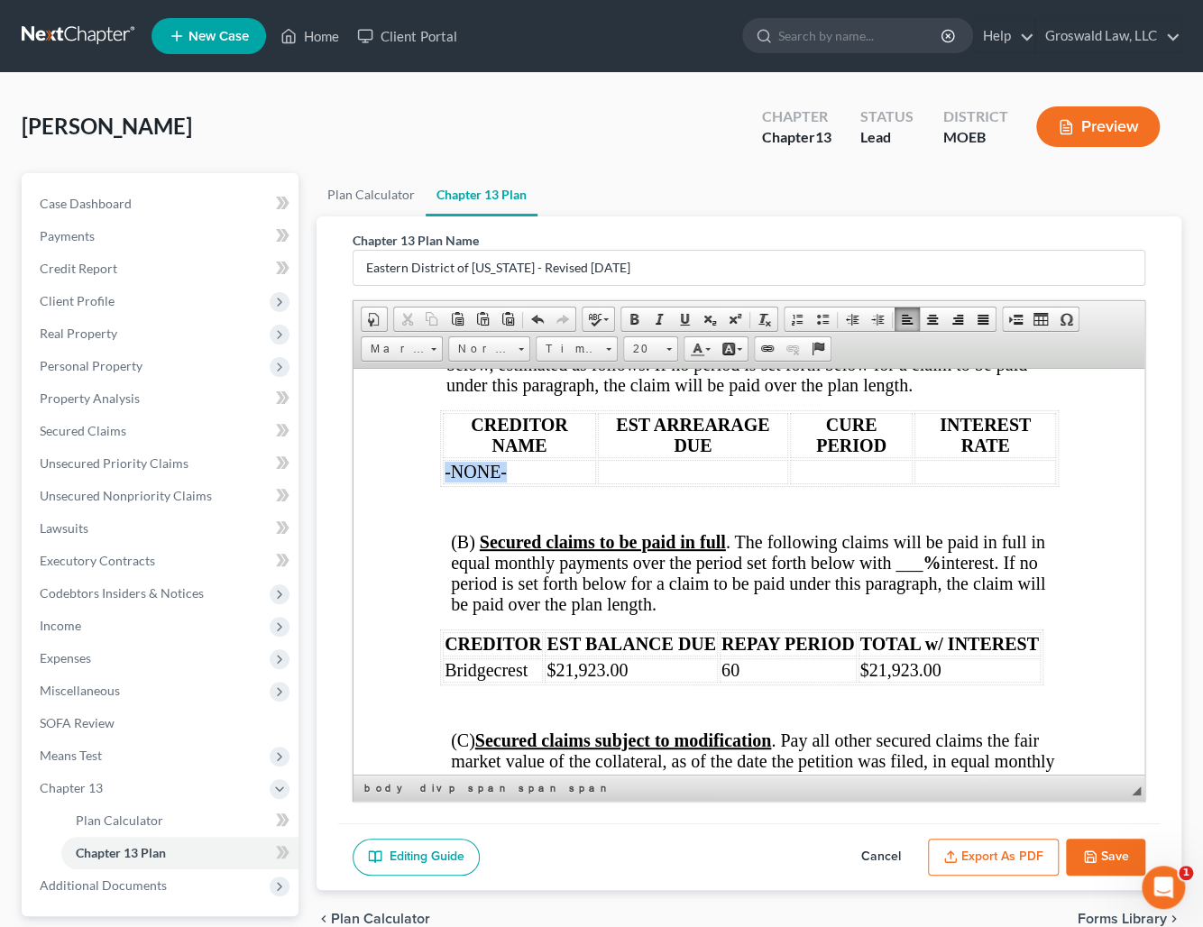
drag, startPoint x: 492, startPoint y: 546, endPoint x: 439, endPoint y: 542, distance: 53.4
click at [439, 486] on table "CREDITOR NAME EST ARREARAGE DUE CURE PERIOD INTEREST RATE -NONE-" at bounding box center [748, 447] width 619 height 77
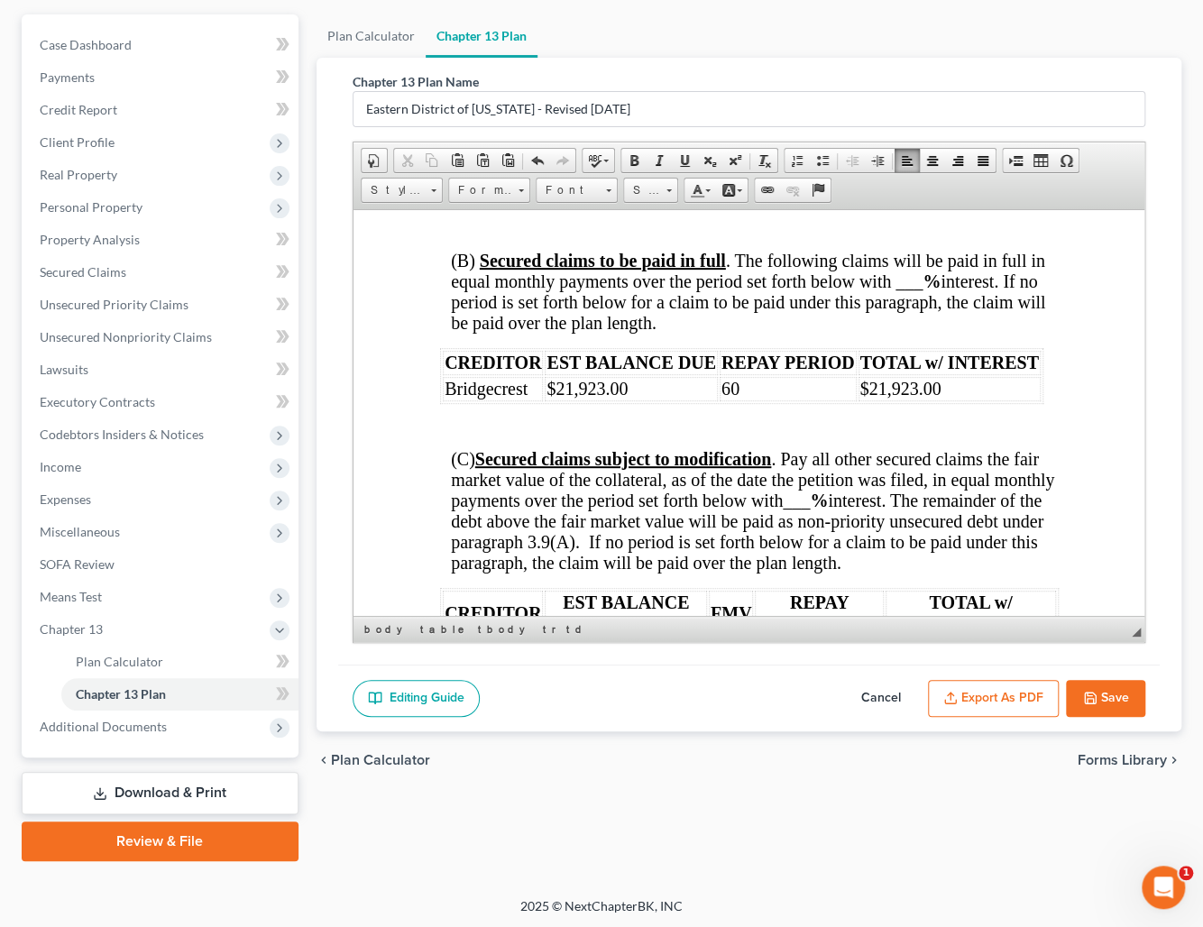
scroll to position [3896, 0]
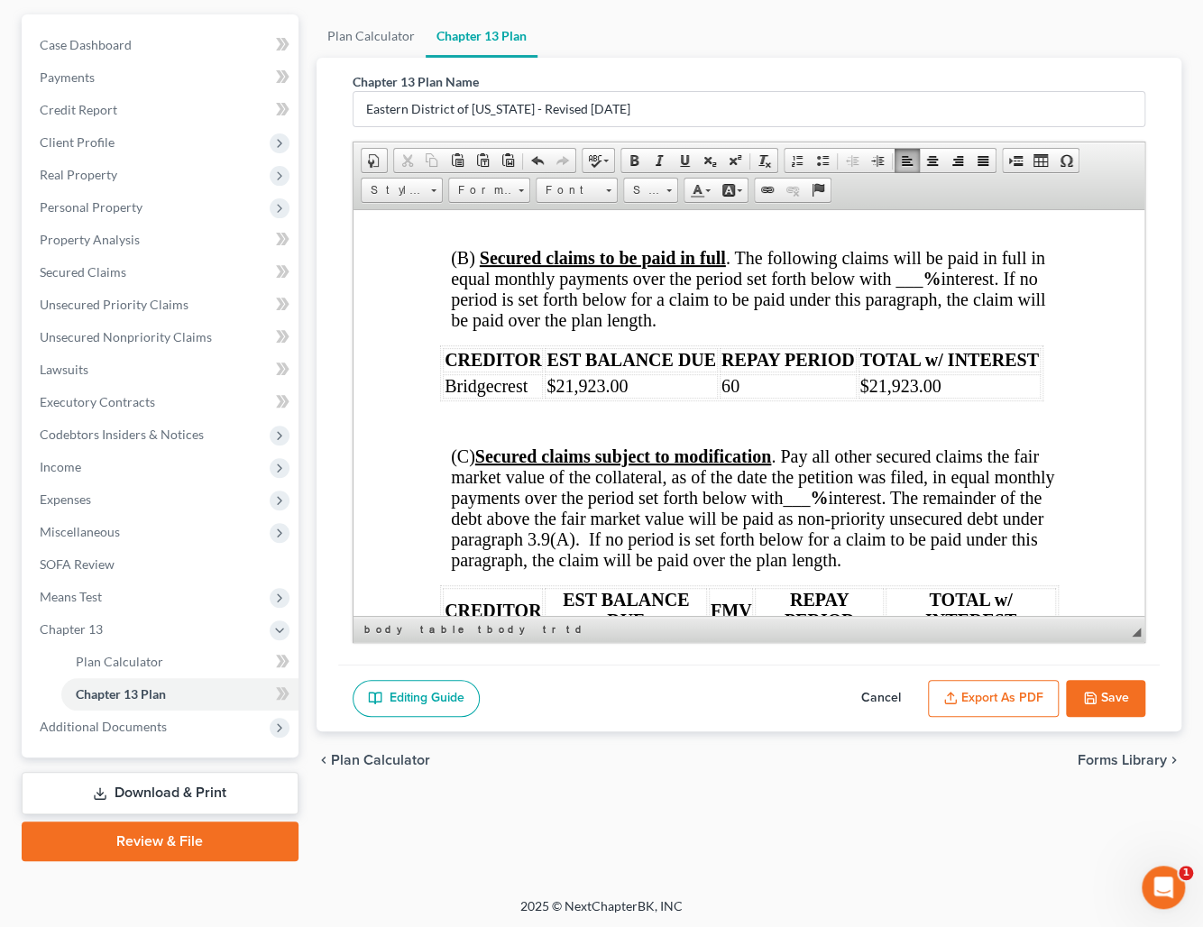
click at [907, 329] on span "(B) Secured claims to be paid in full . The following claims will be paid in fu…" at bounding box center [747, 288] width 594 height 82
drag, startPoint x: 970, startPoint y: 465, endPoint x: 877, endPoint y: 462, distance: 93.0
click at [877, 398] on td "$21,923.00" at bounding box center [949, 385] width 182 height 24
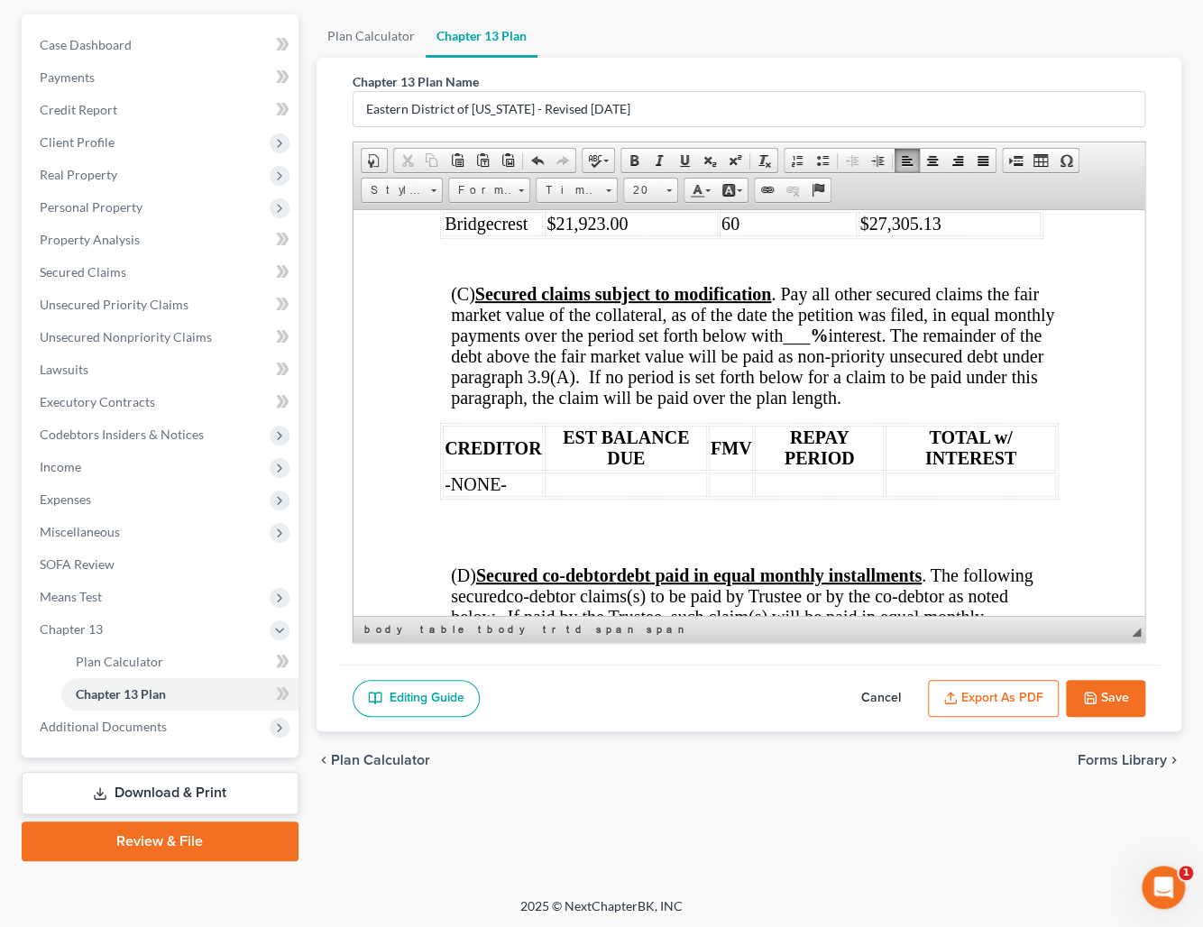
scroll to position [4059, 0]
click at [809, 344] on span "___" at bounding box center [795, 334] width 27 height 20
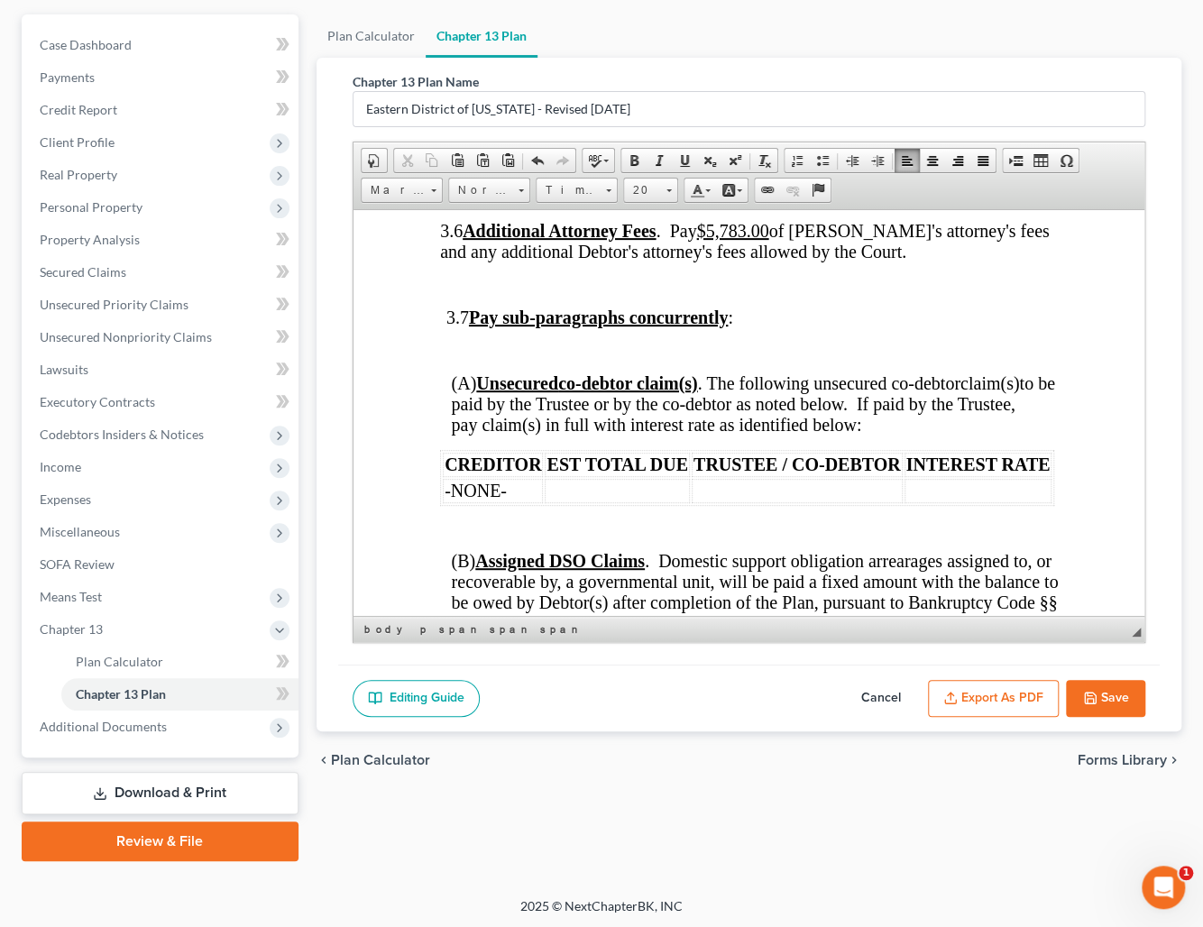
scroll to position [4797, 0]
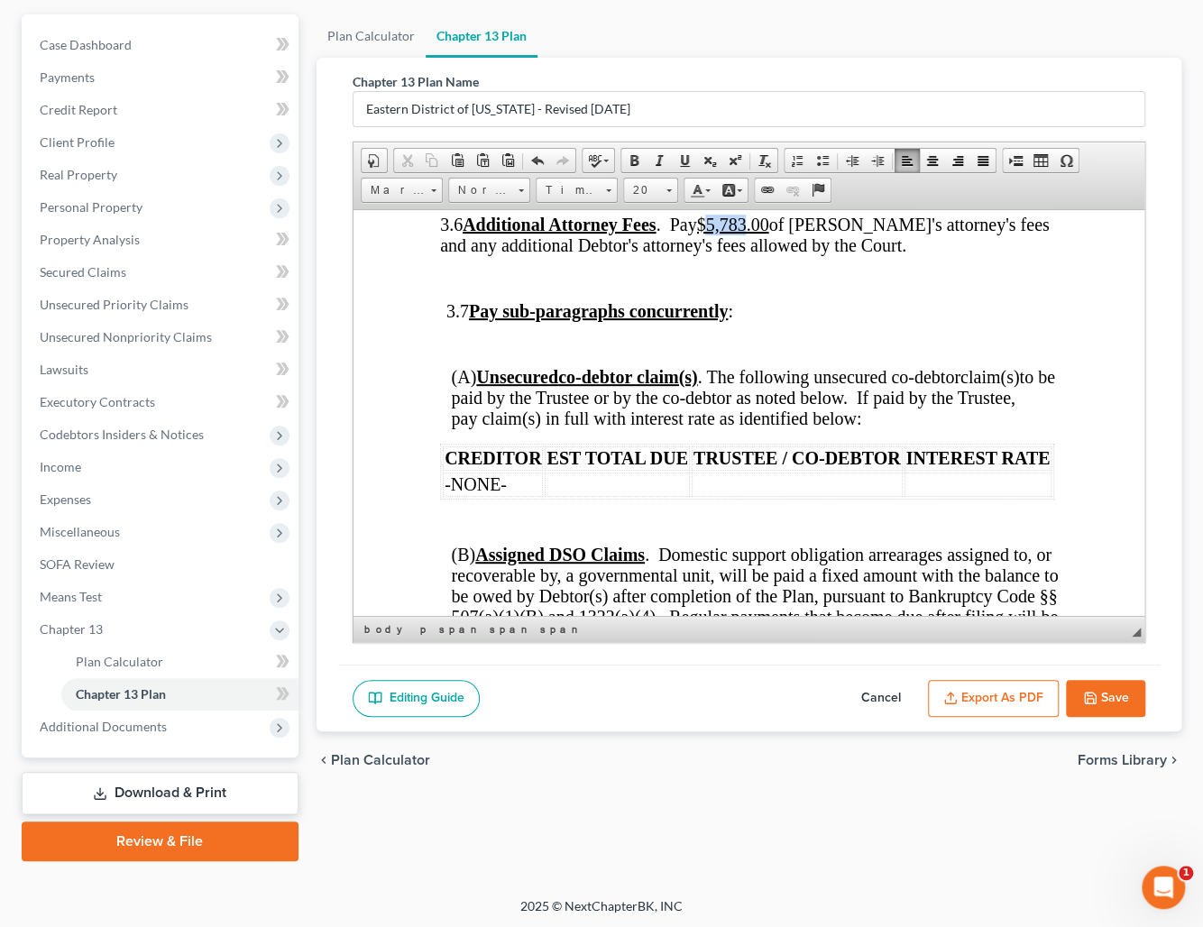
drag, startPoint x: 790, startPoint y: 322, endPoint x: 754, endPoint y: 326, distance: 36.3
click at [754, 234] on u "$5,783.00" at bounding box center [731, 224] width 72 height 20
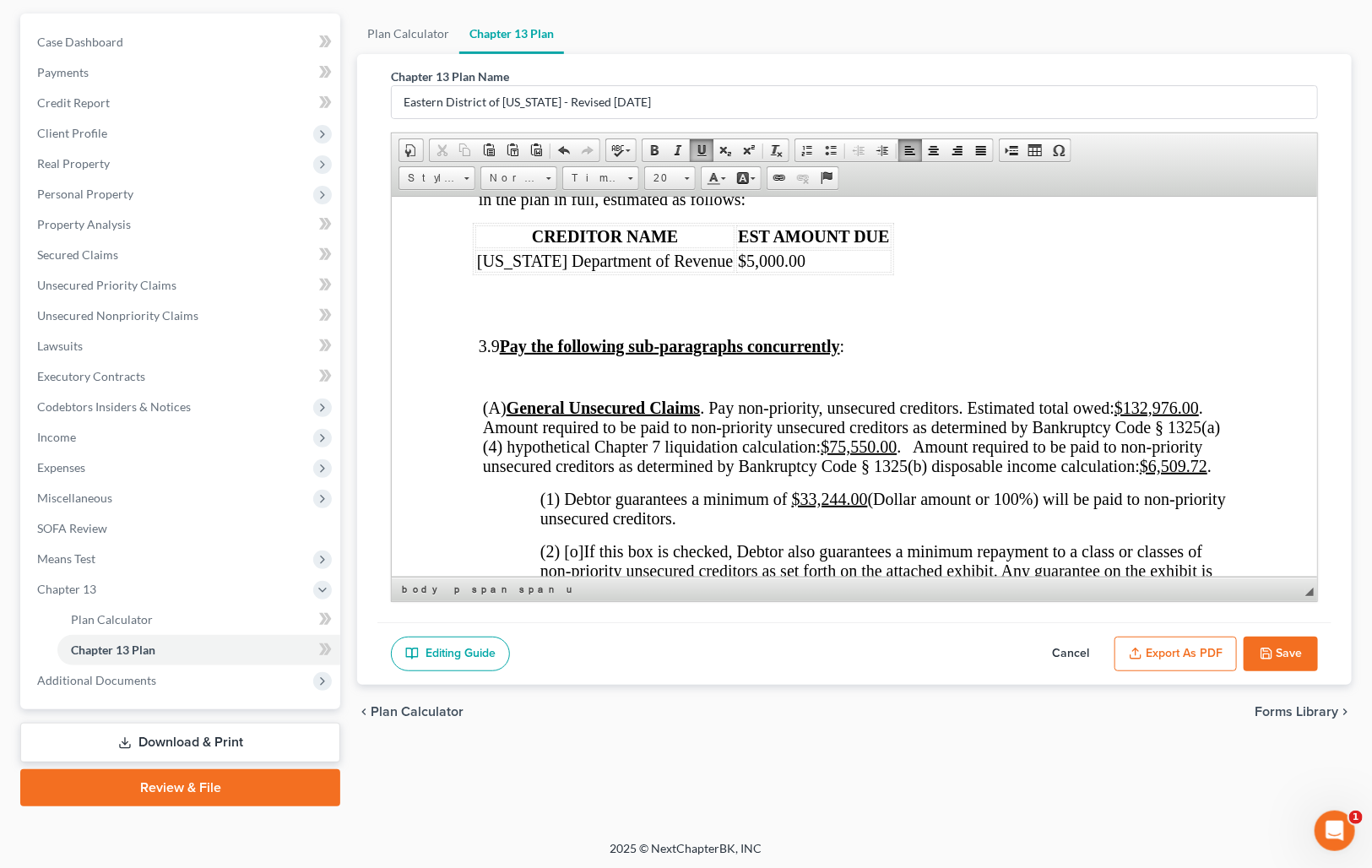
scroll to position [4575, 0]
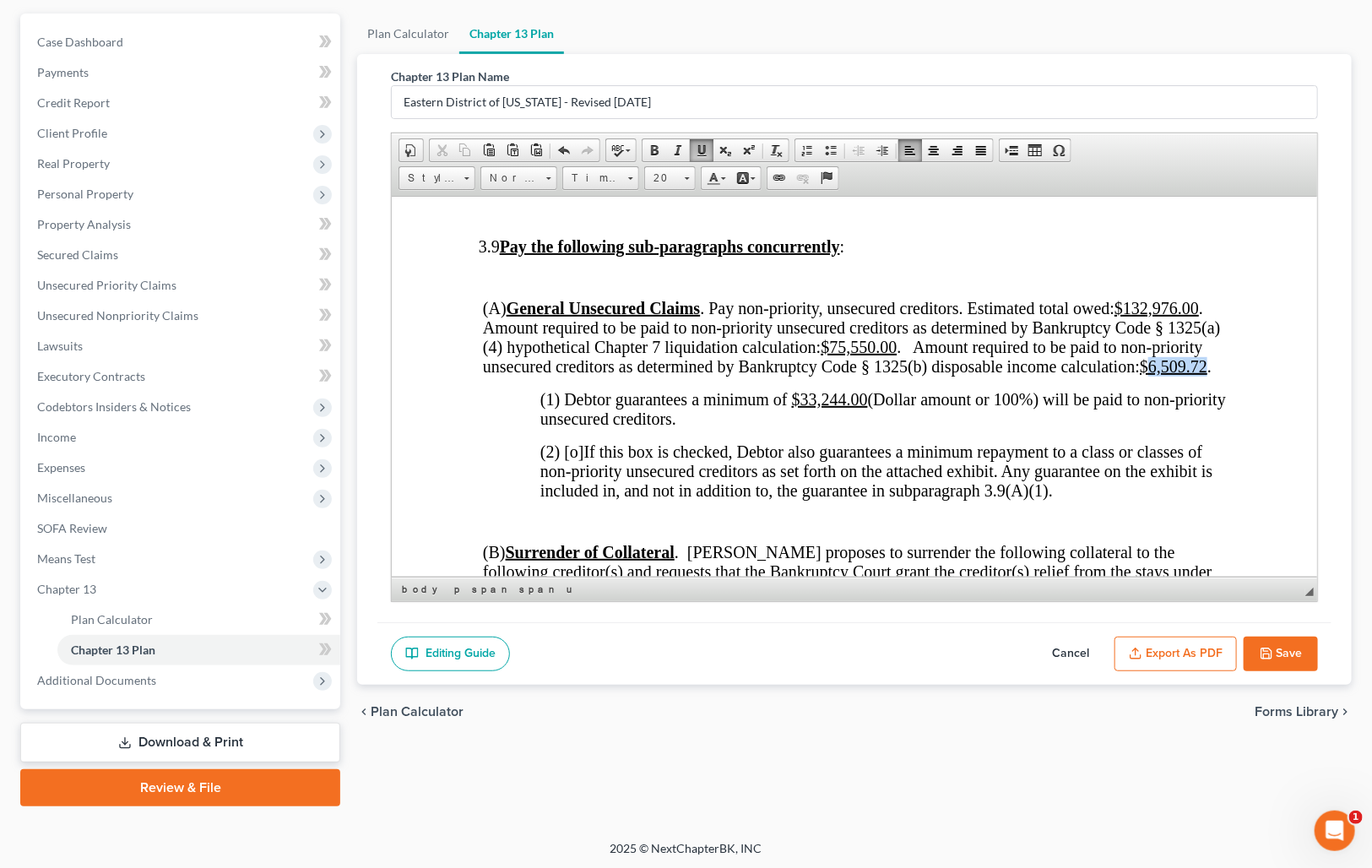
drag, startPoint x: 1194, startPoint y: 477, endPoint x: 1155, endPoint y: 475, distance: 39.1
click at [1139, 375] on span "(A) General Unsecured Claims . Pay non-priority, unsecured creditors. Estimated…" at bounding box center [852, 336] width 738 height 77
drag, startPoint x: 834, startPoint y: 516, endPoint x: 810, endPoint y: 510, distance: 24.7
click at [801, 427] on span "(1) Debtor guarantees a minimum of $33,244.00 (Dollar amount or 100%) will be p…" at bounding box center [883, 408] width 686 height 38
drag, startPoint x: 900, startPoint y: 458, endPoint x: 834, endPoint y: 458, distance: 66.0
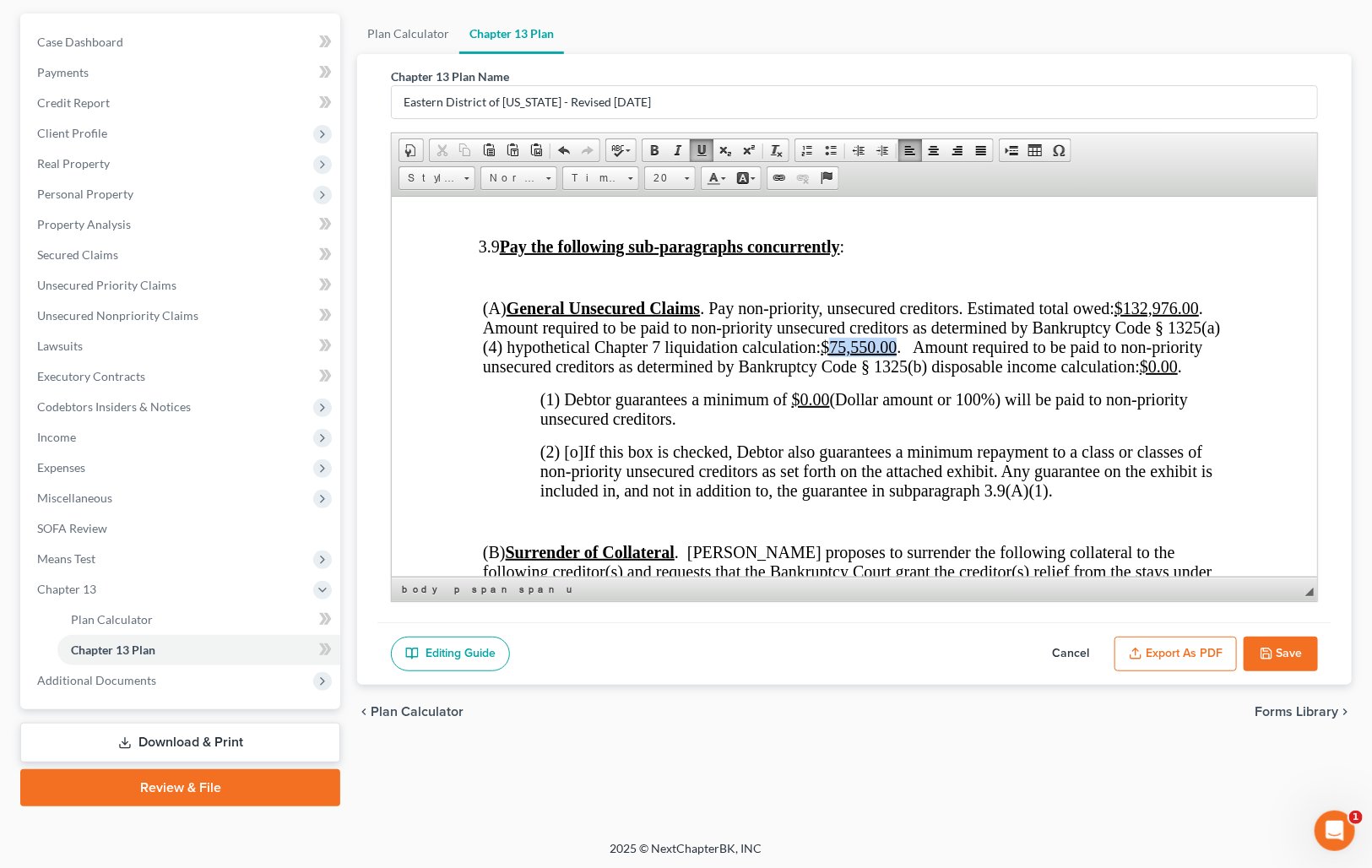
click at [834, 356] on u "$75,550.00" at bounding box center [859, 346] width 76 height 19
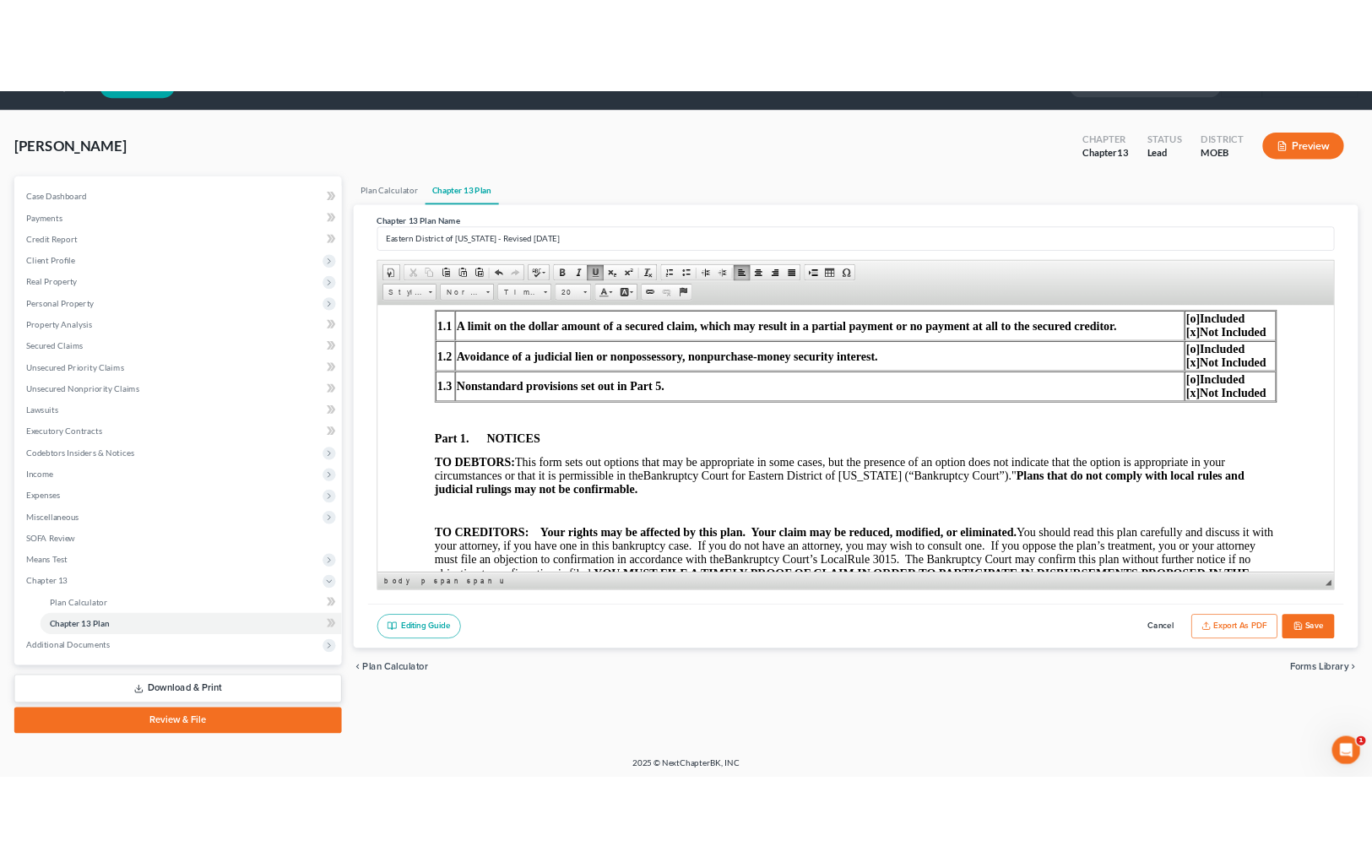
scroll to position [0, 0]
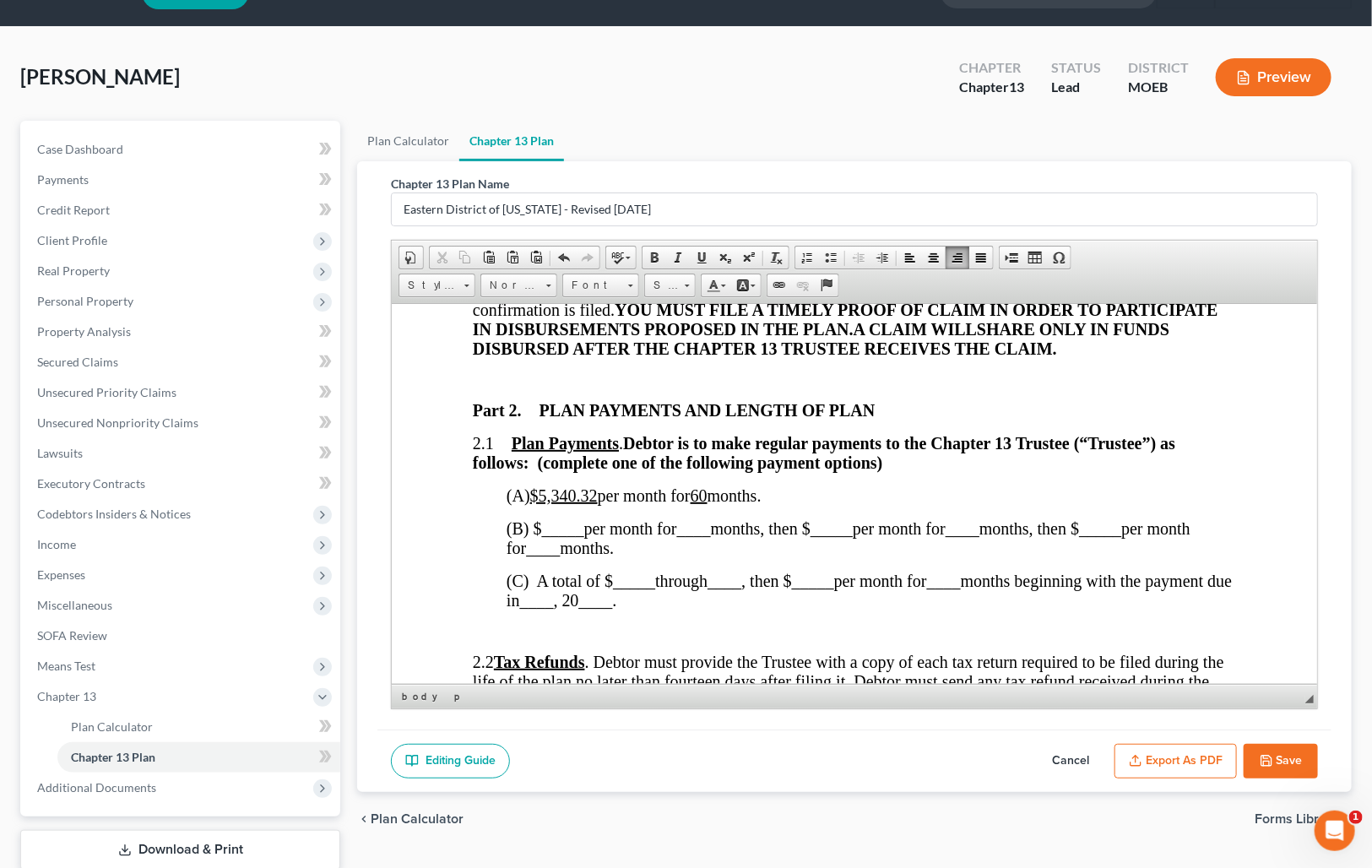
scroll to position [807, 0]
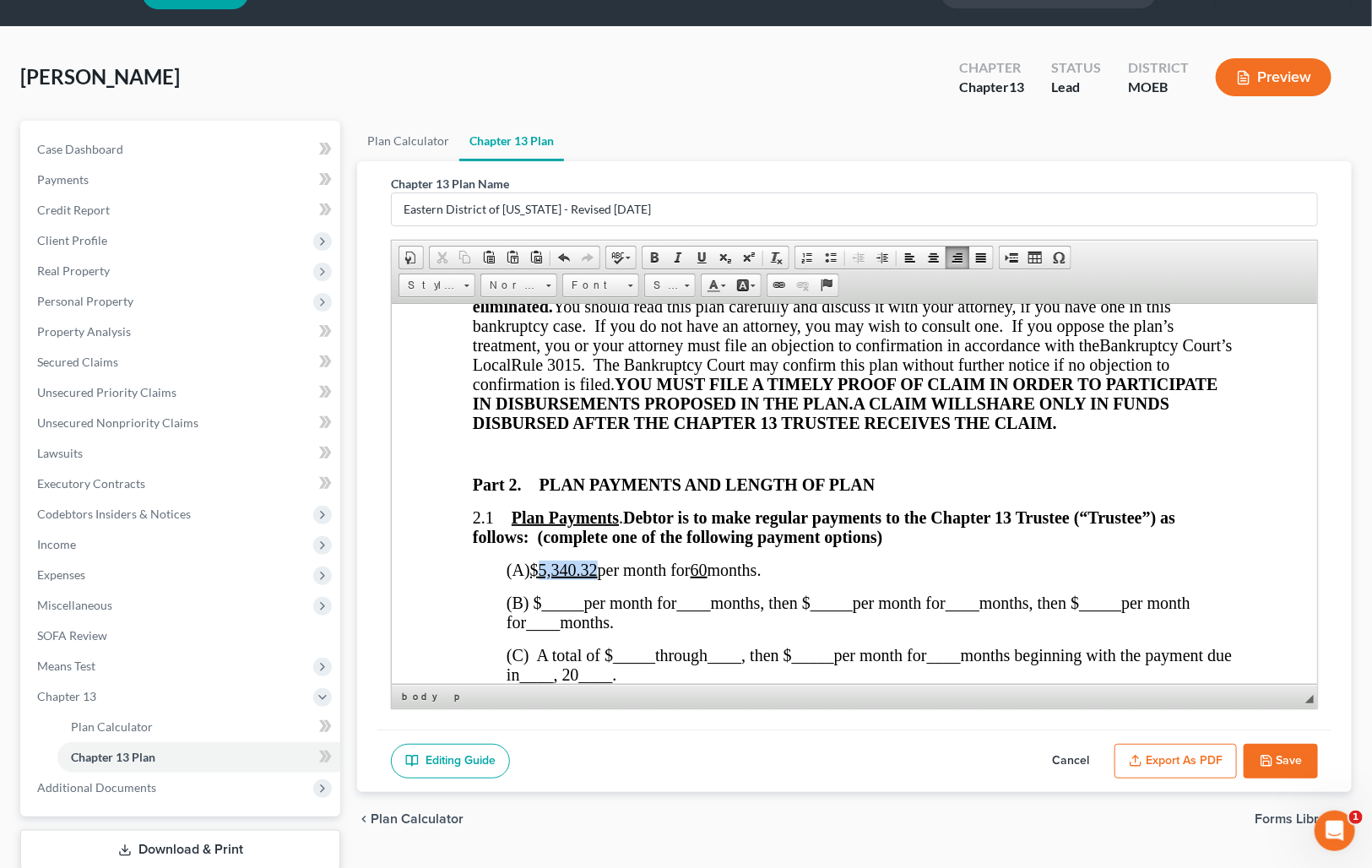
drag, startPoint x: 606, startPoint y: 588, endPoint x: 614, endPoint y: 525, distance: 63.5
click at [550, 579] on span "(A) $5,340.32 per month for 60 months." at bounding box center [634, 569] width 255 height 19
click at [1139, 768] on button "Save" at bounding box center [1280, 761] width 74 height 36
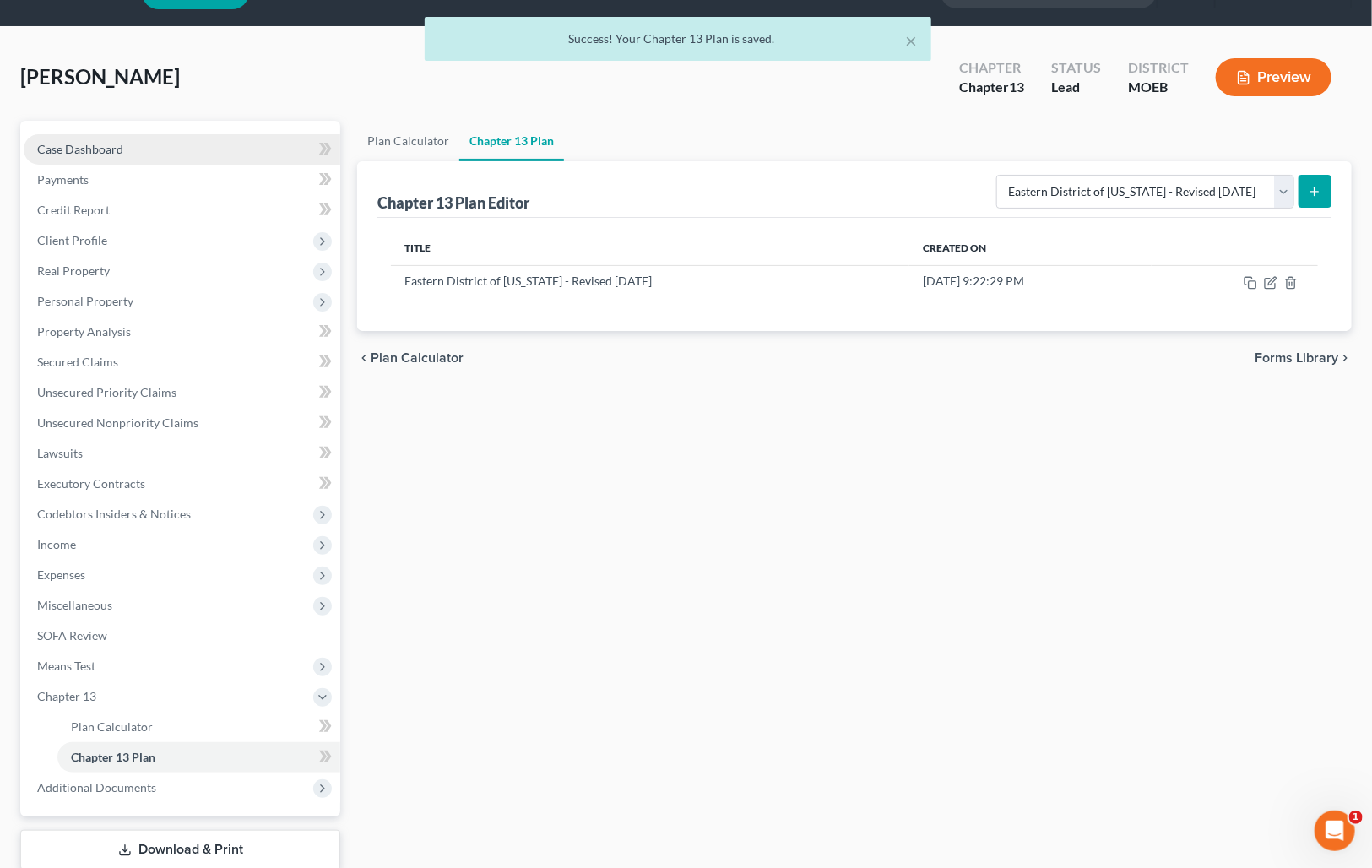
click at [177, 155] on link "Case Dashboard" at bounding box center [182, 149] width 317 height 30
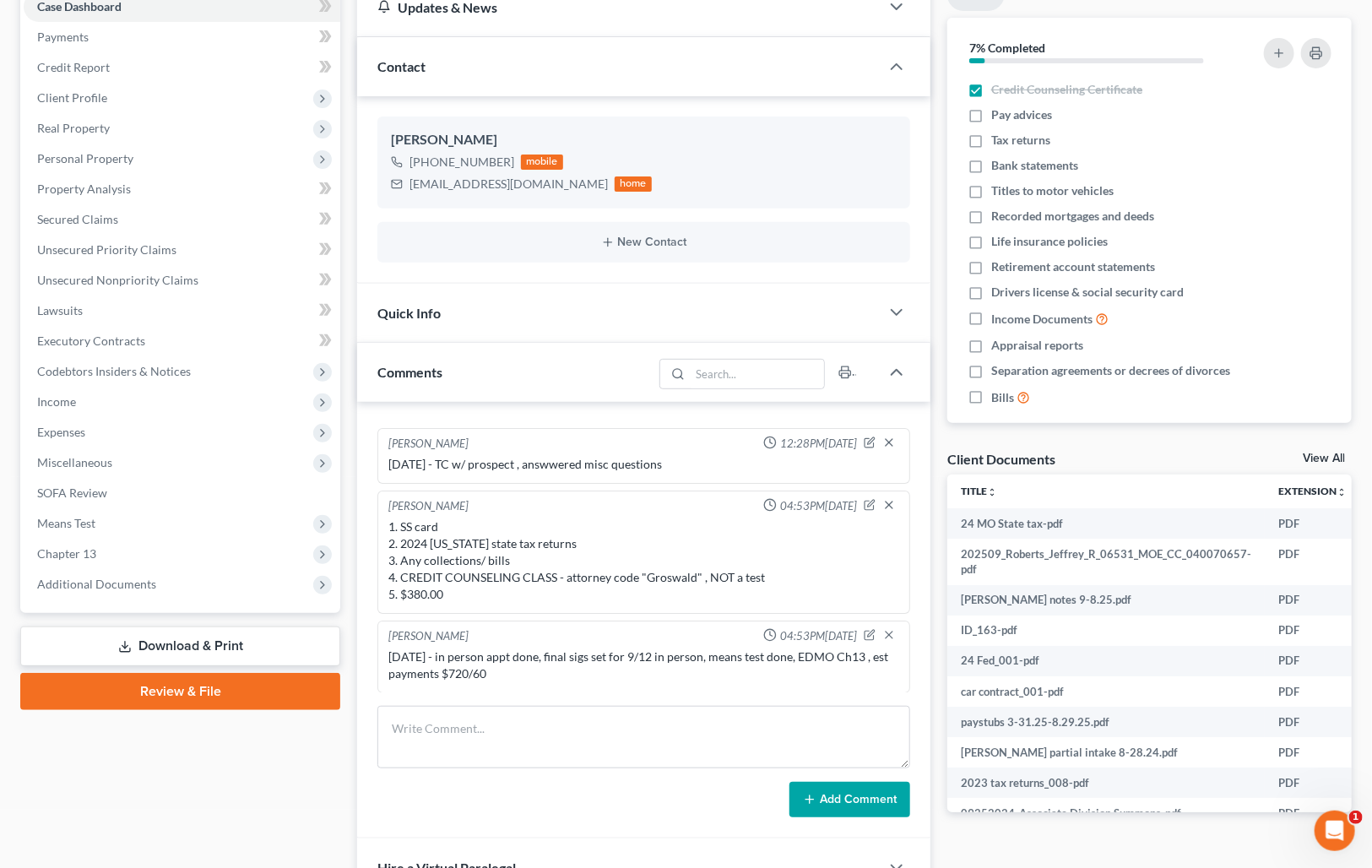
scroll to position [394, 0]
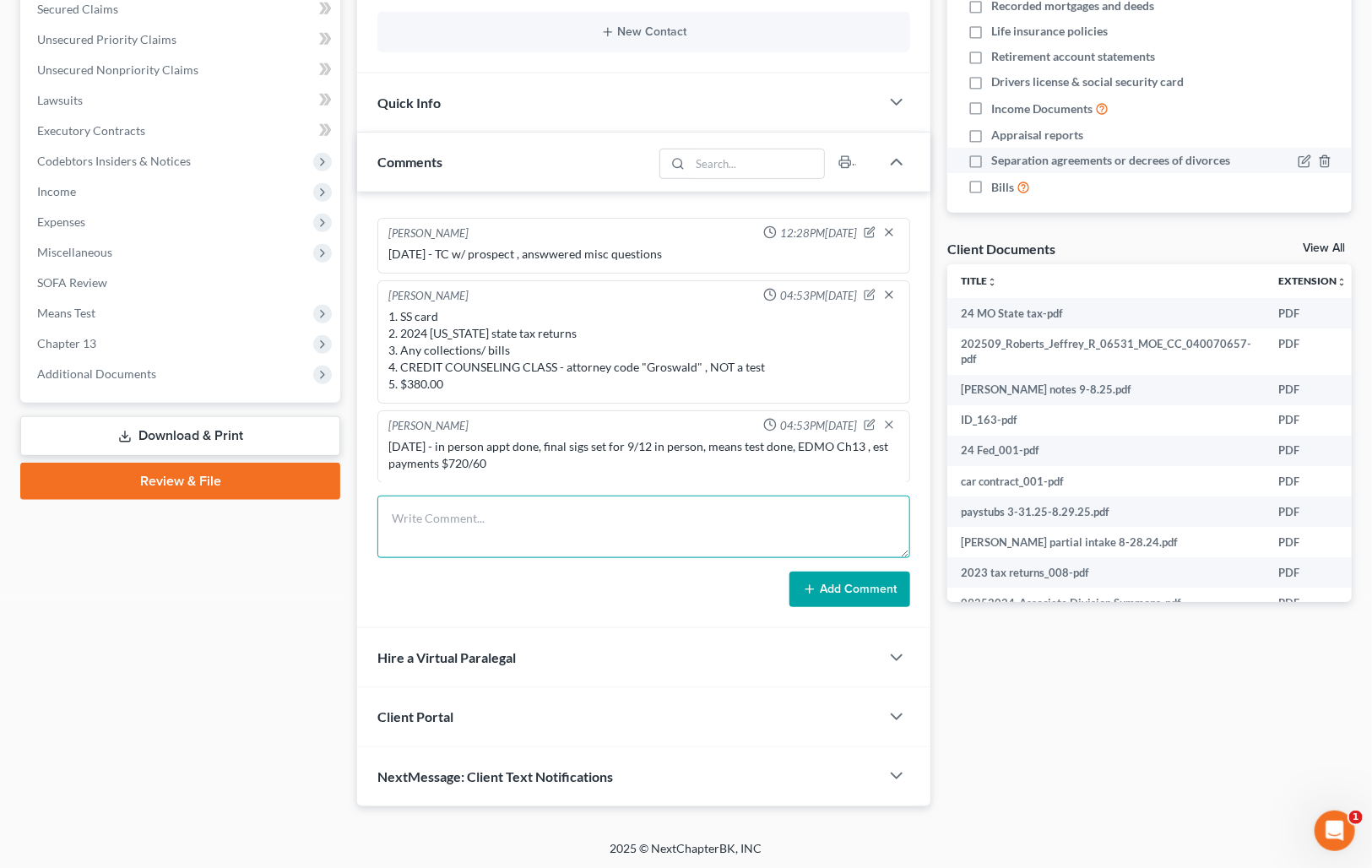
drag, startPoint x: 642, startPoint y: 520, endPoint x: 1244, endPoint y: 177, distance: 692.9
click at [642, 515] on textarea at bounding box center [643, 526] width 533 height 63
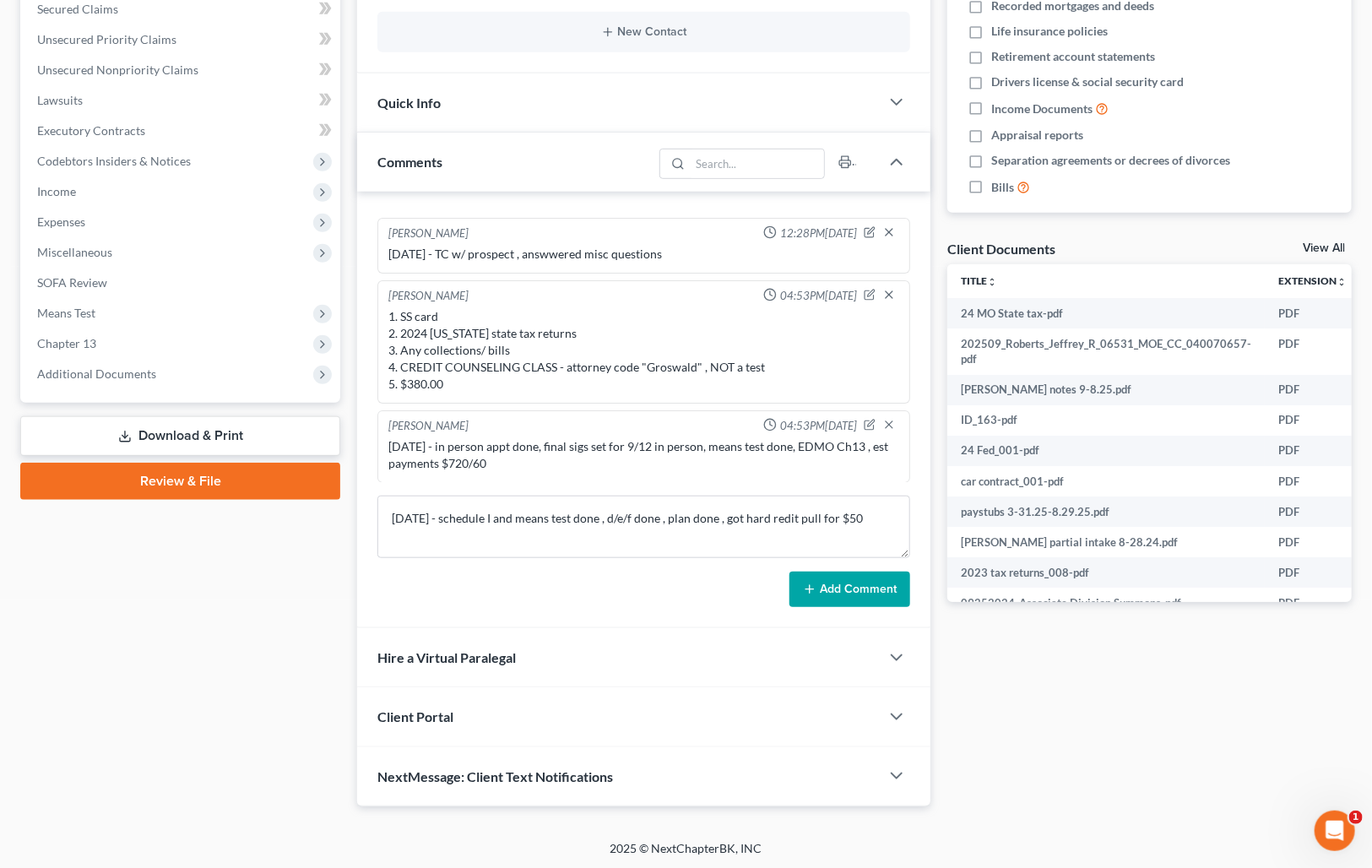
click at [870, 580] on button "Add Comment" at bounding box center [849, 589] width 121 height 36
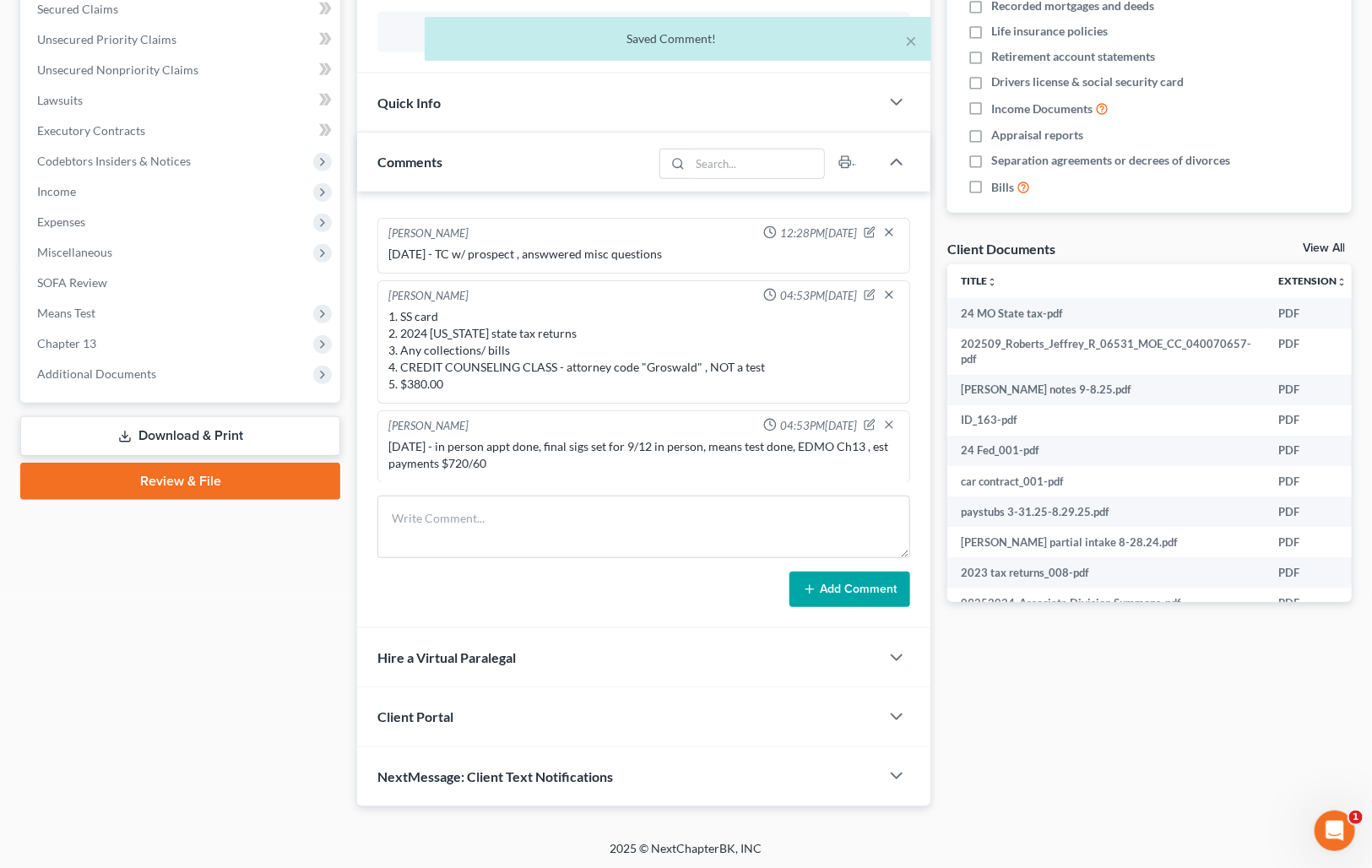
scroll to position [152, 0]
